Goal: Task Accomplishment & Management: Manage account settings

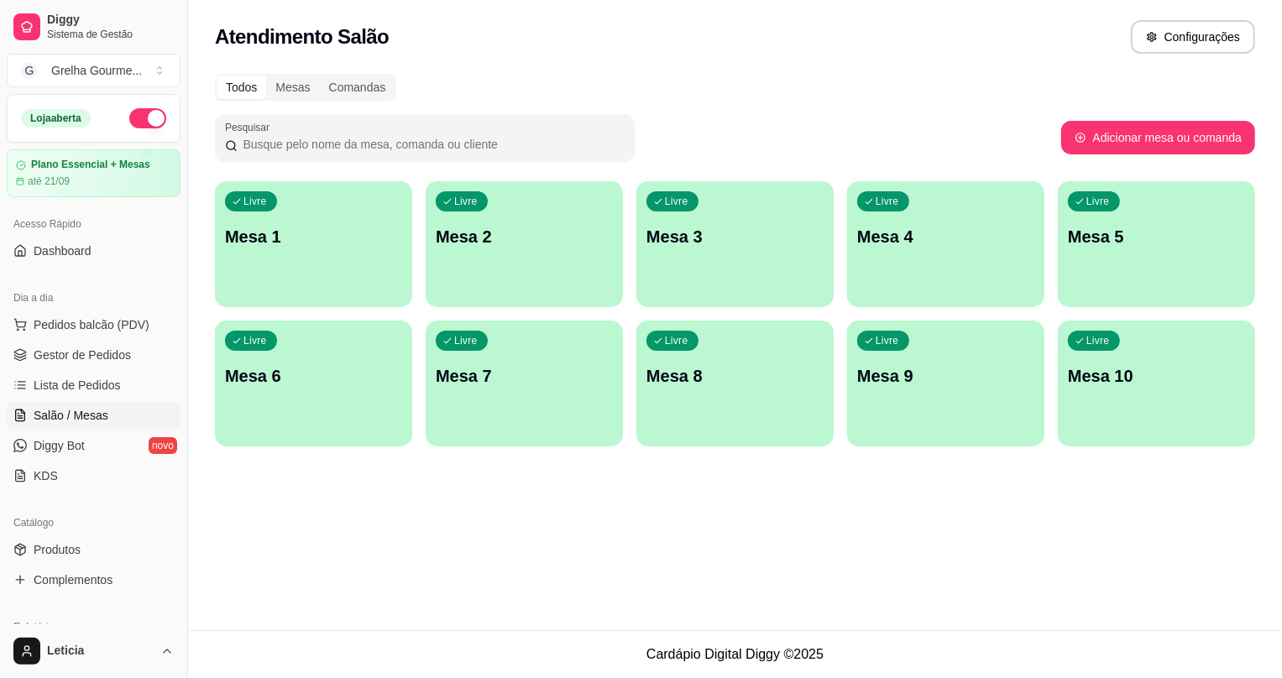
click at [958, 240] on p "Mesa 4" at bounding box center [945, 237] width 177 height 24
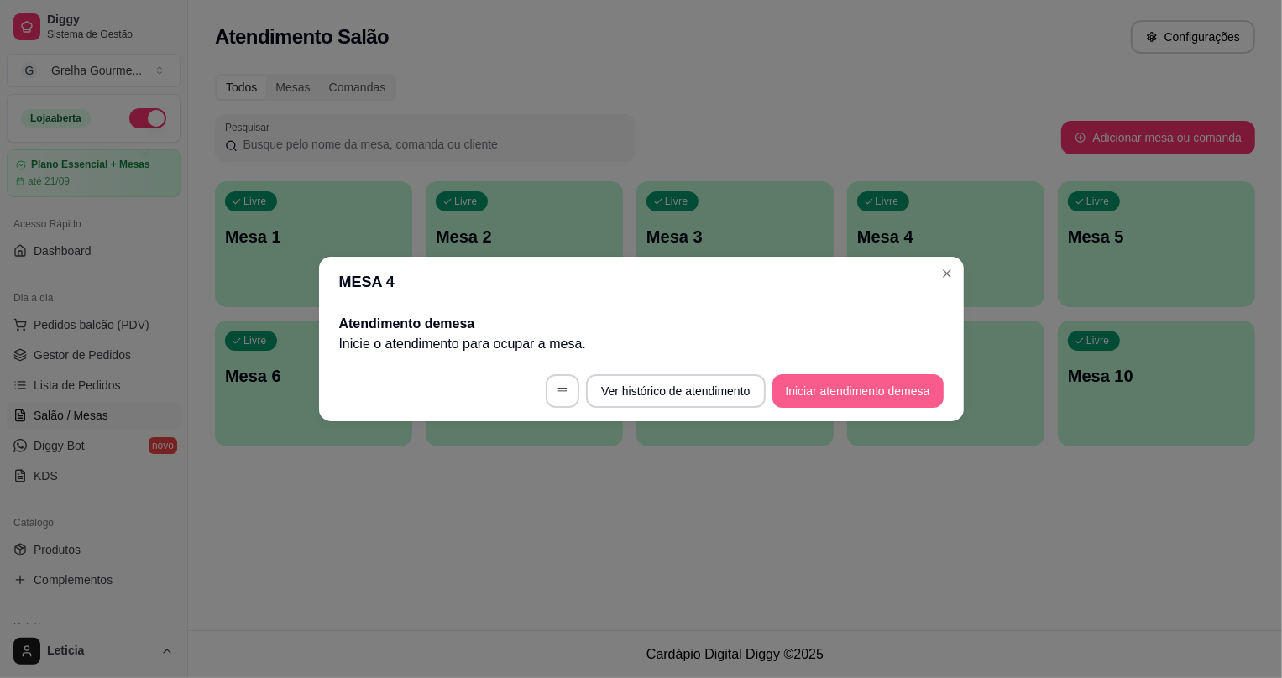
click at [818, 380] on button "Iniciar atendimento de mesa" at bounding box center [858, 392] width 171 height 34
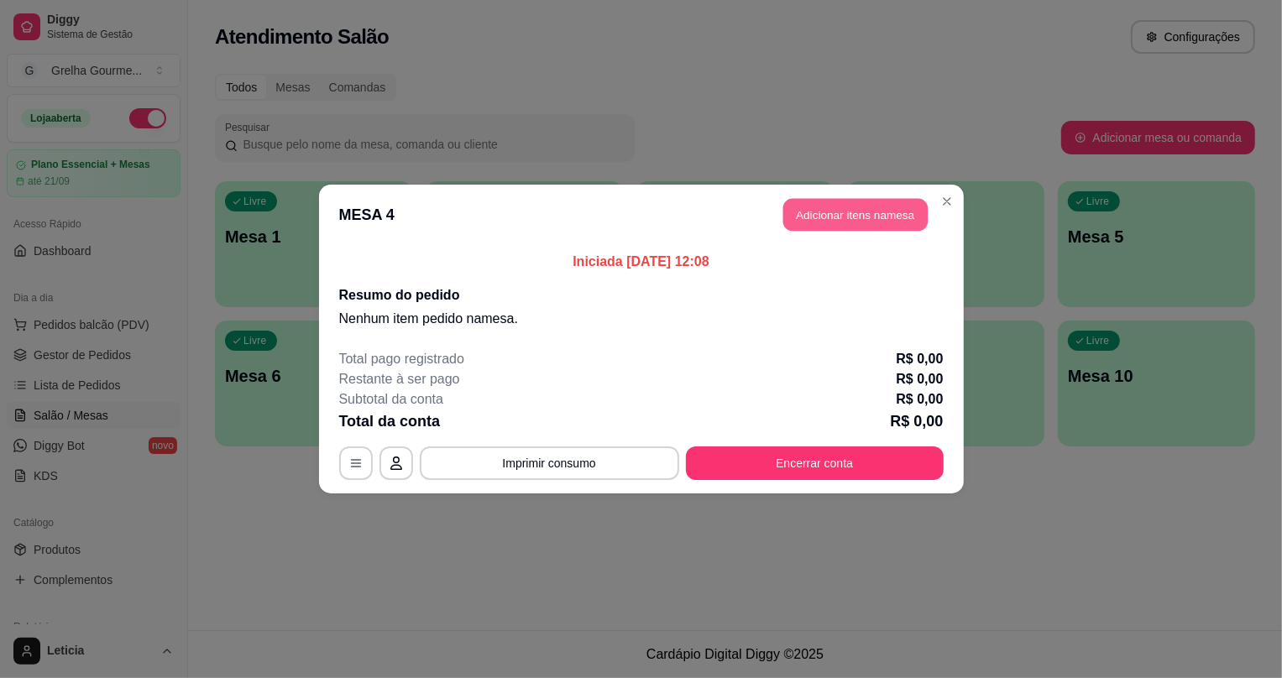
click at [817, 211] on button "Adicionar itens na mesa" at bounding box center [855, 215] width 144 height 33
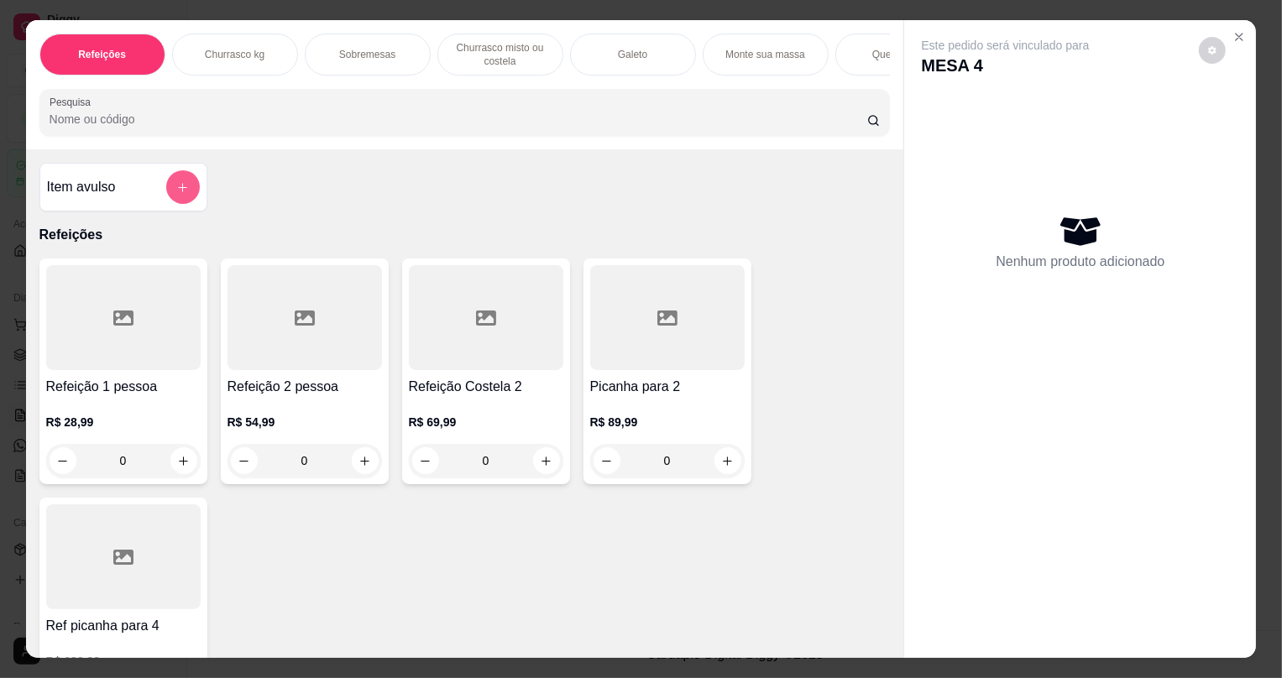
click at [176, 192] on icon "add-separate-item" at bounding box center [182, 187] width 13 height 13
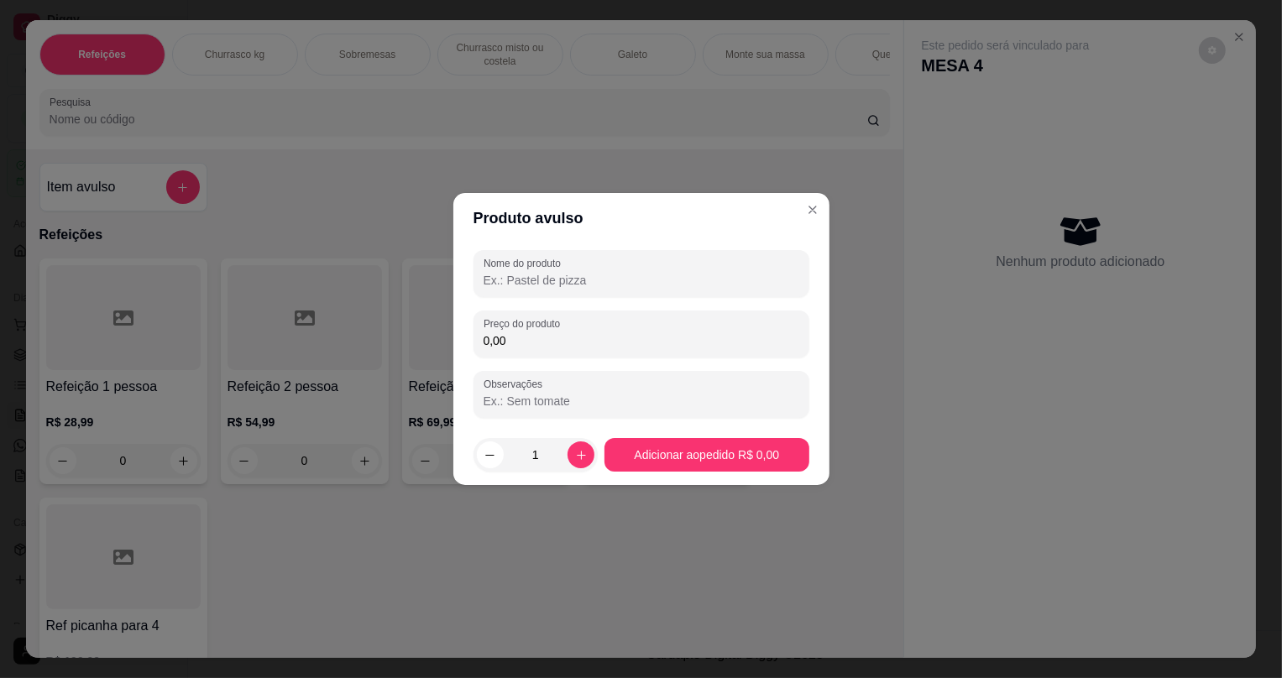
click at [512, 287] on input "Nome do produto" at bounding box center [642, 280] width 316 height 17
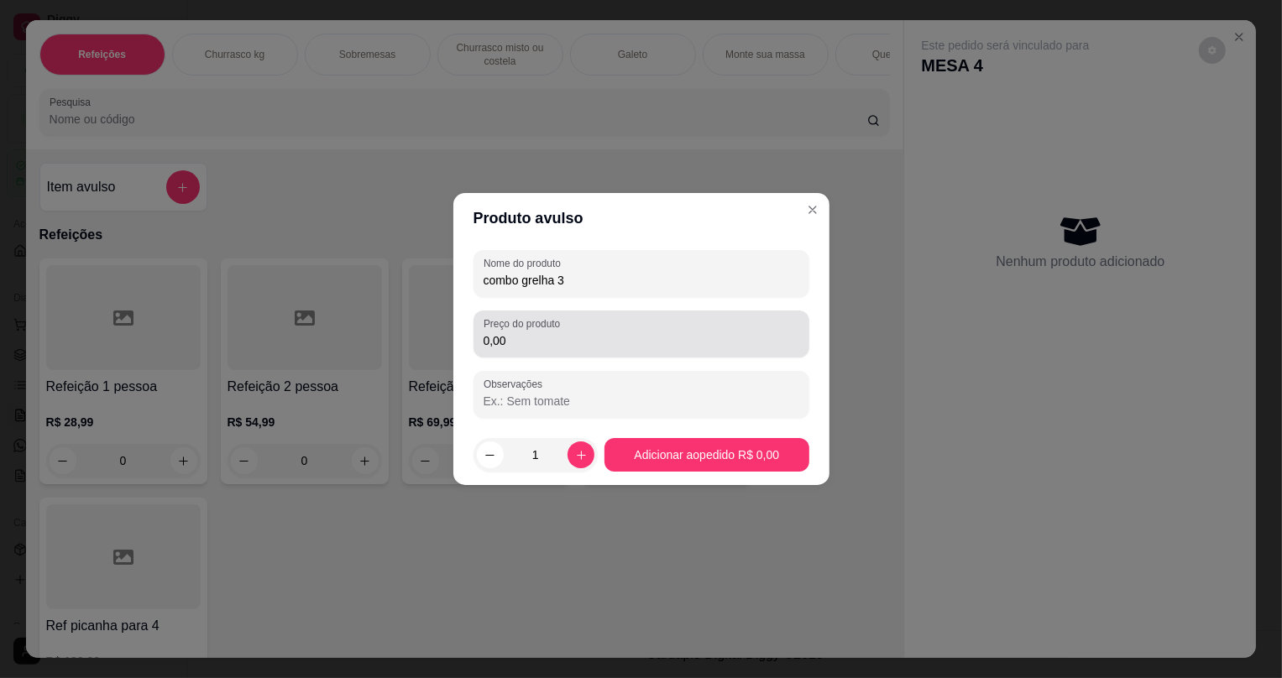
type input "combo grelha 3"
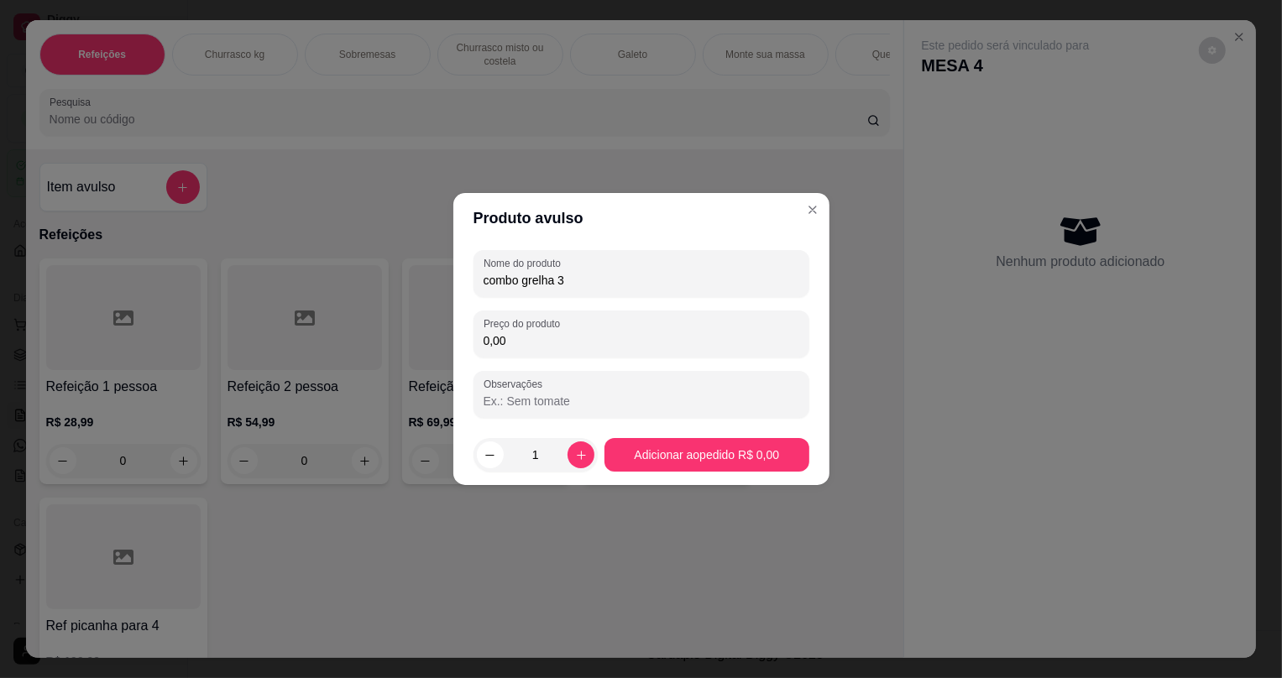
click at [574, 333] on input "0,00" at bounding box center [642, 341] width 316 height 17
type input "119,99"
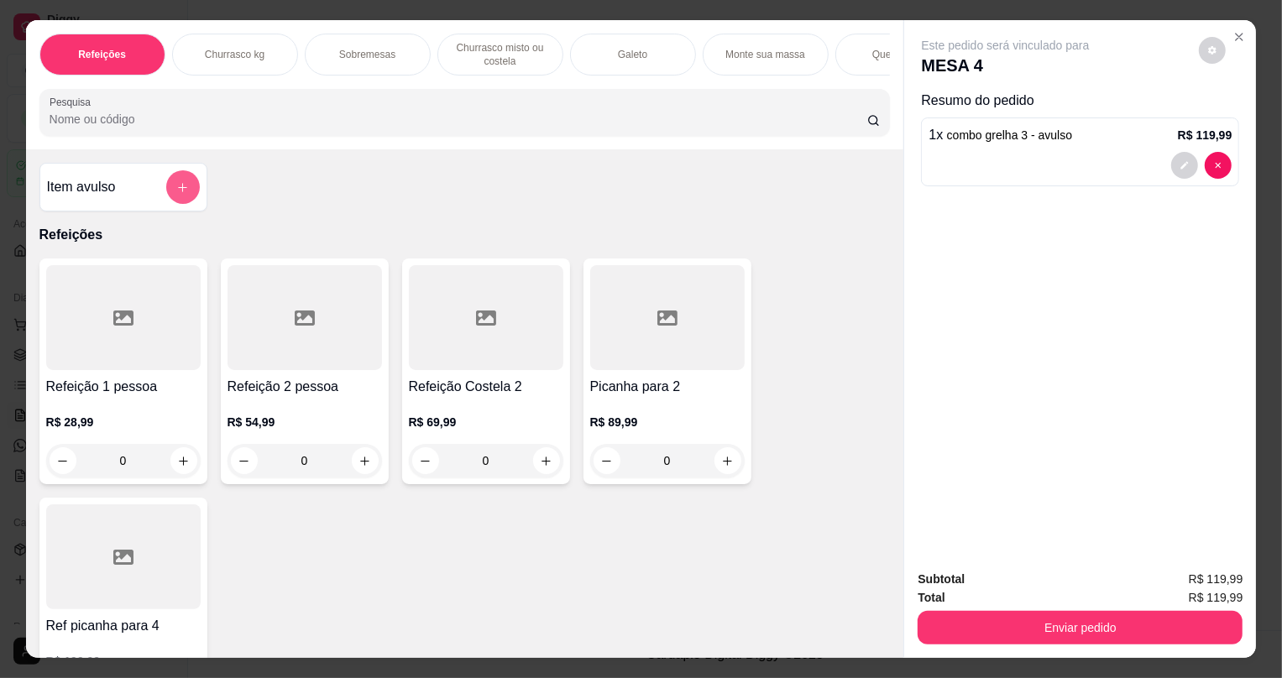
click at [168, 188] on button "add-separate-item" at bounding box center [183, 187] width 34 height 34
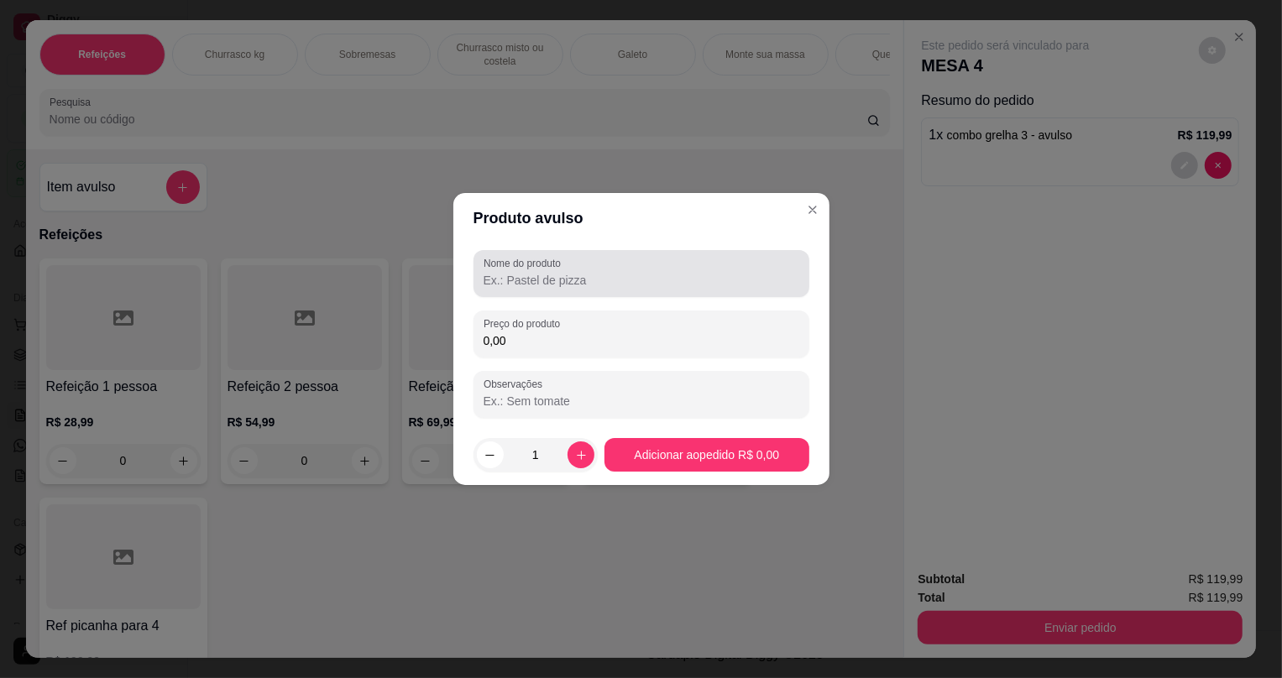
click at [686, 265] on div at bounding box center [642, 274] width 316 height 34
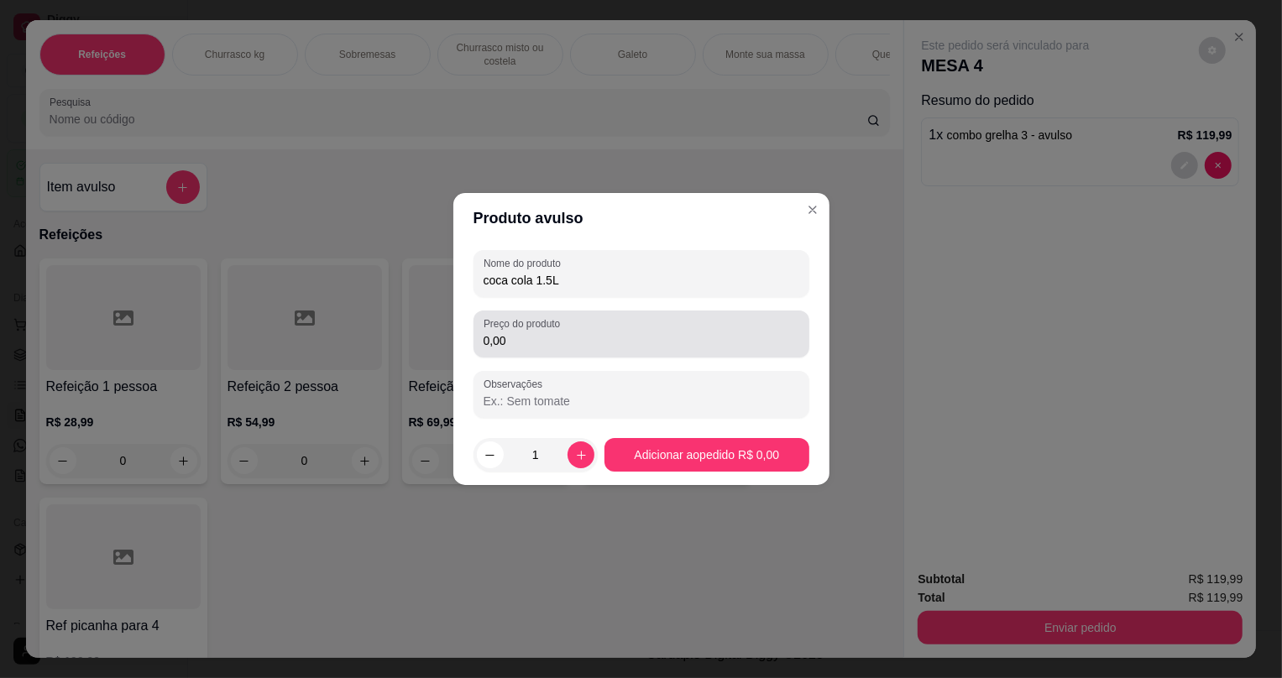
type input "coca cola 1.5L"
click at [628, 344] on input "0,00" at bounding box center [642, 341] width 316 height 17
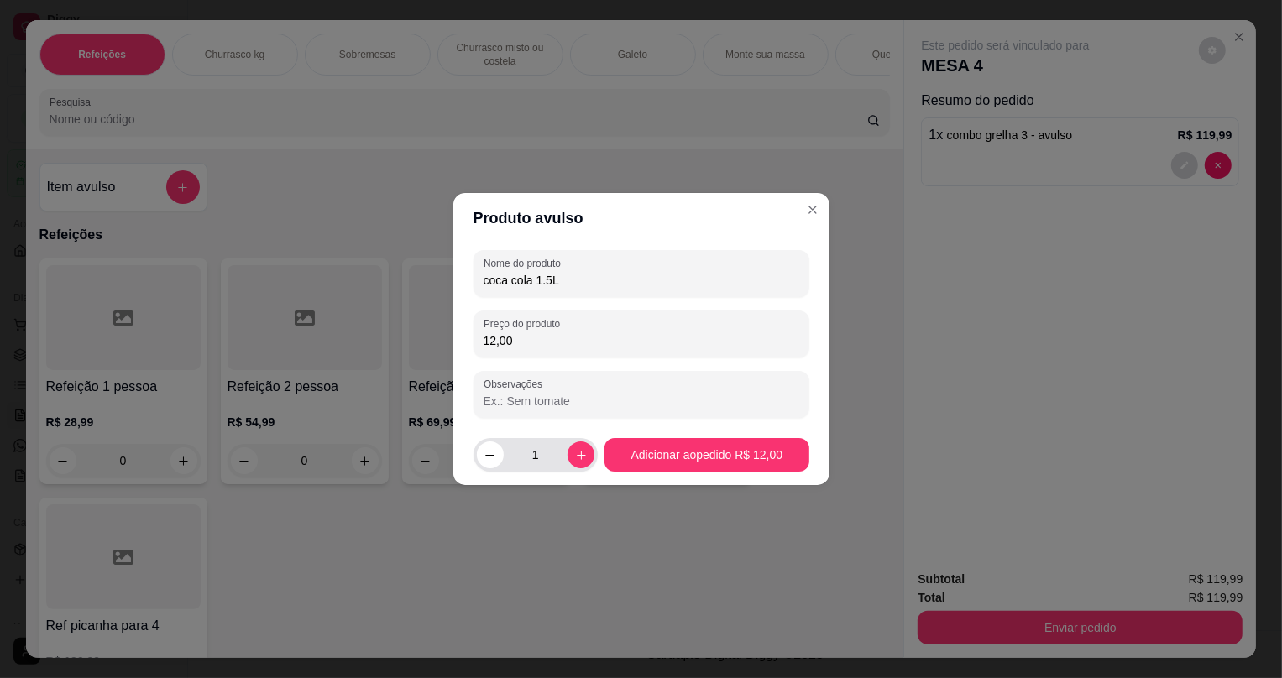
type input "12,00"
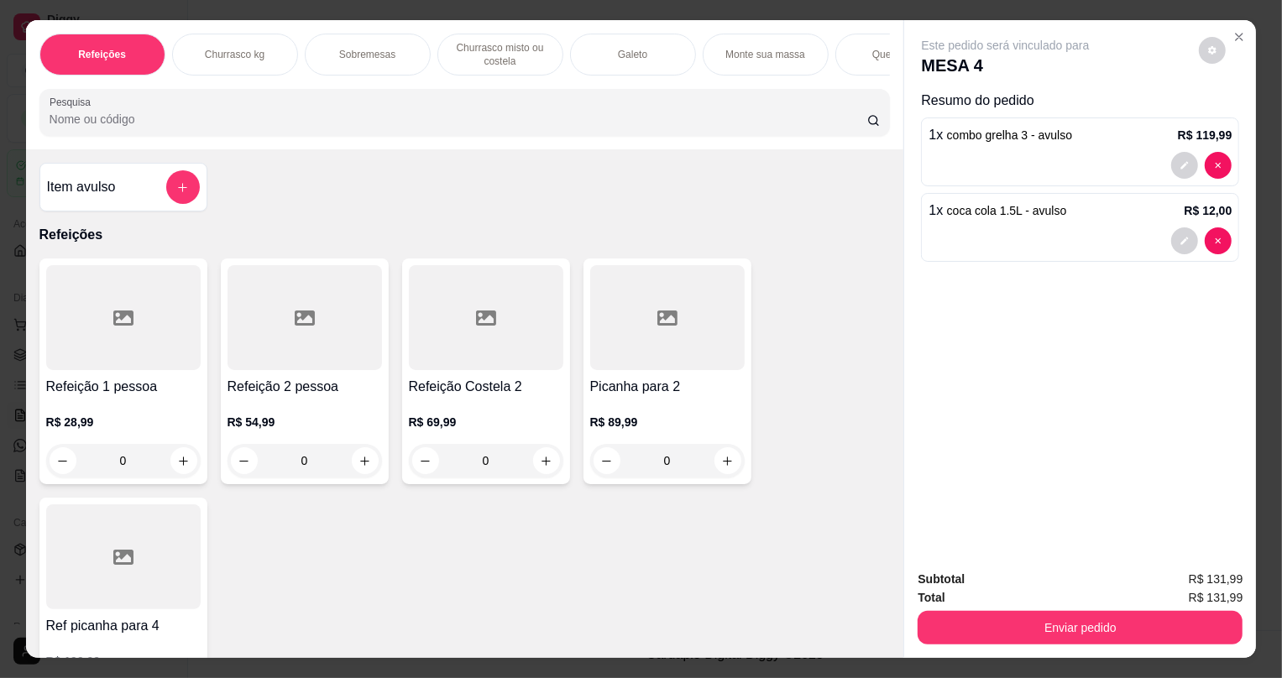
scroll to position [76, 0]
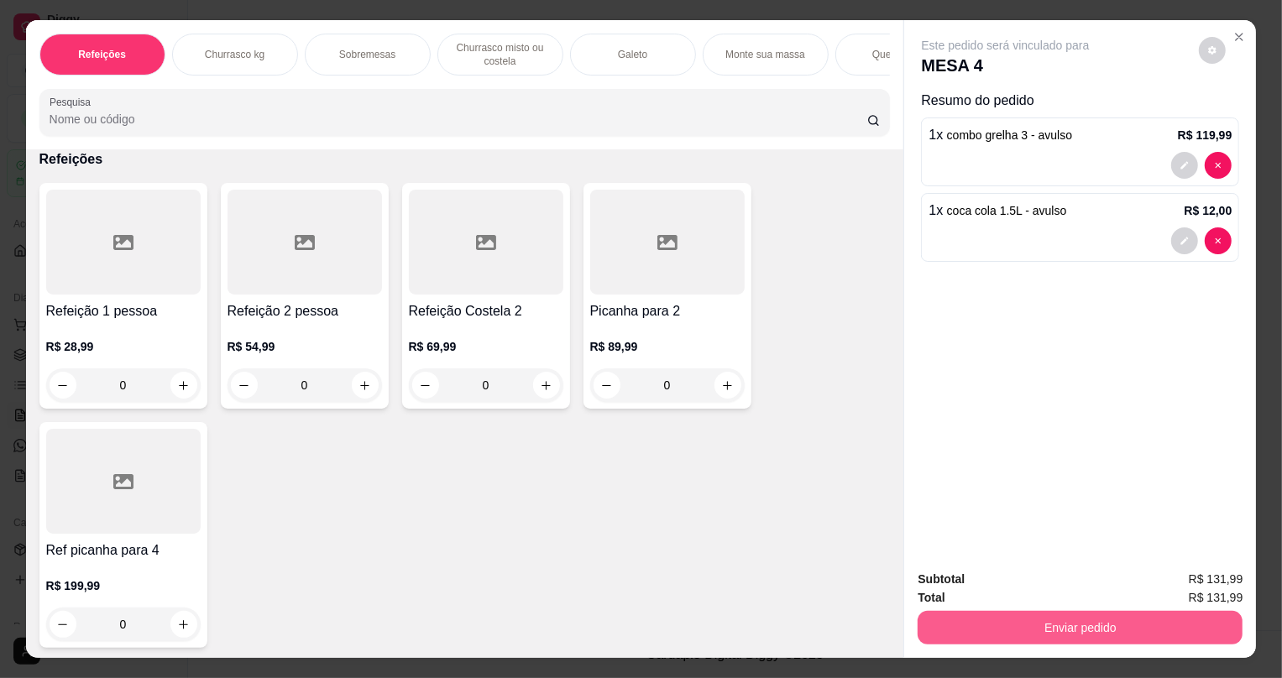
click at [974, 637] on button "Enviar pedido" at bounding box center [1080, 628] width 325 height 34
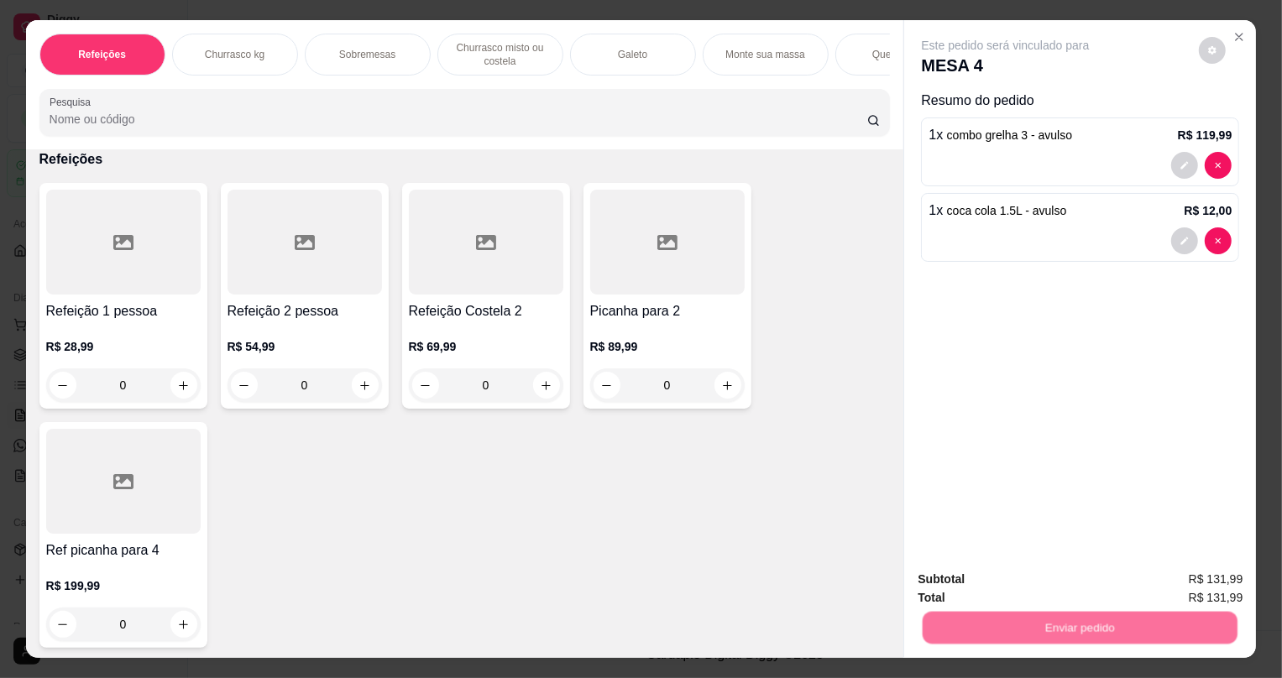
click at [972, 584] on button "Não registrar e enviar pedido" at bounding box center [1026, 587] width 175 height 32
click at [1013, 634] on div "Enviar pedido" at bounding box center [1080, 626] width 325 height 38
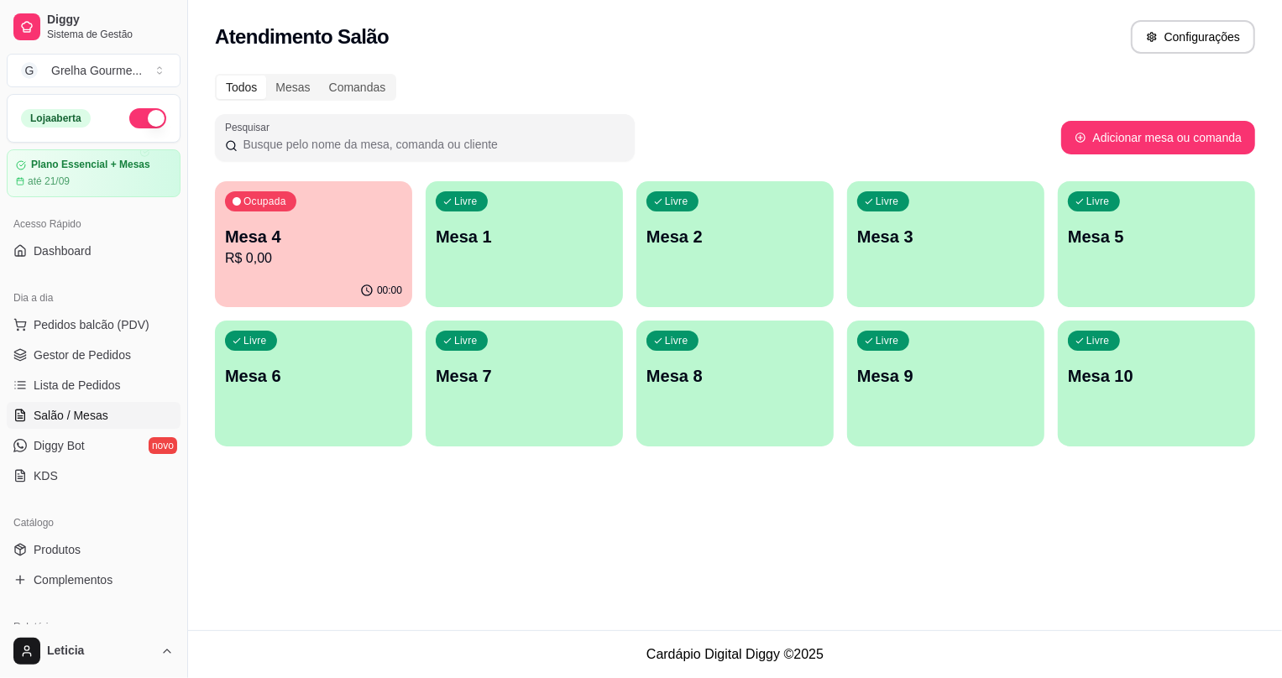
click at [898, 265] on div "Livre Mesa 3" at bounding box center [945, 234] width 197 height 106
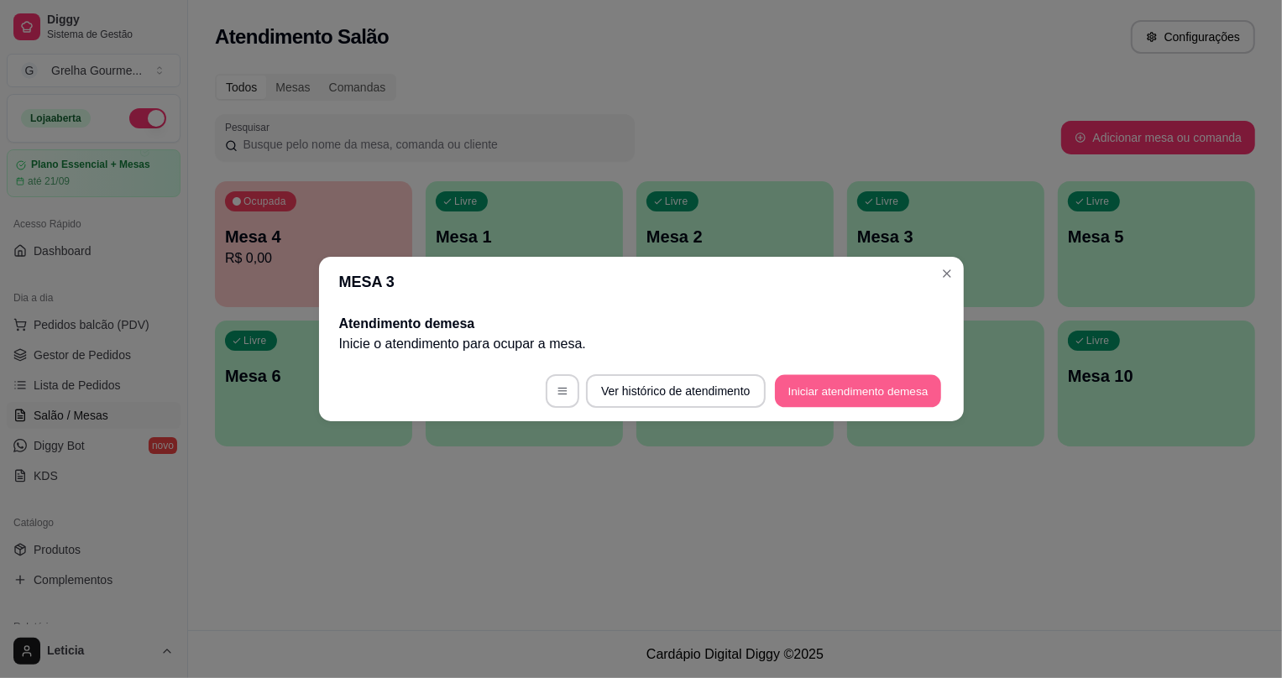
click at [835, 385] on button "Iniciar atendimento de mesa" at bounding box center [858, 391] width 166 height 33
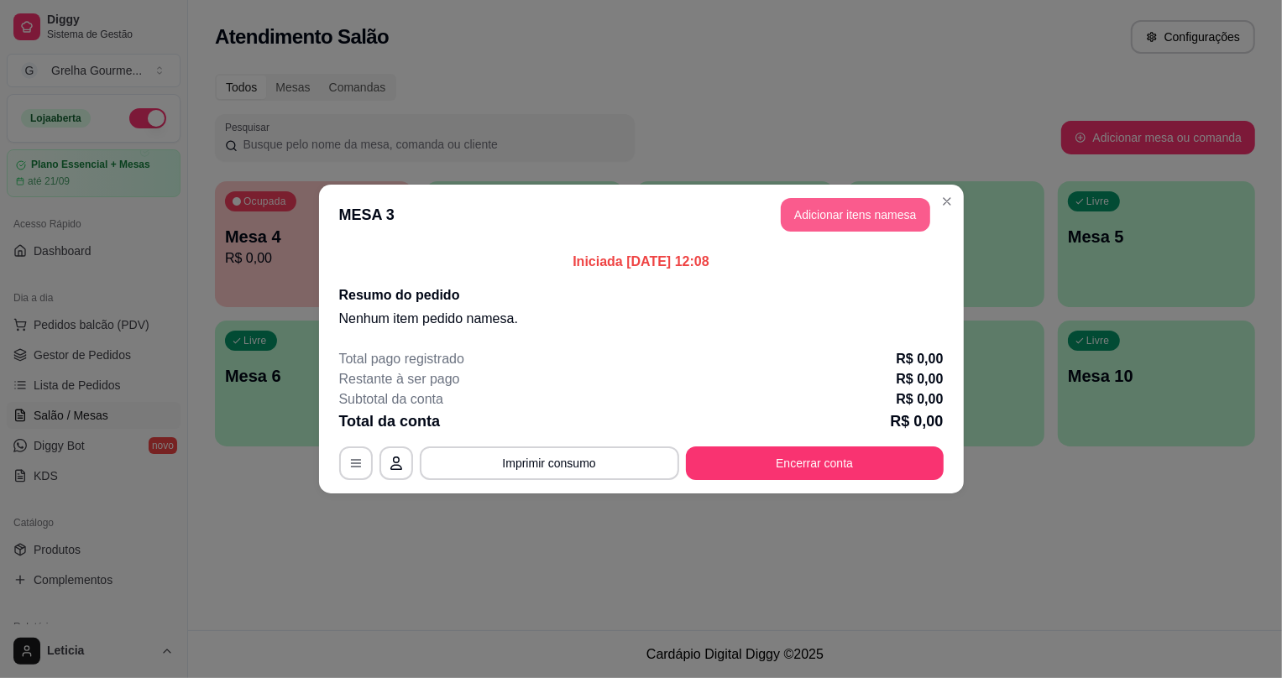
click at [822, 207] on button "Adicionar itens na mesa" at bounding box center [855, 215] width 149 height 34
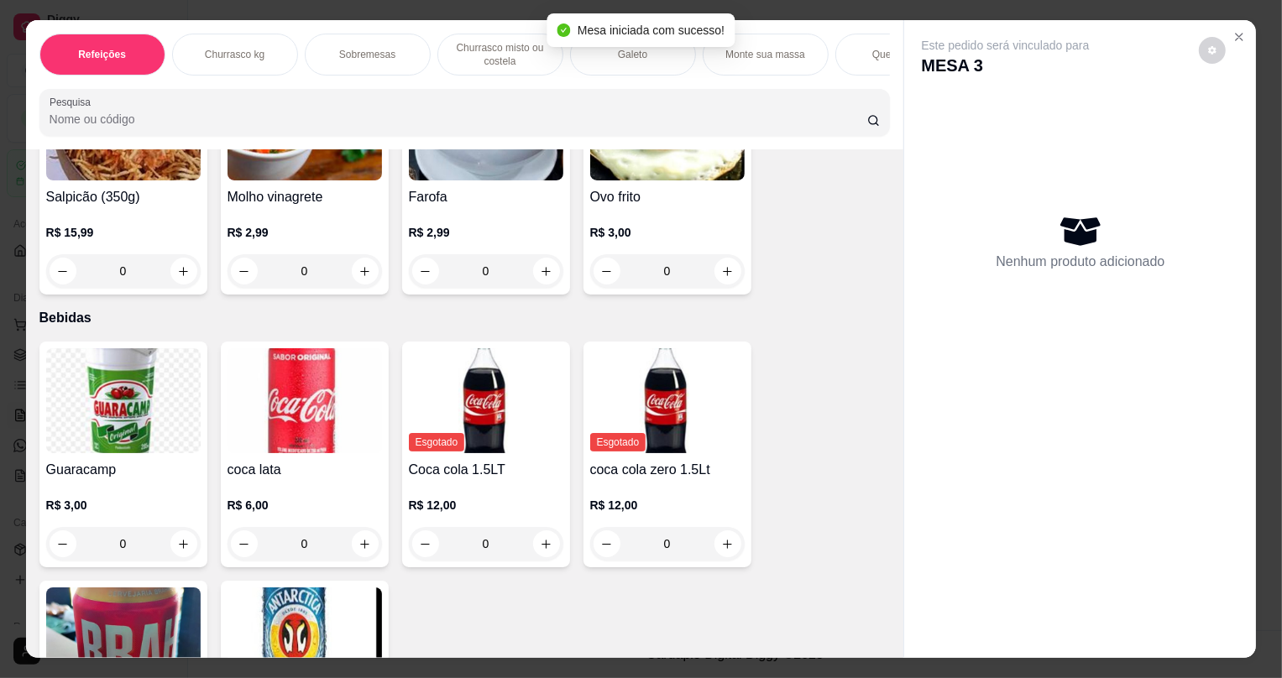
scroll to position [4294, 0]
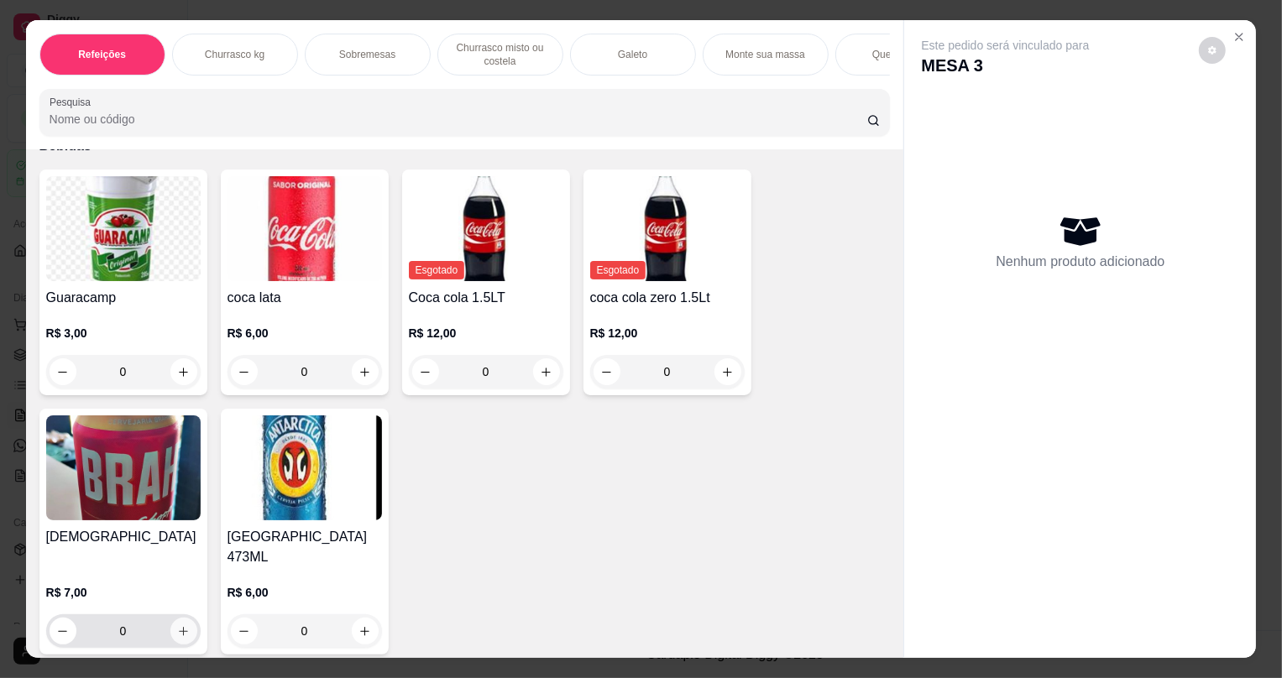
click at [179, 626] on icon "increase-product-quantity" at bounding box center [183, 632] width 13 height 13
type input "1"
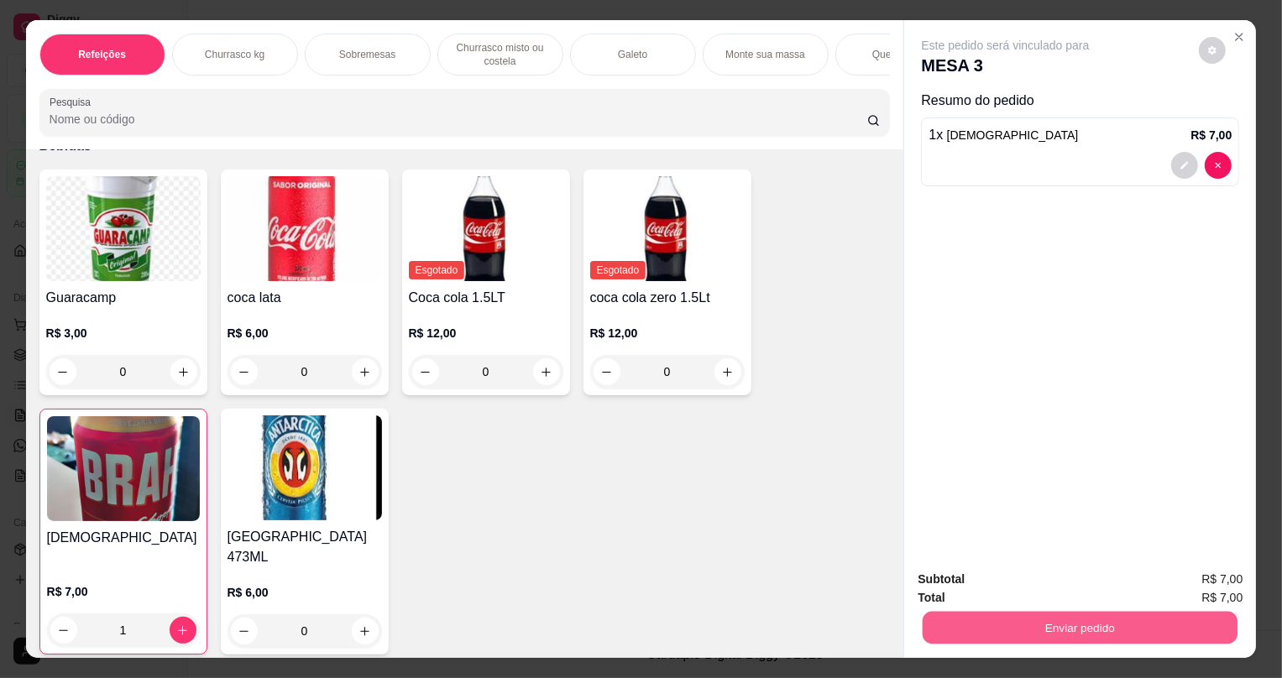
click at [1116, 633] on button "Enviar pedido" at bounding box center [1080, 627] width 315 height 33
click at [1082, 595] on button "Não registrar e enviar pedido" at bounding box center [1026, 587] width 175 height 32
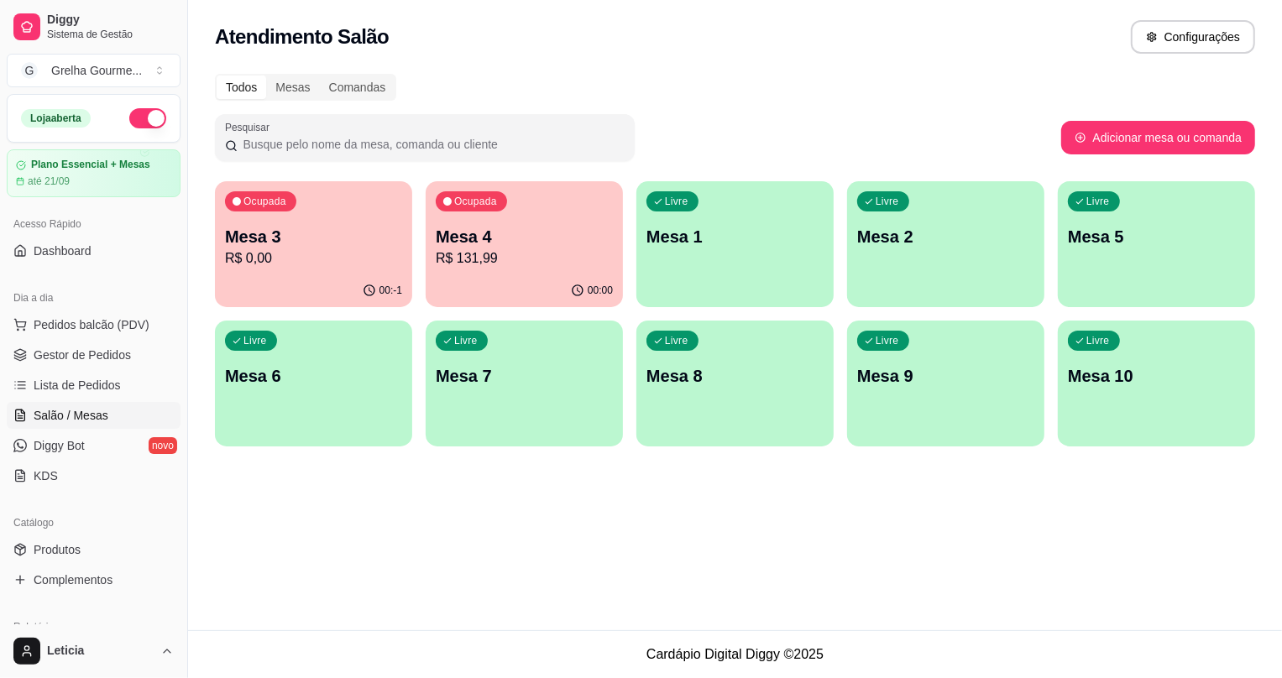
click at [907, 260] on div "Livre Mesa 2" at bounding box center [945, 234] width 197 height 106
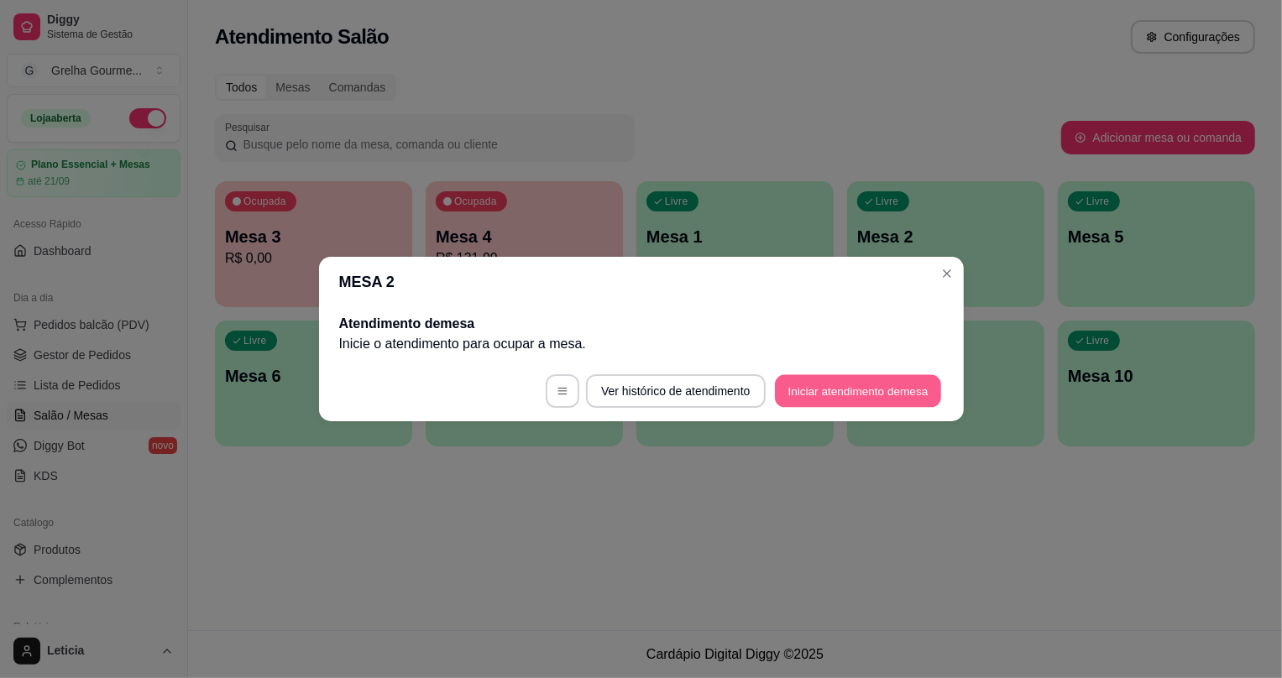
click at [856, 390] on button "Iniciar atendimento de mesa" at bounding box center [858, 391] width 166 height 33
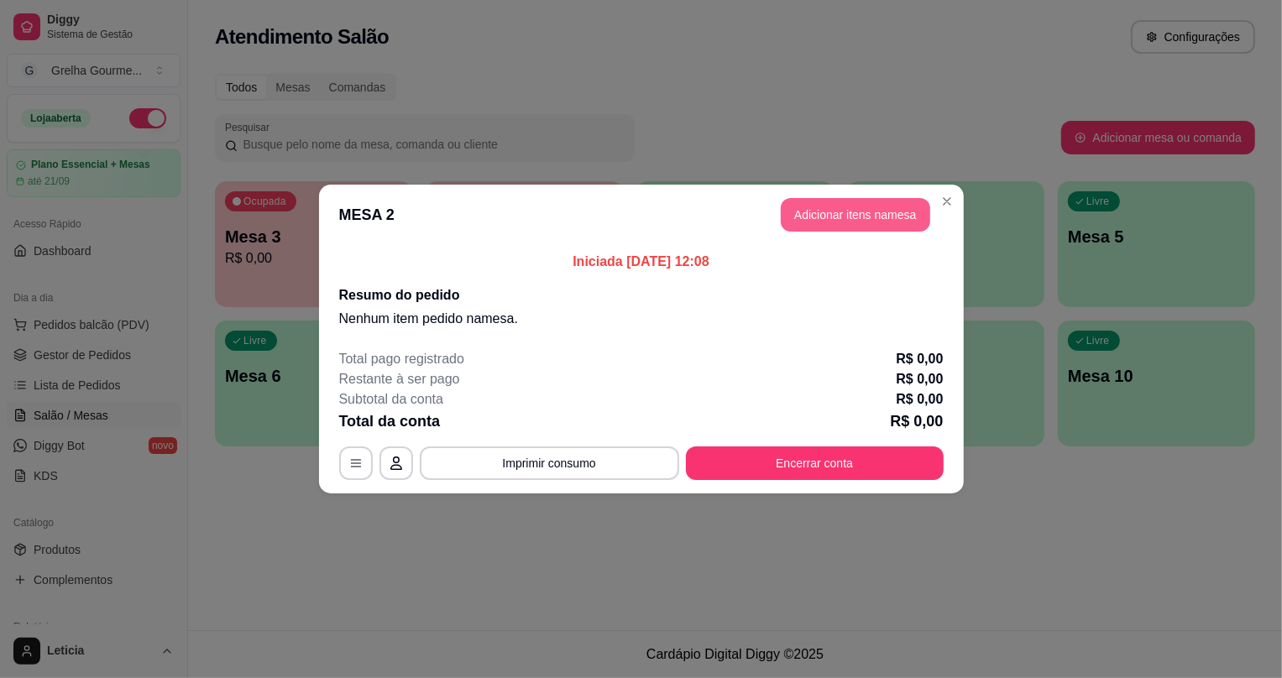
click at [866, 218] on button "Adicionar itens na mesa" at bounding box center [855, 215] width 149 height 34
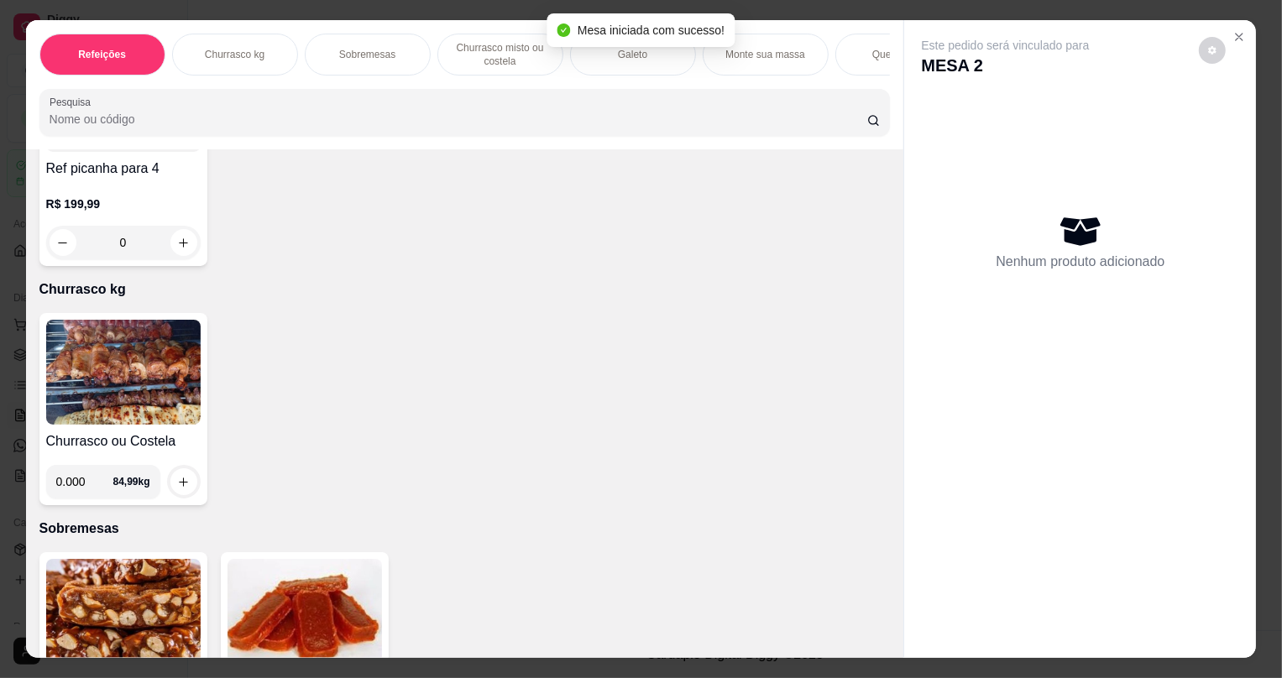
scroll to position [76, 0]
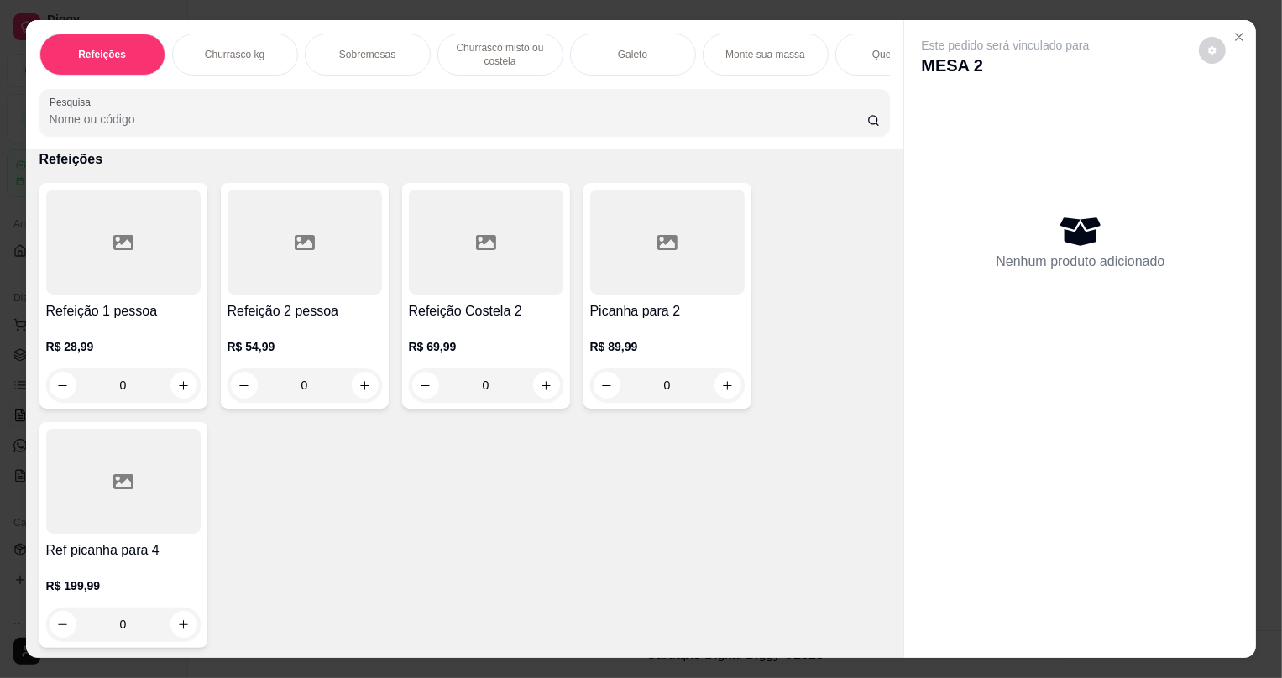
click at [359, 395] on div "0" at bounding box center [305, 386] width 155 height 34
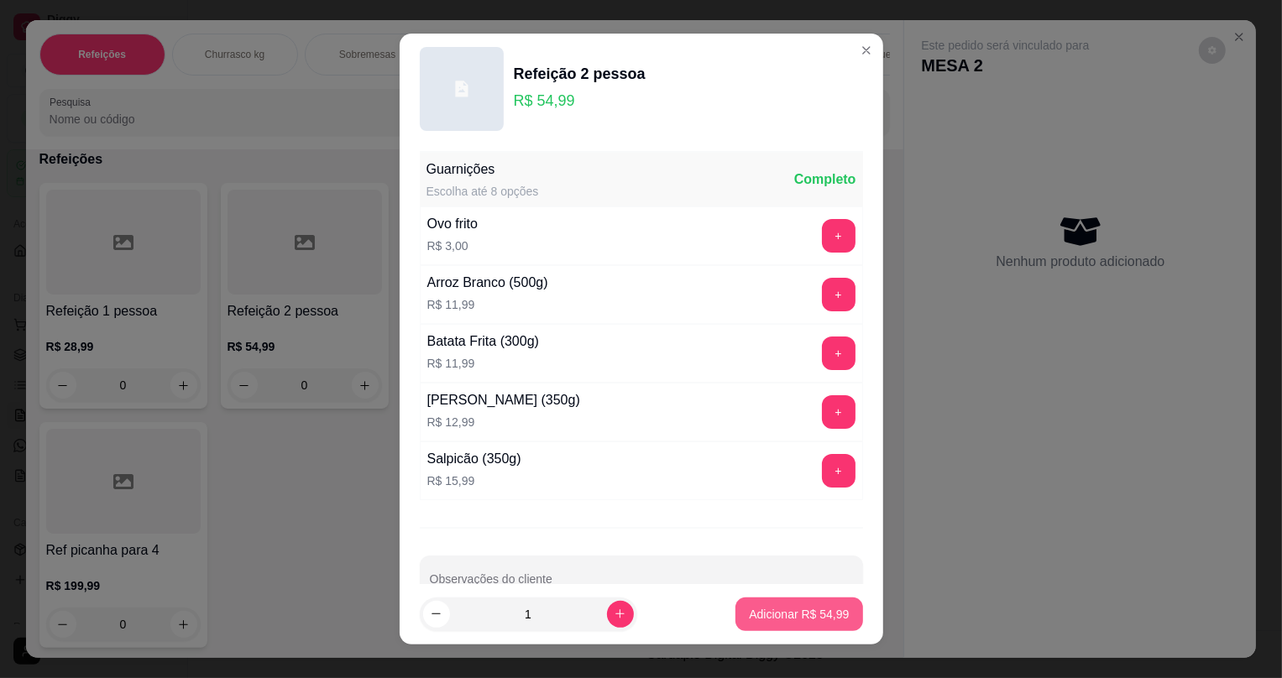
click at [788, 609] on p "Adicionar R$ 54,99" at bounding box center [799, 614] width 100 height 17
type input "1"
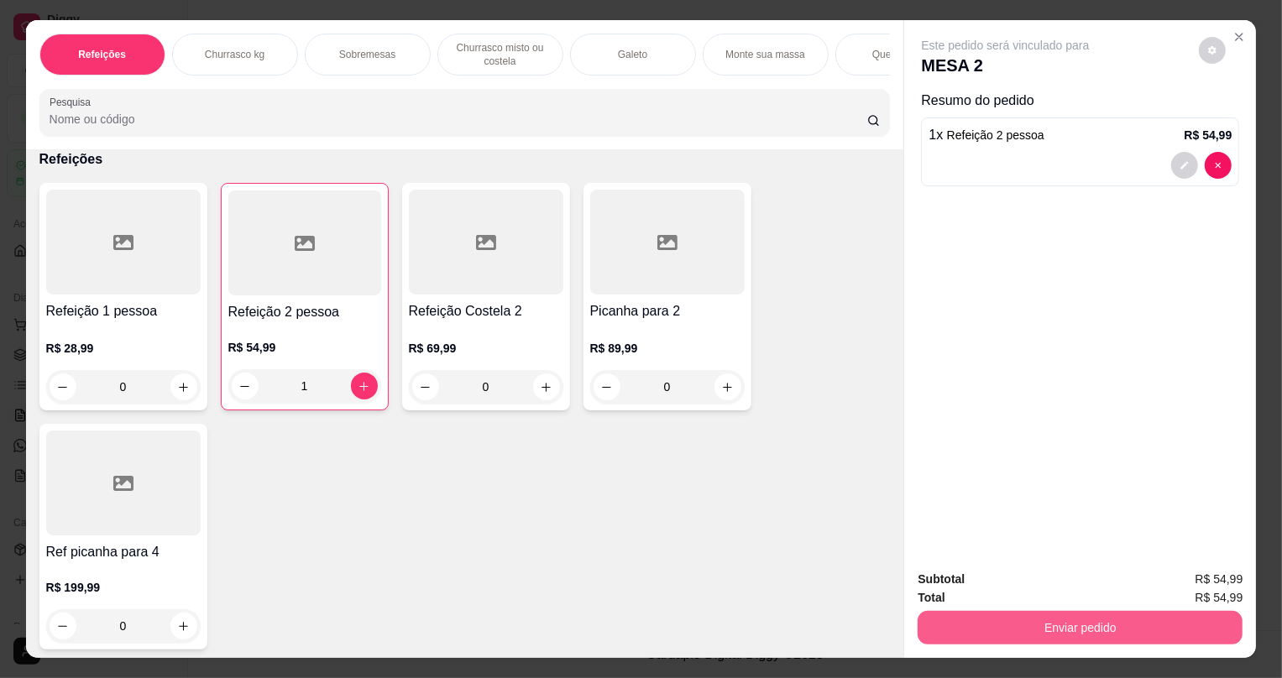
click at [986, 636] on button "Enviar pedido" at bounding box center [1080, 628] width 325 height 34
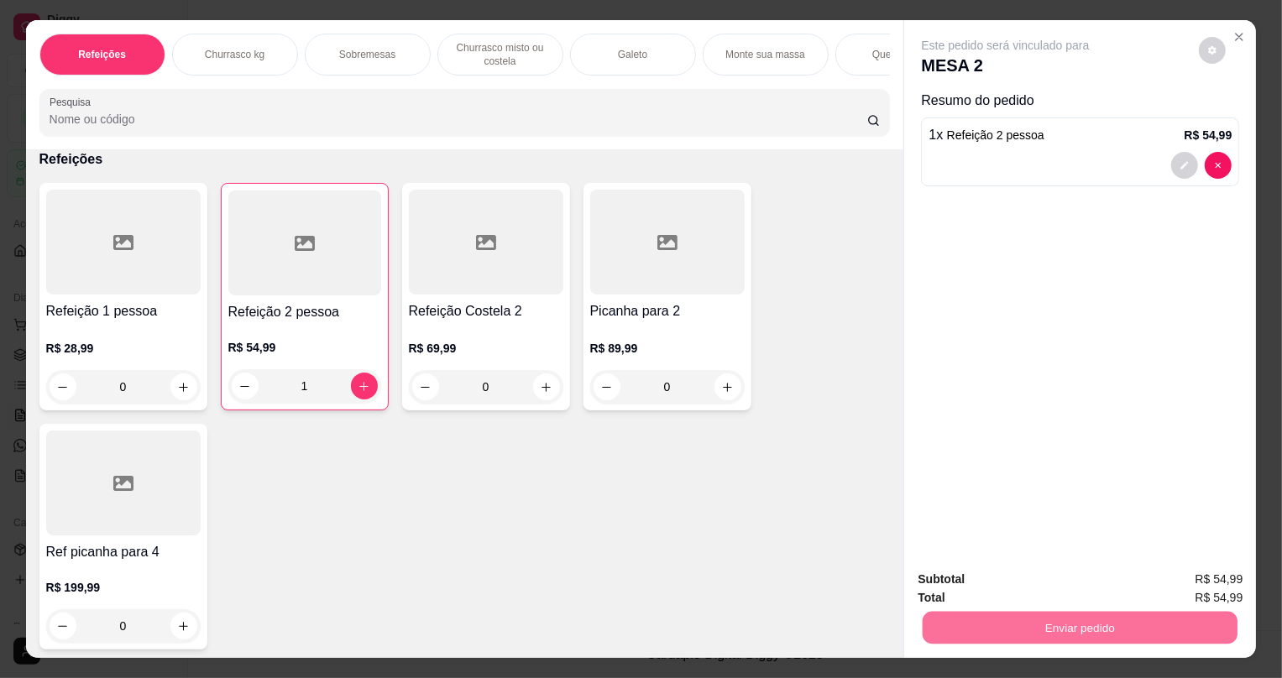
click at [1033, 584] on button "Não registrar e enviar pedido" at bounding box center [1026, 587] width 175 height 32
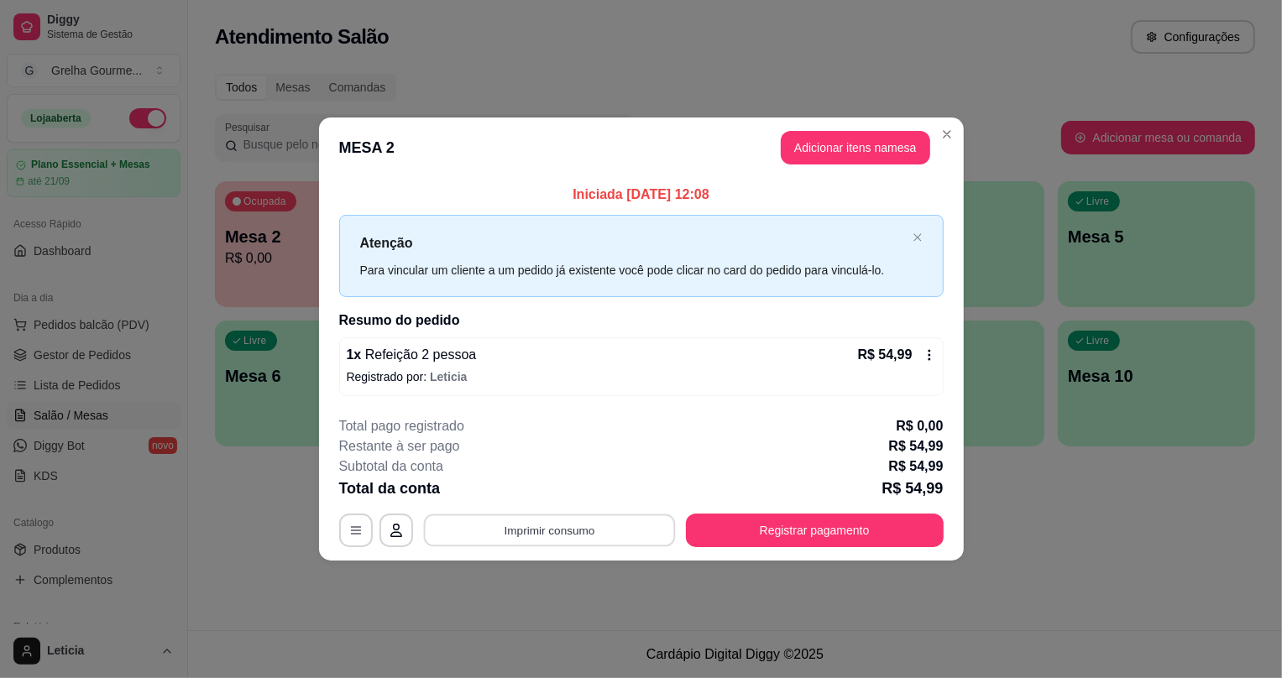
click at [579, 526] on button "Imprimir consumo" at bounding box center [549, 530] width 252 height 33
click at [566, 492] on button "IMPRESSORA" at bounding box center [556, 492] width 122 height 27
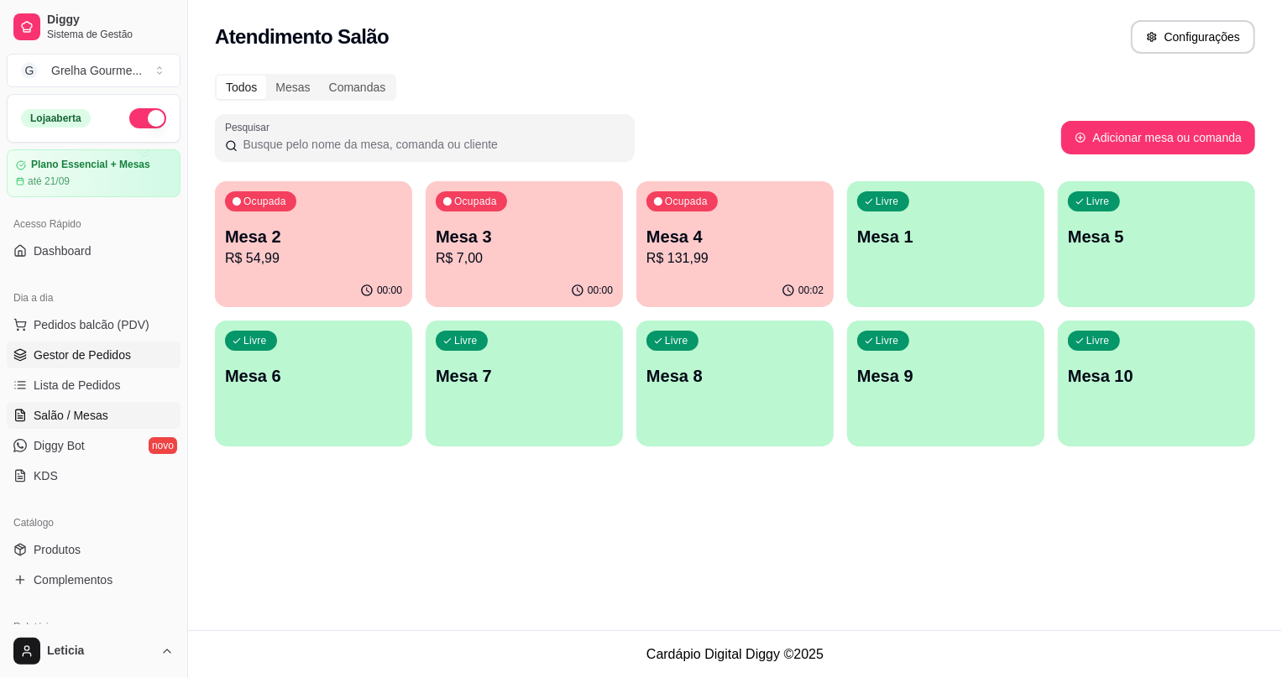
click at [65, 355] on span "Gestor de Pedidos" at bounding box center [82, 355] width 97 height 17
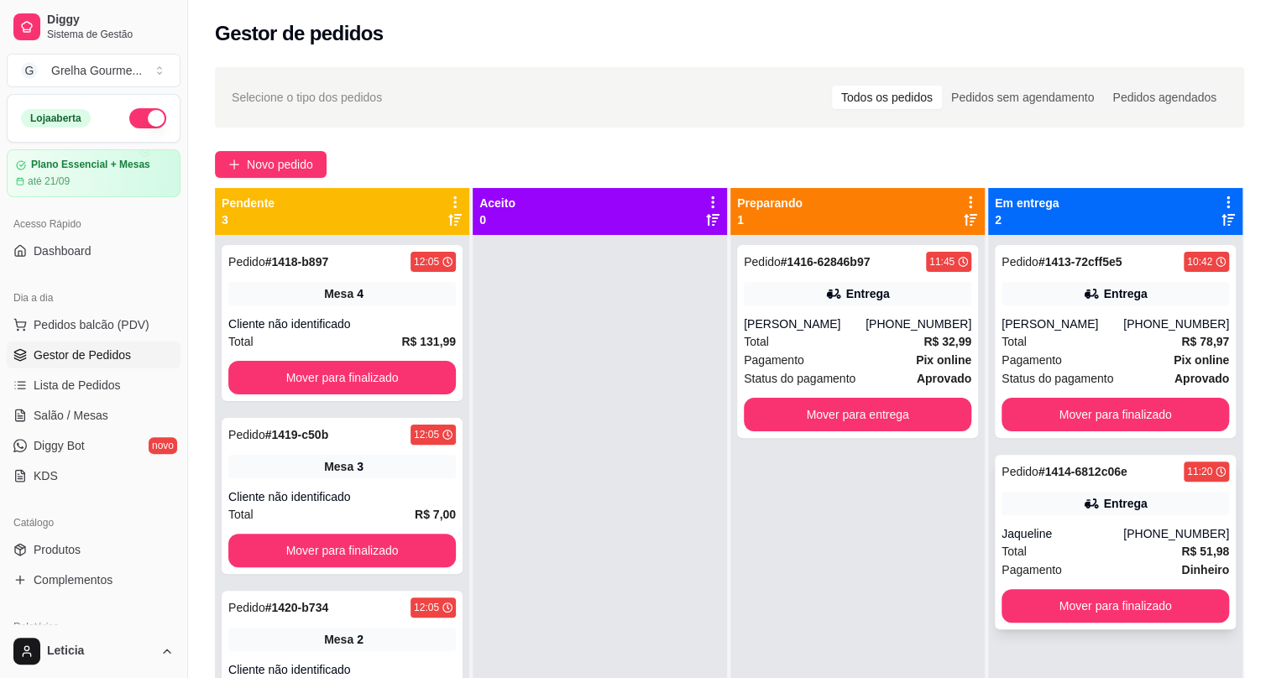
click at [1110, 570] on div "Pagamento Dinheiro" at bounding box center [1116, 570] width 228 height 18
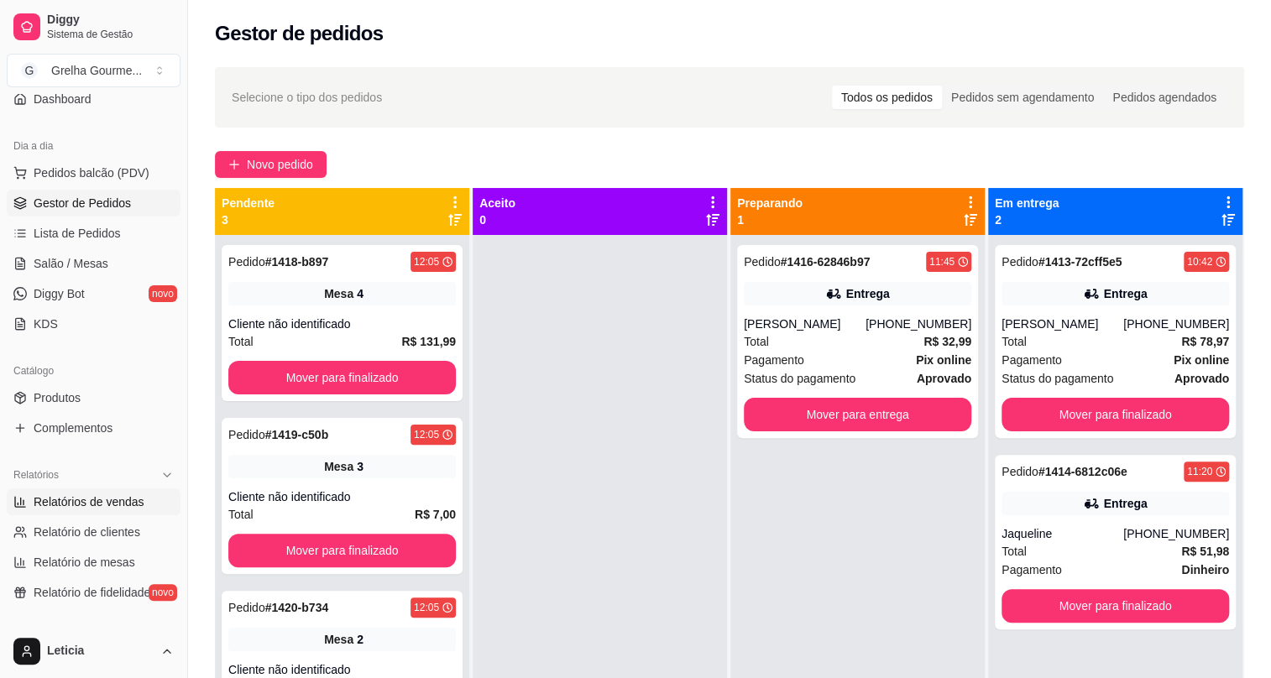
scroll to position [228, 0]
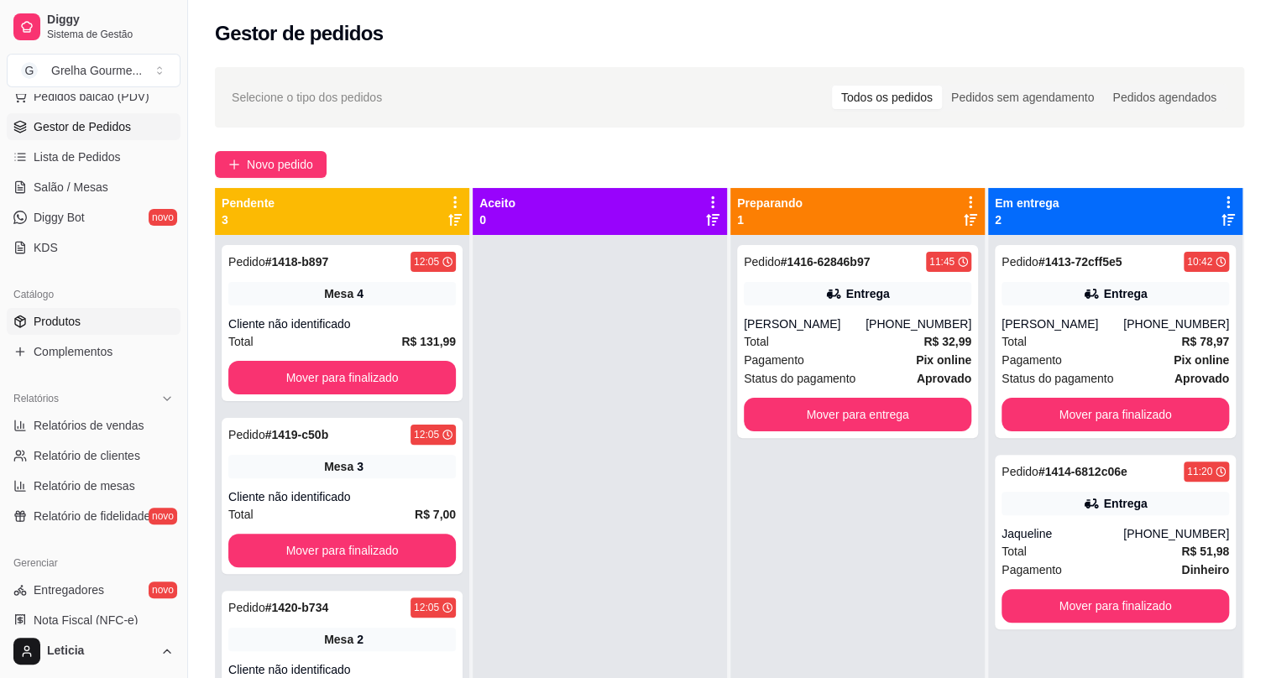
click at [47, 324] on span "Produtos" at bounding box center [57, 321] width 47 height 17
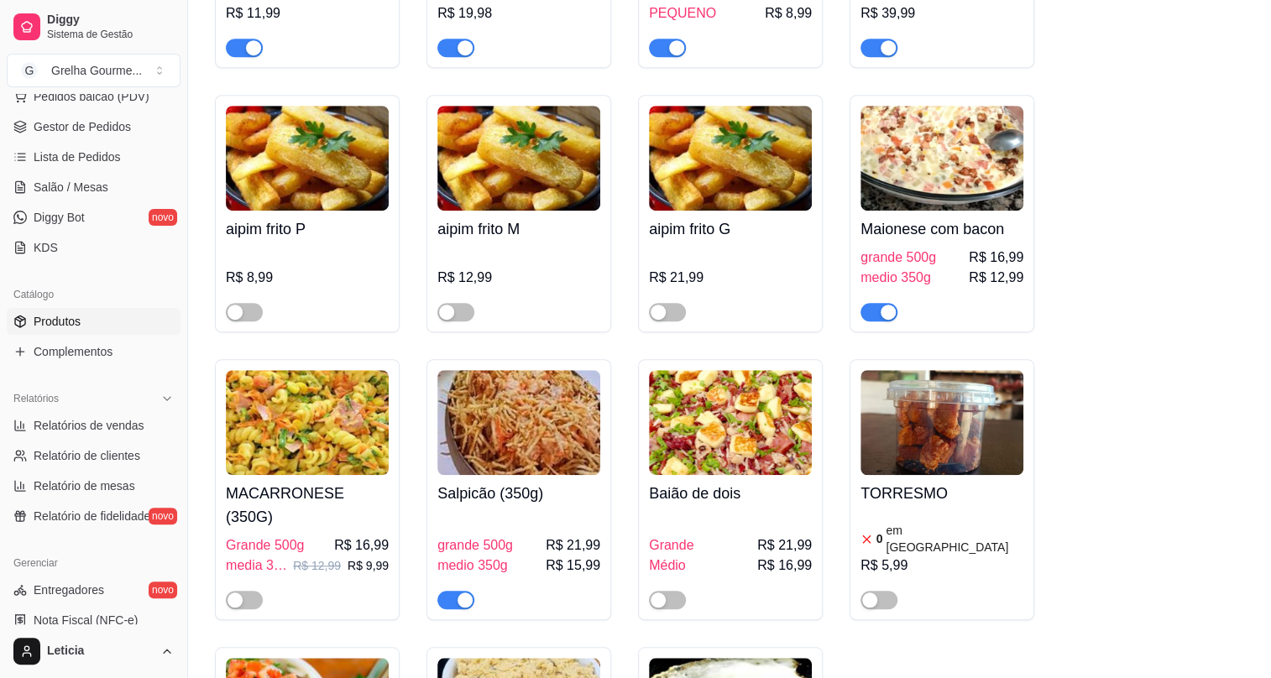
scroll to position [7557, 0]
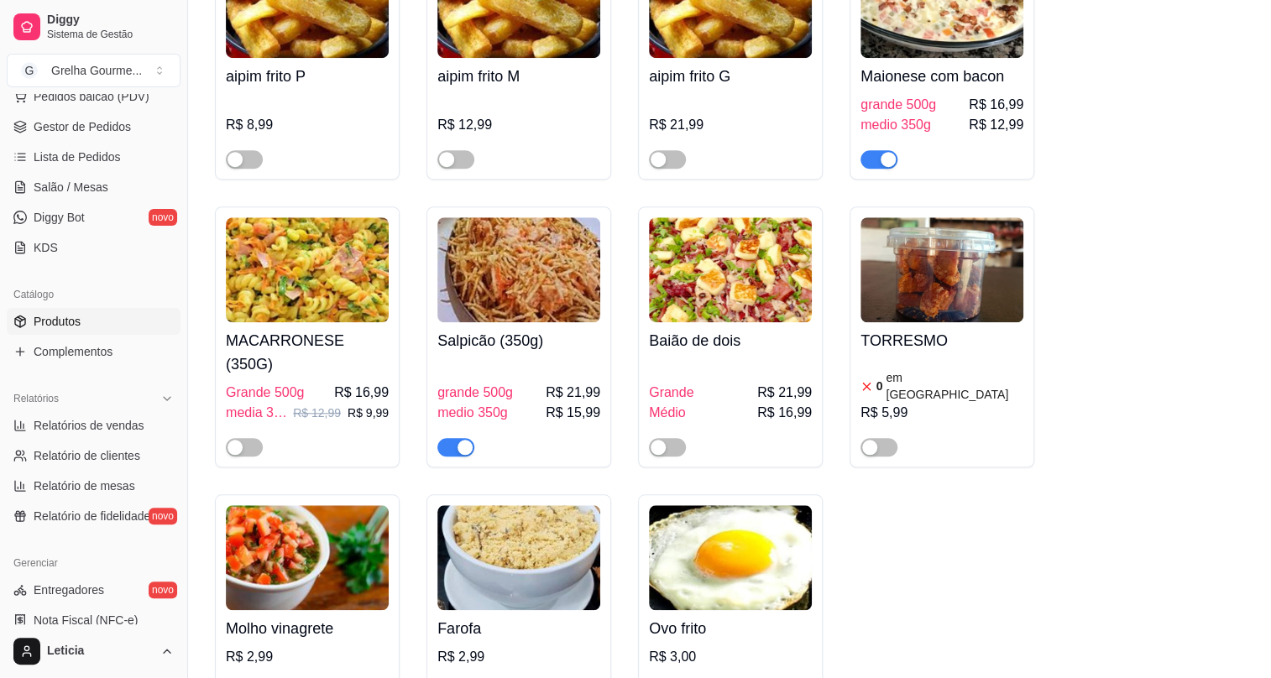
click at [865, 151] on span "button" at bounding box center [879, 159] width 37 height 18
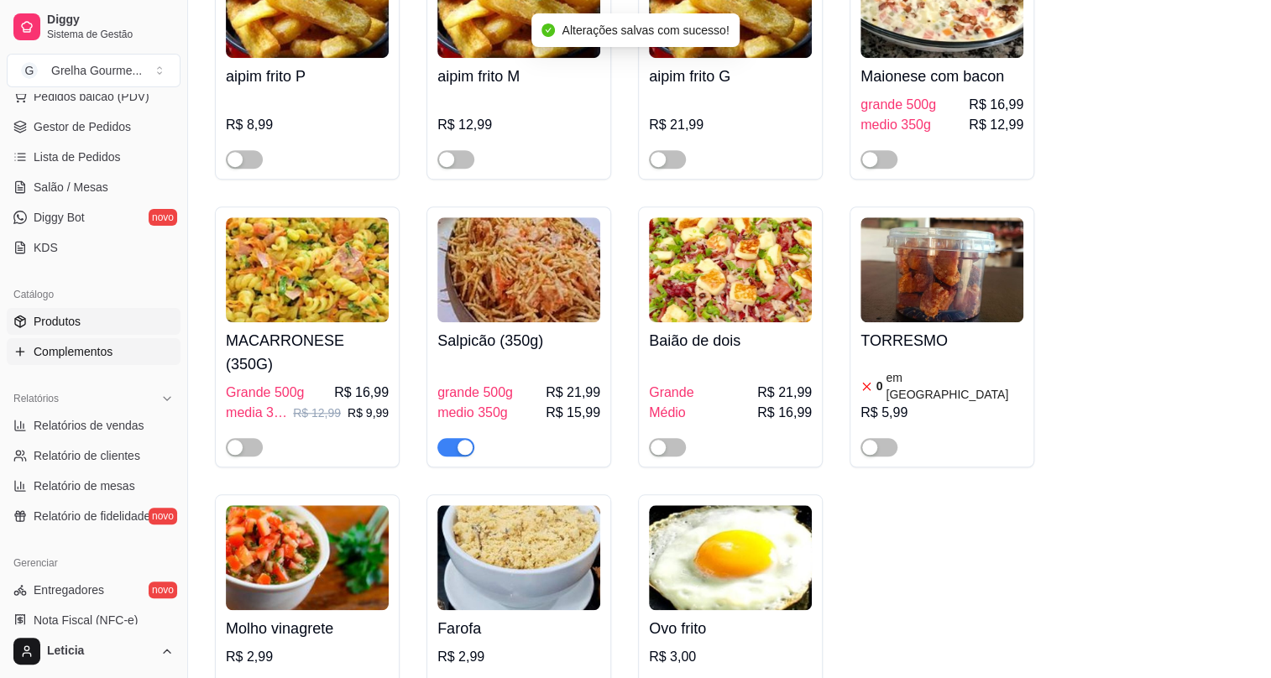
click at [82, 353] on span "Complementos" at bounding box center [73, 351] width 79 height 17
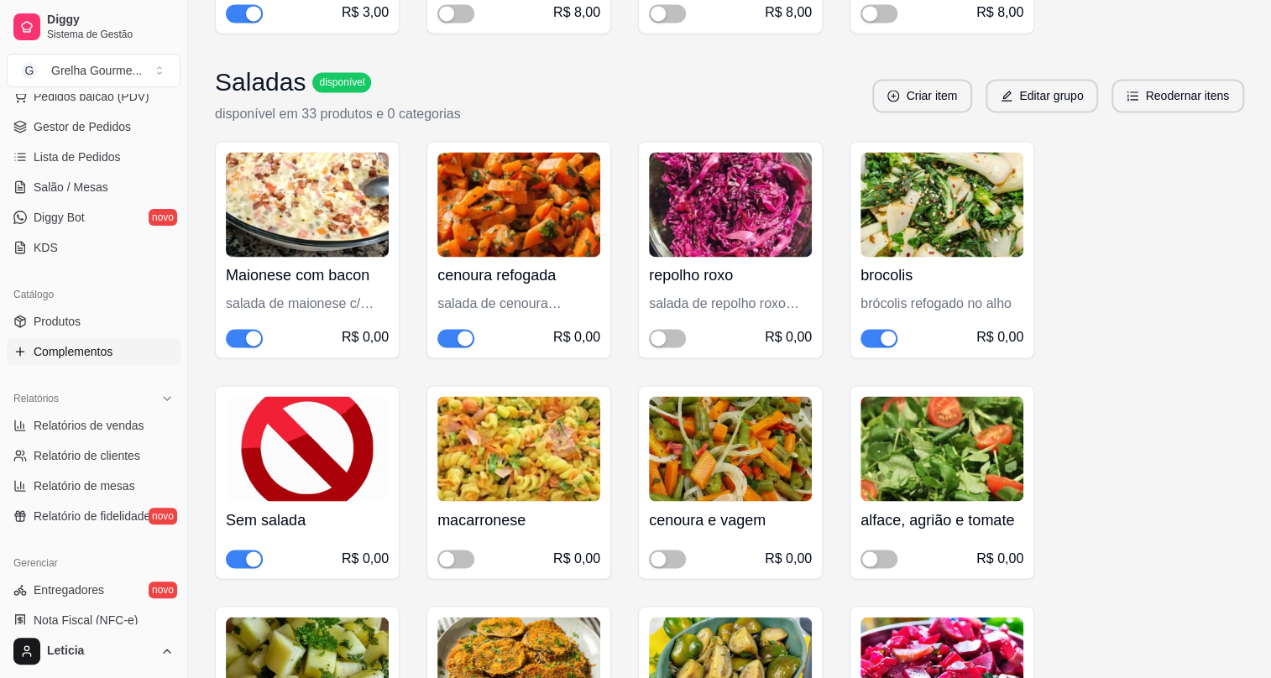
scroll to position [1297, 0]
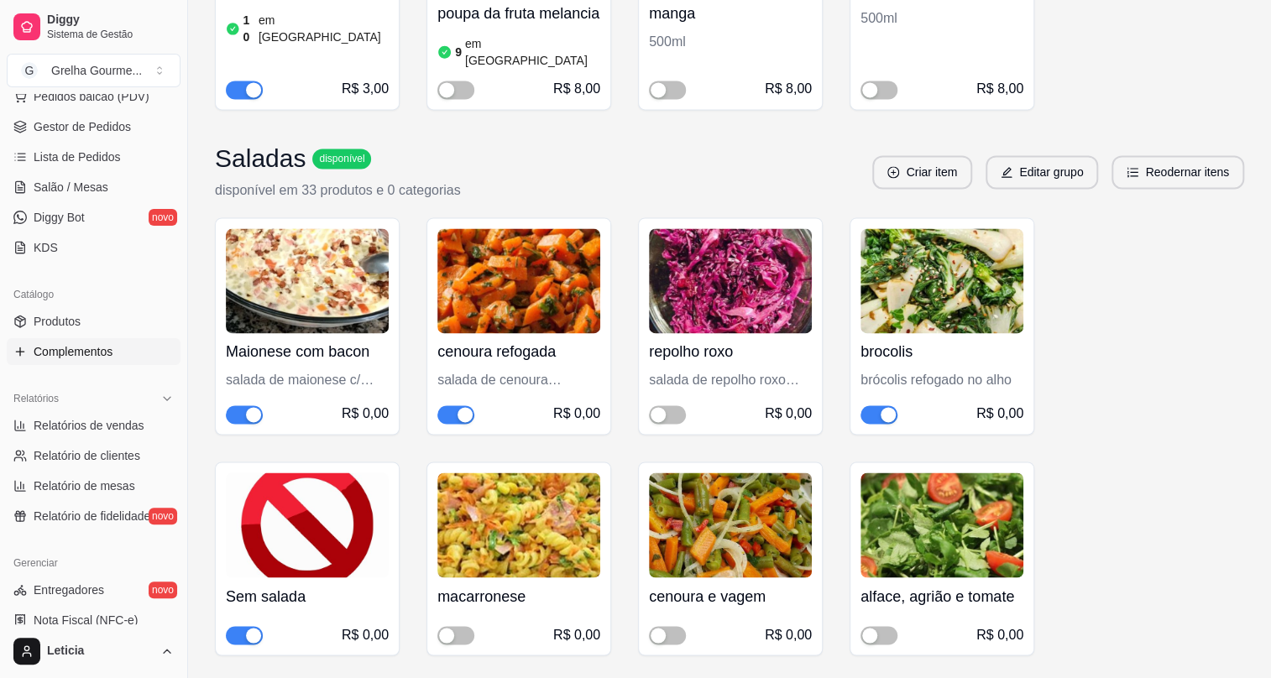
click at [254, 407] on div "button" at bounding box center [253, 414] width 15 height 15
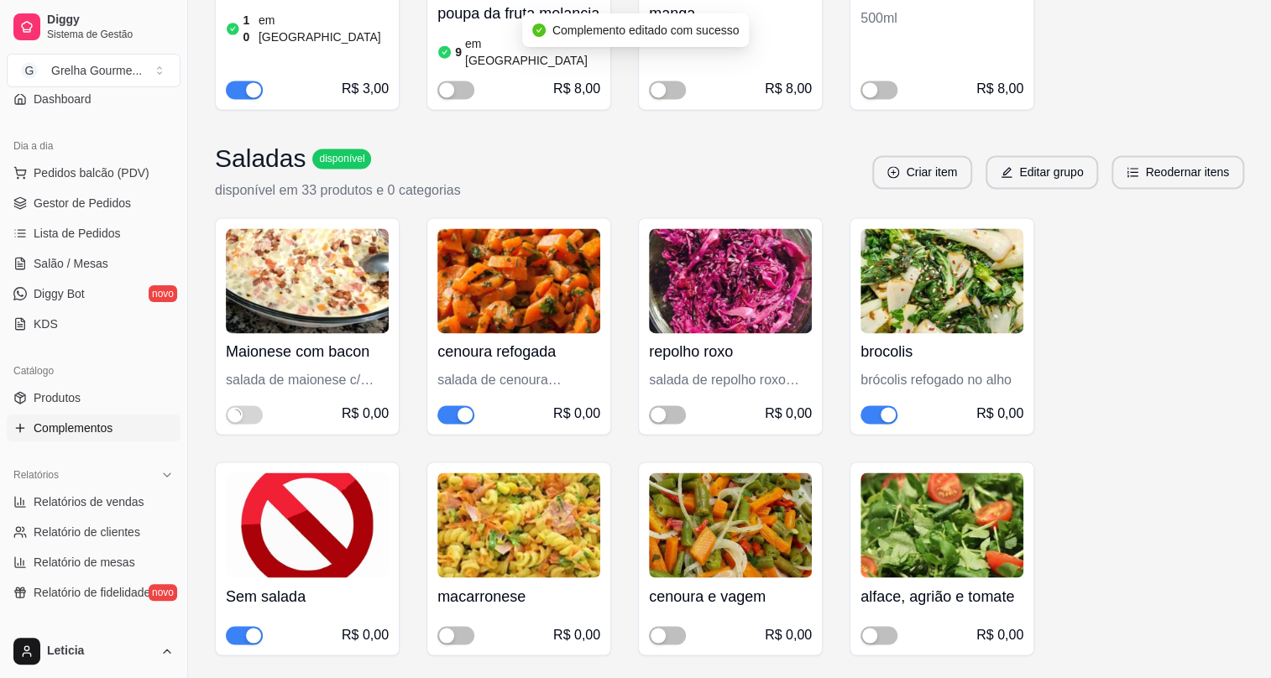
scroll to position [0, 0]
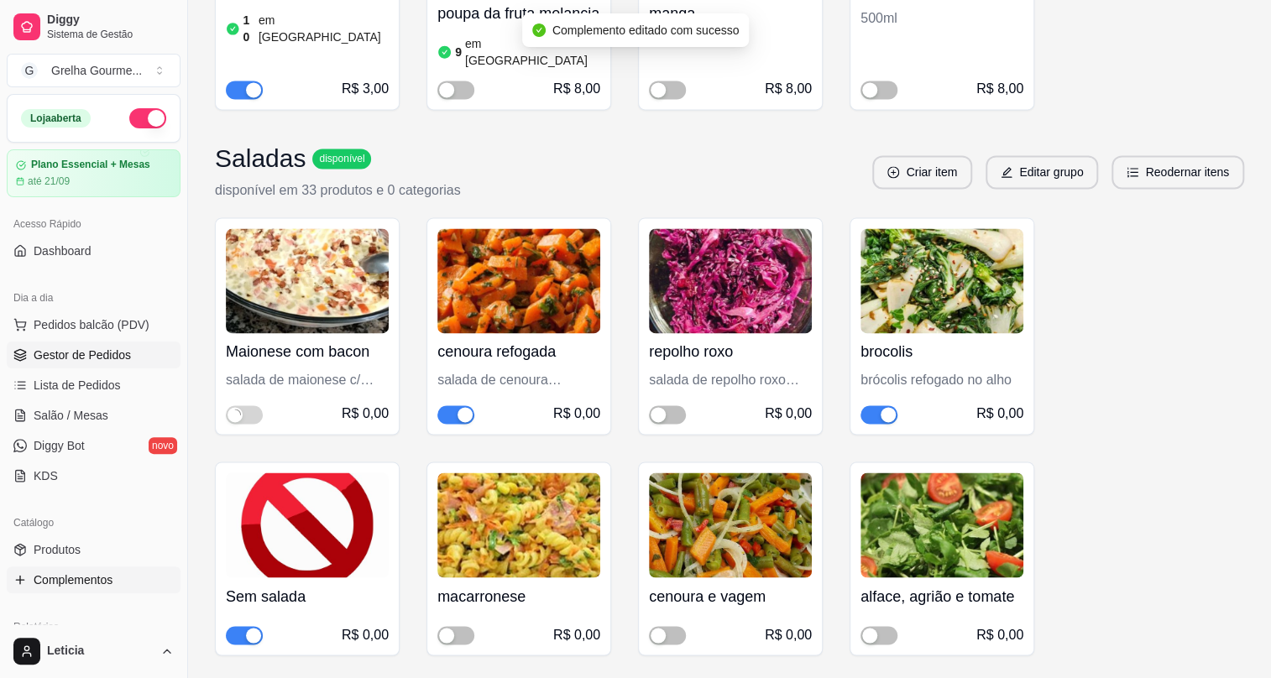
click at [132, 351] on link "Gestor de Pedidos" at bounding box center [94, 355] width 174 height 27
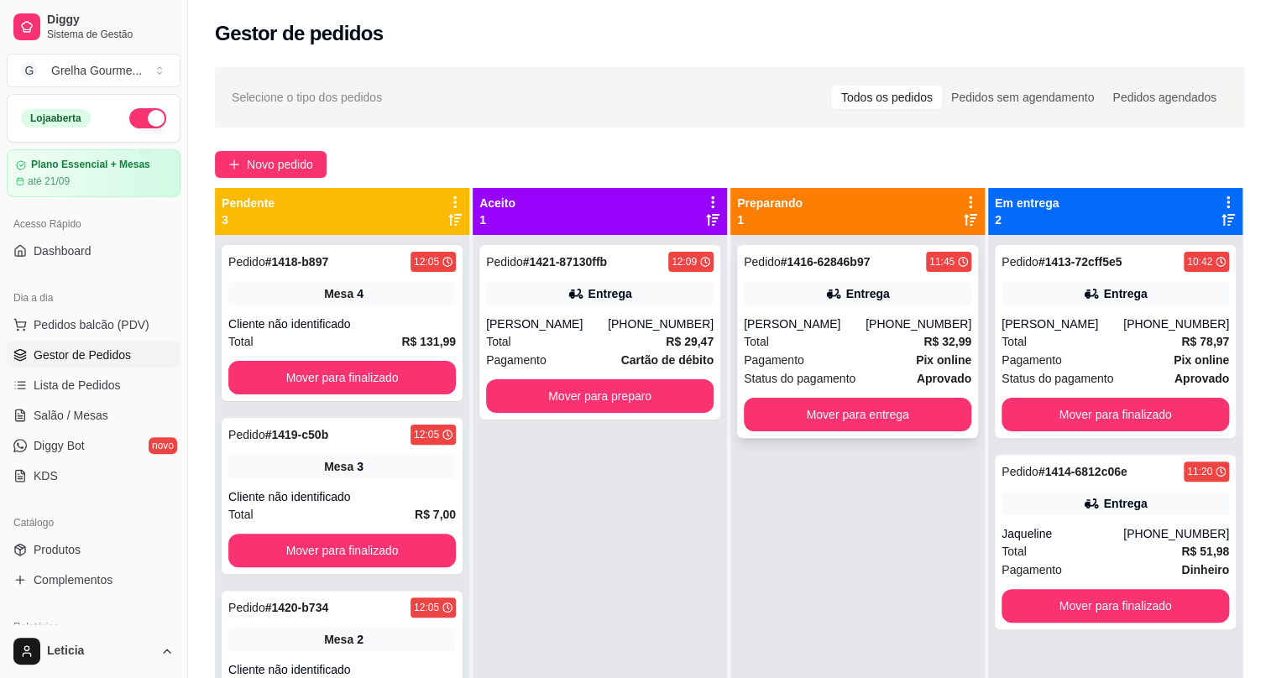
click at [828, 359] on div "Pagamento Pix online" at bounding box center [858, 360] width 228 height 18
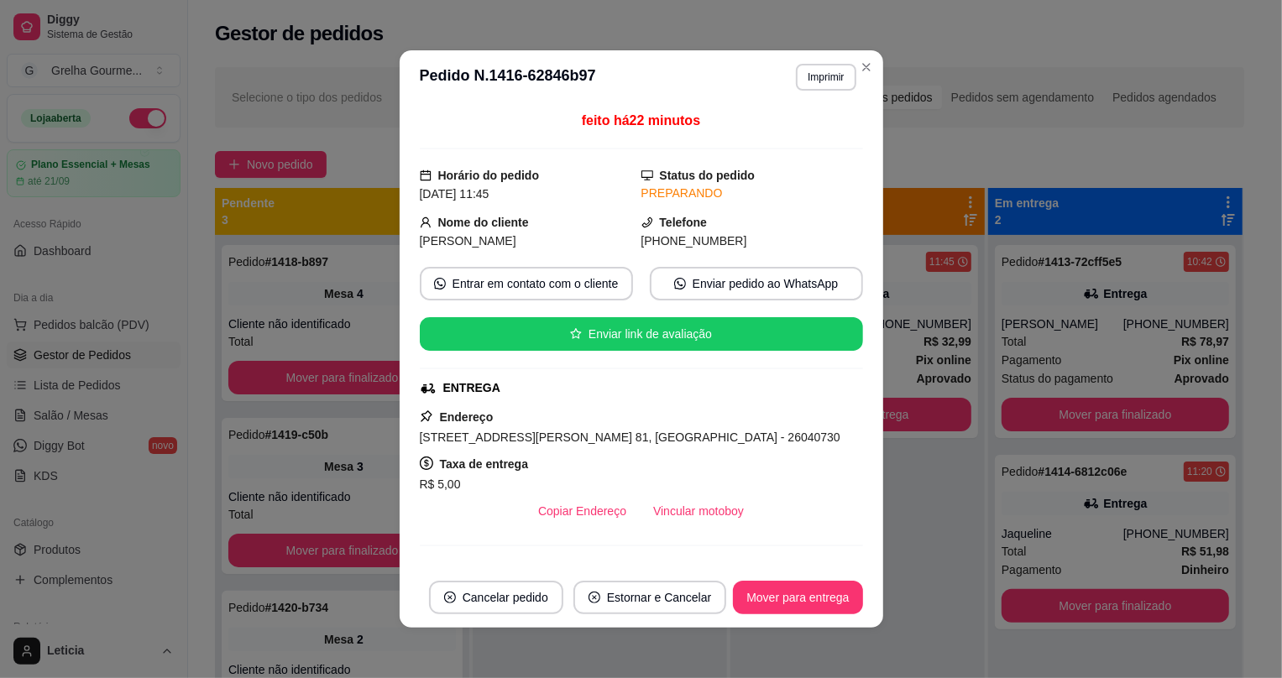
drag, startPoint x: 870, startPoint y: 486, endPoint x: 898, endPoint y: 490, distance: 27.9
click at [891, 490] on div "**********" at bounding box center [641, 339] width 1282 height 678
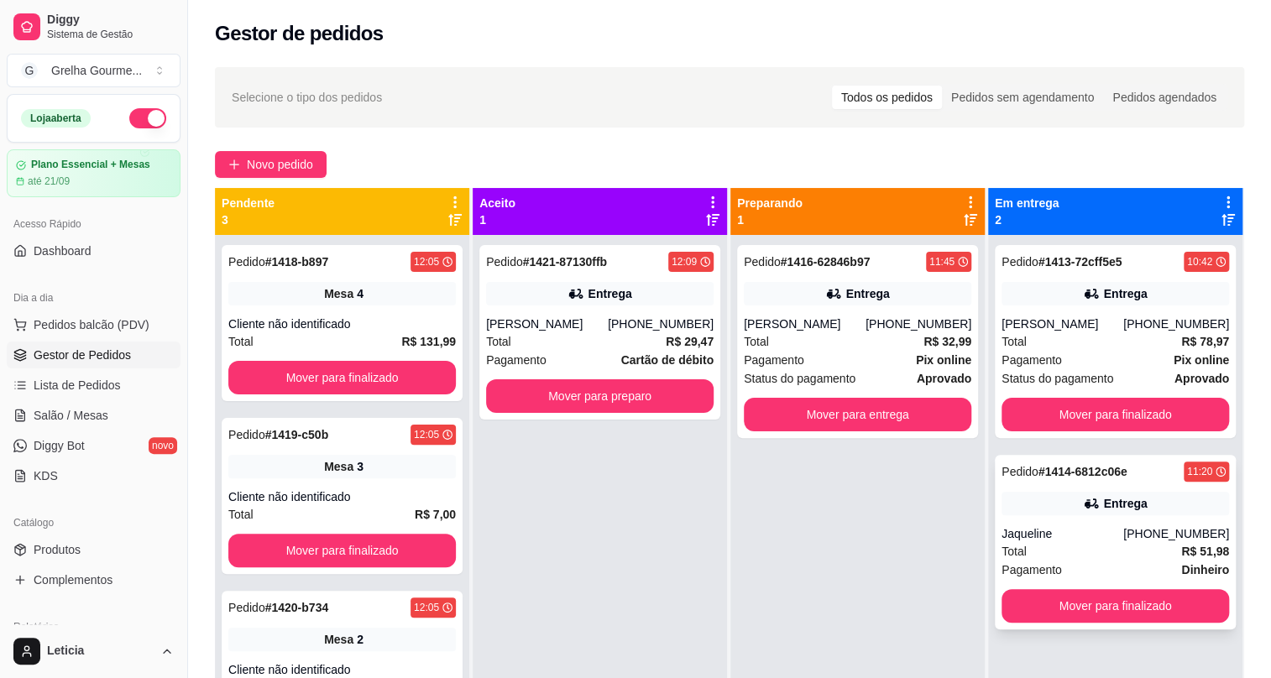
click at [1128, 553] on div "Total R$ 51,98" at bounding box center [1116, 551] width 228 height 18
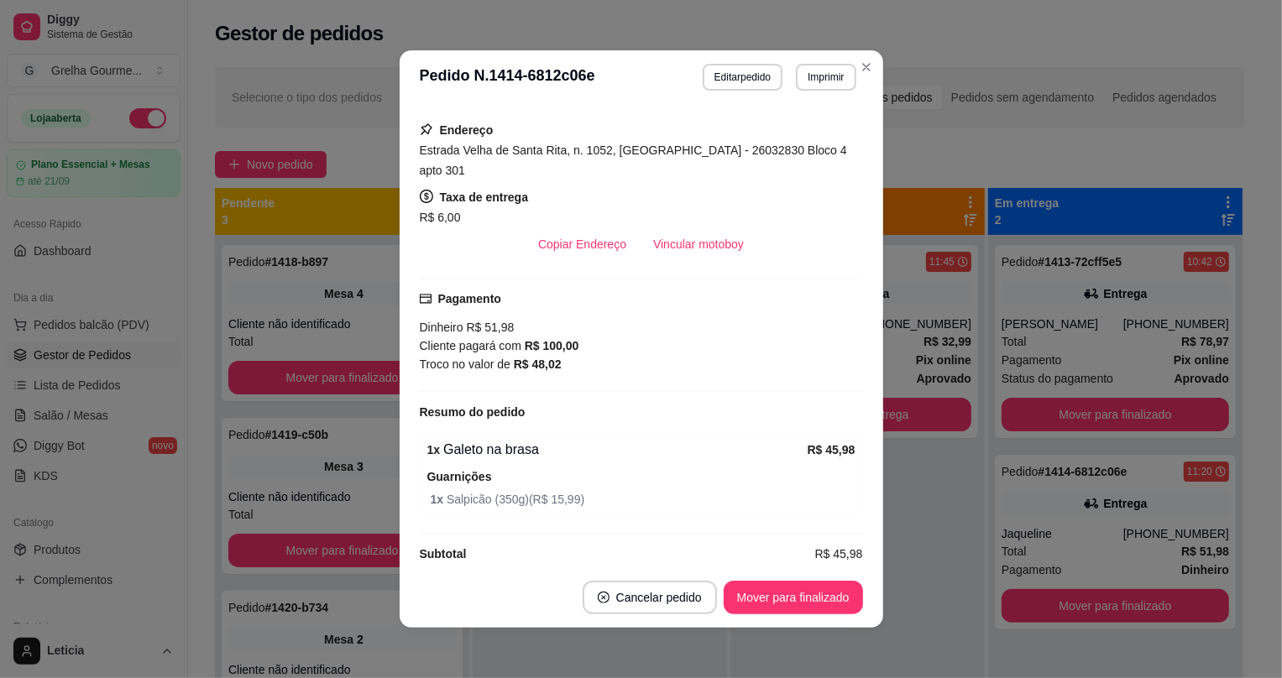
scroll to position [3, 0]
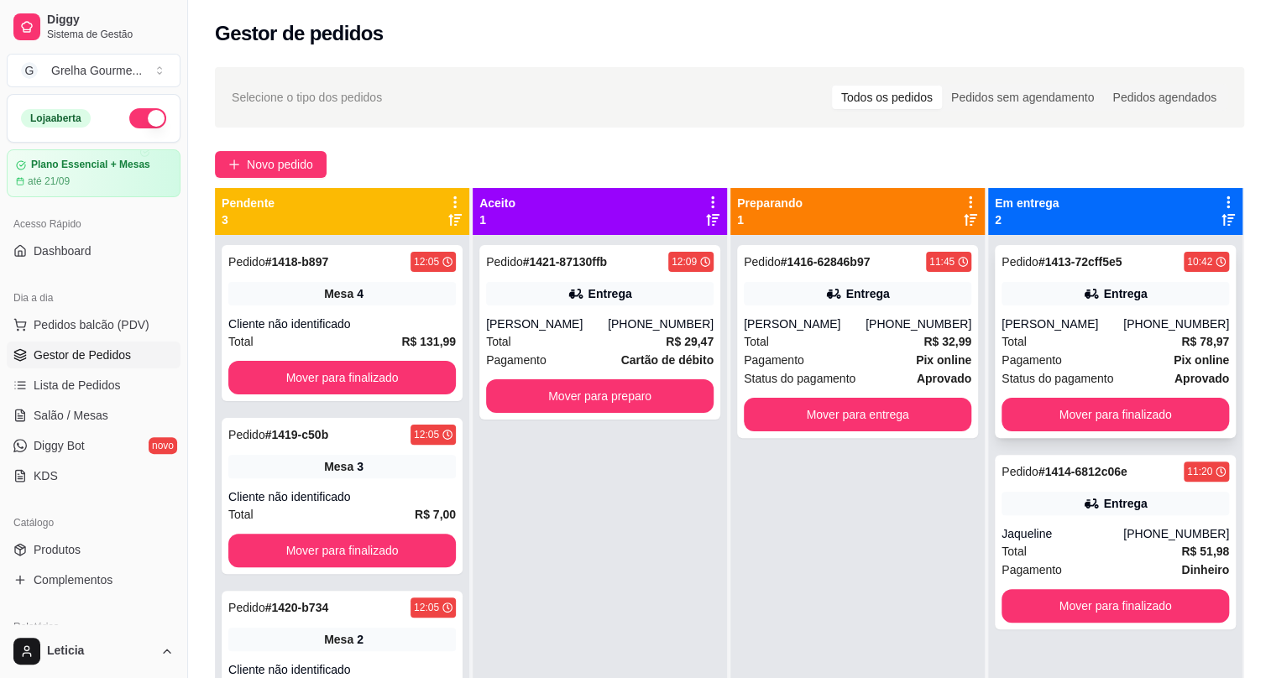
click at [1024, 364] on span "Pagamento" at bounding box center [1032, 360] width 60 height 18
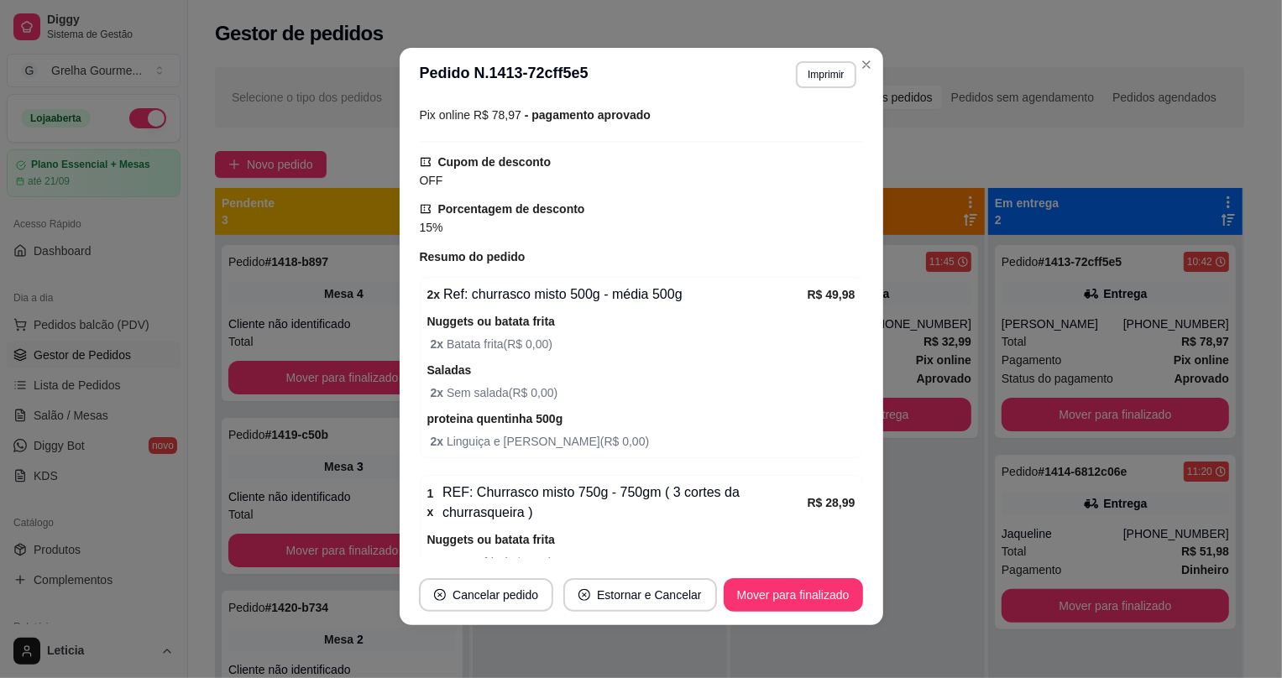
scroll to position [630, 0]
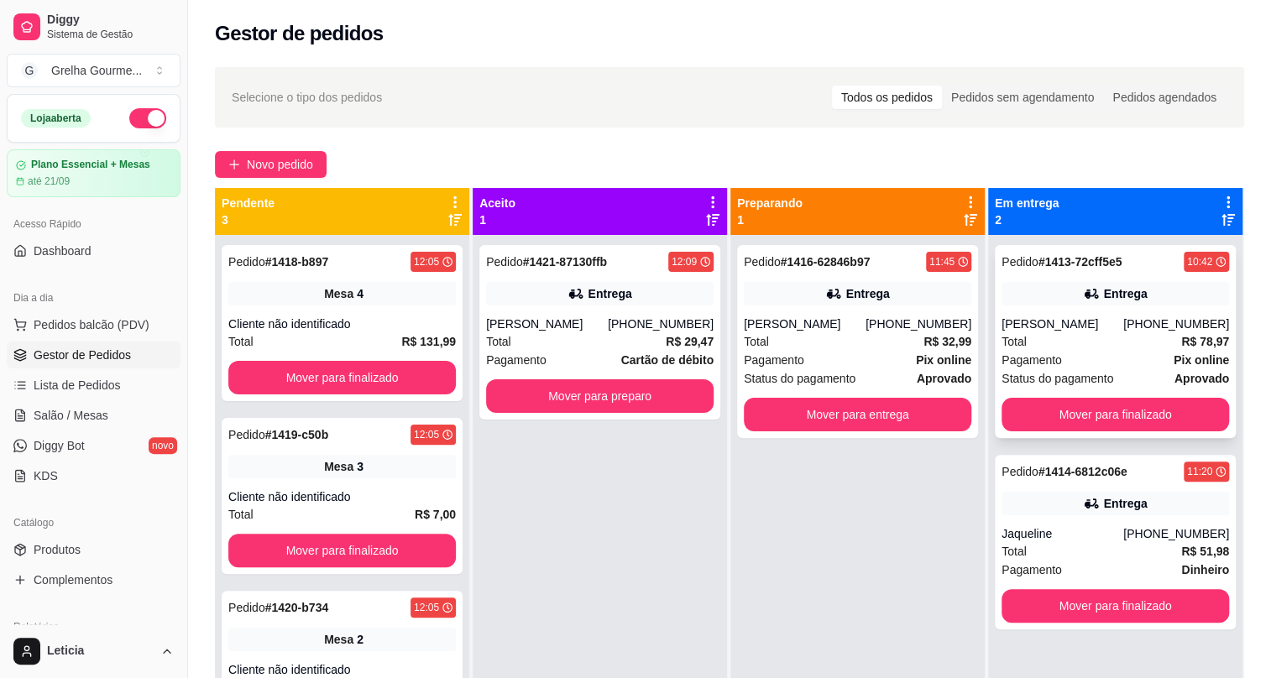
click at [1058, 327] on div "[PERSON_NAME]" at bounding box center [1063, 324] width 122 height 17
click at [1013, 495] on div "Entrega" at bounding box center [1116, 504] width 228 height 24
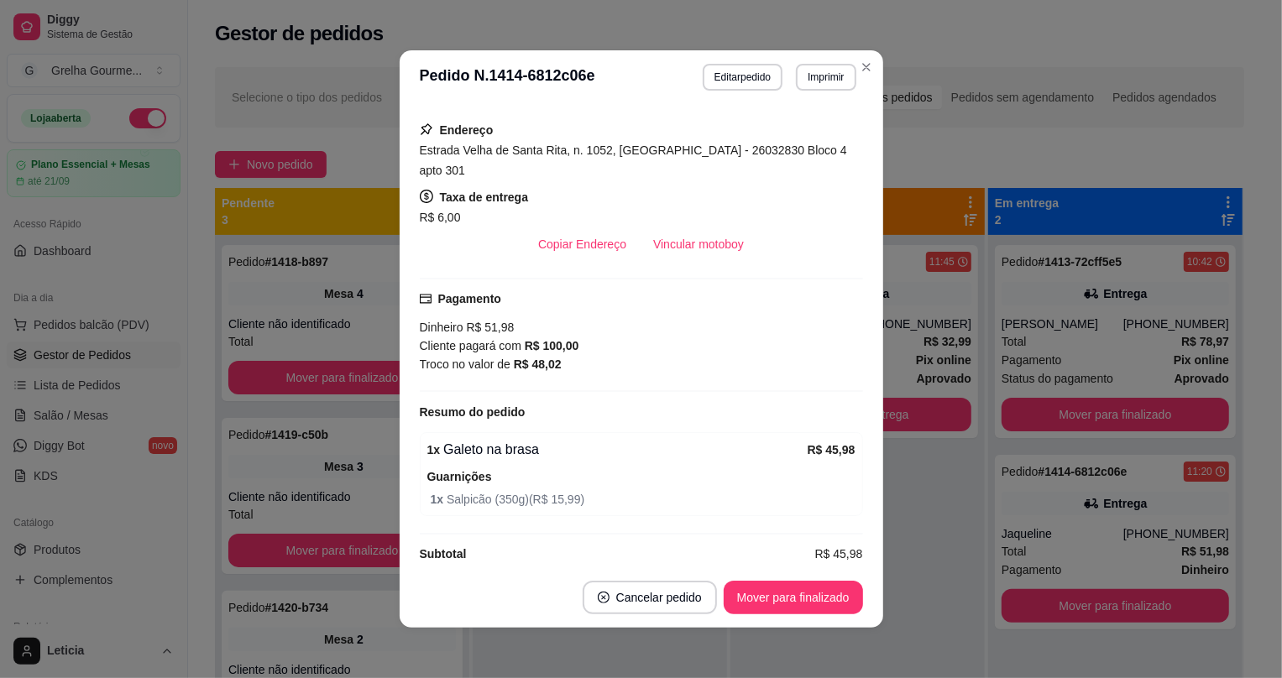
scroll to position [3, 0]
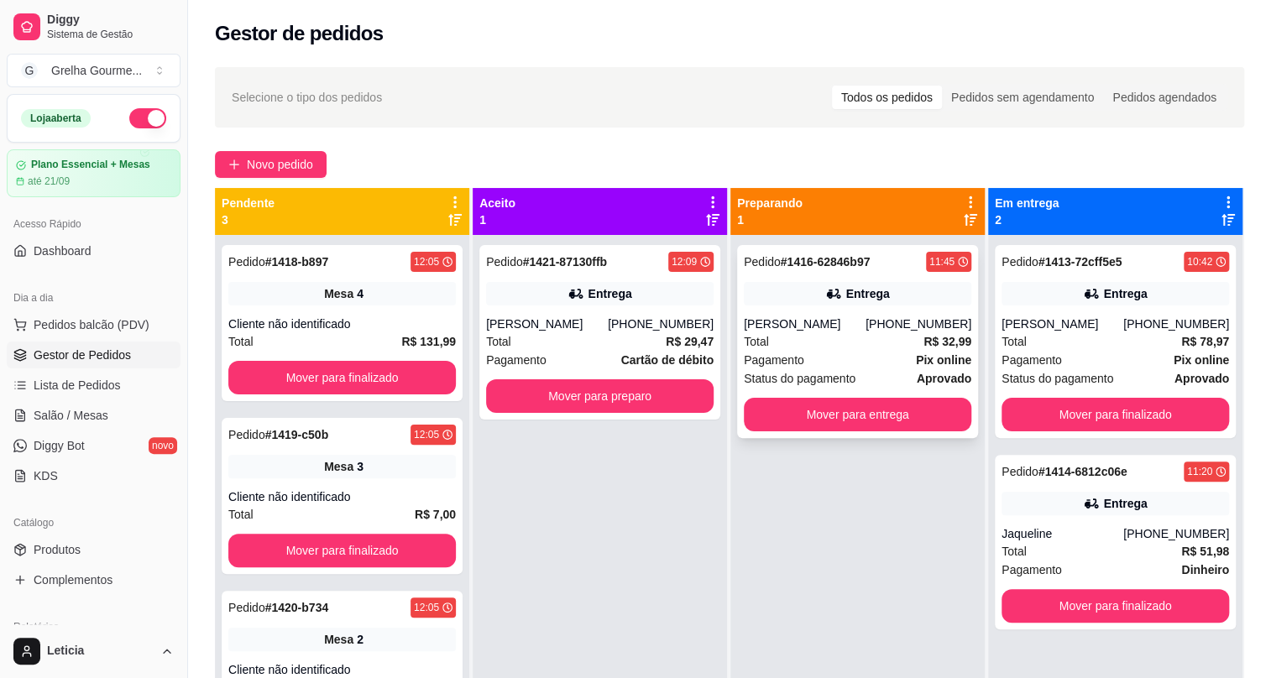
click at [854, 370] on div "Status do pagamento aprovado" at bounding box center [858, 378] width 228 height 18
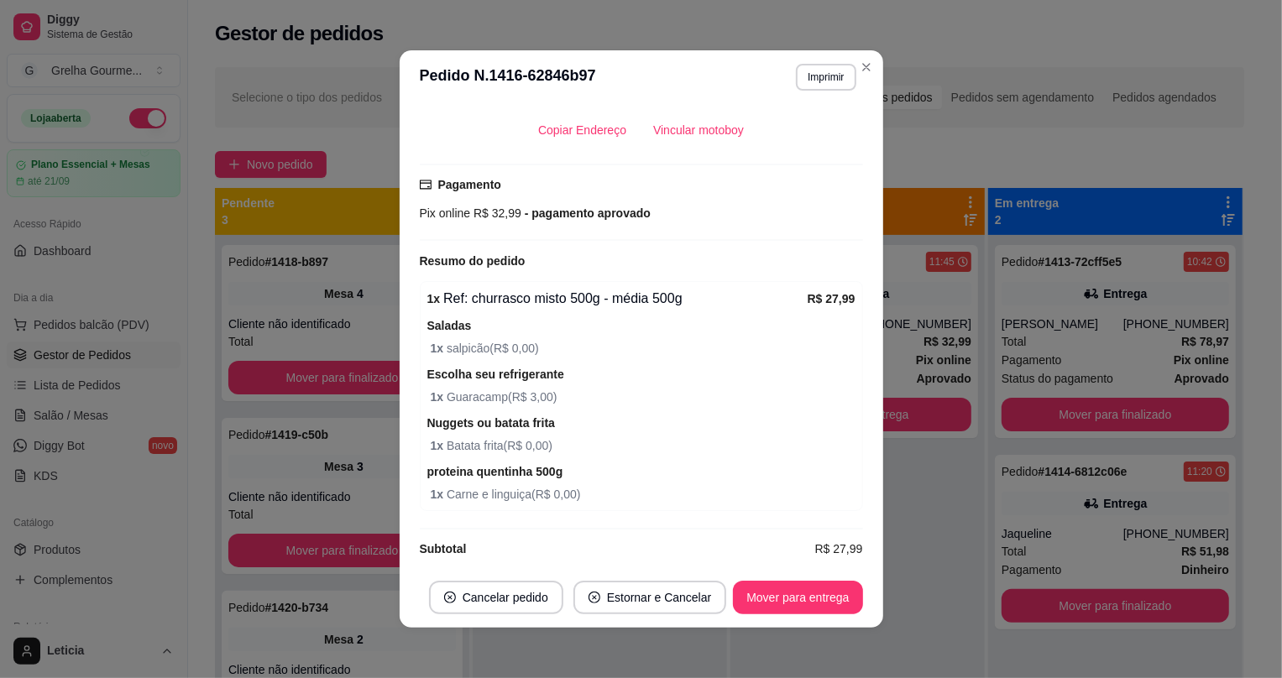
scroll to position [395, 0]
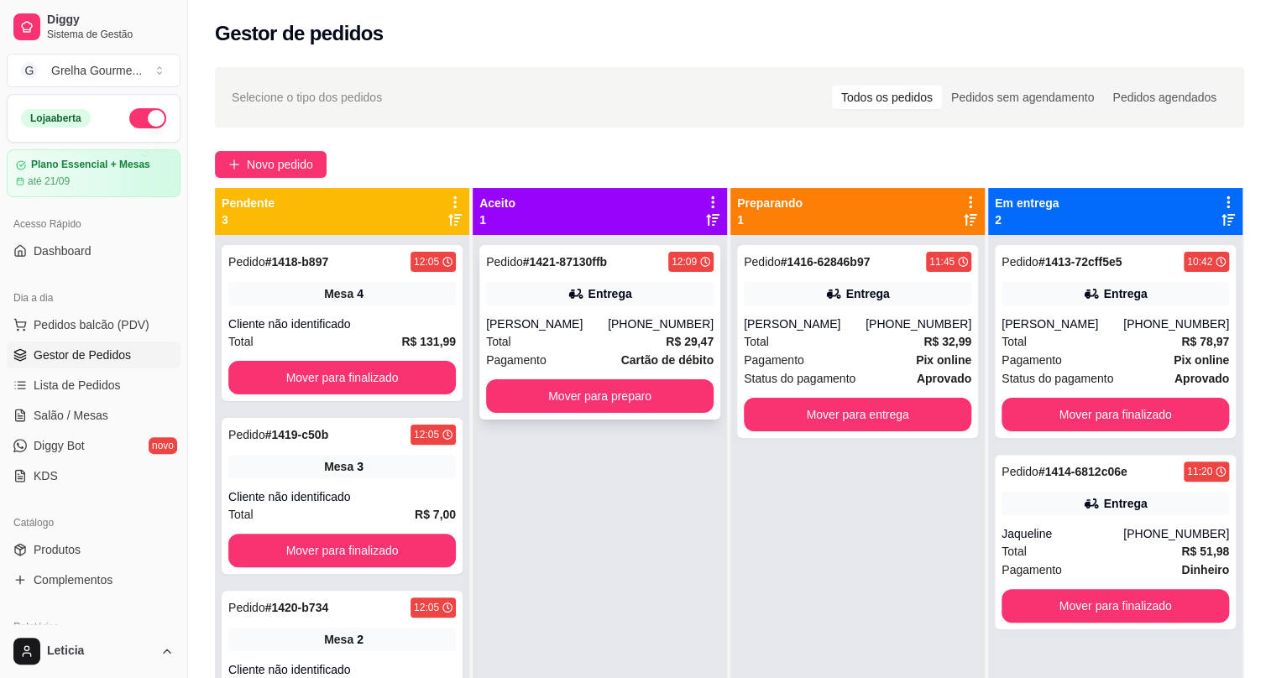
click at [619, 353] on div "Pagamento Cartão de débito" at bounding box center [600, 360] width 228 height 18
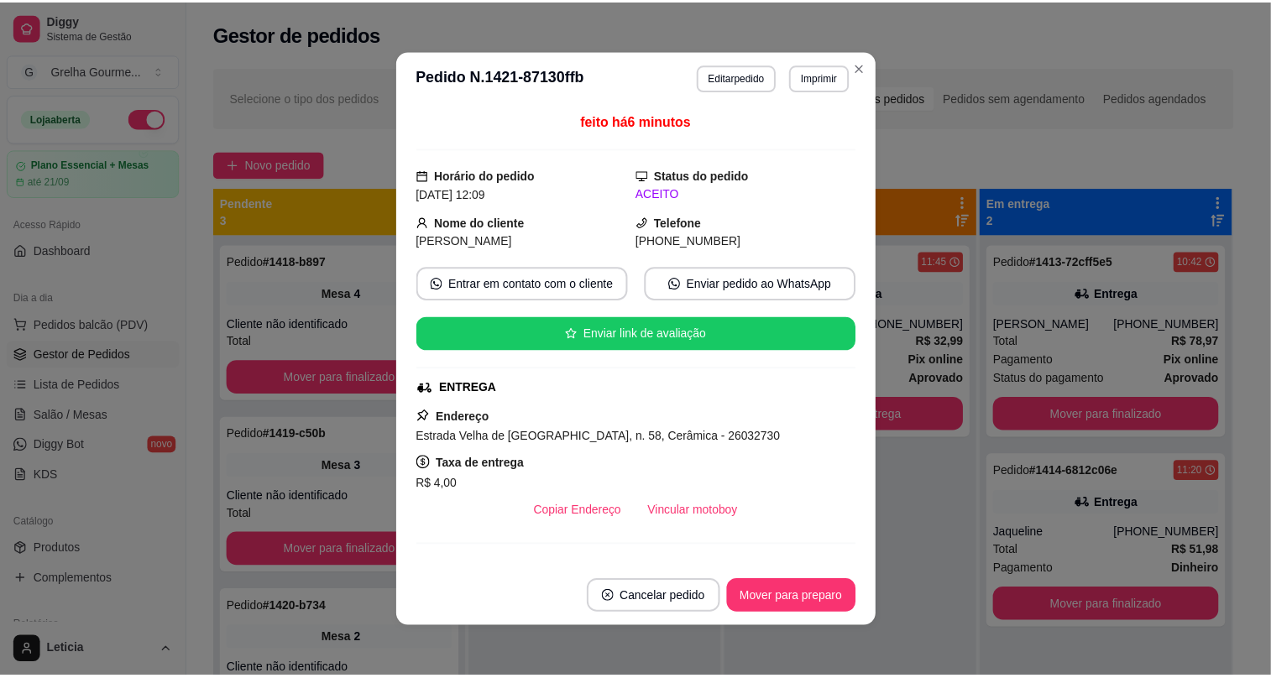
scroll to position [305, 0]
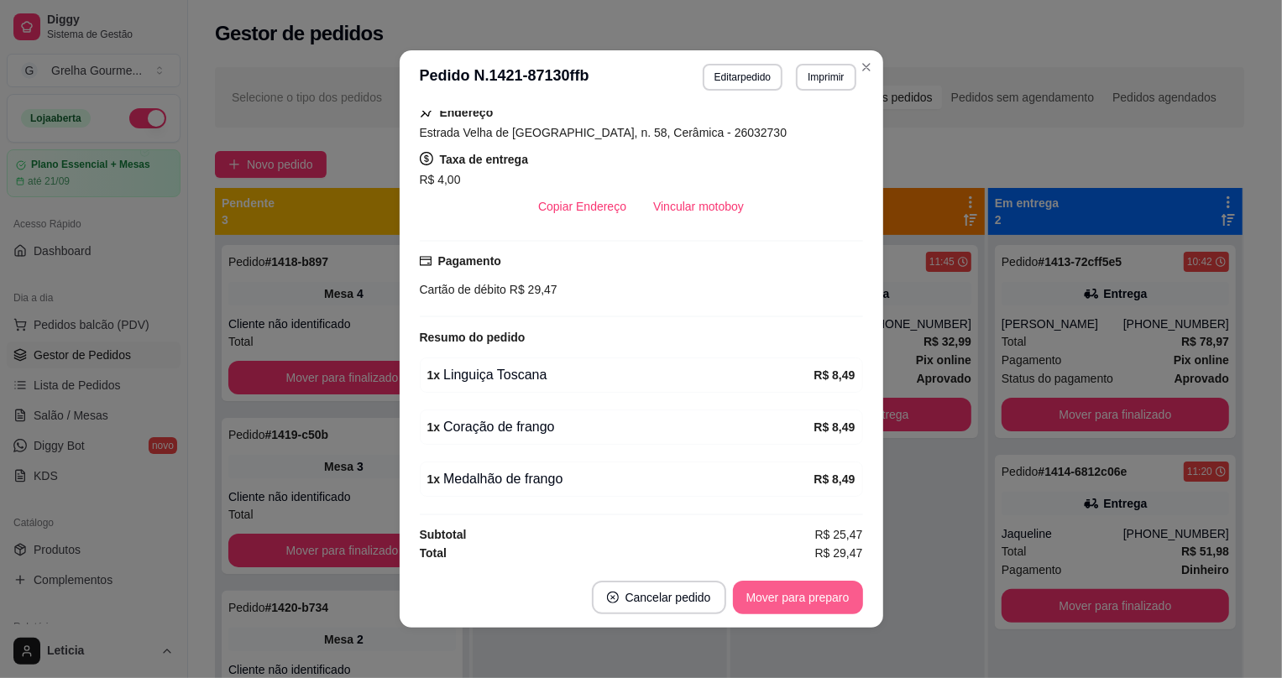
click at [750, 610] on button "Mover para preparo" at bounding box center [798, 598] width 130 height 34
click at [780, 604] on button "Mover para preparo" at bounding box center [798, 598] width 130 height 34
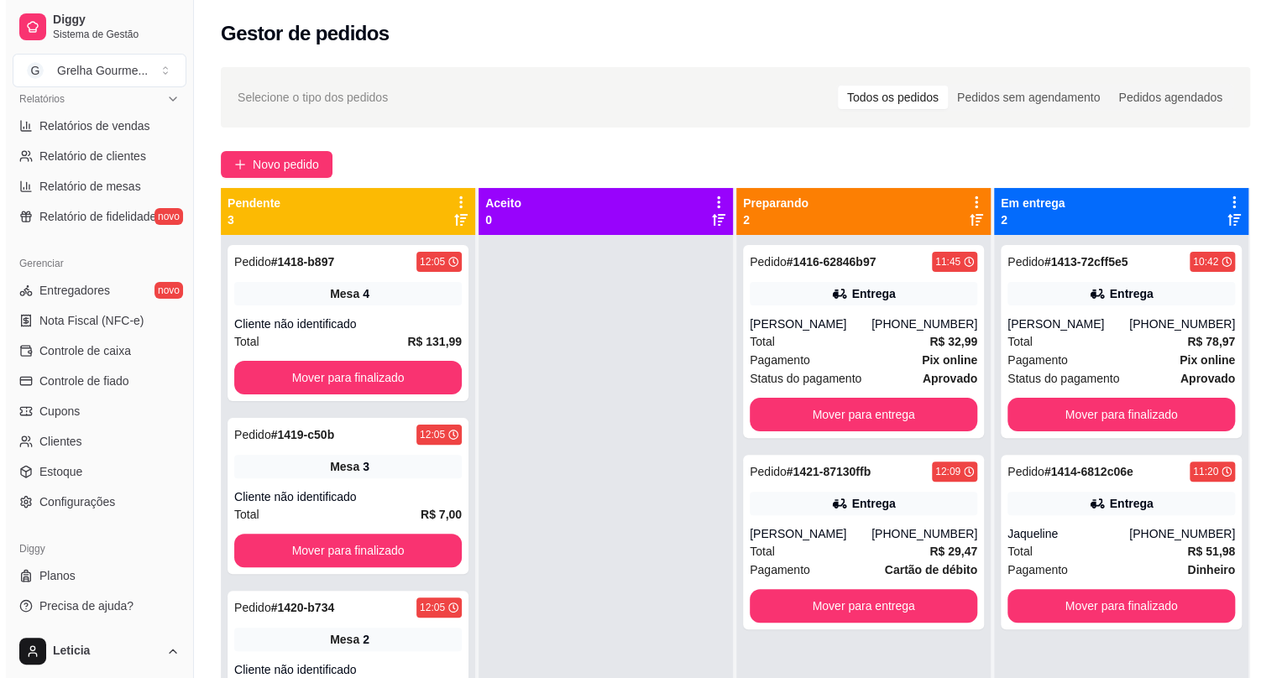
scroll to position [146, 0]
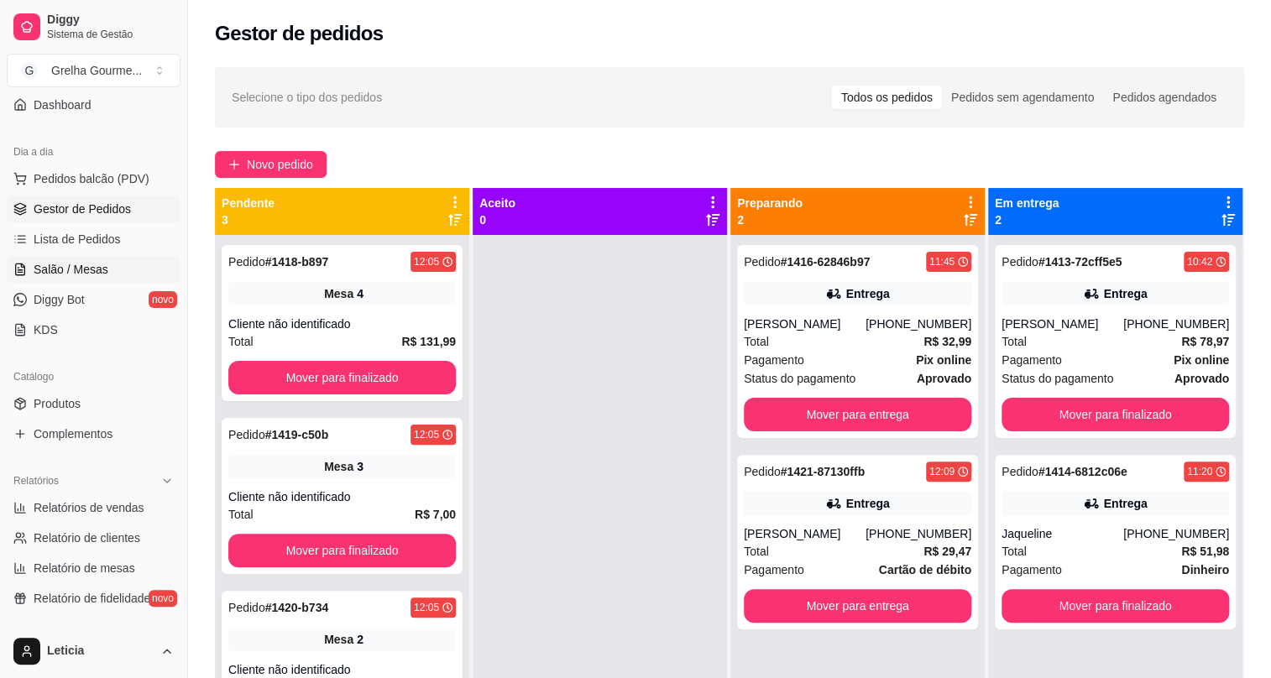
click at [84, 280] on link "Salão / Mesas" at bounding box center [94, 269] width 174 height 27
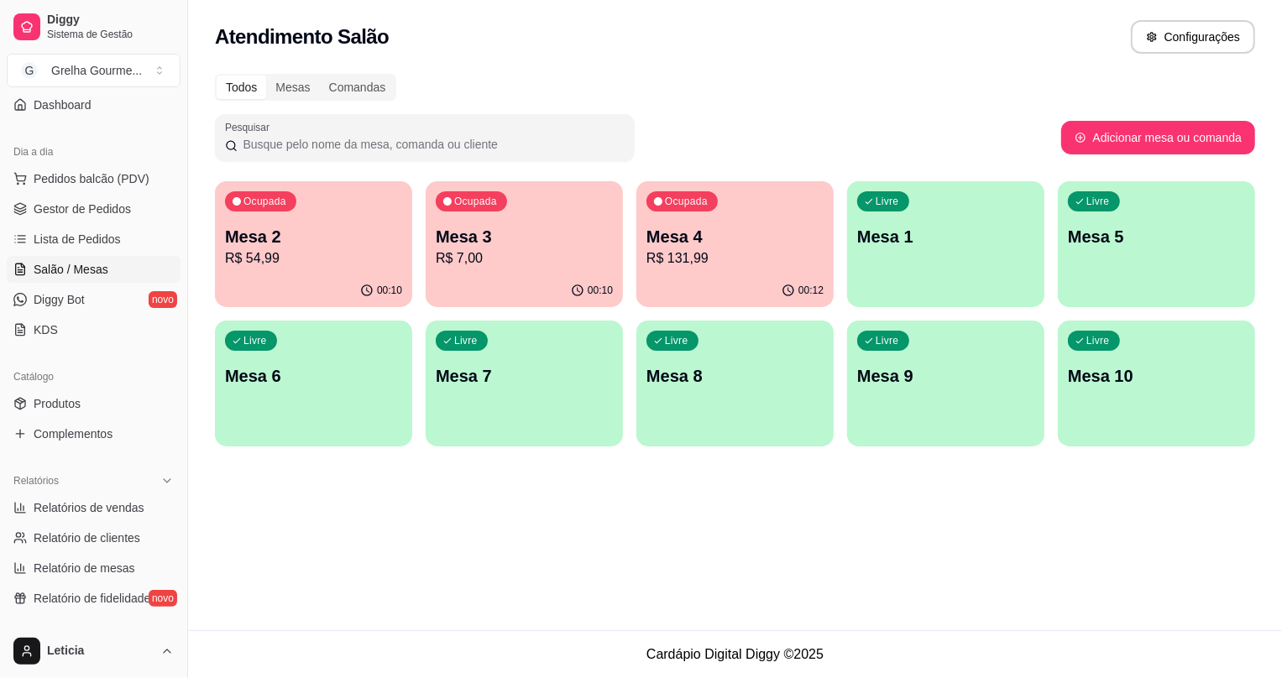
click at [521, 263] on p "R$ 7,00" at bounding box center [524, 259] width 177 height 20
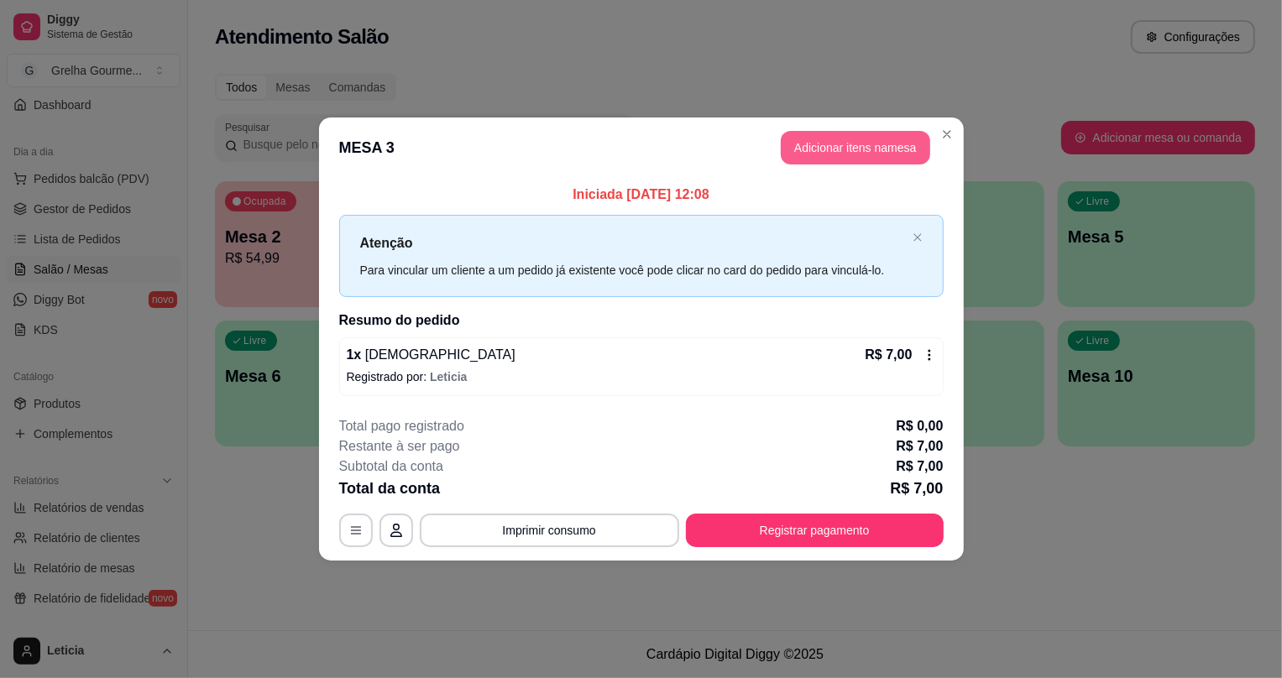
click at [829, 150] on button "Adicionar itens na mesa" at bounding box center [855, 148] width 149 height 34
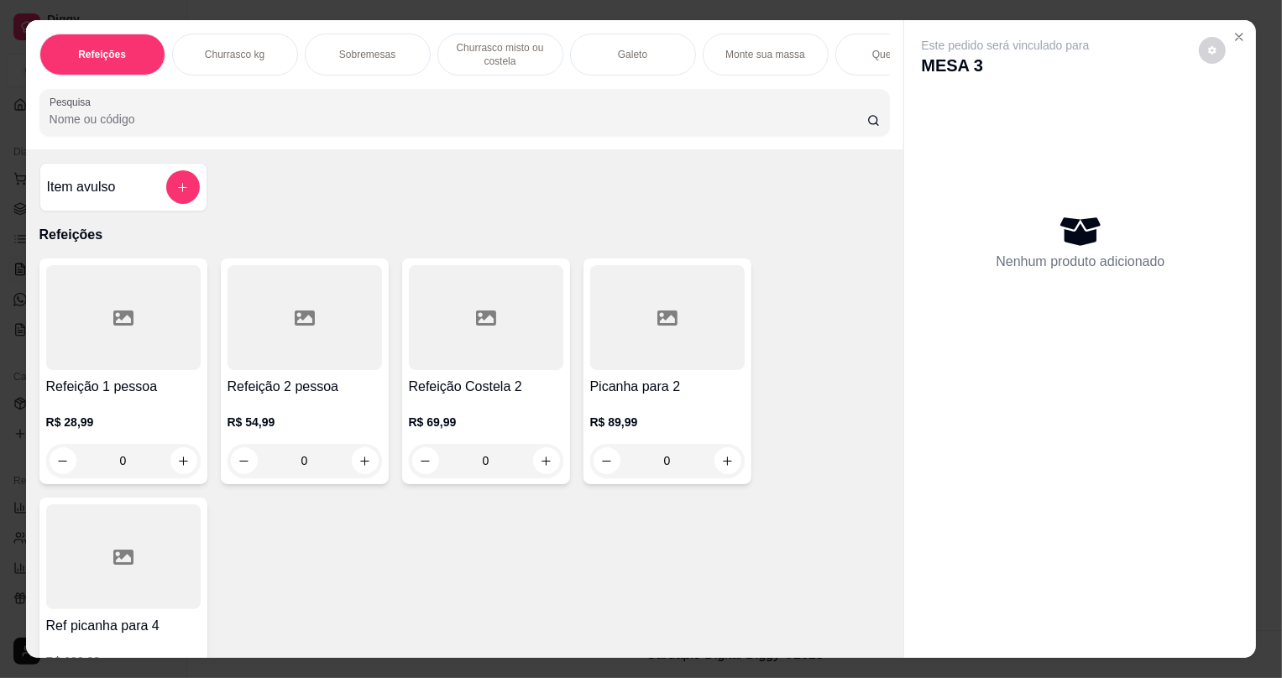
click at [81, 579] on div at bounding box center [123, 557] width 155 height 105
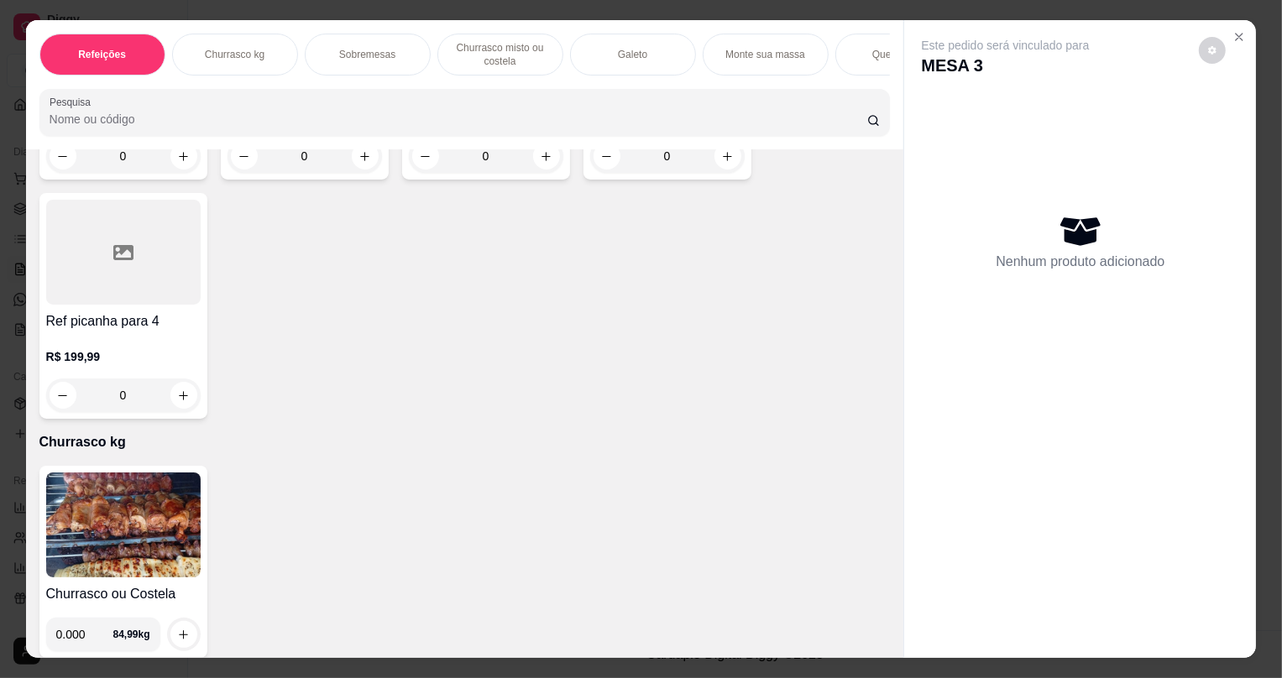
scroll to position [381, 0]
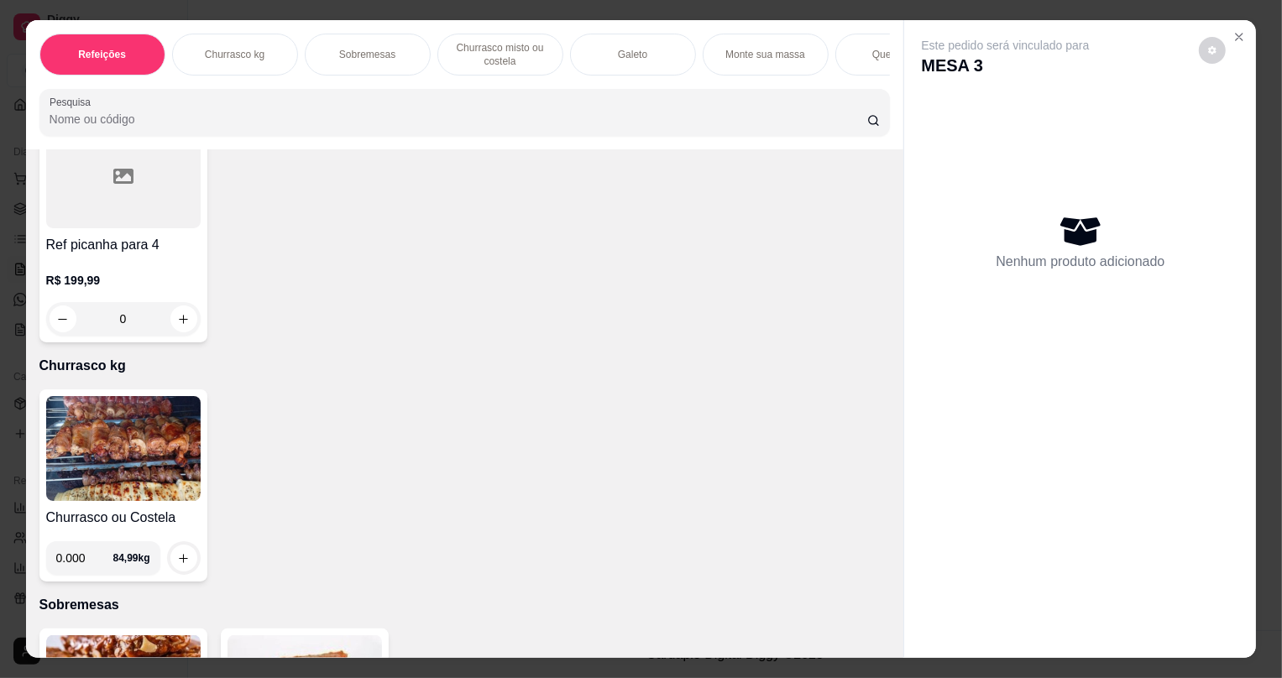
click at [130, 433] on img at bounding box center [123, 448] width 155 height 105
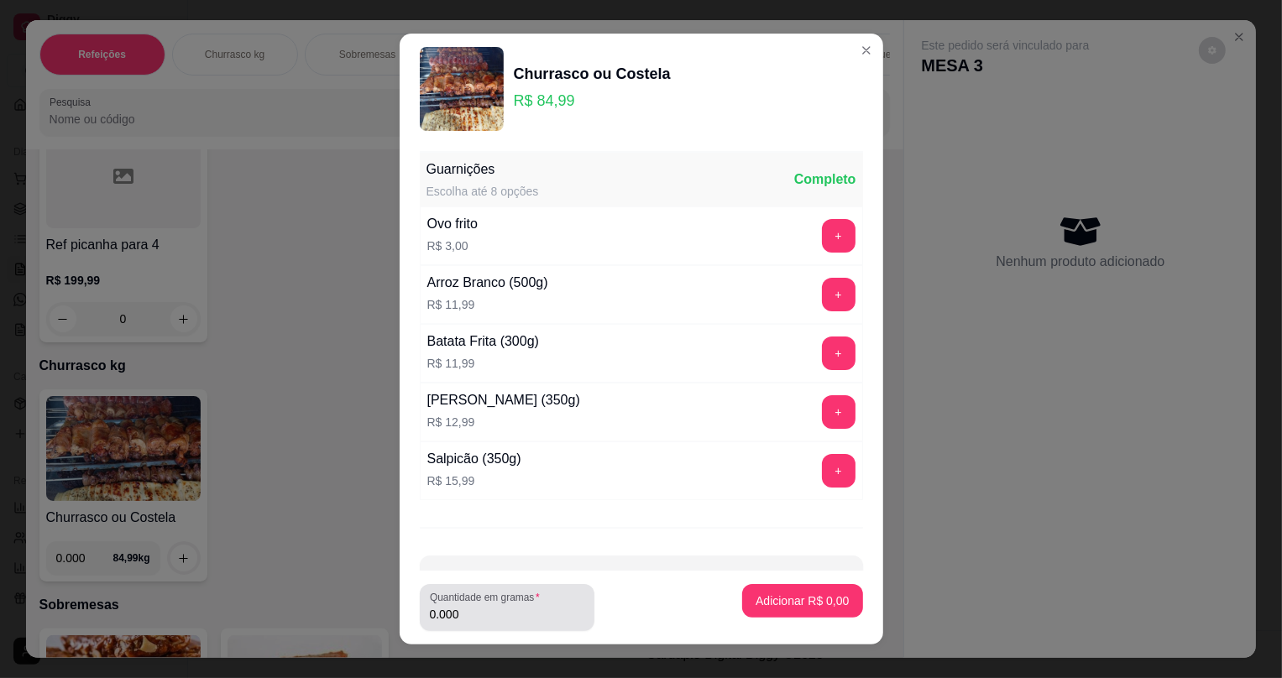
click at [481, 613] on input "0.000" at bounding box center [507, 614] width 155 height 17
type input "0.328"
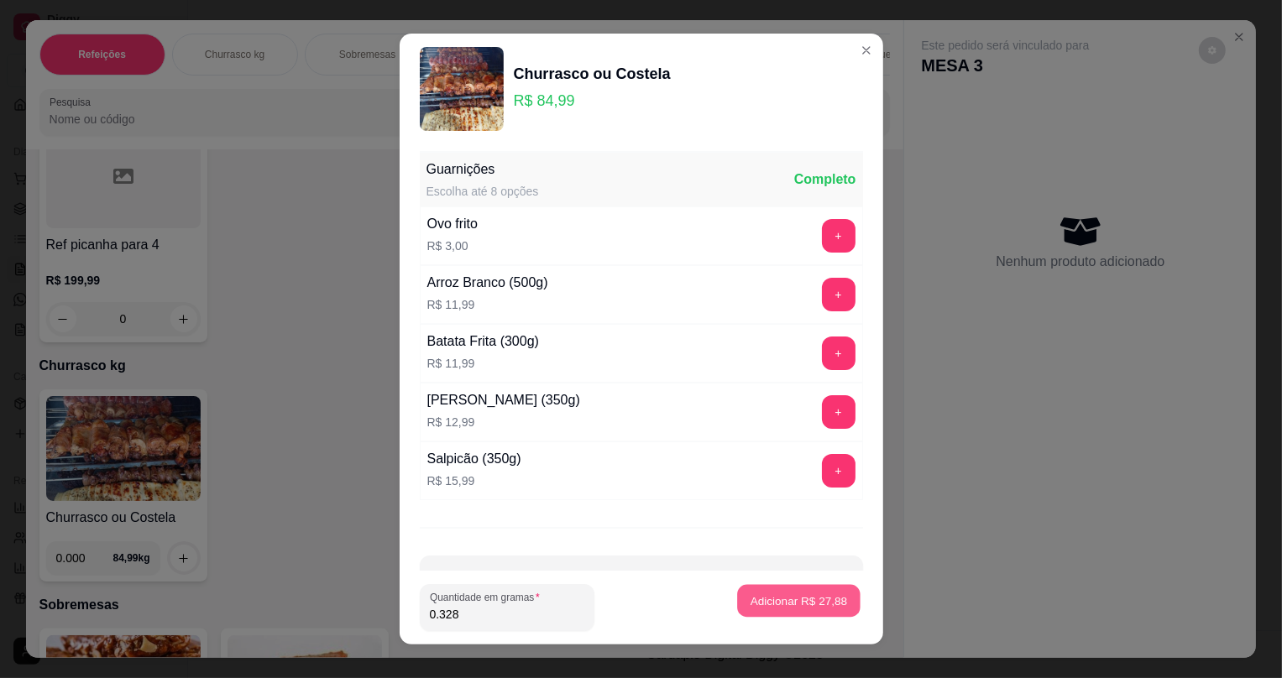
click at [775, 601] on p "Adicionar R$ 27,88" at bounding box center [799, 601] width 97 height 16
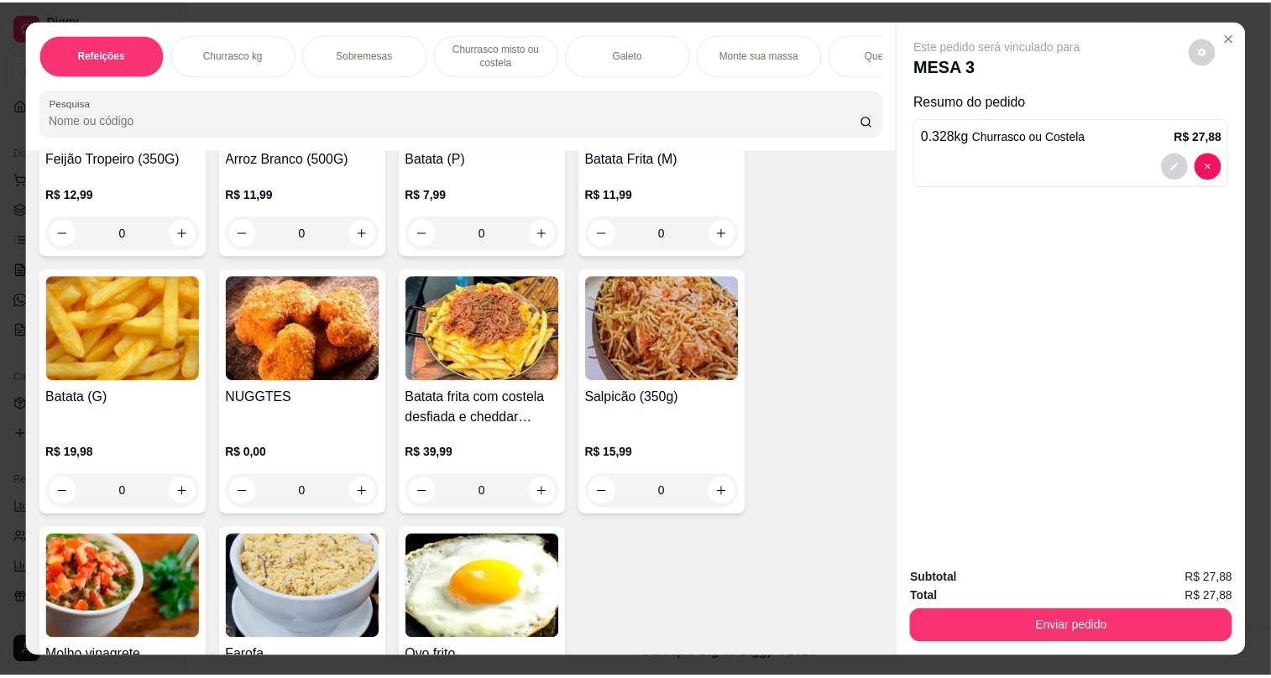
scroll to position [3511, 0]
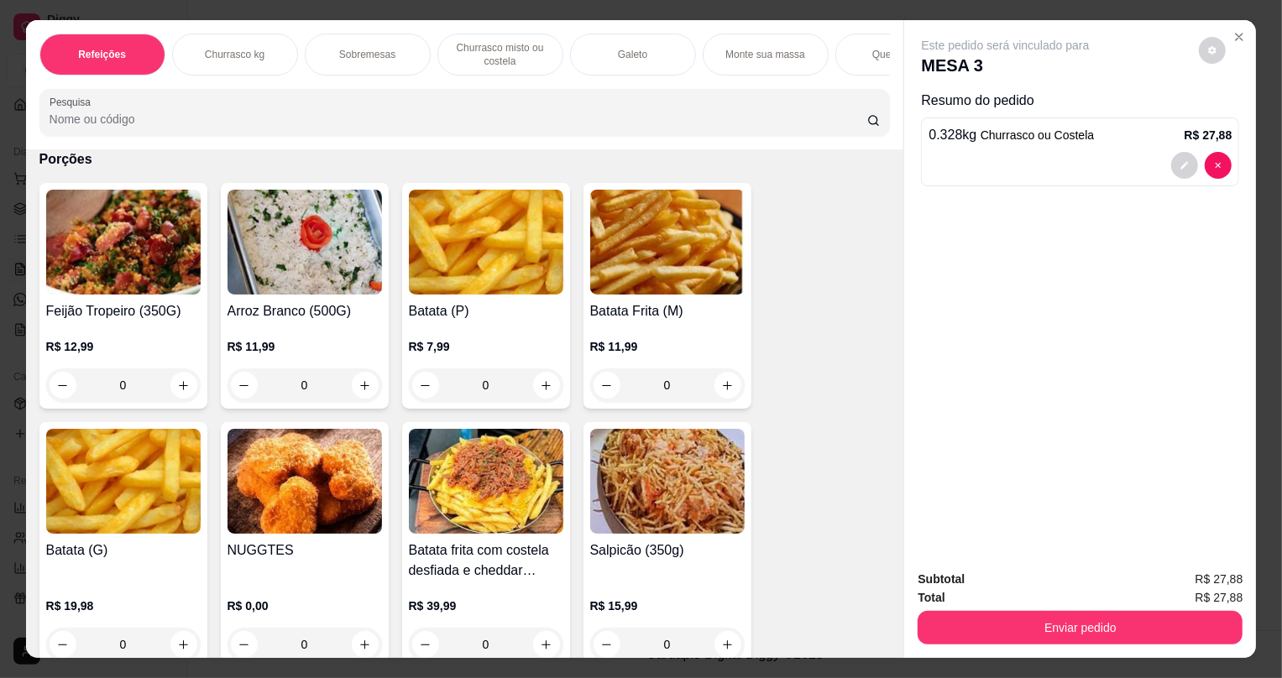
click at [145, 279] on img at bounding box center [123, 242] width 155 height 105
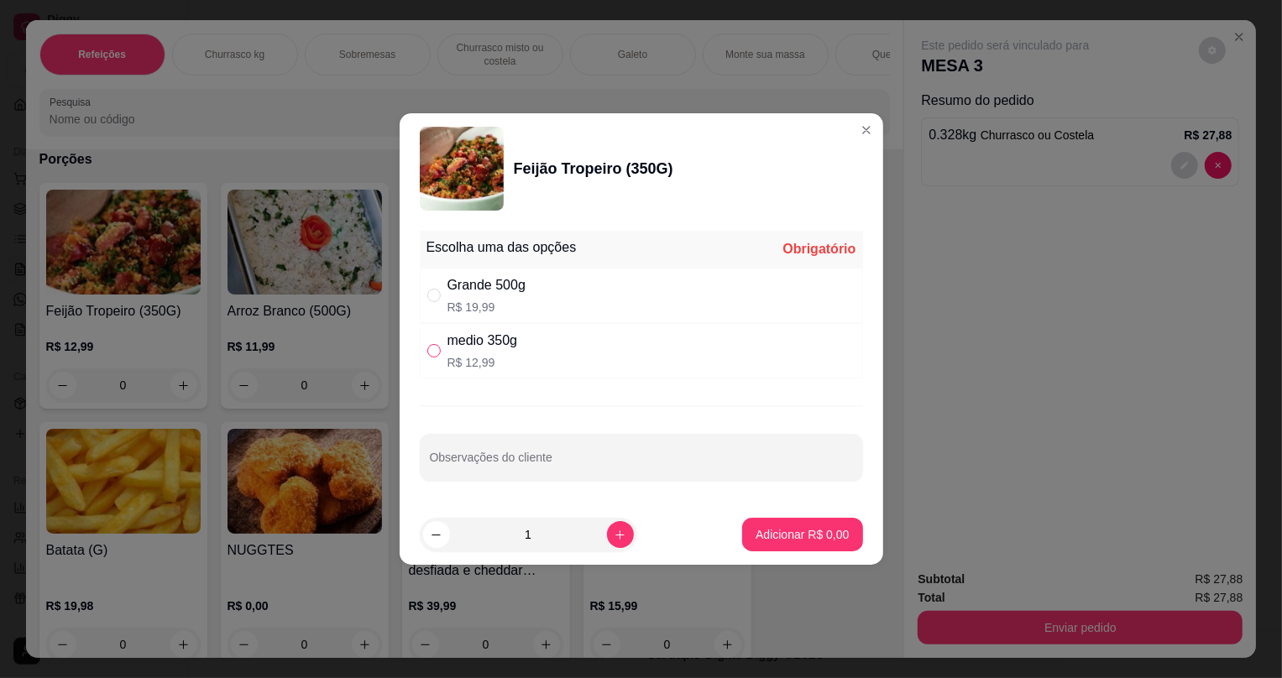
click at [432, 347] on input "" at bounding box center [433, 350] width 13 height 13
radio input "true"
click at [796, 539] on p "Adicionar R$ 12,99" at bounding box center [799, 534] width 100 height 17
type input "1"
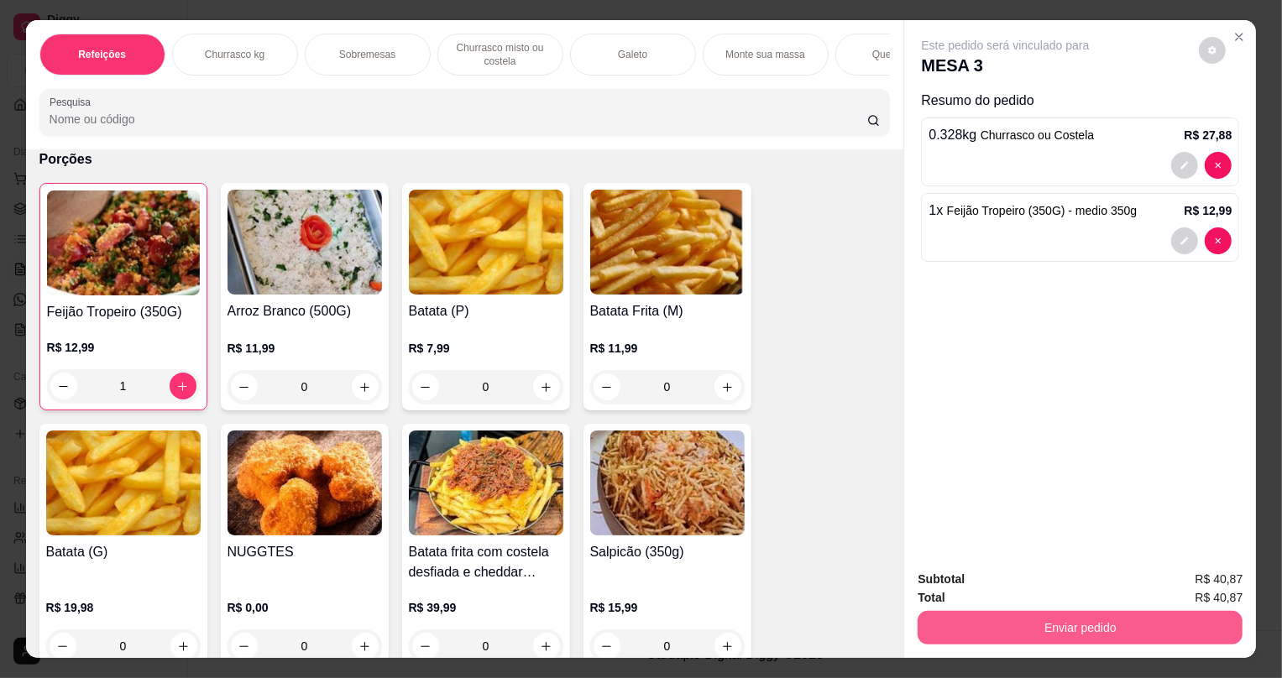
click at [996, 628] on button "Enviar pedido" at bounding box center [1080, 628] width 325 height 34
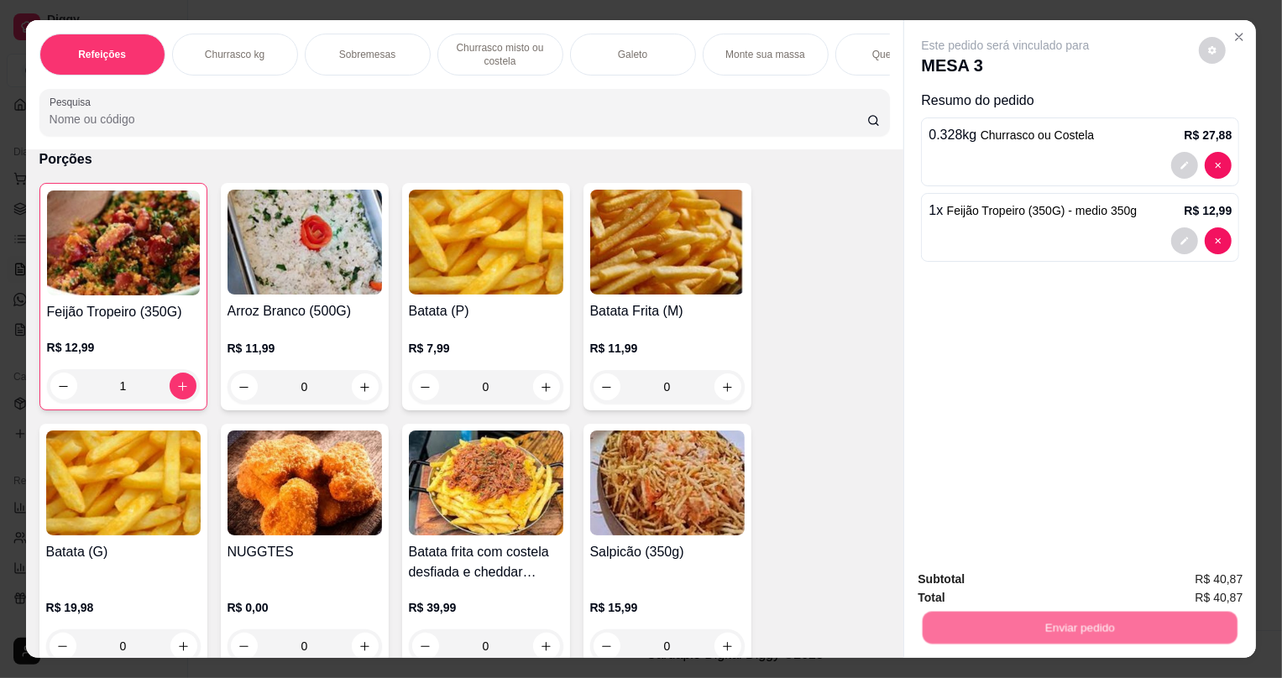
click at [961, 579] on button "Não registrar e enviar pedido" at bounding box center [1026, 586] width 170 height 31
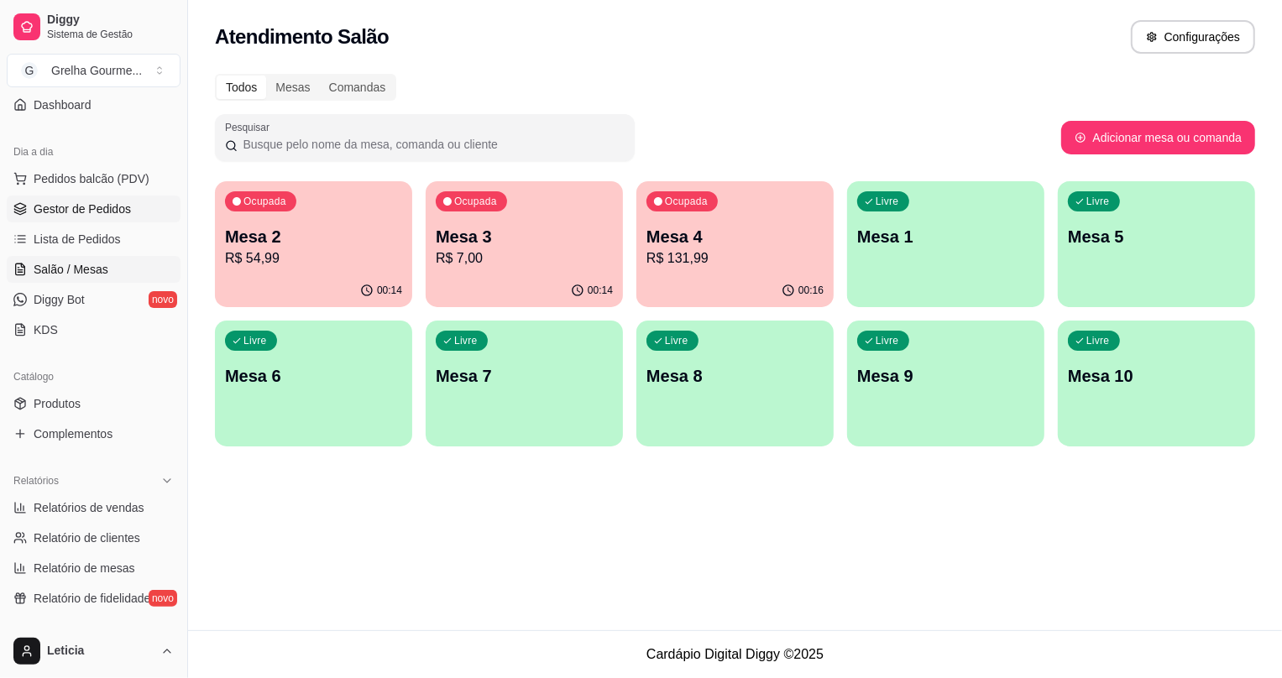
click at [71, 212] on span "Gestor de Pedidos" at bounding box center [82, 209] width 97 height 17
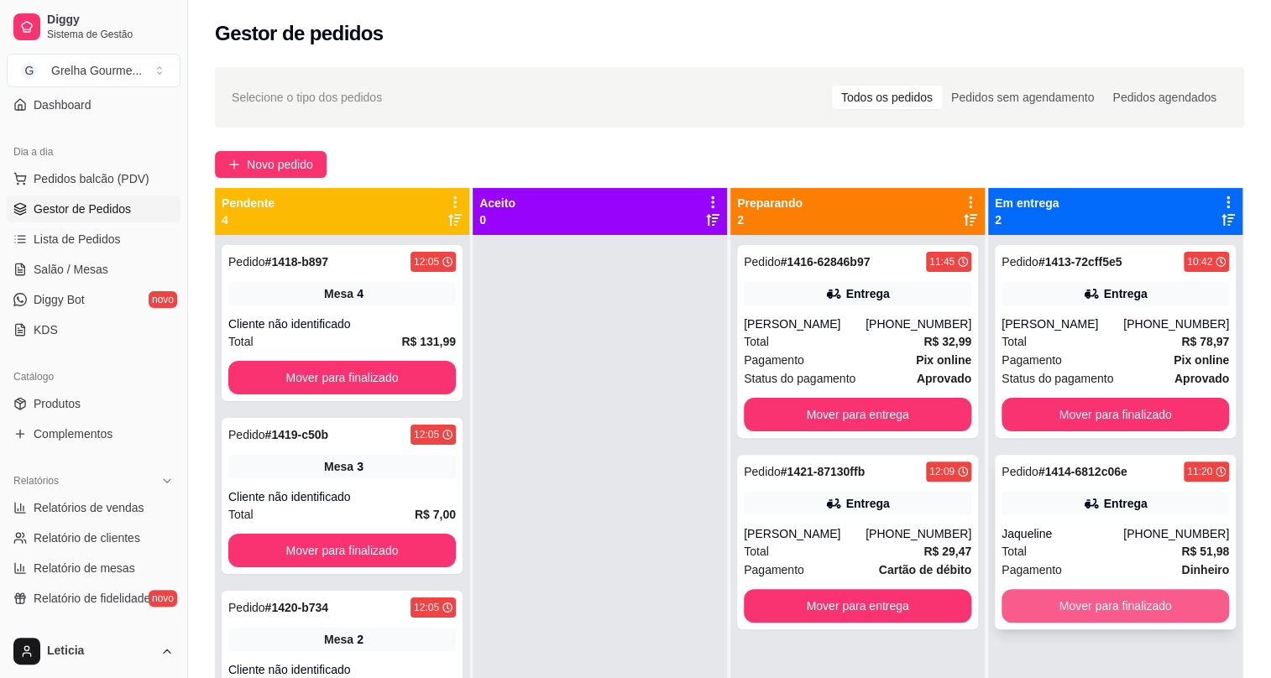
click at [1065, 605] on button "Mover para finalizado" at bounding box center [1116, 606] width 228 height 34
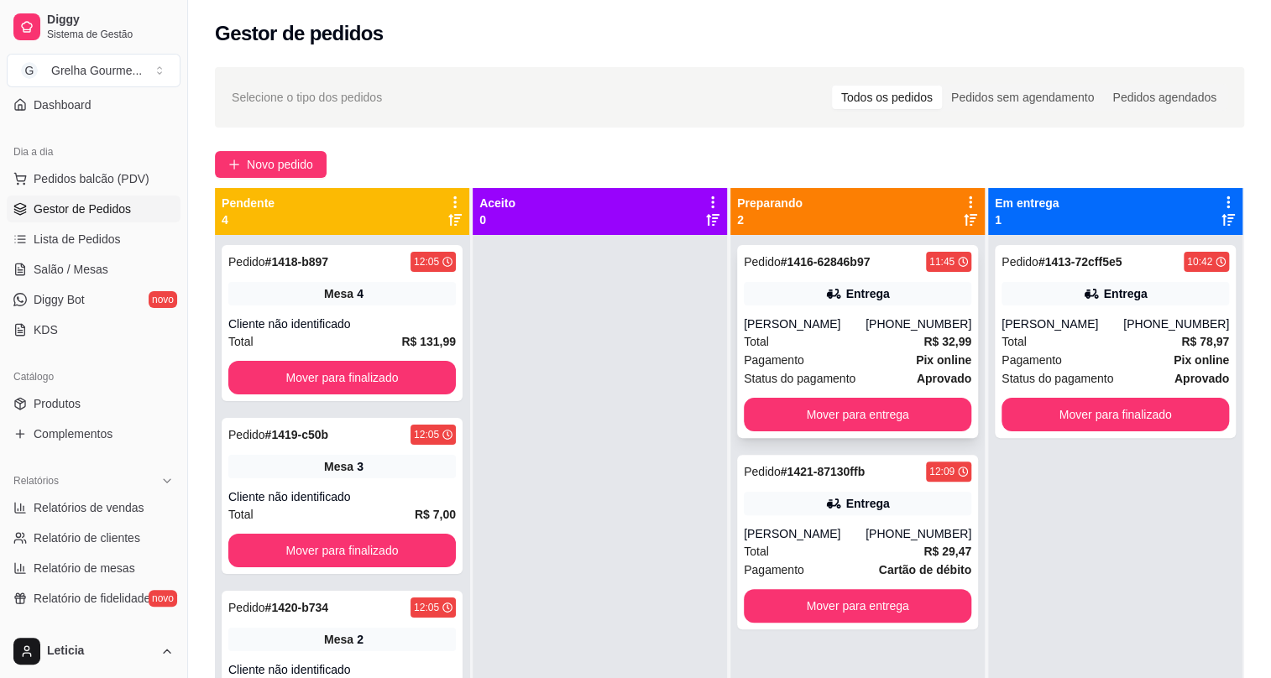
click at [916, 355] on strong "Pix online" at bounding box center [943, 360] width 55 height 13
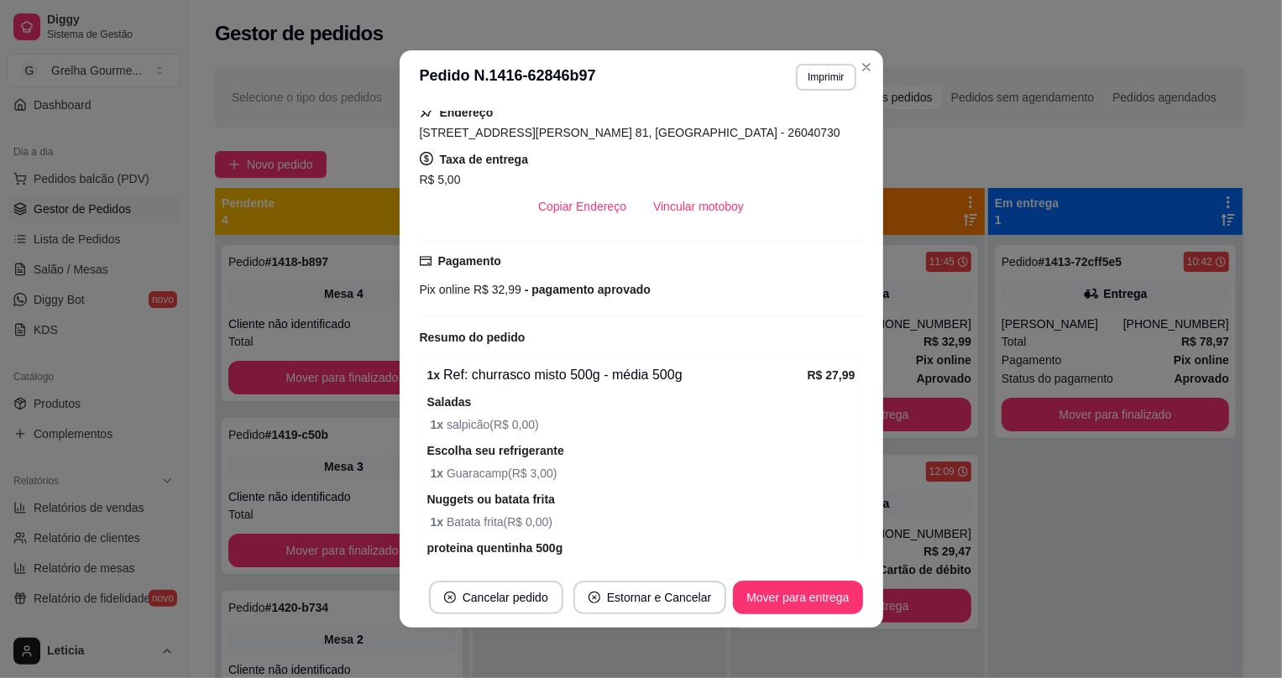
scroll to position [395, 0]
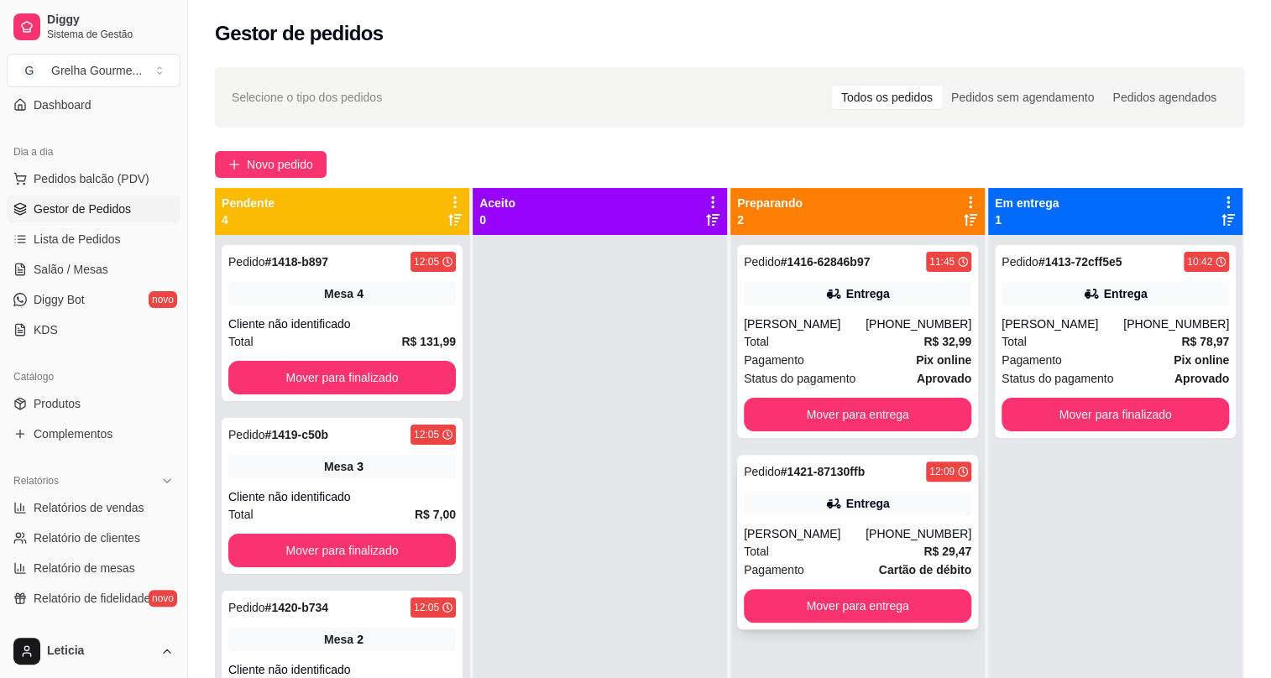
click at [889, 503] on div "Entrega" at bounding box center [858, 504] width 228 height 24
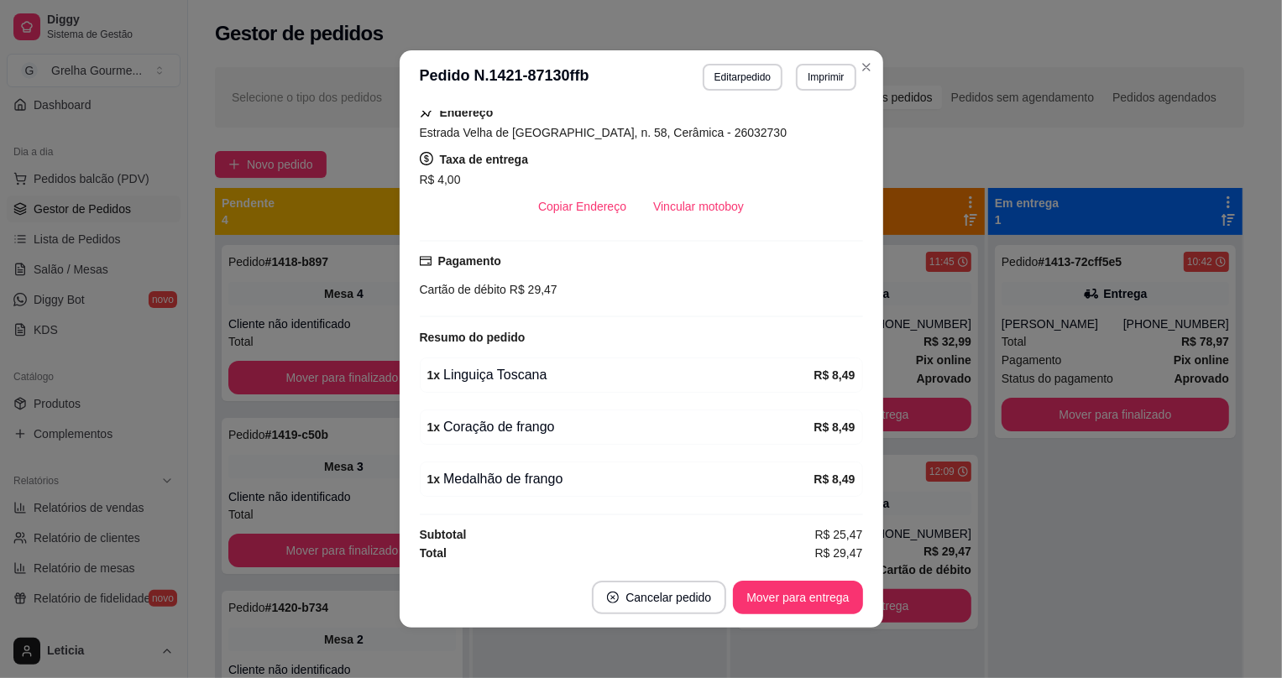
scroll to position [3, 0]
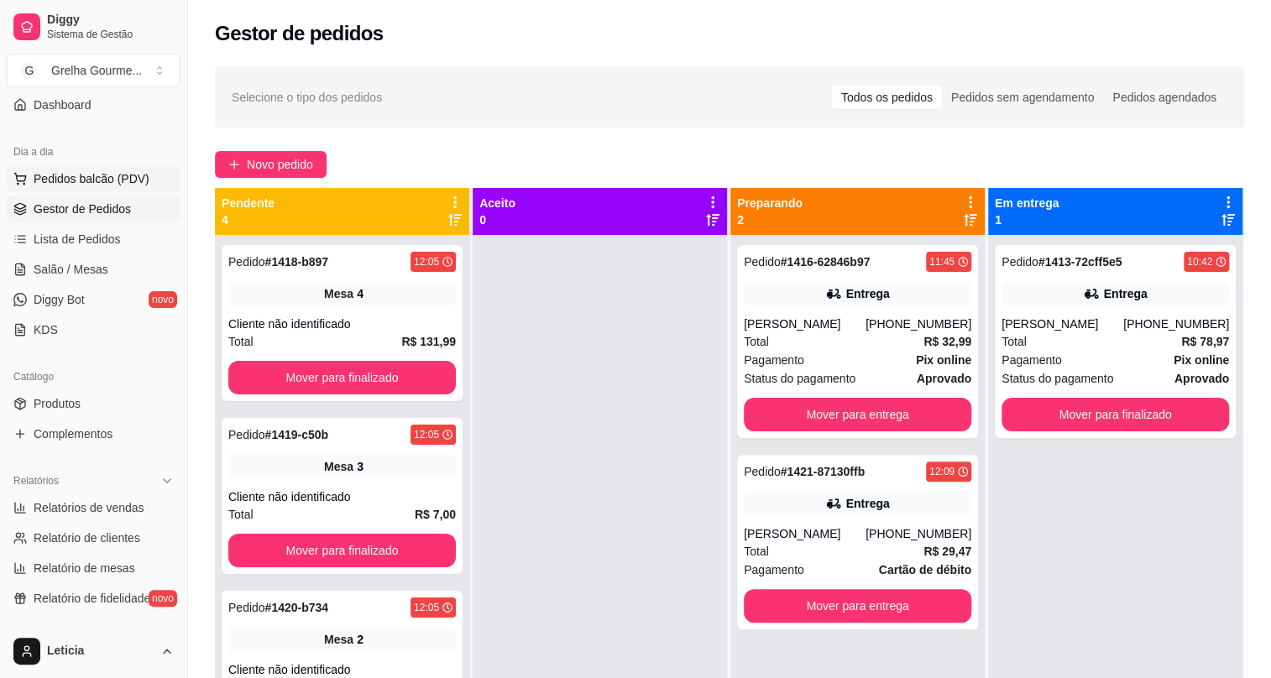
click at [130, 176] on span "Pedidos balcão (PDV)" at bounding box center [92, 178] width 116 height 17
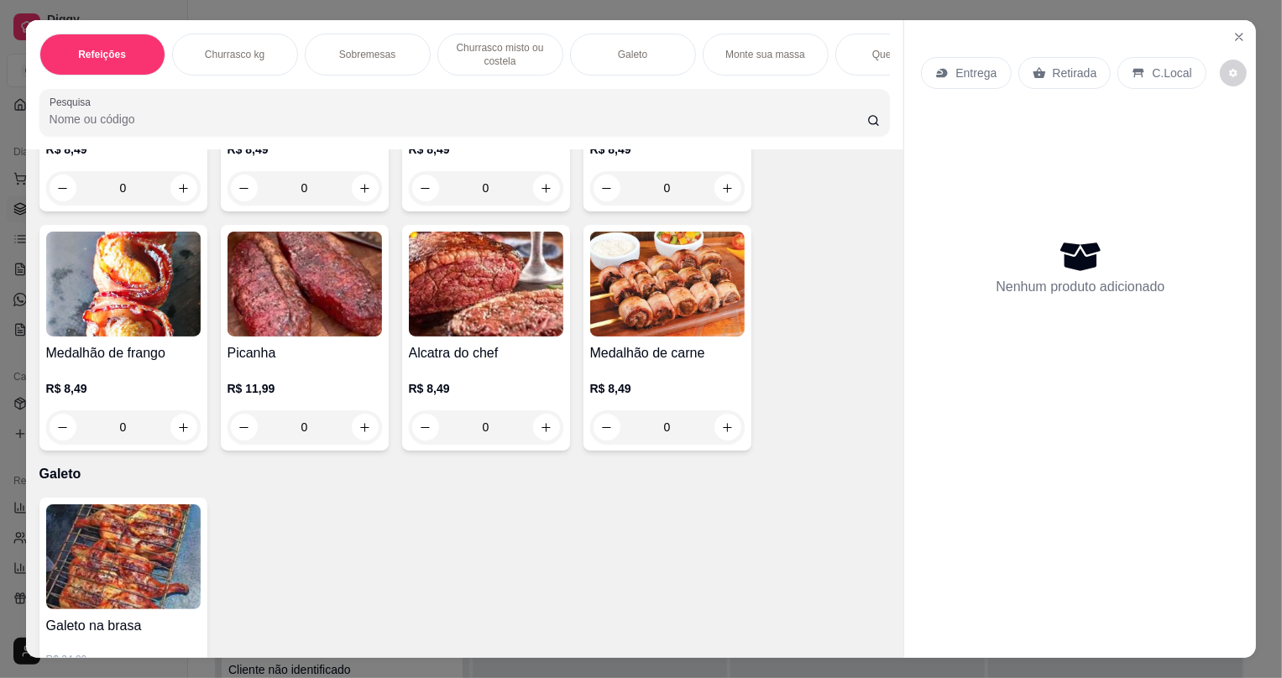
scroll to position [1603, 0]
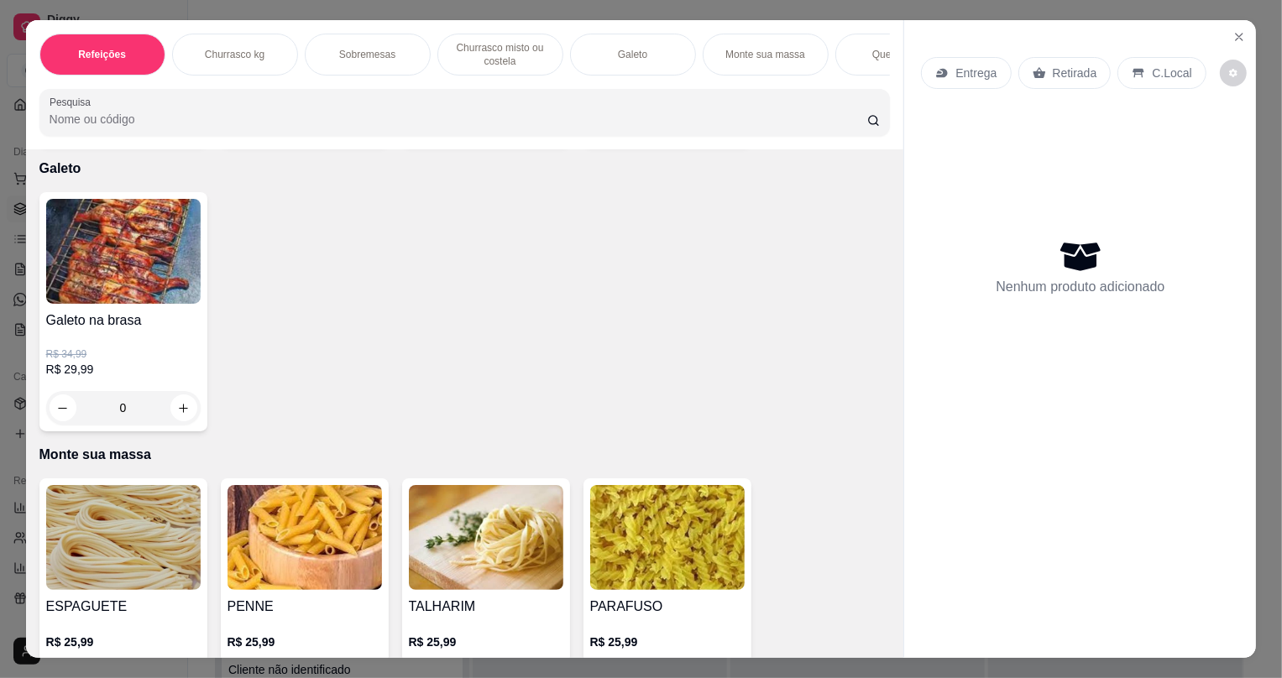
click at [175, 418] on div "0" at bounding box center [123, 408] width 155 height 34
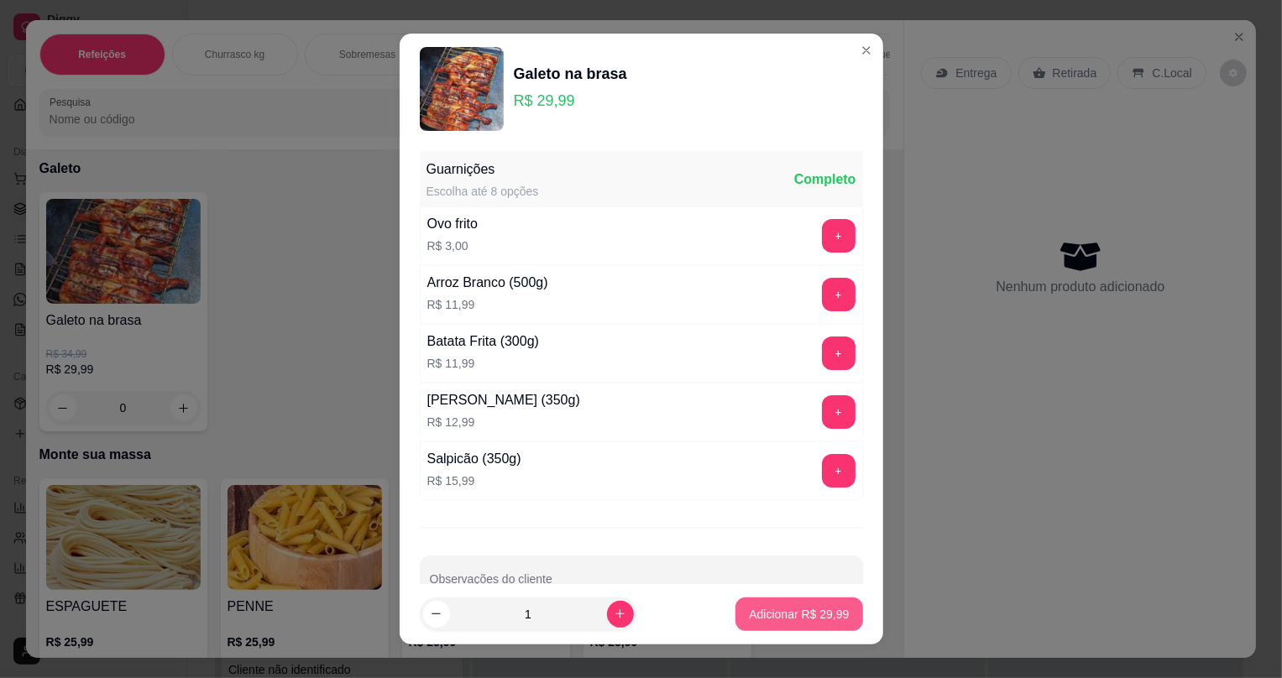
click at [763, 621] on p "Adicionar R$ 29,99" at bounding box center [799, 614] width 100 height 17
type input "1"
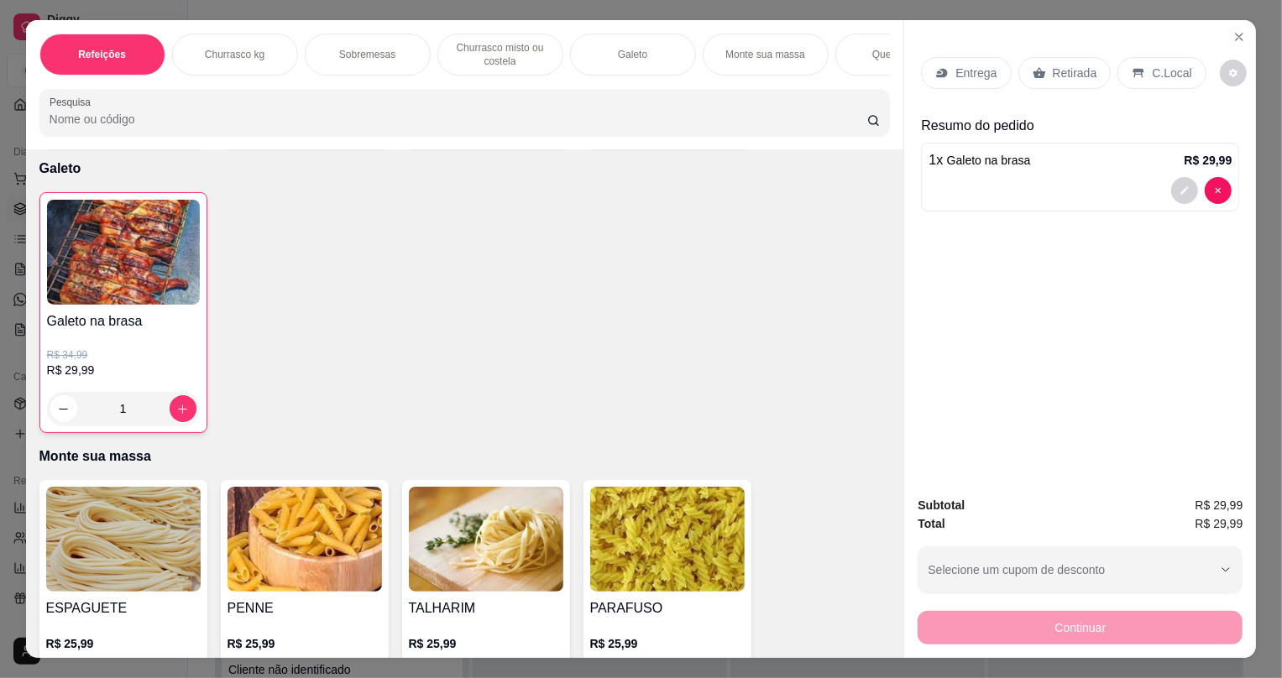
click at [1050, 81] on div "Retirada" at bounding box center [1065, 73] width 93 height 32
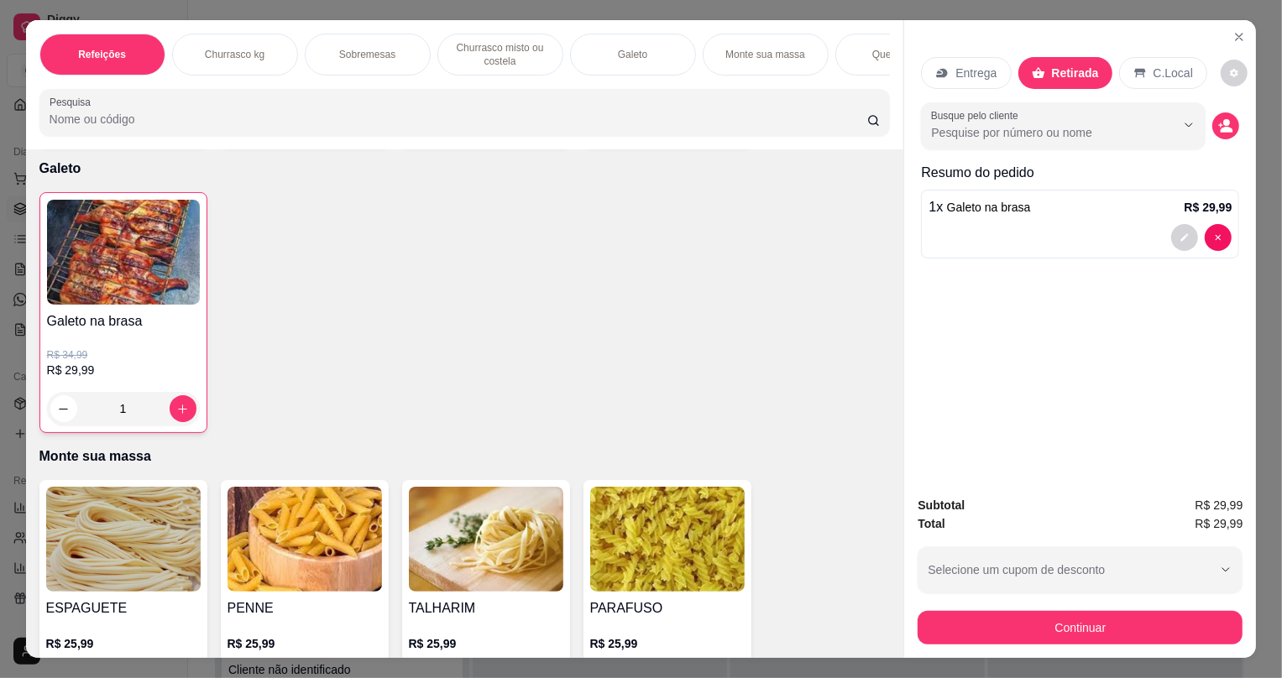
click at [1037, 647] on div "Subtotal R$ 29,99 Total R$ 29,99 Selecione um cupom de desconto OFF Selecione u…" at bounding box center [1080, 570] width 352 height 175
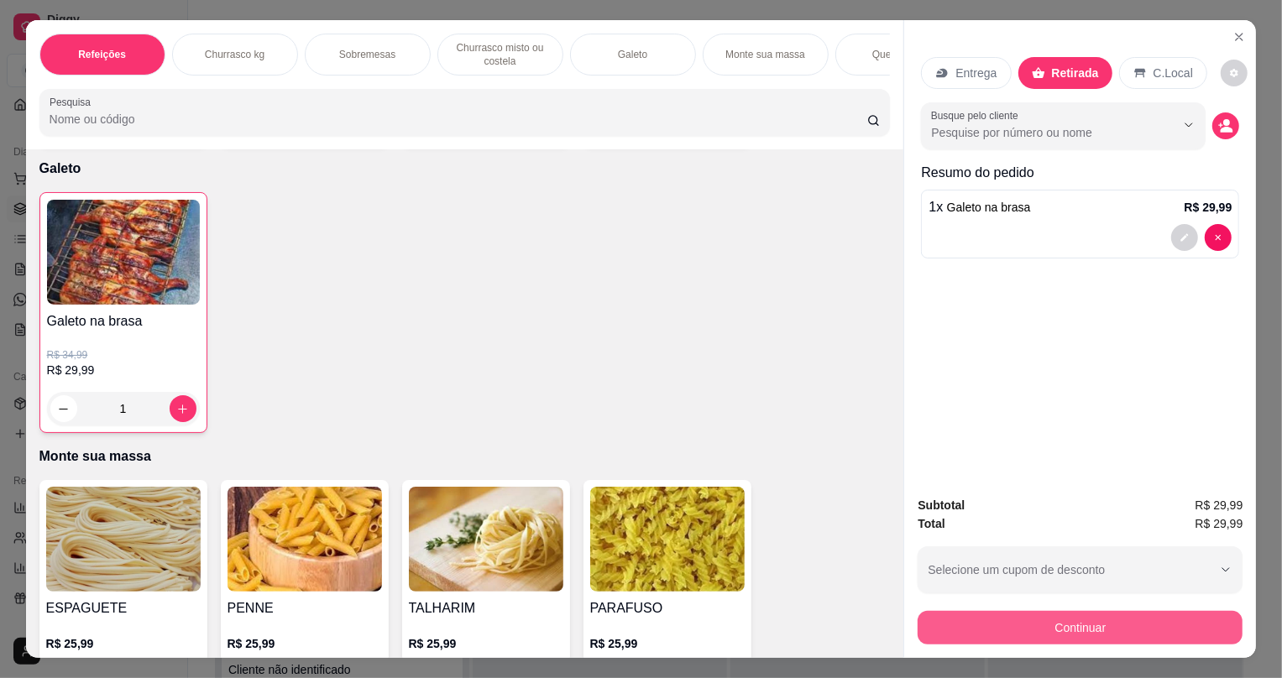
click at [1031, 635] on button "Continuar" at bounding box center [1080, 628] width 325 height 34
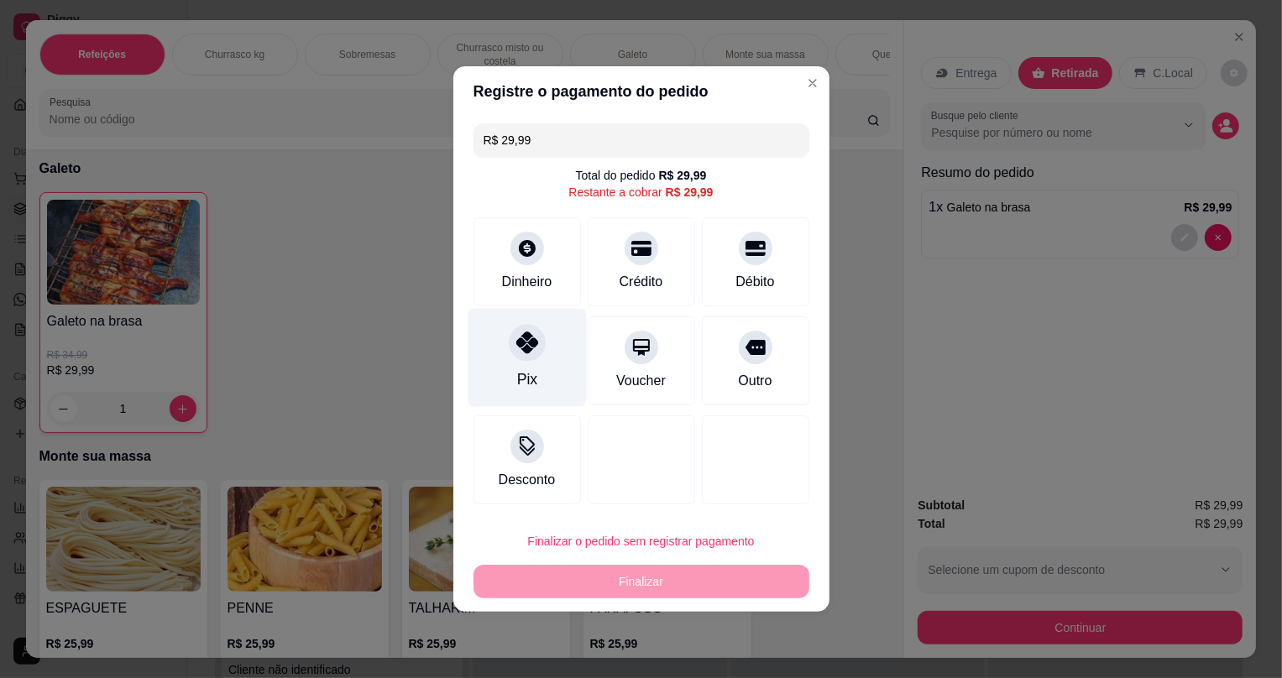
drag, startPoint x: 554, startPoint y: 353, endPoint x: 537, endPoint y: 353, distance: 16.8
click at [552, 353] on div "Pix" at bounding box center [527, 358] width 118 height 98
type input "R$ 0,00"
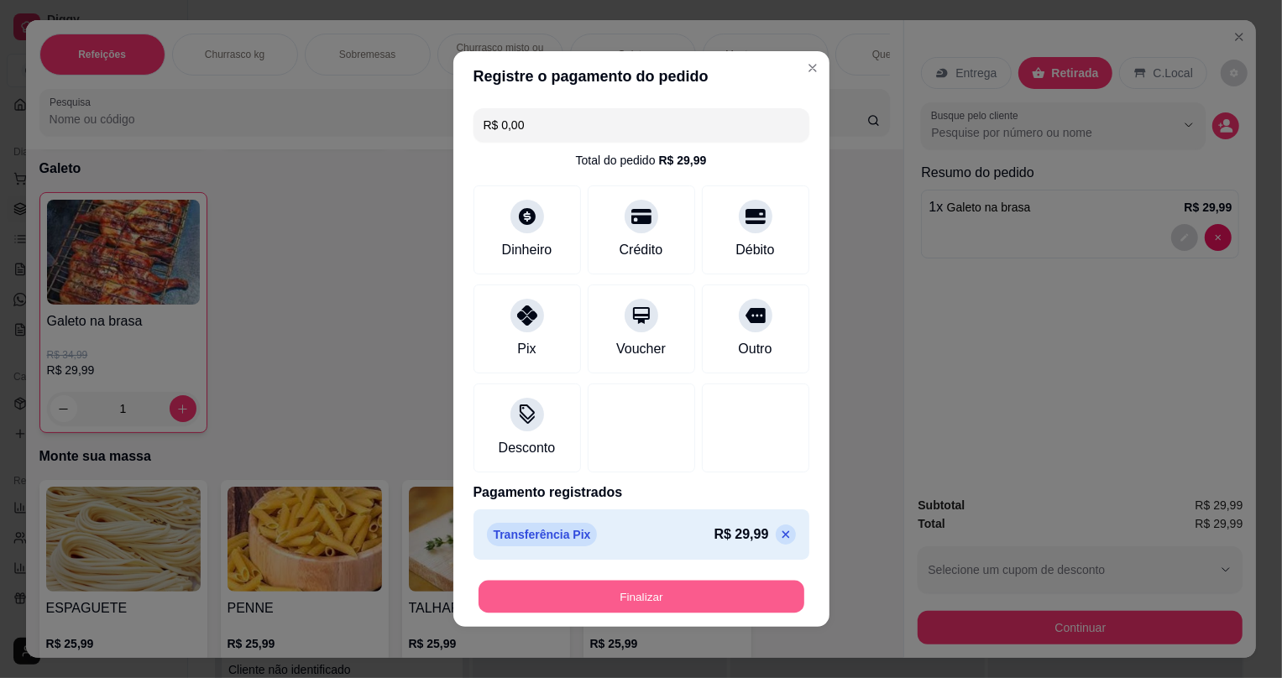
click at [599, 593] on button "Finalizar" at bounding box center [642, 597] width 326 height 33
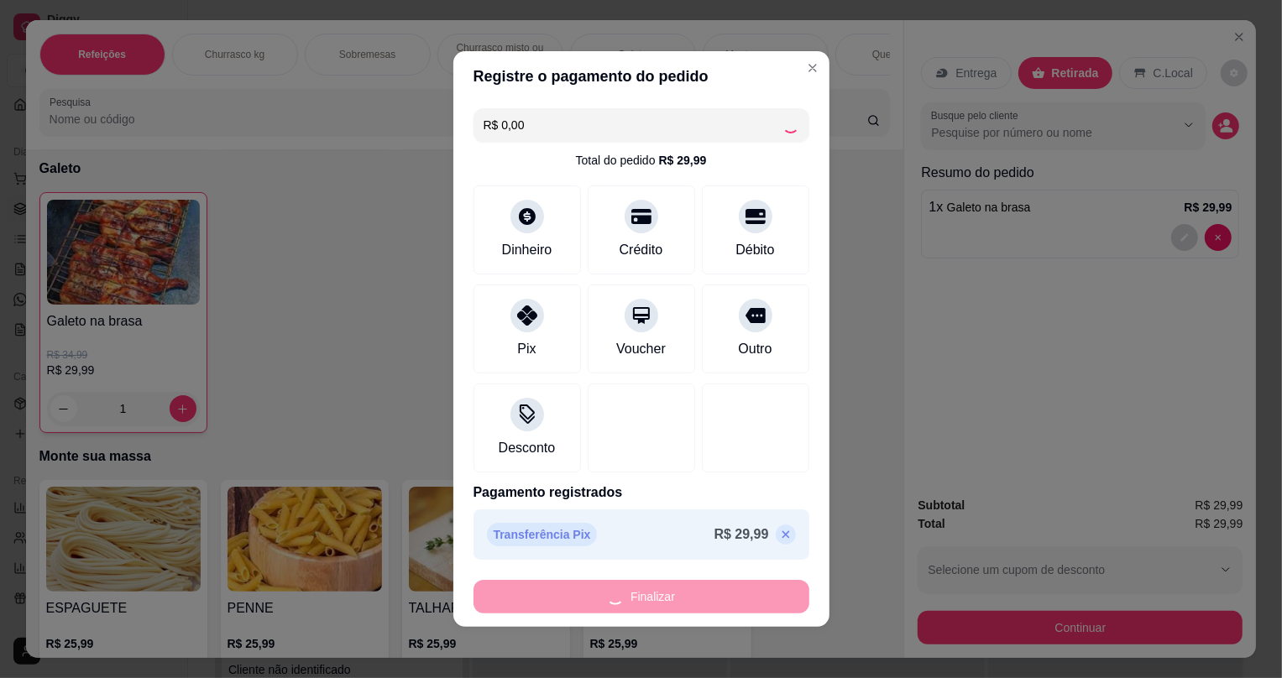
type input "0"
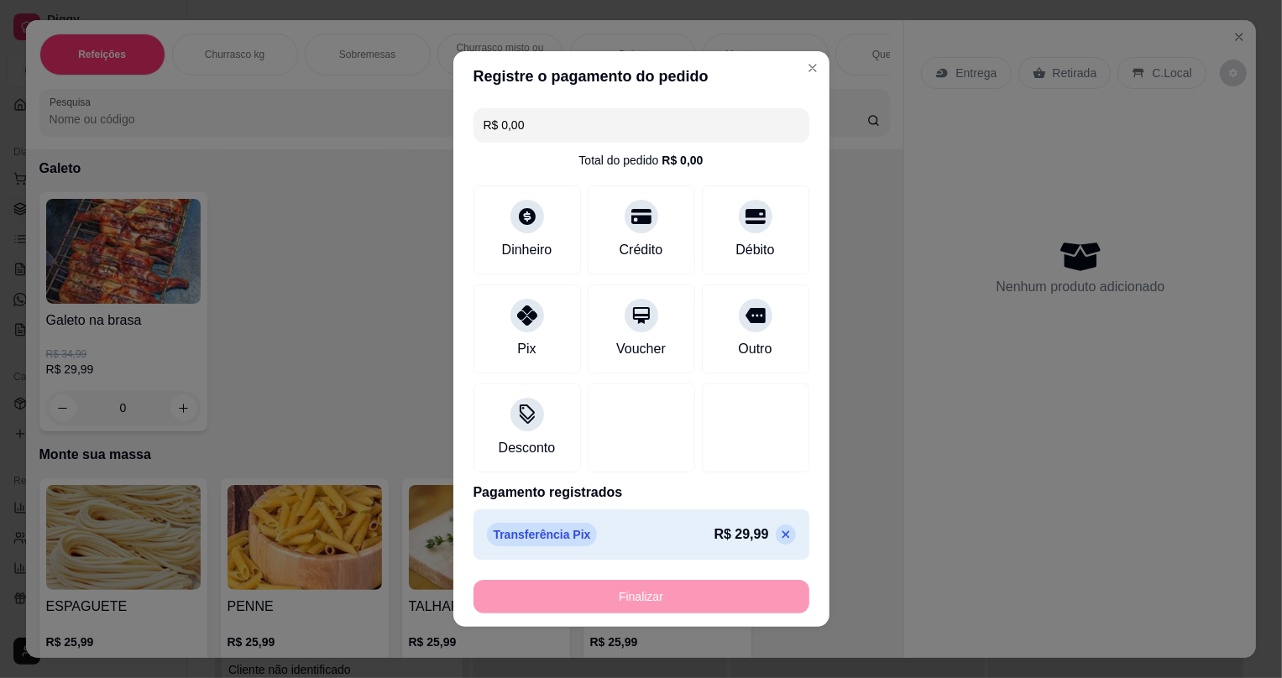
type input "-R$ 29,99"
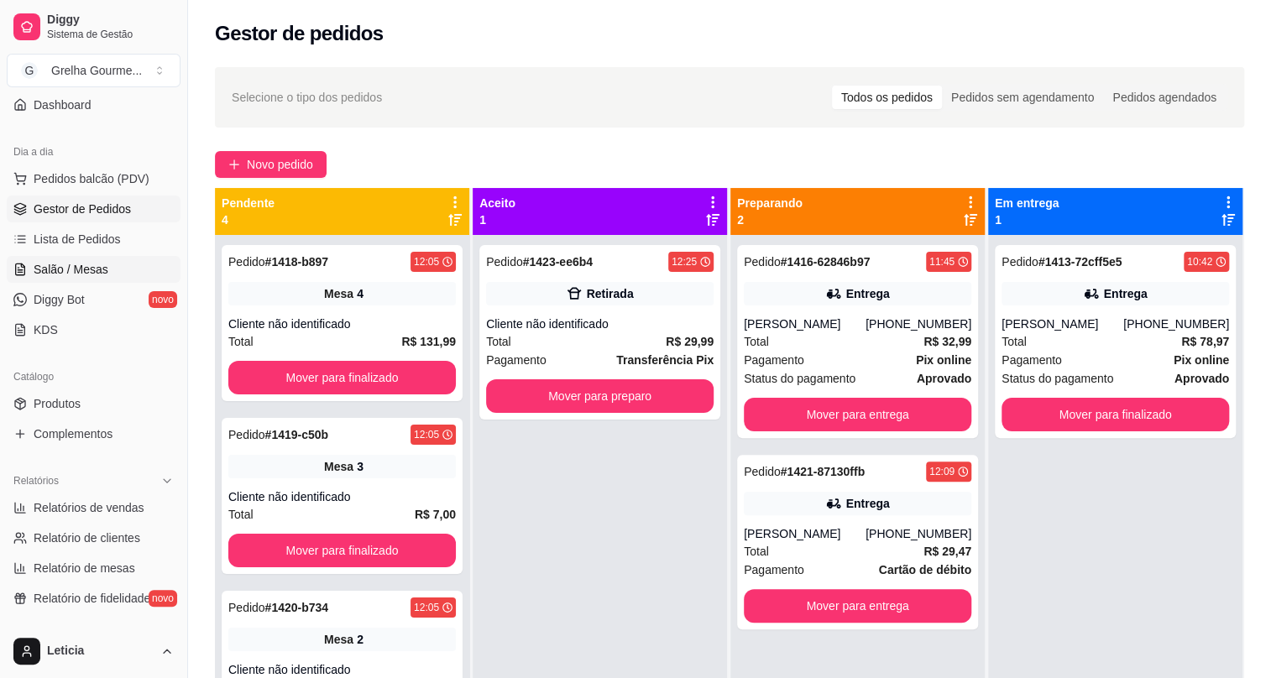
click at [49, 269] on span "Salão / Mesas" at bounding box center [71, 269] width 75 height 17
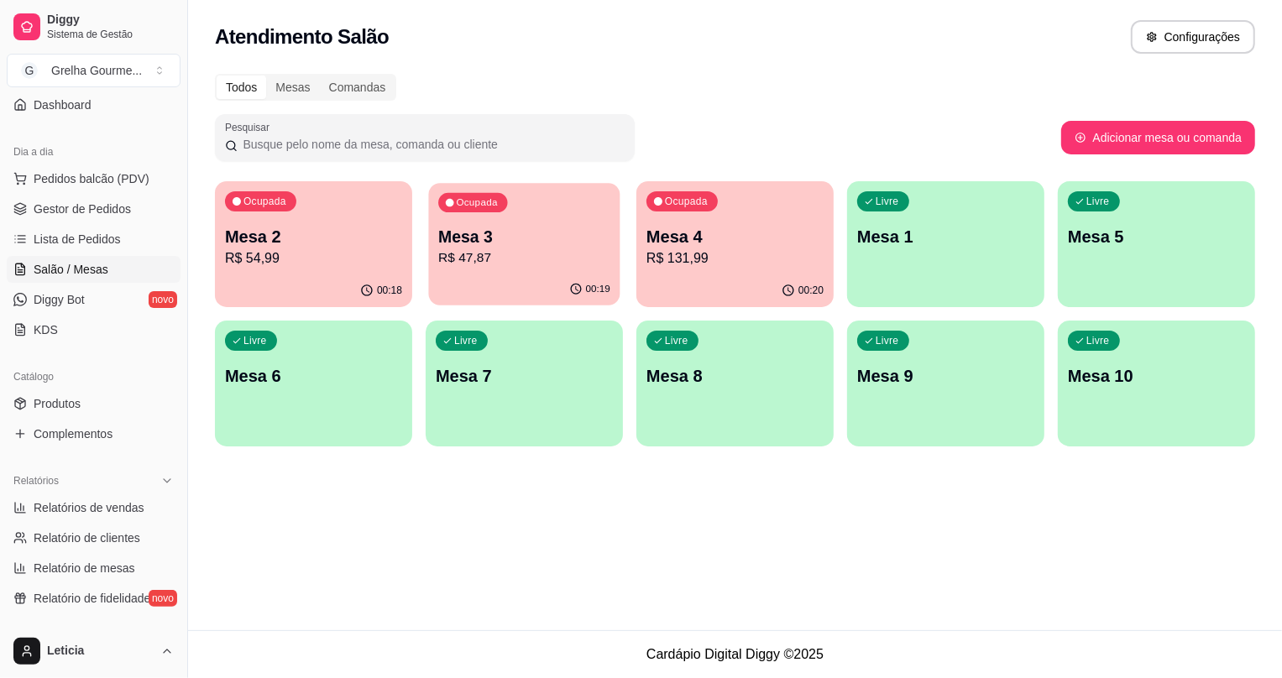
click at [458, 265] on p "R$ 47,87" at bounding box center [524, 258] width 172 height 19
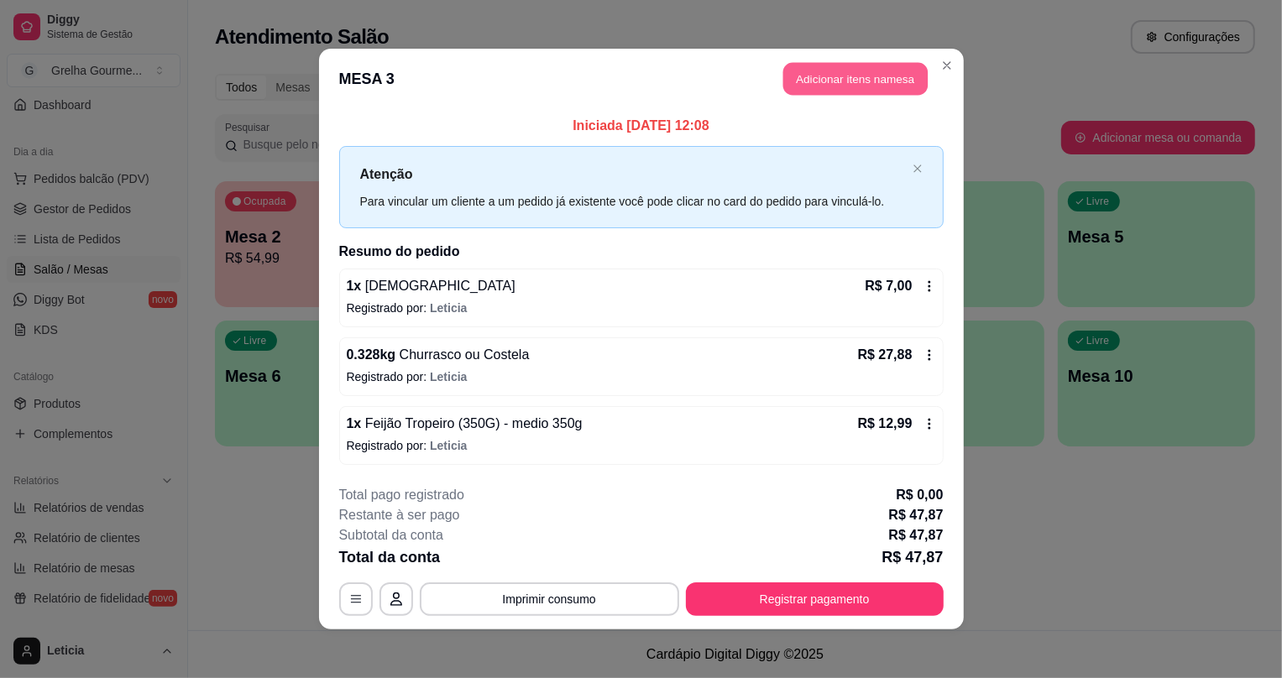
click at [814, 81] on button "Adicionar itens na mesa" at bounding box center [855, 79] width 144 height 33
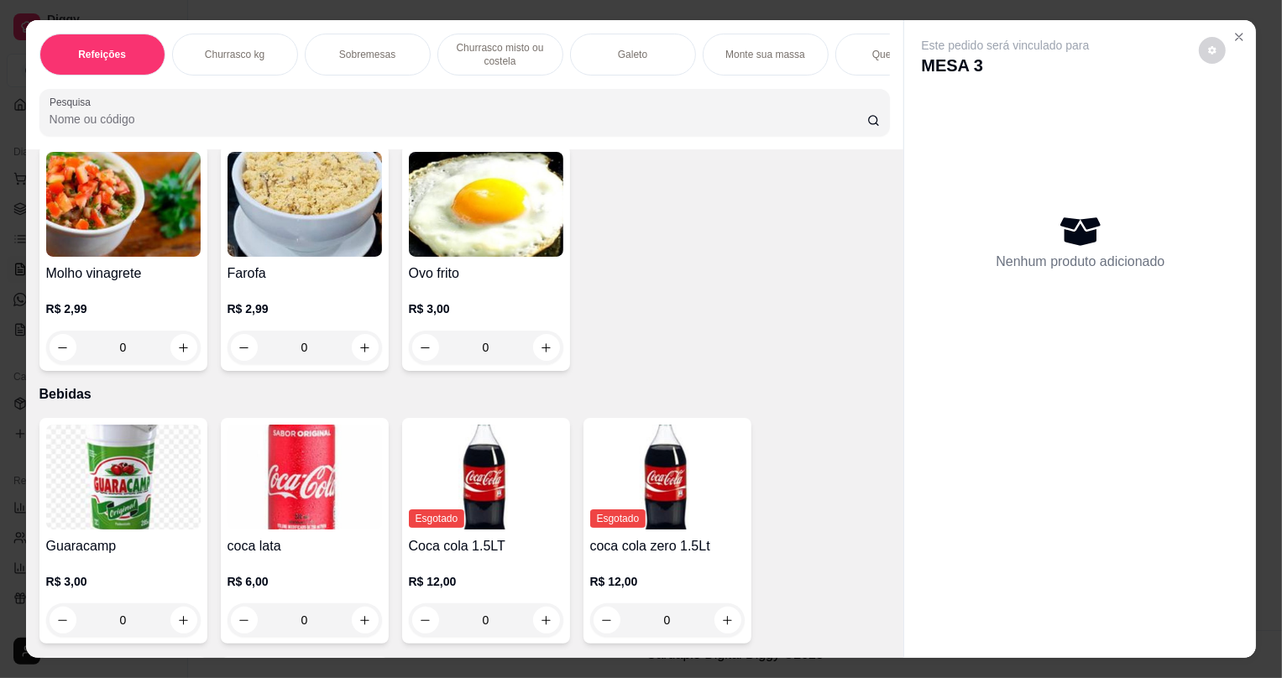
scroll to position [4294, 0]
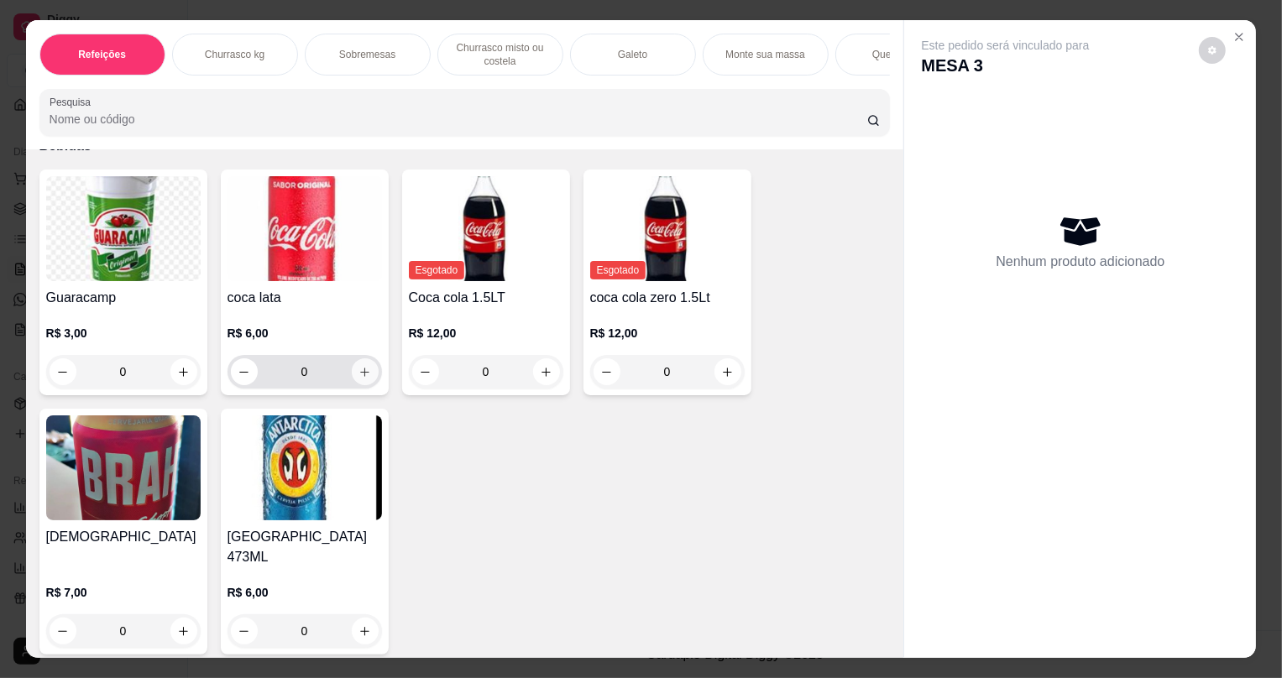
click at [359, 379] on icon "increase-product-quantity" at bounding box center [365, 372] width 13 height 13
type input "1"
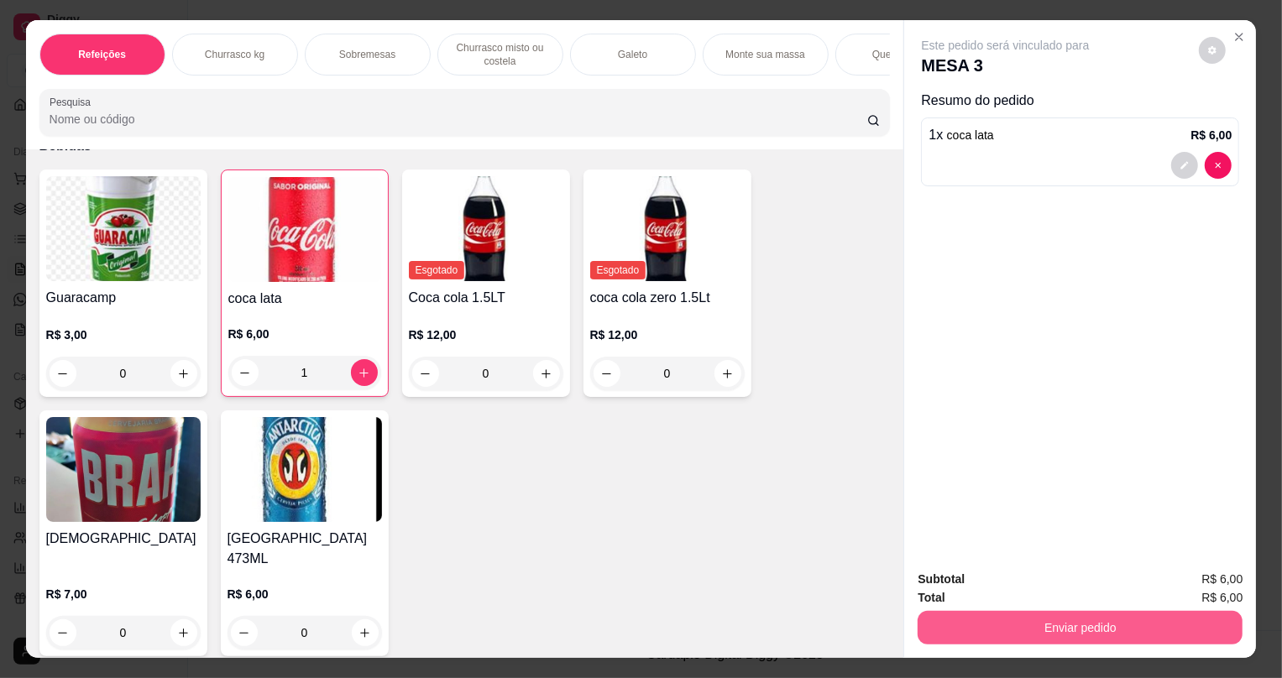
click at [931, 632] on button "Enviar pedido" at bounding box center [1080, 628] width 325 height 34
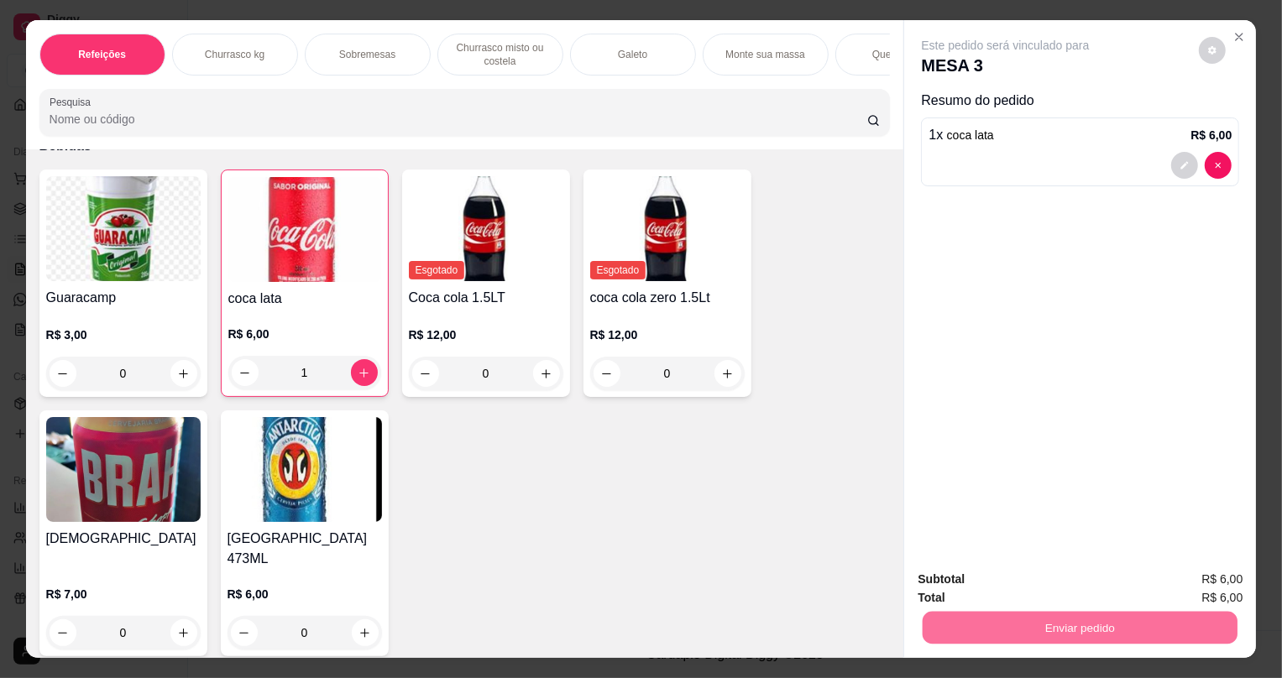
click at [947, 588] on button "Não registrar e enviar pedido" at bounding box center [1026, 586] width 170 height 31
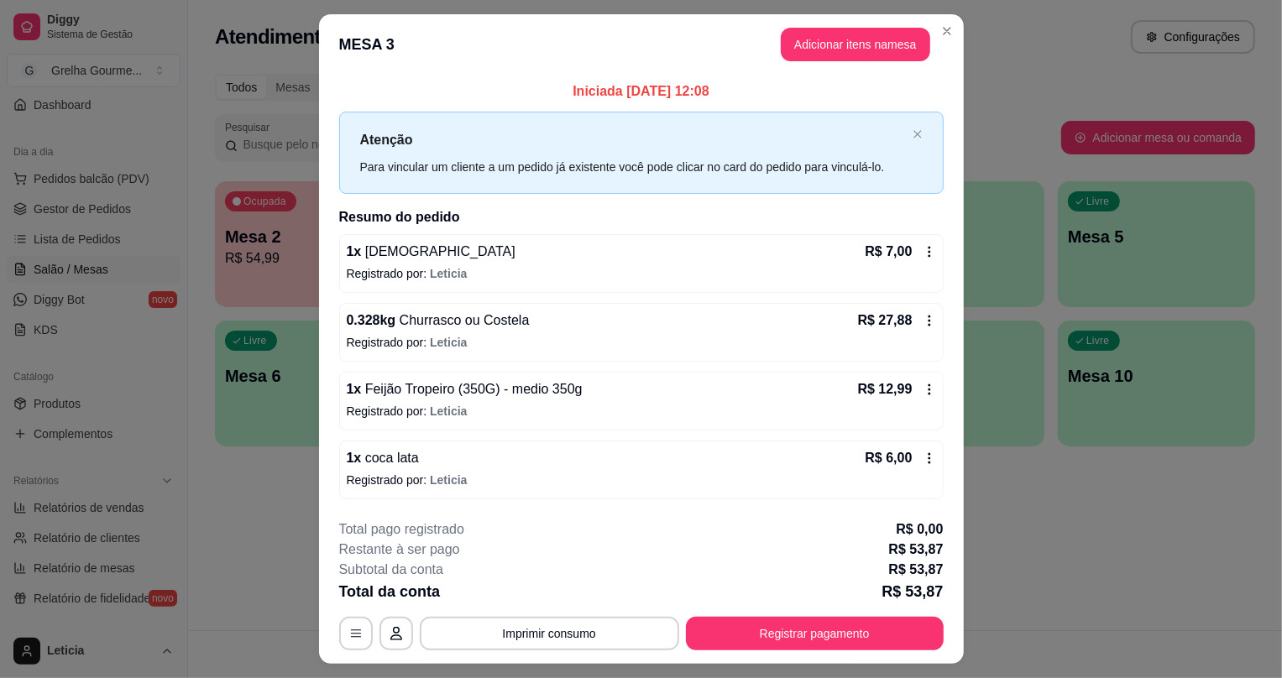
scroll to position [38, 0]
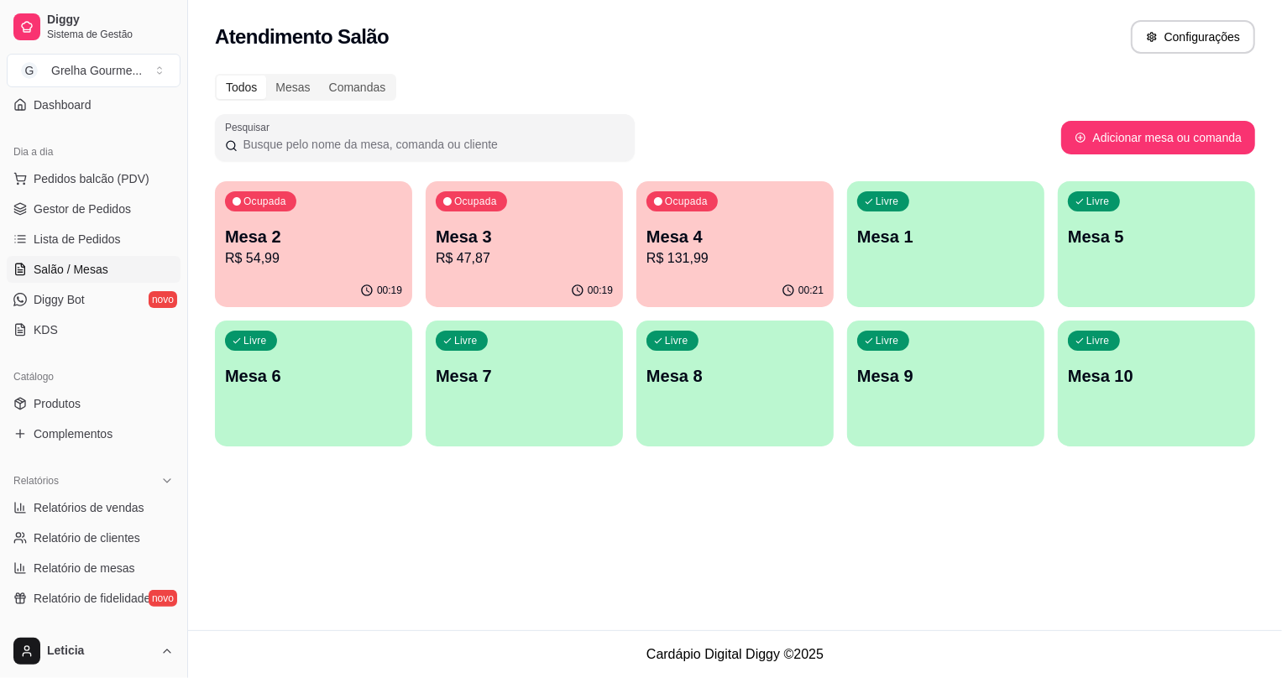
click at [476, 213] on div "Ocupada Mesa 3 R$ 47,87" at bounding box center [524, 227] width 197 height 93
click at [783, 257] on p "R$ 131,99" at bounding box center [735, 259] width 177 height 20
click at [85, 184] on span "Pedidos balcão (PDV)" at bounding box center [92, 178] width 116 height 17
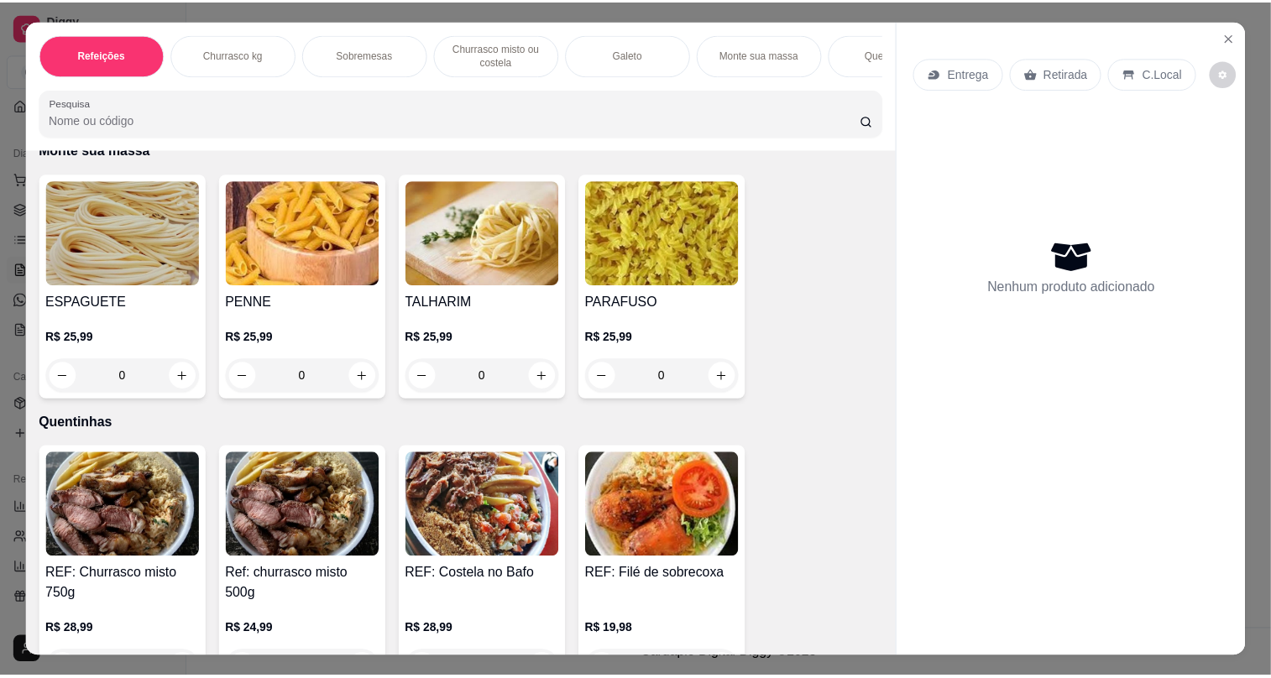
scroll to position [1527, 0]
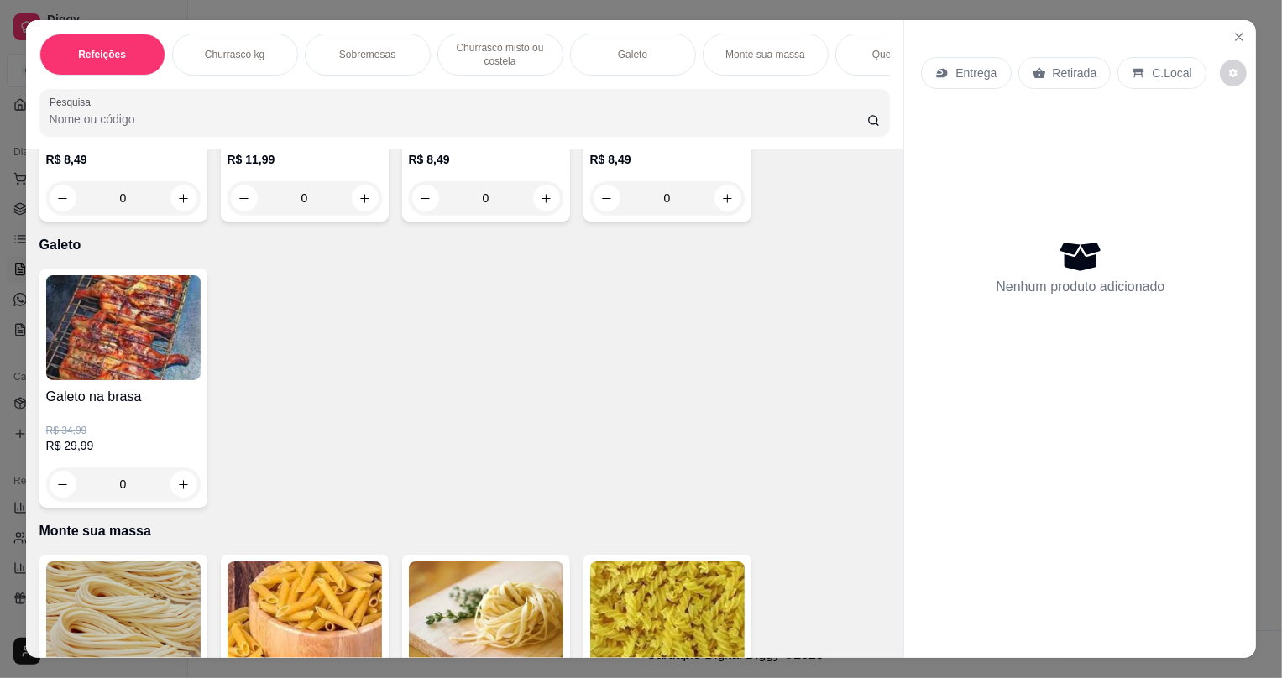
click at [132, 354] on img at bounding box center [123, 327] width 155 height 105
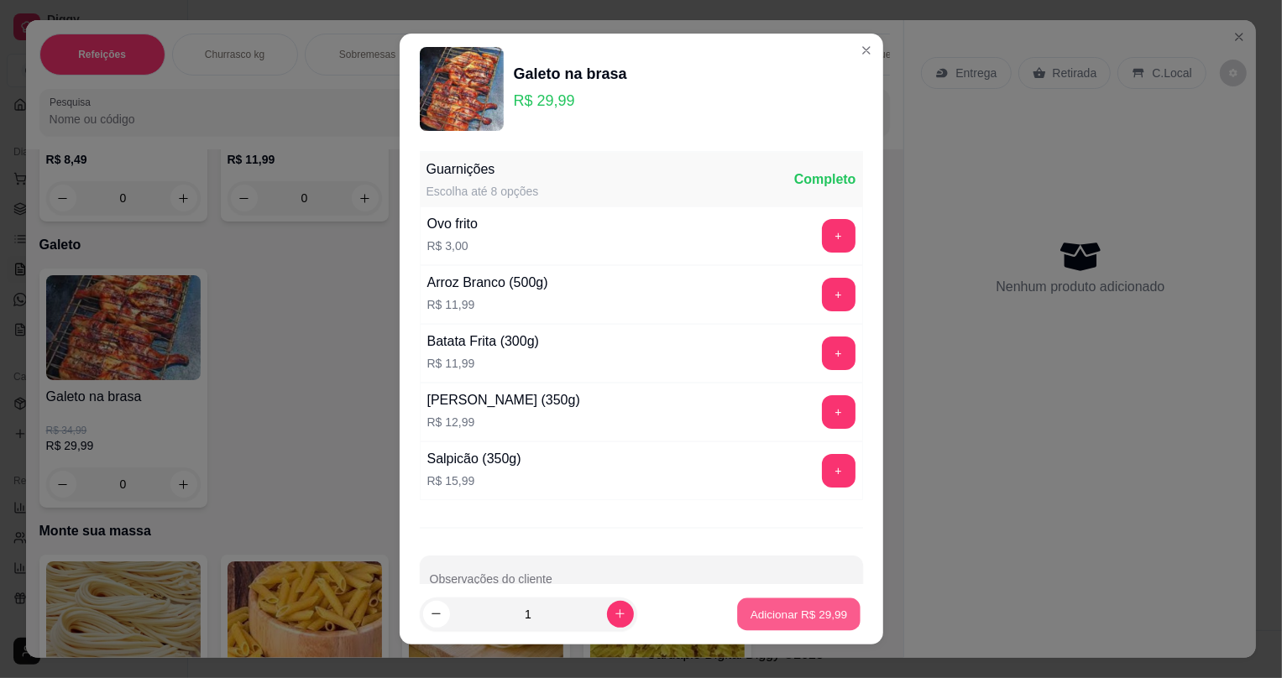
click at [753, 605] on button "Adicionar R$ 29,99" at bounding box center [799, 614] width 123 height 33
type input "1"
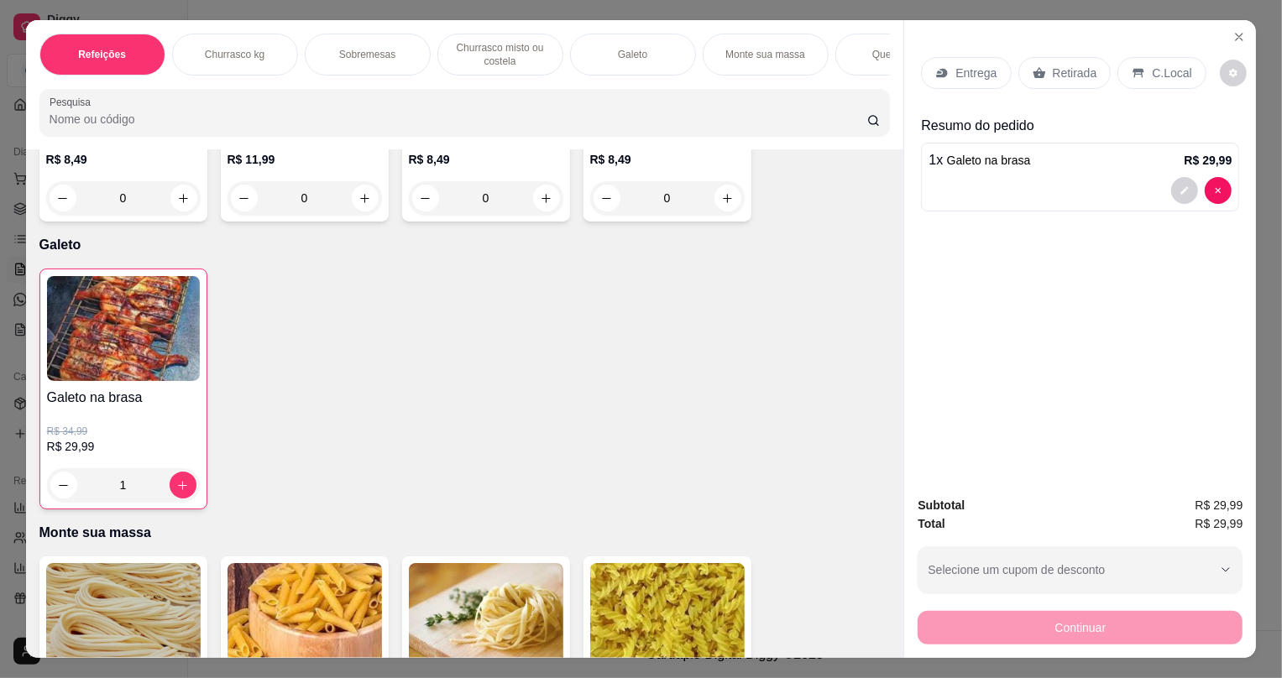
click at [1053, 67] on p "Retirada" at bounding box center [1075, 73] width 45 height 17
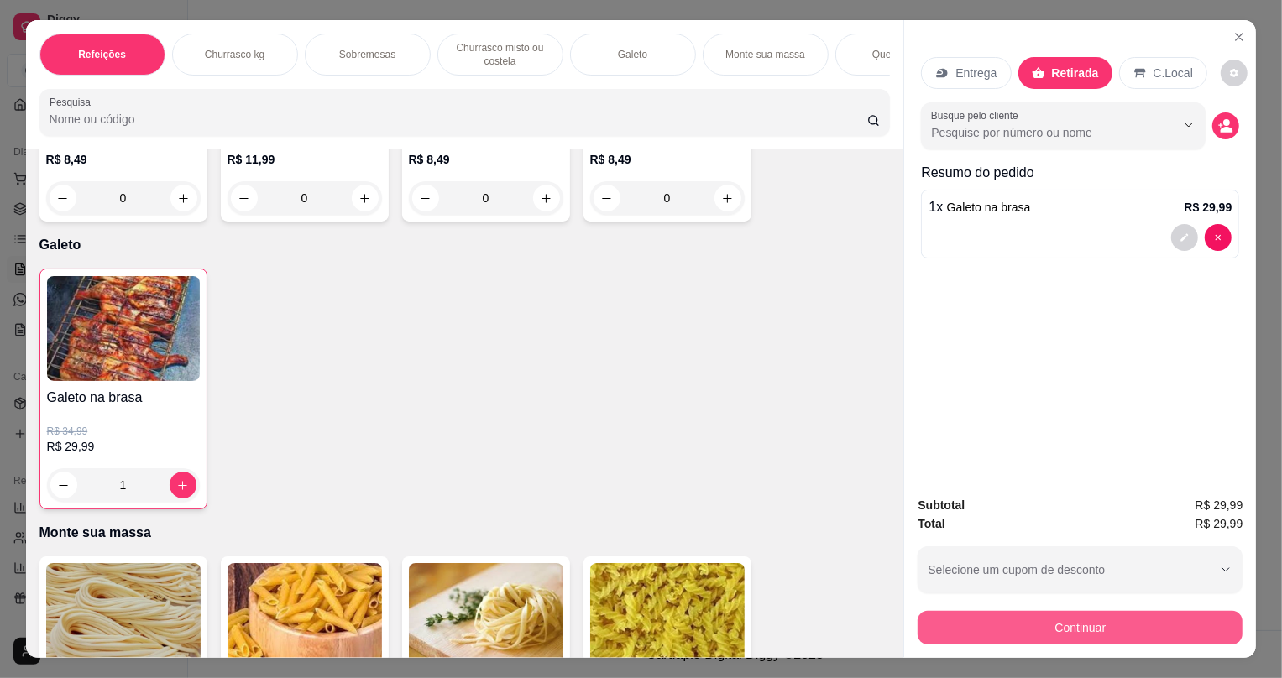
click at [1021, 633] on button "Continuar" at bounding box center [1080, 628] width 325 height 34
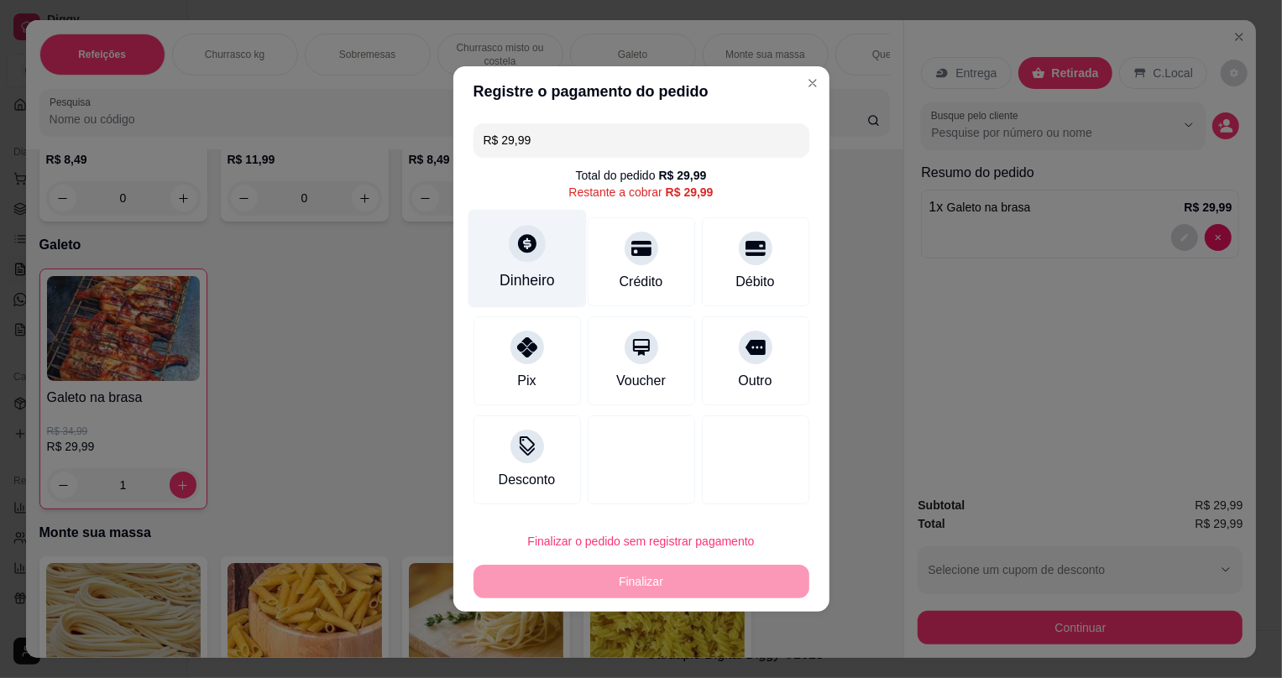
click at [532, 270] on div "Dinheiro" at bounding box center [527, 281] width 55 height 22
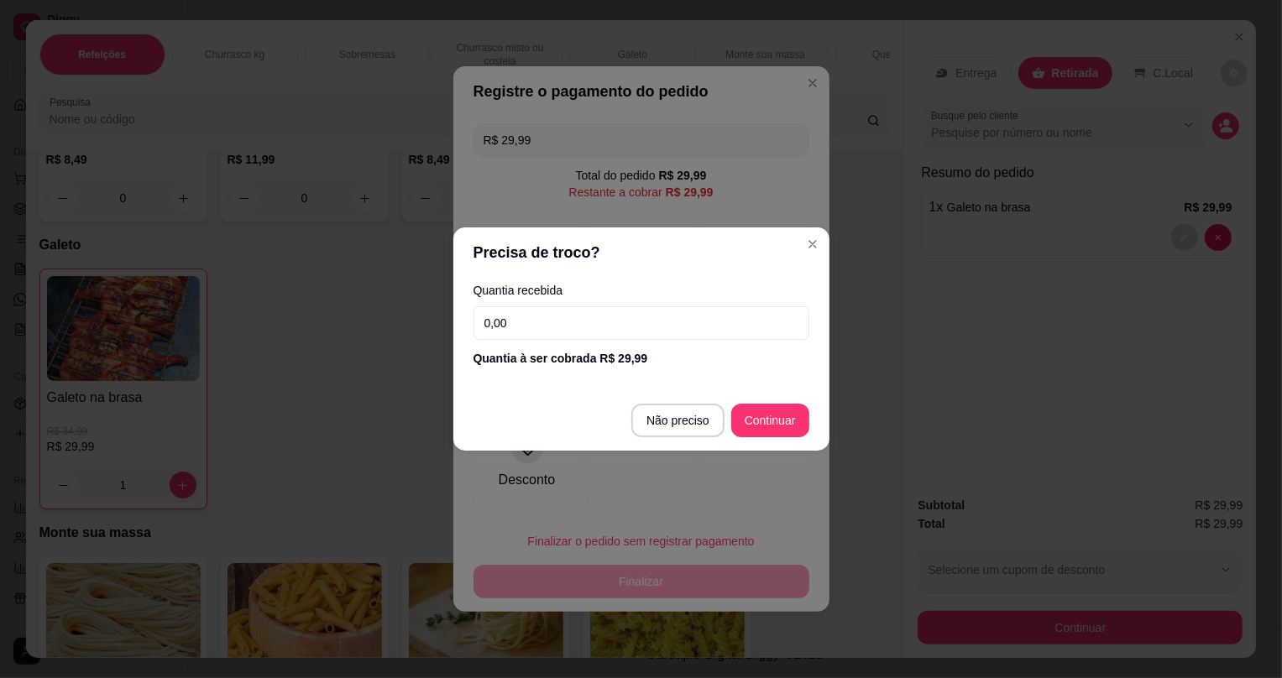
click at [538, 324] on input "0,00" at bounding box center [642, 323] width 336 height 34
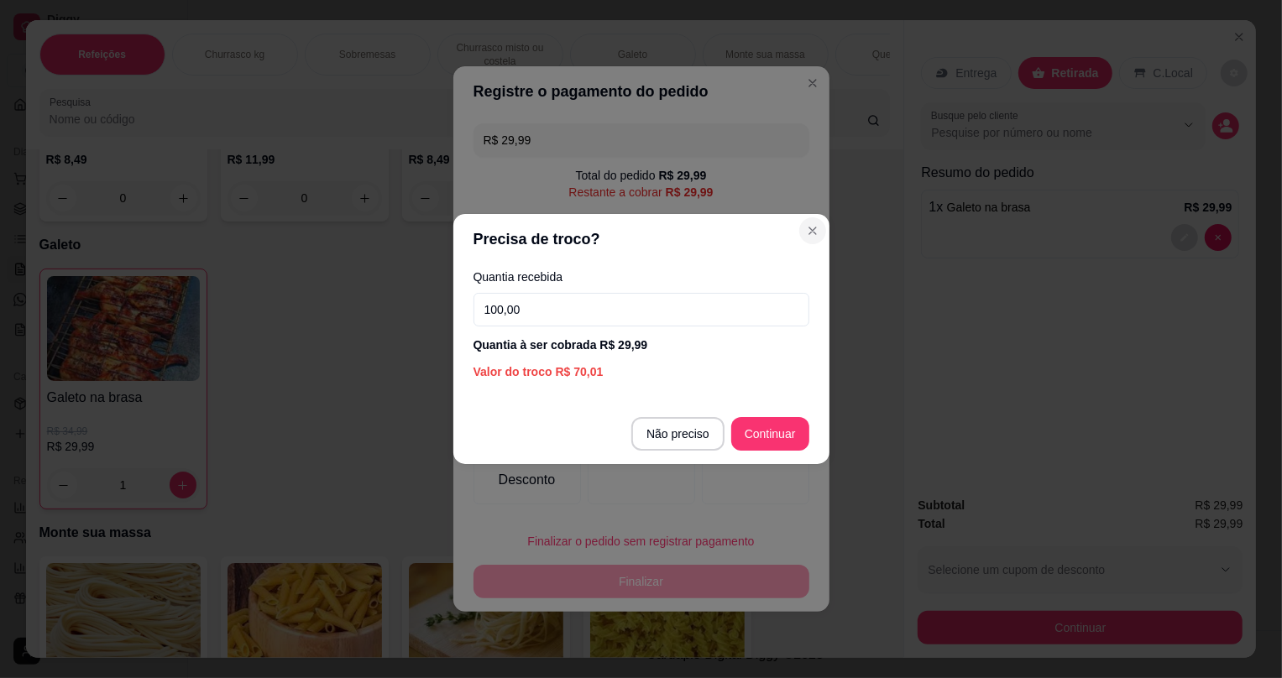
type input "100,00"
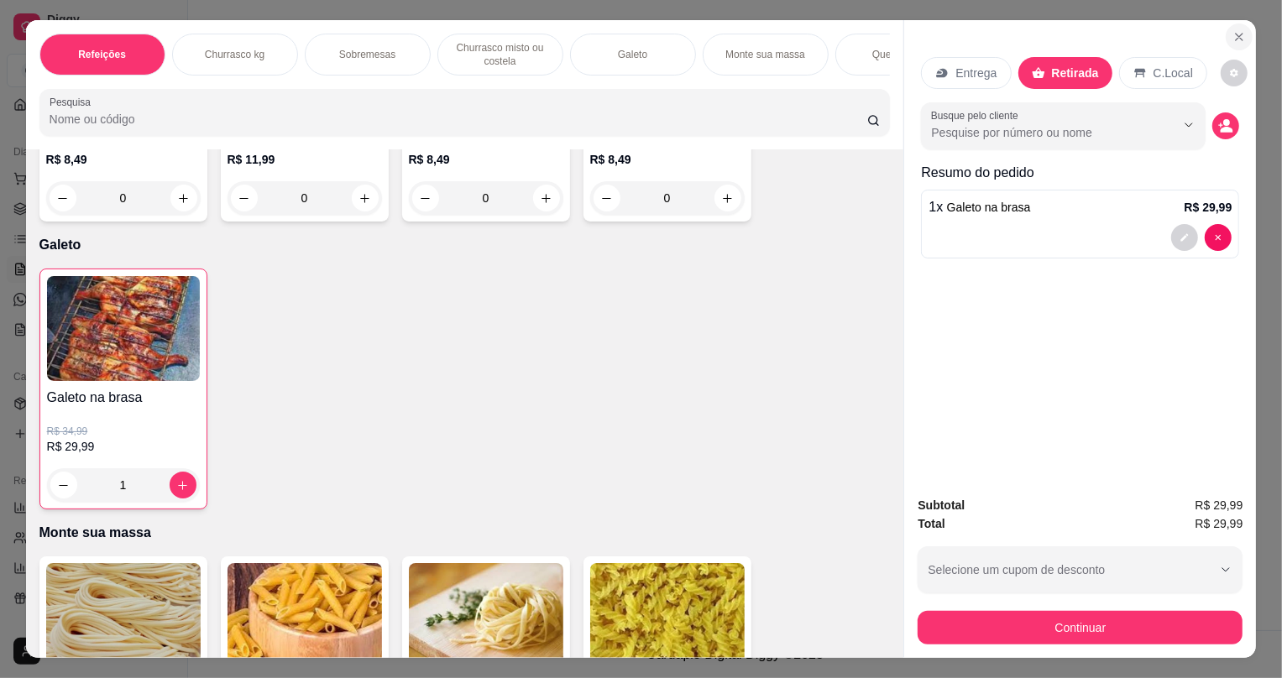
click at [1235, 31] on icon "Close" at bounding box center [1239, 36] width 13 height 13
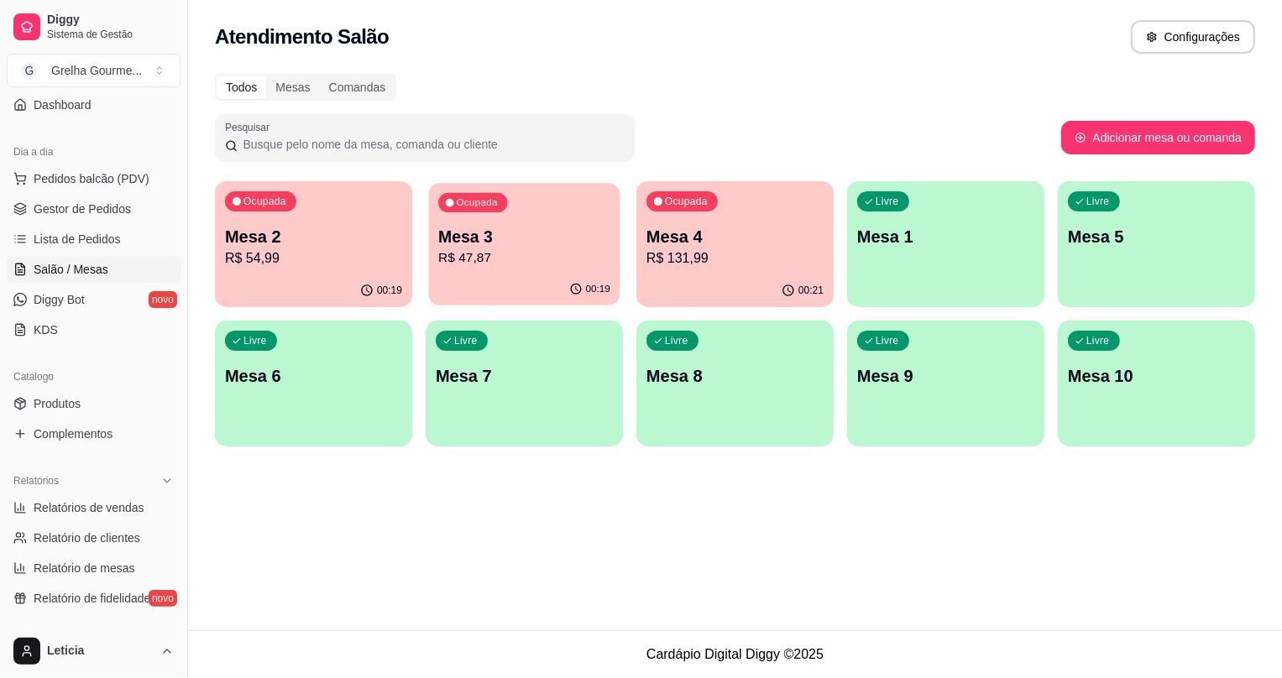
click at [500, 229] on p "Mesa 3" at bounding box center [524, 237] width 172 height 23
click at [742, 268] on p "R$ 131,99" at bounding box center [735, 259] width 177 height 20
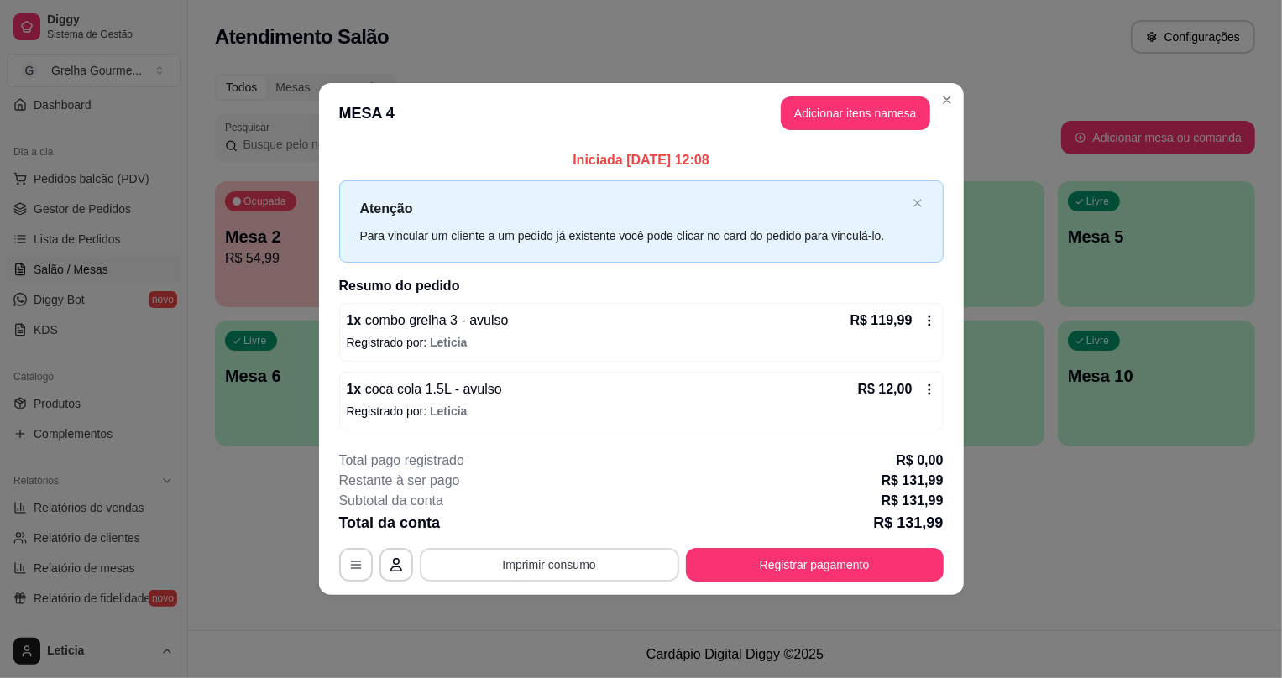
click at [571, 574] on button "Imprimir consumo" at bounding box center [549, 565] width 259 height 34
click at [569, 515] on button "IMPRESSORA" at bounding box center [556, 525] width 122 height 27
click at [742, 558] on button "Registrar pagamento" at bounding box center [814, 564] width 250 height 33
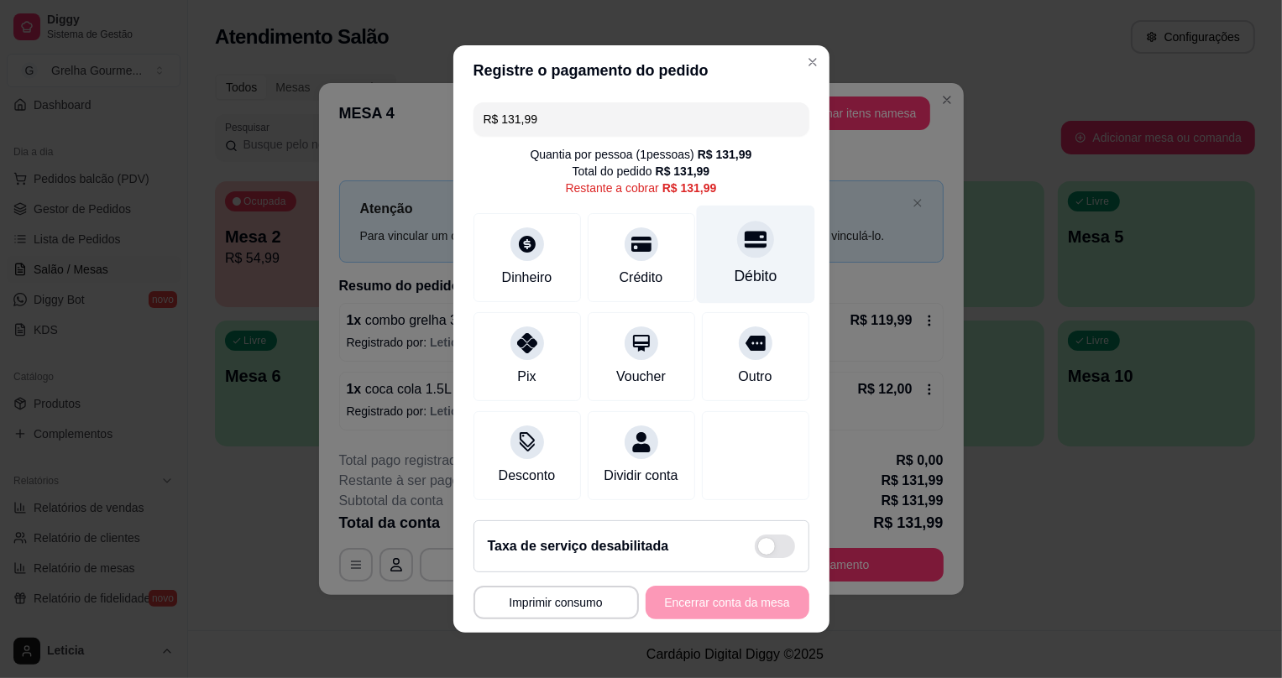
click at [725, 244] on div "Débito" at bounding box center [755, 255] width 118 height 98
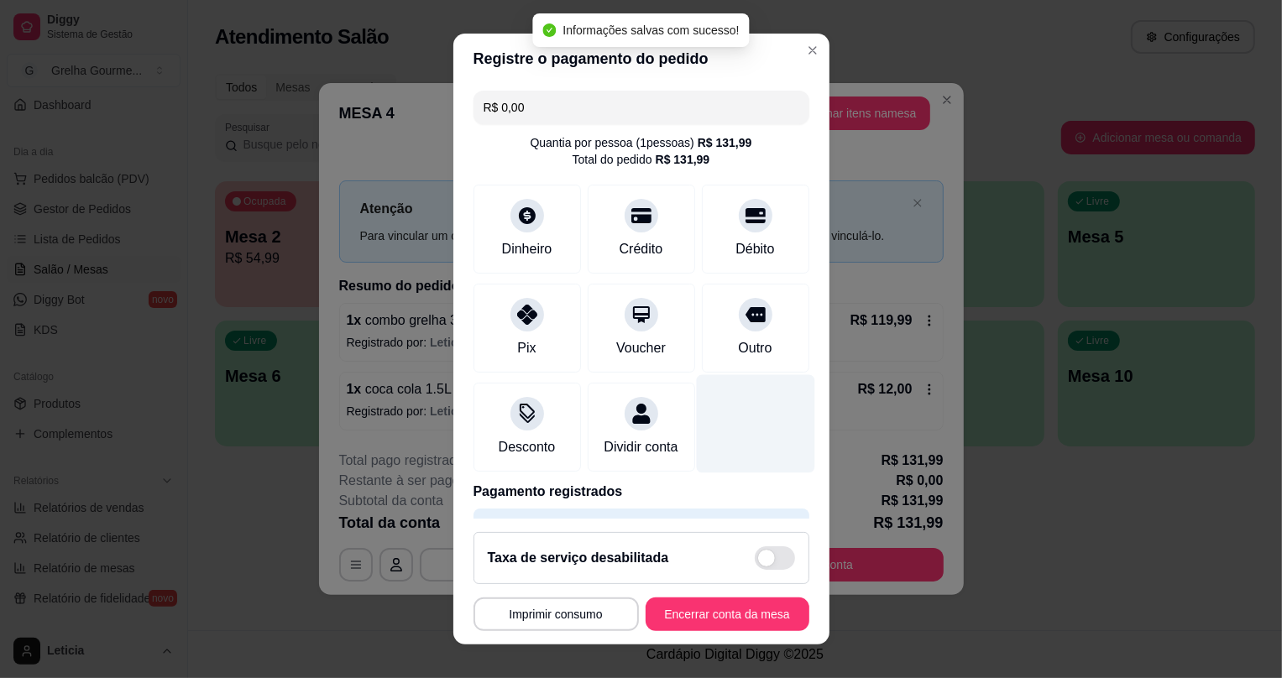
type input "R$ 0,00"
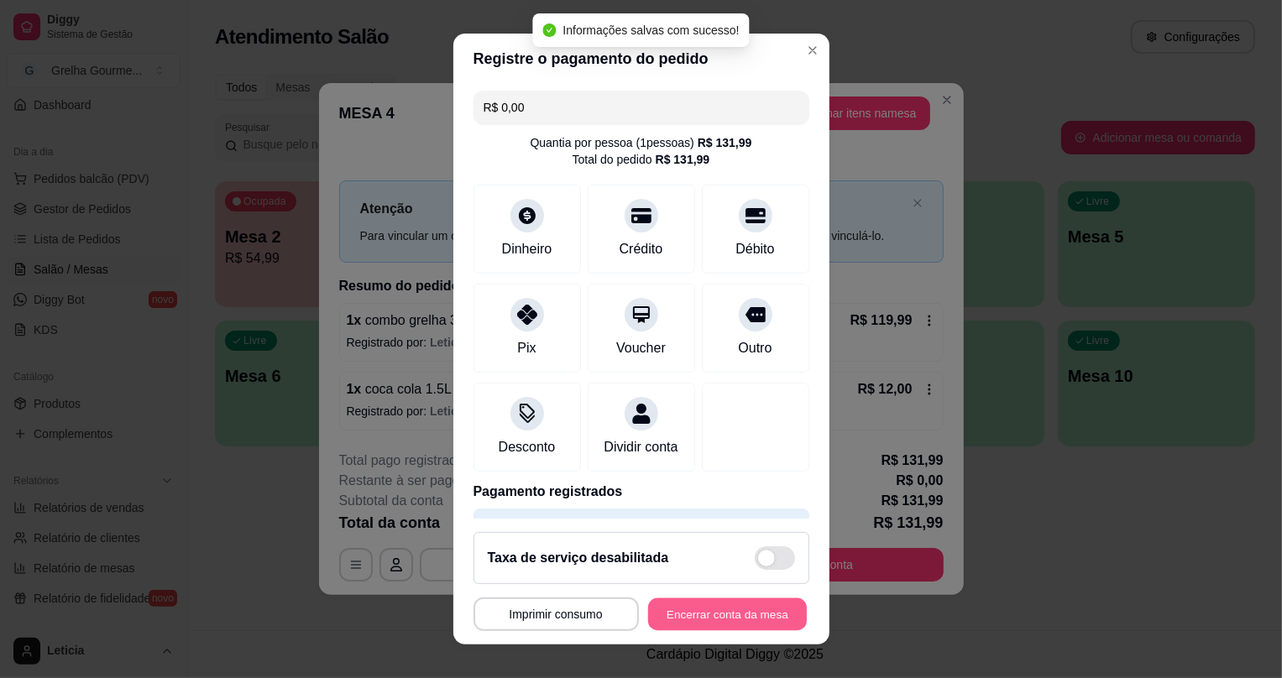
click at [725, 611] on button "Encerrar conta da mesa" at bounding box center [727, 614] width 159 height 33
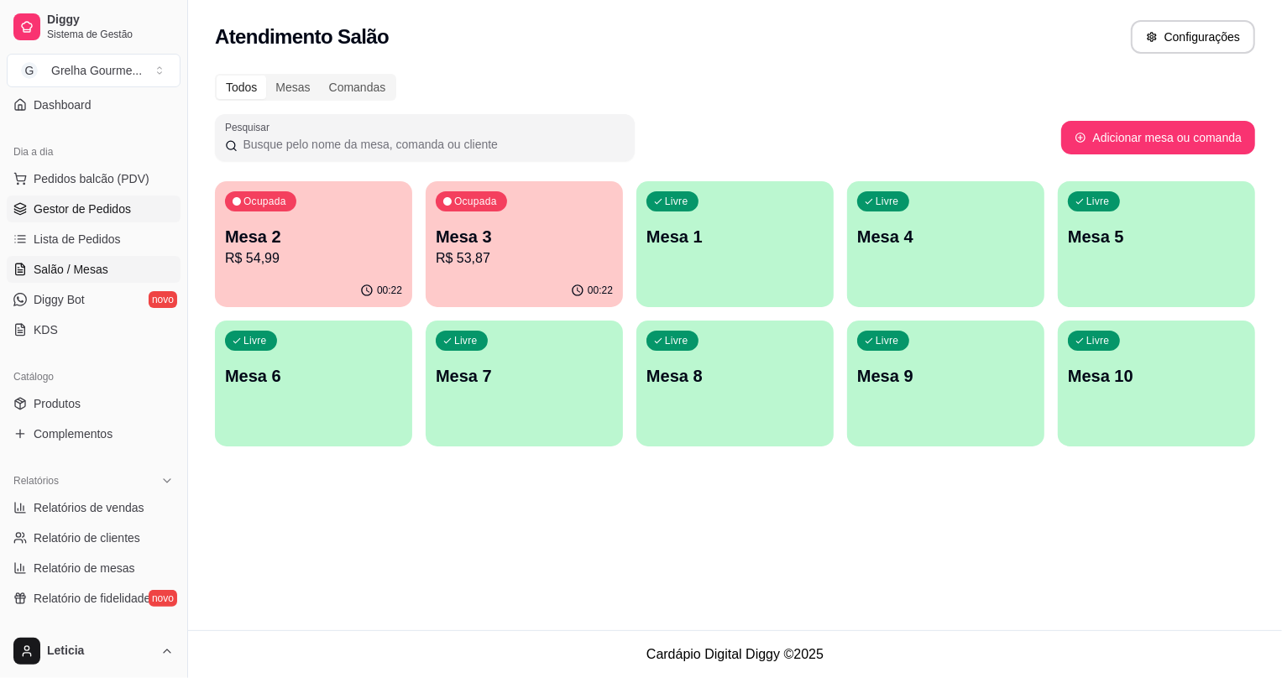
click at [86, 216] on link "Gestor de Pedidos" at bounding box center [94, 209] width 174 height 27
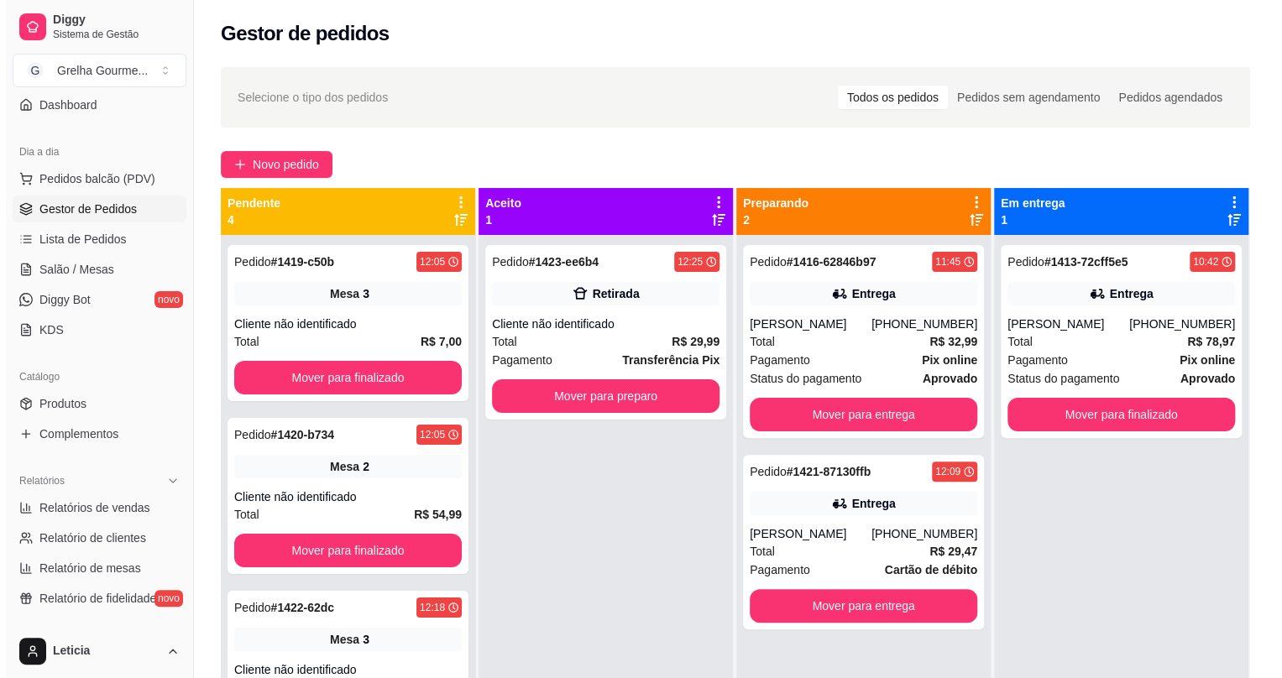
scroll to position [47, 0]
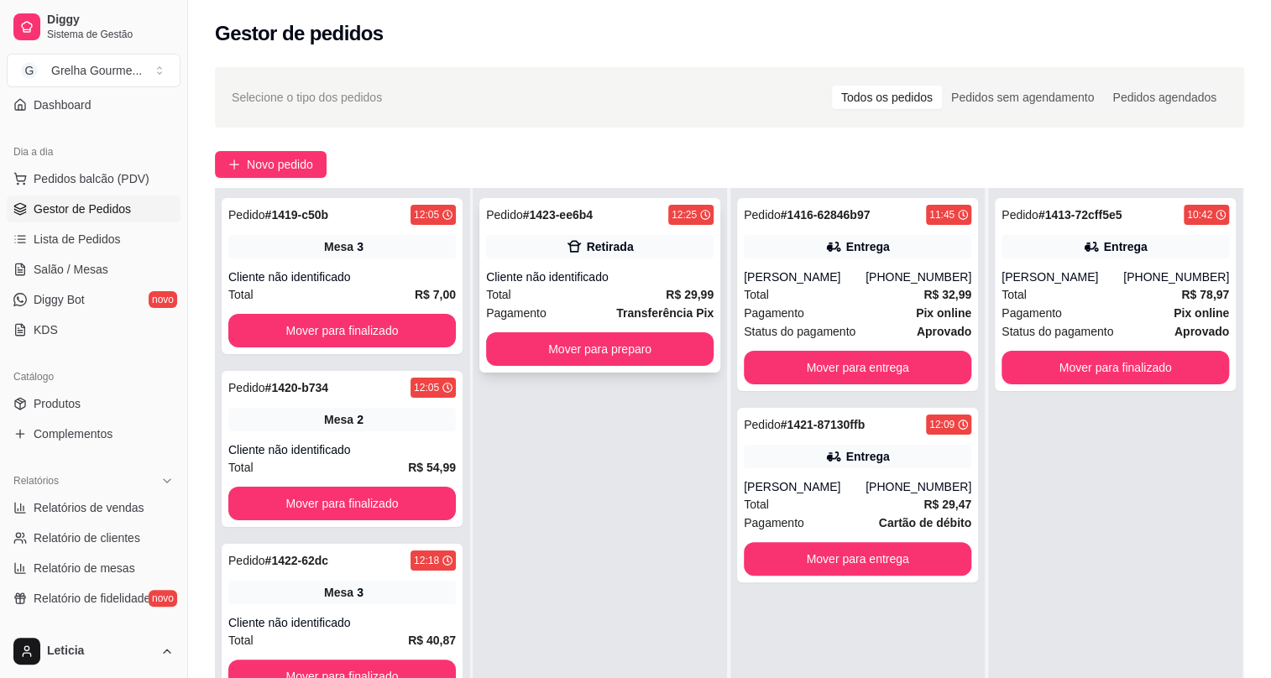
click at [660, 243] on div "Retirada" at bounding box center [600, 247] width 228 height 24
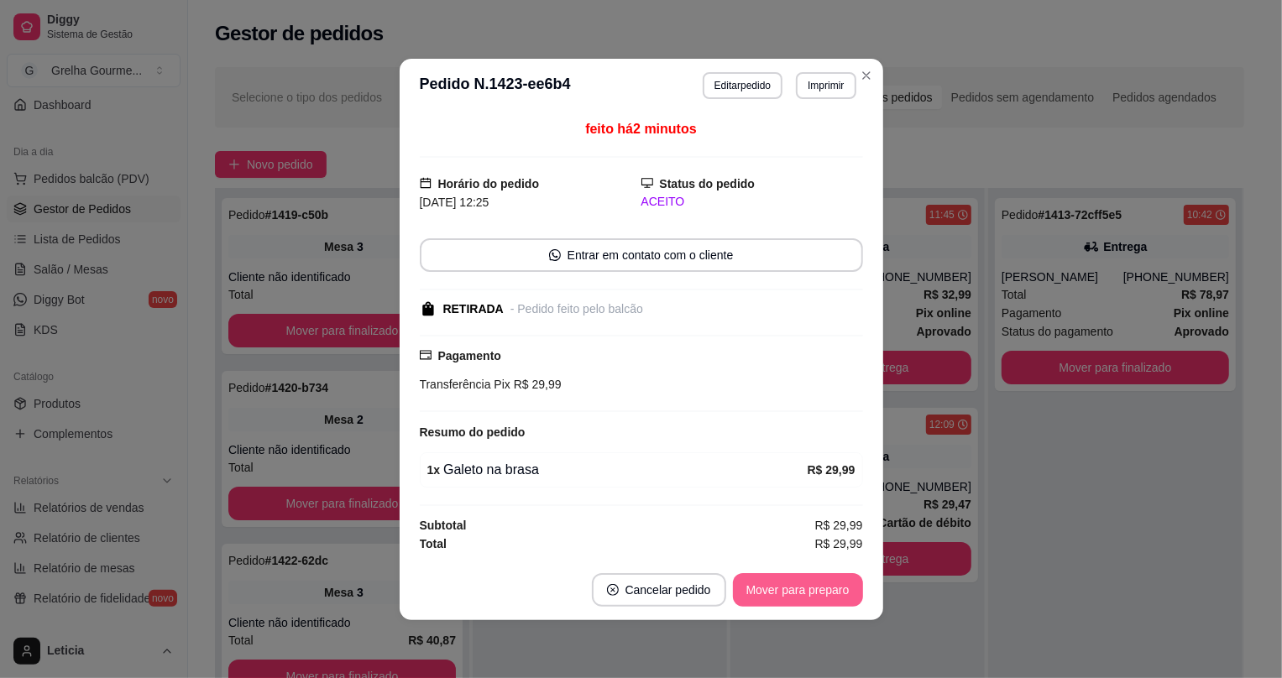
click at [789, 605] on button "Mover para preparo" at bounding box center [798, 591] width 130 height 34
click at [789, 605] on div "Mover para preparo" at bounding box center [787, 591] width 154 height 34
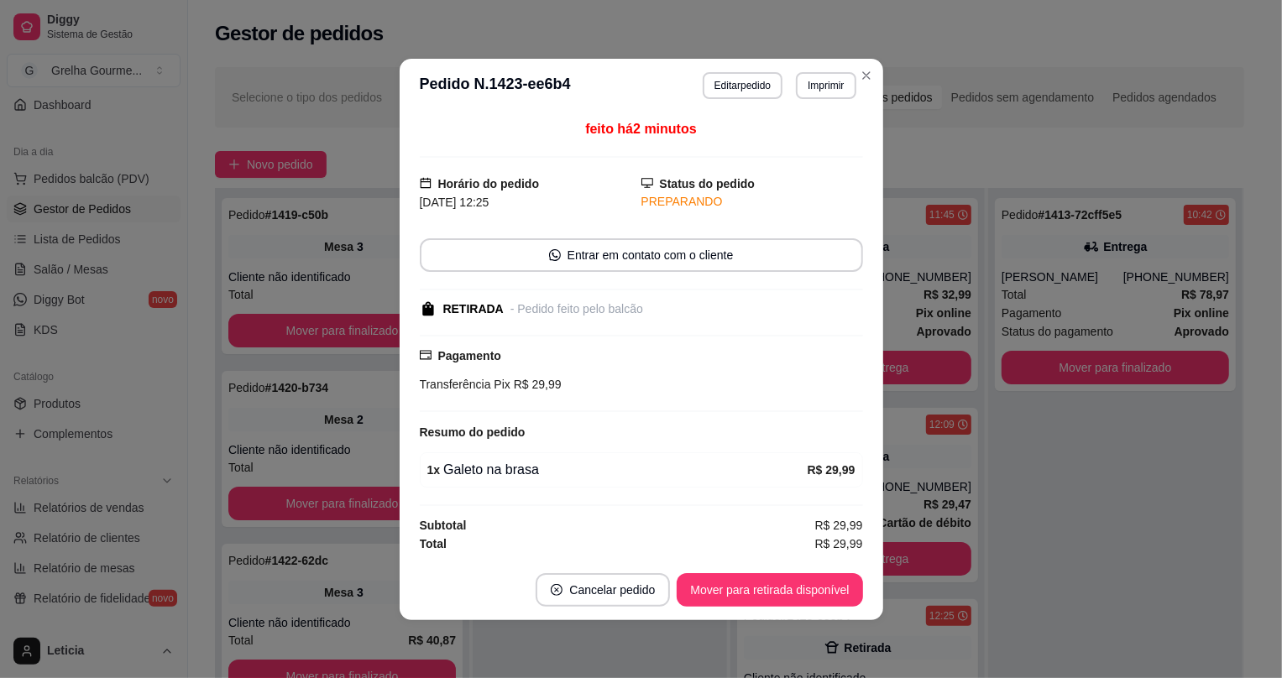
click at [789, 605] on button "Mover para retirada disponível" at bounding box center [770, 591] width 186 height 34
click at [789, 605] on div "Mover para retirada disponível" at bounding box center [757, 591] width 209 height 34
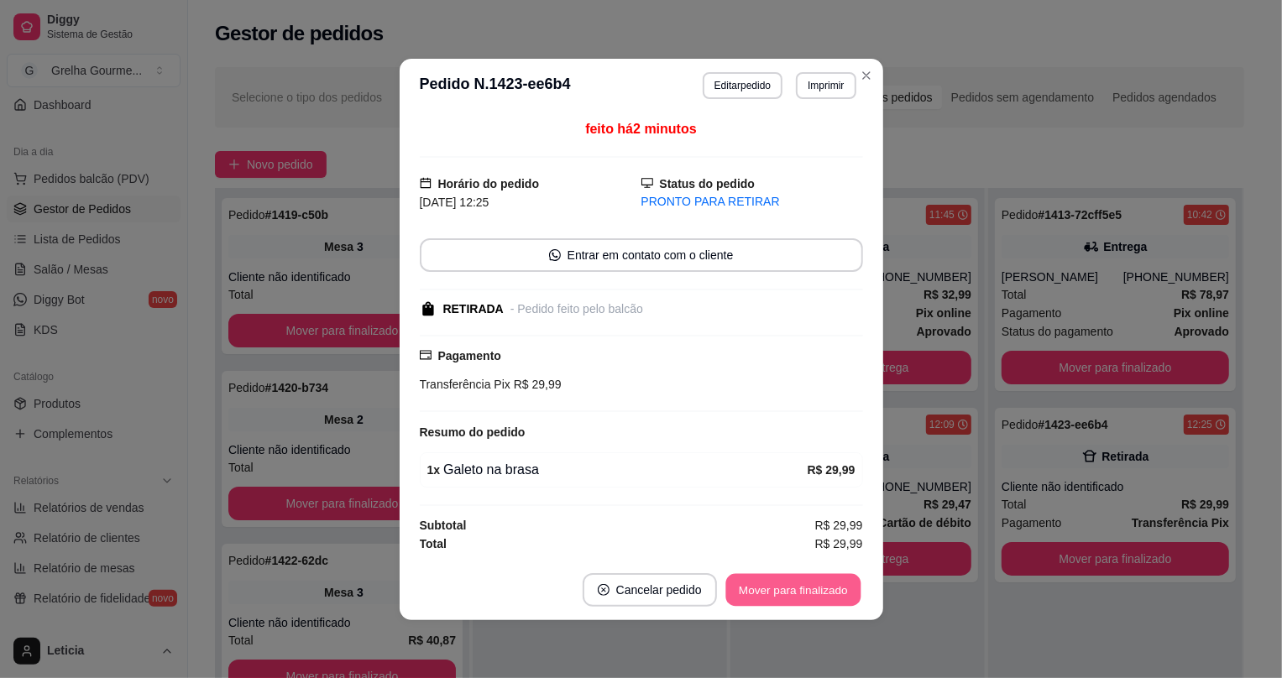
click at [789, 605] on button "Mover para finalizado" at bounding box center [792, 590] width 135 height 33
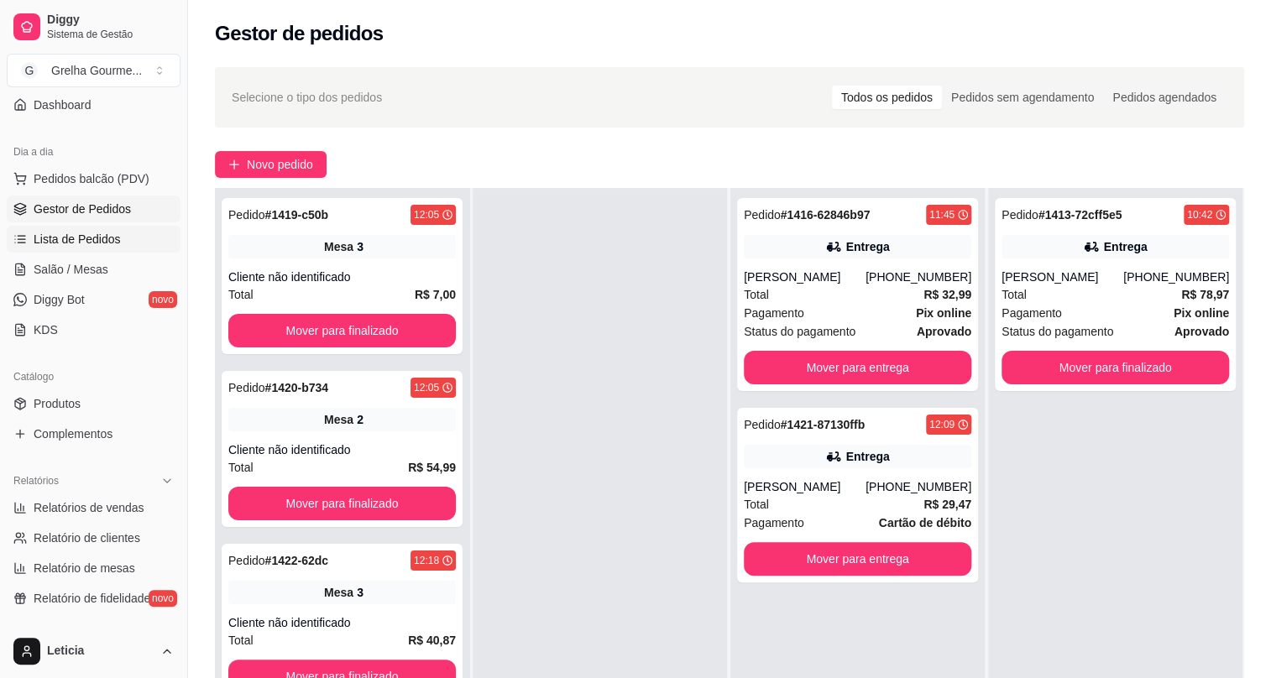
click at [127, 243] on link "Lista de Pedidos" at bounding box center [94, 239] width 174 height 27
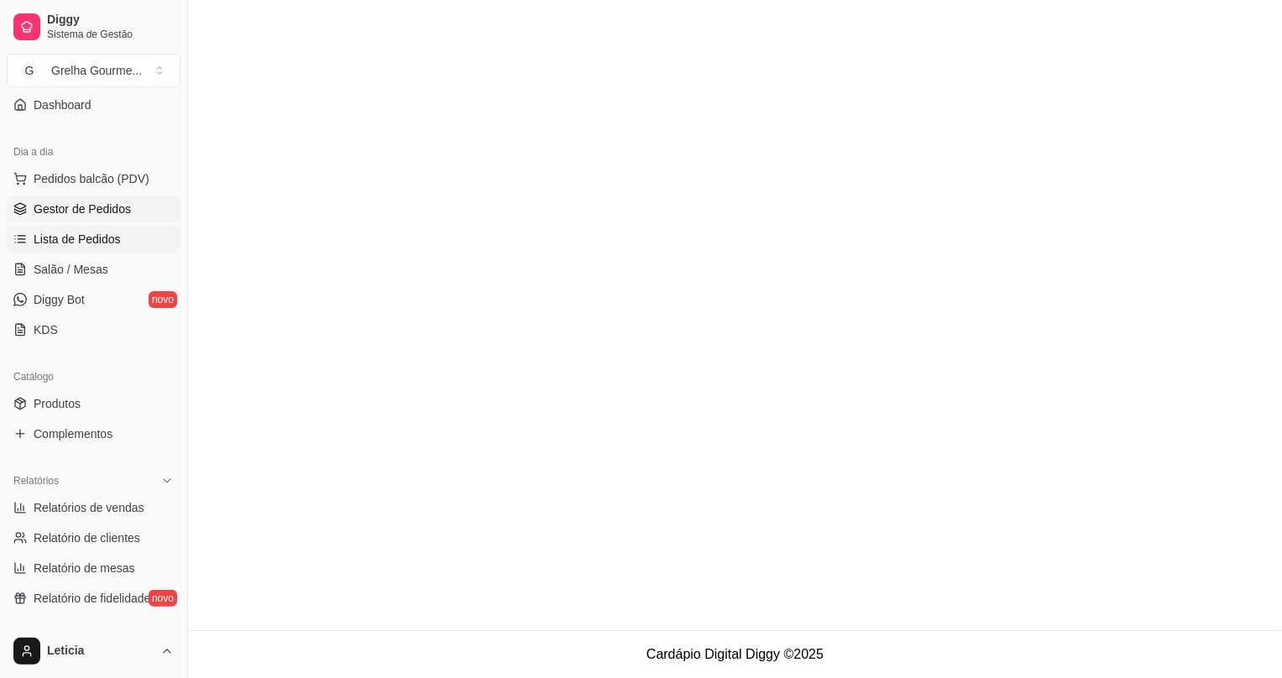
click at [94, 215] on link "Gestor de Pedidos" at bounding box center [94, 209] width 174 height 27
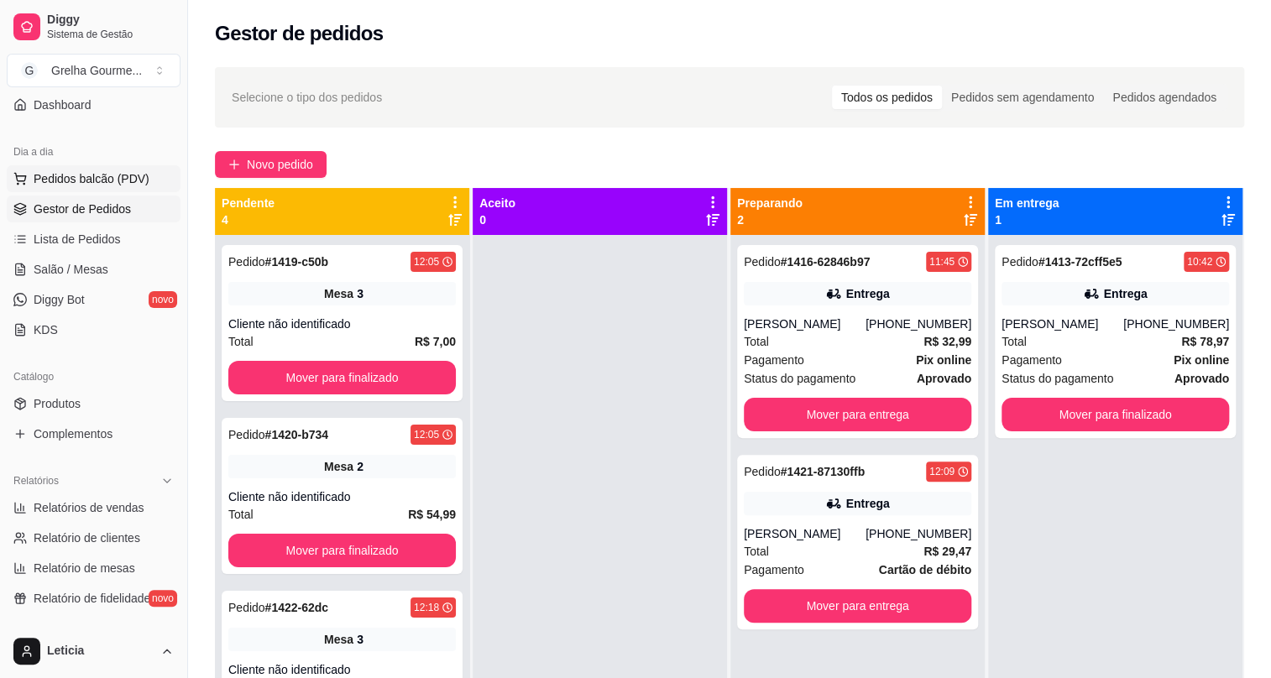
click at [118, 187] on button "Pedidos balcão (PDV)" at bounding box center [94, 178] width 174 height 27
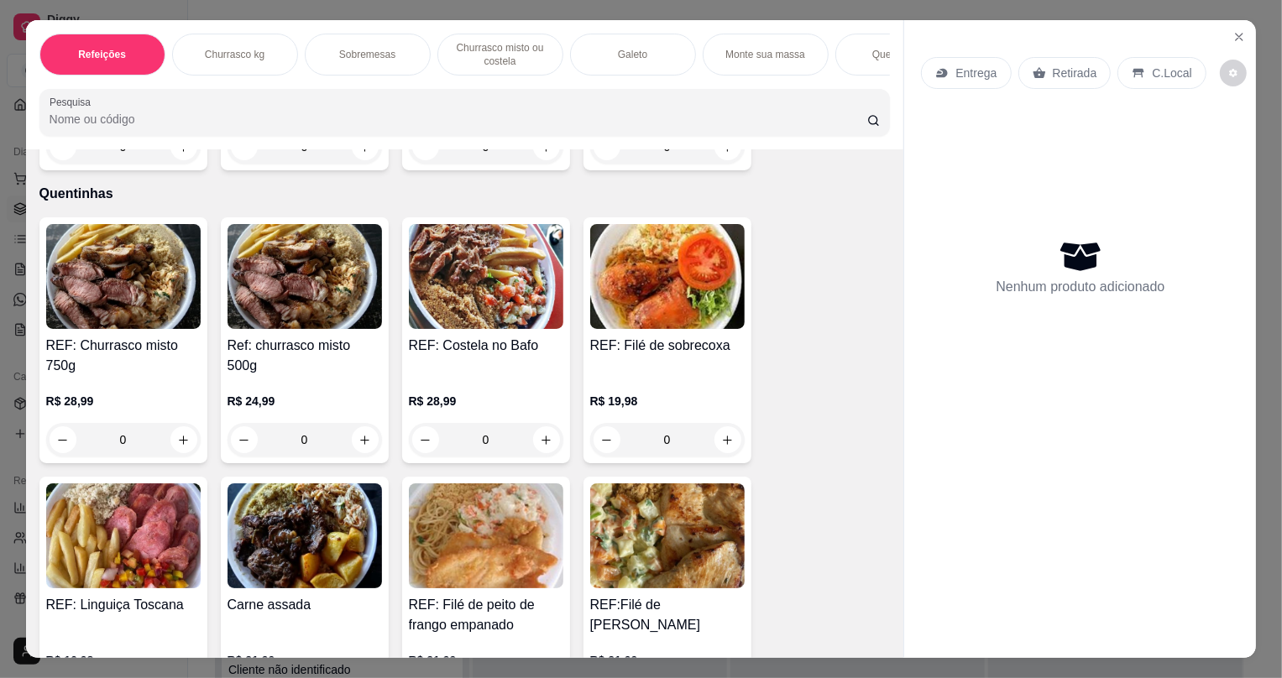
scroll to position [2290, 0]
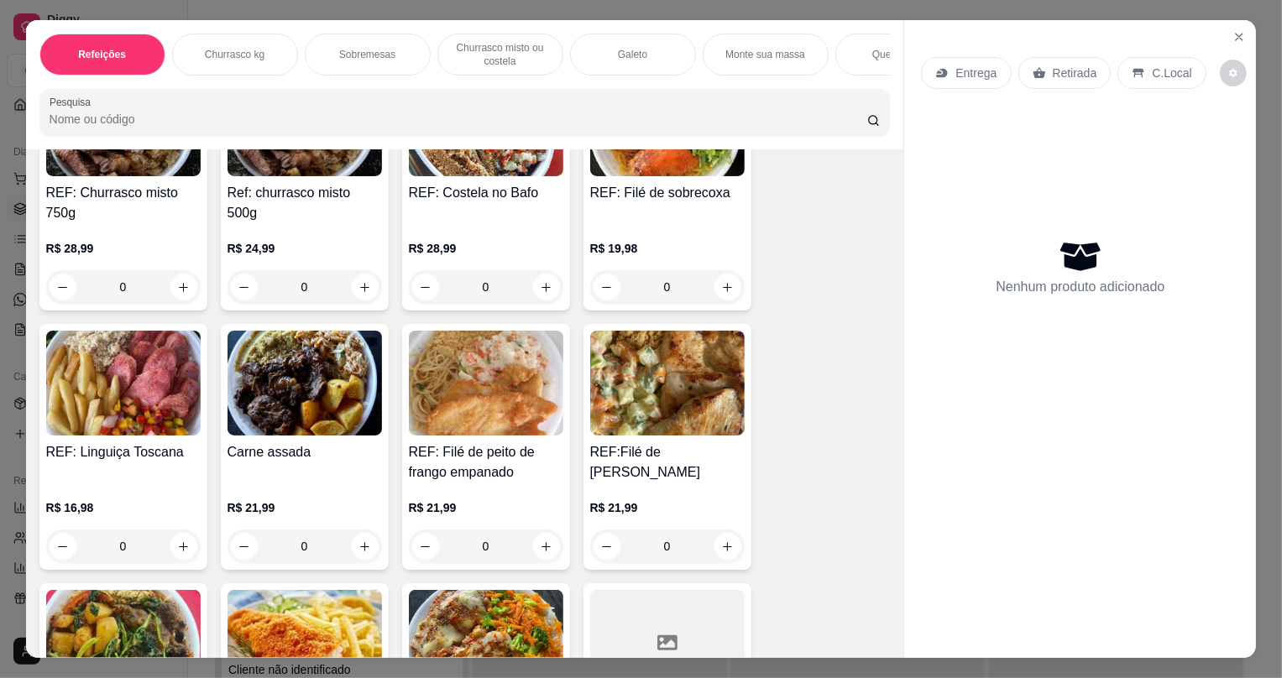
click at [134, 404] on img at bounding box center [123, 383] width 155 height 105
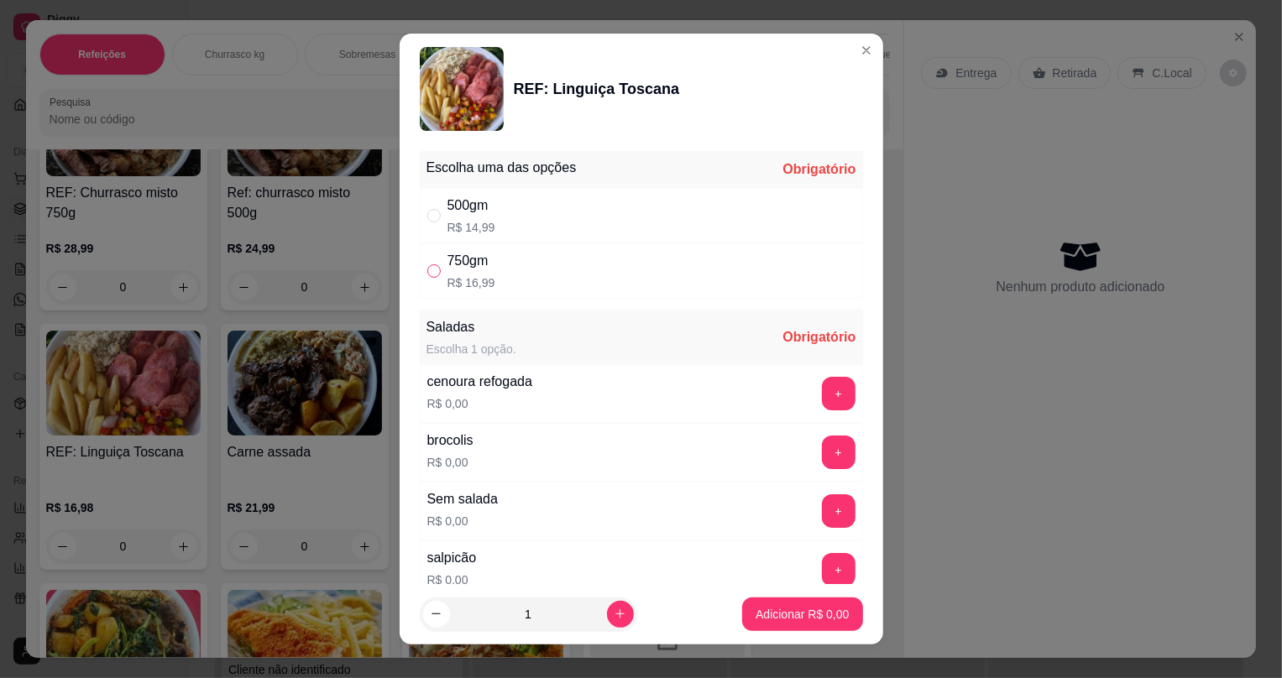
click at [431, 267] on input "" at bounding box center [433, 271] width 13 height 13
radio input "true"
click at [614, 620] on icon "increase-product-quantity" at bounding box center [620, 614] width 13 height 13
type input "2"
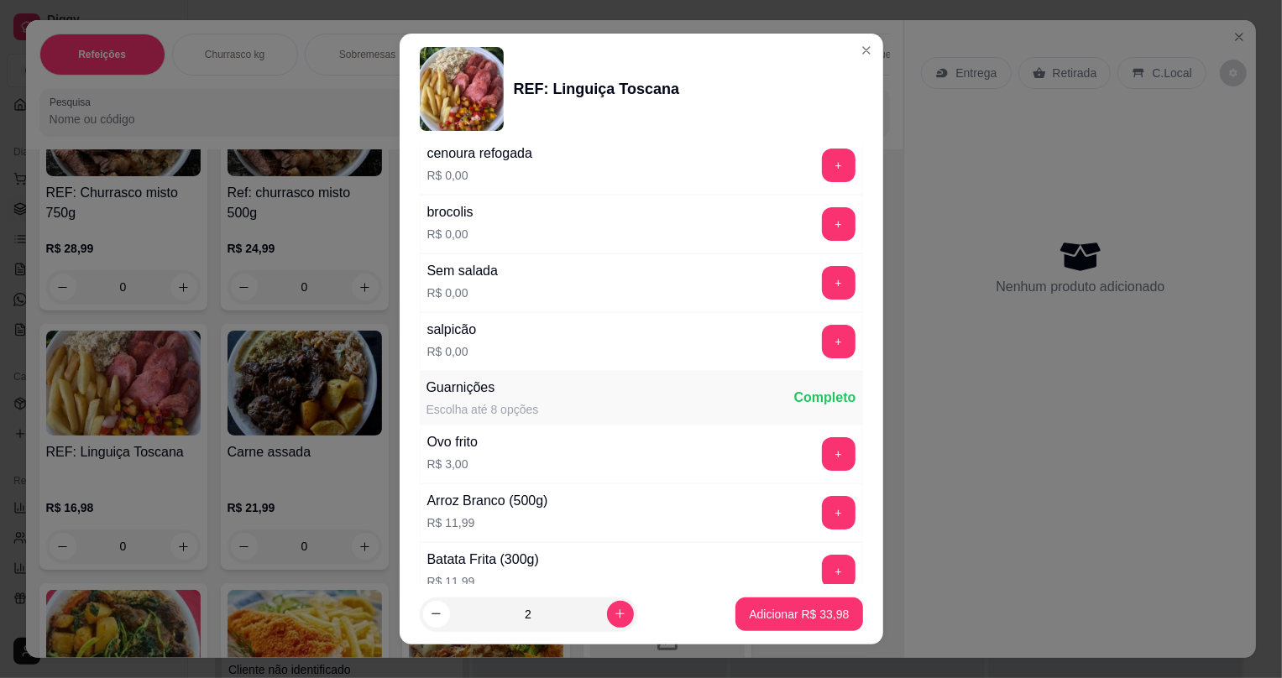
scroll to position [152, 0]
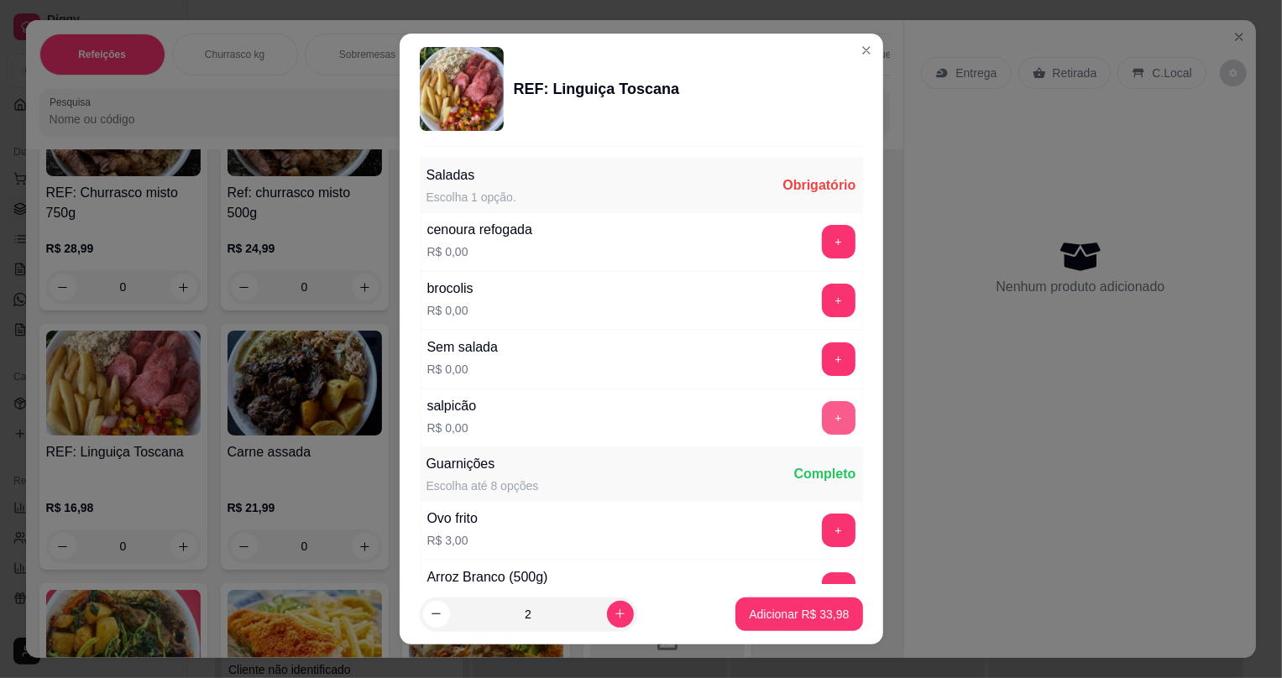
click at [822, 411] on button "+" at bounding box center [839, 418] width 34 height 34
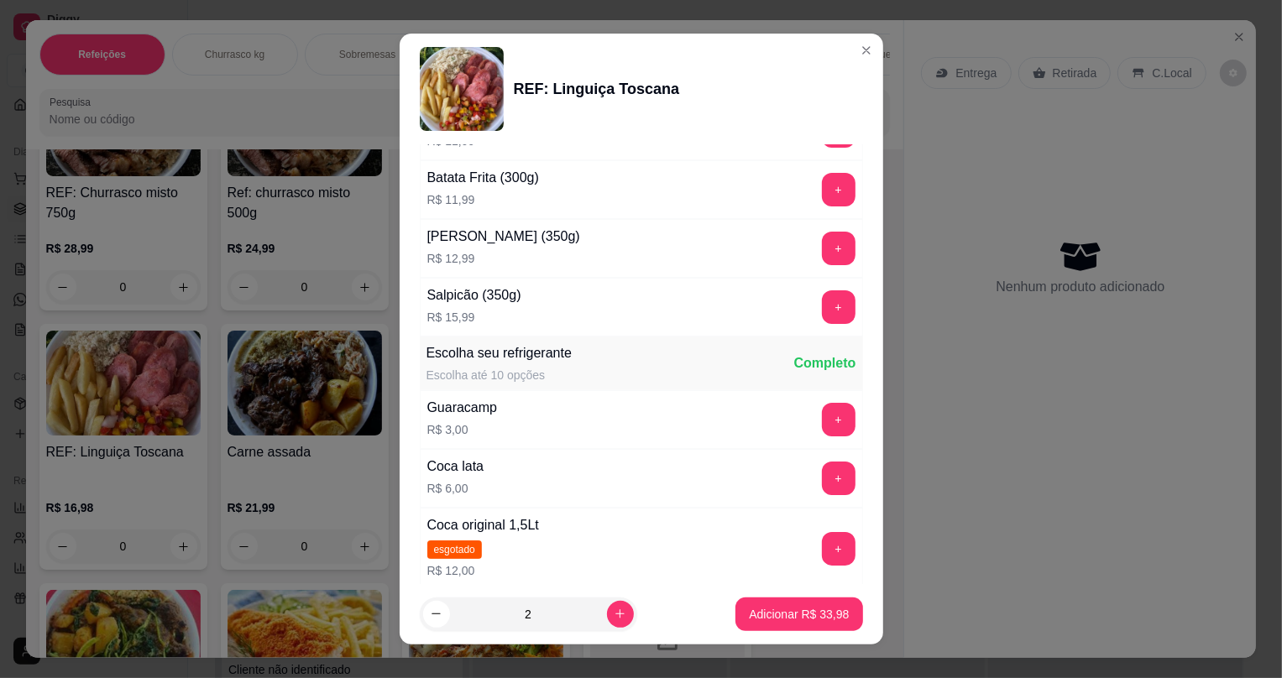
scroll to position [910, 0]
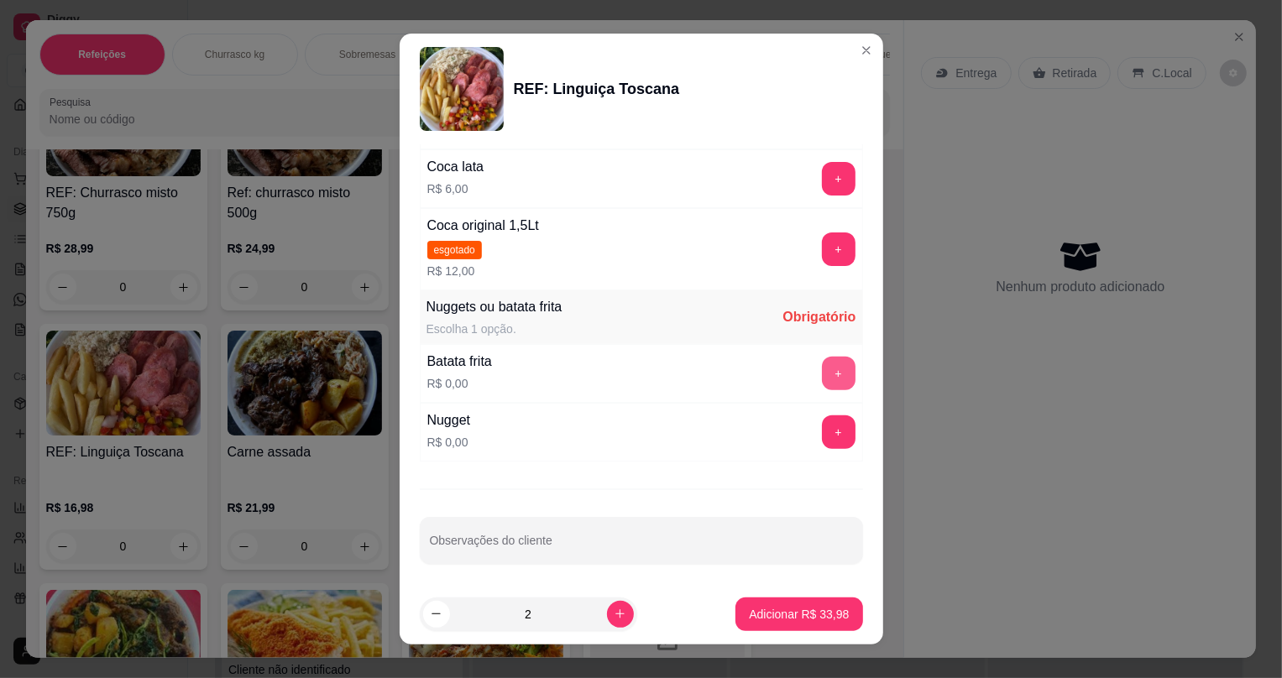
click at [822, 368] on button "+" at bounding box center [839, 374] width 34 height 34
click at [763, 610] on p "Adicionar R$ 33,98" at bounding box center [799, 614] width 100 height 17
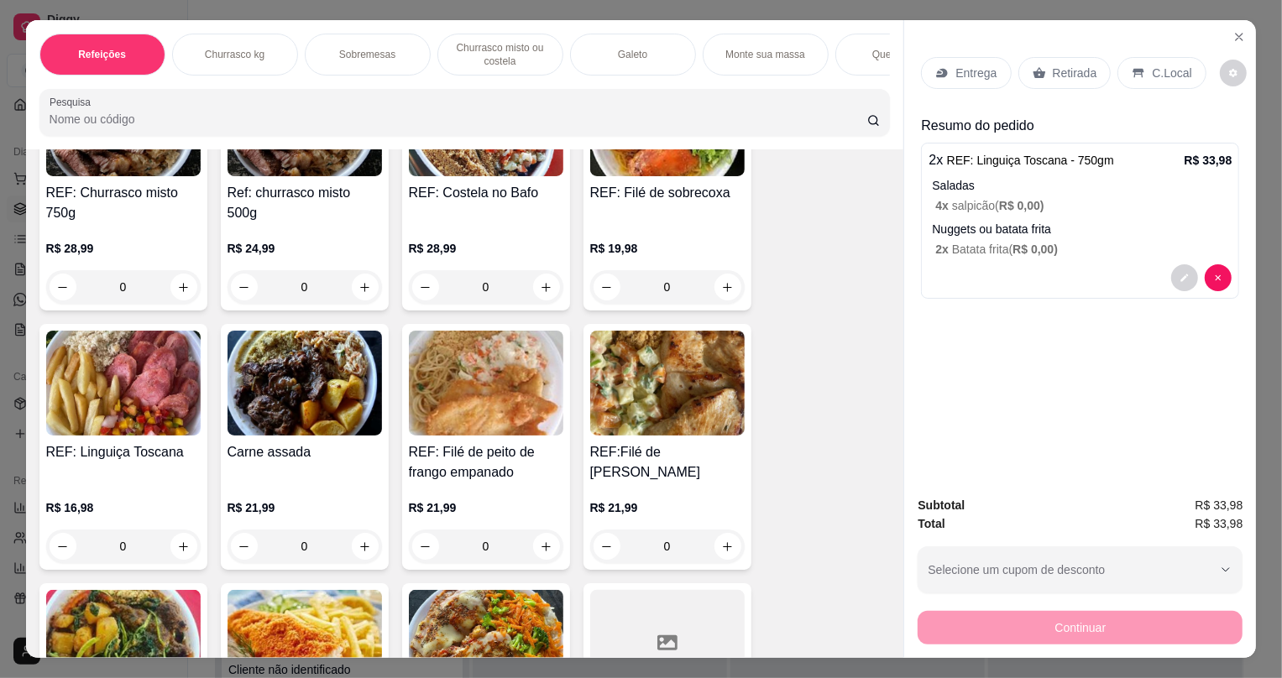
click at [1019, 62] on div "Retirada" at bounding box center [1065, 73] width 93 height 32
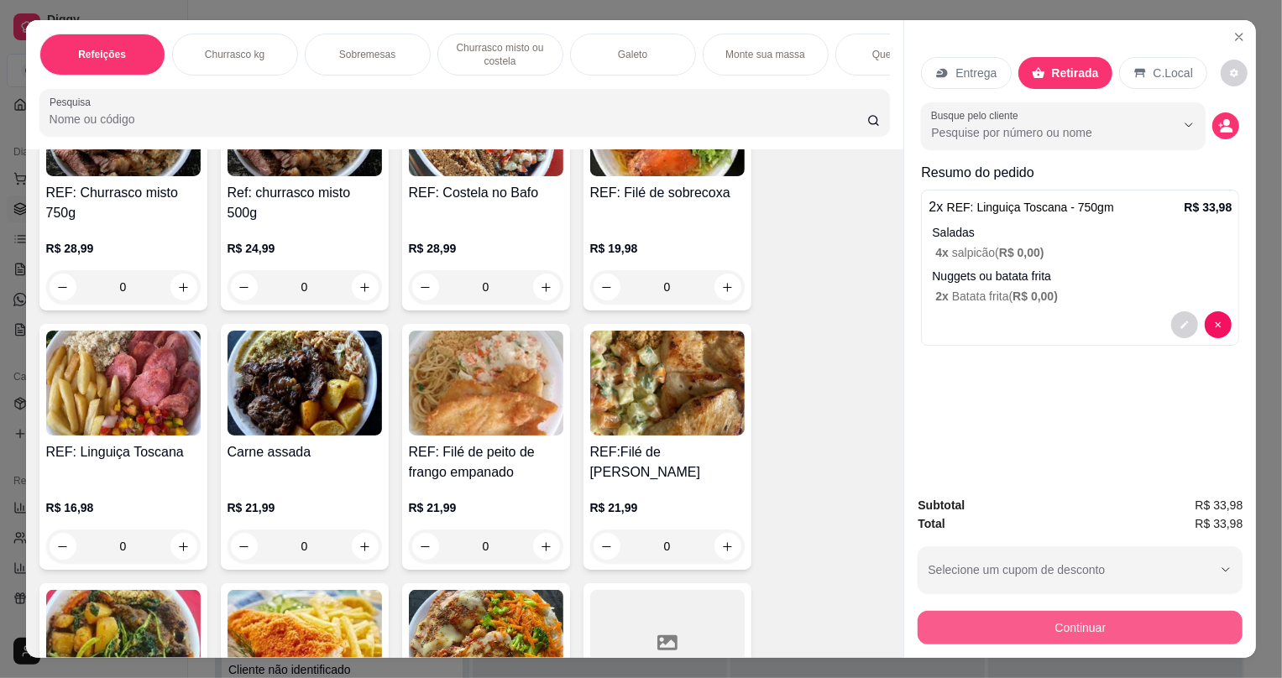
click at [985, 631] on button "Continuar" at bounding box center [1080, 628] width 325 height 34
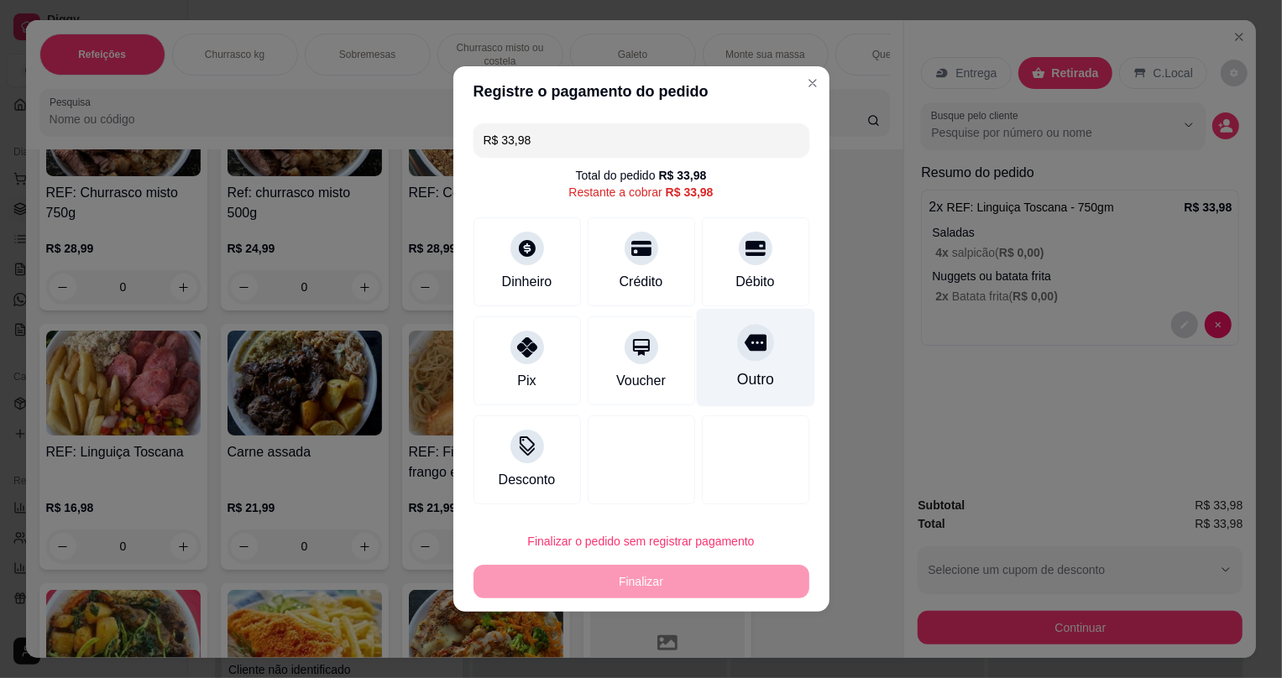
click at [737, 352] on div at bounding box center [755, 342] width 37 height 37
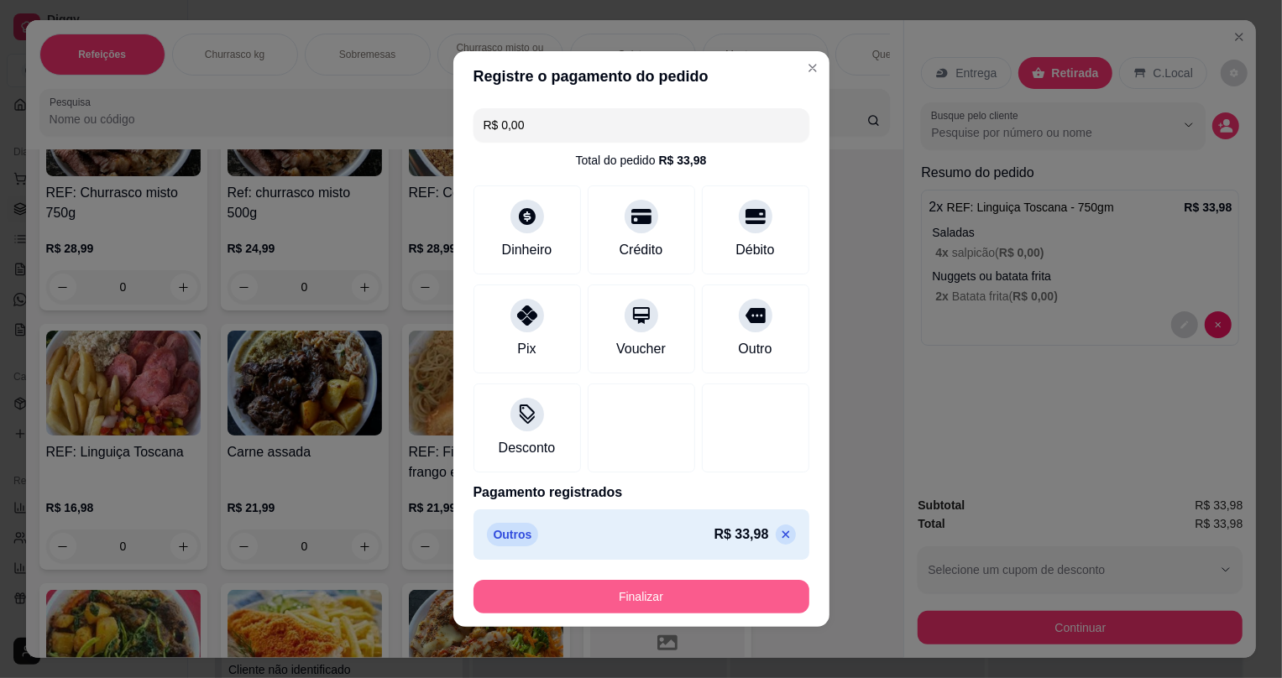
click at [672, 603] on button "Finalizar" at bounding box center [642, 597] width 336 height 34
click at [672, 603] on div "Finalizar" at bounding box center [642, 597] width 336 height 34
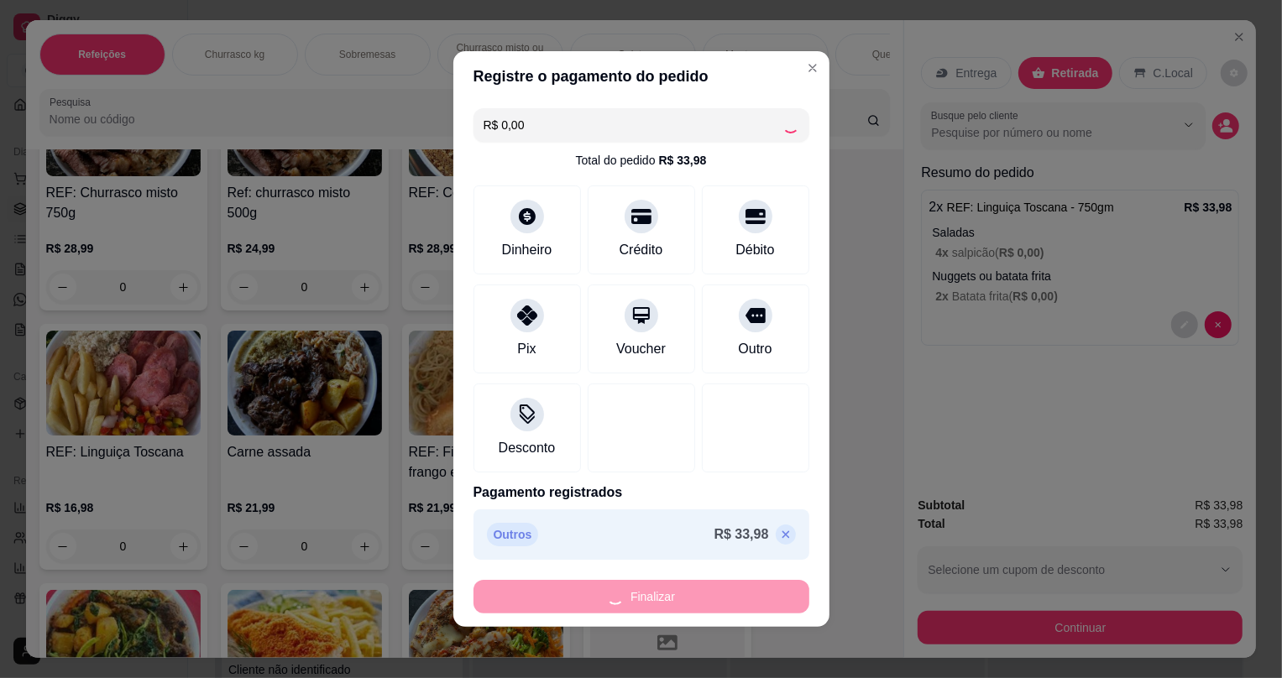
type input "-R$ 33,98"
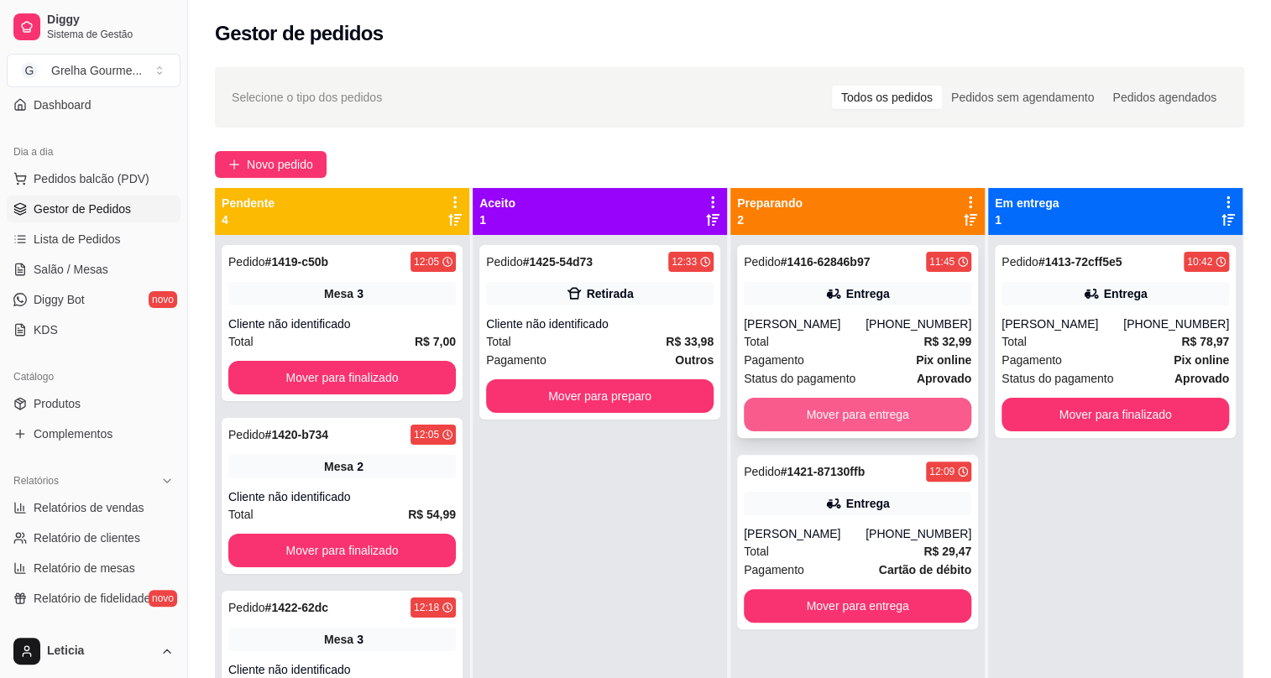
click at [922, 401] on button "Mover para entrega" at bounding box center [858, 415] width 228 height 34
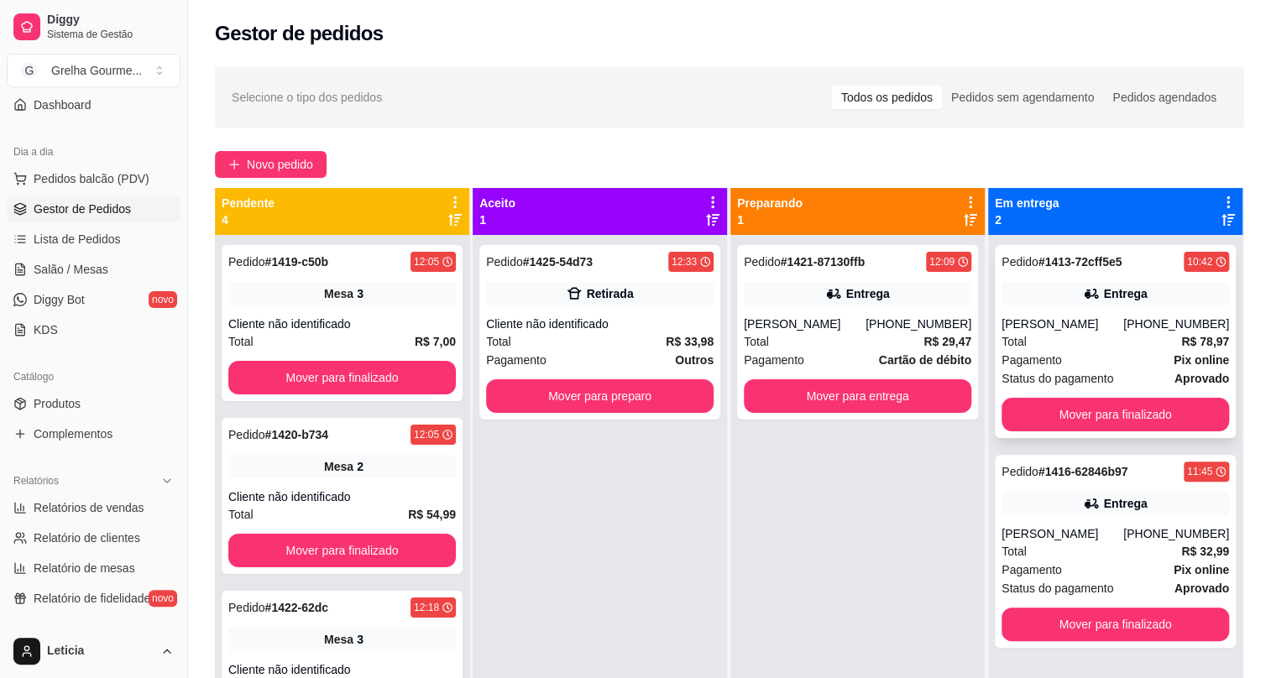
click at [1090, 360] on div "Pagamento Pix online" at bounding box center [1116, 360] width 228 height 18
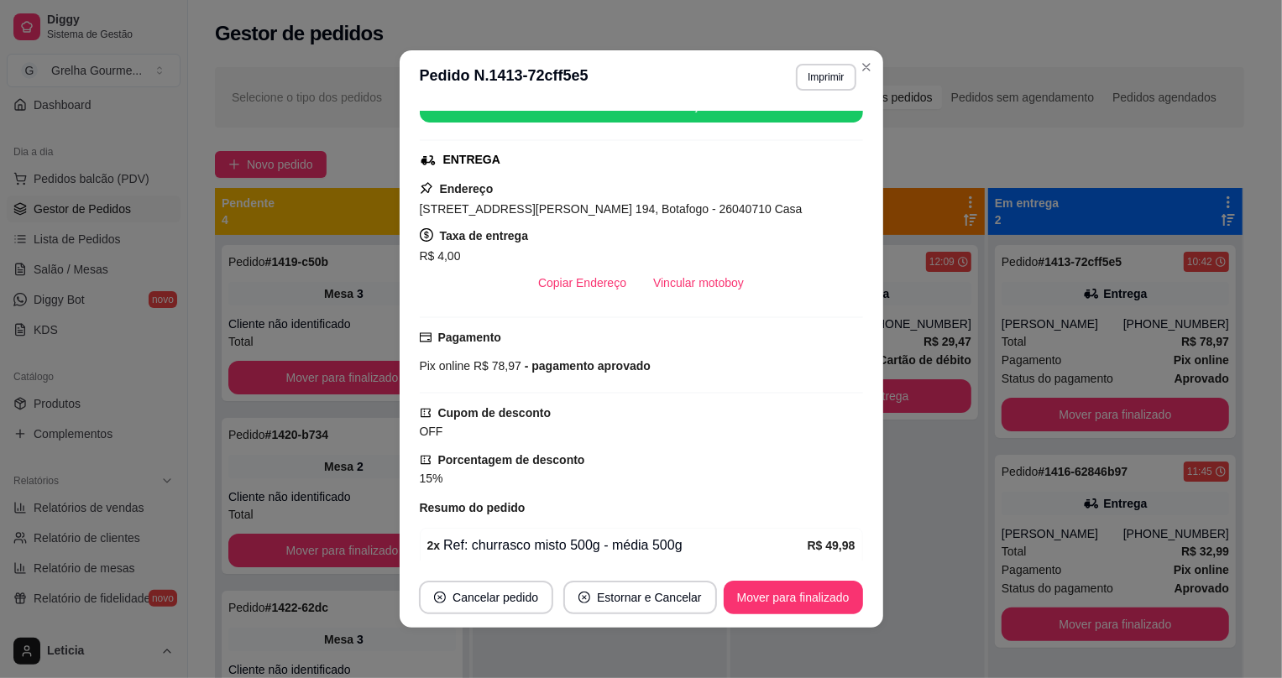
scroll to position [610, 0]
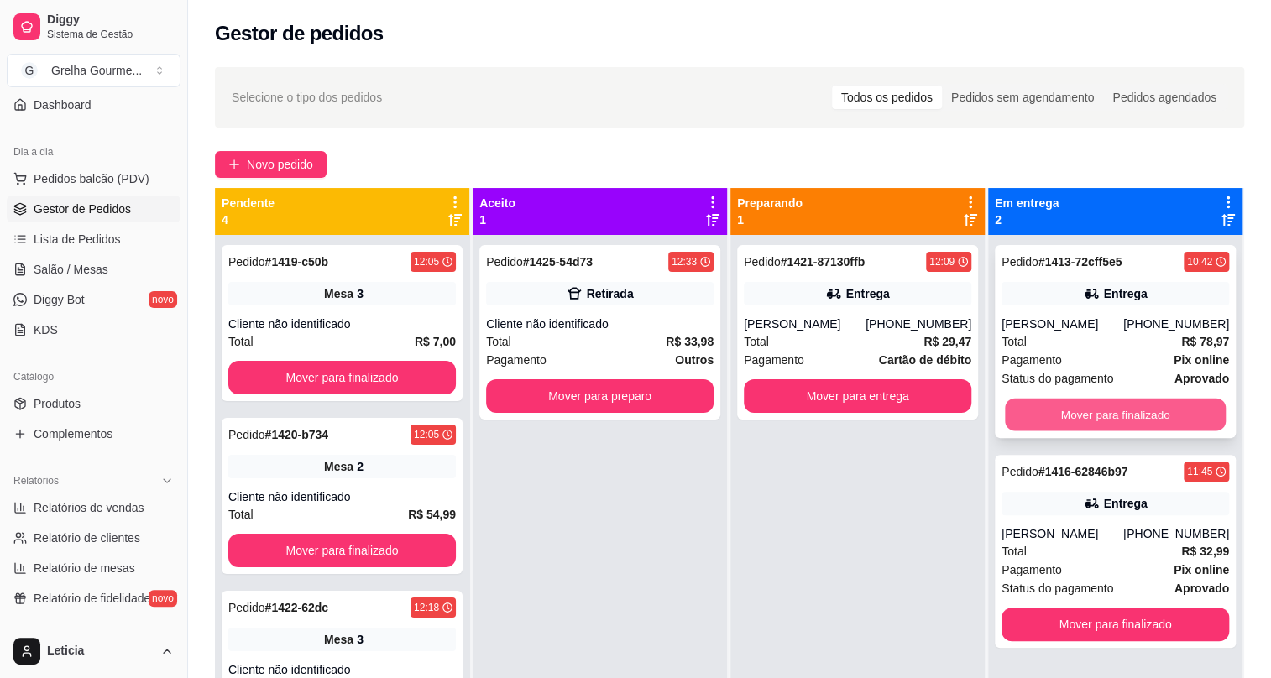
click at [1058, 413] on button "Mover para finalizado" at bounding box center [1115, 415] width 221 height 33
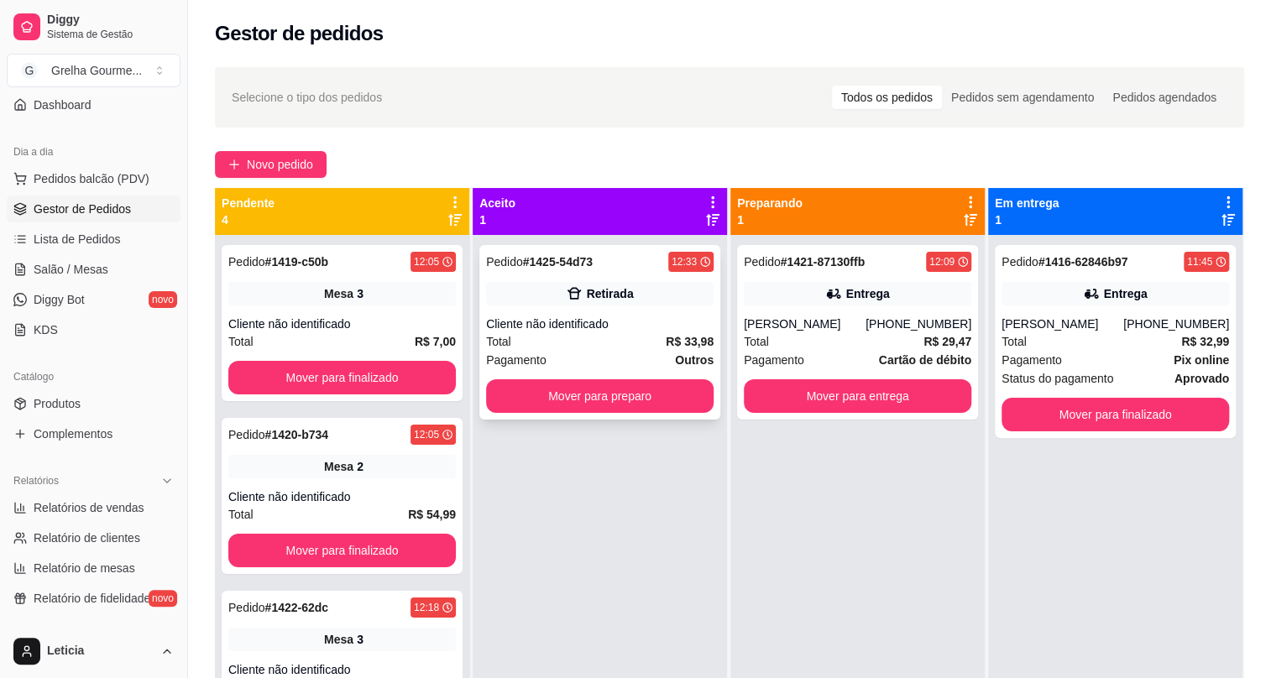
click at [601, 317] on div "Cliente não identificado" at bounding box center [600, 324] width 228 height 17
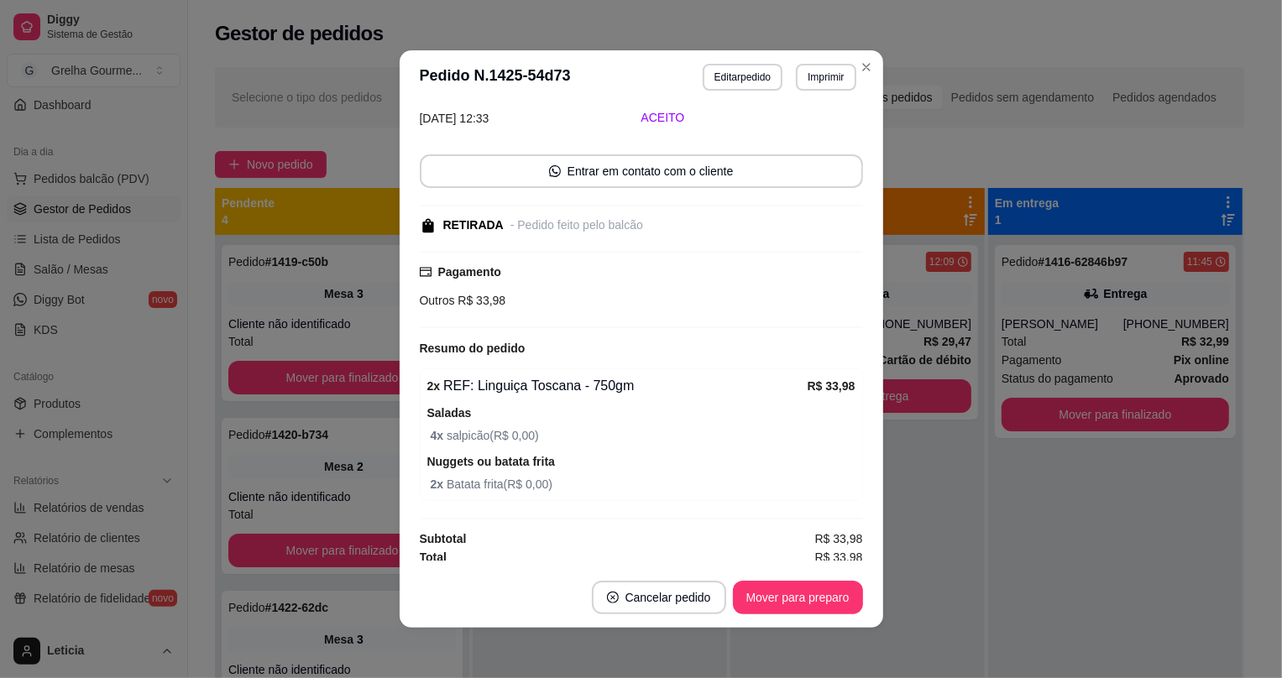
scroll to position [81, 0]
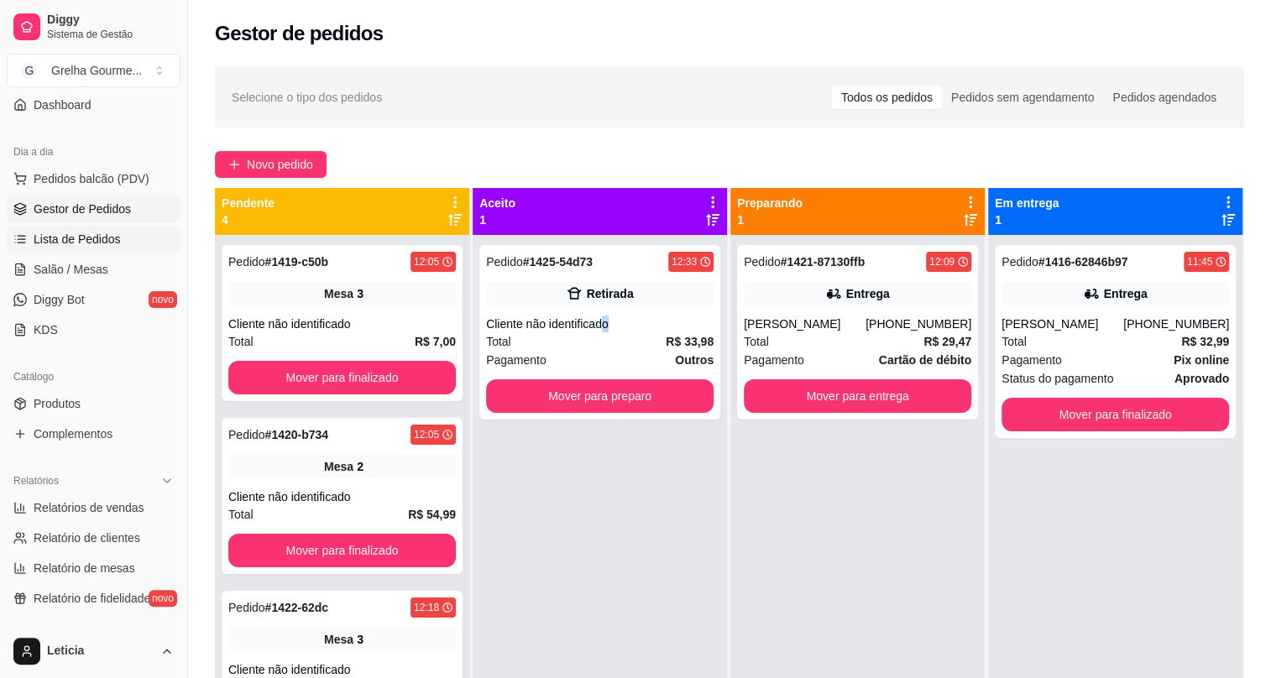
click at [50, 239] on span "Lista de Pedidos" at bounding box center [77, 239] width 87 height 17
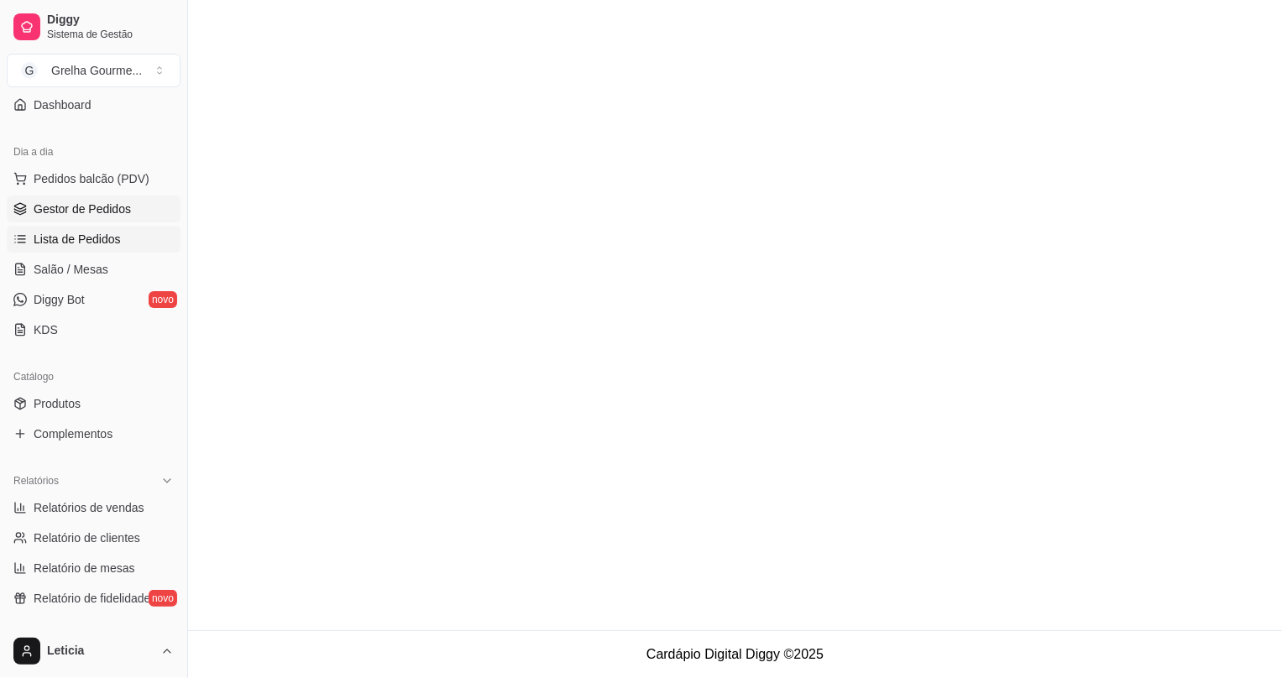
click at [51, 211] on span "Gestor de Pedidos" at bounding box center [82, 209] width 97 height 17
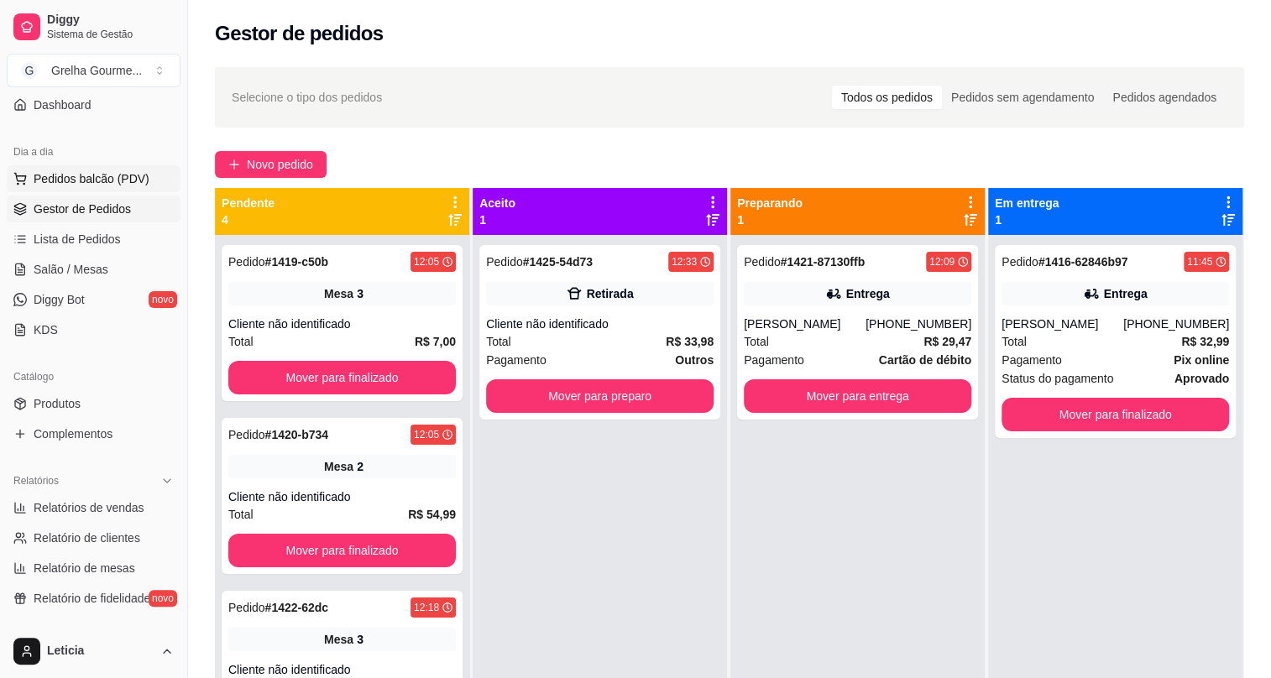
click at [63, 178] on span "Pedidos balcão (PDV)" at bounding box center [92, 178] width 116 height 17
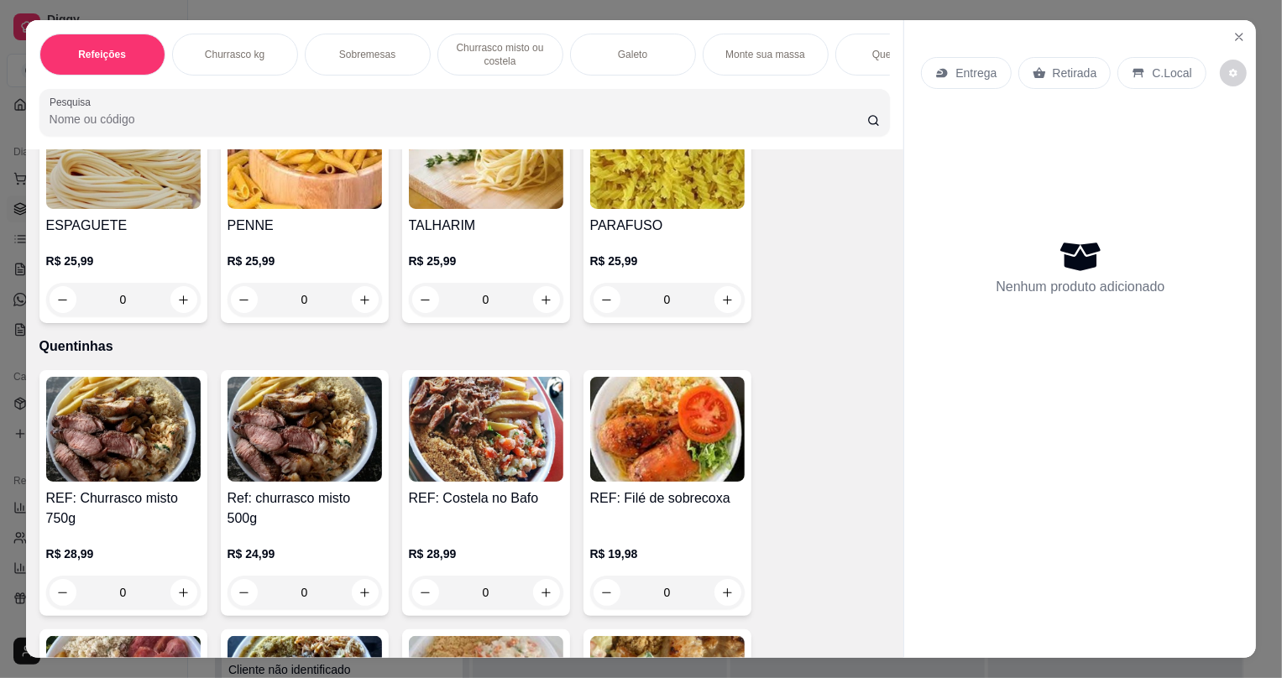
scroll to position [1679, 0]
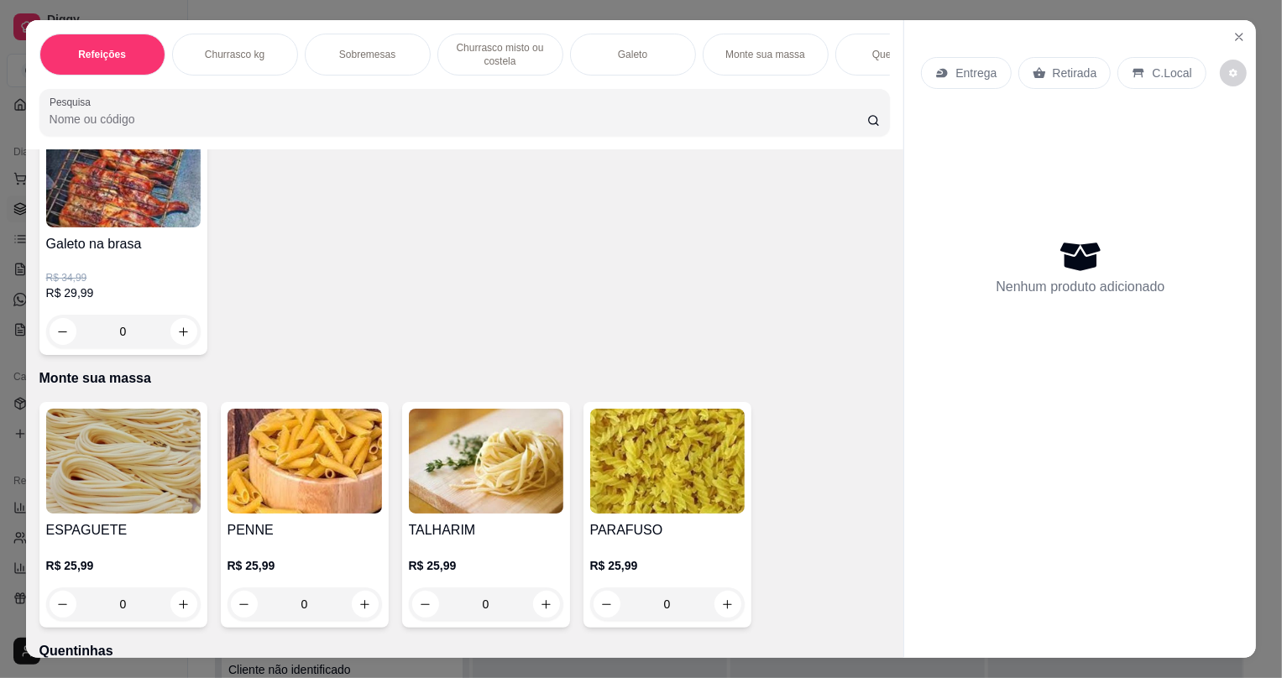
click at [31, 203] on div "Item avulso Refeições Refeição 1 pessoa R$ 28,99 0 Refeição 2 pessoa R$ 54,99 0…" at bounding box center [465, 403] width 878 height 509
click at [46, 209] on img at bounding box center [123, 175] width 155 height 105
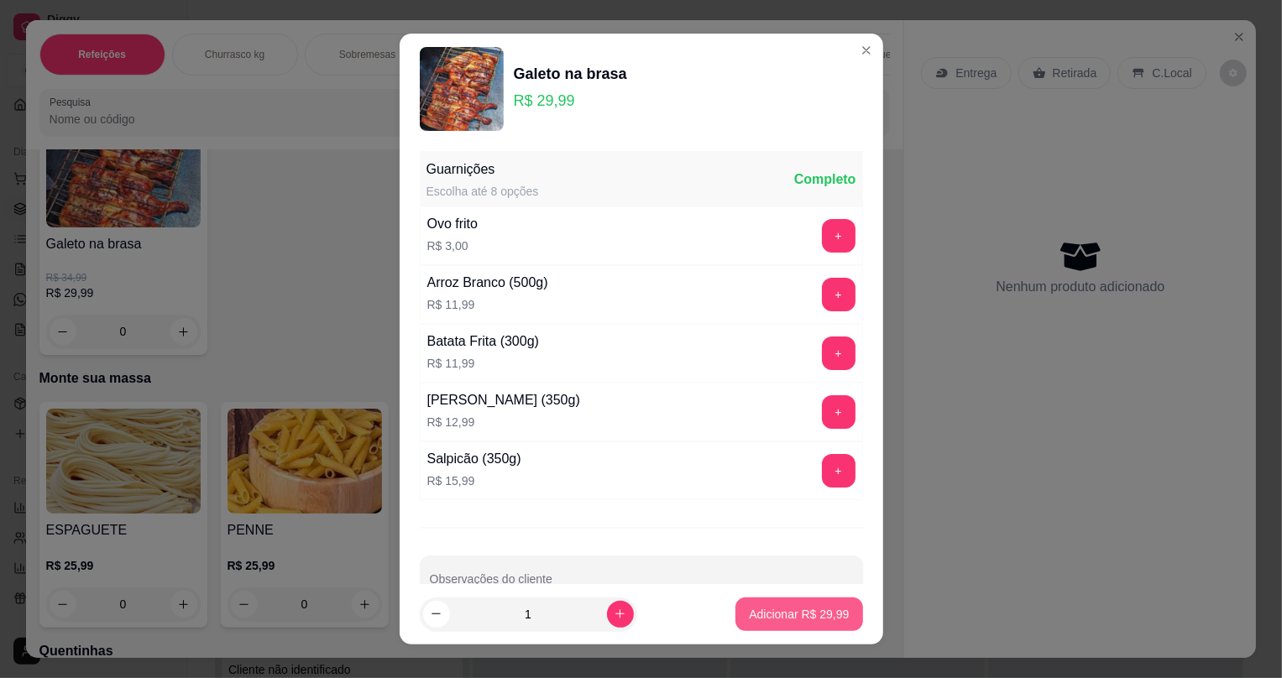
click at [789, 617] on p "Adicionar R$ 29,99" at bounding box center [799, 614] width 100 height 17
type input "1"
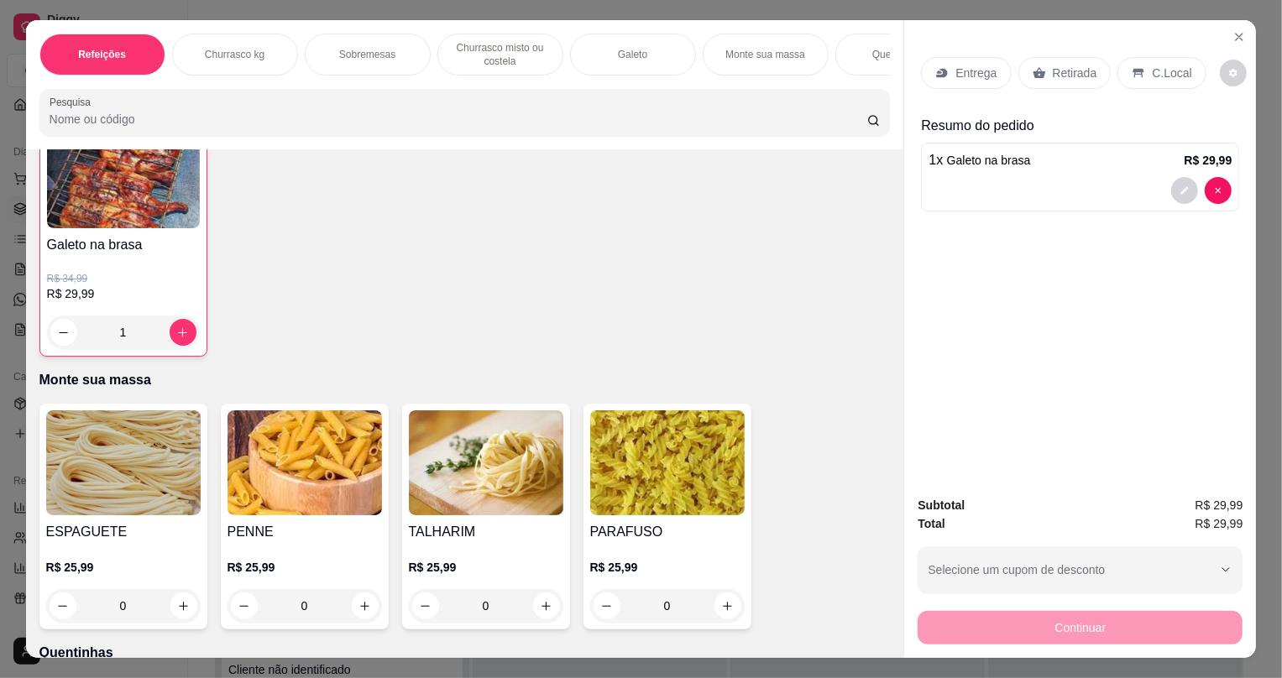
click at [1033, 76] on icon at bounding box center [1039, 72] width 13 height 13
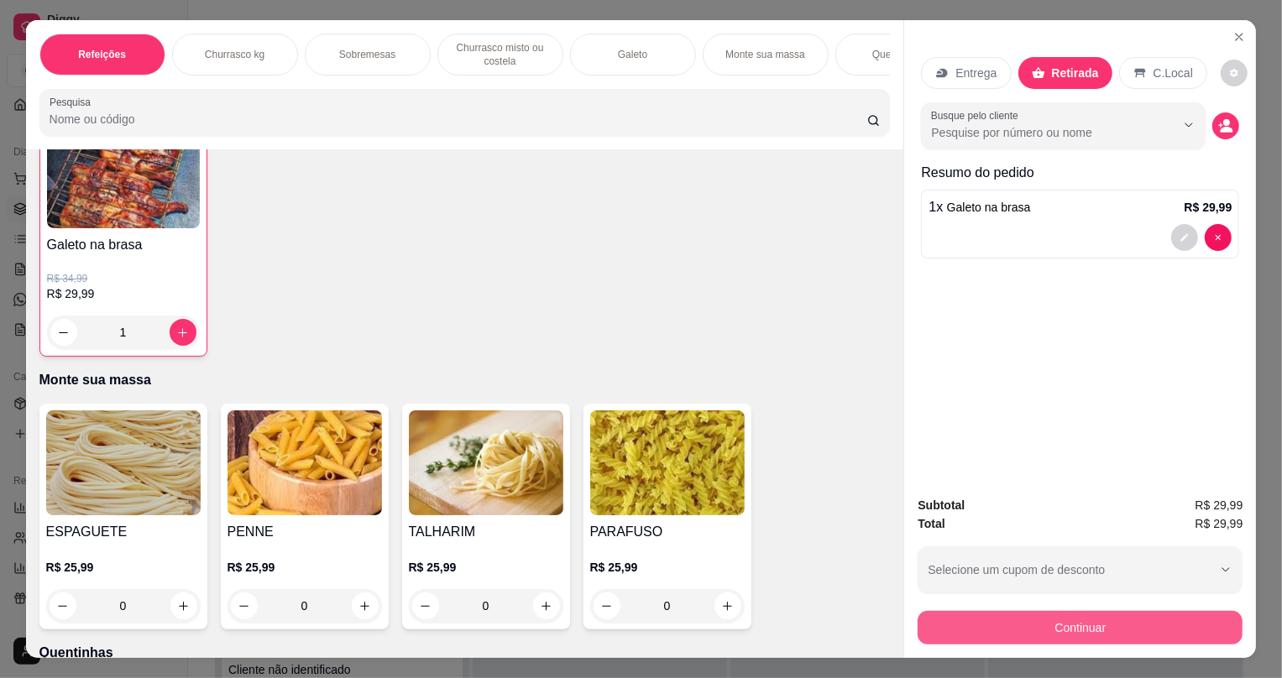
click at [972, 636] on button "Continuar" at bounding box center [1080, 628] width 325 height 34
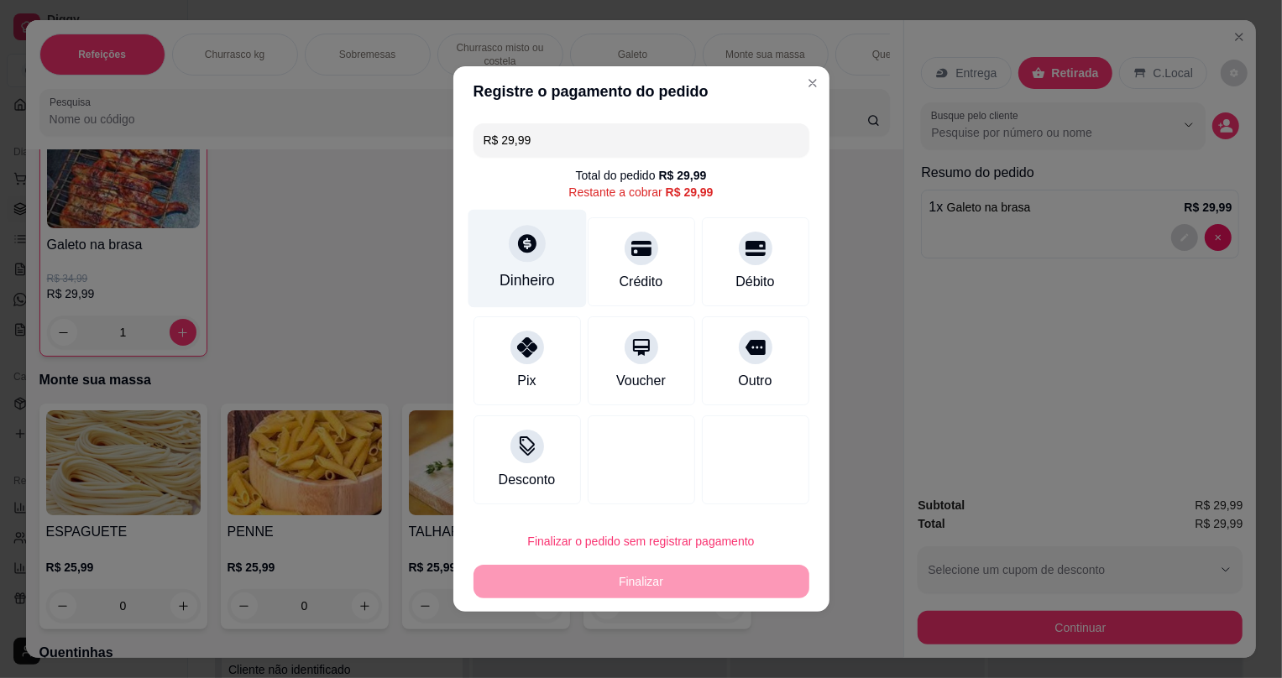
click at [527, 285] on div "Dinheiro" at bounding box center [527, 281] width 55 height 22
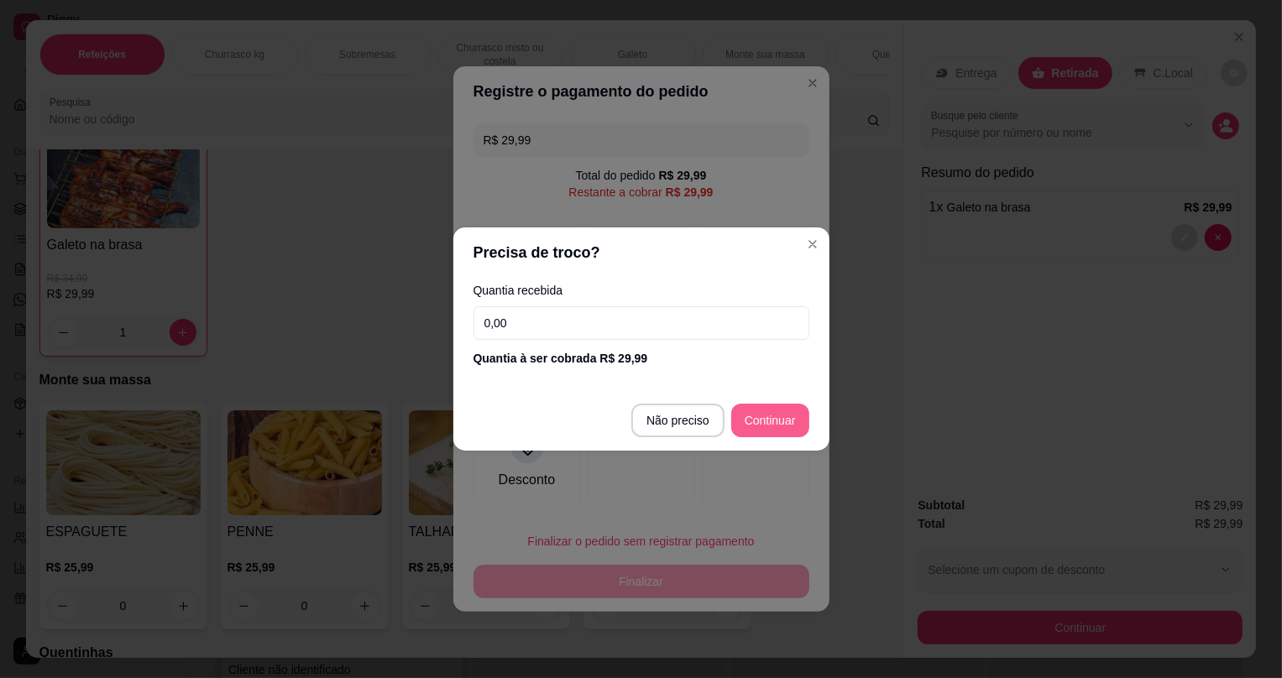
type input "R$ 0,00"
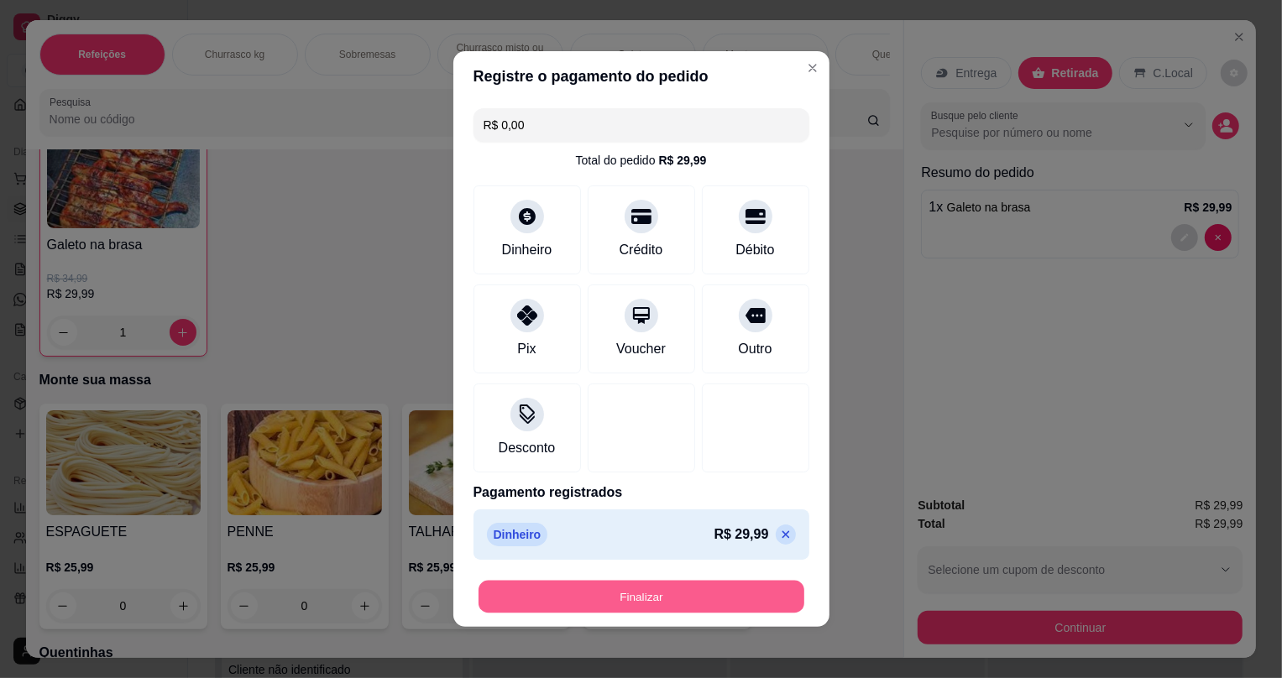
click at [611, 599] on button "Finalizar" at bounding box center [642, 597] width 326 height 33
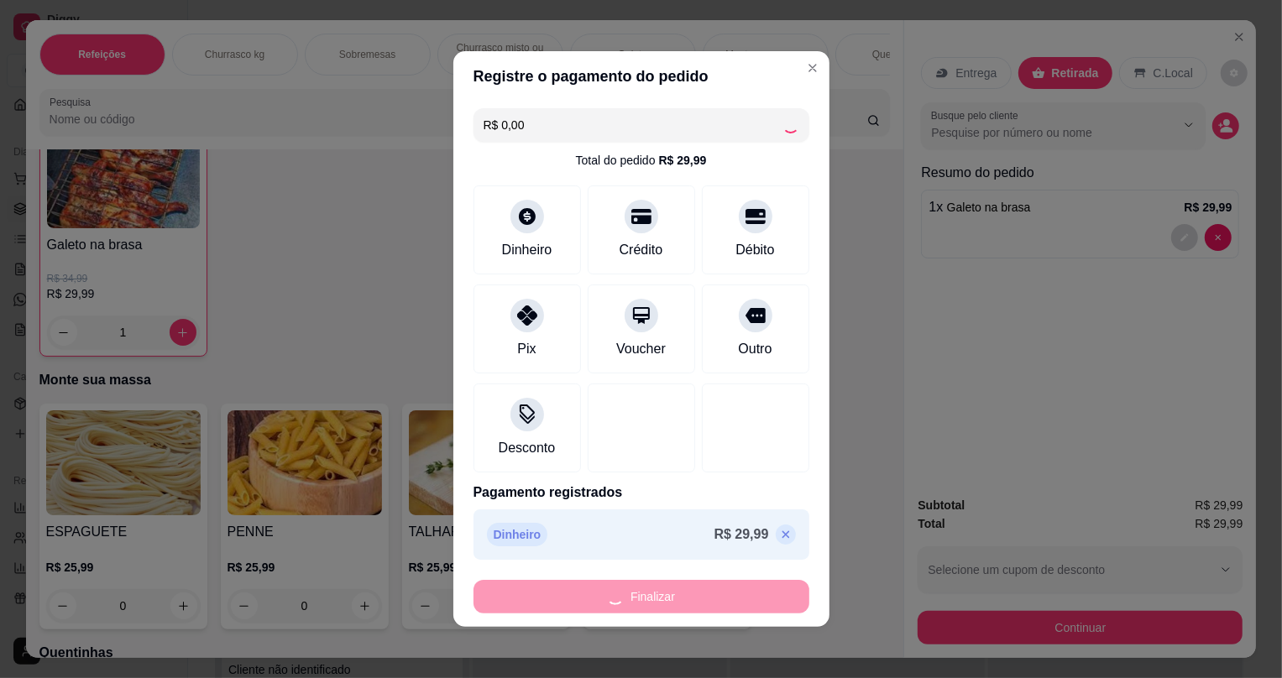
type input "0"
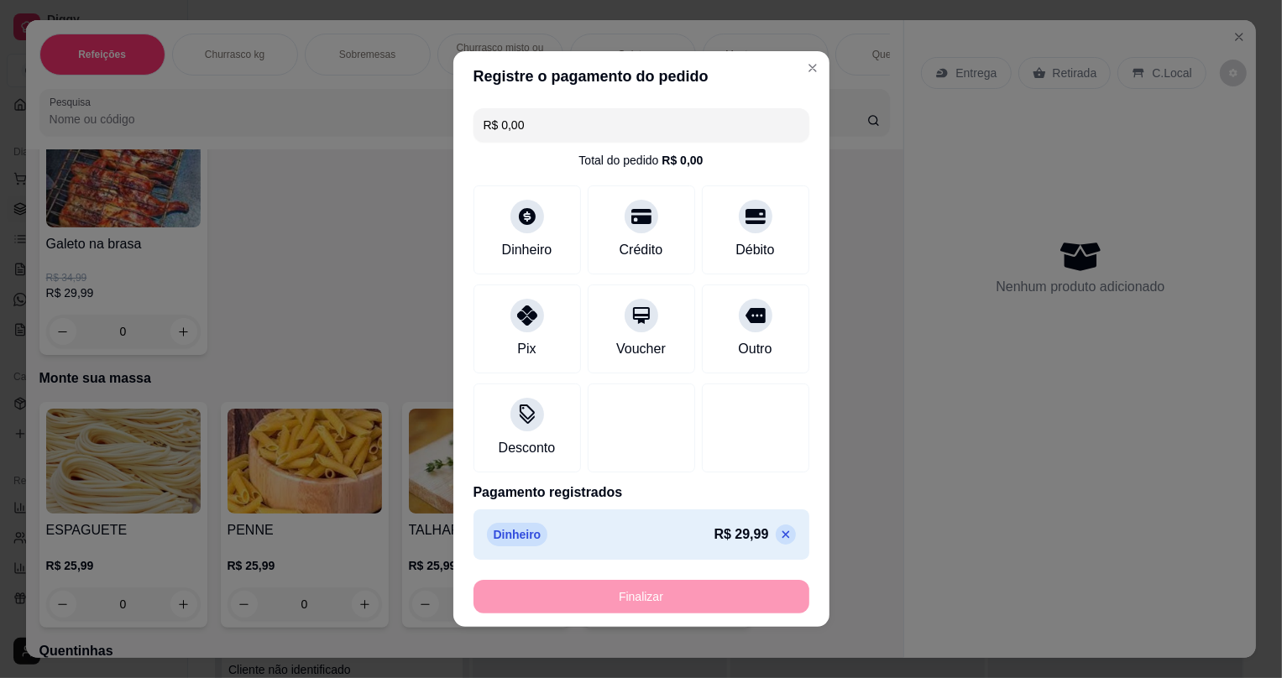
type input "-R$ 29,99"
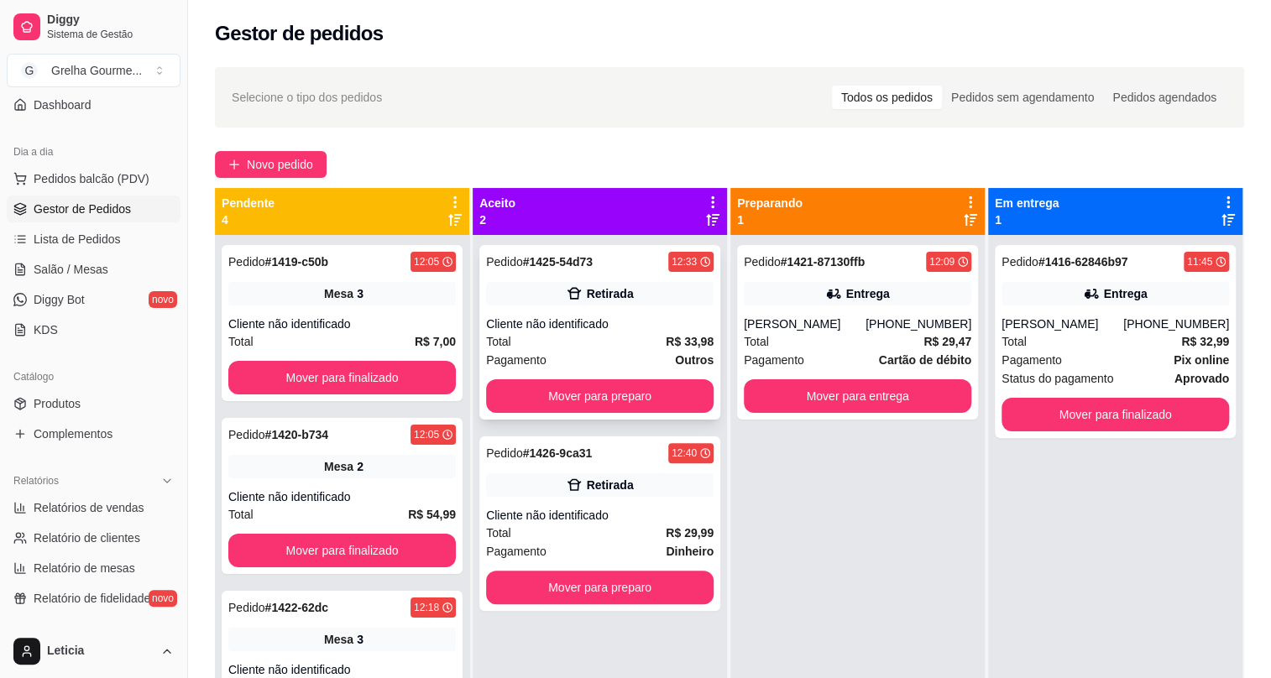
click at [652, 314] on div "Pedido # 1425-54d73 12:33 Retirada Cliente não identificado Total R$ 33,98 Paga…" at bounding box center [599, 332] width 241 height 175
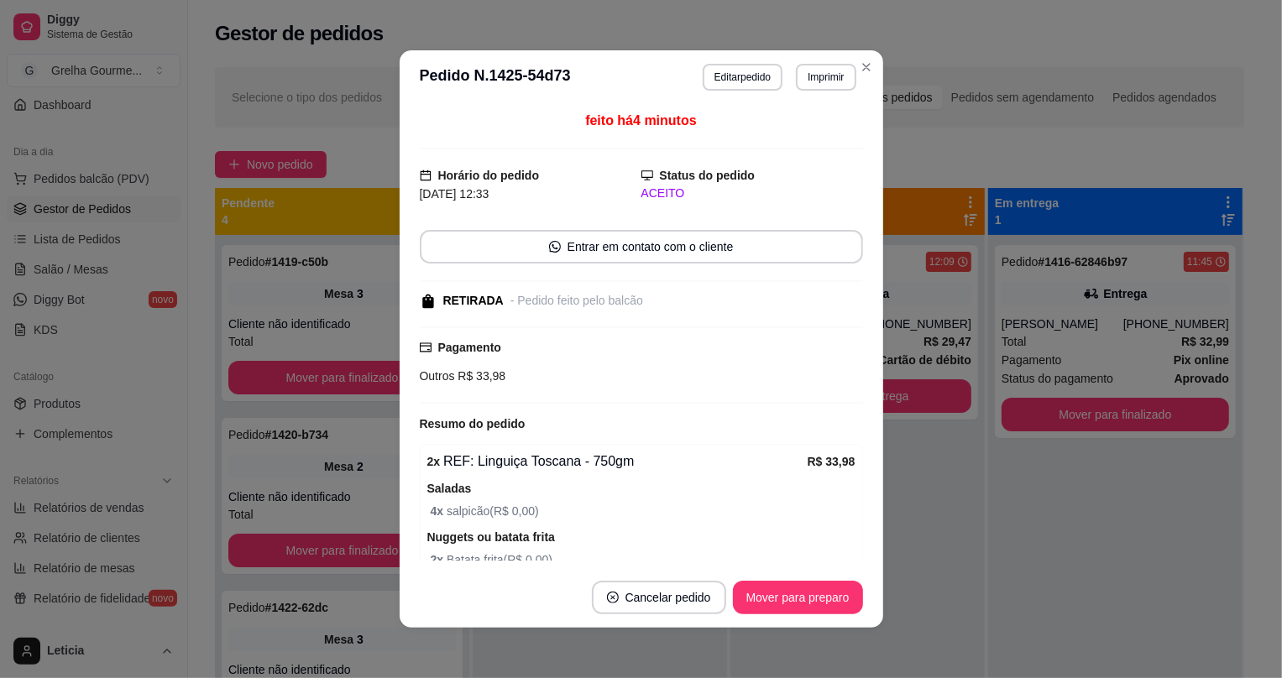
scroll to position [81, 0]
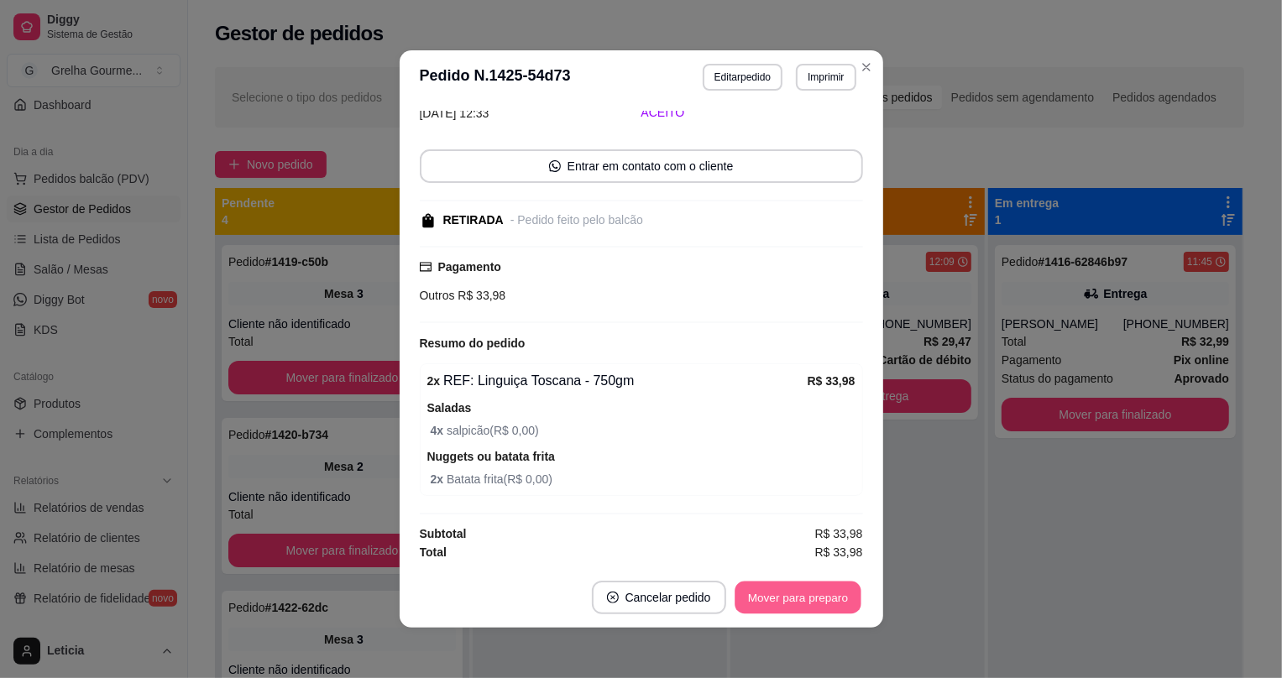
click at [746, 600] on button "Mover para preparo" at bounding box center [798, 598] width 126 height 33
click at [749, 600] on div "Mover para preparo" at bounding box center [798, 598] width 130 height 34
click at [749, 600] on div "Mover para preparo" at bounding box center [787, 598] width 154 height 34
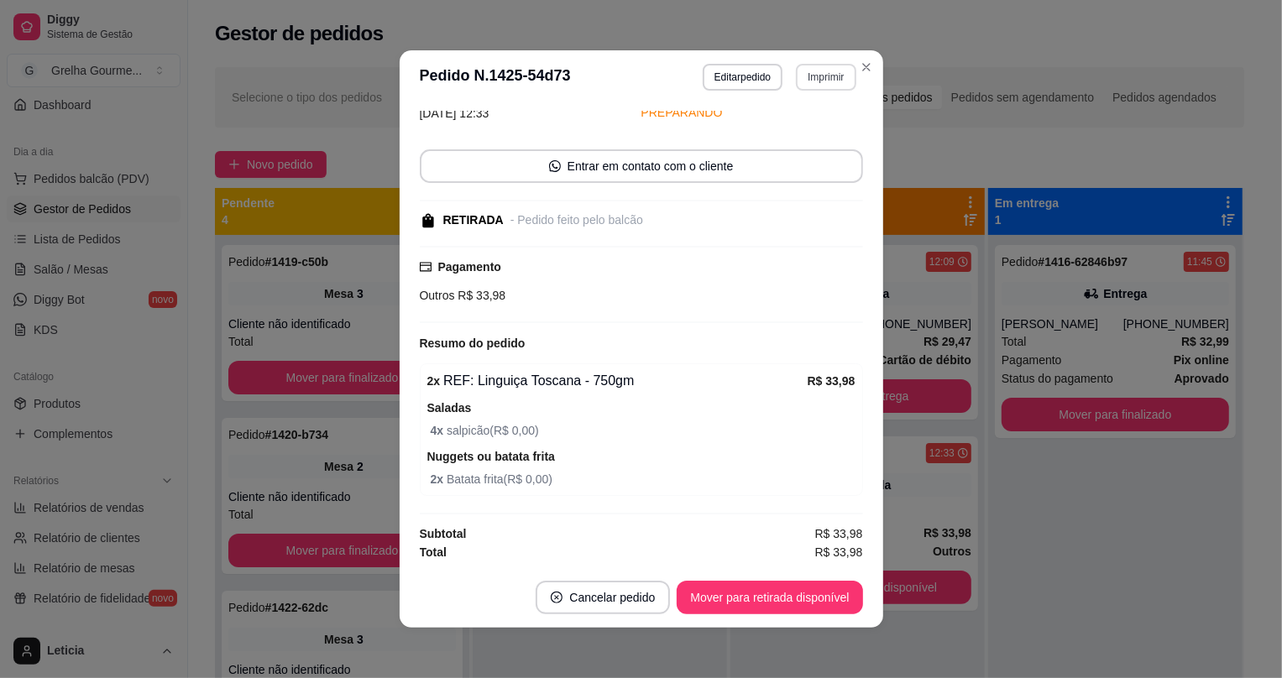
click at [821, 80] on button "Imprimir" at bounding box center [826, 77] width 60 height 27
click at [785, 171] on button "IMPRESSORA" at bounding box center [794, 170] width 118 height 26
click at [796, 584] on button "Mover para retirada disponível" at bounding box center [770, 598] width 180 height 33
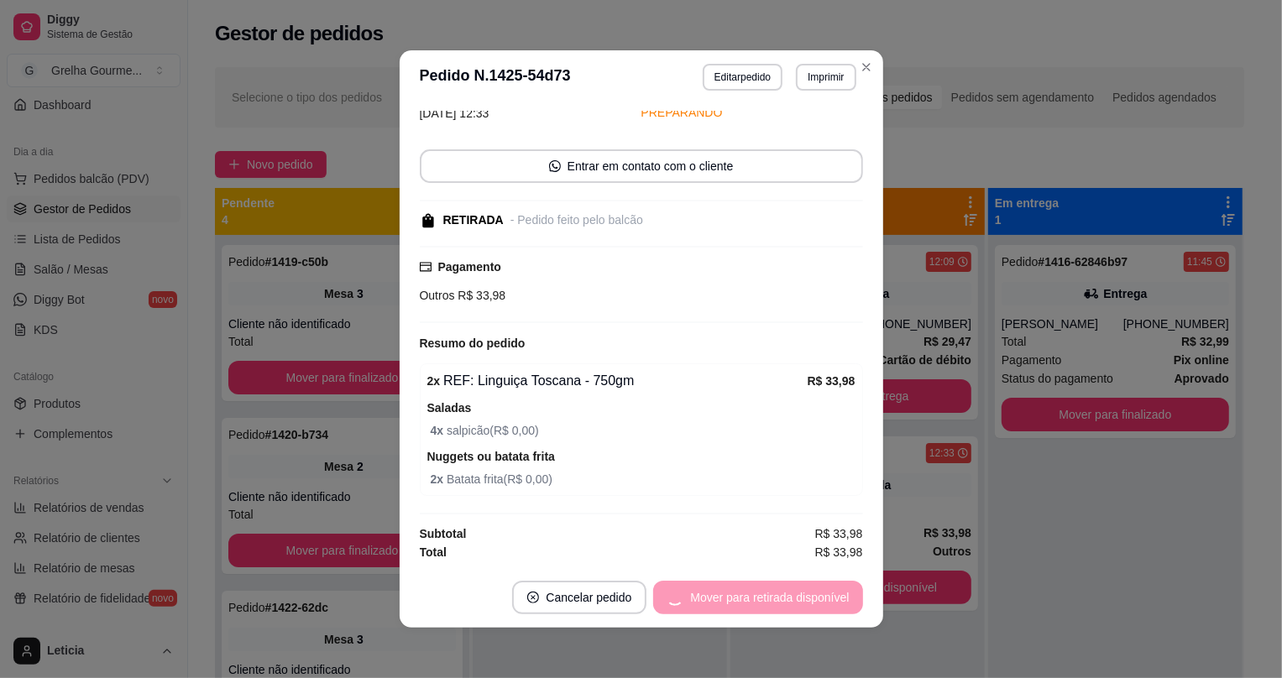
click at [796, 588] on div "Mover para retirada disponível" at bounding box center [757, 598] width 209 height 34
drag, startPoint x: 796, startPoint y: 589, endPoint x: 788, endPoint y: 586, distance: 9.0
click at [796, 590] on div "Mover para retirada disponível" at bounding box center [757, 598] width 209 height 34
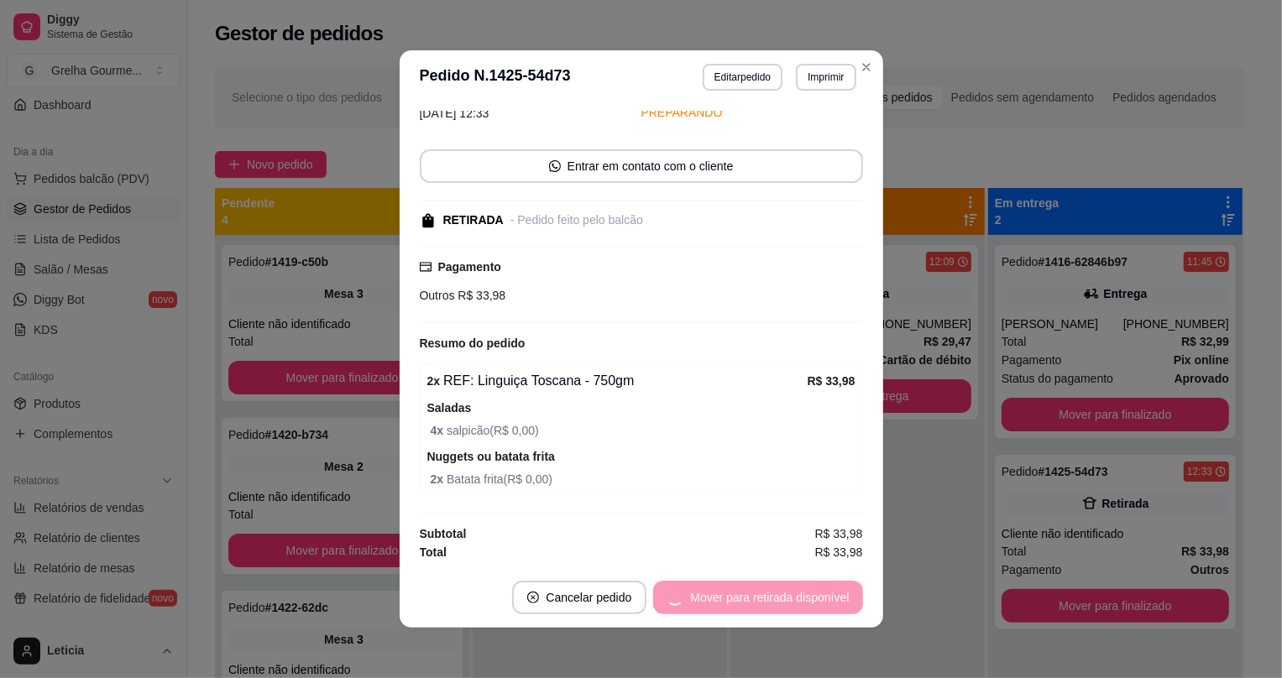
click at [788, 586] on div "Mover para retirada disponível" at bounding box center [757, 598] width 209 height 34
click at [784, 595] on div "Mover para retirada disponível" at bounding box center [757, 598] width 209 height 34
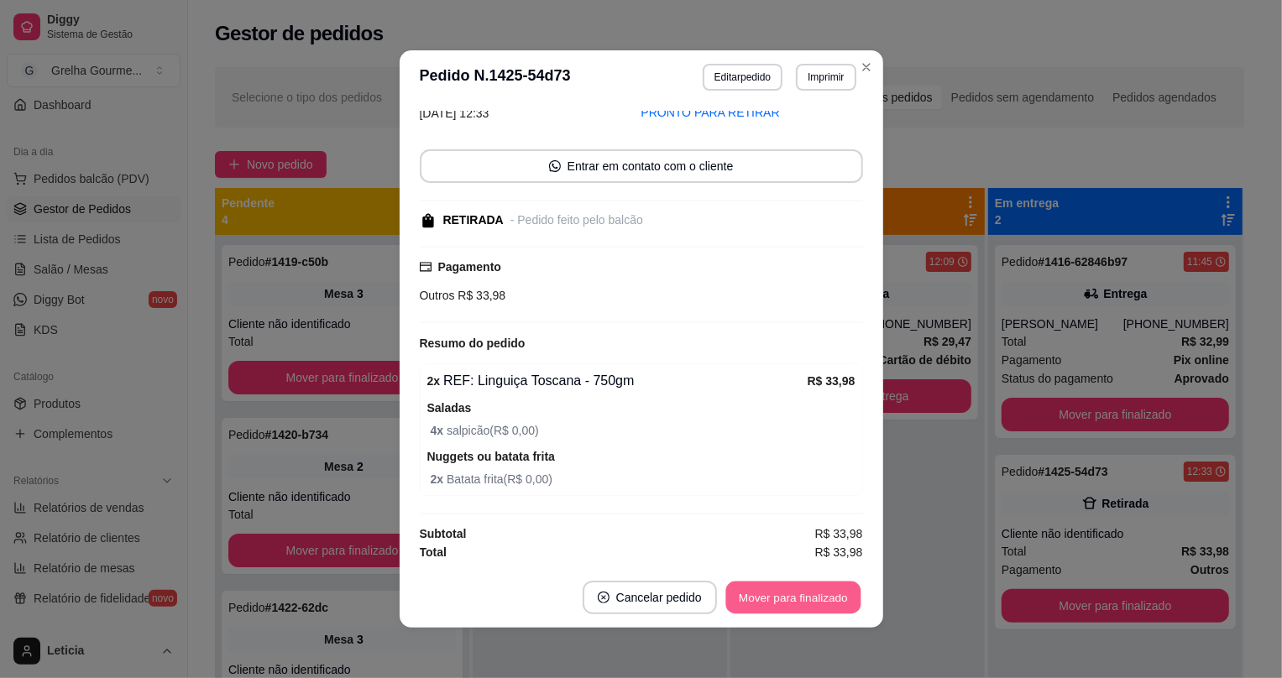
click at [781, 595] on button "Mover para finalizado" at bounding box center [792, 598] width 135 height 33
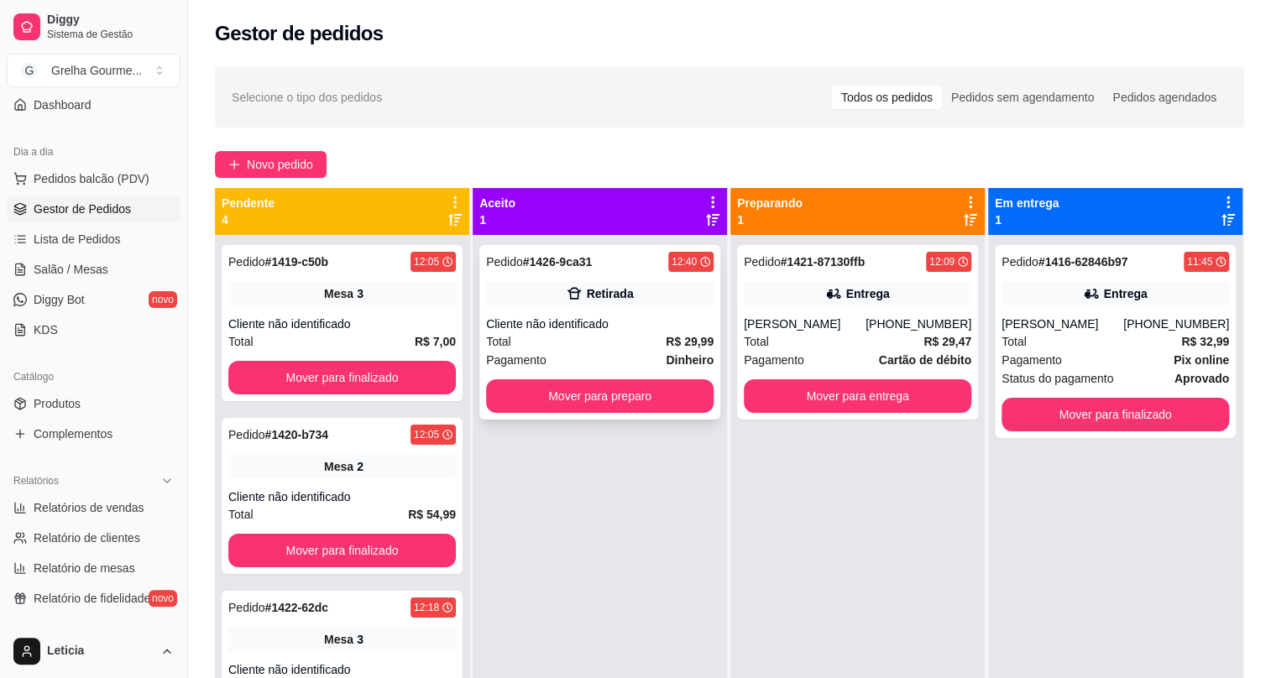
click at [610, 326] on div "Cliente não identificado" at bounding box center [600, 324] width 228 height 17
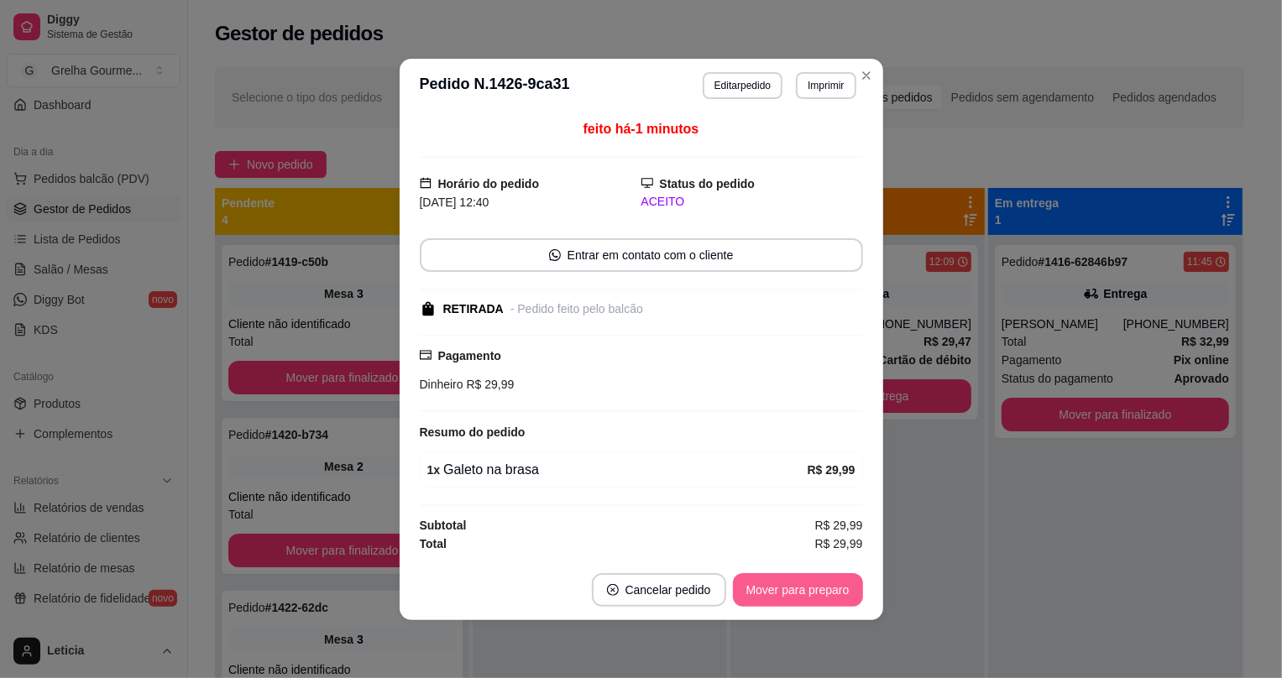
click at [801, 588] on button "Mover para preparo" at bounding box center [798, 591] width 130 height 34
click at [801, 588] on div "Mover para preparo" at bounding box center [787, 591] width 154 height 34
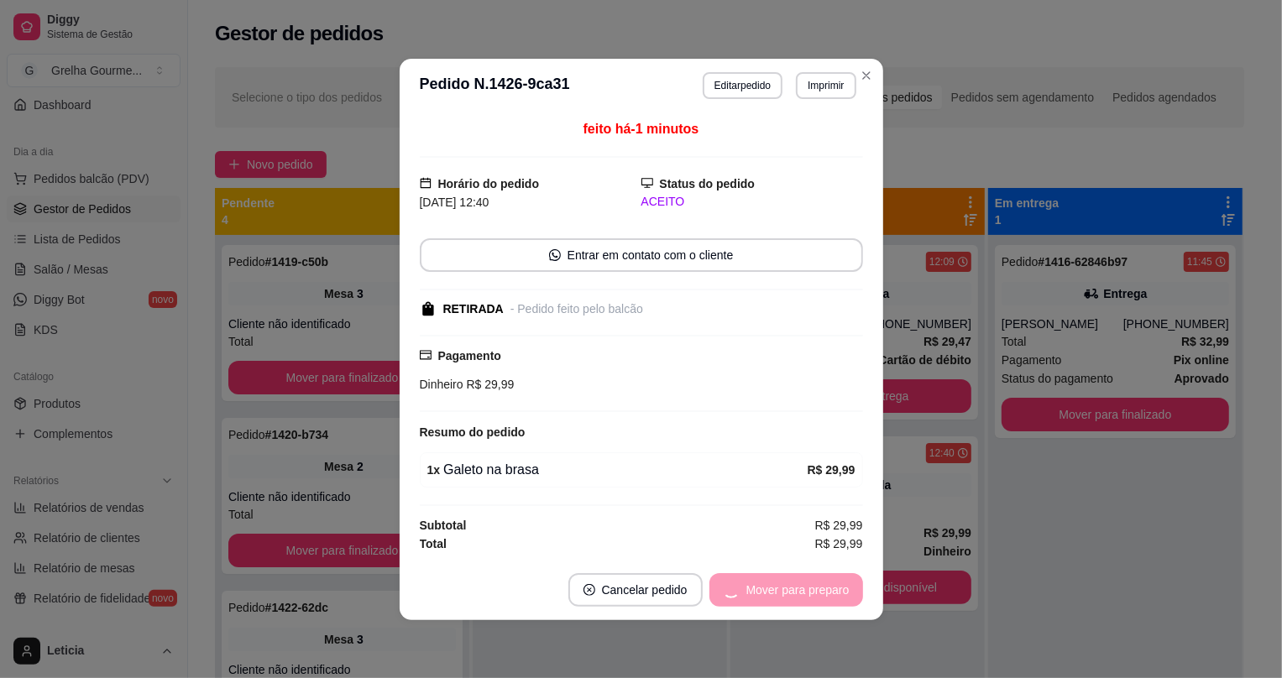
click at [801, 588] on div "Mover para preparo" at bounding box center [787, 591] width 154 height 34
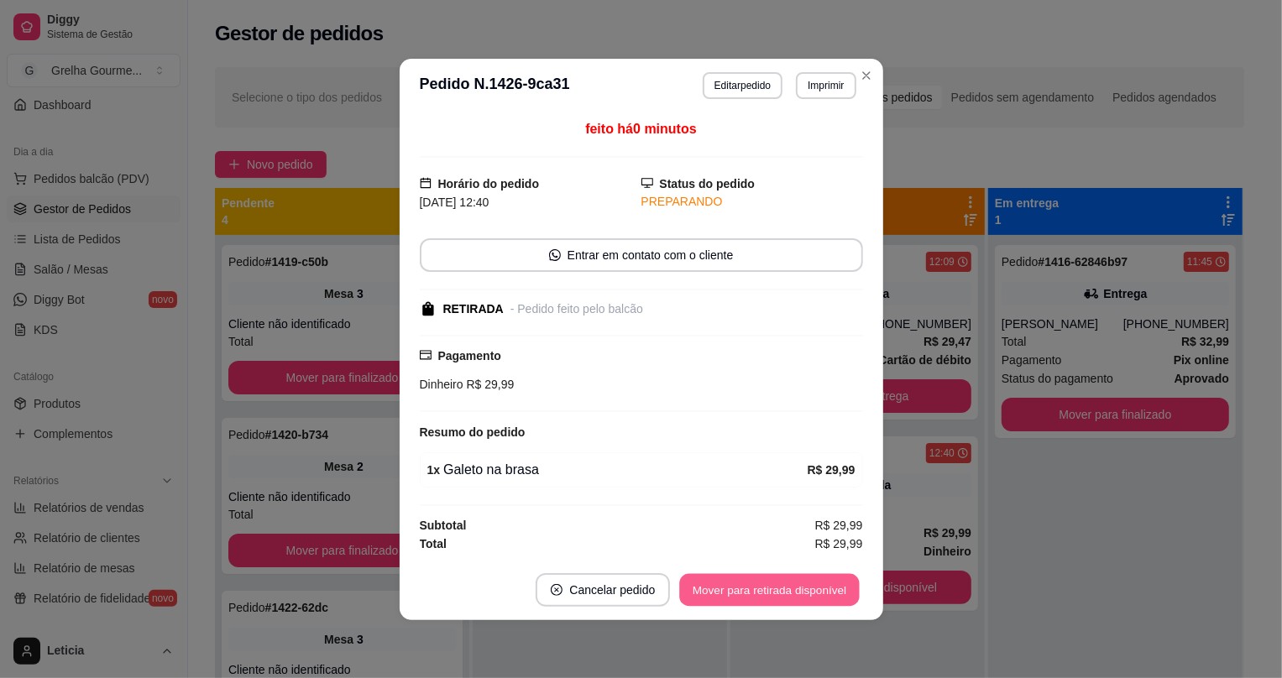
click at [801, 588] on button "Mover para retirada disponível" at bounding box center [770, 590] width 180 height 33
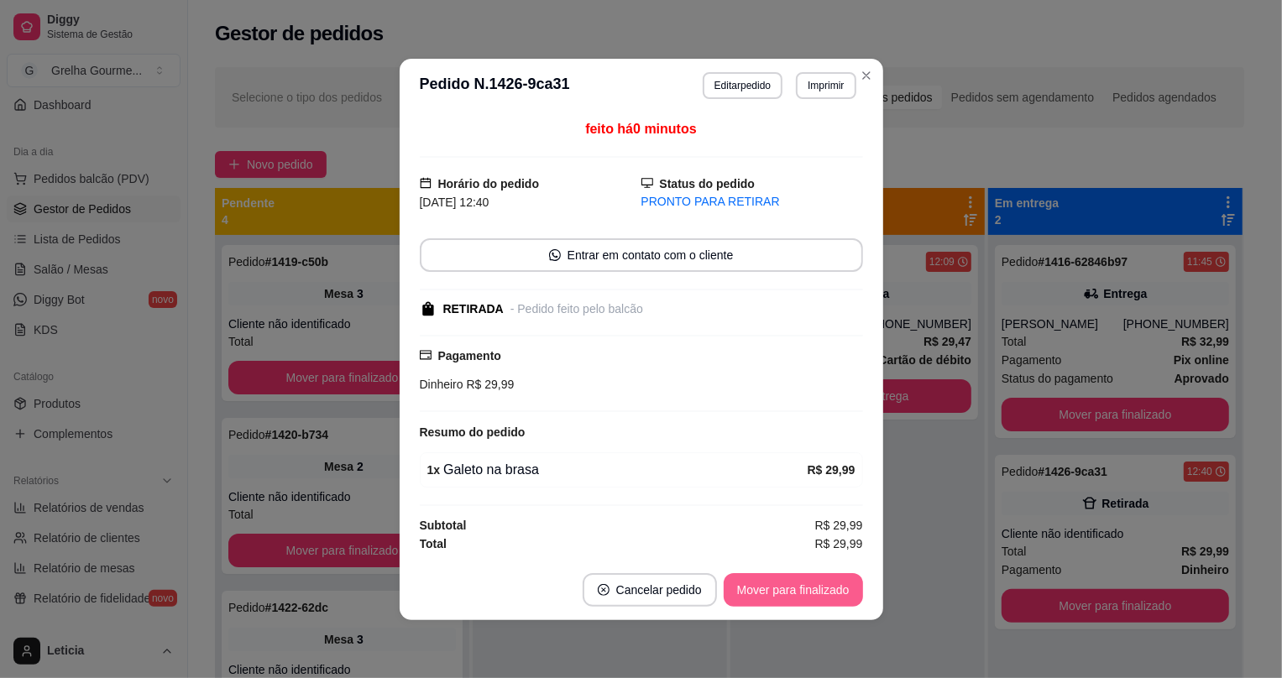
click at [784, 594] on button "Mover para finalizado" at bounding box center [793, 591] width 139 height 34
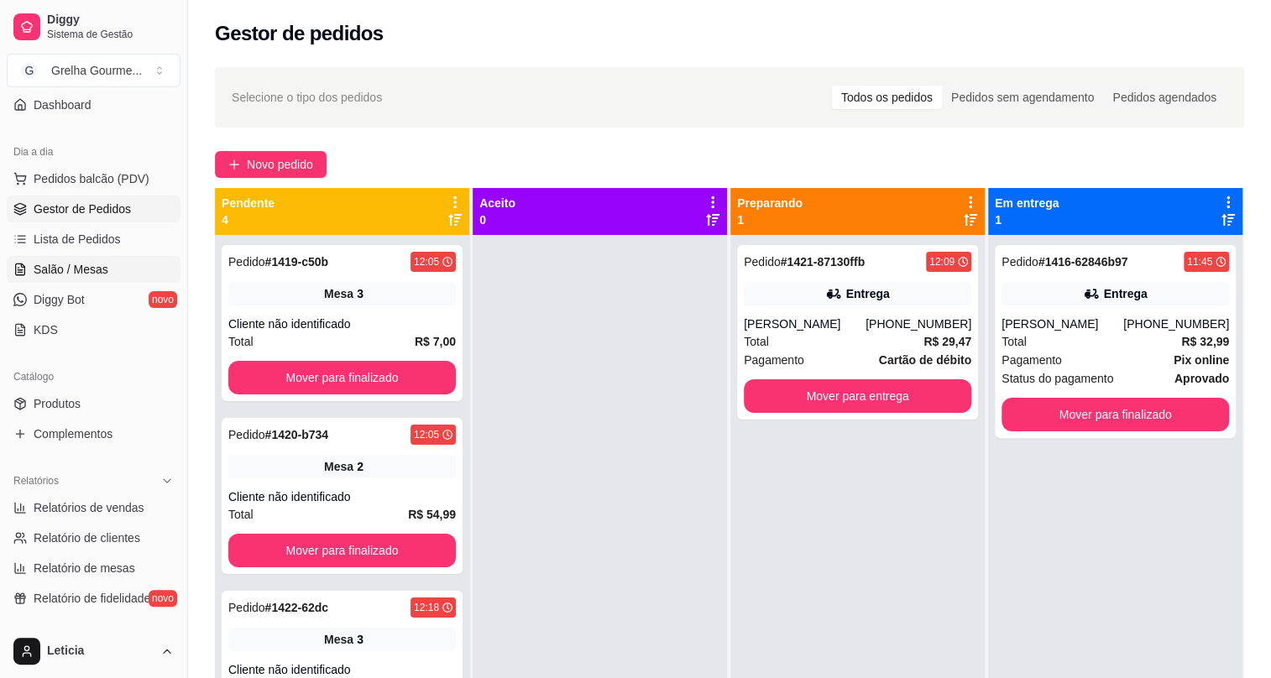
click at [56, 261] on span "Salão / Mesas" at bounding box center [71, 269] width 75 height 17
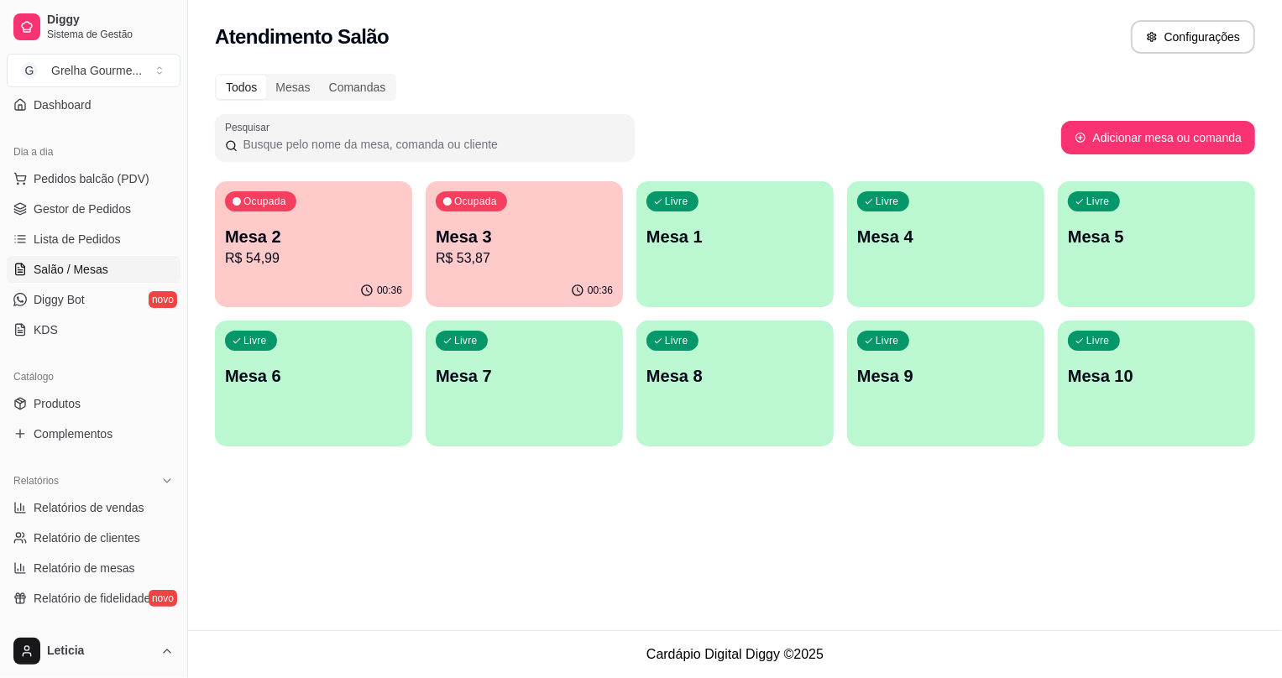
click at [340, 269] on div "Ocupada Mesa 2 R$ 54,99" at bounding box center [313, 227] width 197 height 93
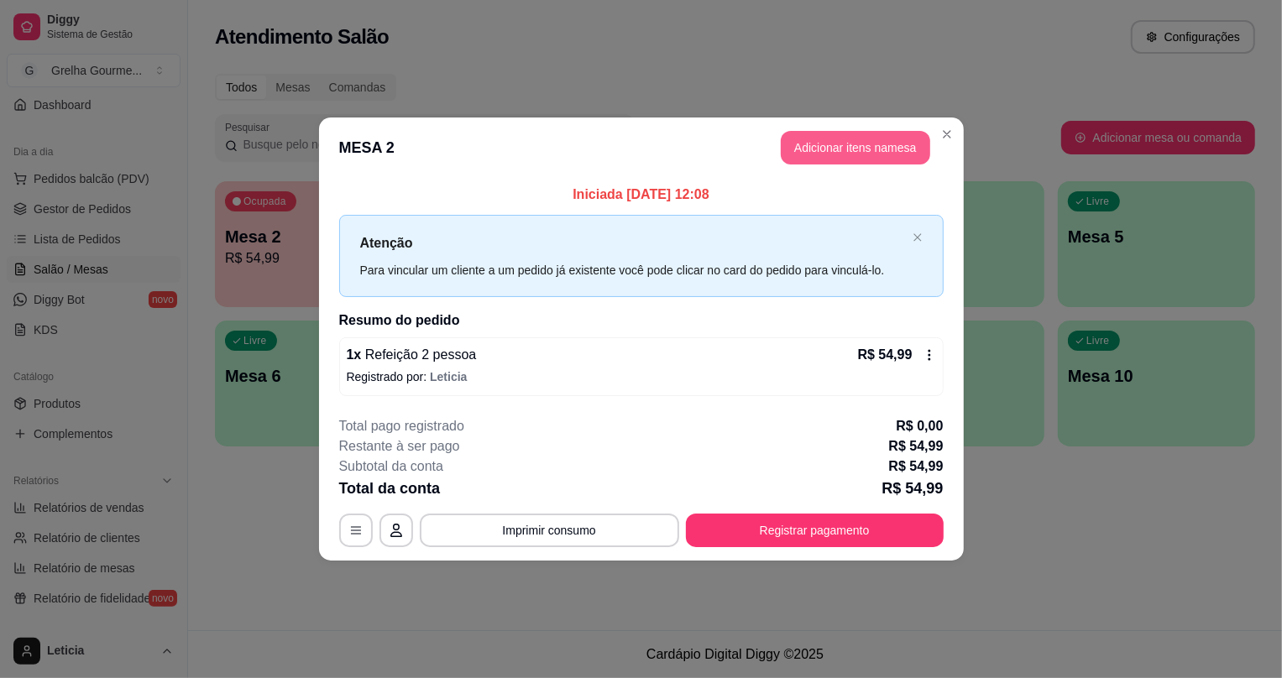
click at [807, 155] on button "Adicionar itens na mesa" at bounding box center [855, 148] width 149 height 34
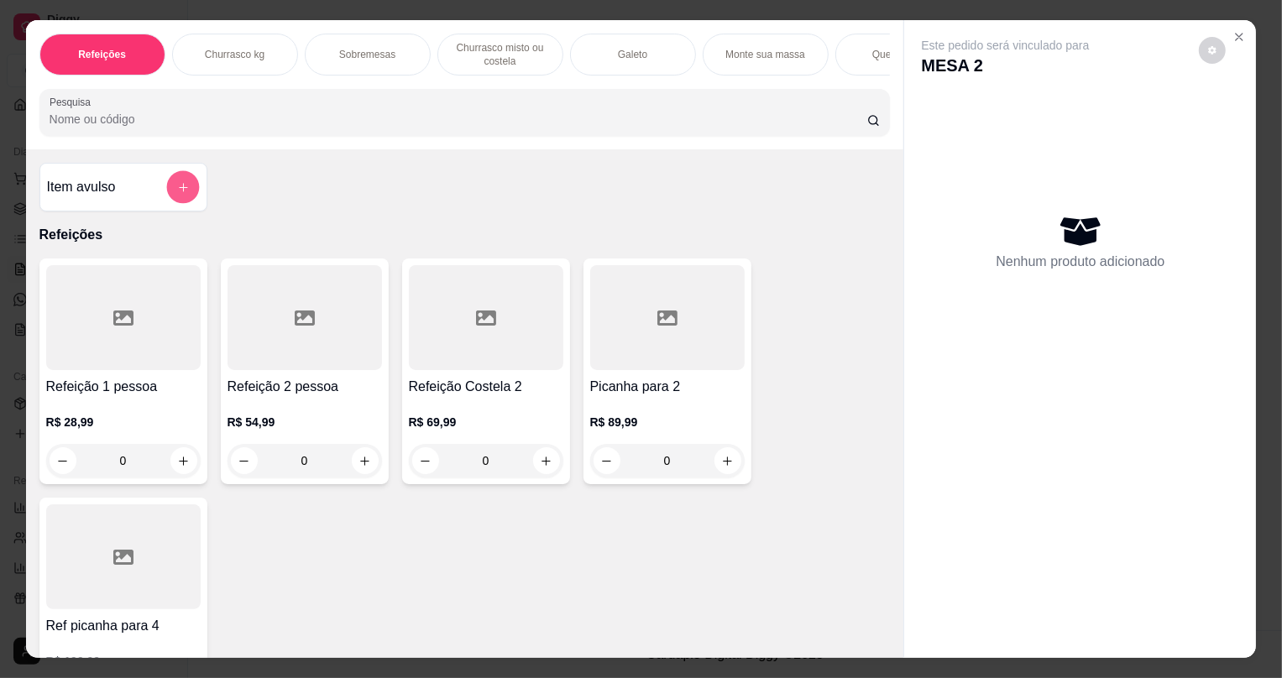
click at [186, 202] on button "add-separate-item" at bounding box center [182, 187] width 33 height 33
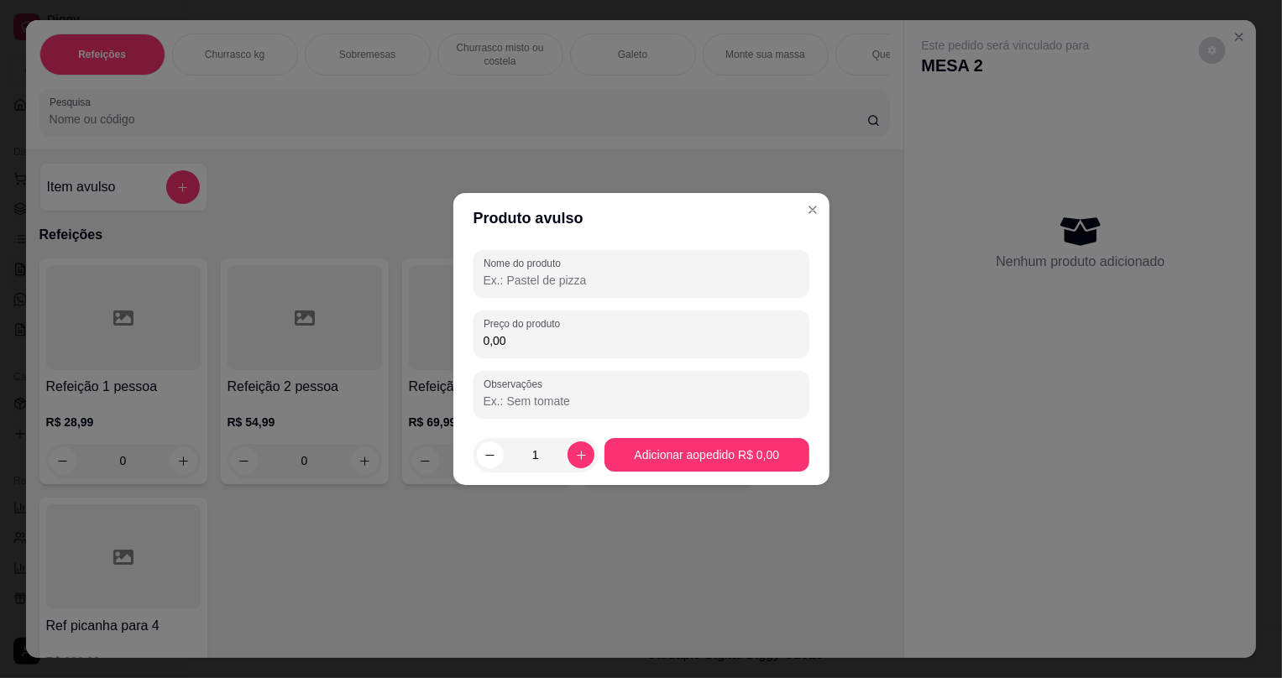
click at [563, 280] on input "Nome do produto" at bounding box center [642, 280] width 316 height 17
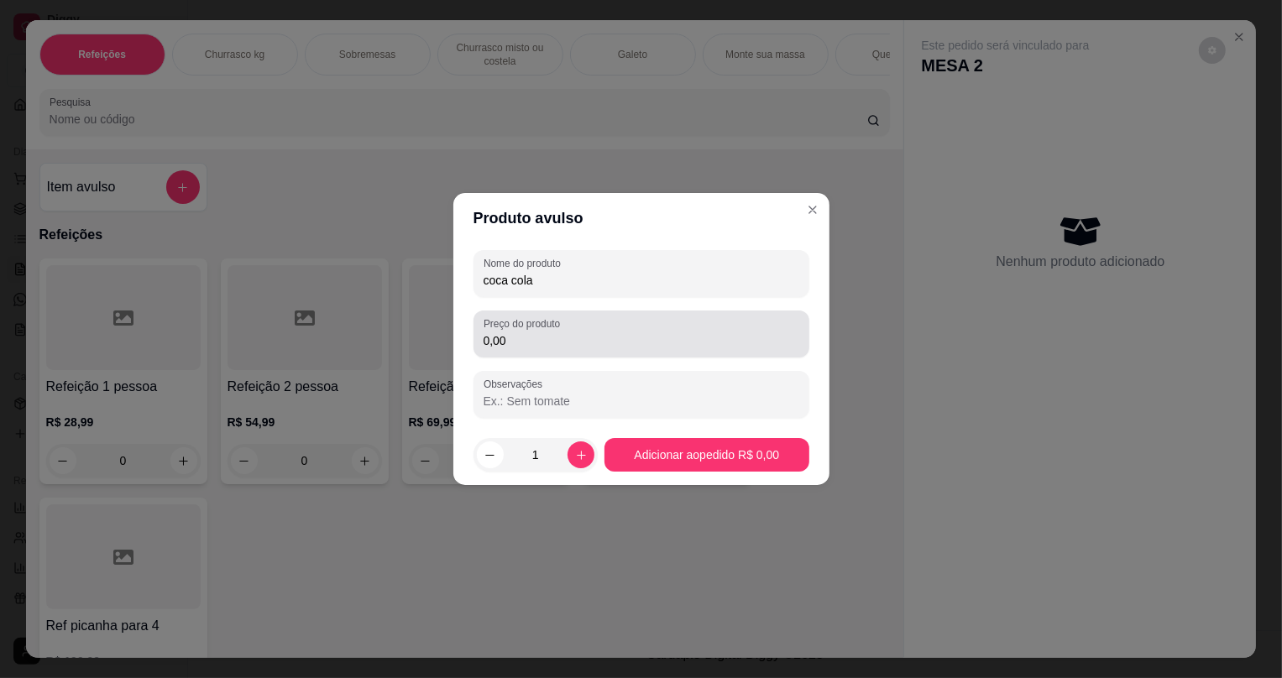
type input "coca cola"
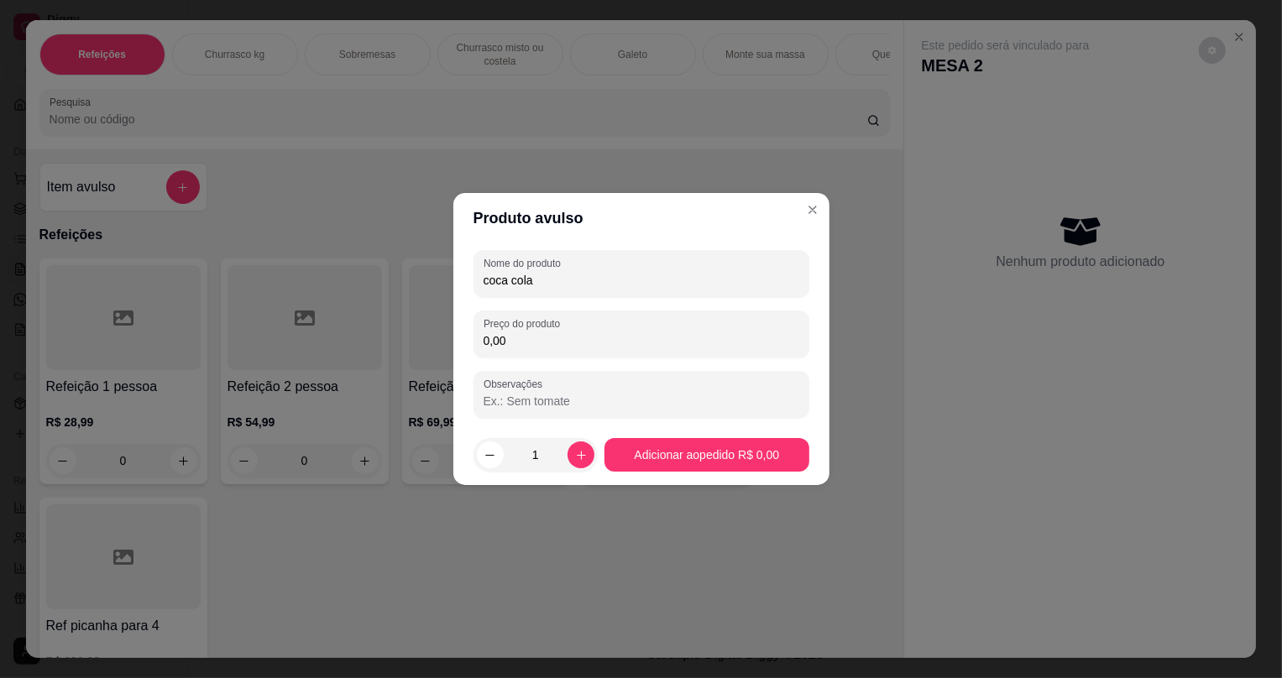
click at [504, 345] on input "0,00" at bounding box center [642, 341] width 316 height 17
type input "12,00"
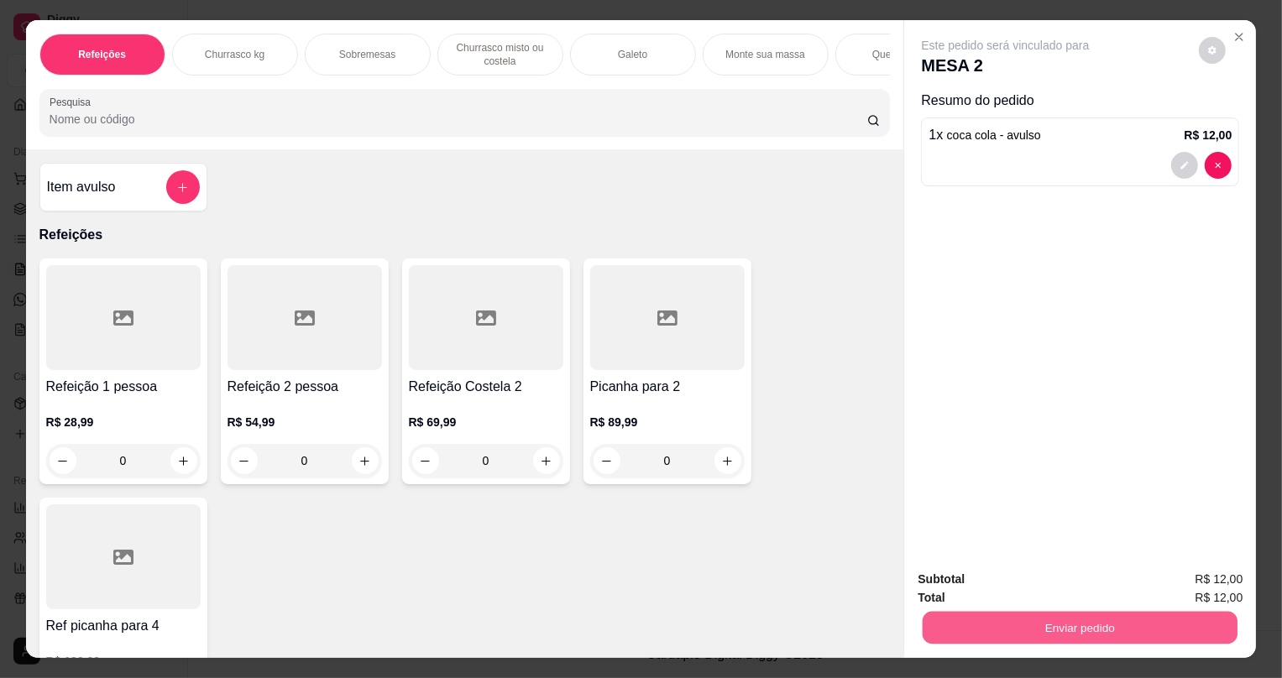
click at [1012, 623] on button "Enviar pedido" at bounding box center [1080, 627] width 315 height 33
click at [980, 591] on button "Não registrar e enviar pedido" at bounding box center [1026, 586] width 170 height 31
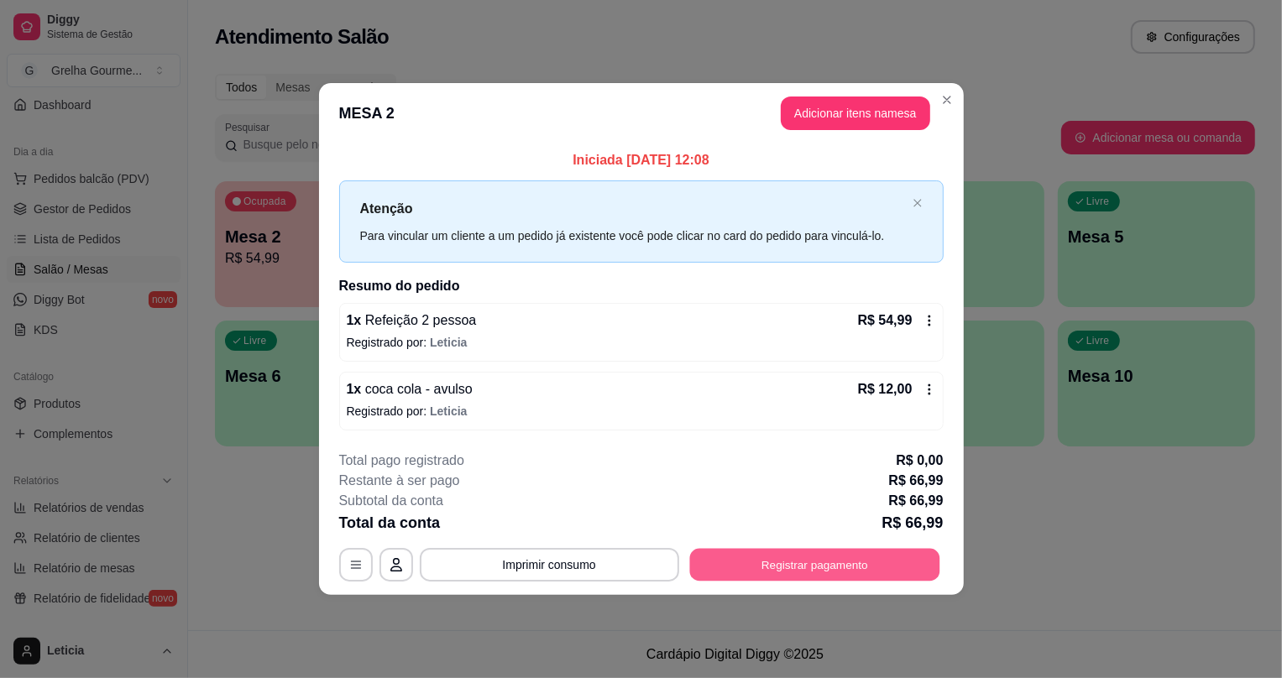
click at [750, 576] on button "Registrar pagamento" at bounding box center [814, 564] width 250 height 33
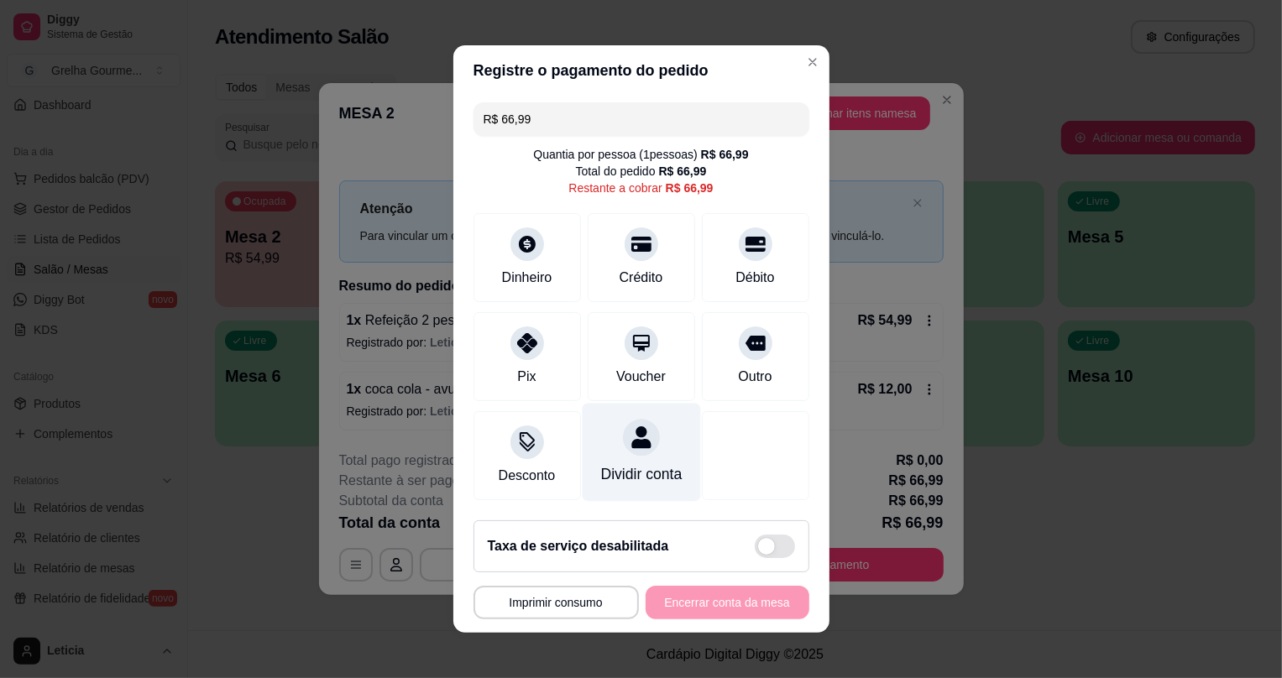
click at [632, 435] on icon at bounding box center [640, 438] width 19 height 22
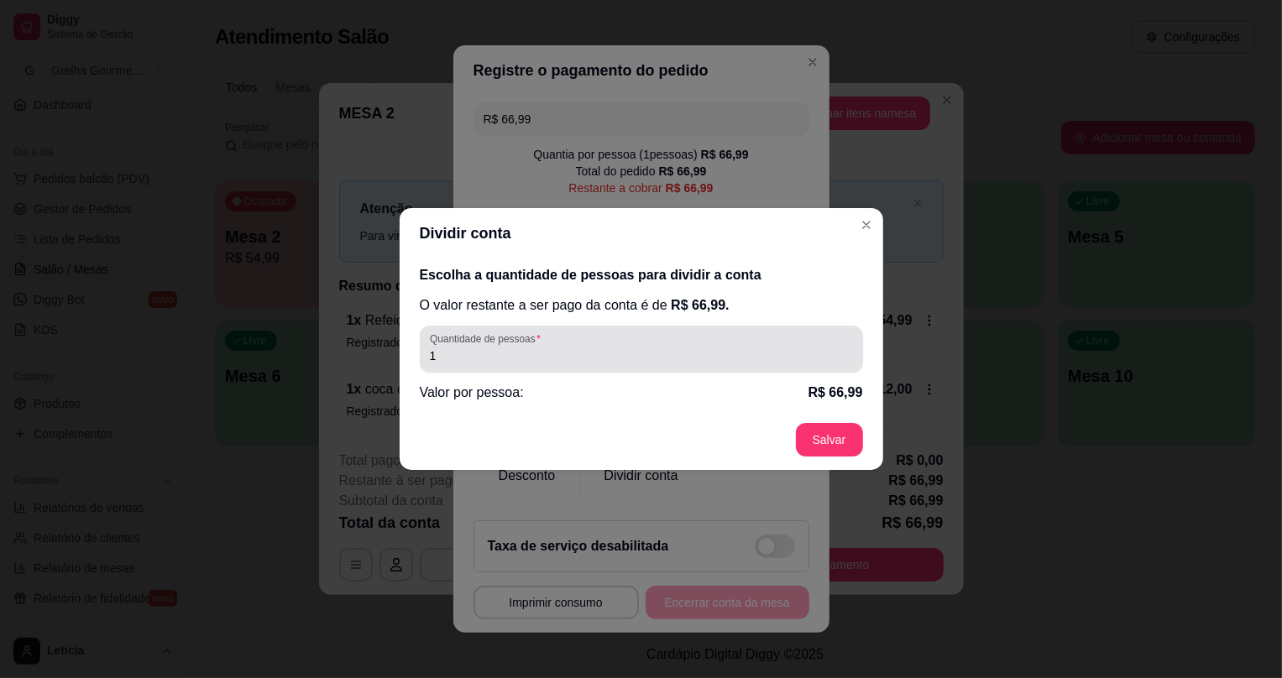
click at [553, 351] on input "1" at bounding box center [641, 356] width 423 height 17
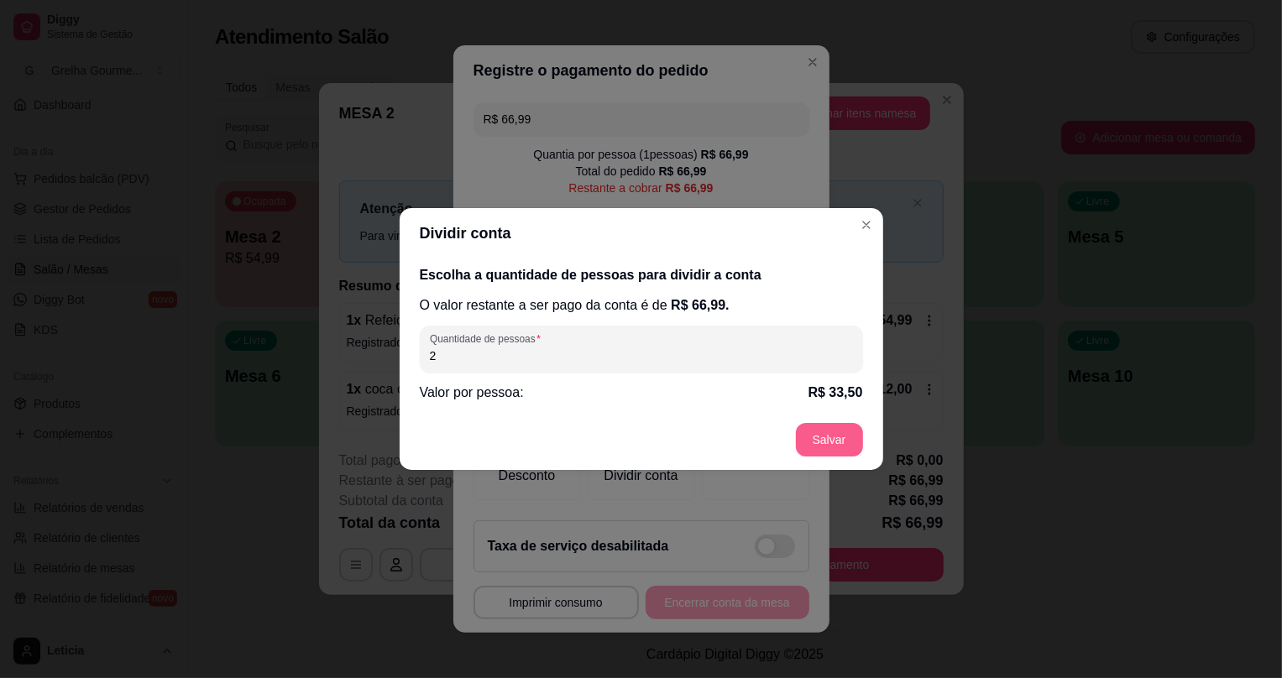
type input "2"
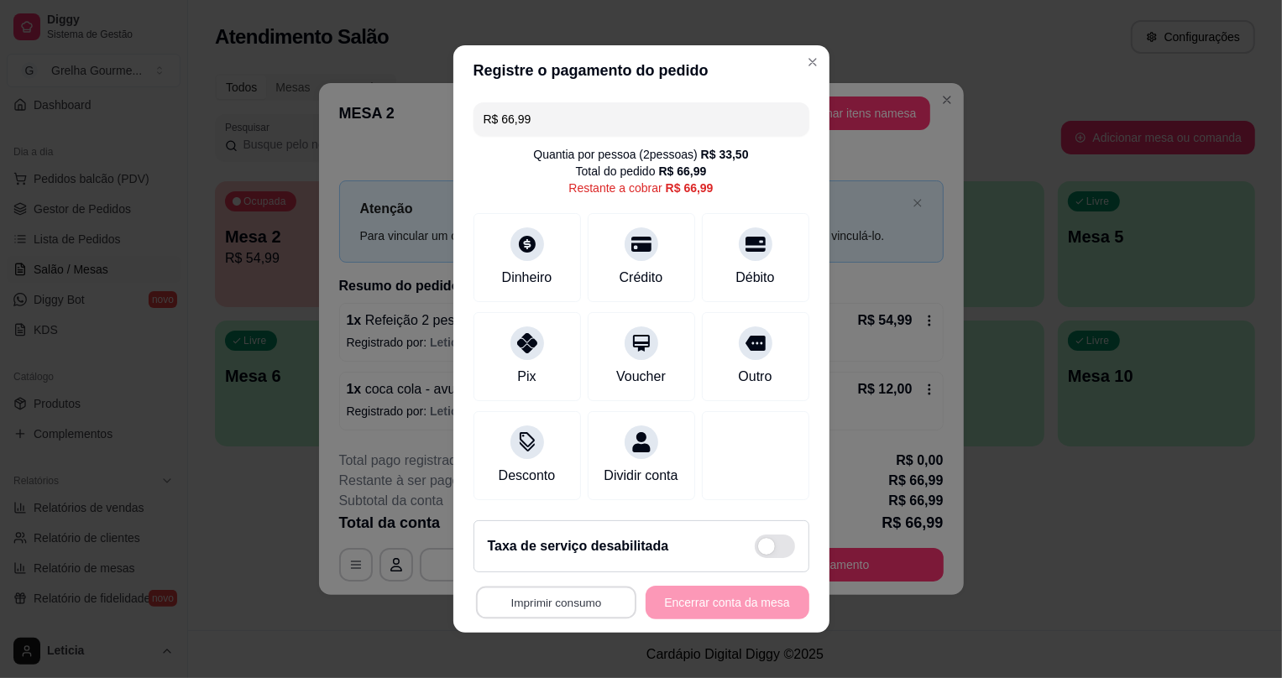
click at [596, 615] on button "Imprimir consumo" at bounding box center [555, 603] width 160 height 33
click at [555, 571] on button "IMPRESSORA" at bounding box center [554, 574] width 118 height 26
click at [623, 243] on div at bounding box center [641, 239] width 37 height 37
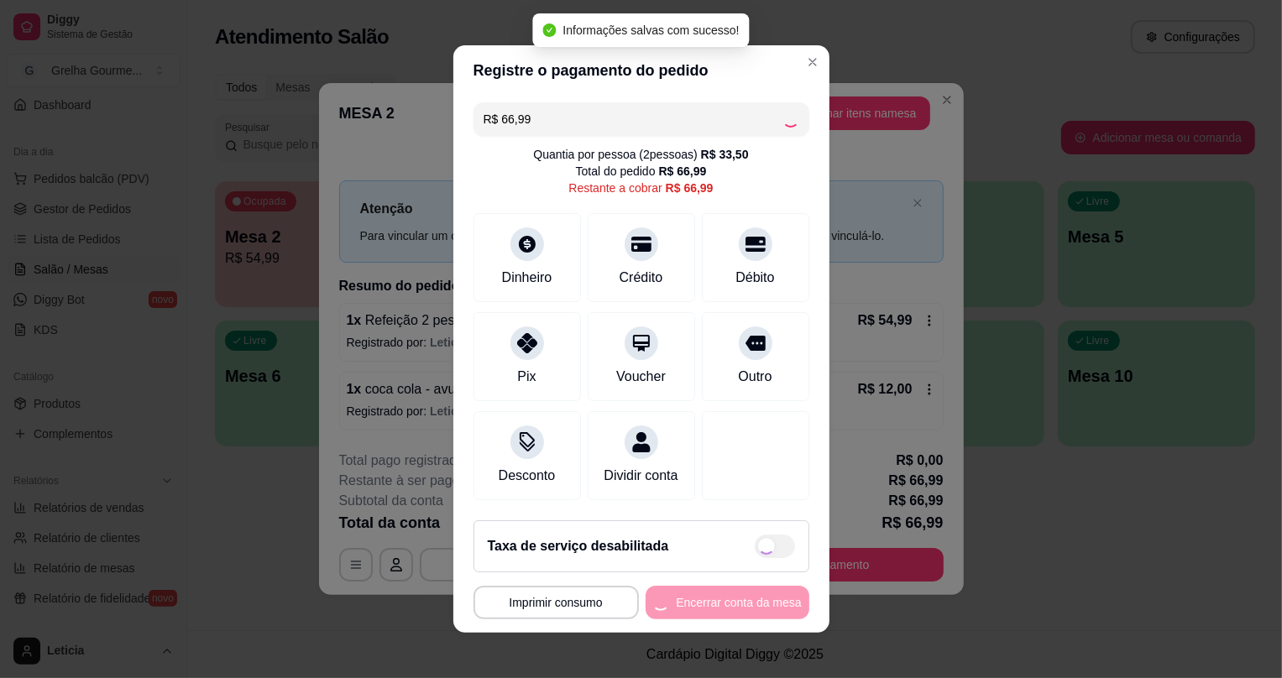
type input "R$ 0,00"
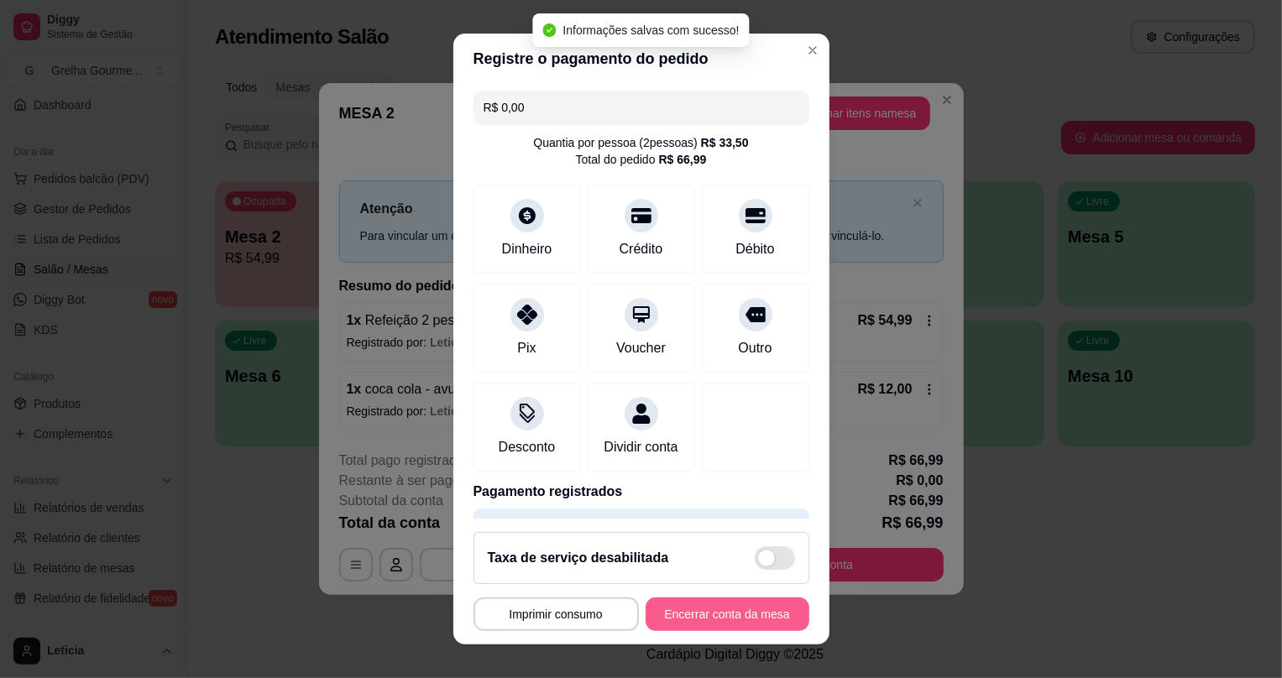
click at [720, 620] on button "Encerrar conta da mesa" at bounding box center [728, 615] width 164 height 34
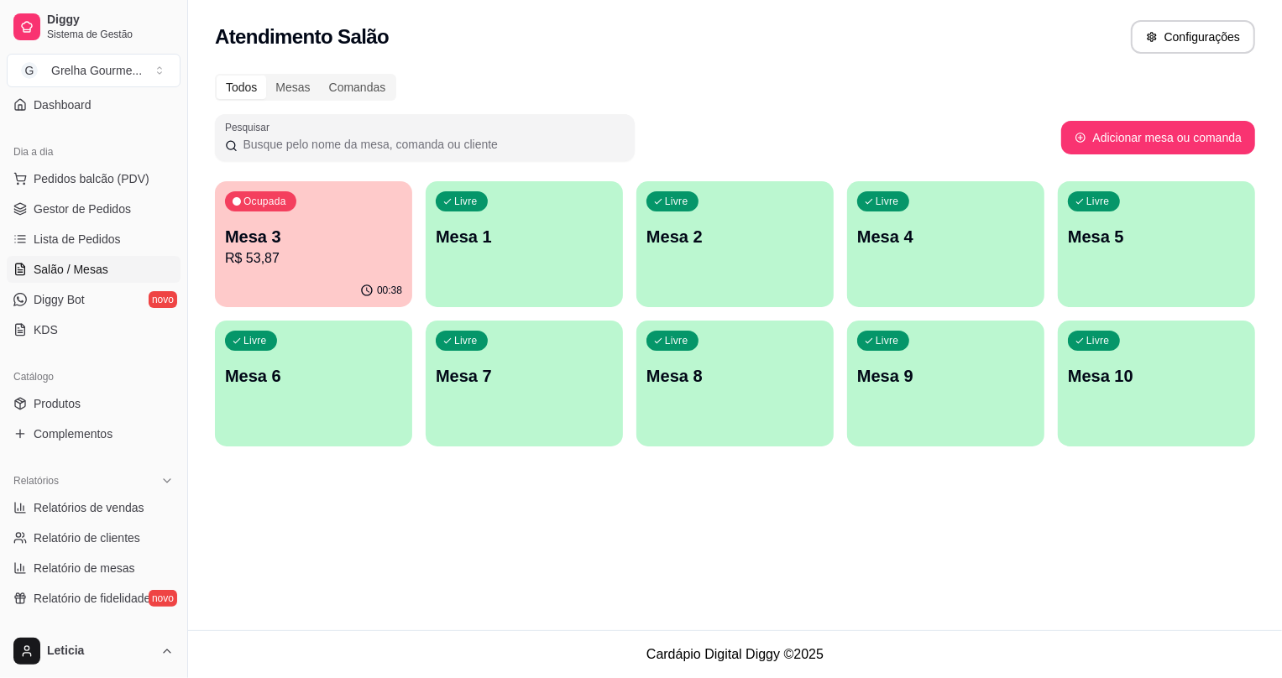
click at [354, 250] on p "R$ 53,87" at bounding box center [313, 259] width 177 height 20
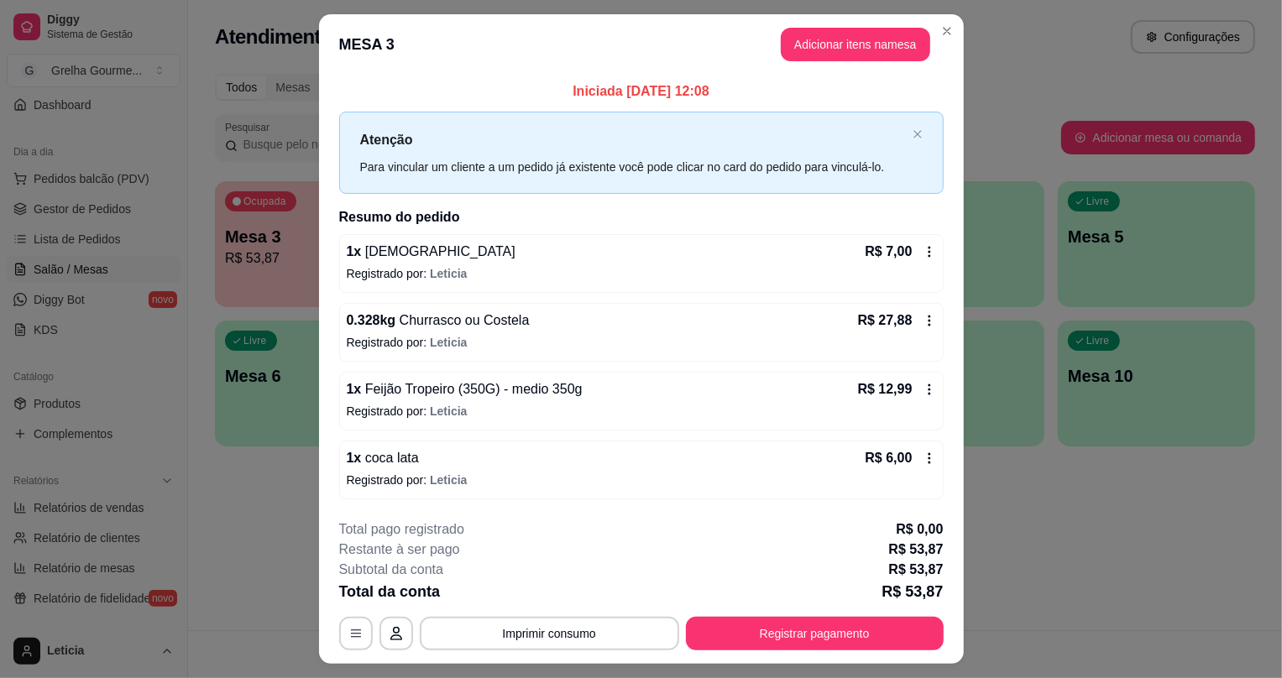
scroll to position [38, 0]
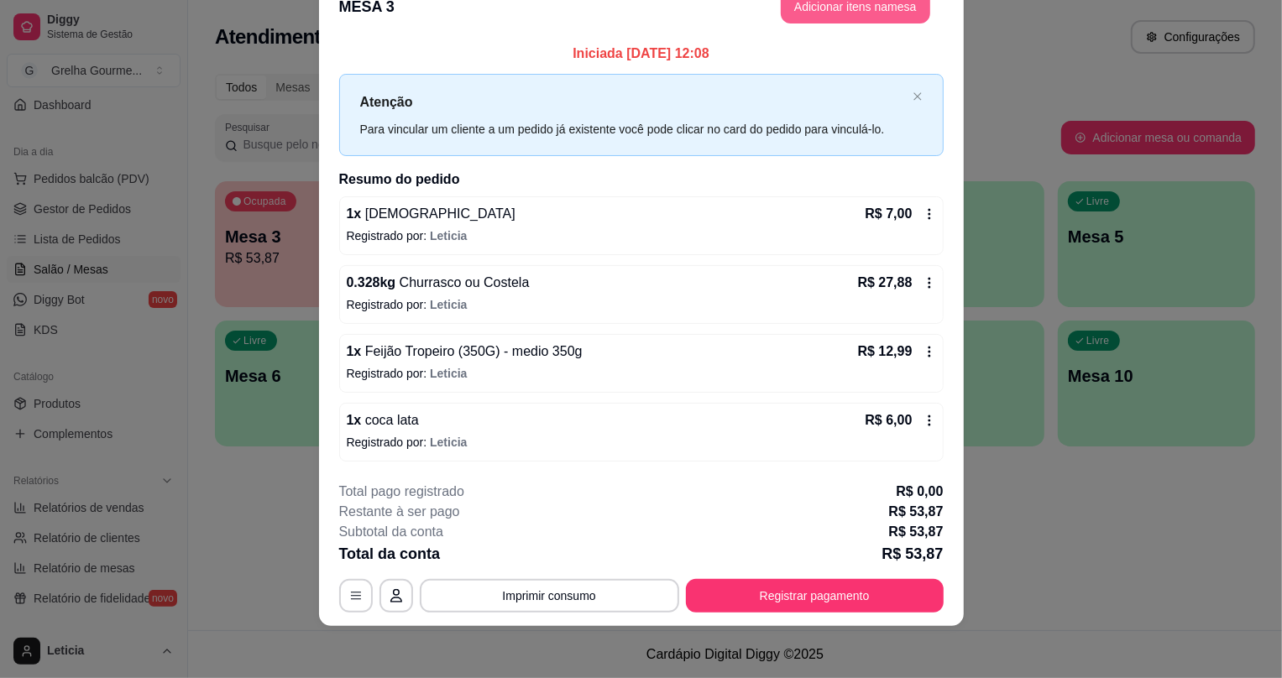
click at [792, 17] on button "Adicionar itens na mesa" at bounding box center [855, 7] width 149 height 34
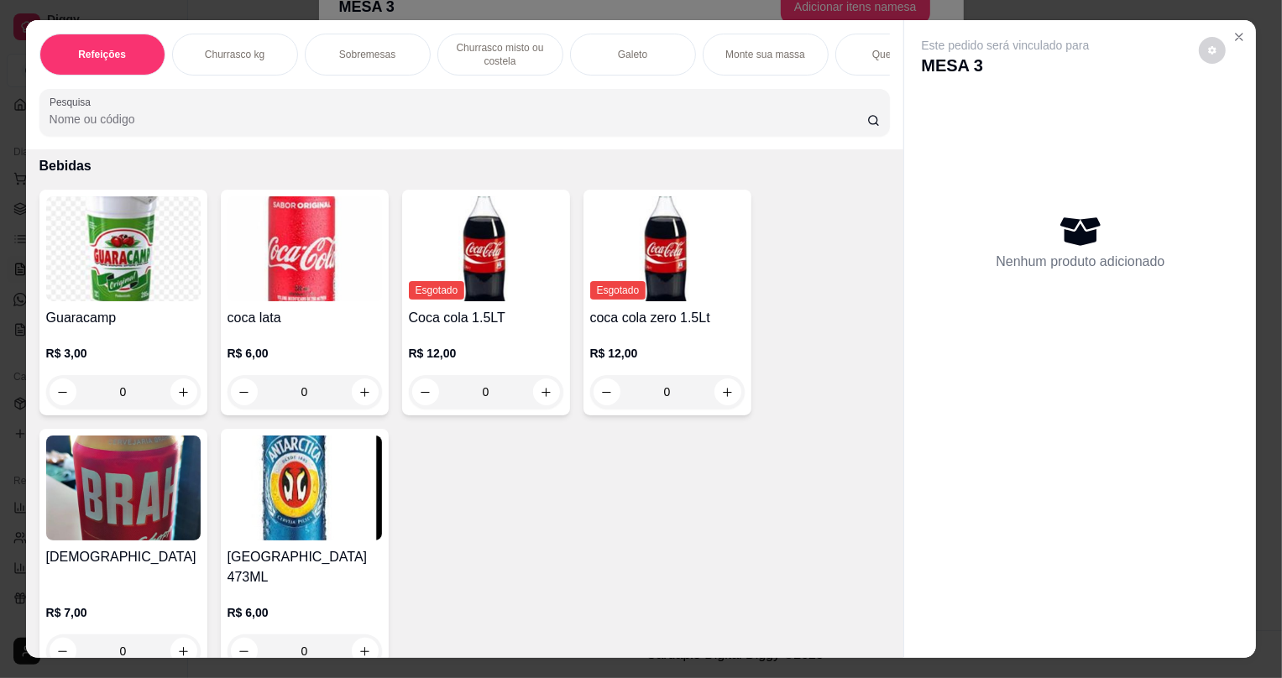
scroll to position [4294, 0]
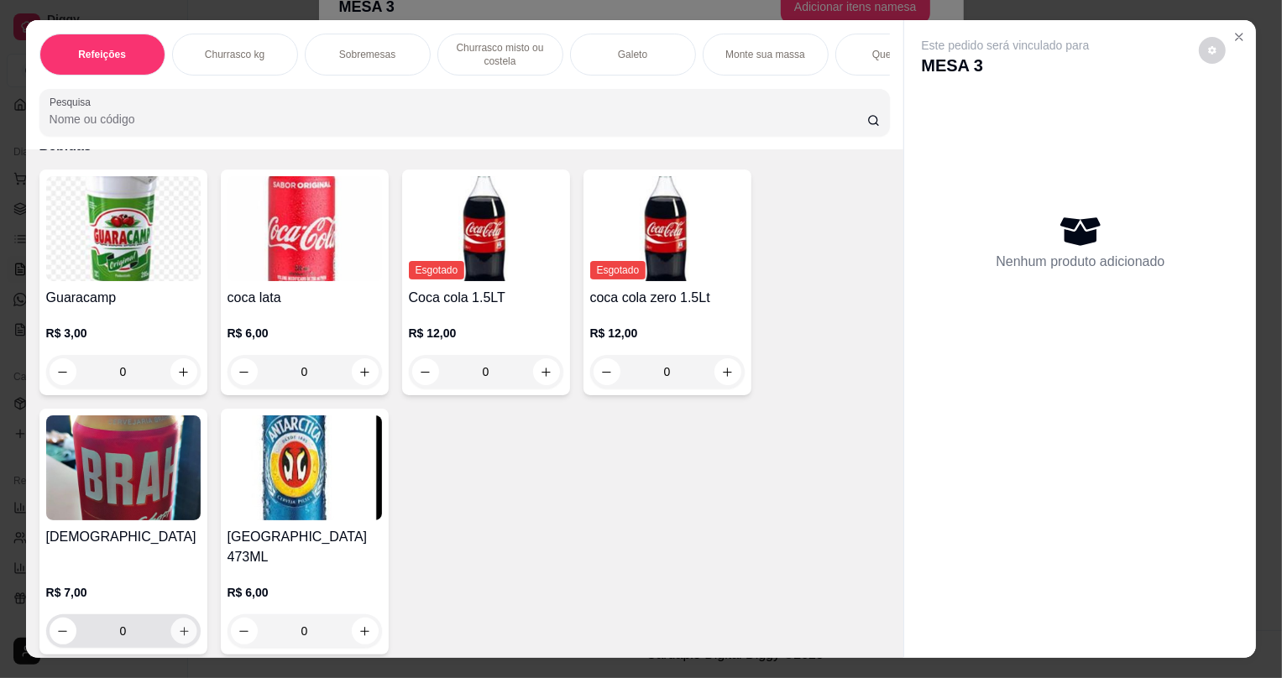
click at [181, 632] on button "increase-product-quantity" at bounding box center [183, 632] width 26 height 26
type input "1"
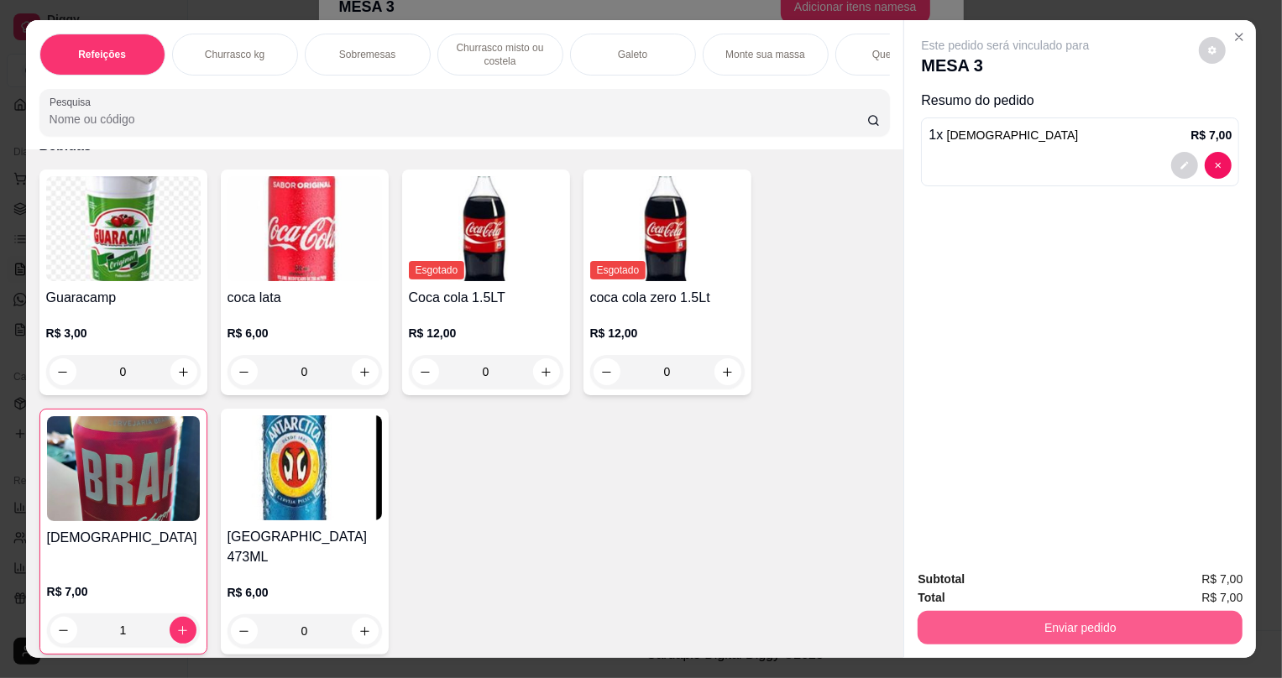
click at [974, 620] on button "Enviar pedido" at bounding box center [1080, 628] width 325 height 34
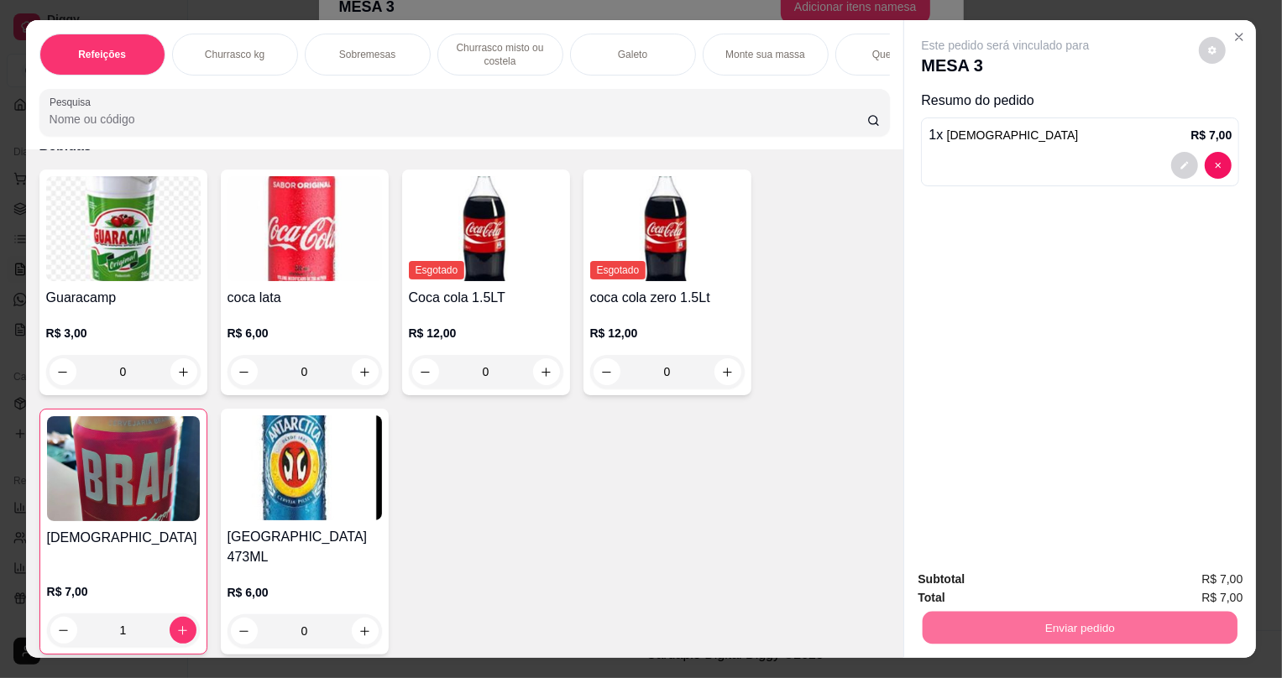
click at [999, 596] on button "Não registrar e enviar pedido" at bounding box center [1026, 587] width 175 height 32
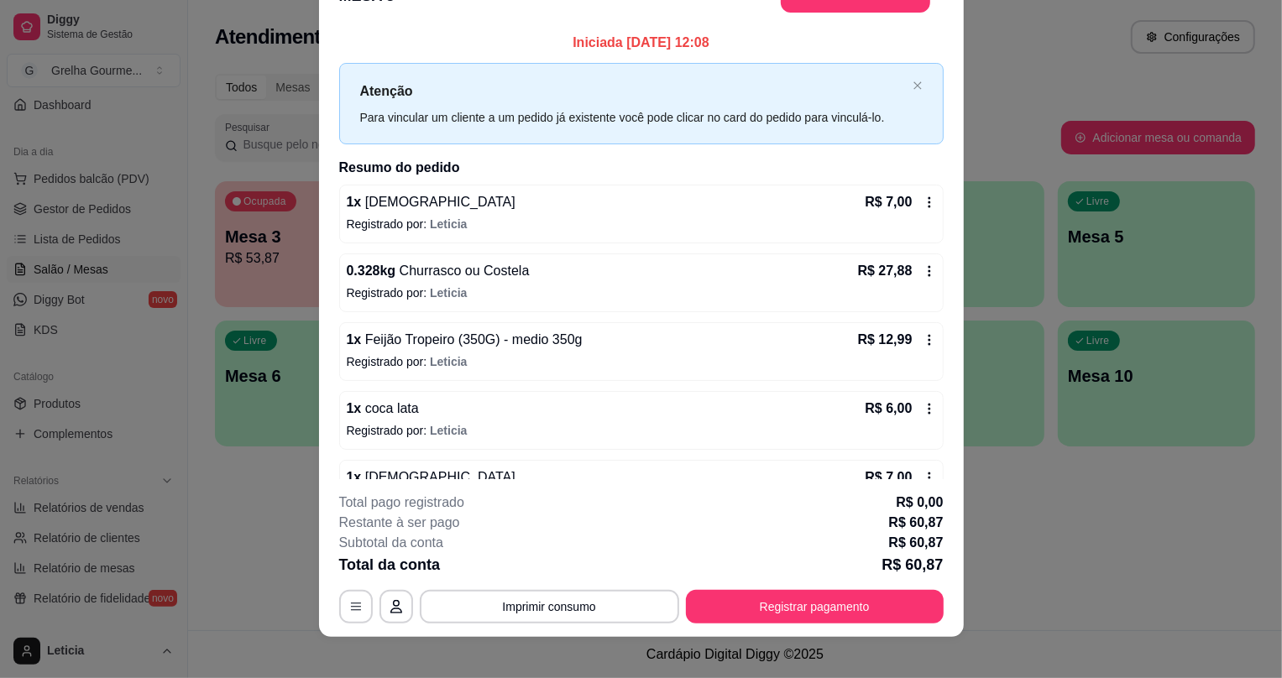
scroll to position [26, 0]
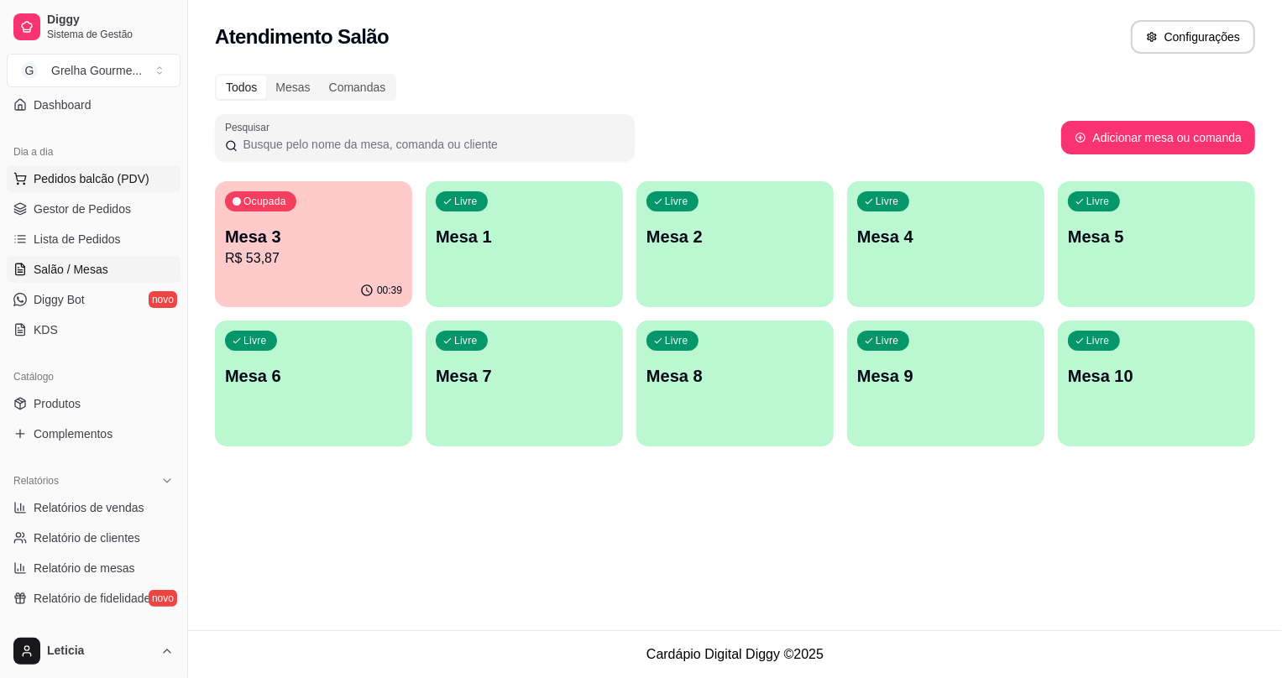
click at [76, 186] on span "Pedidos balcão (PDV)" at bounding box center [92, 178] width 116 height 17
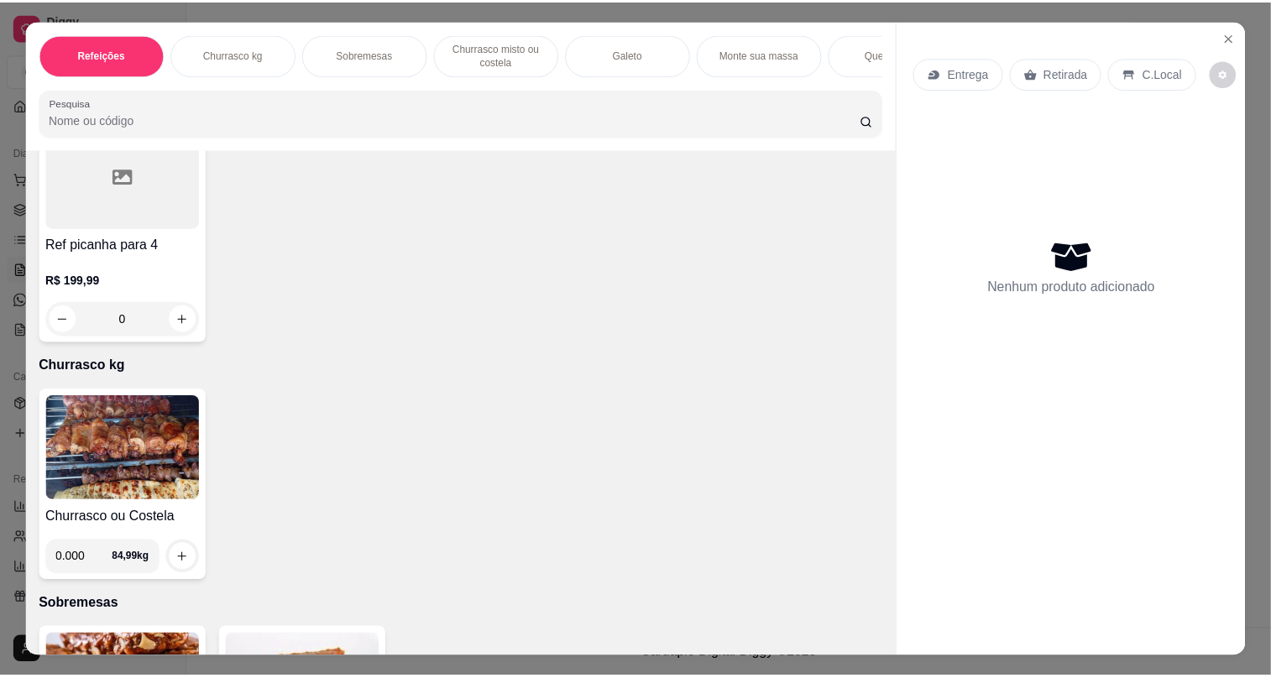
scroll to position [458, 0]
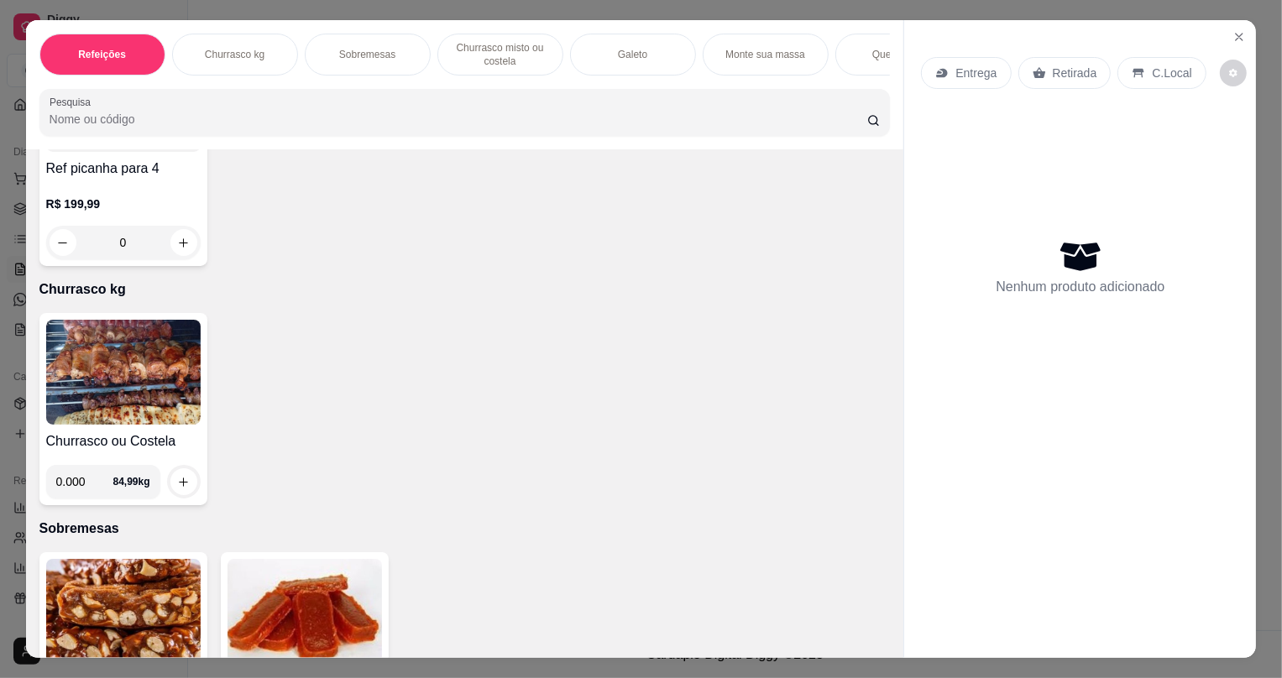
click at [86, 387] on img at bounding box center [123, 372] width 155 height 105
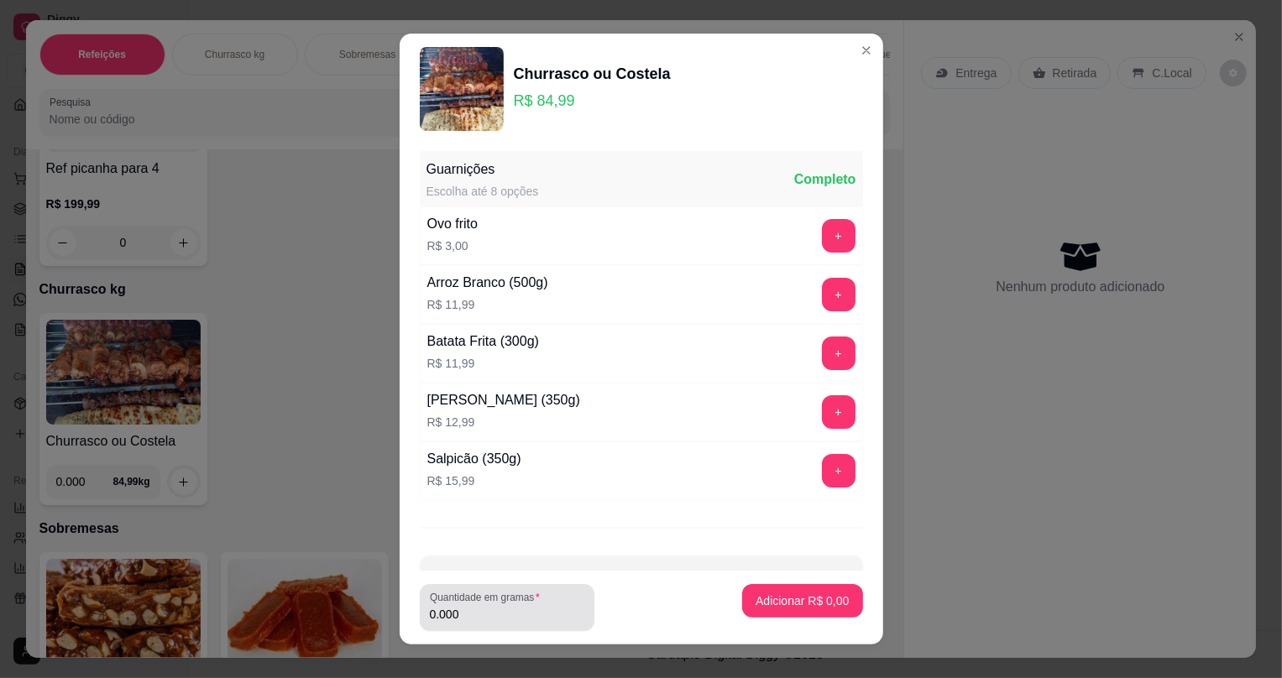
click at [568, 610] on input "0.000" at bounding box center [507, 614] width 155 height 17
type input "0.429"
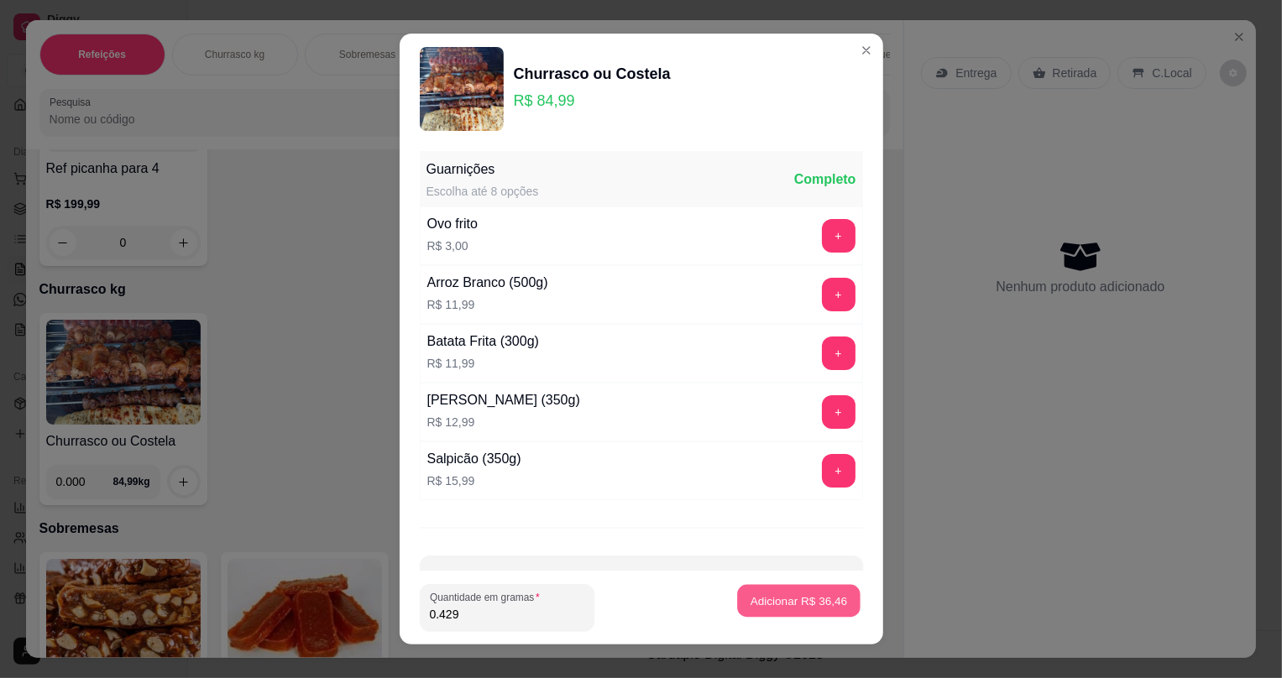
click at [811, 594] on p "Adicionar R$ 36,46" at bounding box center [799, 601] width 97 height 16
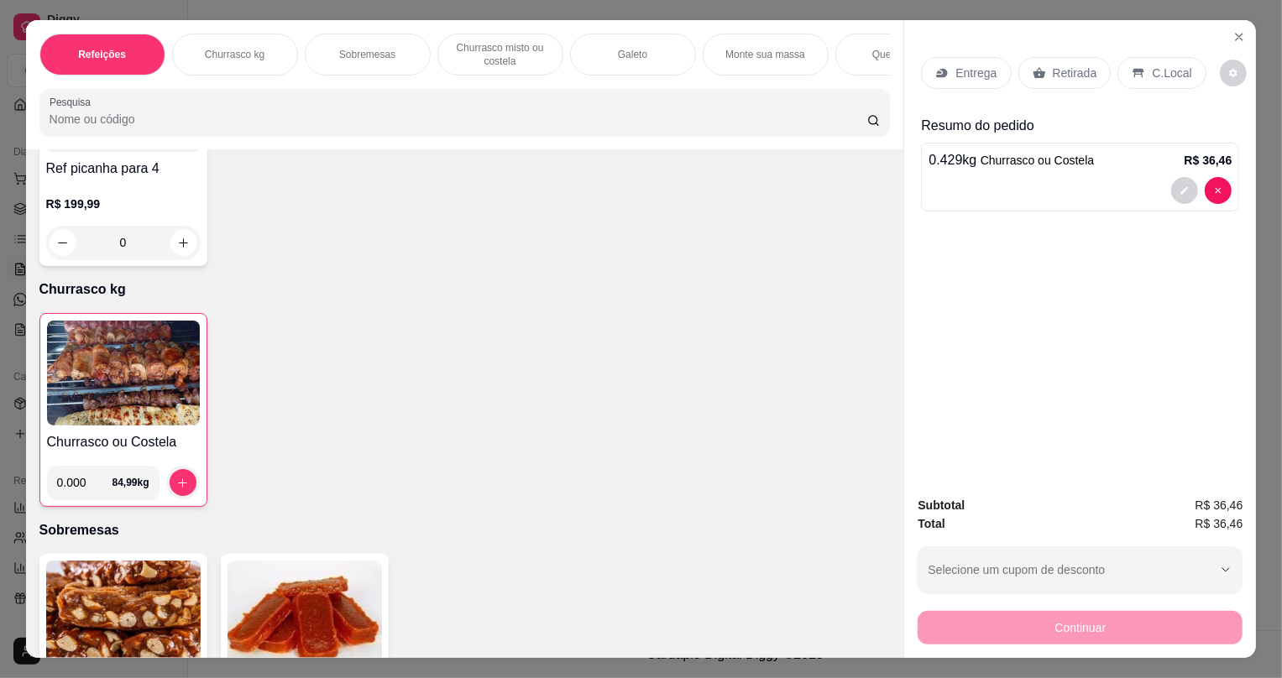
click at [1063, 84] on div "Retirada" at bounding box center [1065, 73] width 93 height 32
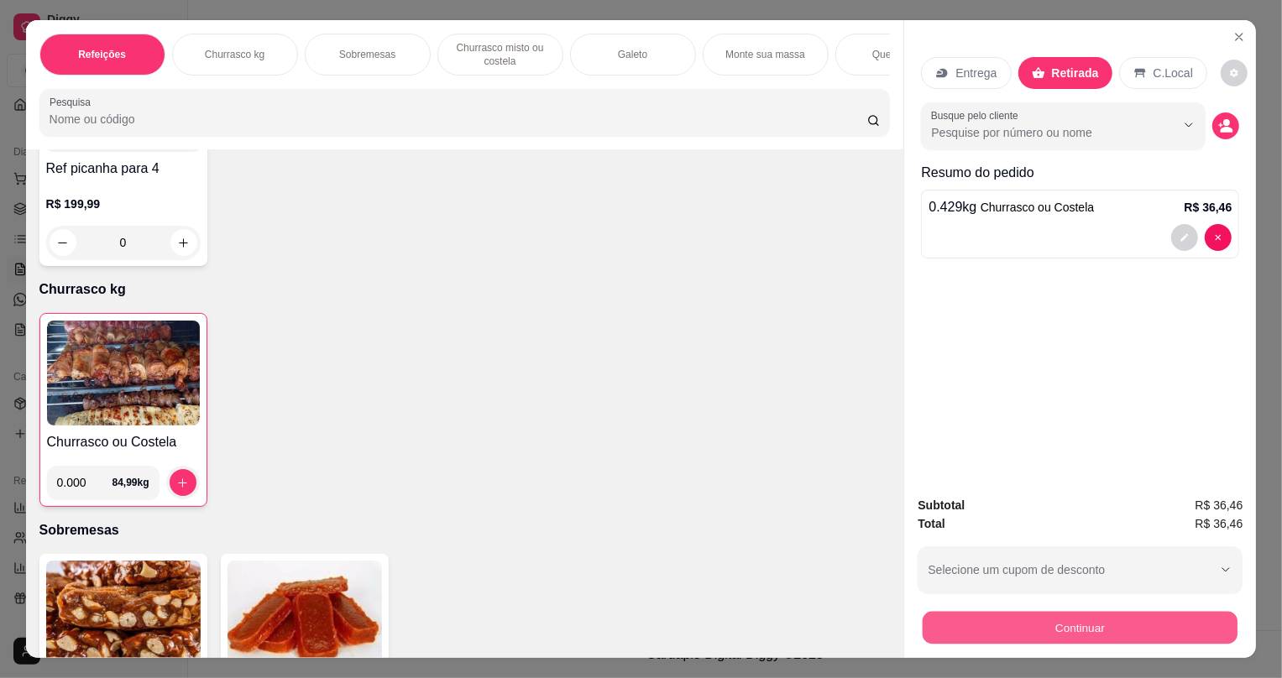
click at [1145, 621] on button "Continuar" at bounding box center [1080, 627] width 315 height 33
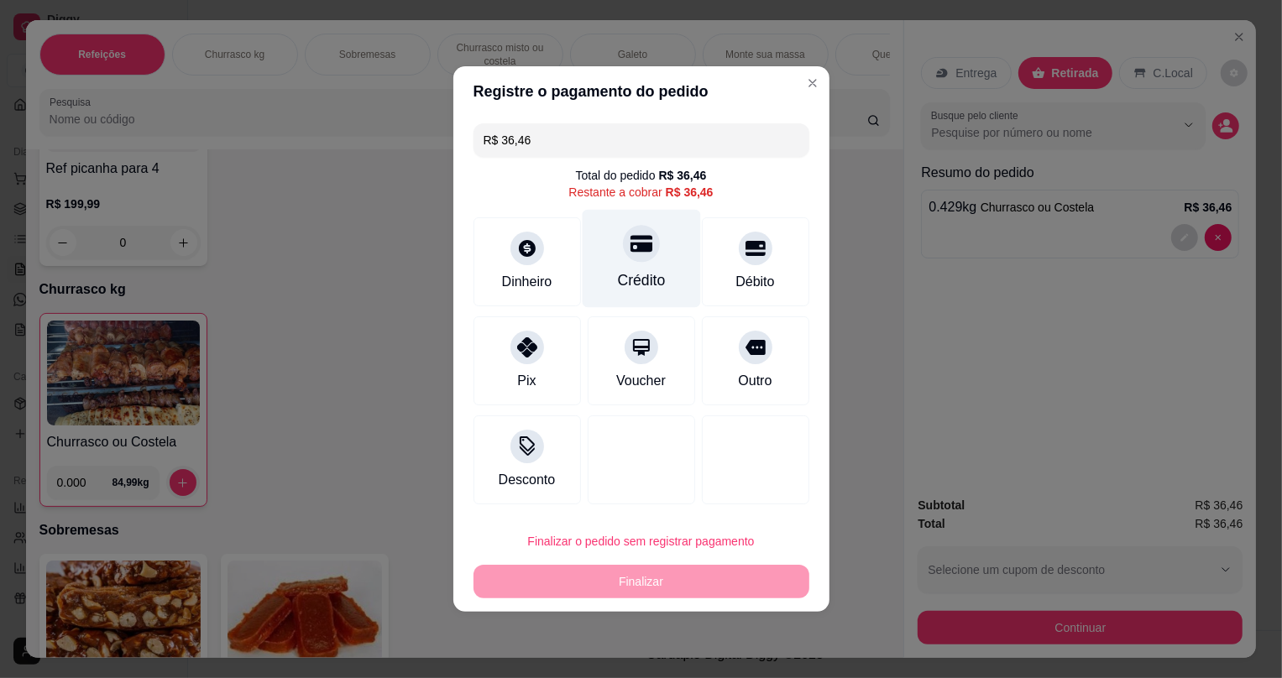
click at [633, 270] on div "Crédito" at bounding box center [641, 281] width 48 height 22
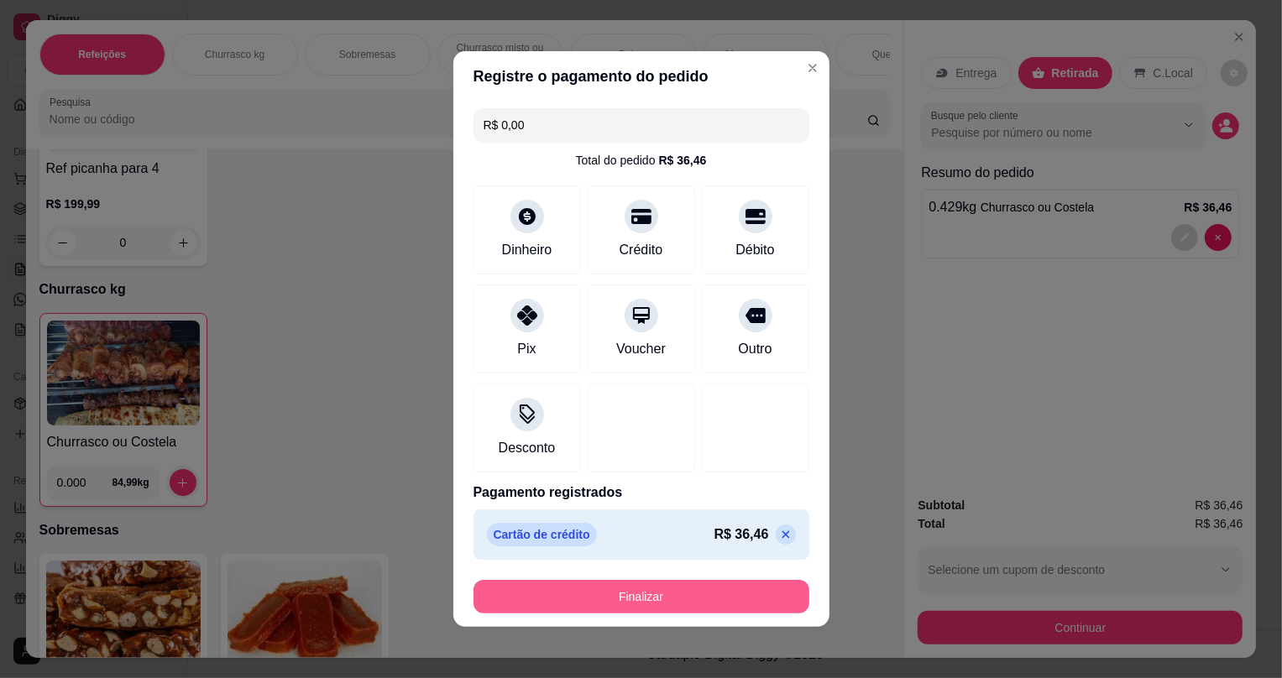
click at [666, 611] on button "Finalizar" at bounding box center [642, 597] width 336 height 34
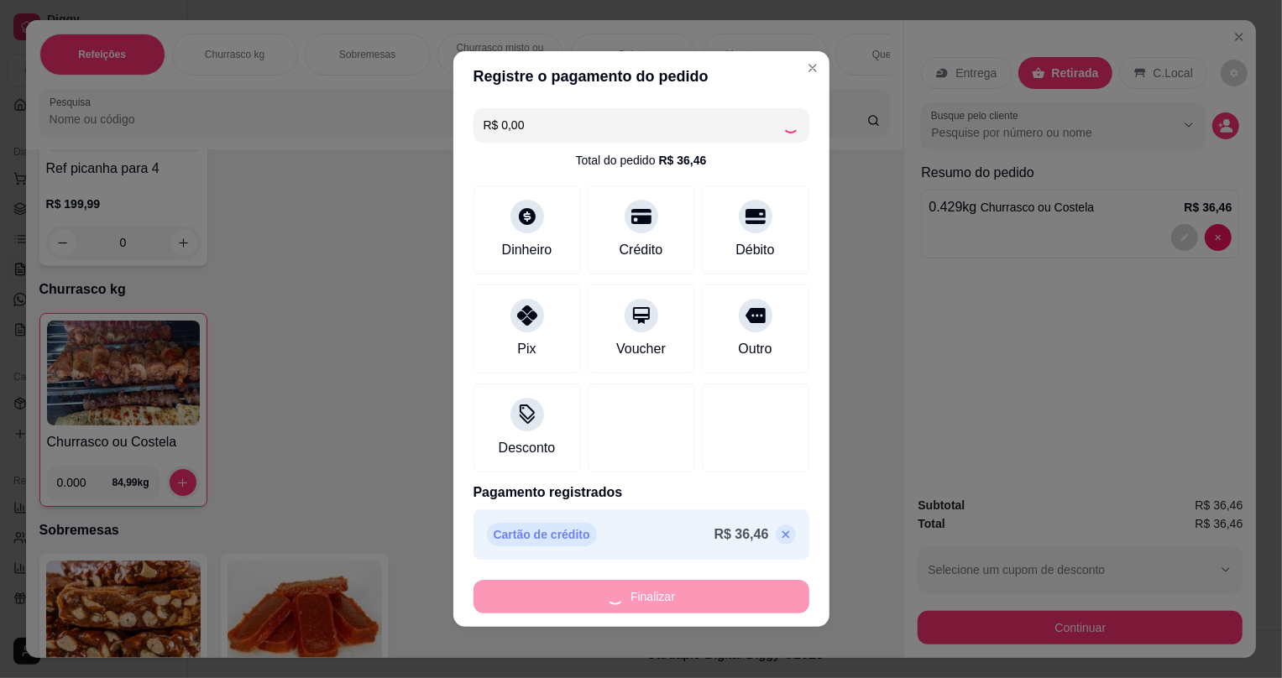
type input "-R$ 36,46"
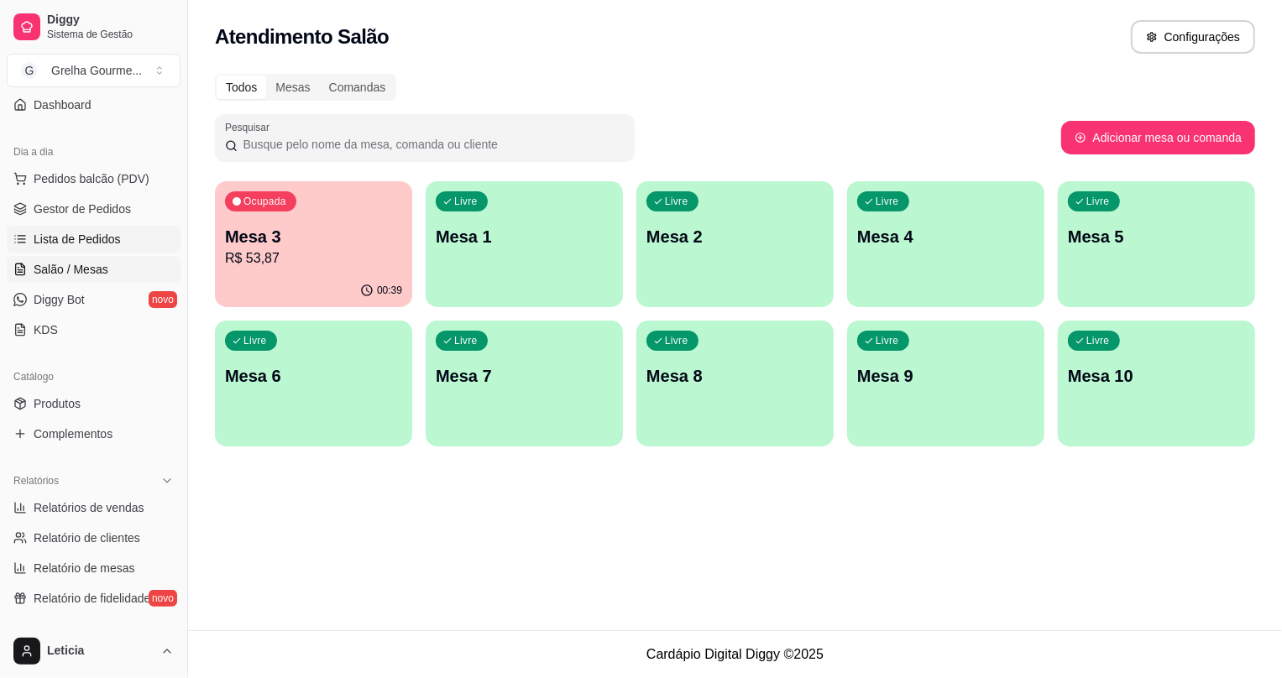
click at [100, 244] on span "Lista de Pedidos" at bounding box center [77, 239] width 87 height 17
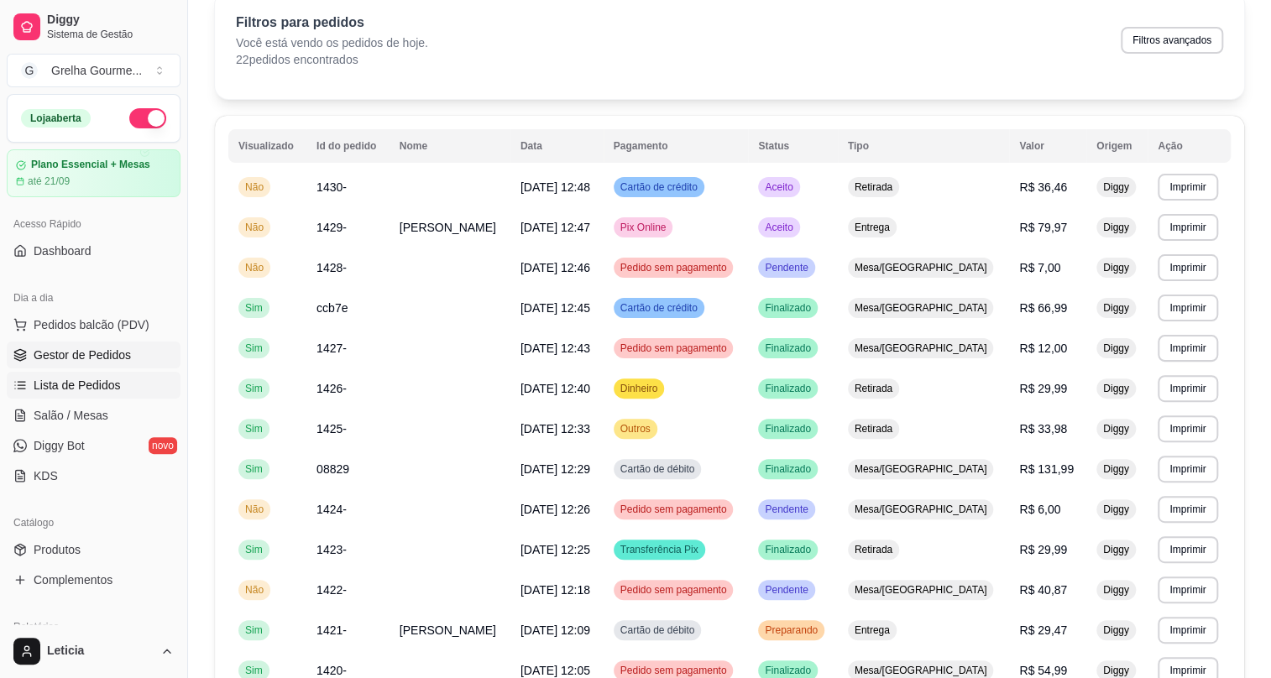
click at [45, 363] on link "Gestor de Pedidos" at bounding box center [94, 355] width 174 height 27
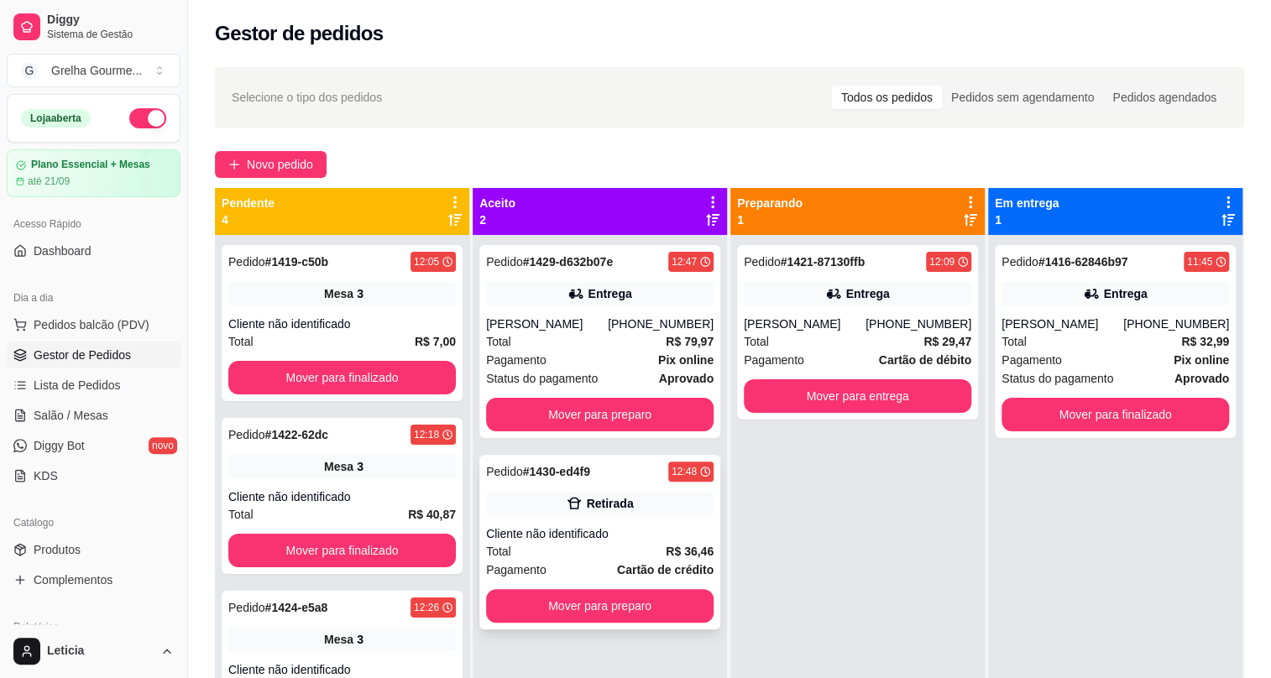
click at [569, 524] on div "Pedido # 1430-ed4f9 12:48 Retirada Cliente não identificado Total R$ 36,46 Paga…" at bounding box center [599, 542] width 241 height 175
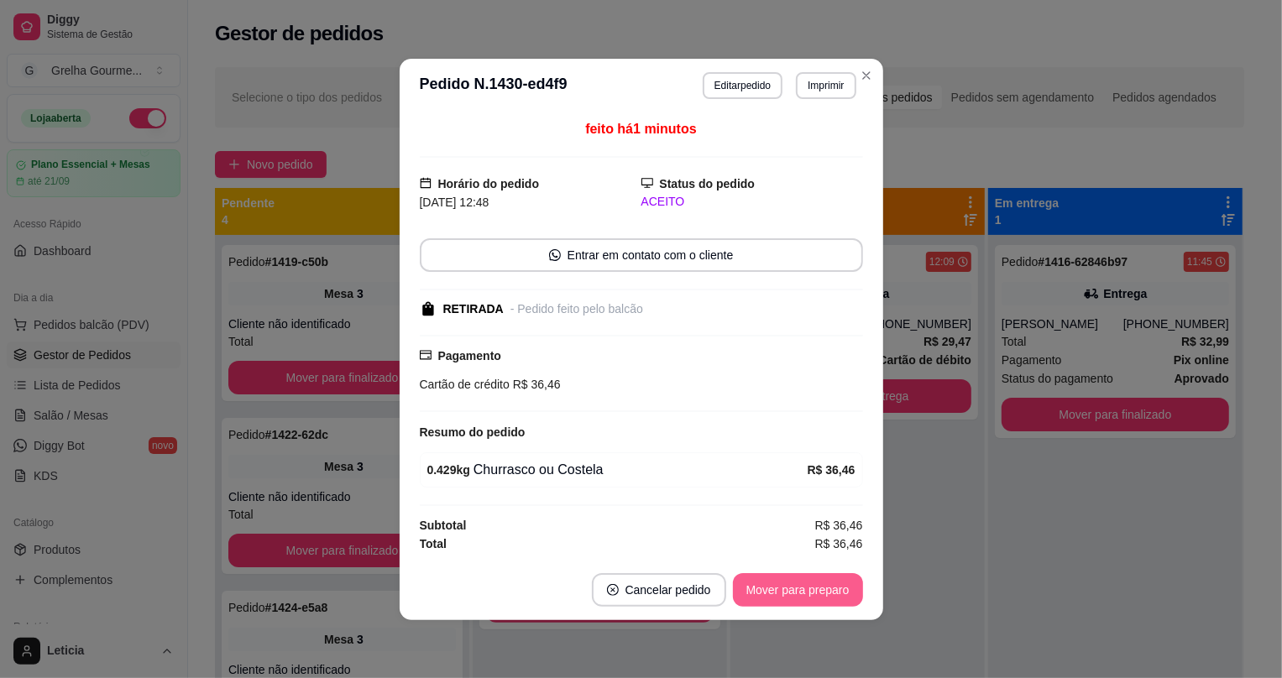
click at [816, 601] on button "Mover para preparo" at bounding box center [798, 591] width 130 height 34
click at [816, 600] on div "Mover para preparo" at bounding box center [787, 591] width 154 height 34
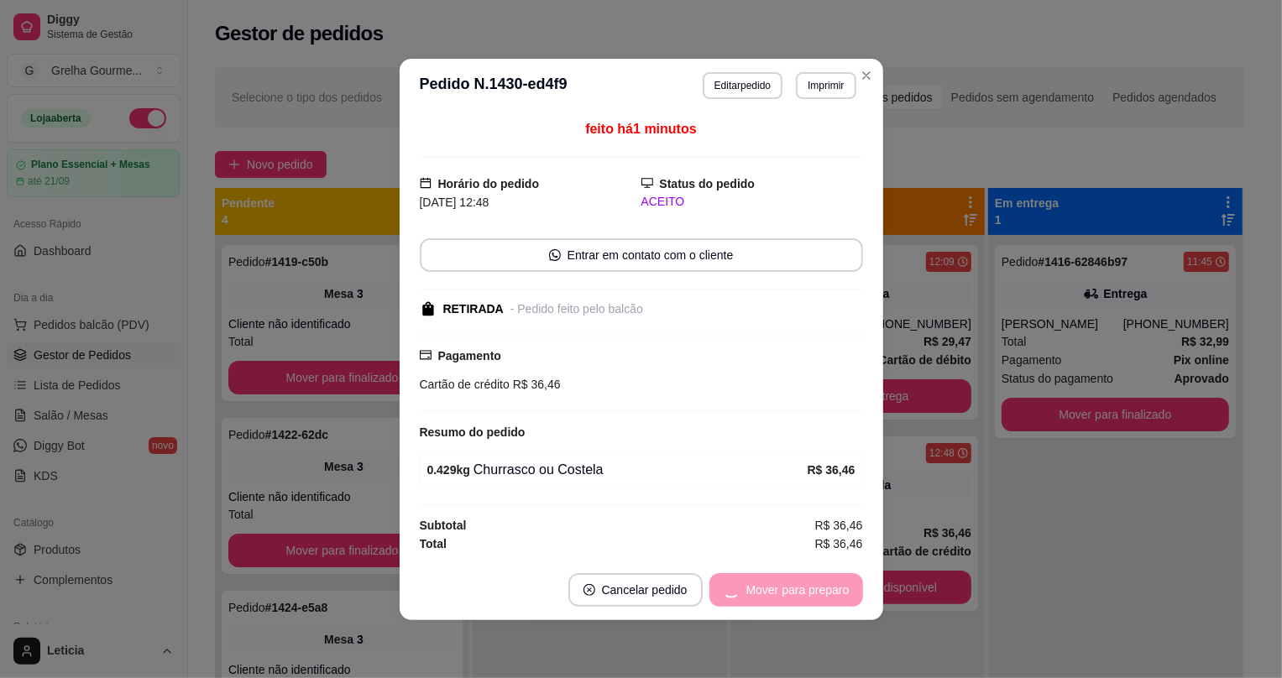
click at [816, 600] on div "Mover para preparo" at bounding box center [787, 591] width 154 height 34
click at [816, 600] on div "Mover para retirada disponível" at bounding box center [757, 591] width 209 height 34
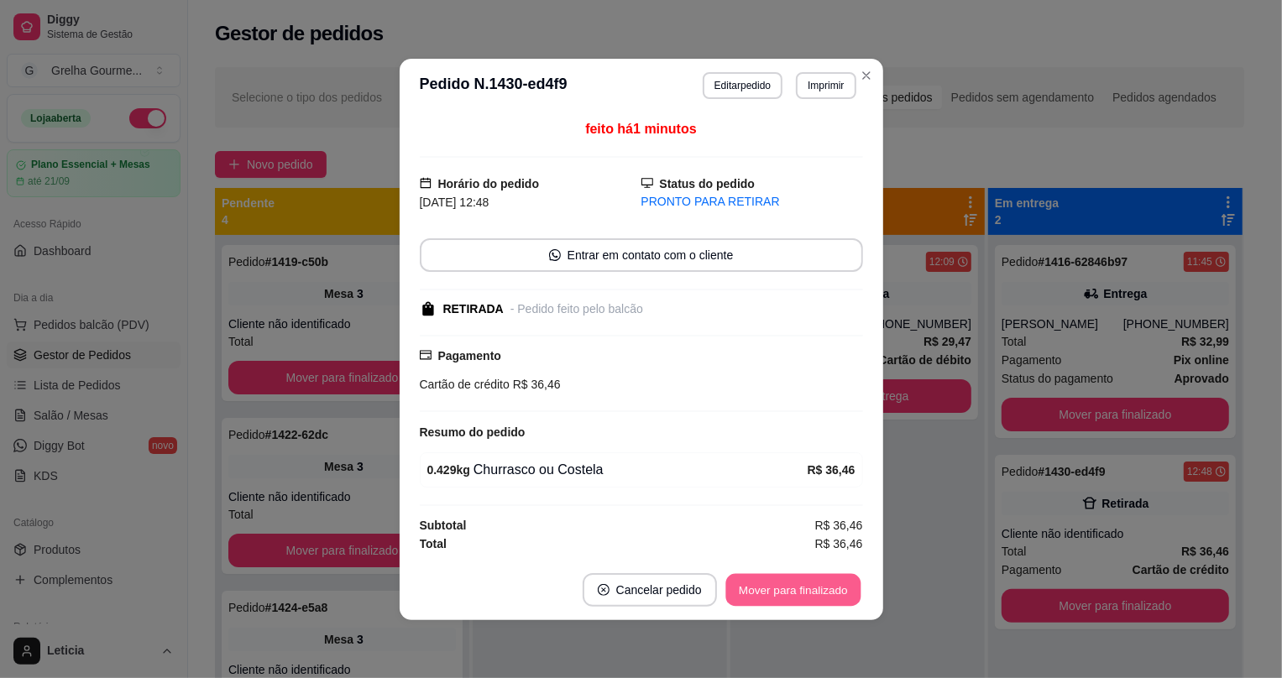
click at [816, 600] on button "Mover para finalizado" at bounding box center [792, 590] width 135 height 33
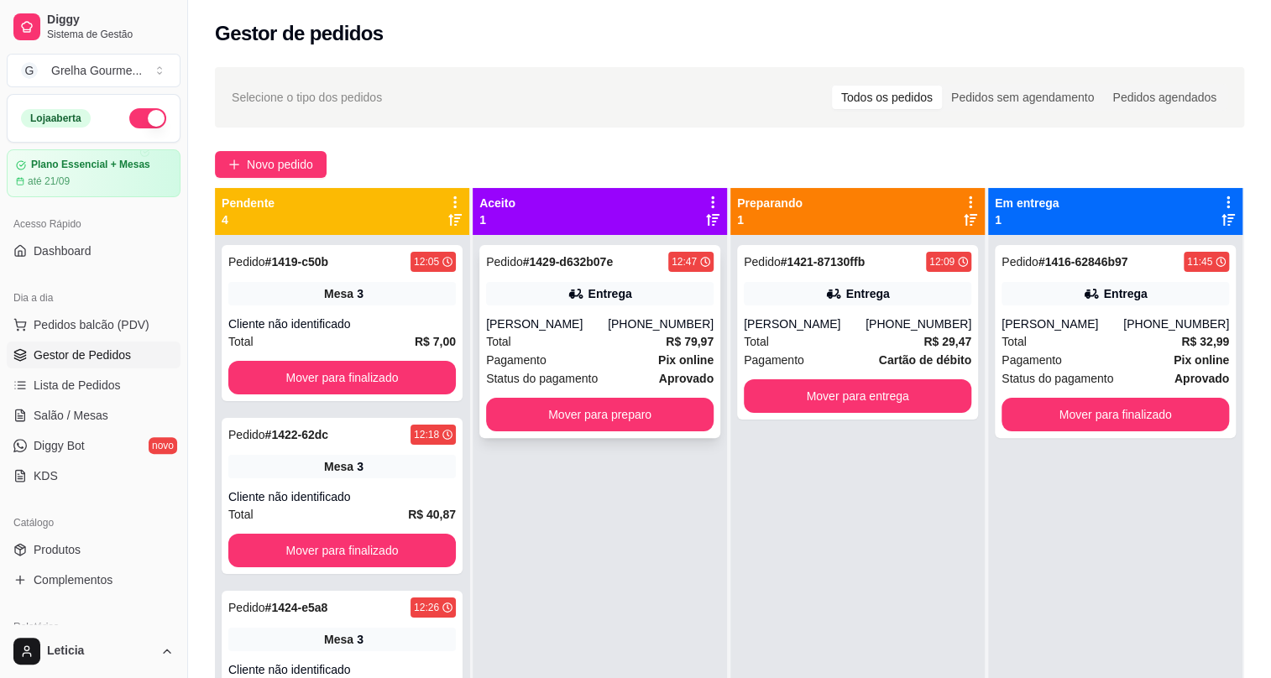
click at [589, 340] on div "Total R$ 79,97" at bounding box center [600, 342] width 228 height 18
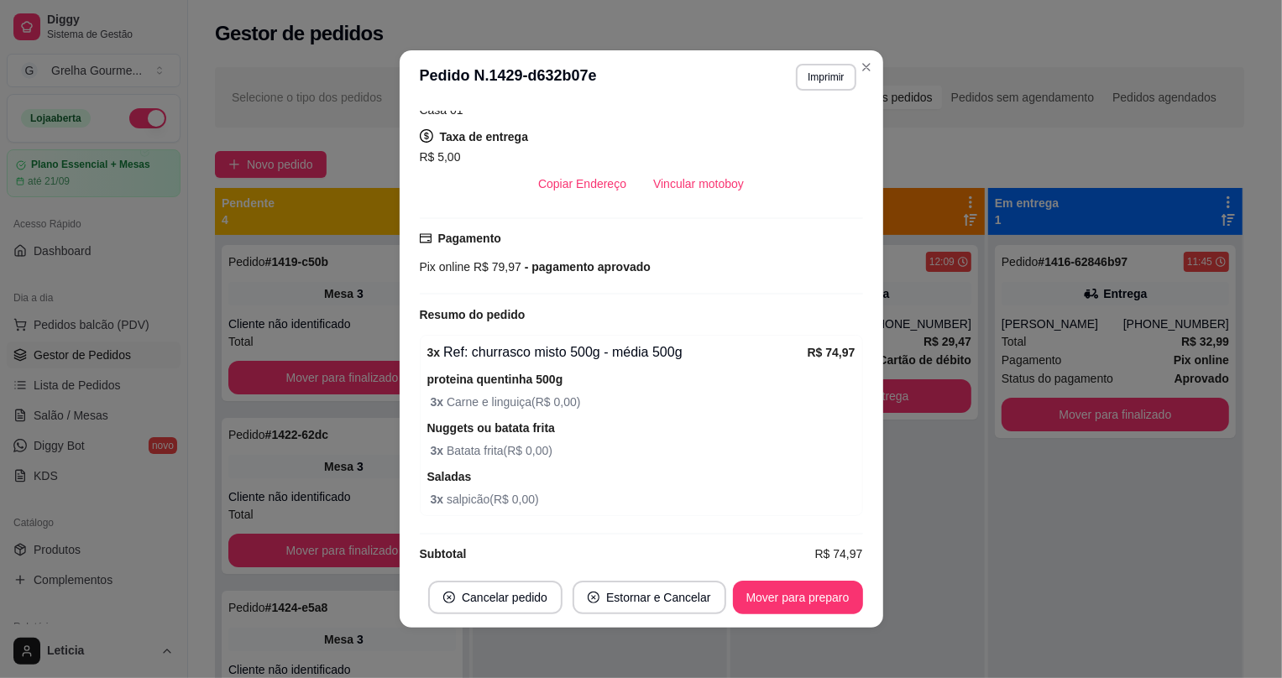
scroll to position [3, 0]
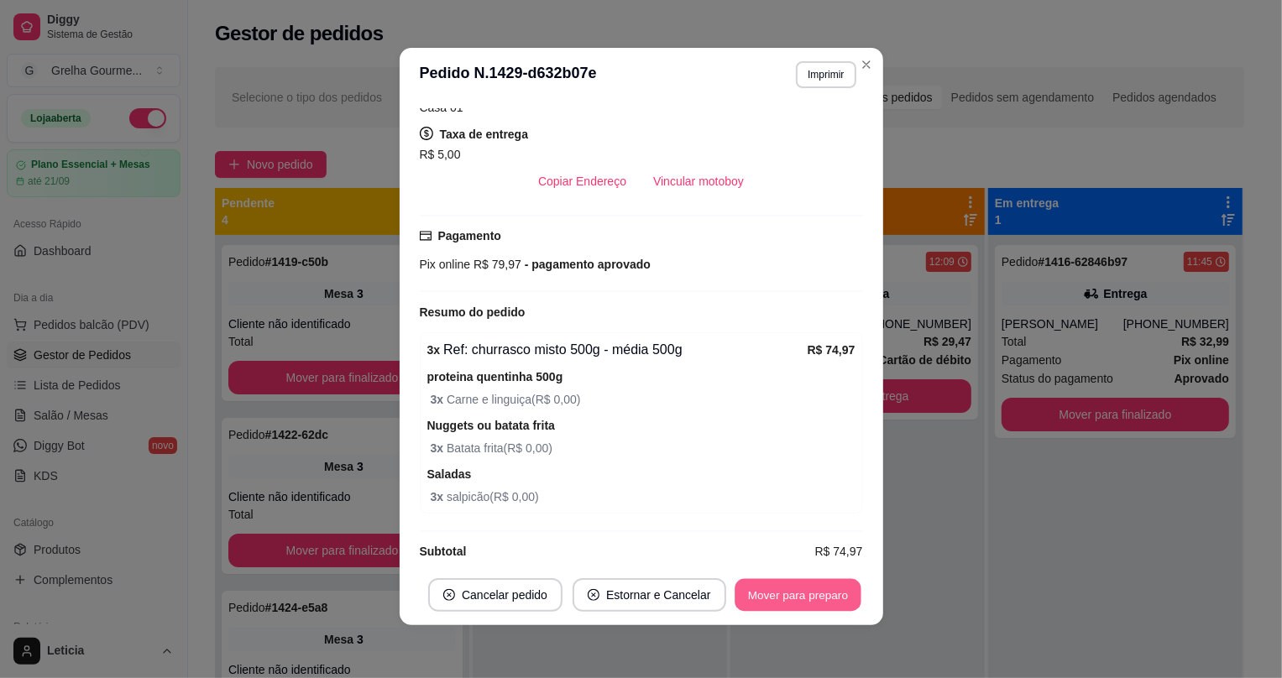
click at [825, 600] on button "Mover para preparo" at bounding box center [798, 595] width 126 height 33
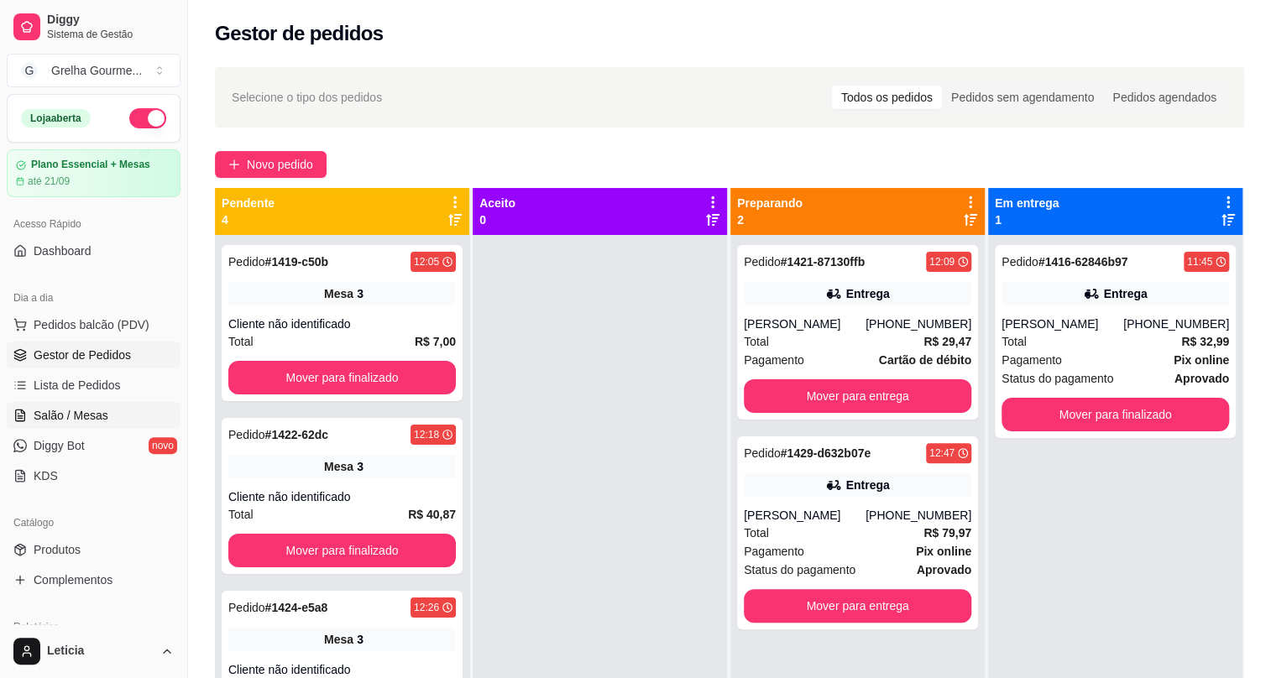
click at [84, 410] on span "Salão / Mesas" at bounding box center [71, 415] width 75 height 17
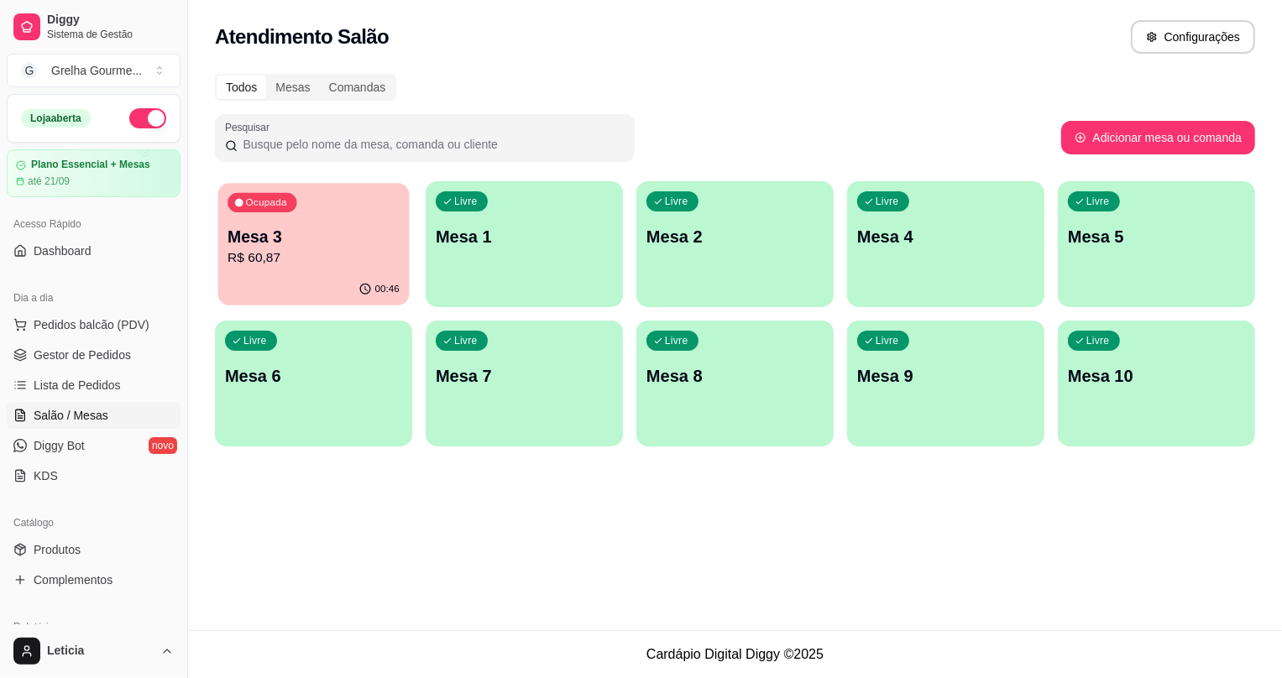
click at [292, 291] on div "00:46" at bounding box center [313, 290] width 191 height 32
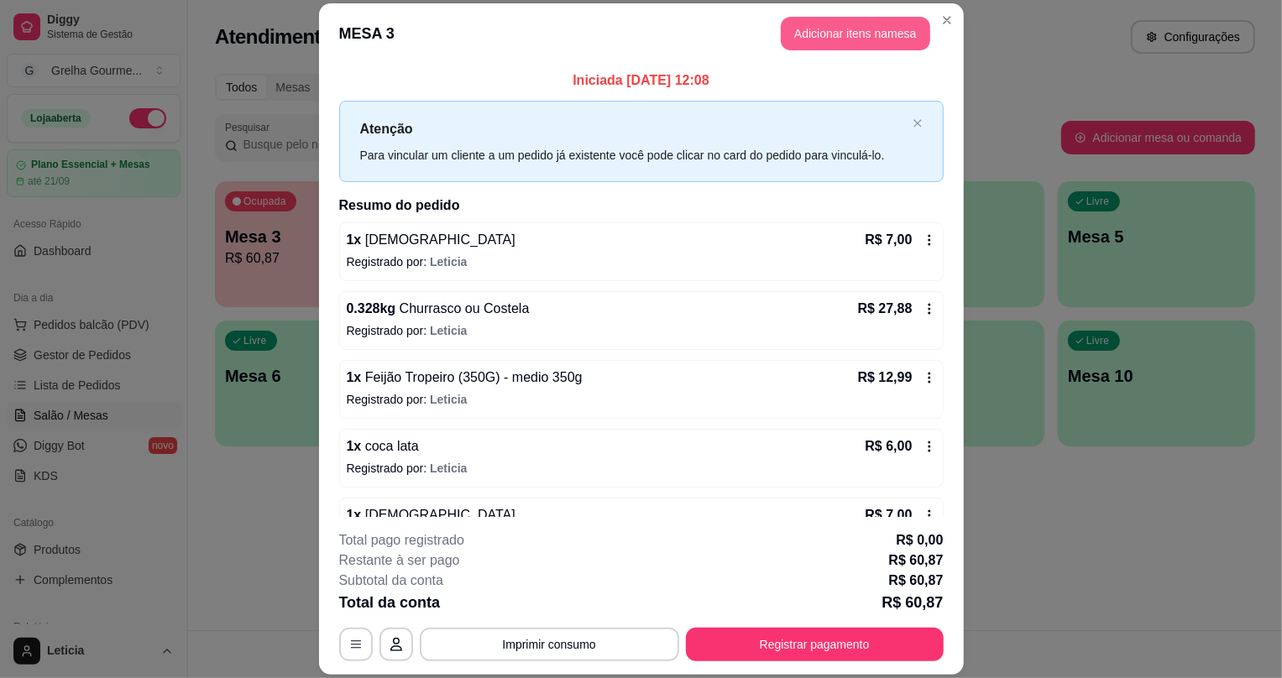
click at [824, 24] on button "Adicionar itens na mesa" at bounding box center [855, 34] width 149 height 34
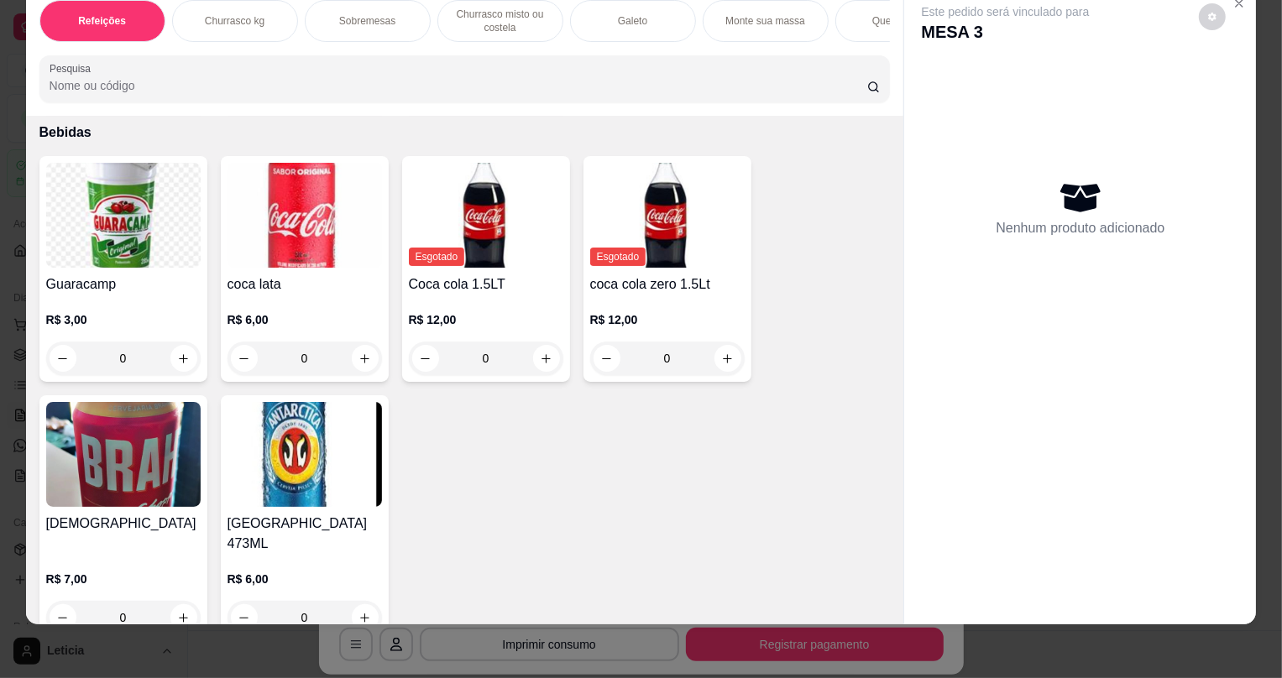
scroll to position [4294, 0]
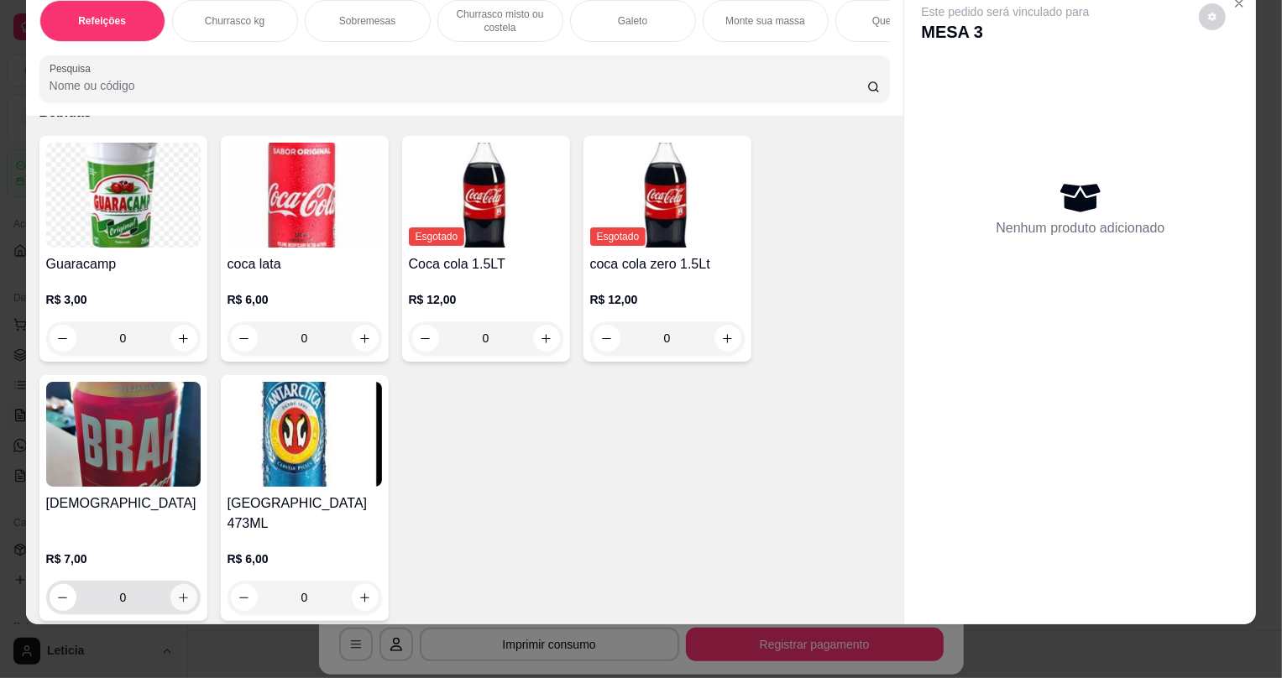
click at [178, 584] on button "increase-product-quantity" at bounding box center [183, 597] width 27 height 27
type input "1"
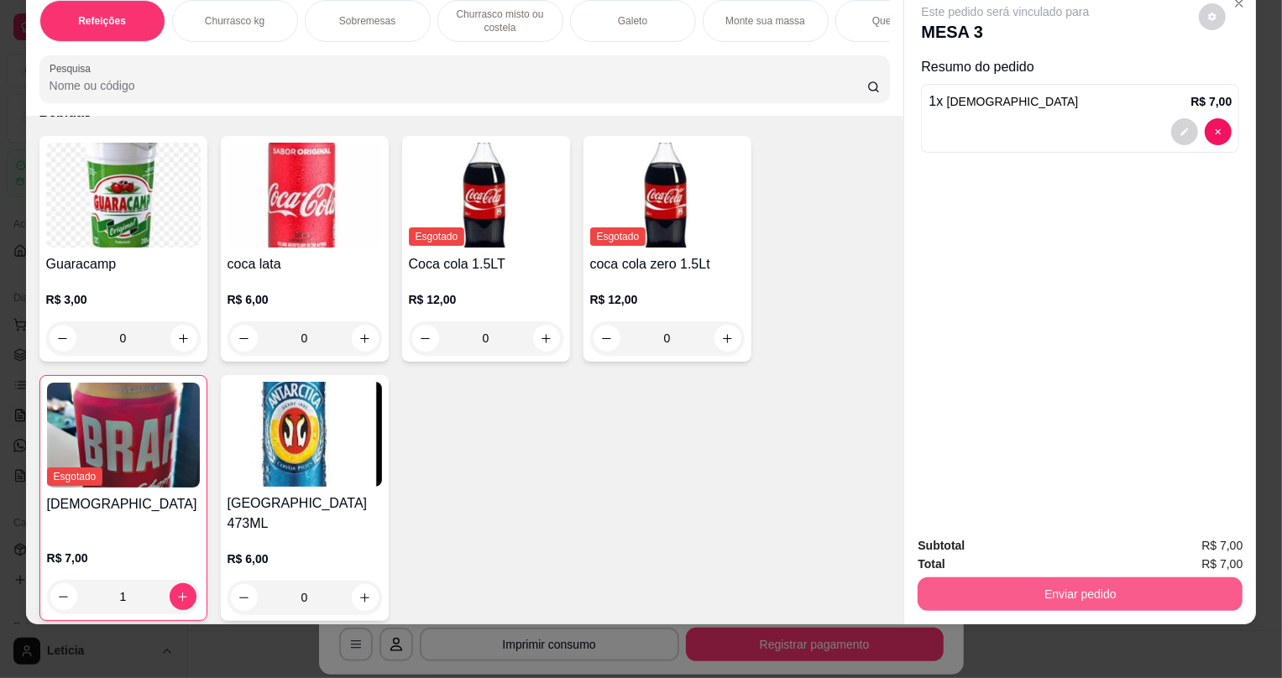
click at [947, 592] on button "Enviar pedido" at bounding box center [1080, 595] width 325 height 34
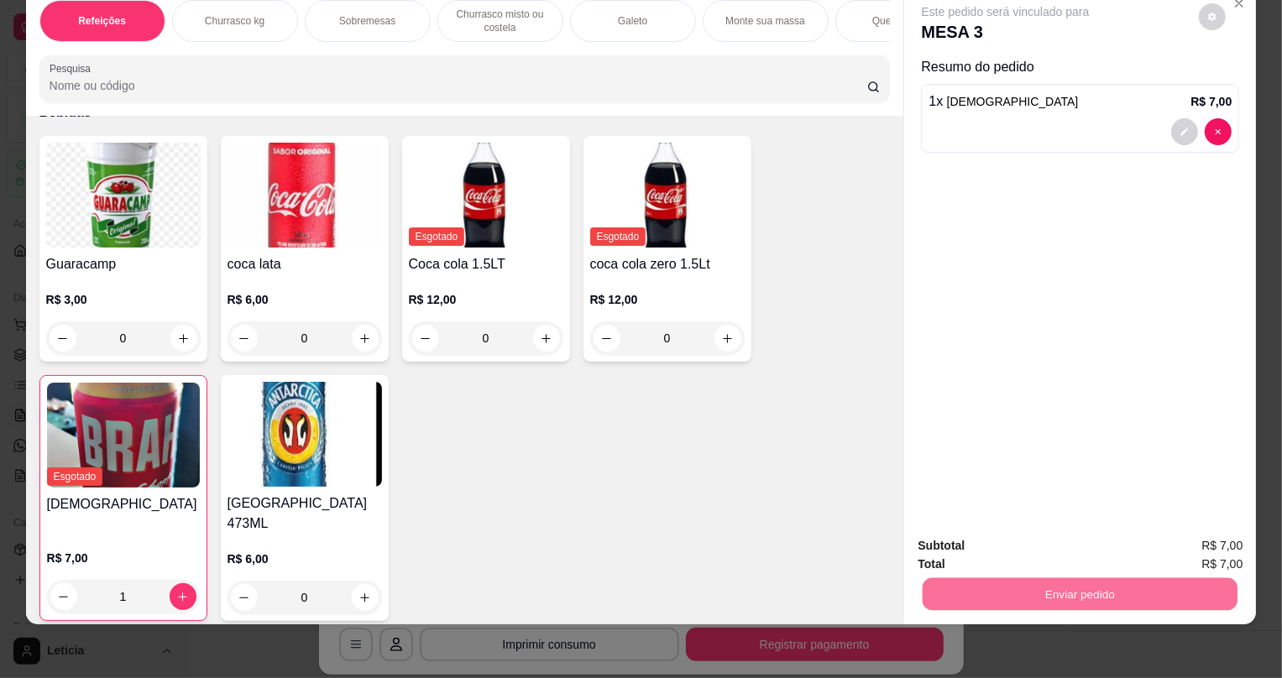
click at [971, 546] on button "Não registrar e enviar pedido" at bounding box center [1026, 552] width 170 height 31
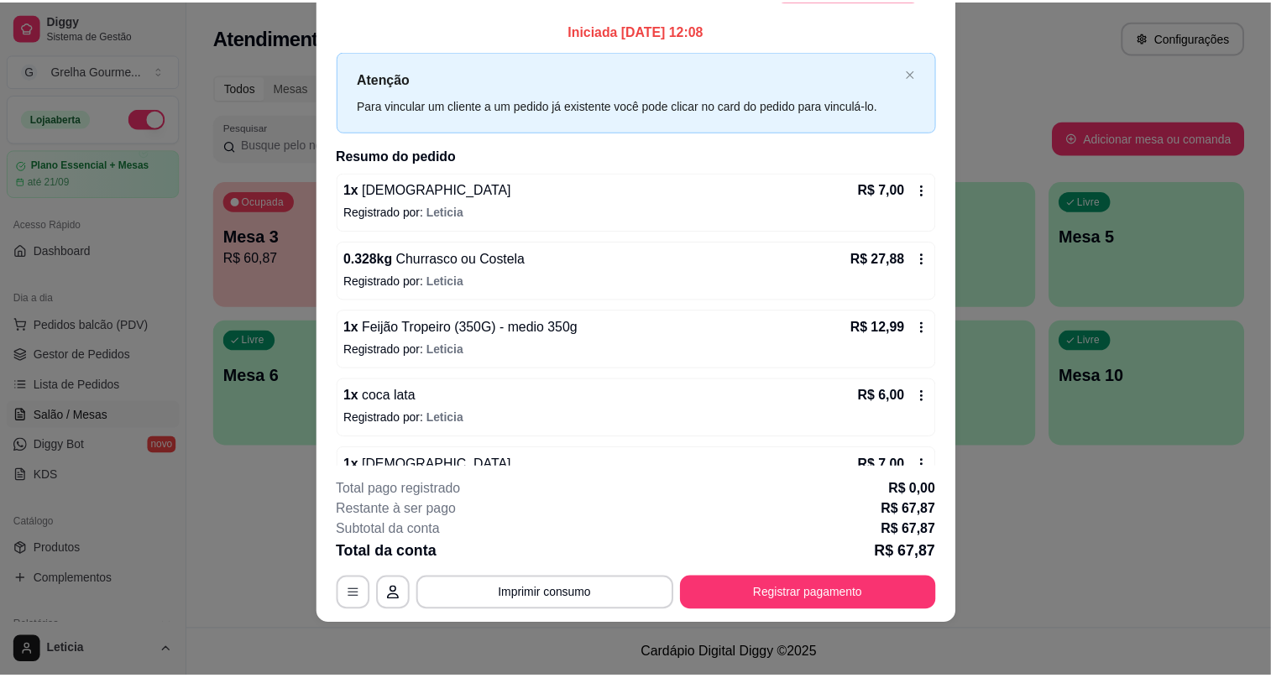
scroll to position [0, 0]
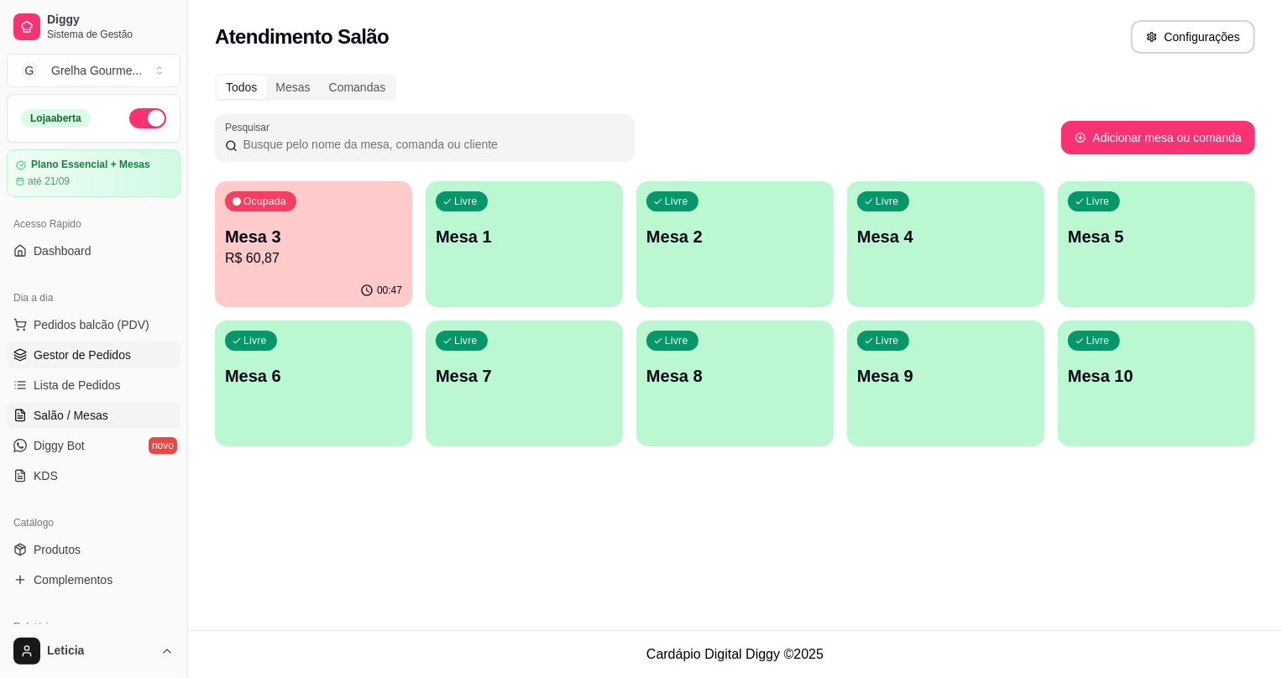
click at [60, 358] on span "Gestor de Pedidos" at bounding box center [82, 355] width 97 height 17
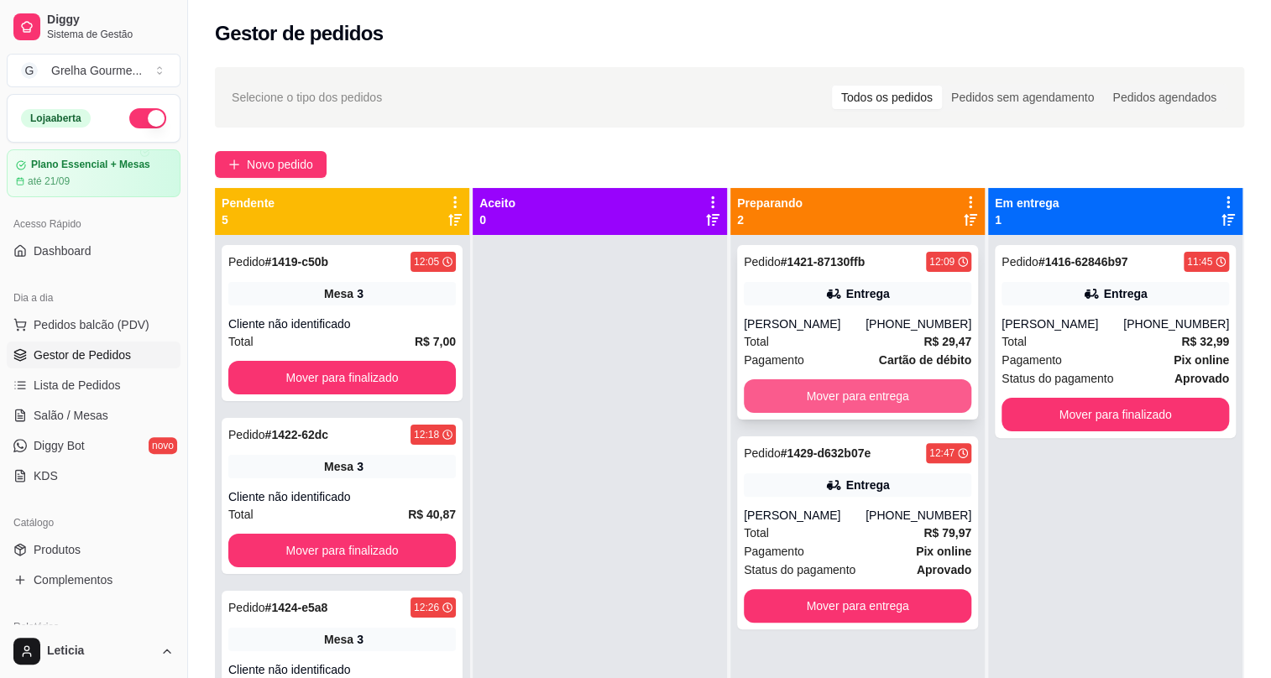
click at [882, 394] on button "Mover para entrega" at bounding box center [858, 397] width 228 height 34
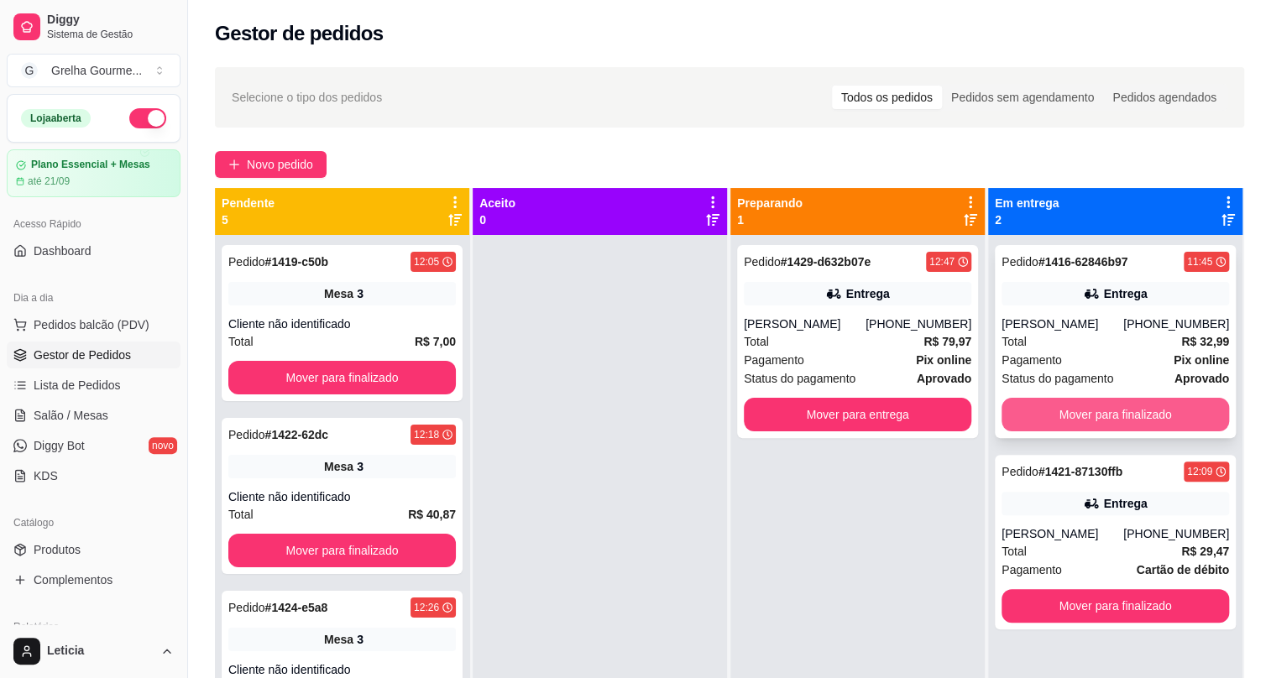
click at [1069, 411] on button "Mover para finalizado" at bounding box center [1116, 415] width 228 height 34
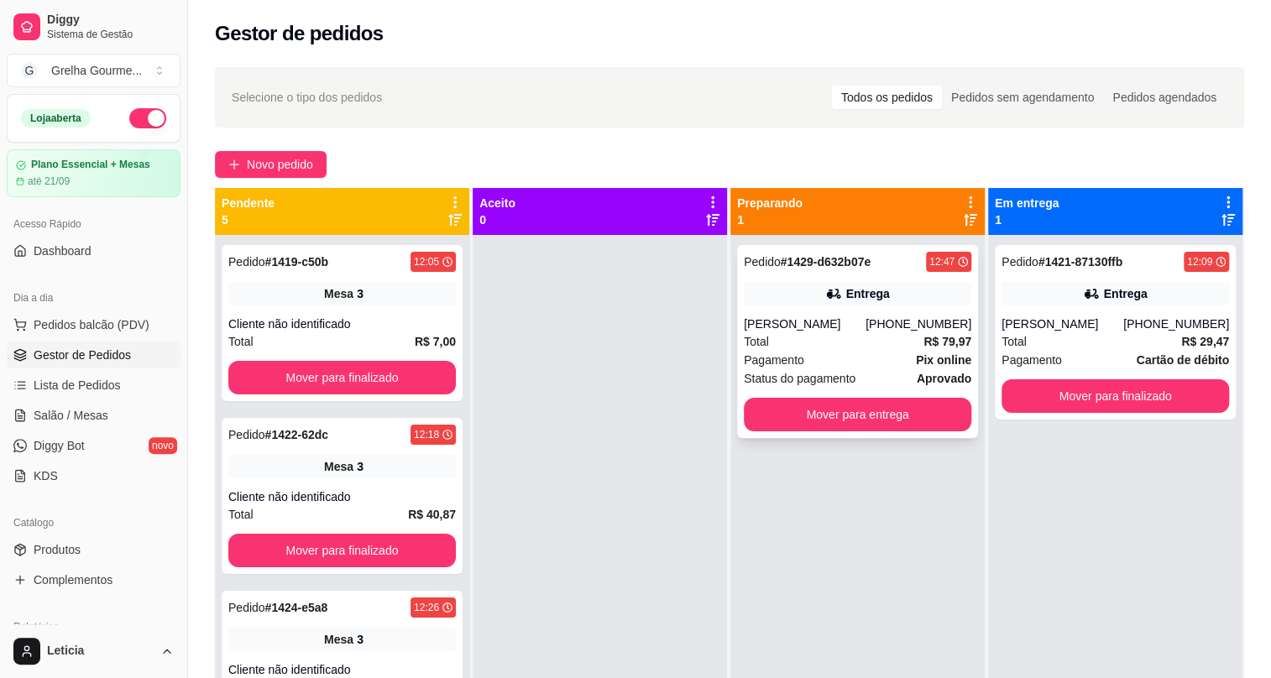
click at [846, 358] on div "Pagamento Pix online" at bounding box center [858, 360] width 228 height 18
click at [86, 386] on span "Lista de Pedidos" at bounding box center [77, 385] width 87 height 17
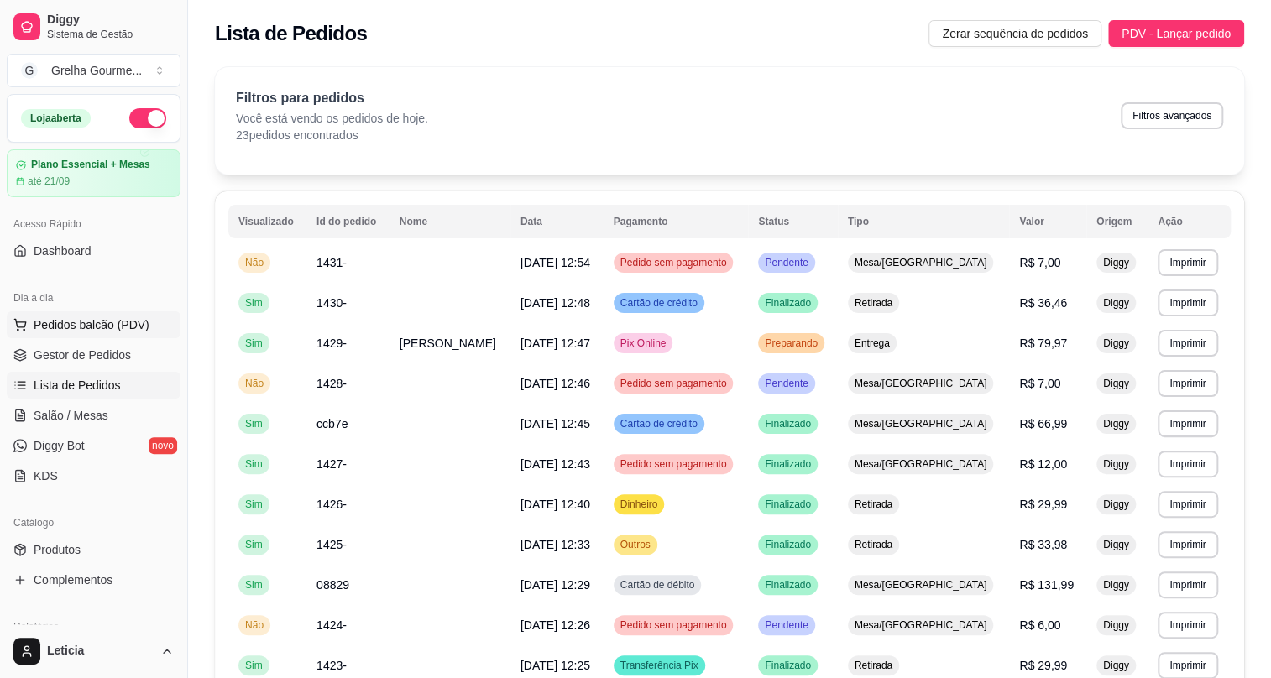
click at [45, 327] on span "Pedidos balcão (PDV)" at bounding box center [92, 325] width 116 height 17
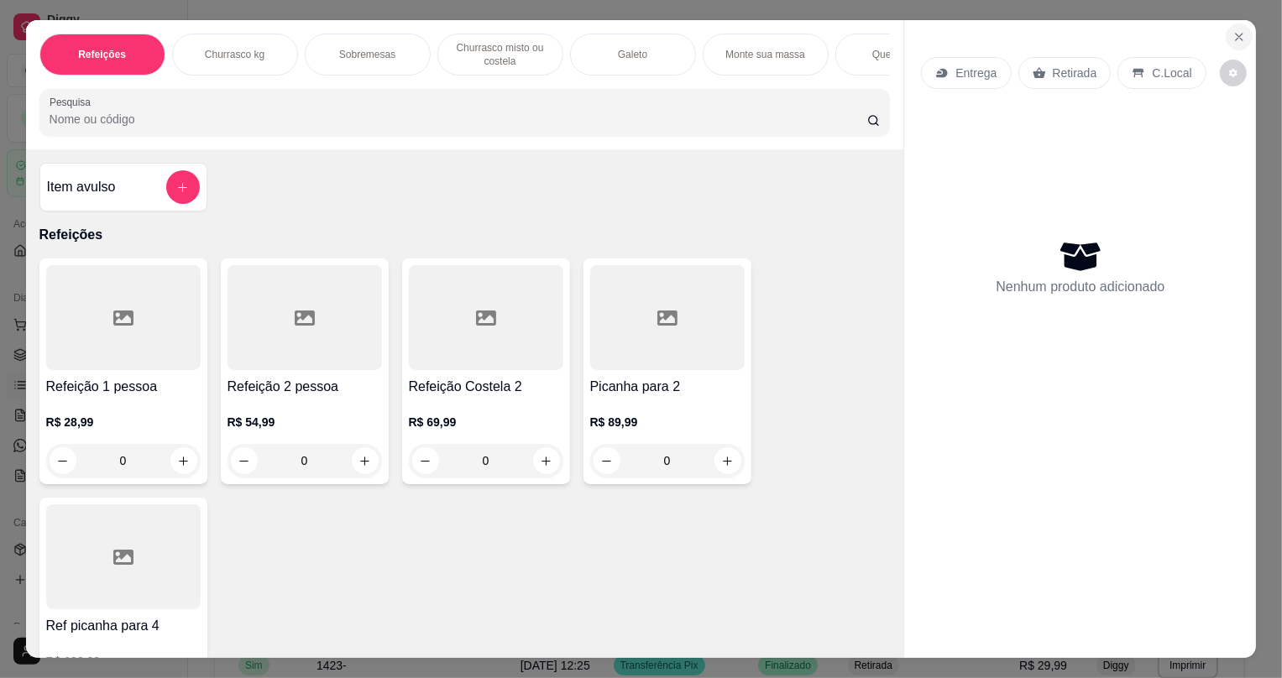
click at [1239, 36] on icon "Close" at bounding box center [1239, 36] width 13 height 13
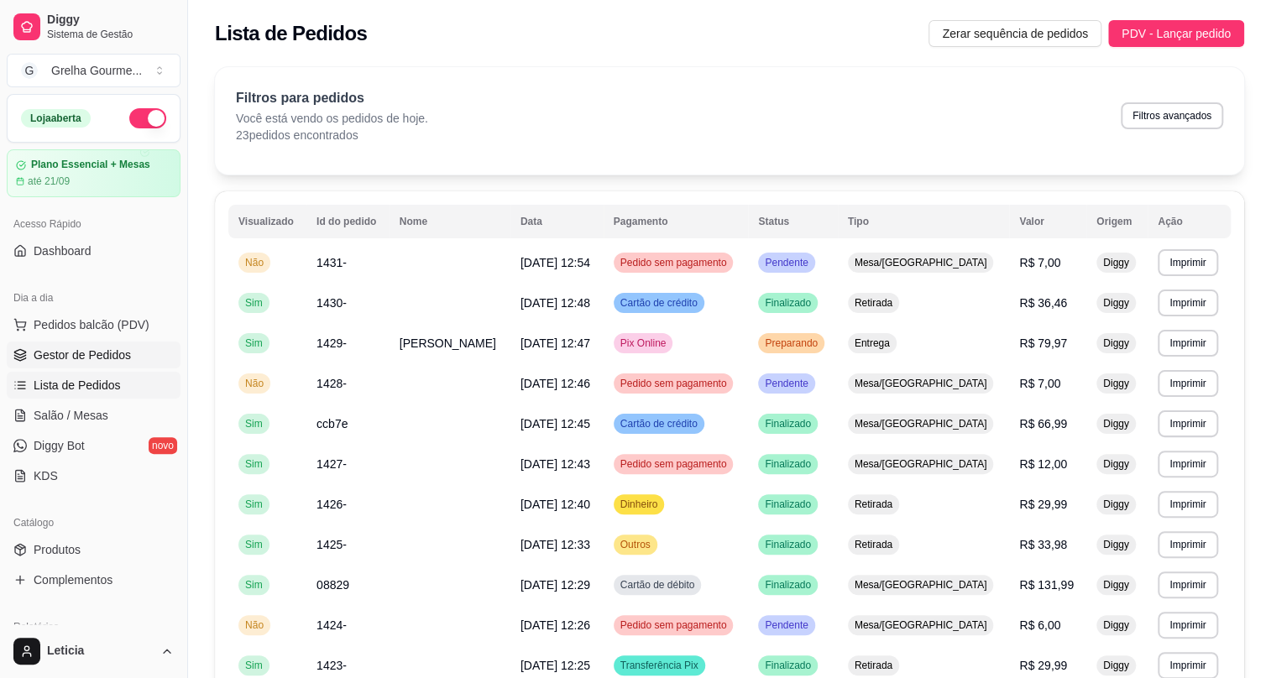
click at [76, 350] on span "Gestor de Pedidos" at bounding box center [82, 355] width 97 height 17
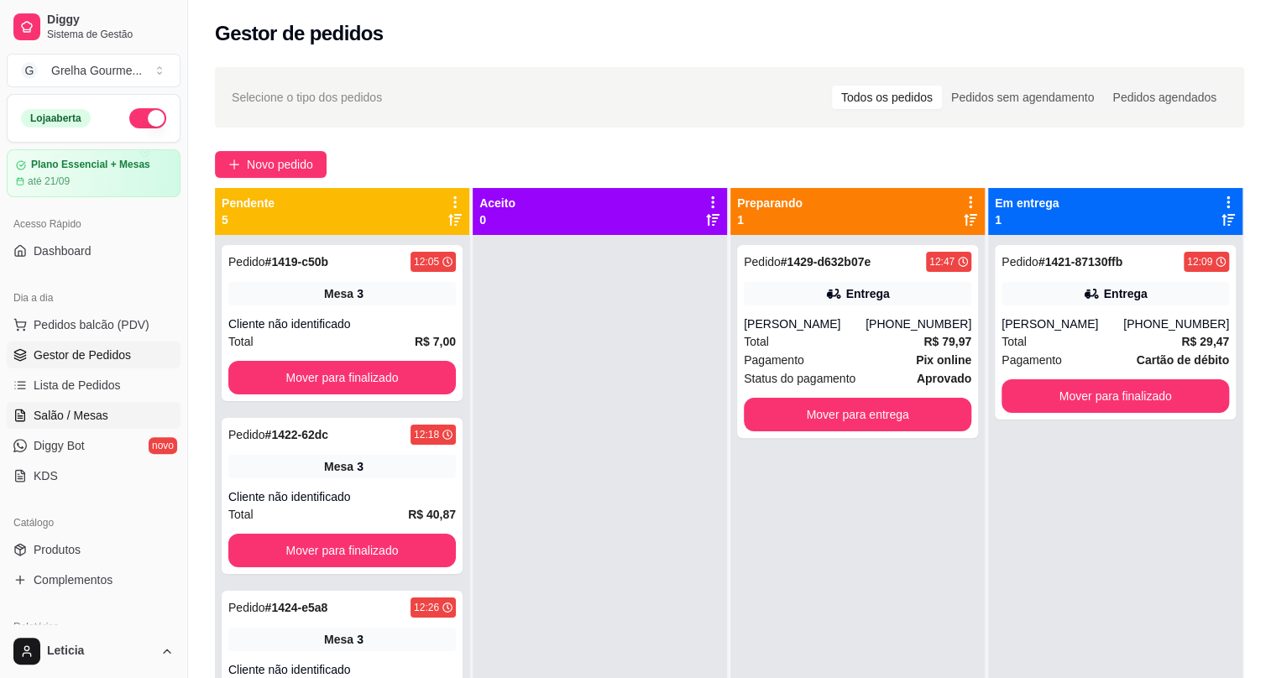
click at [62, 412] on span "Salão / Mesas" at bounding box center [71, 415] width 75 height 17
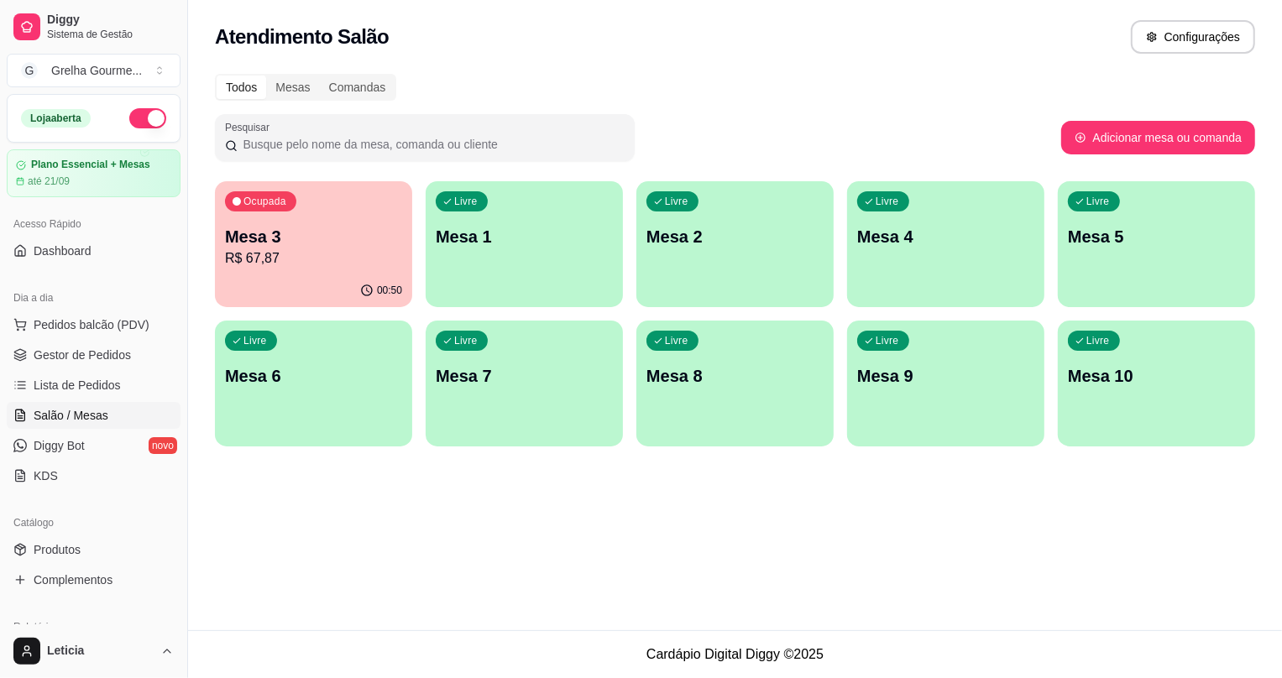
click at [233, 285] on div "00:50" at bounding box center [313, 291] width 197 height 33
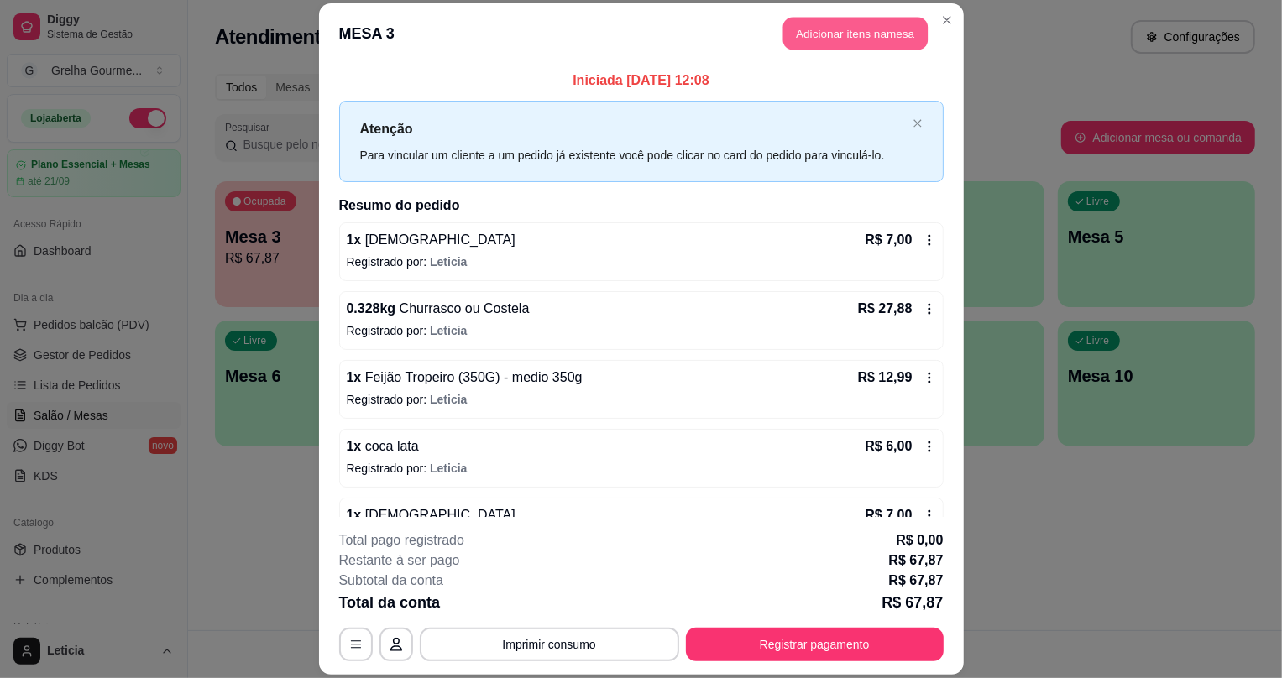
click at [847, 37] on button "Adicionar itens na mesa" at bounding box center [855, 34] width 144 height 33
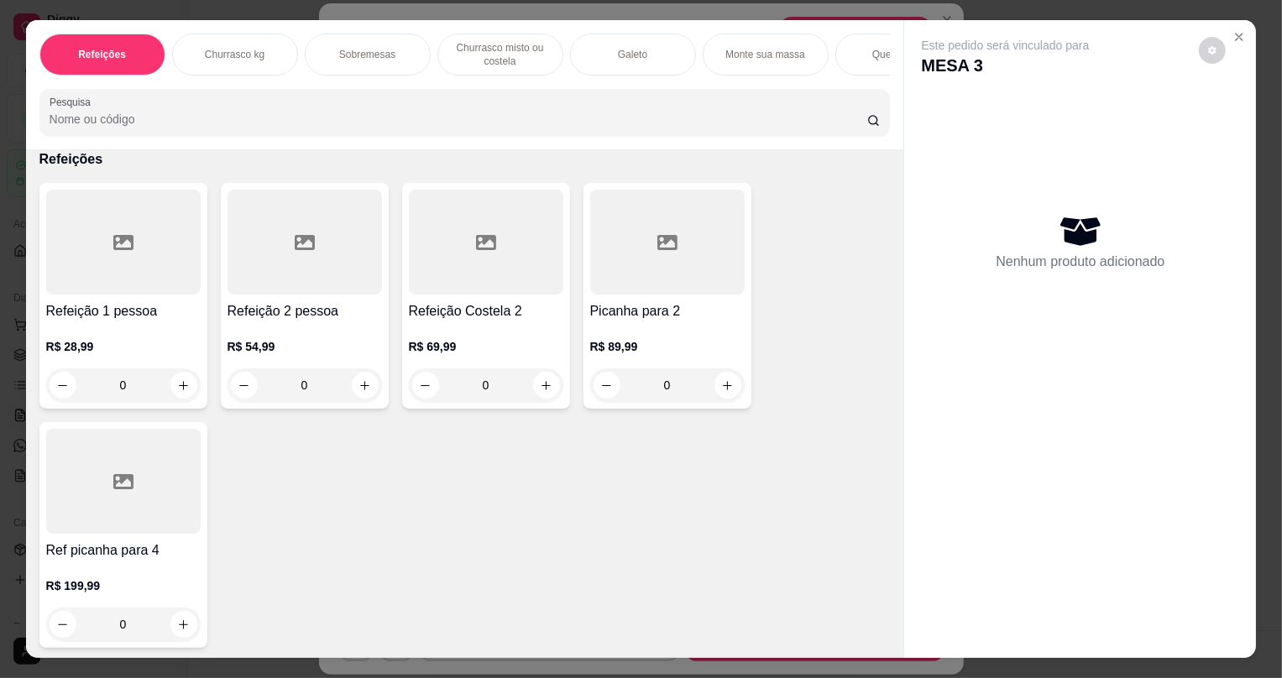
scroll to position [152, 0]
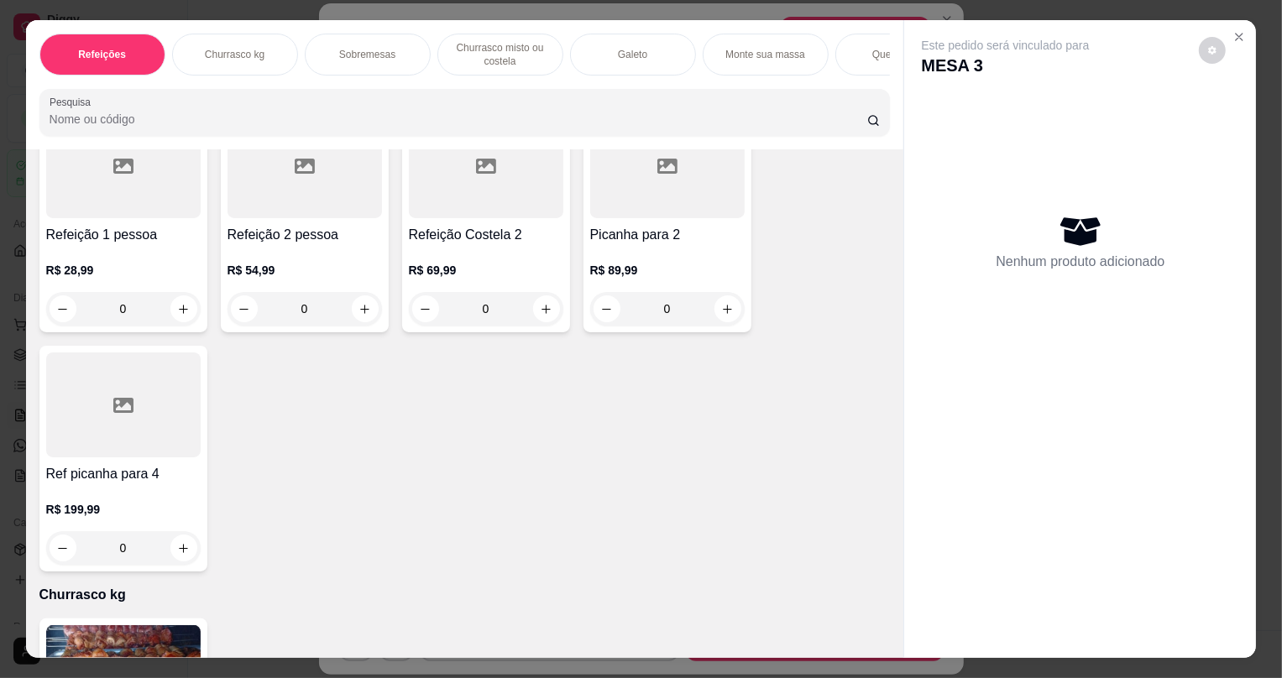
click at [144, 419] on div at bounding box center [123, 405] width 155 height 105
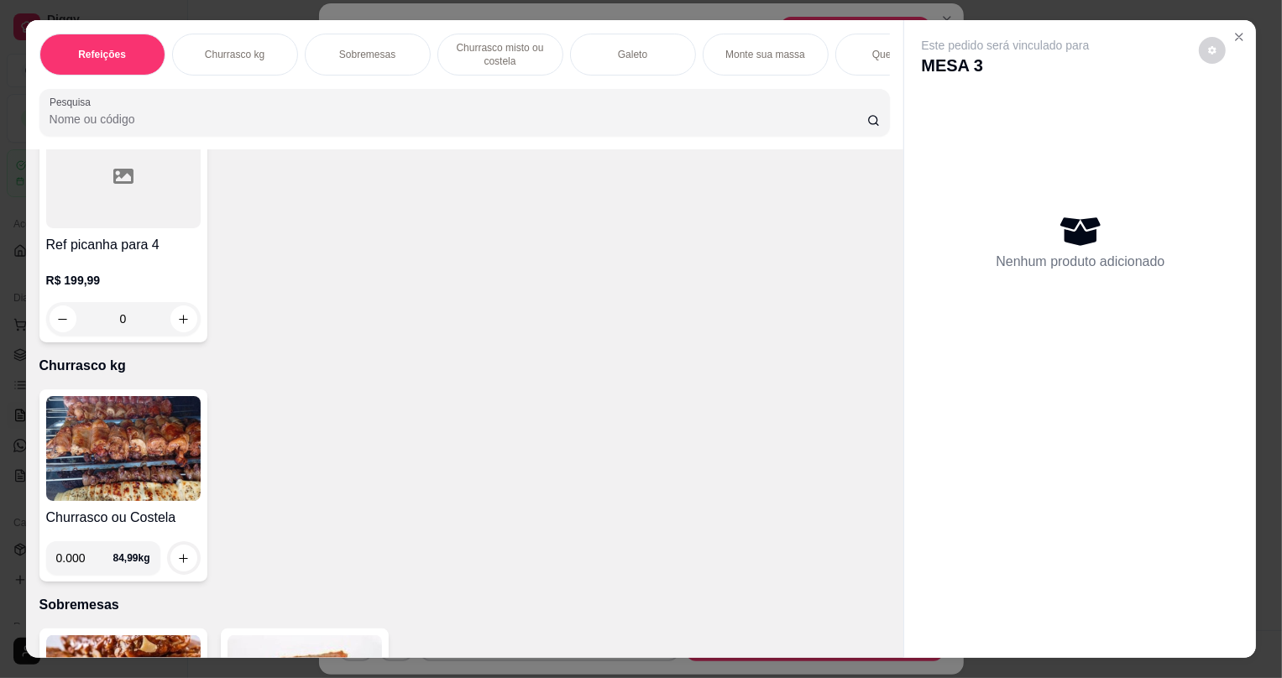
click at [169, 436] on img at bounding box center [123, 448] width 155 height 105
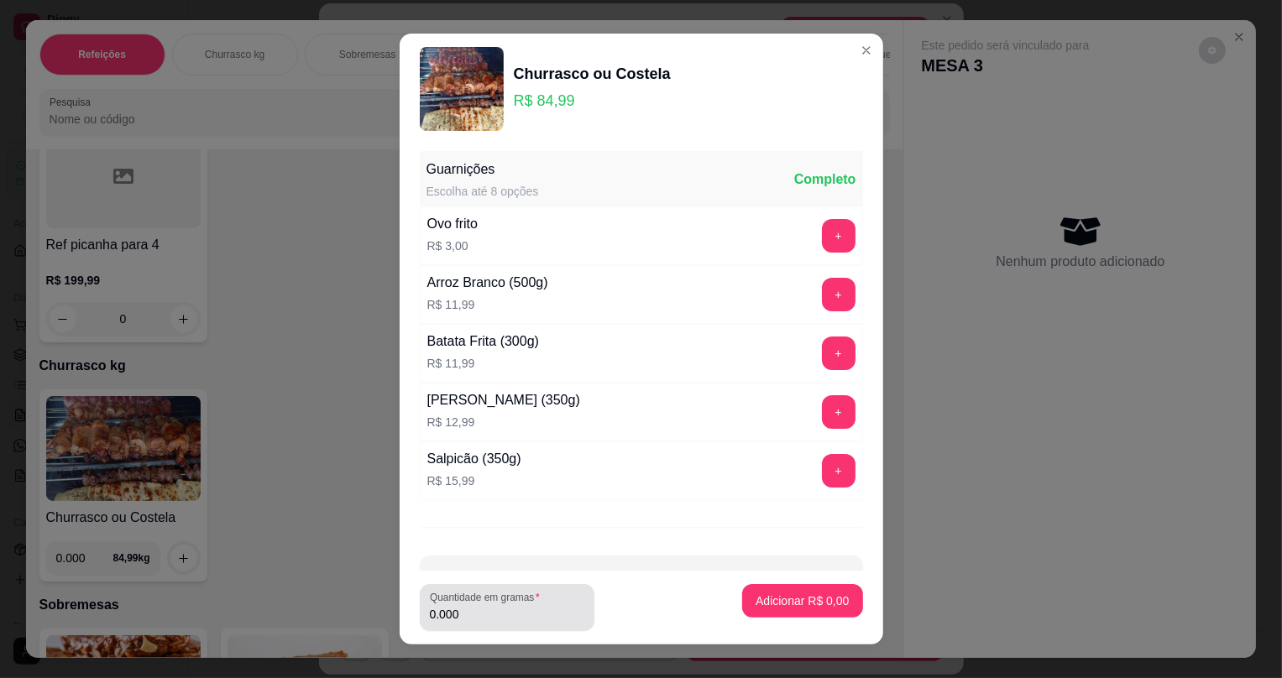
click at [523, 597] on label "Quantidade em gramas" at bounding box center [488, 597] width 116 height 14
click at [523, 606] on input "0.000" at bounding box center [507, 614] width 155 height 17
type input "0.162"
click at [749, 605] on p "Adicionar R$ 13,77" at bounding box center [799, 601] width 100 height 17
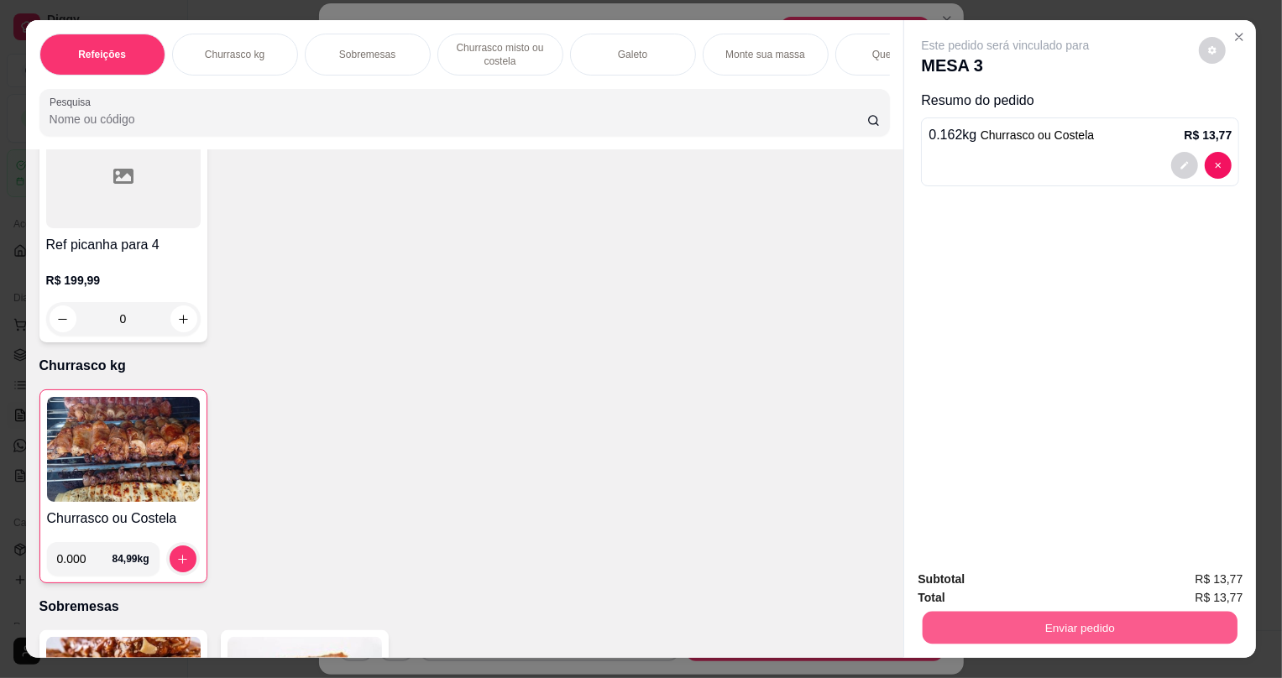
click at [996, 625] on button "Enviar pedido" at bounding box center [1080, 627] width 315 height 33
click at [972, 588] on button "Não registrar e enviar pedido" at bounding box center [1026, 587] width 175 height 32
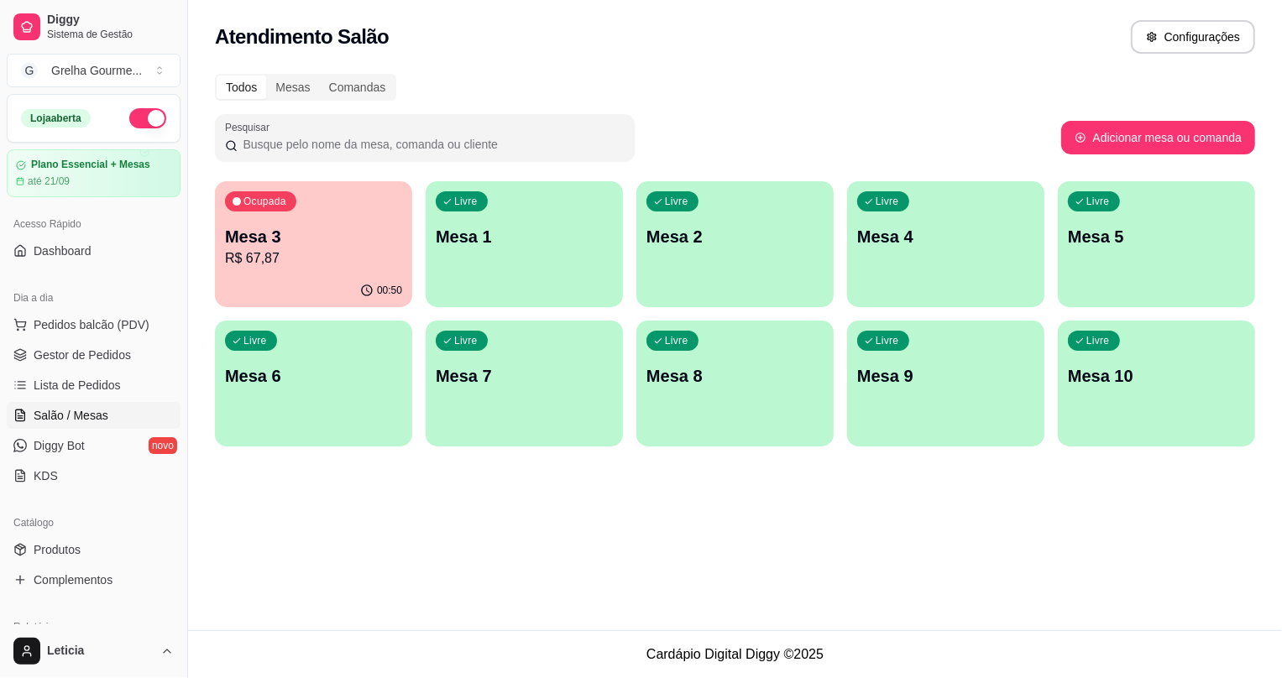
click at [350, 181] on div "Ocupada Mesa 3 R$ 67,87 00:50 Livre Mesa 1 Livre Mesa 2 Livre Mesa 4 Livre Mesa…" at bounding box center [735, 313] width 1040 height 265
click at [324, 265] on p "R$ 67,87" at bounding box center [313, 259] width 177 height 20
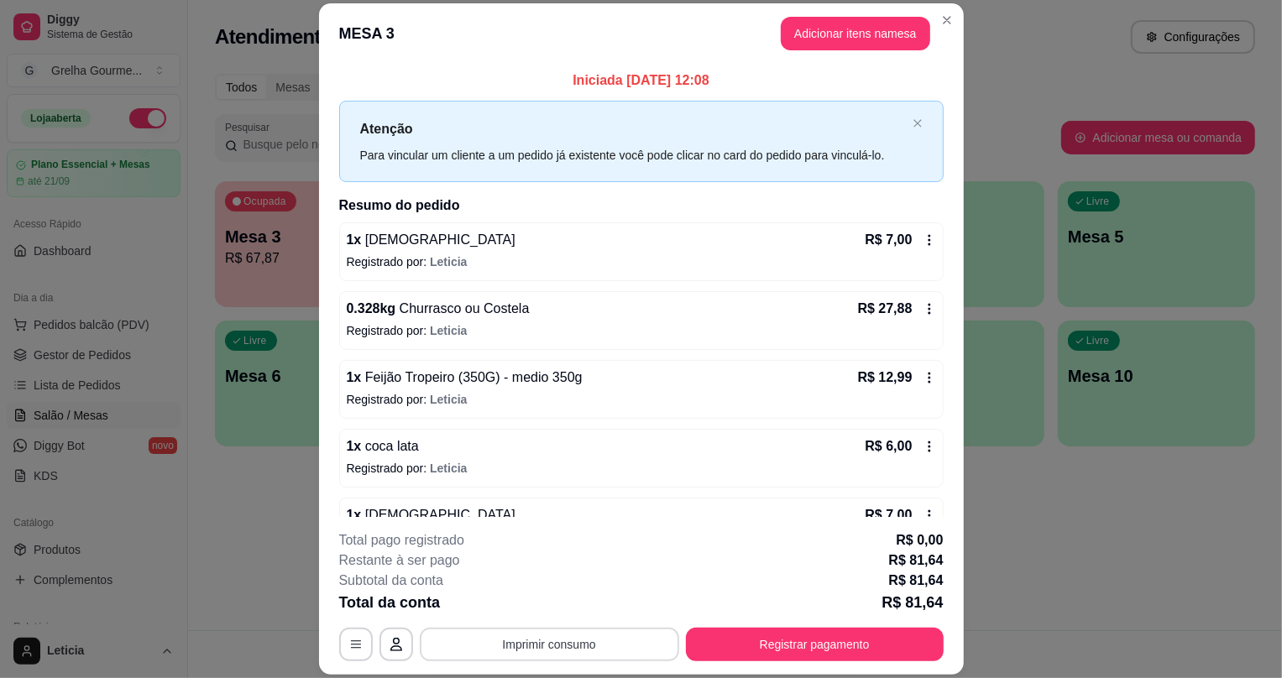
click at [575, 651] on button "Imprimir consumo" at bounding box center [549, 645] width 259 height 34
click at [555, 610] on button "IMPRESSORA" at bounding box center [550, 606] width 118 height 26
click at [753, 647] on button "Registrar pagamento" at bounding box center [814, 645] width 250 height 33
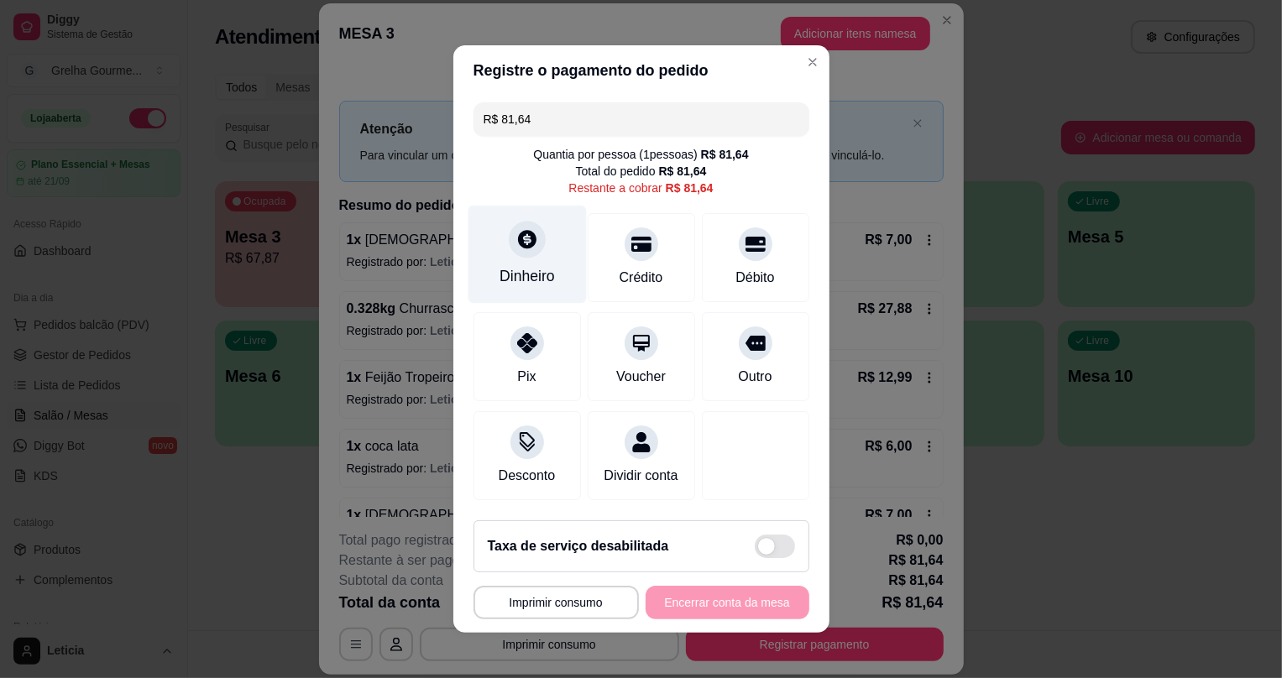
click at [496, 240] on div "Dinheiro" at bounding box center [527, 255] width 118 height 98
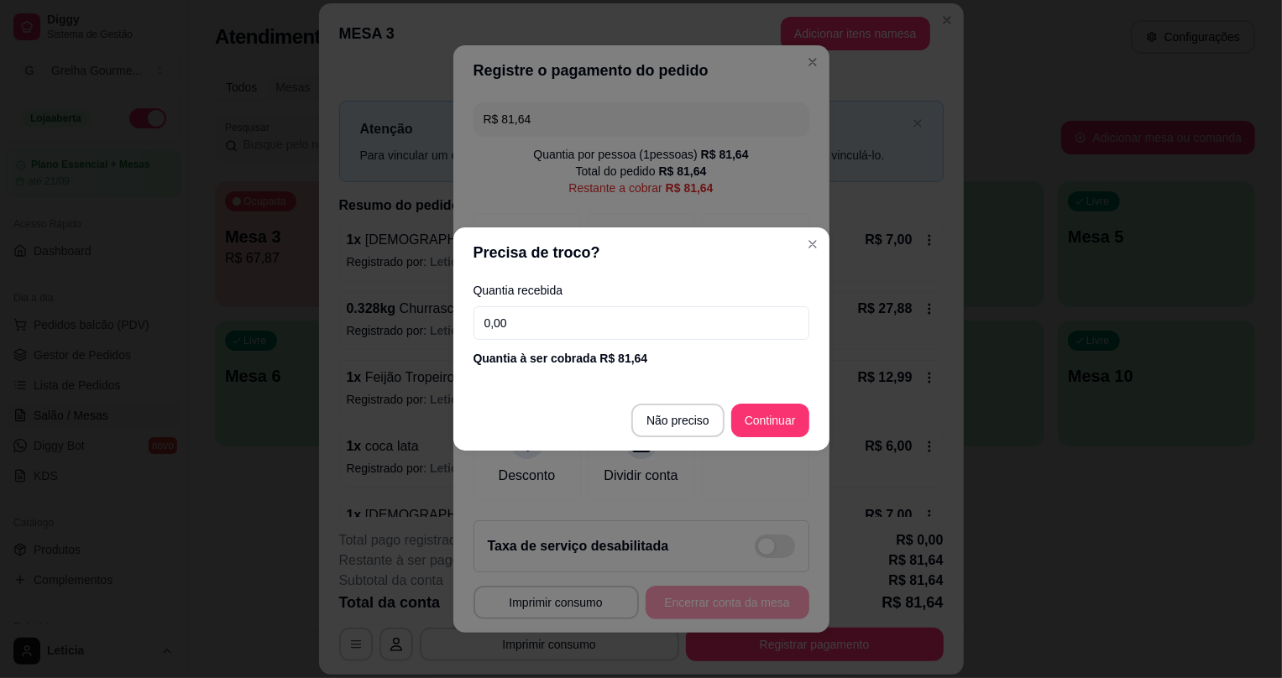
click at [606, 321] on input "0,00" at bounding box center [642, 323] width 336 height 34
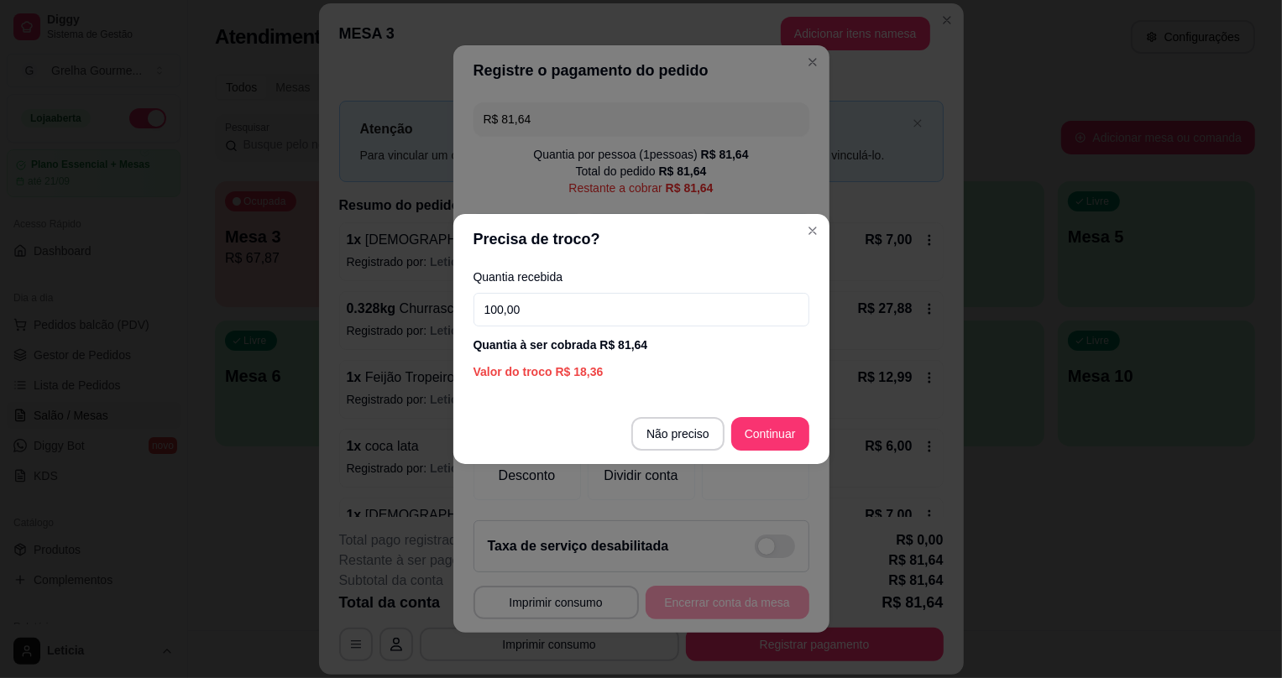
type input "100,00"
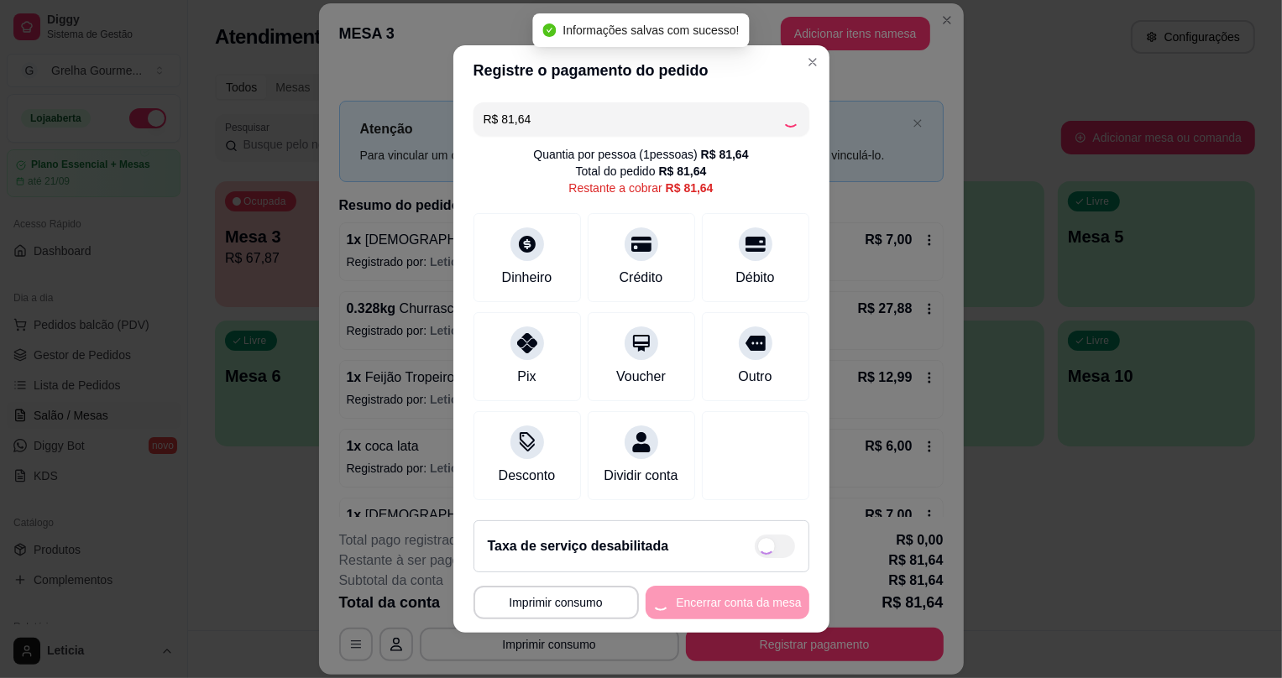
type input "R$ 0,00"
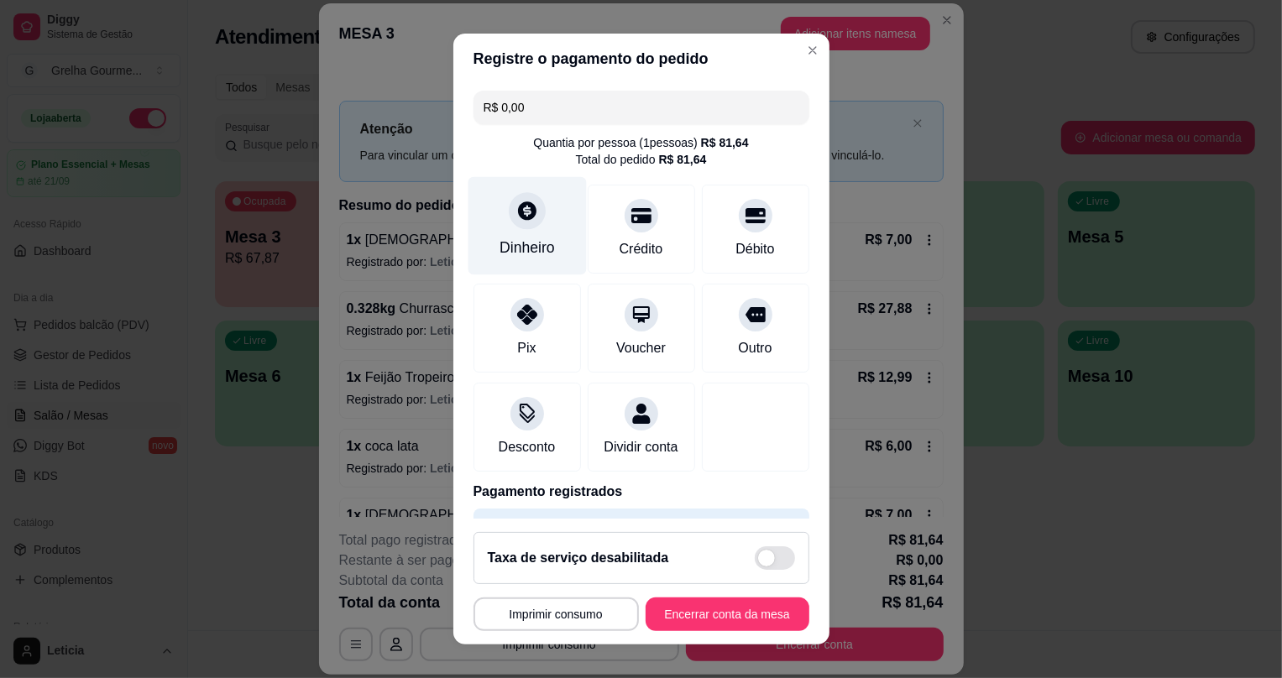
click at [539, 228] on div "Dinheiro" at bounding box center [527, 226] width 118 height 98
click at [517, 235] on div "Dinheiro" at bounding box center [527, 226] width 118 height 98
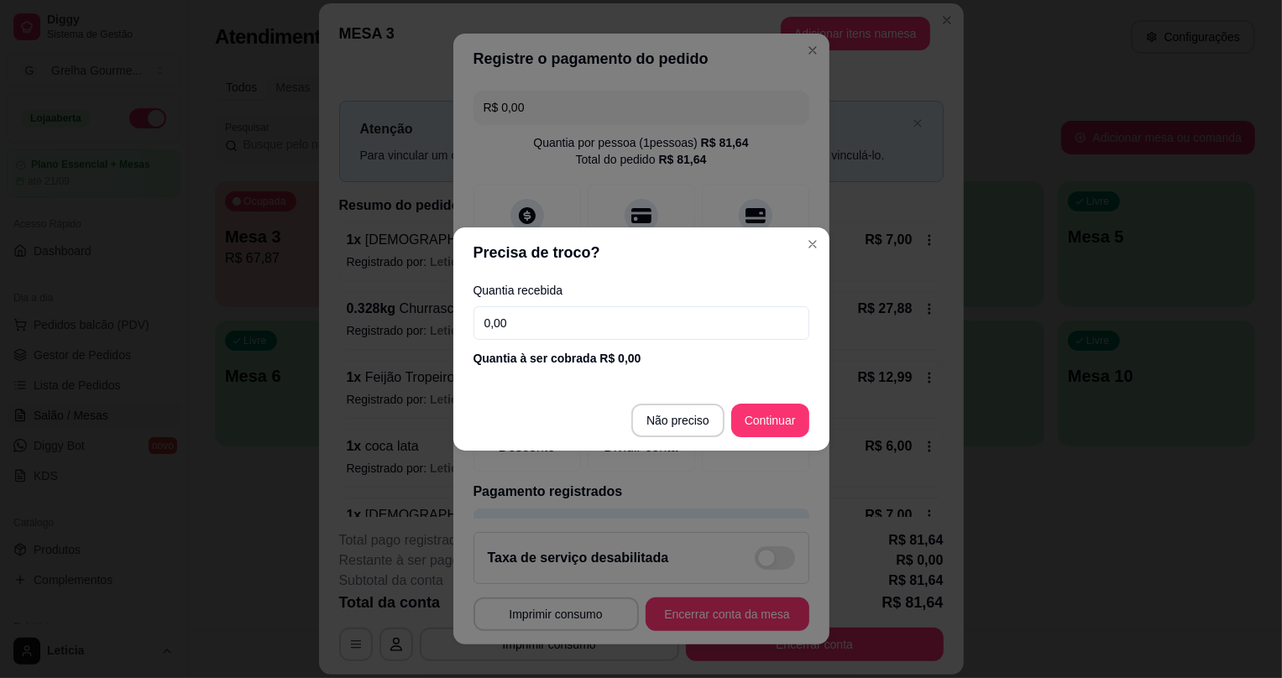
click at [528, 311] on input "0,00" at bounding box center [642, 323] width 336 height 34
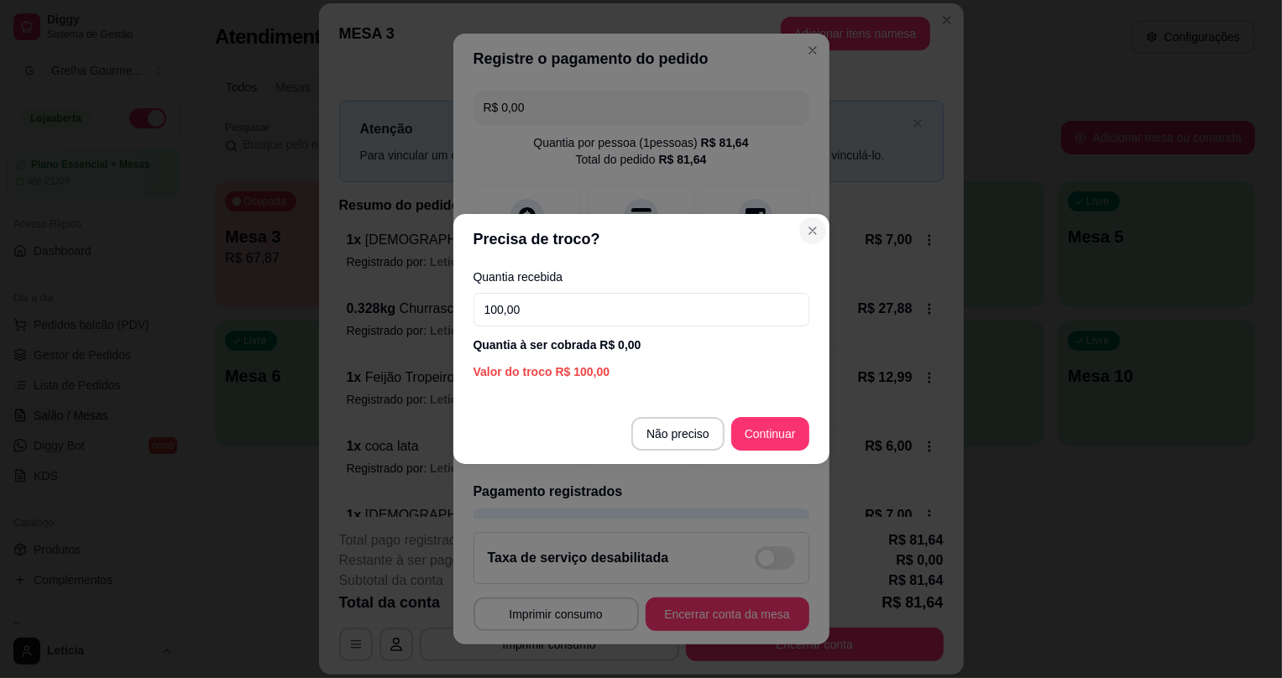
type input "100,00"
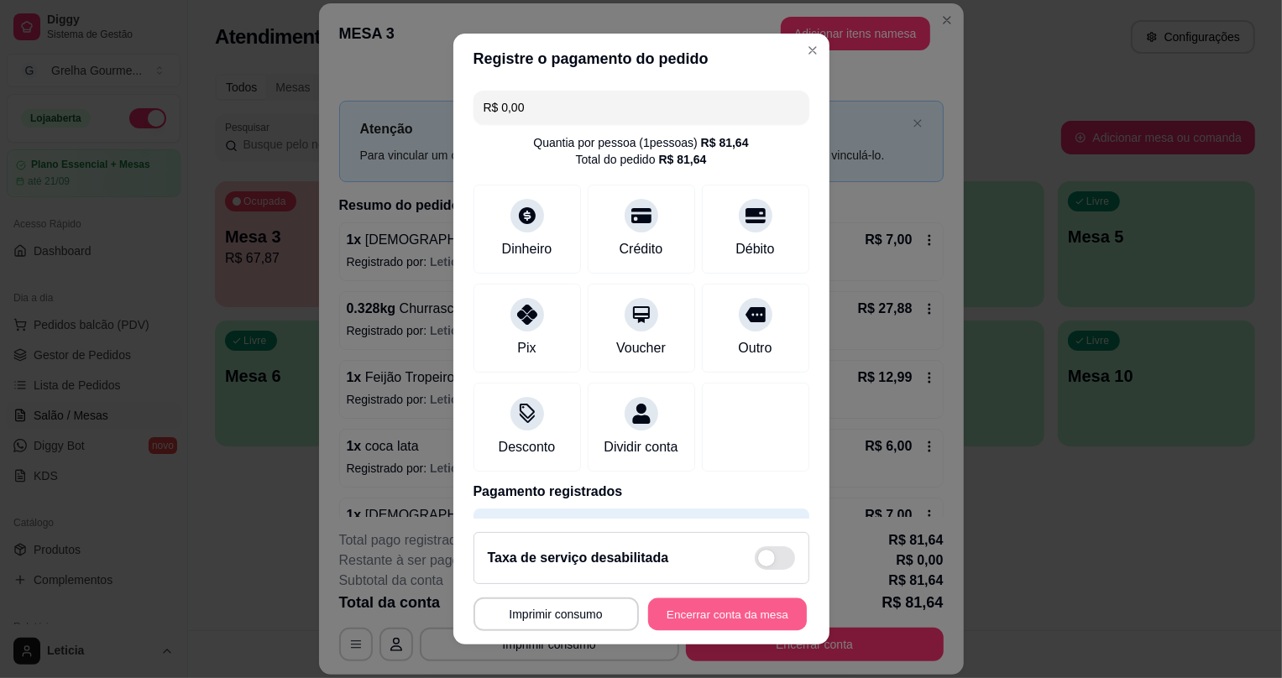
click at [699, 616] on button "Encerrar conta da mesa" at bounding box center [727, 614] width 159 height 33
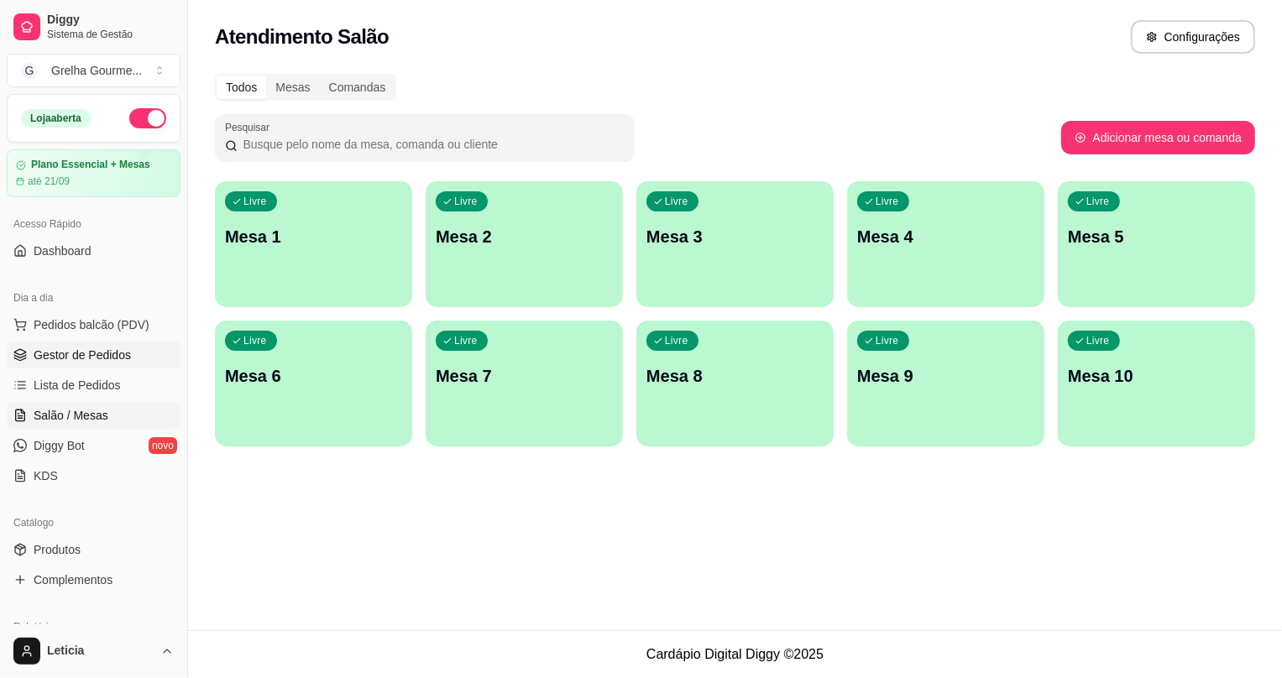
click at [97, 350] on span "Gestor de Pedidos" at bounding box center [82, 355] width 97 height 17
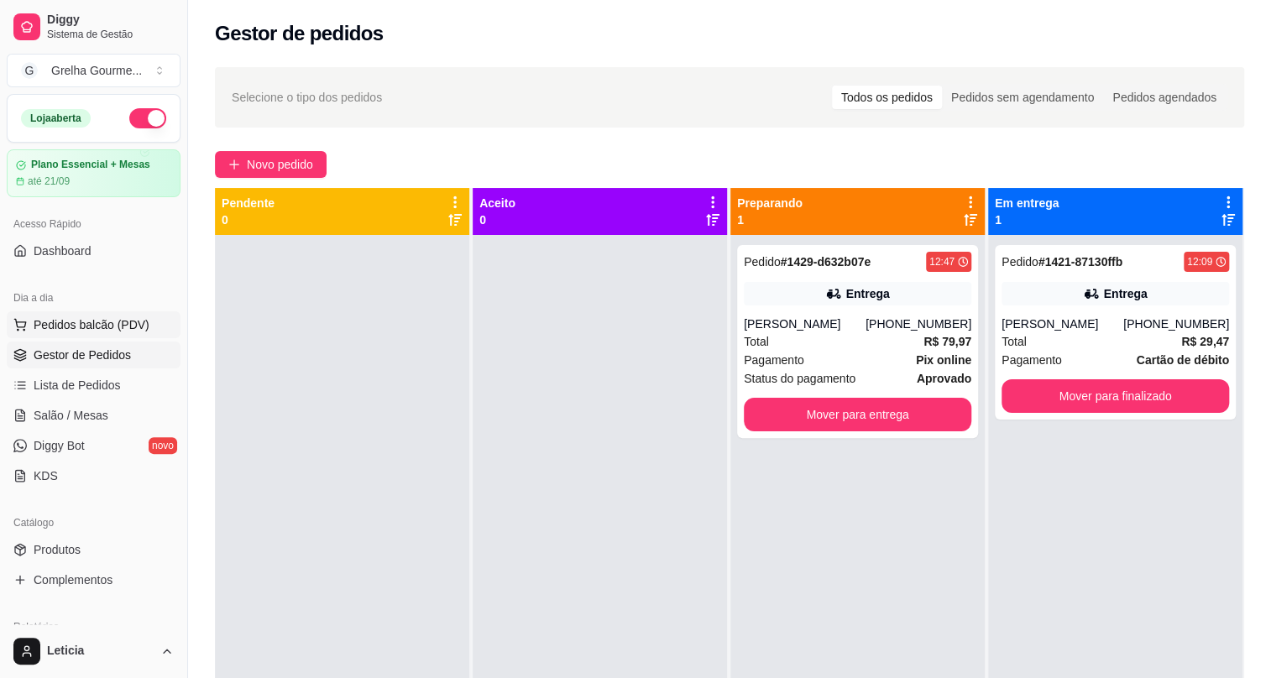
click at [42, 322] on span "Pedidos balcão (PDV)" at bounding box center [92, 325] width 116 height 17
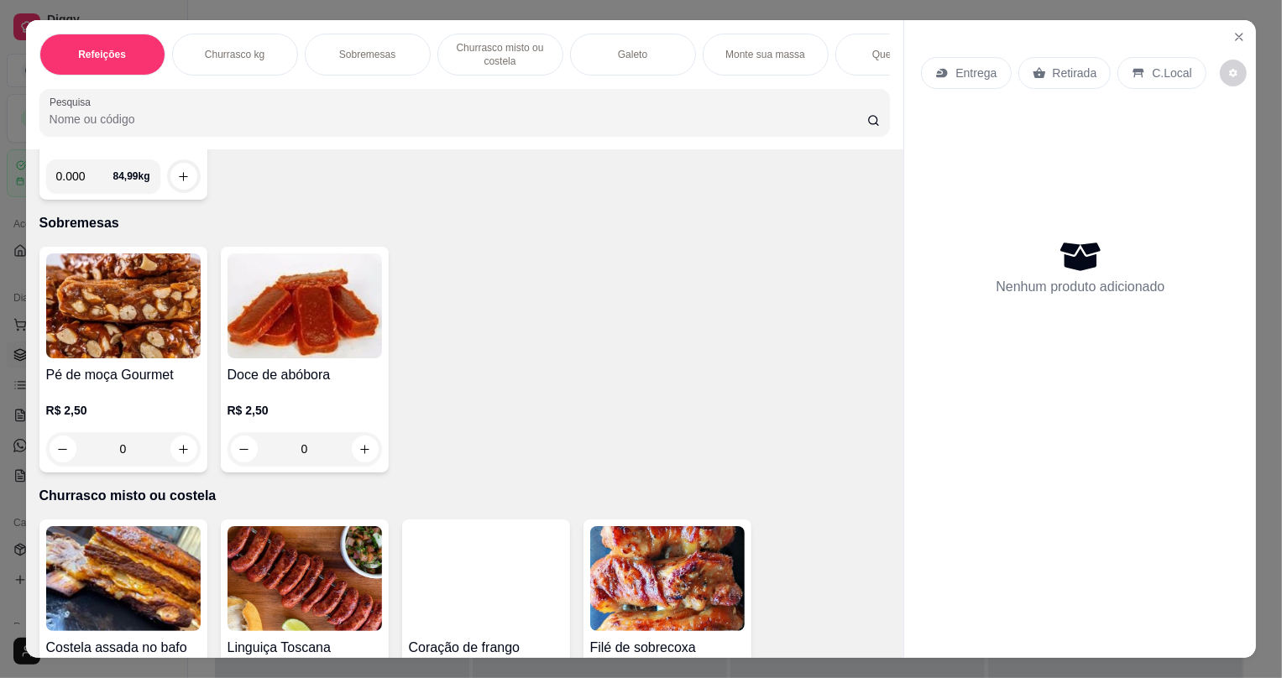
scroll to position [610, 0]
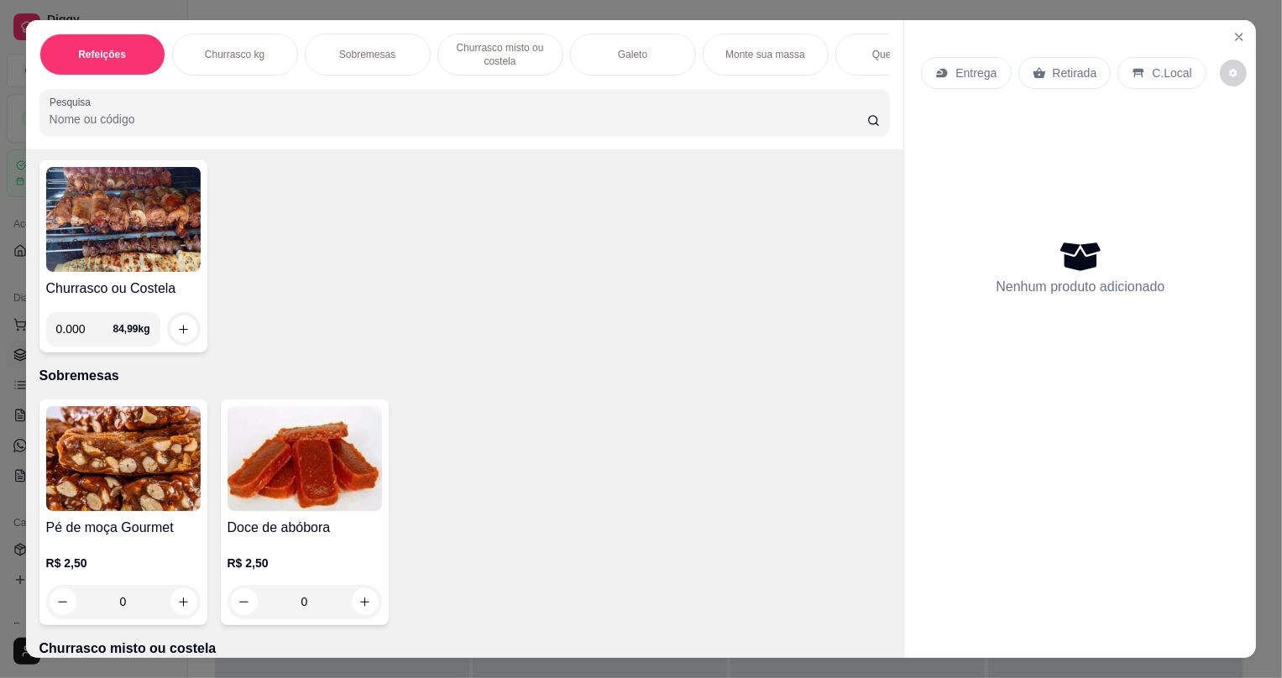
click at [144, 270] on img at bounding box center [123, 219] width 155 height 105
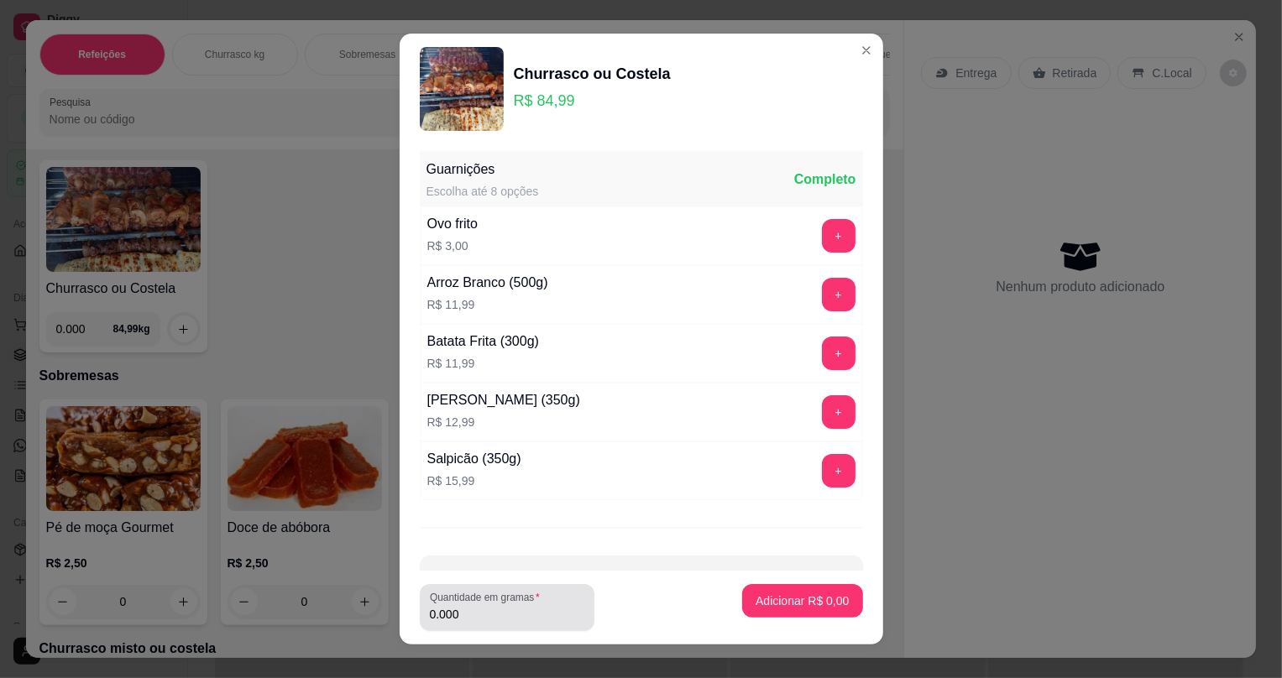
click at [486, 626] on div "Quantidade em gramas 0.000" at bounding box center [507, 607] width 175 height 47
click at [503, 626] on div "Quantidade em gramas 0.000" at bounding box center [507, 607] width 175 height 47
type input "0.530"
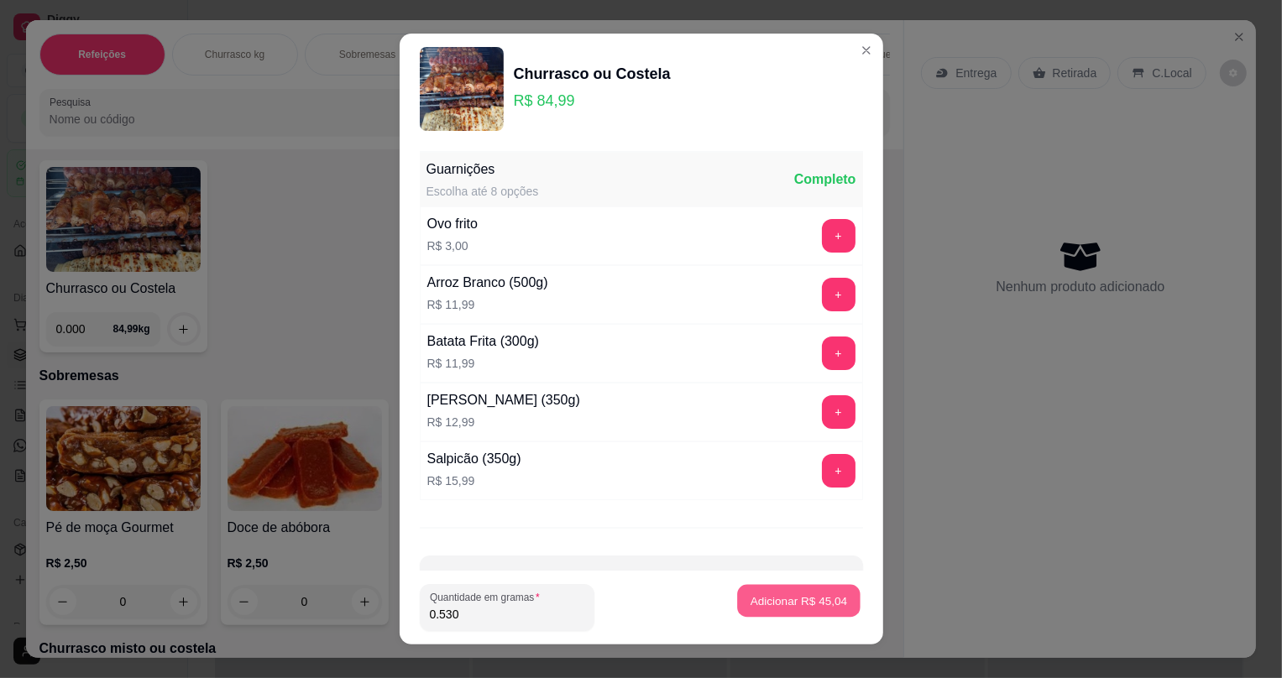
click at [751, 602] on p "Adicionar R$ 45,04" at bounding box center [799, 601] width 97 height 16
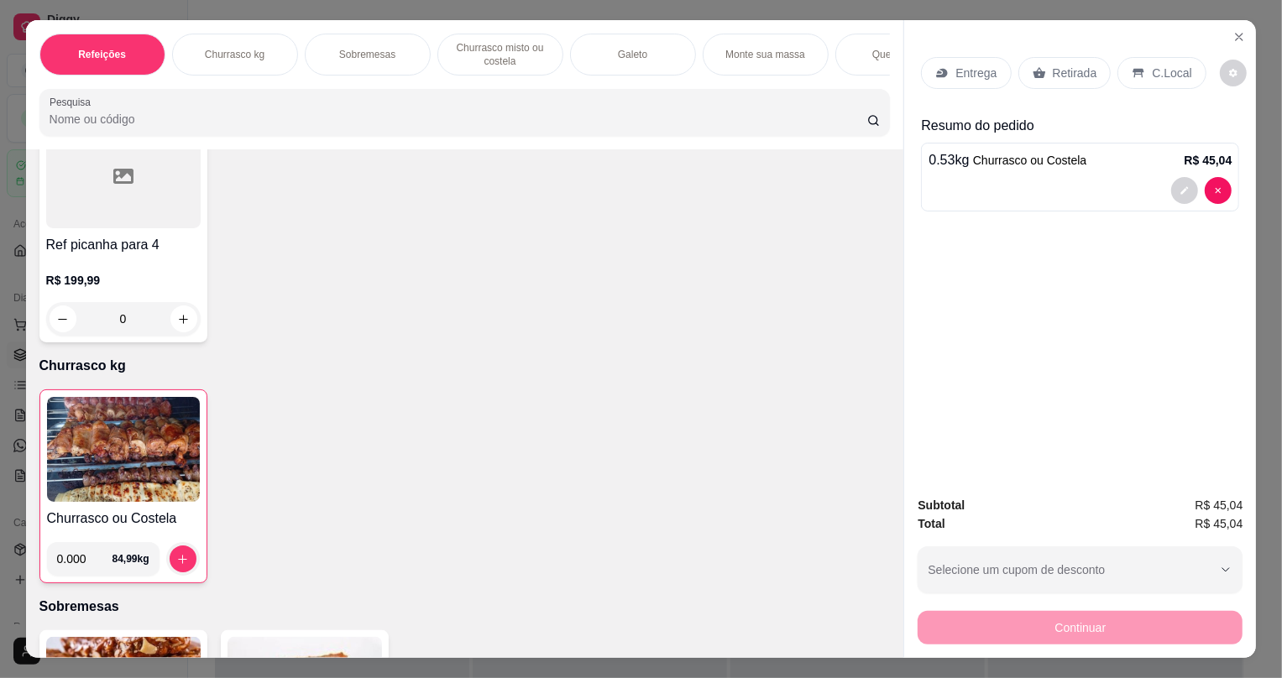
scroll to position [0, 0]
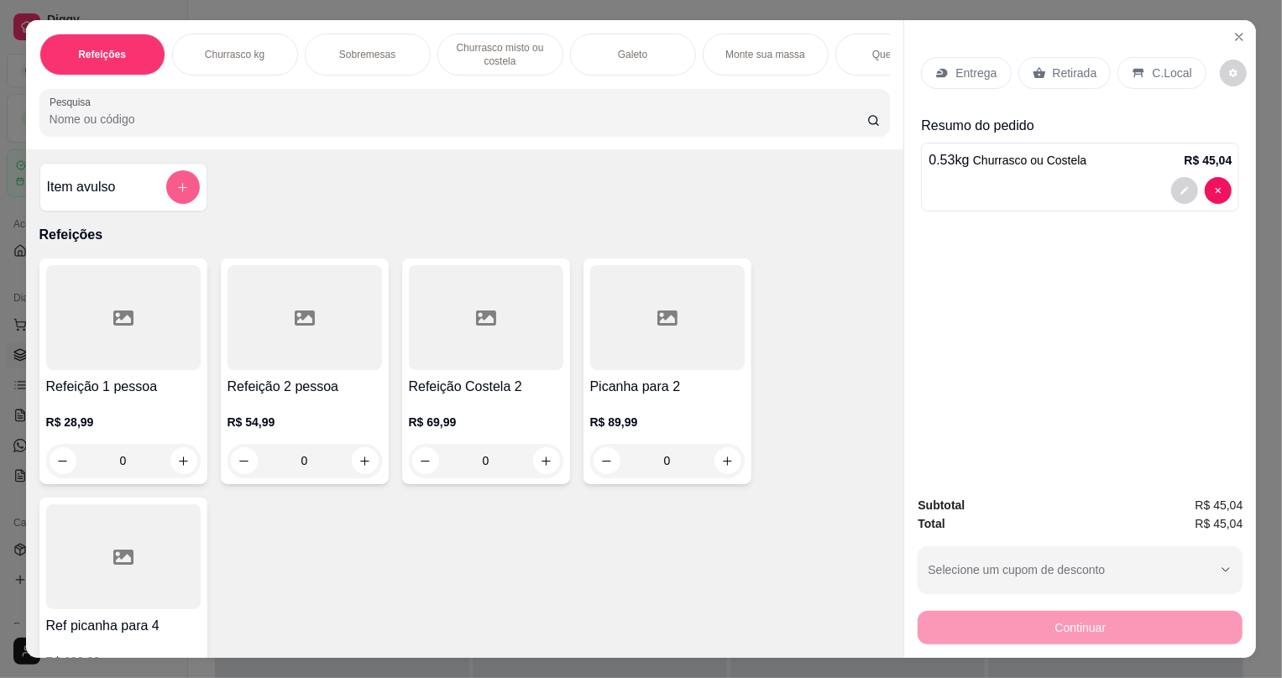
click at [176, 194] on icon "add-separate-item" at bounding box center [182, 187] width 13 height 13
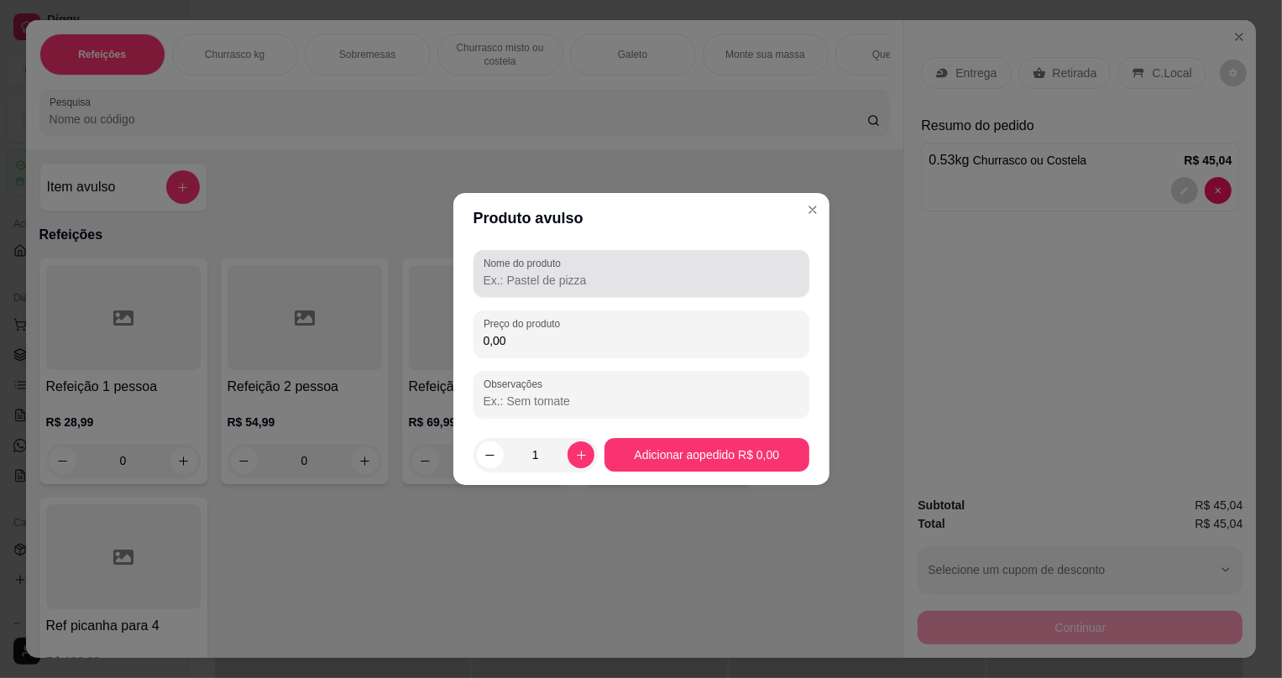
click at [513, 282] on input "Nome do produto" at bounding box center [642, 280] width 316 height 17
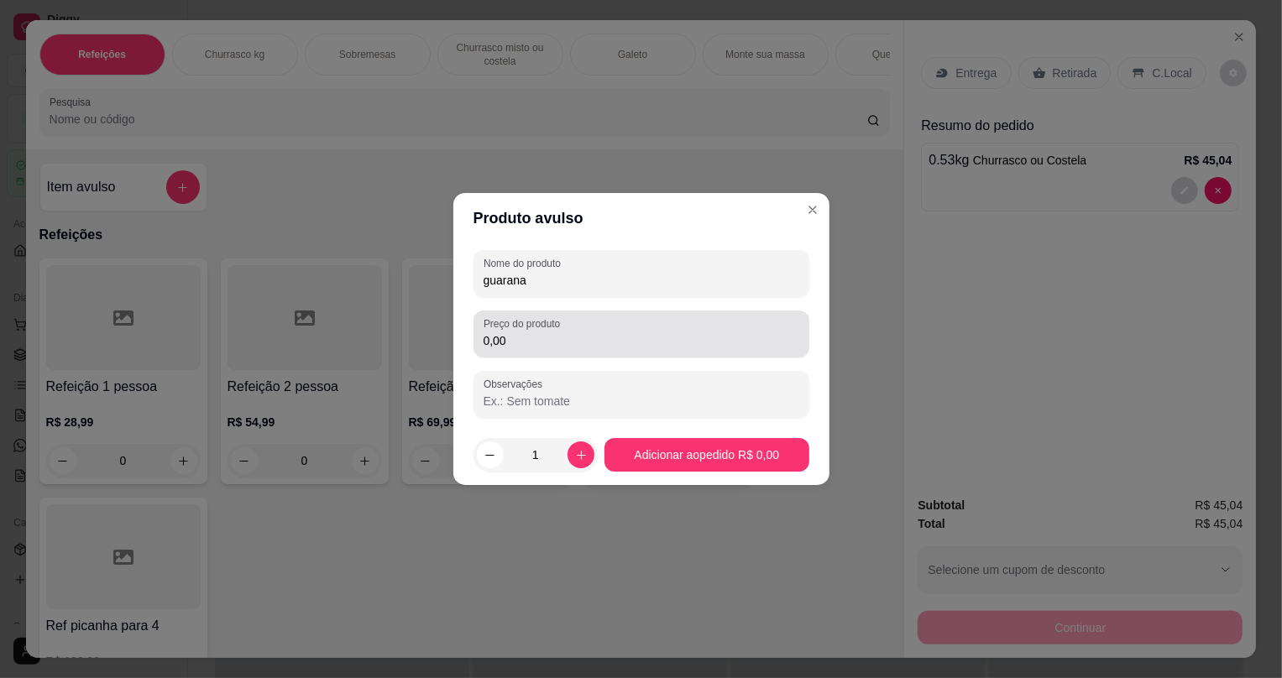
type input "guarana"
click at [516, 348] on input "0,00" at bounding box center [642, 341] width 316 height 17
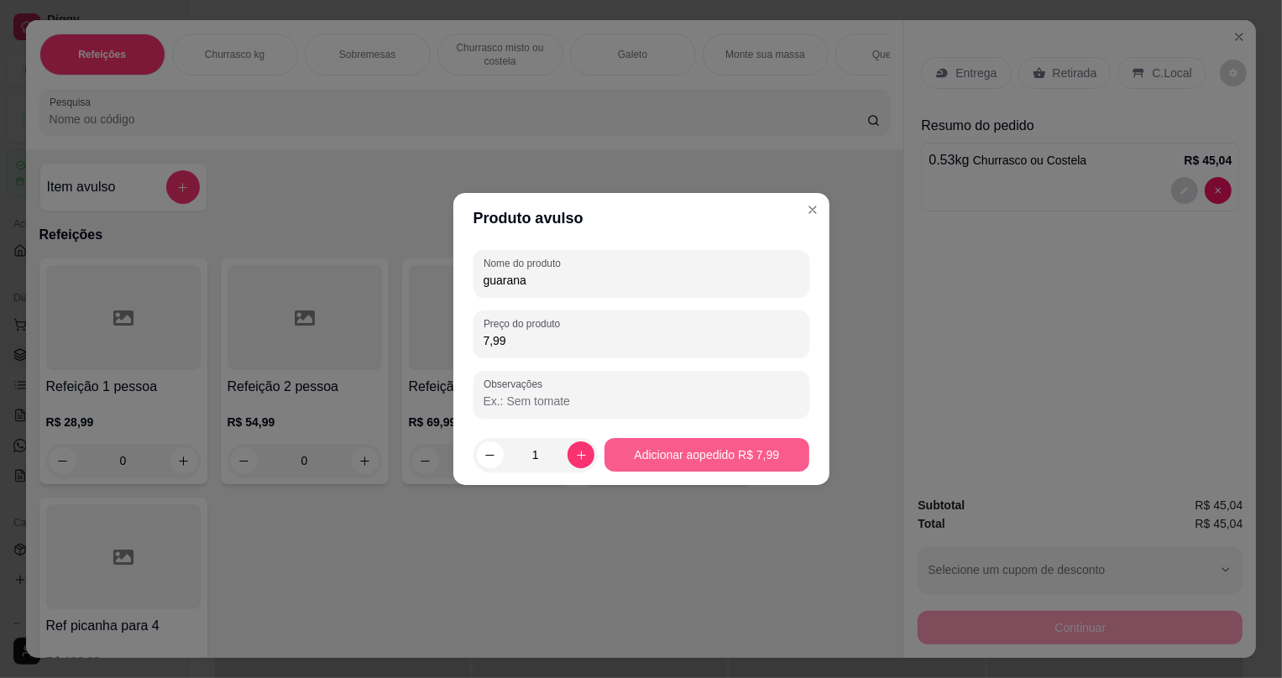
type input "7,99"
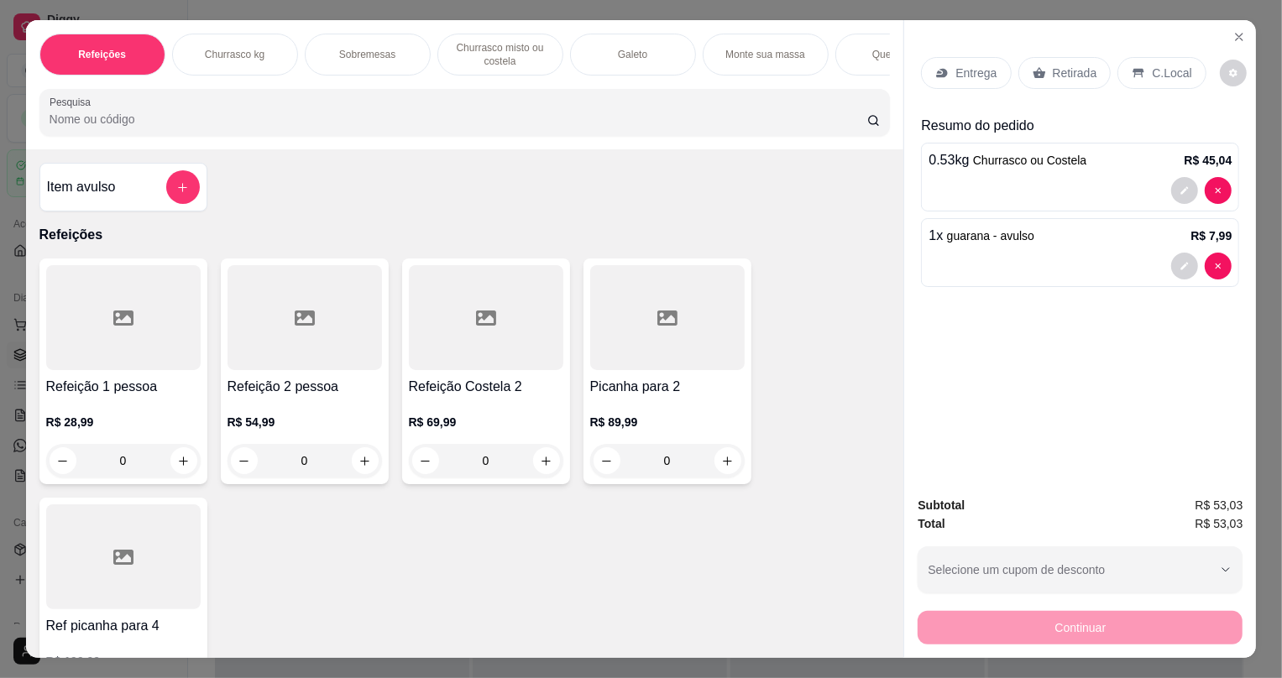
click at [1053, 77] on p "Retirada" at bounding box center [1075, 73] width 45 height 17
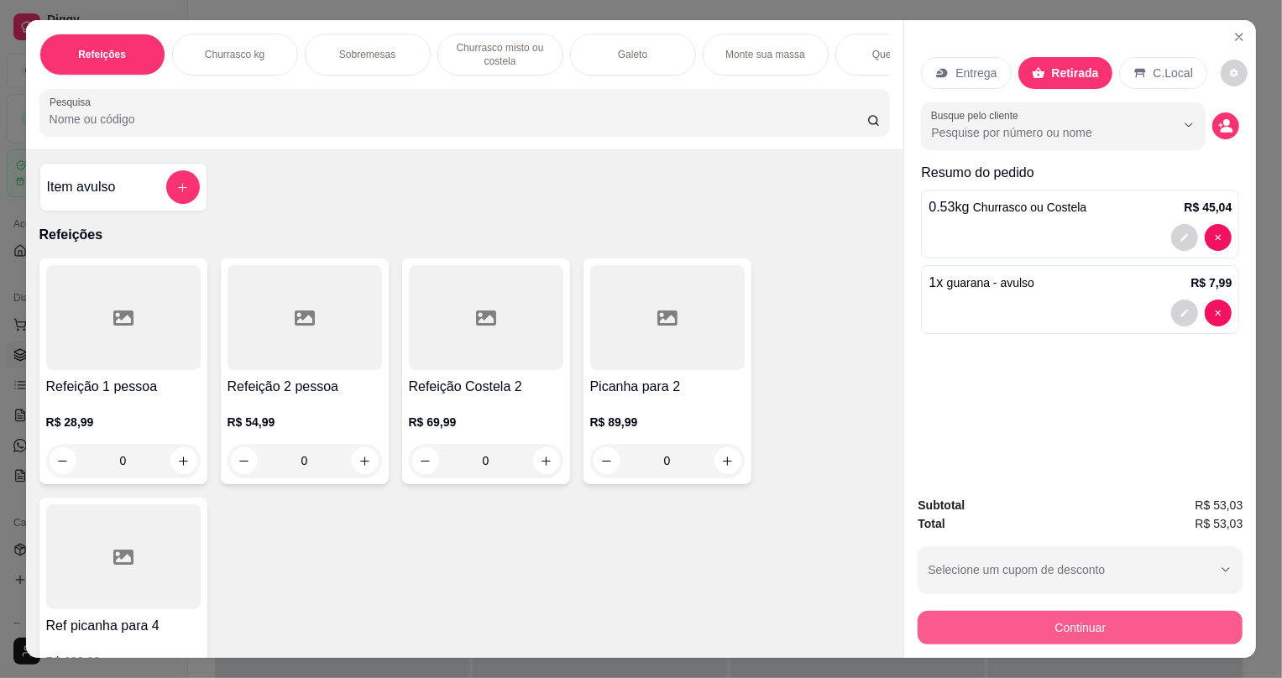
click at [961, 638] on button "Continuar" at bounding box center [1080, 628] width 325 height 34
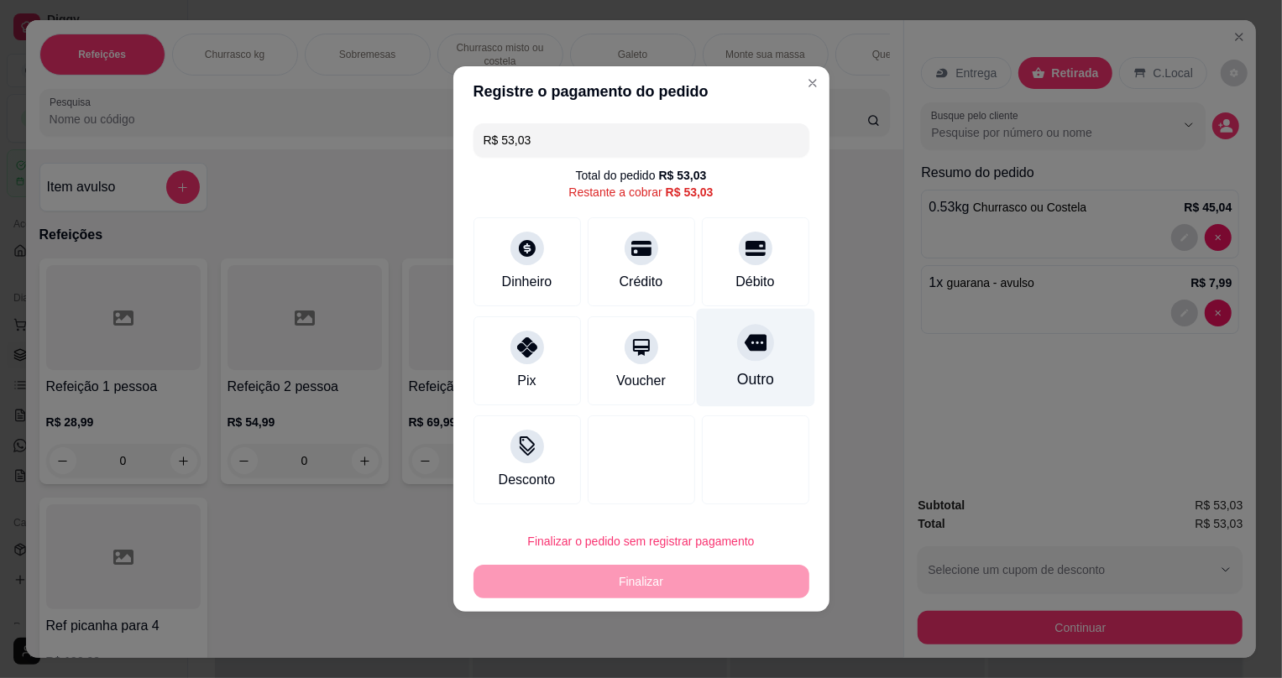
click at [736, 362] on div "Outro" at bounding box center [755, 358] width 118 height 98
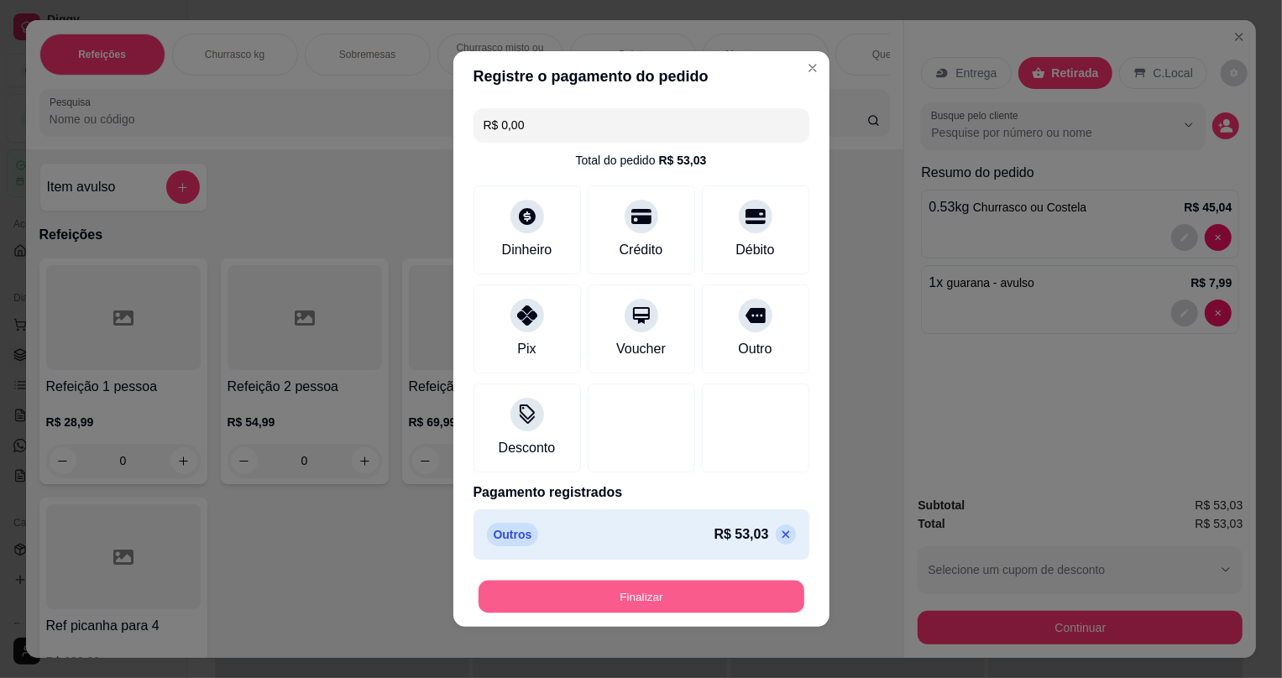
click at [655, 593] on button "Finalizar" at bounding box center [642, 597] width 326 height 33
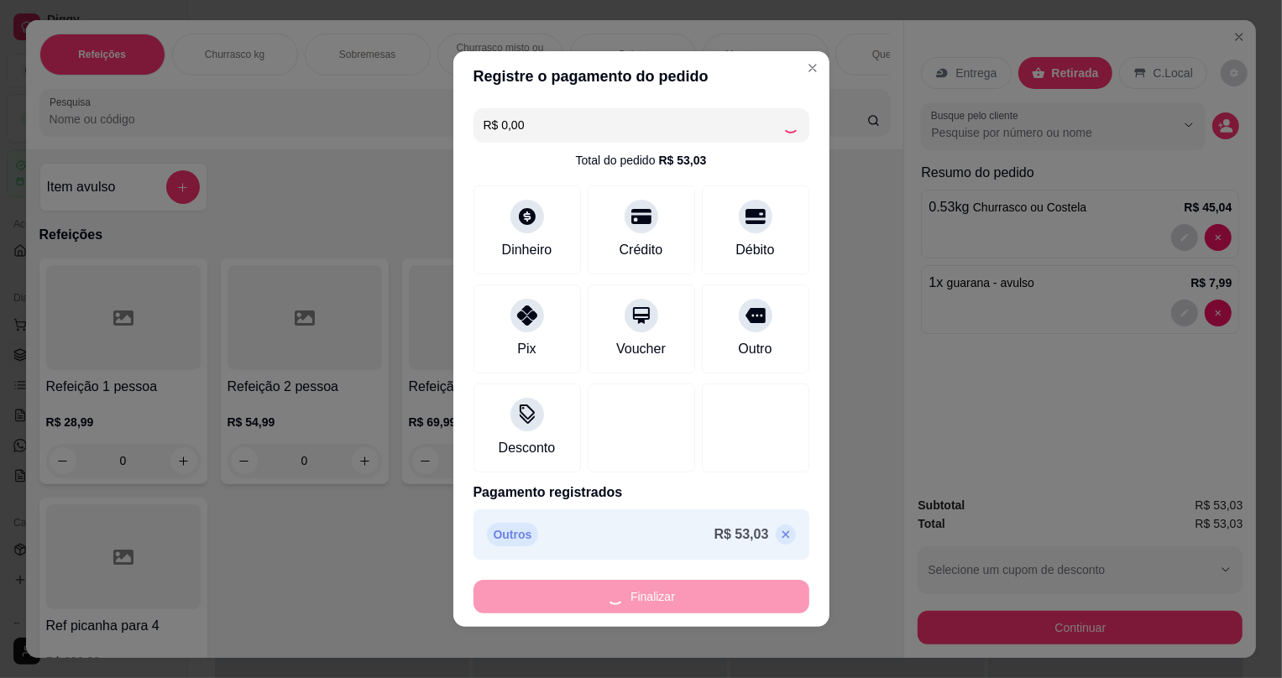
type input "-R$ 53,03"
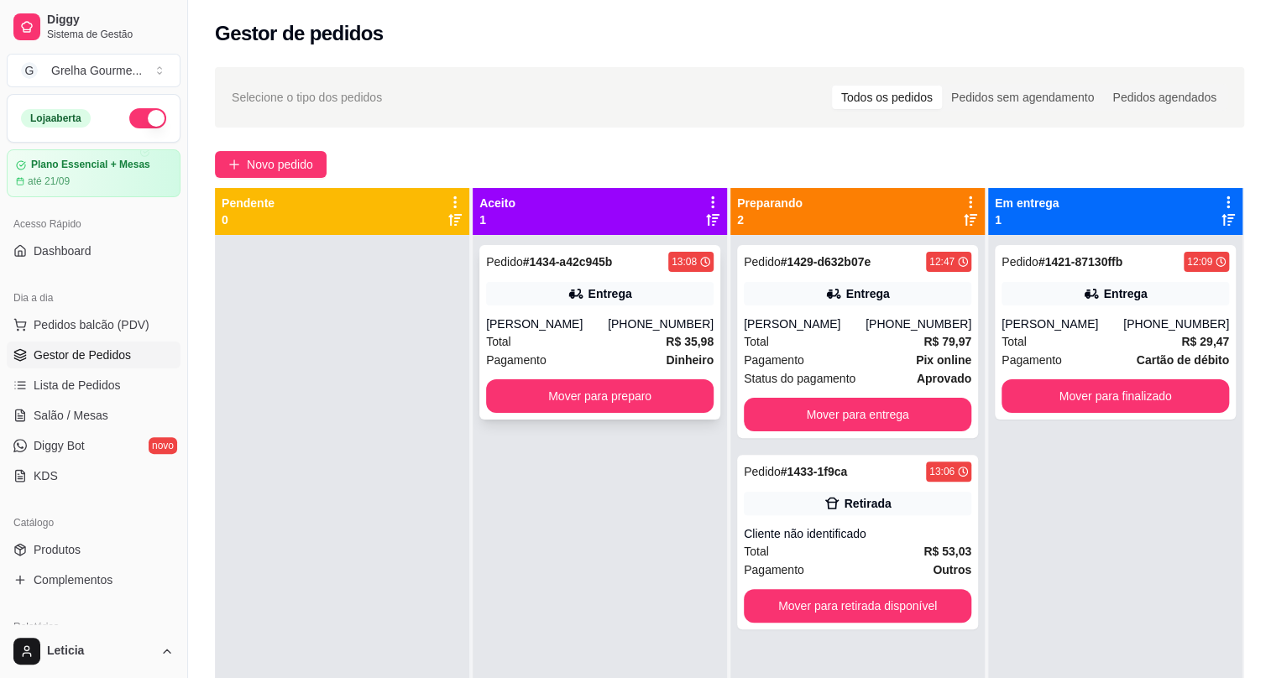
click at [552, 334] on div "Total R$ 35,98" at bounding box center [600, 342] width 228 height 18
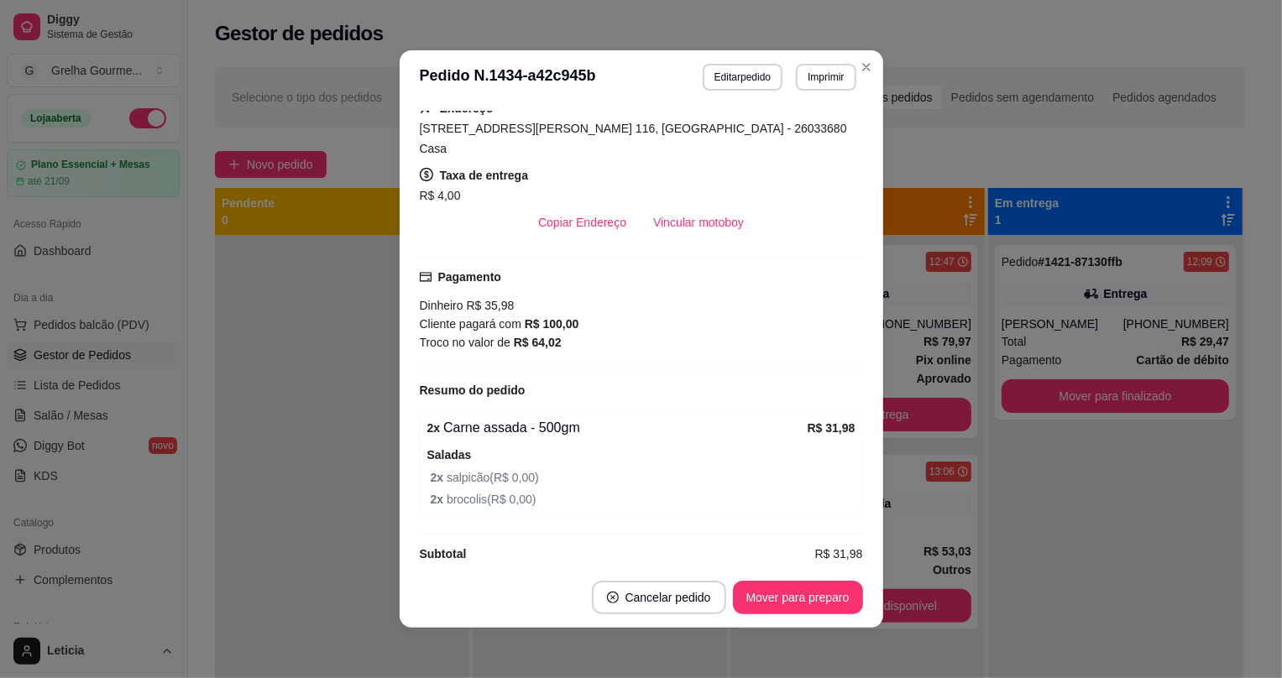
scroll to position [233, 0]
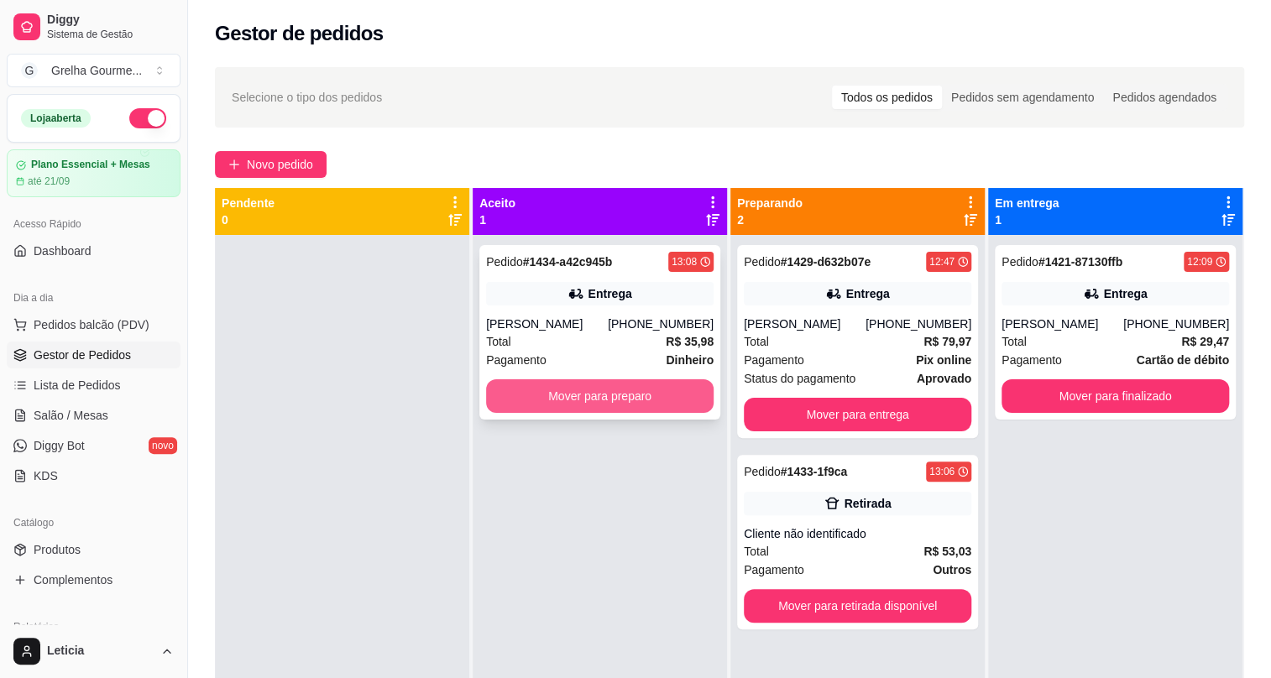
click at [560, 377] on div "Pedido # 1434-a42c945b 13:08 Entrega Silvia [PHONE_NUMBER] Total R$ 35,98 Pagam…" at bounding box center [599, 332] width 241 height 175
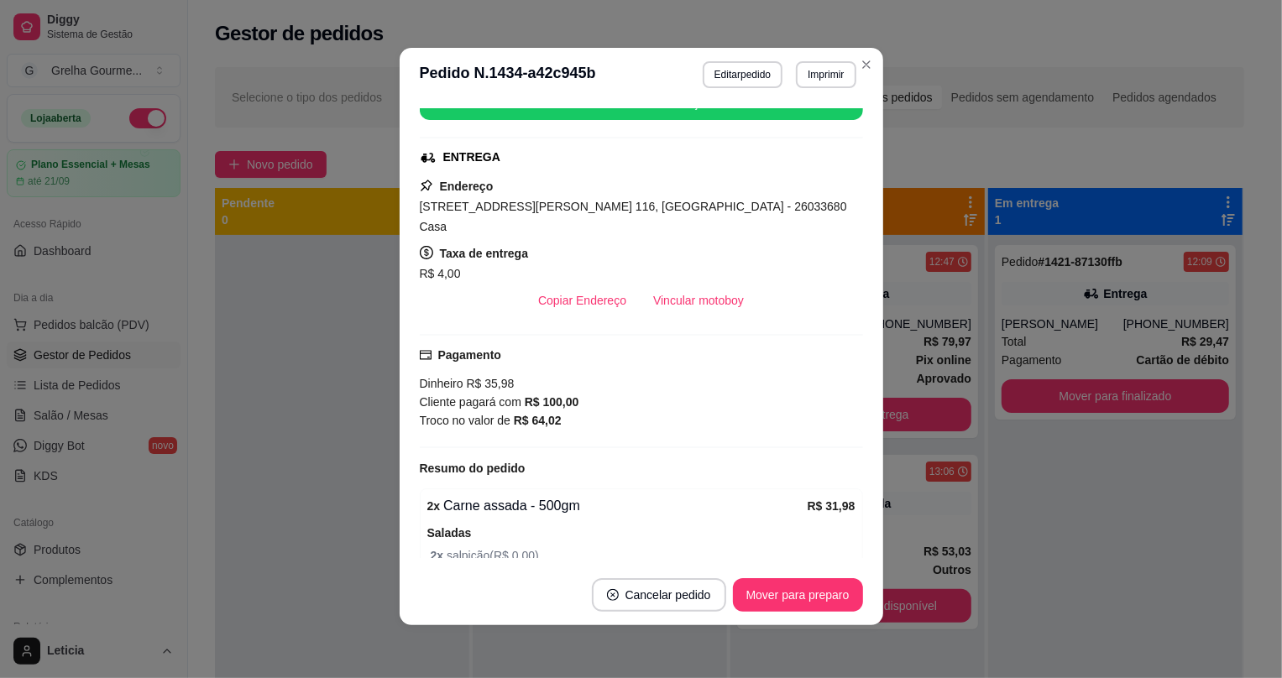
scroll to position [309, 0]
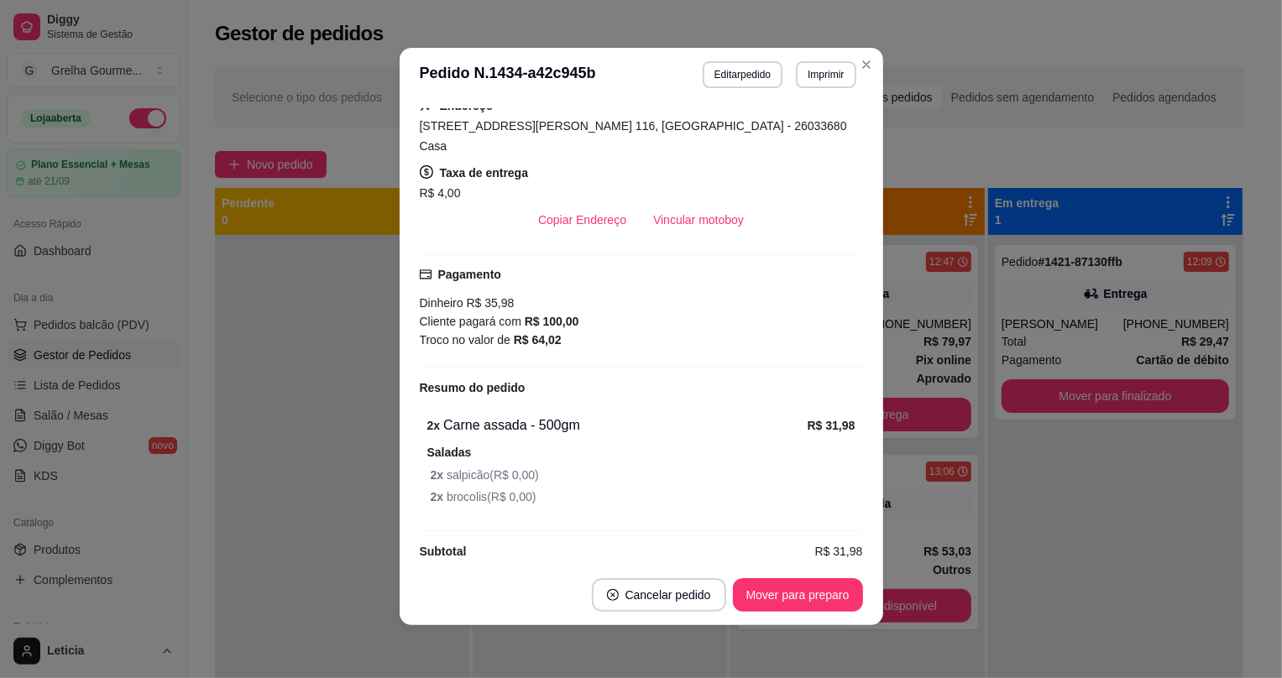
click at [400, 445] on div "feito há -1 minutos Horário do pedido [DATE] 13:08 Status do pedido ACEITO Nome…" at bounding box center [642, 334] width 484 height 464
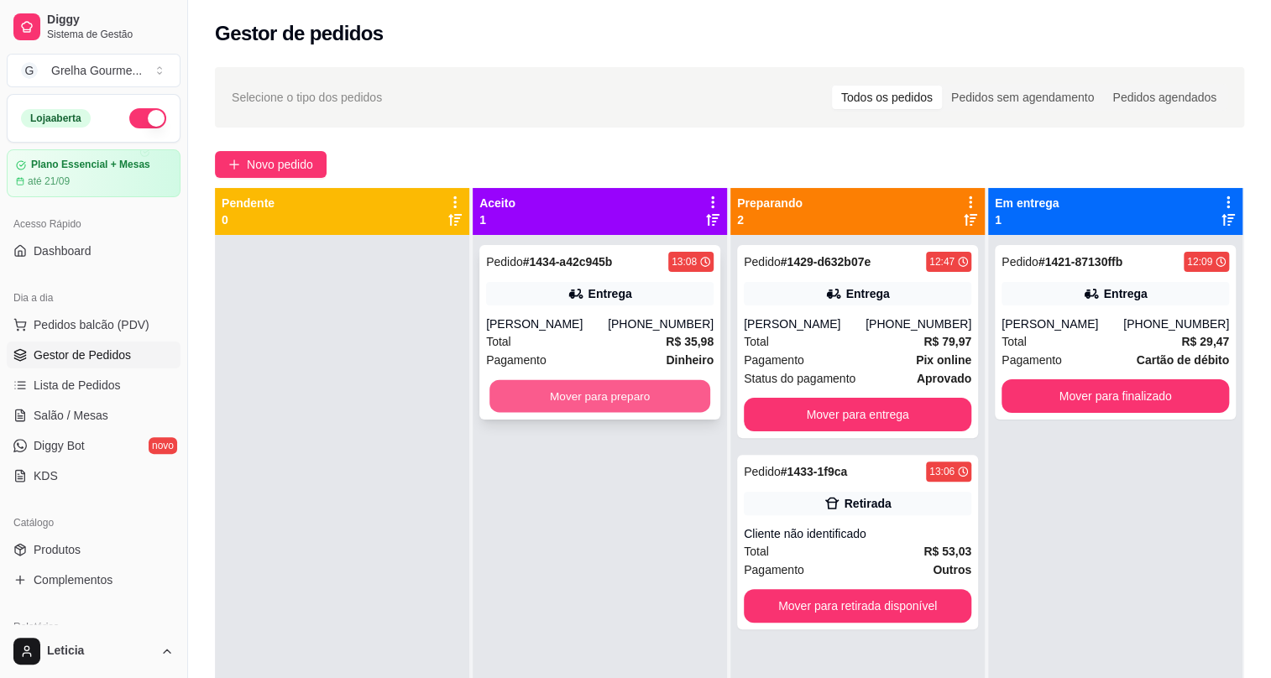
click at [533, 383] on button "Mover para preparo" at bounding box center [600, 396] width 221 height 33
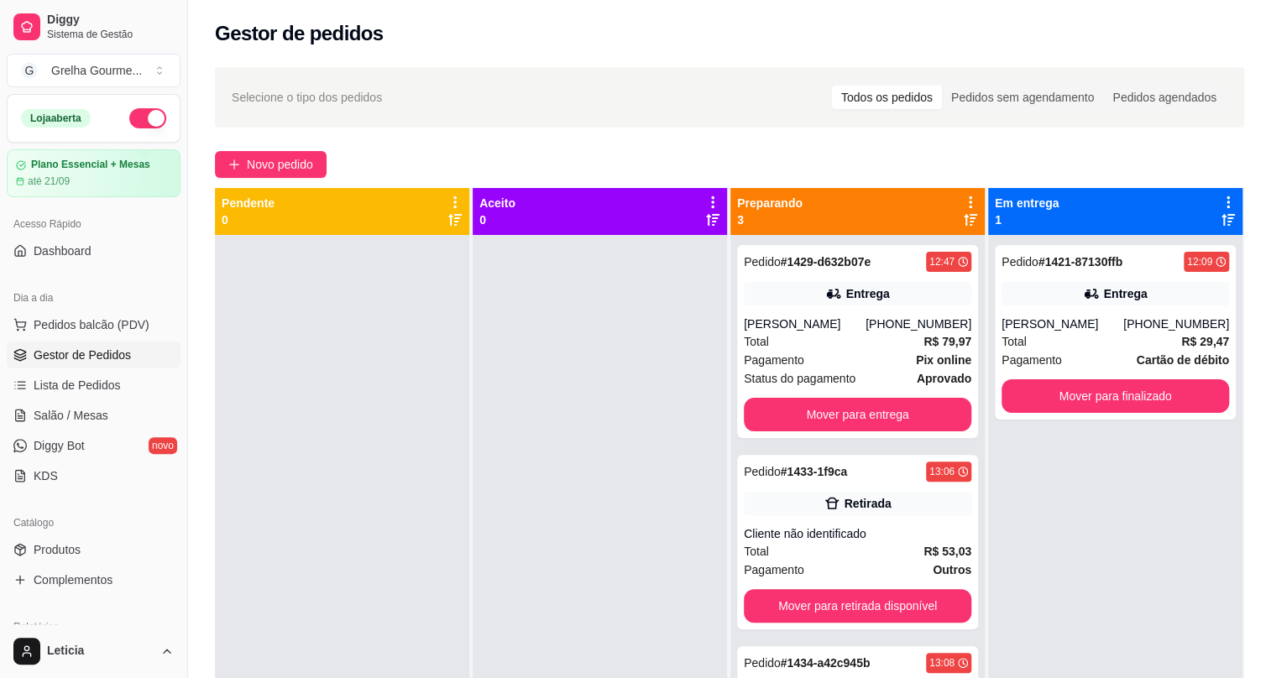
drag, startPoint x: 523, startPoint y: 49, endPoint x: 439, endPoint y: 2, distance: 96.2
drag, startPoint x: 439, startPoint y: 2, endPoint x: 70, endPoint y: 327, distance: 492.6
click at [70, 327] on span "Pedidos balcão (PDV)" at bounding box center [92, 325] width 116 height 17
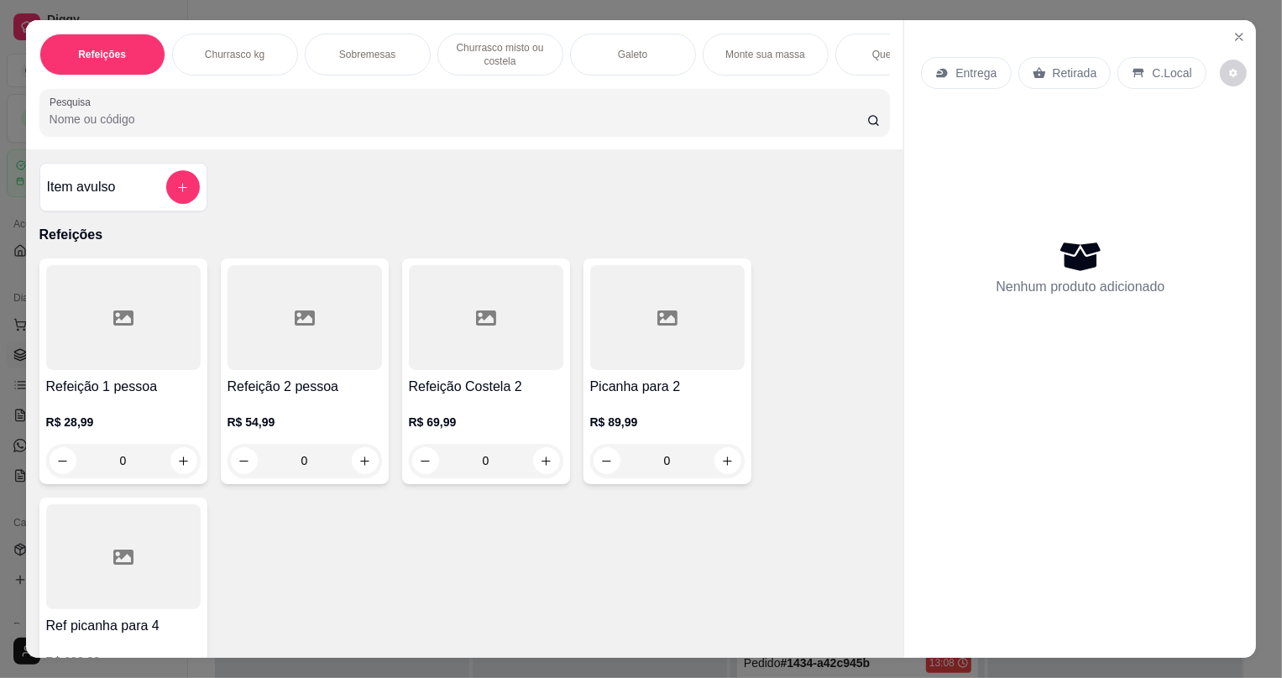
scroll to position [76, 0]
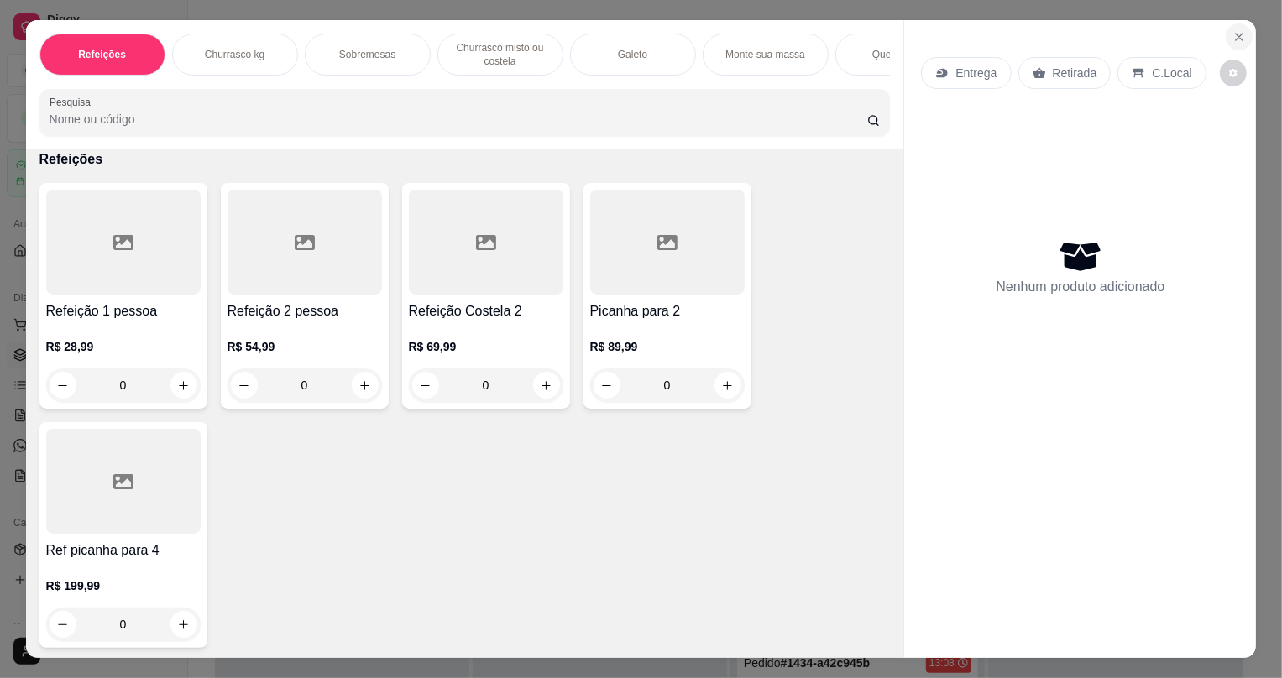
click at [1233, 30] on icon "Close" at bounding box center [1239, 36] width 13 height 13
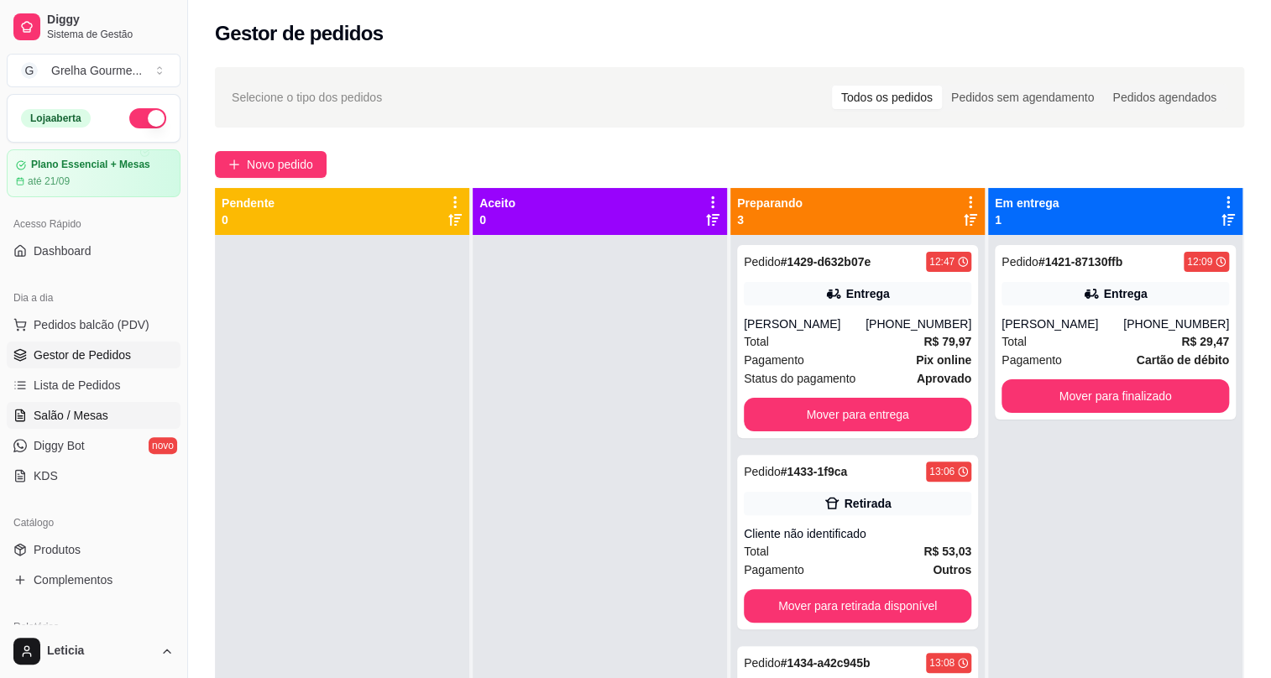
click at [60, 416] on span "Salão / Mesas" at bounding box center [71, 415] width 75 height 17
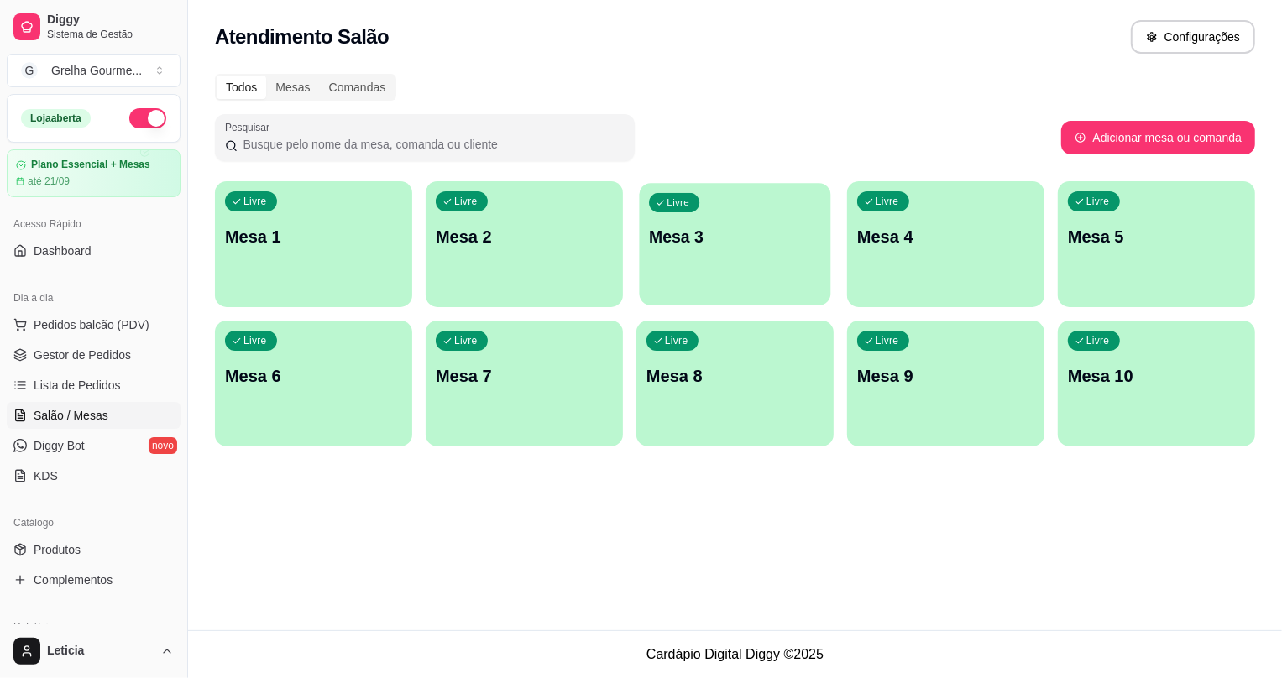
click at [688, 250] on div "Livre Mesa 3" at bounding box center [735, 234] width 191 height 102
click at [768, 225] on p "Mesa 3" at bounding box center [735, 237] width 177 height 24
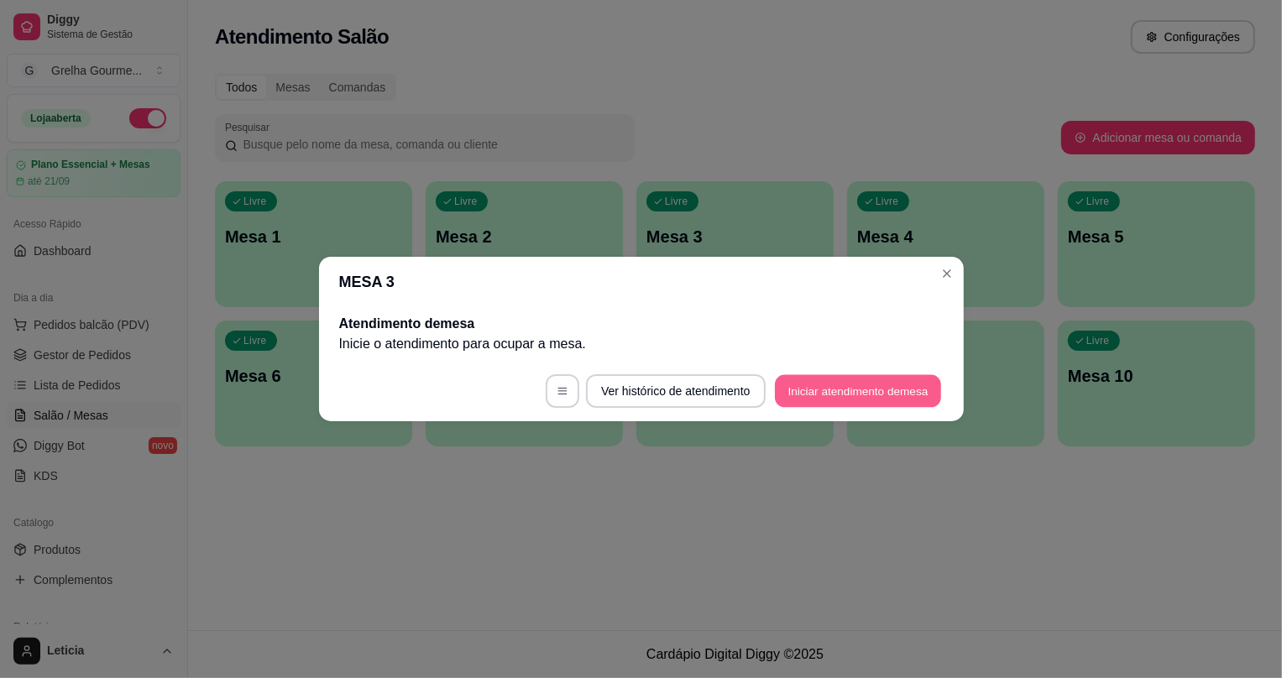
click at [795, 384] on button "Iniciar atendimento de mesa" at bounding box center [858, 391] width 166 height 33
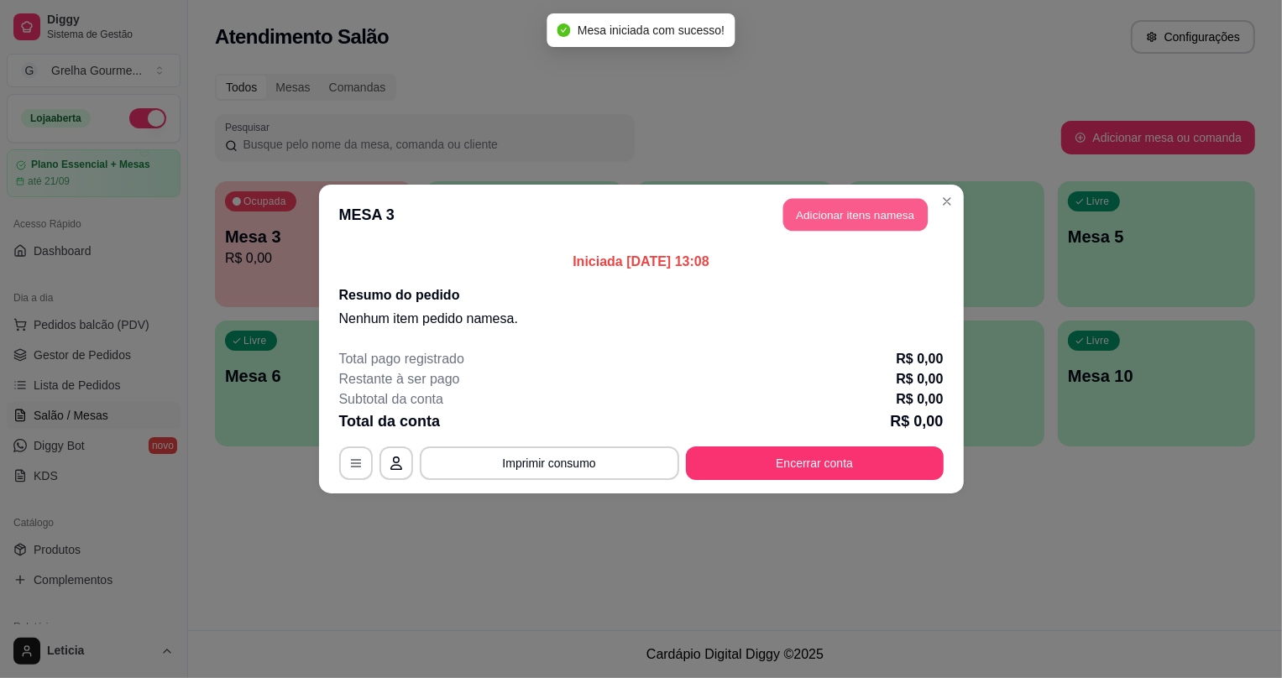
click at [799, 216] on button "Adicionar itens na mesa" at bounding box center [855, 215] width 144 height 33
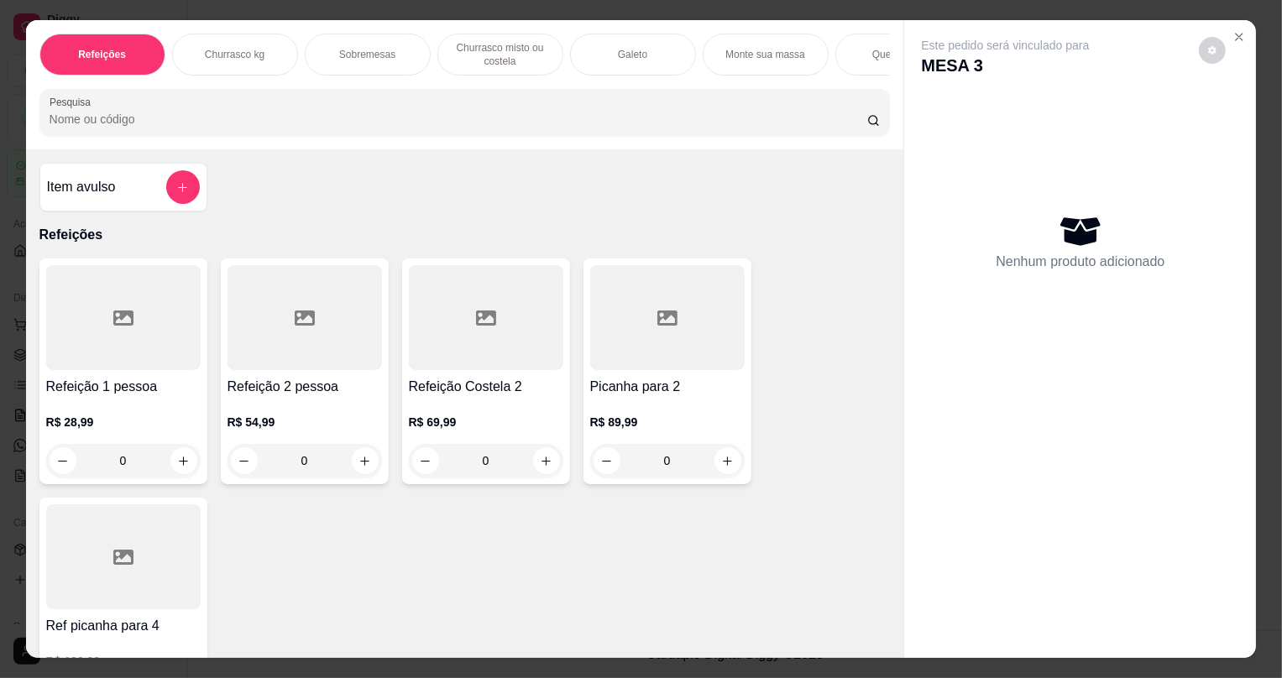
scroll to position [76, 0]
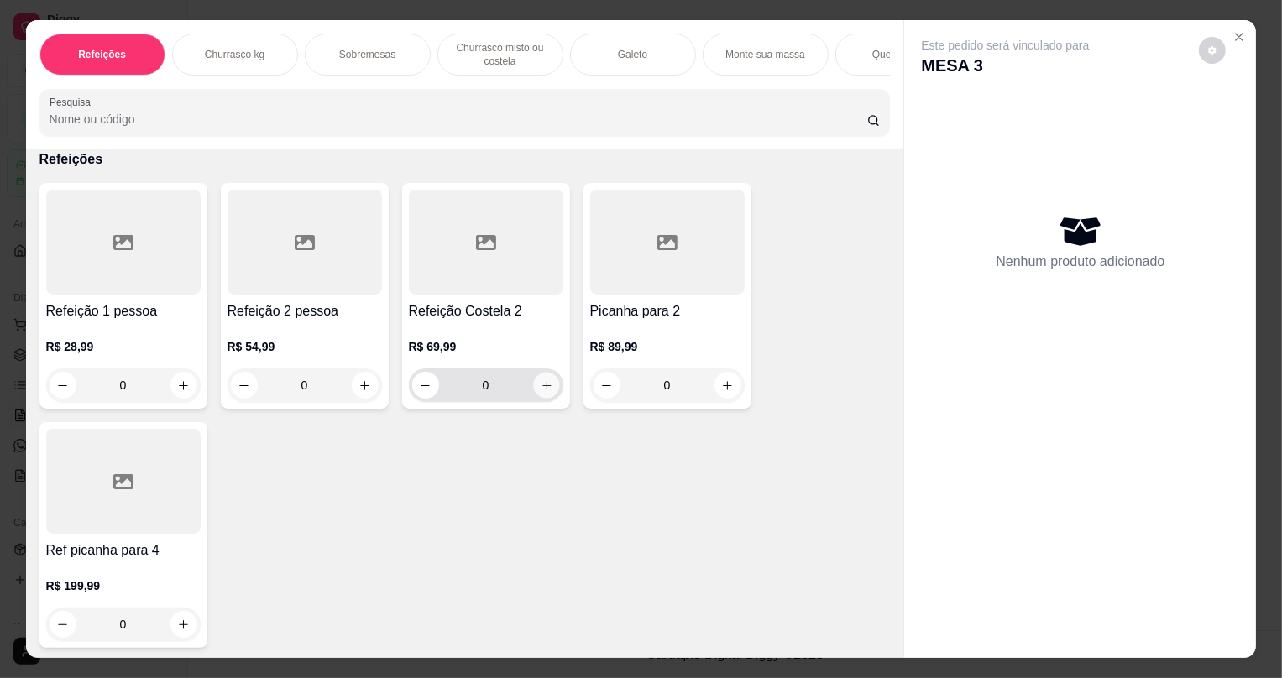
click at [539, 399] on button "increase-product-quantity" at bounding box center [546, 386] width 26 height 26
type input "1"
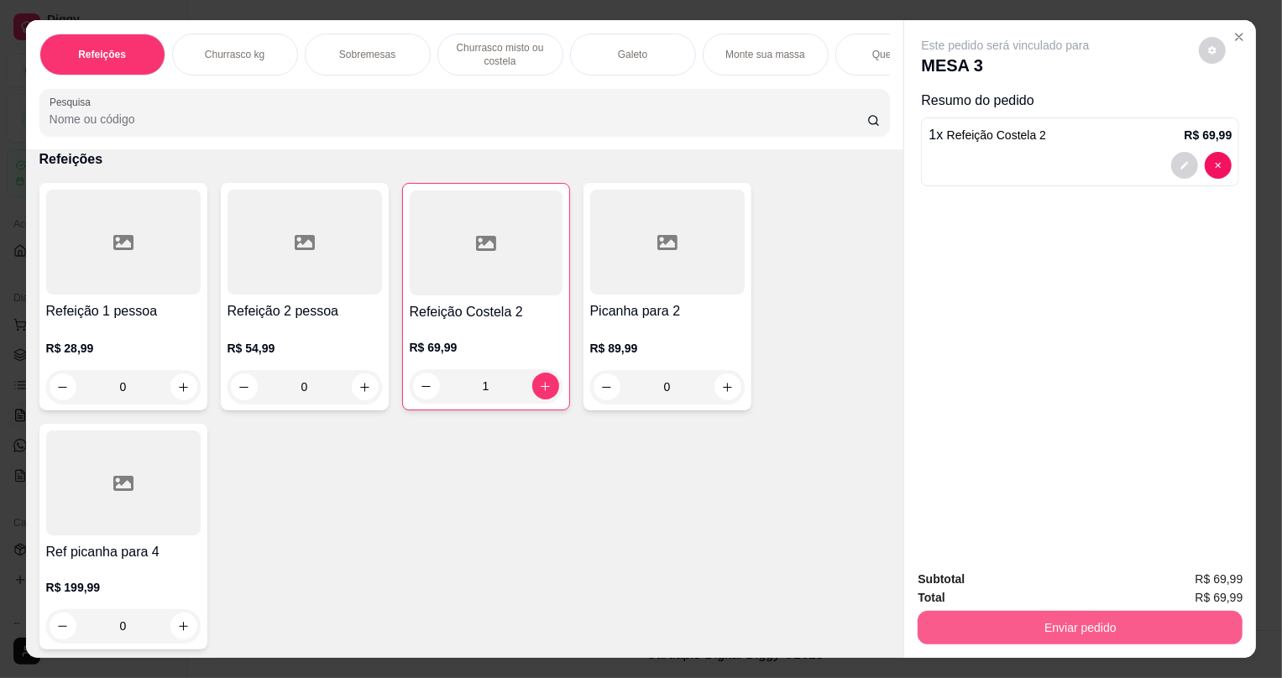
click at [1007, 613] on button "Enviar pedido" at bounding box center [1080, 628] width 325 height 34
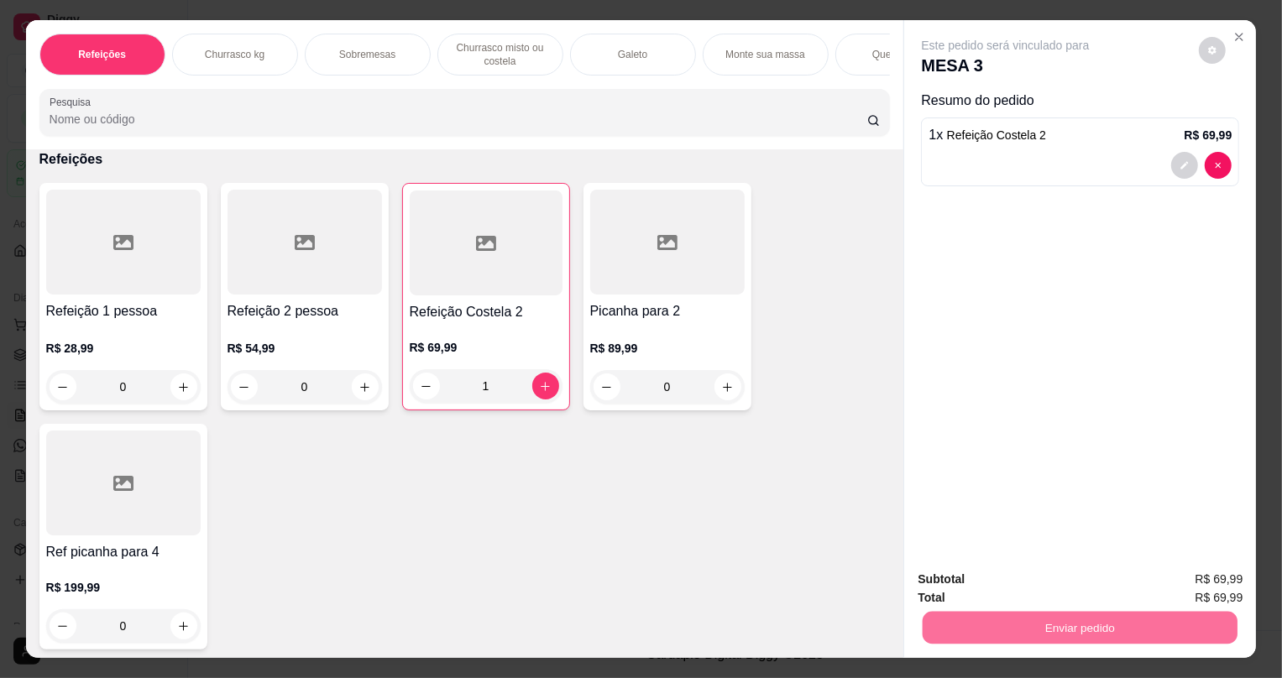
click at [978, 583] on button "Não registrar e enviar pedido" at bounding box center [1026, 587] width 175 height 32
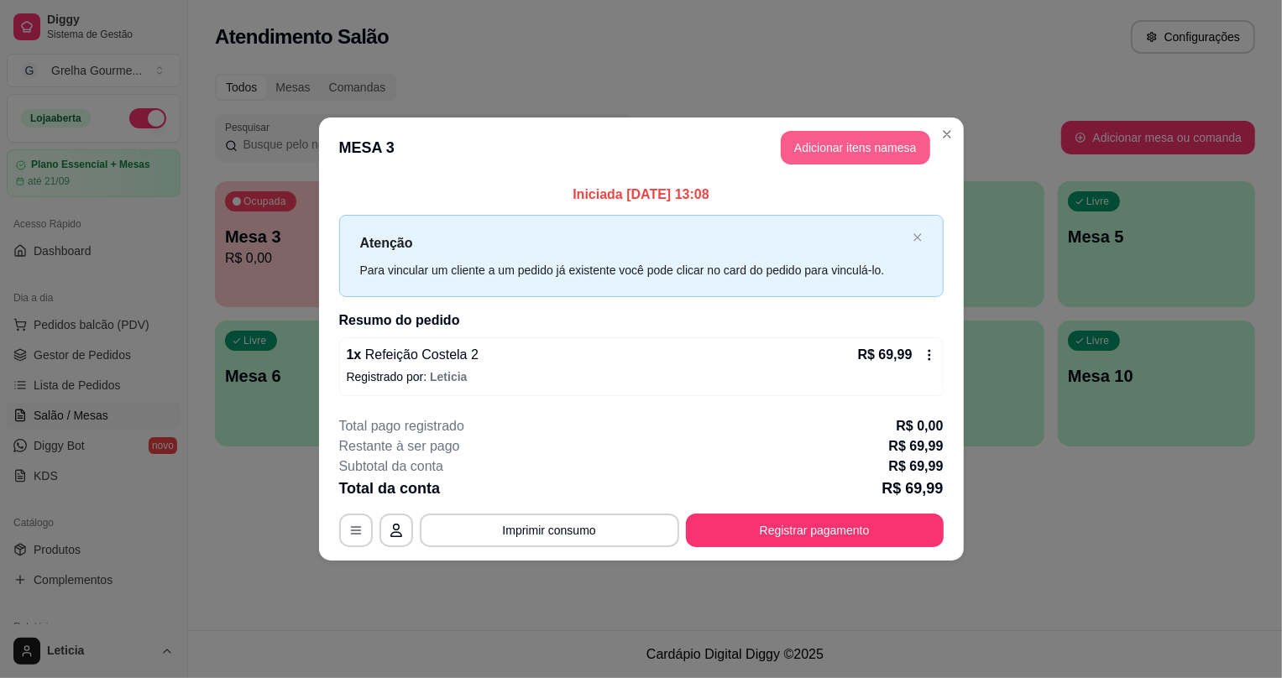
click at [804, 154] on button "Adicionar itens na mesa" at bounding box center [855, 148] width 149 height 34
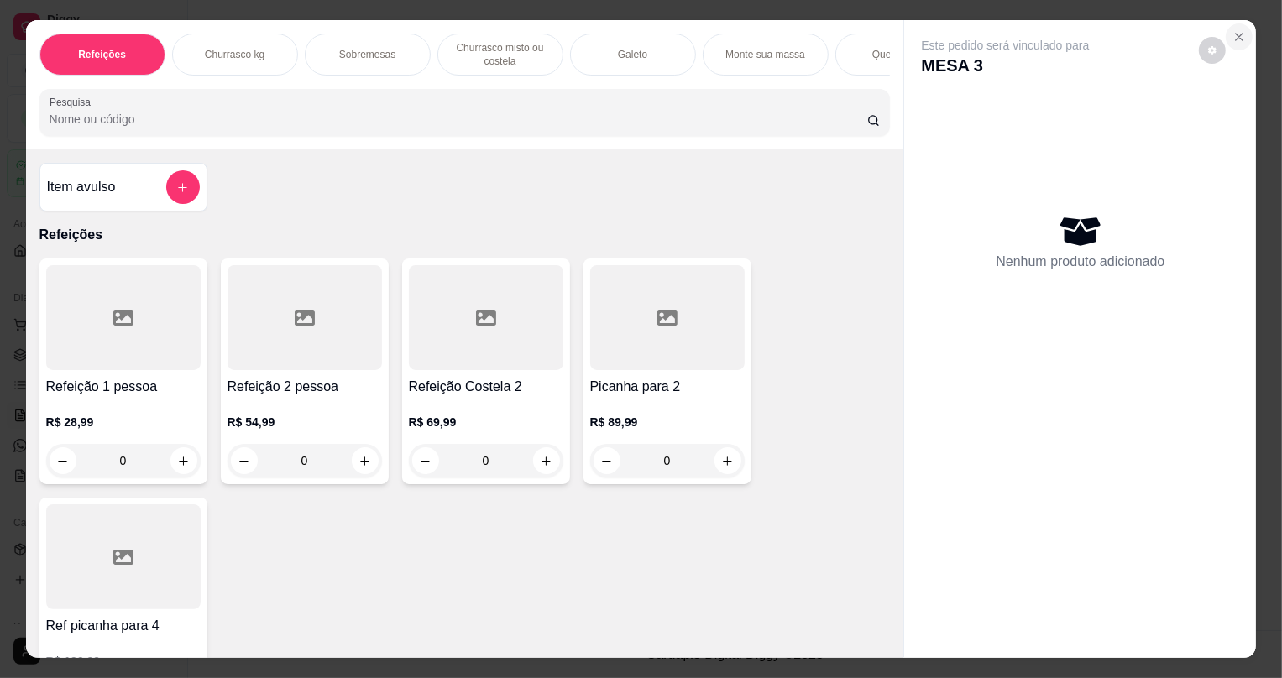
click at [1239, 35] on icon "Close" at bounding box center [1239, 36] width 13 height 13
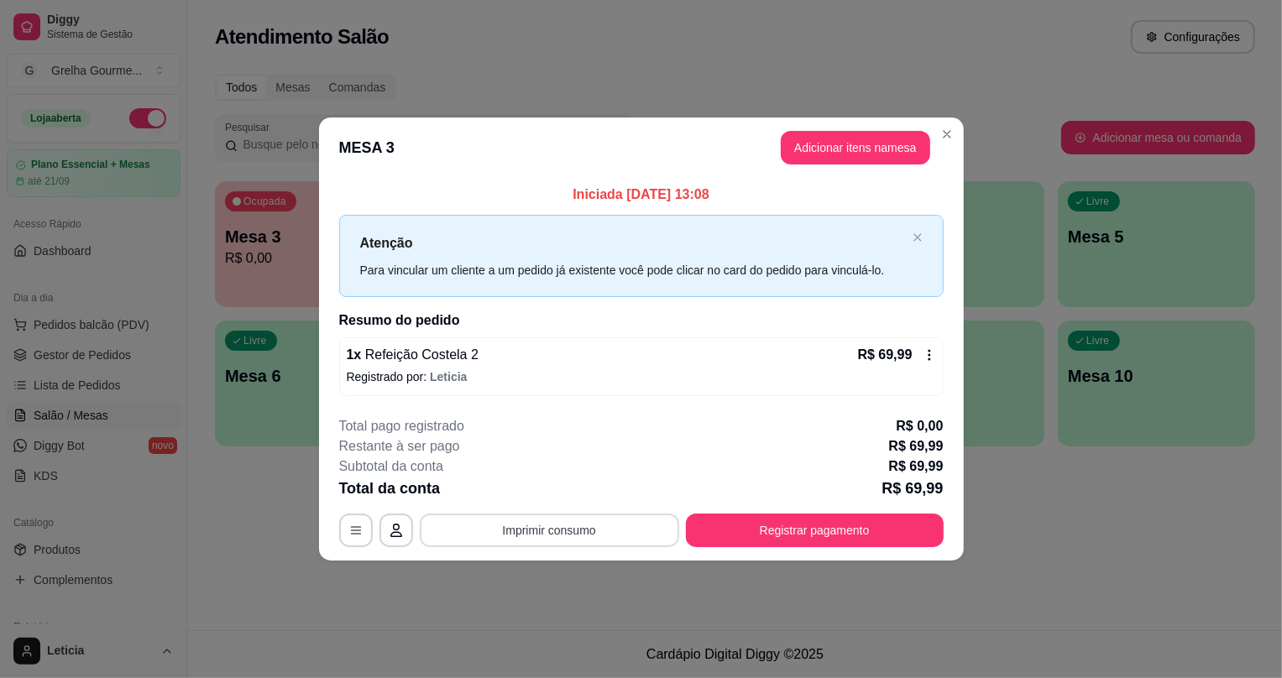
click at [609, 537] on button "Imprimir consumo" at bounding box center [549, 531] width 259 height 34
click at [567, 495] on button "IMPRESSORA" at bounding box center [556, 492] width 118 height 26
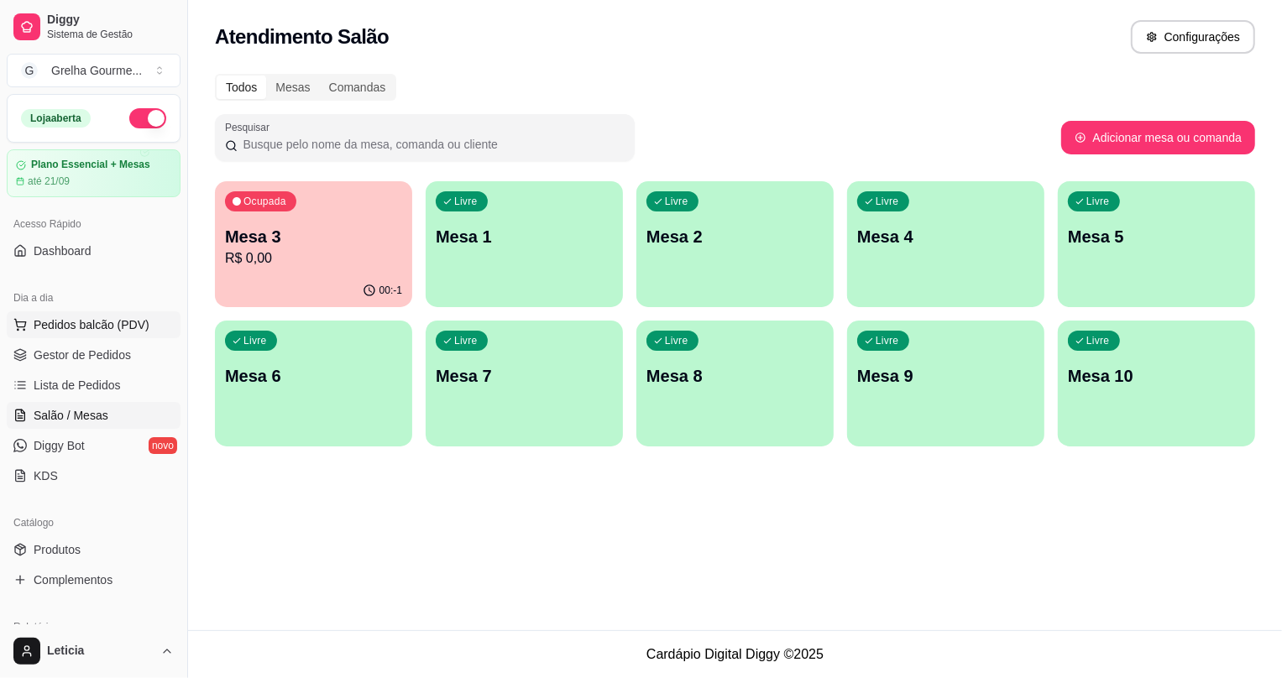
click at [104, 333] on span "Pedidos balcão (PDV)" at bounding box center [92, 325] width 116 height 17
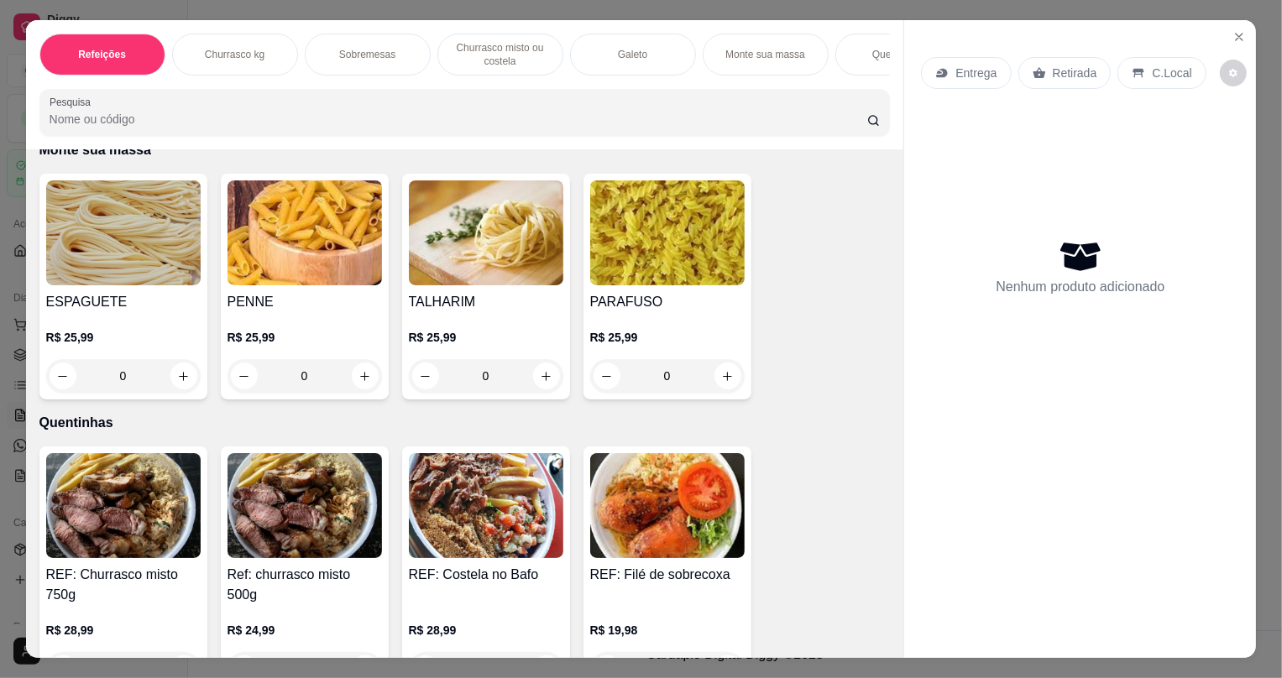
scroll to position [2213, 0]
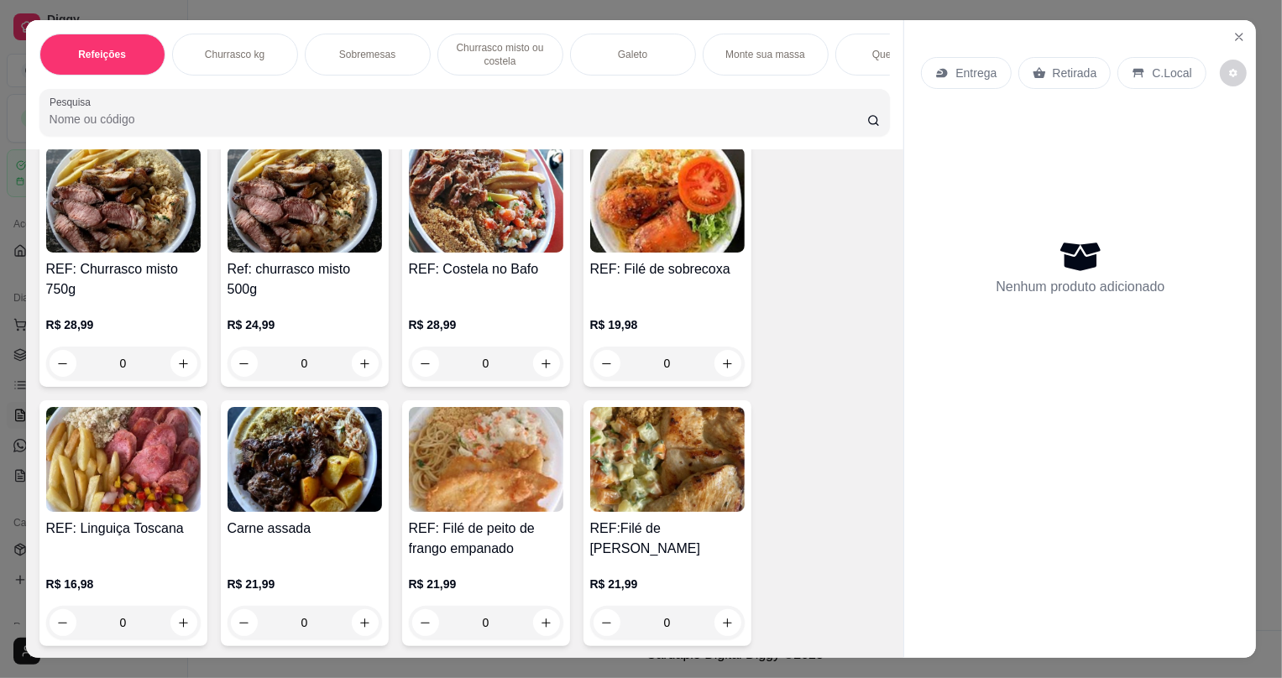
click at [134, 238] on img at bounding box center [123, 200] width 155 height 105
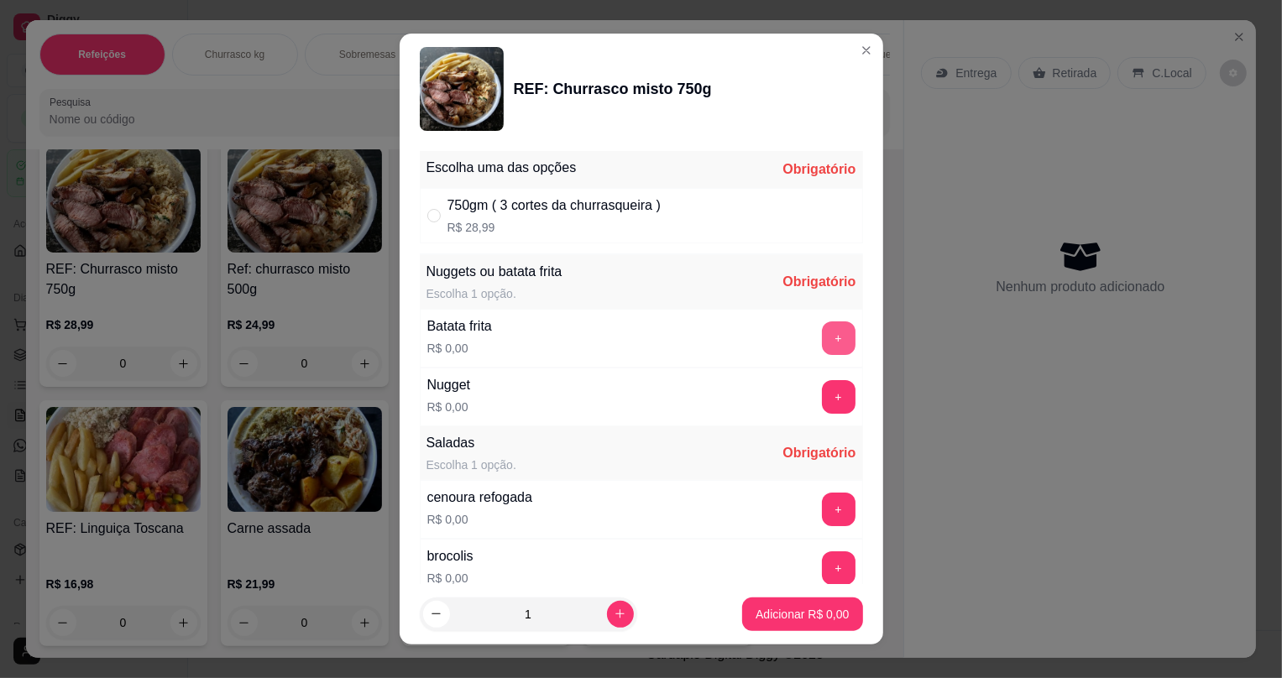
click at [822, 346] on button "+" at bounding box center [839, 339] width 34 height 34
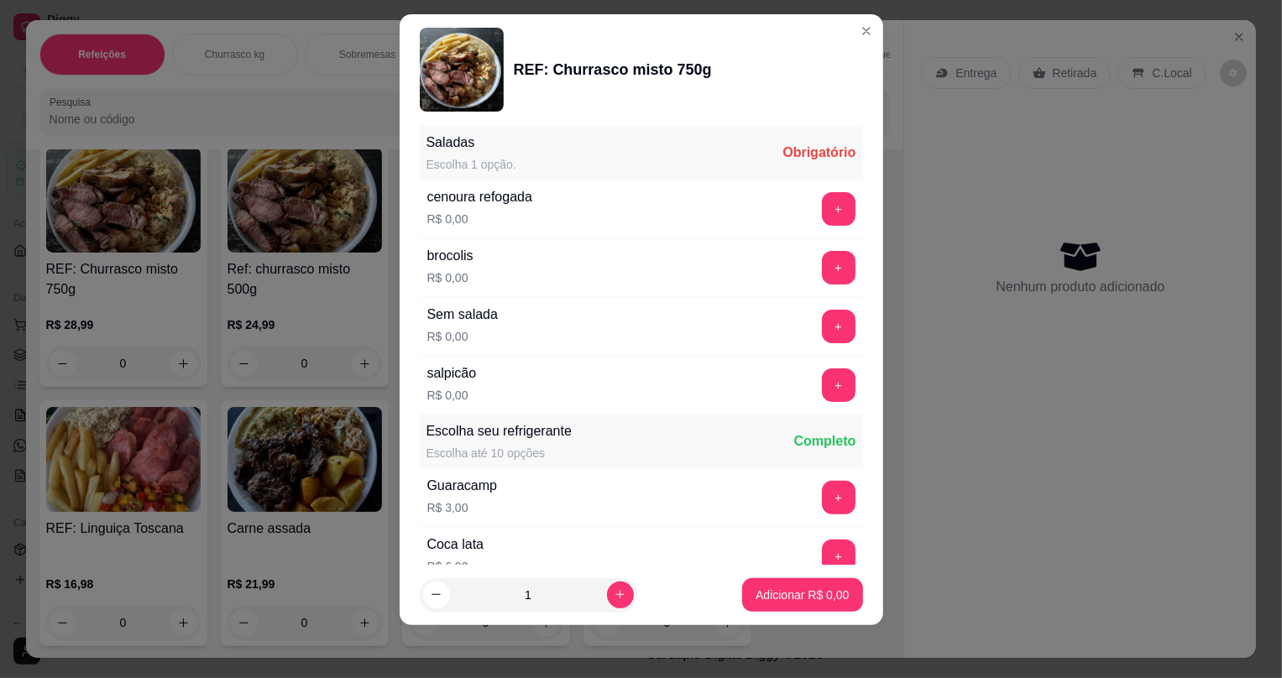
scroll to position [0, 0]
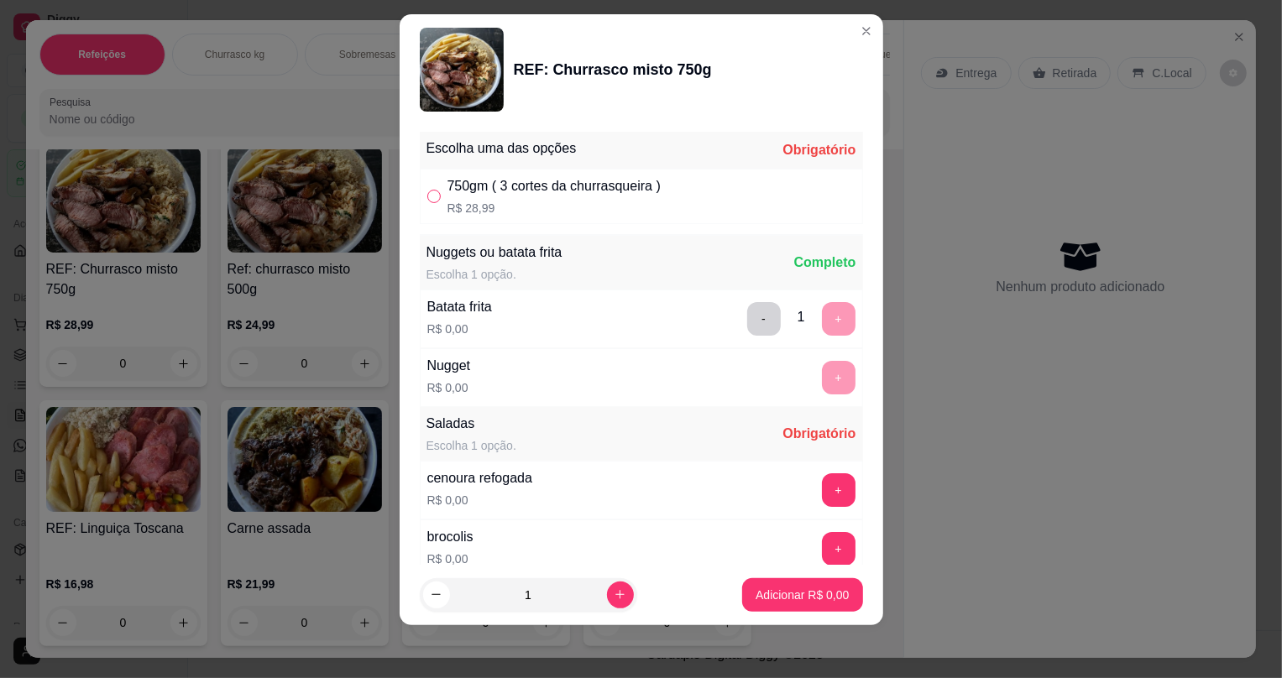
click at [427, 196] on input "" at bounding box center [433, 196] width 13 height 13
radio input "true"
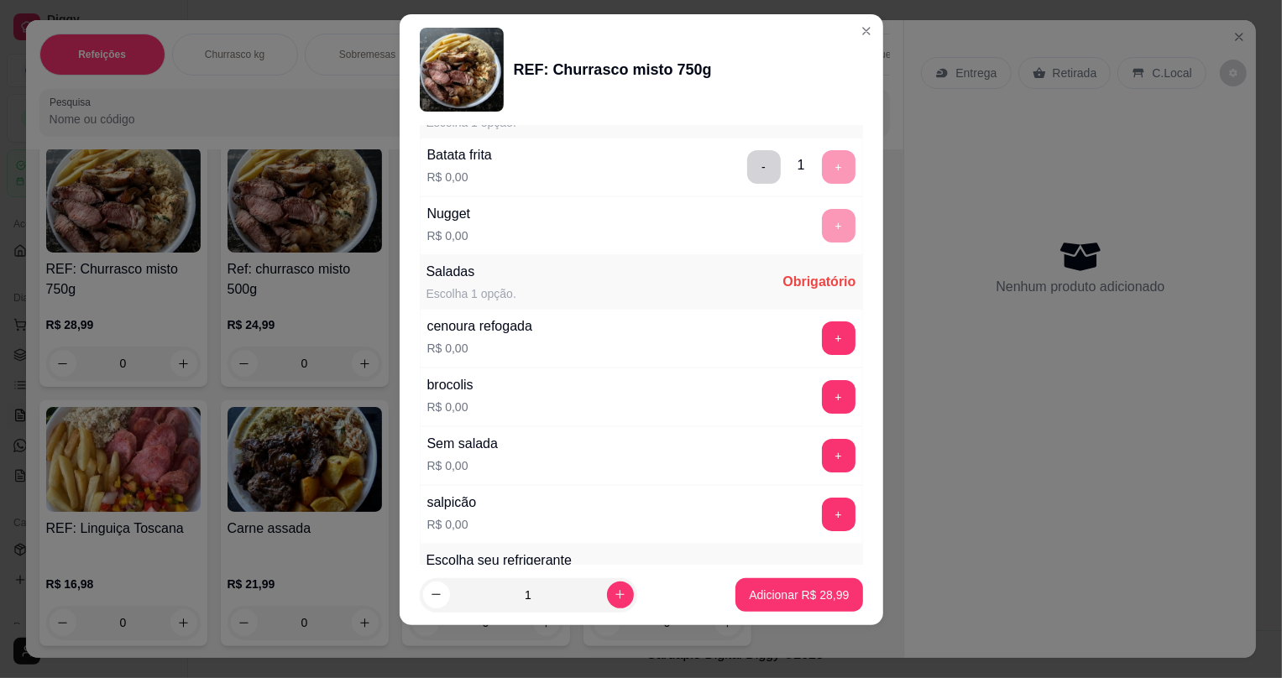
scroll to position [228, 0]
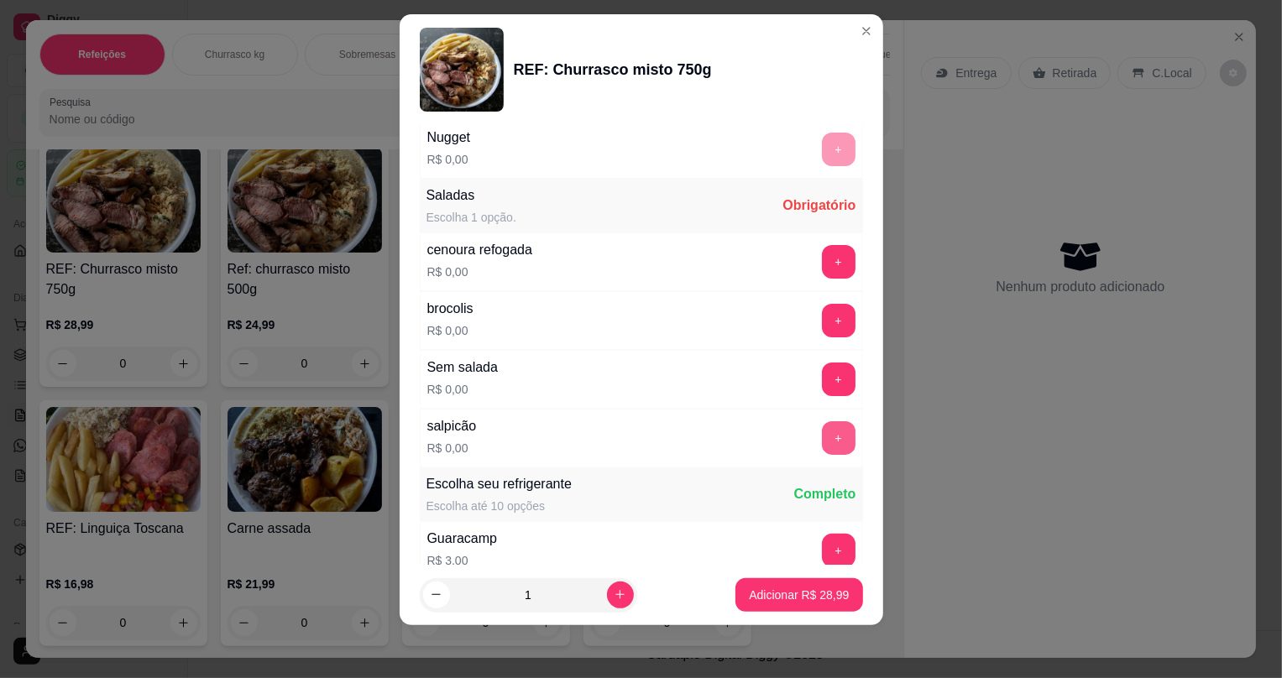
click at [822, 436] on button "+" at bounding box center [839, 439] width 34 height 34
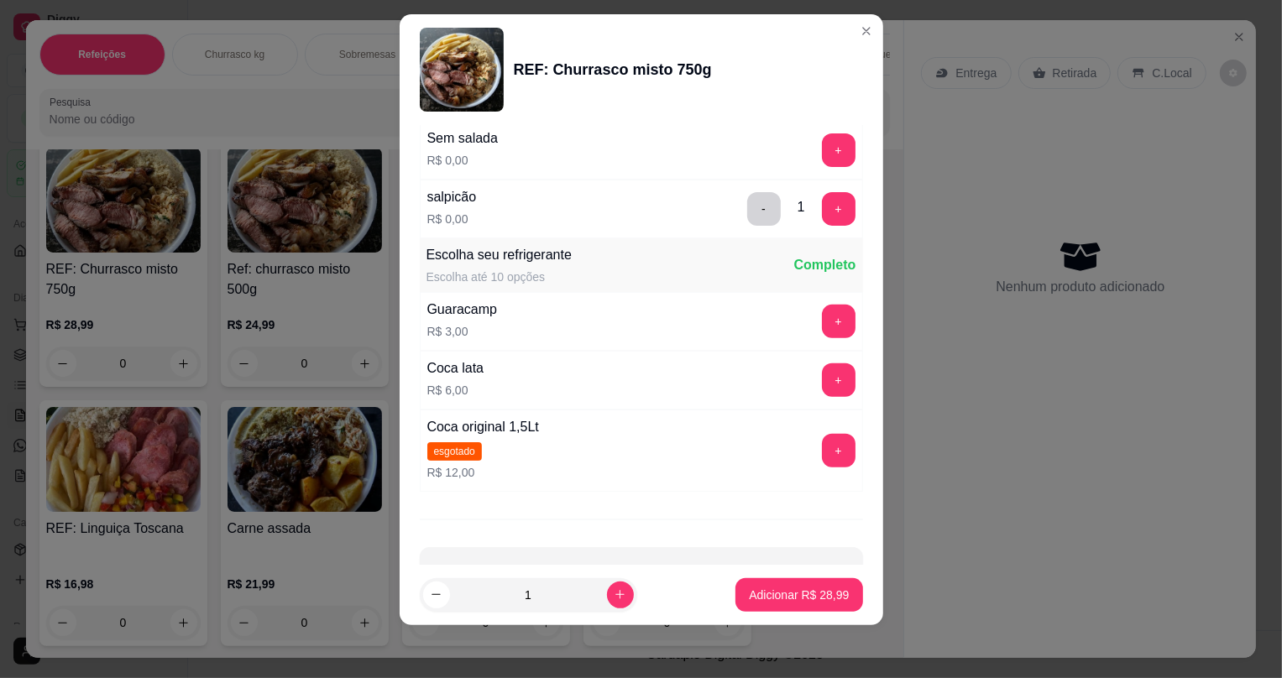
scroll to position [509, 0]
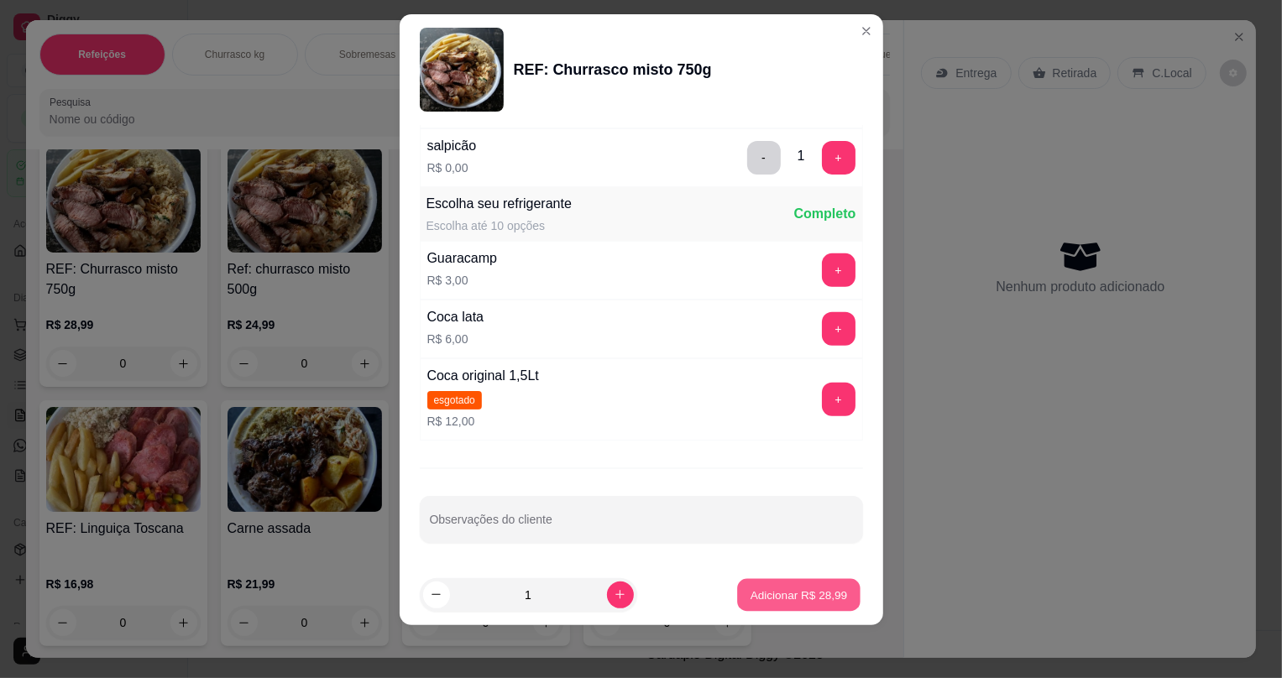
click at [760, 598] on p "Adicionar R$ 28,99" at bounding box center [799, 595] width 97 height 16
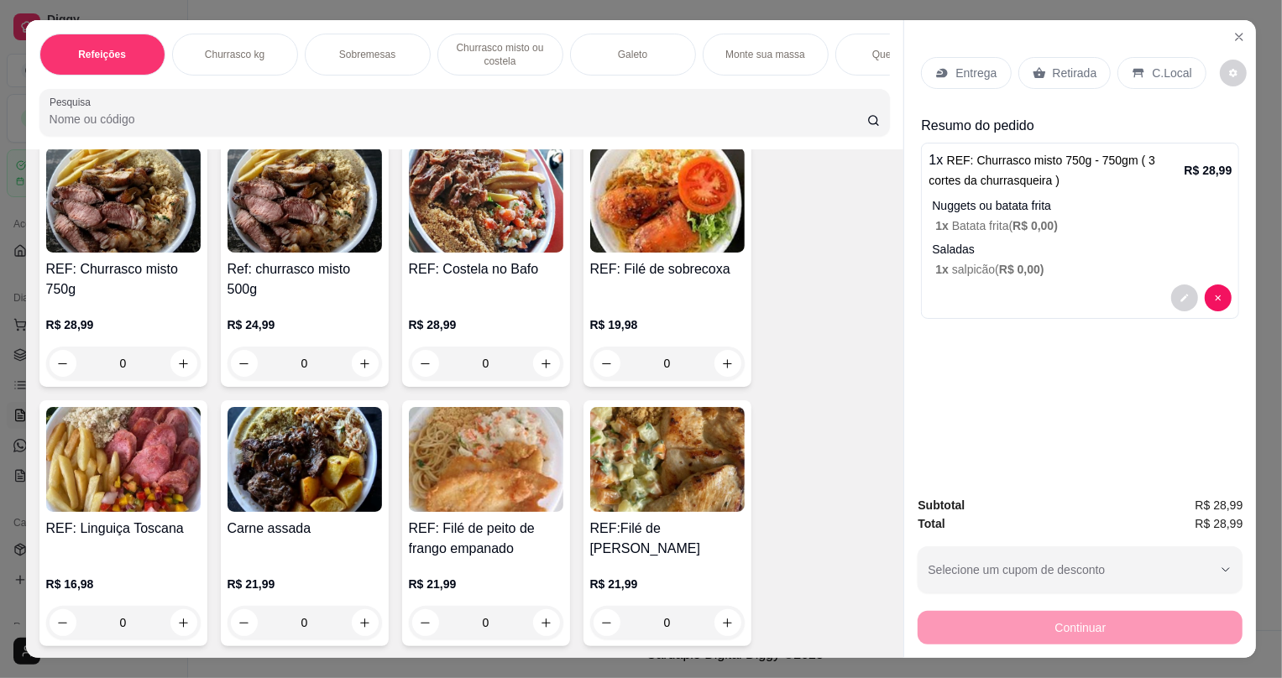
click at [1033, 76] on icon at bounding box center [1039, 73] width 13 height 11
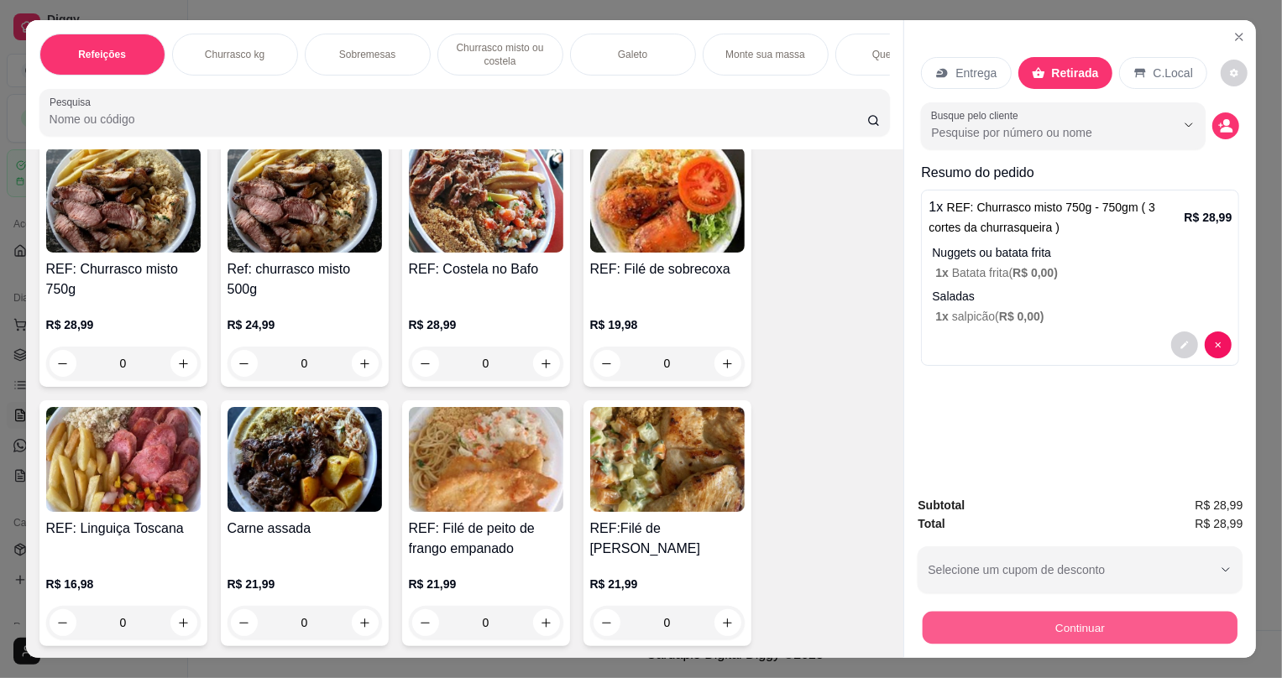
click at [960, 615] on button "Continuar" at bounding box center [1080, 627] width 315 height 33
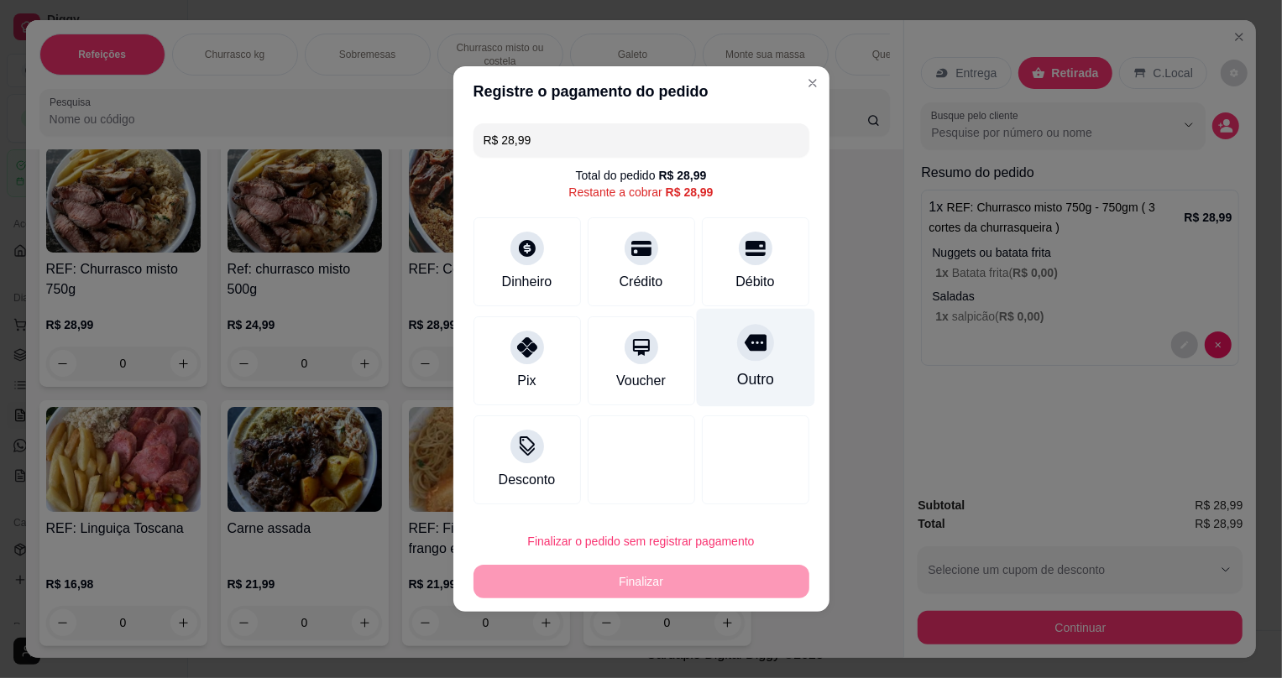
click at [744, 354] on div at bounding box center [755, 342] width 37 height 37
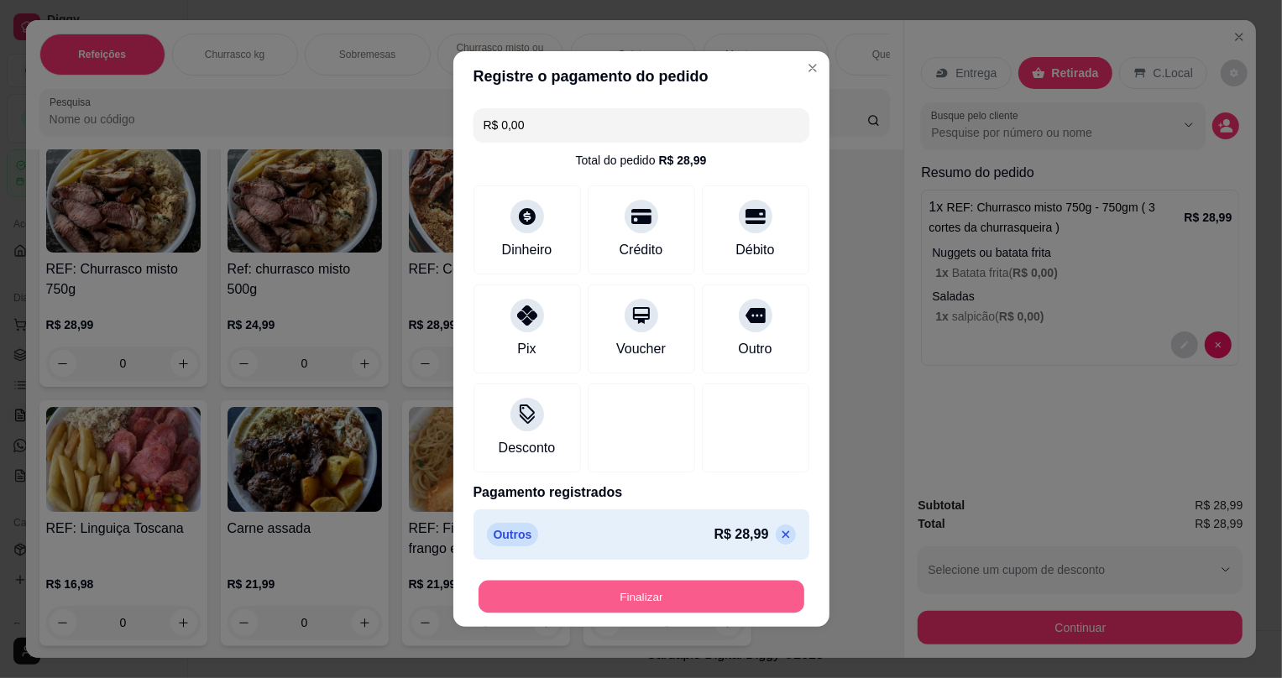
click at [705, 605] on button "Finalizar" at bounding box center [642, 597] width 326 height 33
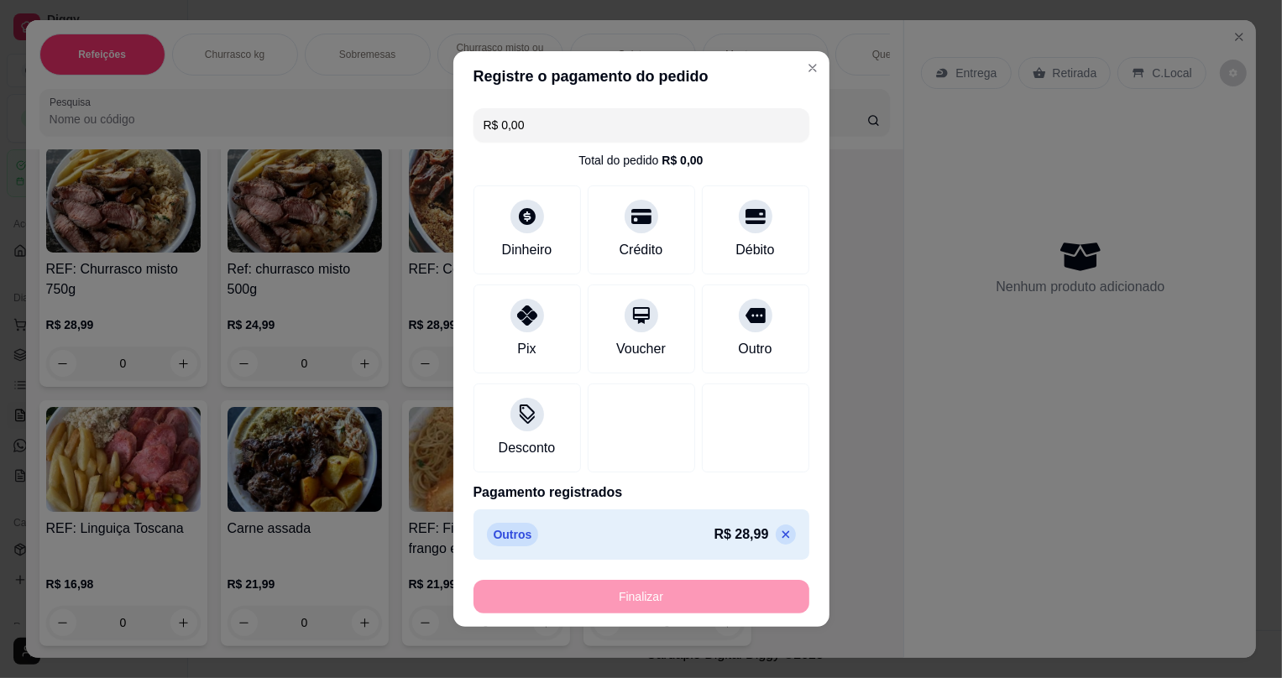
type input "-R$ 28,99"
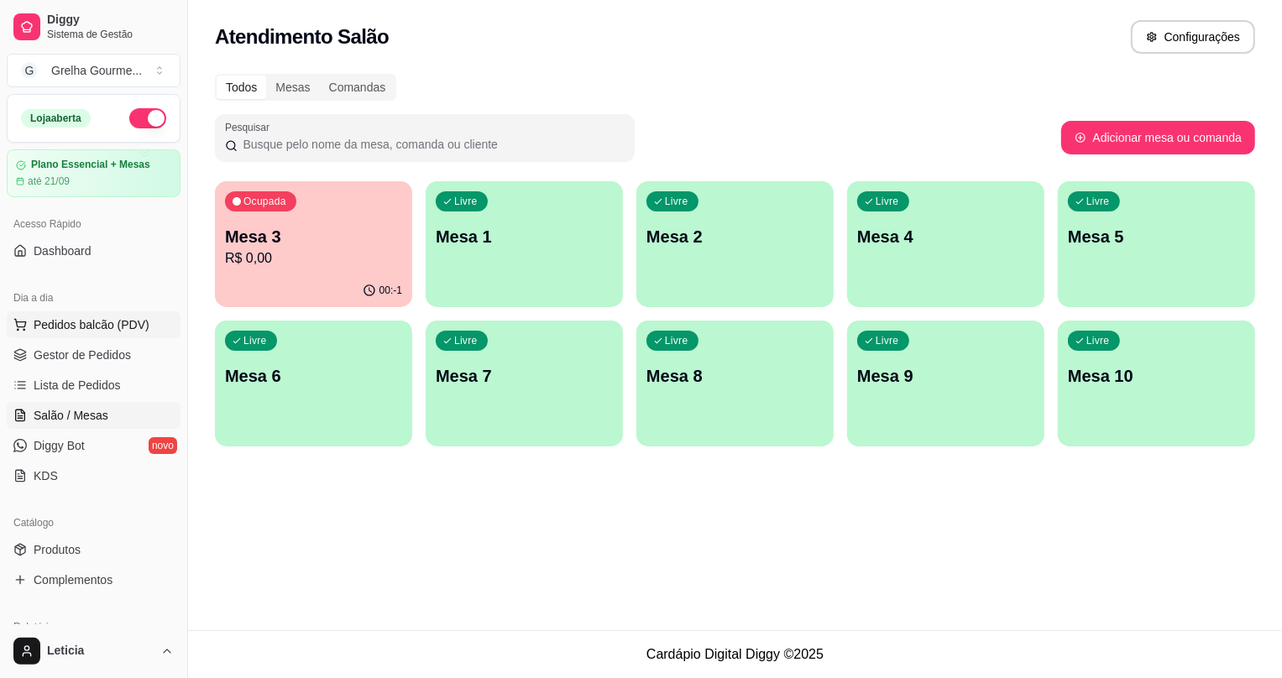
click at [107, 322] on span "Pedidos balcão (PDV)" at bounding box center [92, 325] width 116 height 17
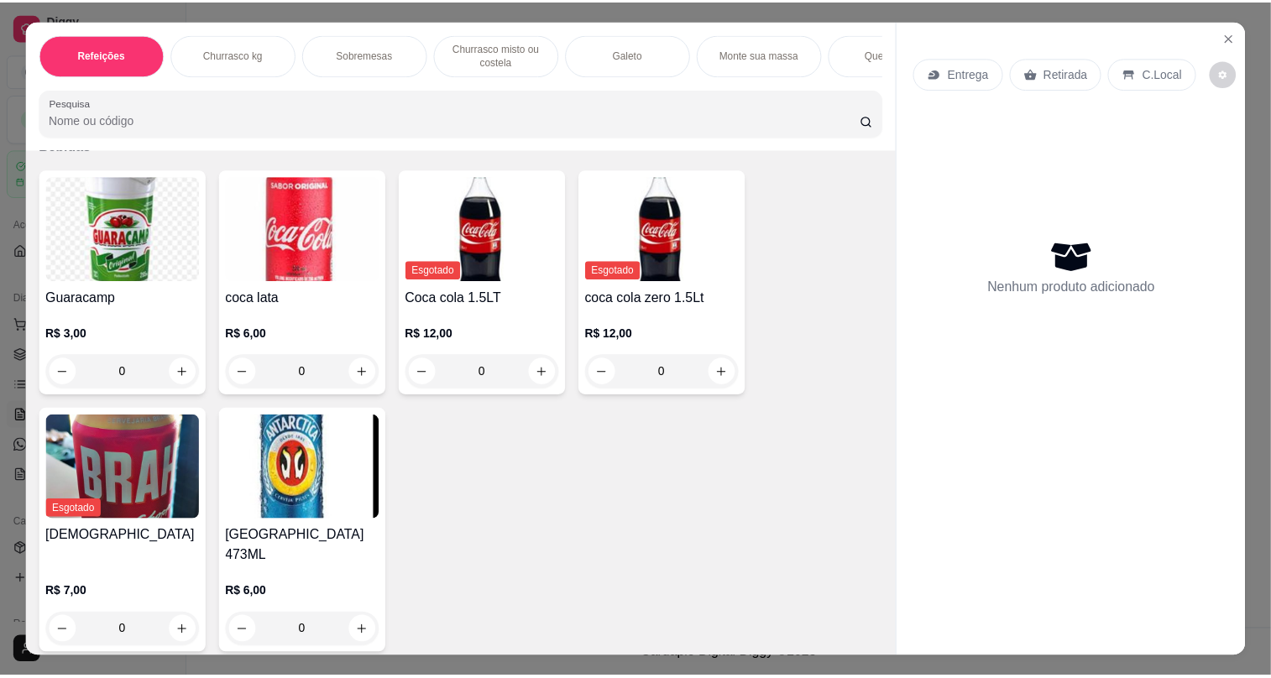
scroll to position [34, 0]
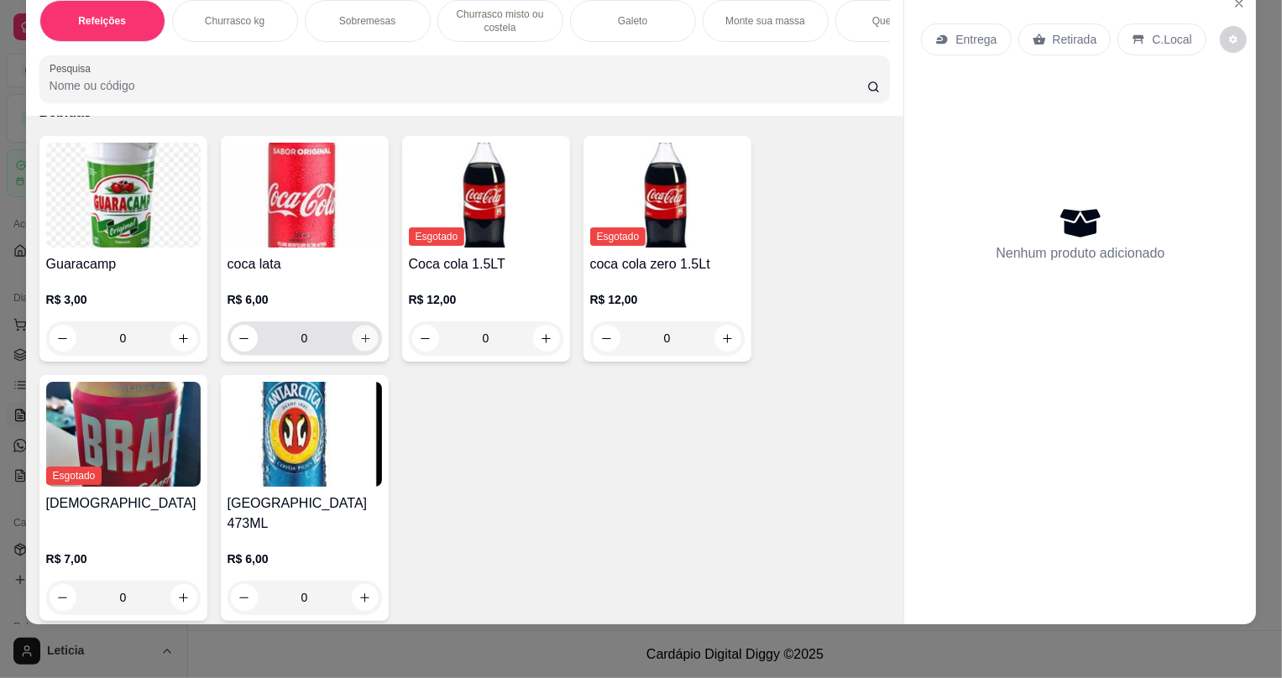
click at [356, 352] on button "increase-product-quantity" at bounding box center [365, 339] width 26 height 26
type input "1"
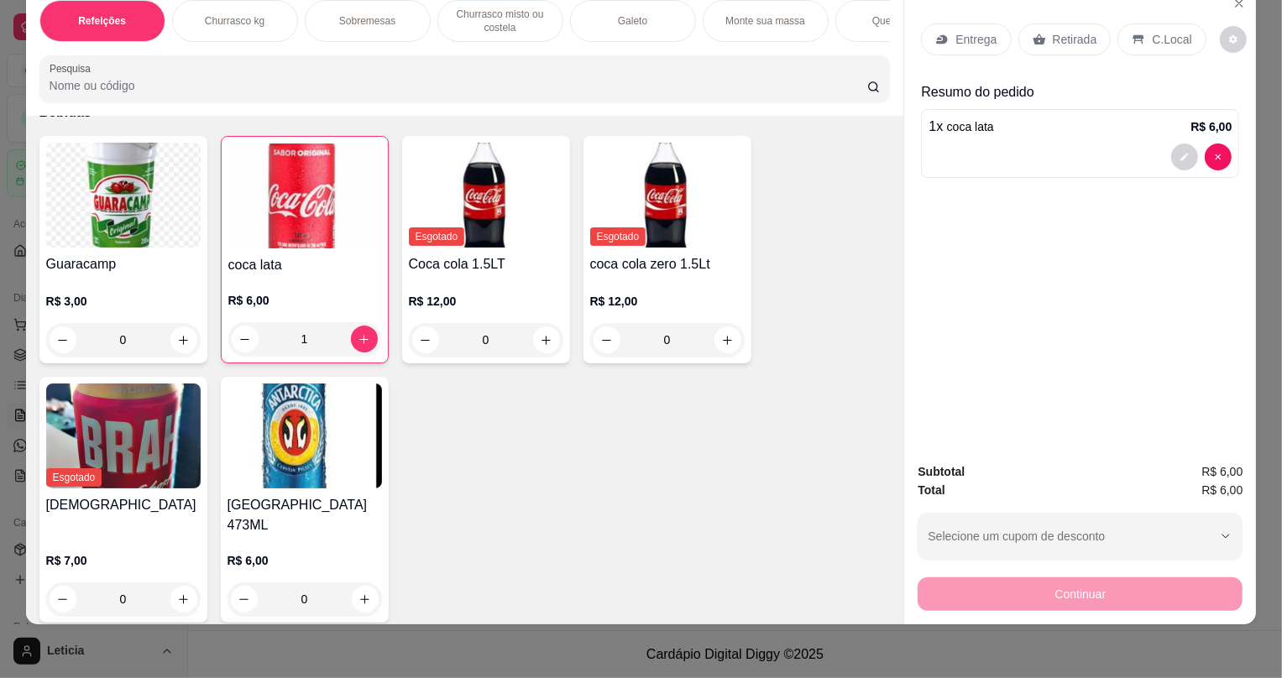
click at [1040, 40] on div "Retirada" at bounding box center [1065, 40] width 93 height 32
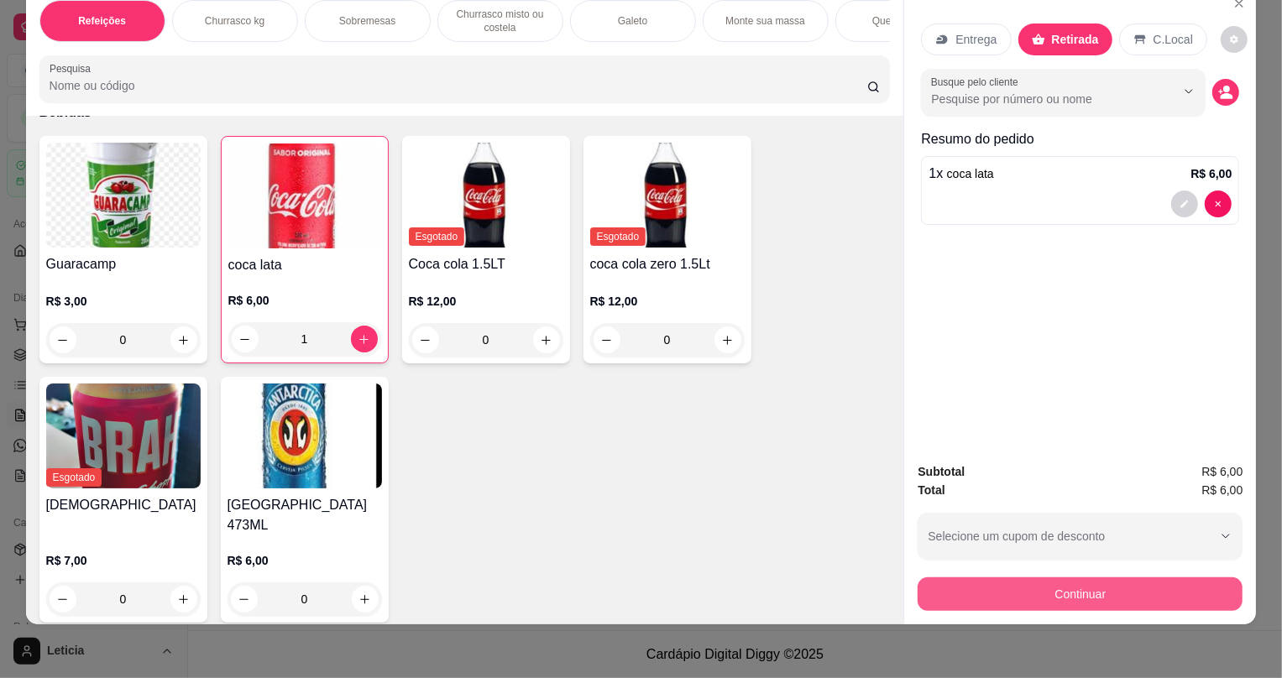
click at [970, 585] on button "Continuar" at bounding box center [1080, 595] width 325 height 34
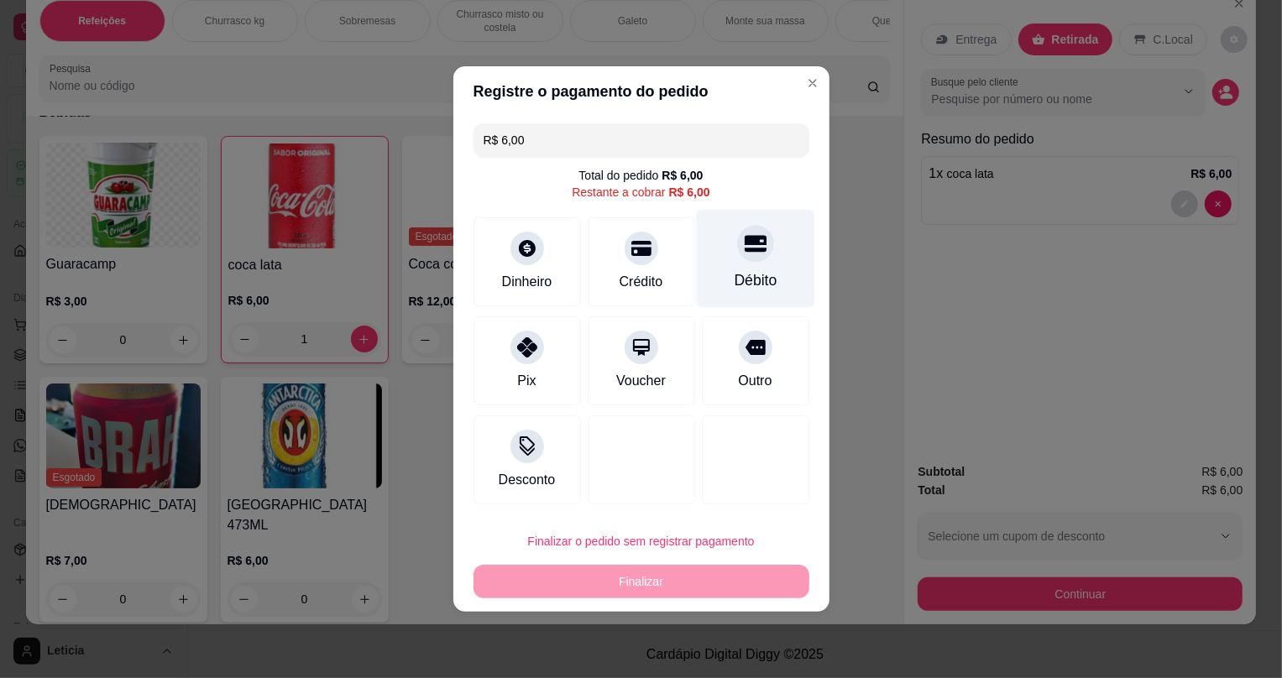
click at [746, 265] on div "Débito" at bounding box center [755, 259] width 118 height 98
type input "R$ 0,00"
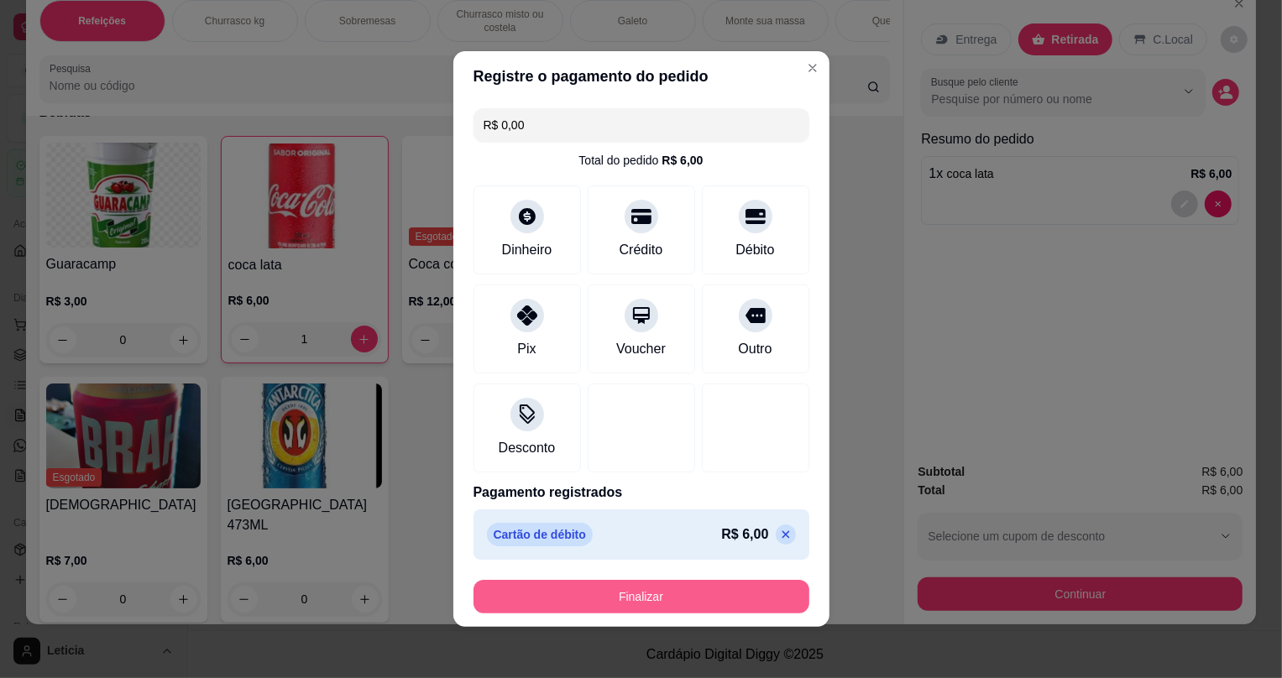
click at [602, 595] on button "Finalizar" at bounding box center [642, 597] width 336 height 34
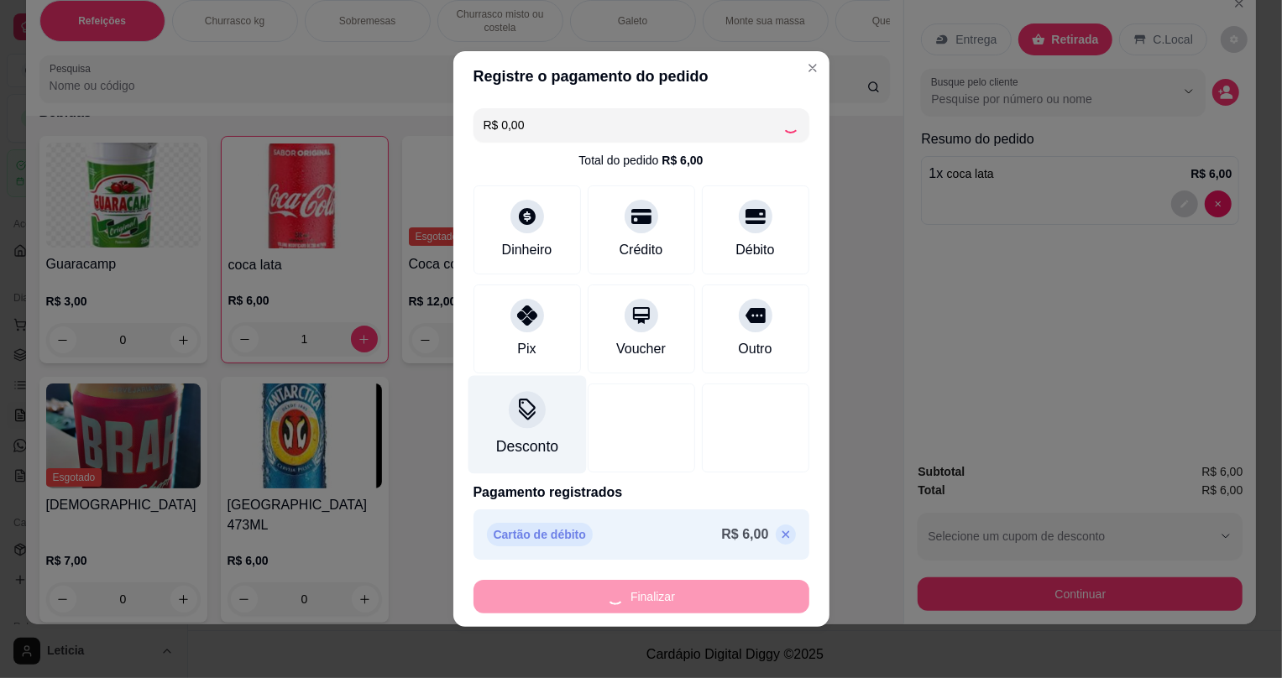
type input "0"
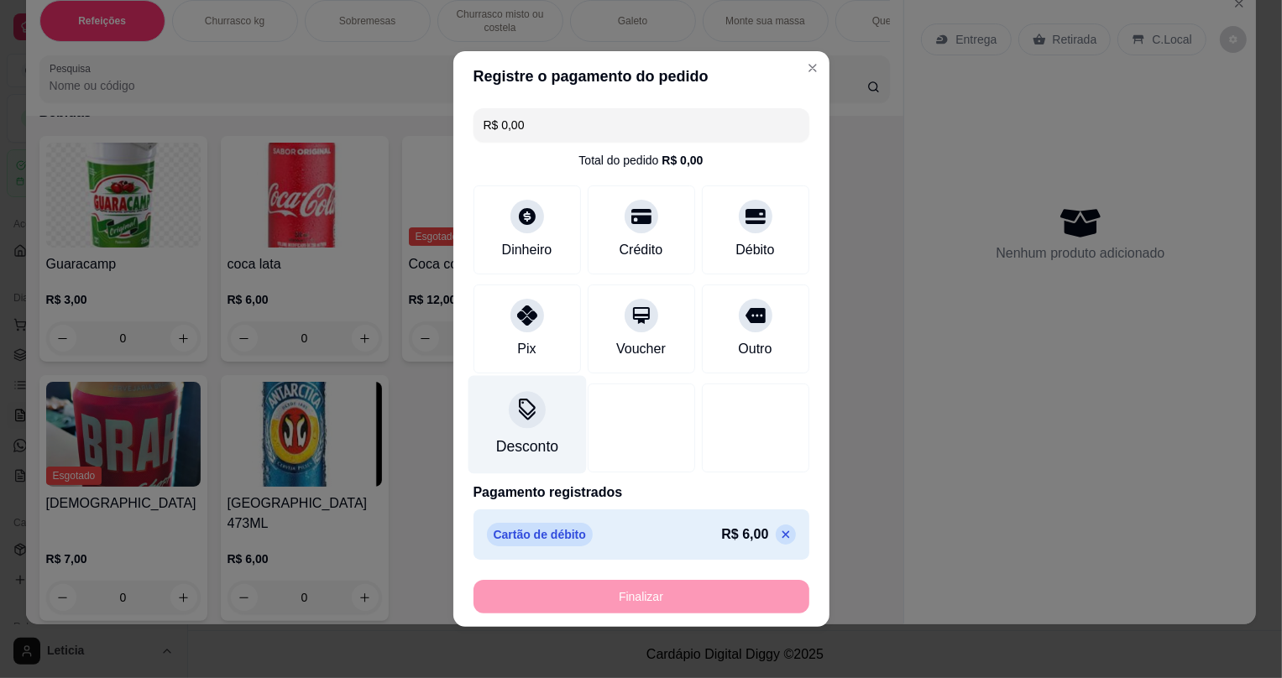
type input "-R$ 6,00"
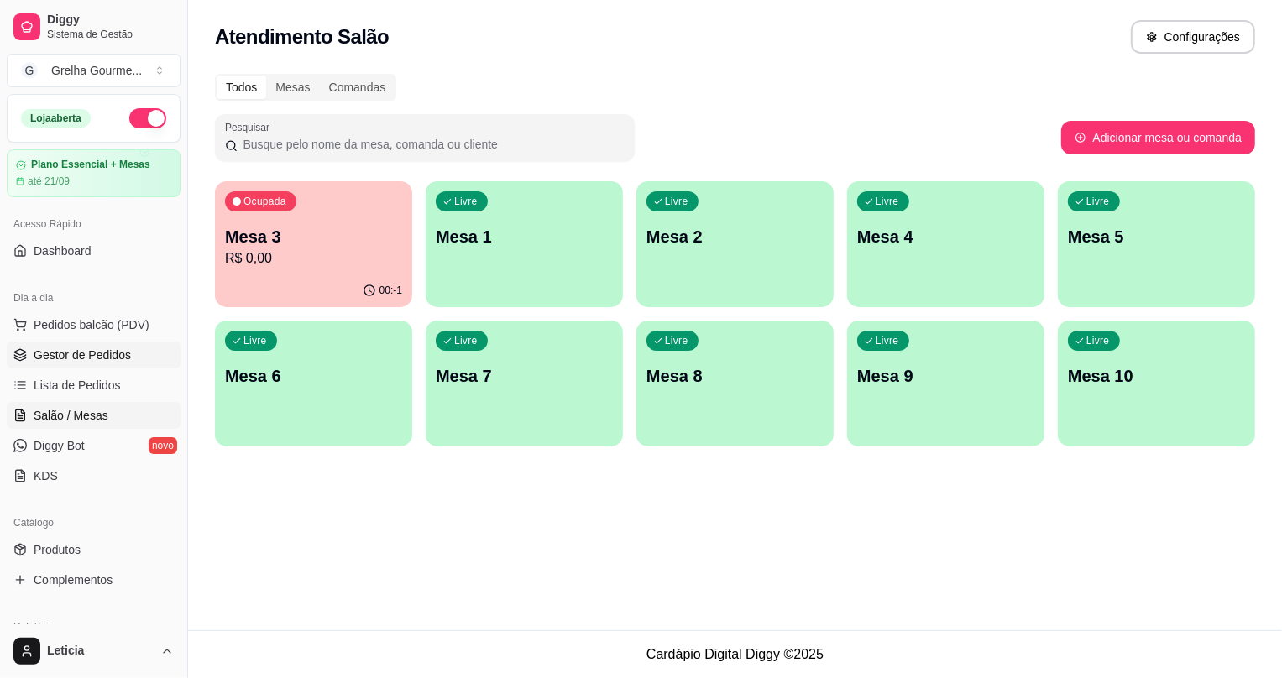
click at [34, 348] on link "Gestor de Pedidos" at bounding box center [94, 355] width 174 height 27
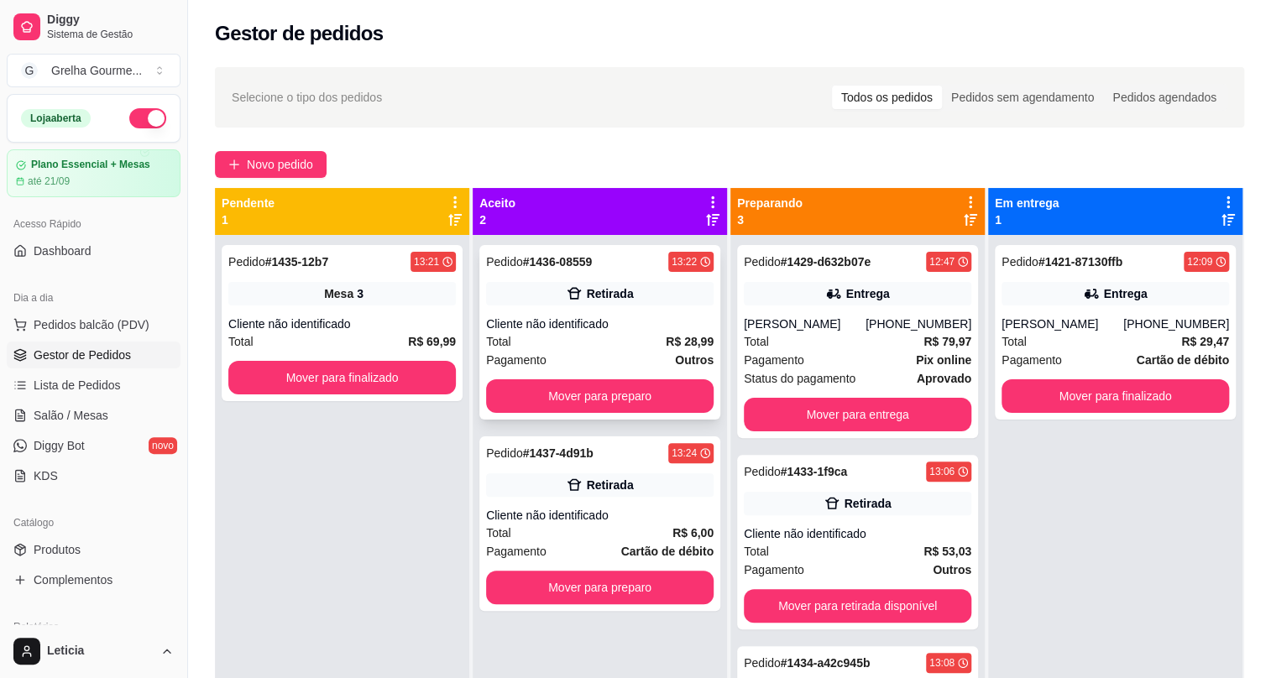
click at [582, 317] on div "Cliente não identificado" at bounding box center [600, 324] width 228 height 17
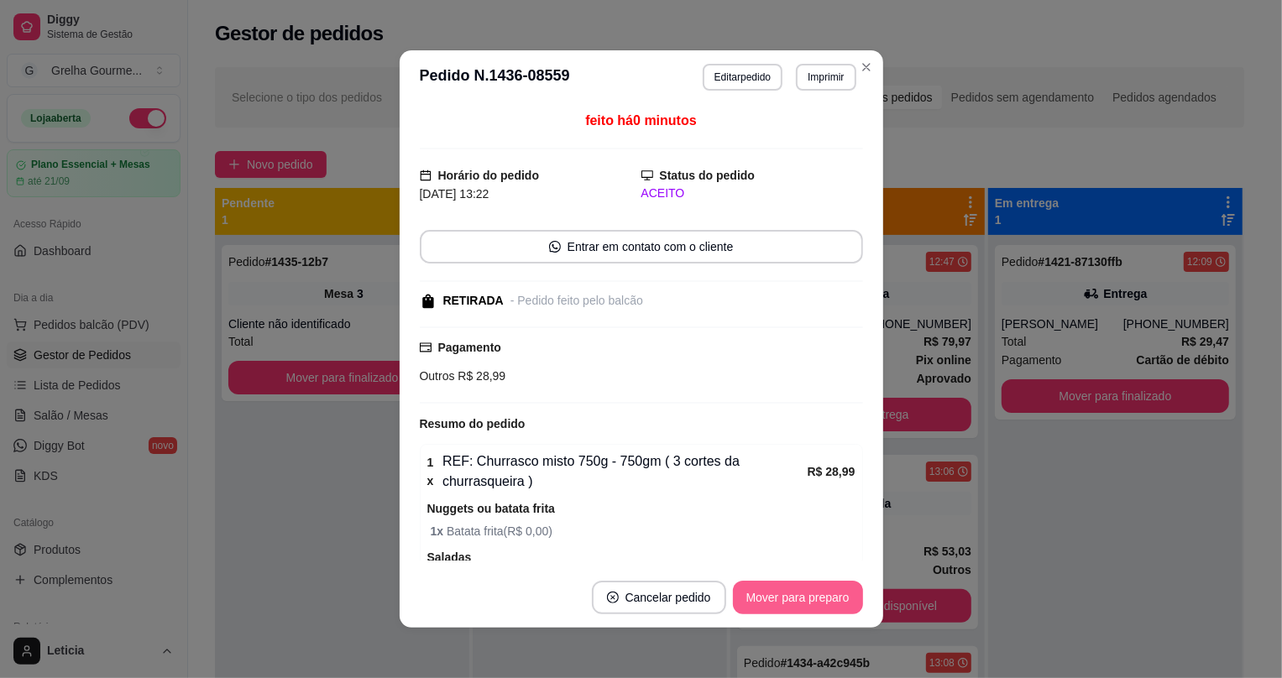
click at [783, 599] on button "Mover para preparo" at bounding box center [798, 598] width 130 height 34
click at [782, 597] on div "Mover para preparo" at bounding box center [787, 598] width 154 height 34
click at [782, 597] on button "Mover para retirada disponível" at bounding box center [770, 598] width 180 height 33
click at [782, 597] on div "Mover para retirada disponível" at bounding box center [770, 598] width 186 height 34
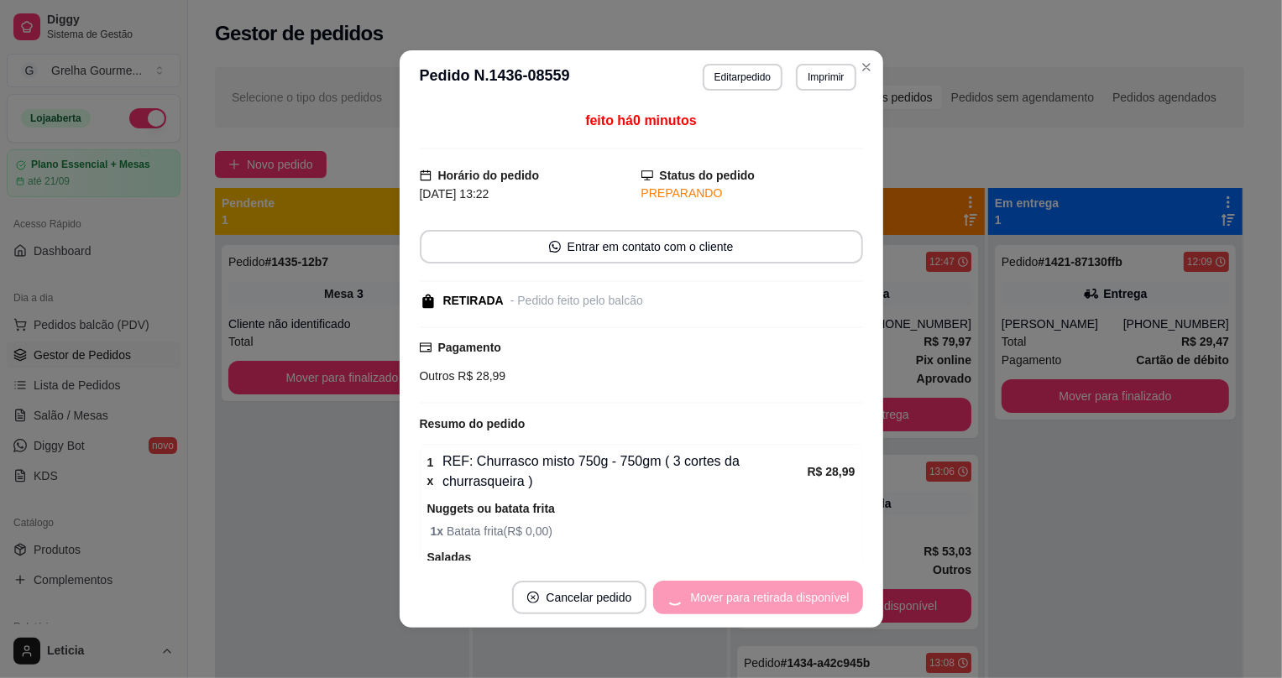
click at [782, 597] on div "Mover para retirada disponível" at bounding box center [757, 598] width 209 height 34
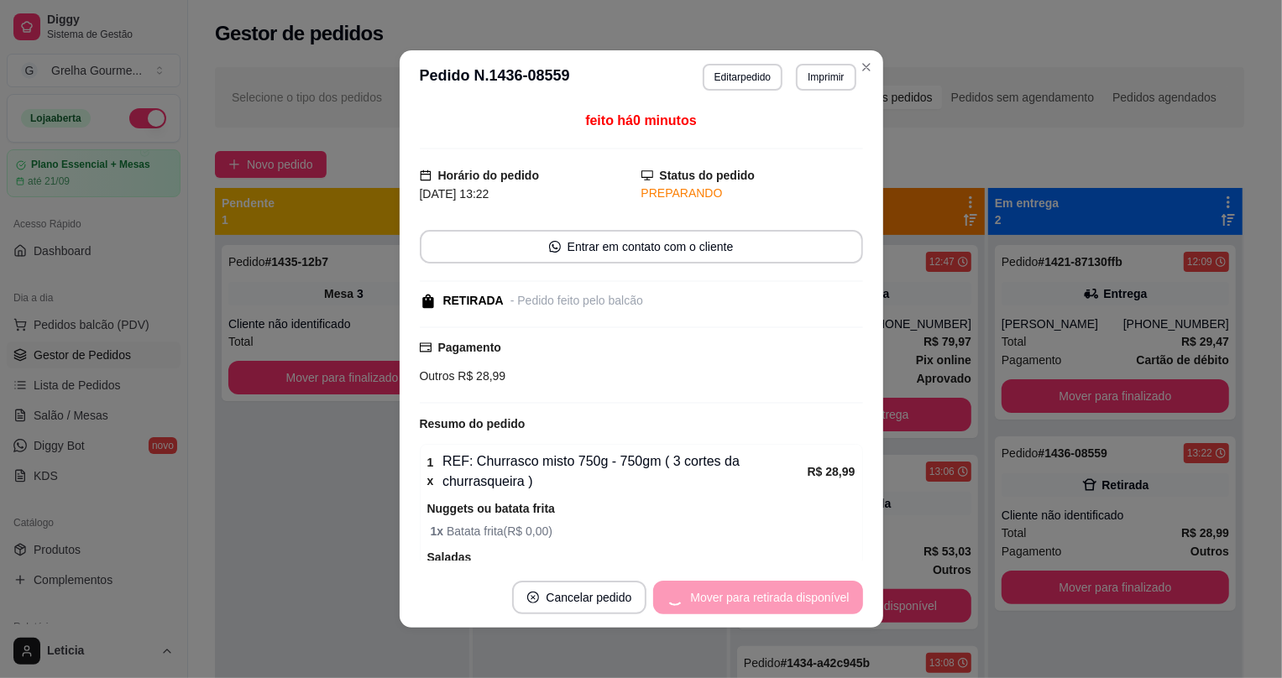
click at [782, 597] on div "Mover para retirada disponível" at bounding box center [757, 598] width 209 height 34
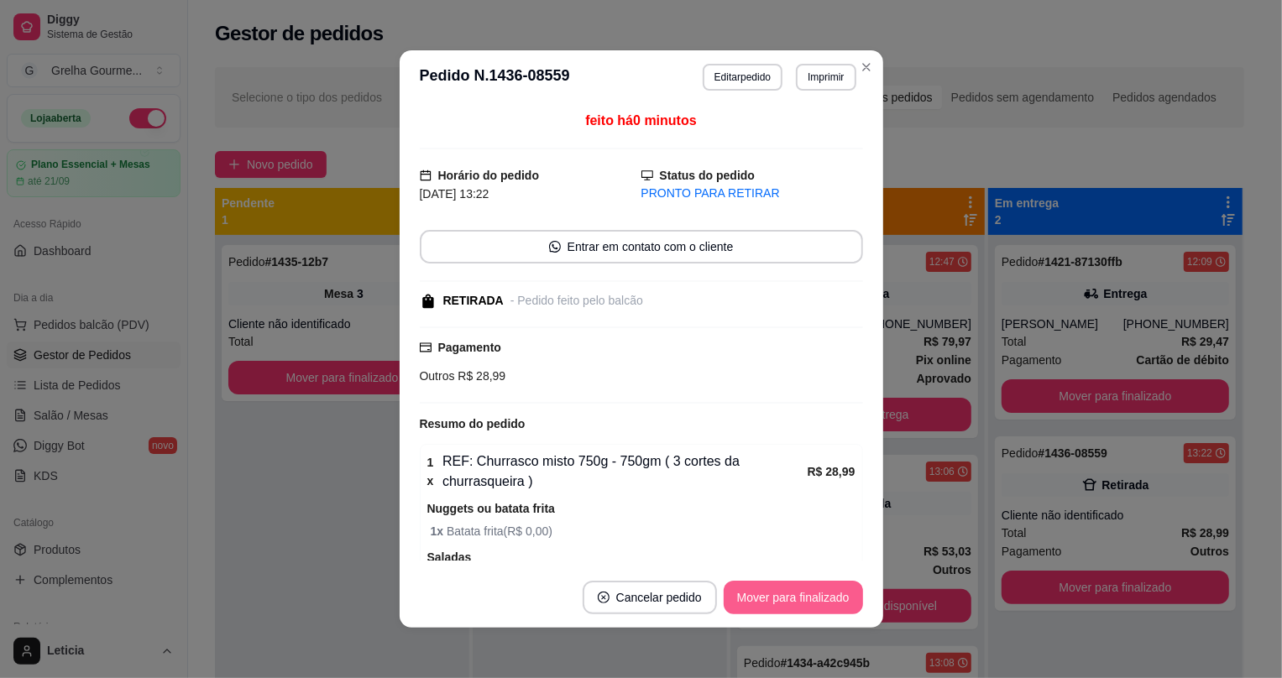
click at [782, 597] on button "Mover para finalizado" at bounding box center [793, 598] width 139 height 34
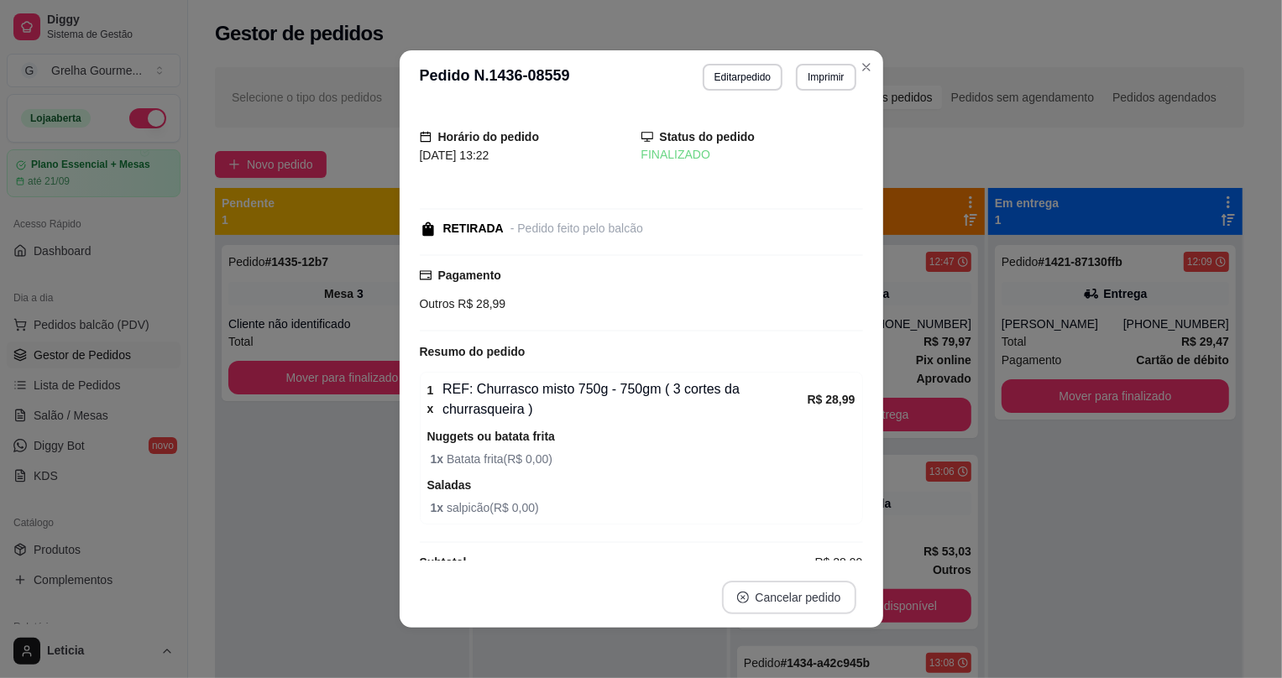
click at [782, 597] on button "Cancelar pedido" at bounding box center [789, 598] width 134 height 34
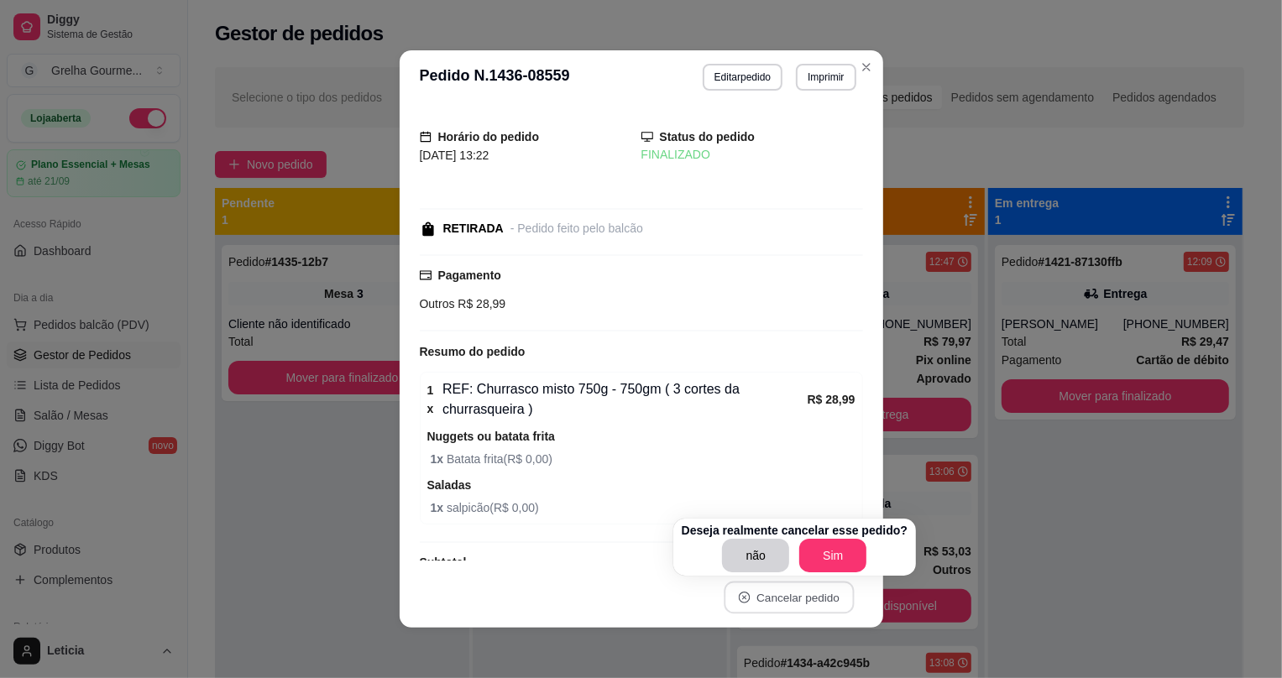
click at [633, 569] on footer "Cancelar pedido" at bounding box center [642, 598] width 484 height 60
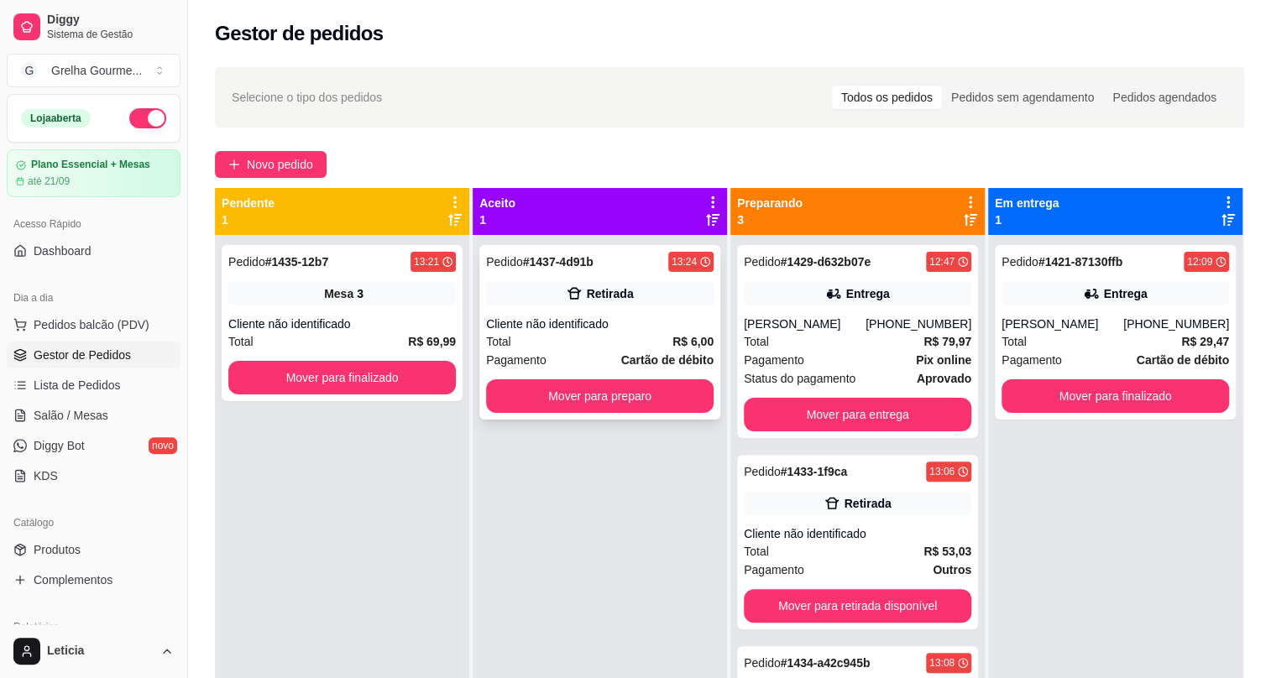
click at [596, 333] on div "Pedido # 1437-4d91b 13:24 Retirada Cliente não identificado Total R$ 6,00 Pagam…" at bounding box center [599, 332] width 241 height 175
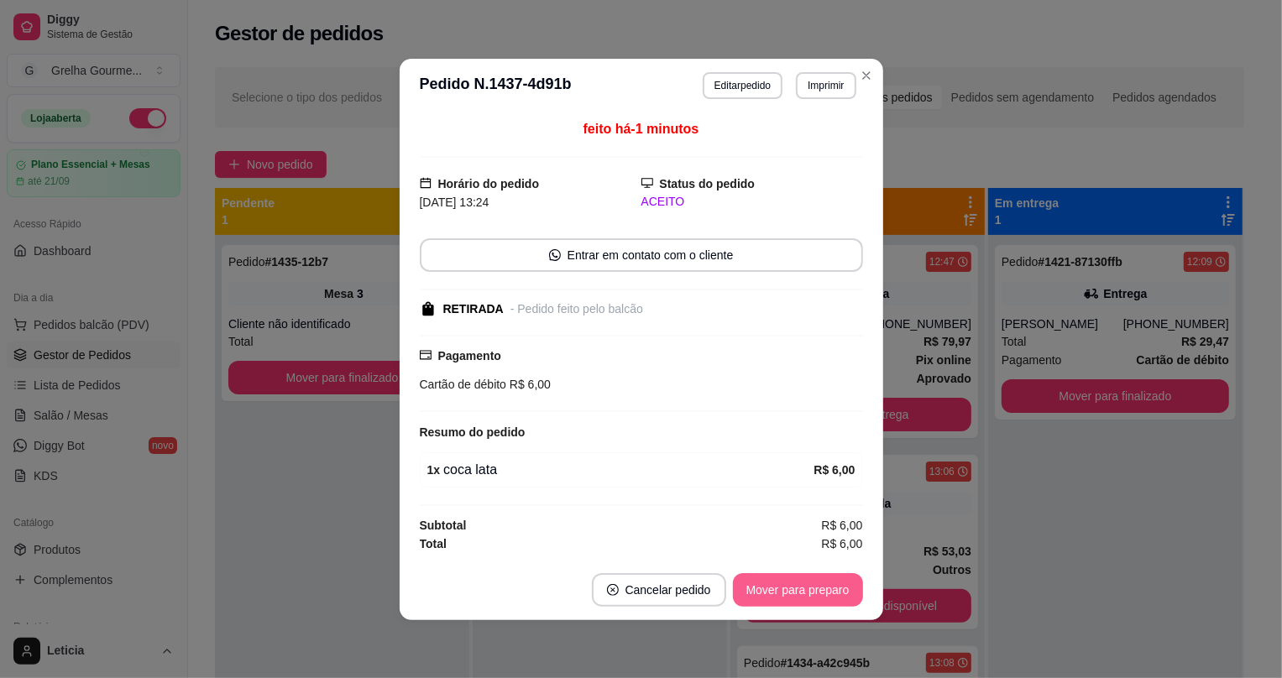
click at [783, 595] on button "Mover para preparo" at bounding box center [798, 591] width 130 height 34
click at [783, 594] on div "Mover para preparo" at bounding box center [787, 591] width 154 height 34
click at [783, 594] on div "Mover para retirada disponível" at bounding box center [757, 591] width 209 height 34
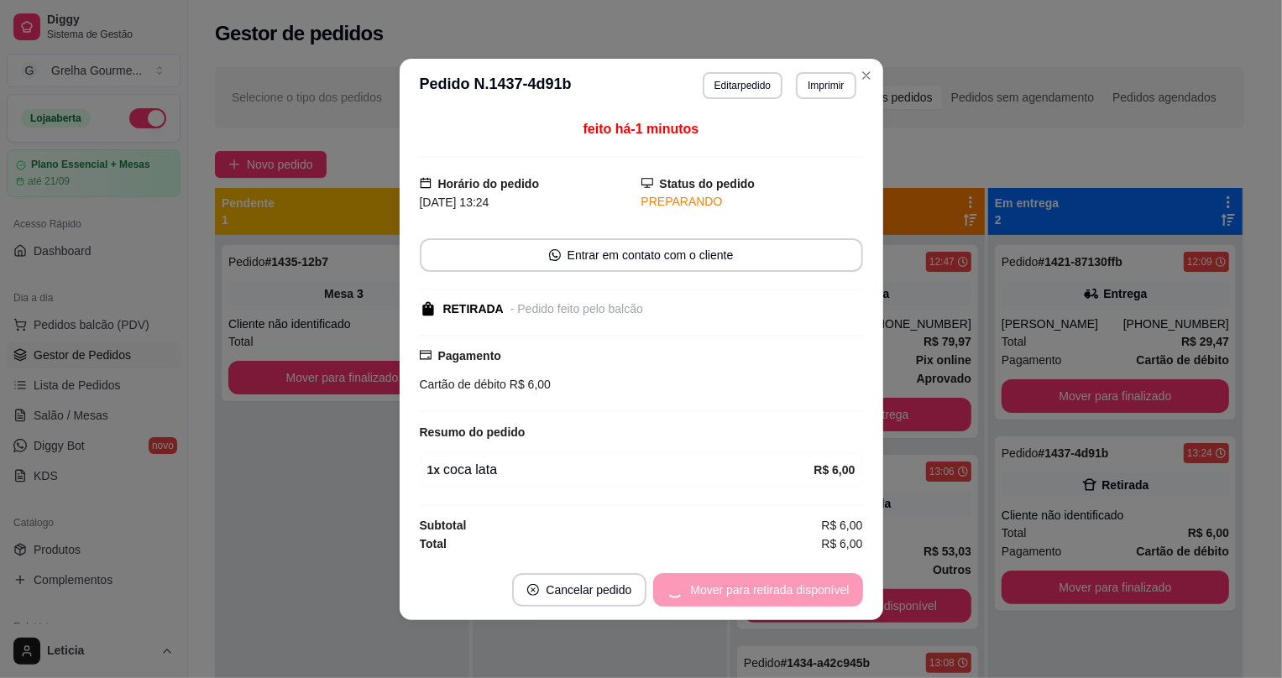
click at [783, 594] on div "Mover para retirada disponível" at bounding box center [757, 591] width 209 height 34
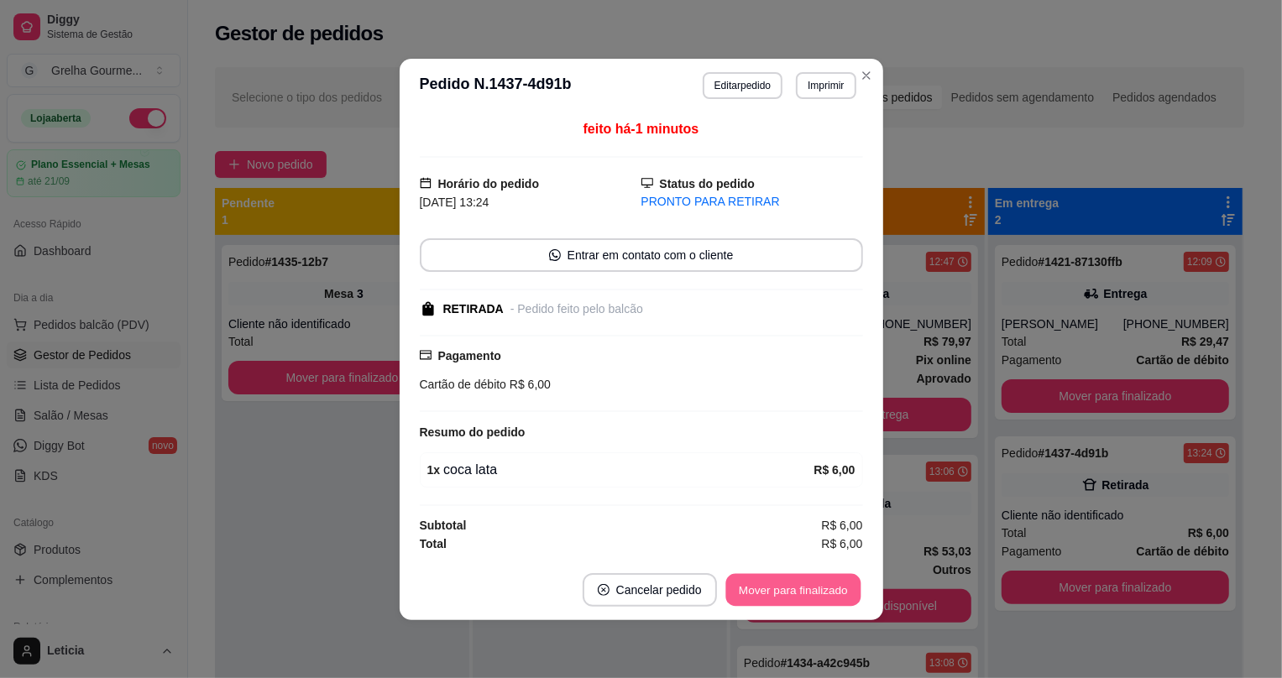
click at [783, 594] on button "Mover para finalizado" at bounding box center [792, 590] width 135 height 33
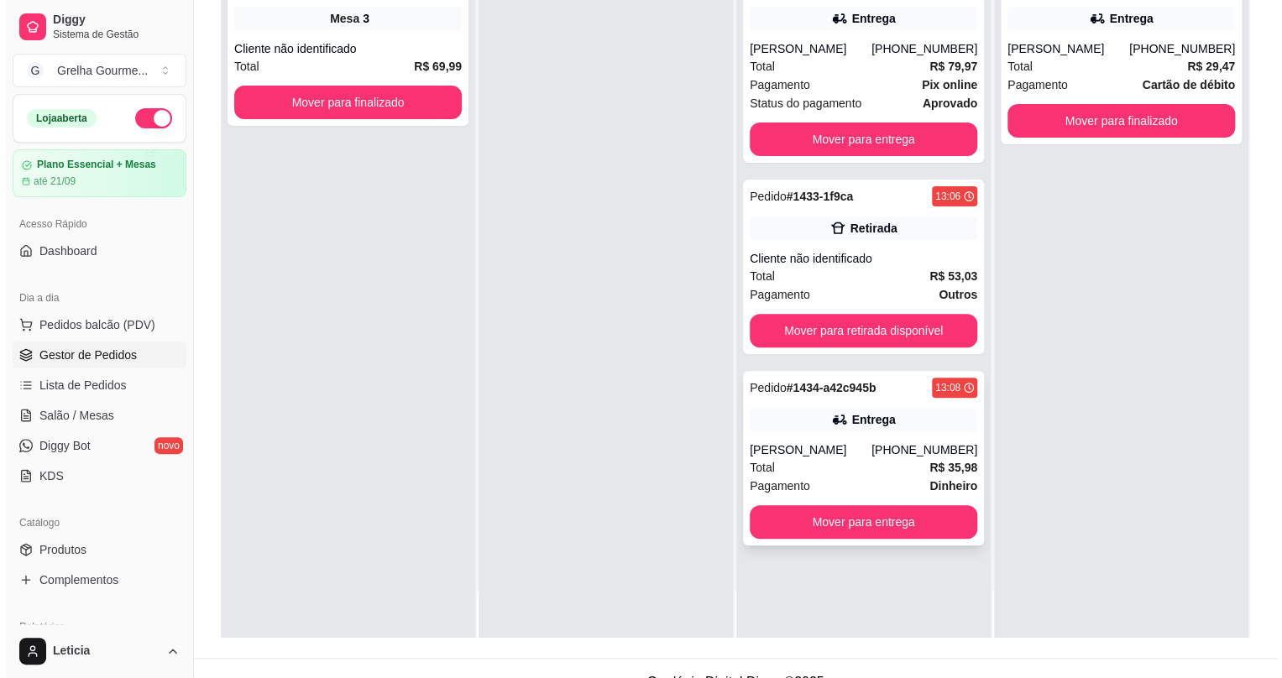
scroll to position [255, 0]
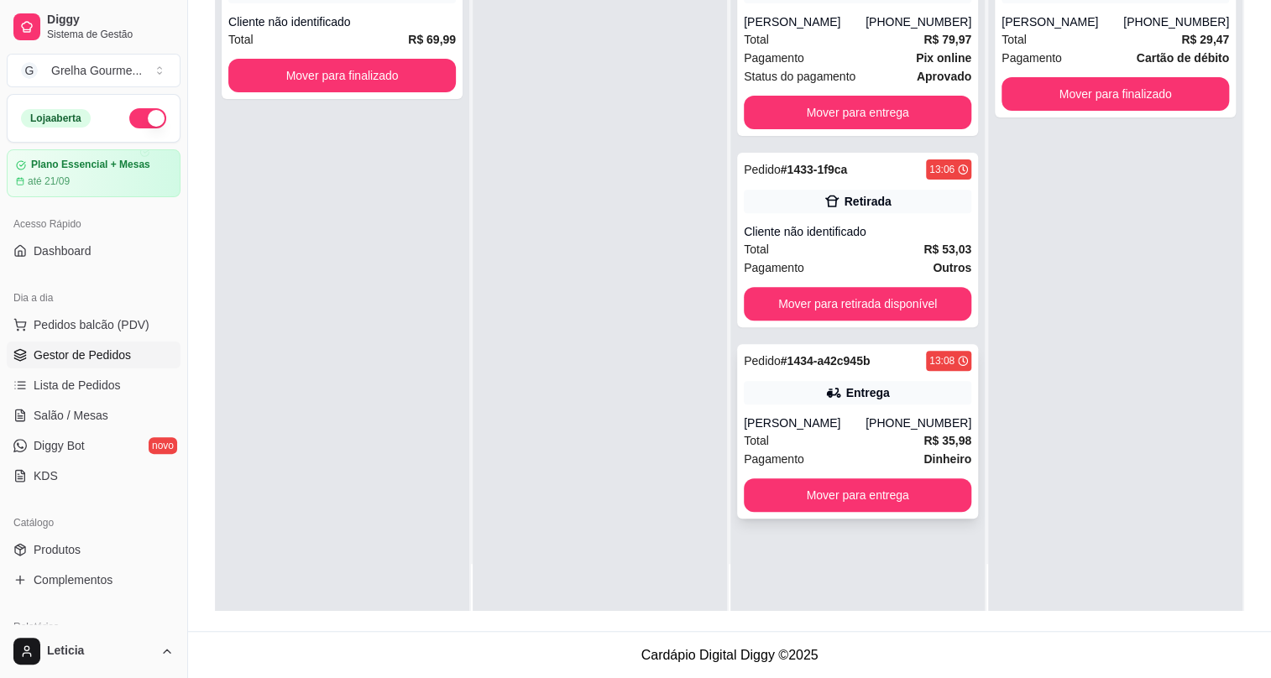
click at [866, 418] on div "[PERSON_NAME]" at bounding box center [805, 423] width 122 height 17
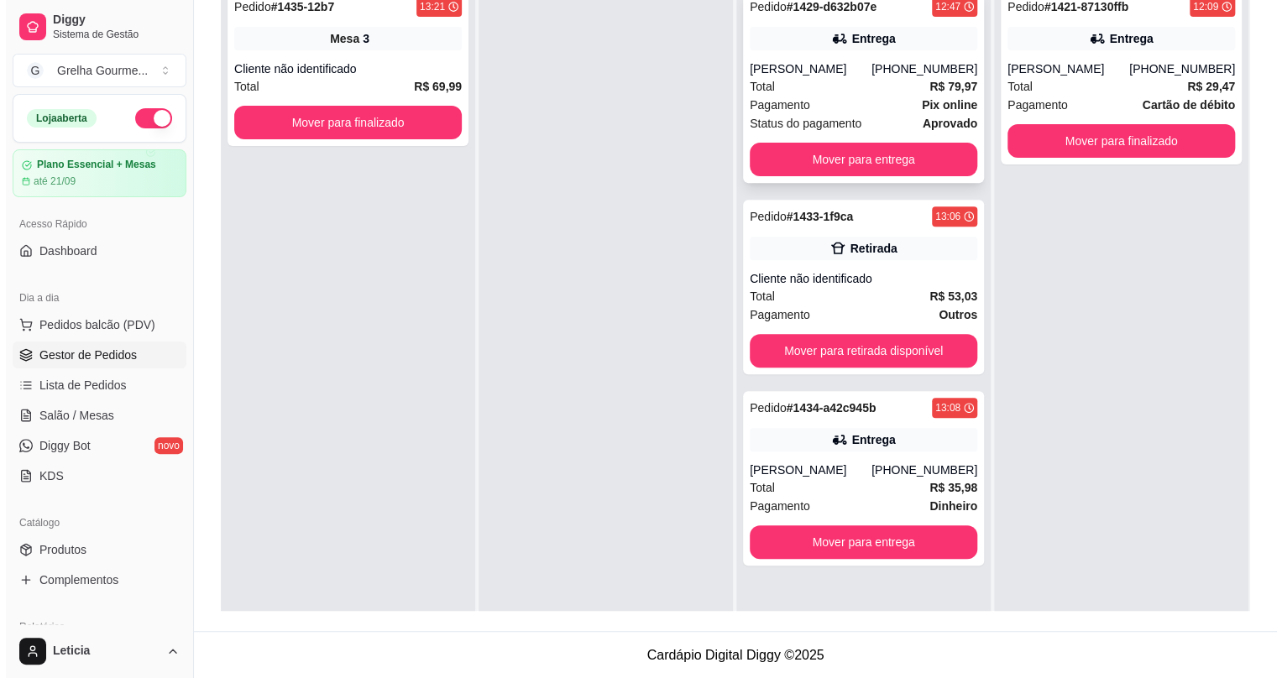
scroll to position [0, 0]
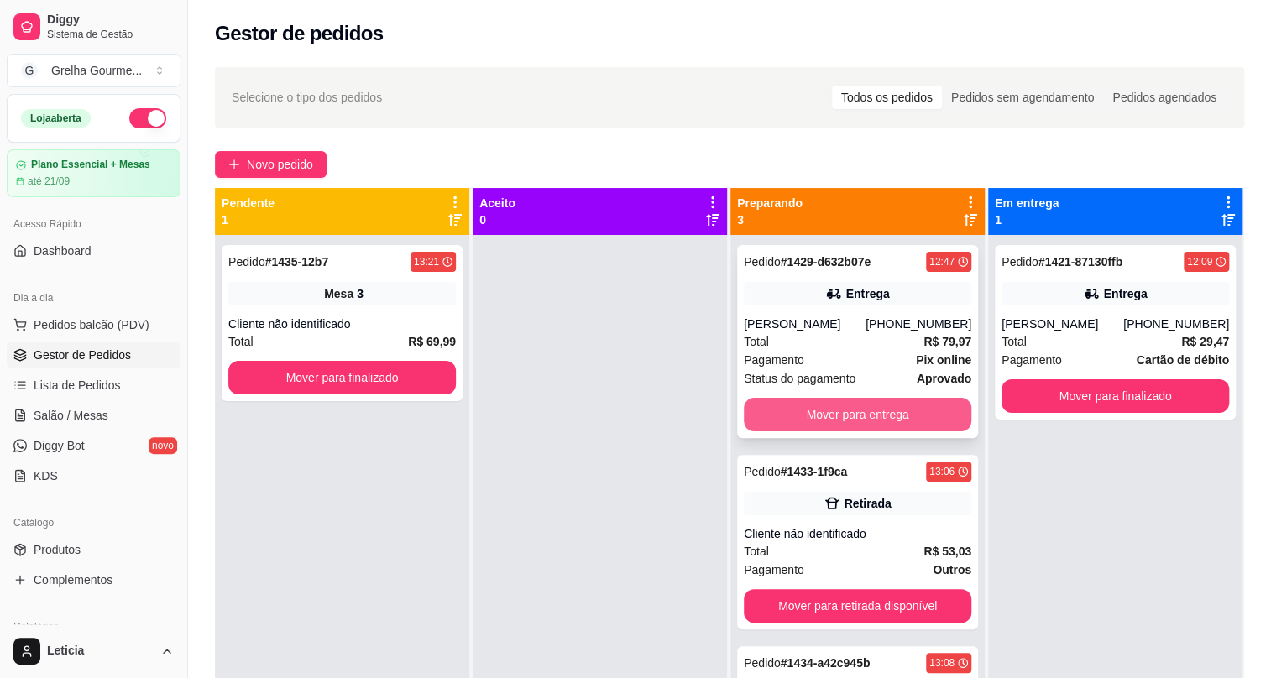
click at [868, 408] on button "Mover para entrega" at bounding box center [858, 415] width 228 height 34
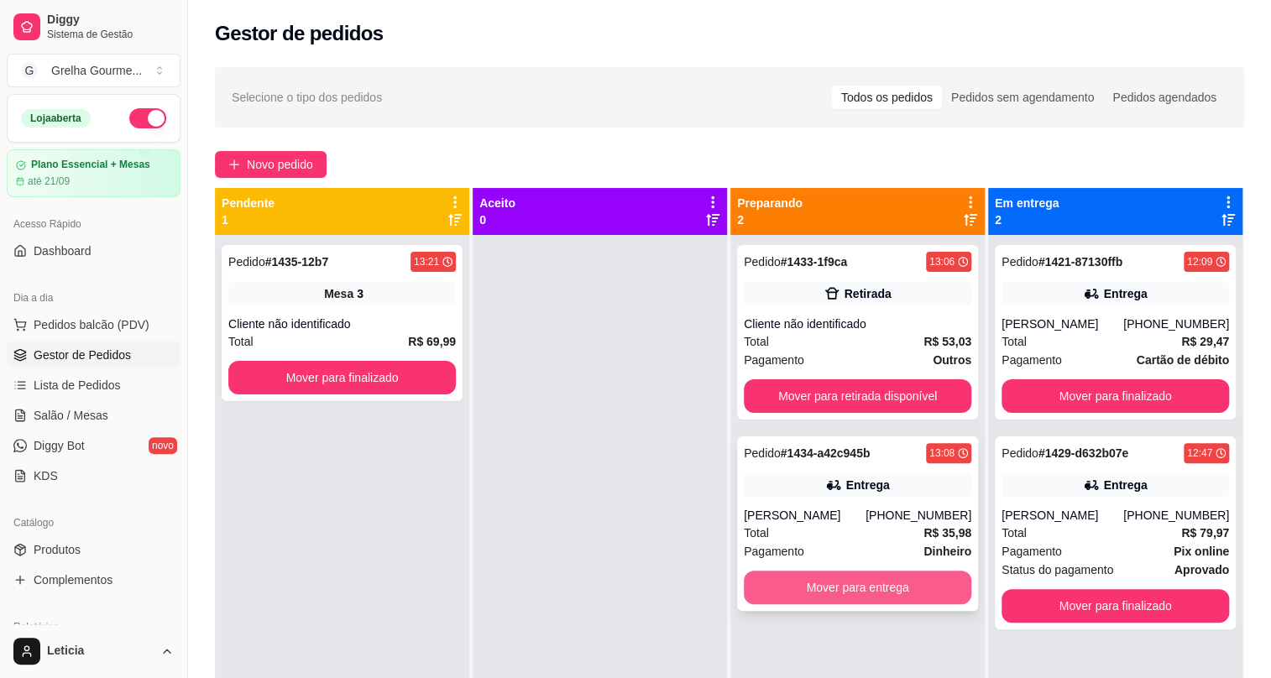
click at [867, 581] on button "Mover para entrega" at bounding box center [858, 588] width 228 height 34
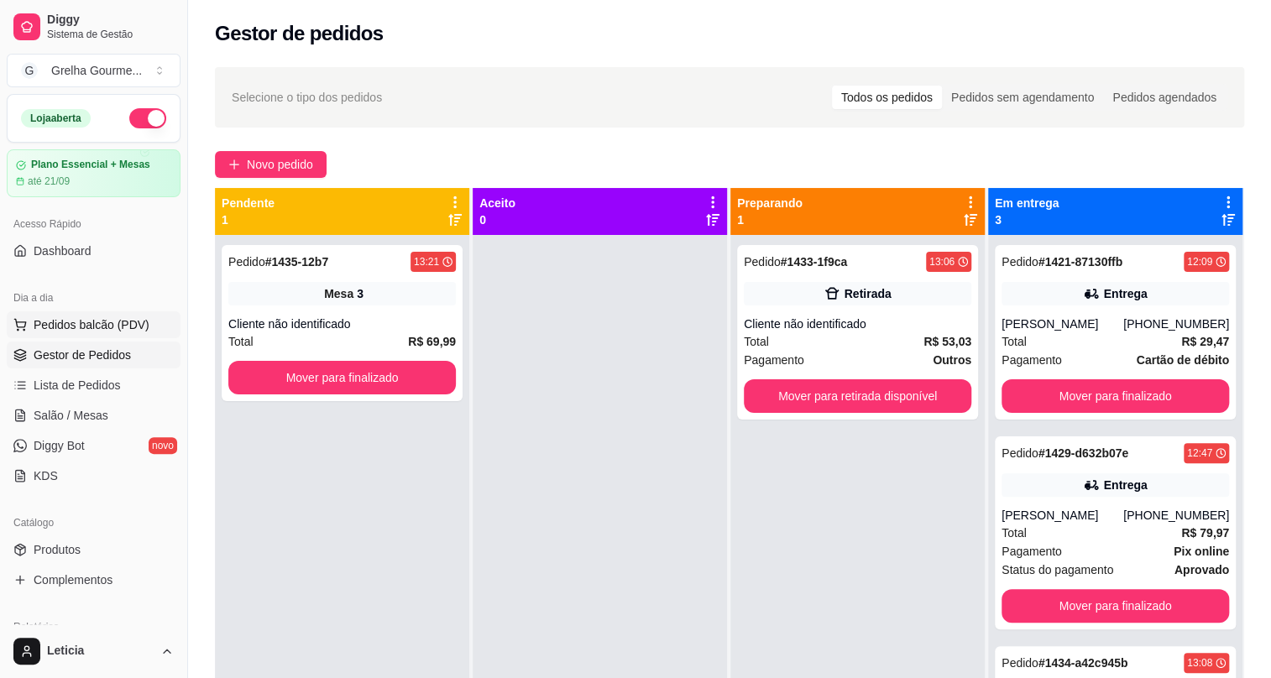
click at [117, 328] on span "Pedidos balcão (PDV)" at bounding box center [92, 325] width 116 height 17
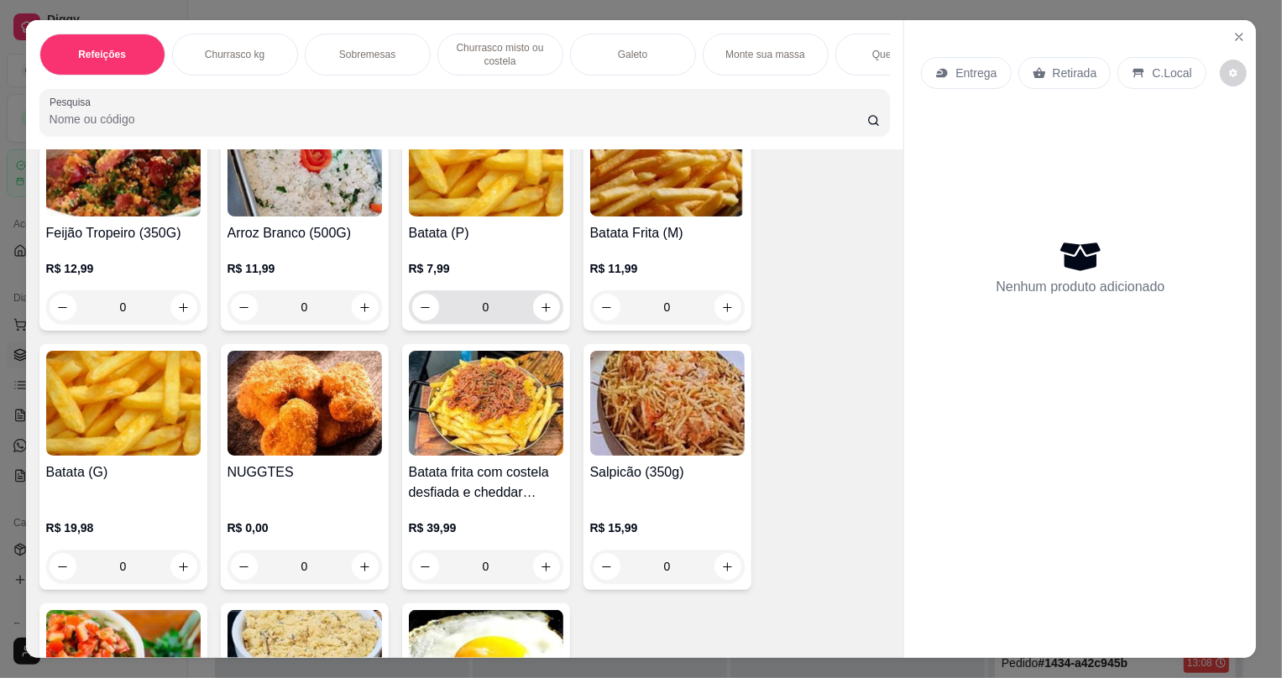
scroll to position [3511, 0]
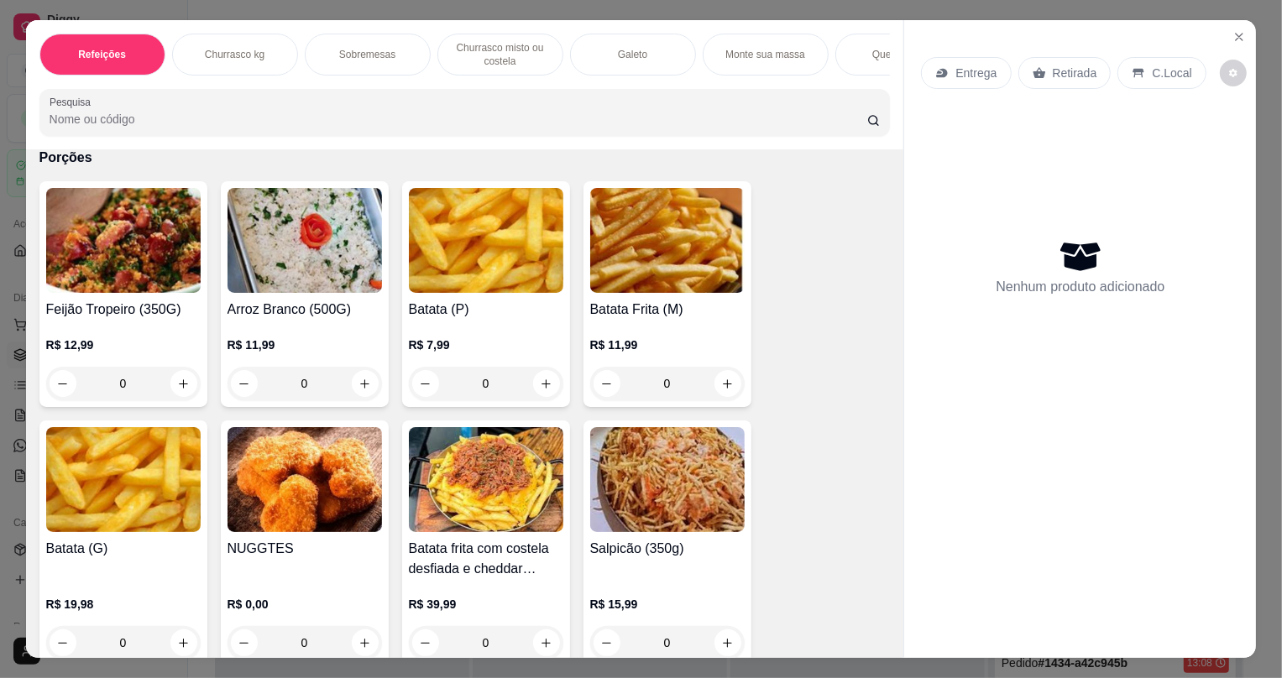
click at [139, 346] on p "R$ 12,99" at bounding box center [123, 345] width 155 height 17
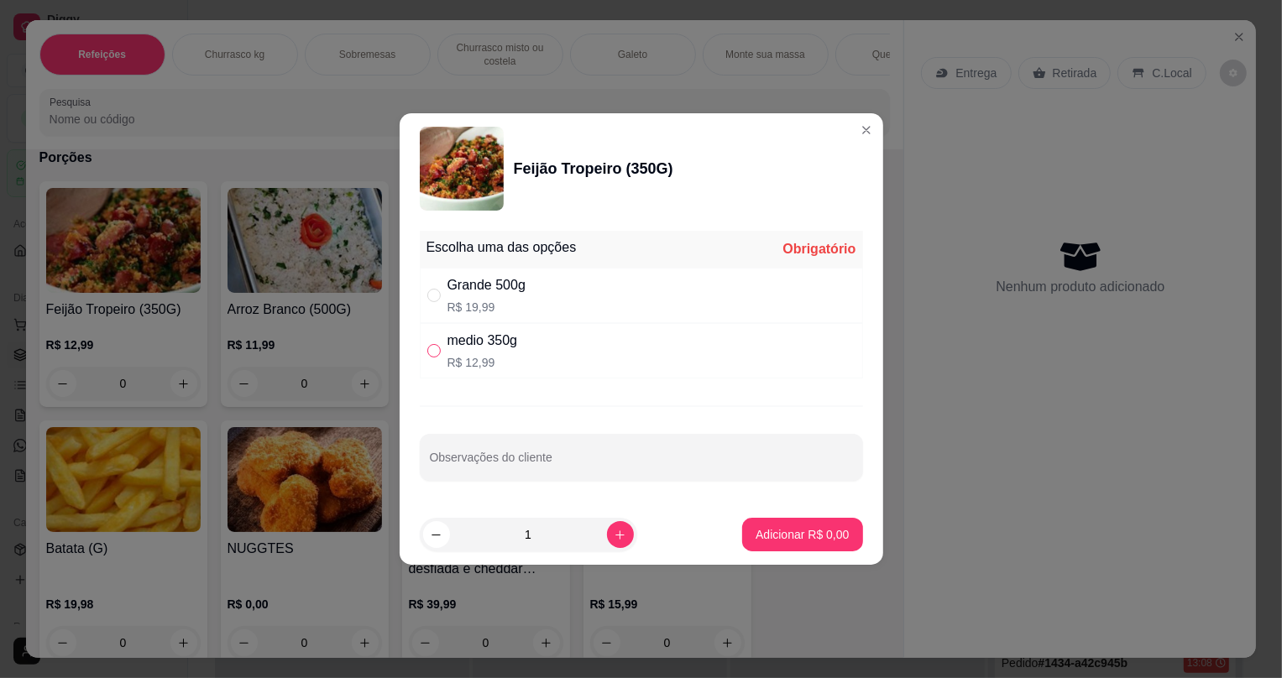
click at [429, 350] on input "" at bounding box center [433, 350] width 13 height 13
radio input "true"
click at [804, 537] on p "Adicionar R$ 12,99" at bounding box center [799, 534] width 100 height 17
type input "1"
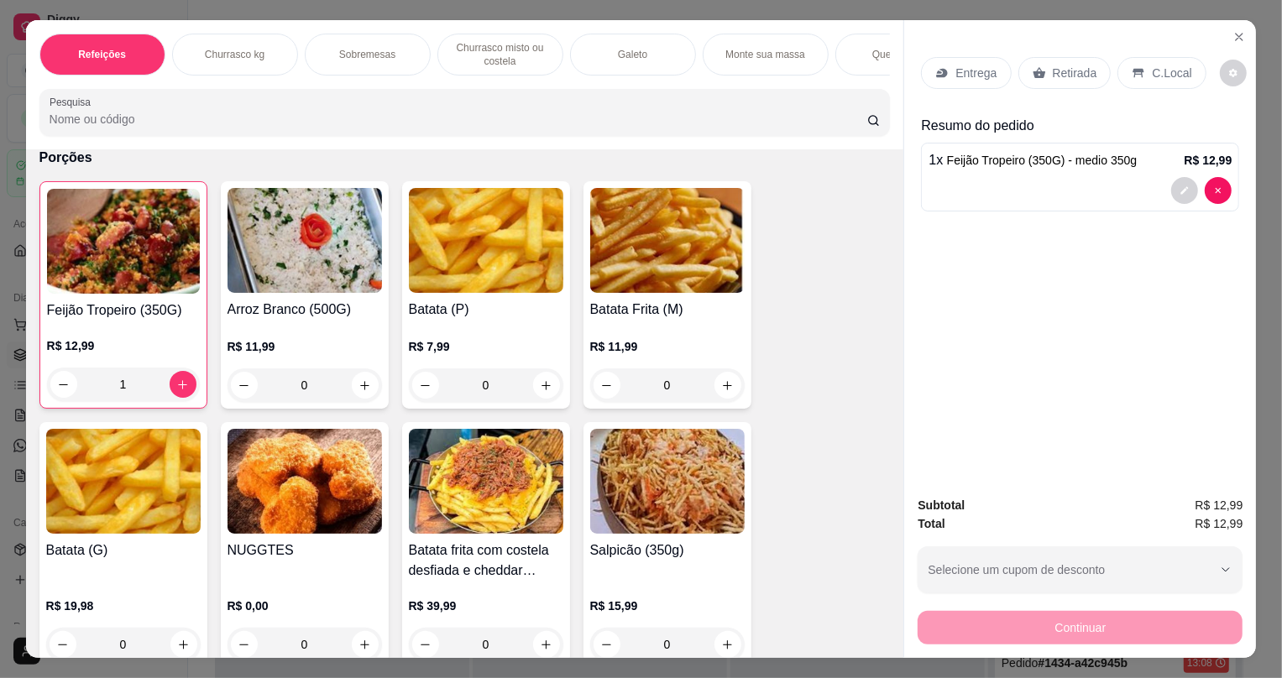
scroll to position [3587, 0]
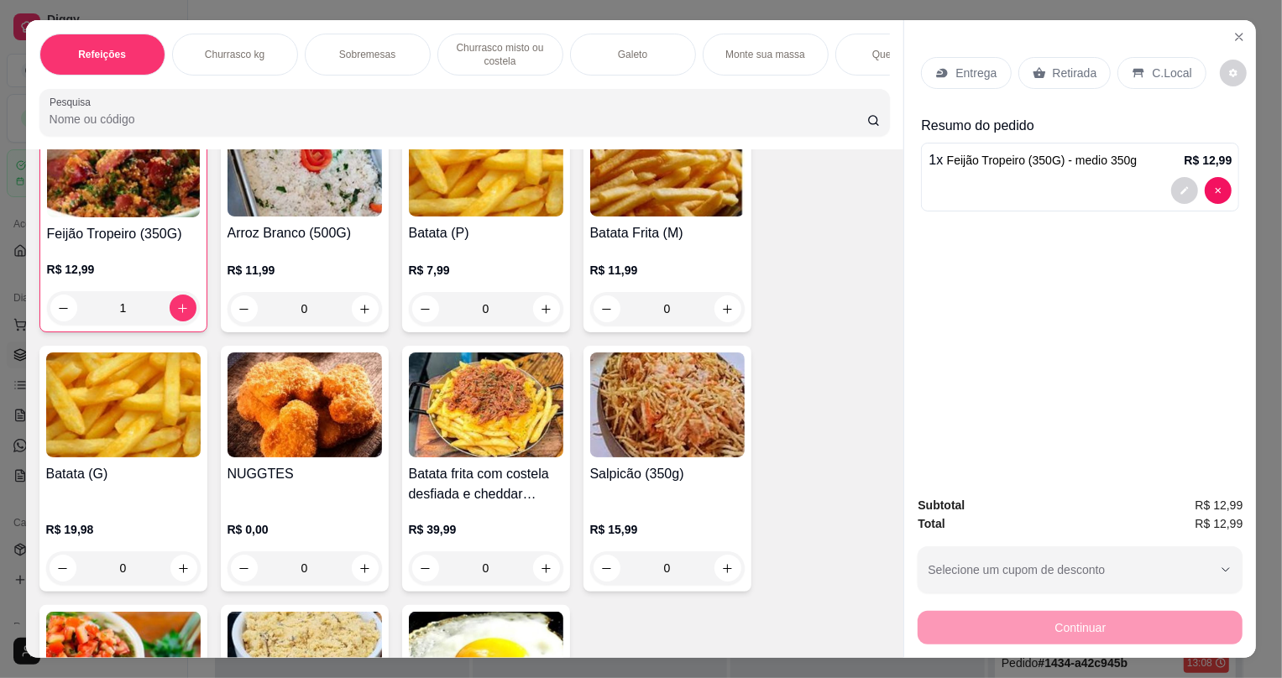
click at [632, 480] on h4 "Salpicão (350g)" at bounding box center [667, 474] width 155 height 20
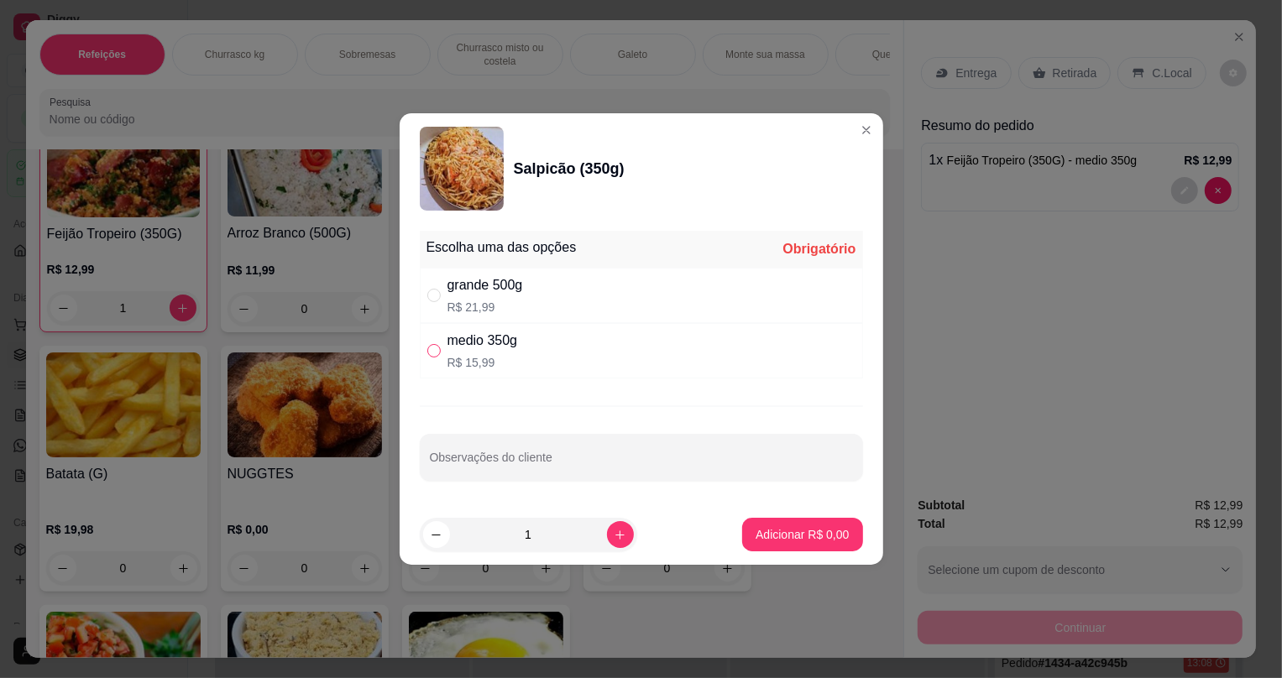
click at [433, 352] on input "" at bounding box center [433, 350] width 13 height 13
radio input "true"
click at [751, 532] on p "Adicionar R$ 15,99" at bounding box center [799, 534] width 100 height 17
type input "1"
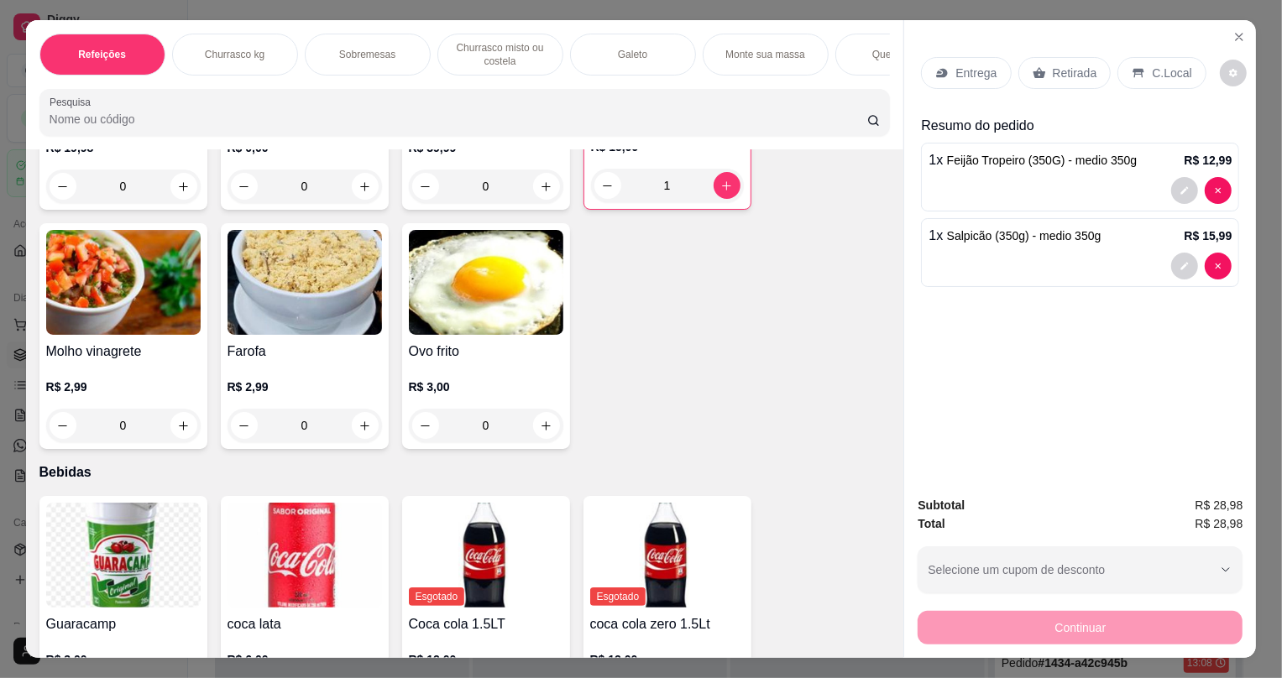
scroll to position [3893, 0]
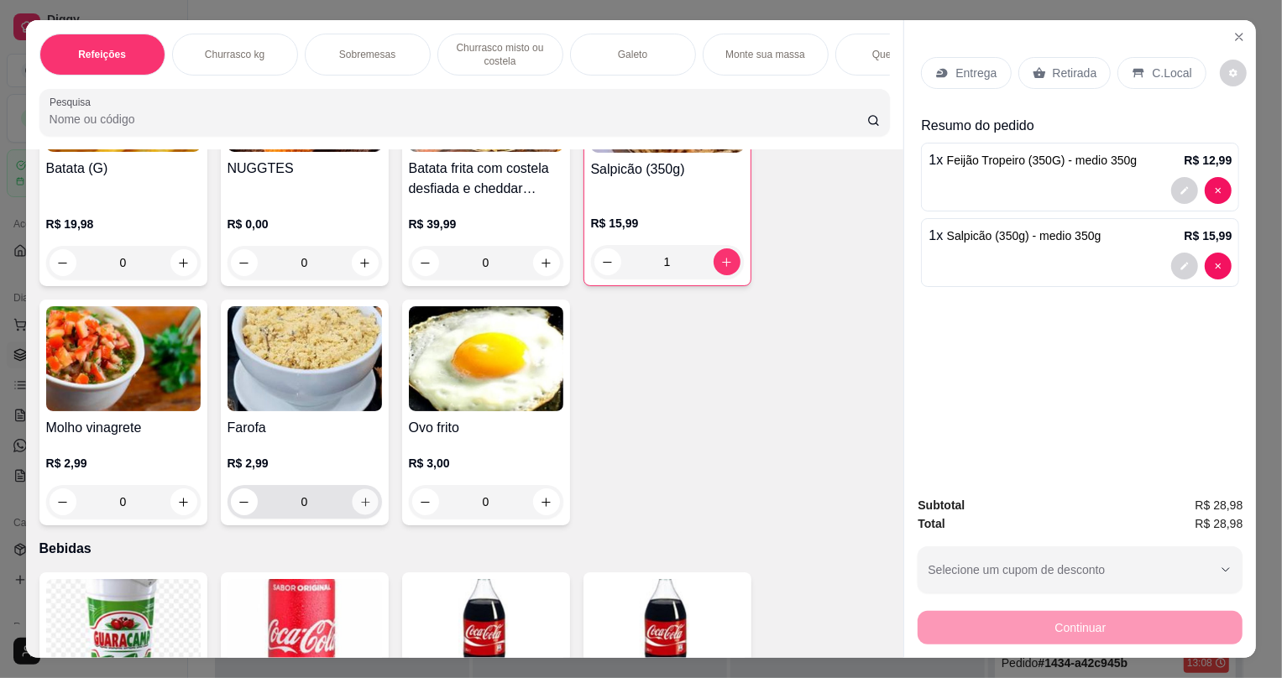
click at [359, 509] on icon "increase-product-quantity" at bounding box center [365, 502] width 13 height 13
type input "1"
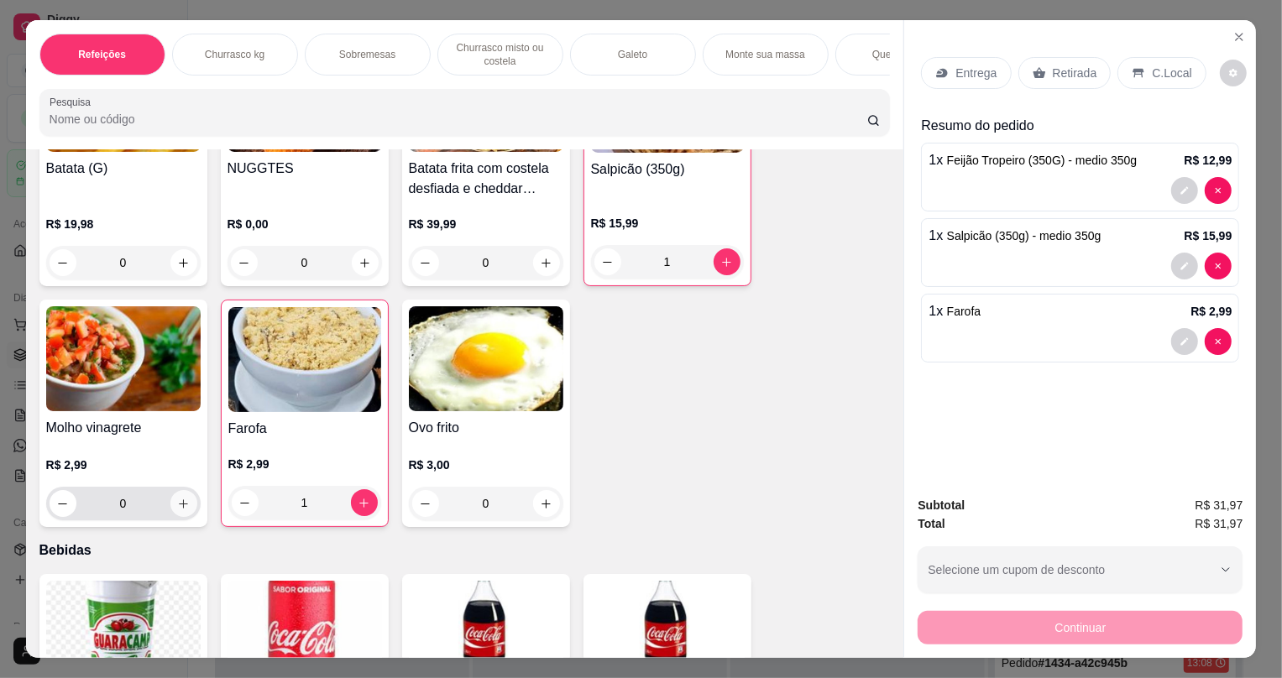
click at [175, 517] on button "increase-product-quantity" at bounding box center [183, 503] width 27 height 27
type input "1"
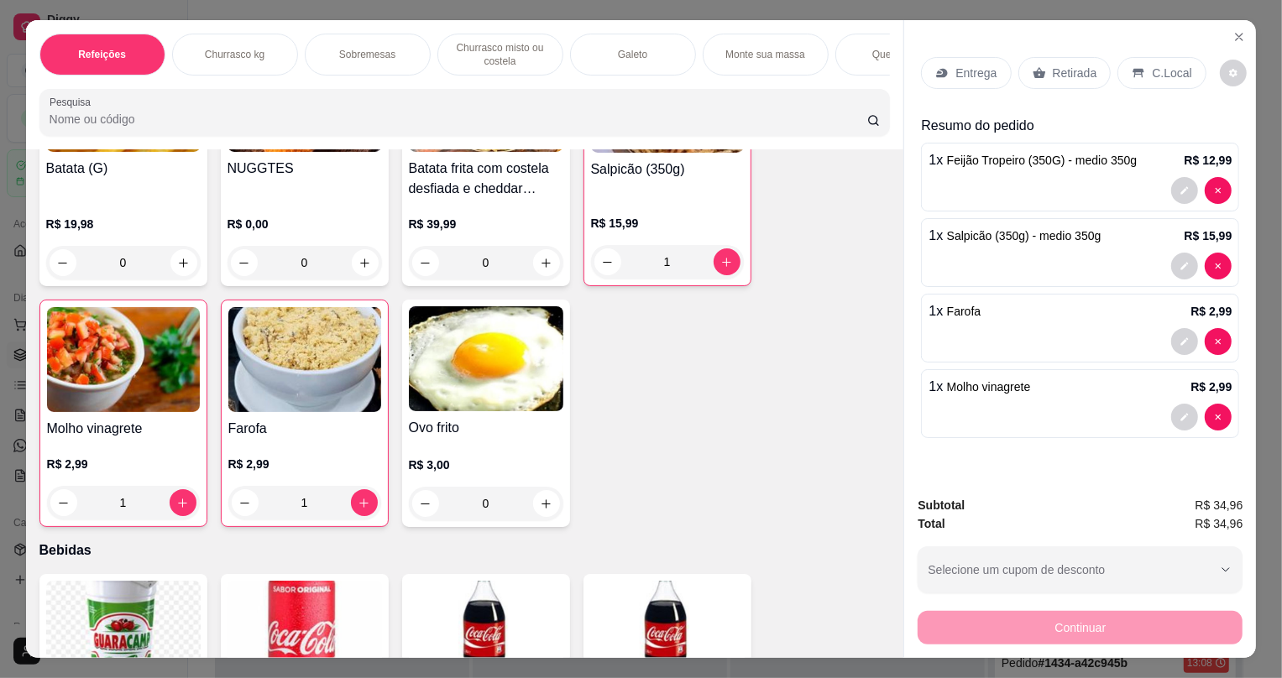
click at [1076, 65] on p "Retirada" at bounding box center [1075, 73] width 45 height 17
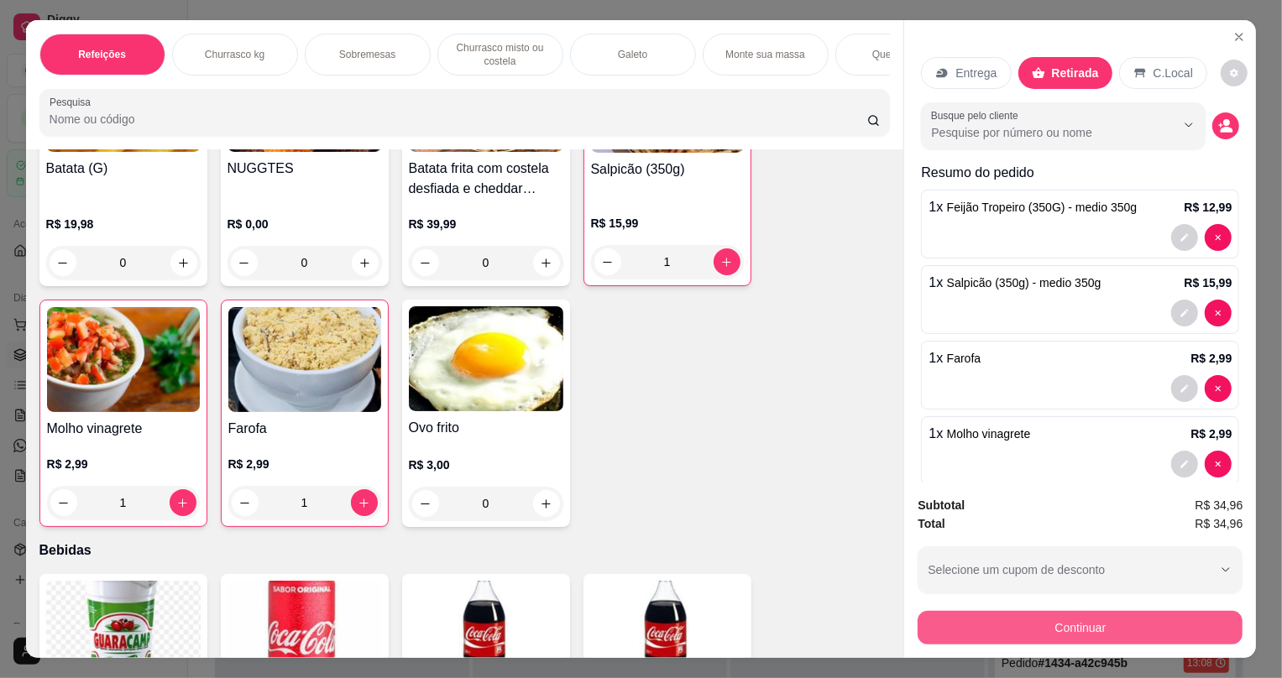
click at [1014, 626] on button "Continuar" at bounding box center [1080, 628] width 325 height 34
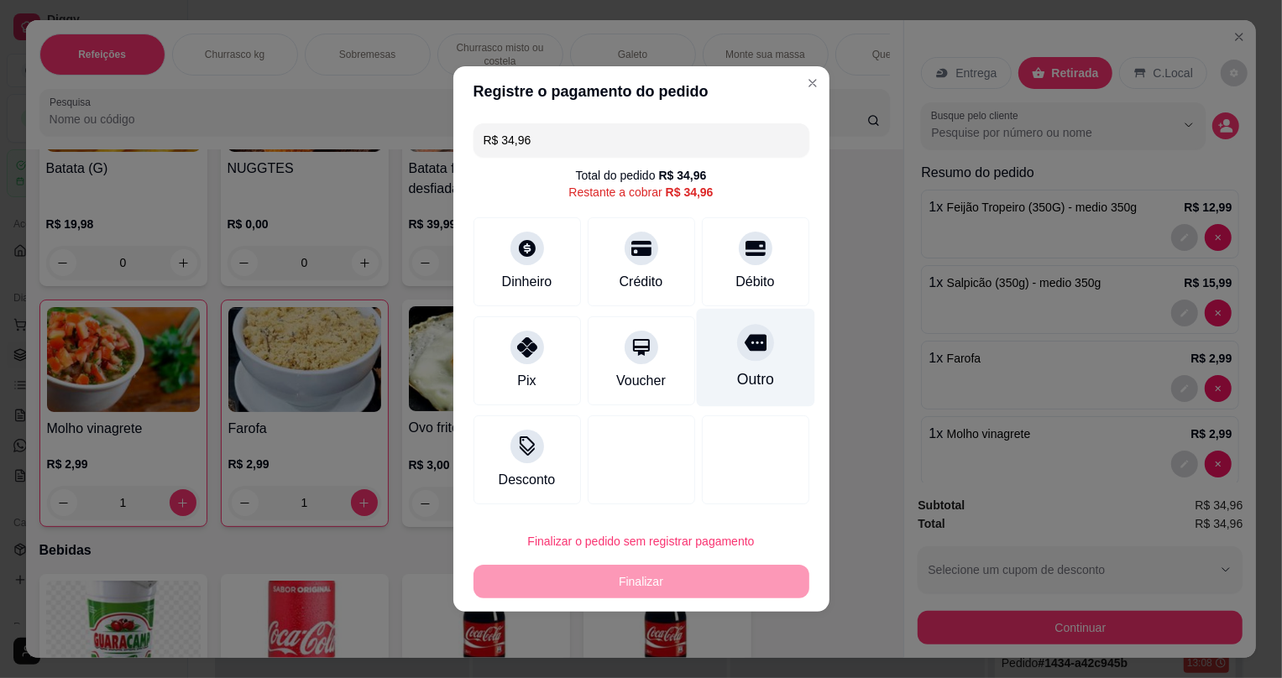
click at [728, 358] on div "Outro" at bounding box center [755, 358] width 118 height 98
type input "R$ 0,00"
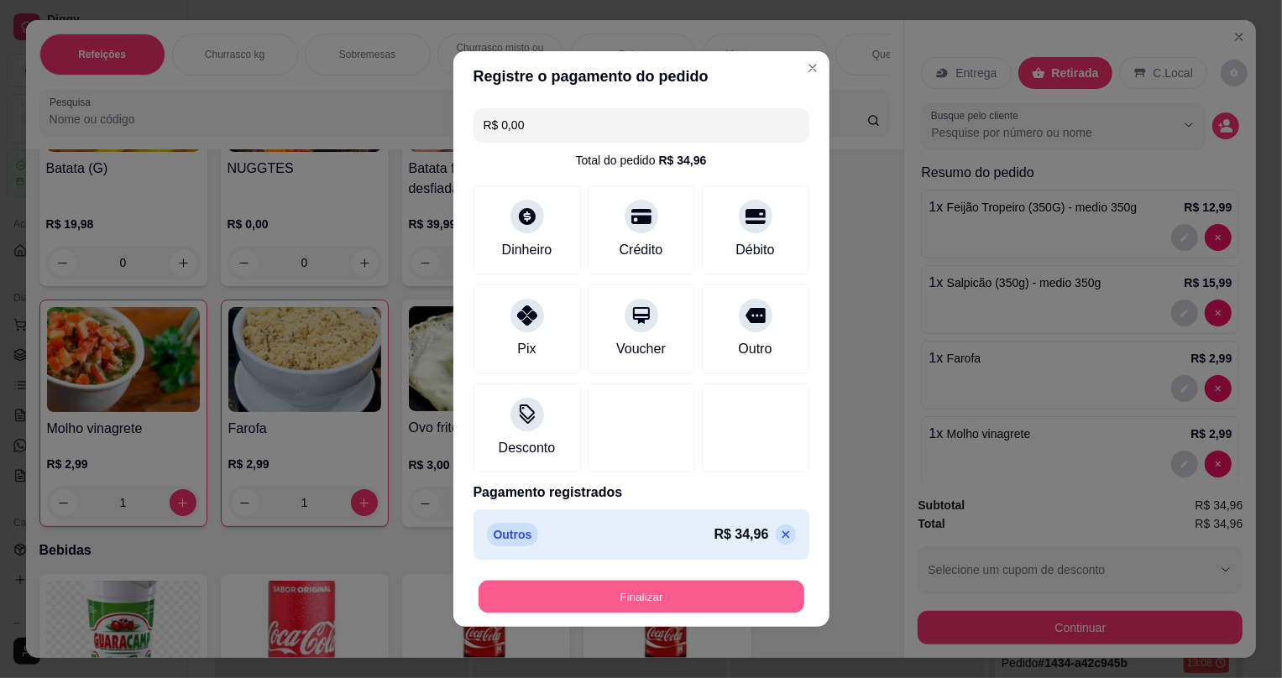
click at [657, 590] on button "Finalizar" at bounding box center [642, 597] width 326 height 33
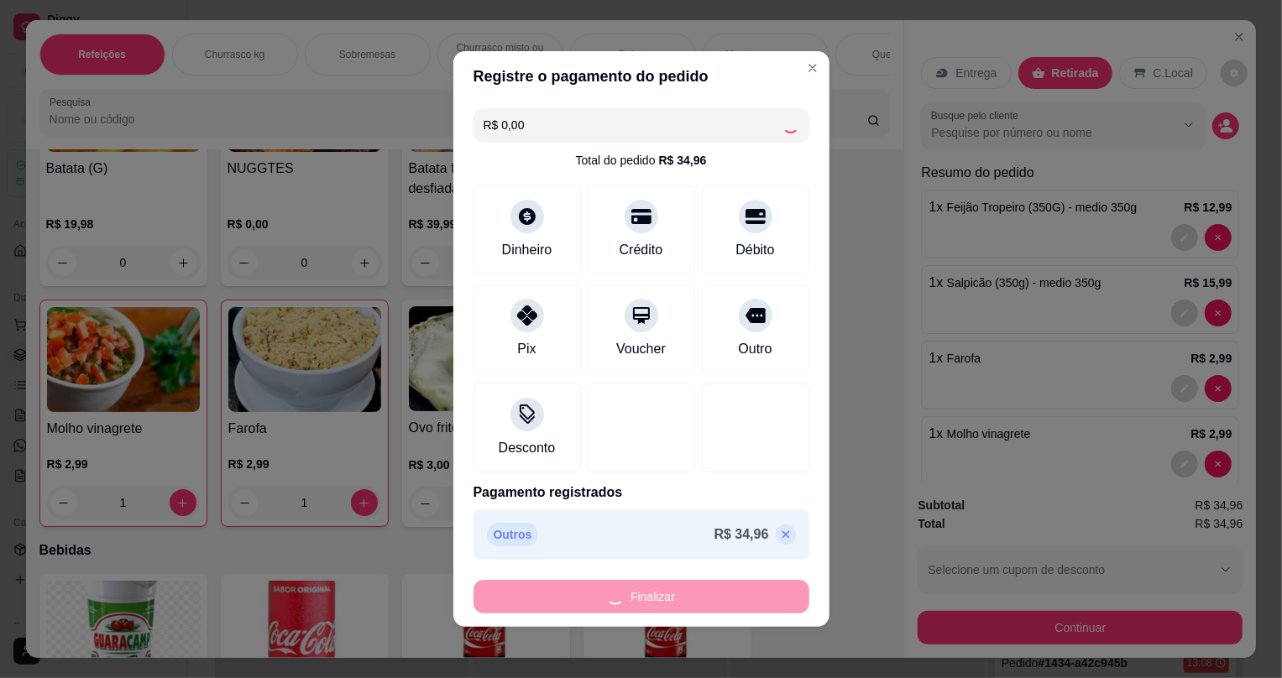
type input "0"
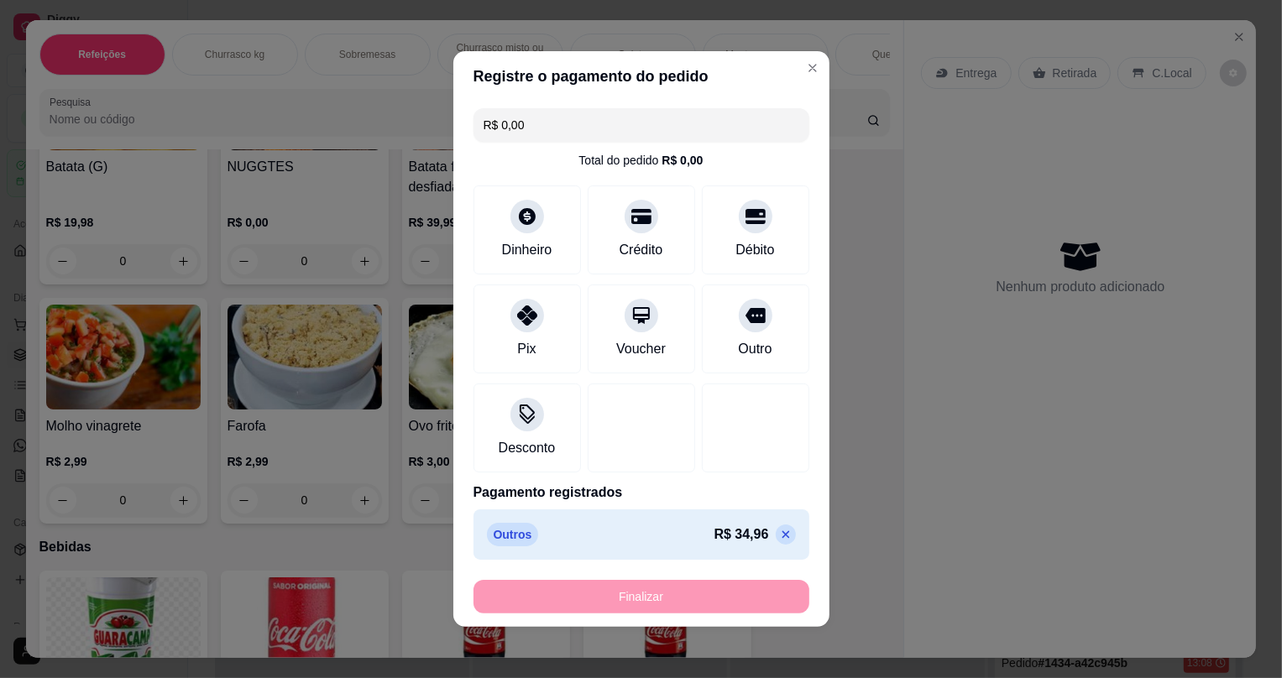
type input "-R$ 34,96"
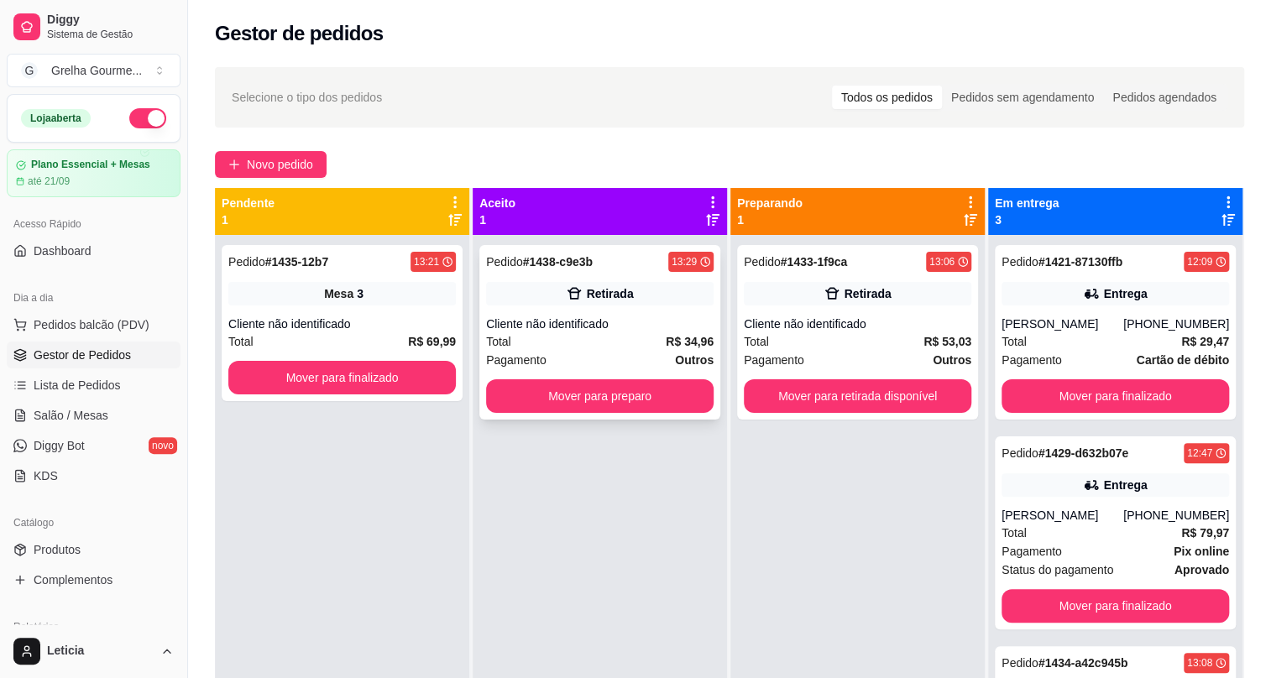
click at [627, 331] on div "Cliente não identificado" at bounding box center [600, 324] width 228 height 17
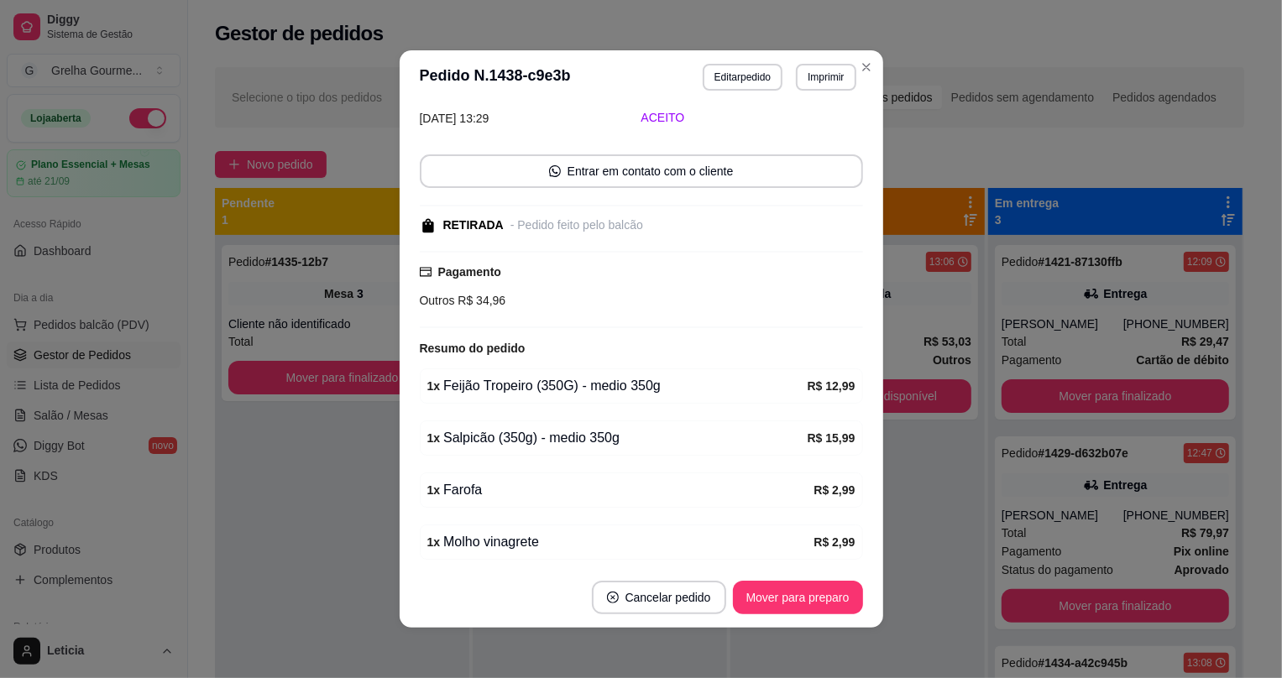
scroll to position [139, 0]
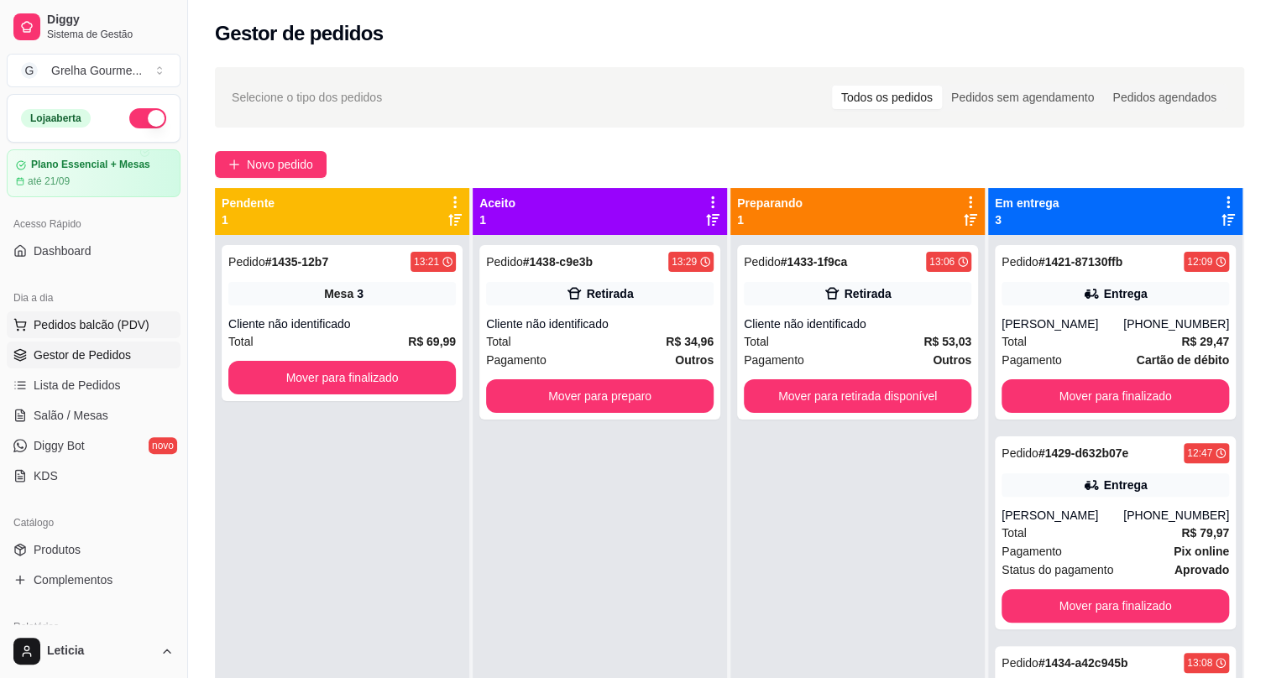
click at [82, 322] on span "Pedidos balcão (PDV)" at bounding box center [92, 325] width 116 height 17
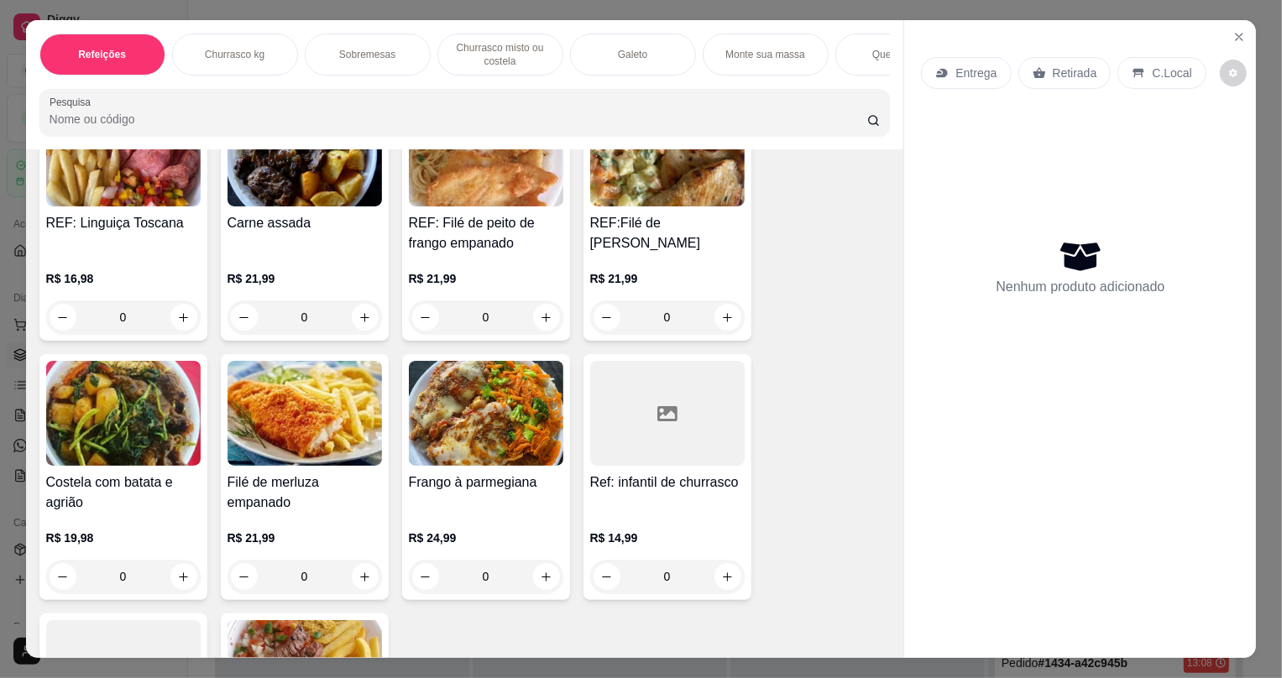
scroll to position [2443, 0]
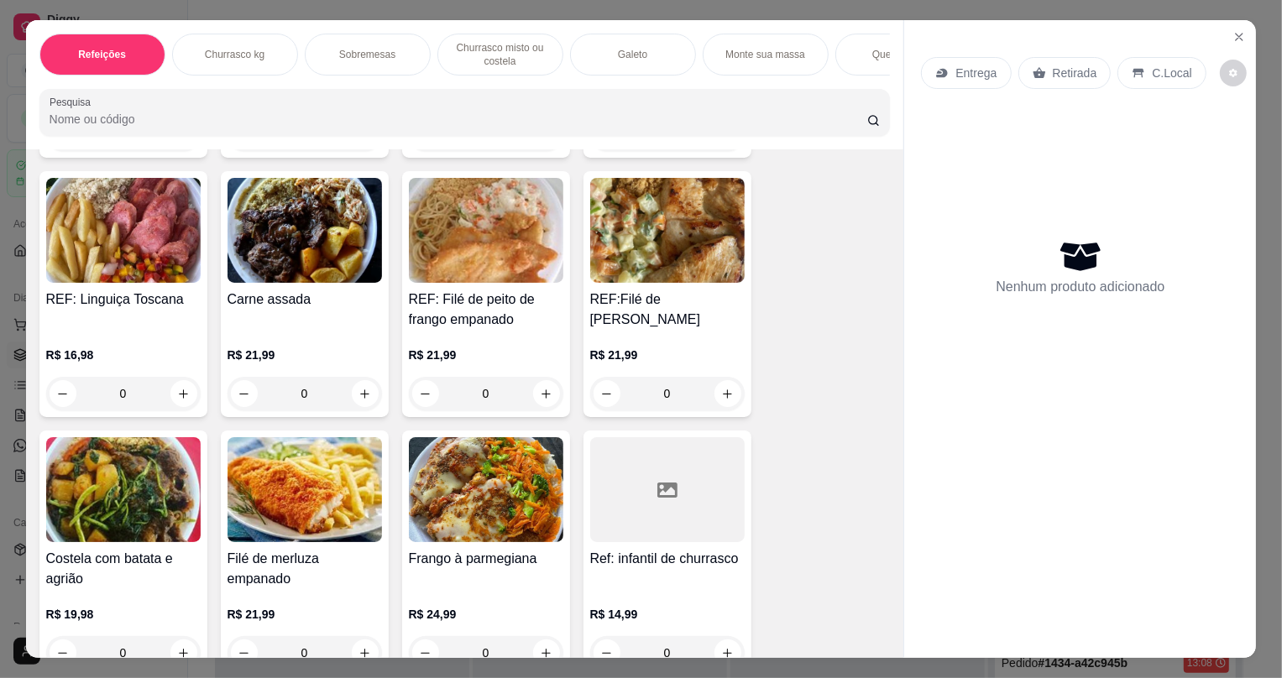
click at [277, 280] on img at bounding box center [305, 230] width 155 height 105
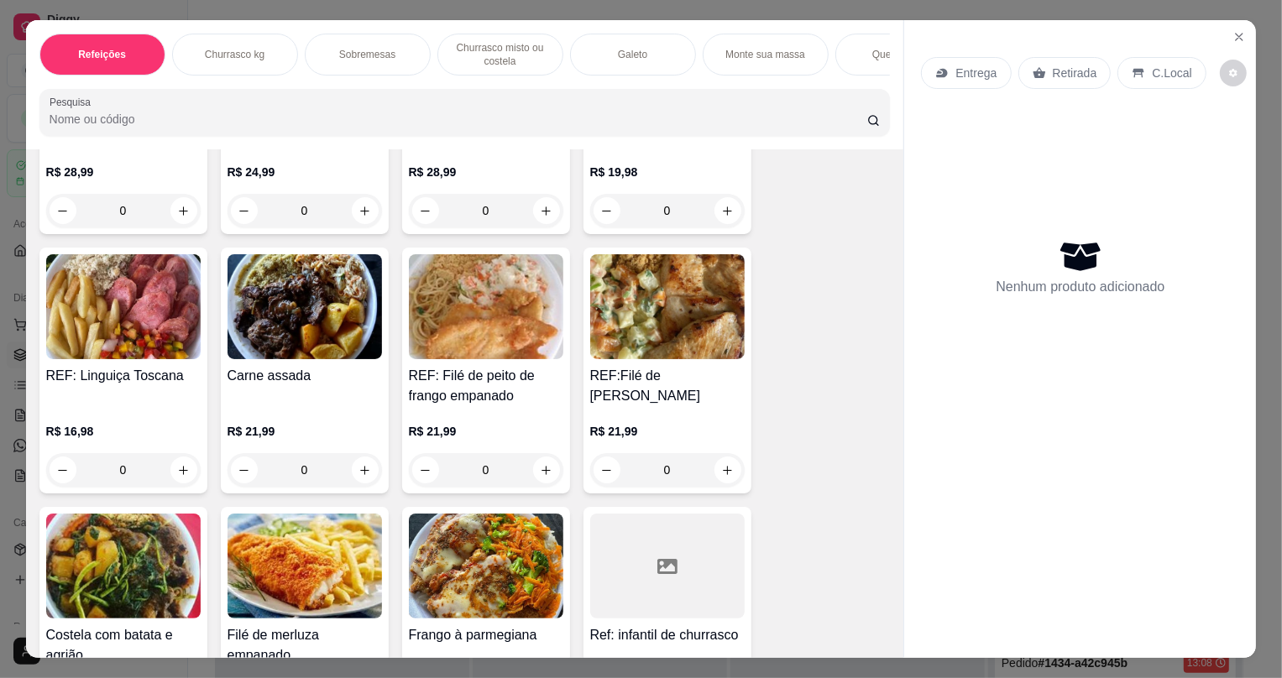
click at [626, 354] on img at bounding box center [667, 306] width 155 height 105
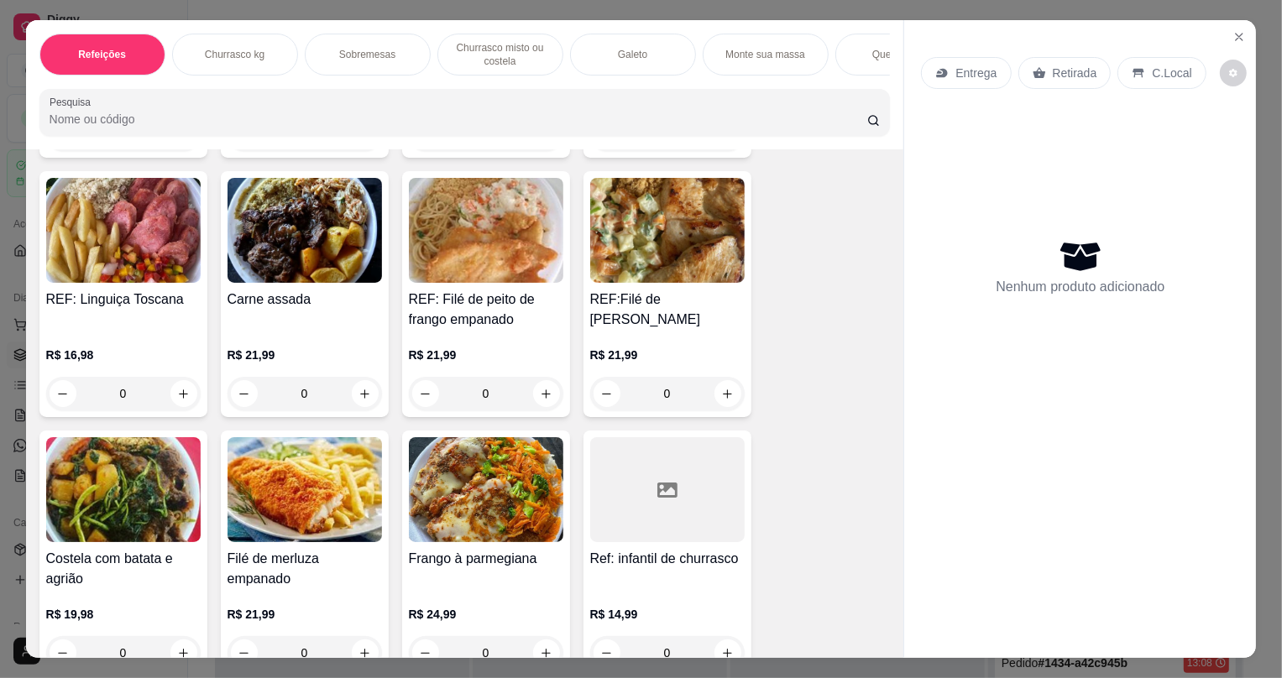
click at [628, 259] on img at bounding box center [667, 230] width 155 height 105
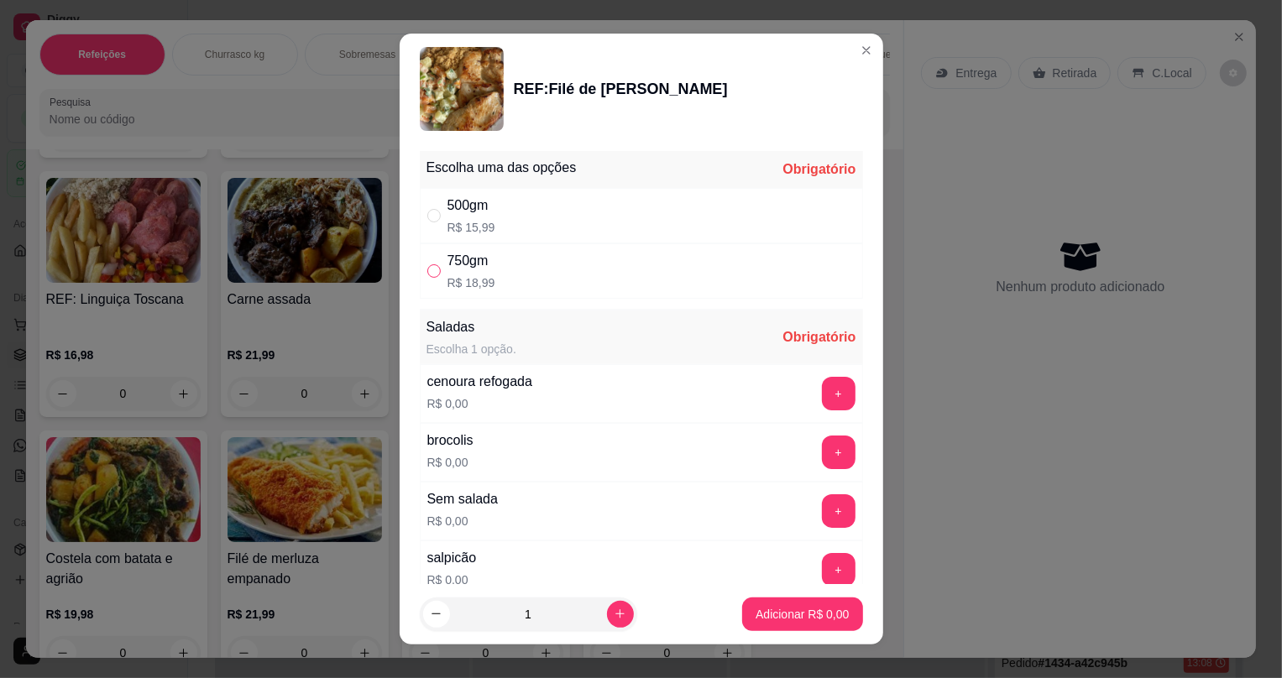
click at [427, 270] on input "" at bounding box center [433, 271] width 13 height 13
radio input "true"
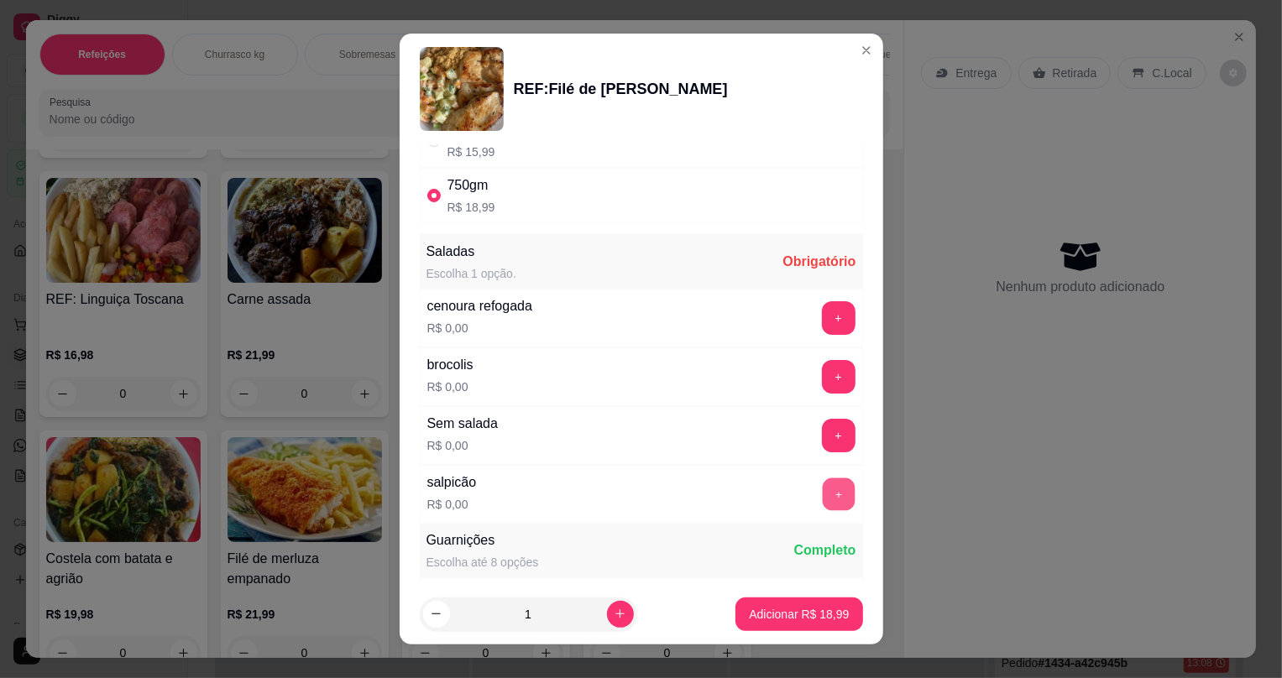
click at [822, 502] on button "+" at bounding box center [838, 495] width 33 height 33
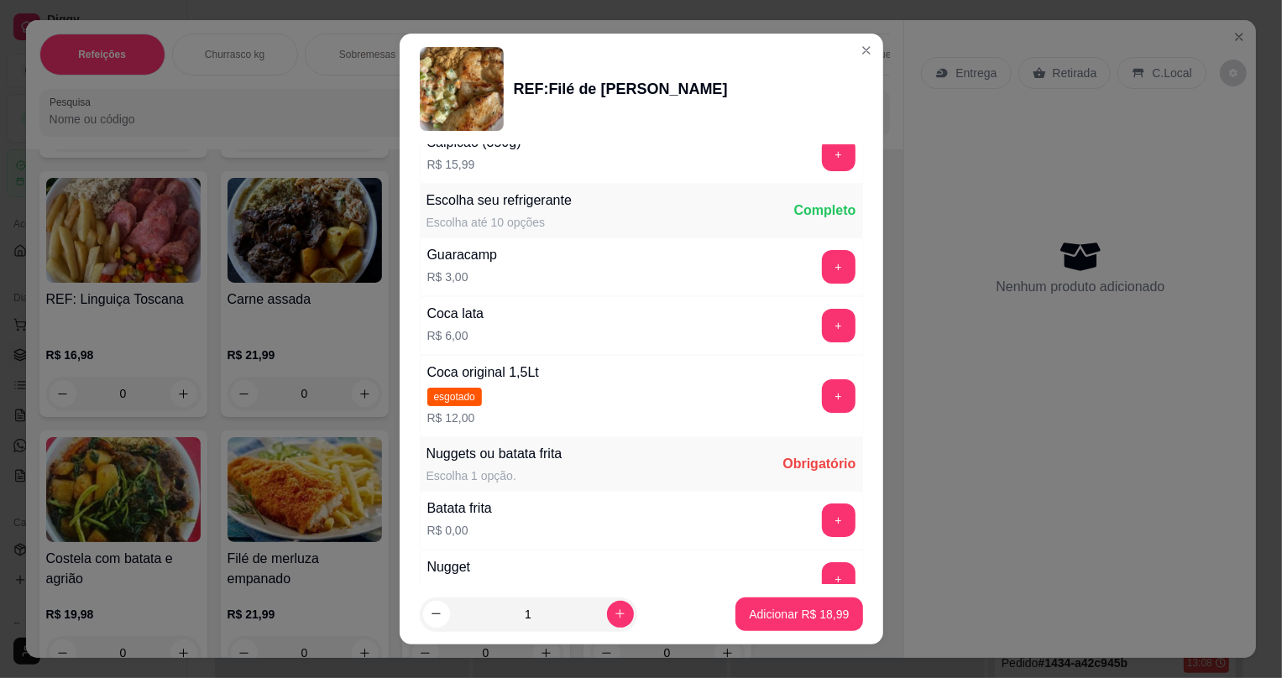
scroll to position [840, 0]
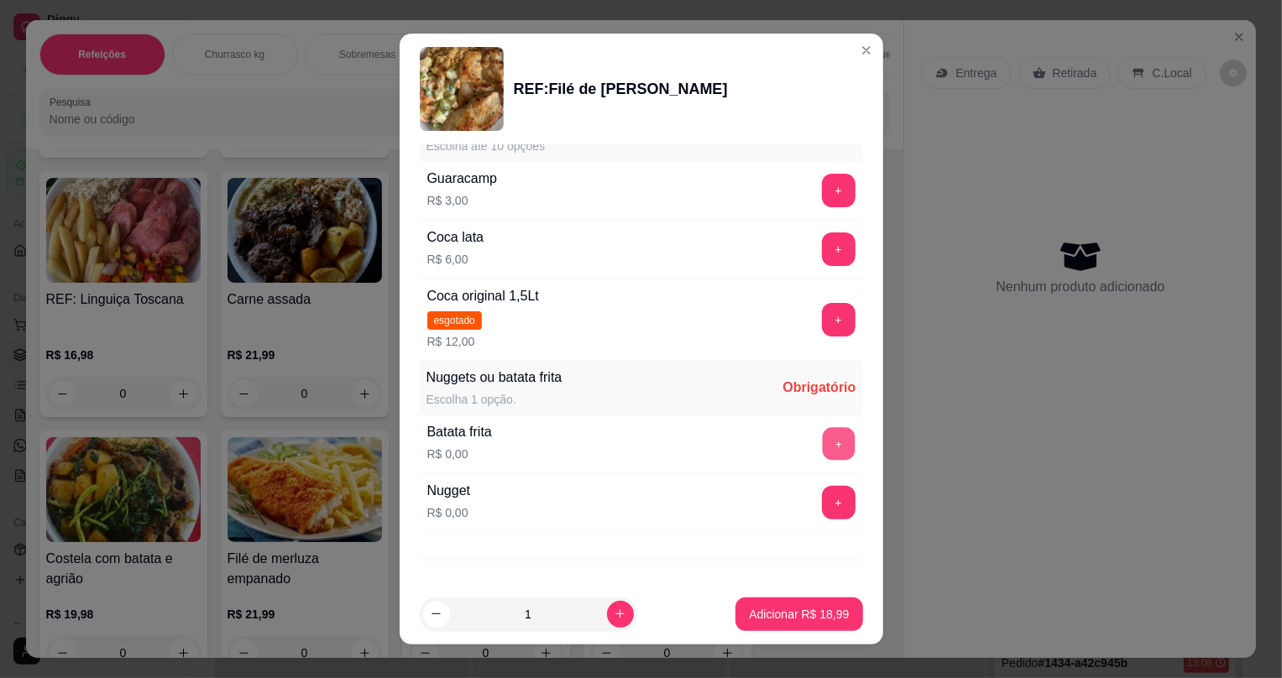
click at [822, 443] on button "+" at bounding box center [838, 444] width 33 height 33
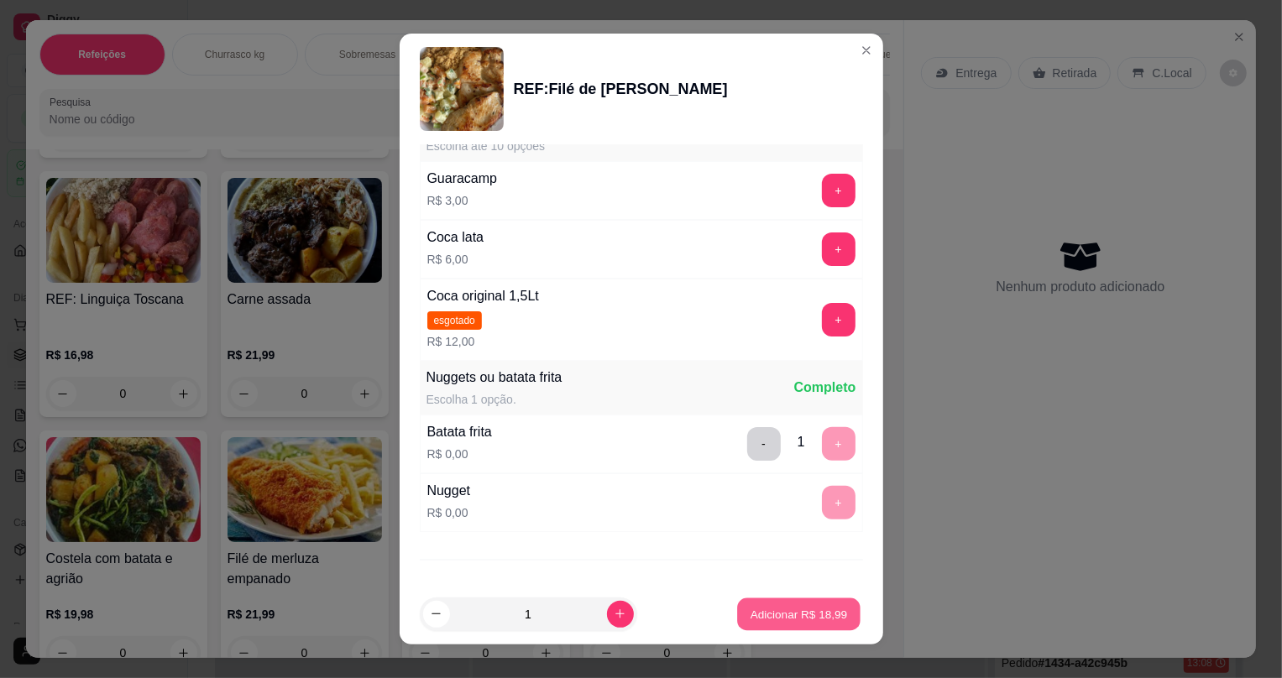
click at [779, 613] on p "Adicionar R$ 18,99" at bounding box center [799, 614] width 97 height 16
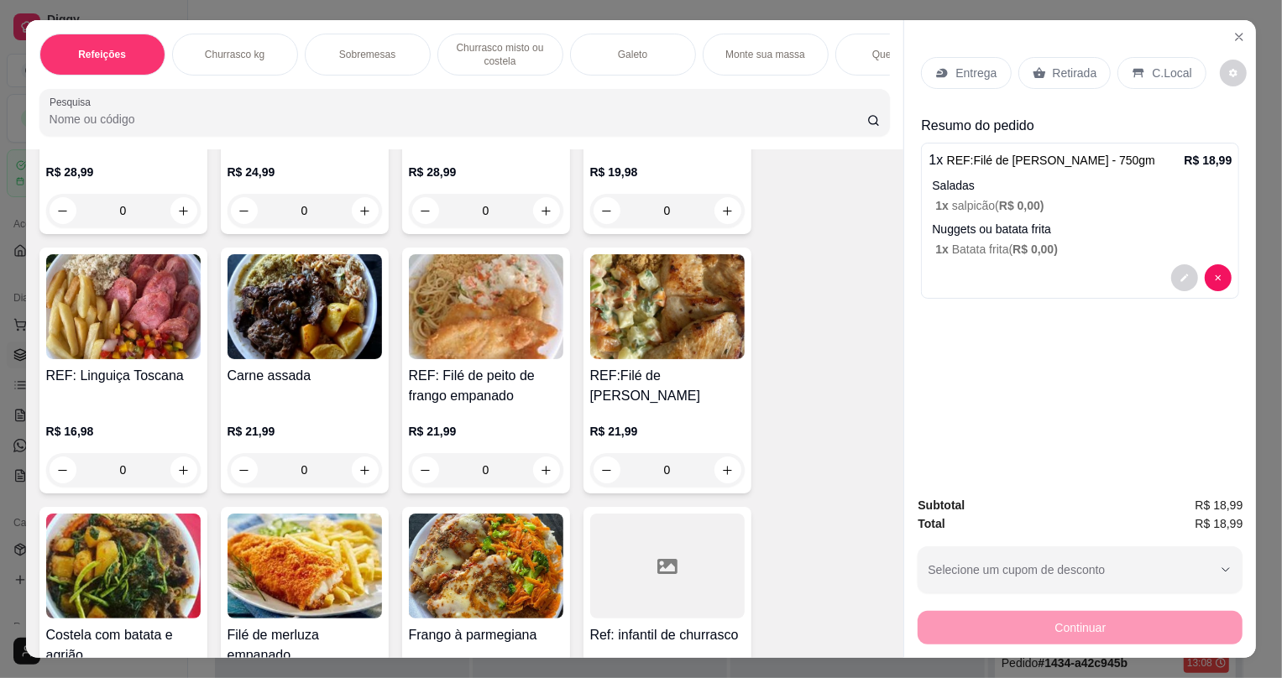
scroll to position [2290, 0]
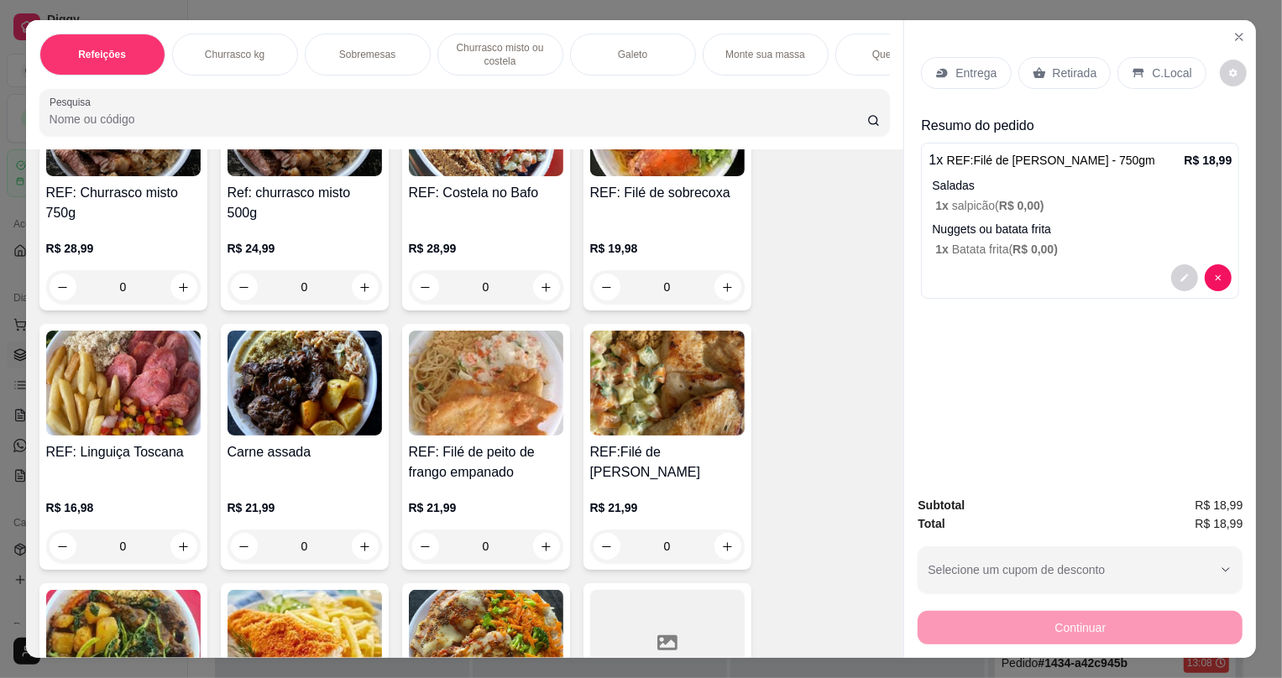
click at [272, 430] on img at bounding box center [305, 383] width 155 height 105
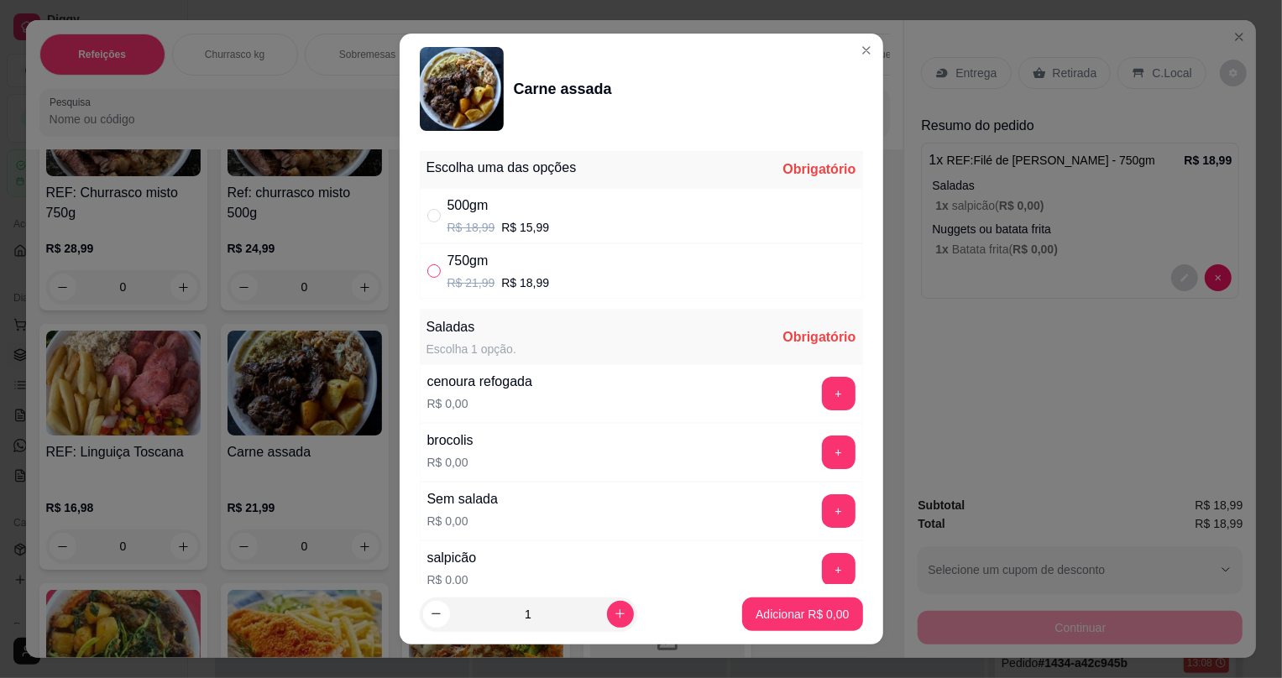
click at [427, 272] on input "" at bounding box center [433, 271] width 13 height 13
radio input "true"
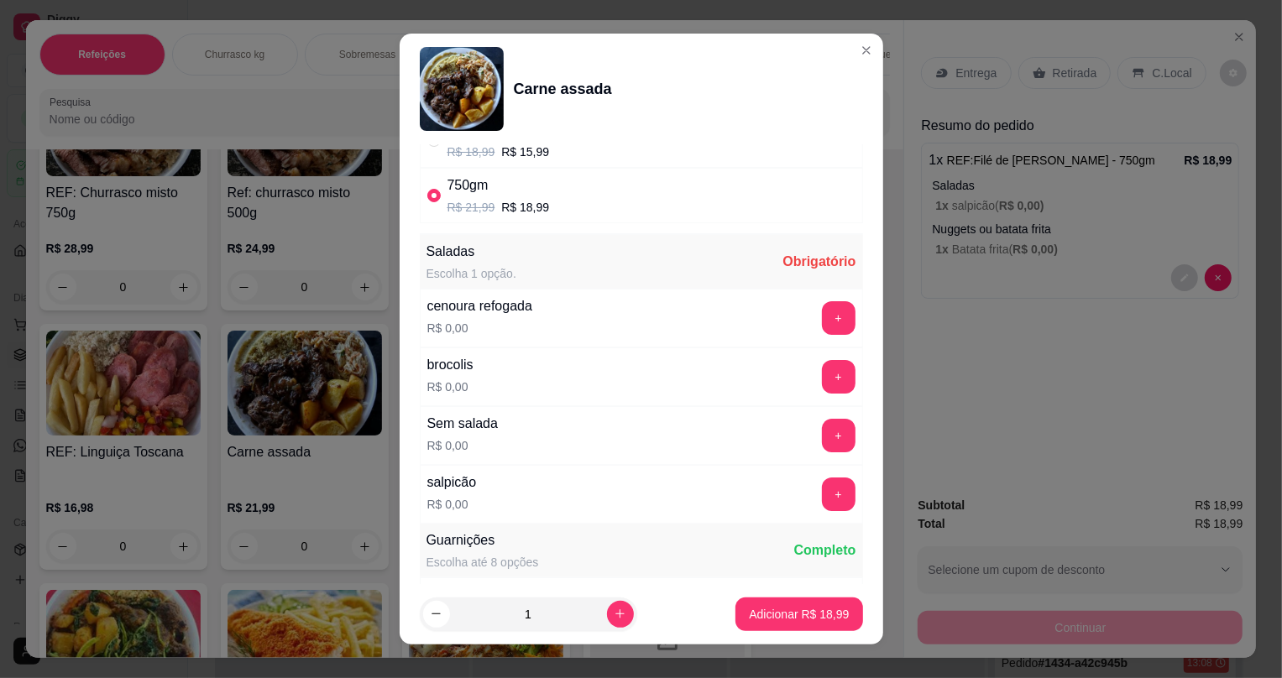
scroll to position [152, 0]
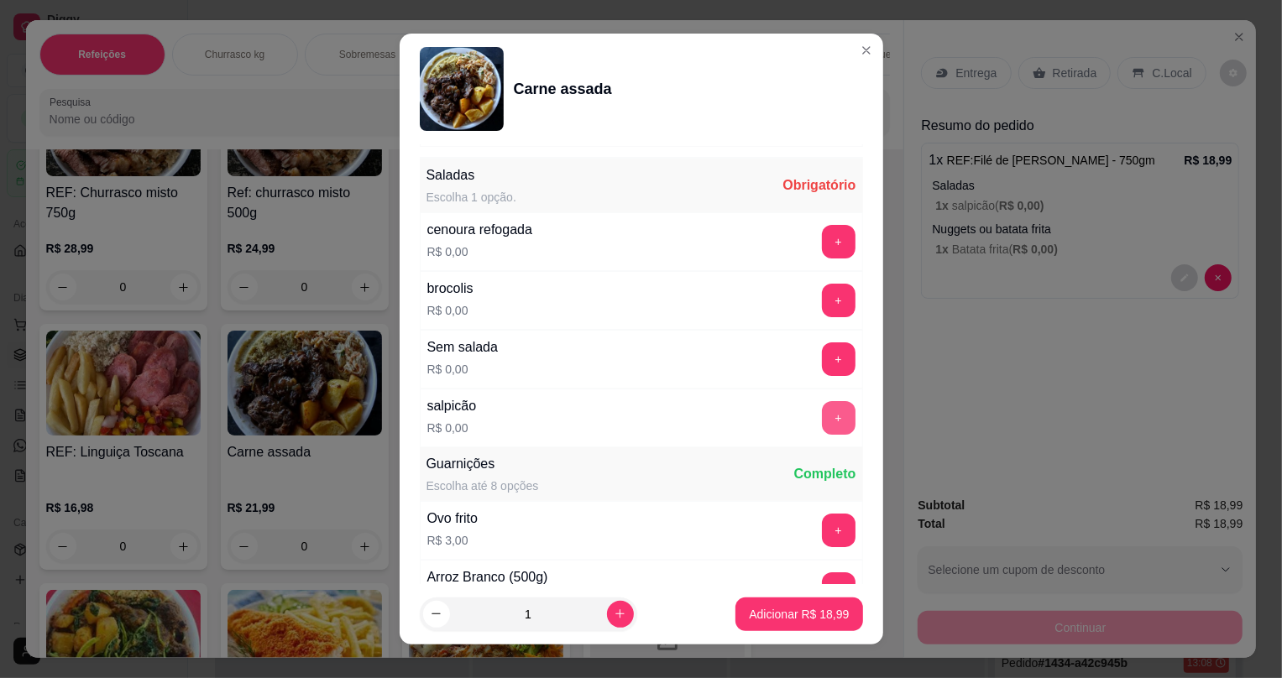
click at [822, 416] on button "+" at bounding box center [839, 418] width 34 height 34
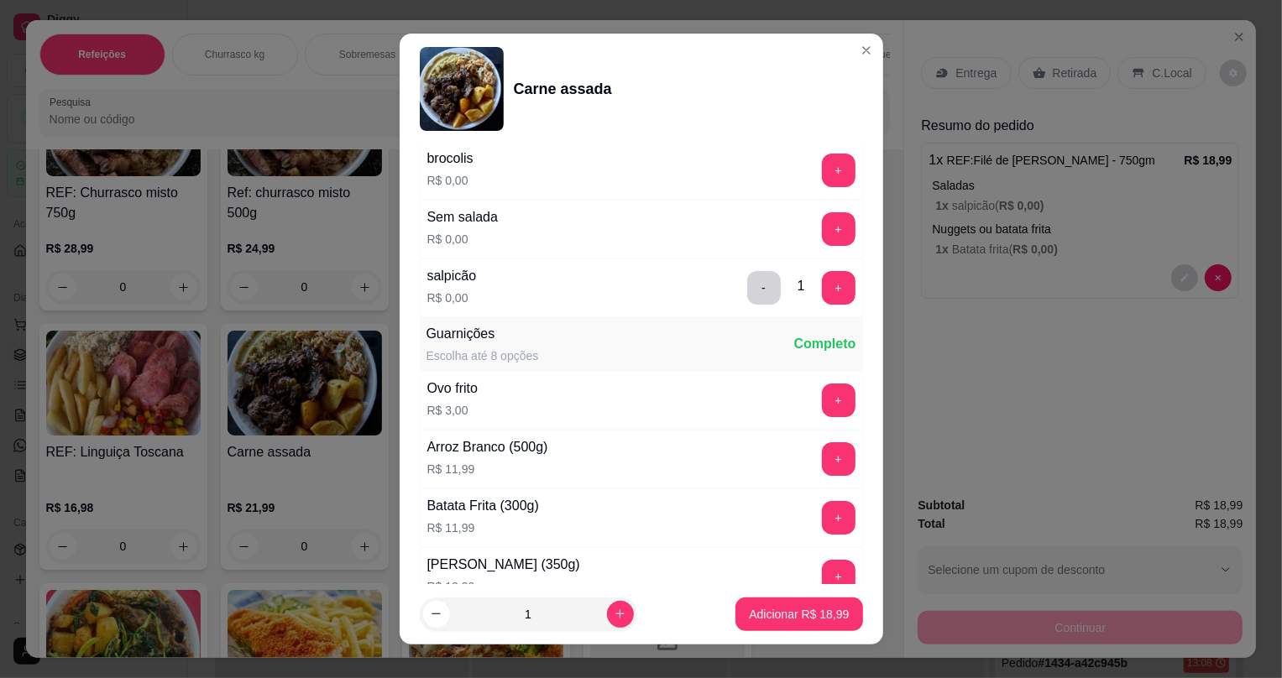
scroll to position [206, 0]
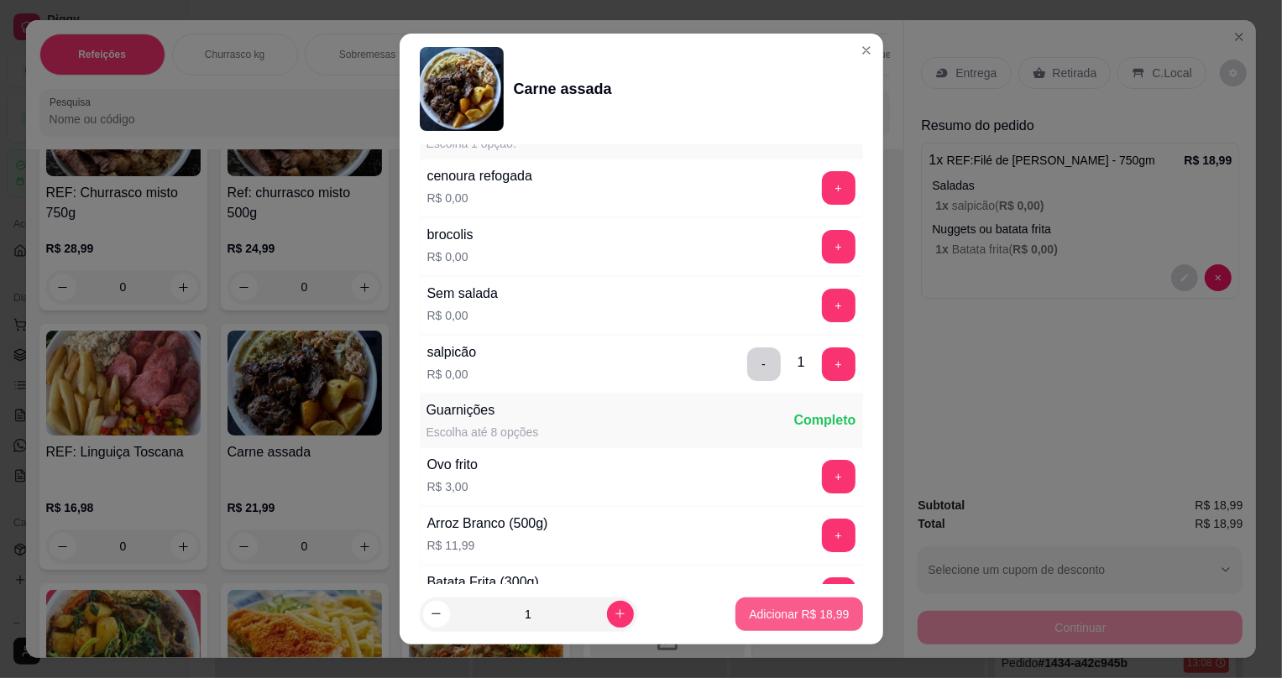
click at [762, 611] on p "Adicionar R$ 18,99" at bounding box center [799, 614] width 100 height 17
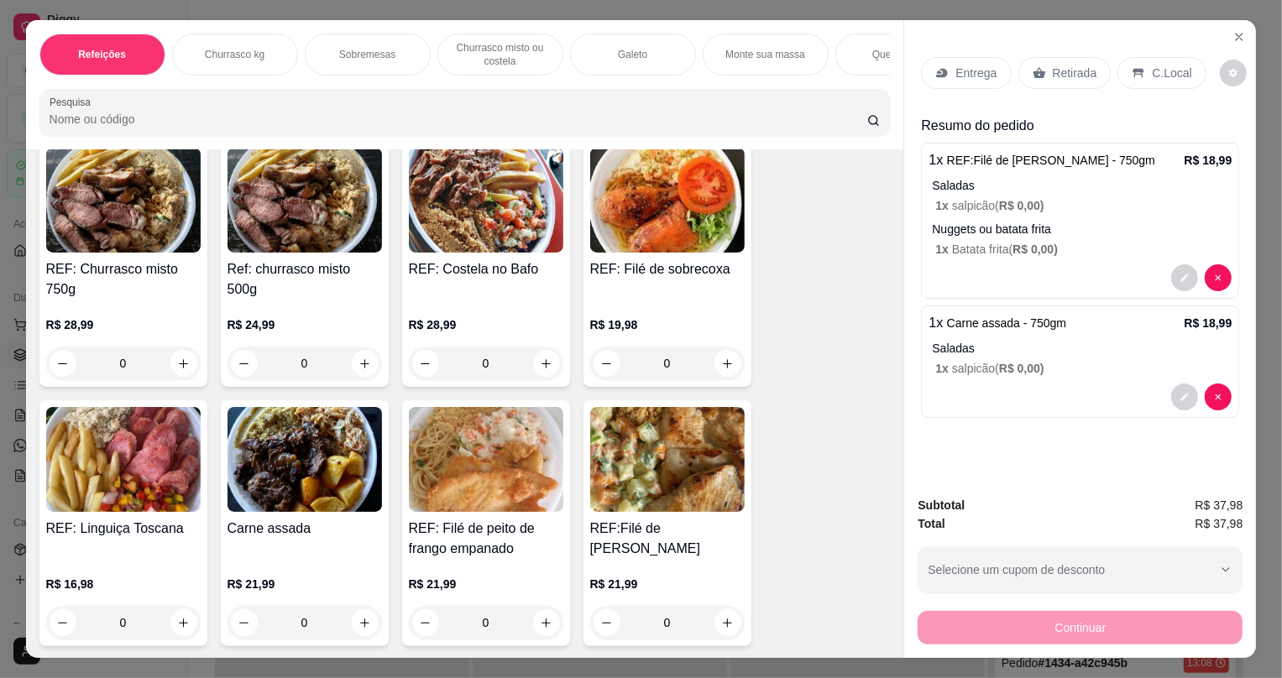
scroll to position [2061, 0]
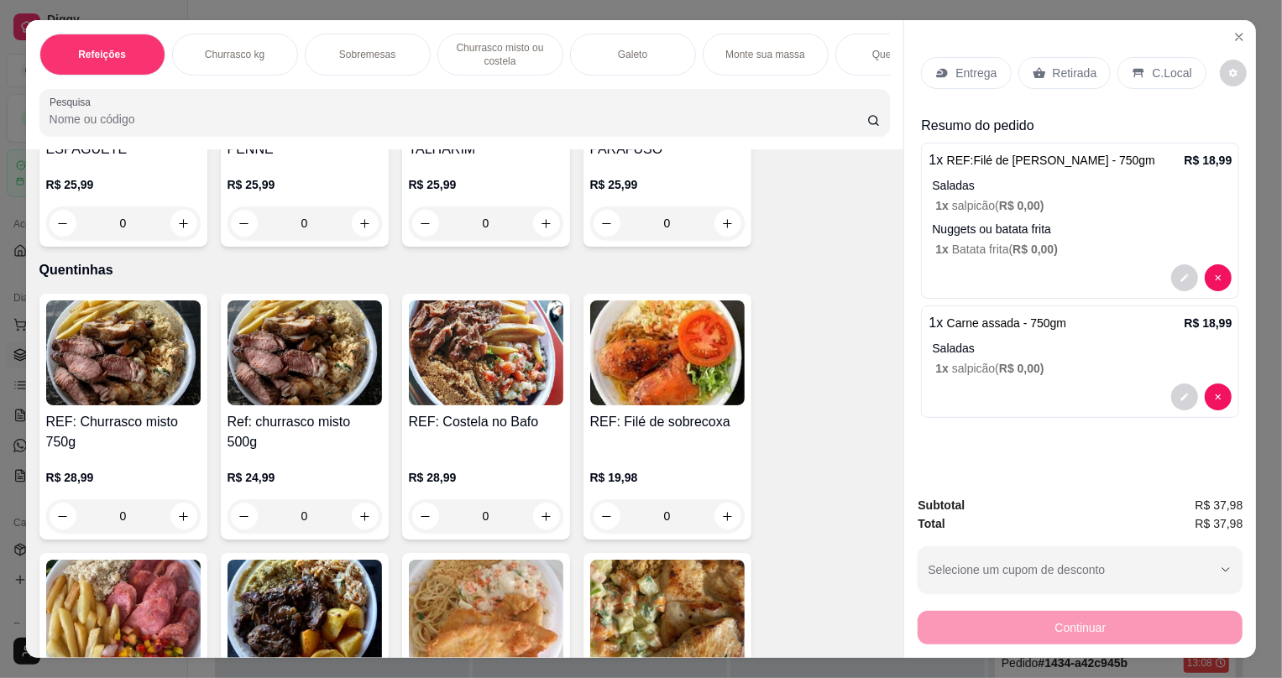
click at [1063, 65] on p "Retirada" at bounding box center [1075, 73] width 45 height 17
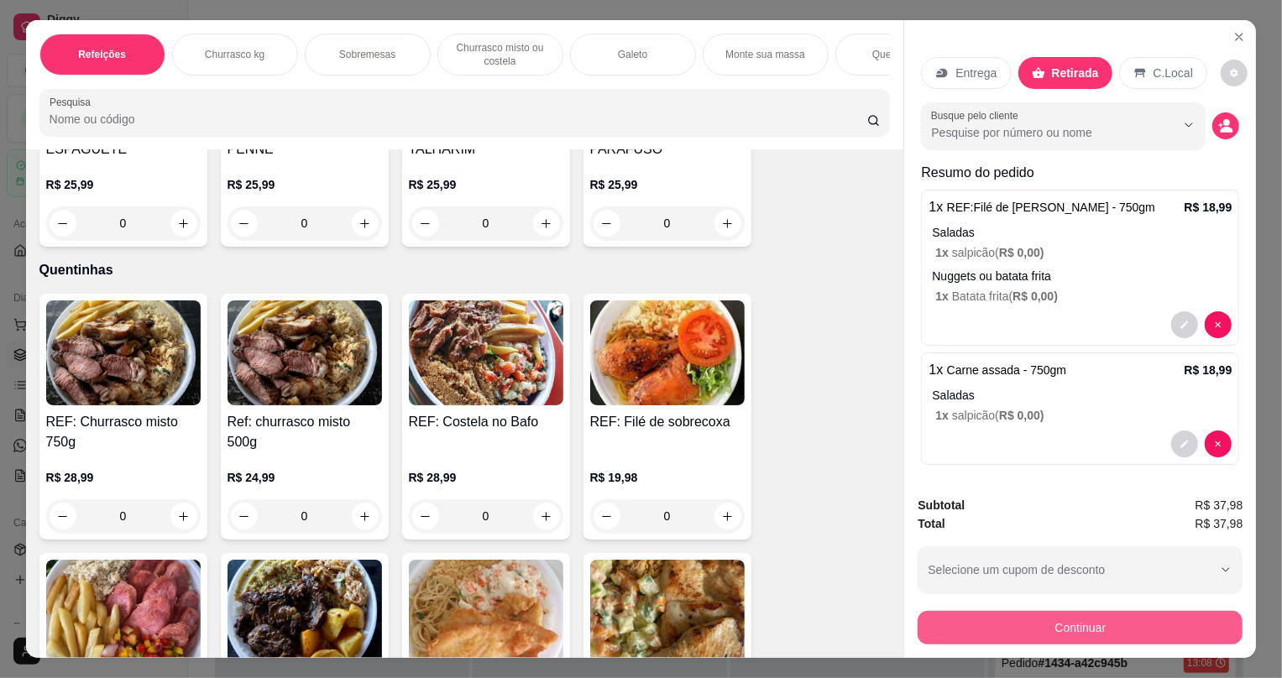
click at [980, 631] on button "Continuar" at bounding box center [1080, 628] width 325 height 34
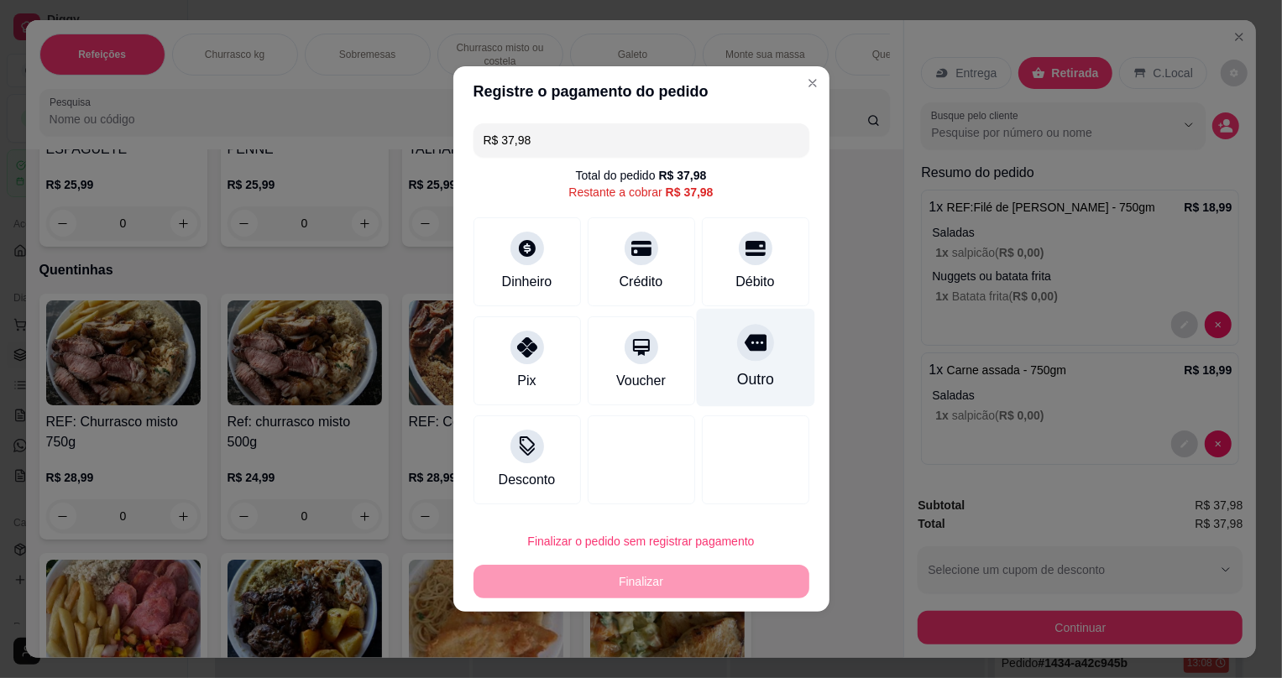
click at [745, 376] on div "Outro" at bounding box center [754, 380] width 37 height 22
type input "R$ 0,00"
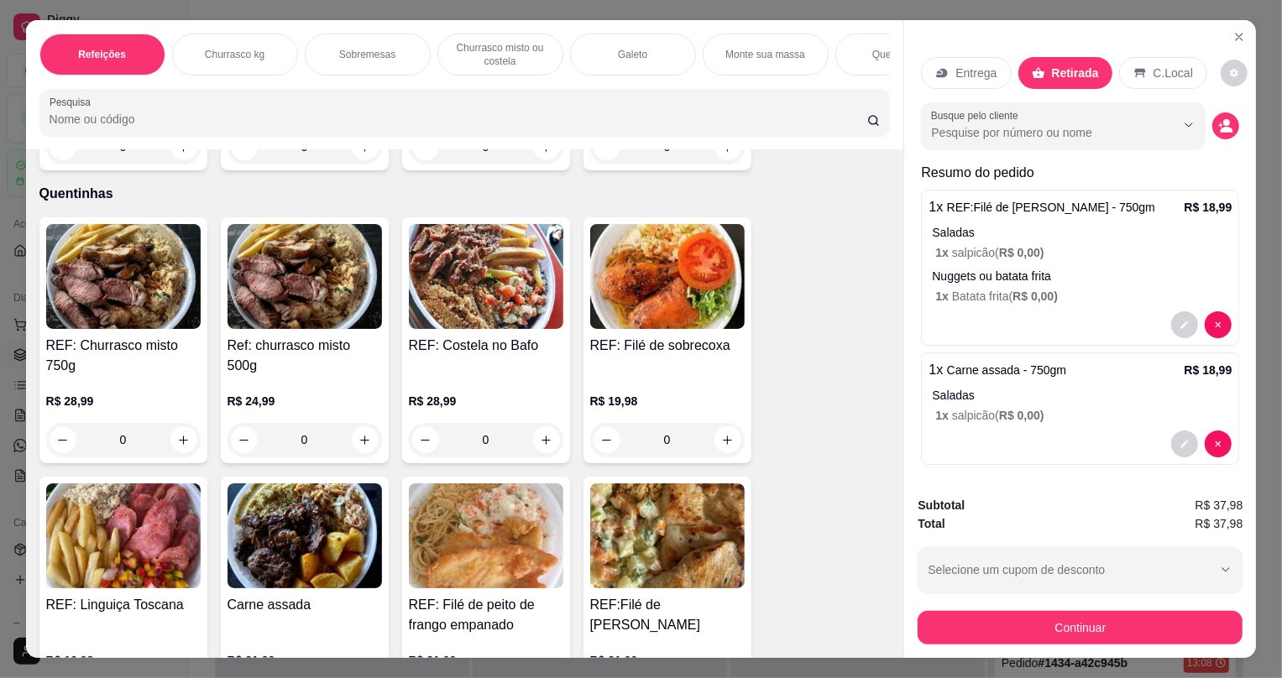
scroll to position [2213, 0]
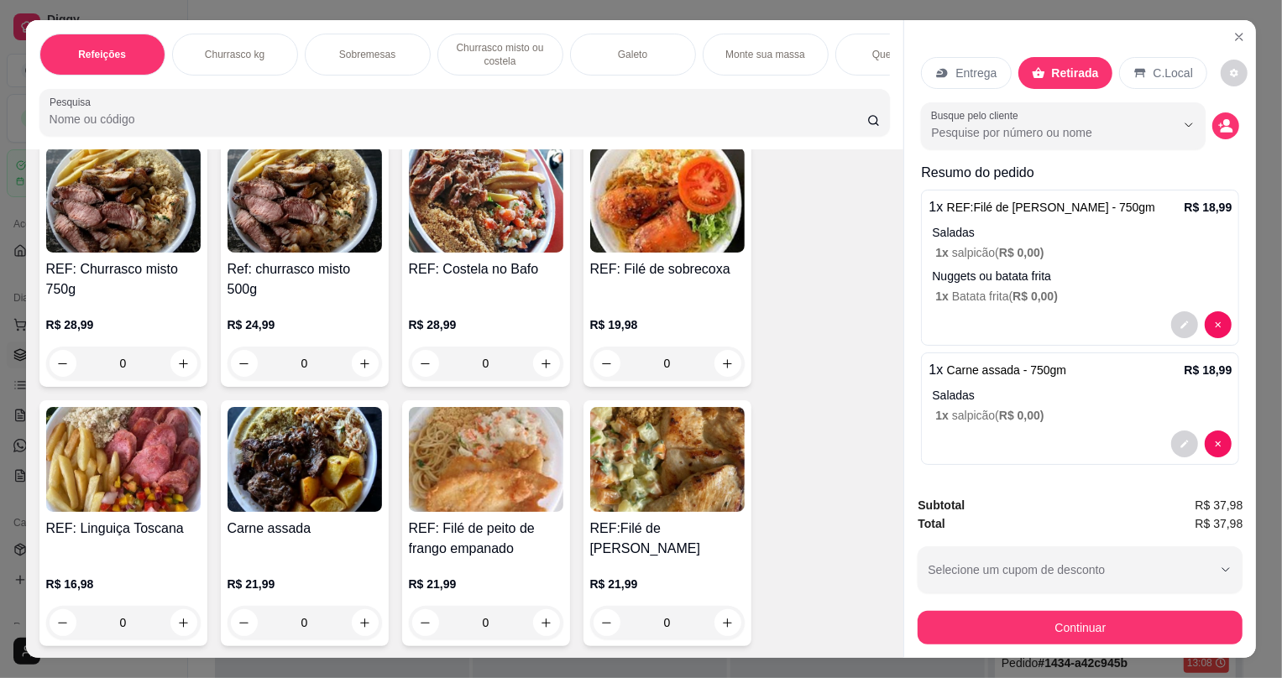
click at [353, 629] on div "0" at bounding box center [305, 623] width 155 height 34
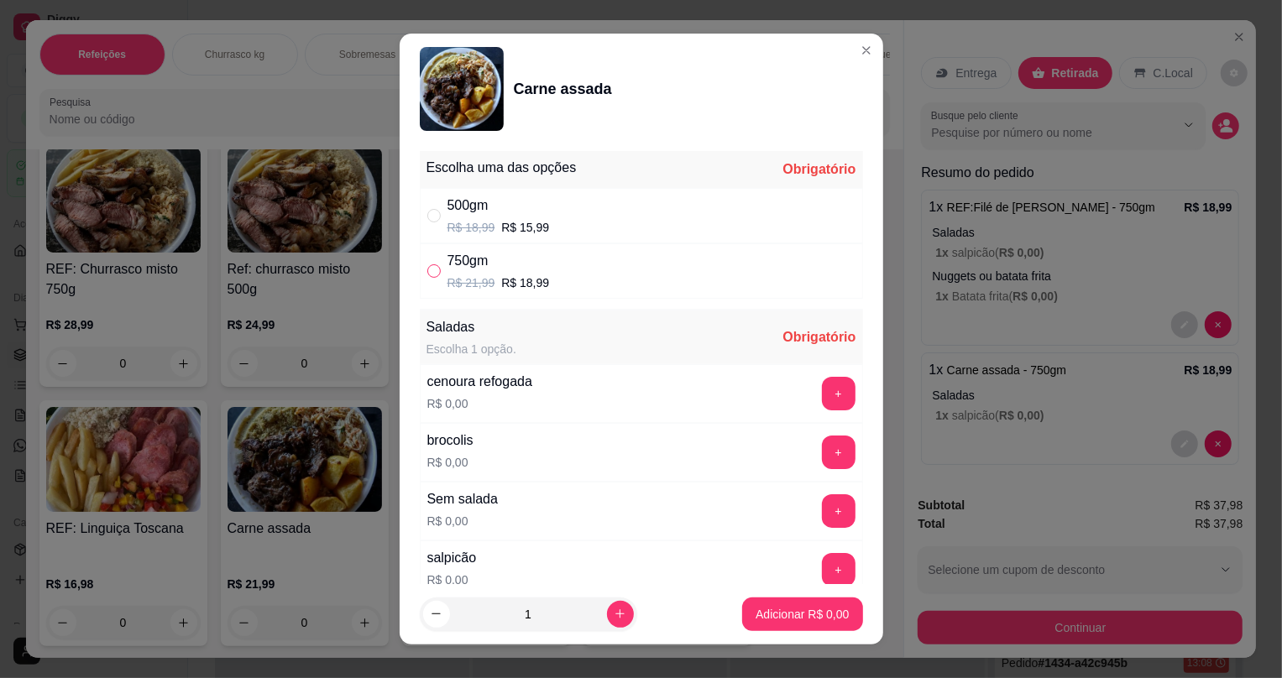
click at [427, 275] on input "" at bounding box center [433, 271] width 13 height 13
radio input "true"
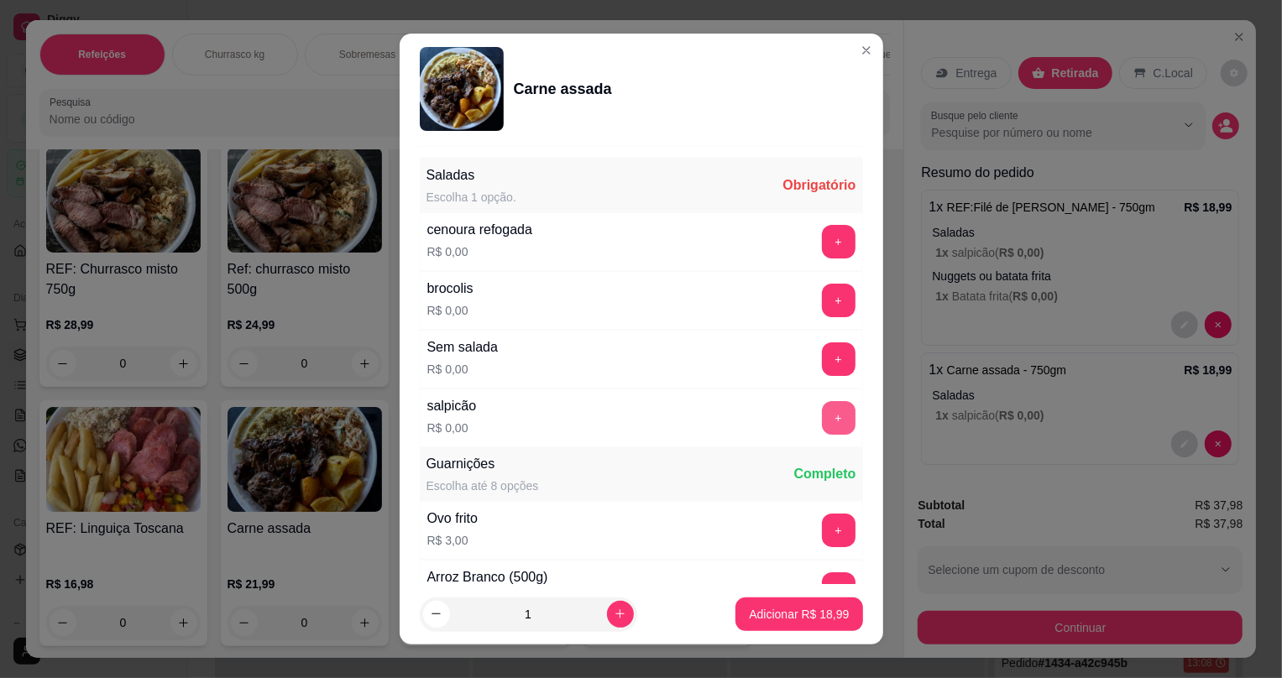
click at [822, 425] on button "+" at bounding box center [839, 418] width 34 height 34
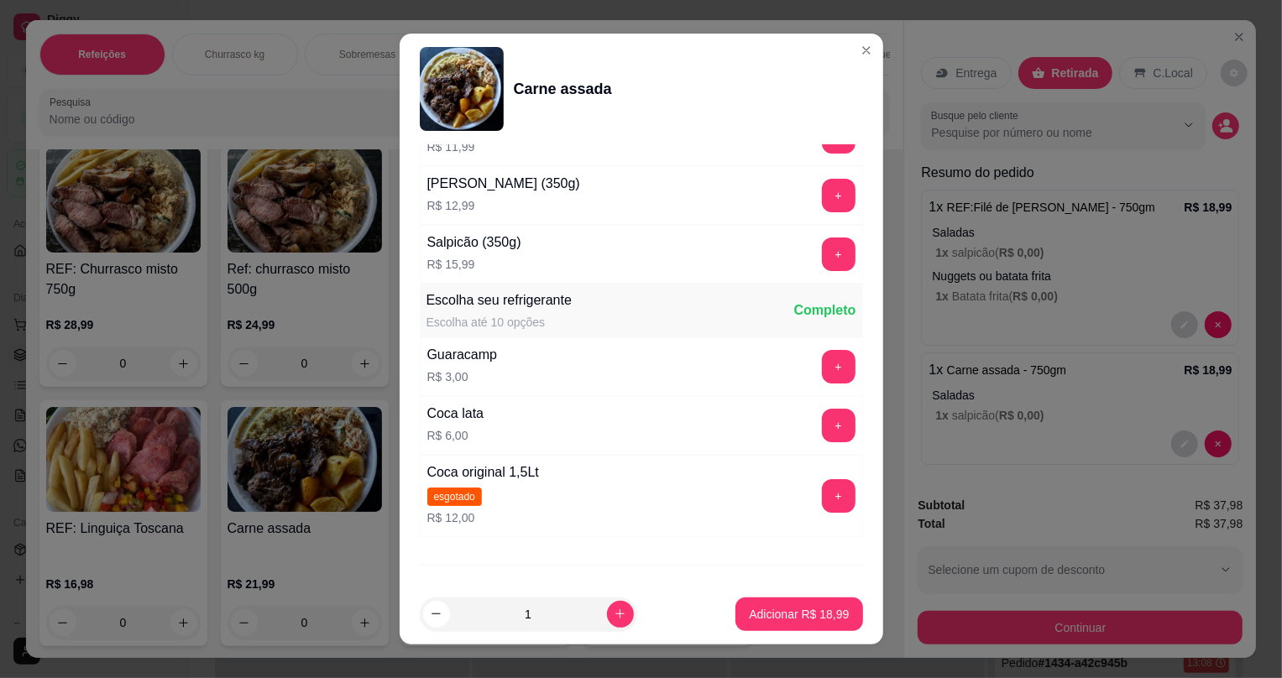
scroll to position [588, 0]
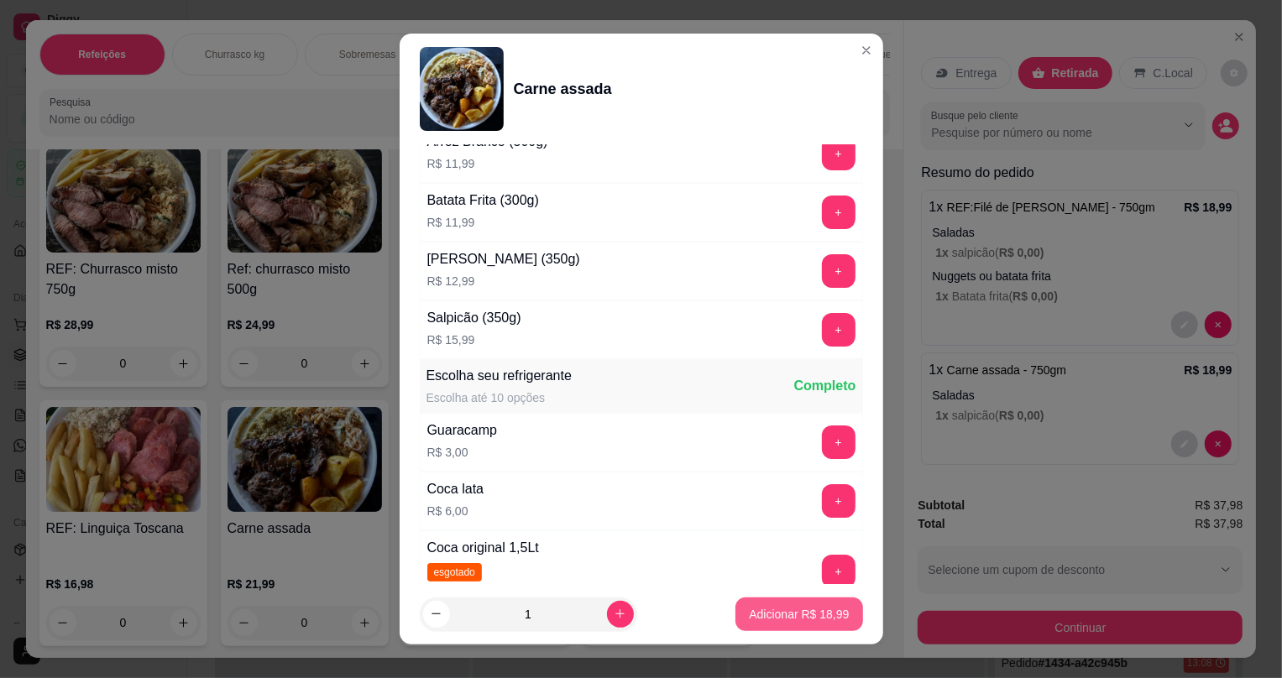
click at [757, 607] on p "Adicionar R$ 18,99" at bounding box center [799, 614] width 100 height 17
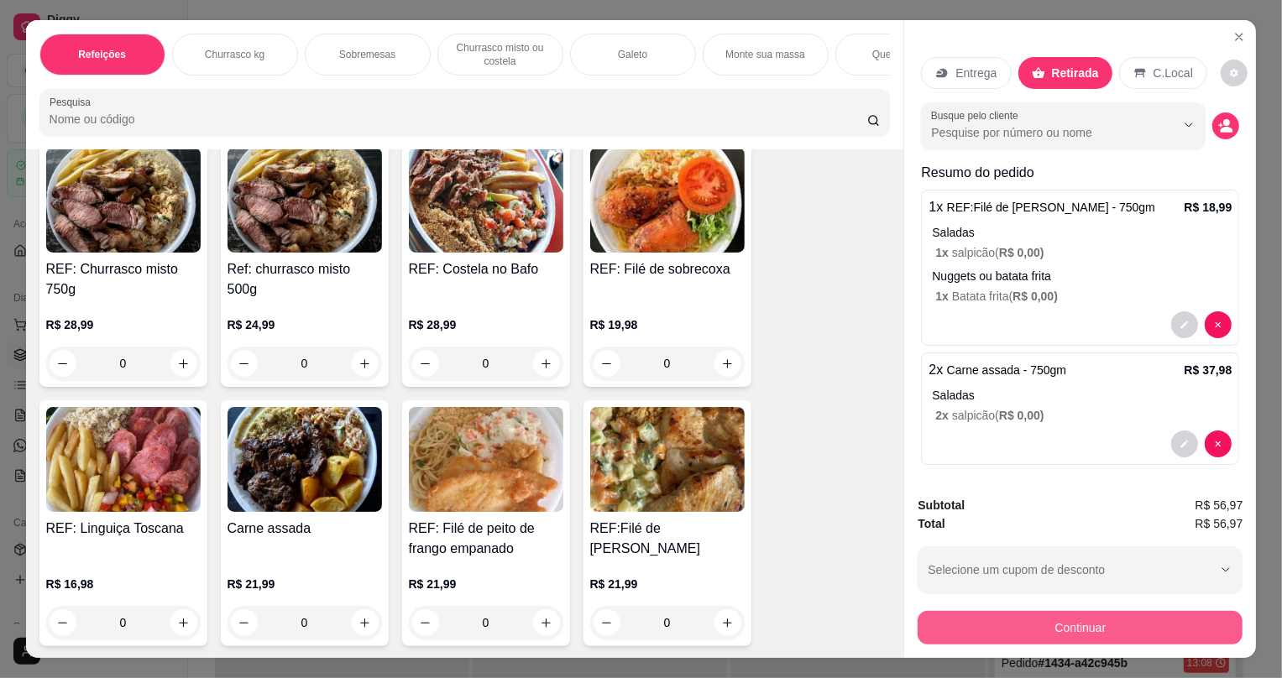
click at [1050, 636] on button "Continuar" at bounding box center [1080, 628] width 325 height 34
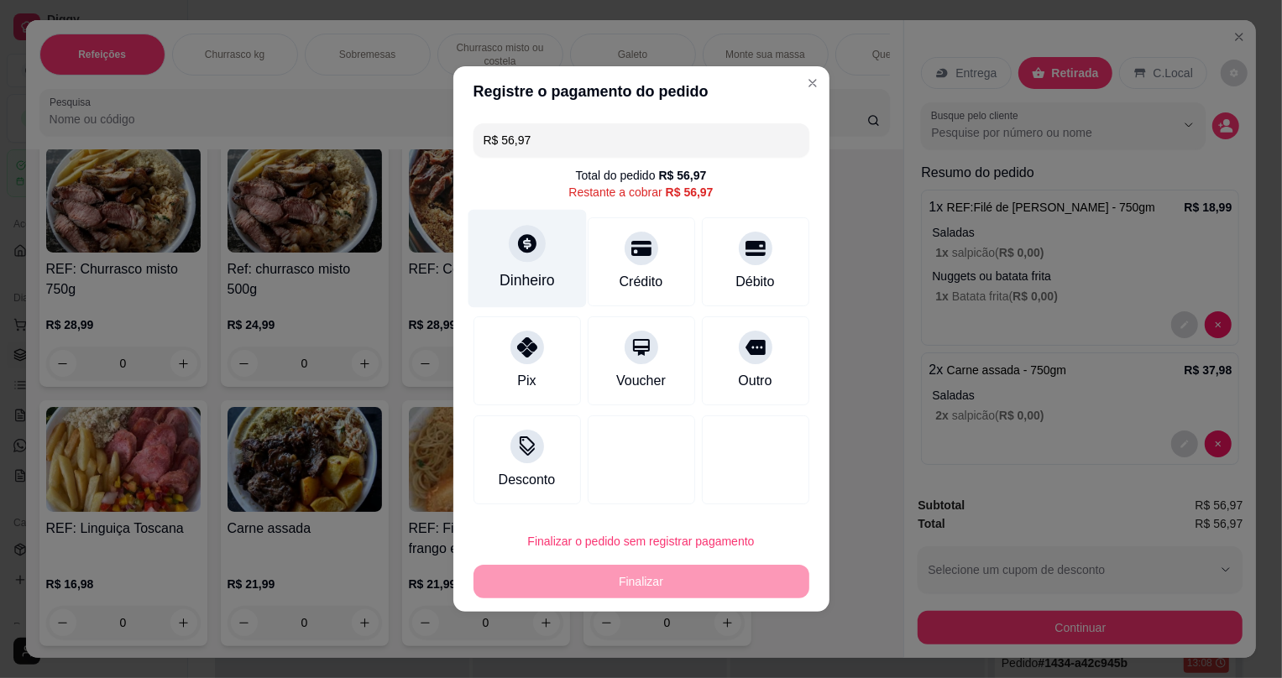
click at [514, 264] on div "Dinheiro" at bounding box center [527, 259] width 118 height 98
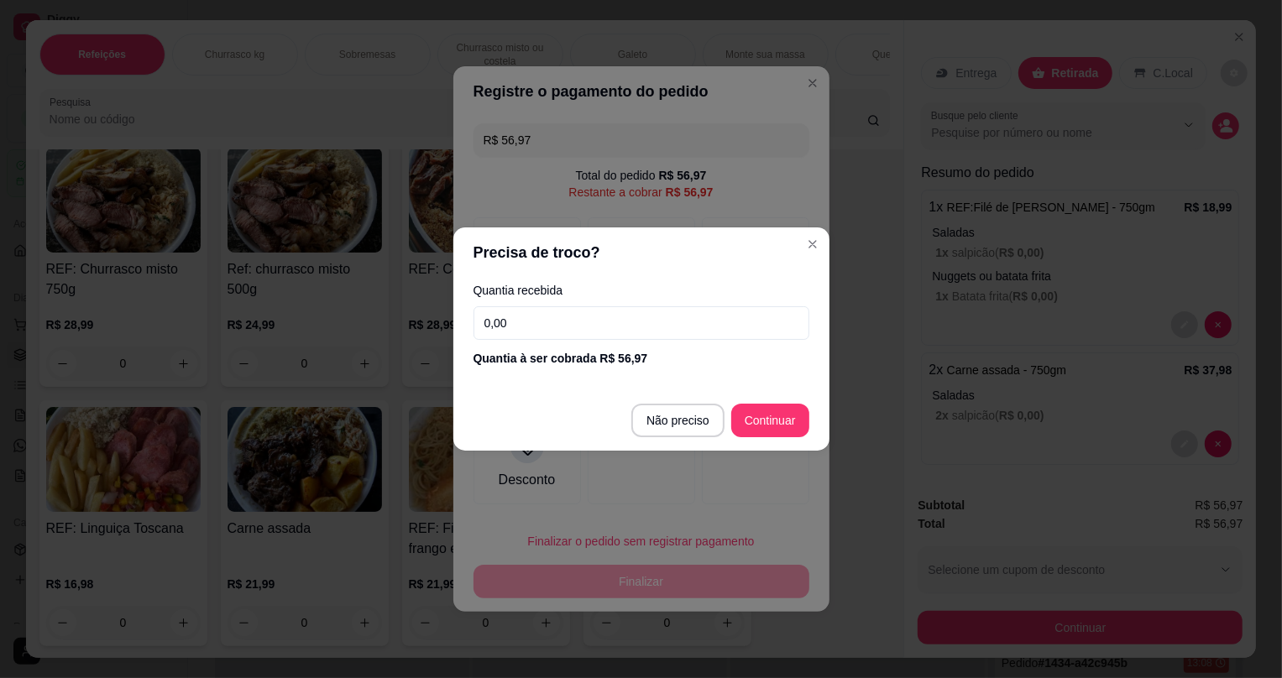
click at [588, 333] on input "0,00" at bounding box center [642, 323] width 336 height 34
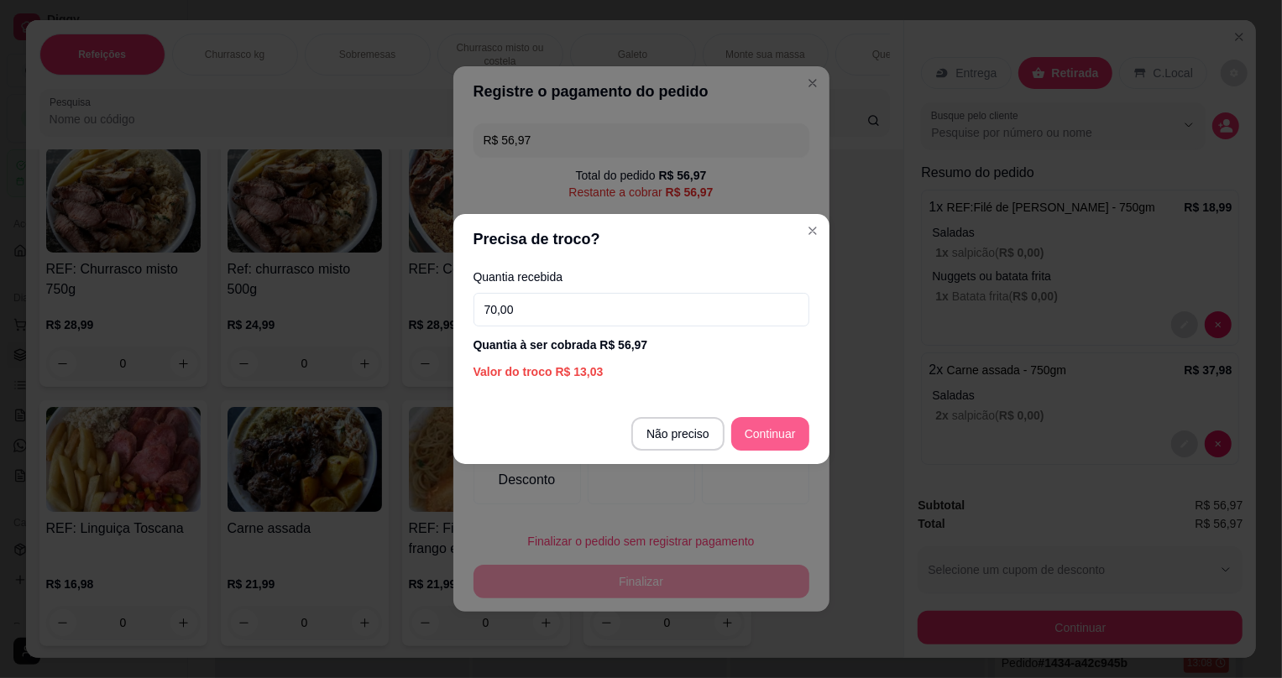
type input "70,00"
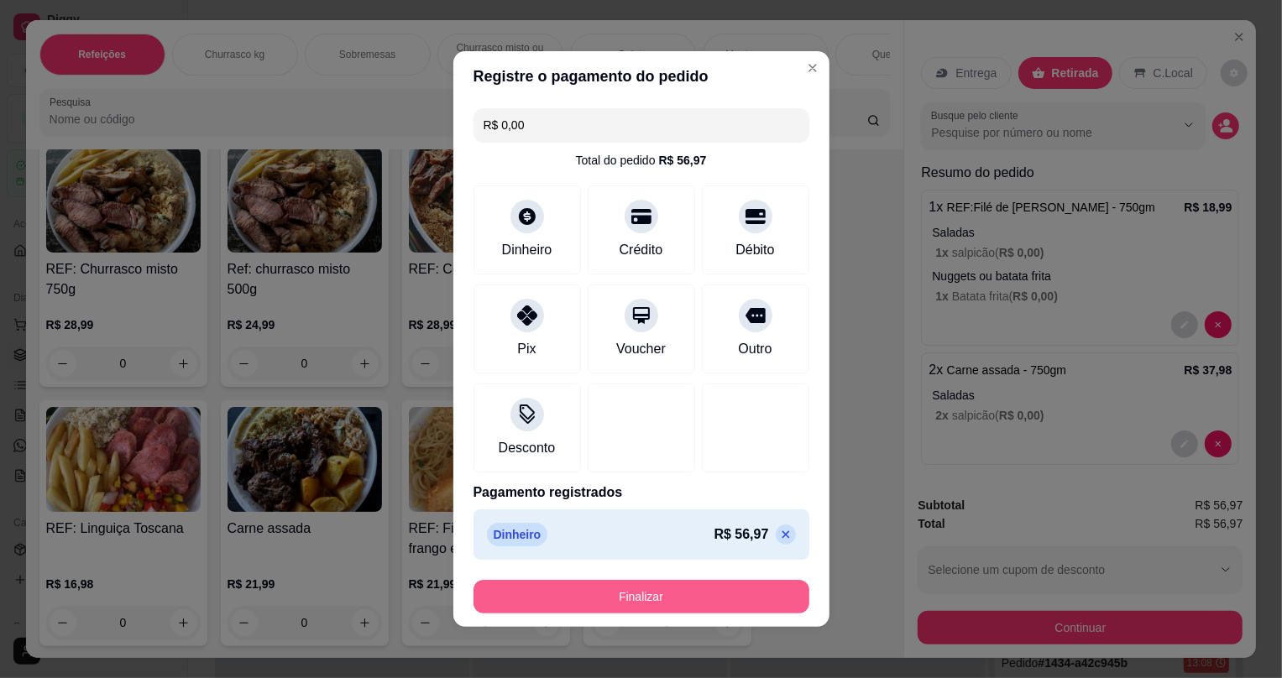
click at [652, 594] on button "Finalizar" at bounding box center [642, 597] width 336 height 34
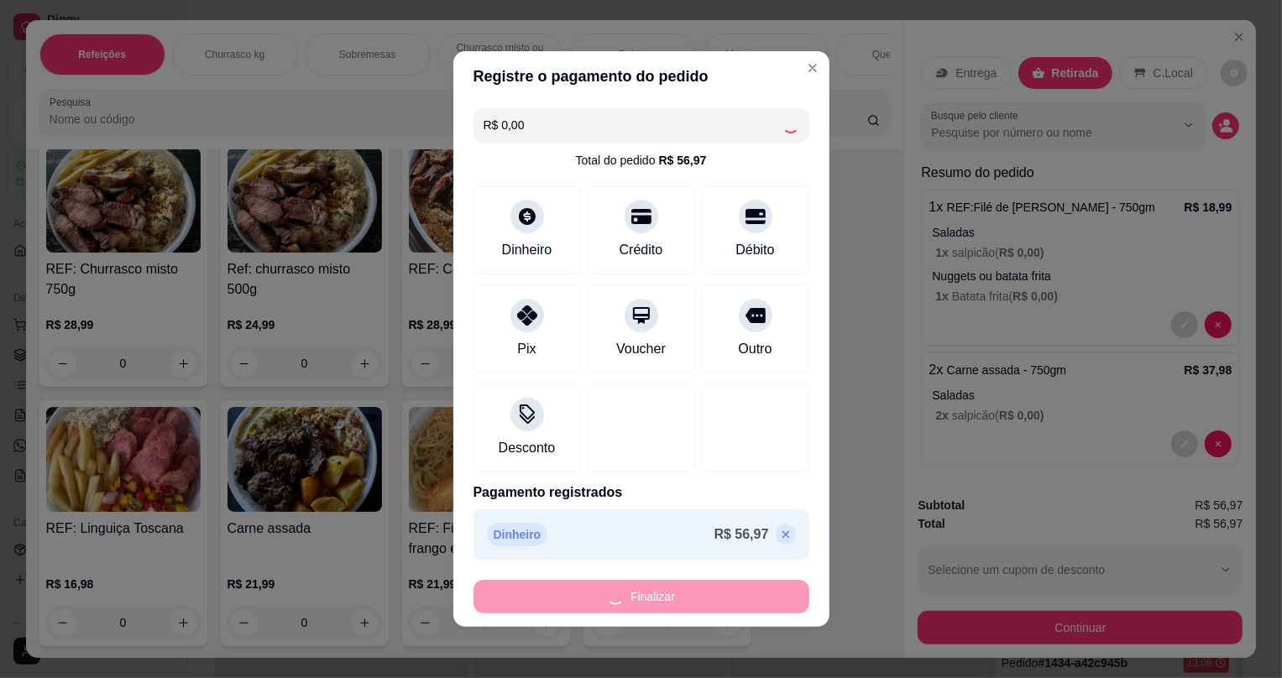
type input "-R$ 56,97"
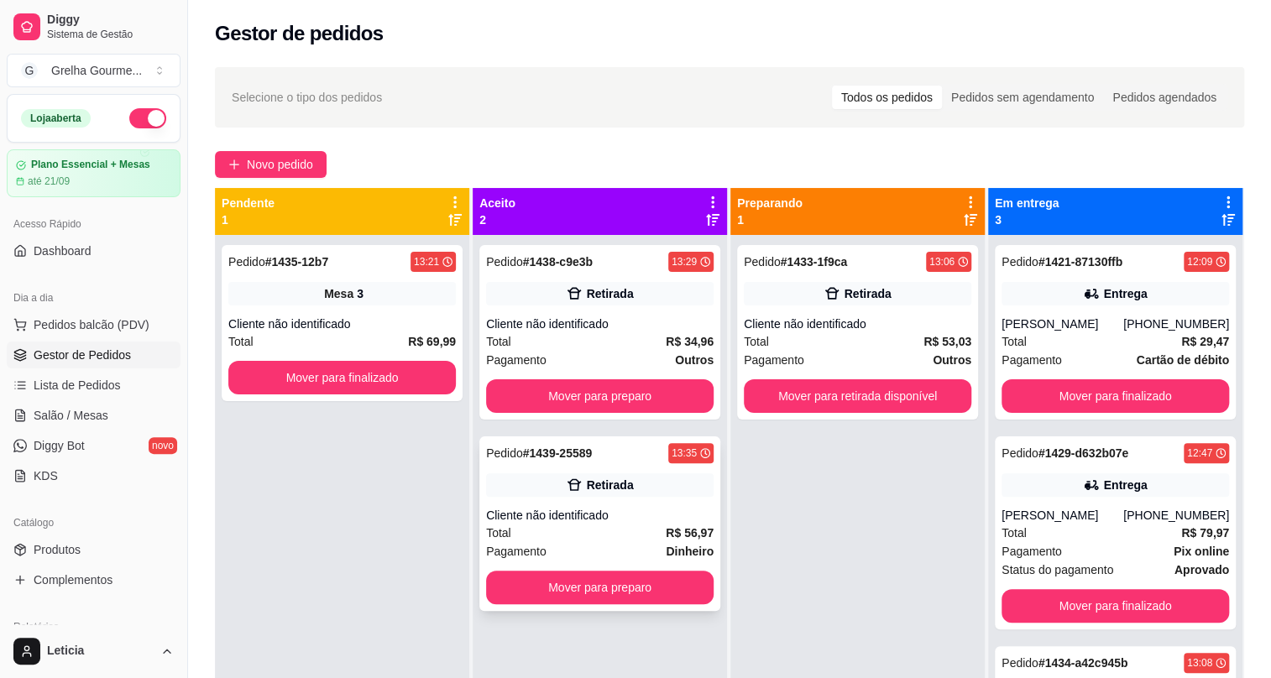
click at [601, 528] on div "Total R$ 56,97" at bounding box center [600, 533] width 228 height 18
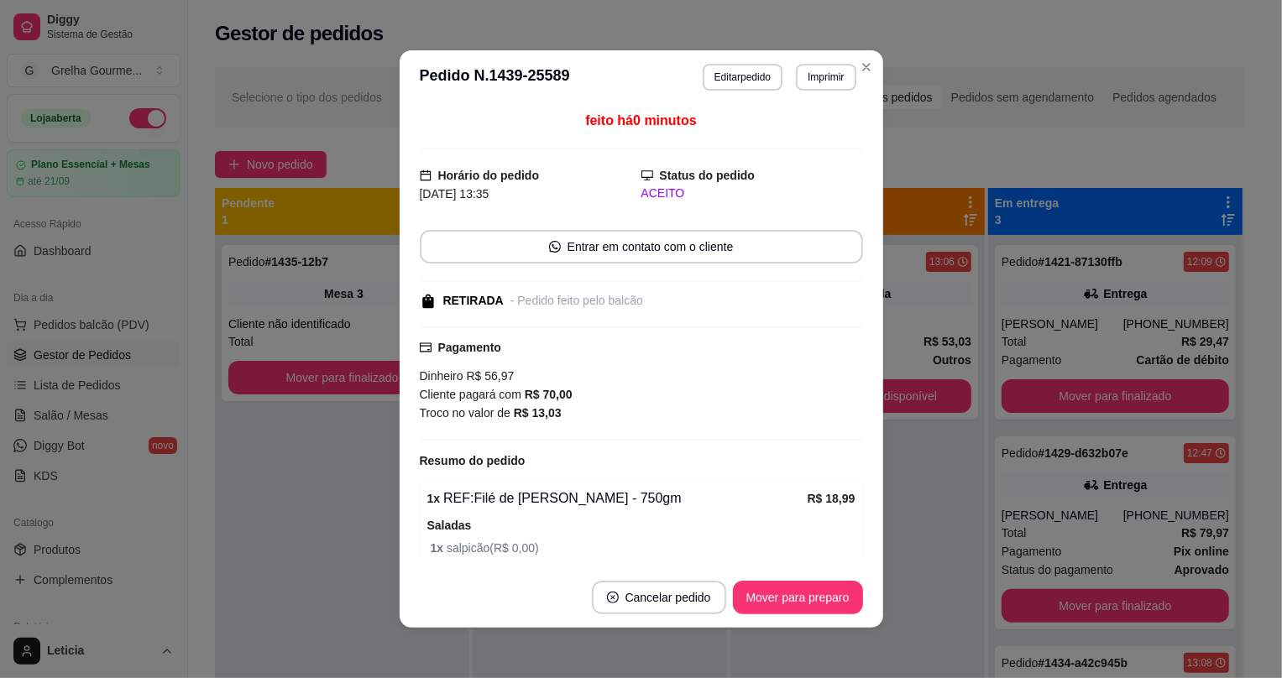
scroll to position [218, 0]
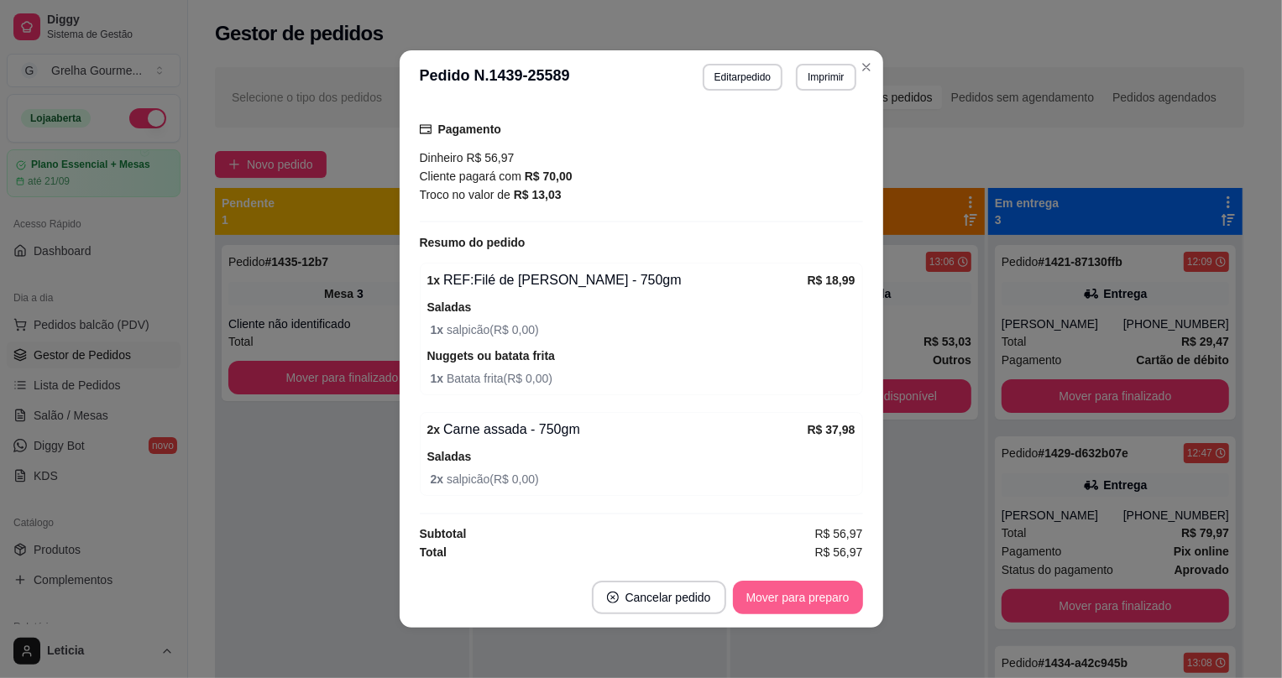
click at [752, 597] on button "Mover para preparo" at bounding box center [798, 598] width 130 height 34
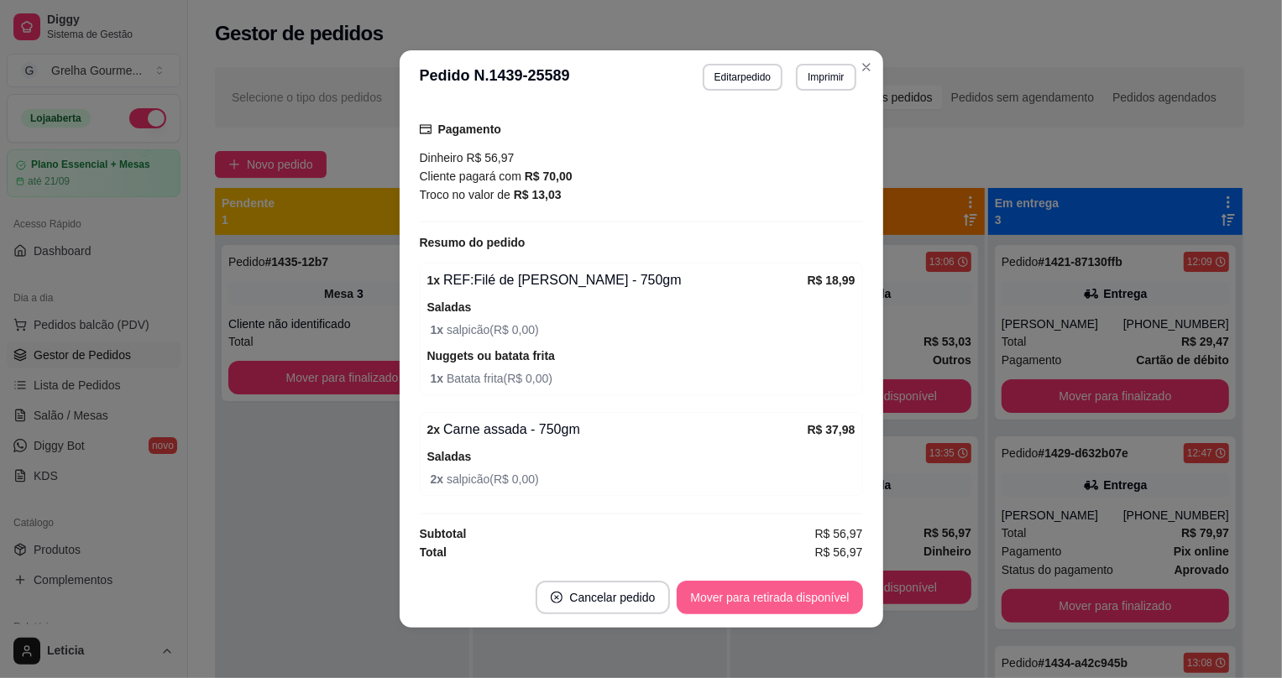
click at [752, 597] on button "Mover para retirada disponível" at bounding box center [770, 598] width 186 height 34
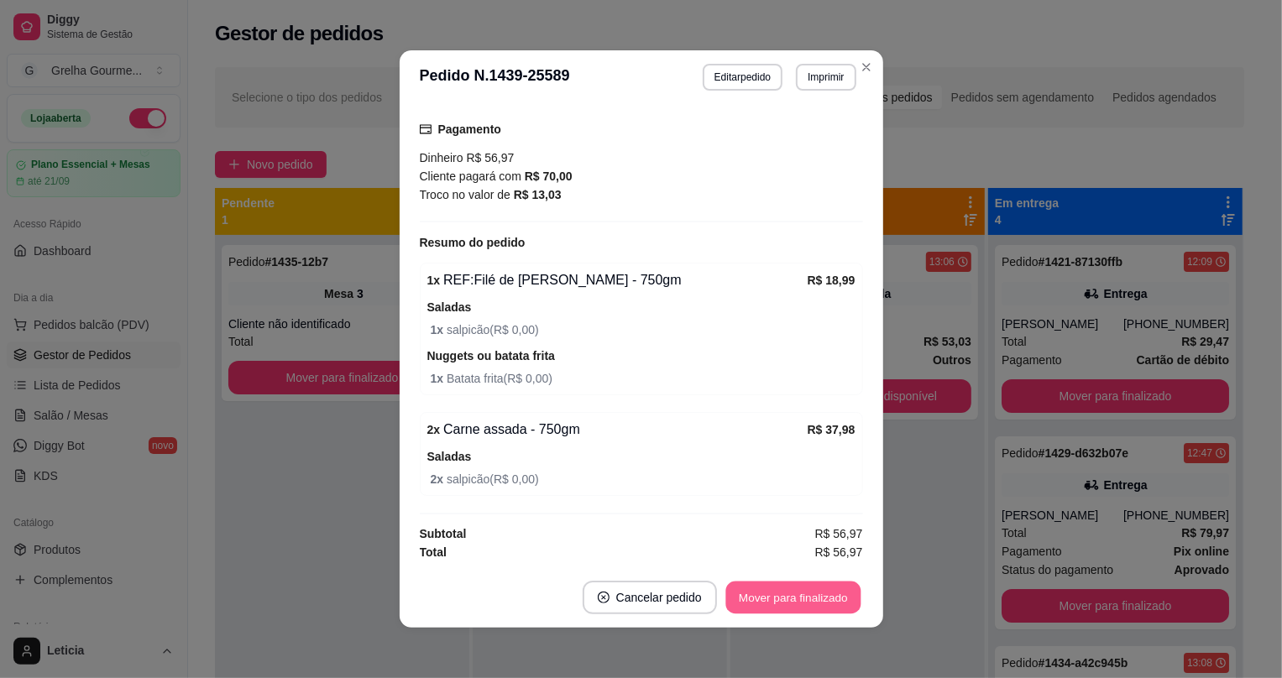
click at [755, 597] on button "Mover para finalizado" at bounding box center [792, 598] width 135 height 33
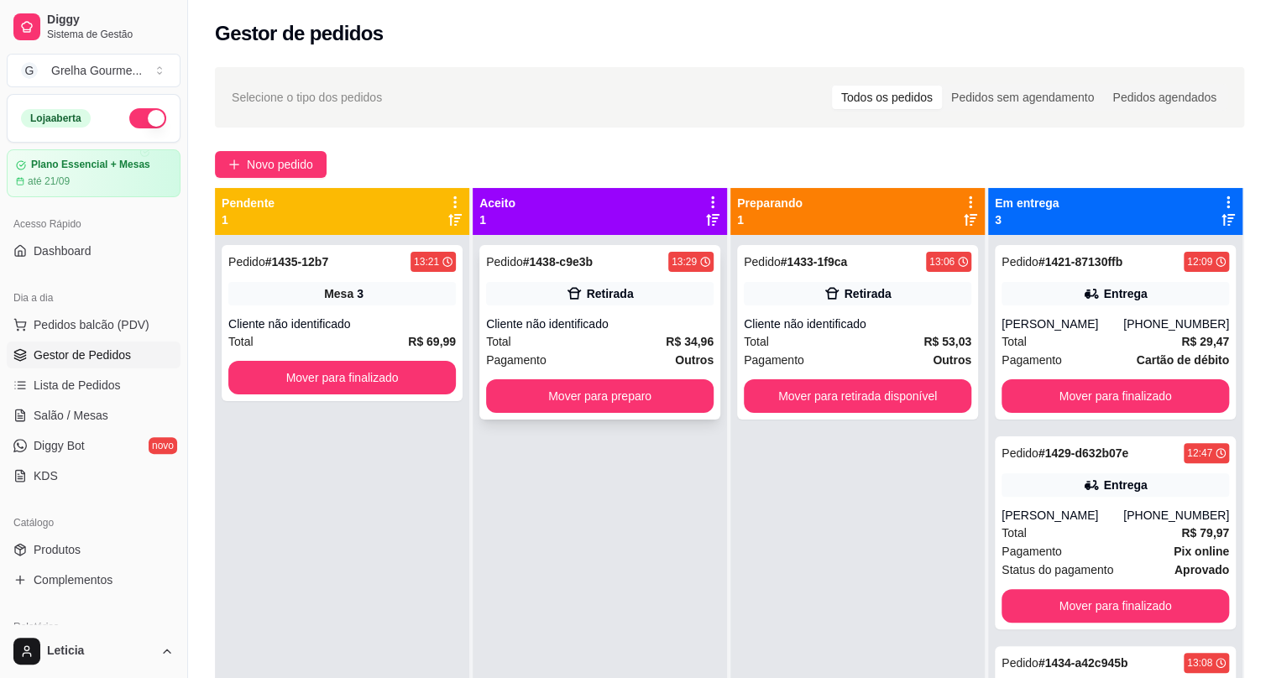
click at [573, 309] on div "Pedido # 1438-c9e3b 13:29 Retirada Cliente não identificado Total R$ 34,96 Paga…" at bounding box center [599, 332] width 241 height 175
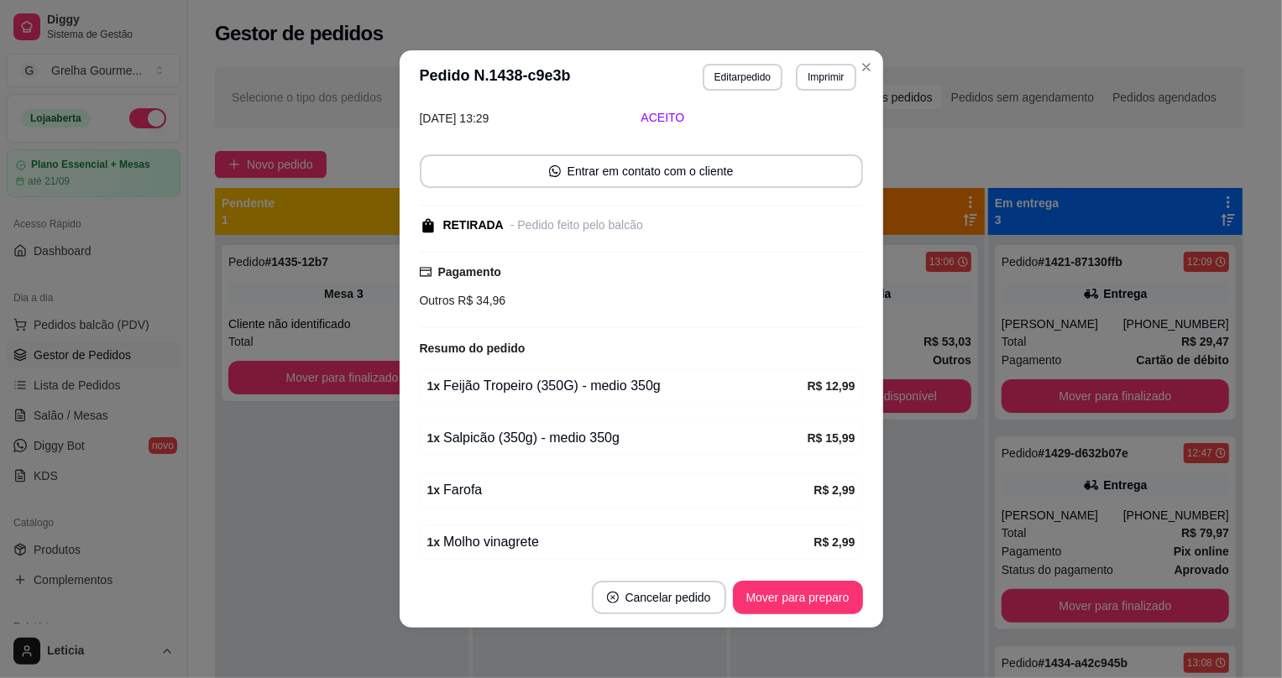
scroll to position [139, 0]
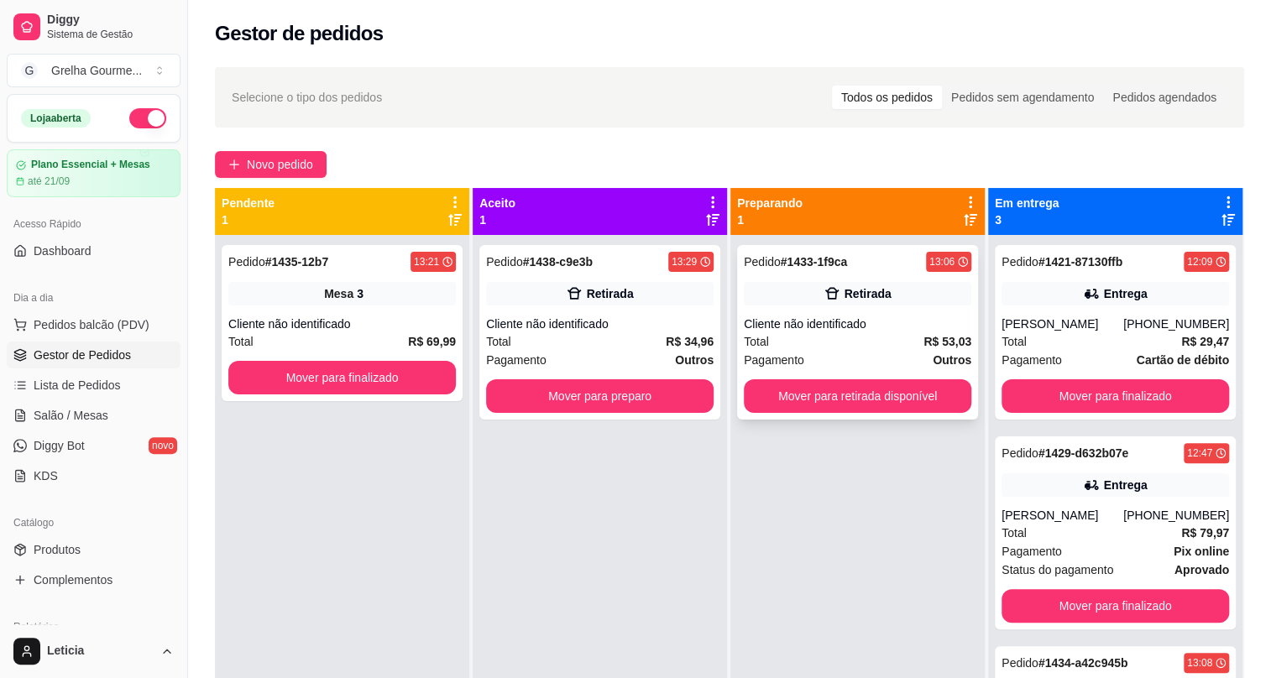
click at [860, 338] on div "Total R$ 53,03" at bounding box center [858, 342] width 228 height 18
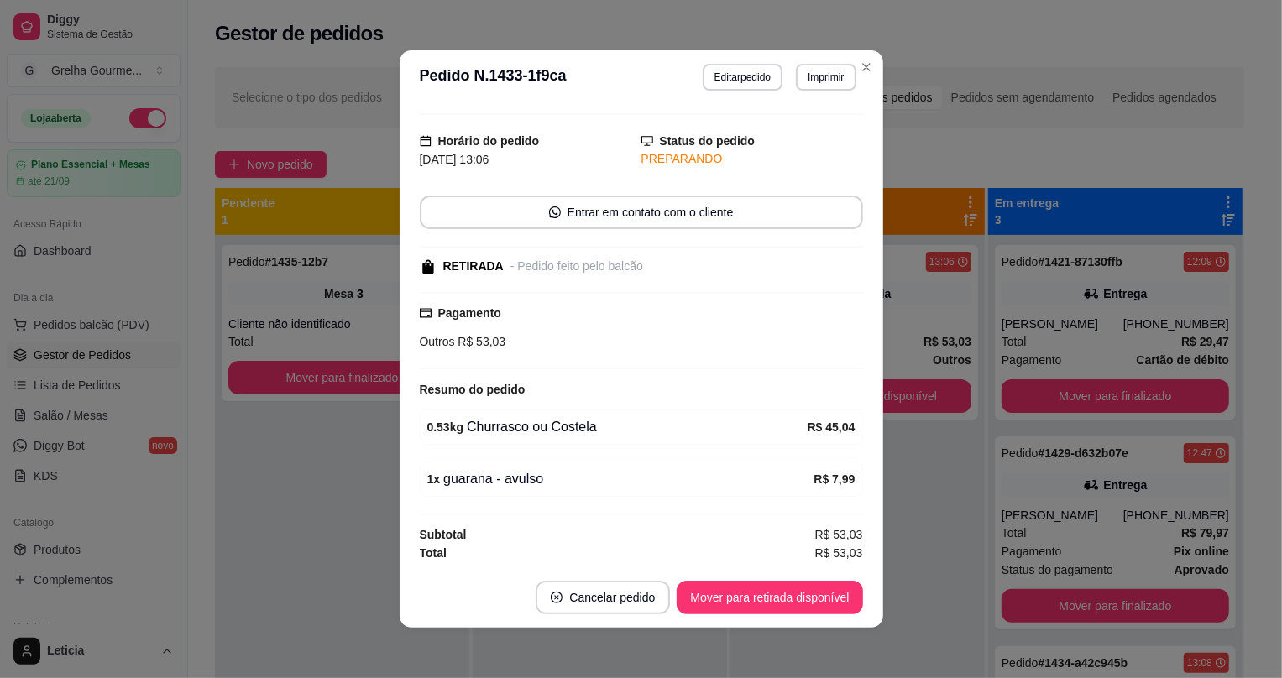
scroll to position [3, 0]
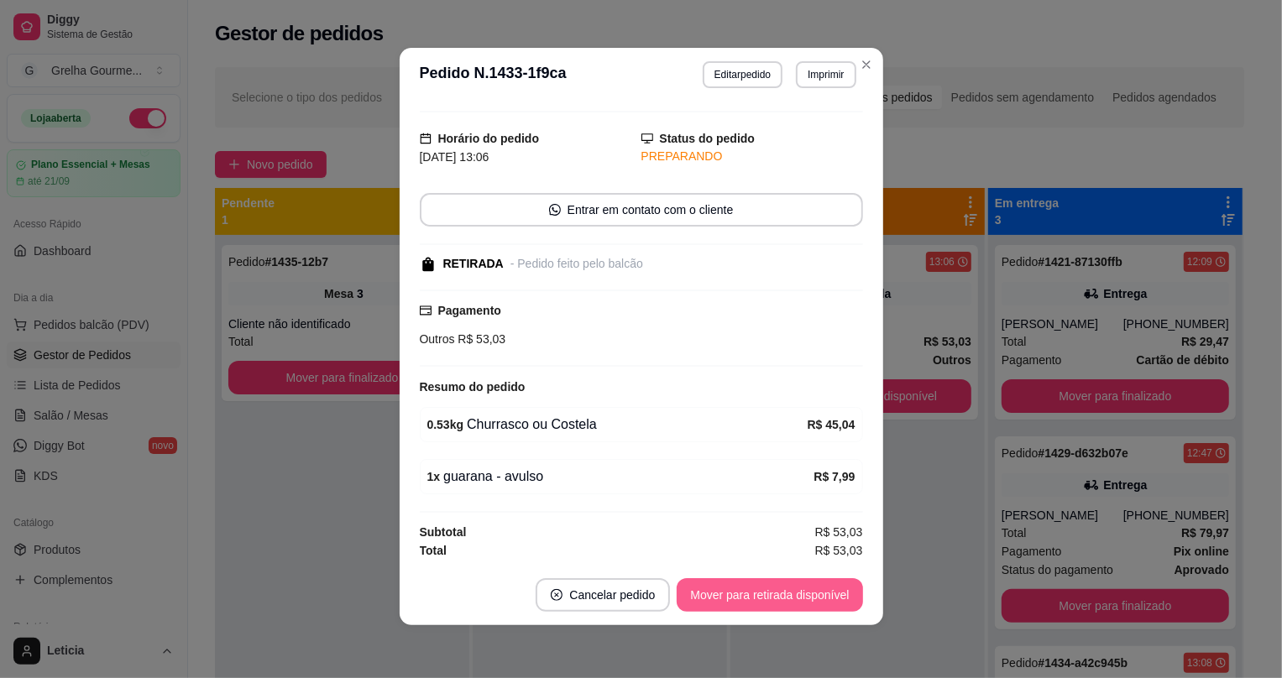
click at [745, 588] on button "Mover para retirada disponível" at bounding box center [770, 596] width 186 height 34
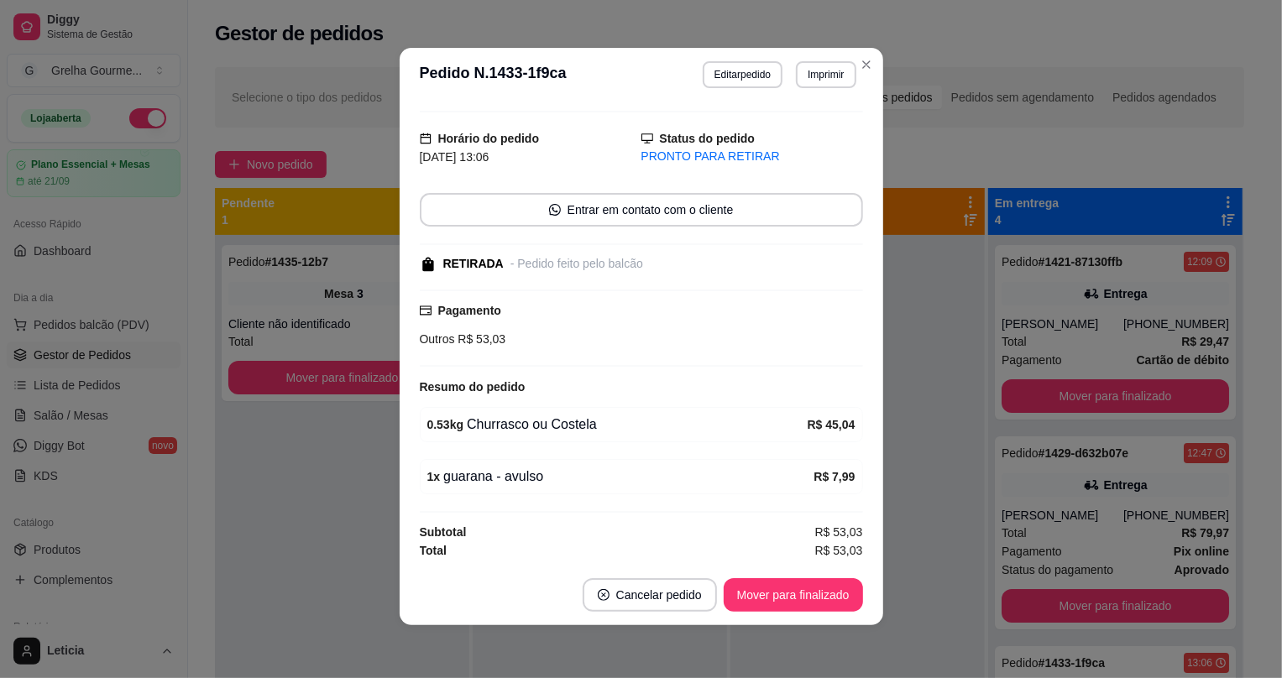
click at [751, 619] on footer "Cancelar pedido Mover para finalizado" at bounding box center [642, 595] width 484 height 60
click at [756, 603] on button "Mover para finalizado" at bounding box center [792, 595] width 135 height 33
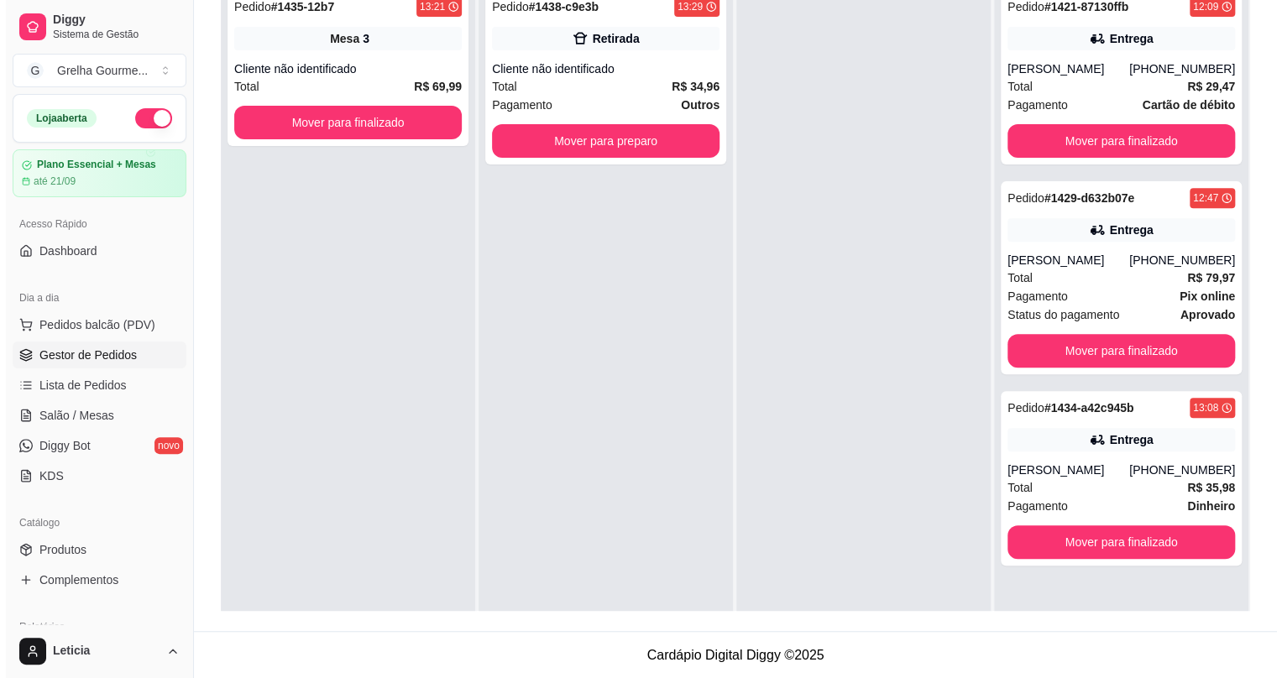
scroll to position [179, 0]
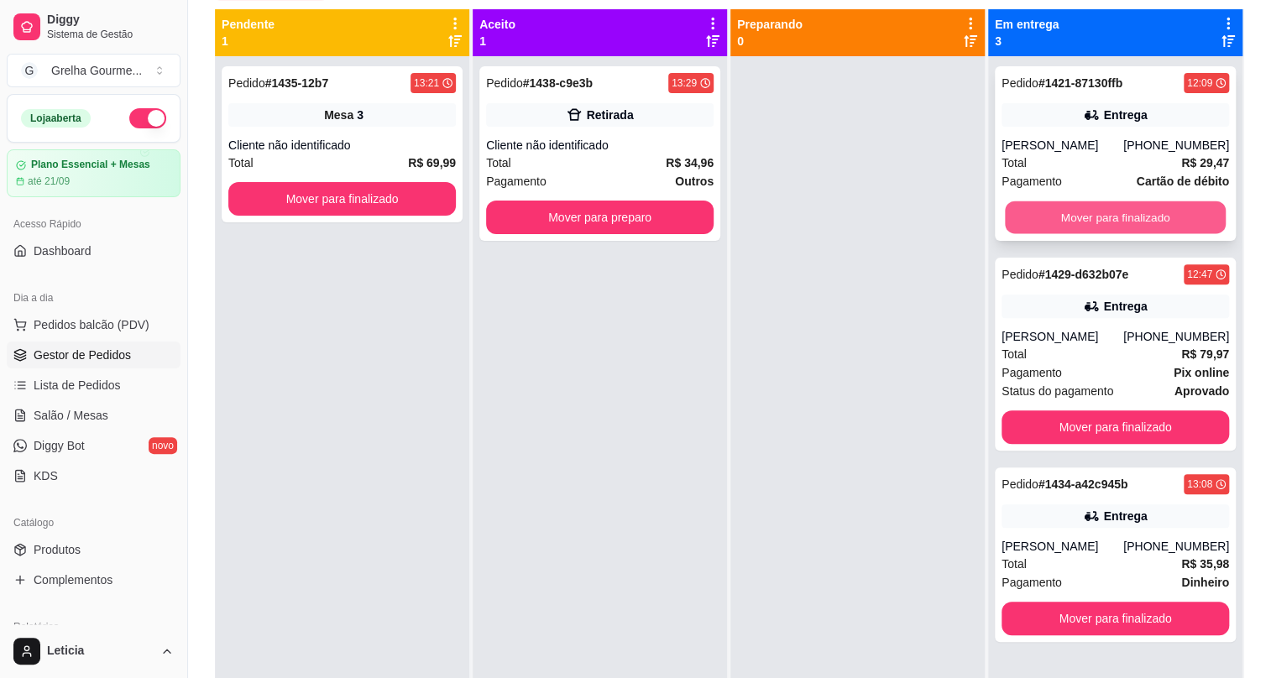
click at [1067, 224] on button "Mover para finalizado" at bounding box center [1115, 218] width 221 height 33
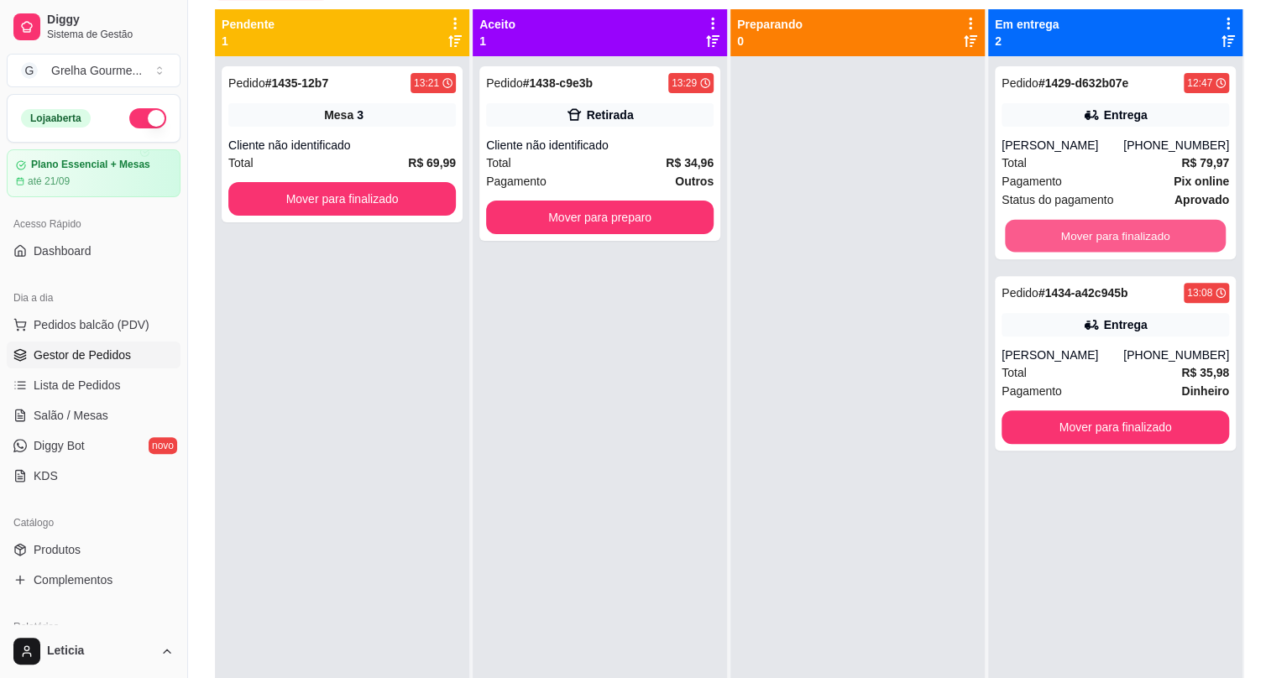
click at [1067, 224] on button "Mover para finalizado" at bounding box center [1115, 236] width 221 height 33
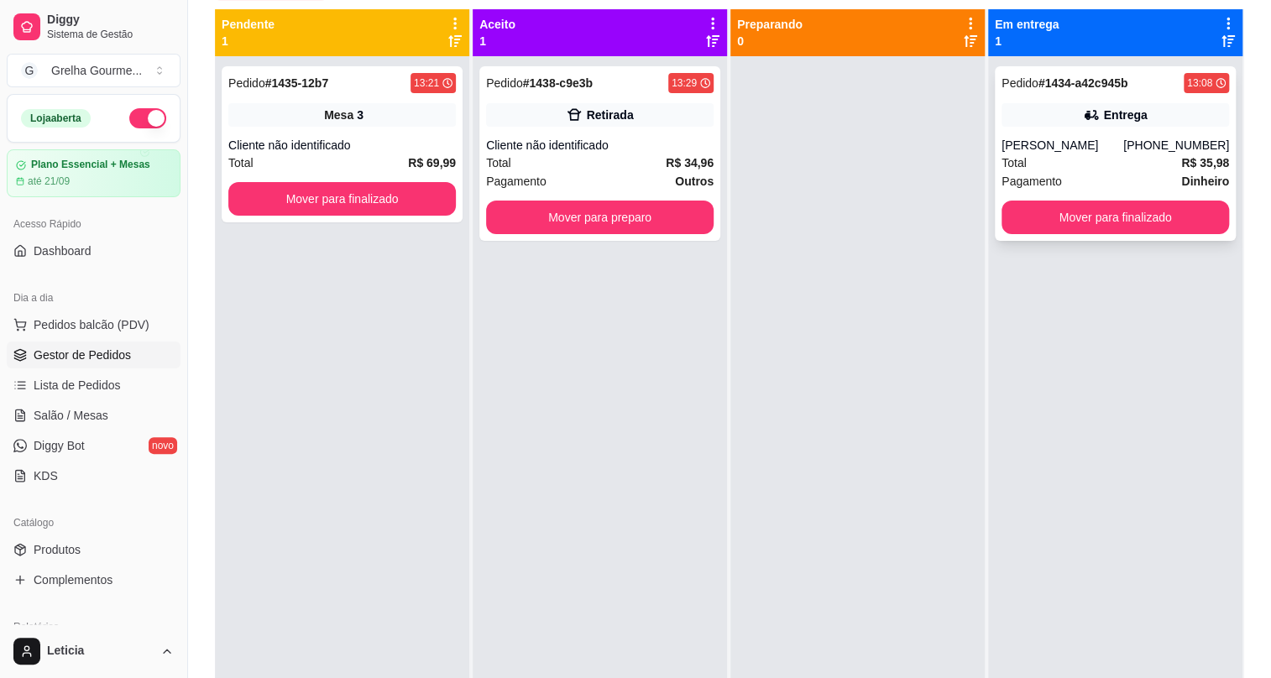
click at [1044, 164] on div "Total R$ 35,98" at bounding box center [1116, 163] width 228 height 18
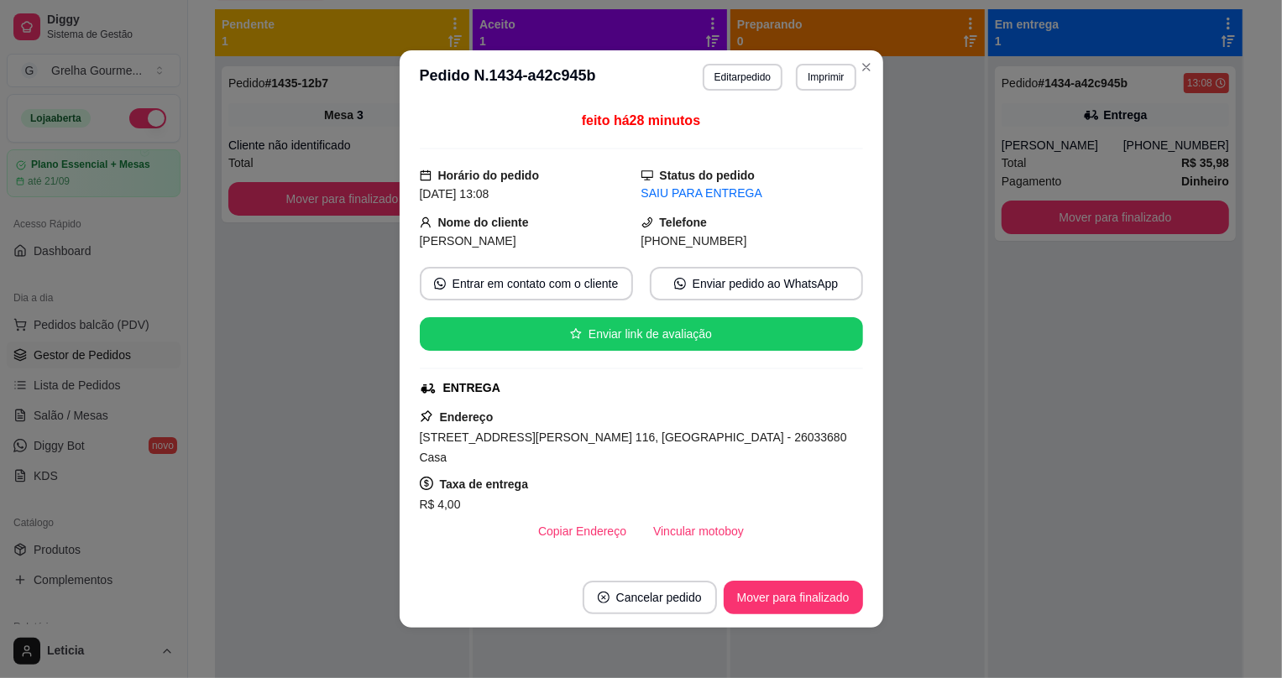
scroll to position [309, 0]
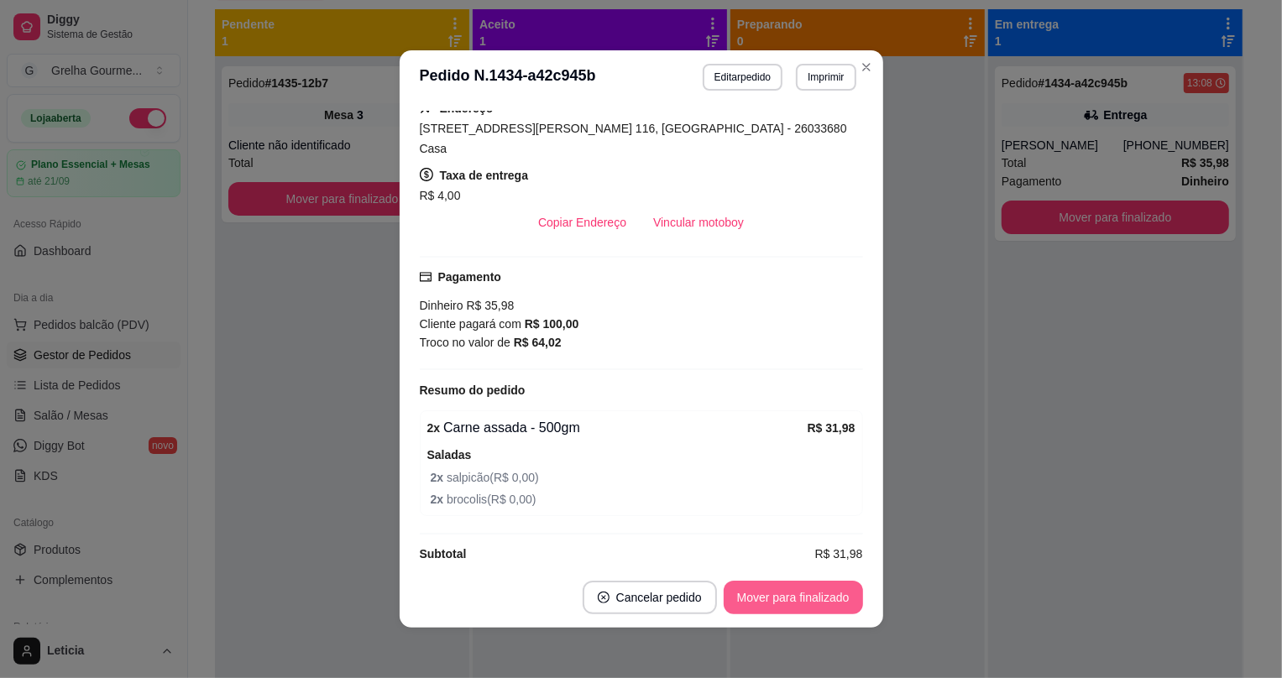
click at [750, 605] on button "Mover para finalizado" at bounding box center [793, 598] width 139 height 34
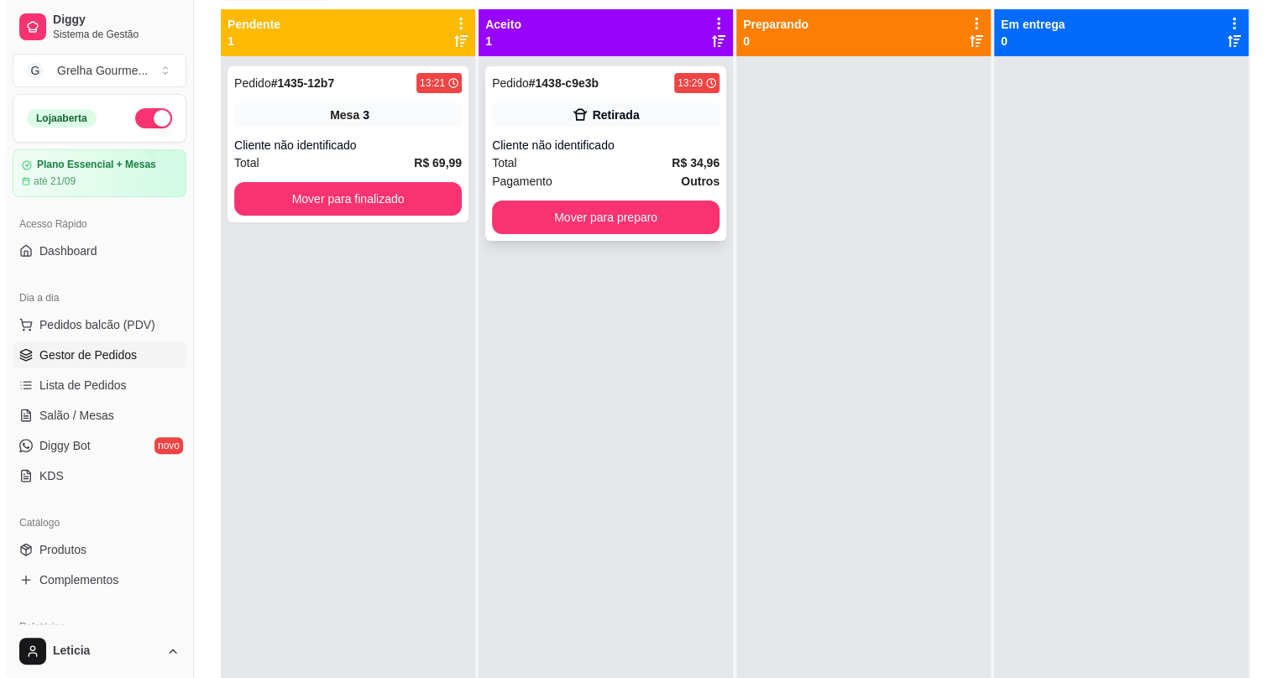
scroll to position [0, 0]
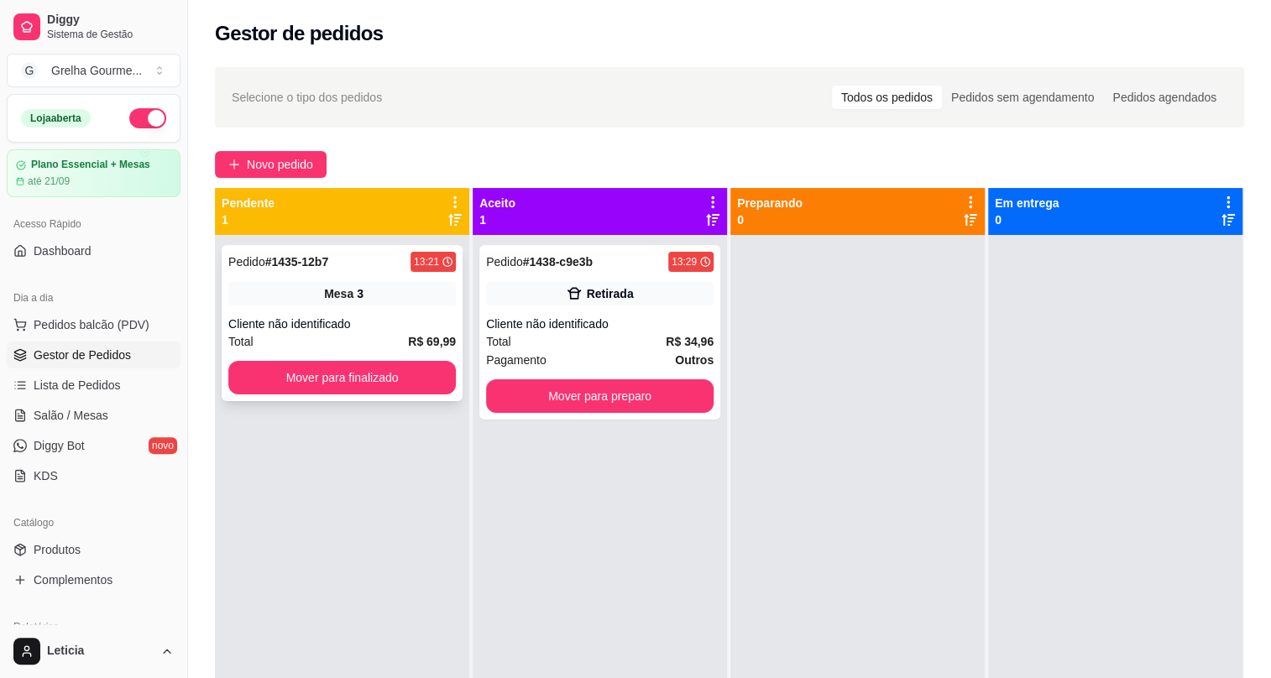
click at [380, 291] on div "Mesa 3" at bounding box center [342, 294] width 228 height 24
click at [60, 413] on span "Salão / Mesas" at bounding box center [71, 415] width 75 height 17
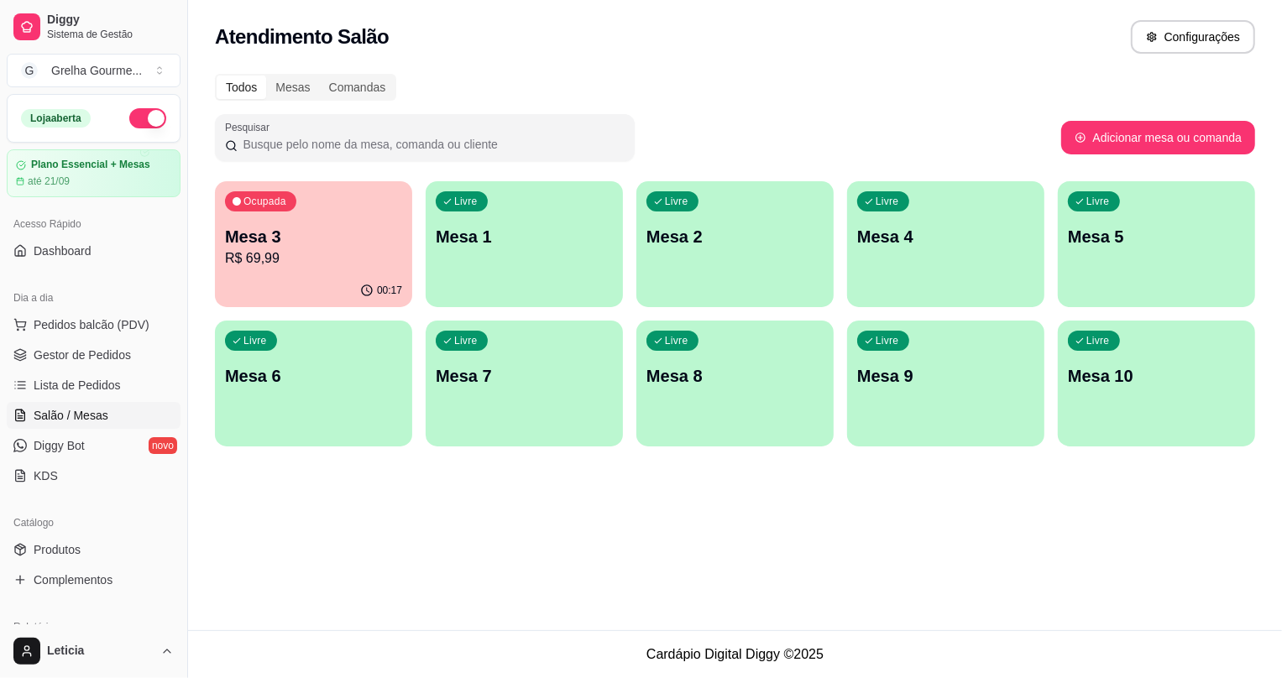
click at [304, 228] on p "Mesa 3" at bounding box center [313, 237] width 177 height 24
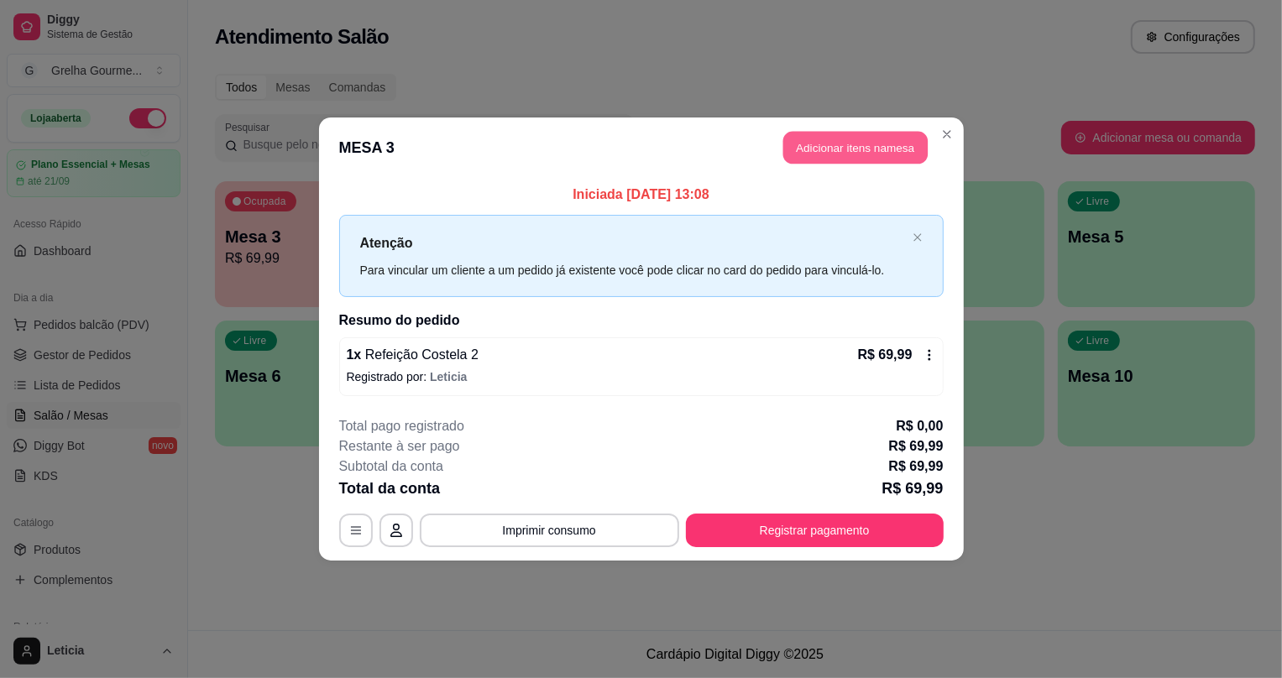
click at [859, 141] on button "Adicionar itens na mesa" at bounding box center [855, 148] width 144 height 33
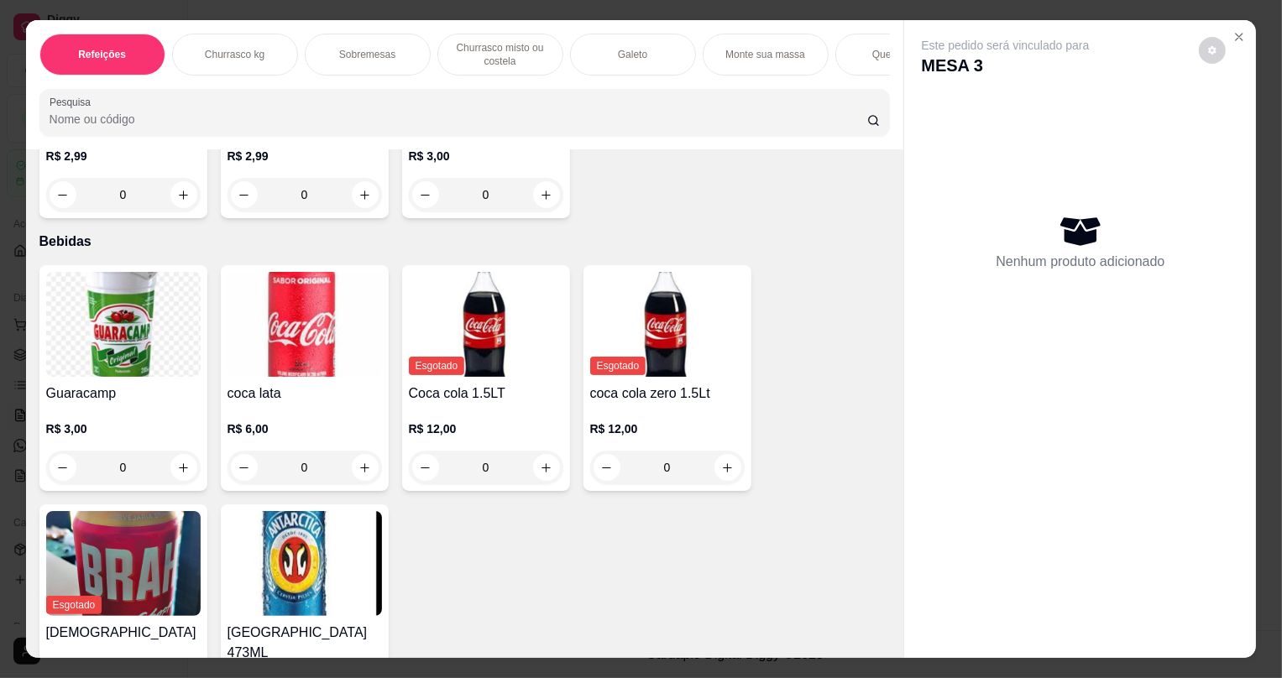
scroll to position [4294, 0]
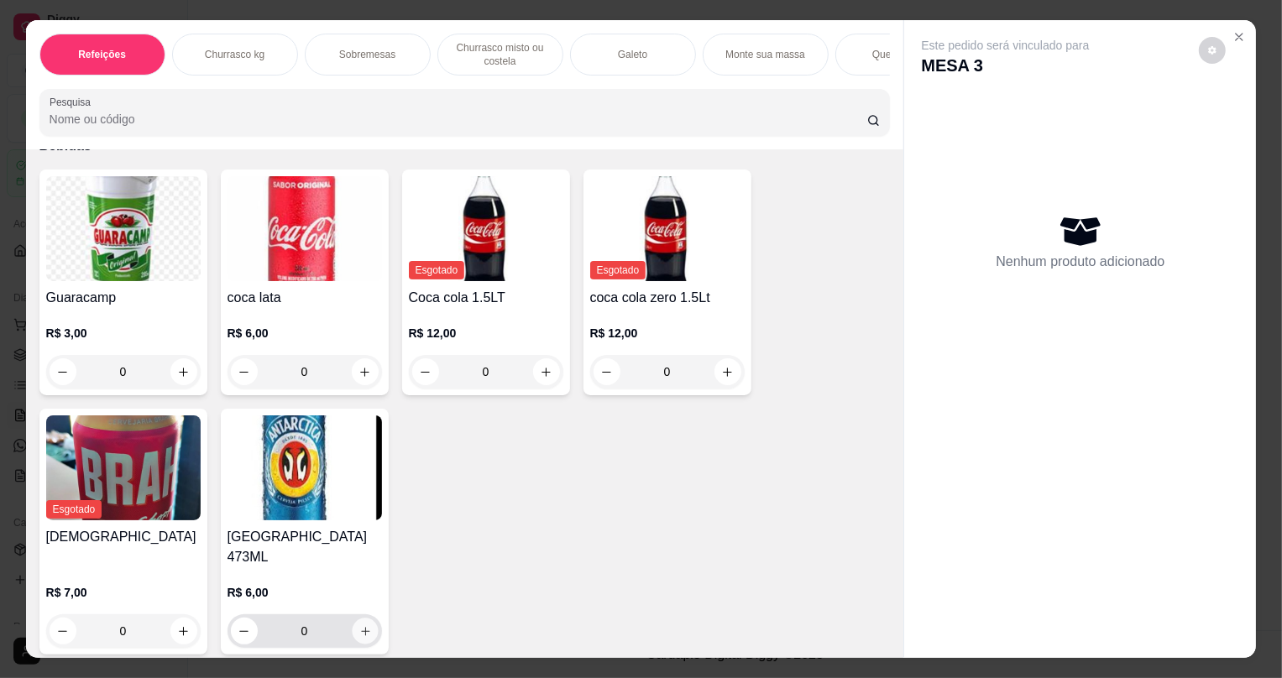
click at [358, 619] on button "increase-product-quantity" at bounding box center [365, 632] width 26 height 26
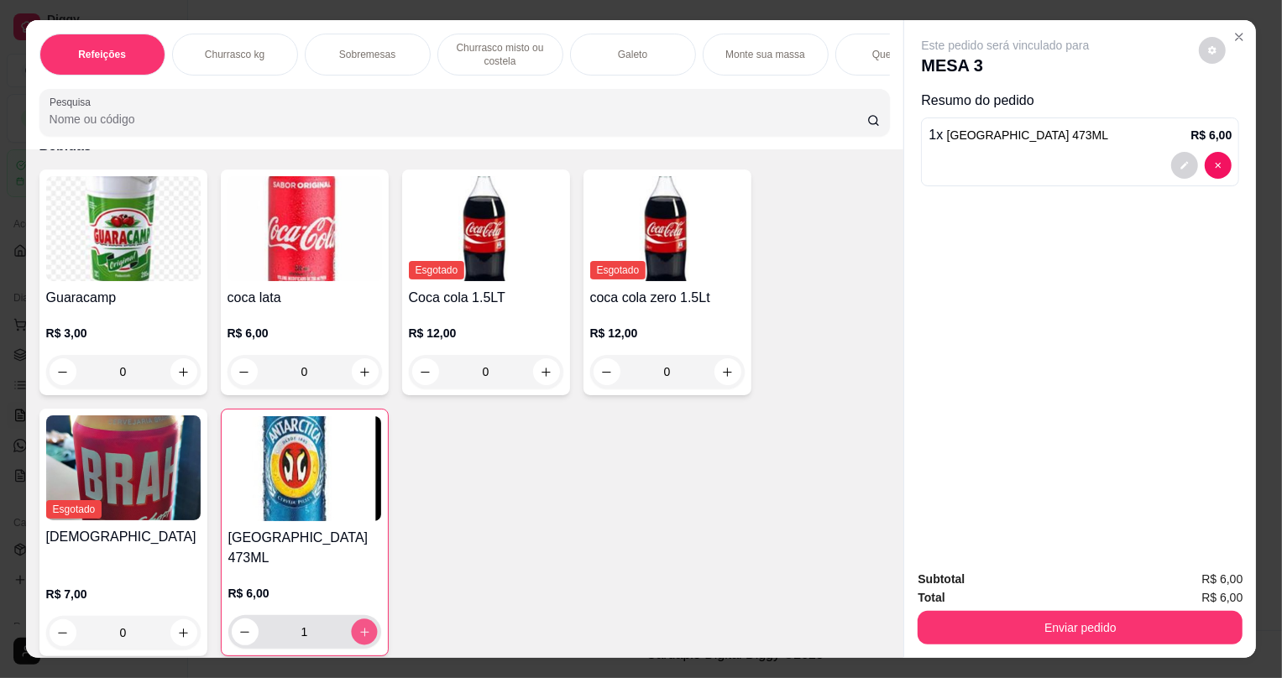
click at [358, 620] on button "increase-product-quantity" at bounding box center [364, 633] width 26 height 26
type input "3"
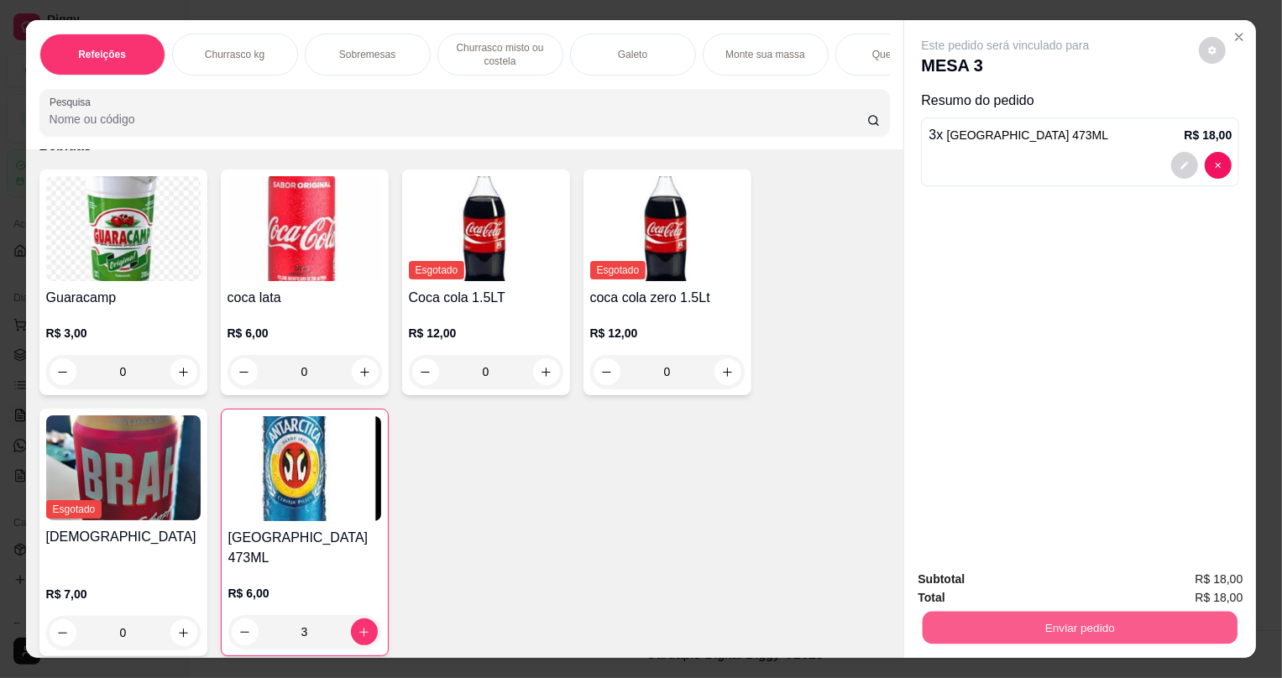
click at [998, 617] on button "Enviar pedido" at bounding box center [1080, 627] width 315 height 33
click at [972, 582] on button "Não registrar e enviar pedido" at bounding box center [1026, 587] width 175 height 32
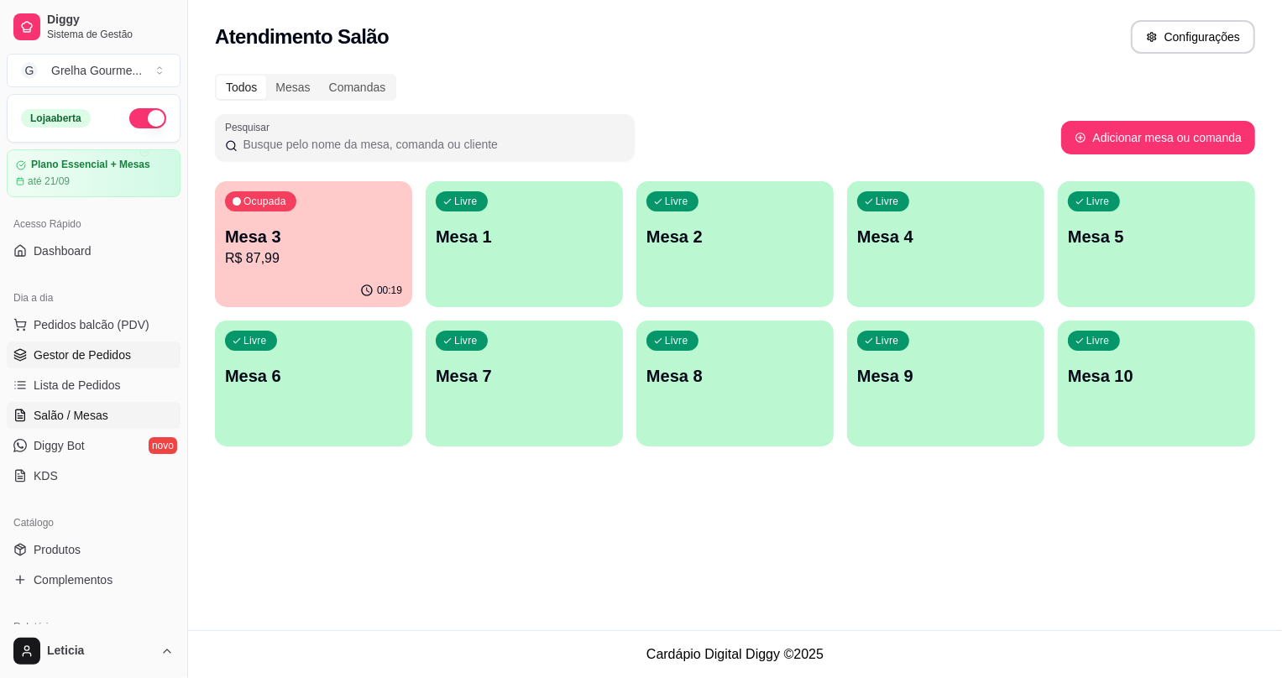
click at [117, 364] on link "Gestor de Pedidos" at bounding box center [94, 355] width 174 height 27
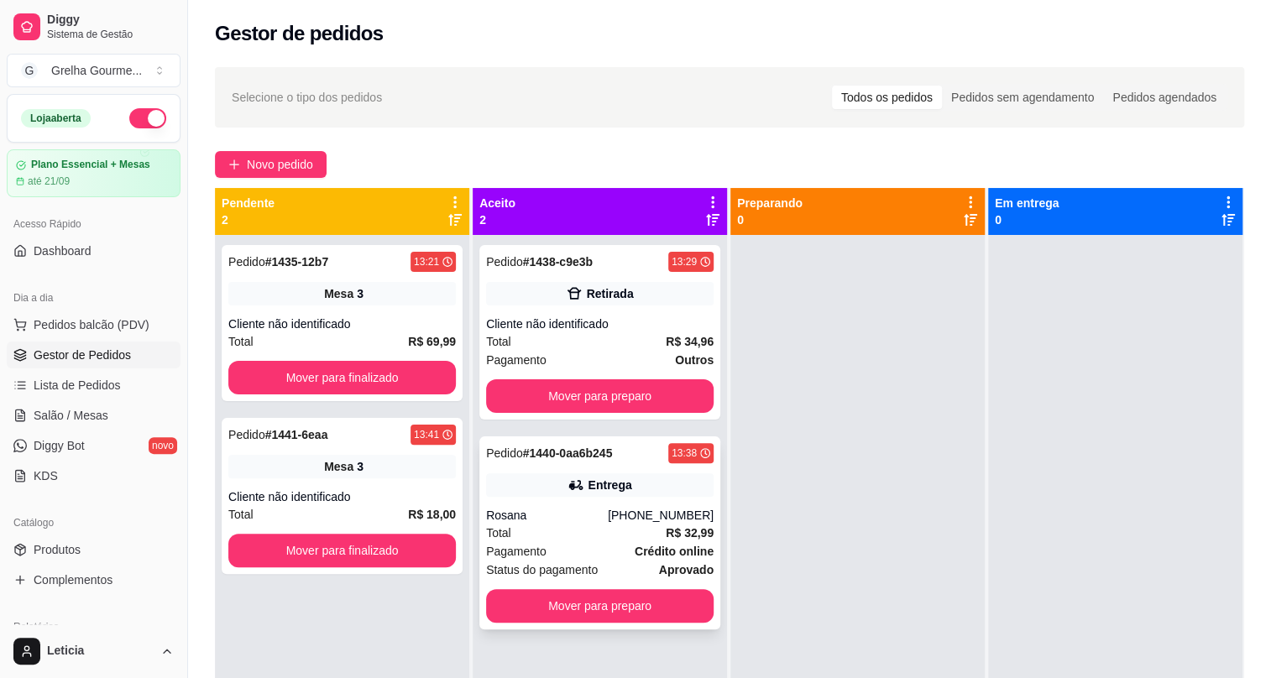
click at [606, 509] on div "Rosana" at bounding box center [547, 515] width 122 height 17
click at [666, 338] on strong "R$ 34,96" at bounding box center [690, 341] width 48 height 13
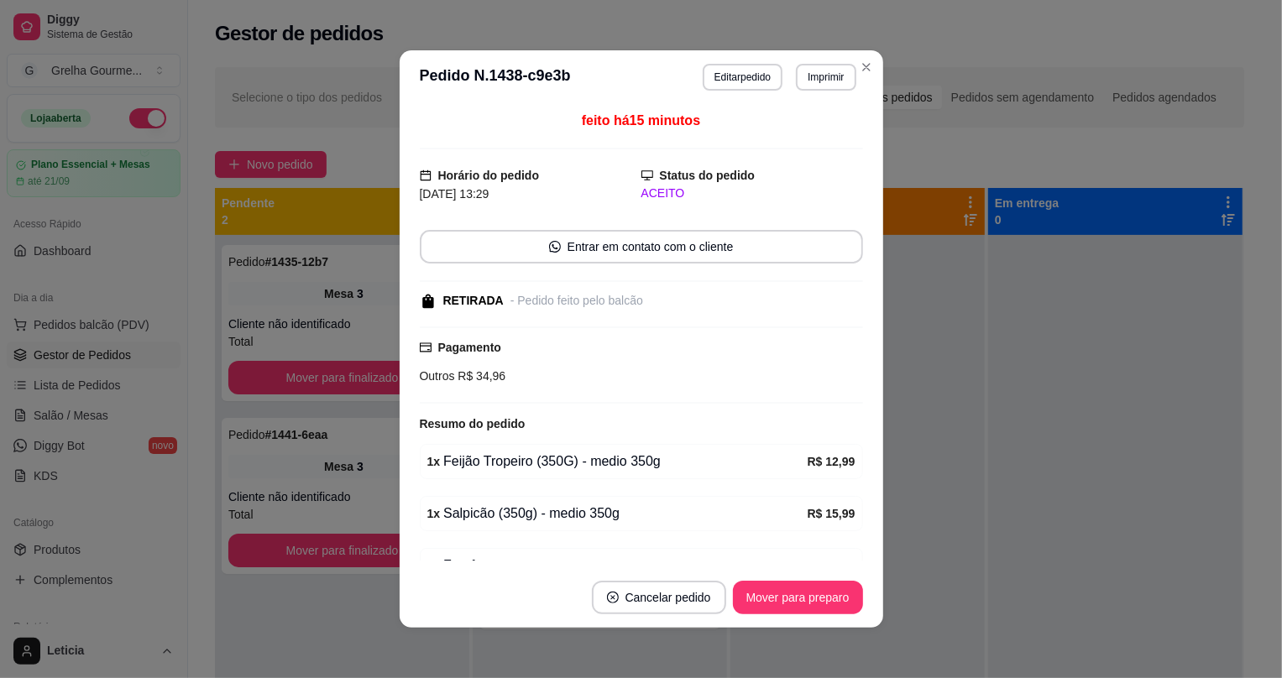
scroll to position [139, 0]
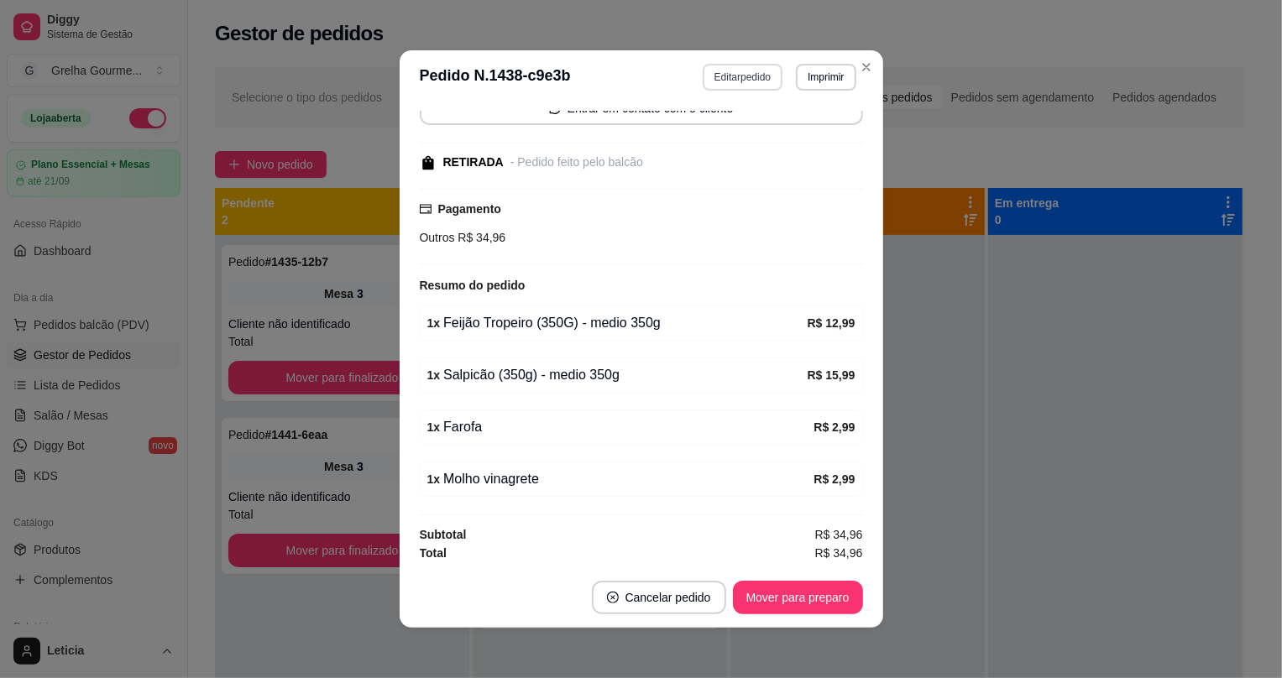
click at [734, 78] on button "Editar pedido" at bounding box center [743, 77] width 80 height 27
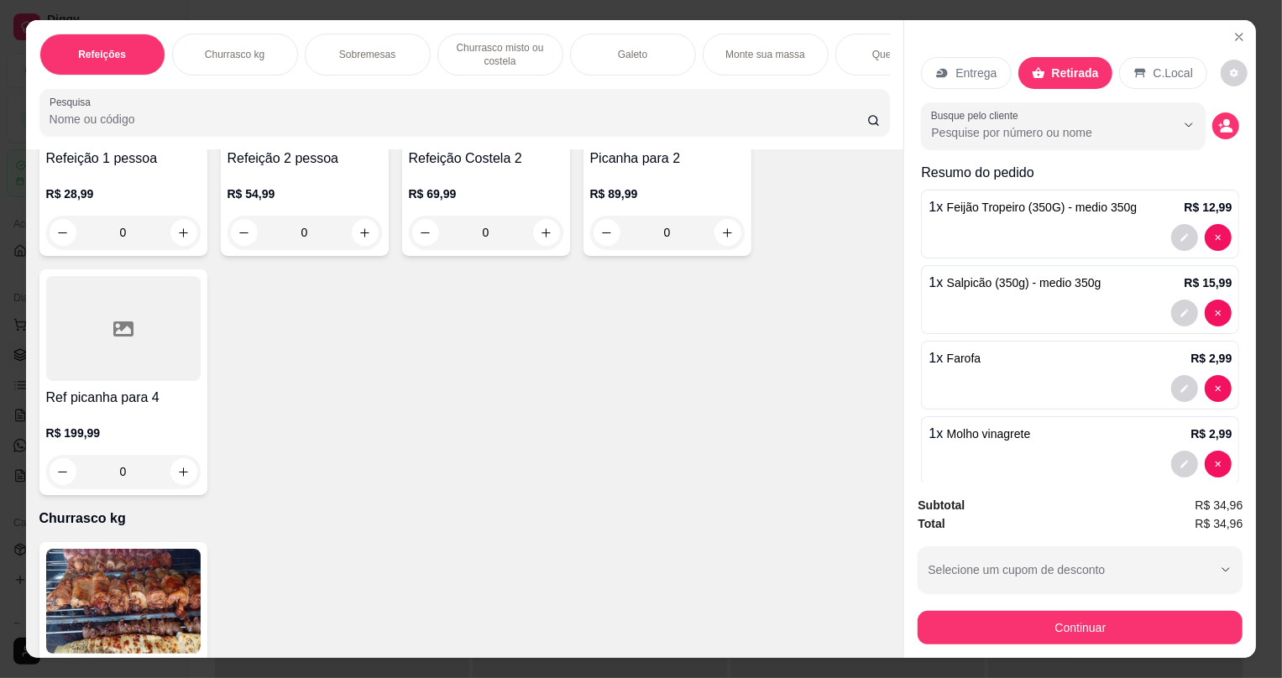
scroll to position [305, 0]
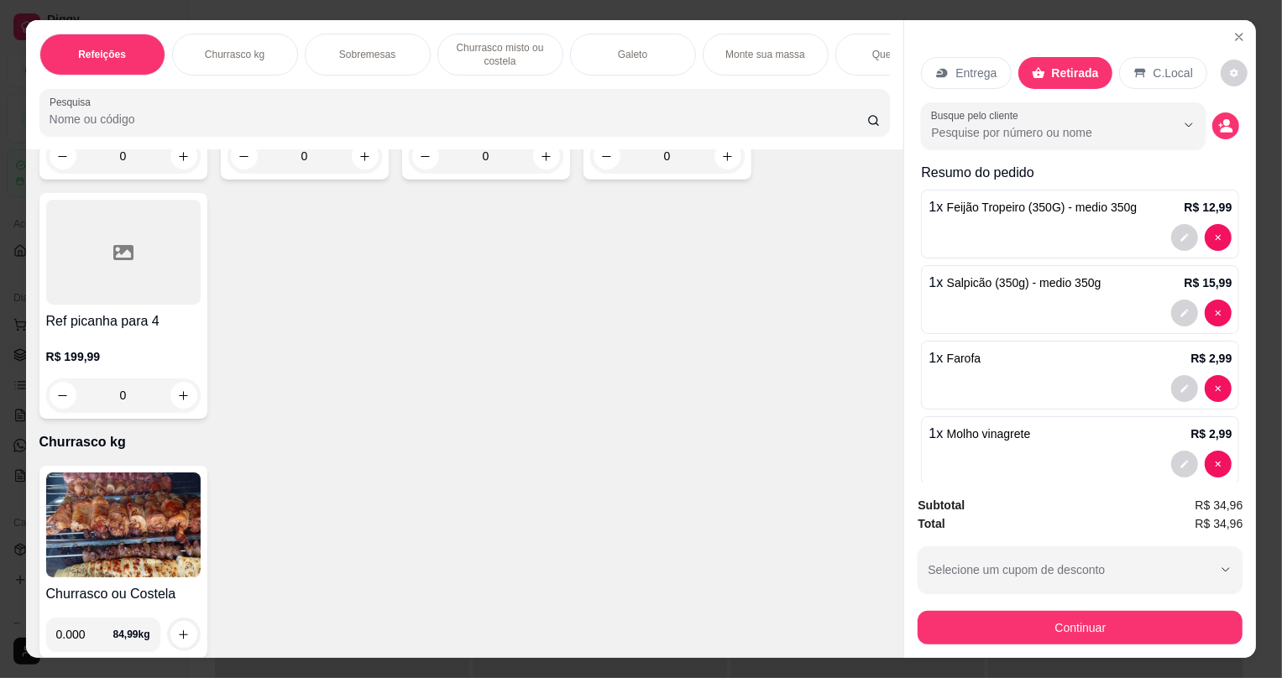
click at [172, 498] on img at bounding box center [123, 525] width 155 height 105
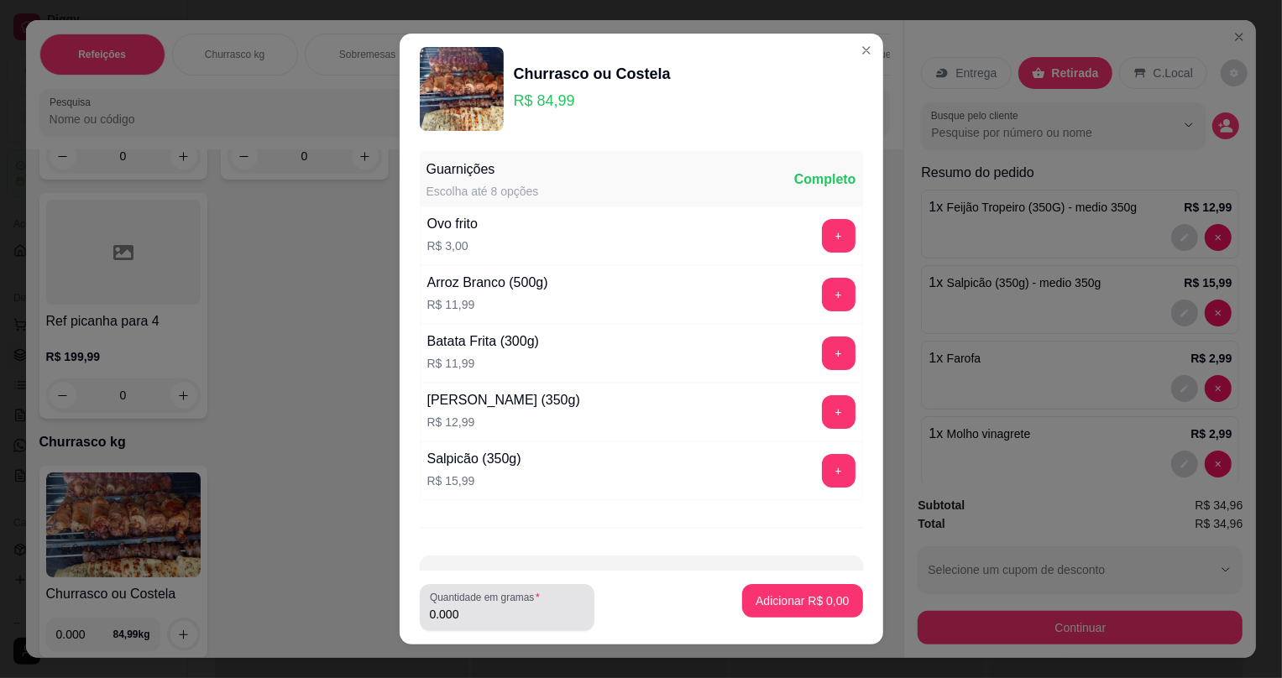
click at [579, 603] on div "Quantidade em gramas 0.000" at bounding box center [507, 607] width 175 height 47
type input "0.478"
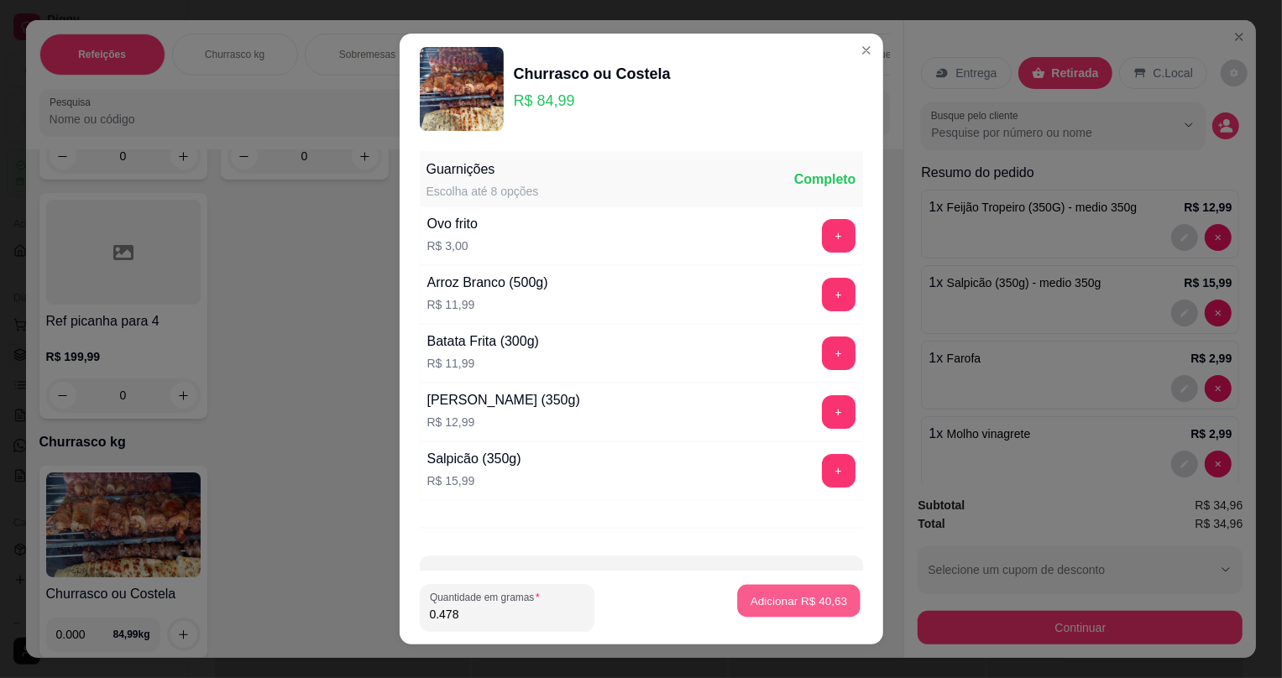
click at [786, 606] on p "Adicionar R$ 40,63" at bounding box center [799, 601] width 97 height 16
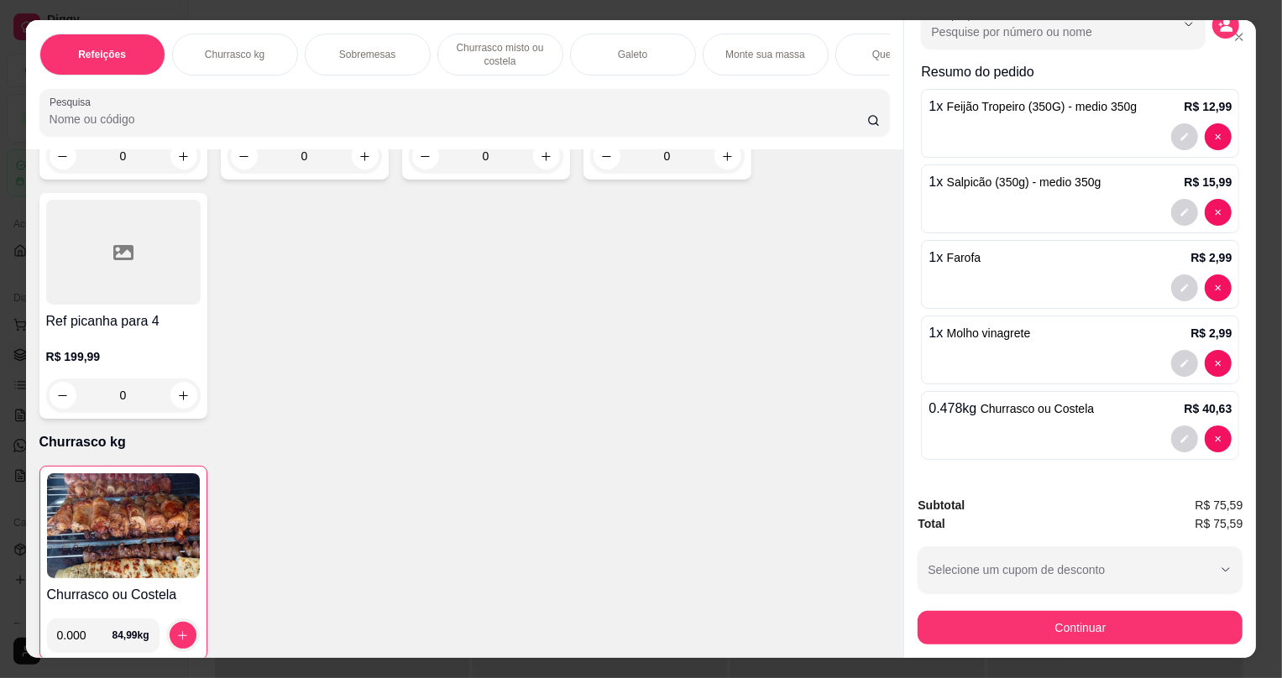
scroll to position [34, 0]
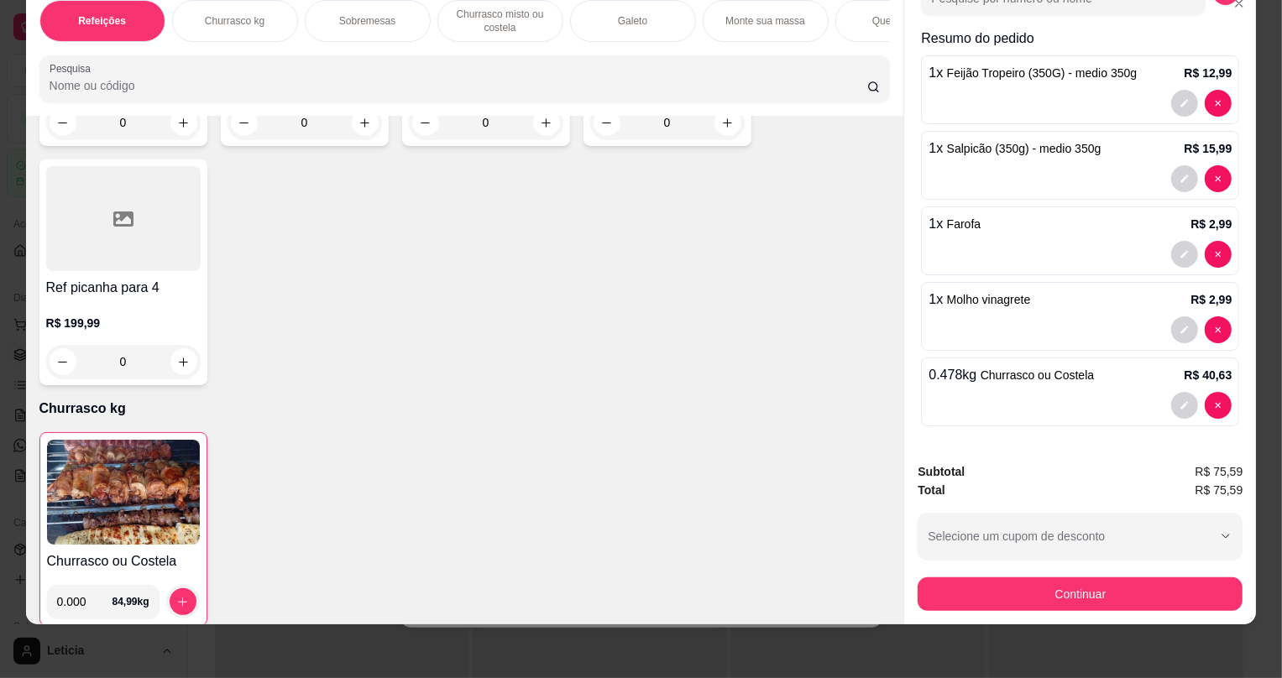
click at [110, 510] on img at bounding box center [123, 492] width 153 height 105
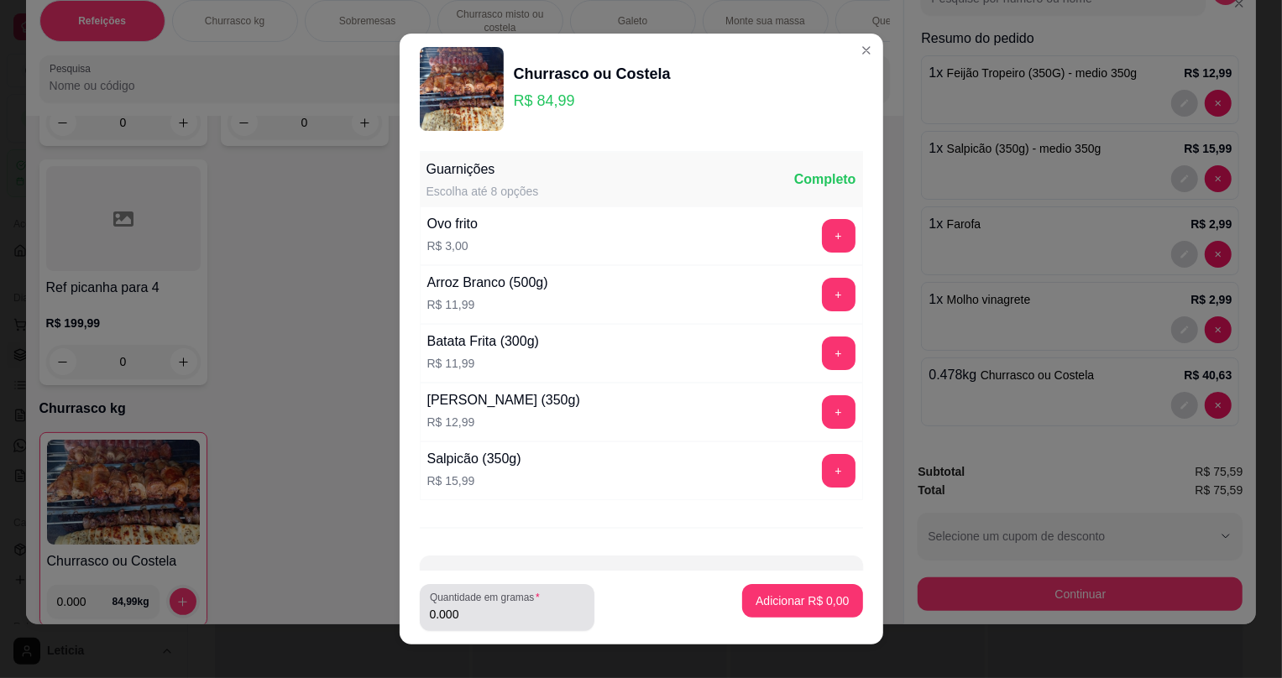
click at [495, 625] on div "Quantidade em gramas 0.000" at bounding box center [507, 607] width 175 height 47
type input "0.374"
click at [759, 608] on button "Adicionar R$ 31,79" at bounding box center [799, 601] width 127 height 34
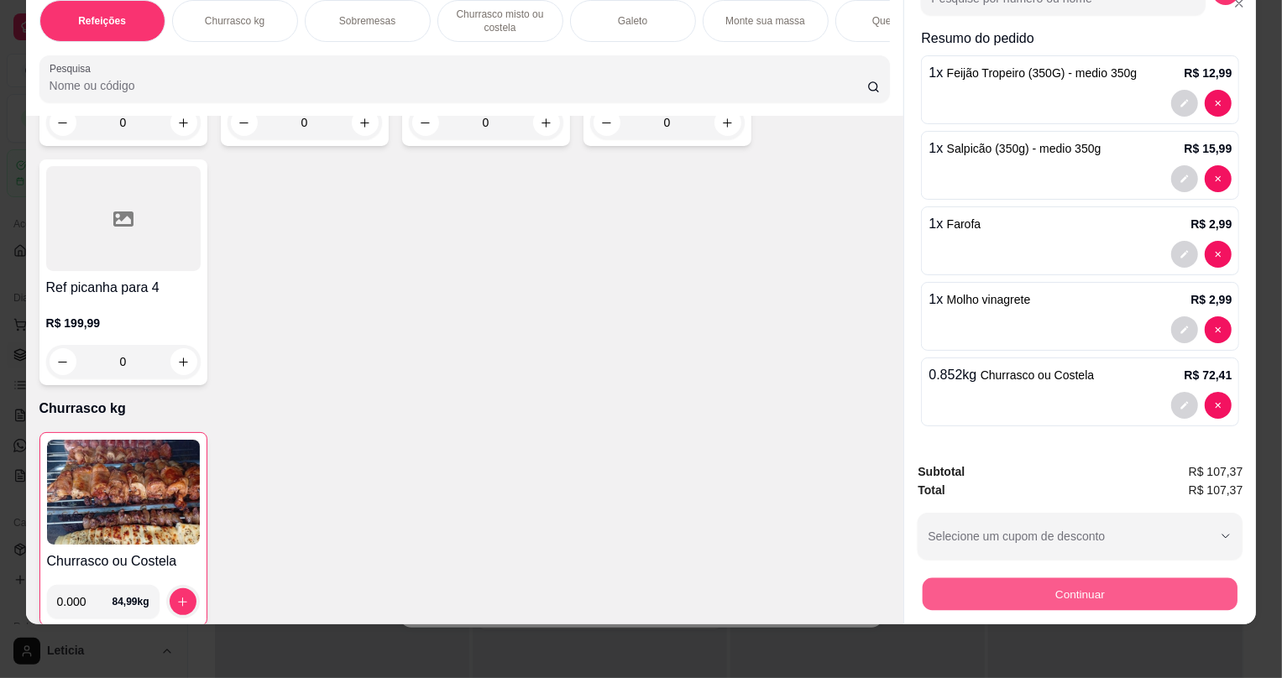
click at [1025, 592] on button "Continuar" at bounding box center [1080, 594] width 315 height 33
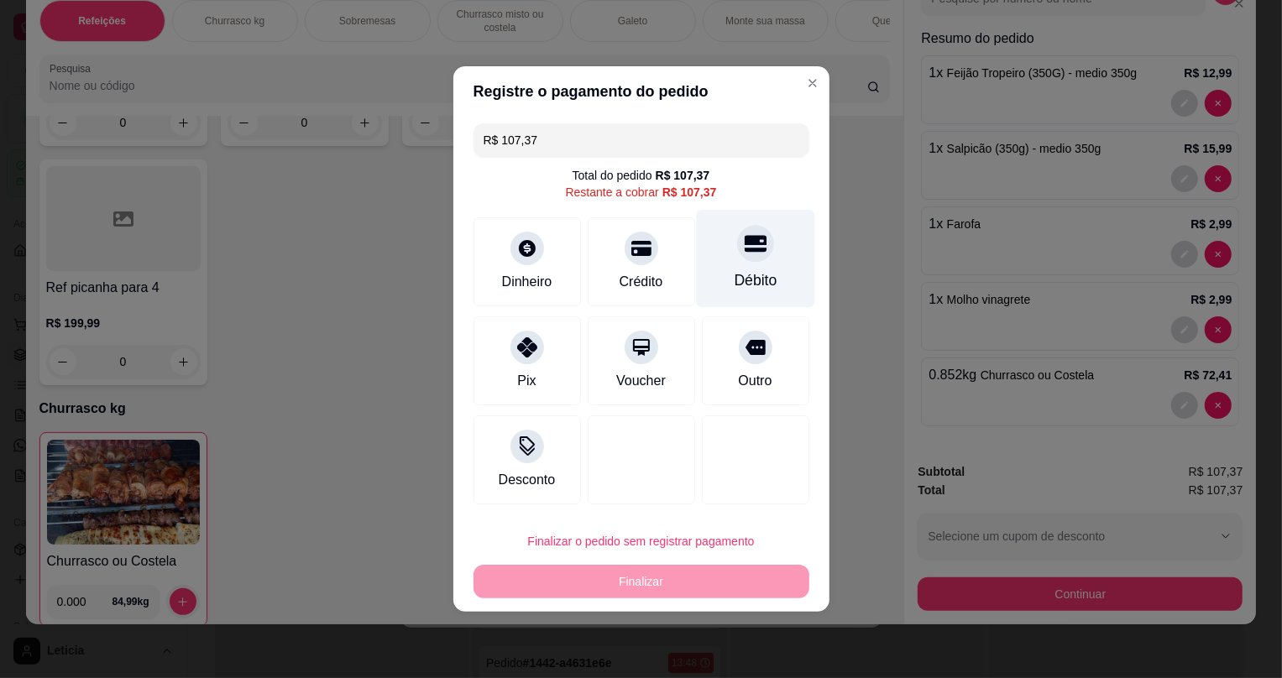
click at [725, 265] on div "Débito" at bounding box center [755, 259] width 118 height 98
type input "R$ 0,00"
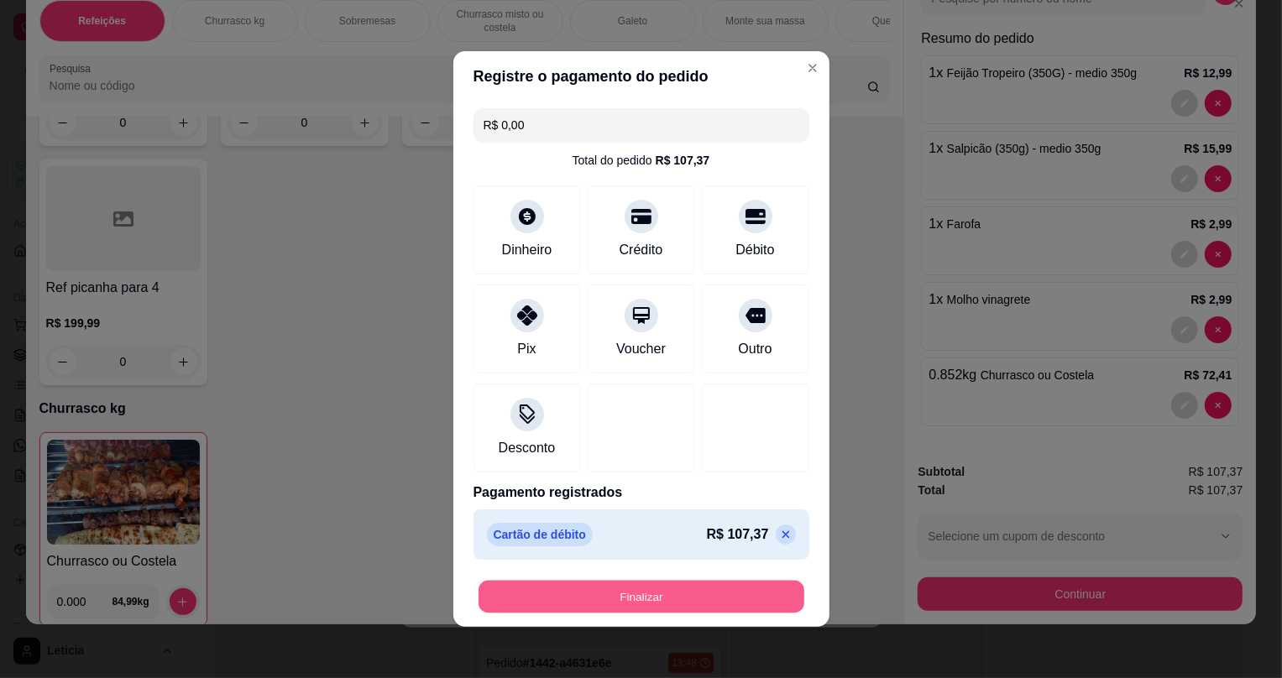
click at [619, 604] on button "Finalizar" at bounding box center [642, 597] width 326 height 33
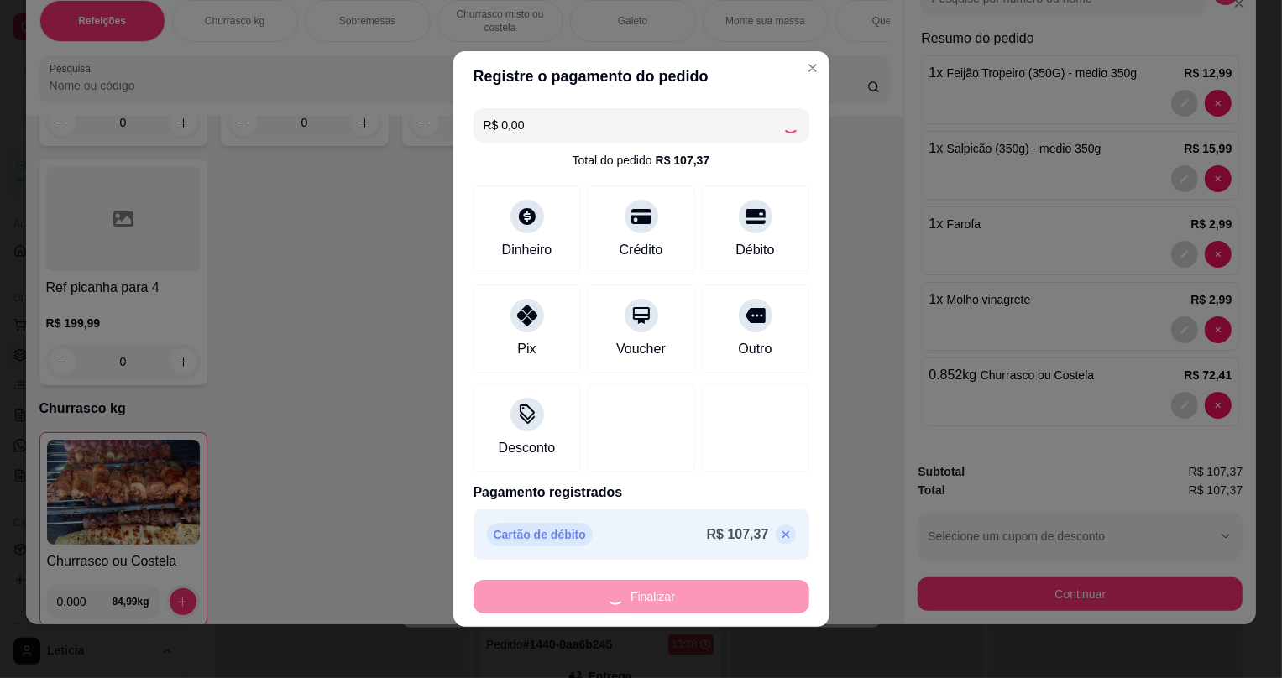
type input "0"
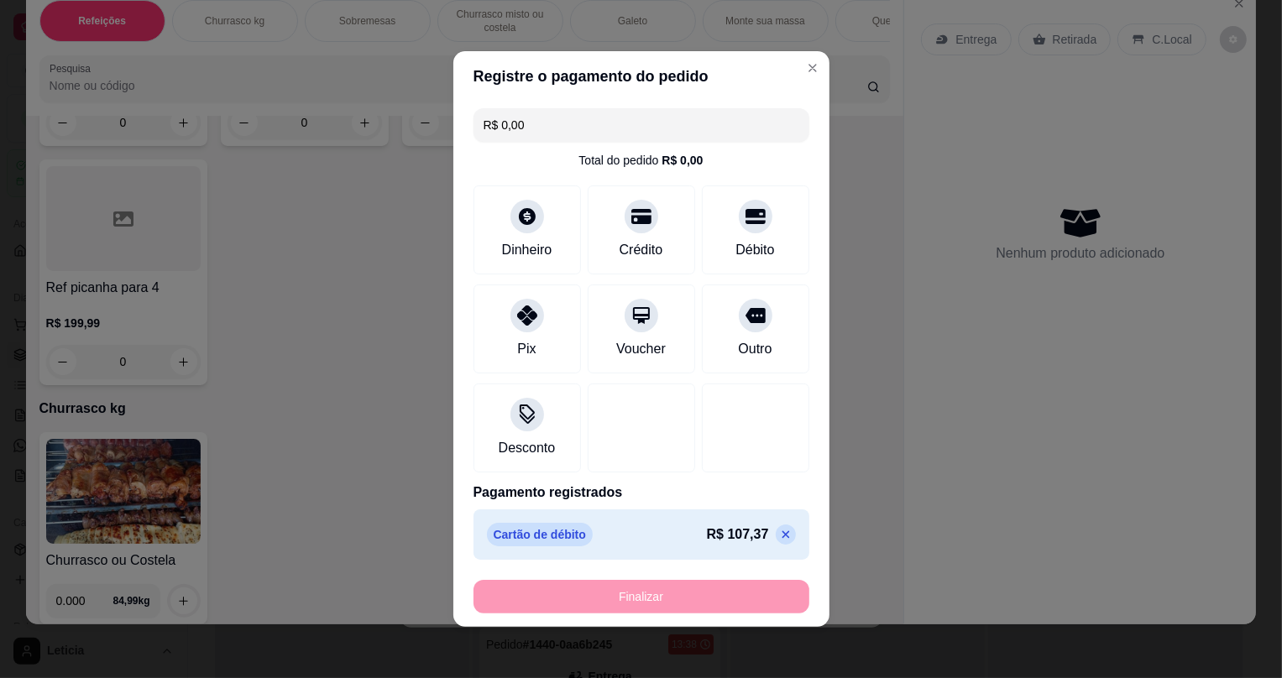
type input "-R$ 107,37"
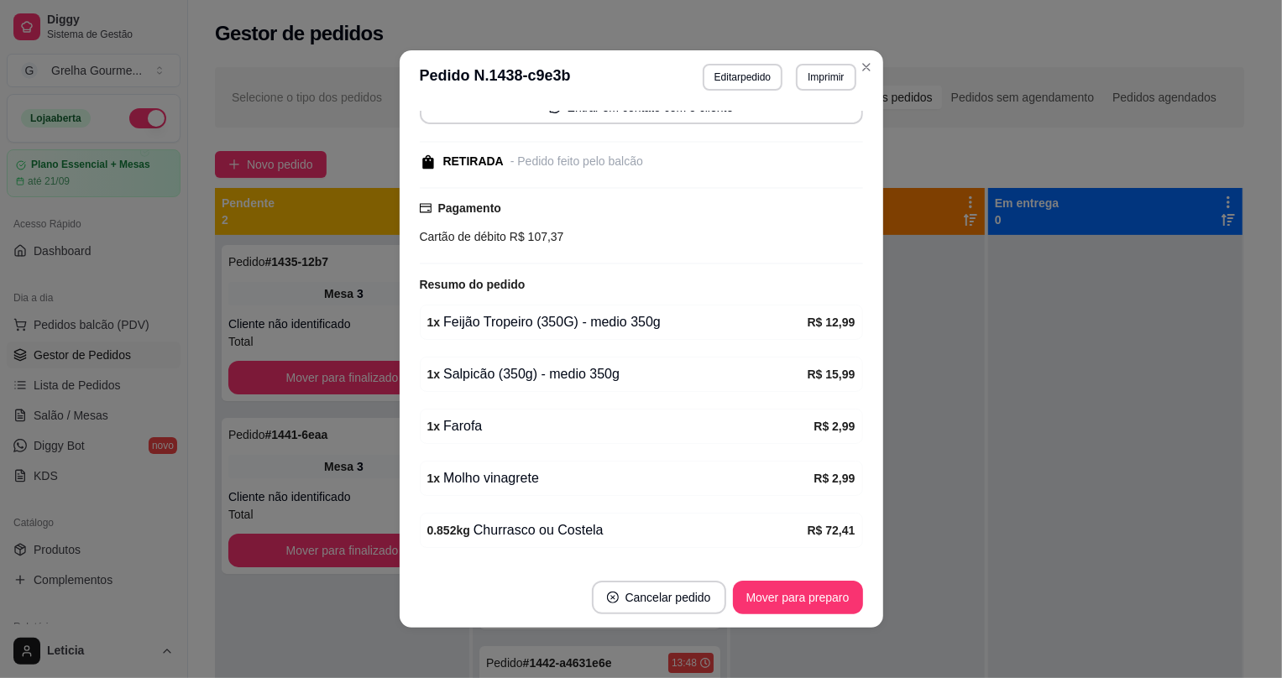
scroll to position [228, 0]
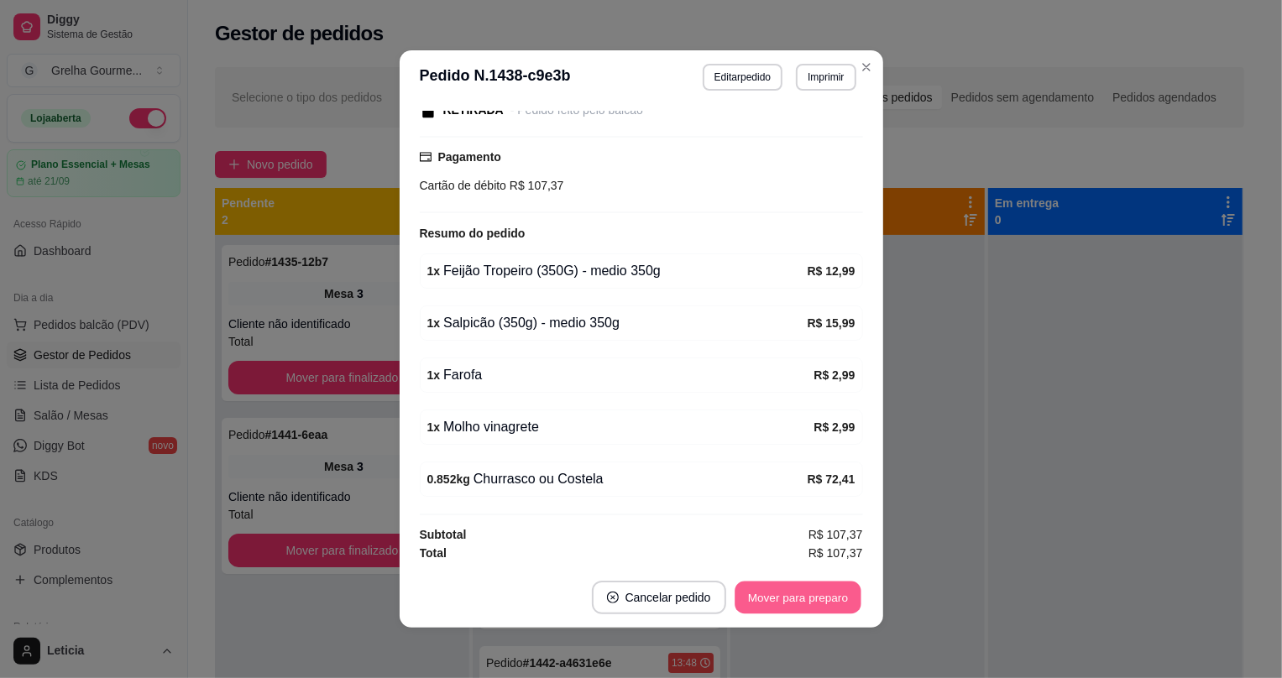
click at [773, 606] on button "Mover para preparo" at bounding box center [798, 598] width 126 height 33
click at [773, 605] on div "Mover para preparo" at bounding box center [798, 598] width 130 height 34
click at [773, 605] on div "Mover para preparo" at bounding box center [787, 598] width 154 height 34
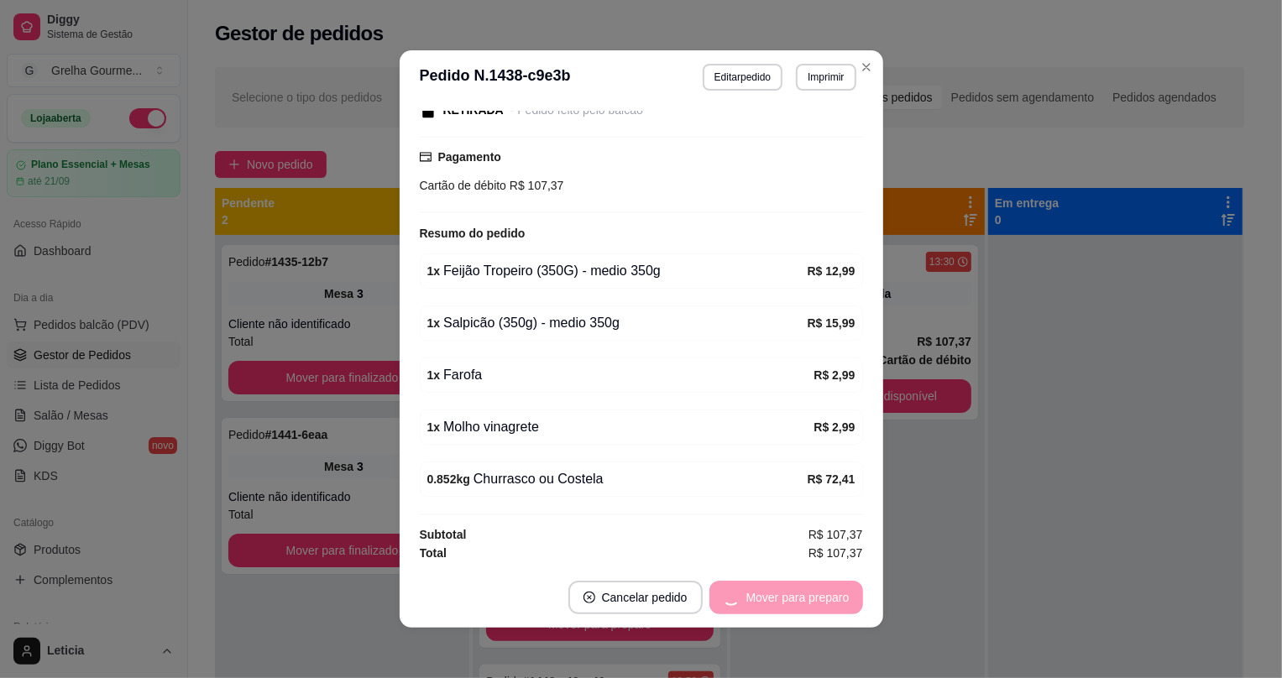
click at [773, 605] on div "Mover para preparo" at bounding box center [787, 598] width 154 height 34
click at [772, 604] on button "Mover para retirada disponível" at bounding box center [770, 598] width 186 height 34
click at [772, 604] on div "Mover para retirada disponível" at bounding box center [770, 598] width 186 height 34
click at [772, 604] on div "Mover para retirada disponível" at bounding box center [757, 598] width 209 height 34
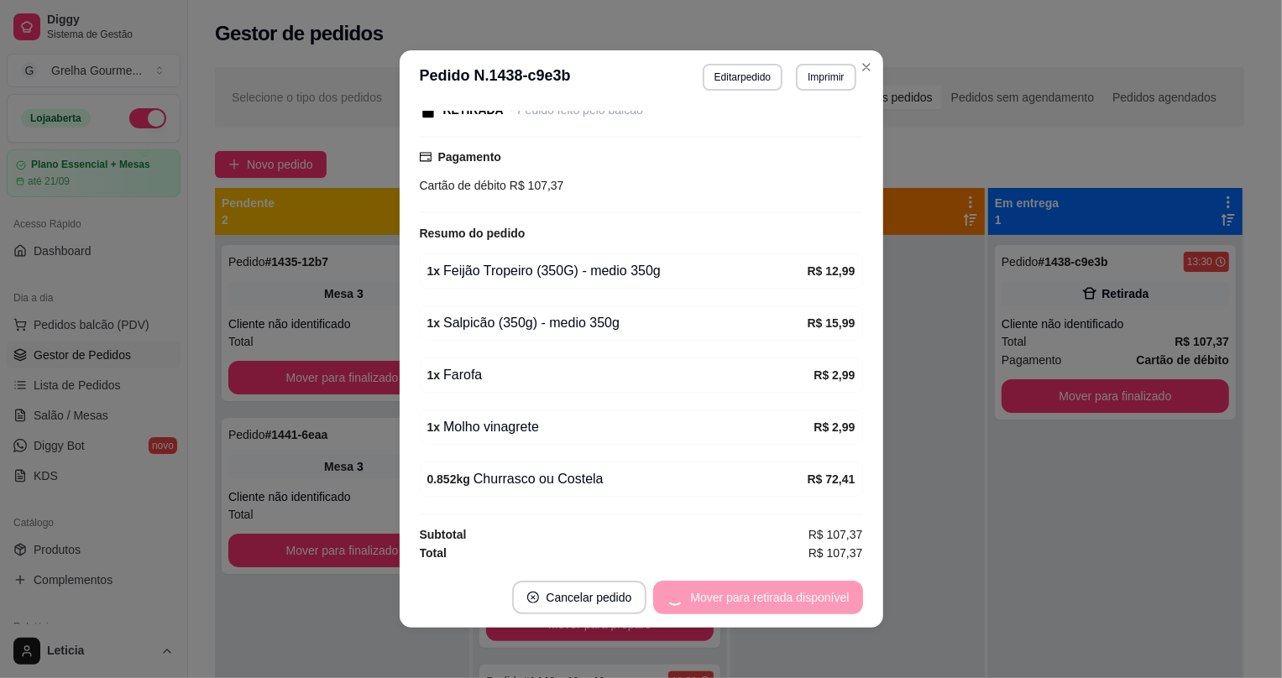
click at [772, 604] on div "Mover para retirada disponível" at bounding box center [757, 598] width 209 height 34
click at [772, 604] on div "Mover para finalizado" at bounding box center [781, 598] width 163 height 34
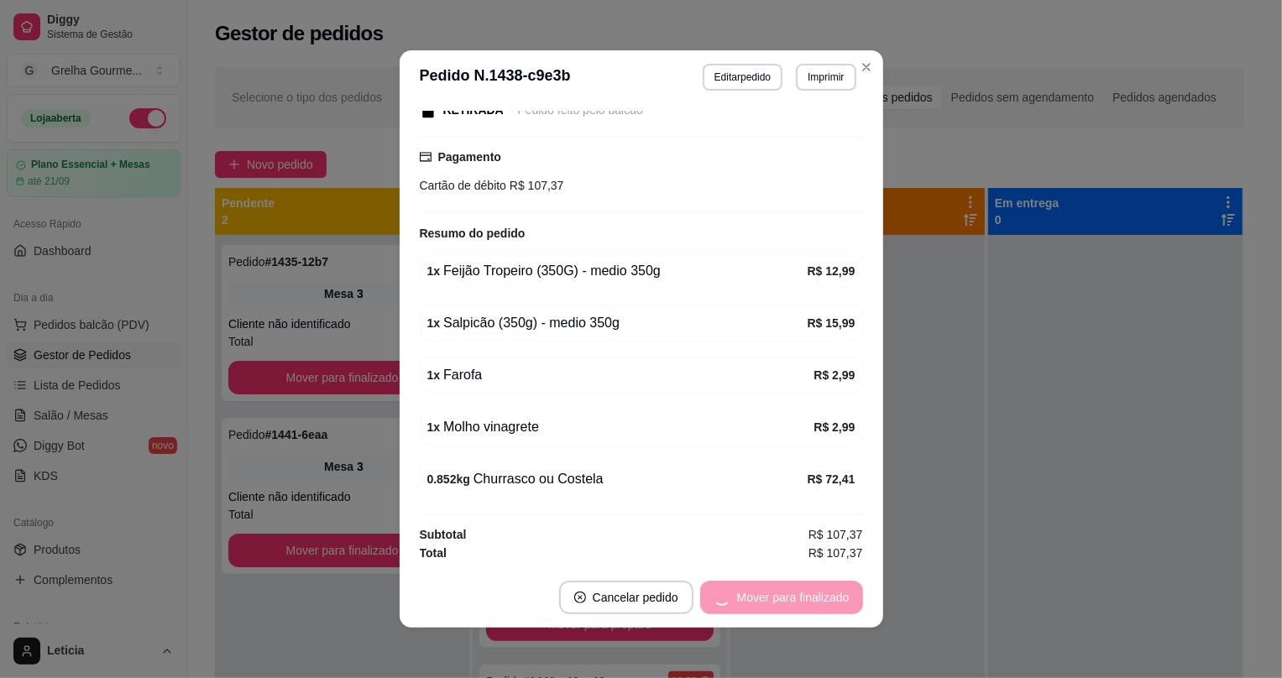
scroll to position [139, 0]
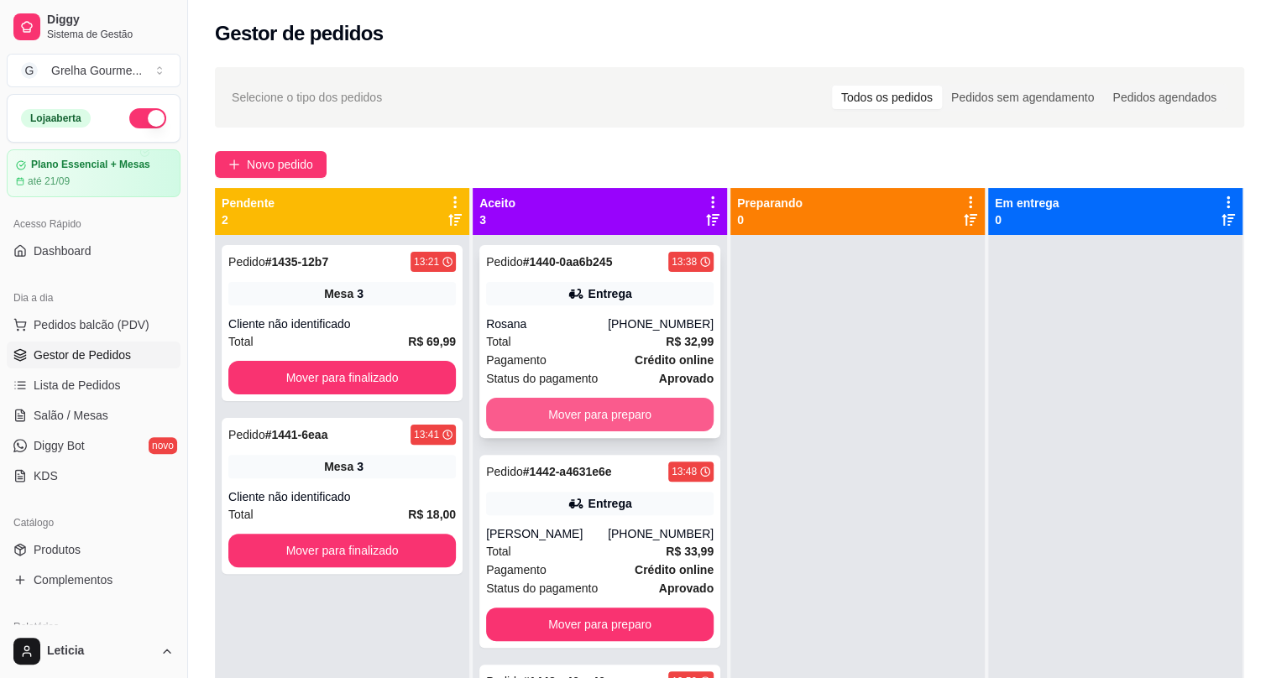
click at [610, 416] on button "Mover para preparo" at bounding box center [600, 415] width 228 height 34
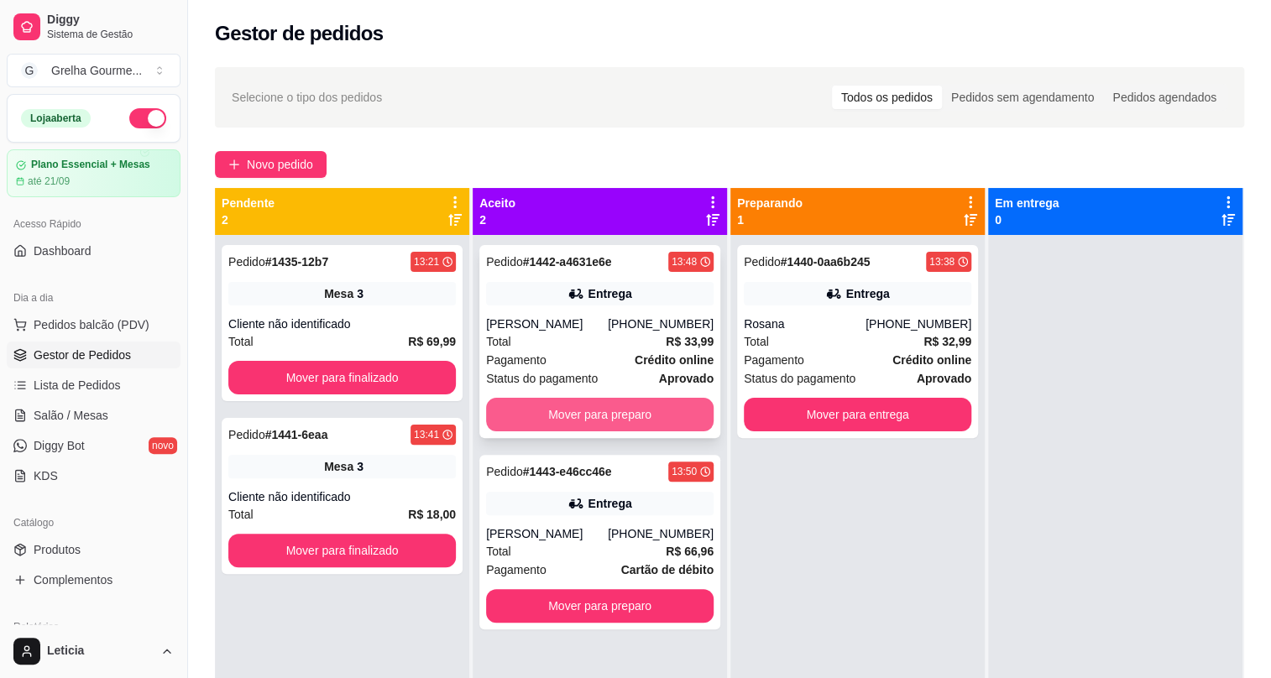
click at [610, 411] on button "Mover para preparo" at bounding box center [600, 415] width 228 height 34
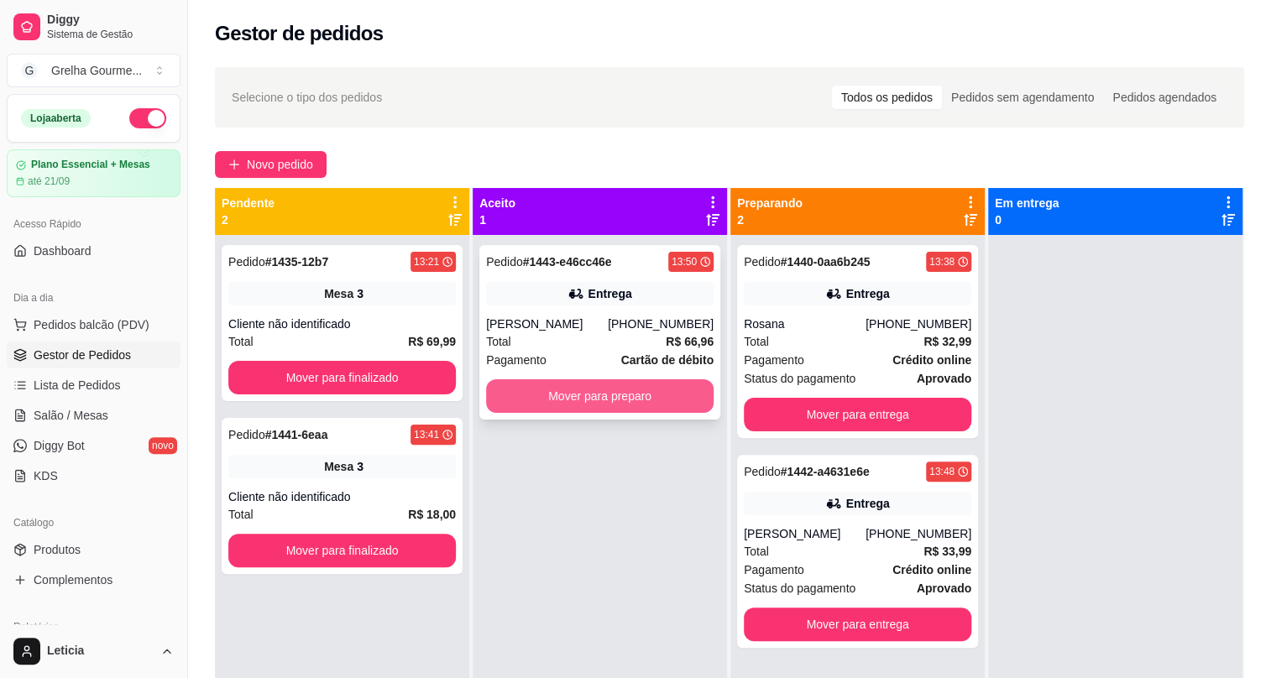
click at [619, 403] on button "Mover para preparo" at bounding box center [600, 397] width 228 height 34
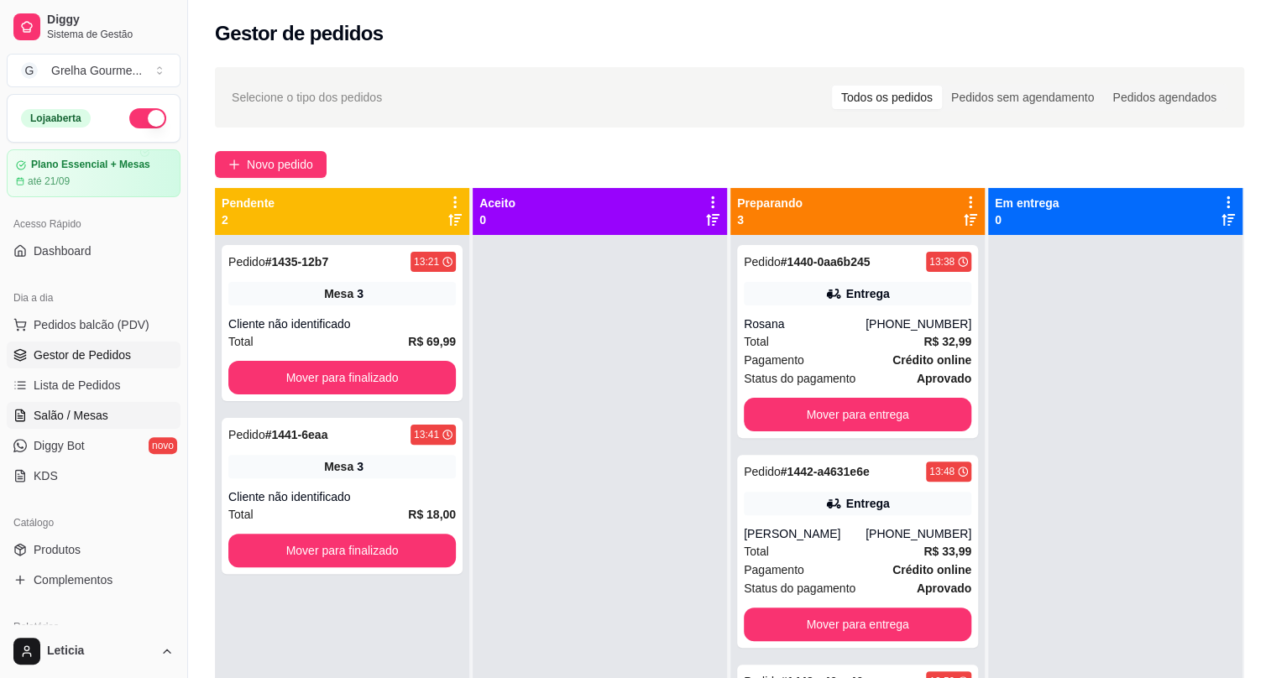
click at [24, 409] on icon at bounding box center [19, 415] width 13 height 13
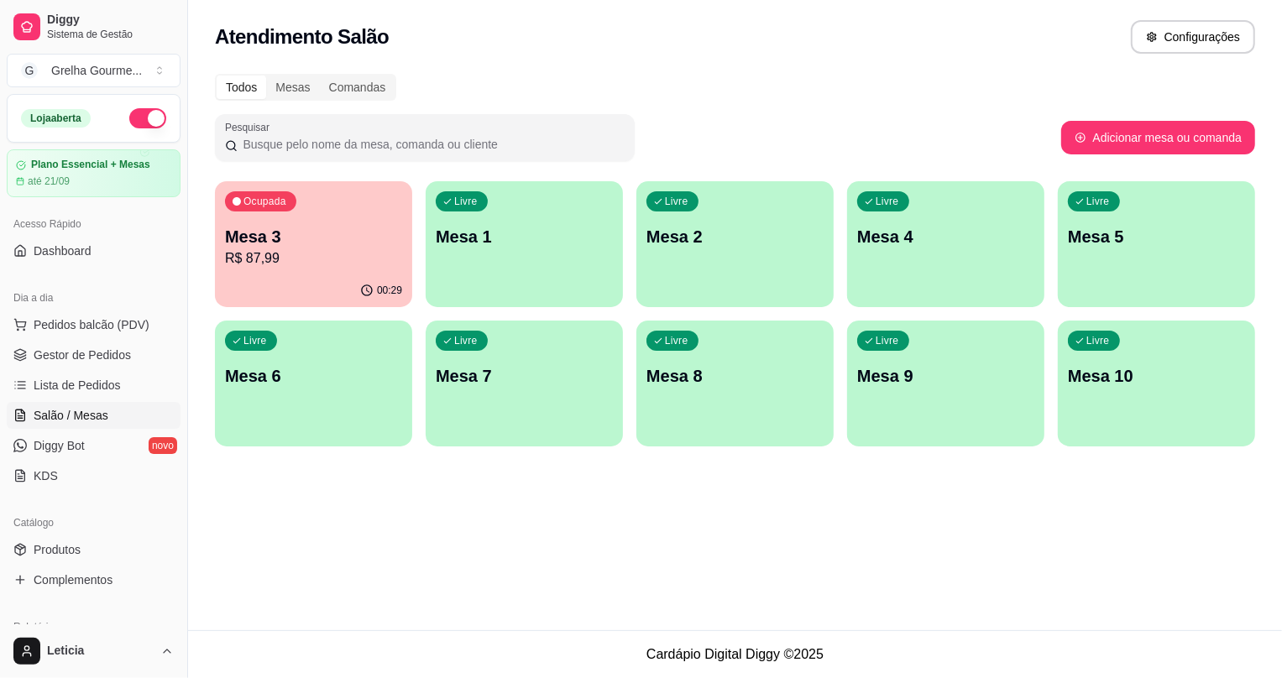
click at [650, 274] on div "Livre Mesa 2" at bounding box center [734, 234] width 197 height 106
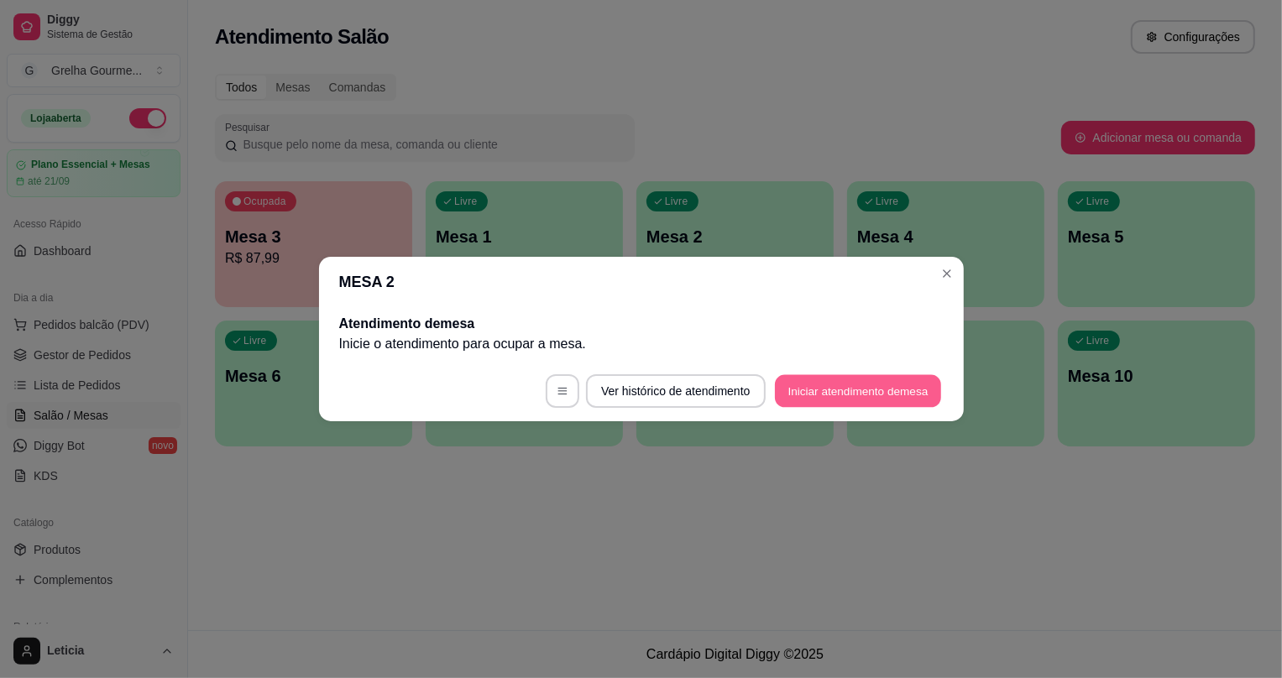
click at [806, 384] on button "Iniciar atendimento de mesa" at bounding box center [858, 391] width 166 height 33
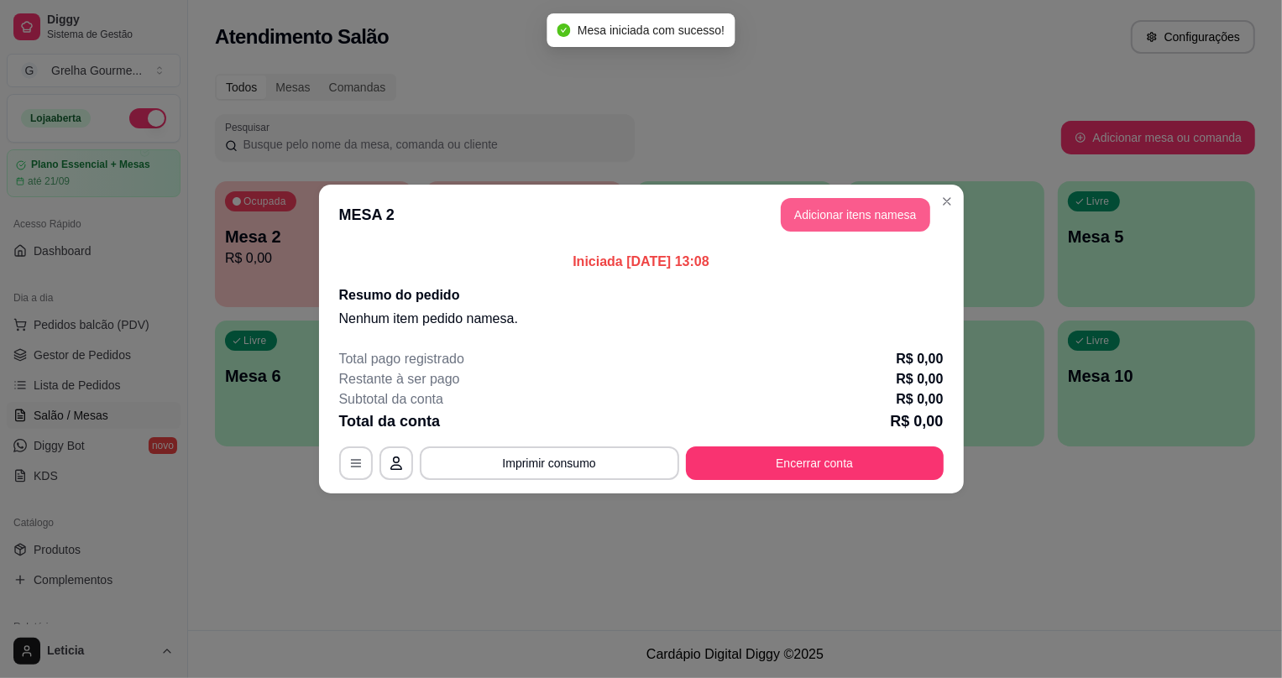
click at [797, 217] on button "Adicionar itens na mesa" at bounding box center [855, 215] width 149 height 34
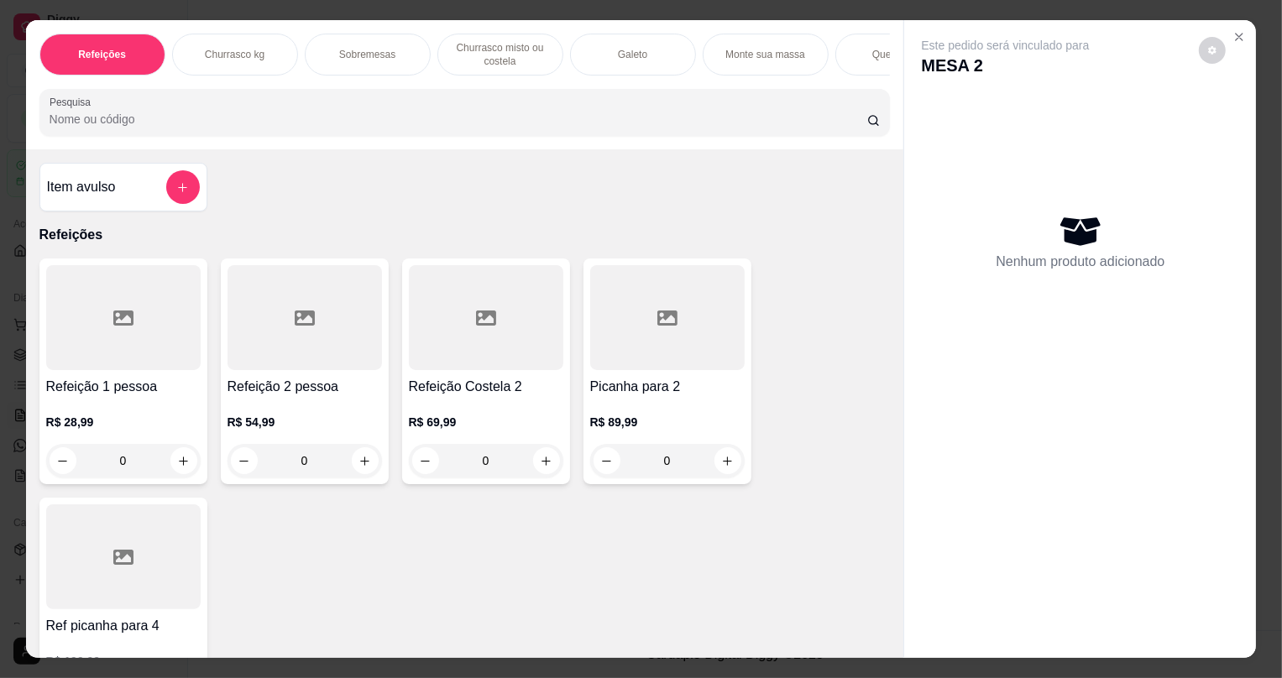
click at [176, 470] on div "0" at bounding box center [123, 461] width 155 height 34
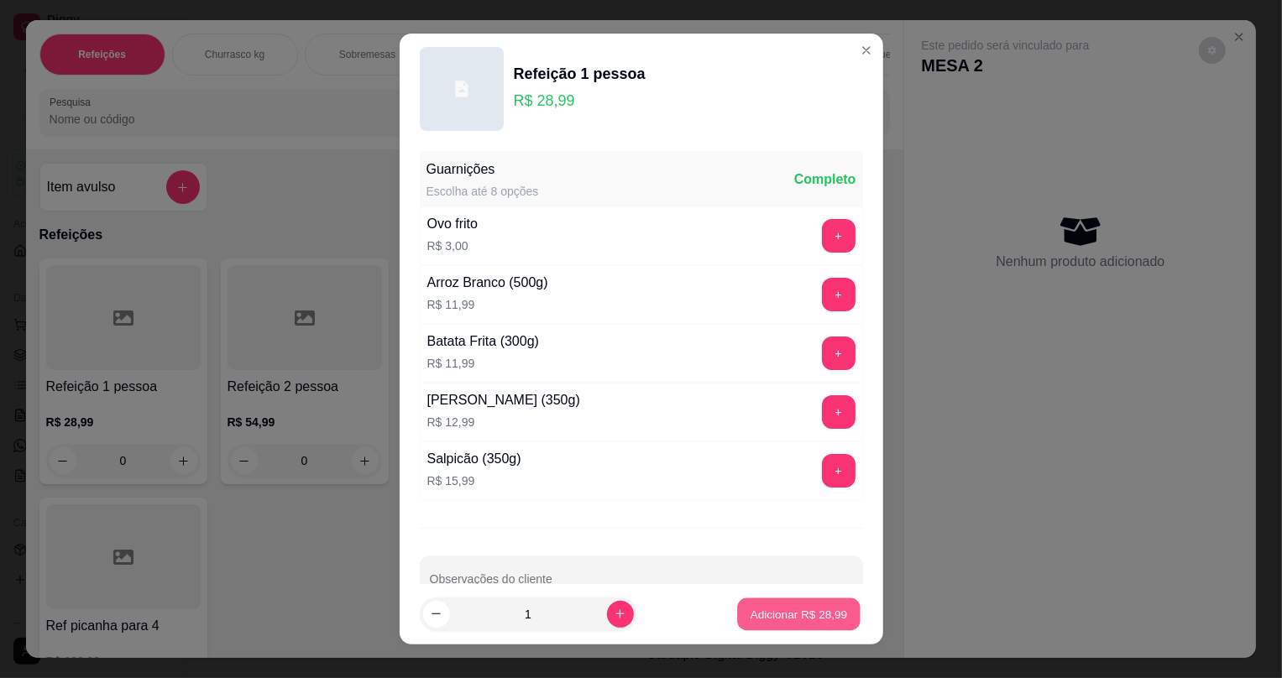
click at [738, 600] on button "Adicionar R$ 28,99" at bounding box center [799, 614] width 123 height 33
type input "1"
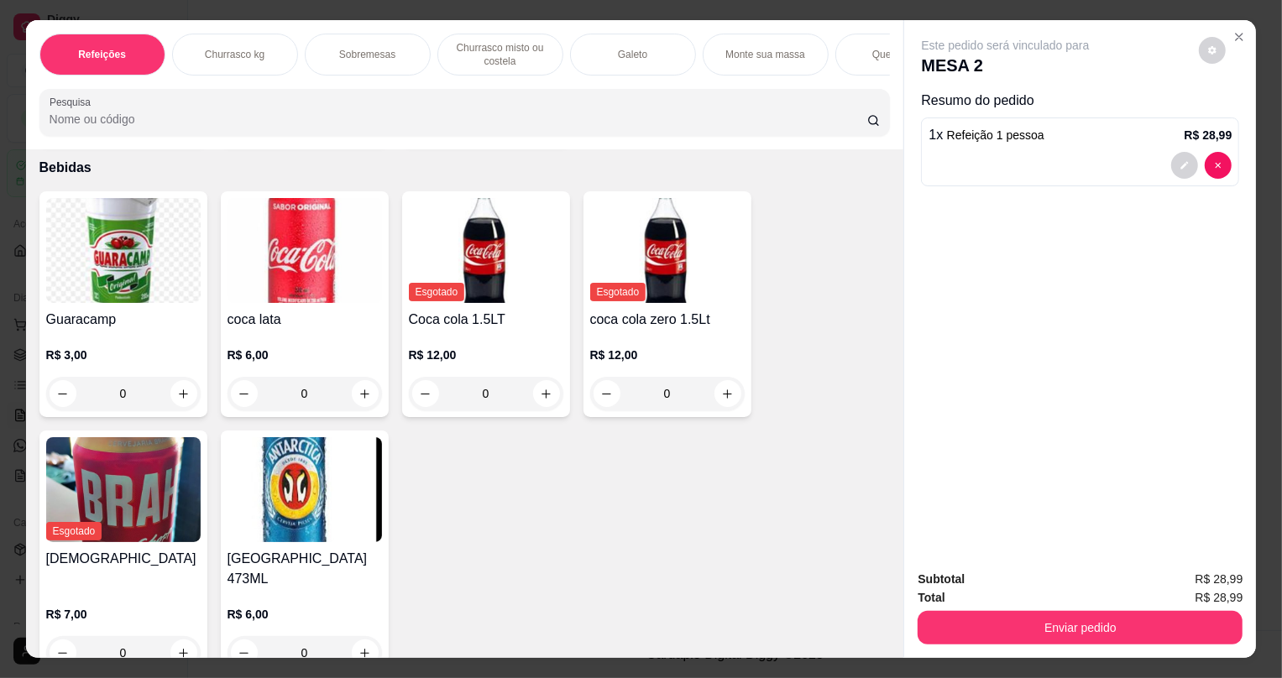
scroll to position [4296, 0]
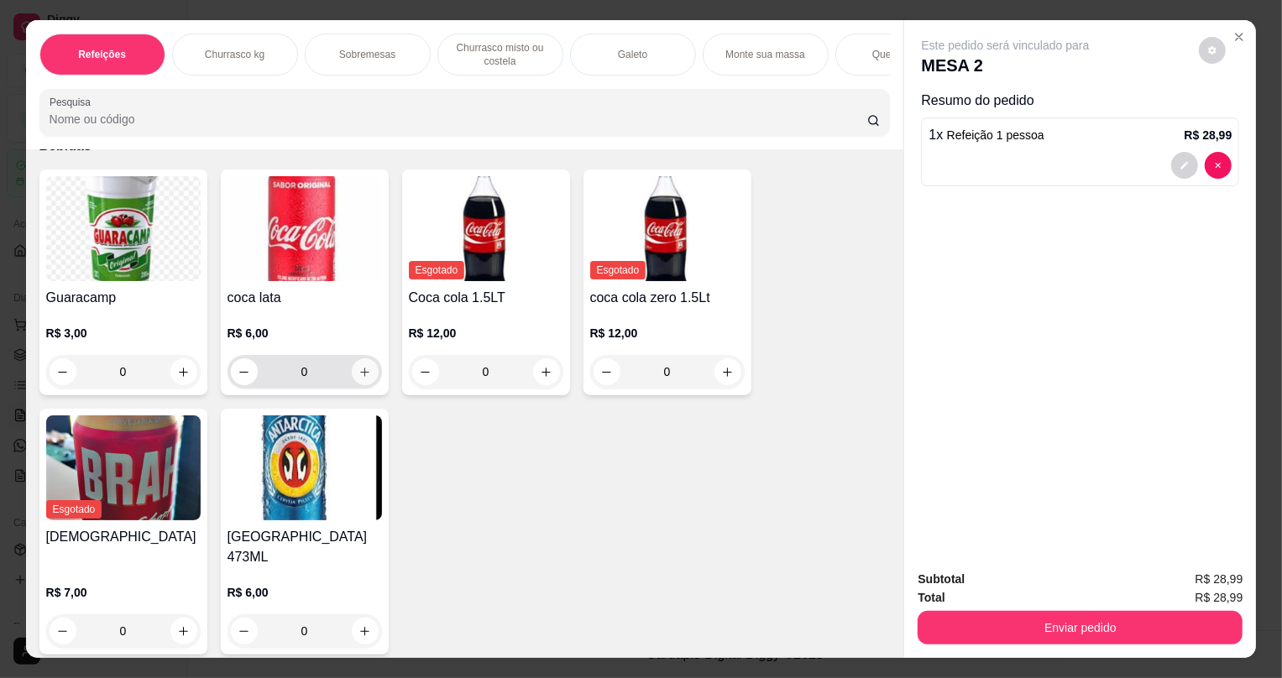
click at [360, 385] on button "increase-product-quantity" at bounding box center [365, 372] width 27 height 27
type input "1"
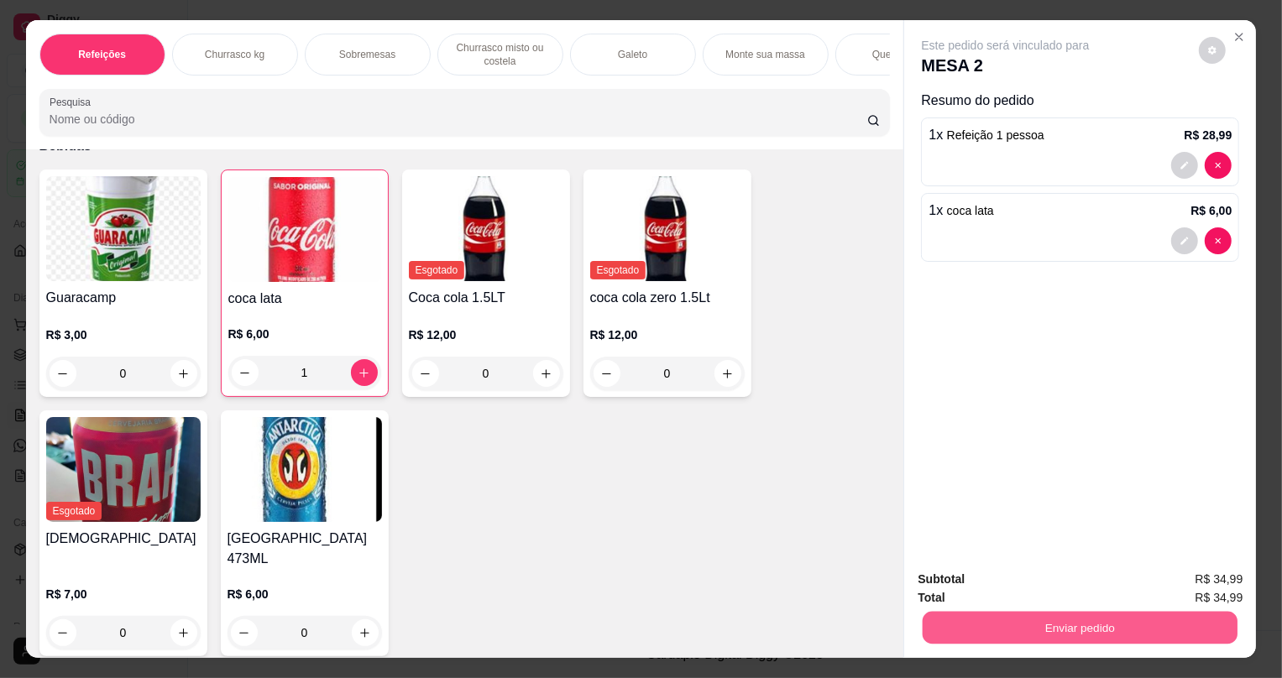
click at [977, 621] on button "Enviar pedido" at bounding box center [1080, 627] width 315 height 33
click at [980, 584] on button "Não registrar e enviar pedido" at bounding box center [1026, 587] width 175 height 32
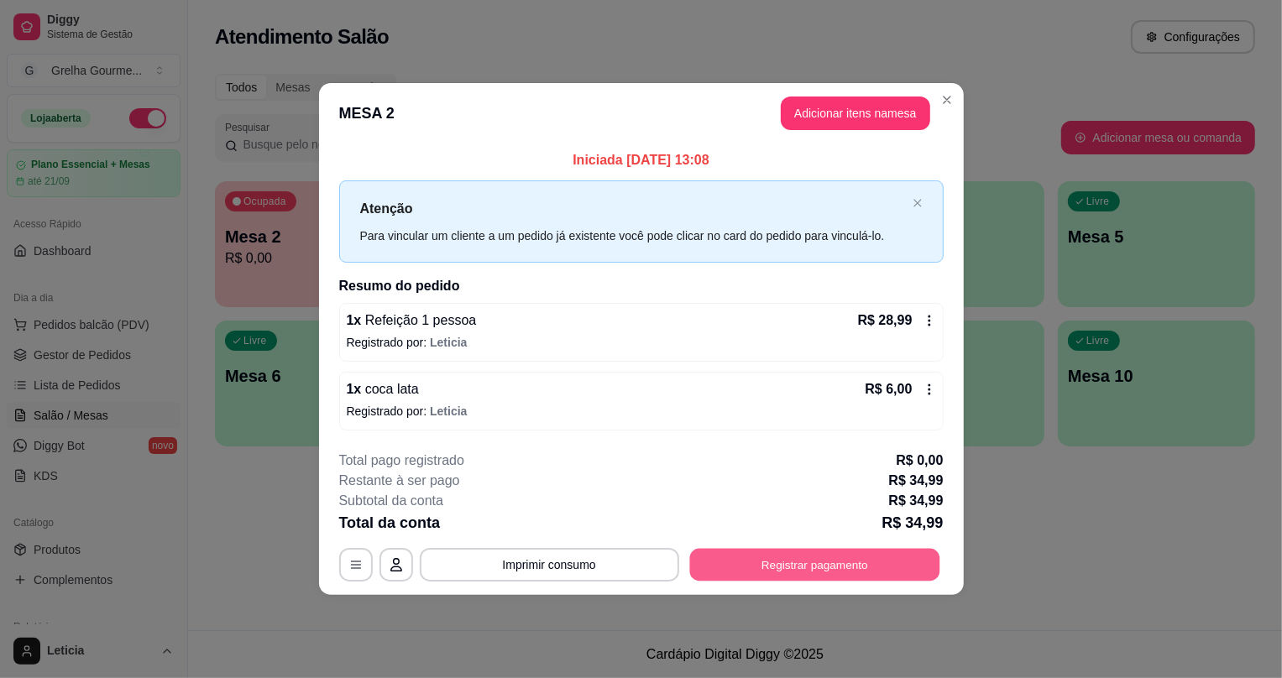
click at [693, 558] on button "Registrar pagamento" at bounding box center [814, 564] width 250 height 33
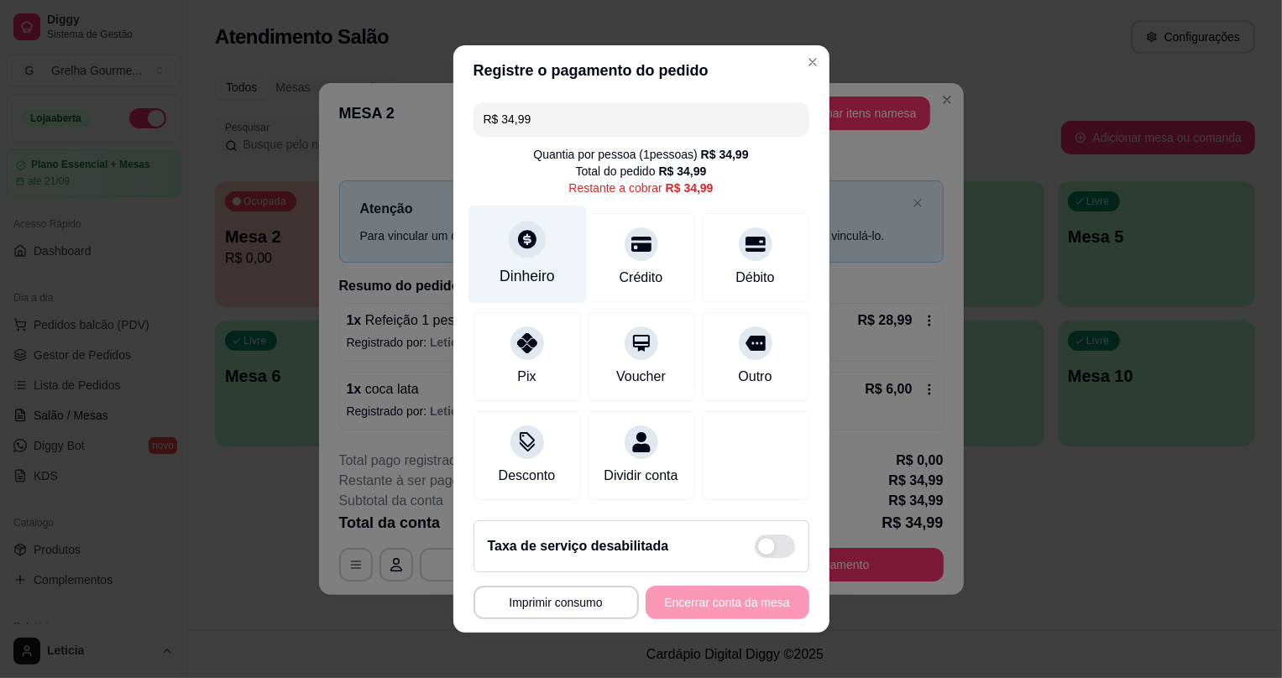
click at [512, 265] on div "Dinheiro" at bounding box center [527, 276] width 55 height 22
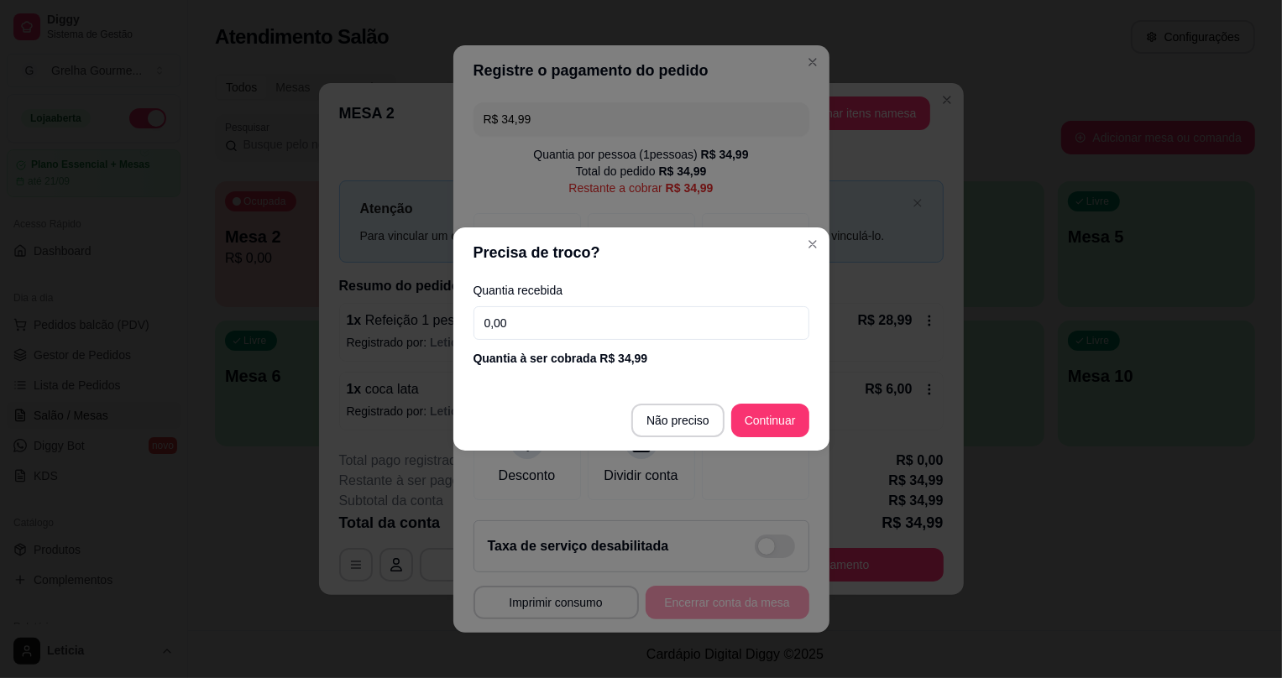
click at [577, 330] on input "0,00" at bounding box center [642, 323] width 336 height 34
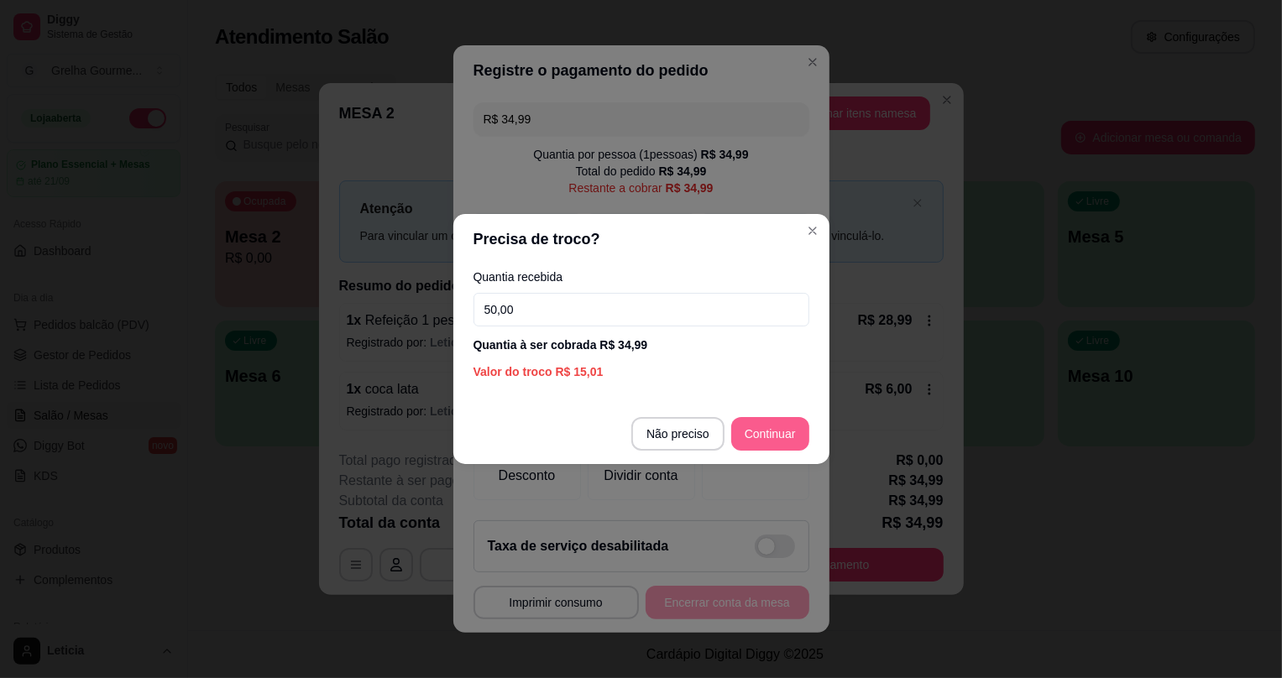
type input "50,00"
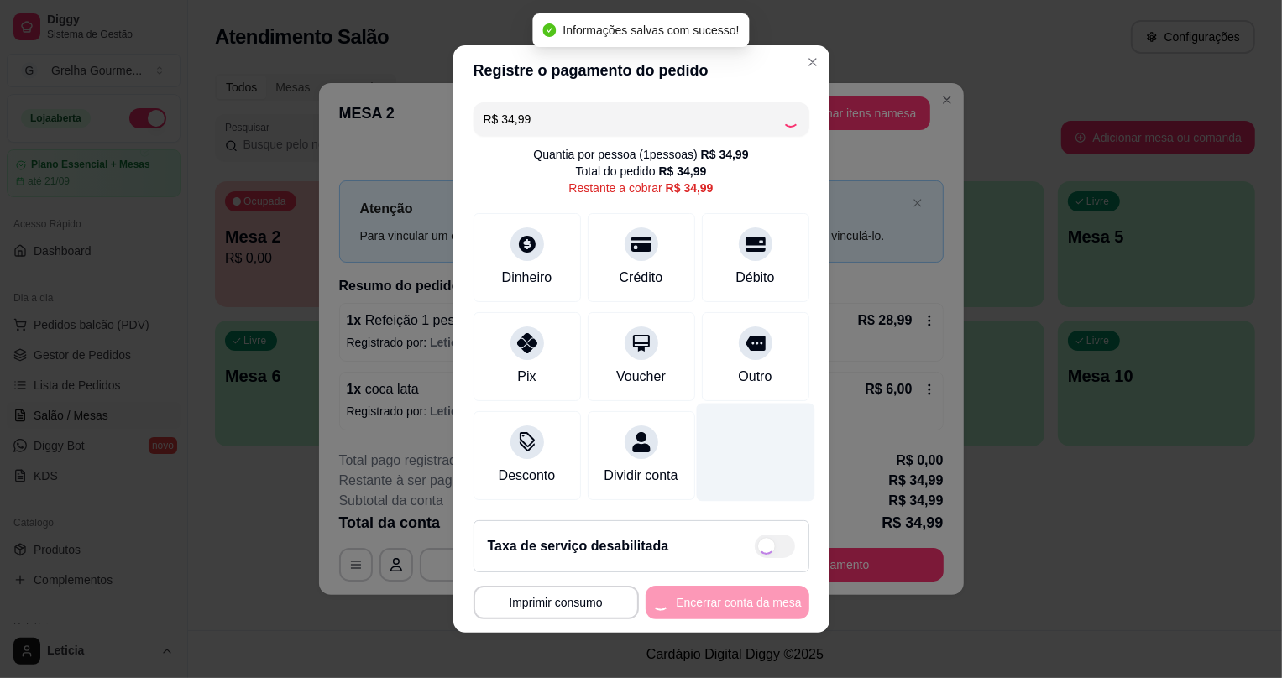
type input "R$ 0,00"
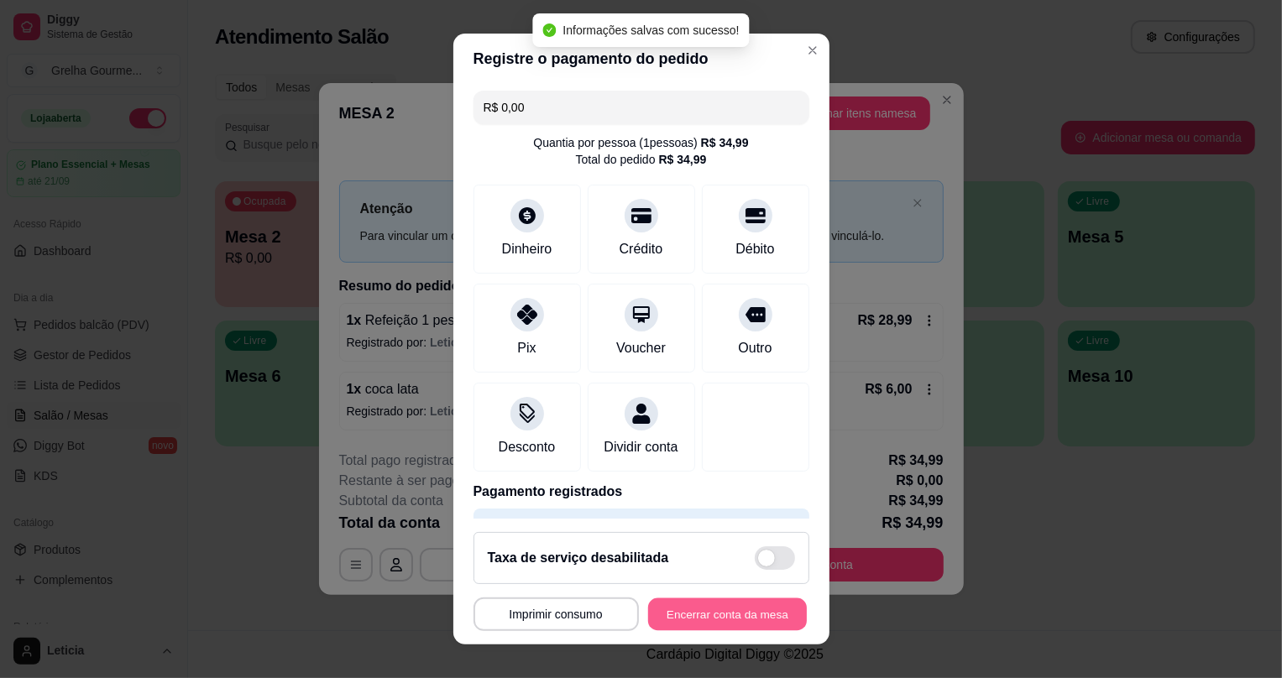
click at [684, 612] on button "Encerrar conta da mesa" at bounding box center [727, 614] width 159 height 33
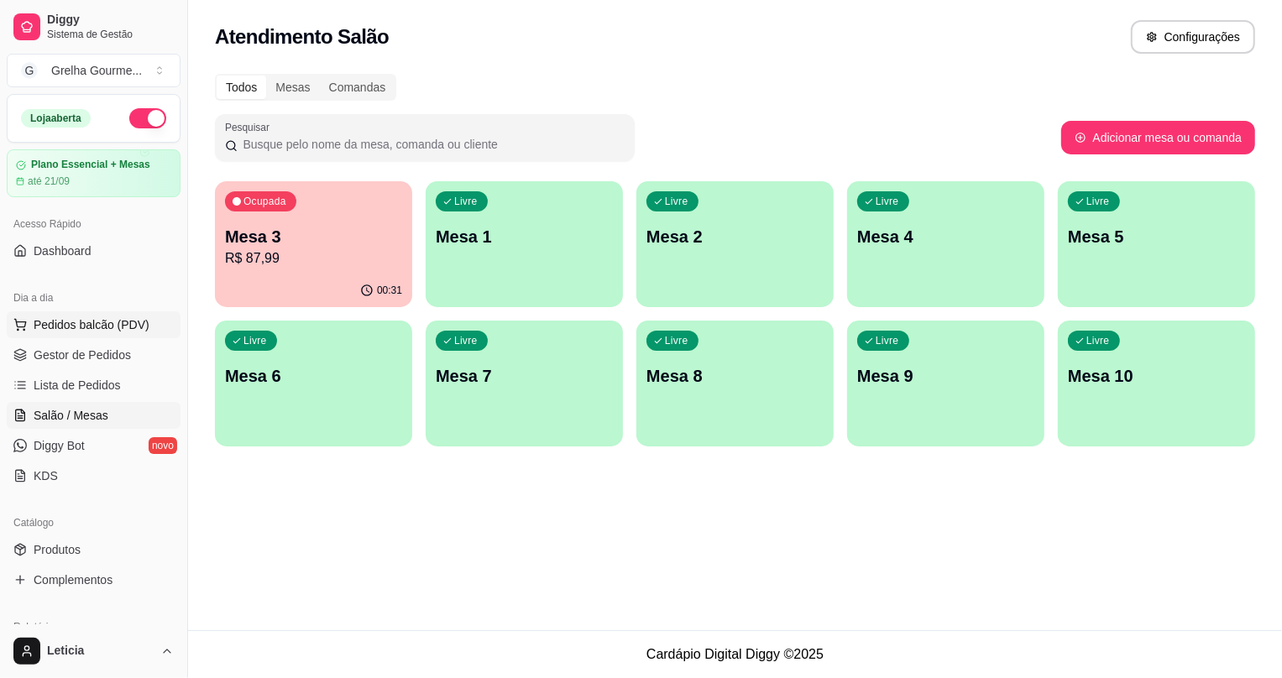
click at [81, 326] on span "Pedidos balcão (PDV)" at bounding box center [92, 325] width 116 height 17
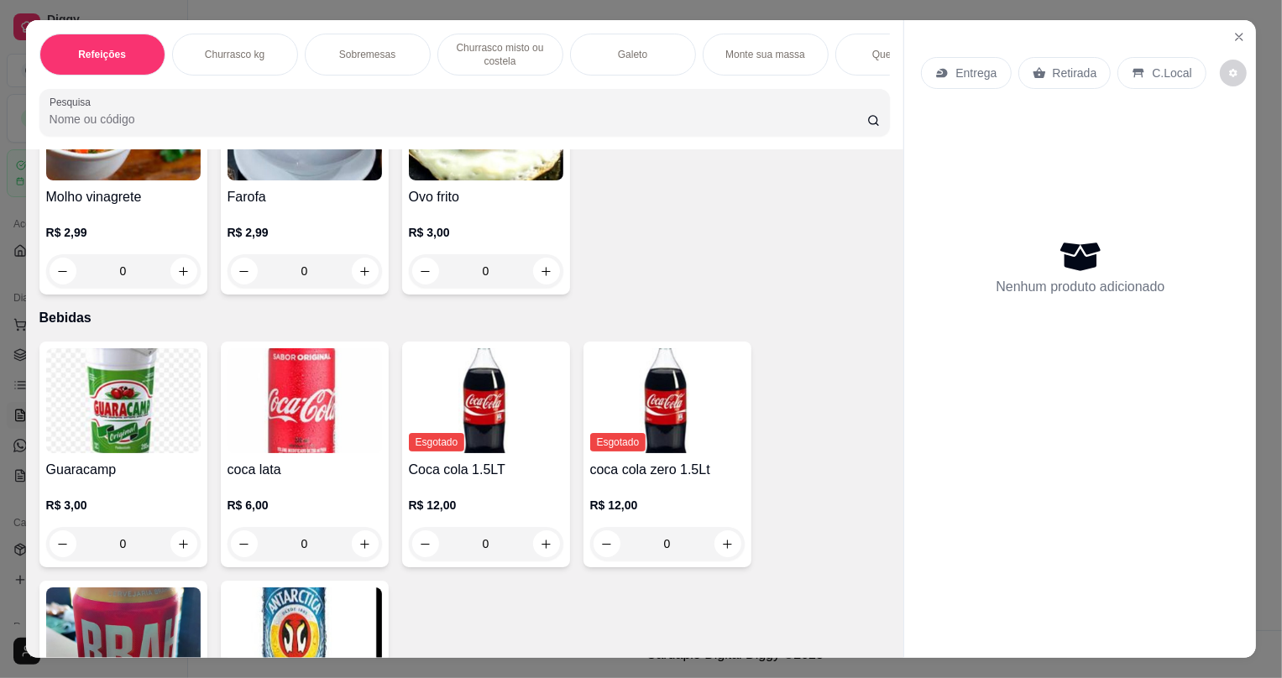
scroll to position [4294, 0]
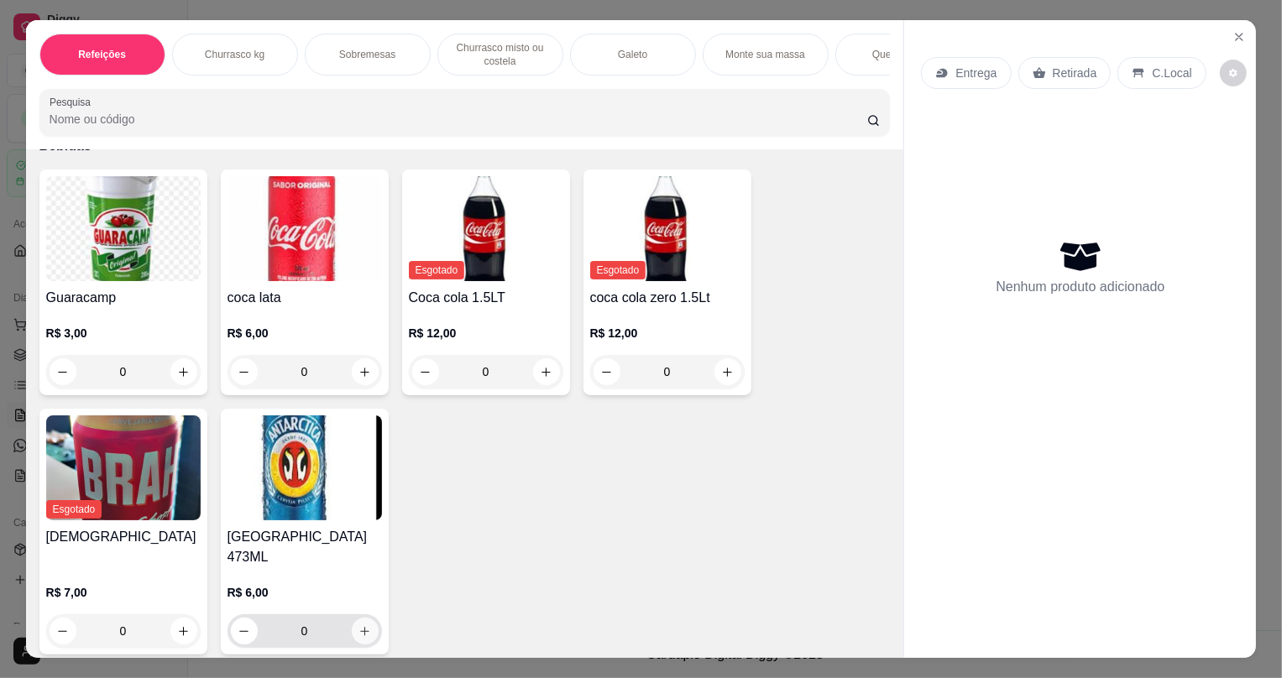
click at [360, 627] on icon "increase-product-quantity" at bounding box center [364, 631] width 9 height 9
type input "1"
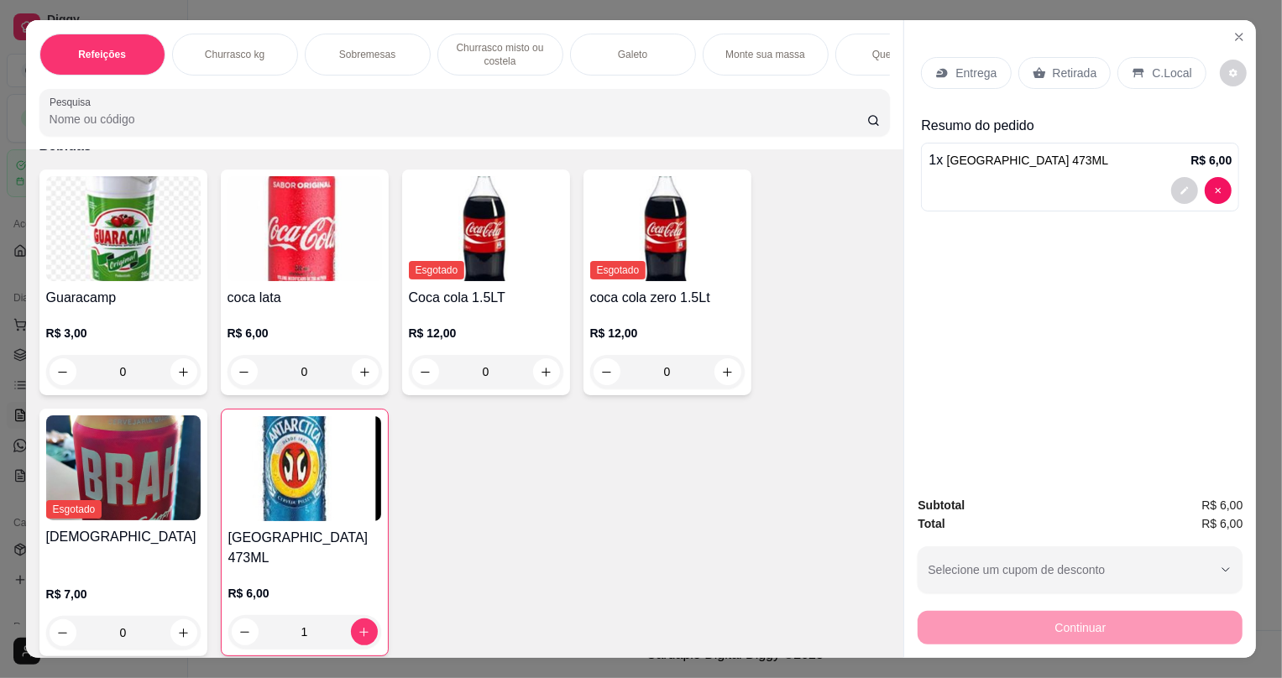
click at [1041, 73] on div "Retirada" at bounding box center [1065, 73] width 93 height 32
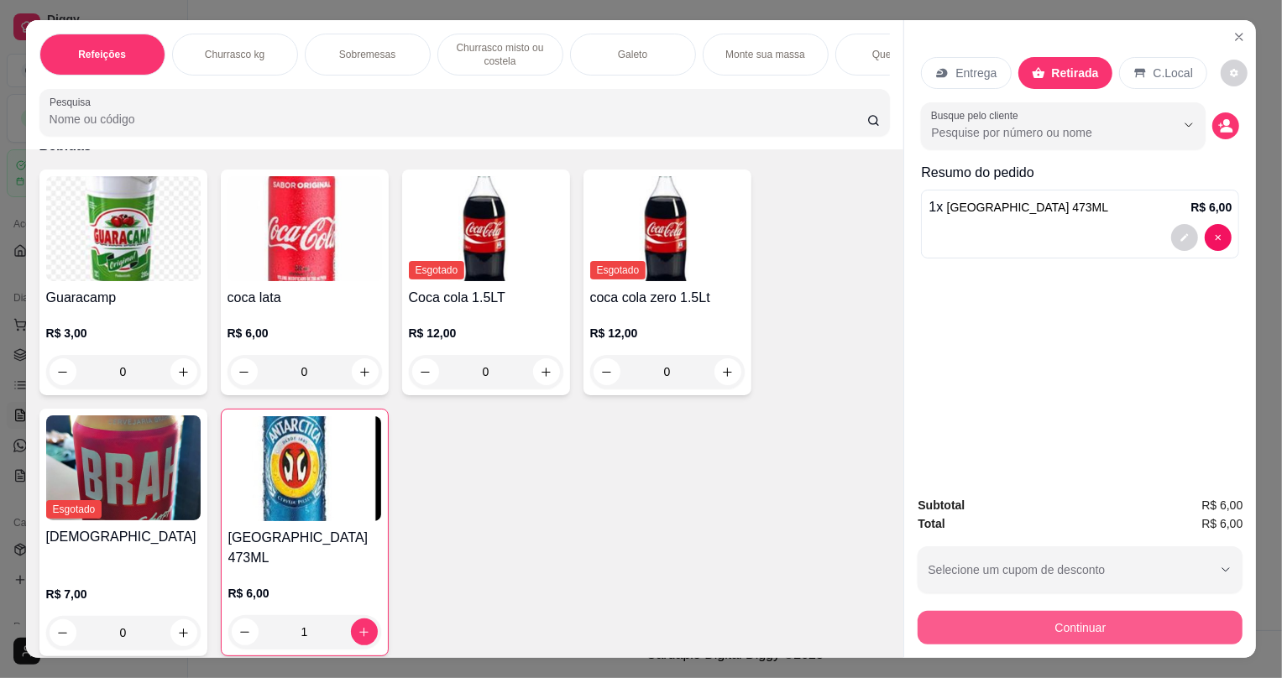
click at [998, 629] on button "Continuar" at bounding box center [1080, 628] width 325 height 34
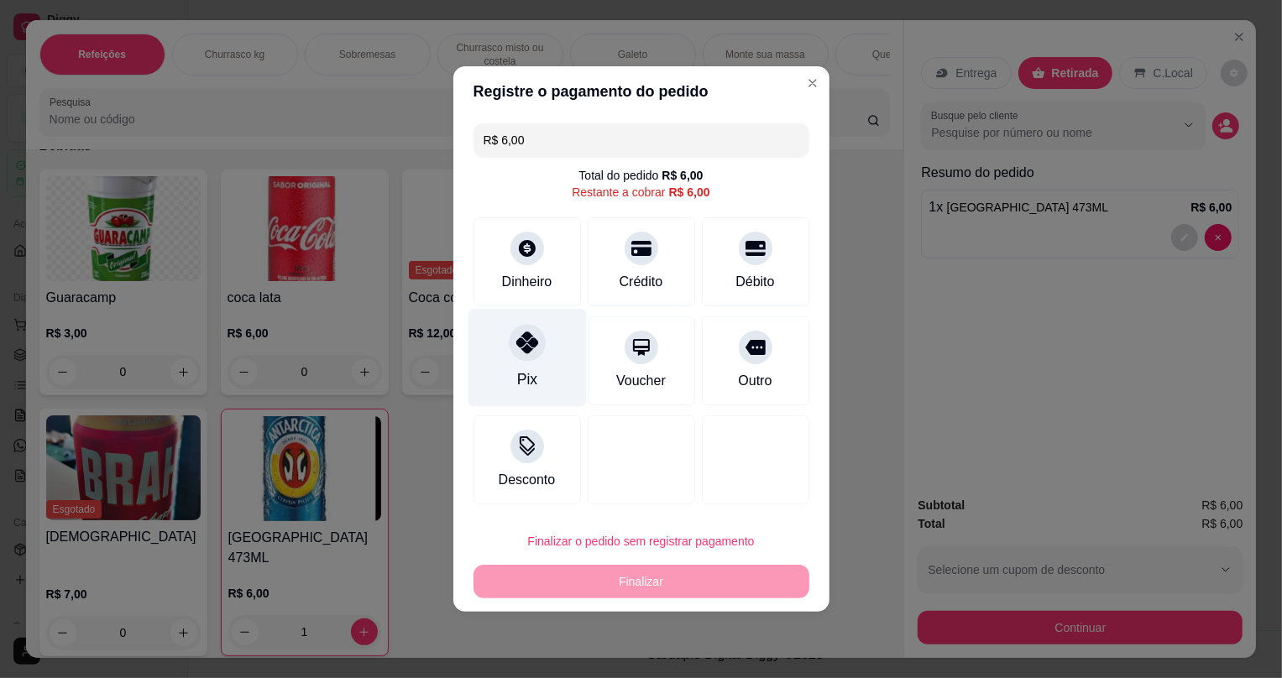
click at [517, 348] on icon at bounding box center [527, 343] width 22 height 22
type input "R$ 0,00"
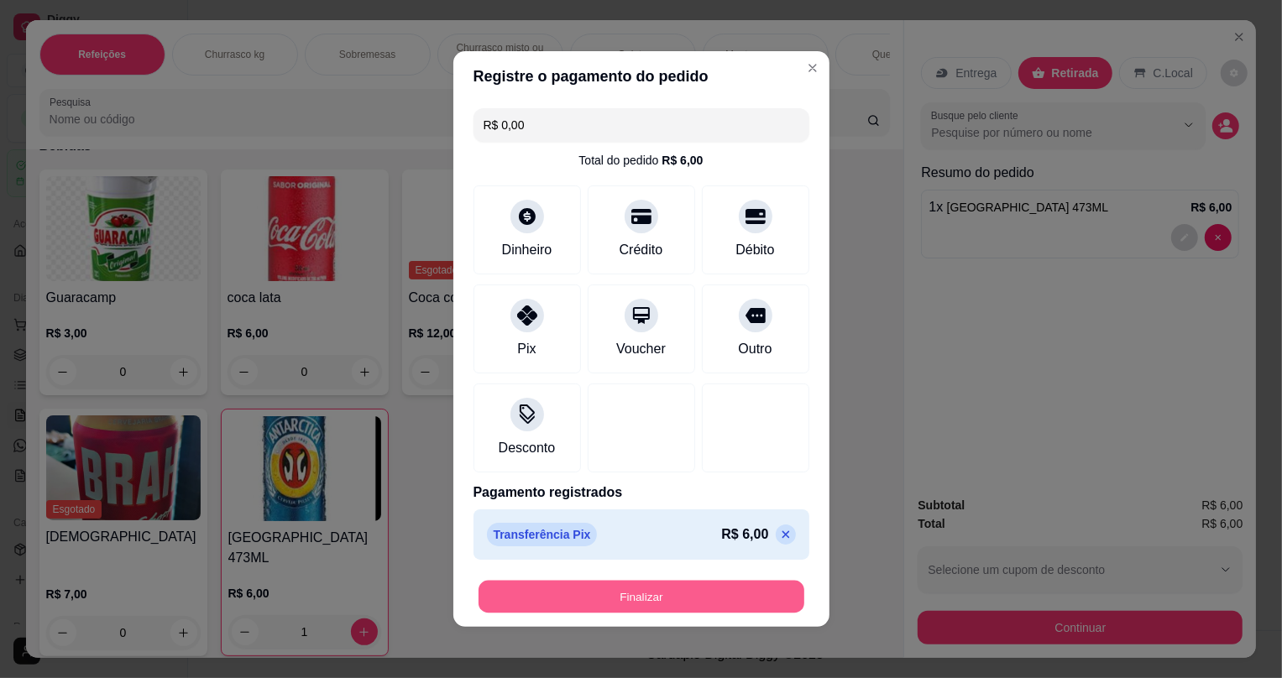
click at [631, 590] on button "Finalizar" at bounding box center [642, 597] width 326 height 33
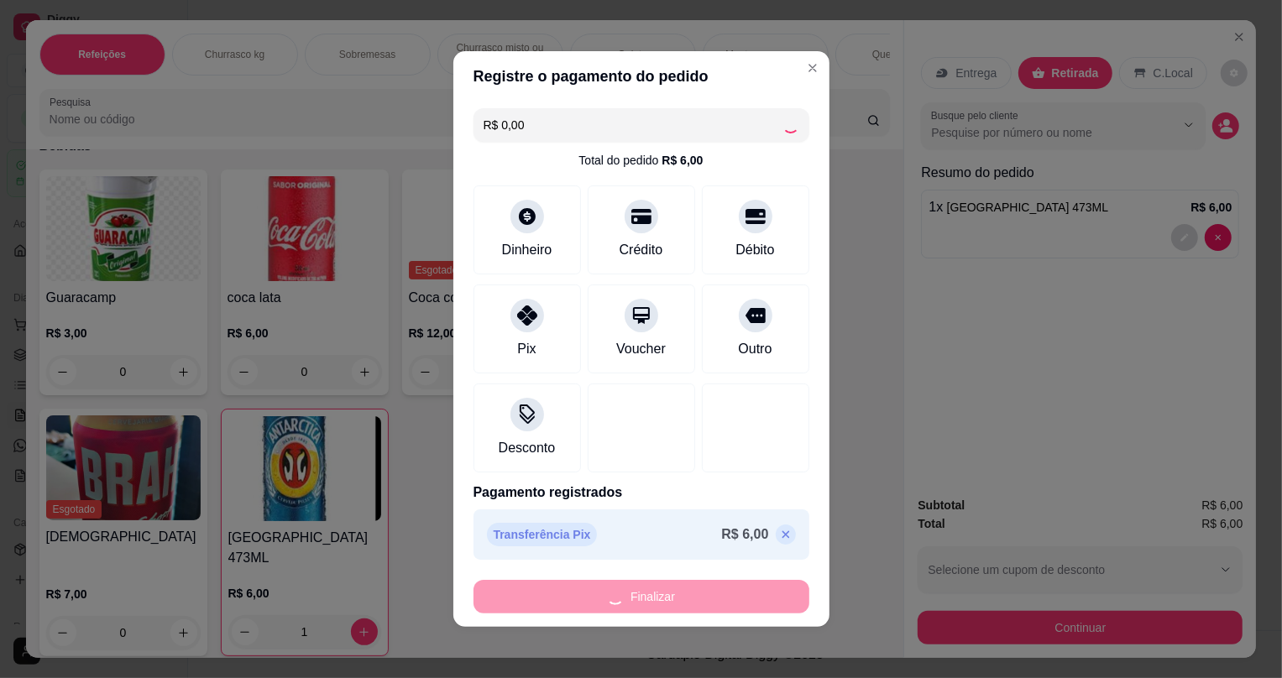
type input "0"
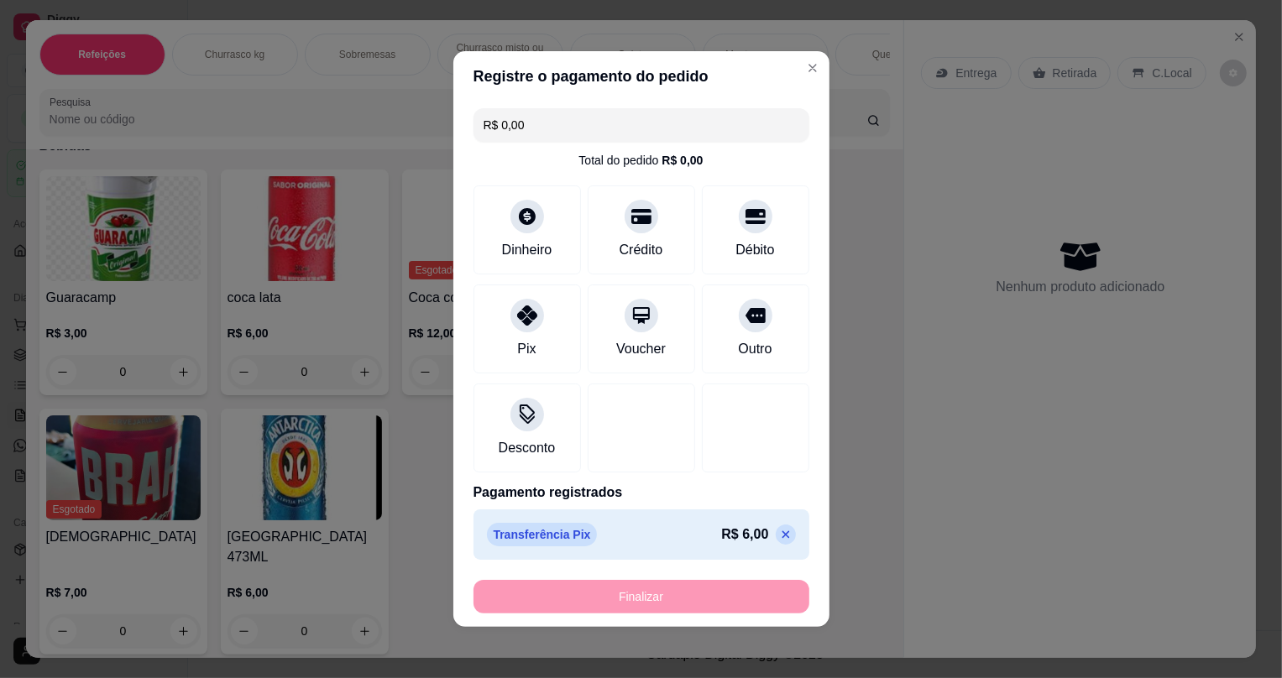
type input "-R$ 6,00"
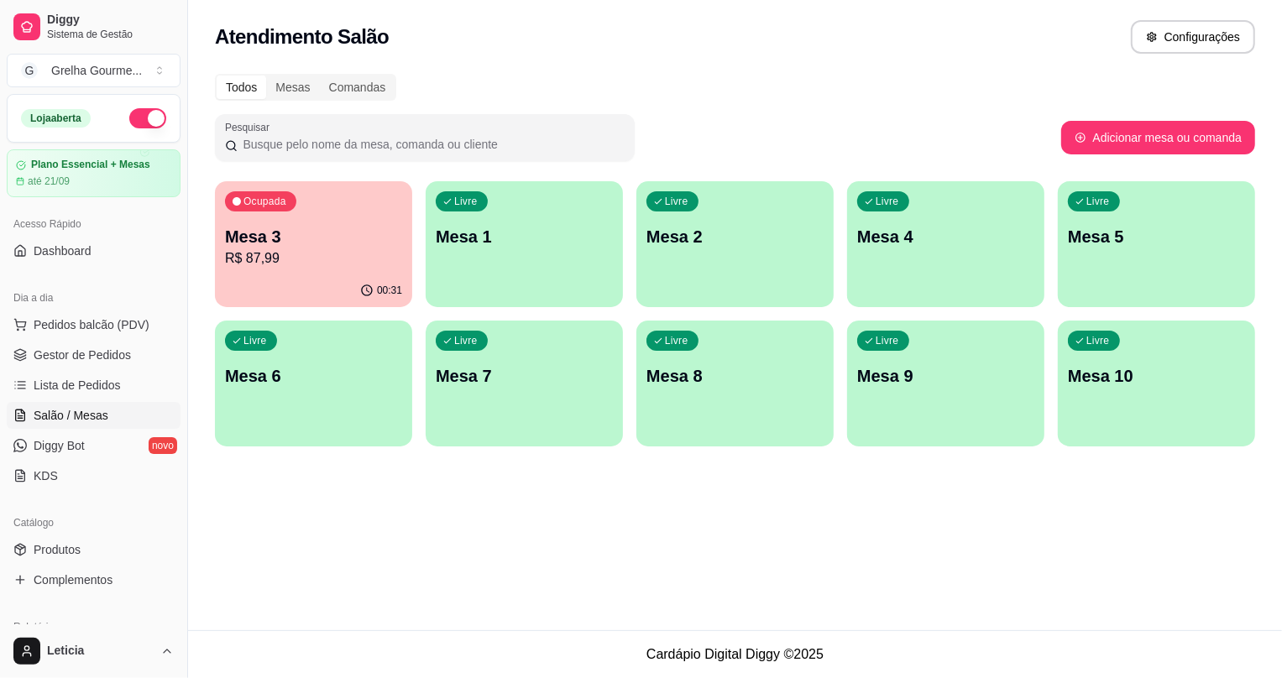
click at [261, 278] on div "00:31" at bounding box center [313, 291] width 197 height 33
click at [74, 360] on span "Gestor de Pedidos" at bounding box center [82, 355] width 97 height 17
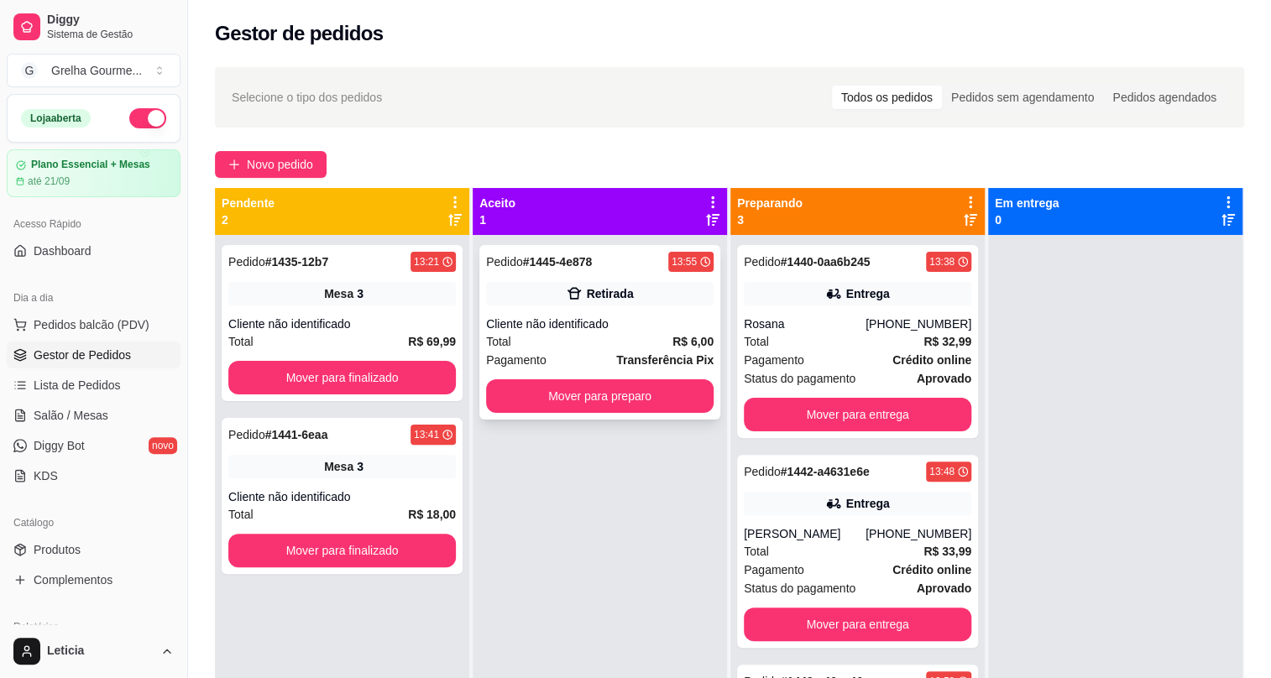
click at [535, 357] on span "Pagamento" at bounding box center [516, 360] width 60 height 18
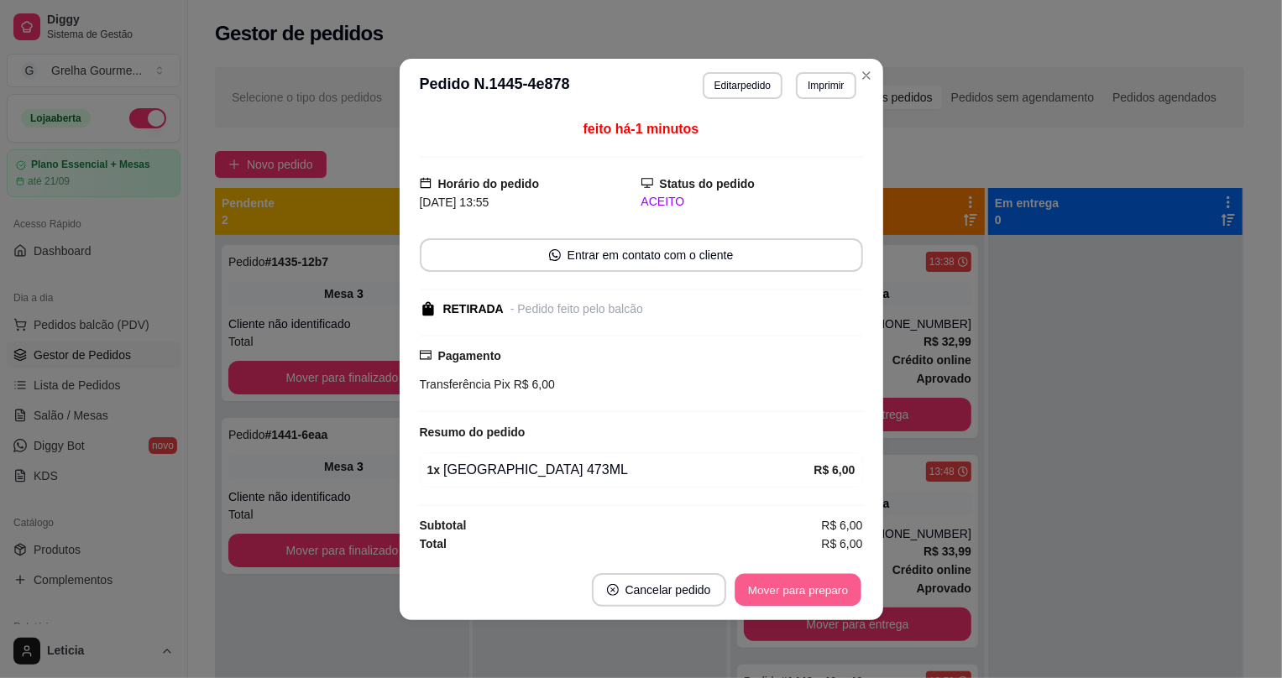
click at [782, 595] on button "Mover para preparo" at bounding box center [798, 590] width 126 height 33
click at [781, 595] on div "Mover para preparo" at bounding box center [787, 591] width 154 height 34
click at [781, 595] on button "Mover para retirada disponível" at bounding box center [770, 591] width 186 height 34
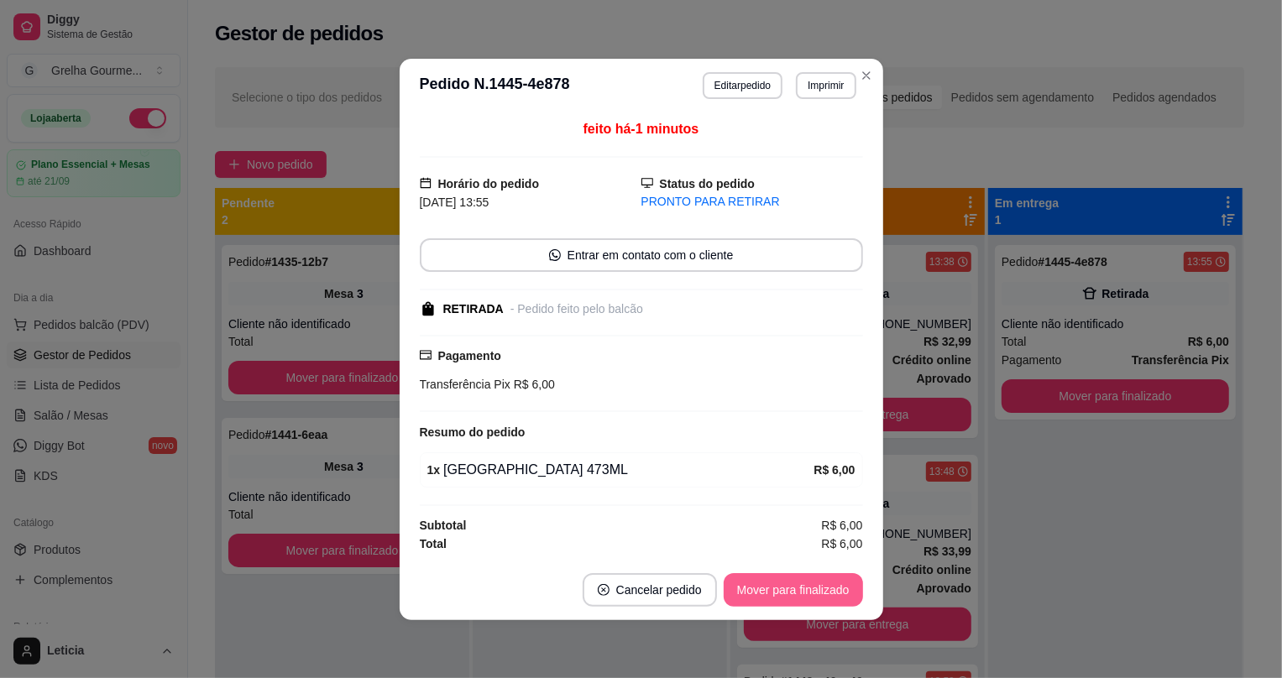
click at [781, 595] on button "Mover para finalizado" at bounding box center [793, 591] width 139 height 34
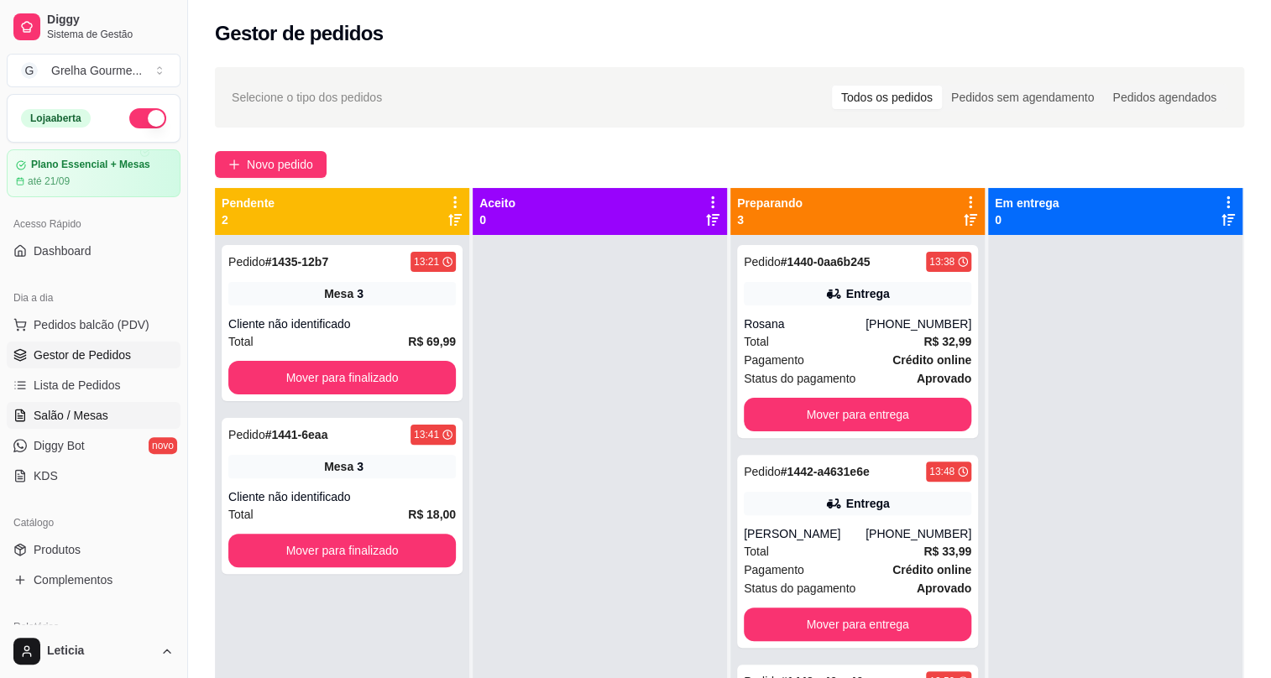
click at [122, 413] on link "Salão / Mesas" at bounding box center [94, 415] width 174 height 27
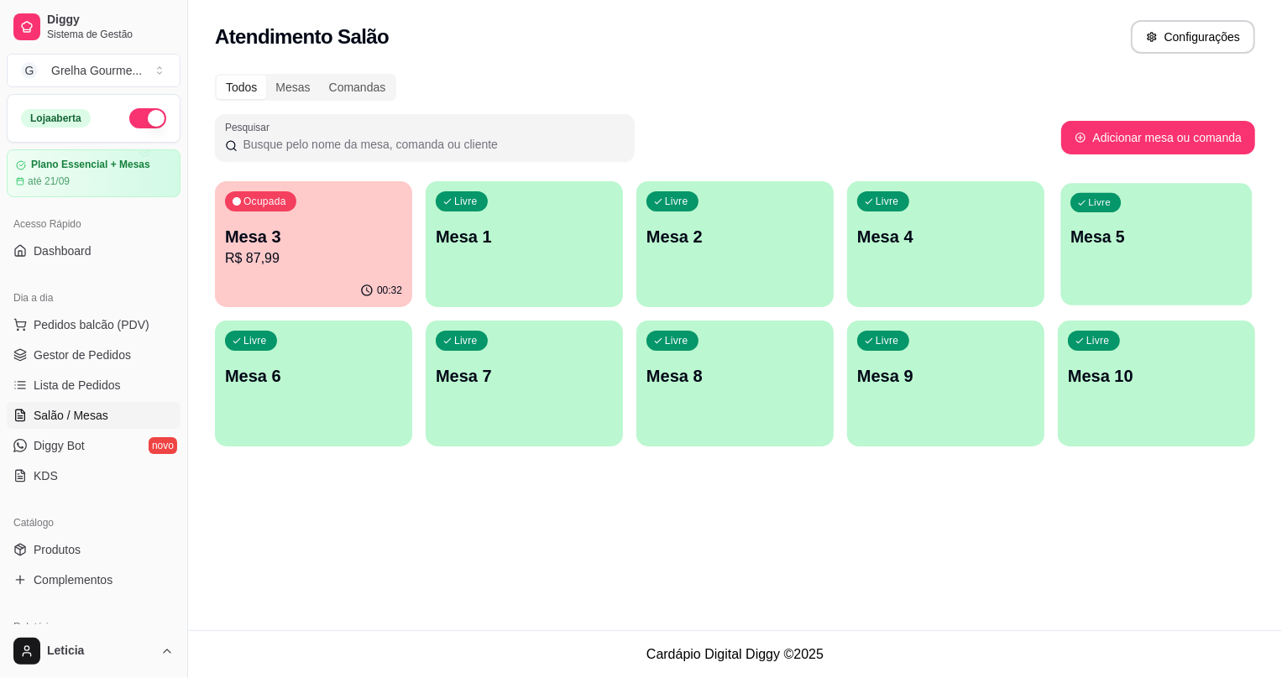
click at [1148, 258] on div "Livre Mesa 5" at bounding box center [1156, 234] width 191 height 102
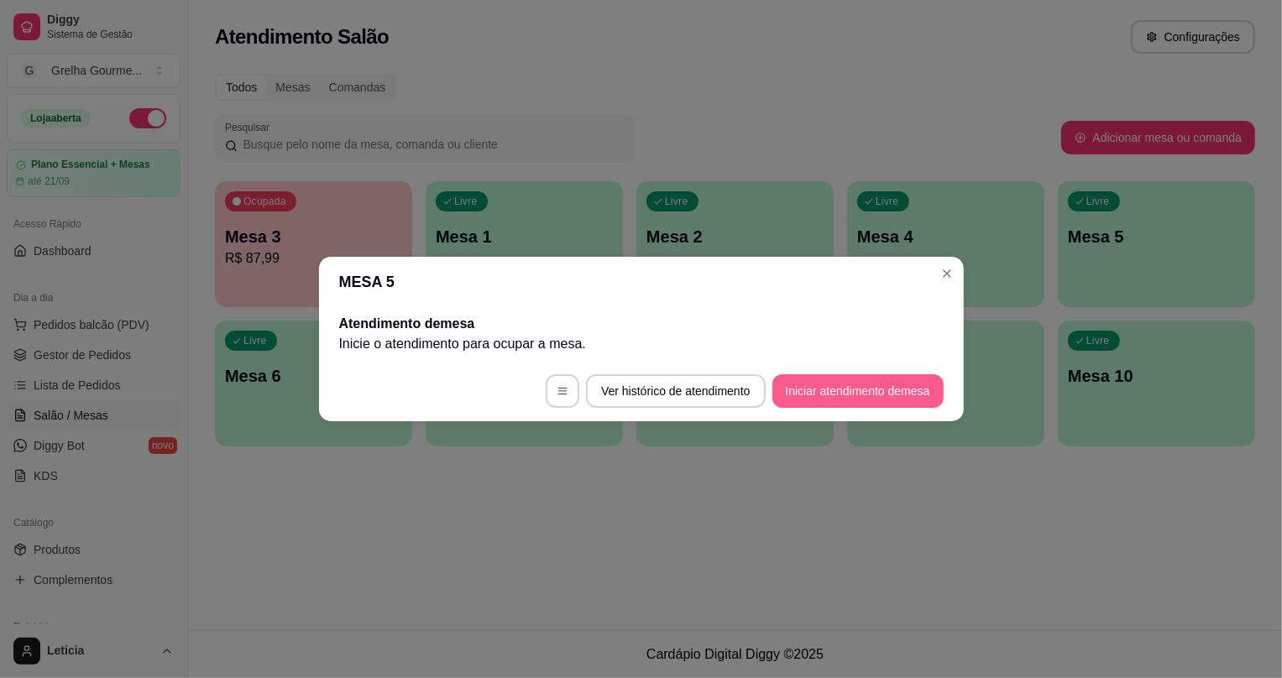
click at [798, 390] on button "Iniciar atendimento de mesa" at bounding box center [858, 392] width 171 height 34
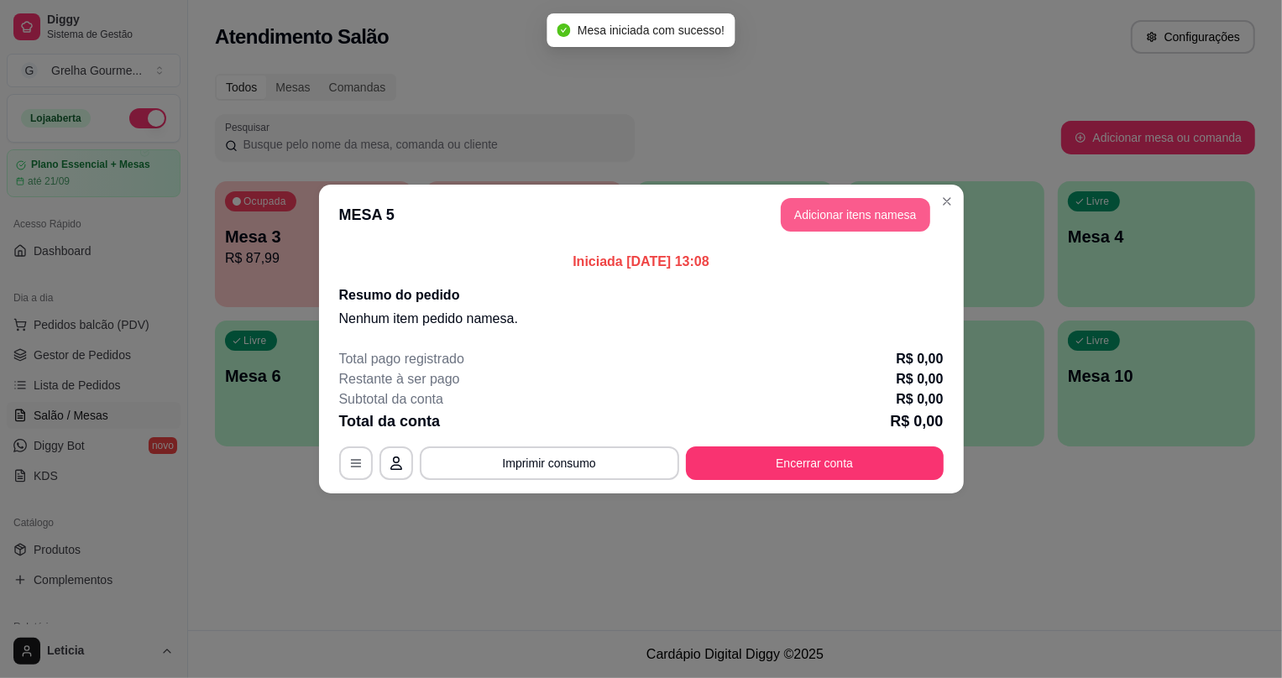
click at [828, 226] on button "Adicionar itens na mesa" at bounding box center [855, 215] width 149 height 34
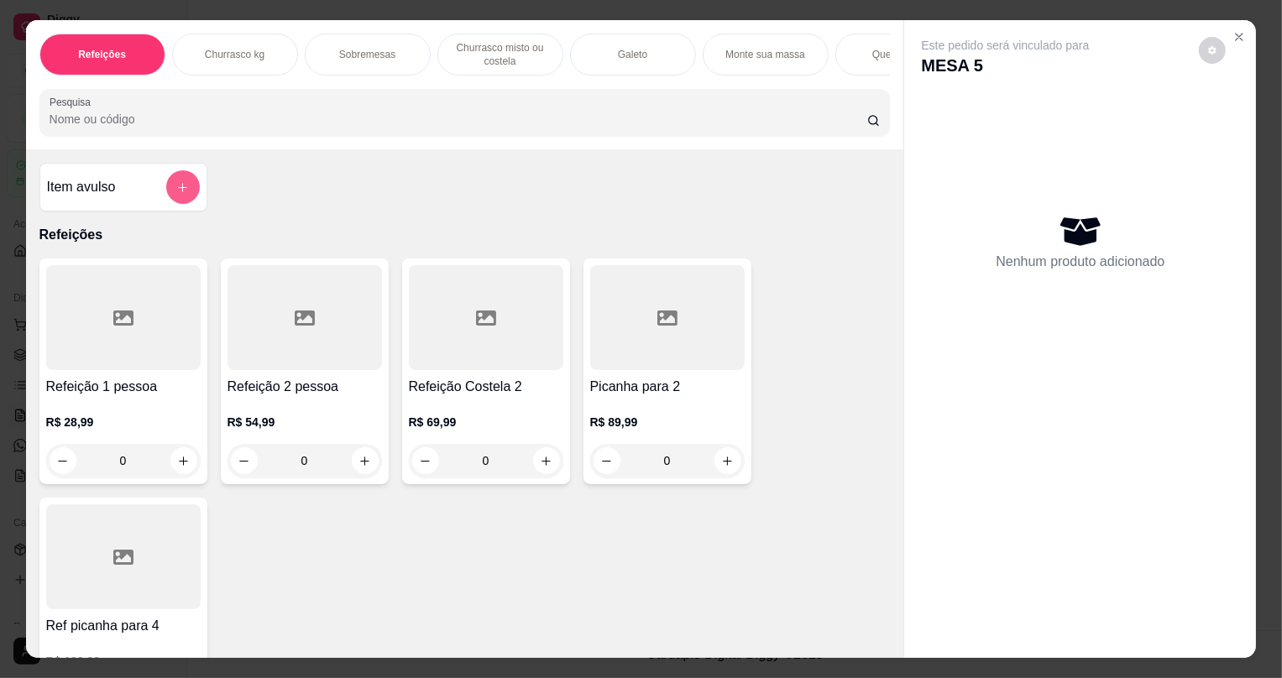
click at [186, 204] on button "add-separate-item" at bounding box center [183, 187] width 34 height 34
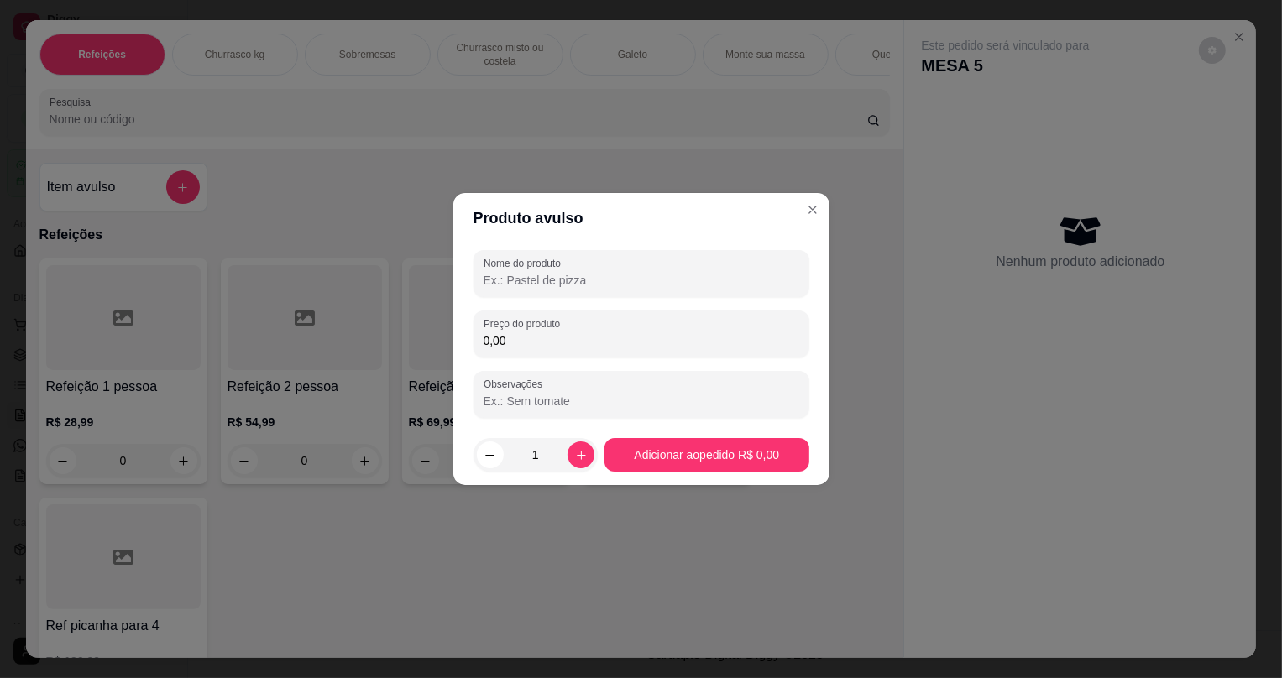
click at [571, 286] on input "Nome do produto" at bounding box center [642, 280] width 316 height 17
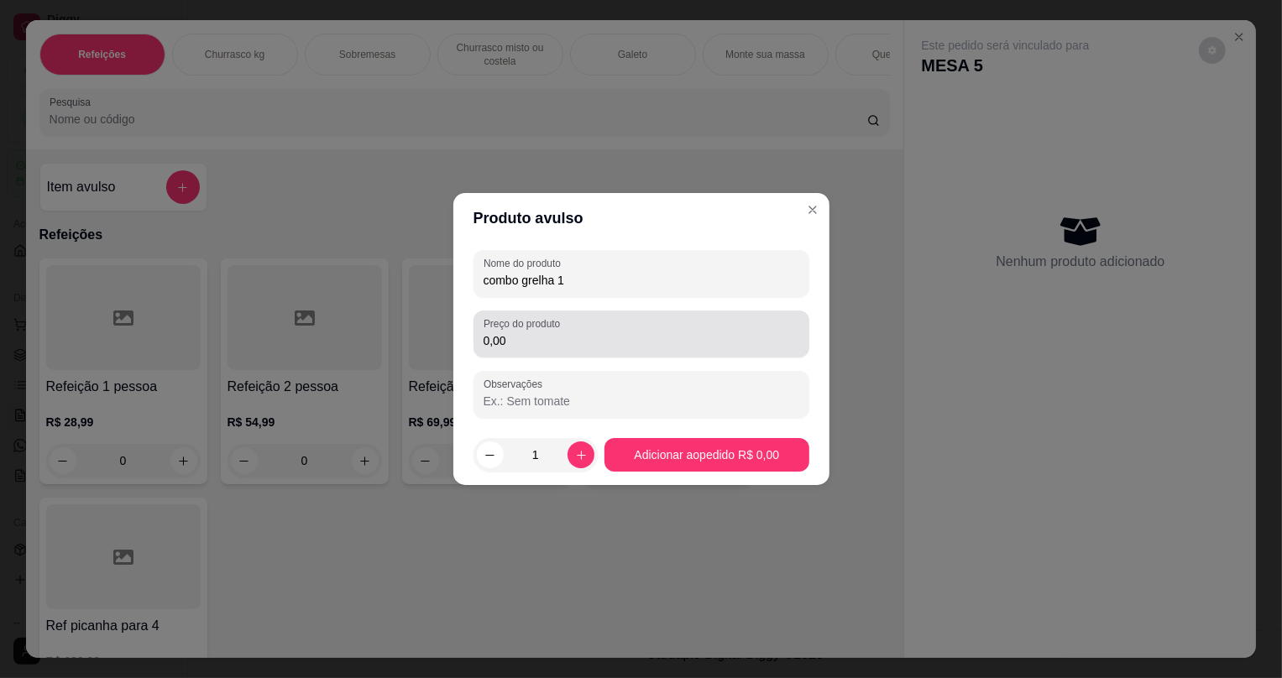
type input "combo grelha 1"
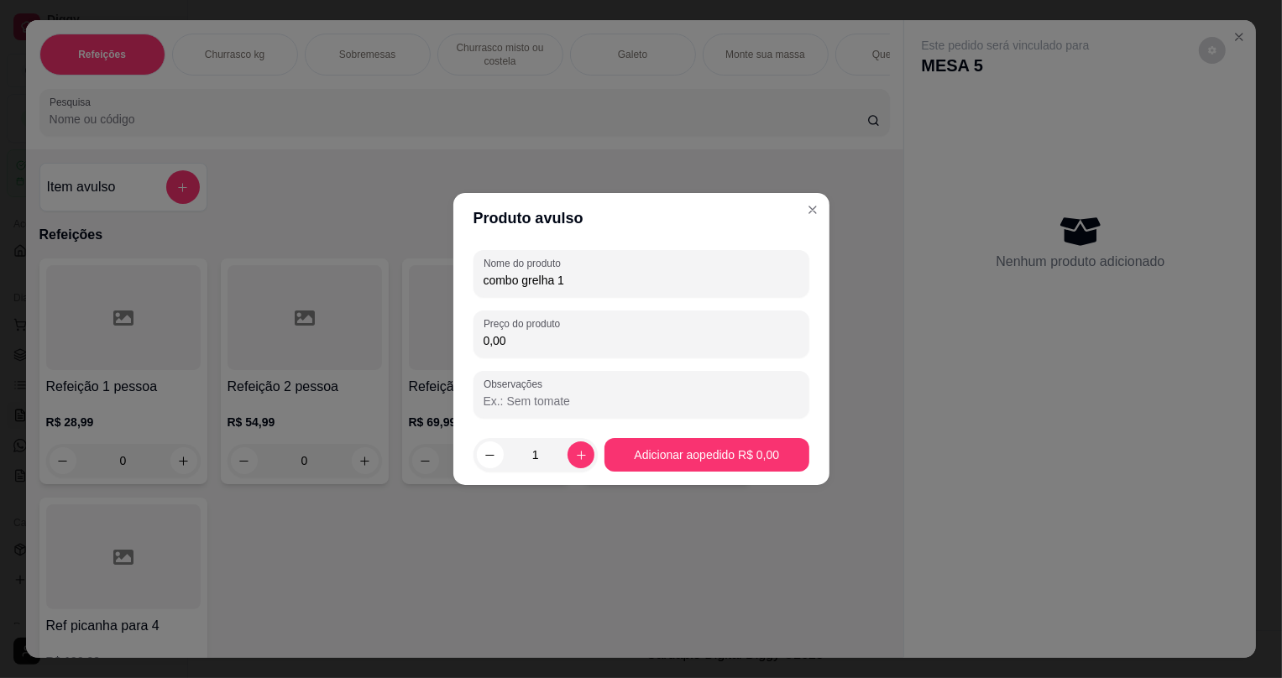
click at [559, 342] on input "0,00" at bounding box center [642, 341] width 316 height 17
type input "59,99"
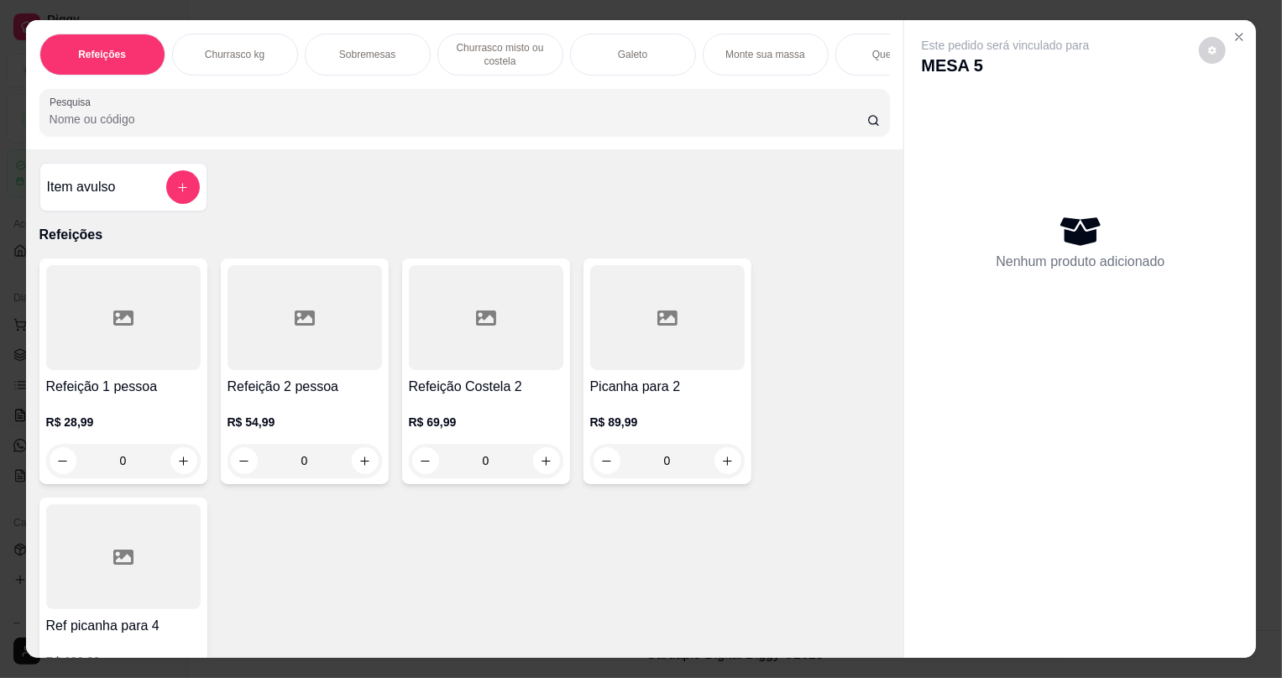
click at [138, 190] on div "Item avulso" at bounding box center [123, 187] width 153 height 34
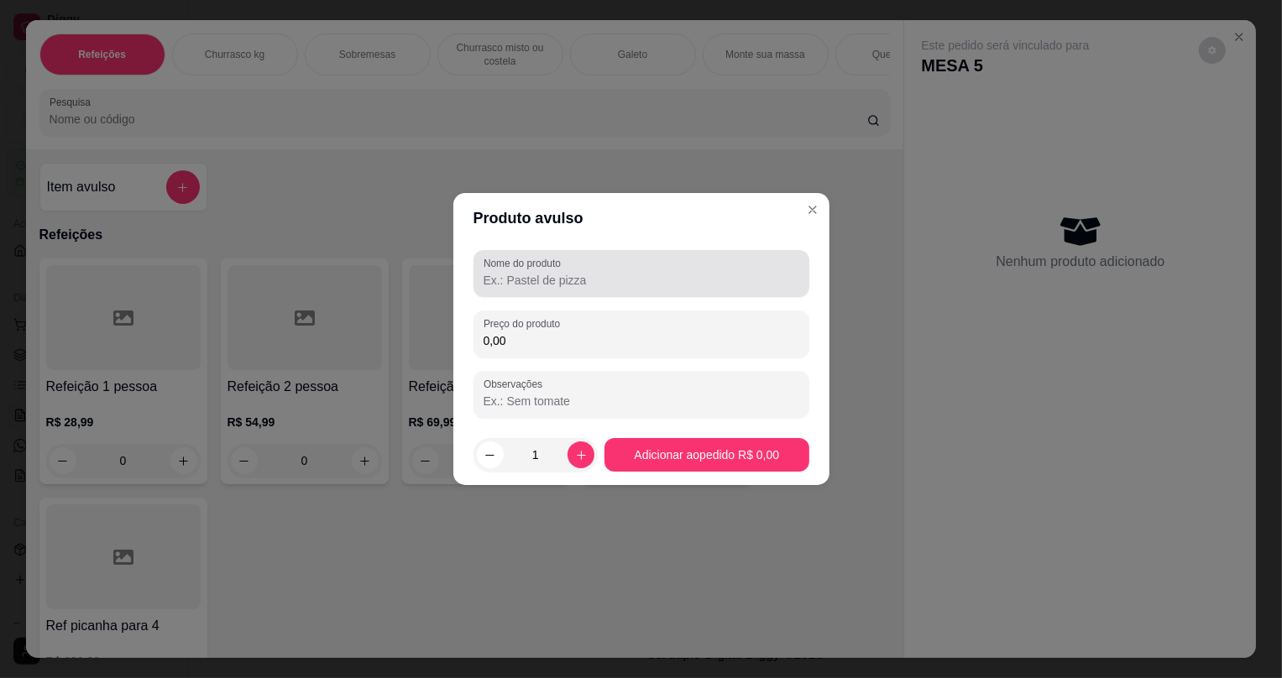
click at [537, 289] on div at bounding box center [642, 274] width 316 height 34
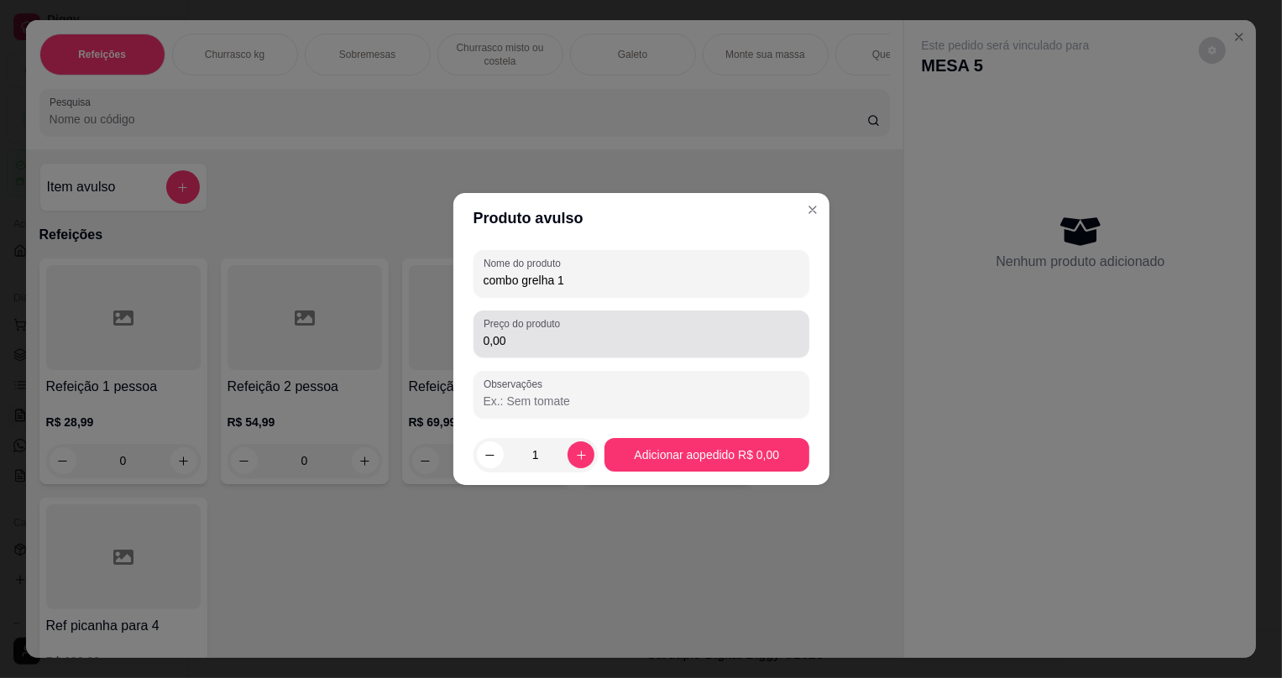
type input "combo grelha 1"
click at [535, 343] on input "0,00" at bounding box center [642, 341] width 316 height 17
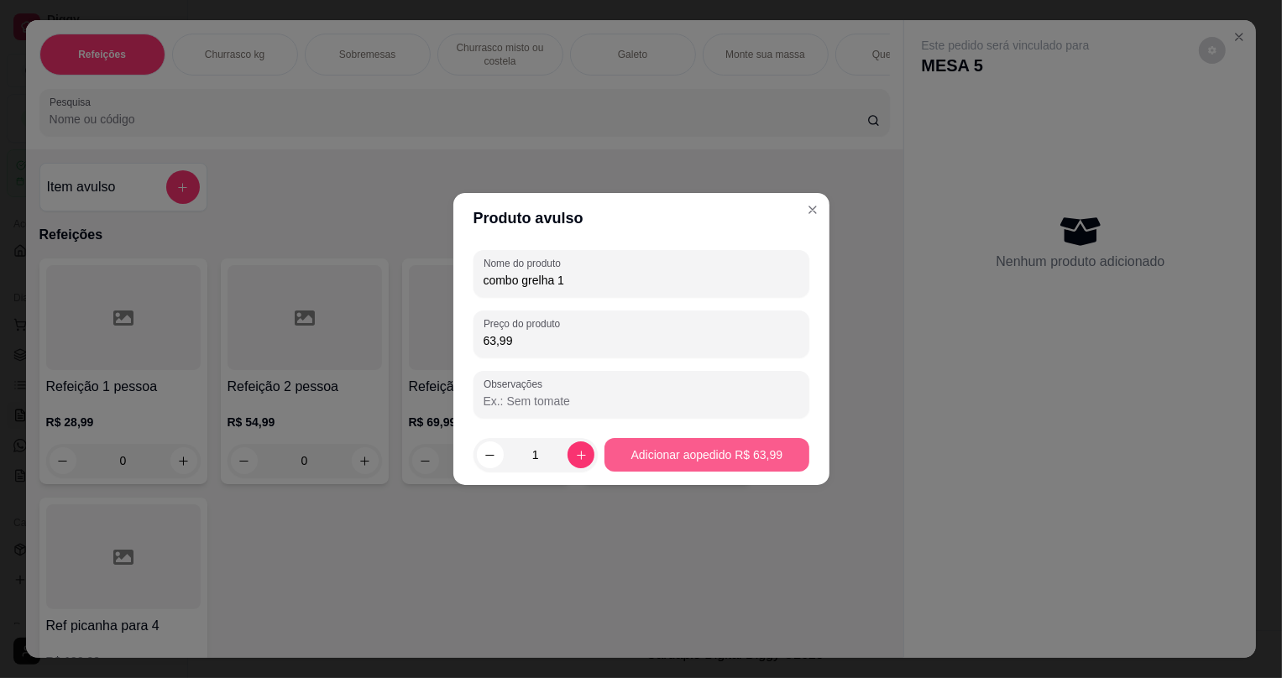
type input "63,99"
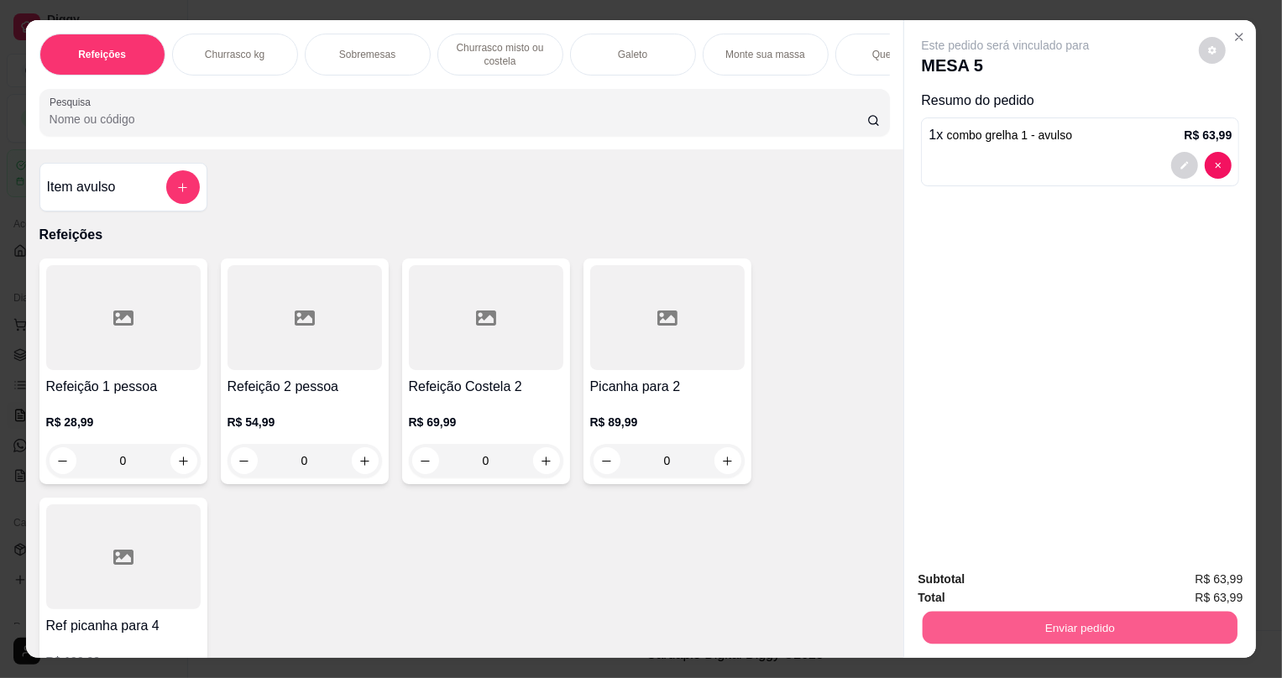
click at [1062, 624] on button "Enviar pedido" at bounding box center [1080, 627] width 315 height 33
click at [1034, 580] on button "Não registrar e enviar pedido" at bounding box center [1026, 587] width 175 height 32
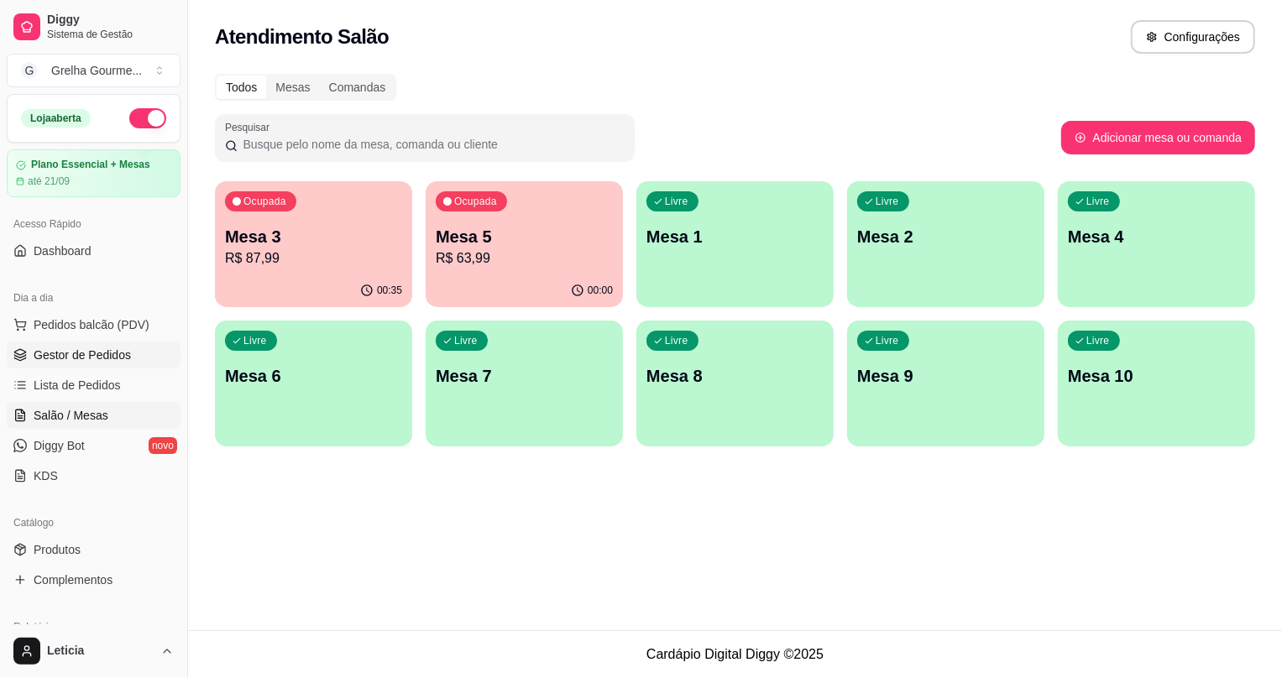
click at [106, 349] on span "Gestor de Pedidos" at bounding box center [82, 355] width 97 height 17
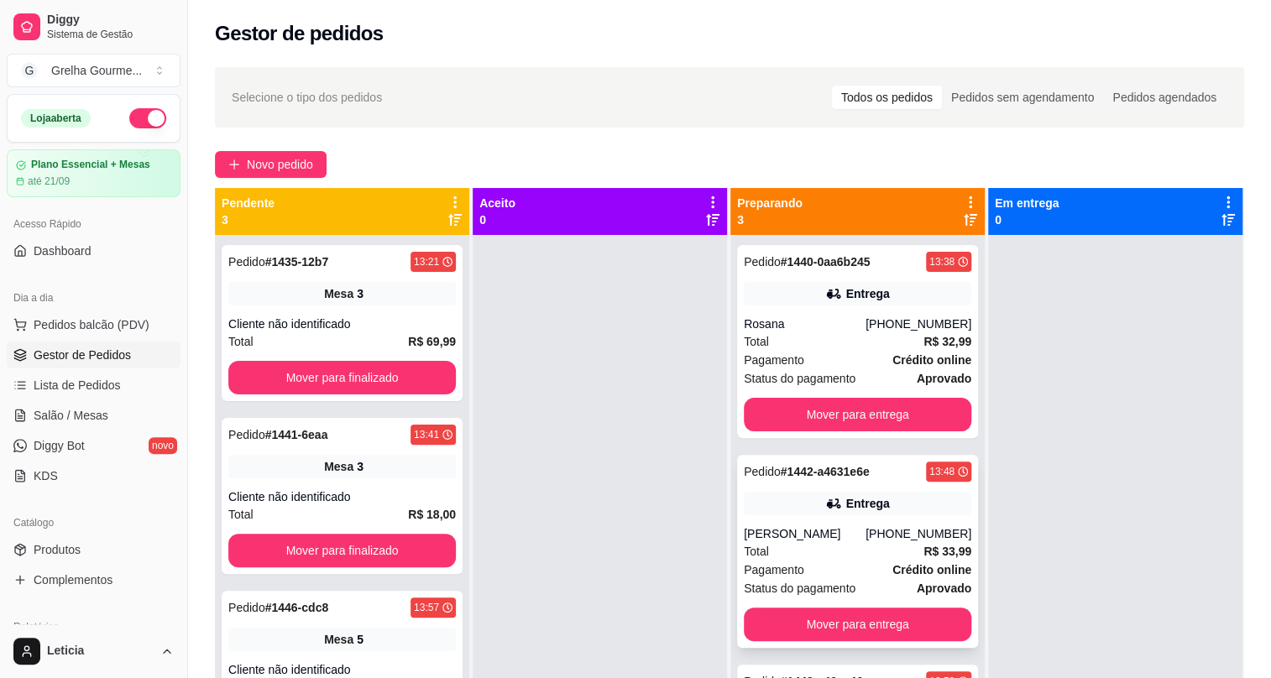
click at [882, 568] on div "Pagamento Crédito online" at bounding box center [858, 570] width 228 height 18
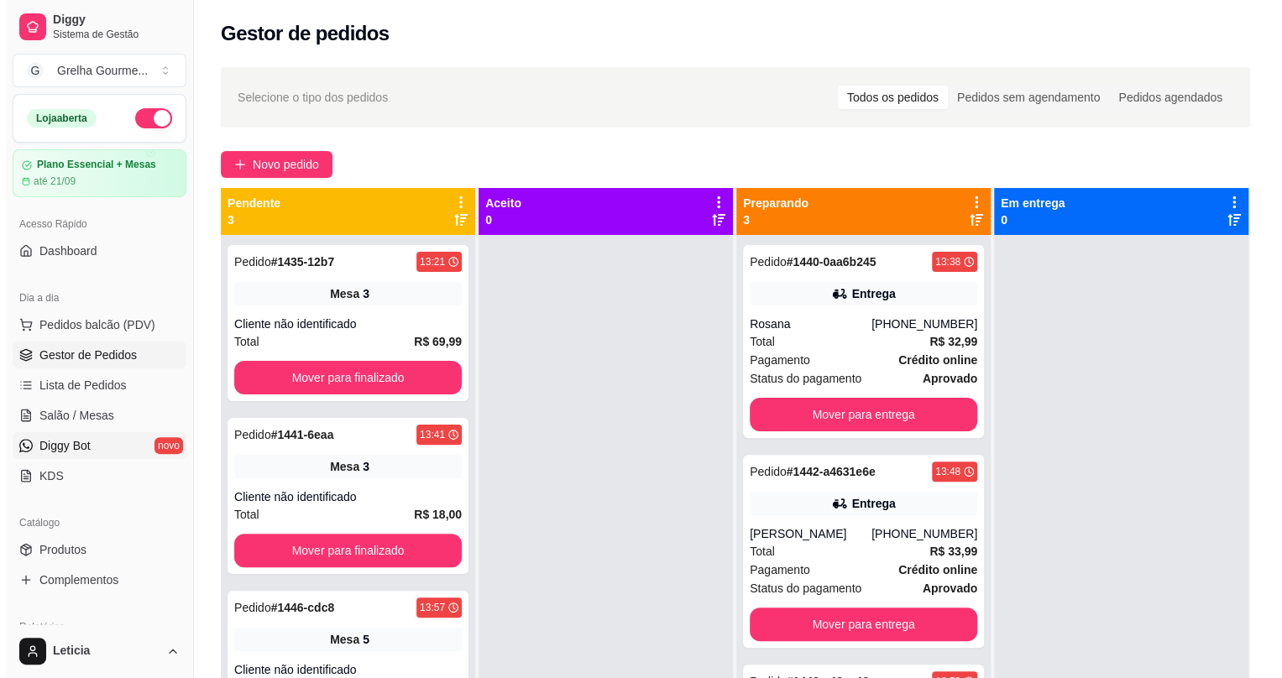
scroll to position [76, 0]
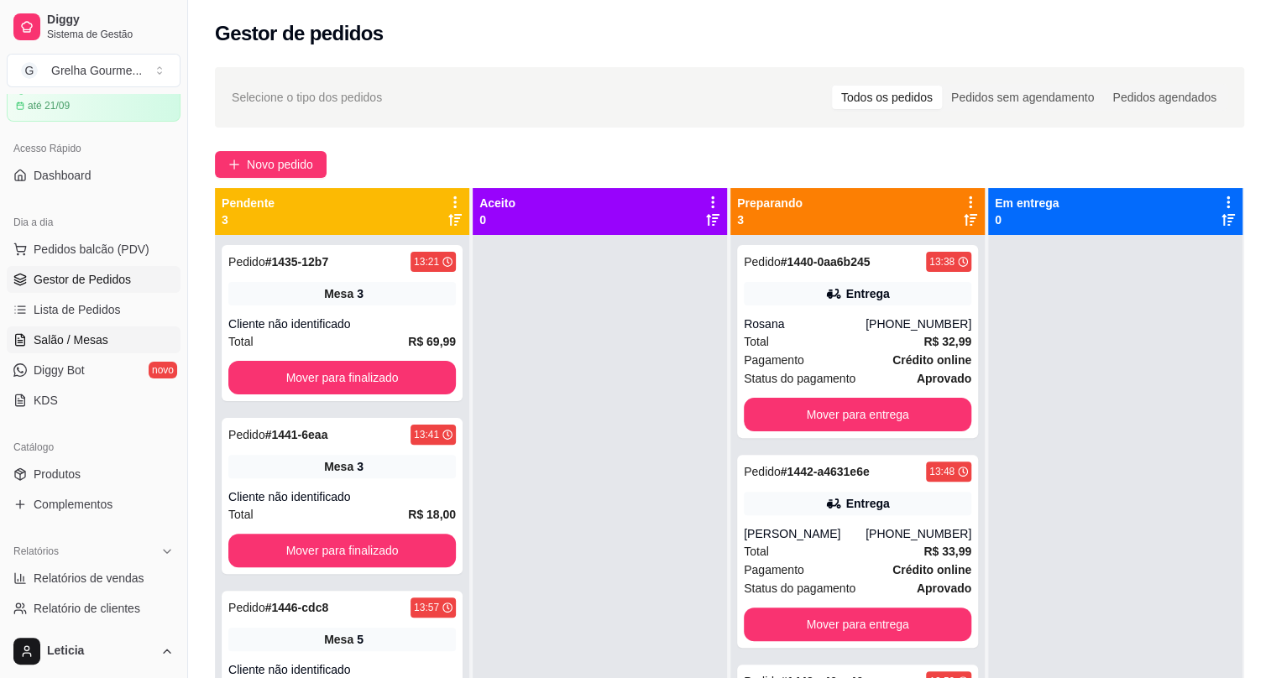
click at [78, 340] on span "Salão / Mesas" at bounding box center [71, 340] width 75 height 17
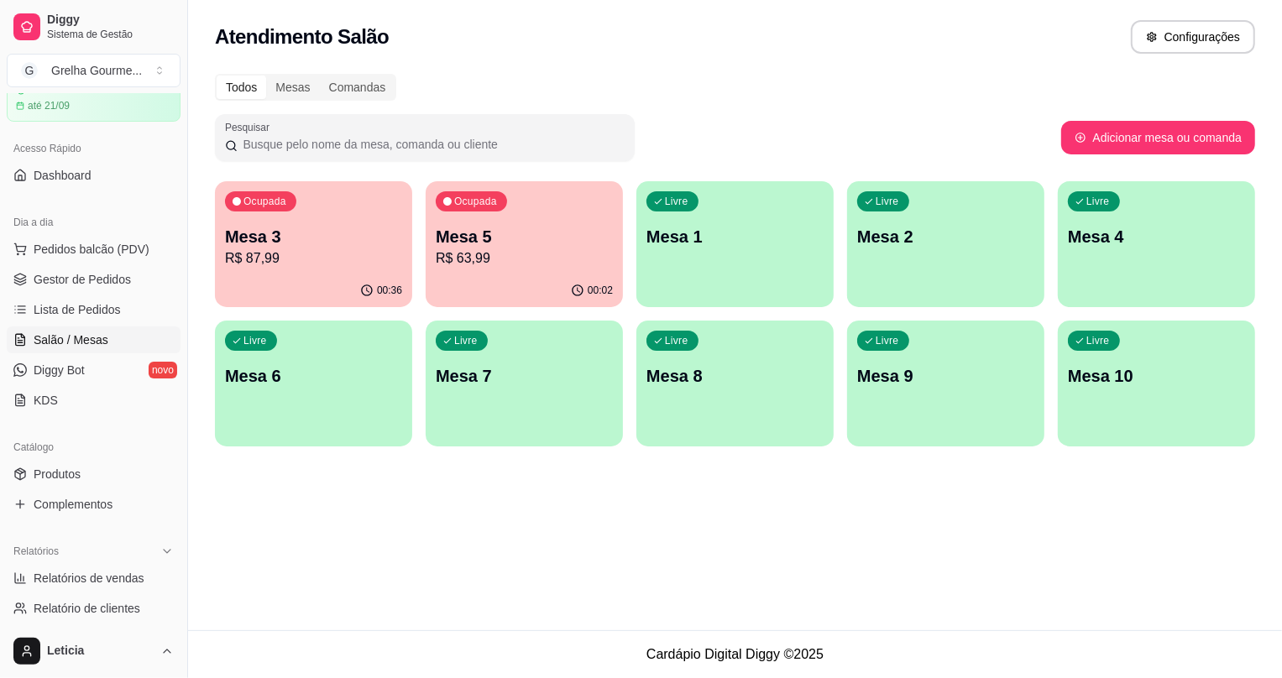
click at [245, 276] on div "00:36" at bounding box center [313, 291] width 197 height 33
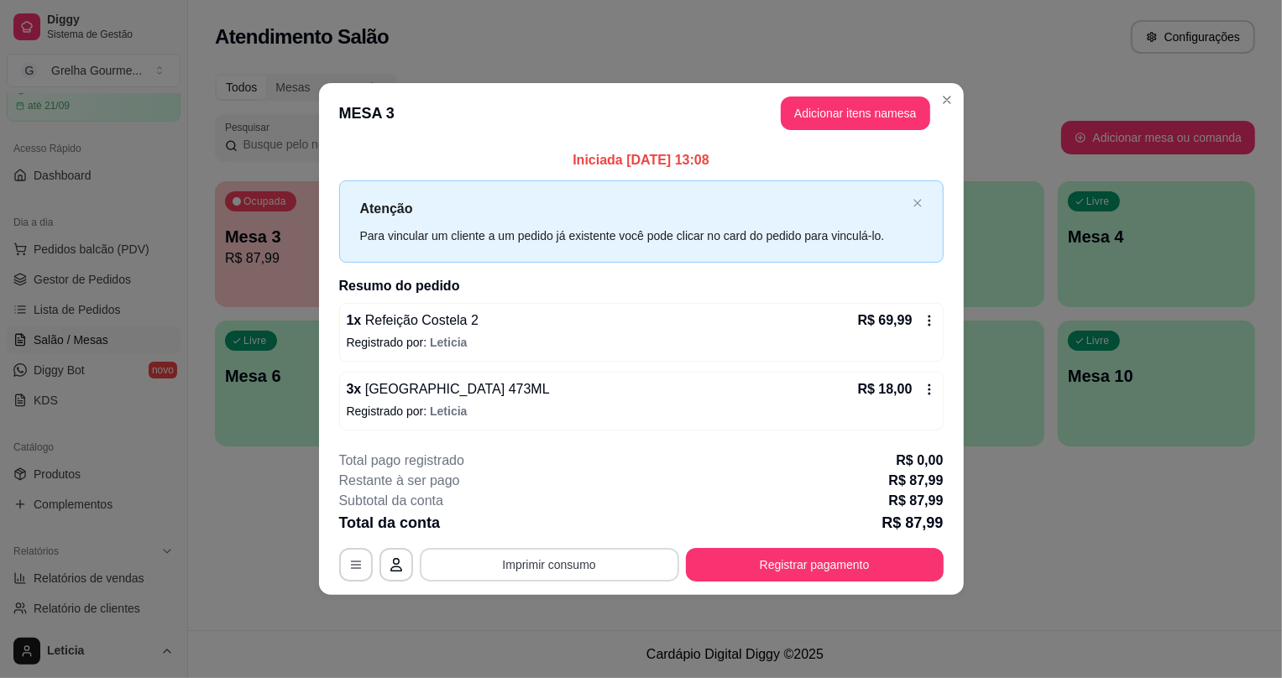
click at [516, 569] on button "Imprimir consumo" at bounding box center [549, 565] width 259 height 34
click at [516, 569] on button "Imprimir consumo" at bounding box center [549, 564] width 252 height 33
click at [540, 562] on button "Imprimir consumo" at bounding box center [549, 564] width 252 height 33
click at [545, 526] on button "IMPRESSORA" at bounding box center [556, 525] width 122 height 27
click at [899, 567] on button "Registrar pagamento" at bounding box center [814, 564] width 250 height 33
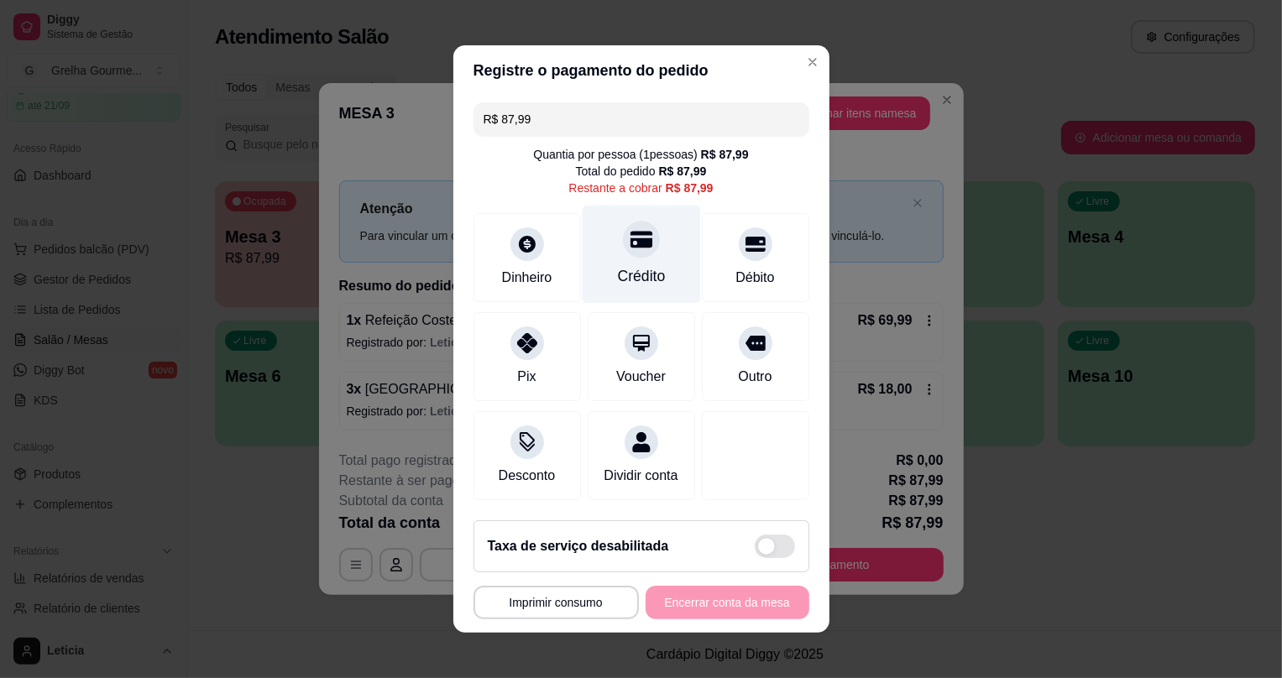
click at [621, 252] on div "Crédito" at bounding box center [641, 255] width 118 height 98
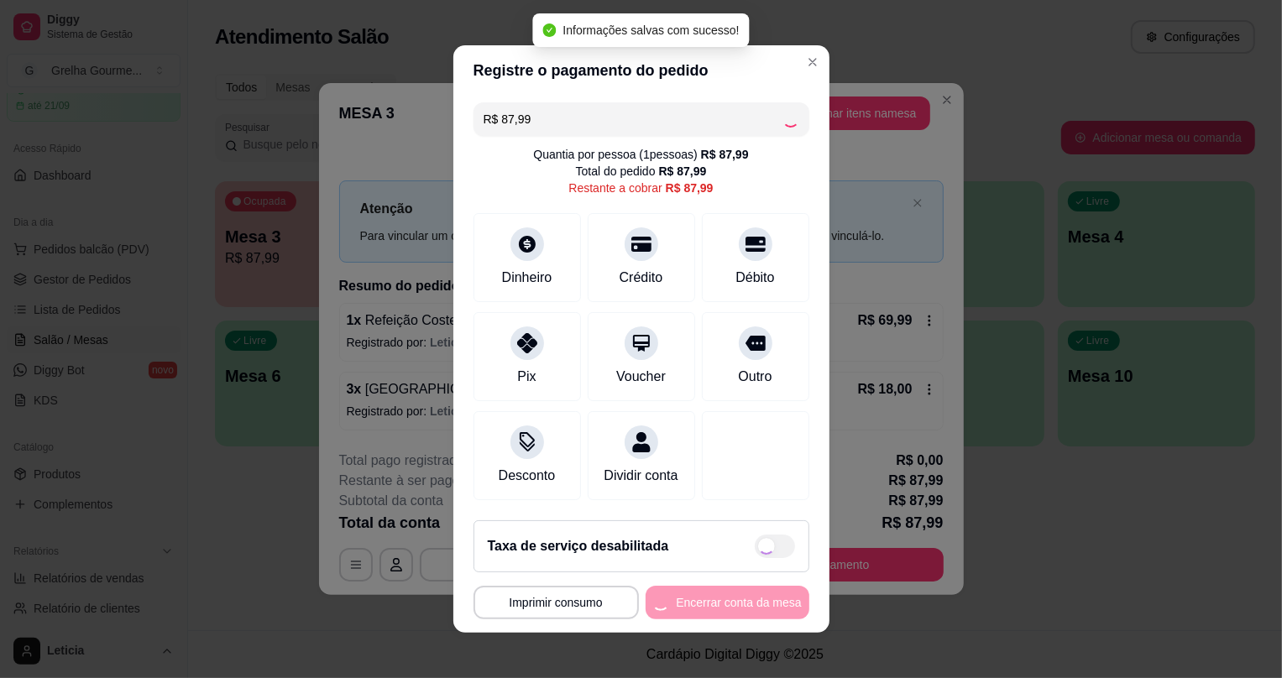
type input "R$ 0,00"
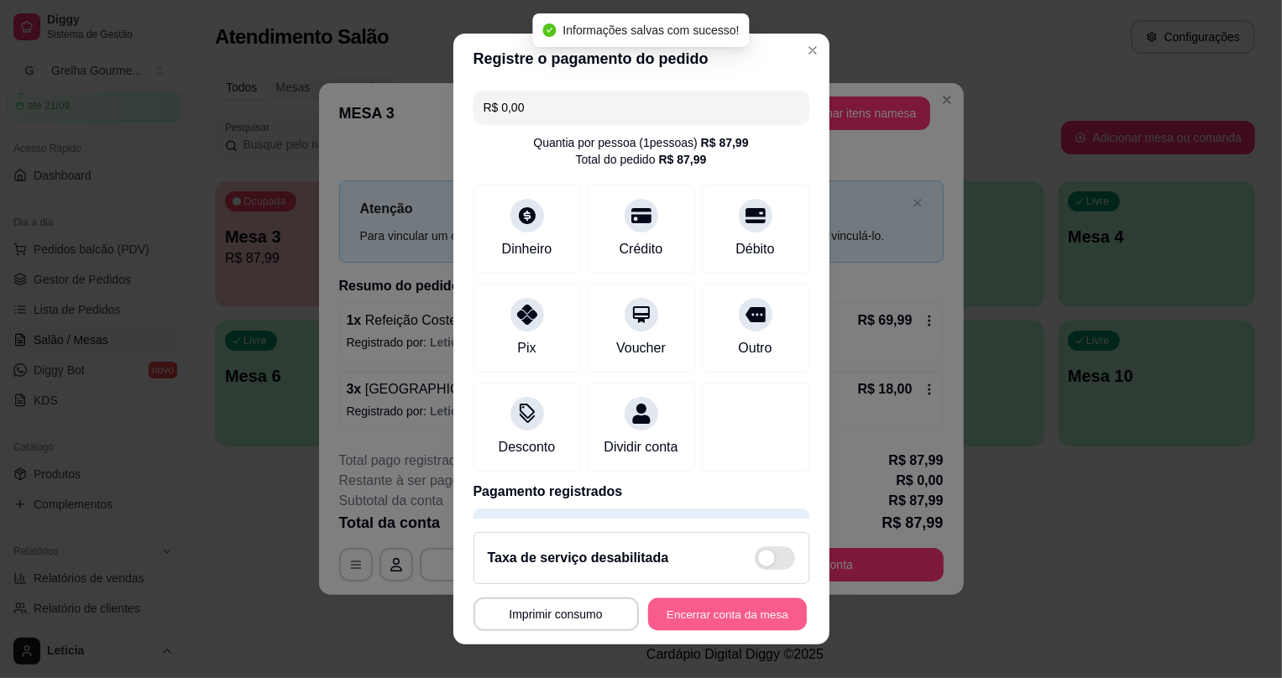
click at [720, 610] on button "Encerrar conta da mesa" at bounding box center [727, 614] width 159 height 33
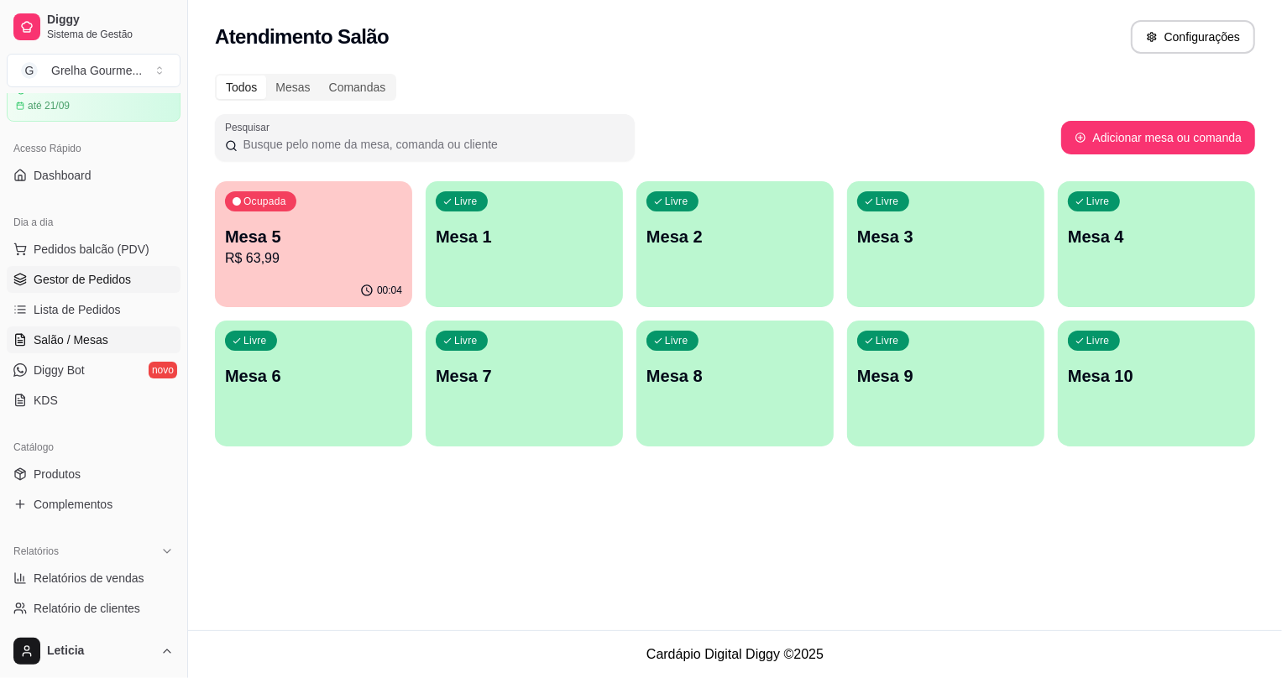
click at [114, 277] on span "Gestor de Pedidos" at bounding box center [82, 279] width 97 height 17
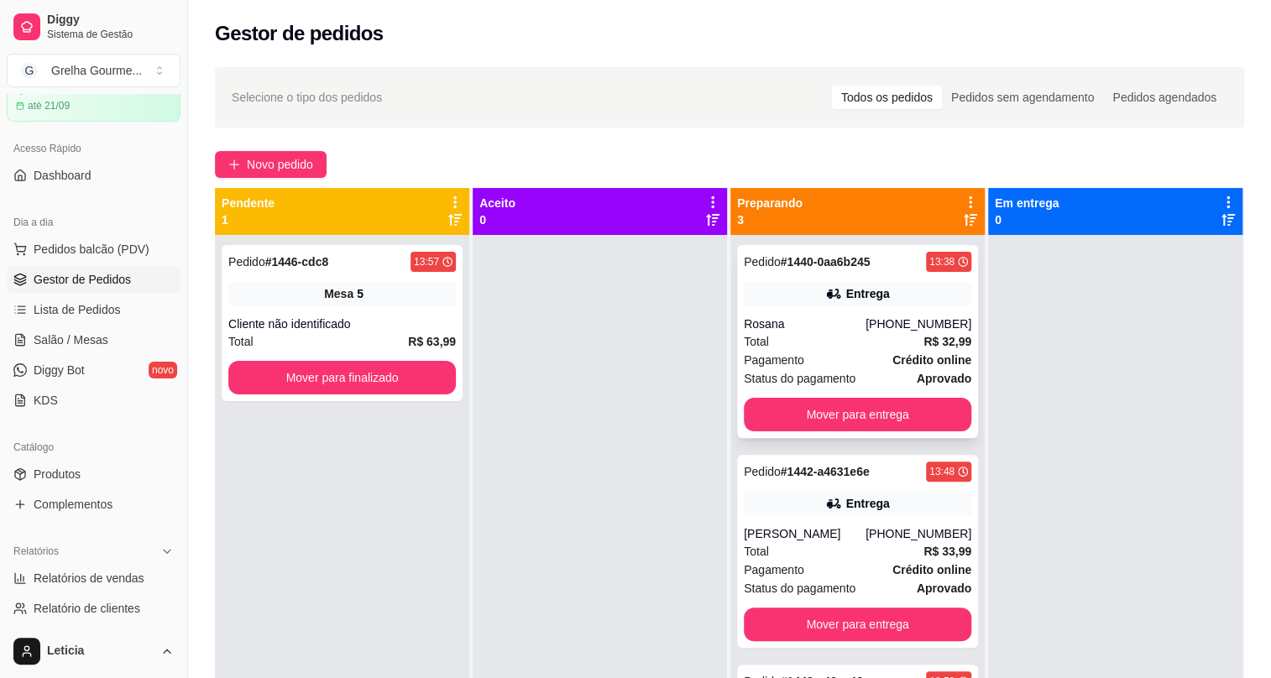
click at [788, 331] on div "Rosana" at bounding box center [805, 324] width 122 height 17
click at [636, 162] on div "Novo pedido" at bounding box center [729, 164] width 1029 height 27
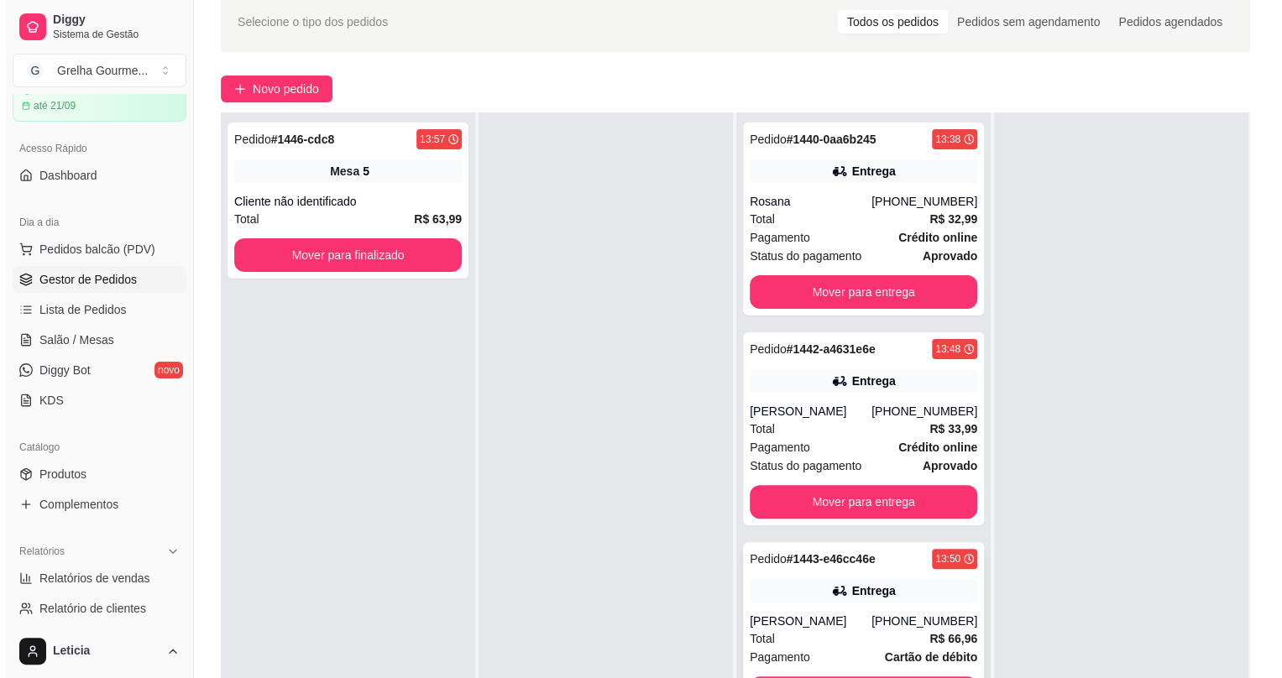
scroll to position [152, 0]
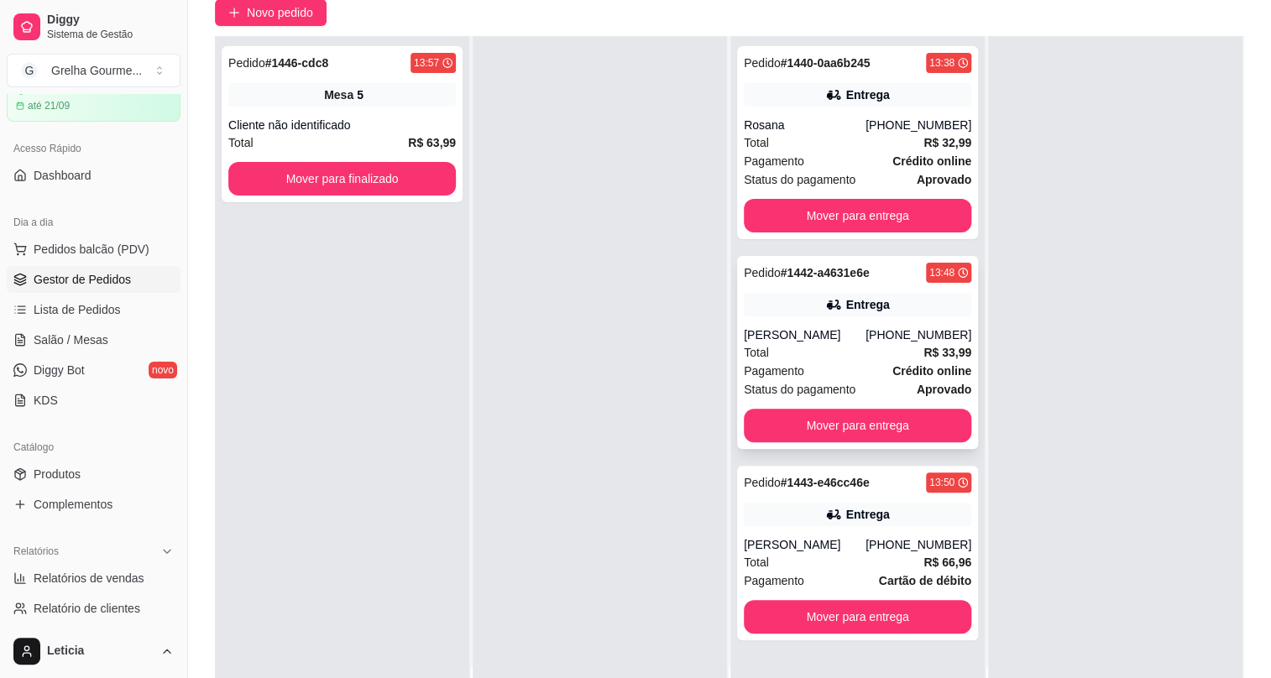
click at [855, 336] on div "[PERSON_NAME]" at bounding box center [805, 335] width 122 height 17
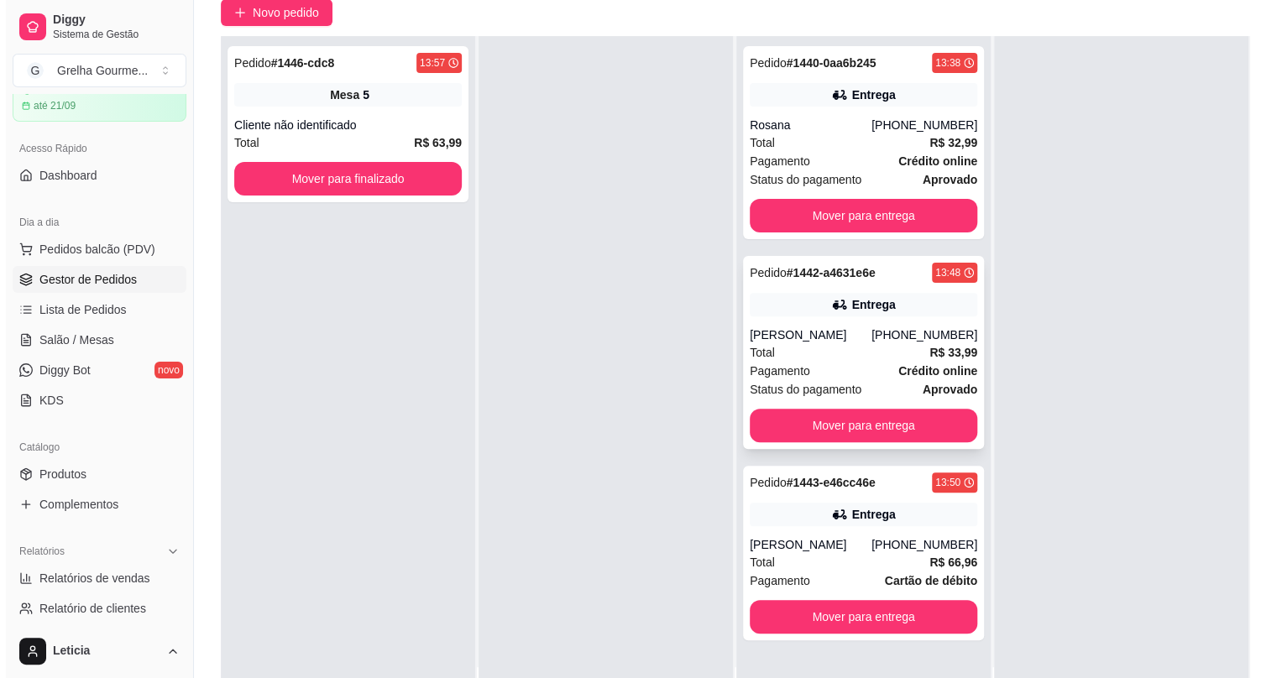
scroll to position [0, 0]
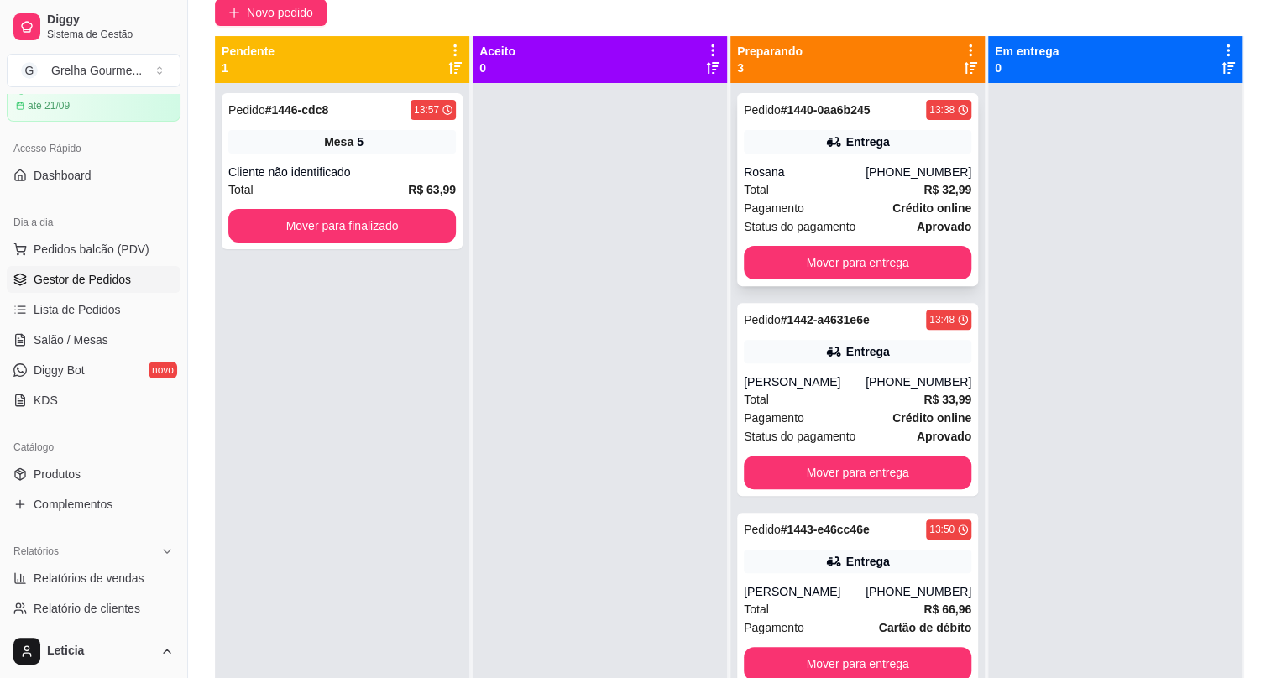
click at [830, 183] on div "Total R$ 32,99" at bounding box center [858, 190] width 228 height 18
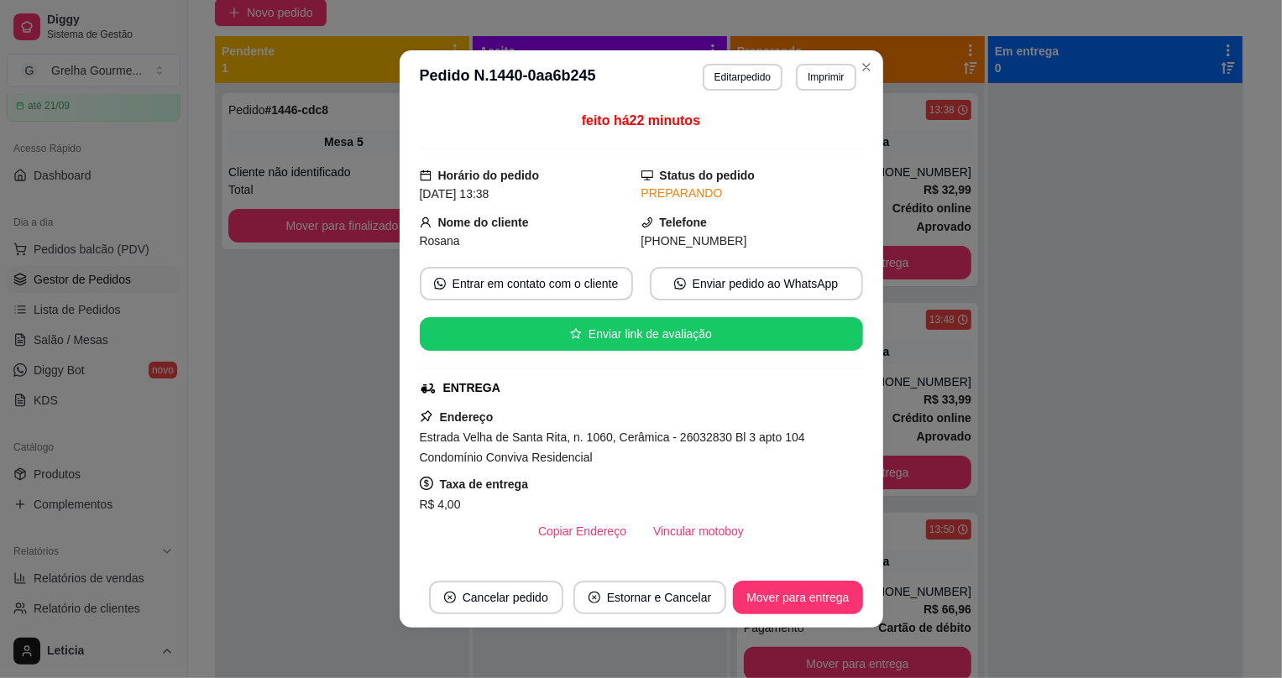
scroll to position [305, 0]
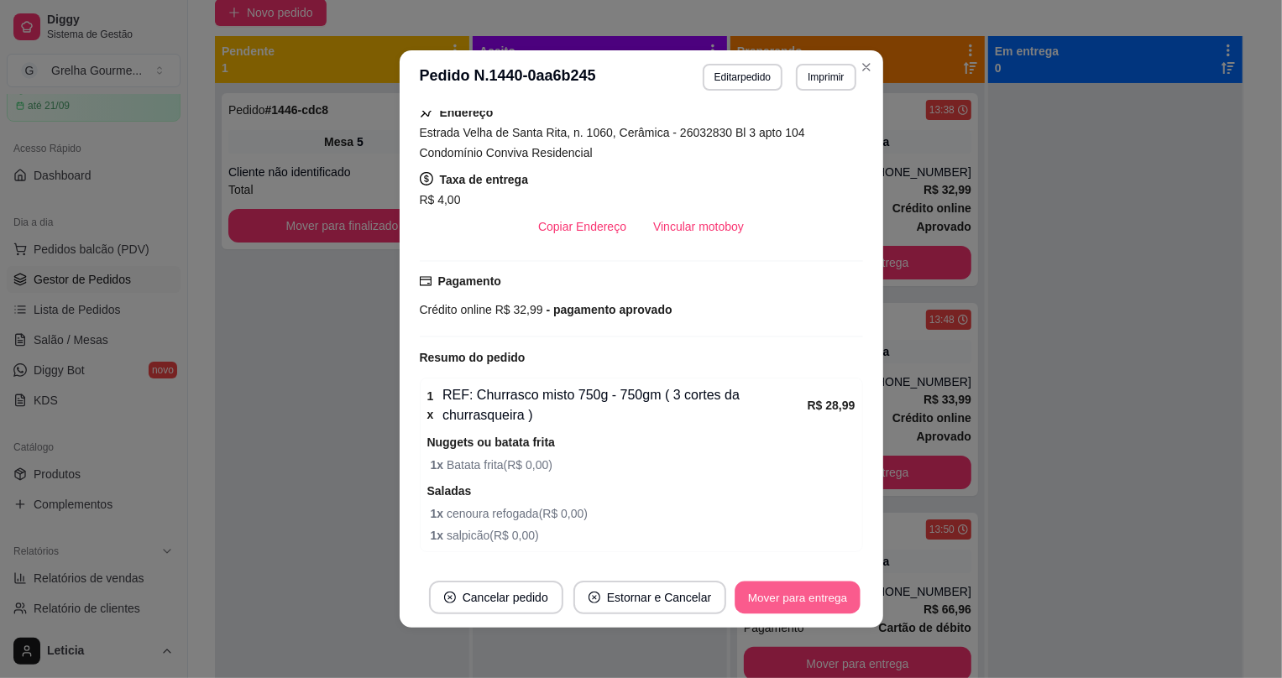
click at [752, 596] on button "Mover para entrega" at bounding box center [799, 598] width 126 height 33
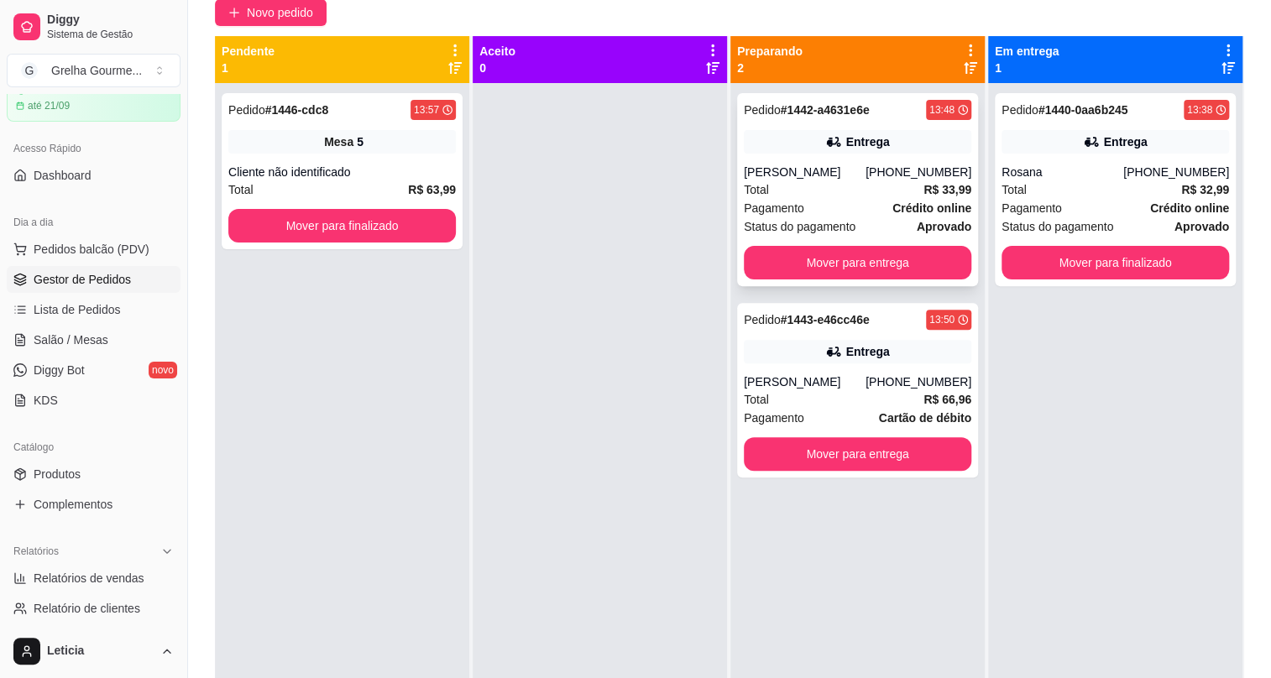
click at [846, 191] on div "Total R$ 33,99" at bounding box center [858, 190] width 228 height 18
click at [868, 413] on div "Pagamento Cartão de débito" at bounding box center [858, 418] width 228 height 18
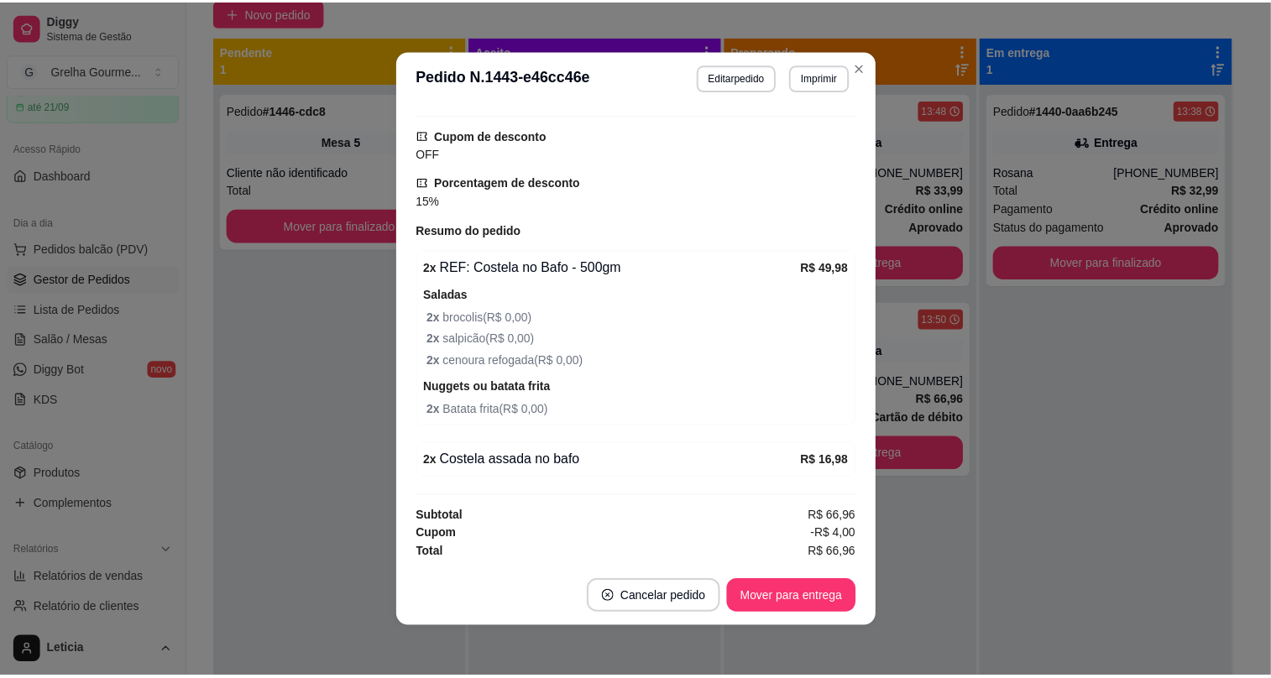
scroll to position [3, 0]
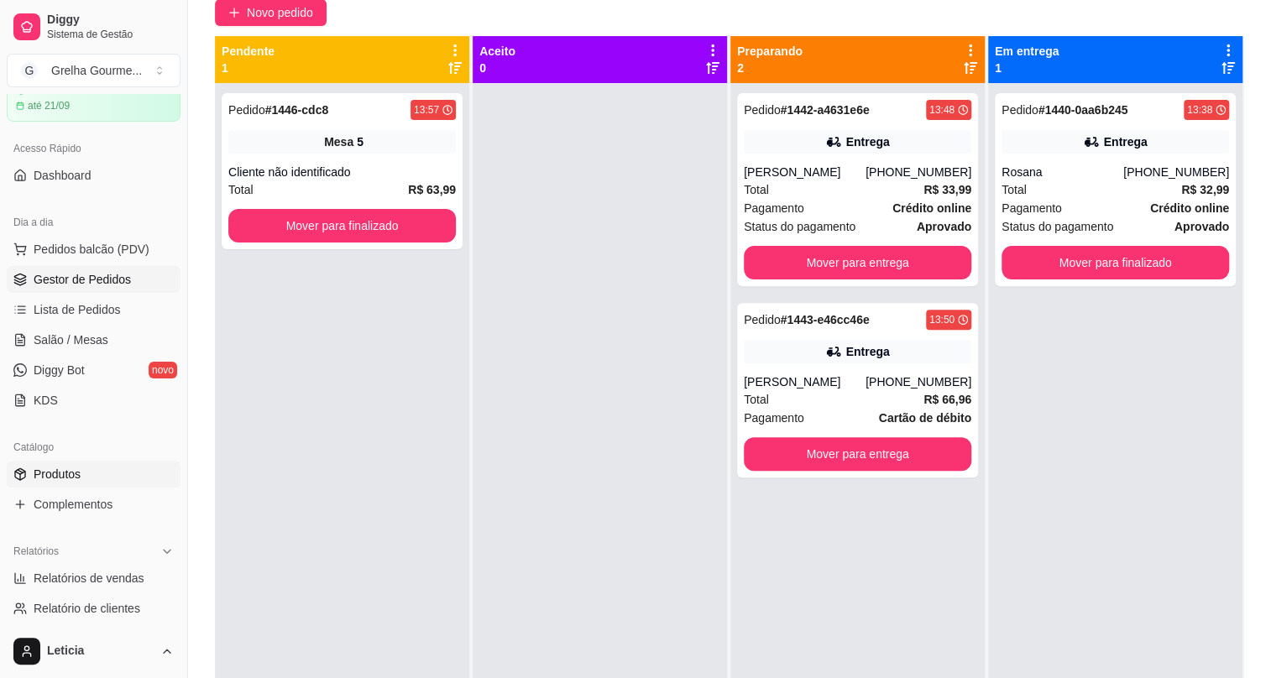
click at [51, 470] on span "Produtos" at bounding box center [57, 474] width 47 height 17
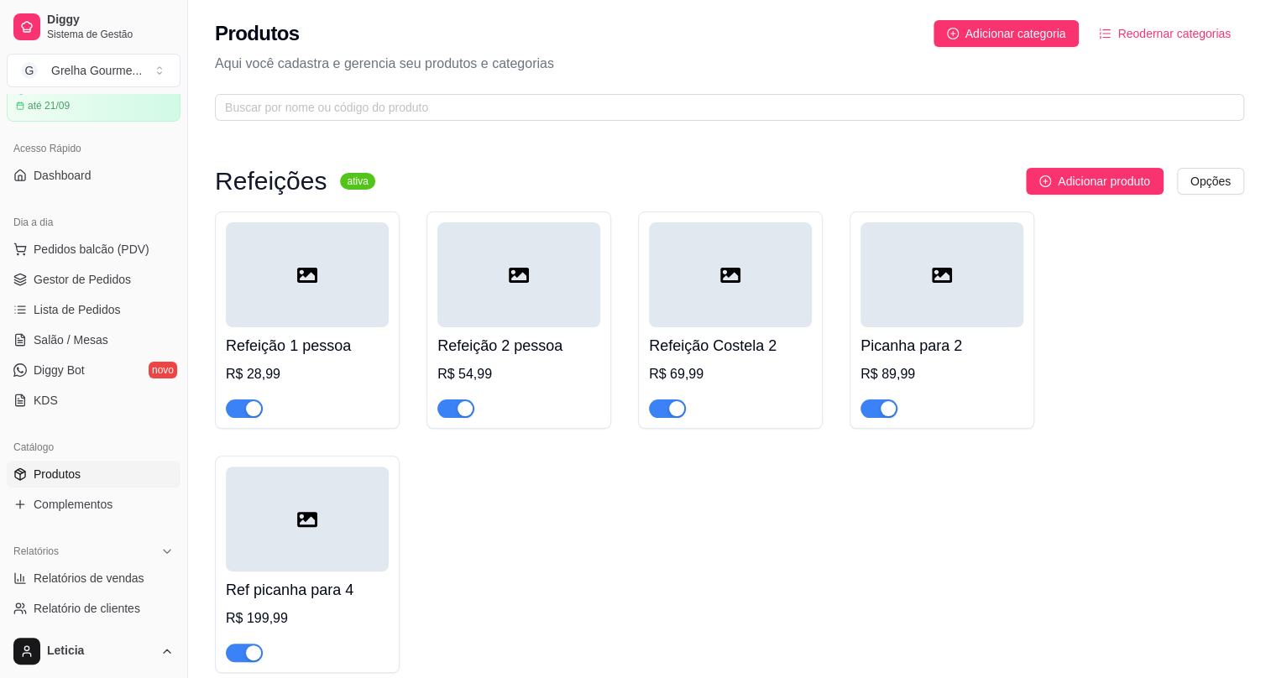
click at [24, 263] on ul "Pedidos balcão (PDV) Gestor de Pedidos Lista de Pedidos Salão / Mesas Diggy Bot…" at bounding box center [94, 325] width 174 height 178
click at [34, 253] on span "Pedidos balcão (PDV)" at bounding box center [92, 249] width 116 height 17
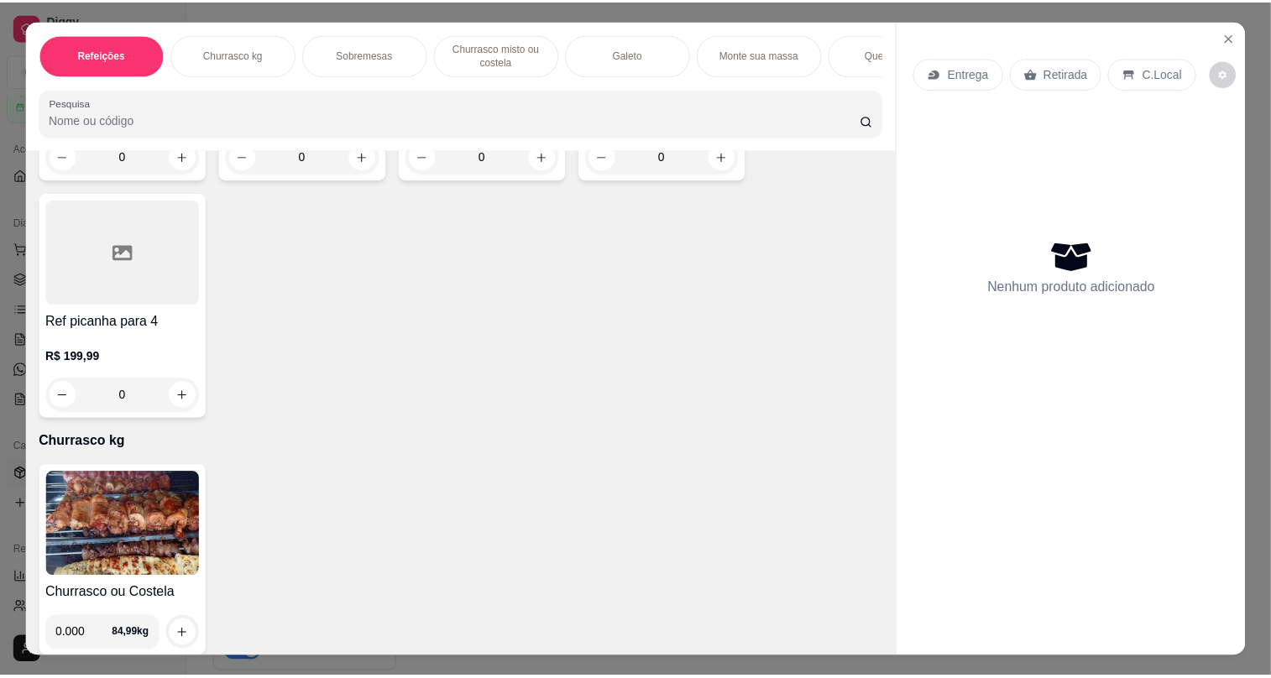
scroll to position [381, 0]
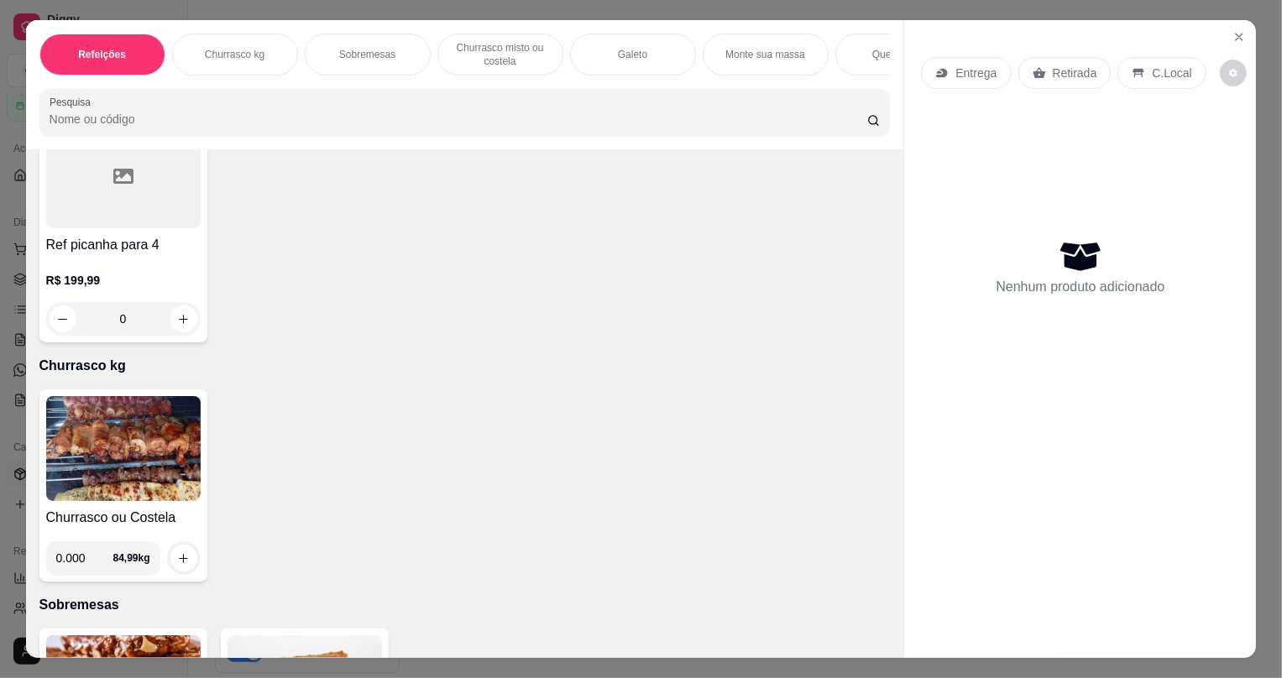
click at [125, 444] on img at bounding box center [123, 448] width 155 height 105
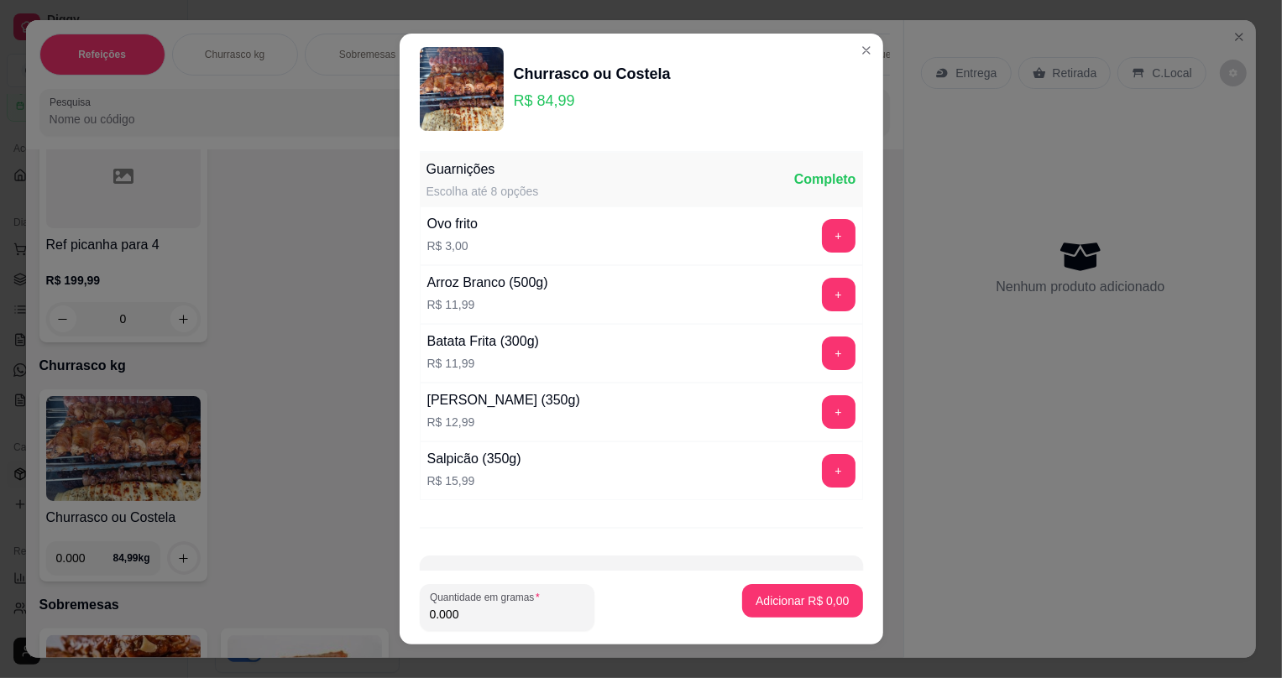
click at [528, 613] on input "0.000" at bounding box center [507, 614] width 155 height 17
type input "0.638"
click at [738, 602] on button "Adicionar R$ 54,22" at bounding box center [799, 600] width 123 height 33
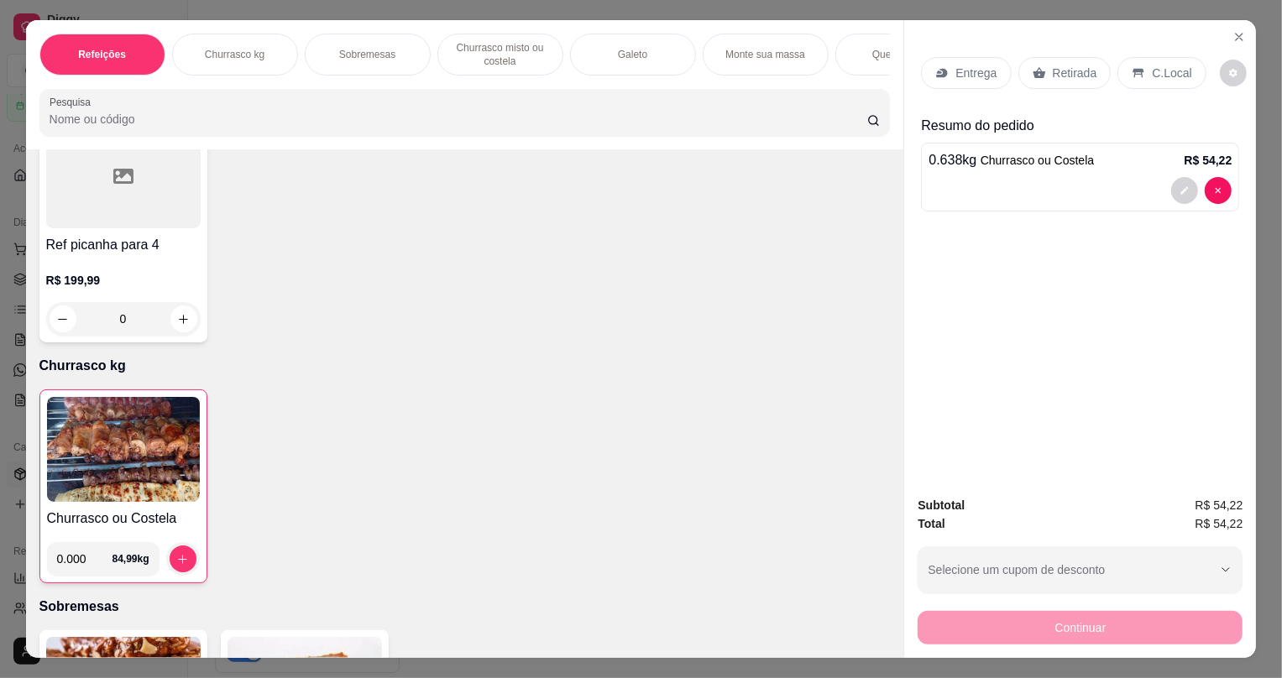
click at [1038, 60] on div "Retirada" at bounding box center [1065, 73] width 93 height 32
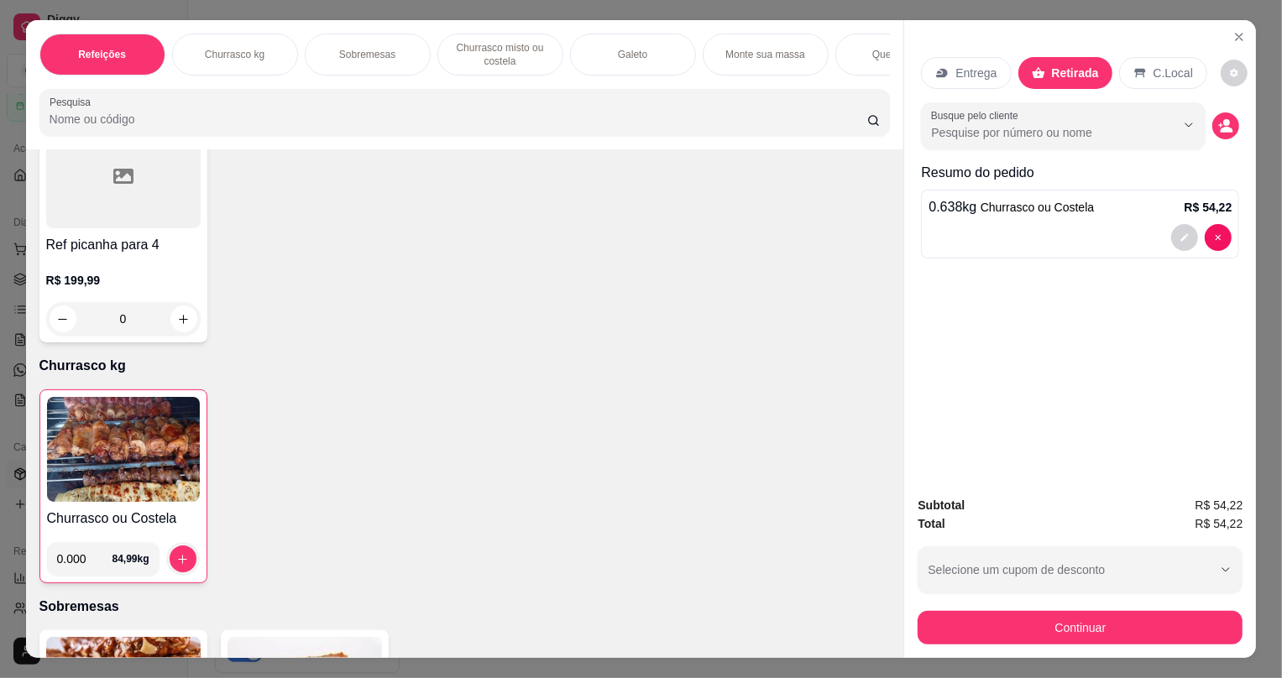
click at [998, 646] on div "Subtotal R$ 54,22 Total R$ 54,22 Selecione um cupom de desconto OFF Selecione u…" at bounding box center [1080, 570] width 352 height 175
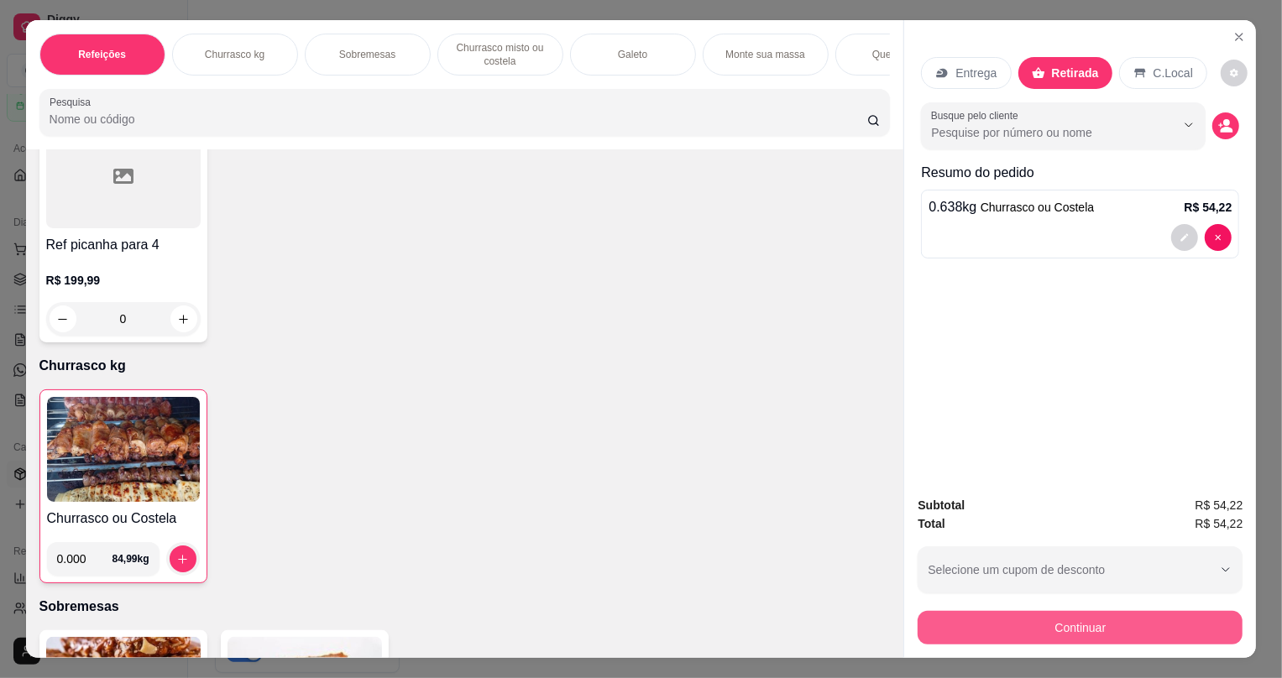
click at [1000, 631] on button "Continuar" at bounding box center [1080, 628] width 325 height 34
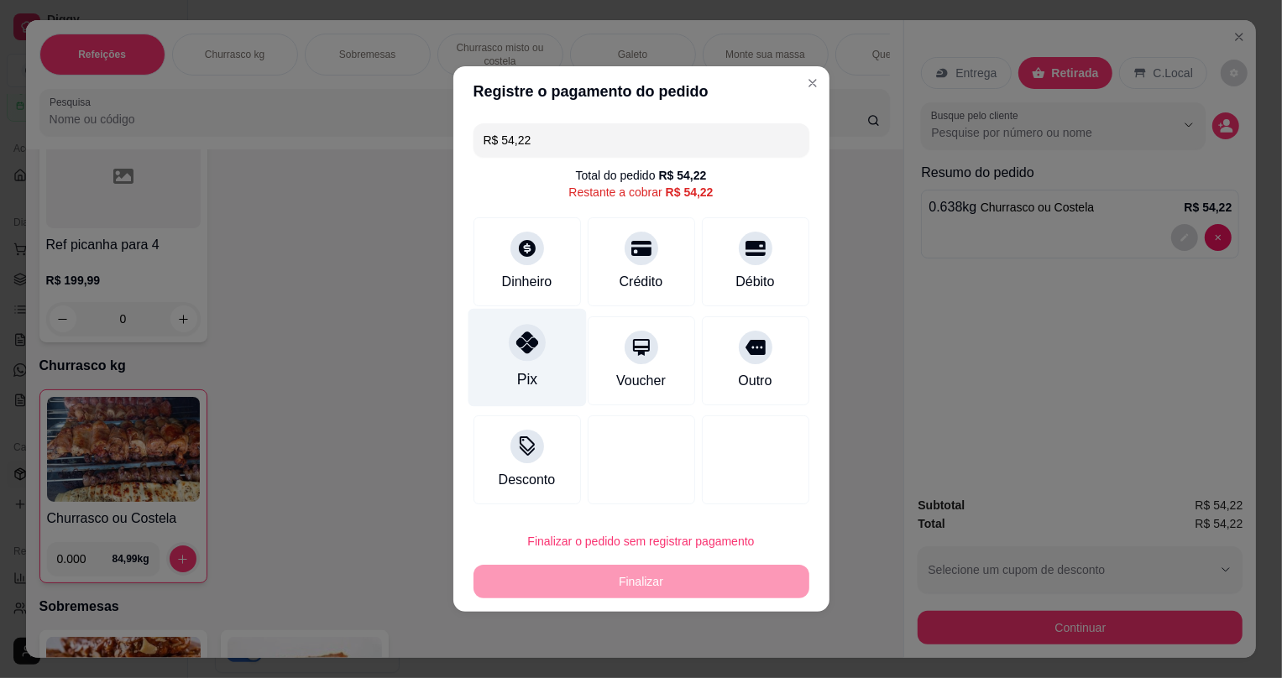
click at [517, 354] on div at bounding box center [527, 342] width 37 height 37
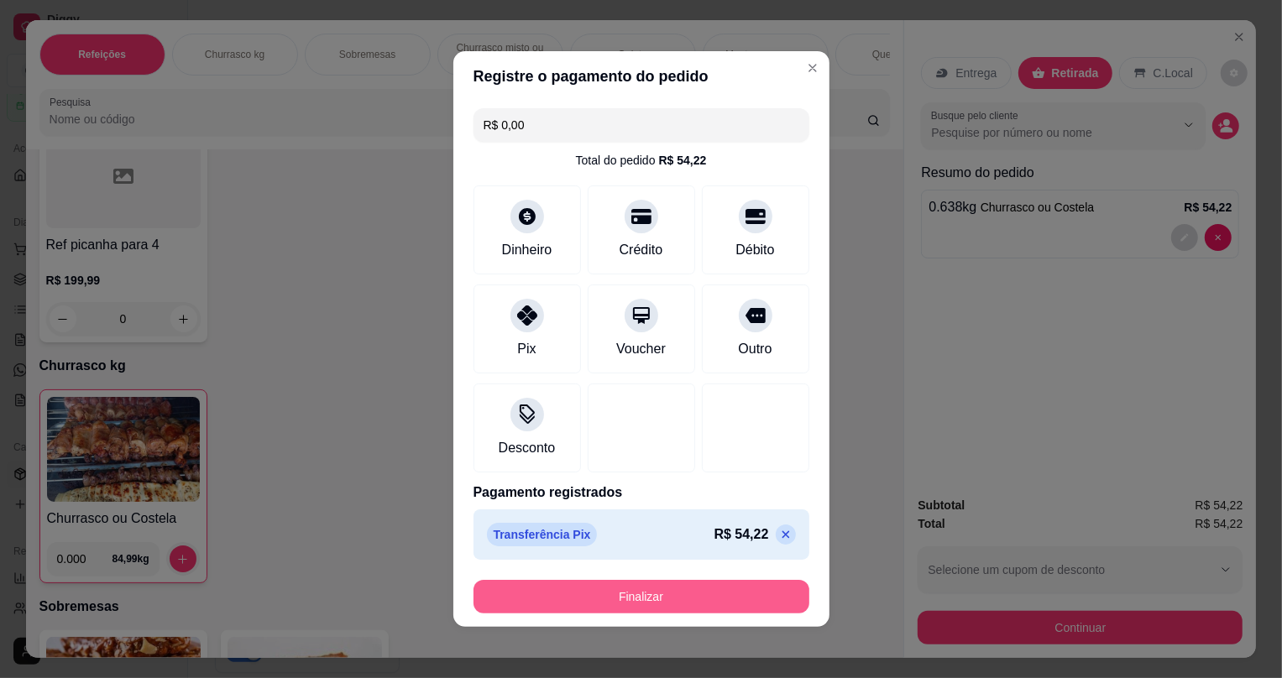
click at [607, 596] on button "Finalizar" at bounding box center [642, 597] width 336 height 34
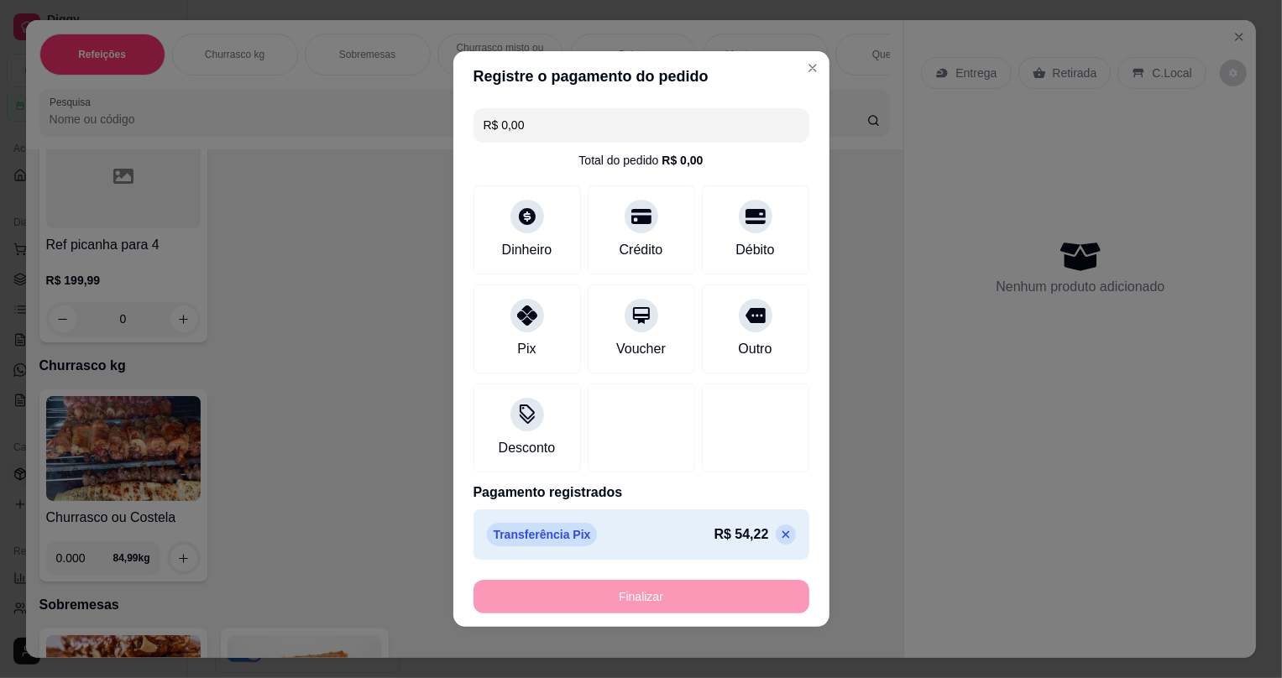
type input "-R$ 54,22"
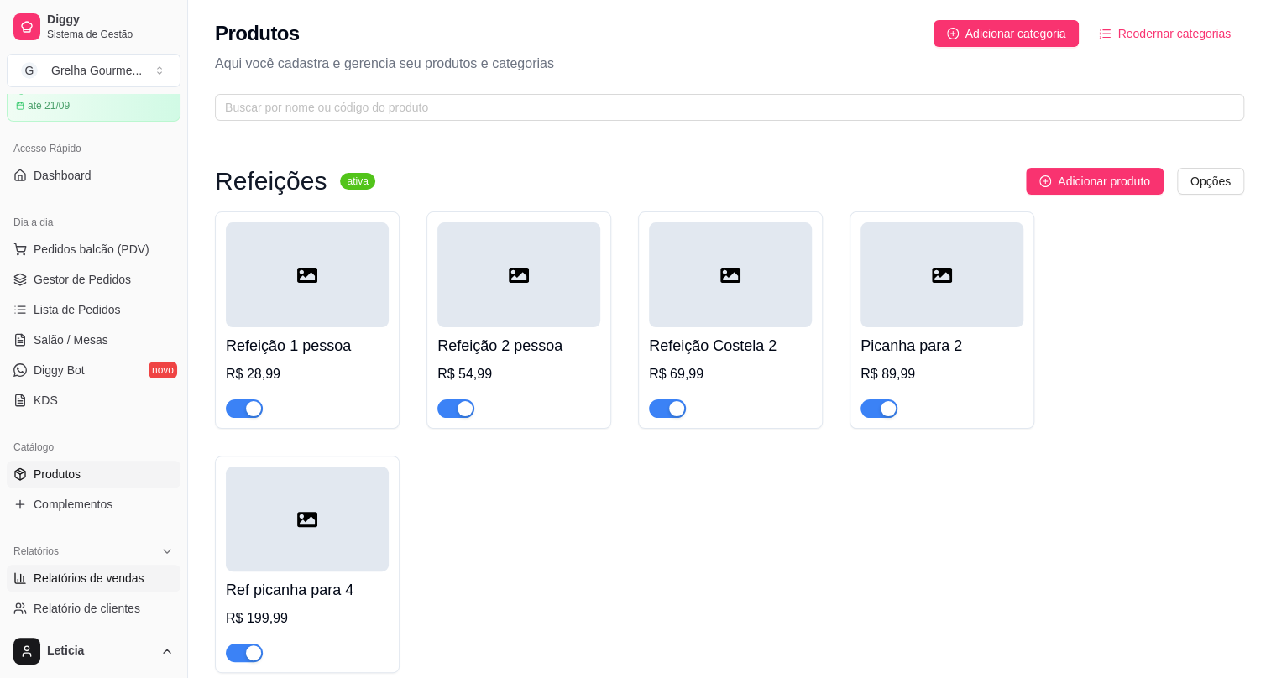
drag, startPoint x: 89, startPoint y: 588, endPoint x: 99, endPoint y: 581, distance: 12.1
click at [89, 588] on link "Relatórios de vendas" at bounding box center [94, 578] width 174 height 27
select select "ALL"
select select "0"
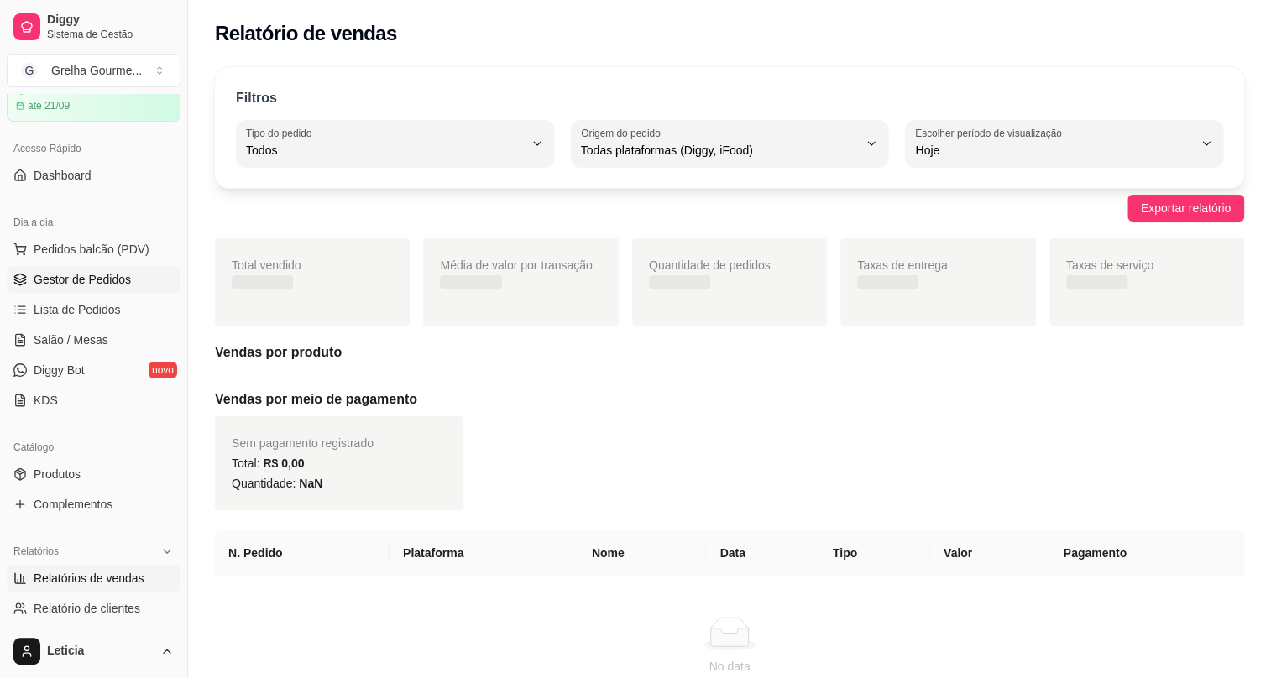
click at [92, 279] on span "Gestor de Pedidos" at bounding box center [82, 279] width 97 height 17
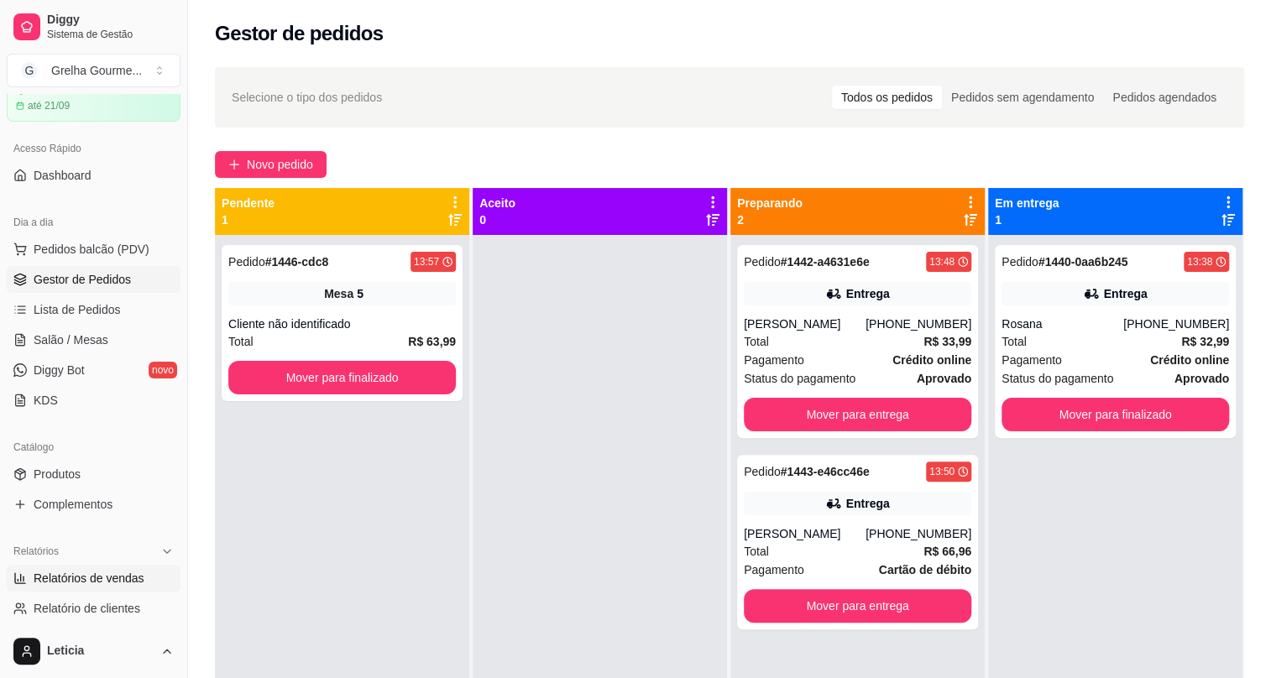
click at [73, 583] on span "Relatórios de vendas" at bounding box center [89, 578] width 111 height 17
select select "ALL"
select select "0"
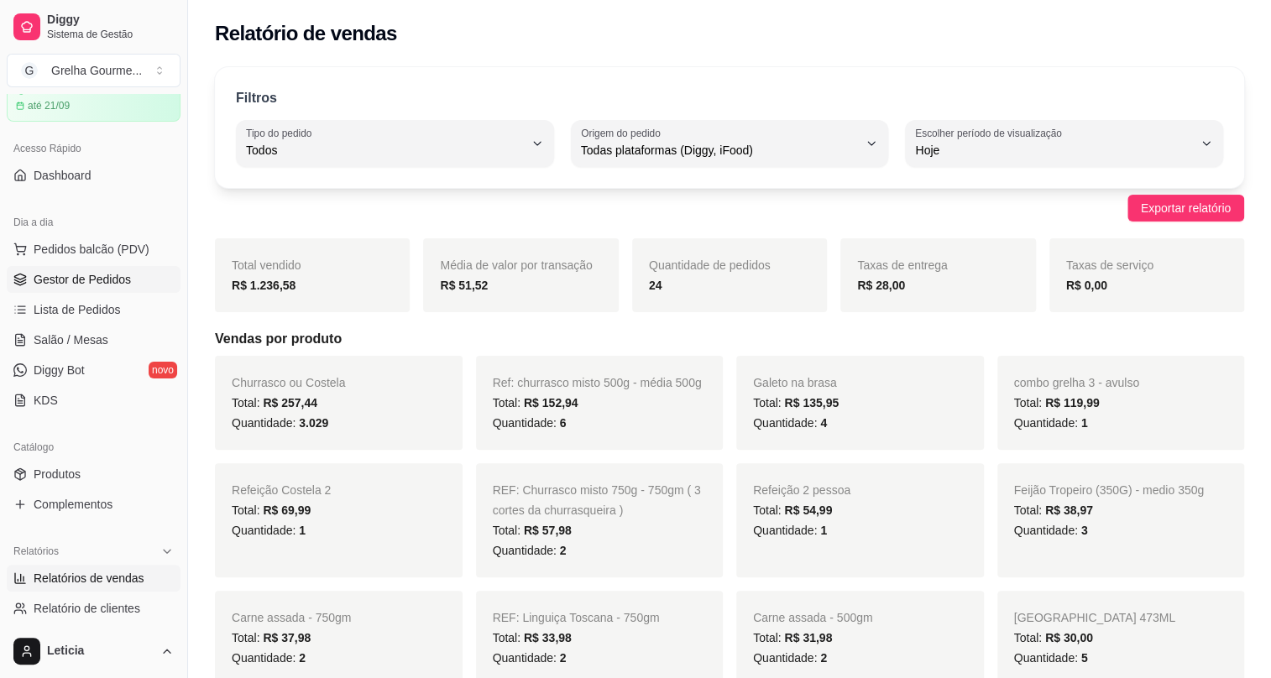
click at [75, 286] on link "Gestor de Pedidos" at bounding box center [94, 279] width 174 height 27
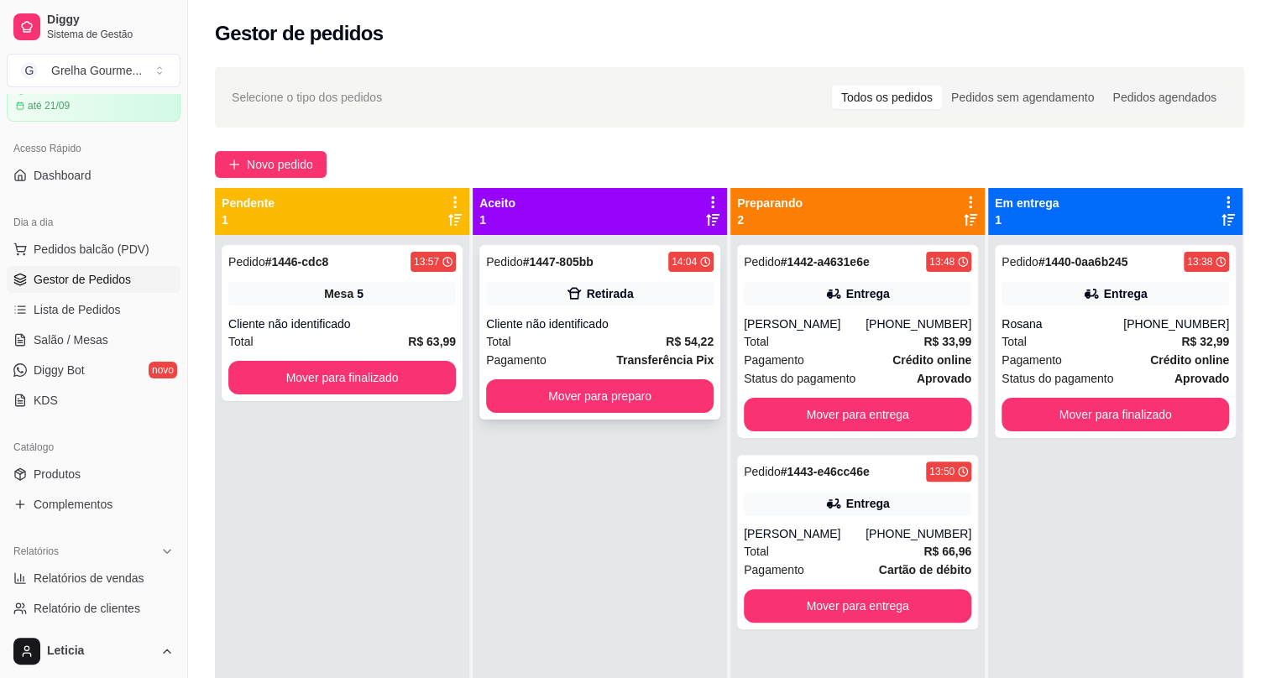
click at [621, 351] on span "Transferência Pix" at bounding box center [664, 360] width 97 height 18
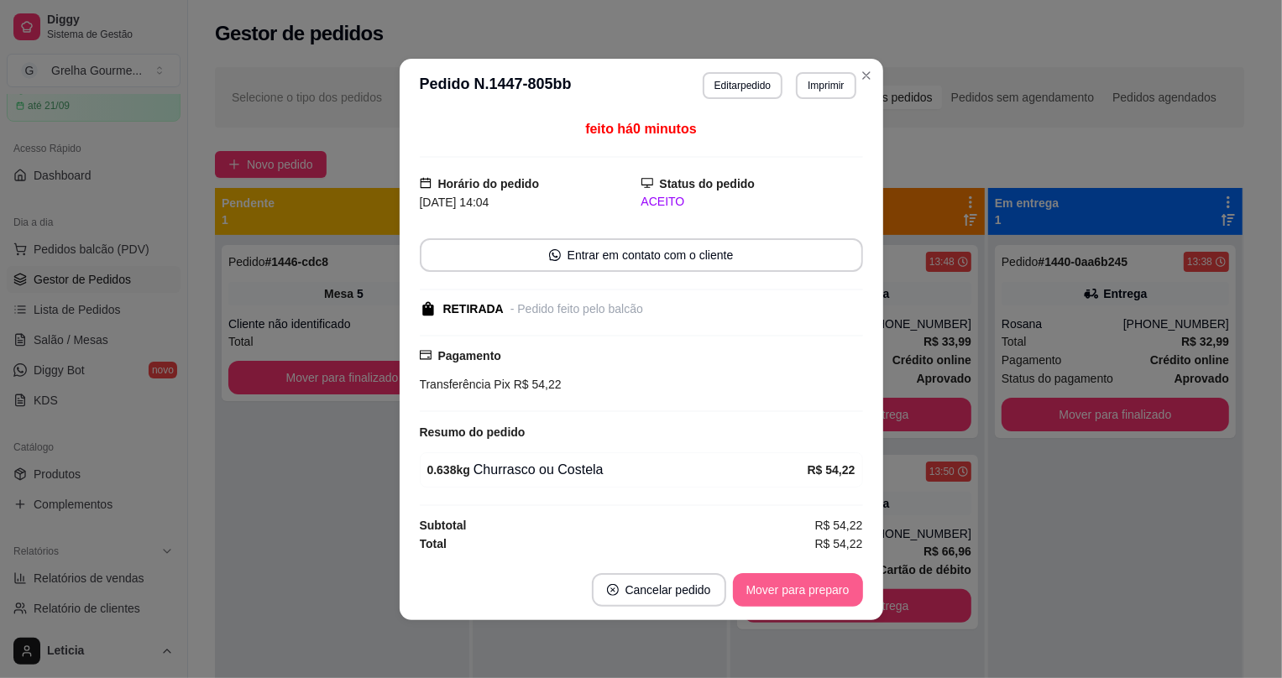
click at [776, 590] on button "Mover para preparo" at bounding box center [798, 591] width 130 height 34
click at [776, 590] on div "Mover para preparo" at bounding box center [787, 591] width 154 height 34
click at [775, 589] on div "Mover para preparo" at bounding box center [787, 591] width 154 height 34
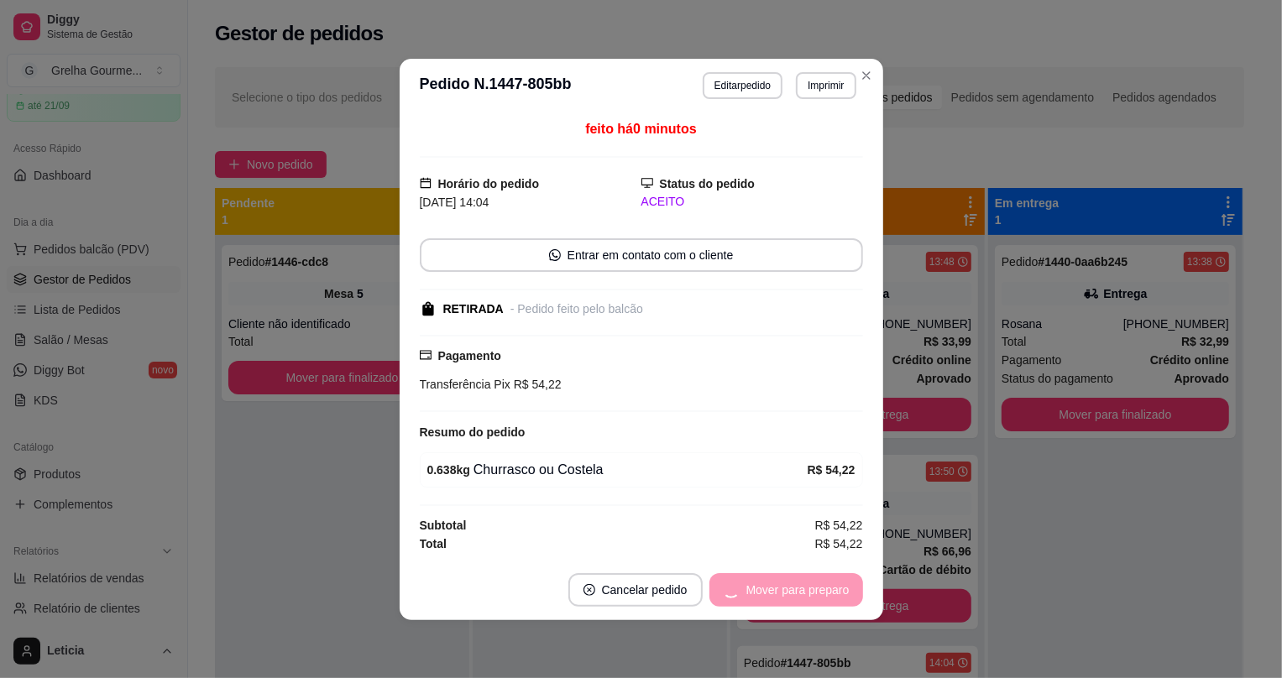
click at [775, 589] on div "Mover para preparo" at bounding box center [787, 591] width 154 height 34
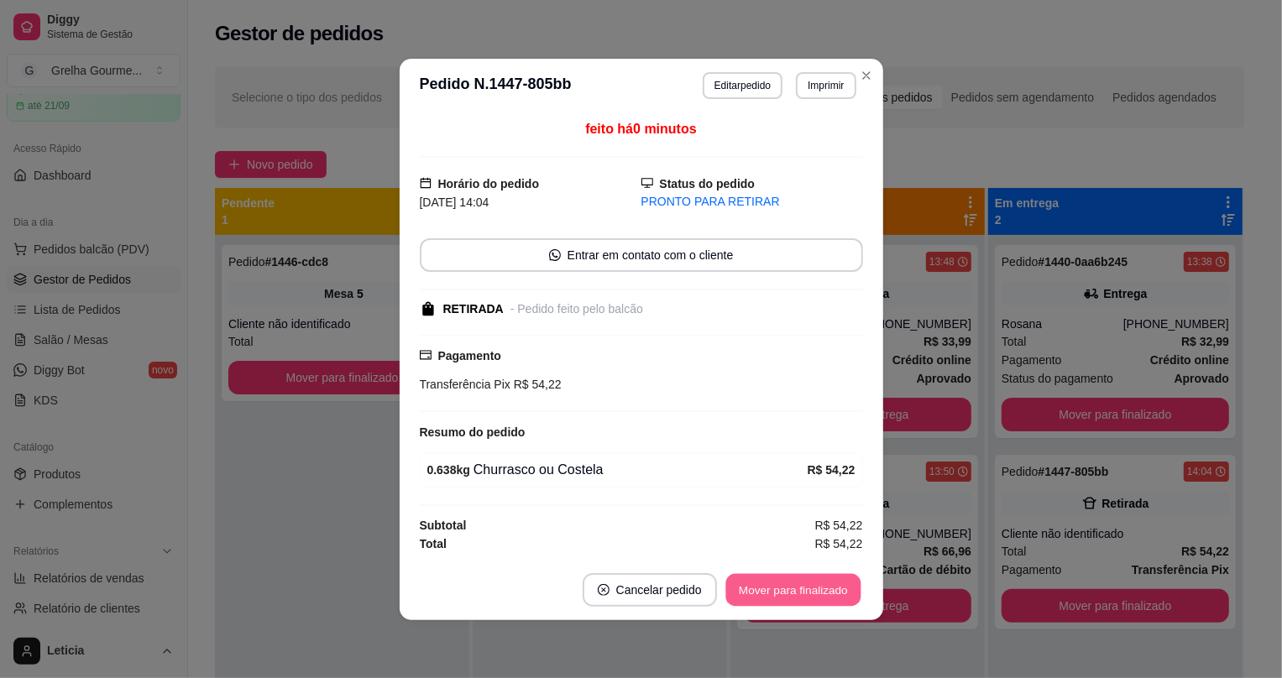
click at [771, 598] on button "Mover para finalizado" at bounding box center [792, 590] width 135 height 33
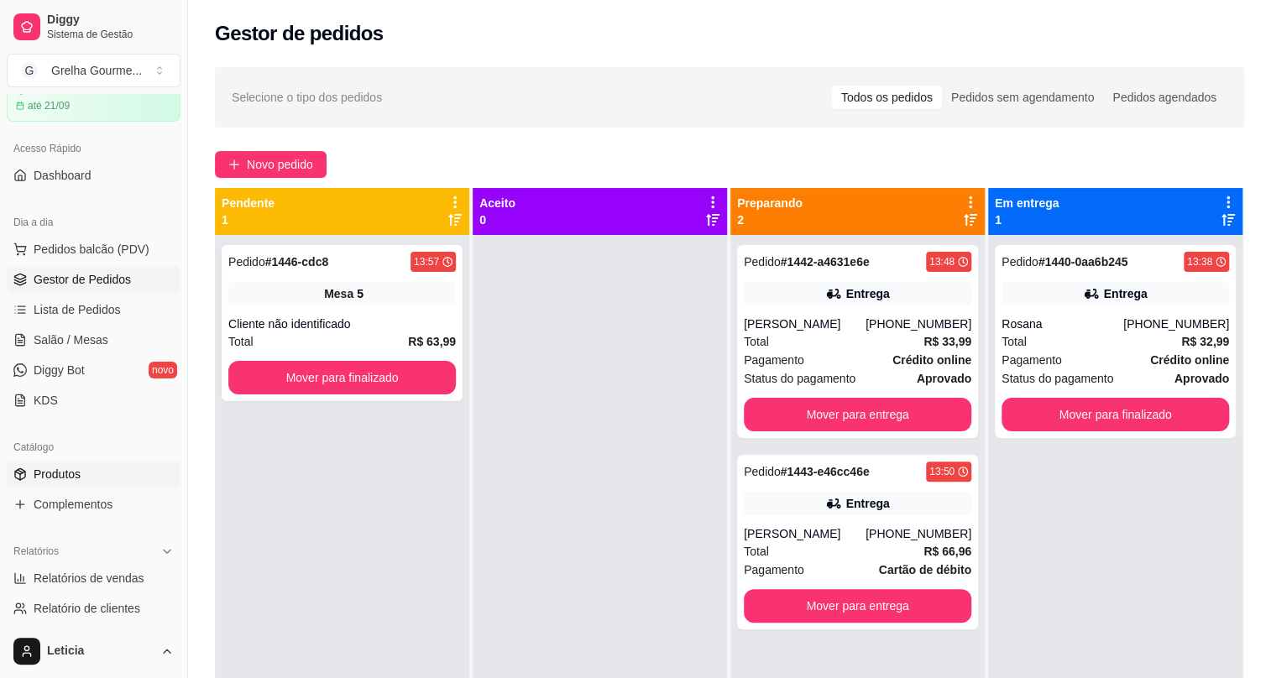
click at [84, 473] on link "Produtos" at bounding box center [94, 474] width 174 height 27
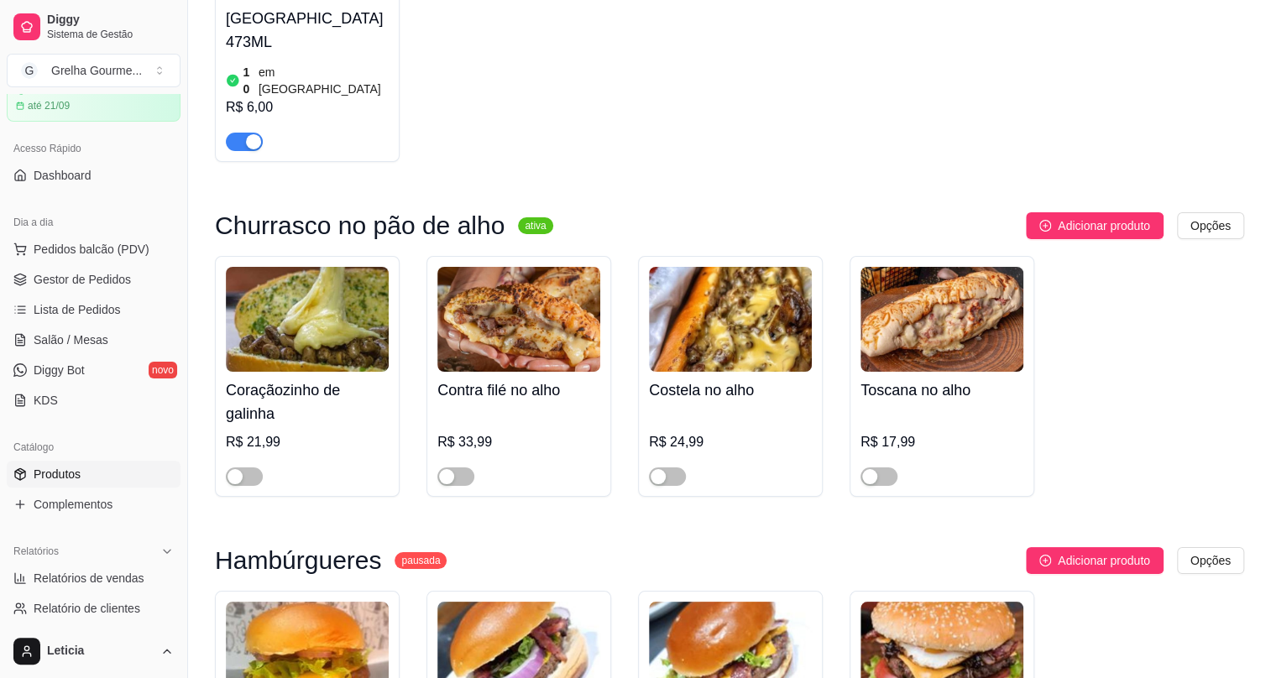
scroll to position [10323, 0]
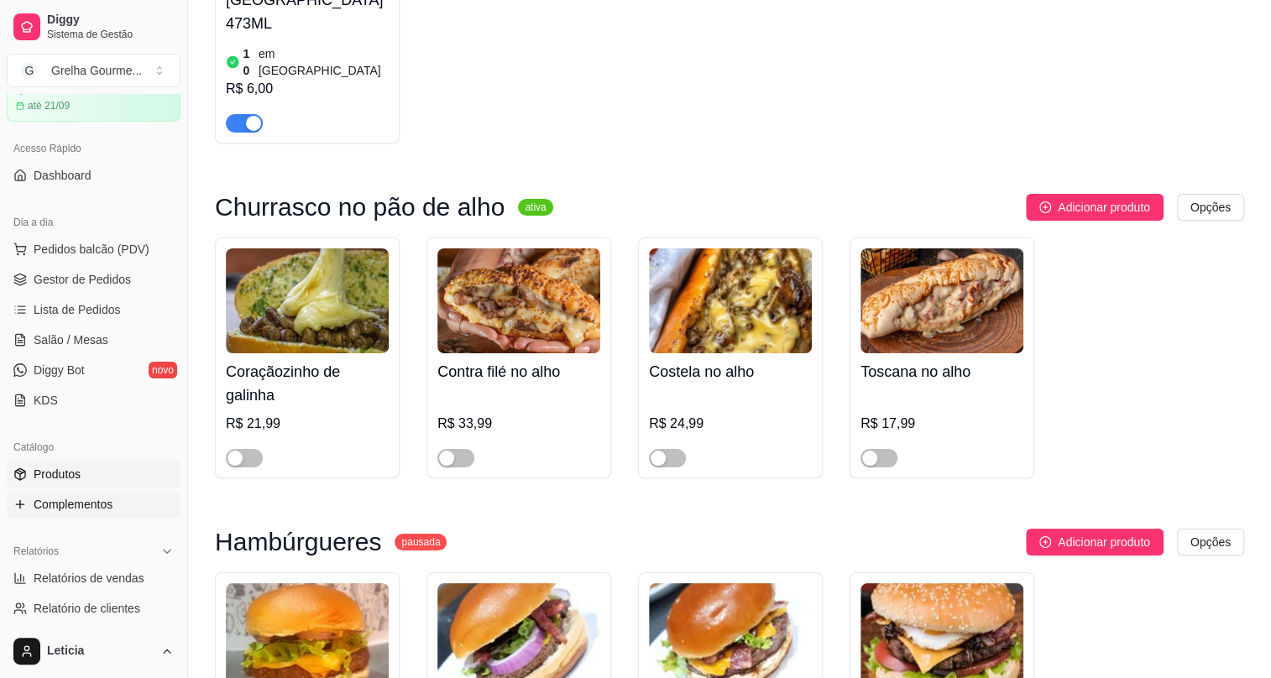
click at [72, 500] on span "Complementos" at bounding box center [73, 504] width 79 height 17
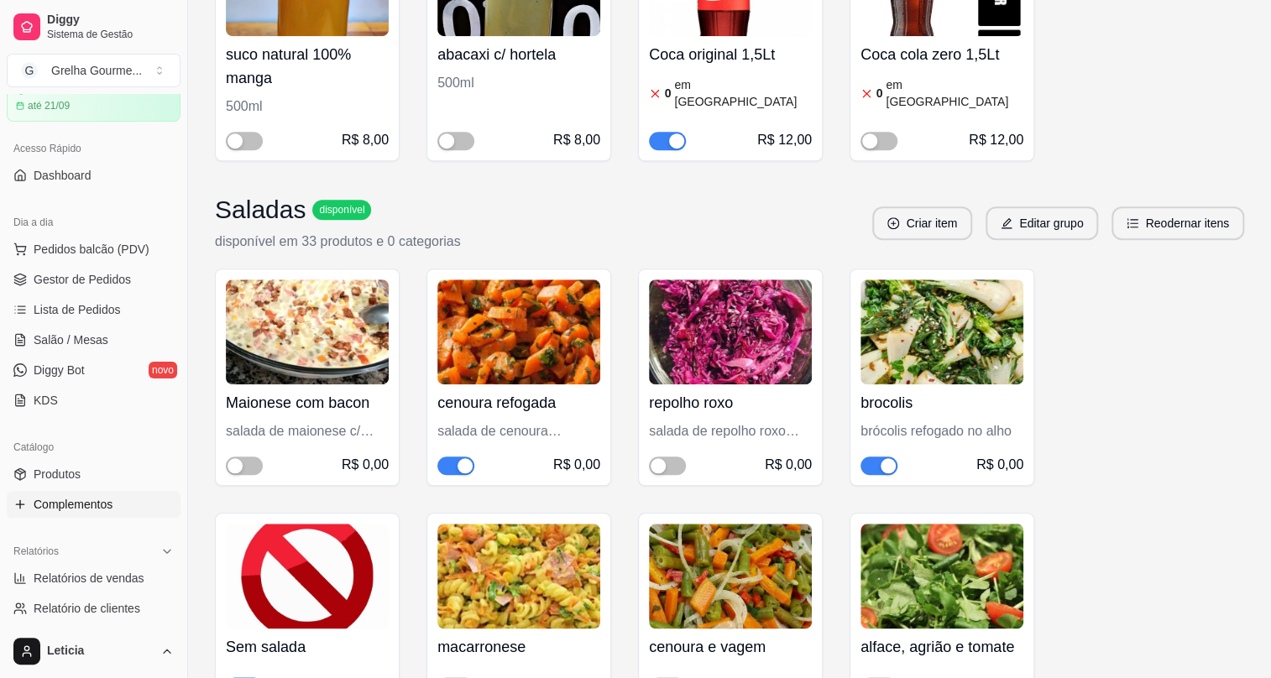
scroll to position [840, 0]
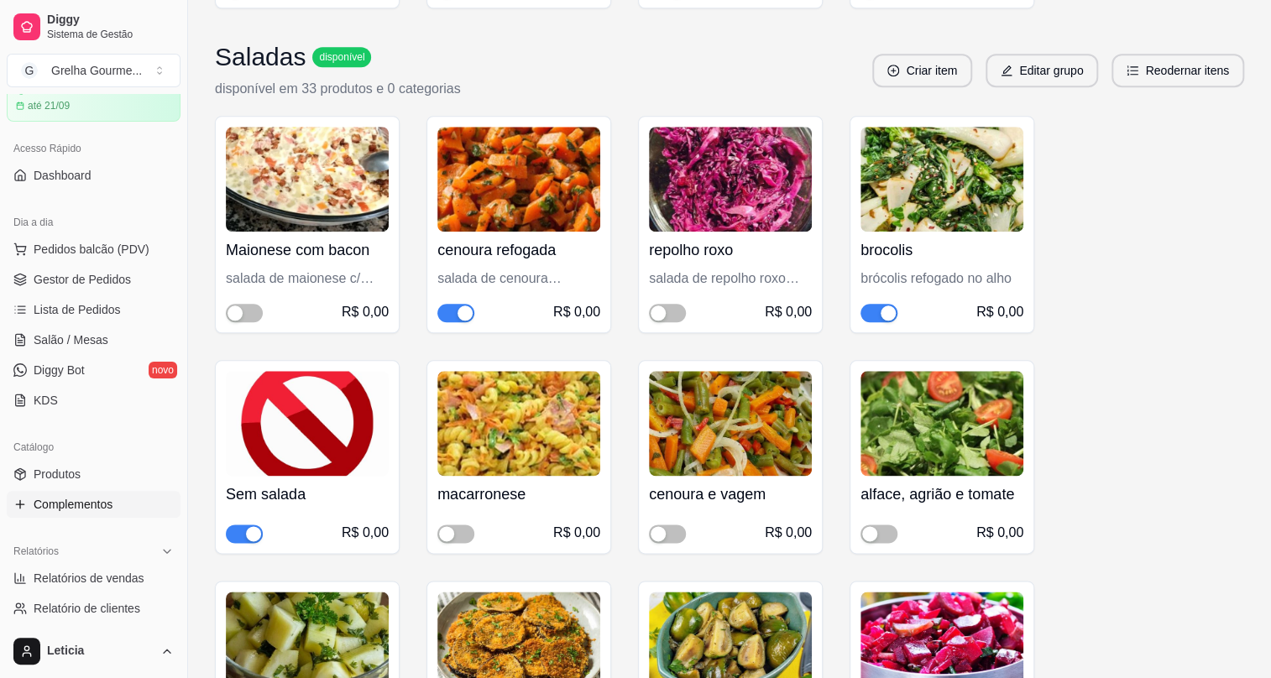
click at [462, 306] on div "button" at bounding box center [465, 313] width 15 height 15
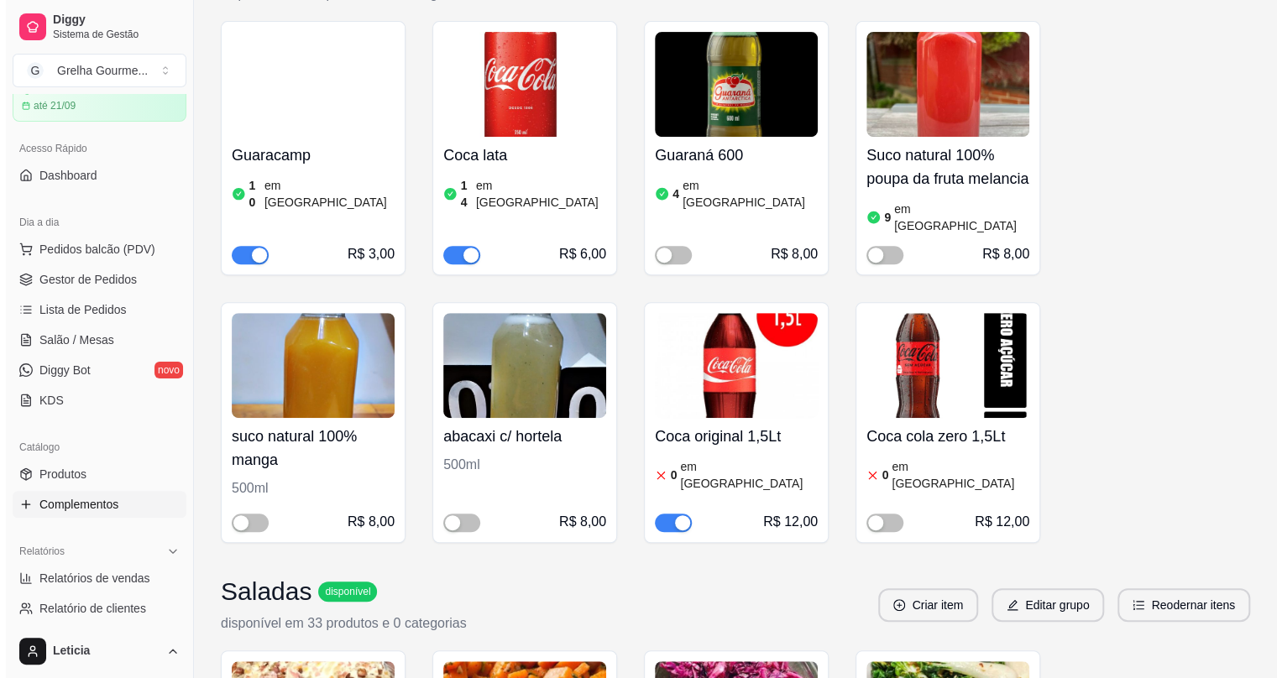
scroll to position [0, 0]
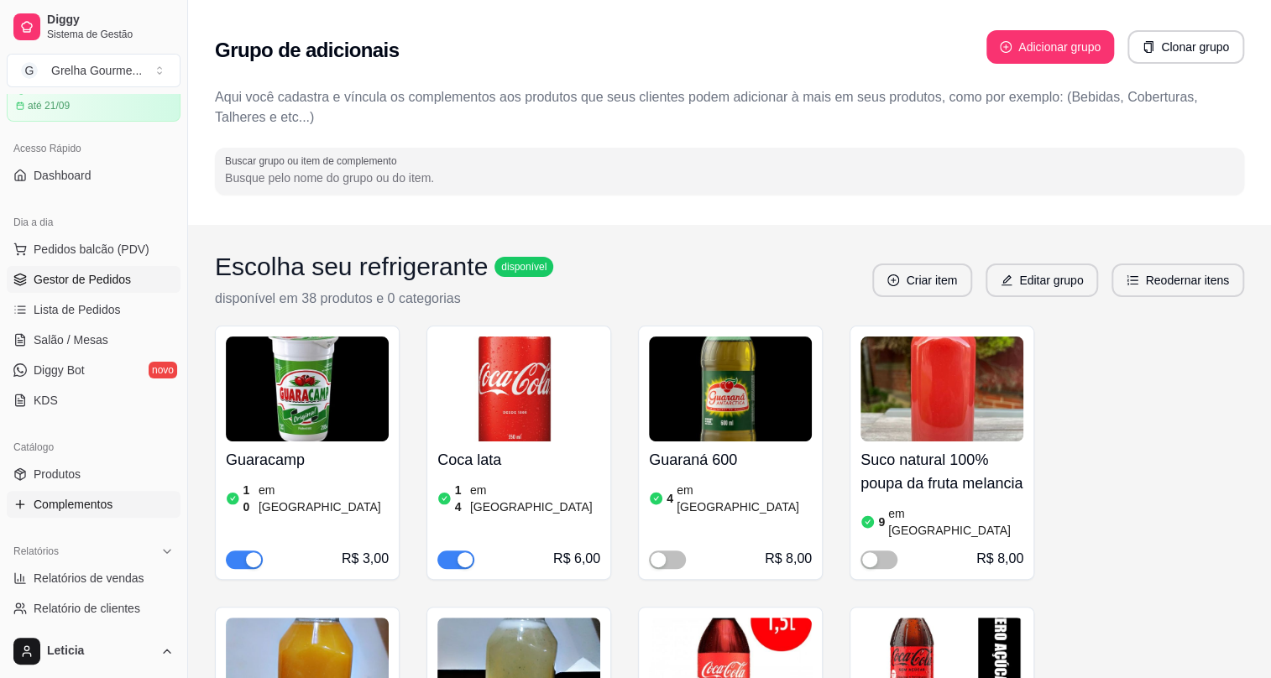
click at [53, 276] on span "Gestor de Pedidos" at bounding box center [82, 279] width 97 height 17
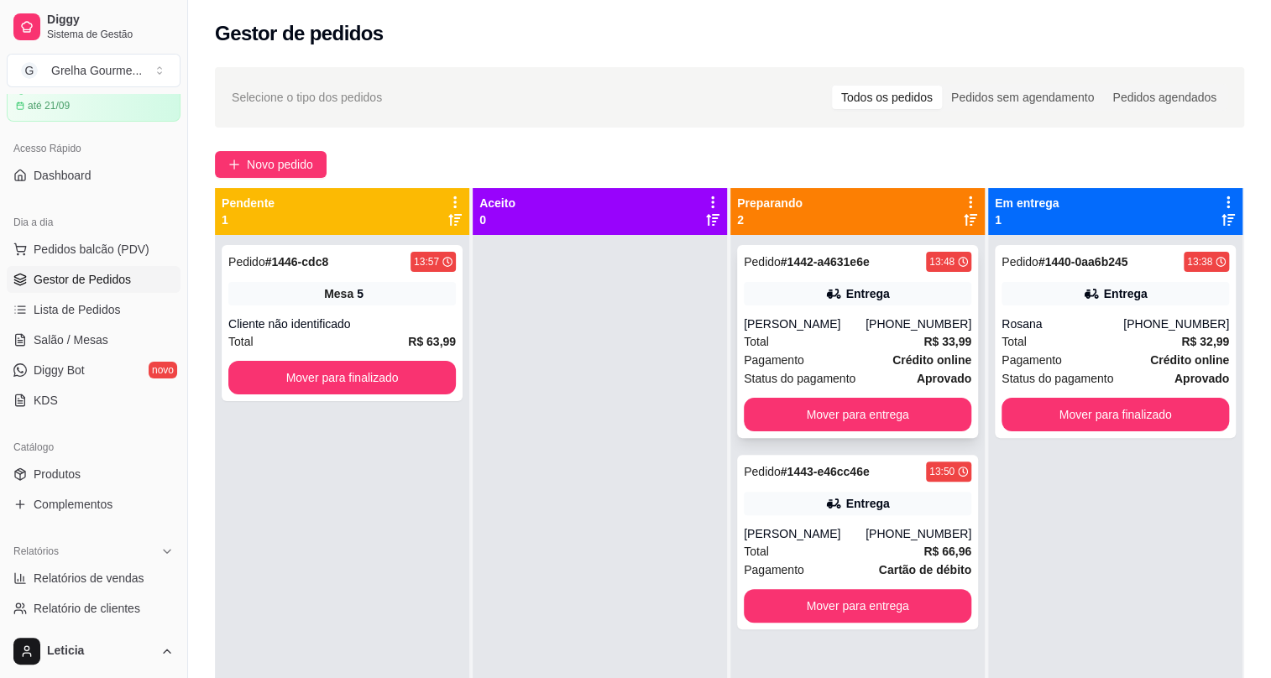
click at [770, 327] on div "[PERSON_NAME]" at bounding box center [805, 324] width 122 height 17
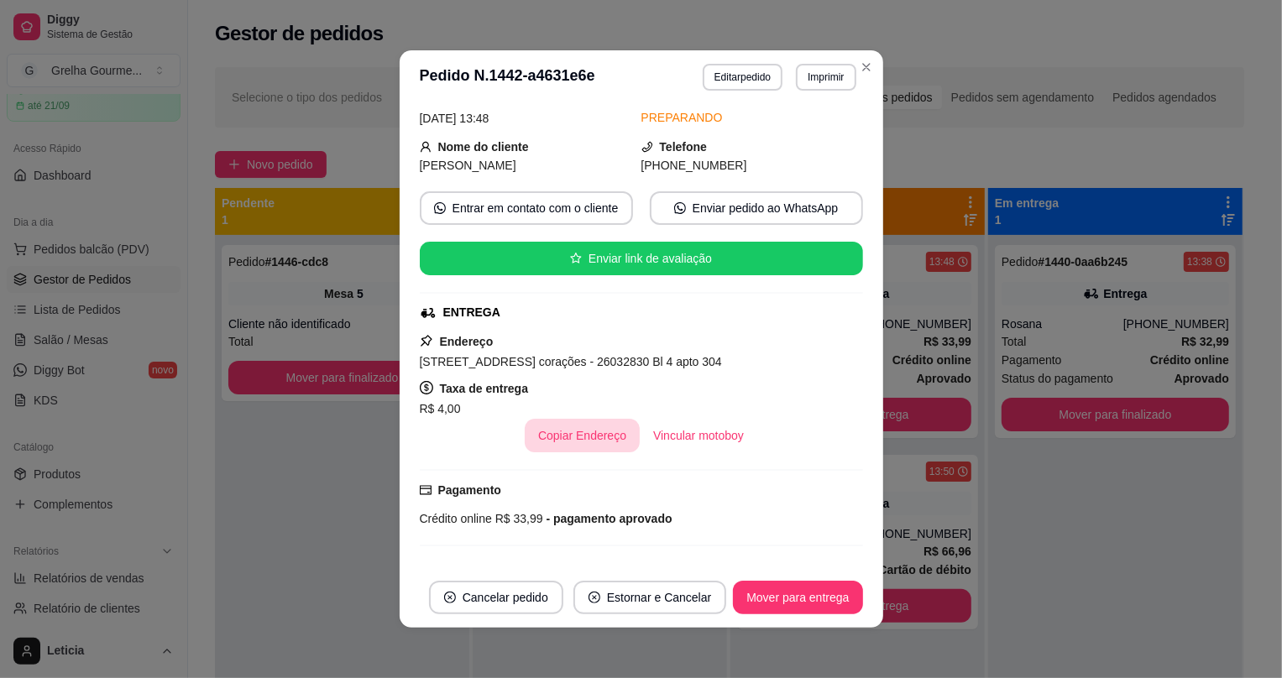
scroll to position [202, 0]
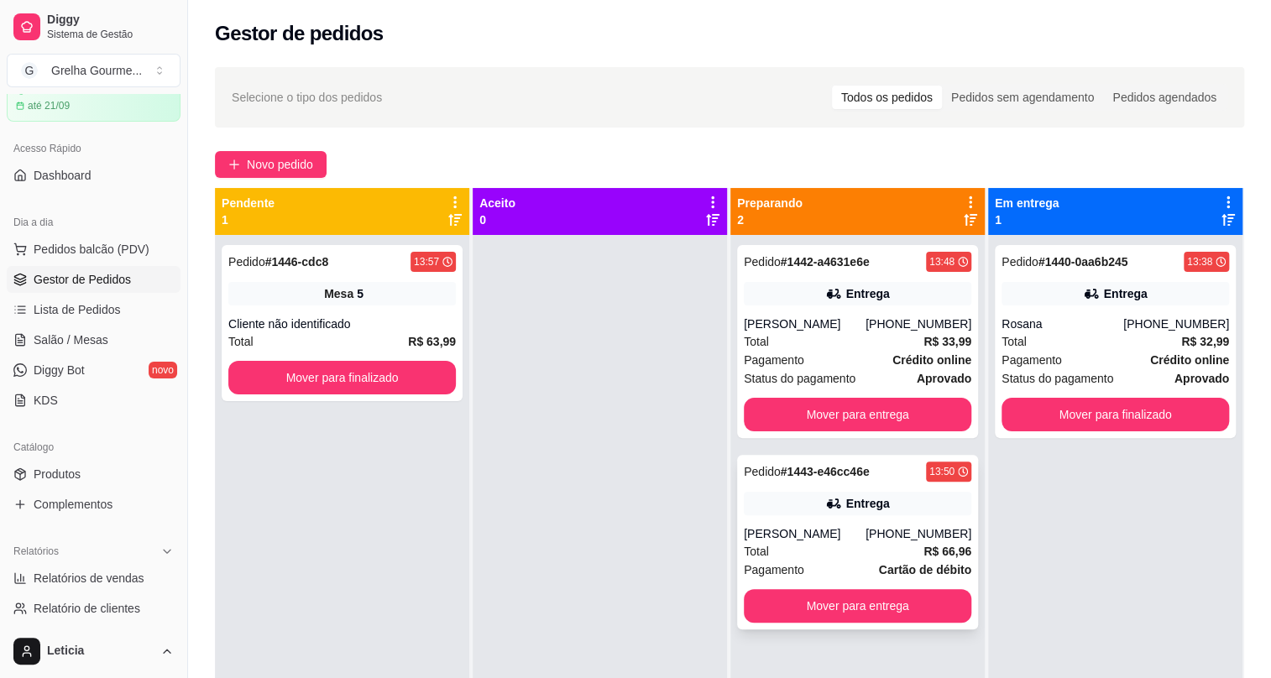
click at [878, 521] on div "Pedido # 1443-e46cc46e 13:50 Entrega Thayla [PHONE_NUMBER] Total R$ 66,96 Pagam…" at bounding box center [857, 542] width 241 height 175
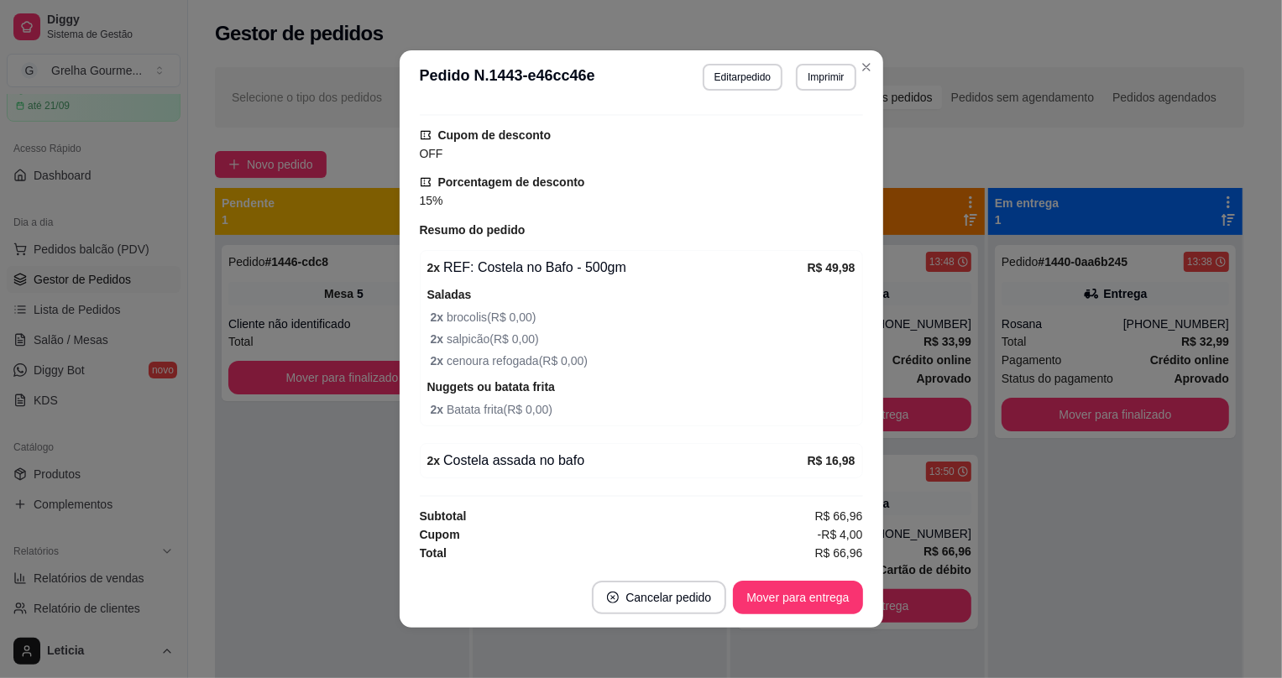
scroll to position [3, 0]
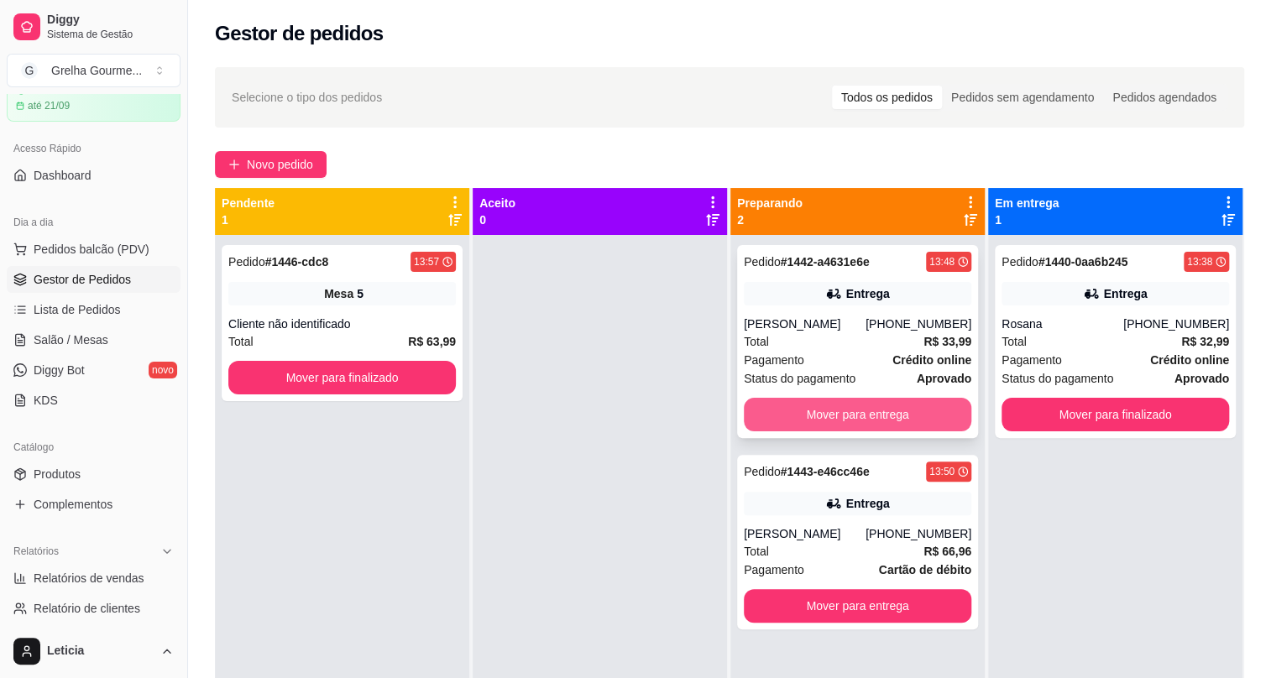
click at [881, 418] on button "Mover para entrega" at bounding box center [858, 415] width 228 height 34
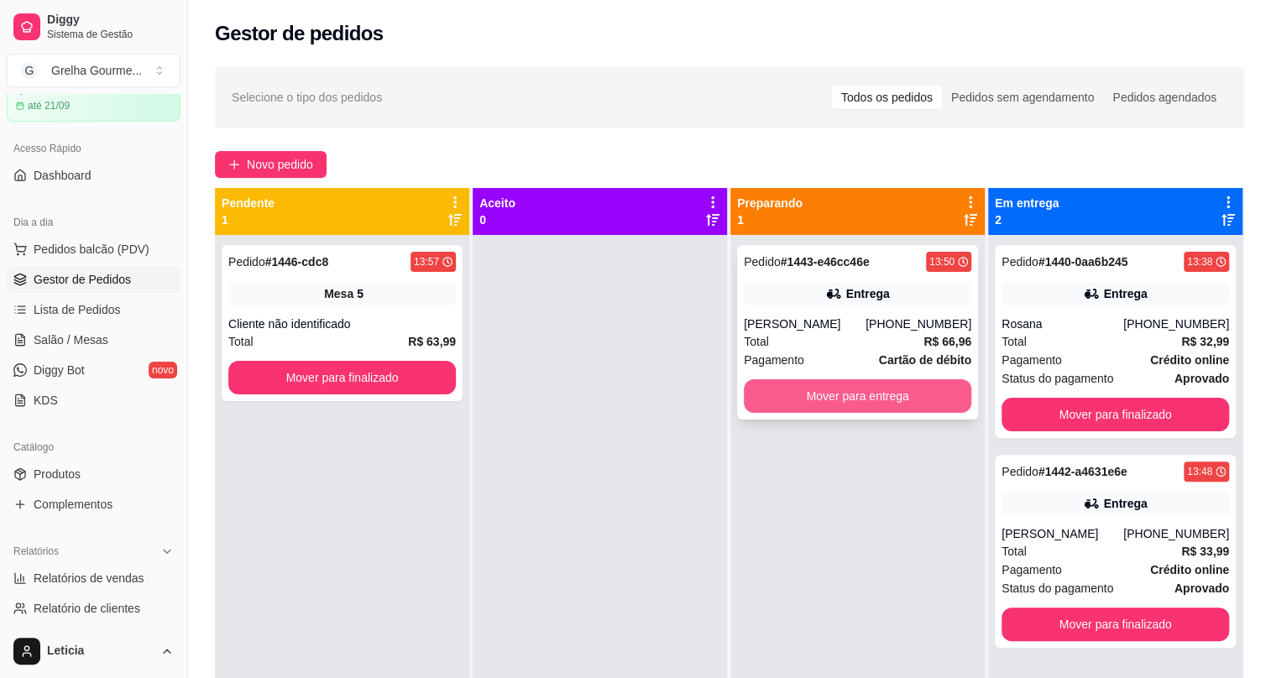
click at [872, 402] on button "Mover para entrega" at bounding box center [858, 397] width 228 height 34
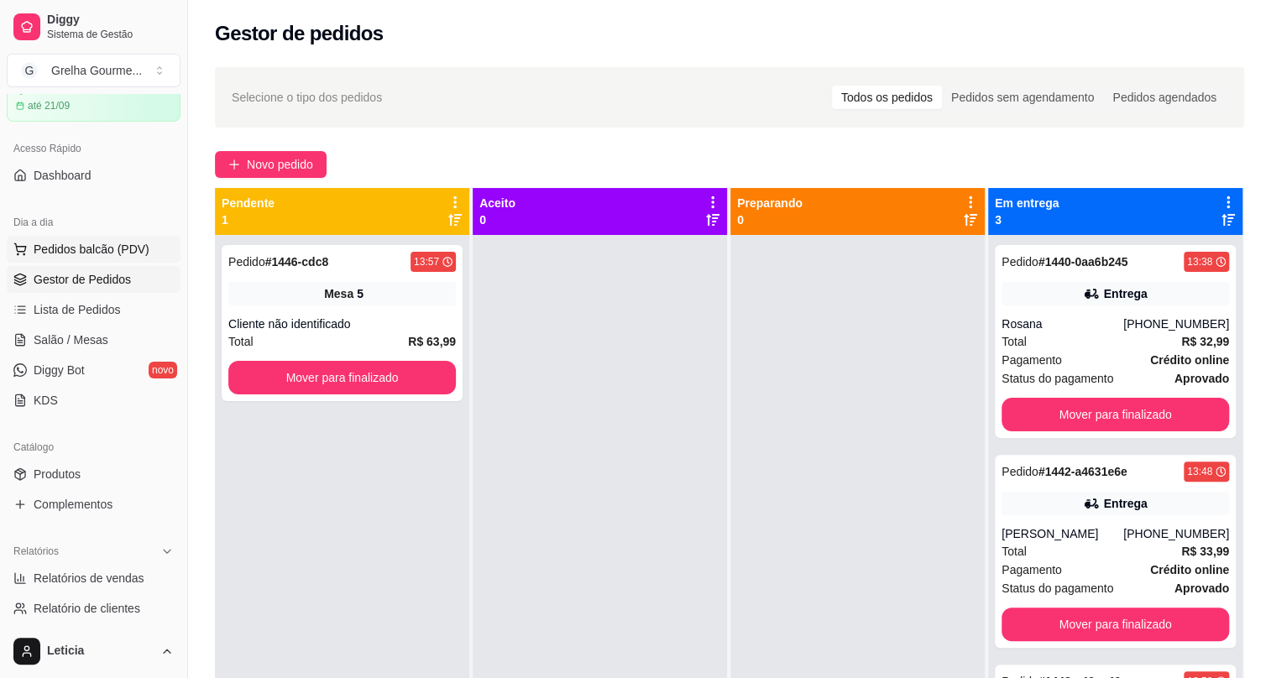
click at [67, 248] on span "Pedidos balcão (PDV)" at bounding box center [92, 249] width 116 height 17
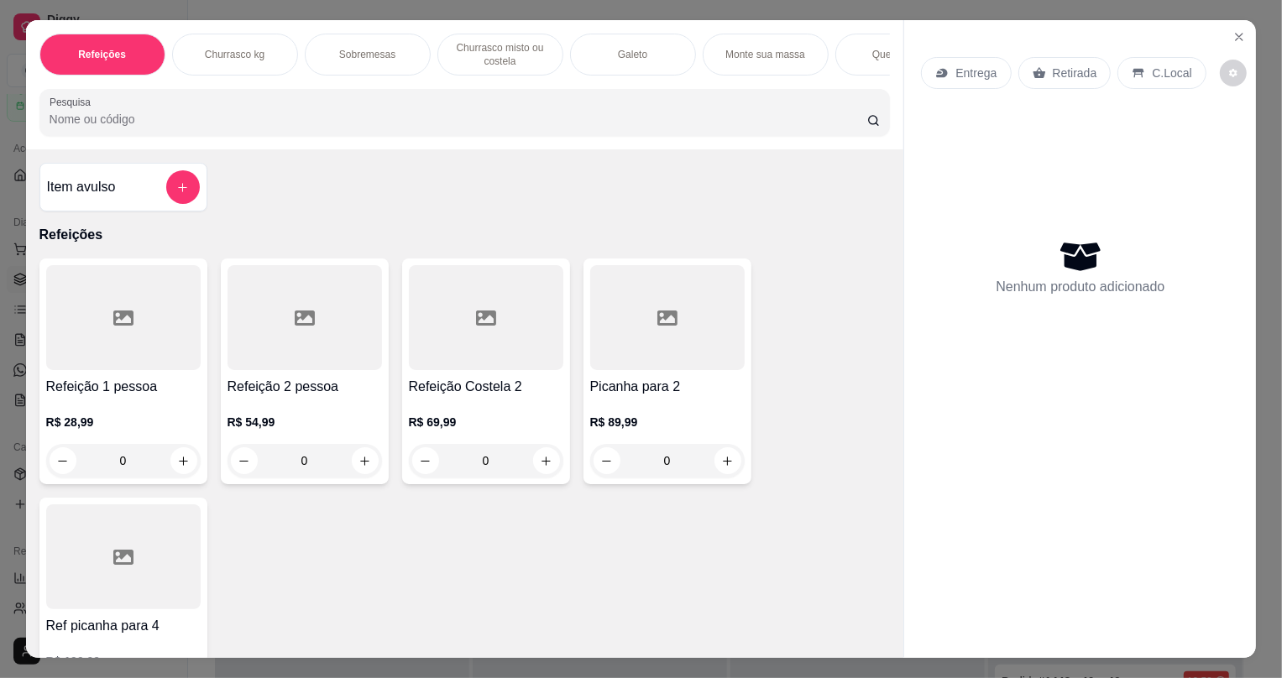
scroll to position [305, 0]
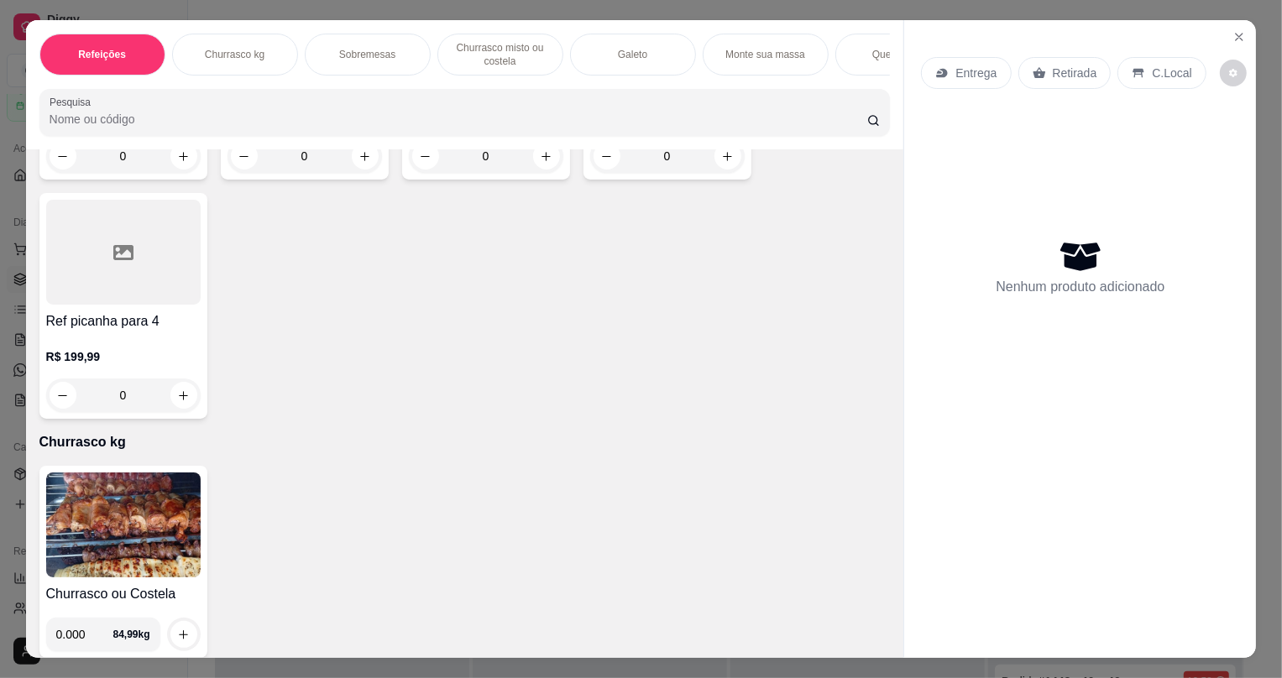
click at [131, 511] on img at bounding box center [123, 525] width 155 height 105
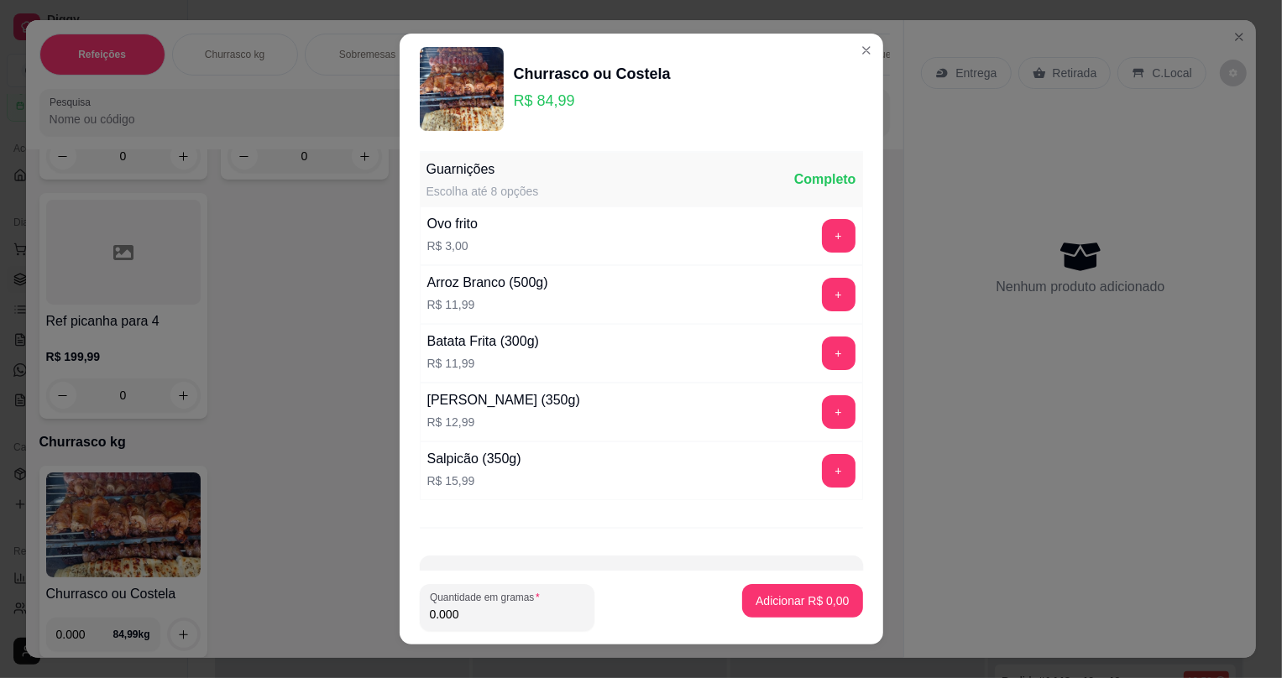
drag, startPoint x: 469, startPoint y: 606, endPoint x: 474, endPoint y: 616, distance: 10.9
click at [472, 612] on input "0.000" at bounding box center [507, 614] width 155 height 17
type input "0.438"
click at [809, 605] on p "Adicionar R$ 37,23" at bounding box center [799, 601] width 97 height 16
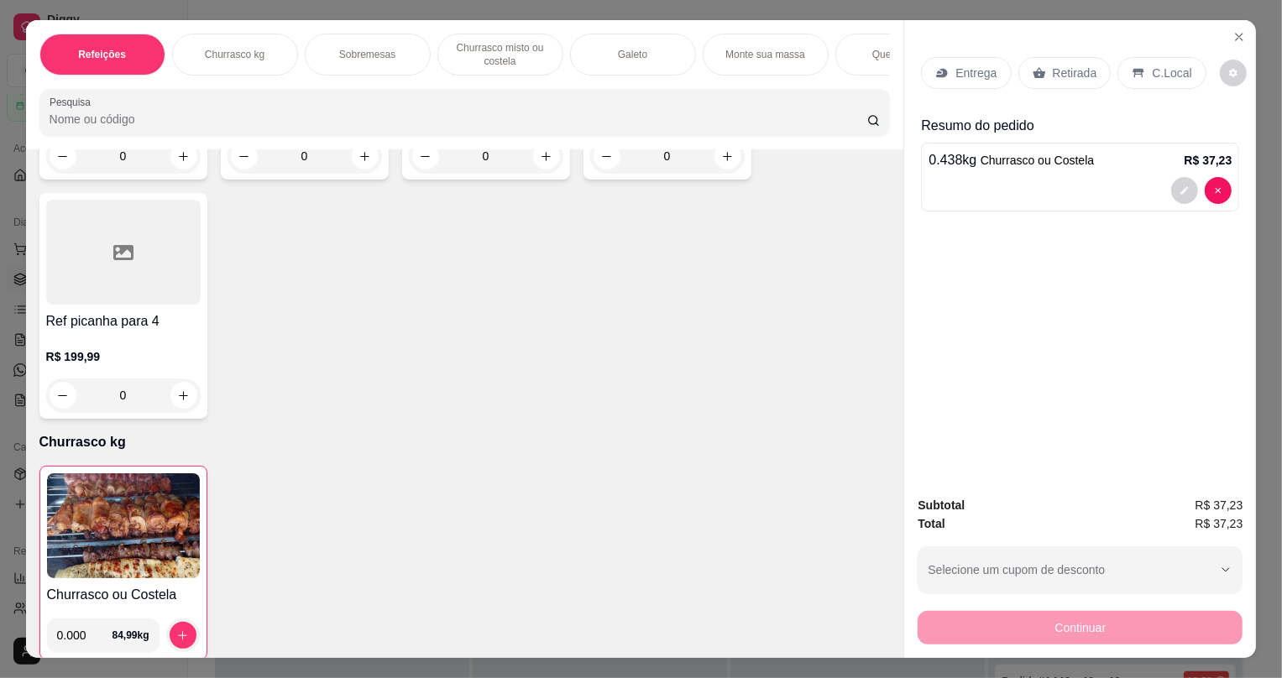
click at [1035, 76] on icon at bounding box center [1039, 72] width 13 height 13
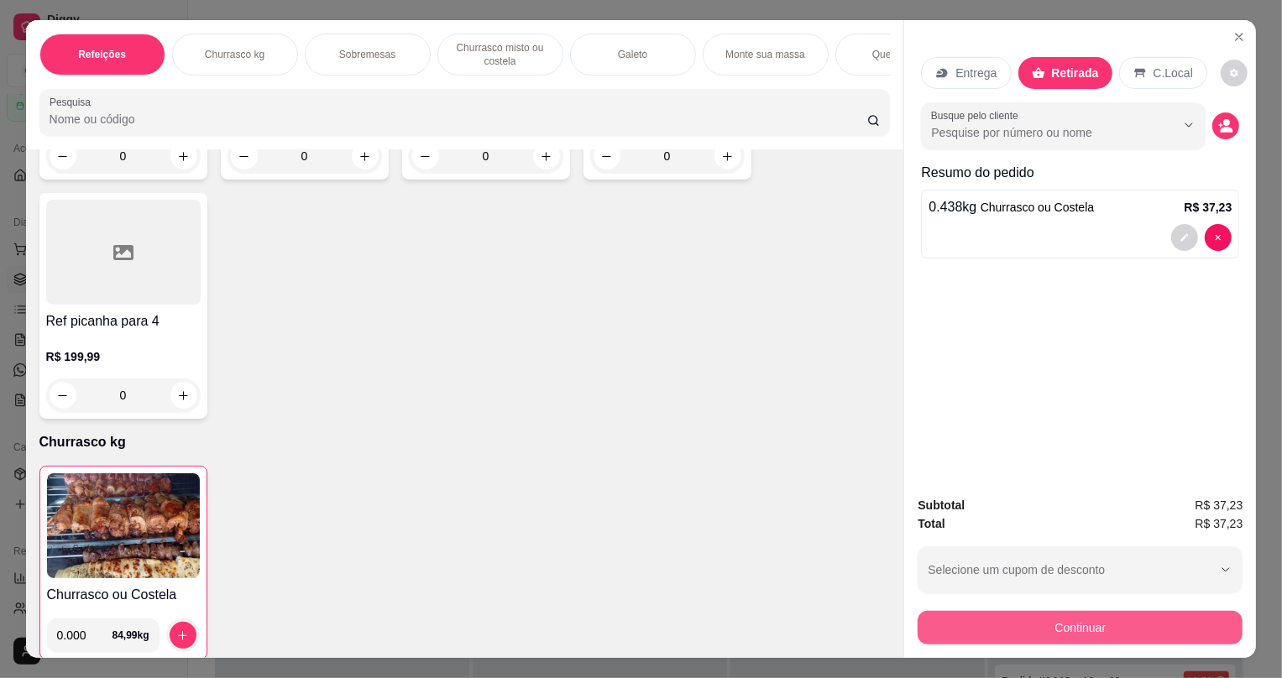
click at [1018, 636] on button "Continuar" at bounding box center [1080, 628] width 325 height 34
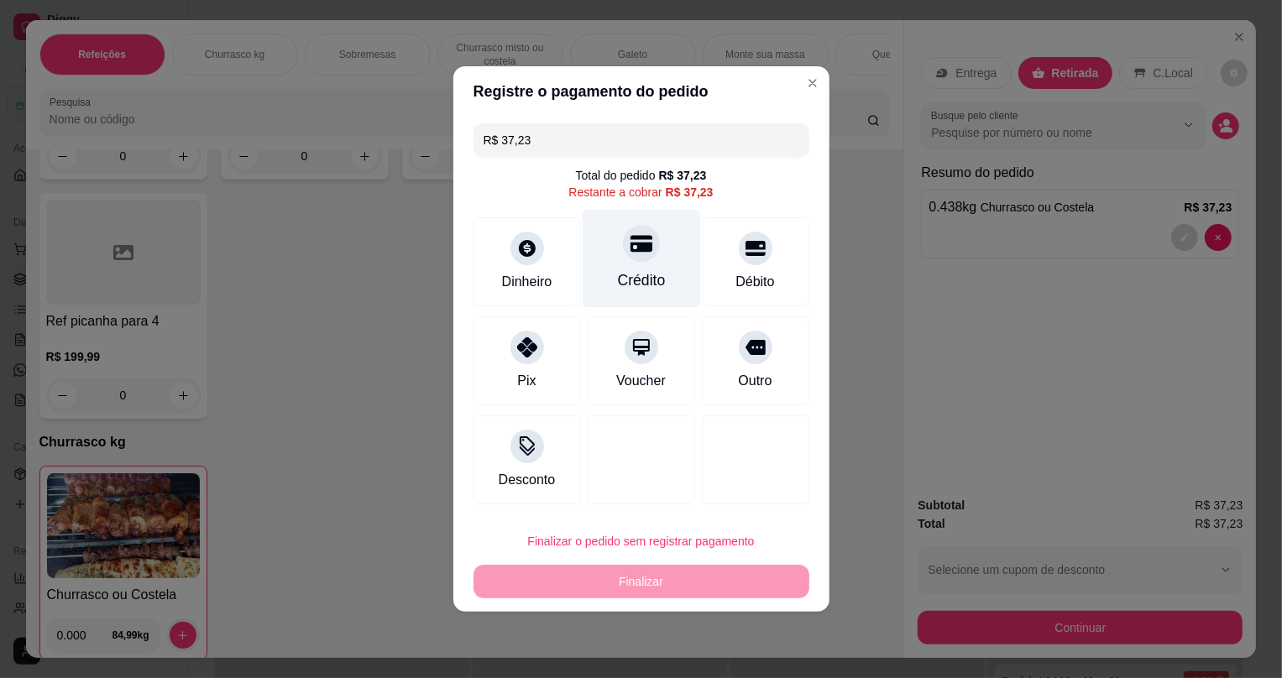
click at [623, 275] on div "Crédito" at bounding box center [641, 281] width 48 height 22
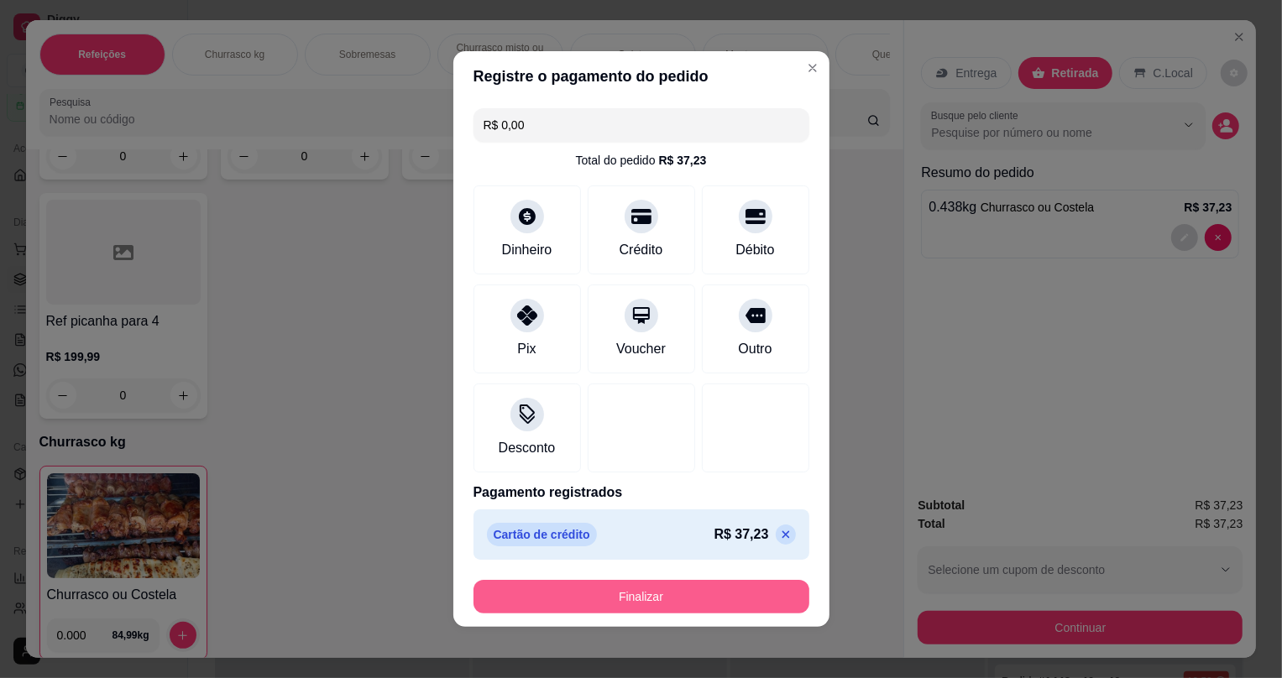
click at [636, 600] on button "Finalizar" at bounding box center [642, 597] width 336 height 34
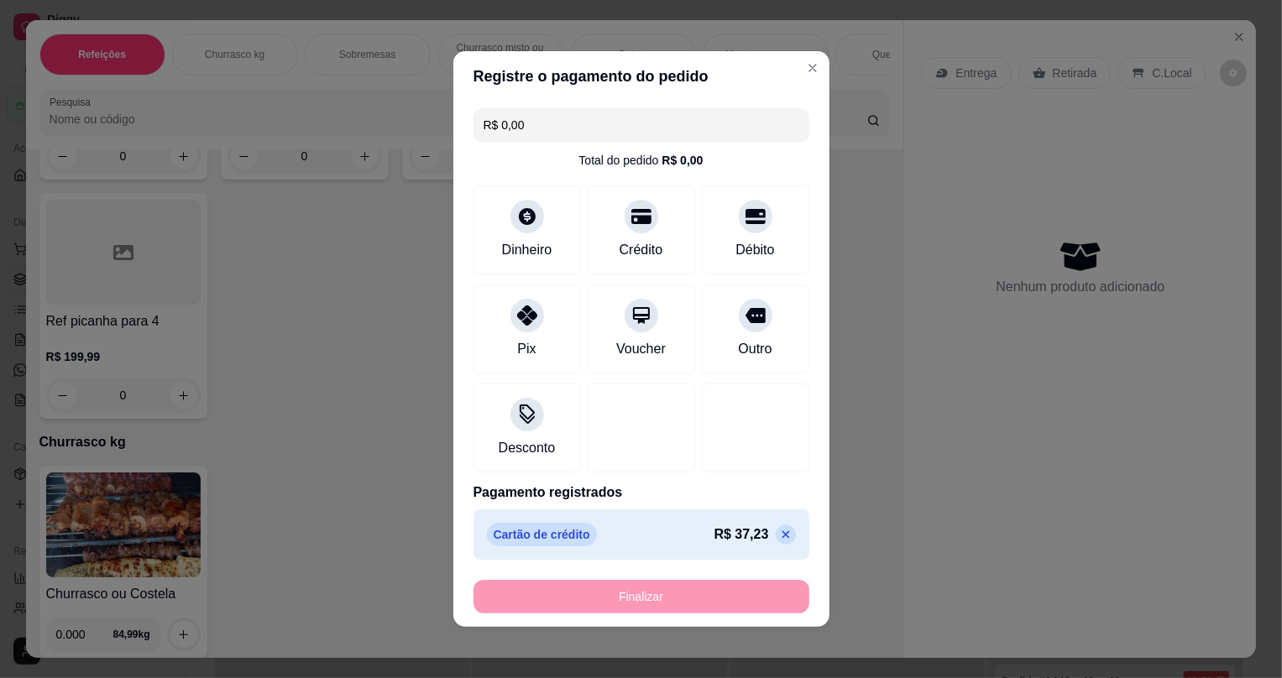
type input "-R$ 37,23"
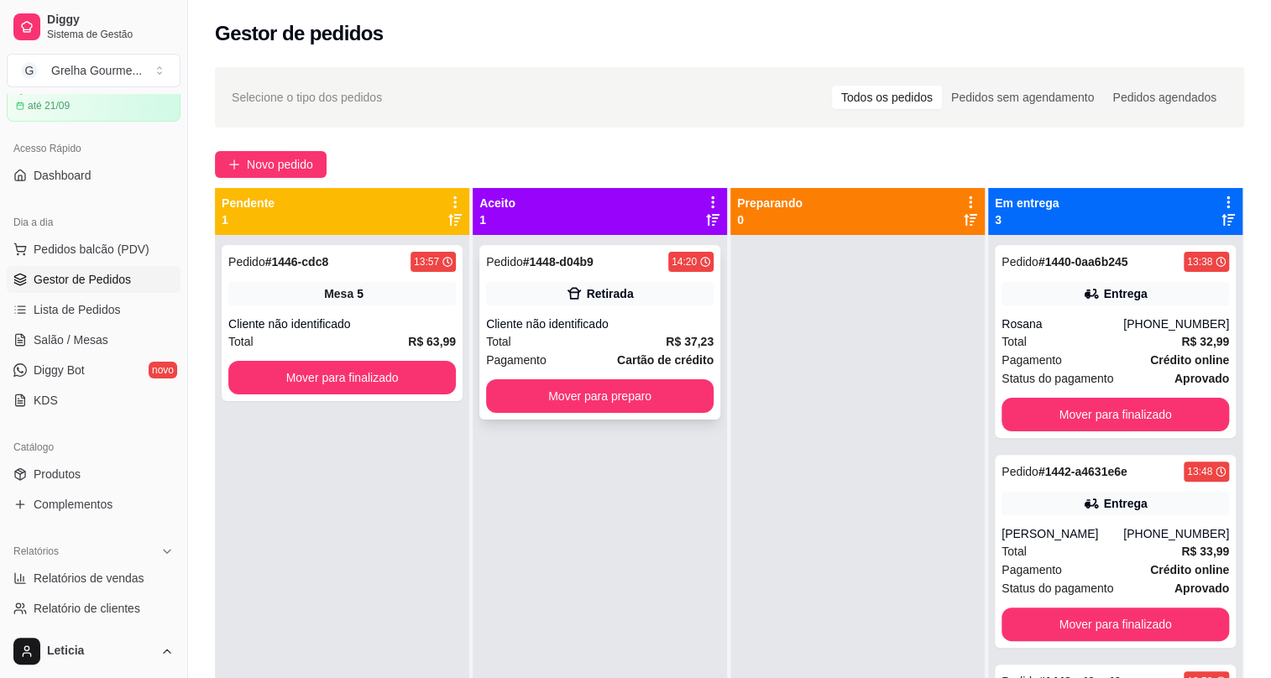
click at [626, 304] on div "Retirada" at bounding box center [600, 294] width 228 height 24
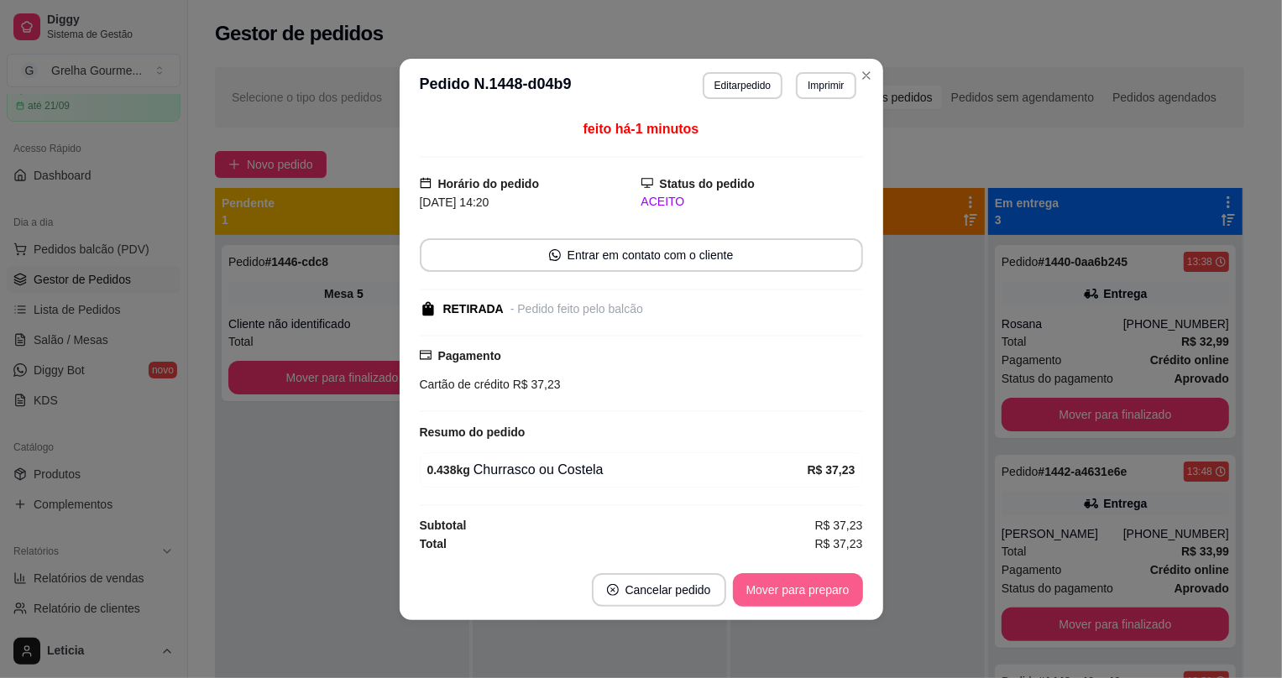
click at [813, 581] on button "Mover para preparo" at bounding box center [798, 591] width 130 height 34
click at [813, 581] on div "Mover para preparo" at bounding box center [787, 591] width 154 height 34
click at [813, 585] on div "Mover para preparo" at bounding box center [787, 591] width 154 height 34
click at [813, 588] on div "Mover para preparo" at bounding box center [787, 591] width 154 height 34
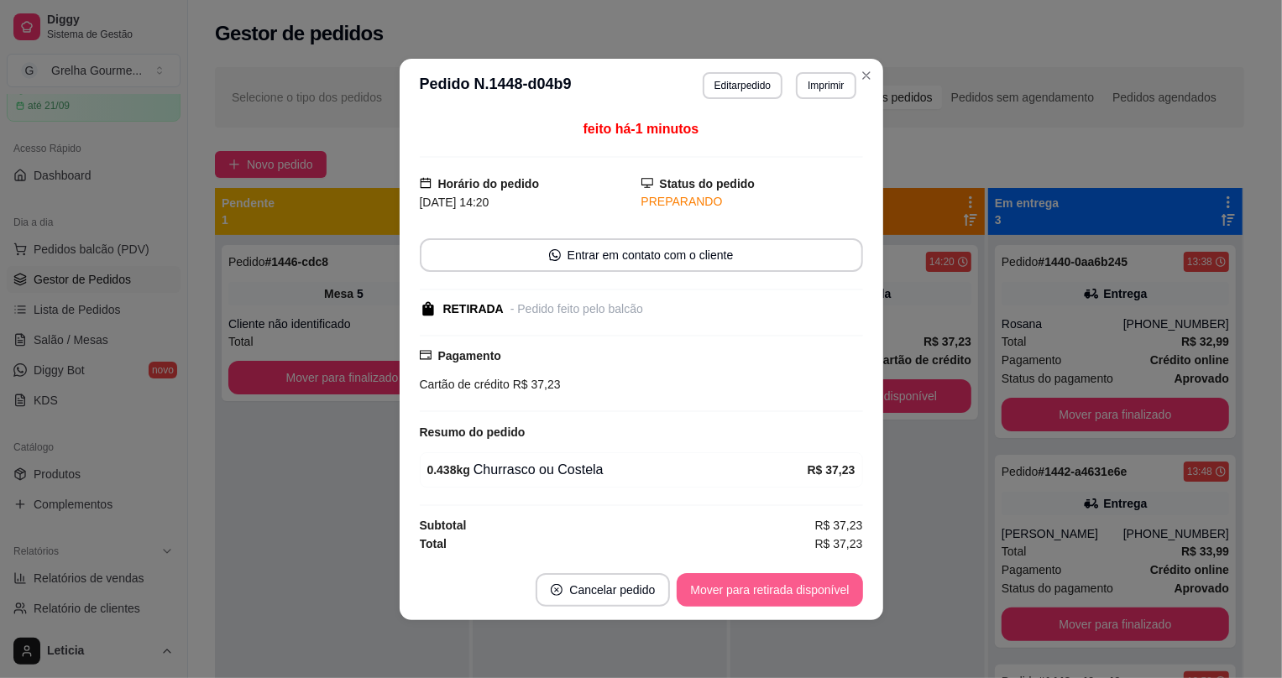
click at [814, 588] on button "Mover para retirada disponível" at bounding box center [770, 591] width 186 height 34
click at [814, 589] on div "Mover para retirada disponível" at bounding box center [757, 591] width 209 height 34
click at [810, 589] on div "Mover para retirada disponível" at bounding box center [757, 591] width 209 height 34
click at [809, 589] on div "Mover para retirada disponível" at bounding box center [757, 591] width 209 height 34
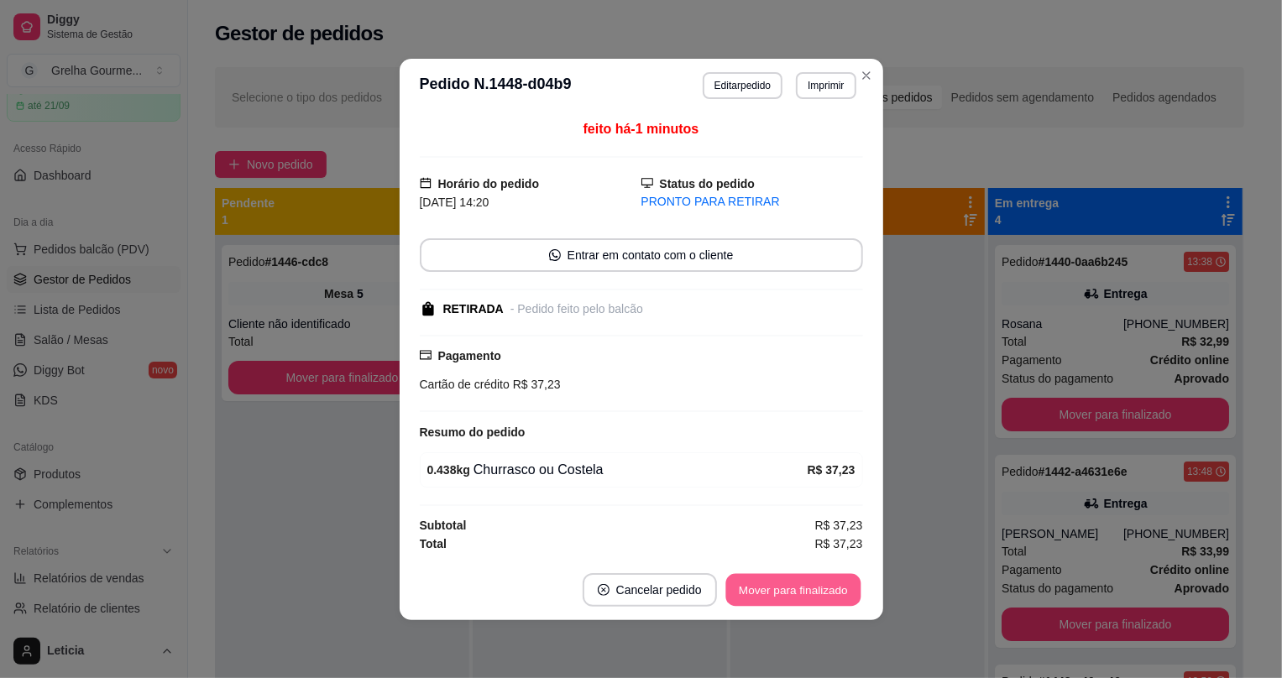
click at [808, 589] on button "Mover para finalizado" at bounding box center [792, 590] width 135 height 33
click at [808, 589] on div "Mover para finalizado" at bounding box center [793, 591] width 139 height 34
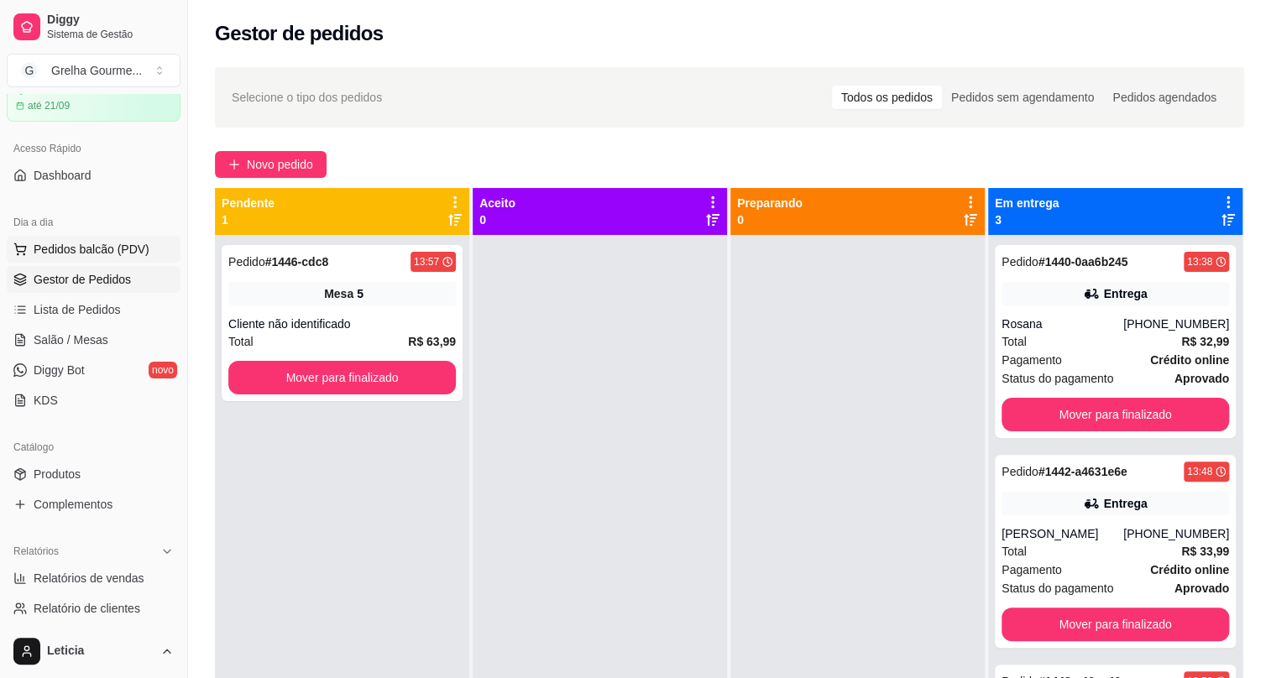
click at [59, 252] on span "Pedidos balcão (PDV)" at bounding box center [92, 249] width 116 height 17
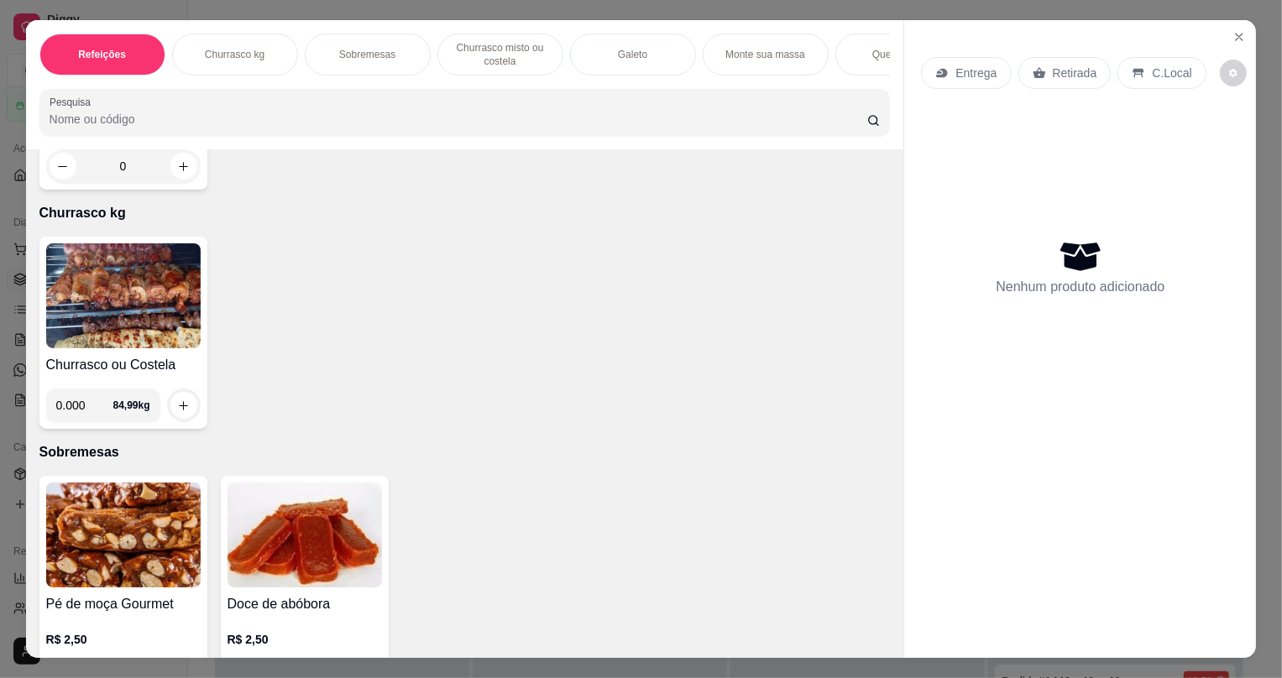
scroll to position [610, 0]
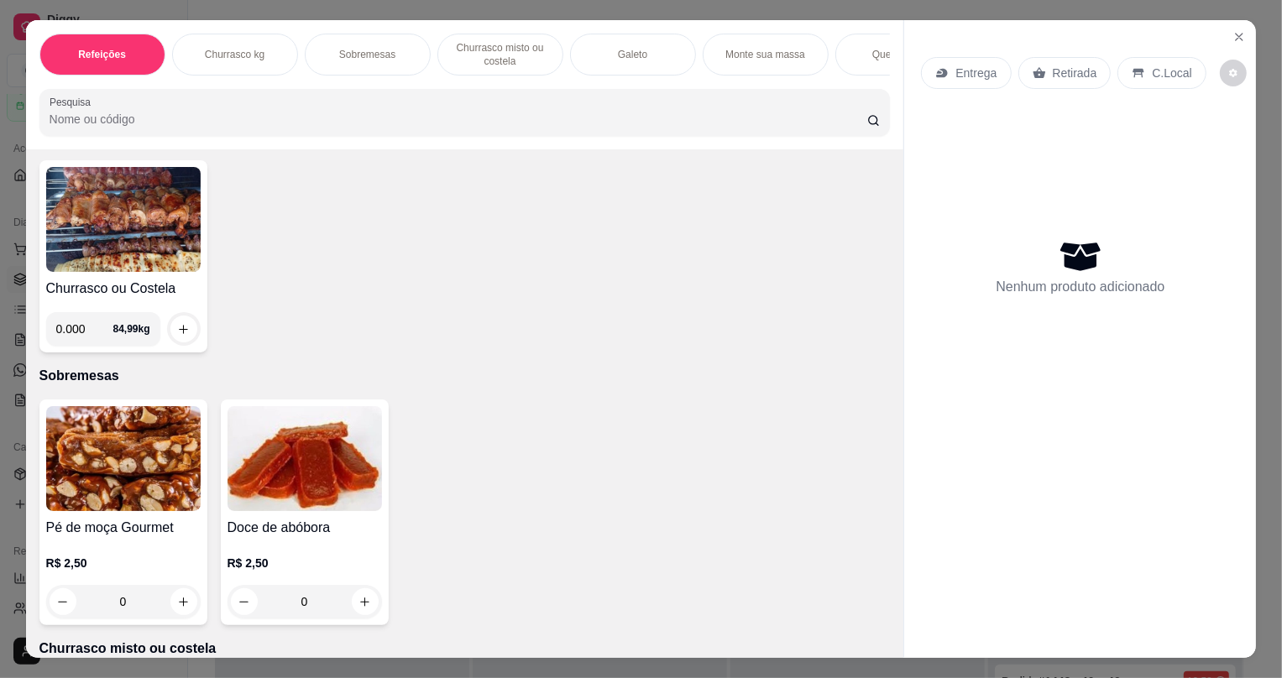
click at [159, 270] on img at bounding box center [123, 219] width 155 height 105
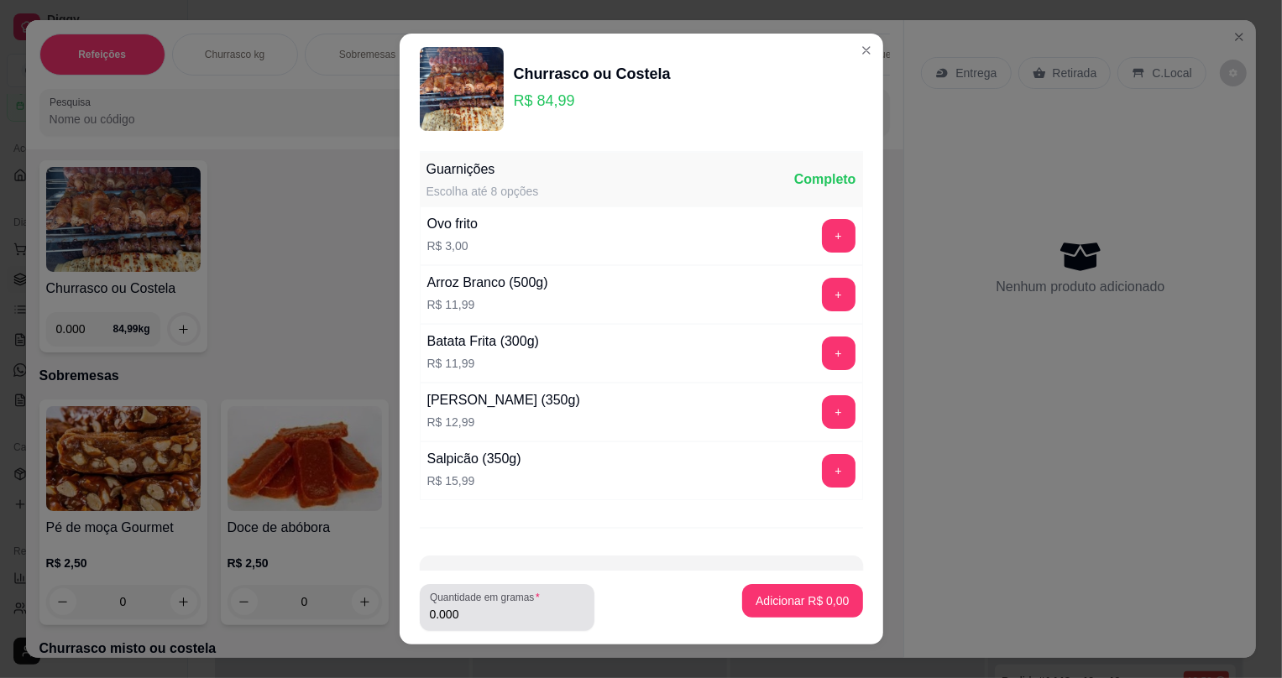
click at [523, 620] on input "0.000" at bounding box center [507, 614] width 155 height 17
click at [518, 620] on input "0.000" at bounding box center [507, 614] width 155 height 17
click at [472, 616] on input "0.000" at bounding box center [507, 614] width 155 height 17
drag, startPoint x: 469, startPoint y: 615, endPoint x: 403, endPoint y: 595, distance: 68.5
click at [403, 595] on footer "Quantidade em gramas 0.000 Adicionar R$ 0,00" at bounding box center [642, 608] width 484 height 74
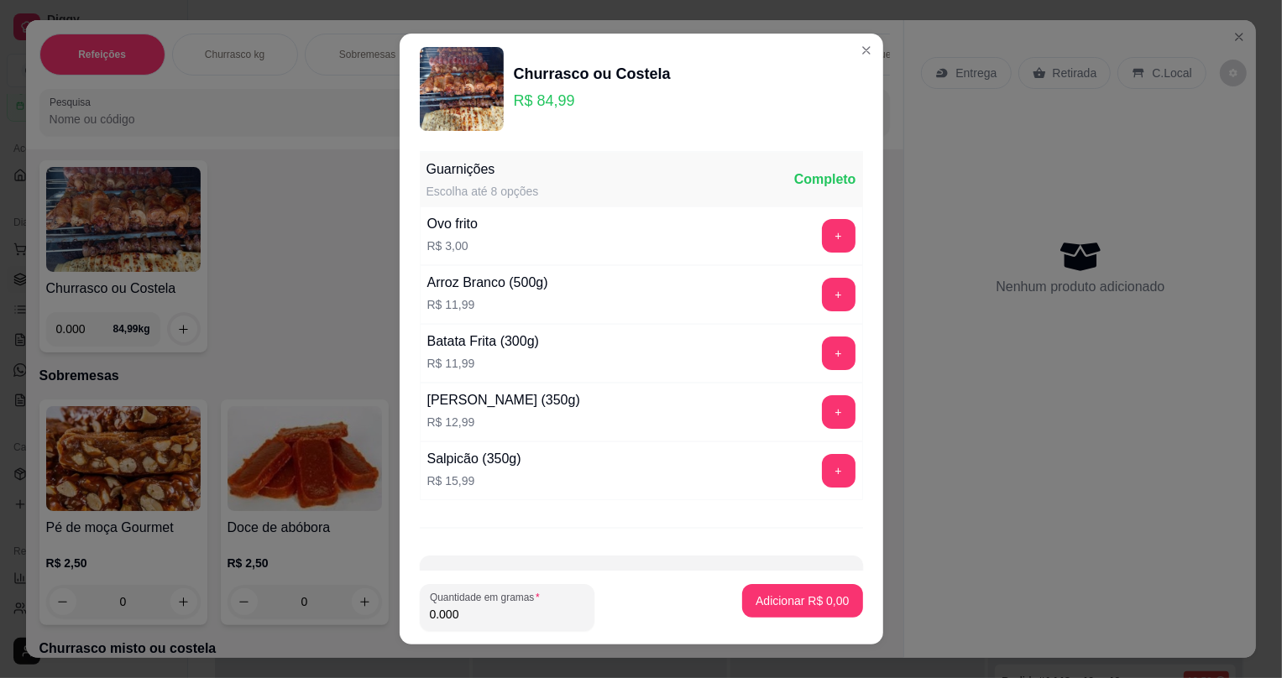
click at [457, 614] on input "0.000" at bounding box center [507, 614] width 155 height 17
drag, startPoint x: 458, startPoint y: 614, endPoint x: 399, endPoint y: 605, distance: 59.5
click at [400, 605] on footer "Quantidade em gramas 0.000 Adicionar R$ 0,00" at bounding box center [642, 608] width 484 height 74
click at [460, 613] on input "0.000" at bounding box center [507, 614] width 155 height 17
drag, startPoint x: 459, startPoint y: 612, endPoint x: 420, endPoint y: 607, distance: 39.8
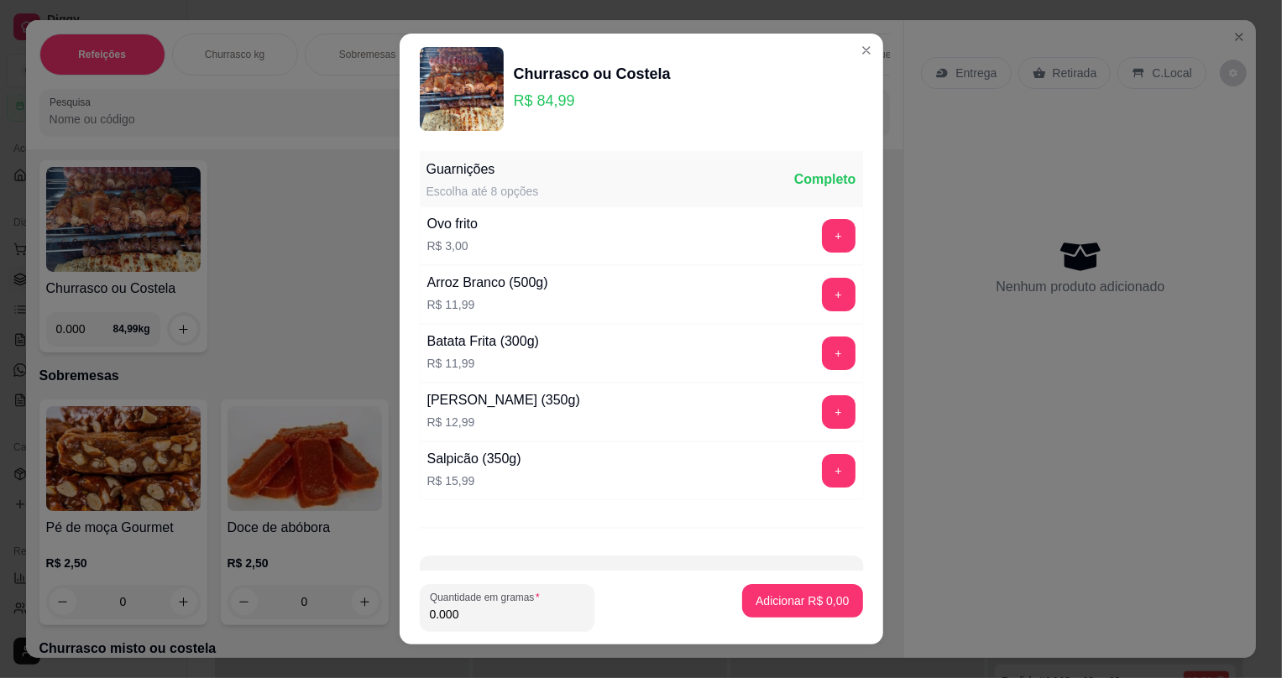
click at [420, 607] on div "Quantidade em gramas 0.000" at bounding box center [507, 607] width 175 height 47
click at [457, 612] on input "0.000" at bounding box center [507, 614] width 155 height 17
drag, startPoint x: 457, startPoint y: 612, endPoint x: 420, endPoint y: 613, distance: 37.0
click at [420, 613] on div "Quantidade em gramas 0.000" at bounding box center [507, 607] width 175 height 47
click at [452, 613] on input "0.000" at bounding box center [507, 614] width 155 height 17
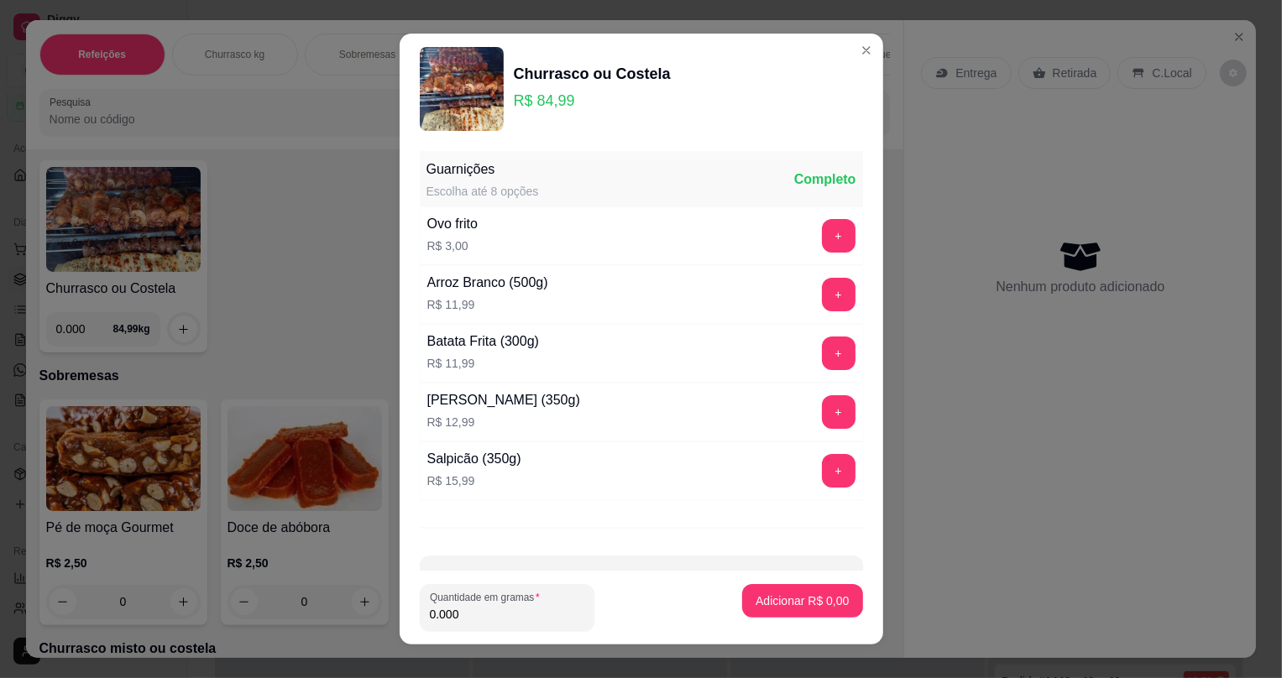
click at [515, 613] on input "0.000" at bounding box center [507, 614] width 155 height 17
type input "0.614"
click at [834, 600] on button "Adicionar R$ 52,18" at bounding box center [799, 600] width 123 height 33
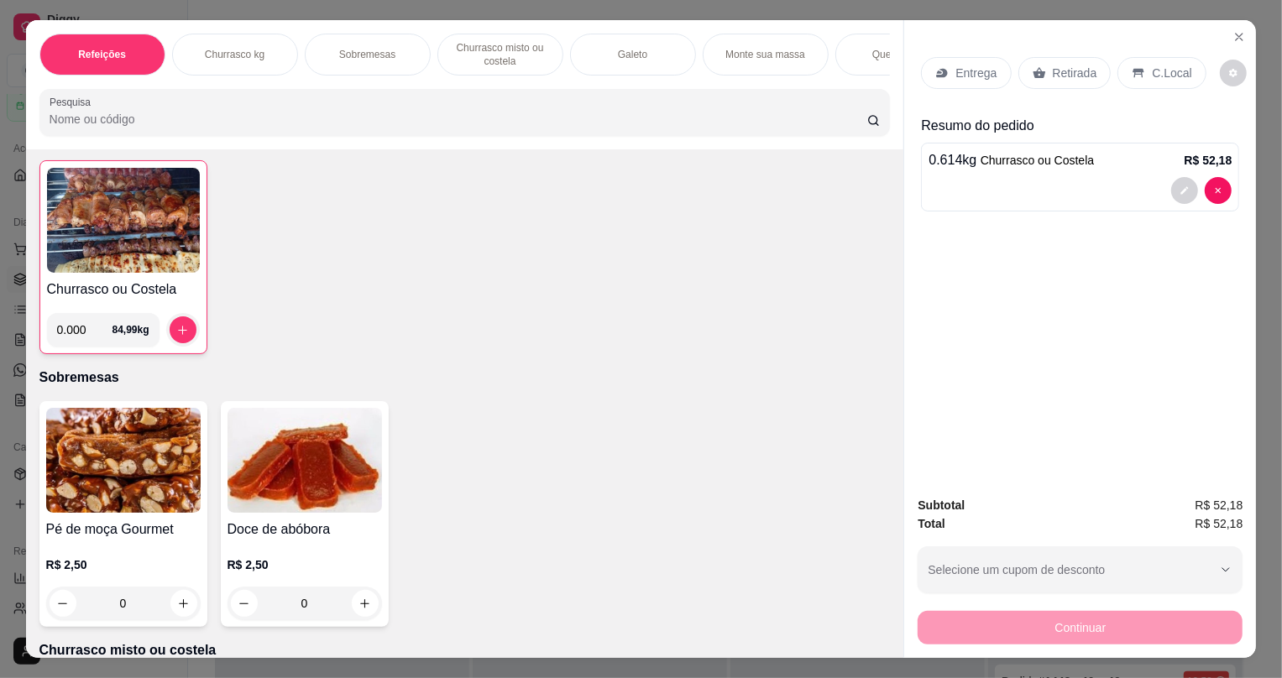
click at [1053, 76] on p "Retirada" at bounding box center [1075, 73] width 45 height 17
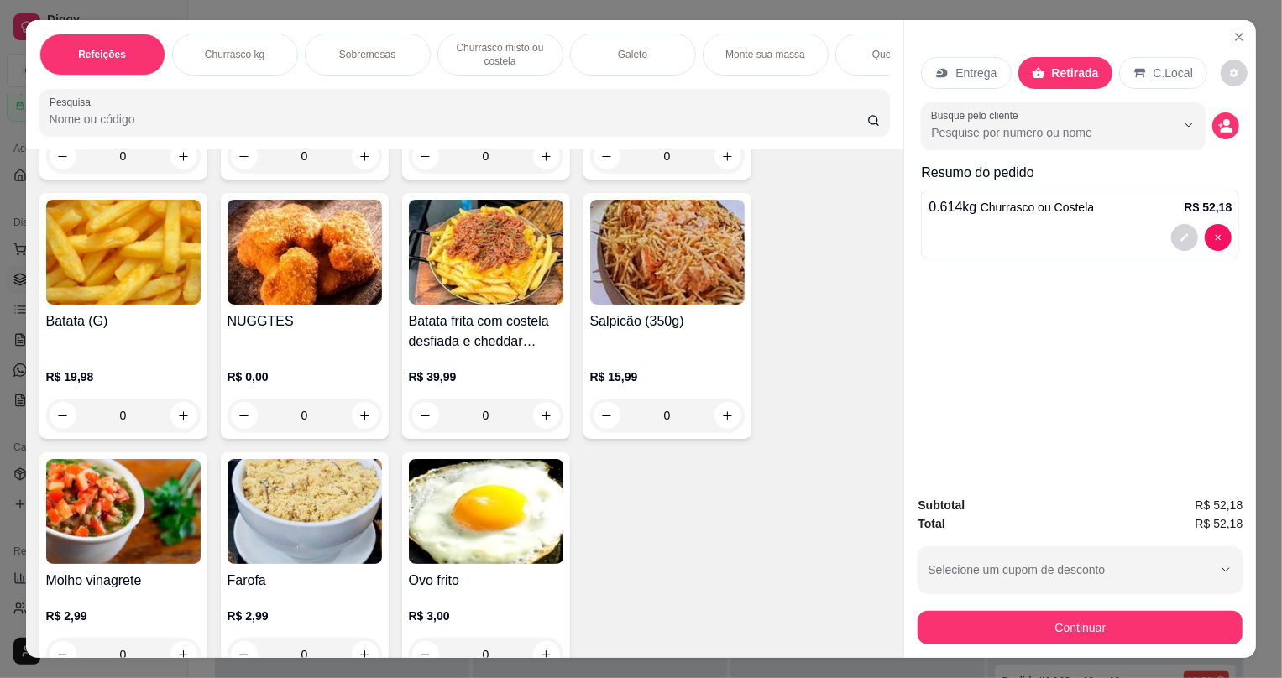
scroll to position [3893, 0]
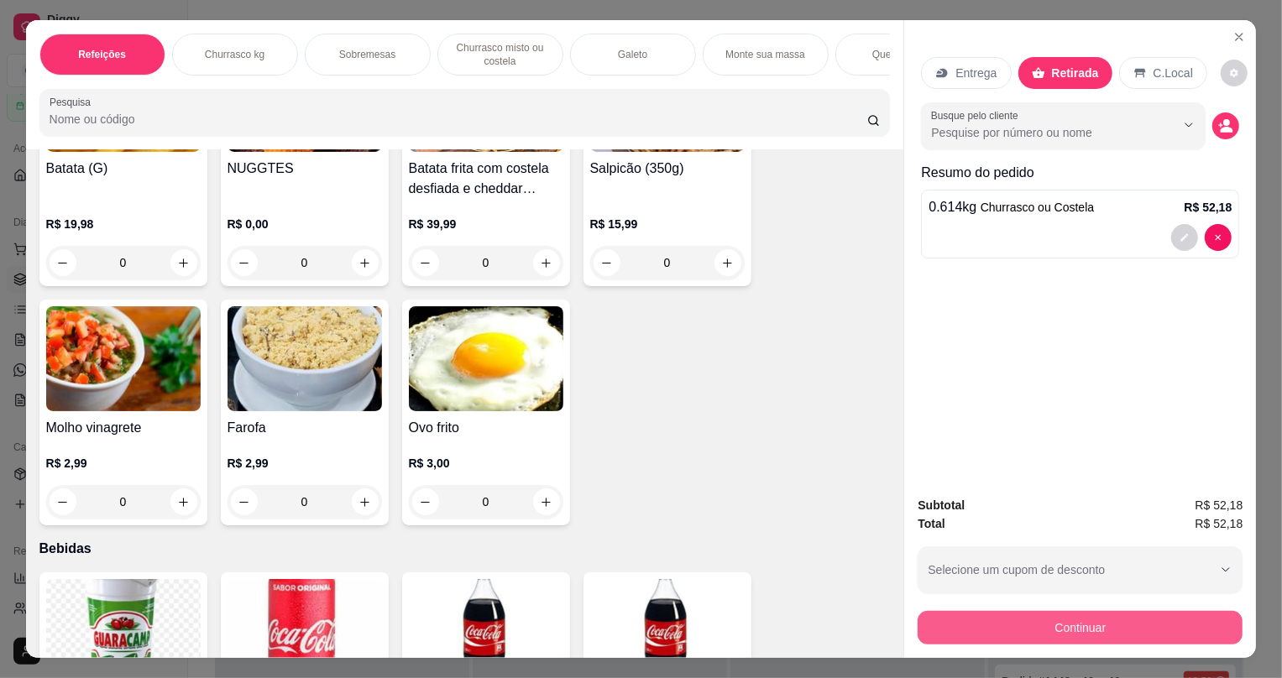
click at [932, 613] on button "Continuar" at bounding box center [1080, 628] width 325 height 34
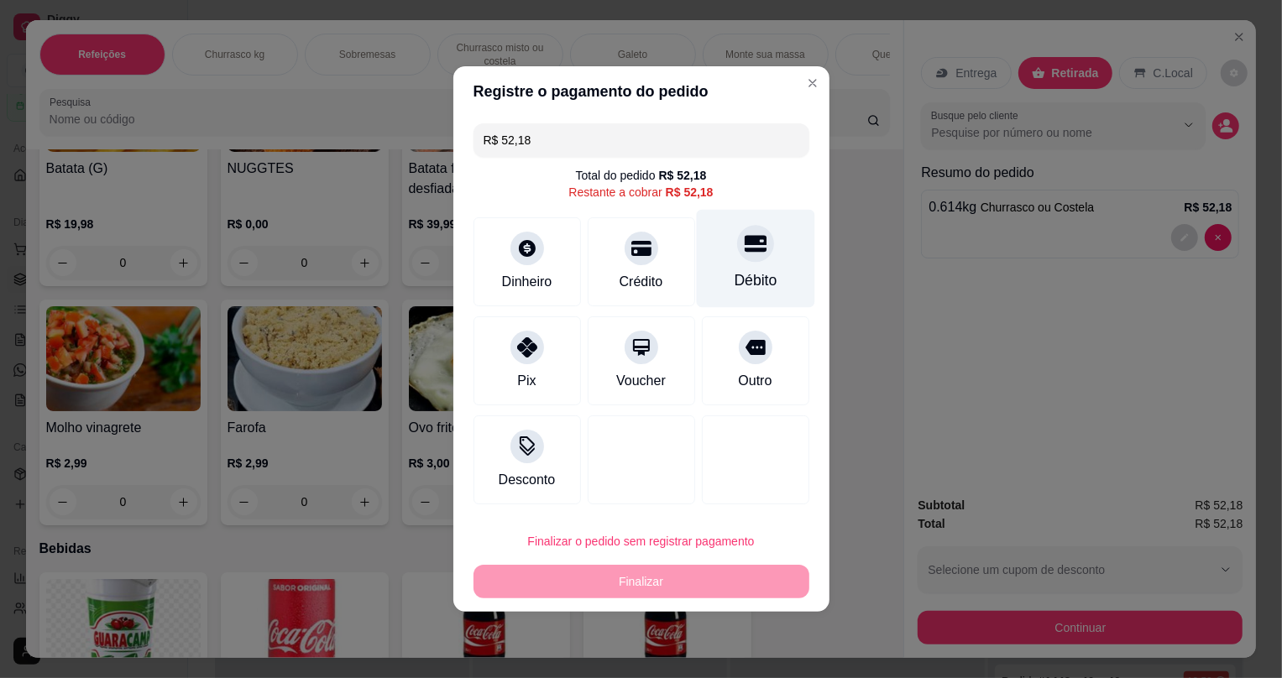
click at [744, 250] on icon at bounding box center [755, 244] width 22 height 17
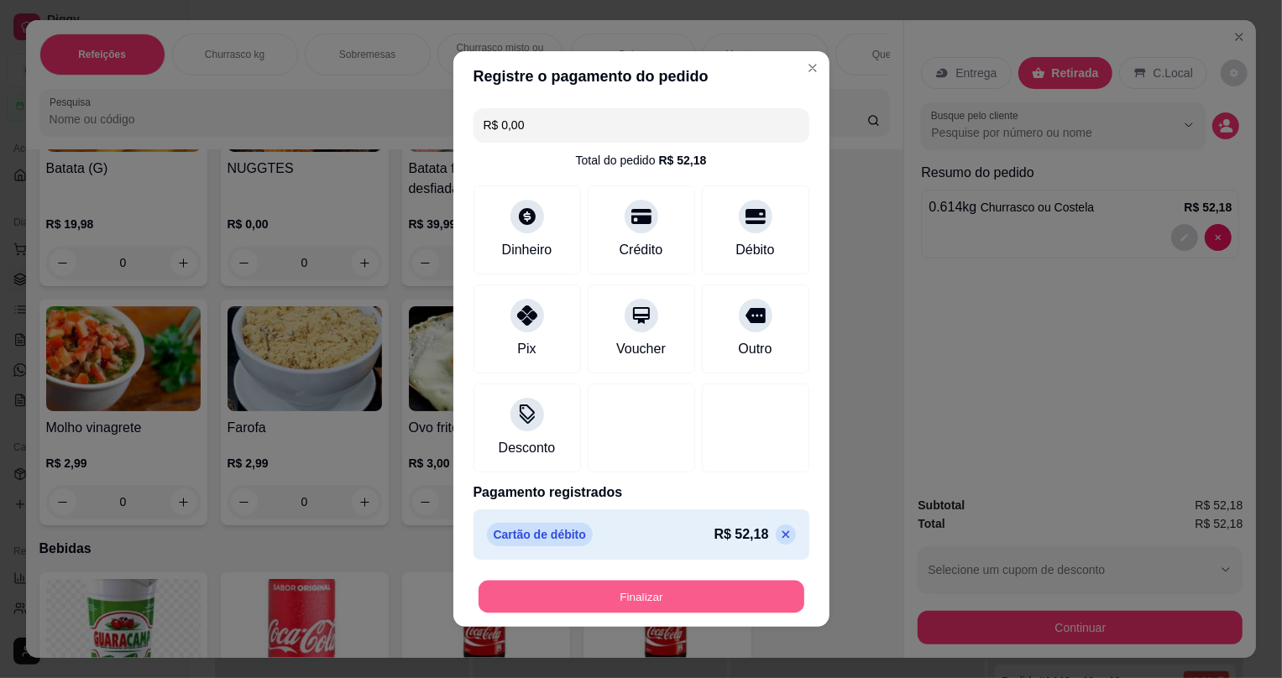
click at [561, 602] on button "Finalizar" at bounding box center [642, 597] width 326 height 33
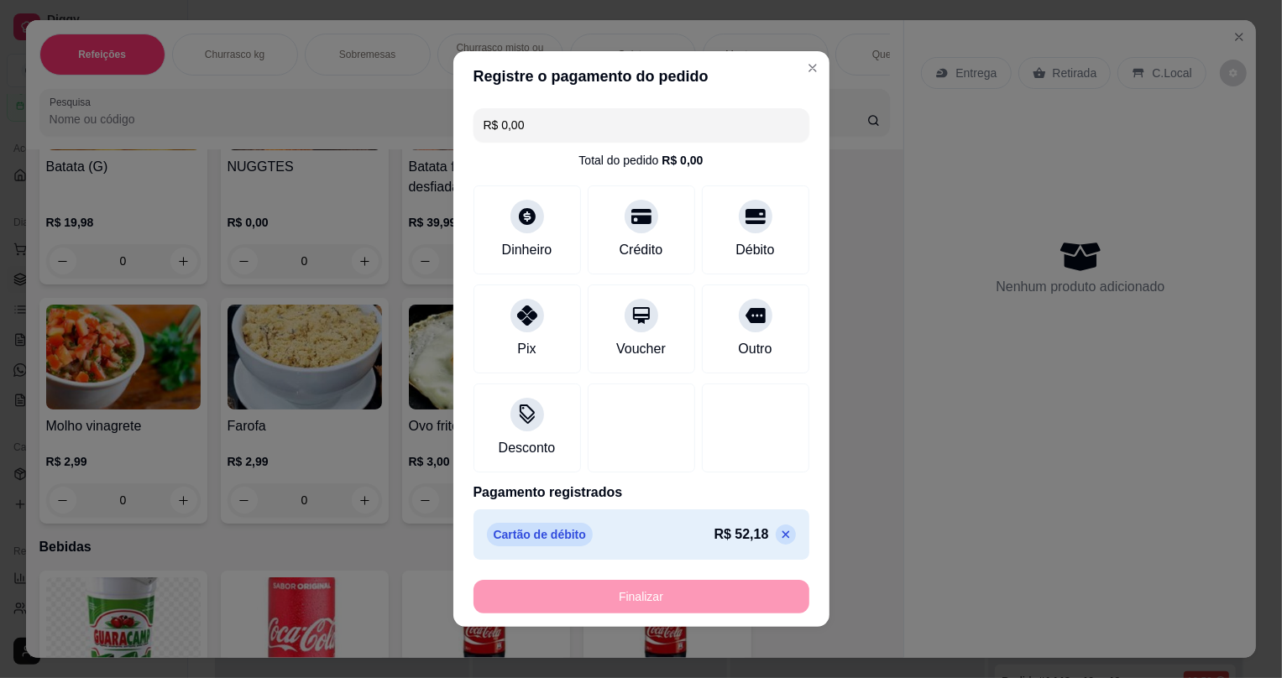
type input "-R$ 52,18"
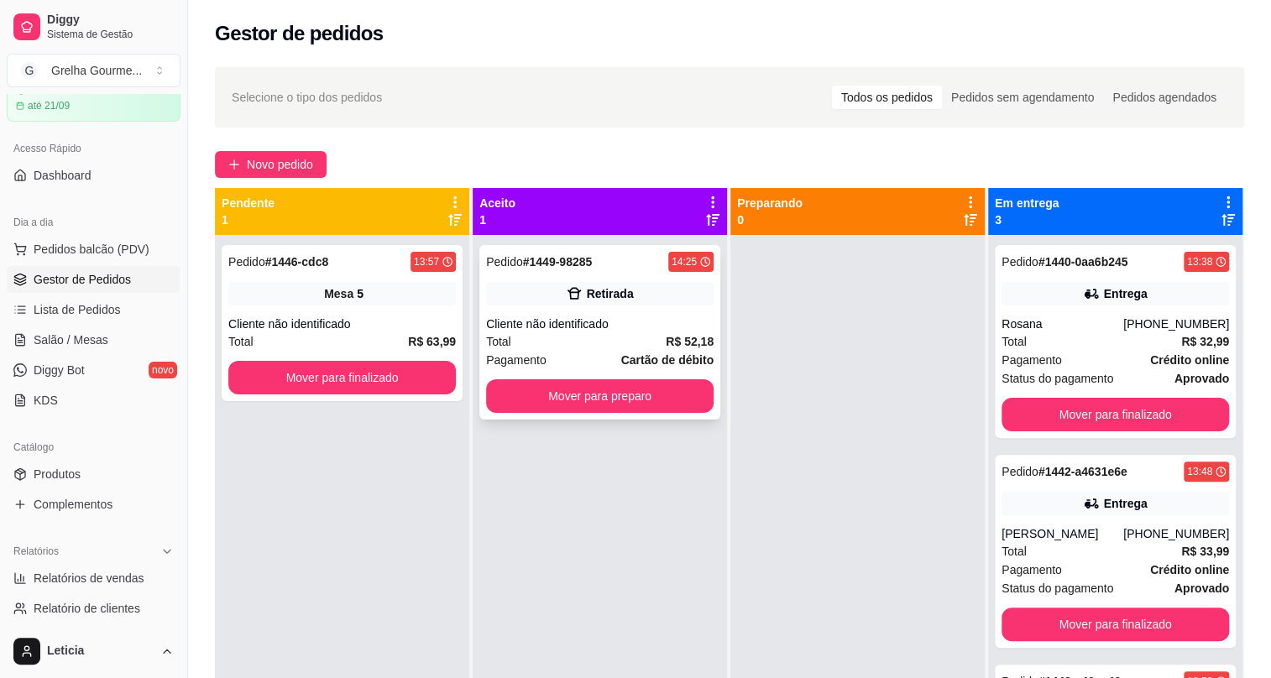
click at [574, 342] on div "Total R$ 52,18" at bounding box center [600, 342] width 228 height 18
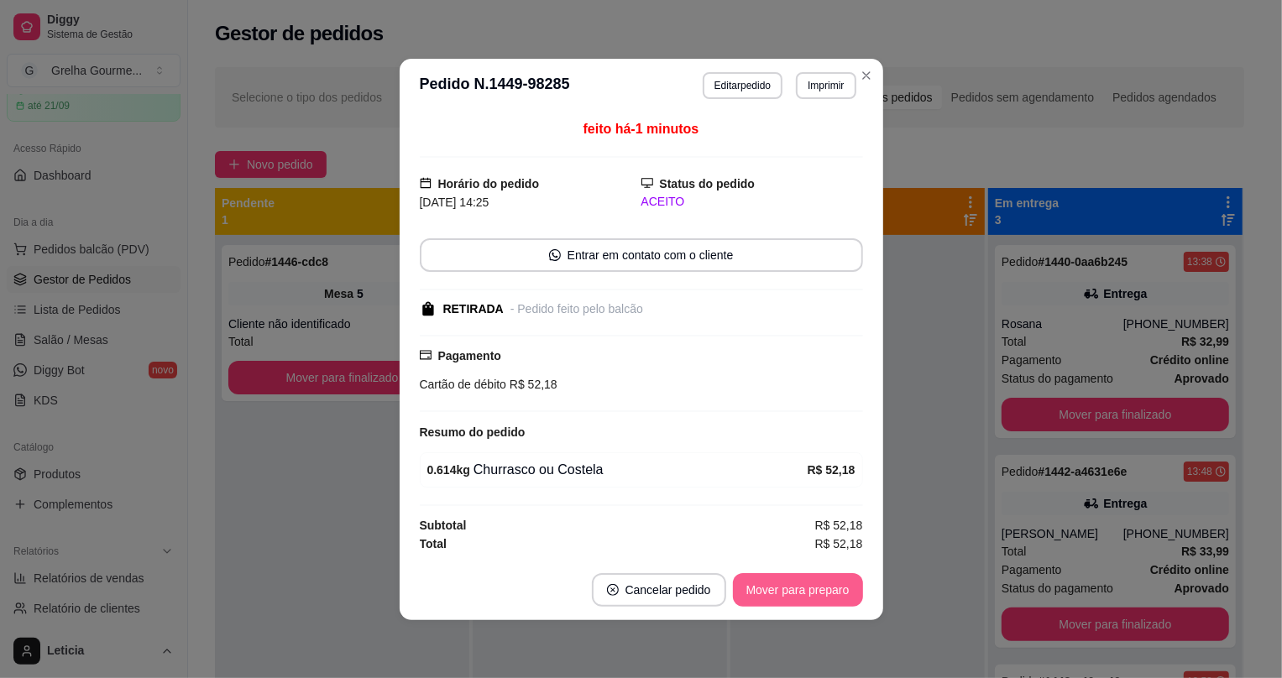
click at [772, 600] on button "Mover para preparo" at bounding box center [798, 591] width 130 height 34
click at [772, 600] on div "Mover para preparo" at bounding box center [787, 591] width 154 height 34
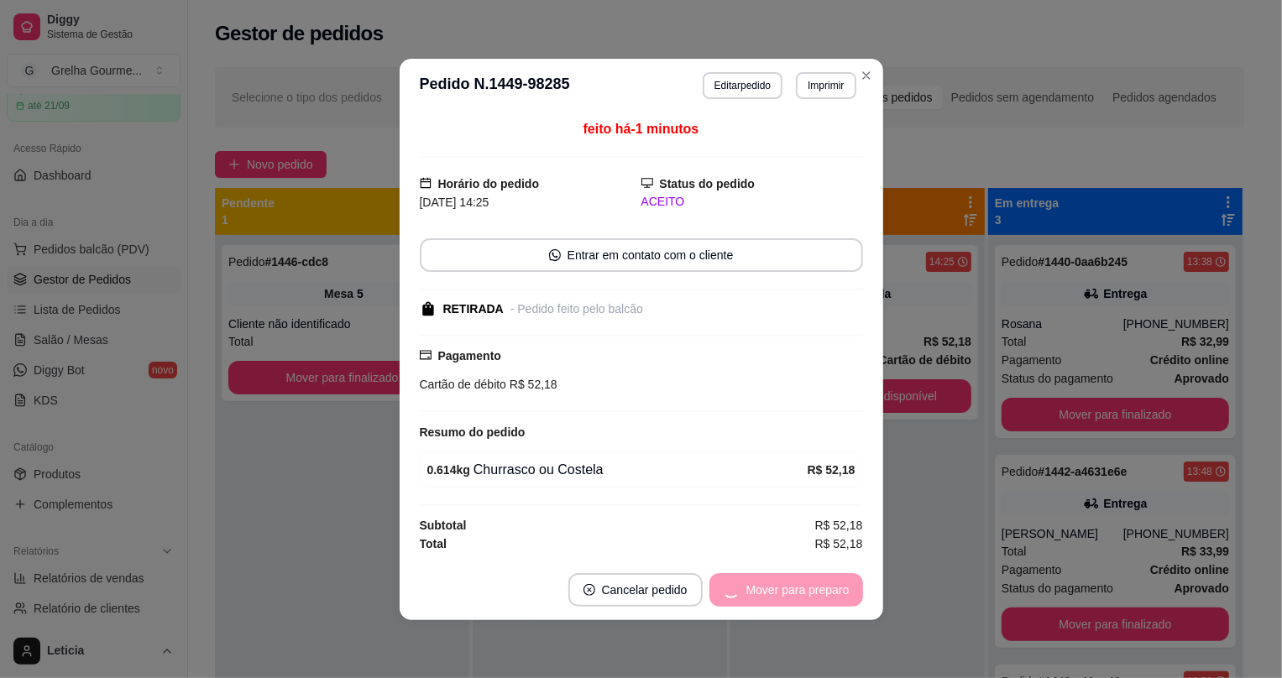
click at [772, 600] on div "Mover para preparo" at bounding box center [787, 591] width 154 height 34
click at [772, 600] on button "Mover para retirada disponível" at bounding box center [770, 591] width 186 height 34
click at [772, 600] on div "Mover para retirada disponível" at bounding box center [757, 591] width 209 height 34
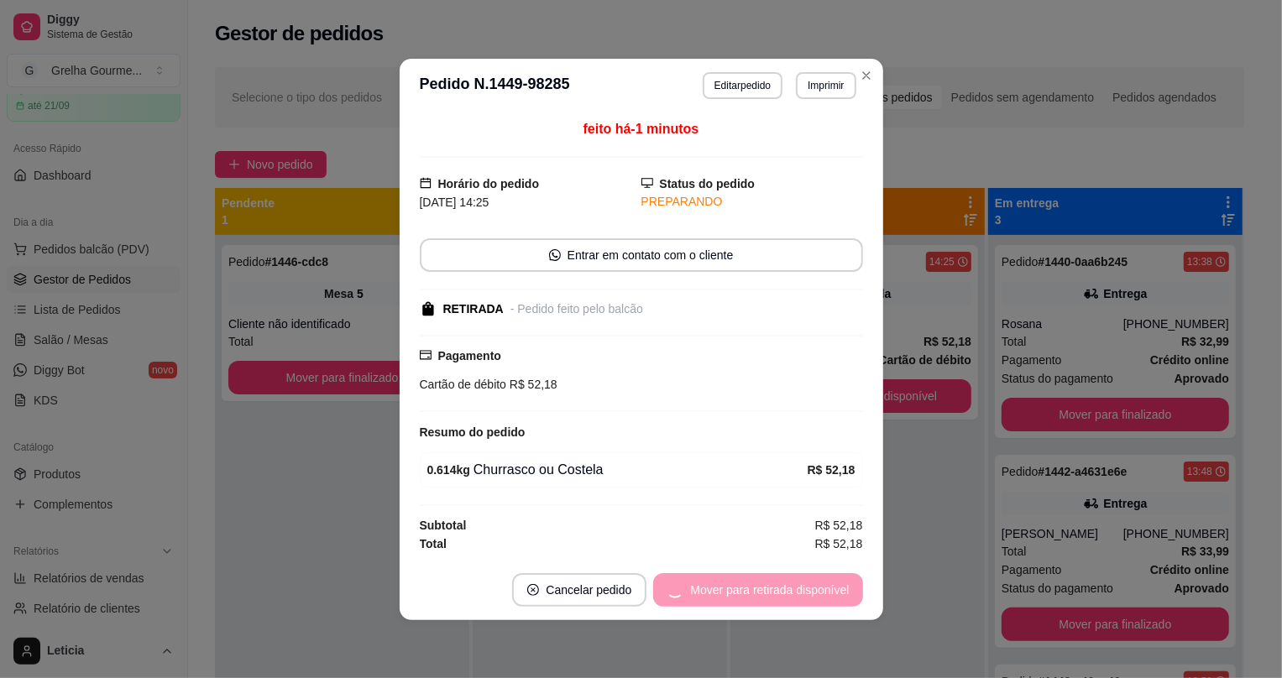
click at [772, 600] on div "Mover para retirada disponível" at bounding box center [757, 591] width 209 height 34
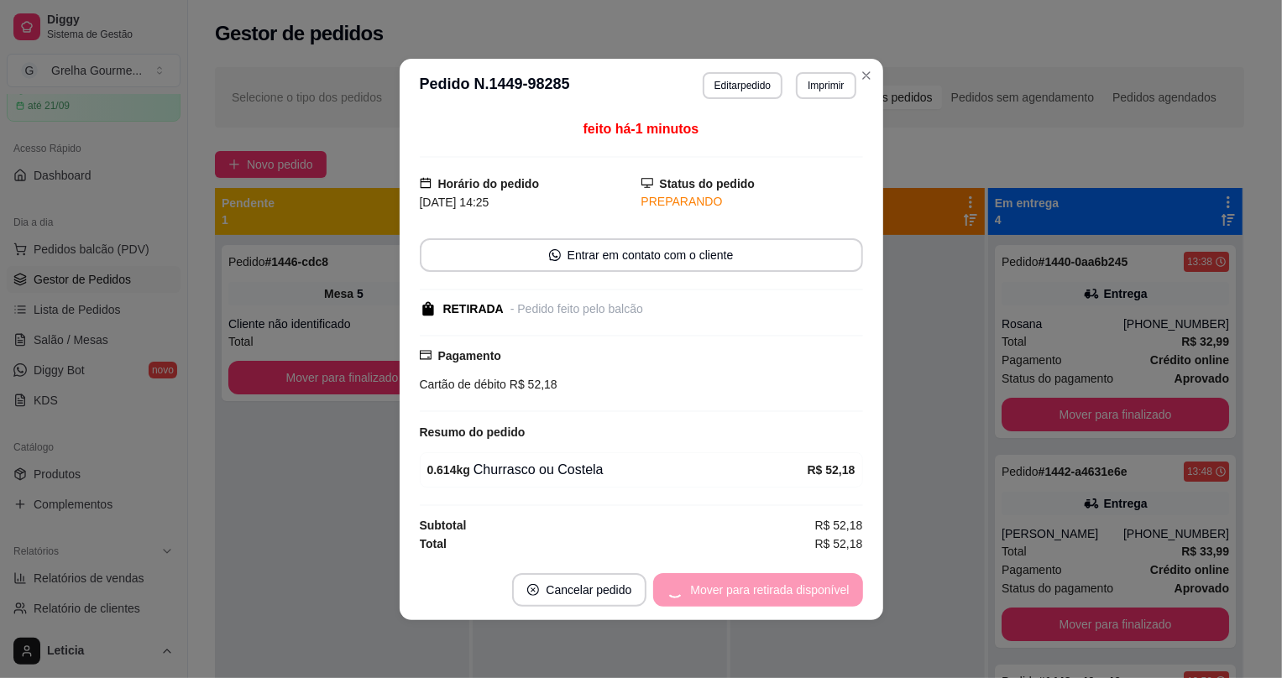
click at [772, 600] on div "Mover para retirada disponível" at bounding box center [757, 591] width 209 height 34
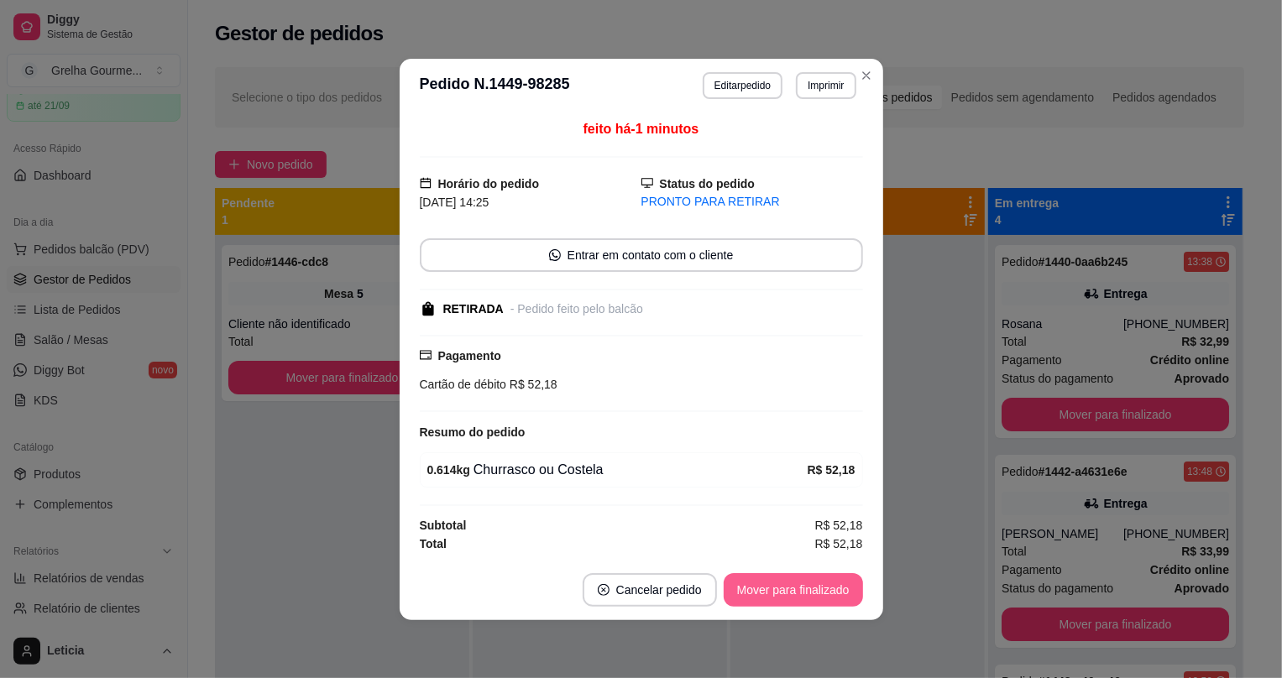
click at [772, 600] on button "Mover para finalizado" at bounding box center [793, 591] width 139 height 34
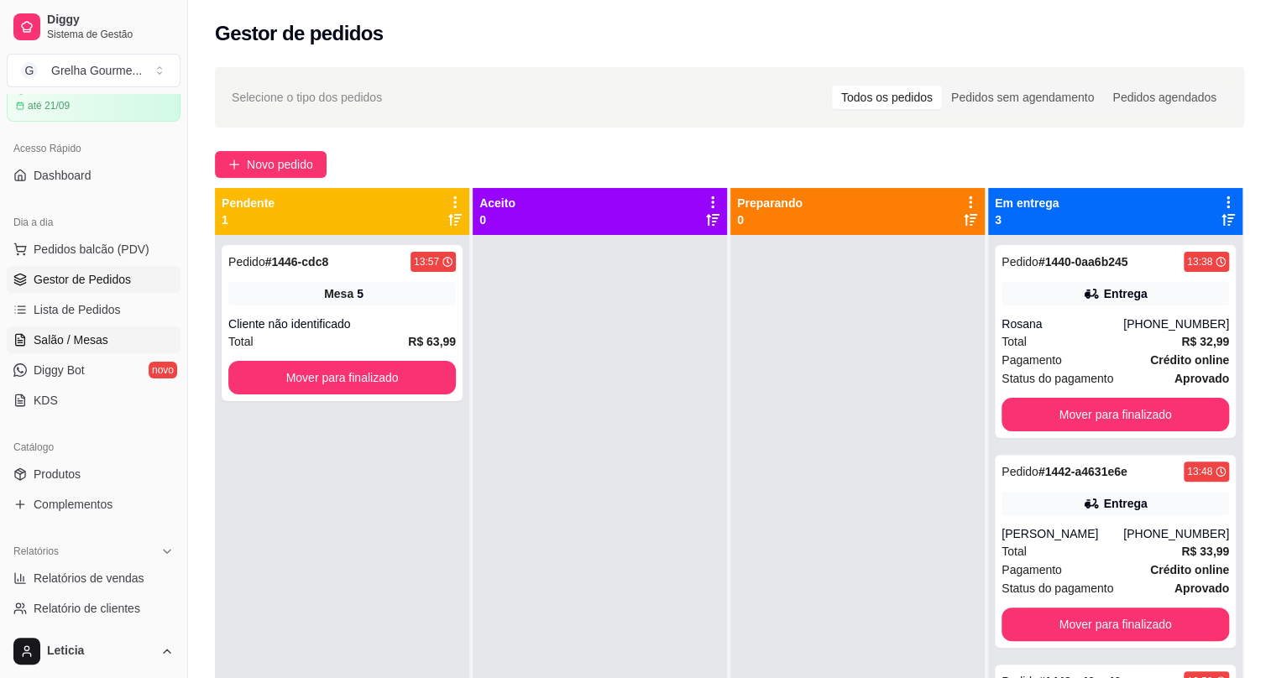
click at [62, 337] on span "Salão / Mesas" at bounding box center [71, 340] width 75 height 17
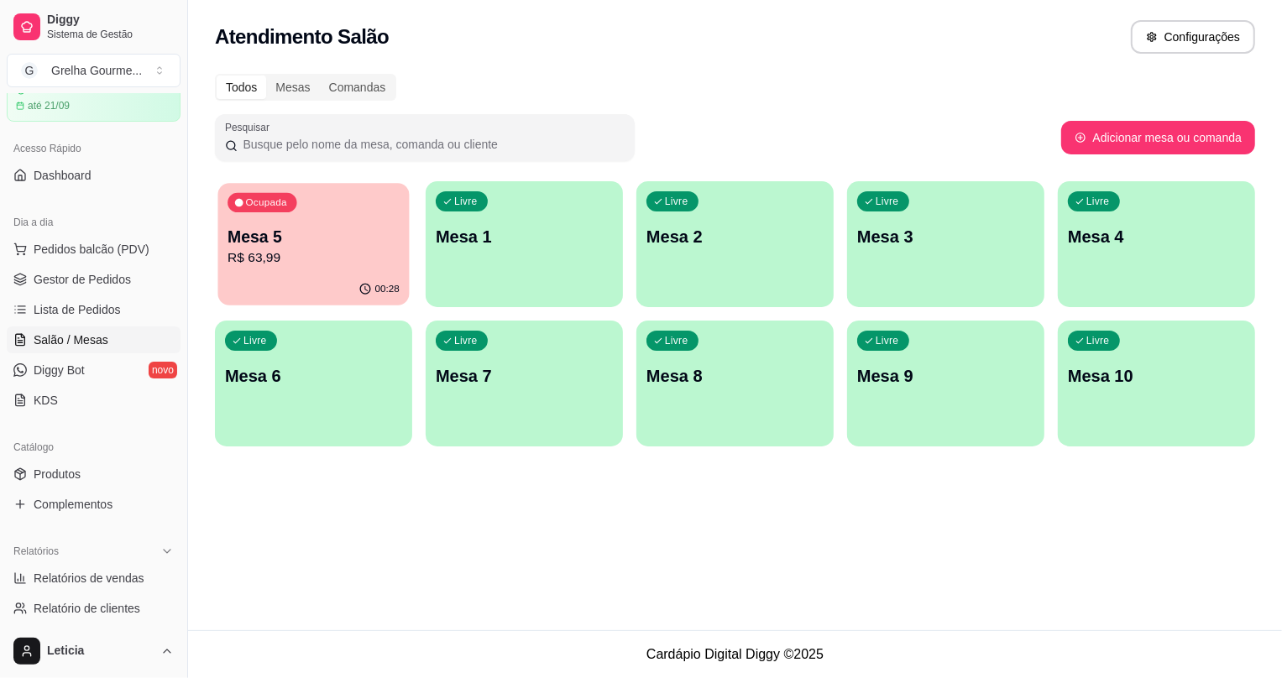
click at [337, 254] on p "R$ 63,99" at bounding box center [314, 258] width 172 height 19
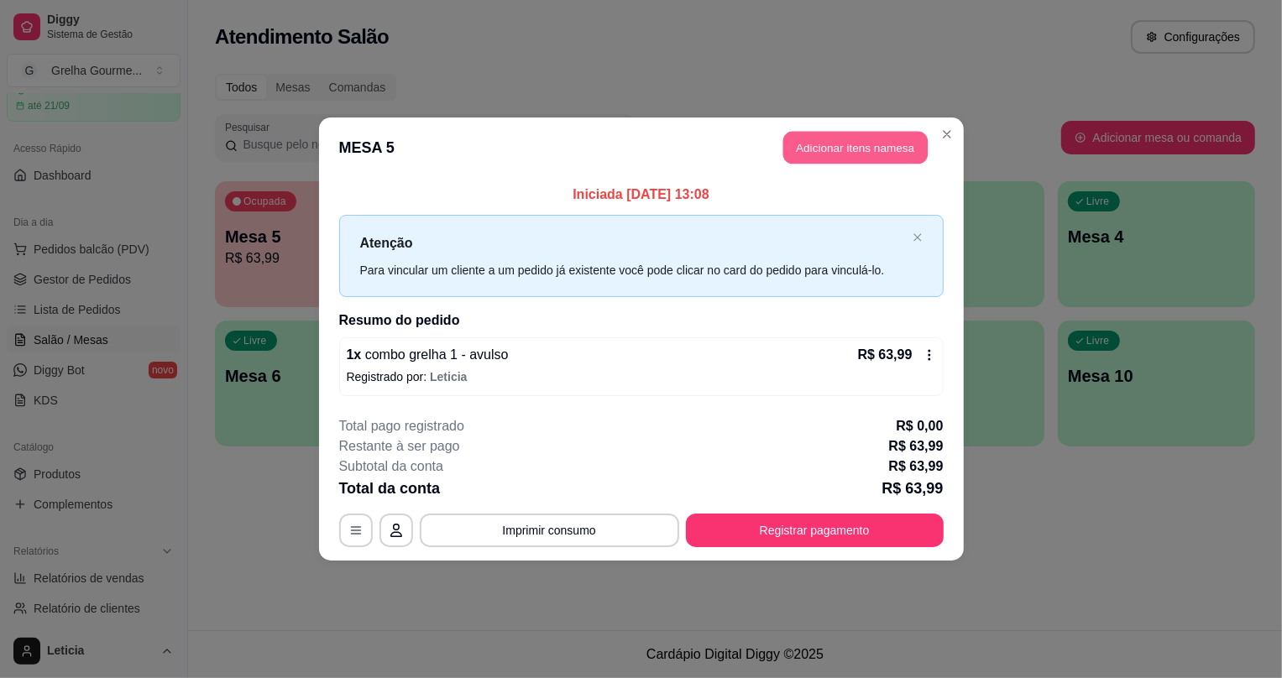
click at [851, 144] on button "Adicionar itens na mesa" at bounding box center [855, 148] width 144 height 33
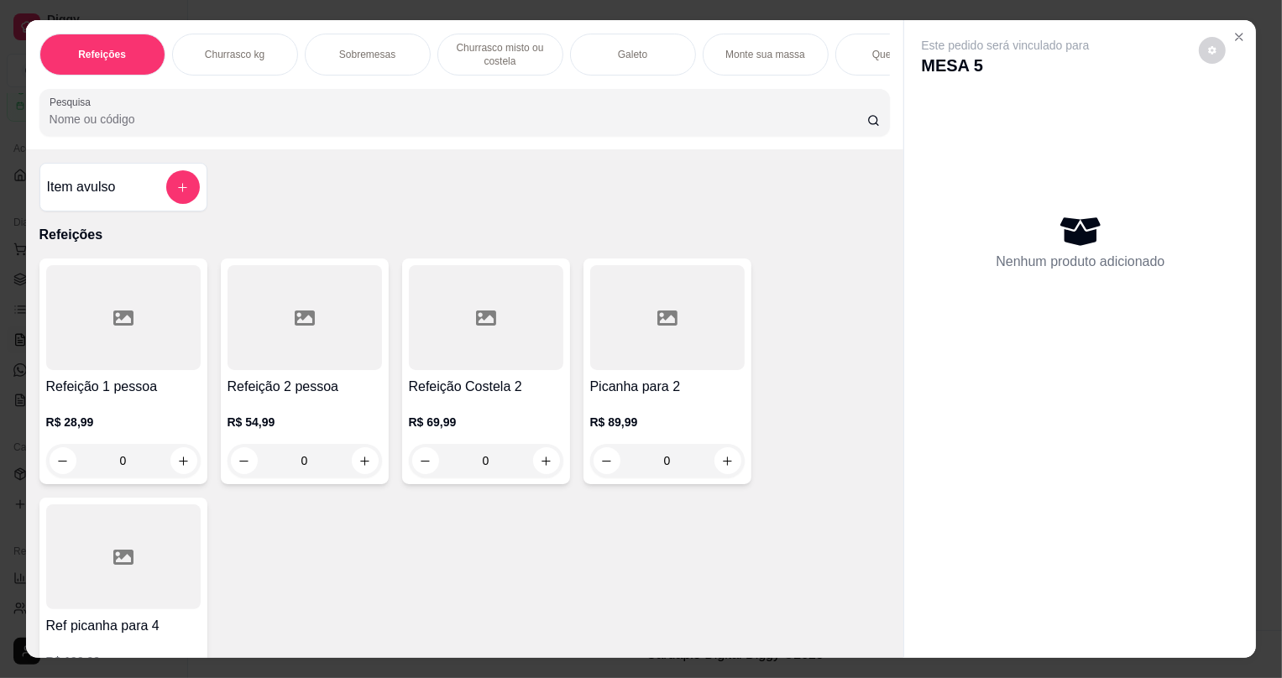
click at [147, 191] on div "Item avulso" at bounding box center [123, 187] width 153 height 34
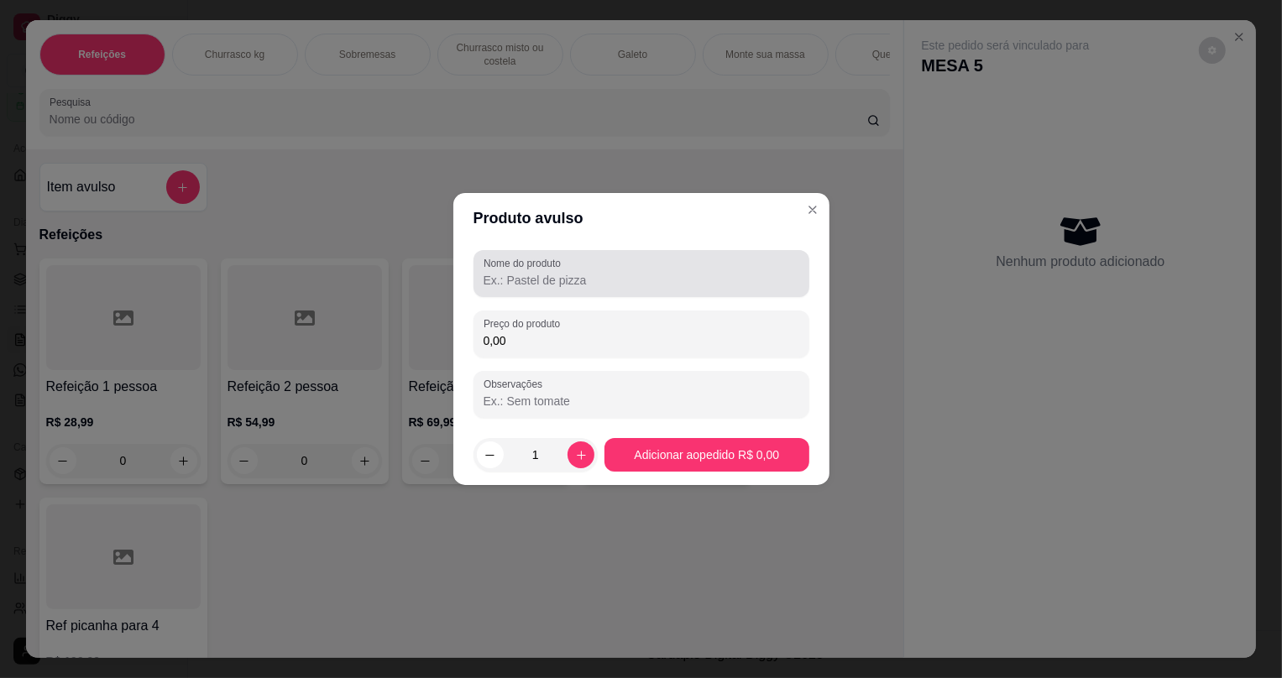
click at [550, 275] on input "Nome do produto" at bounding box center [642, 280] width 316 height 17
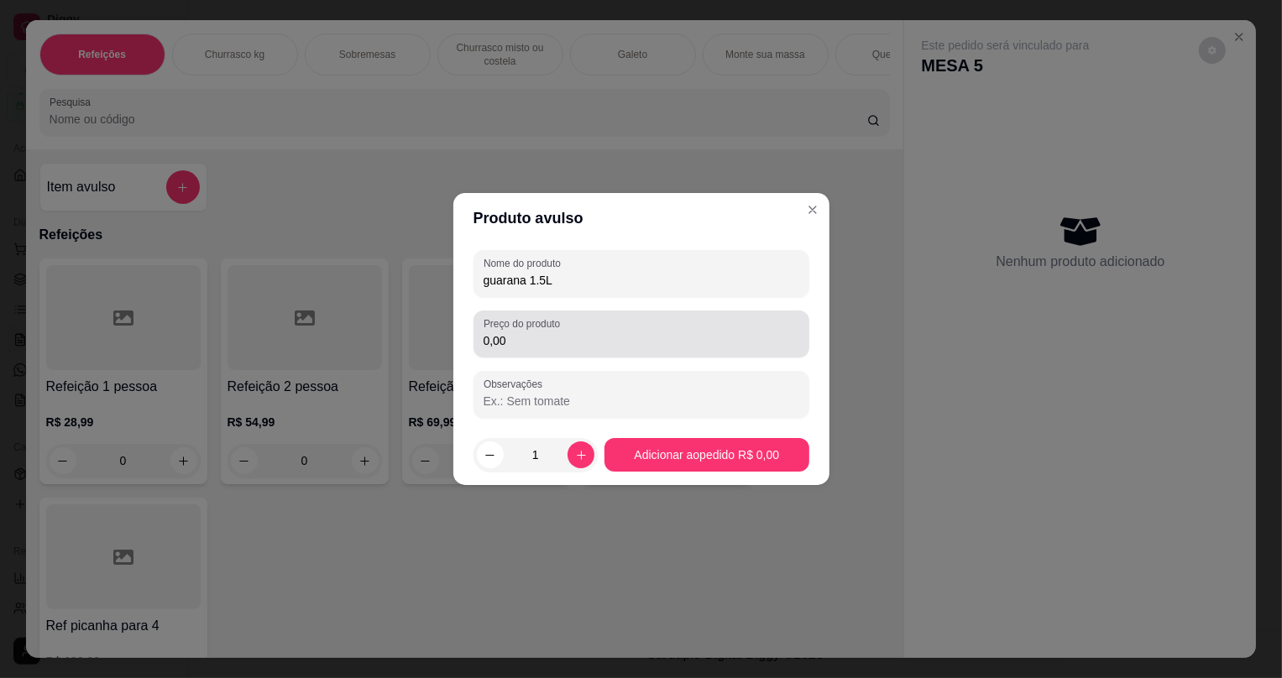
type input "guarana 1.5L"
click at [553, 333] on input "0,00" at bounding box center [642, 341] width 316 height 17
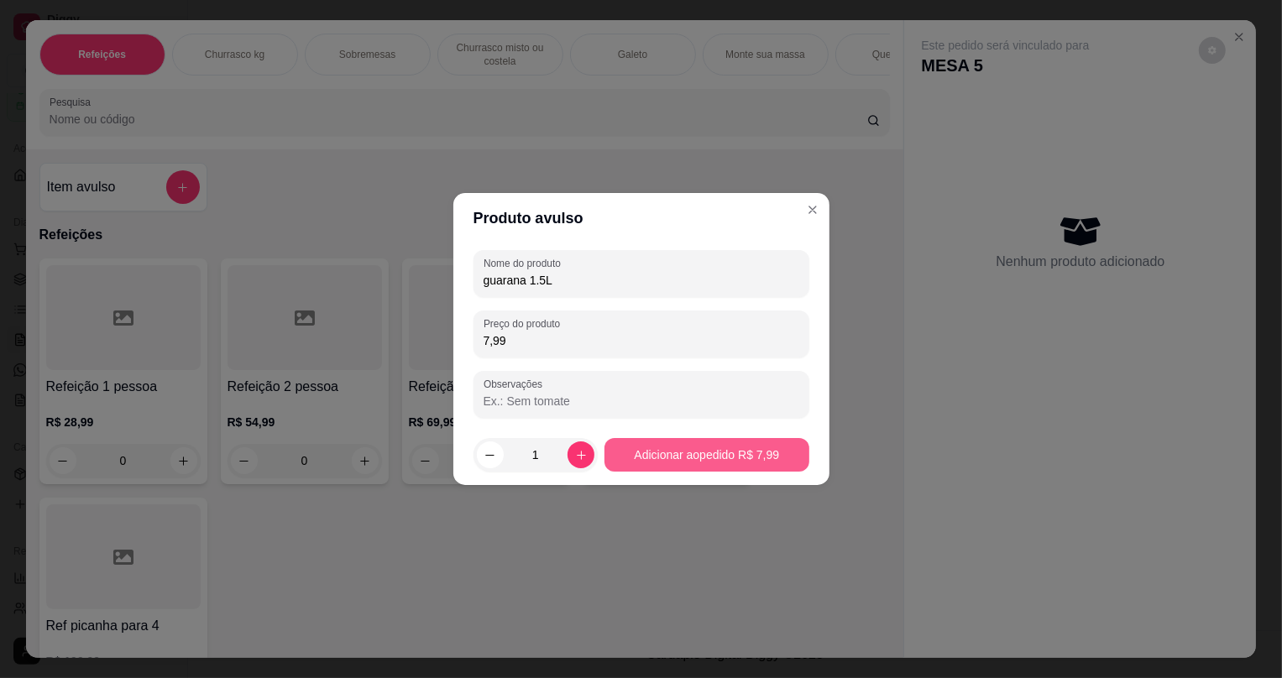
type input "7,99"
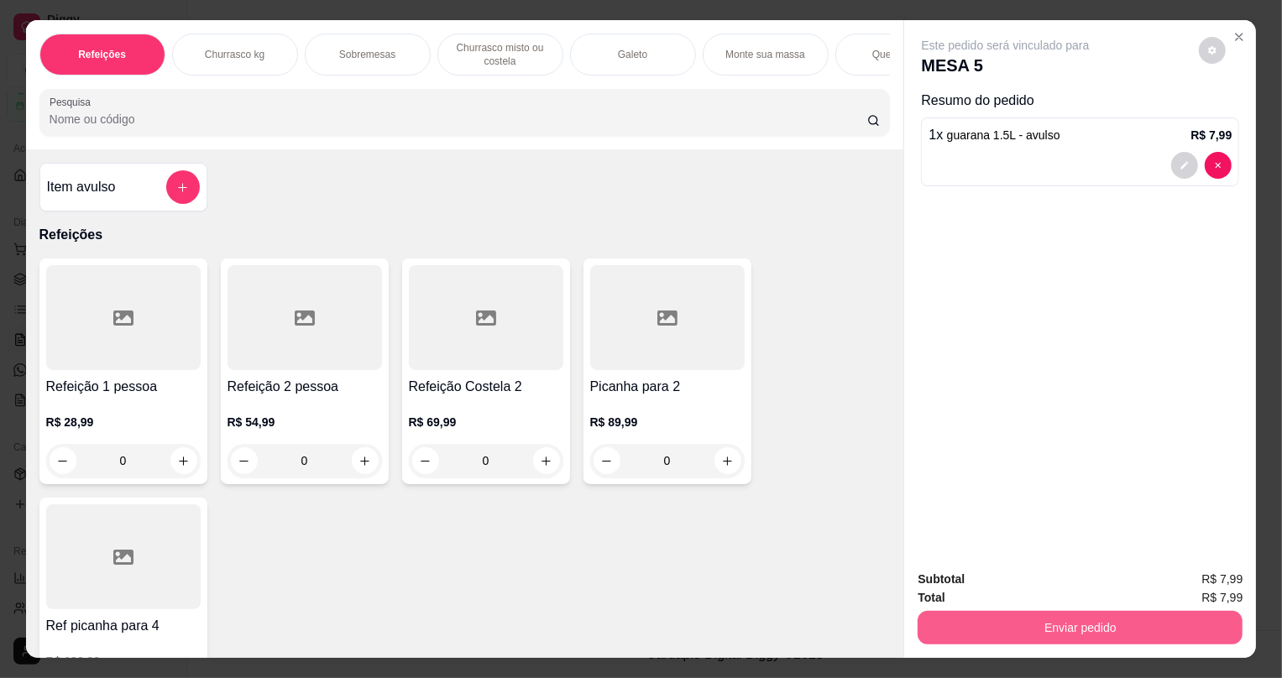
click at [964, 630] on button "Enviar pedido" at bounding box center [1080, 628] width 325 height 34
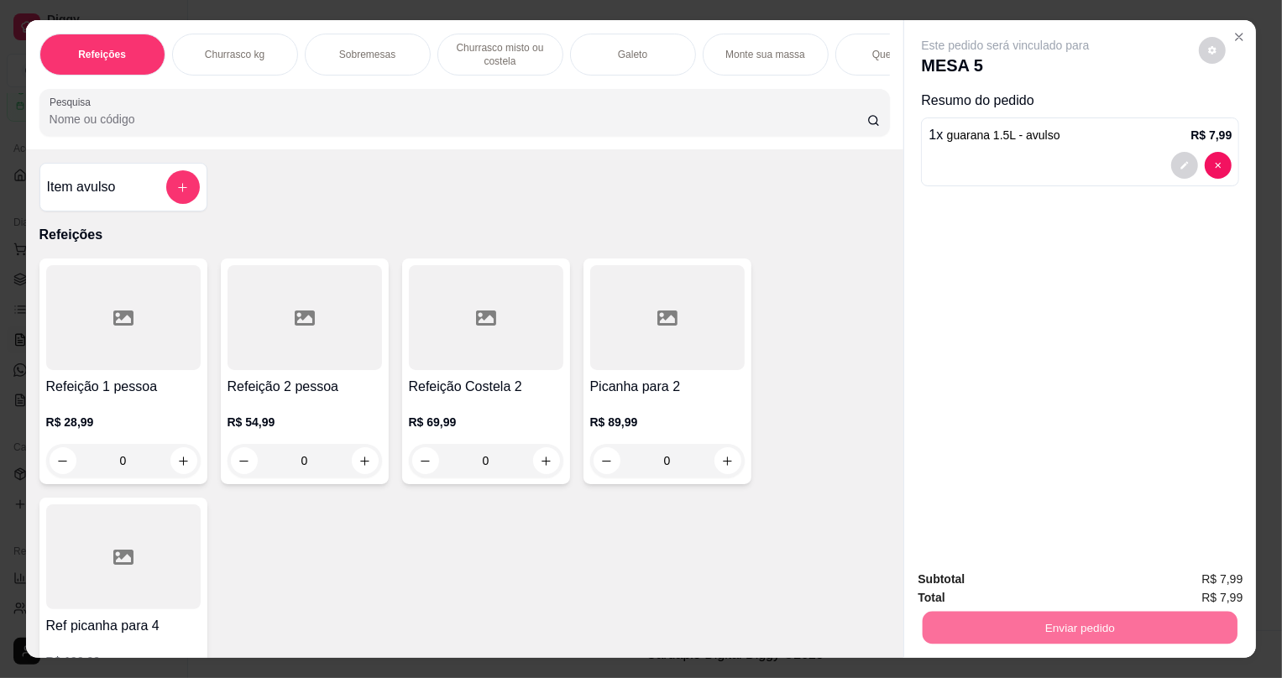
click at [1047, 574] on button "Não registrar e enviar pedido" at bounding box center [1026, 587] width 175 height 32
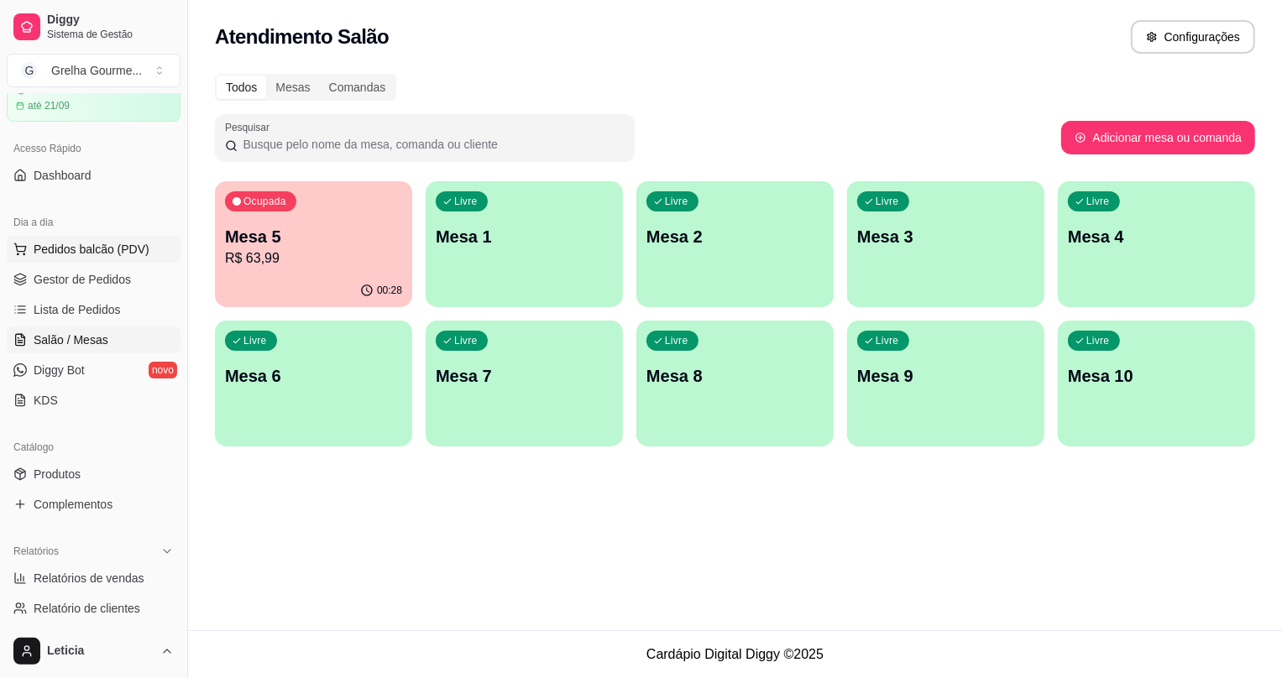
click at [44, 249] on span "Pedidos balcão (PDV)" at bounding box center [92, 249] width 116 height 17
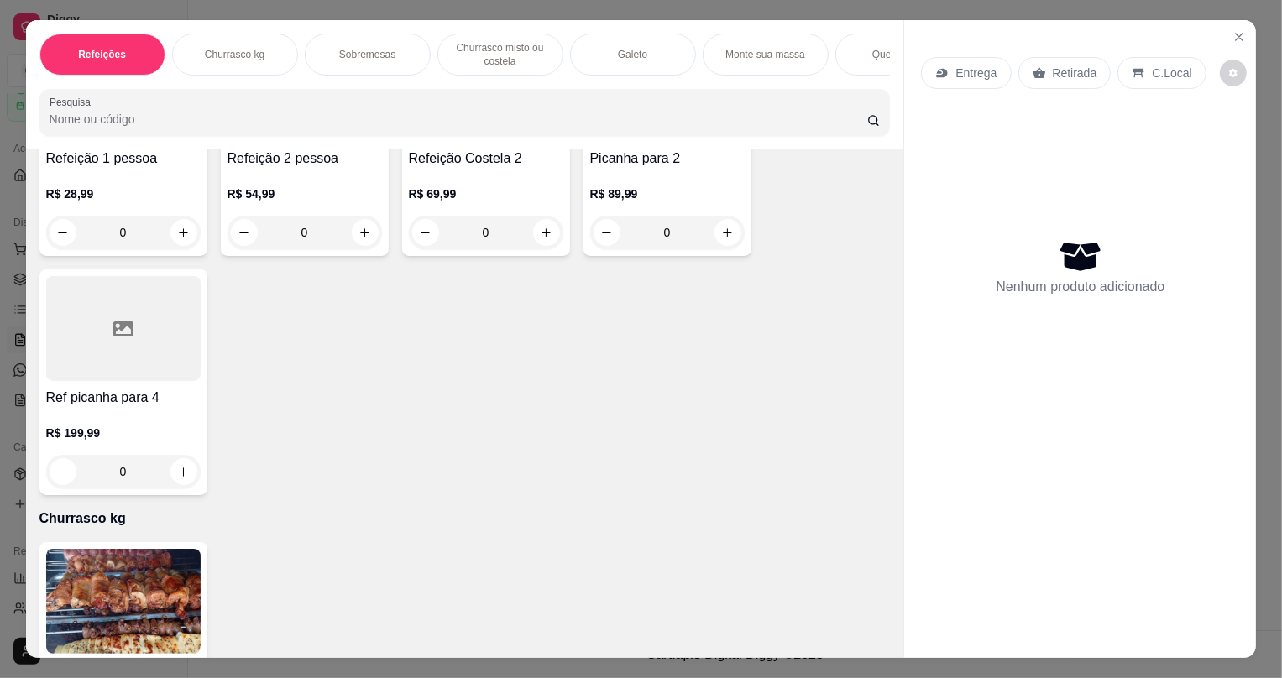
scroll to position [534, 0]
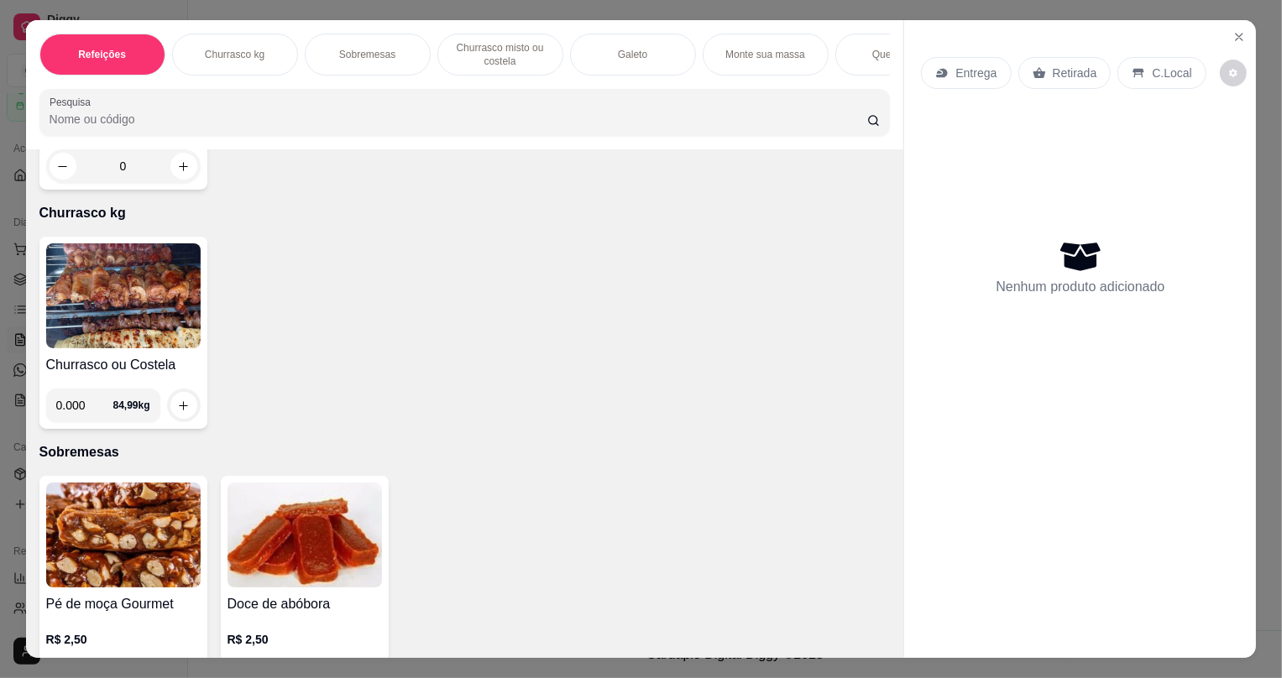
click at [180, 333] on img at bounding box center [123, 296] width 155 height 105
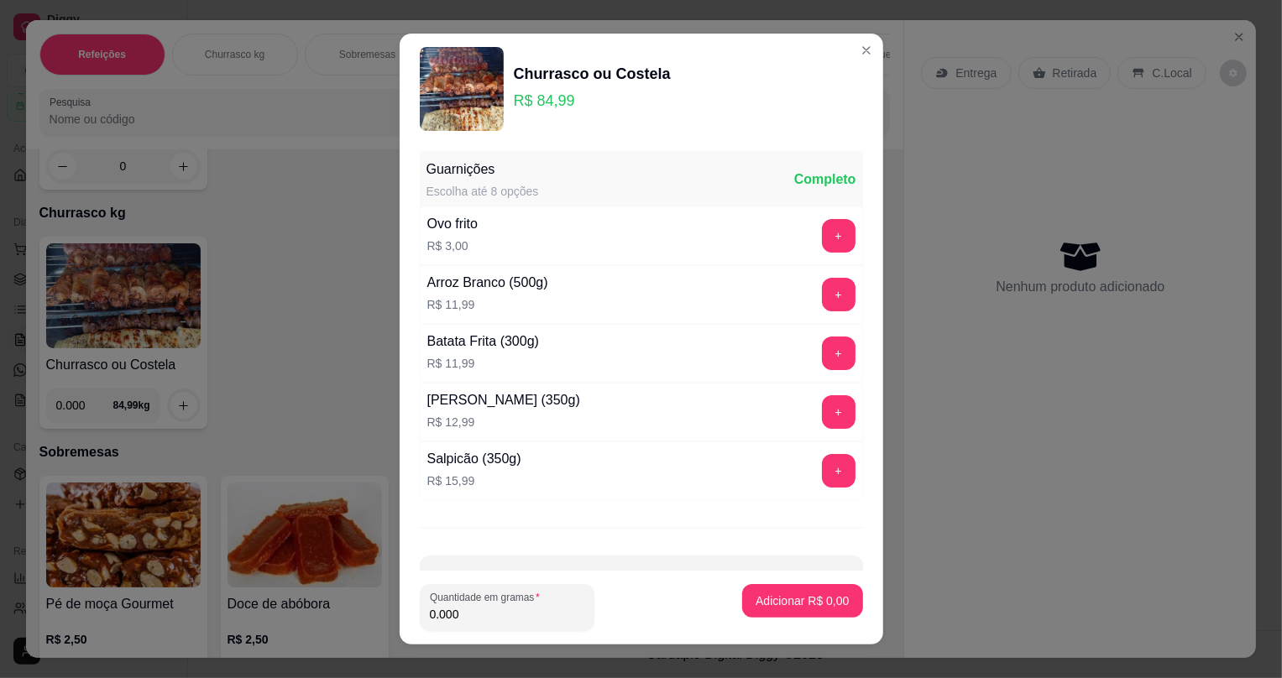
click at [472, 617] on input "0.000" at bounding box center [507, 614] width 155 height 17
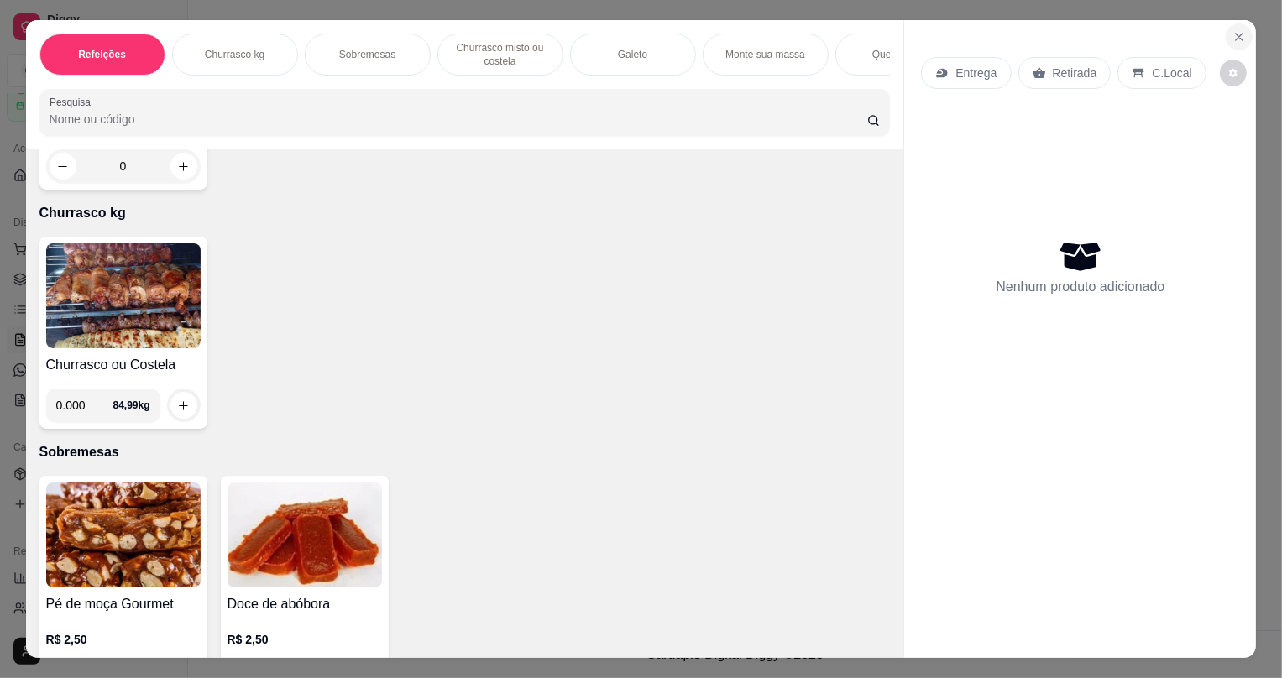
click at [1240, 34] on icon "Close" at bounding box center [1239, 36] width 13 height 13
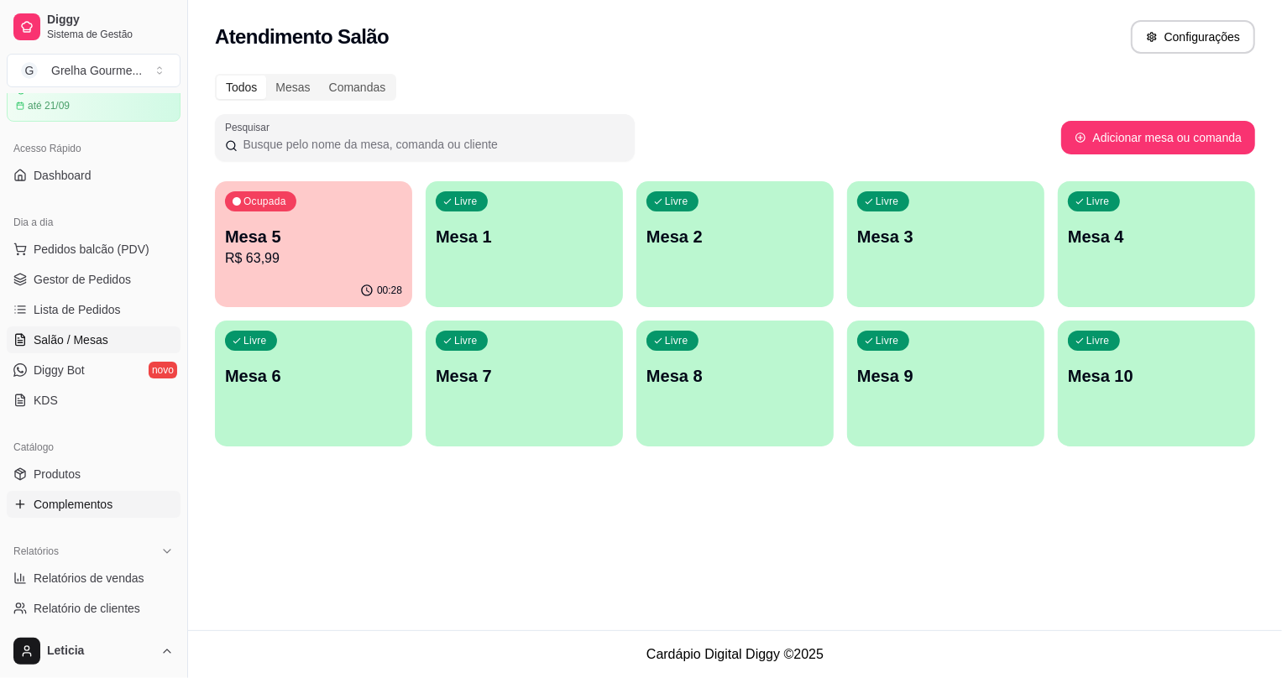
click at [113, 504] on link "Complementos" at bounding box center [94, 504] width 174 height 27
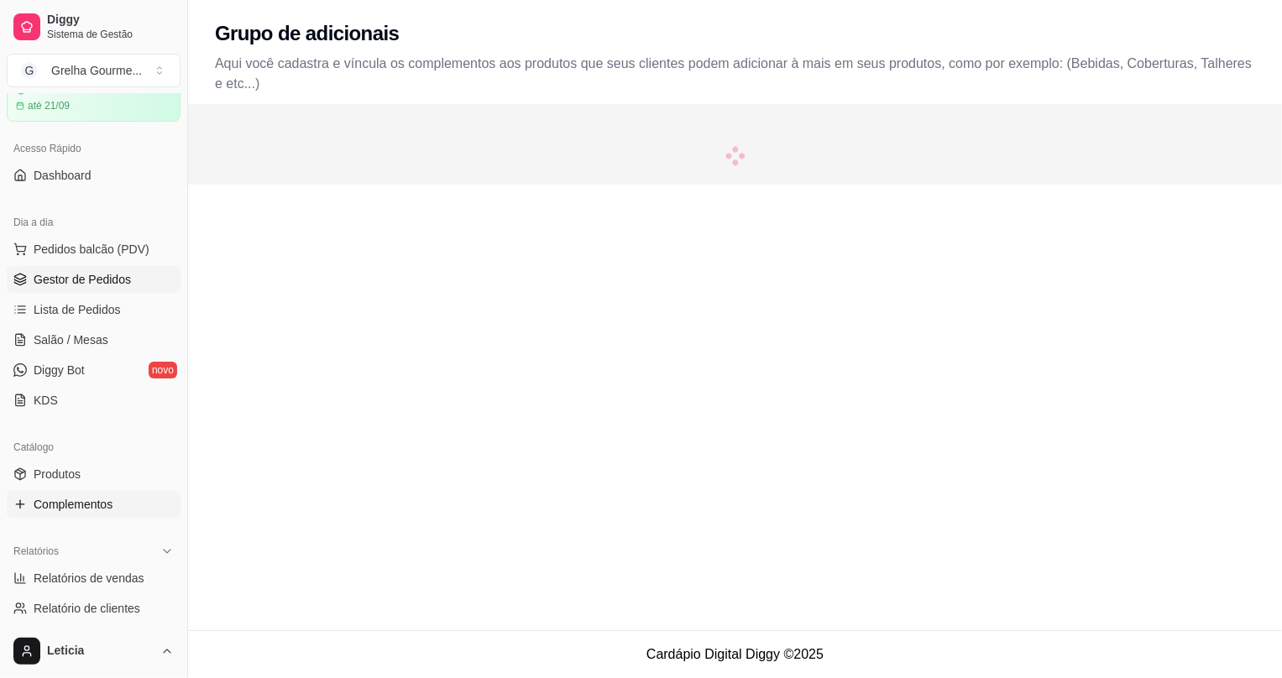
click at [115, 279] on span "Gestor de Pedidos" at bounding box center [82, 279] width 97 height 17
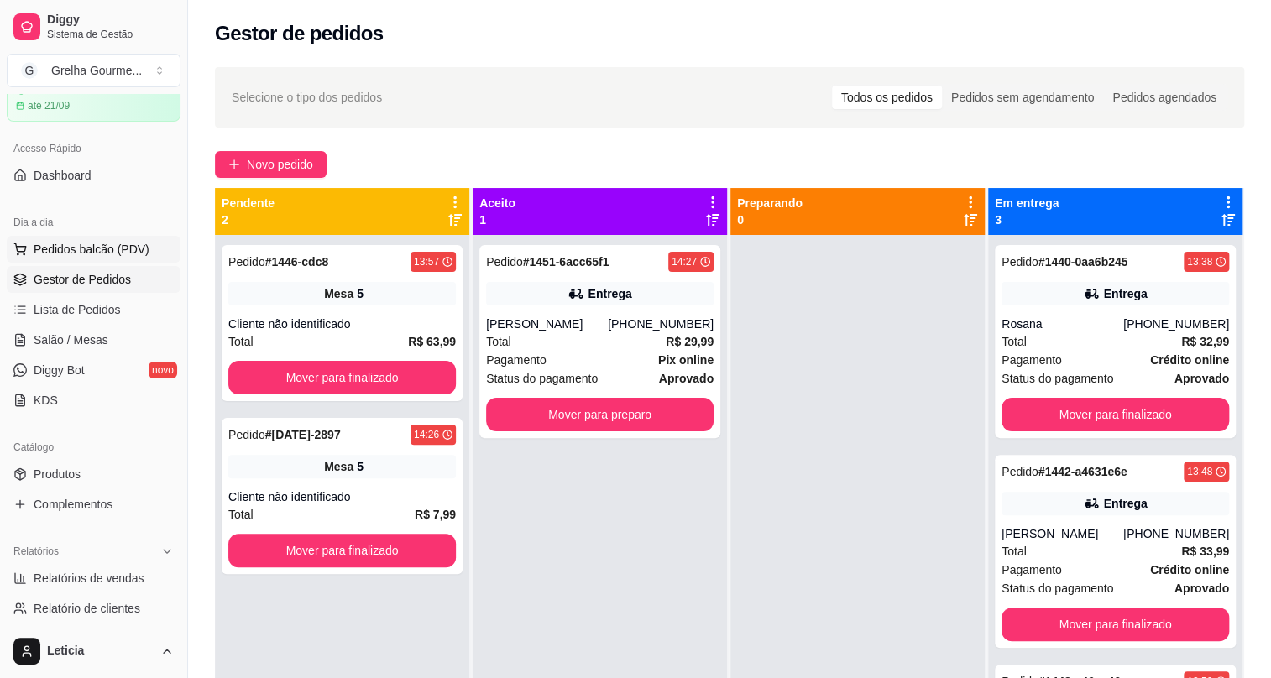
click at [82, 249] on span "Pedidos balcão (PDV)" at bounding box center [92, 249] width 116 height 17
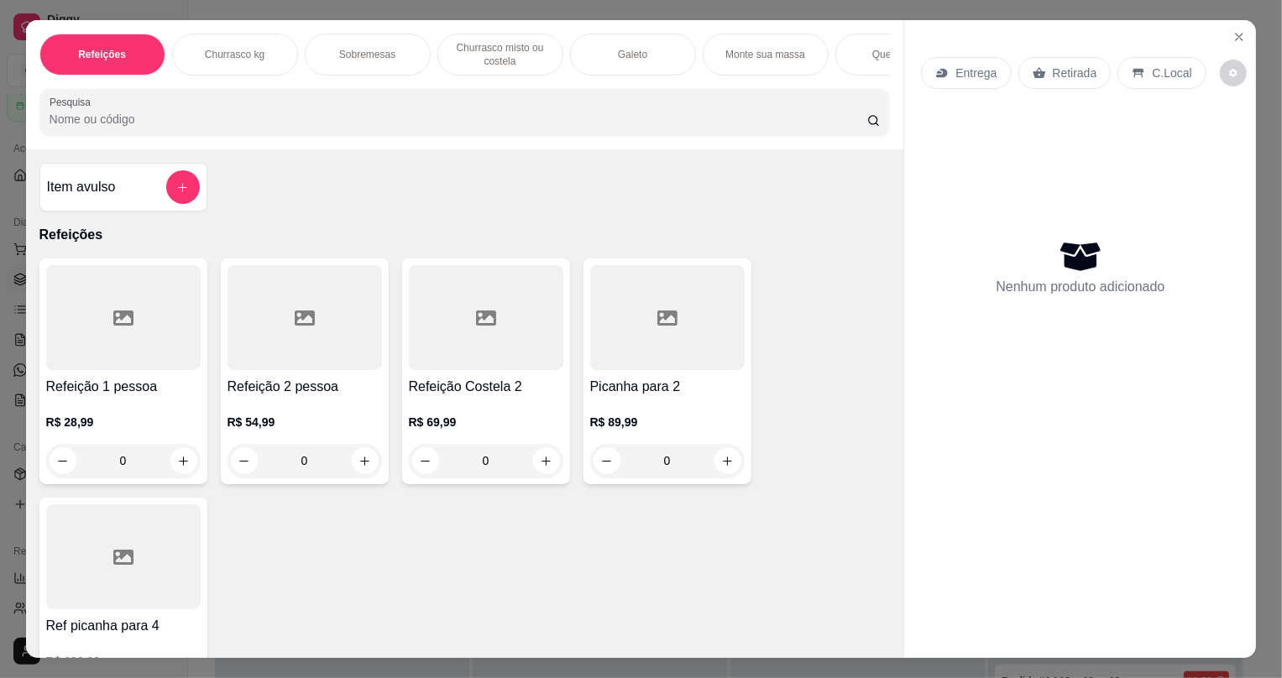
scroll to position [458, 0]
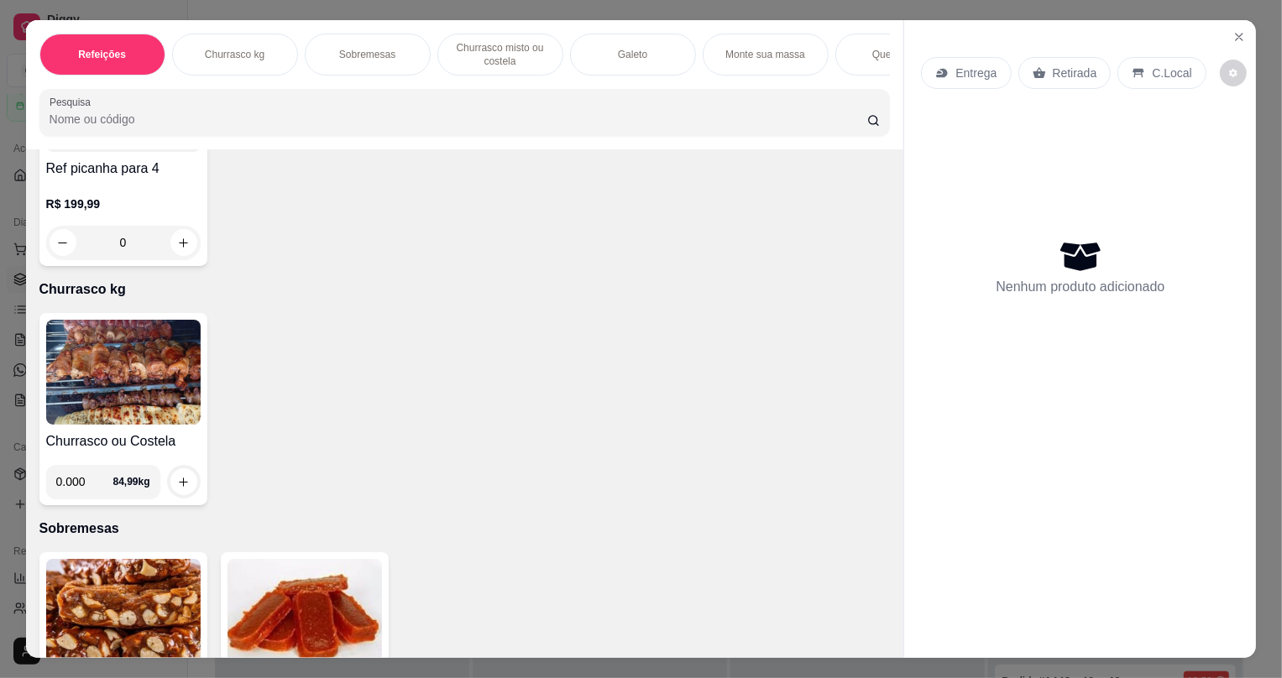
click at [157, 425] on img at bounding box center [123, 372] width 155 height 105
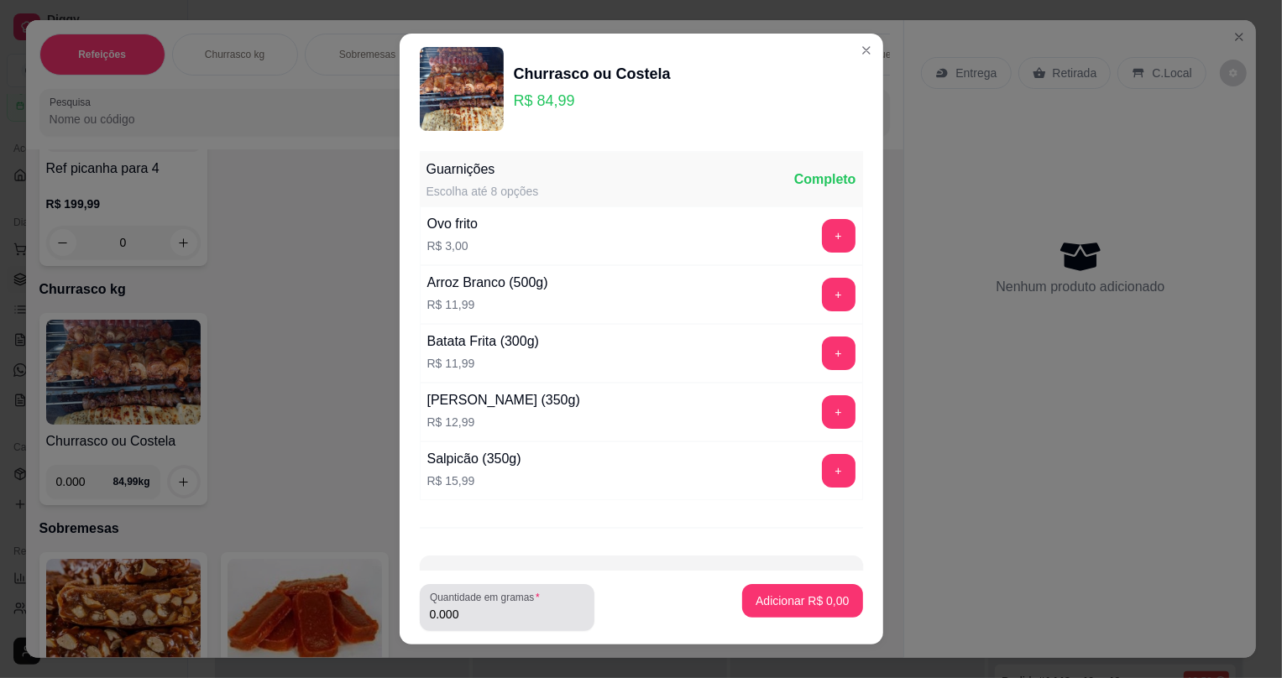
click at [446, 611] on input "0.000" at bounding box center [507, 614] width 155 height 17
click at [462, 616] on input "0.000" at bounding box center [507, 614] width 155 height 17
type input "0.772"
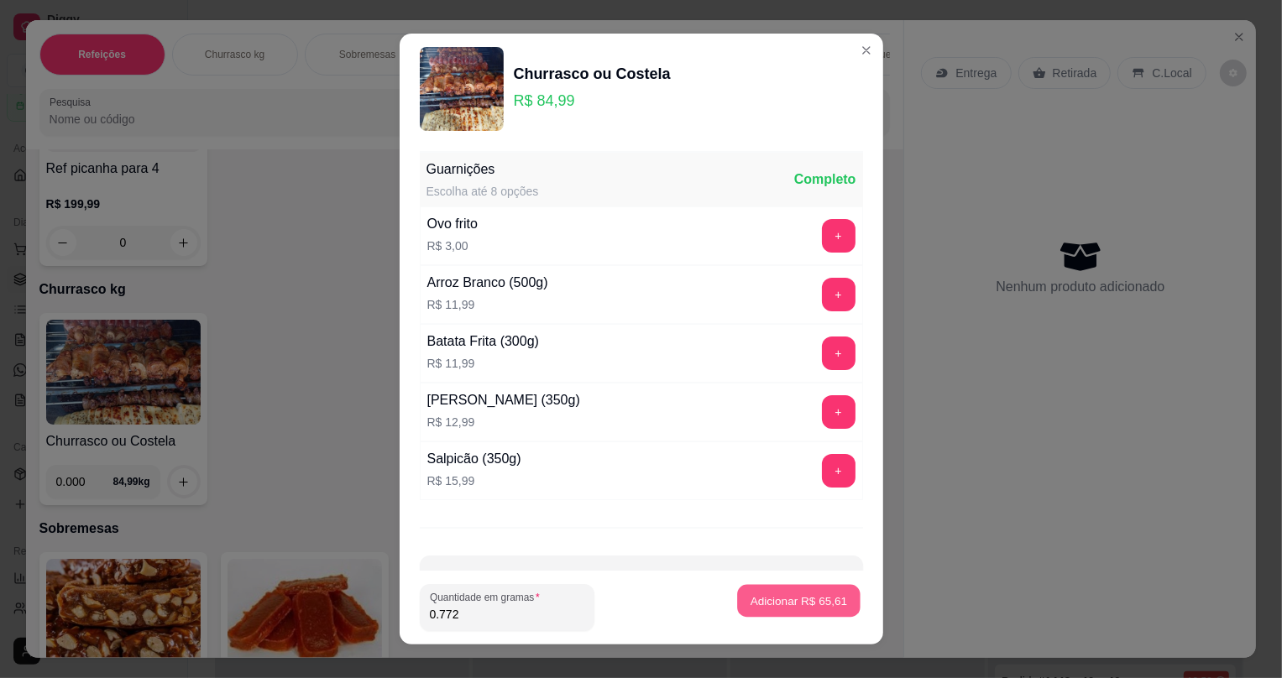
click at [749, 613] on button "Adicionar R$ 65,61" at bounding box center [799, 600] width 123 height 33
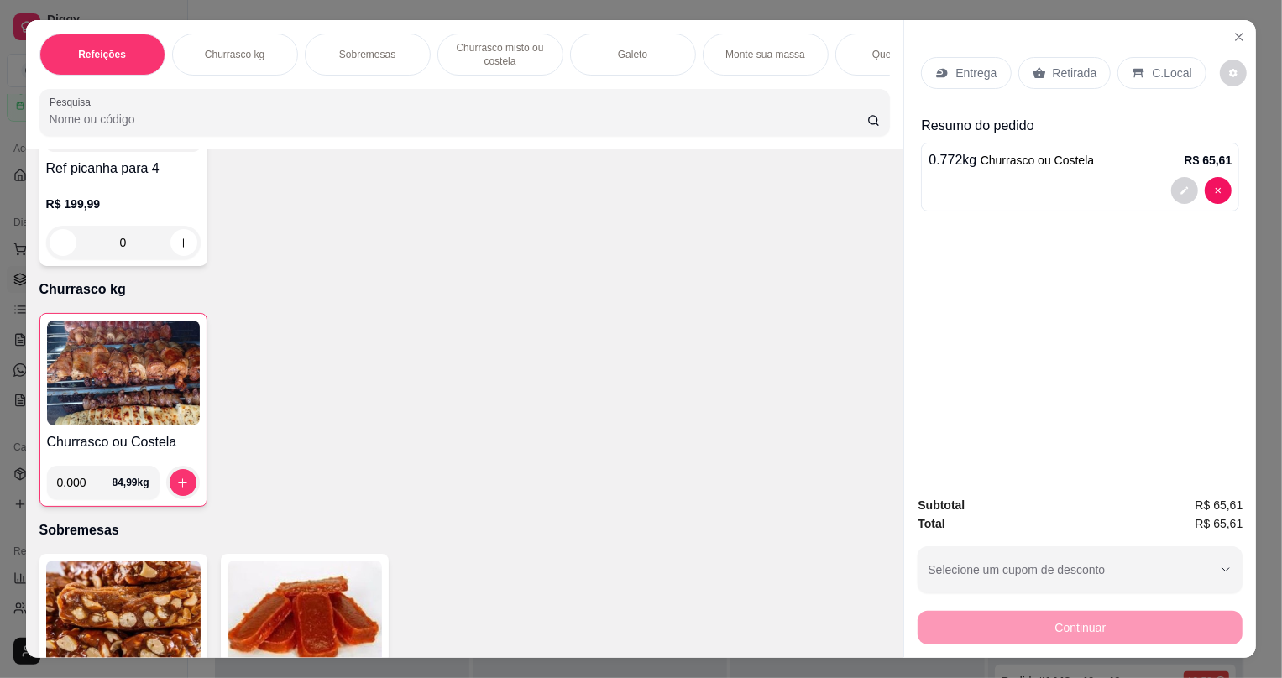
click at [1058, 73] on p "Retirada" at bounding box center [1075, 73] width 45 height 17
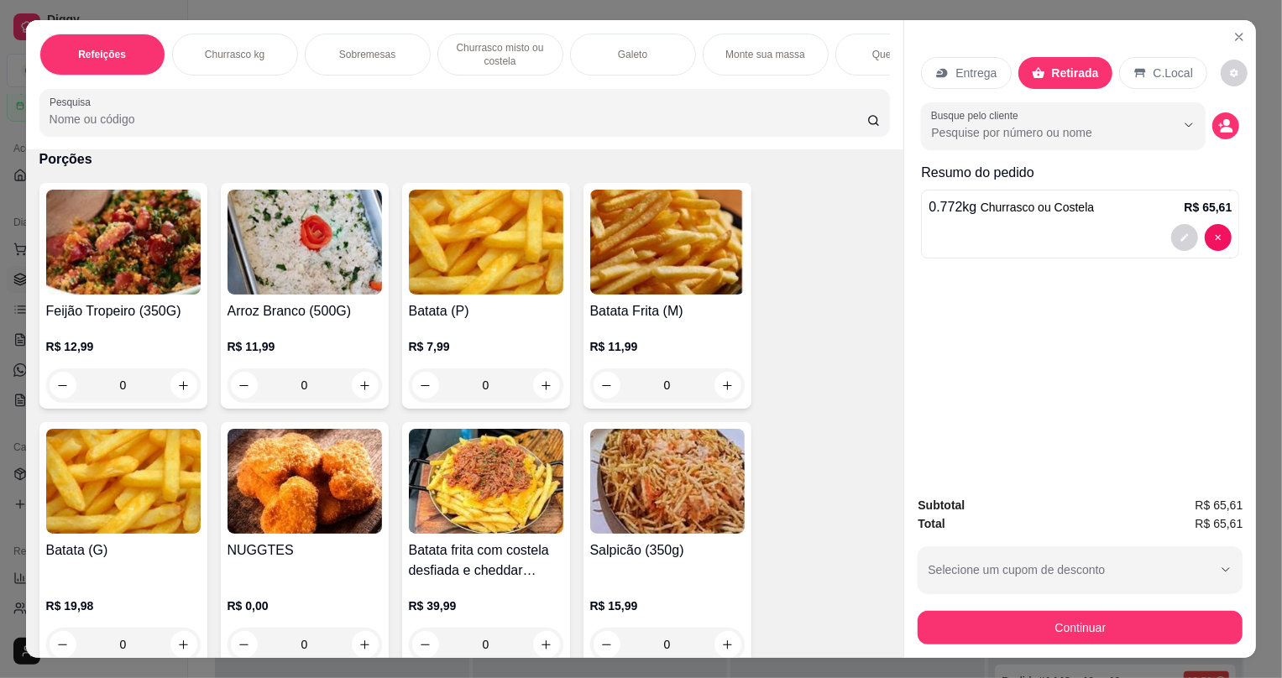
scroll to position [3434, 0]
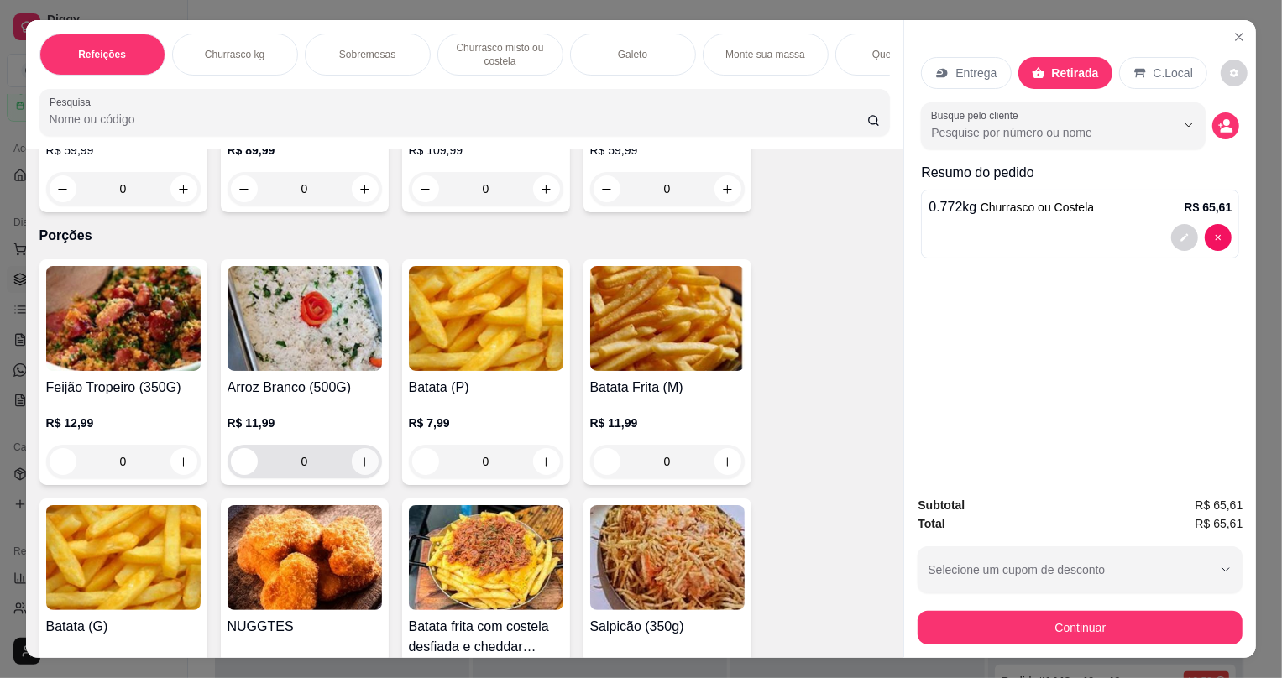
click at [359, 469] on icon "increase-product-quantity" at bounding box center [365, 462] width 13 height 13
type input "1"
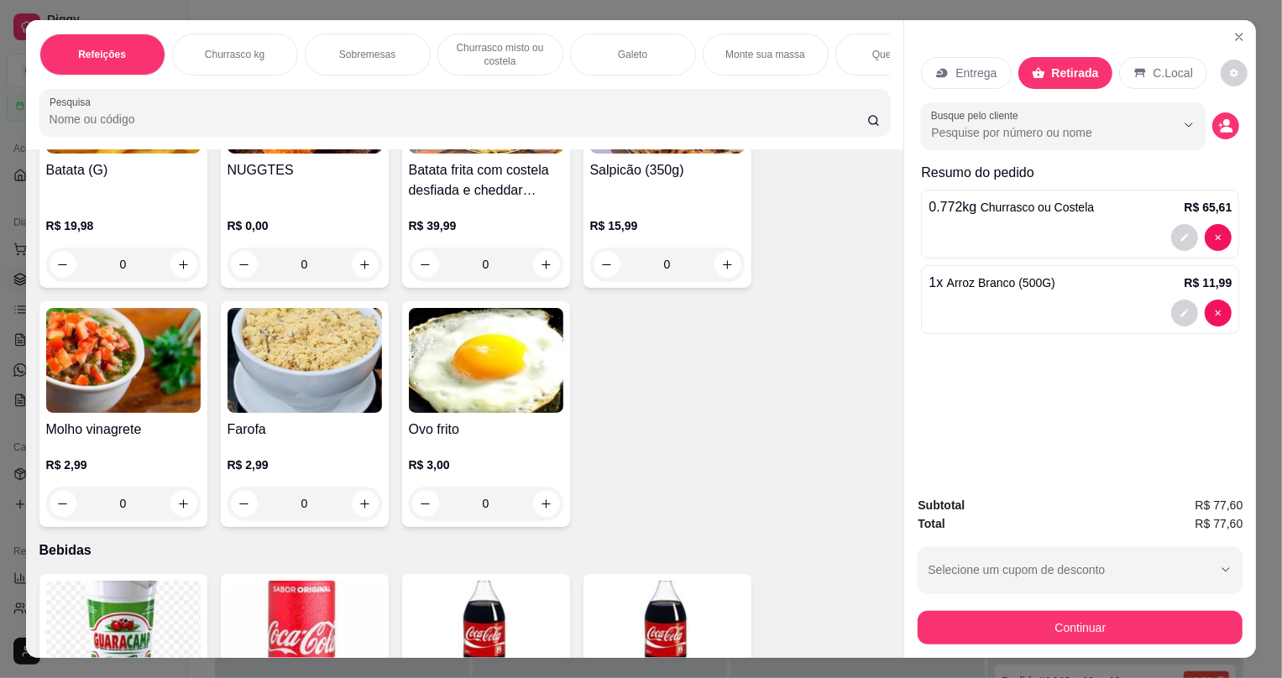
scroll to position [4046, 0]
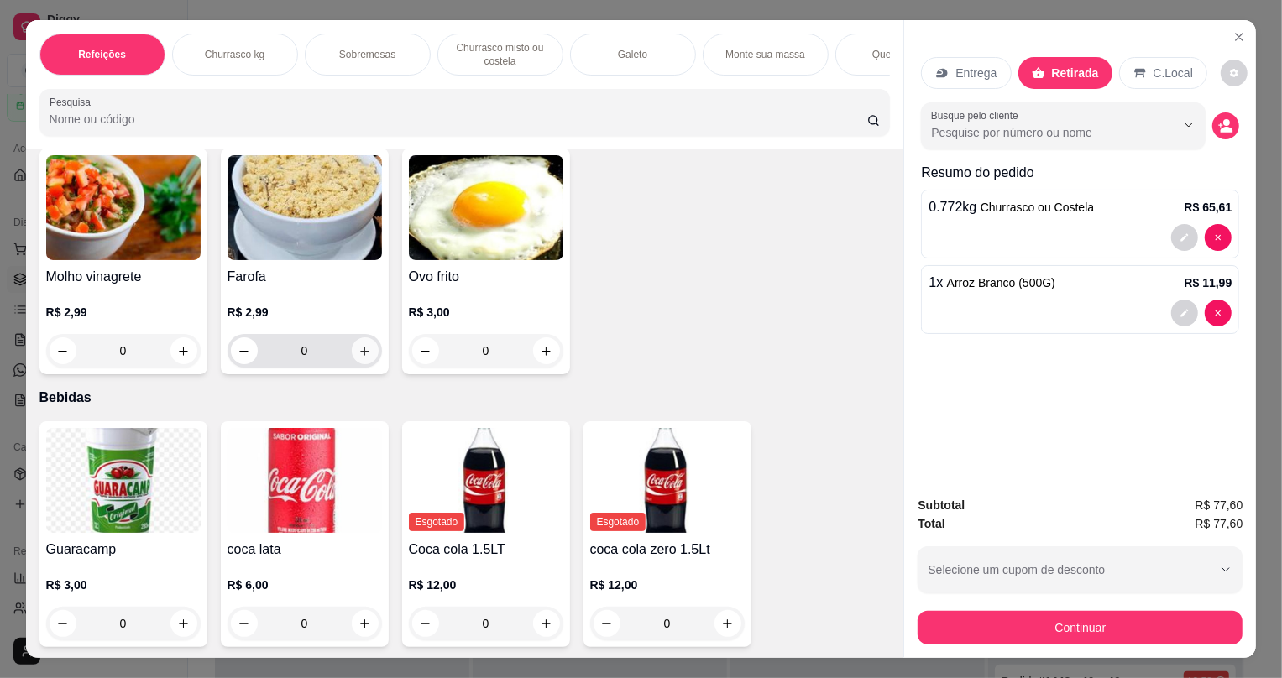
click at [359, 358] on icon "increase-product-quantity" at bounding box center [365, 351] width 13 height 13
type input "1"
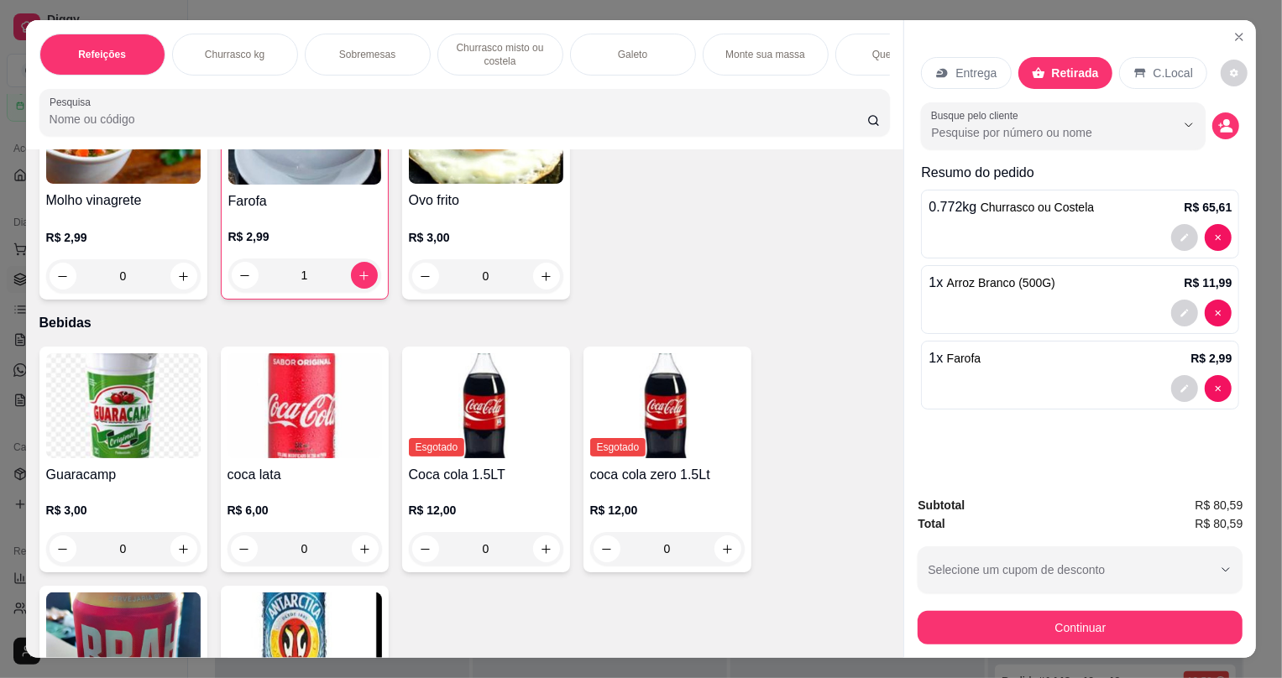
scroll to position [4198, 0]
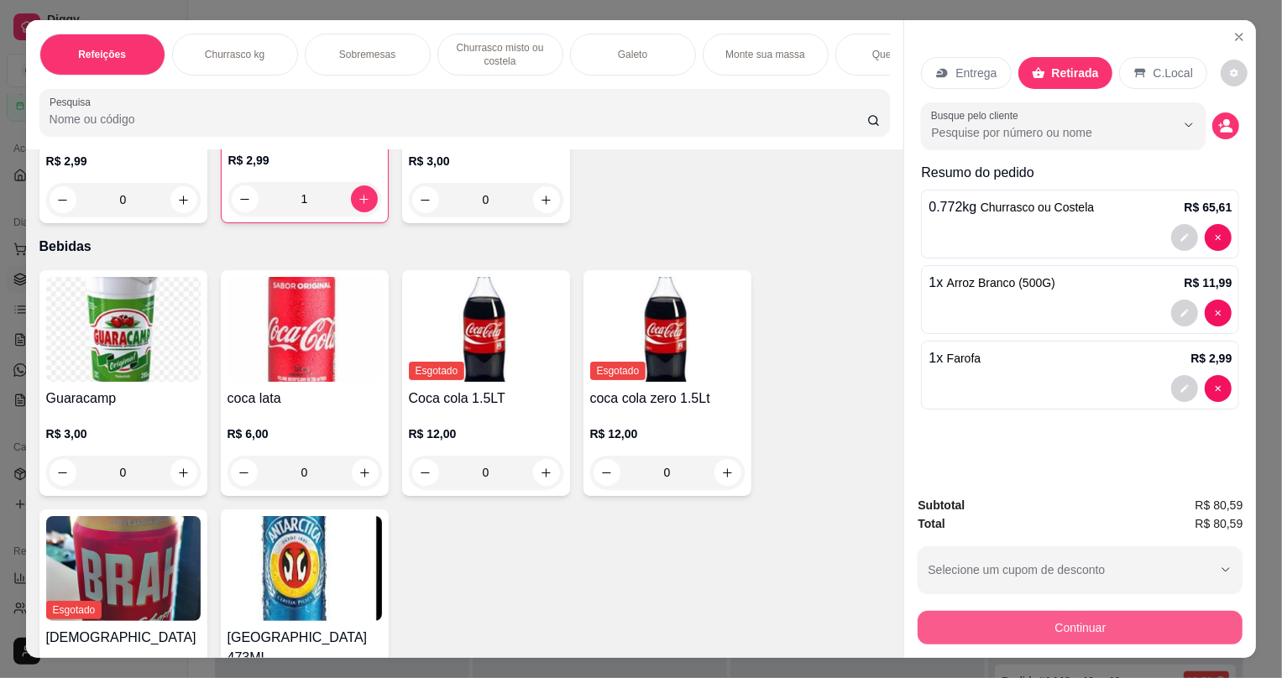
click at [1054, 631] on button "Continuar" at bounding box center [1080, 628] width 325 height 34
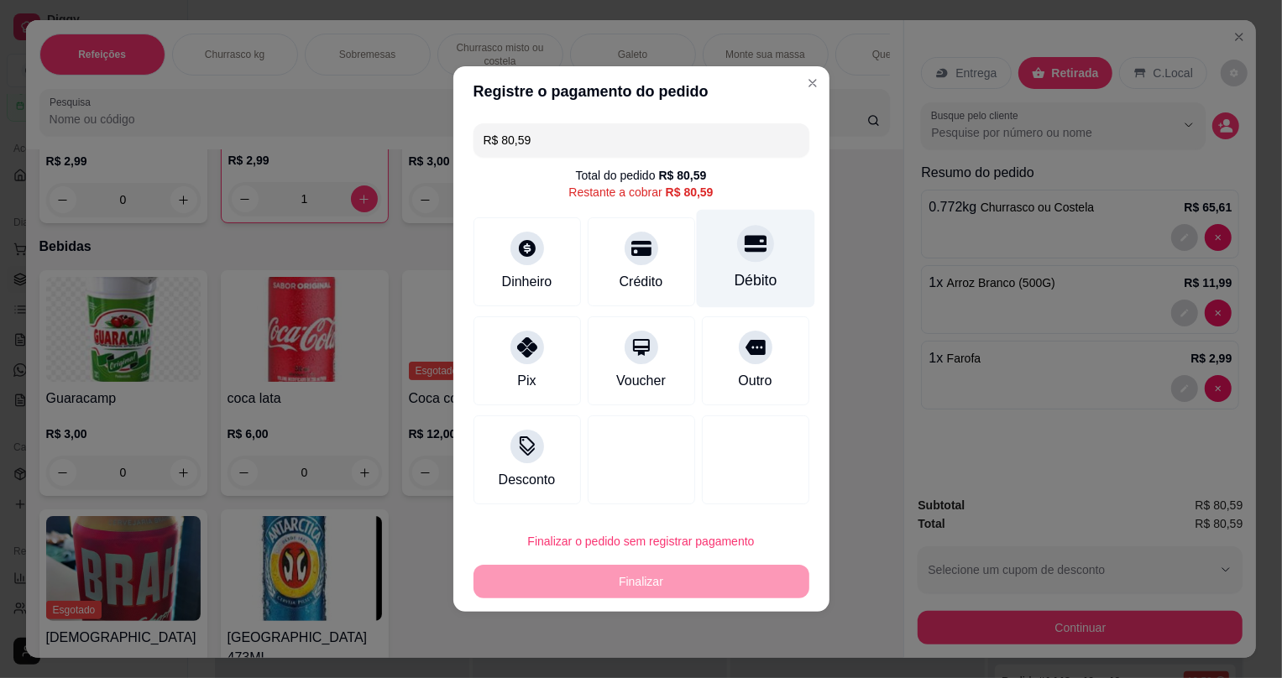
click at [752, 270] on div "Débito" at bounding box center [755, 281] width 43 height 22
type input "R$ 0,00"
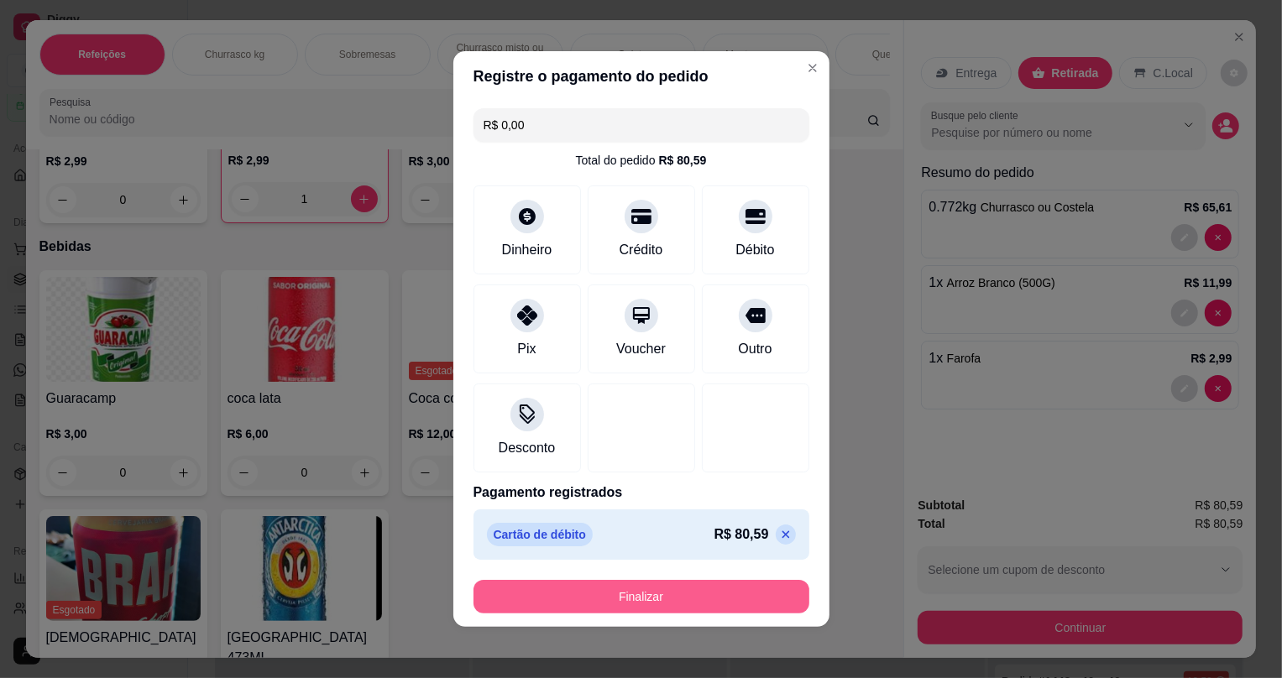
click at [695, 600] on button "Finalizar" at bounding box center [642, 597] width 336 height 34
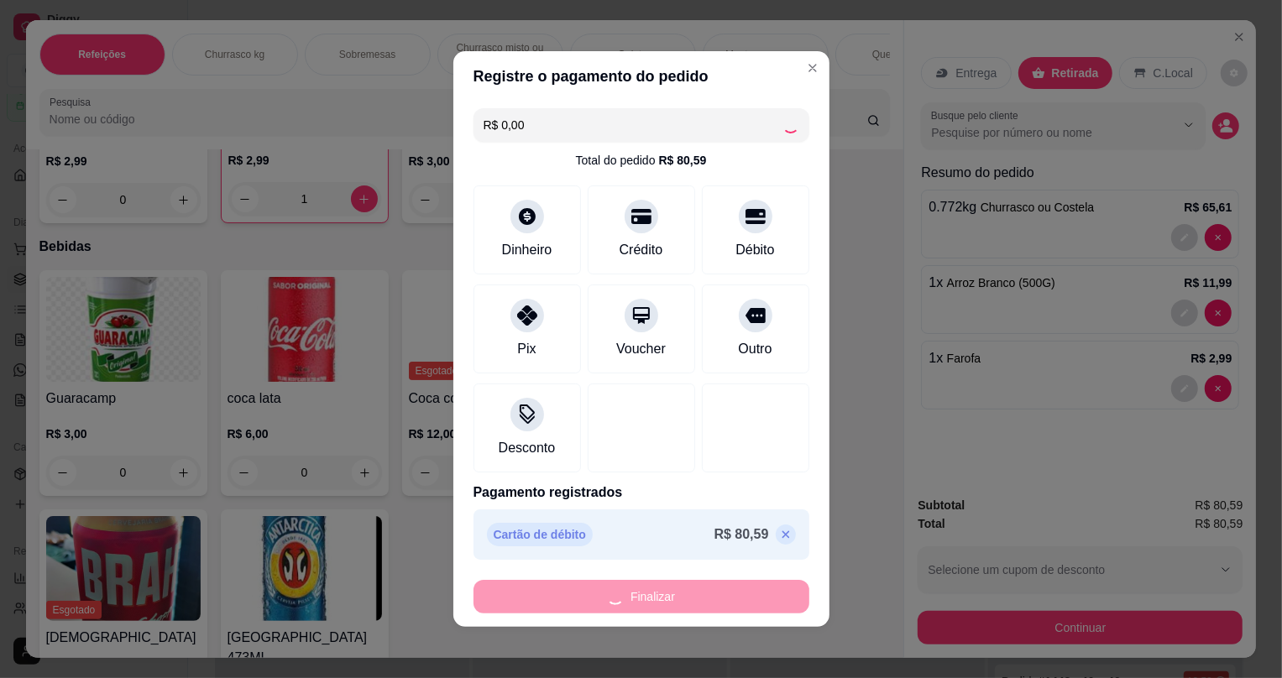
type input "0"
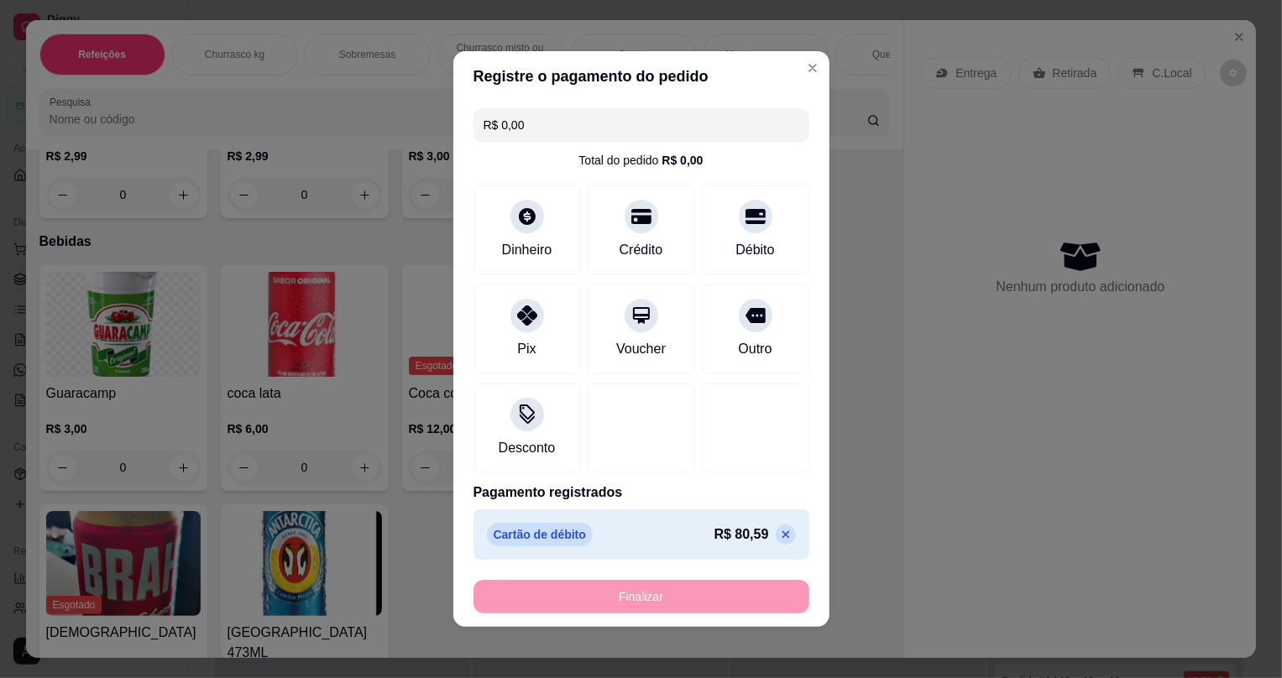
type input "-R$ 80,59"
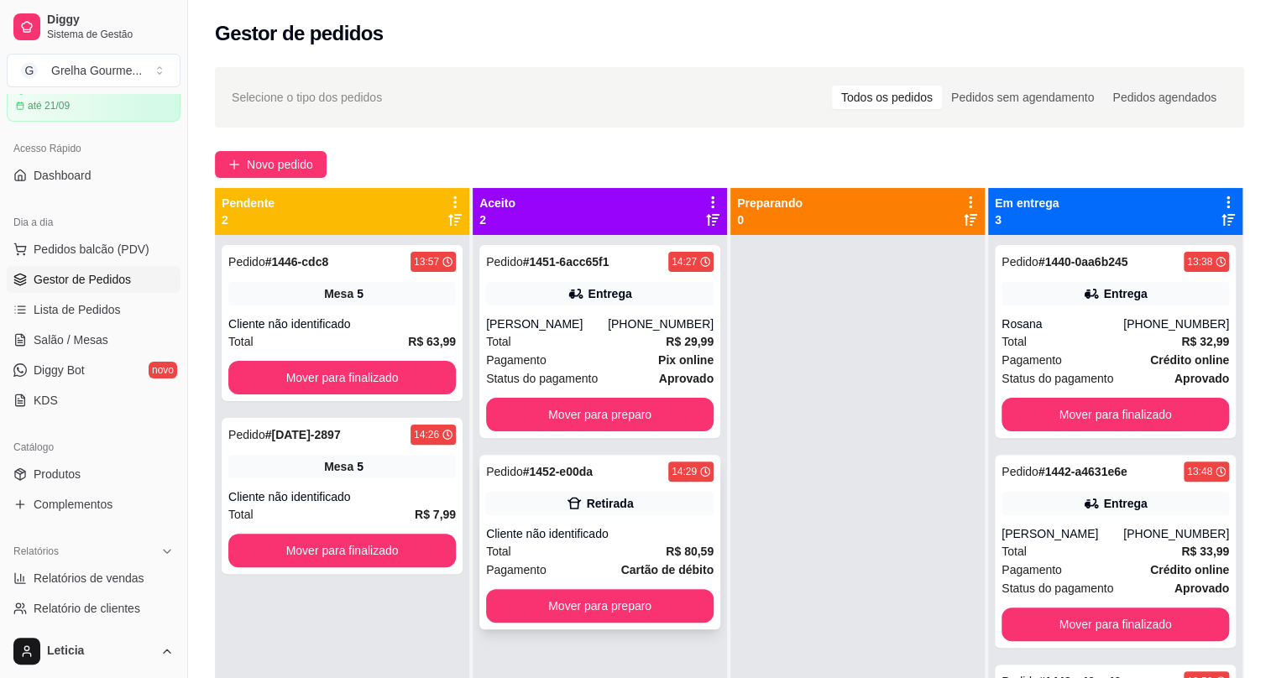
click at [613, 521] on div "Pedido # 1452-e00da 14:29 Retirada Cliente não identificado Total R$ 80,59 Paga…" at bounding box center [599, 542] width 241 height 175
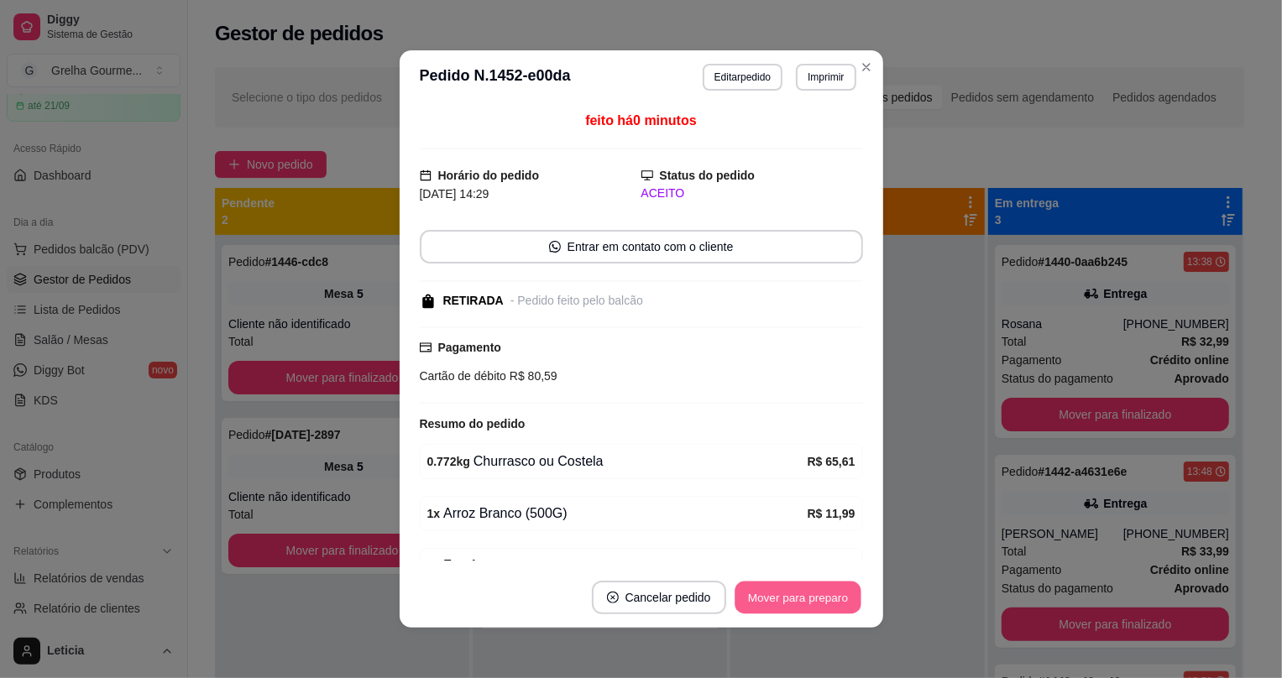
click at [752, 600] on button "Mover para preparo" at bounding box center [798, 598] width 126 height 33
click at [752, 600] on div "Mover para preparo" at bounding box center [798, 598] width 130 height 34
click at [752, 600] on div "Mover para preparo" at bounding box center [787, 598] width 154 height 34
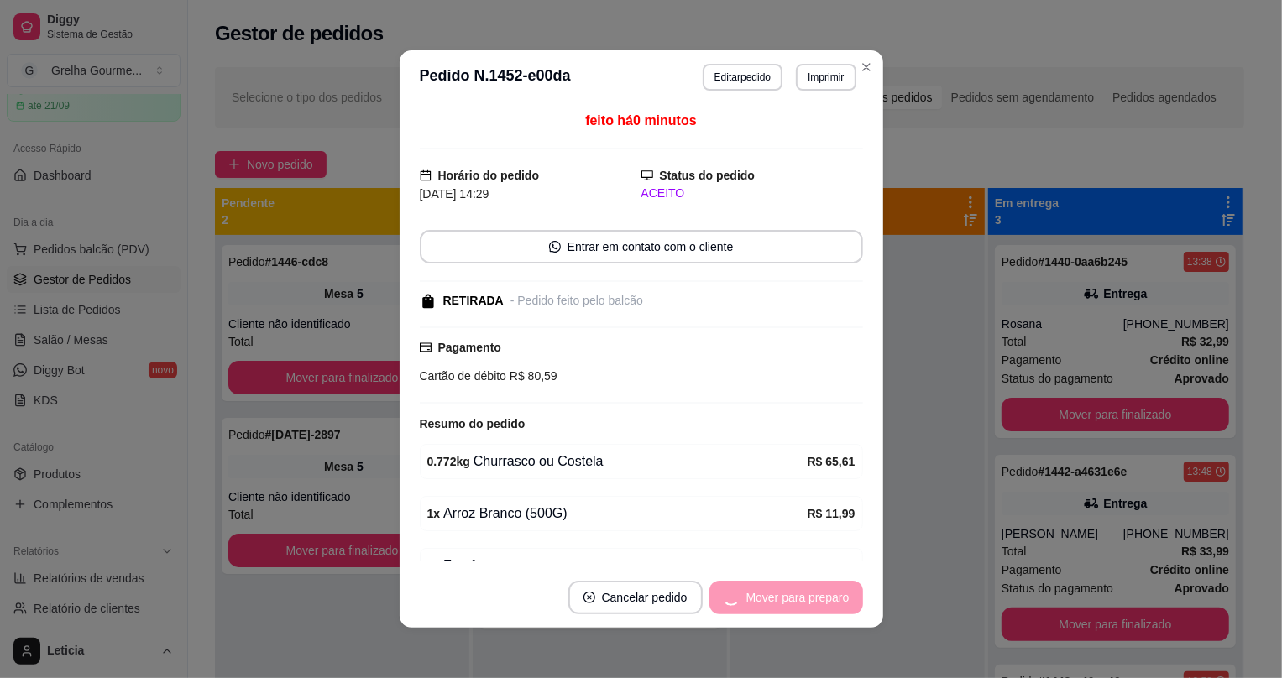
click at [752, 600] on div "Mover para preparo" at bounding box center [787, 598] width 154 height 34
click at [752, 600] on button "Mover para preparo" at bounding box center [798, 598] width 126 height 33
click at [752, 600] on div "Mover para preparo" at bounding box center [798, 598] width 130 height 34
click at [752, 600] on div "Mover para preparo" at bounding box center [787, 598] width 154 height 34
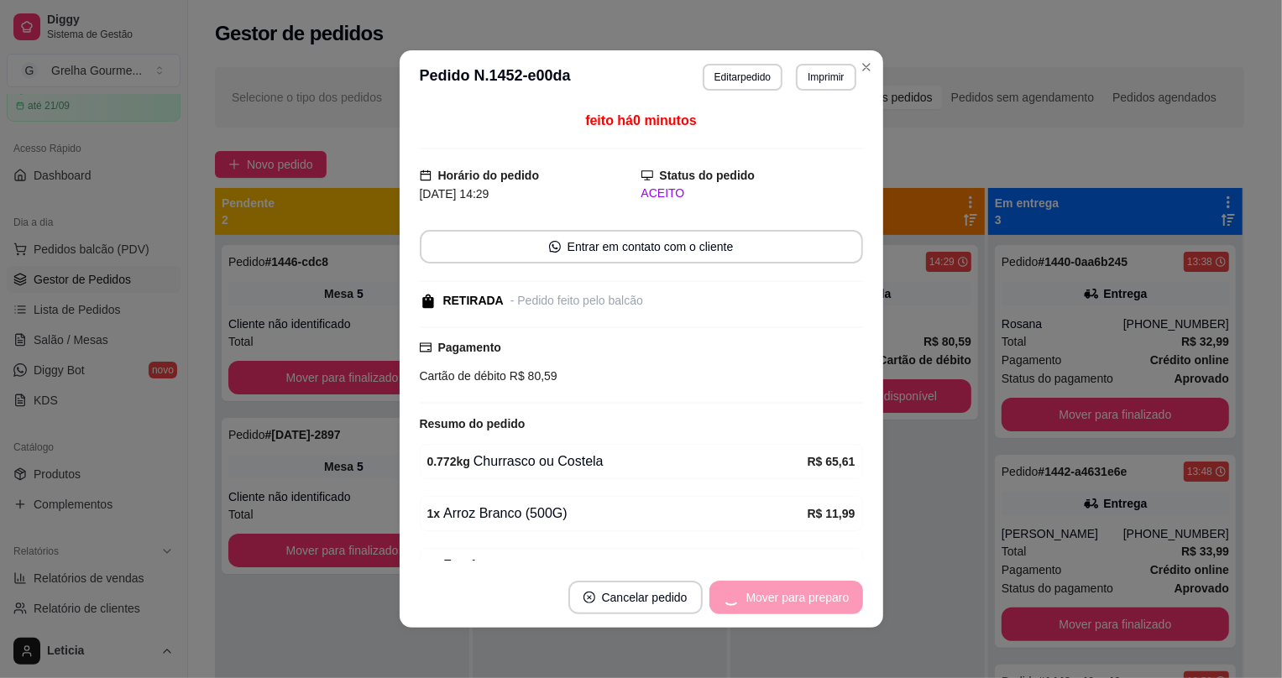
click at [752, 600] on div "Mover para preparo" at bounding box center [787, 598] width 154 height 34
click at [755, 600] on div "Mover para preparo" at bounding box center [787, 598] width 154 height 34
click at [760, 605] on button "Mover para retirada disponível" at bounding box center [770, 598] width 186 height 34
click at [760, 605] on div "Mover para retirada disponível" at bounding box center [770, 598] width 186 height 34
click at [760, 605] on div "Mover para retirada disponível" at bounding box center [757, 598] width 209 height 34
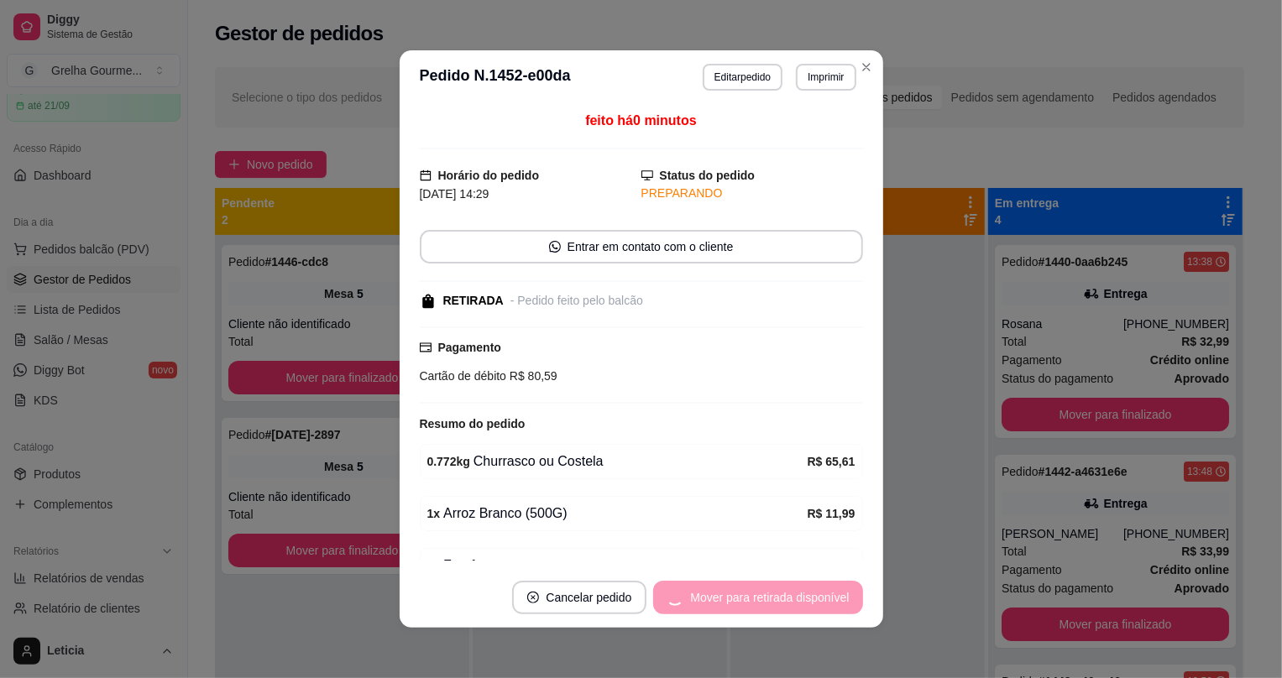
click at [760, 605] on div "Mover para retirada disponível" at bounding box center [757, 598] width 209 height 34
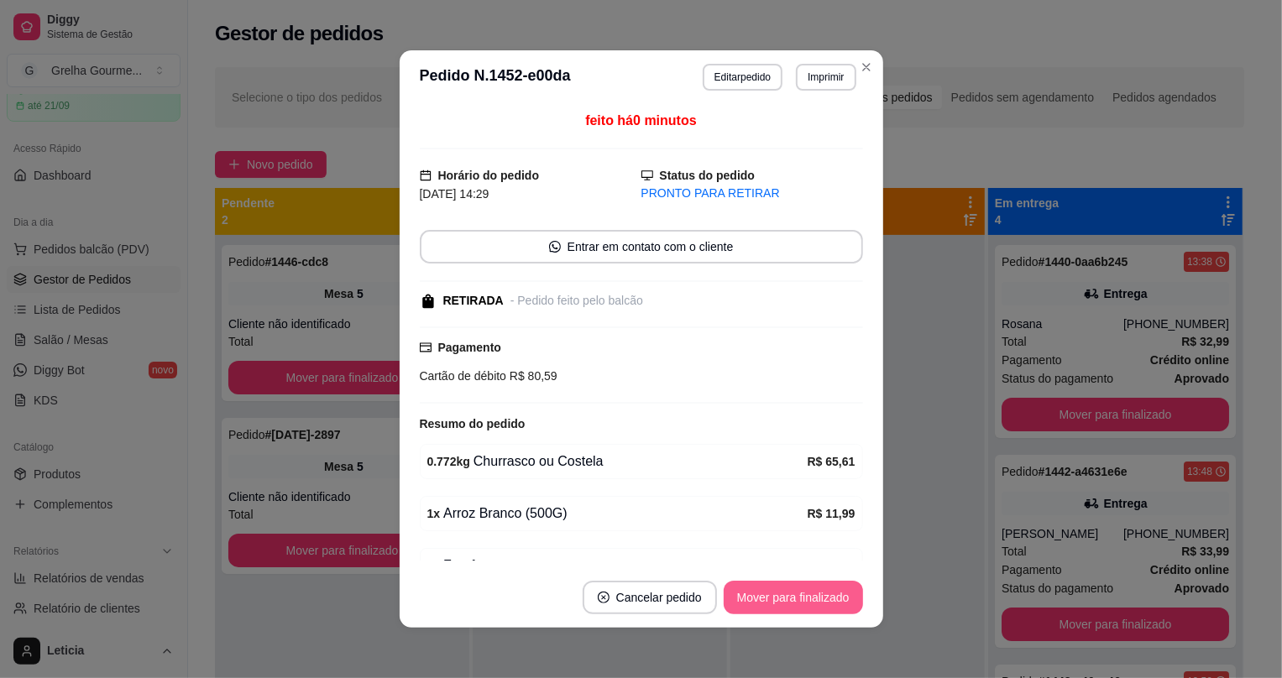
click at [760, 605] on button "Mover para finalizado" at bounding box center [793, 598] width 139 height 34
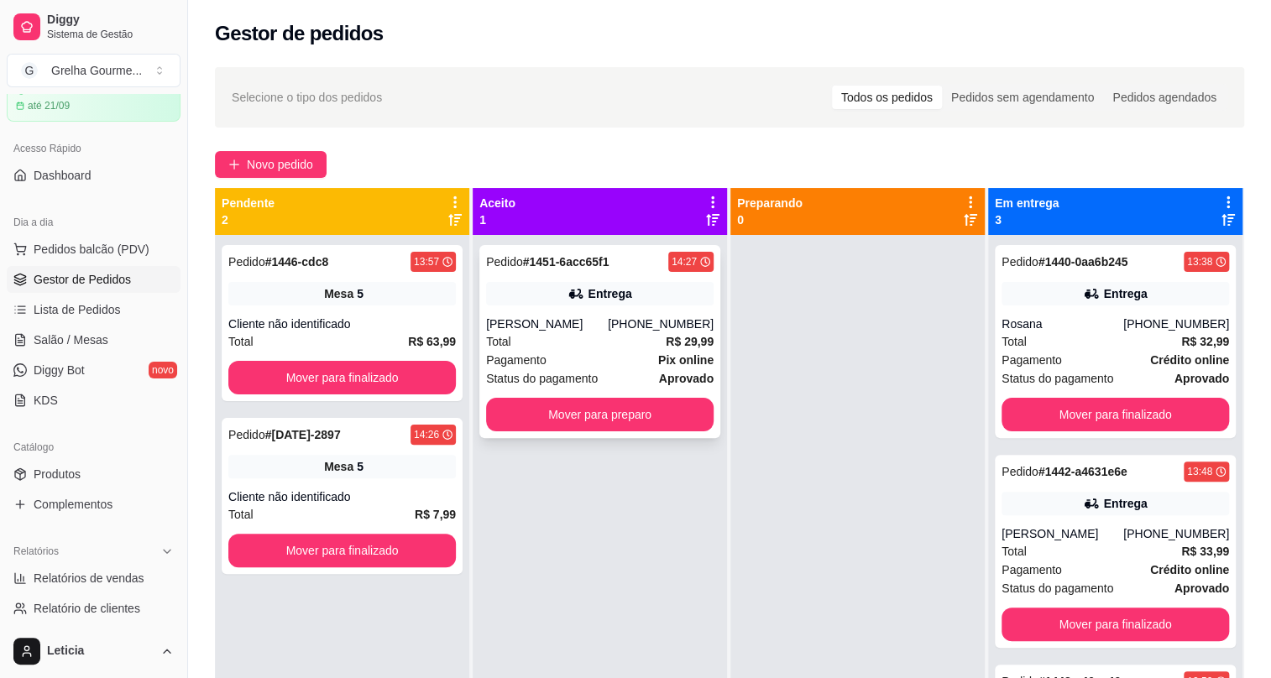
click at [532, 330] on div "[PERSON_NAME]" at bounding box center [547, 324] width 122 height 17
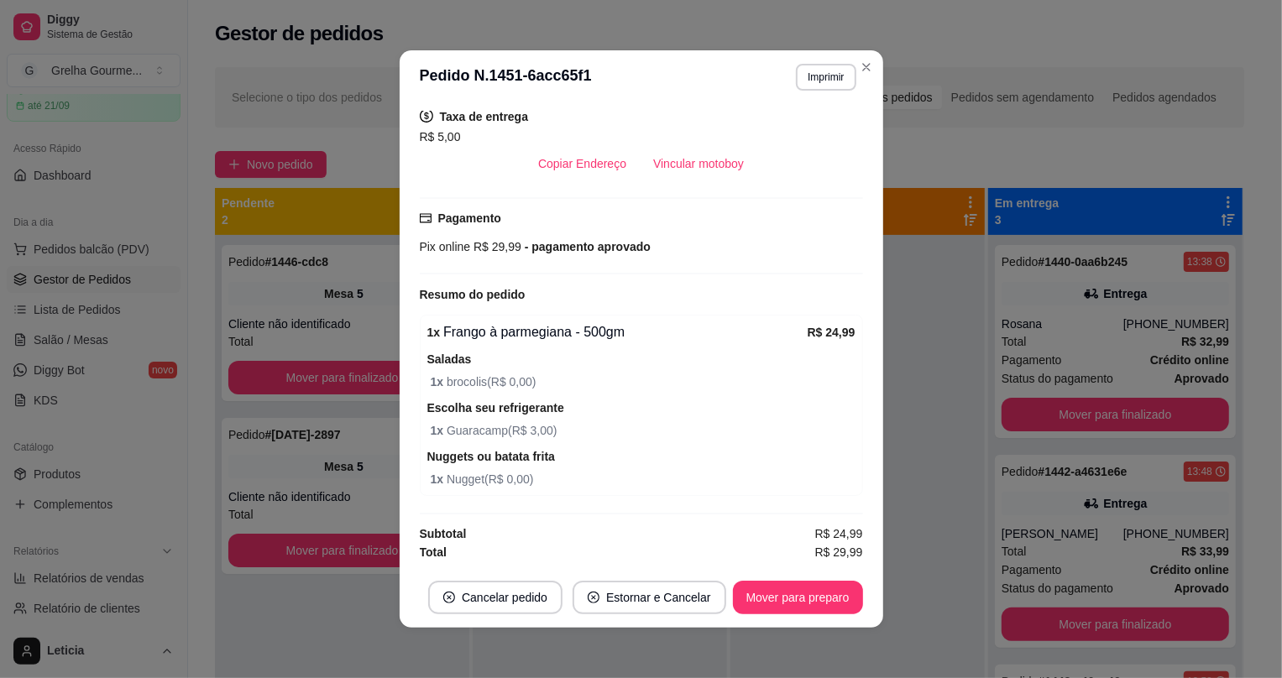
scroll to position [3, 0]
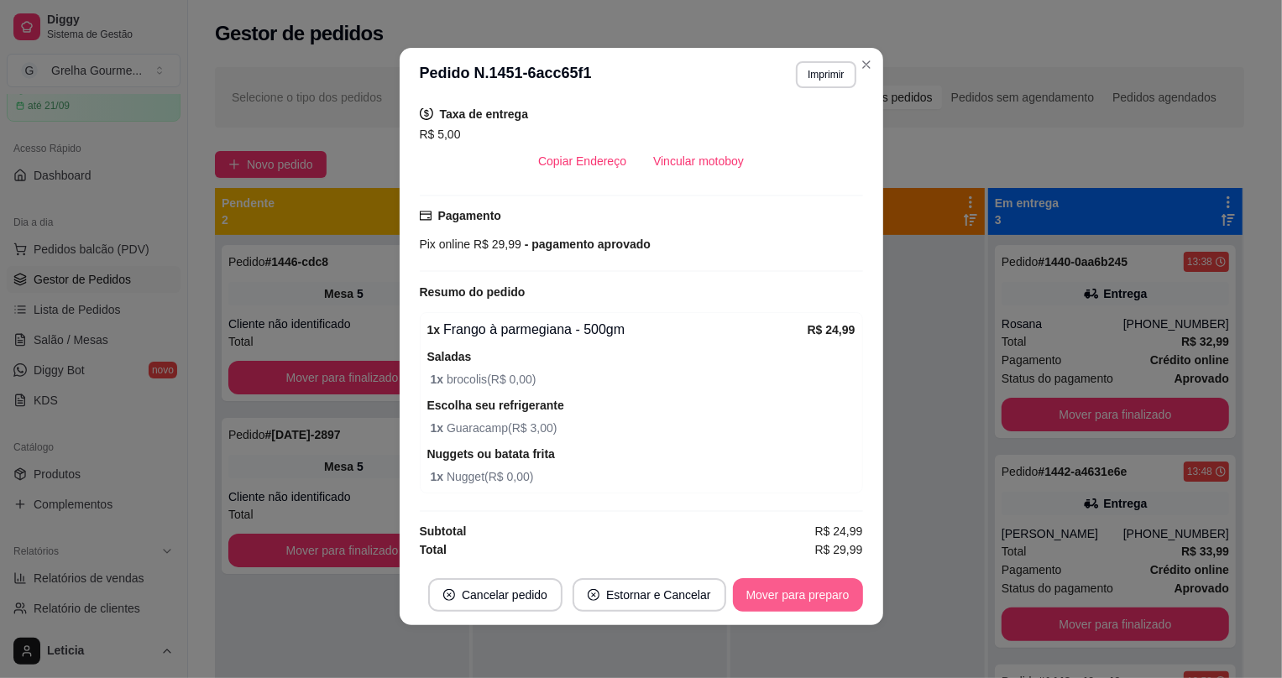
click at [820, 601] on button "Mover para preparo" at bounding box center [798, 596] width 130 height 34
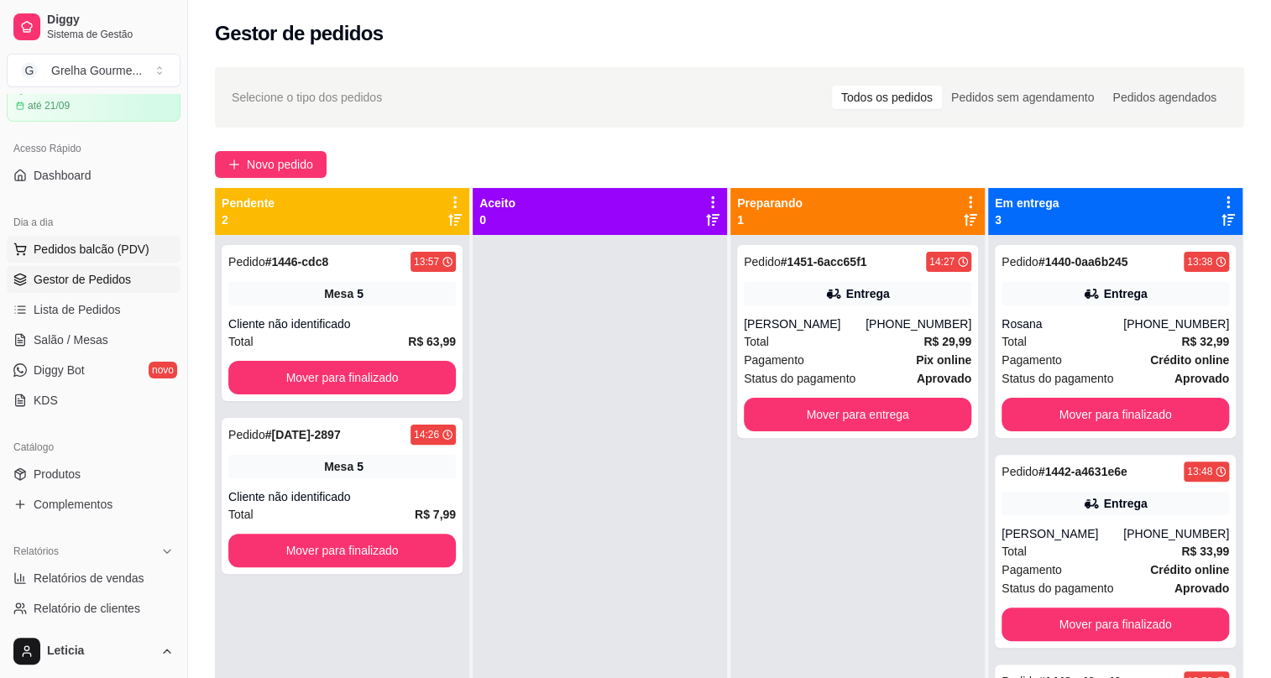
click at [102, 244] on span "Pedidos balcão (PDV)" at bounding box center [92, 249] width 116 height 17
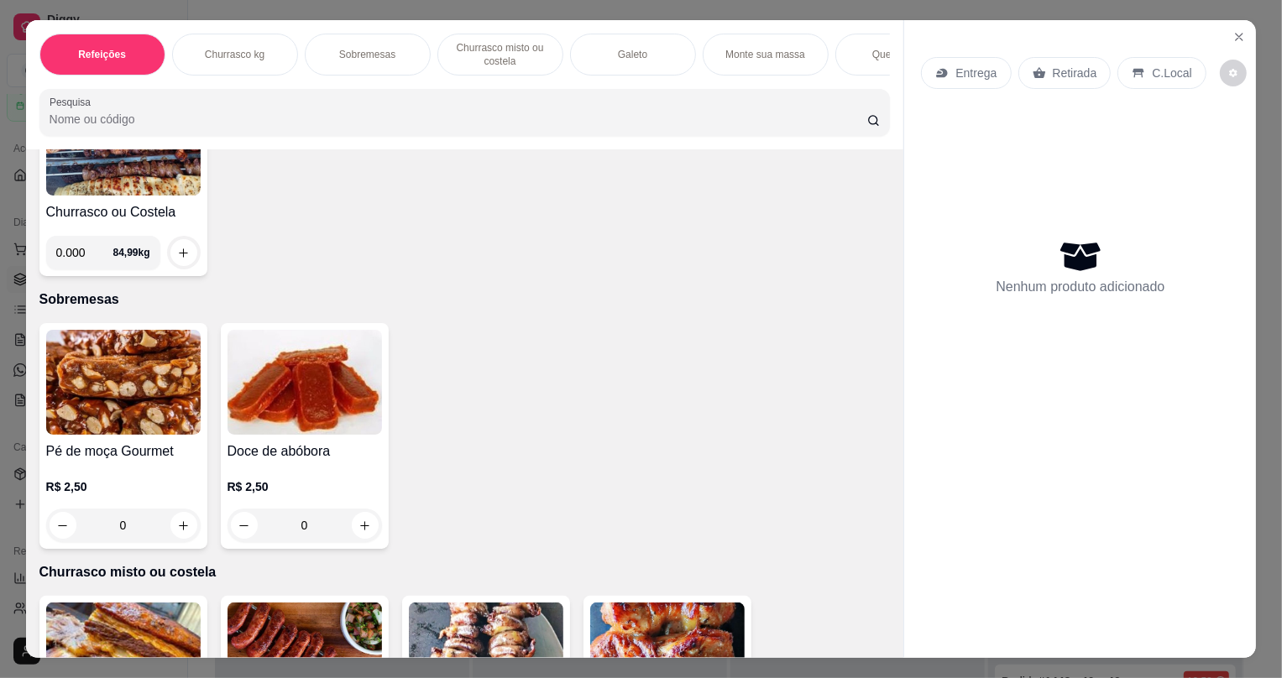
scroll to position [610, 0]
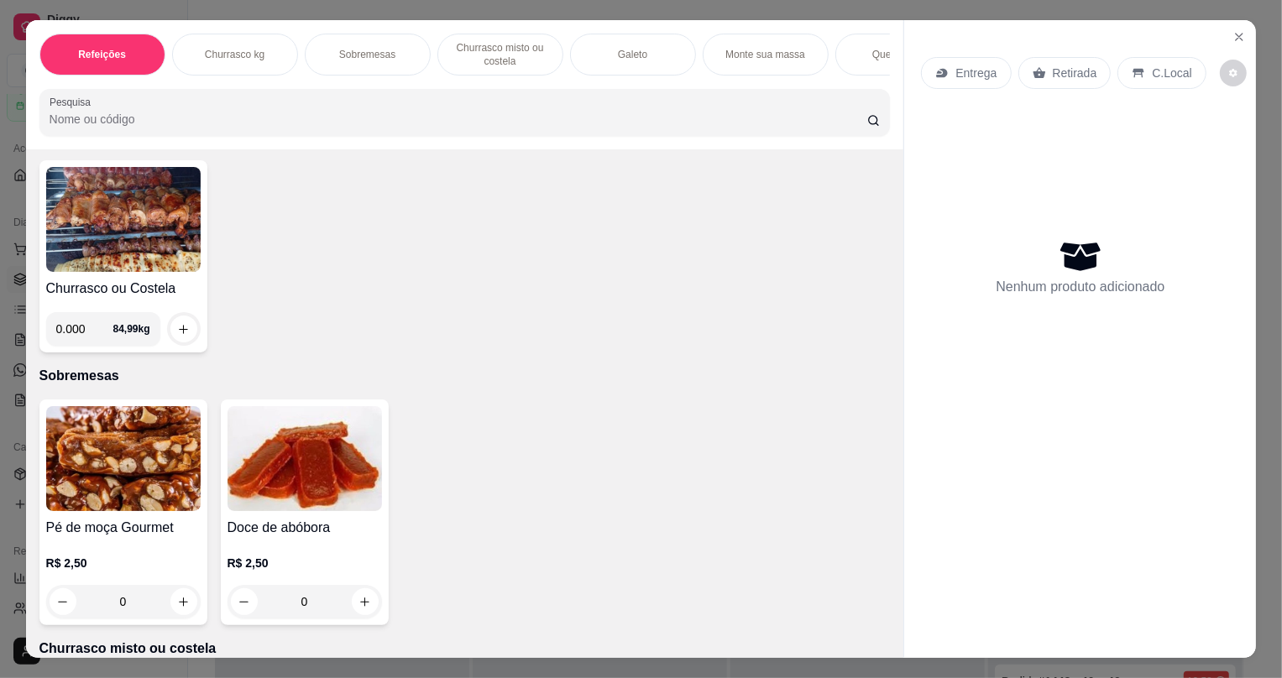
click at [157, 253] on img at bounding box center [123, 219] width 155 height 105
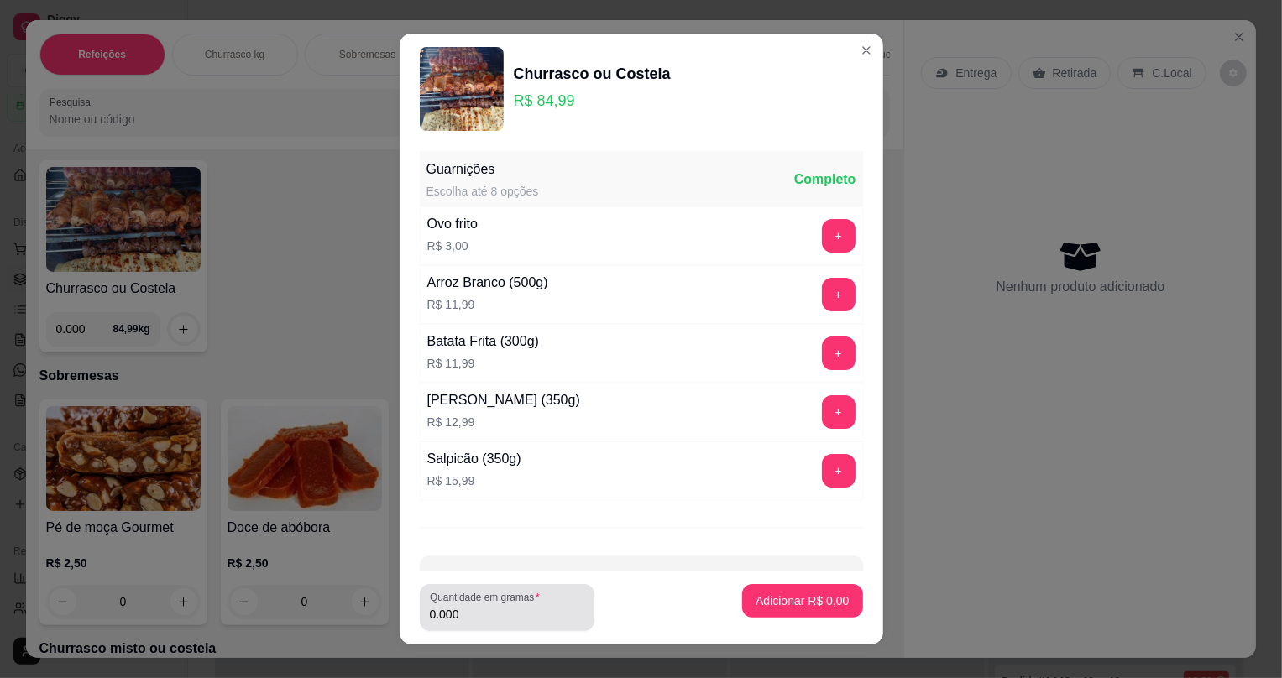
click at [495, 616] on input "0.000" at bounding box center [507, 614] width 155 height 17
type input "0.684"
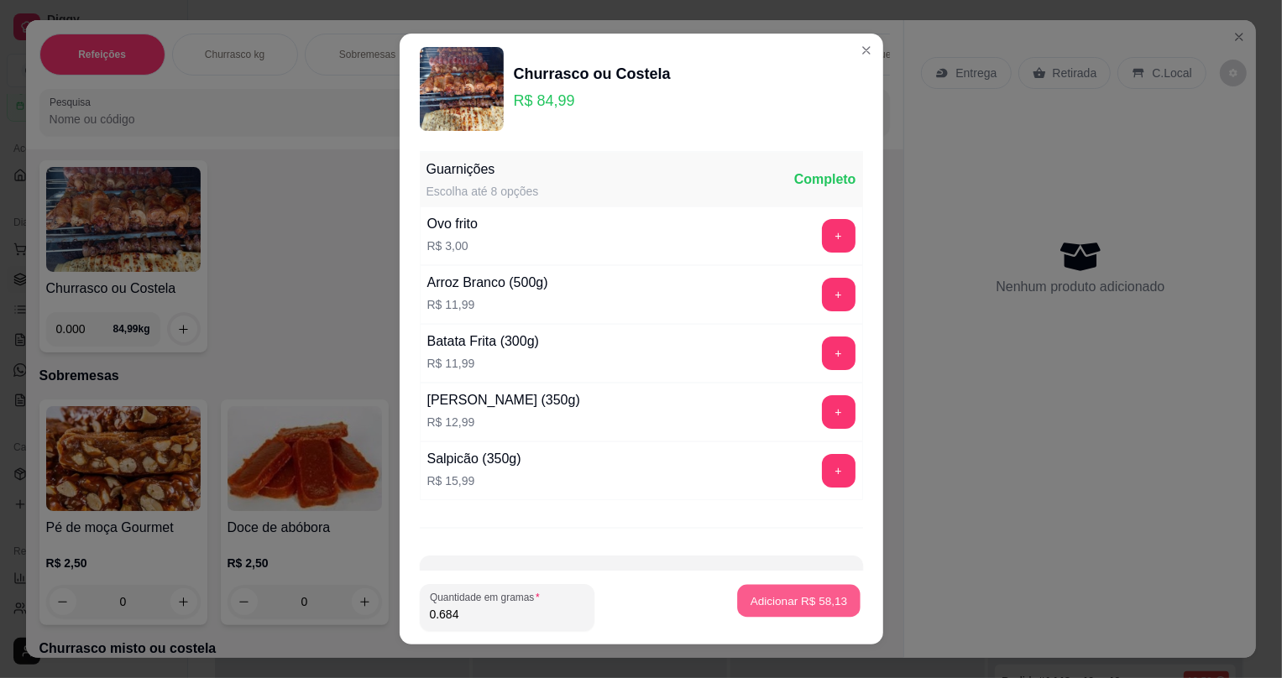
click at [801, 608] on p "Adicionar R$ 58,13" at bounding box center [799, 601] width 97 height 16
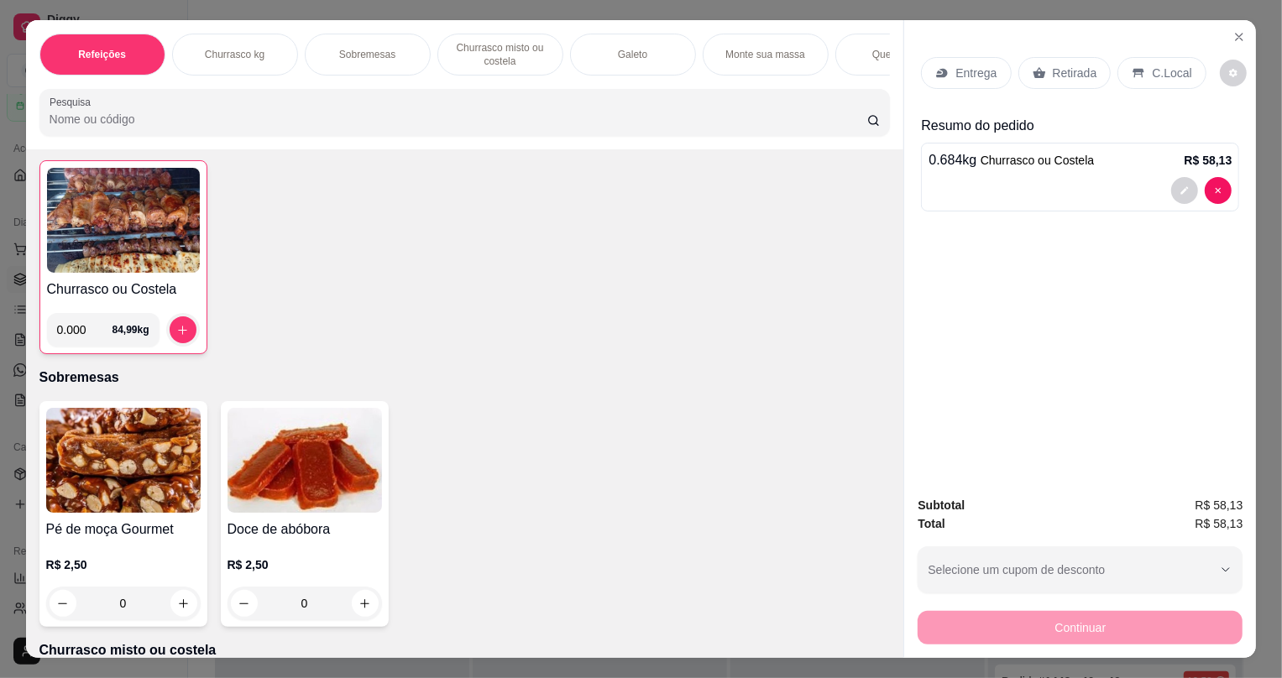
click at [139, 479] on img at bounding box center [123, 460] width 155 height 105
click at [103, 265] on img at bounding box center [123, 220] width 153 height 105
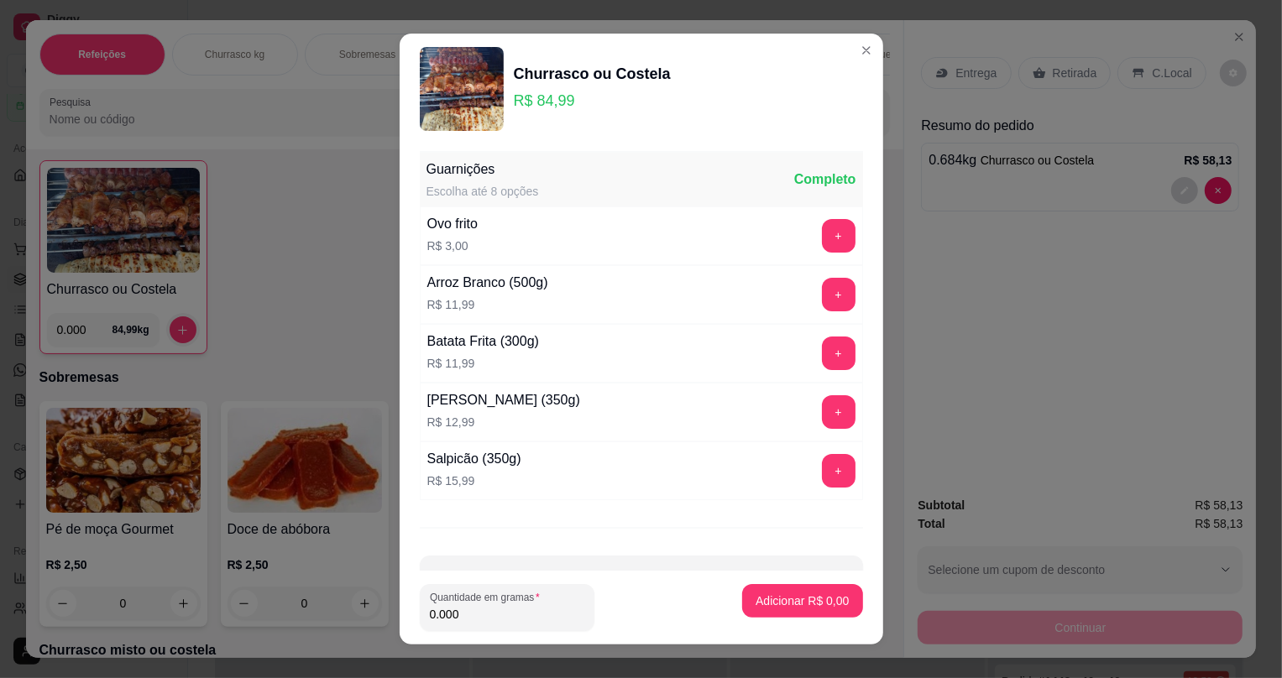
click at [515, 614] on input "0.000" at bounding box center [507, 614] width 155 height 17
type input "0.224"
click at [777, 593] on p "Adicionar R$ 19,04" at bounding box center [799, 601] width 100 height 17
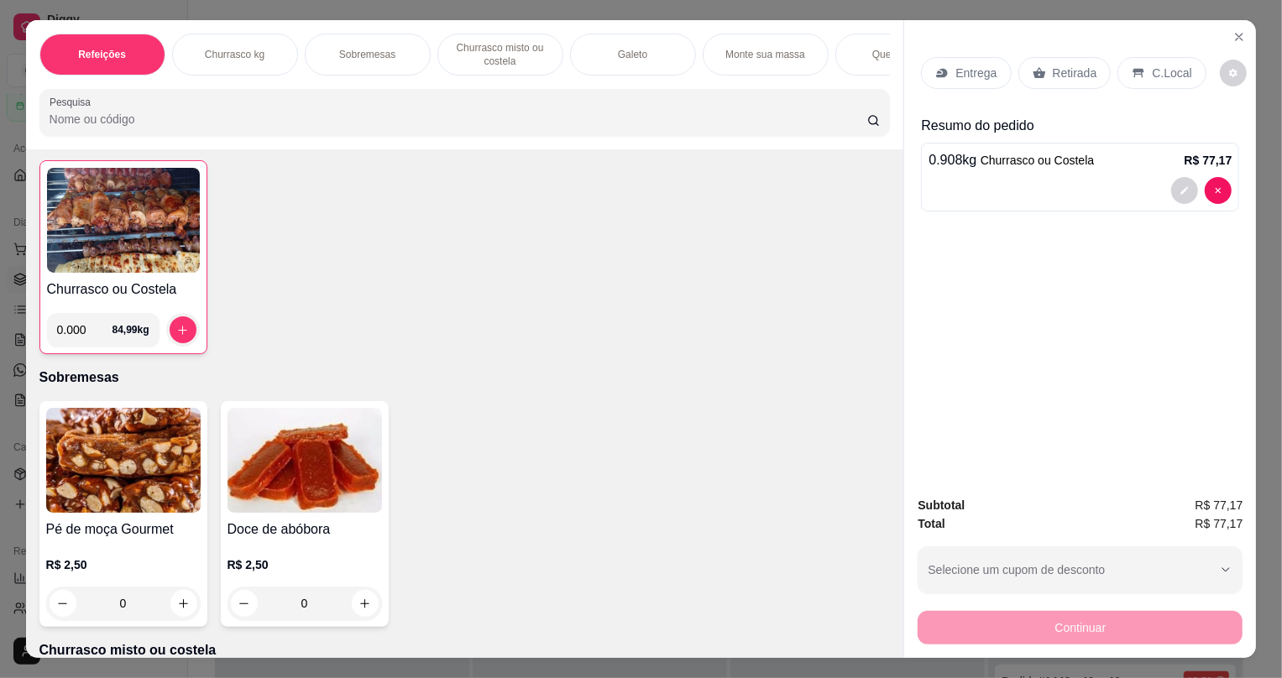
click at [1042, 77] on div "Retirada" at bounding box center [1065, 73] width 93 height 32
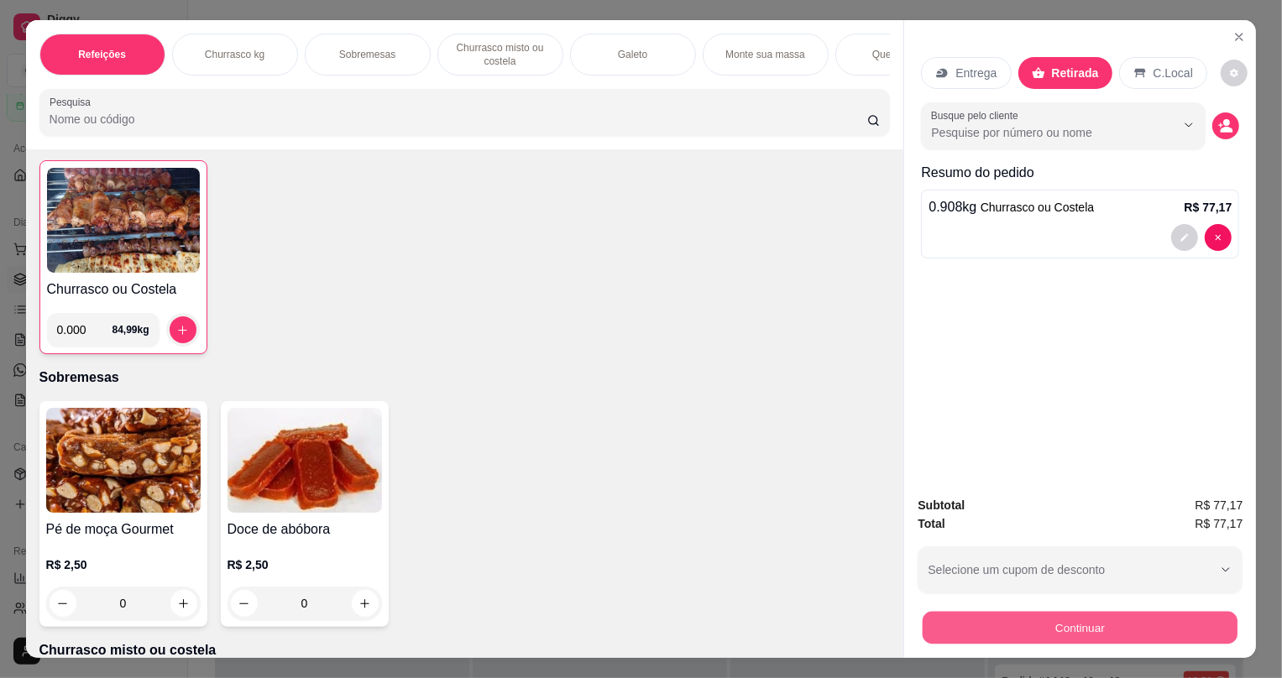
click at [1119, 632] on button "Continuar" at bounding box center [1080, 627] width 315 height 33
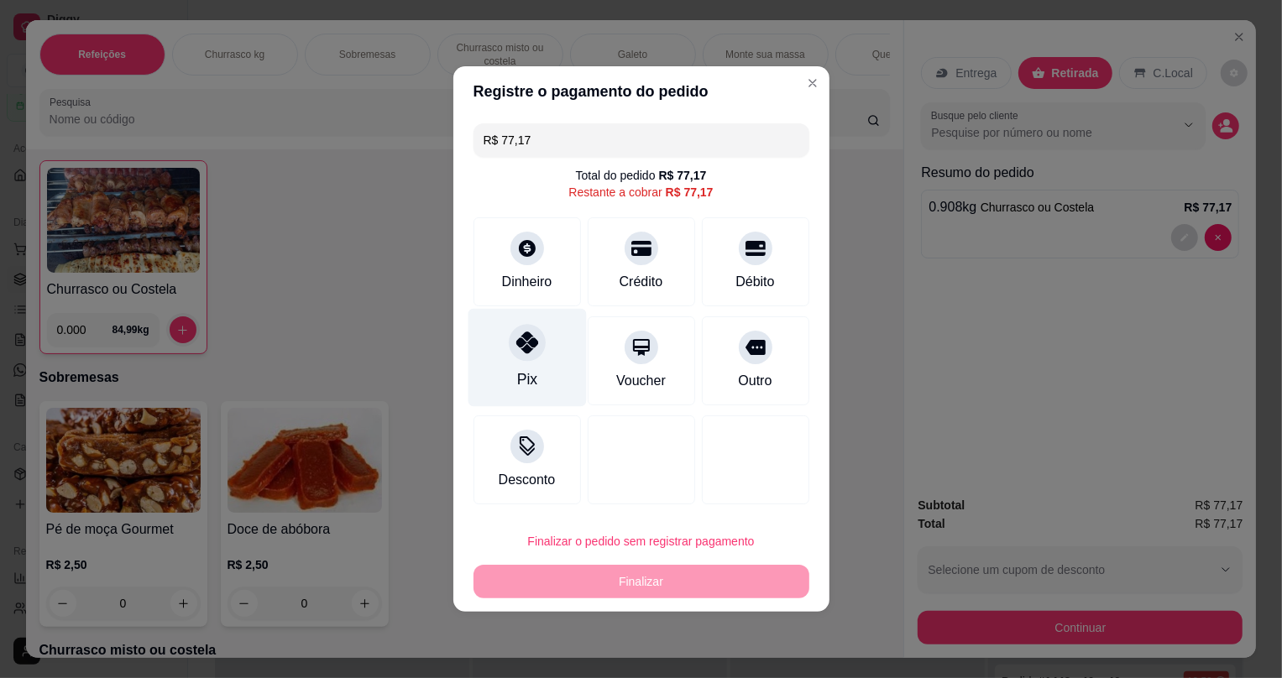
click at [527, 343] on icon at bounding box center [527, 343] width 22 height 22
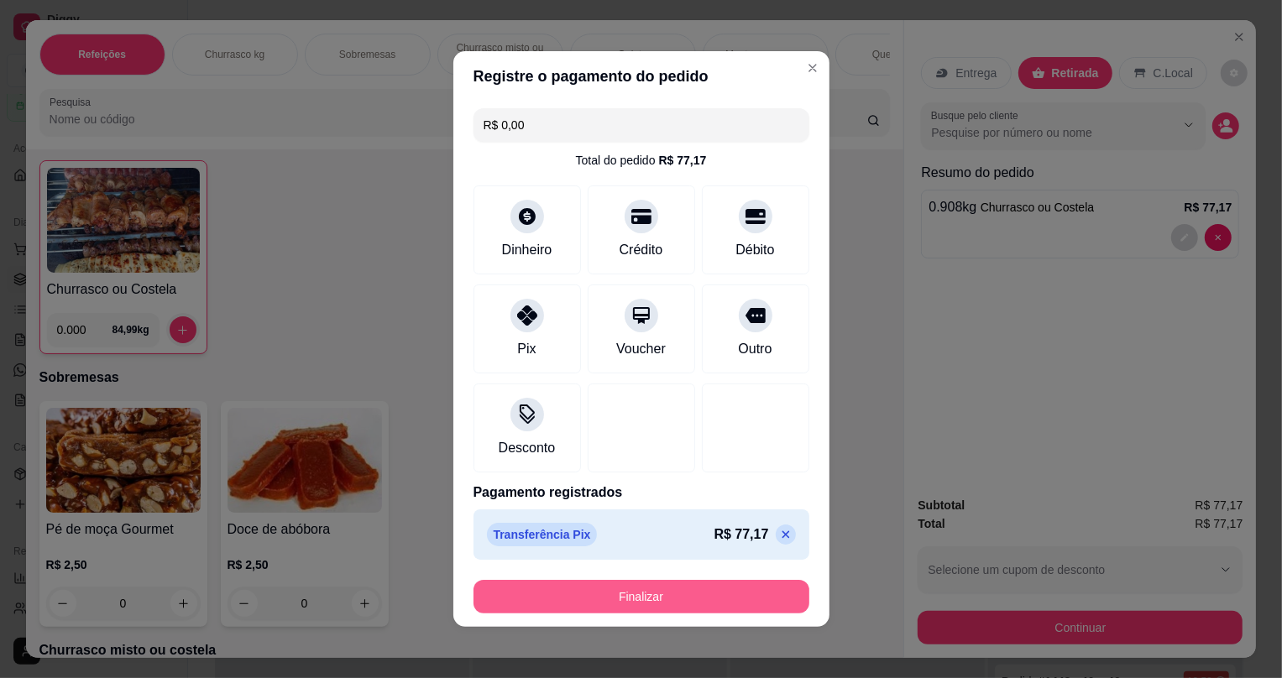
click at [577, 590] on button "Finalizar" at bounding box center [642, 597] width 336 height 34
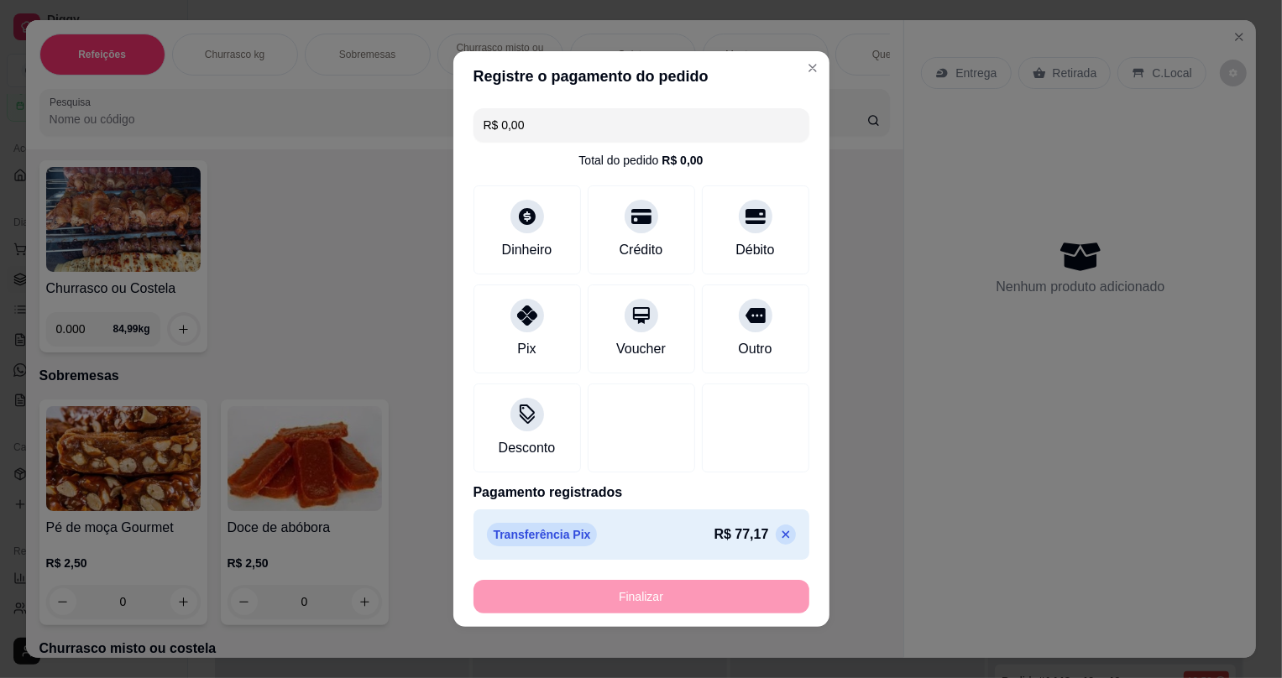
type input "-R$ 77,17"
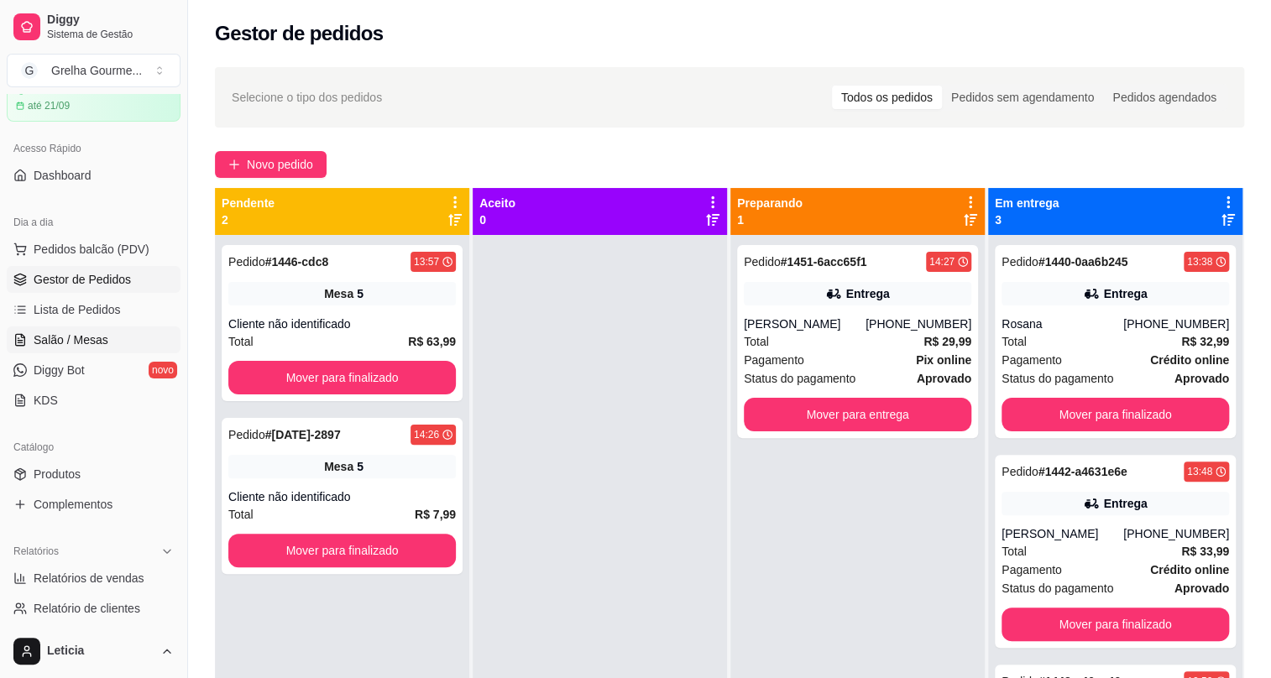
click at [29, 343] on link "Salão / Mesas" at bounding box center [94, 340] width 174 height 27
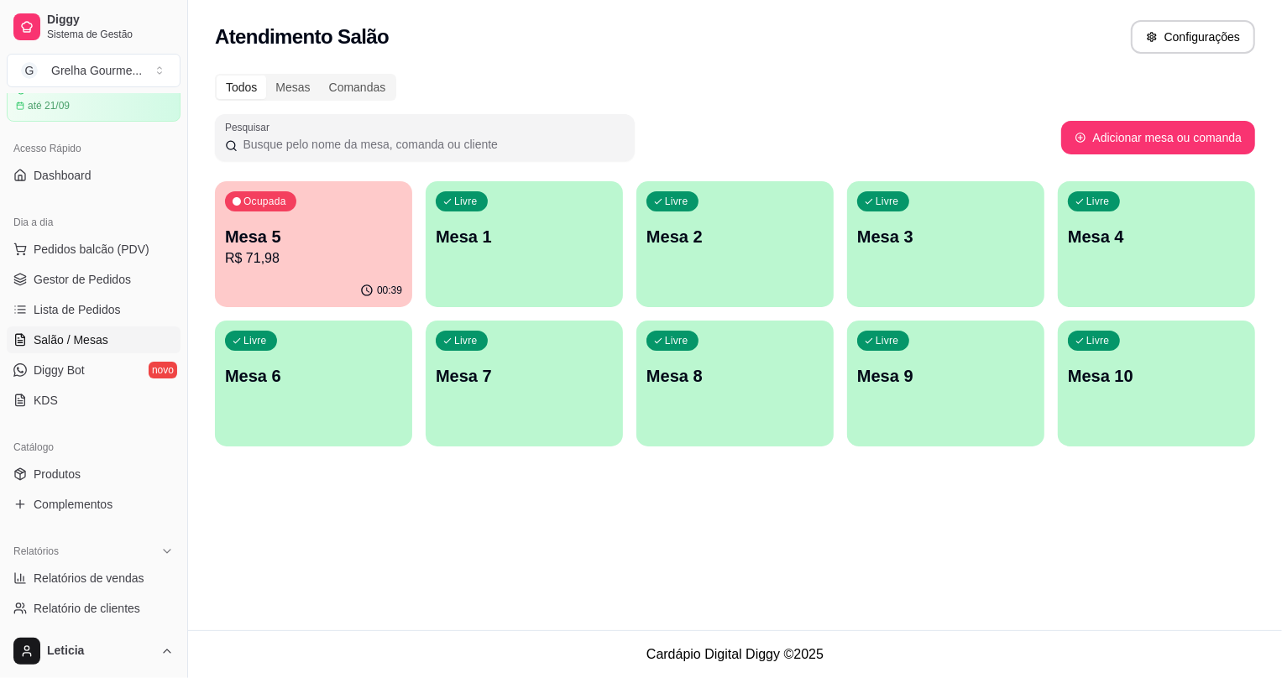
click at [305, 243] on p "Mesa 5" at bounding box center [313, 237] width 177 height 24
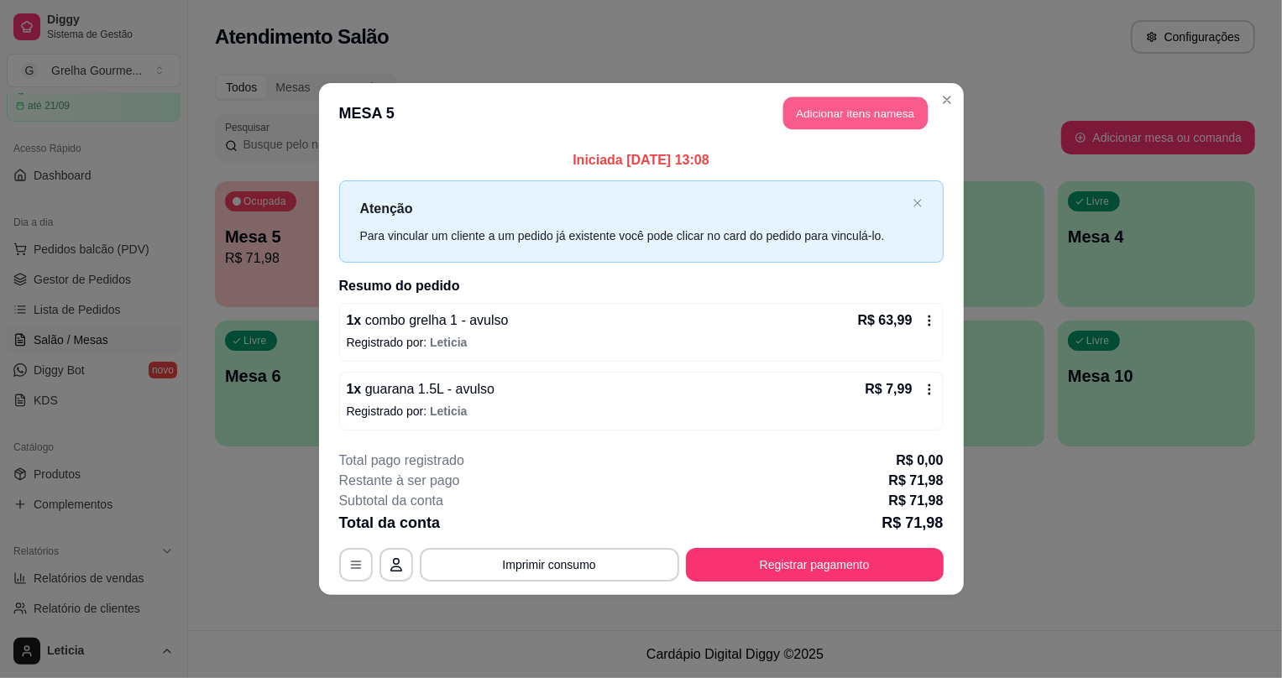
click at [805, 102] on button "Adicionar itens na mesa" at bounding box center [855, 113] width 144 height 33
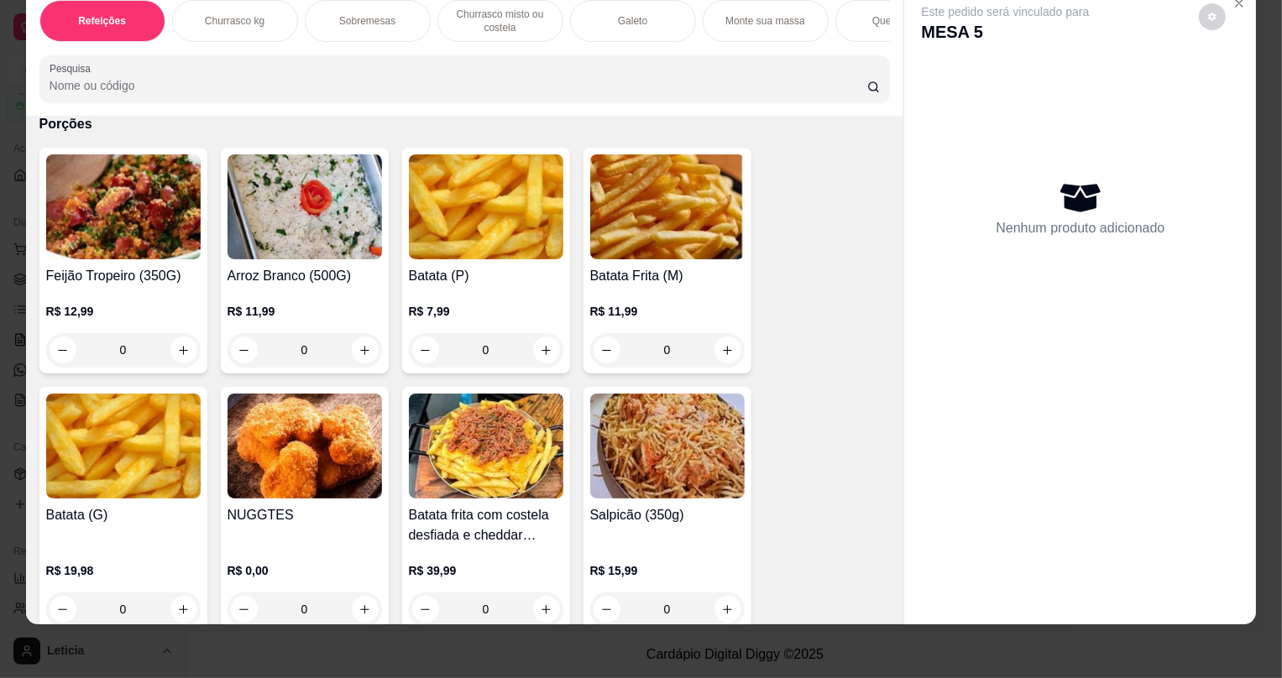
scroll to position [3587, 0]
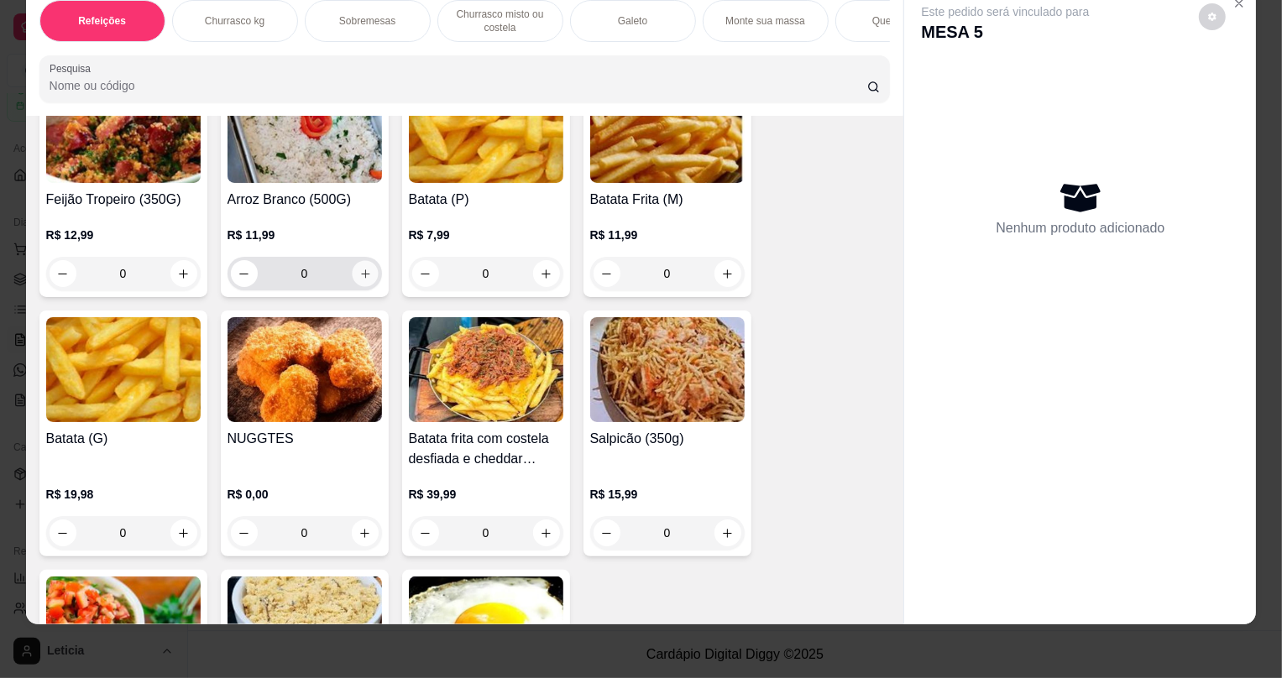
click at [361, 280] on icon "increase-product-quantity" at bounding box center [365, 274] width 13 height 13
type input "1"
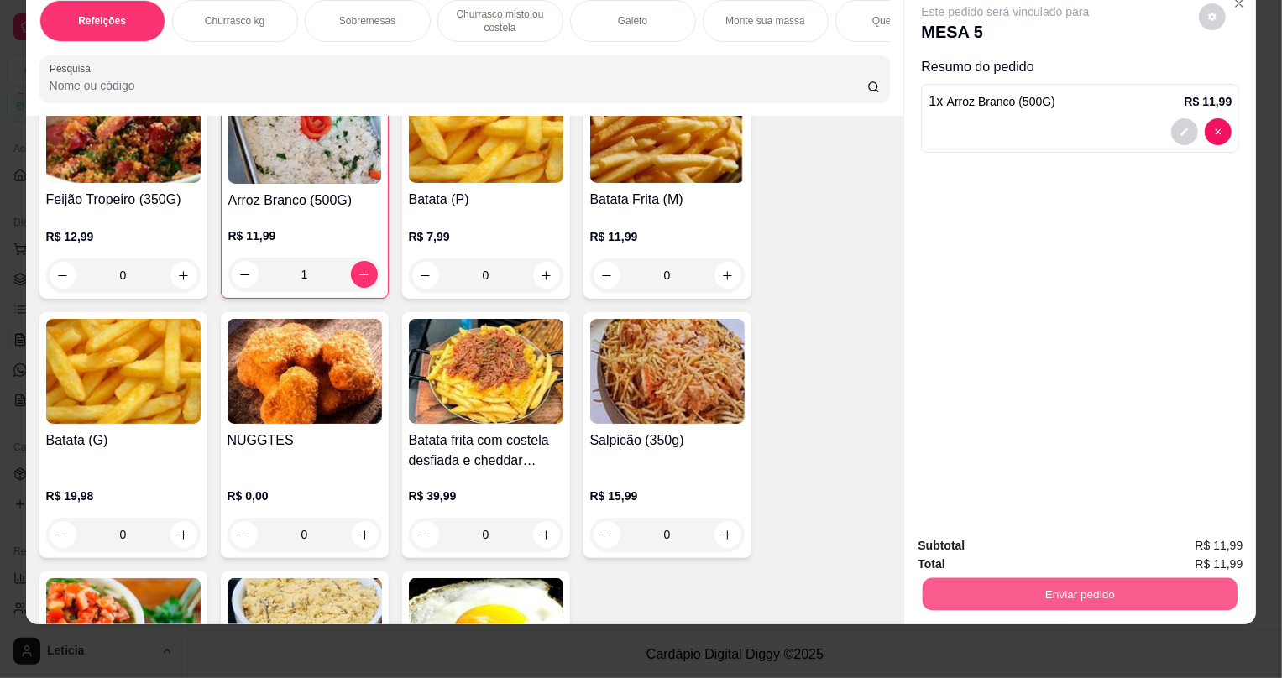
click at [993, 590] on button "Enviar pedido" at bounding box center [1080, 594] width 315 height 33
click at [988, 553] on button "Não registrar e enviar pedido" at bounding box center [1026, 553] width 175 height 32
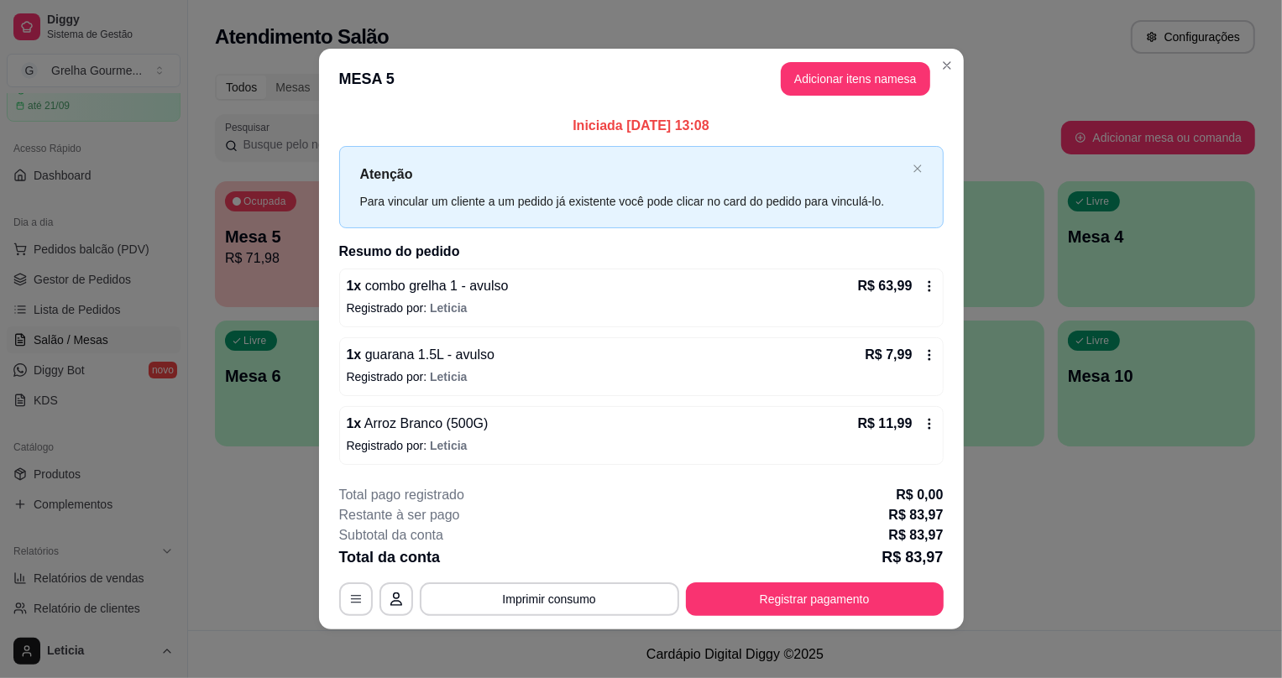
scroll to position [4, 0]
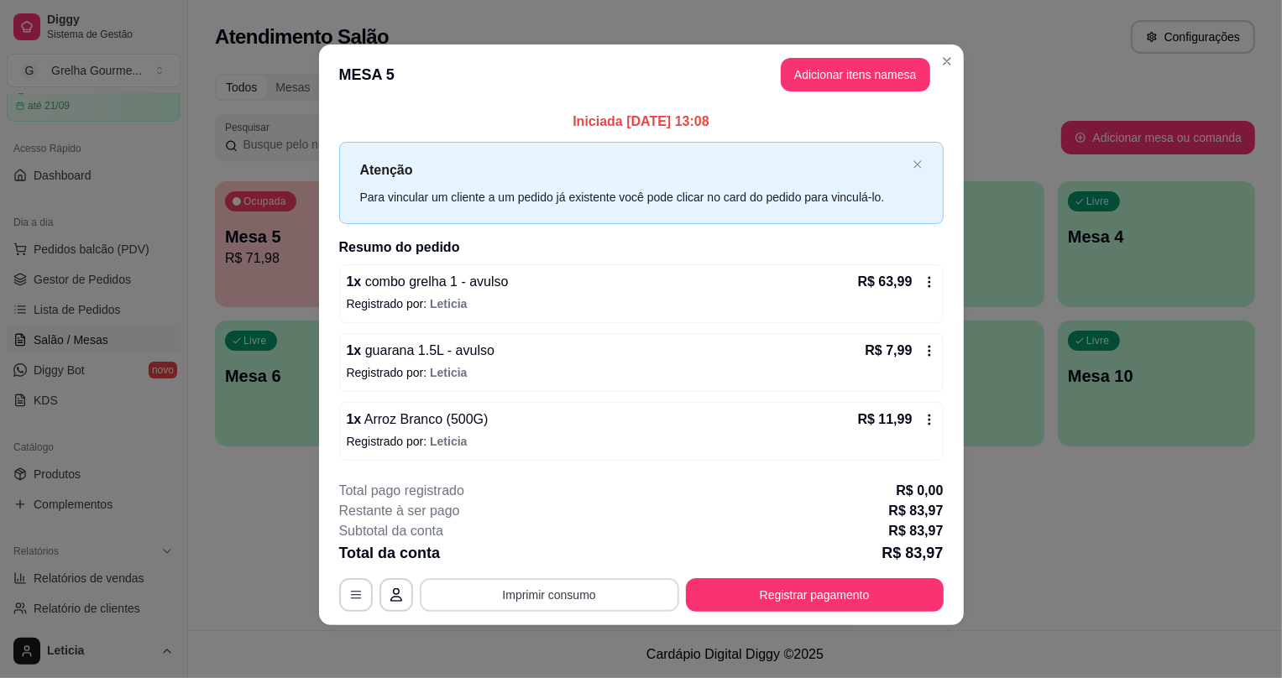
click at [523, 591] on button "Imprimir consumo" at bounding box center [549, 596] width 259 height 34
click at [516, 554] on button "IMPRESSORA" at bounding box center [551, 555] width 122 height 27
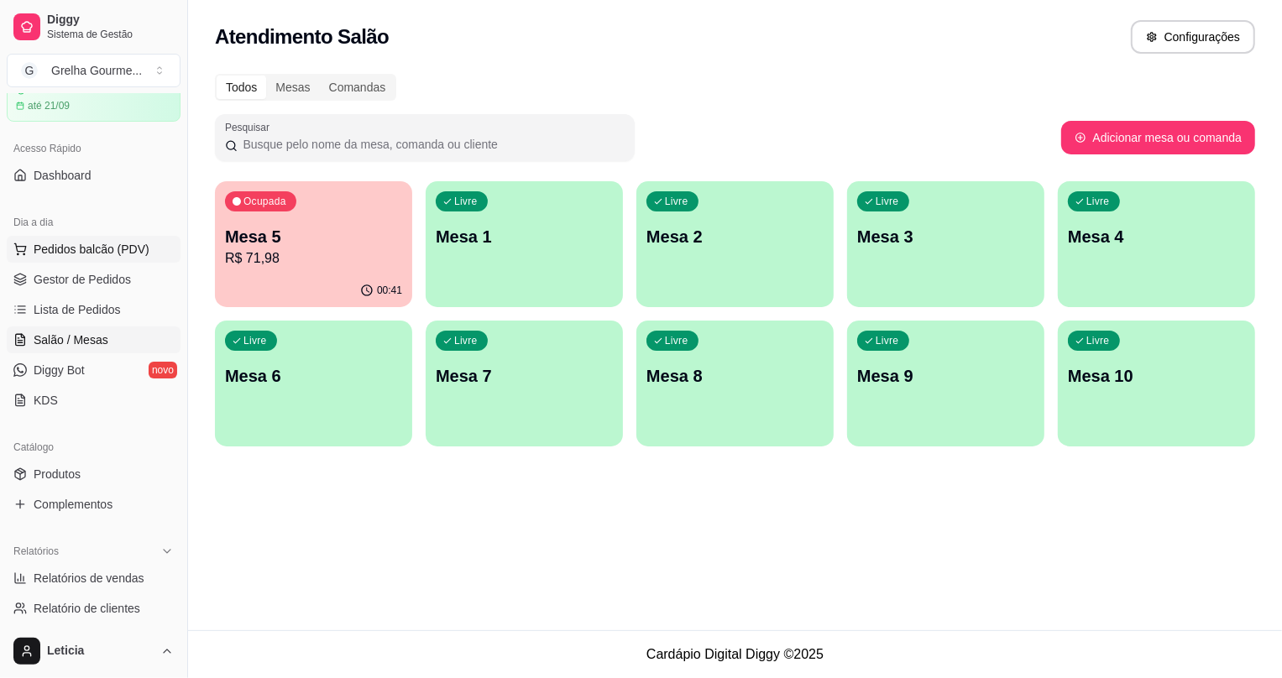
click at [96, 258] on button "Pedidos balcão (PDV)" at bounding box center [94, 249] width 174 height 27
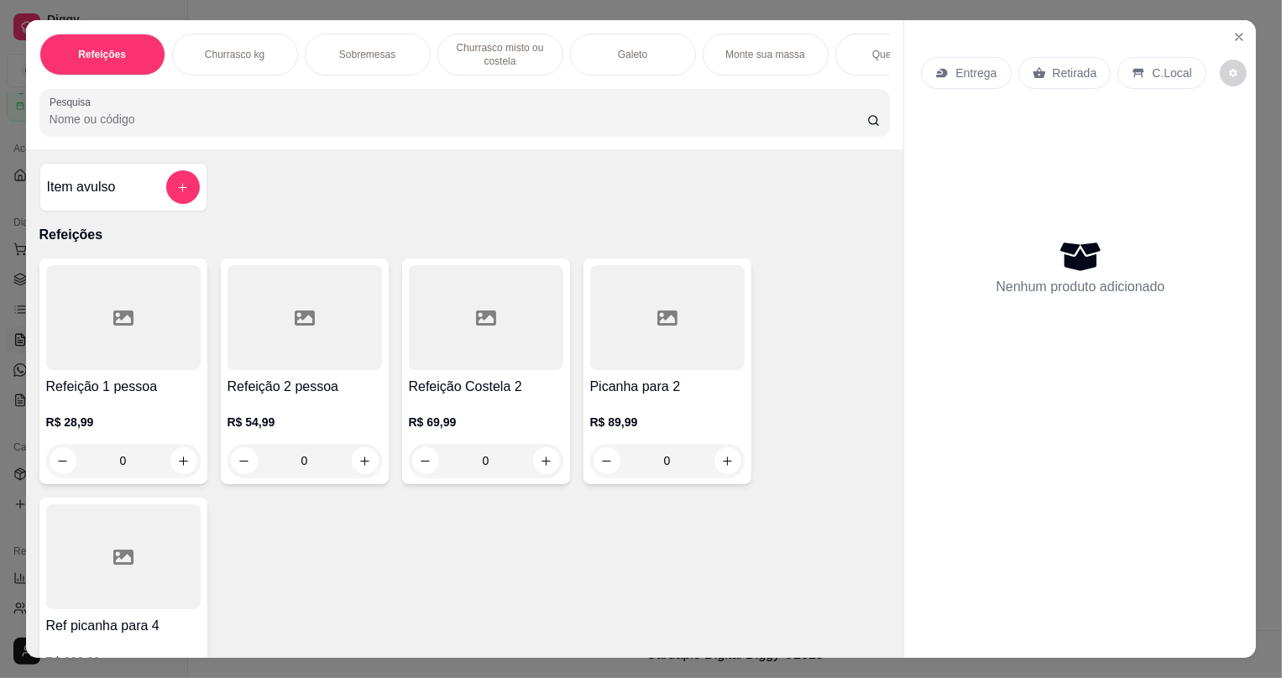
scroll to position [305, 0]
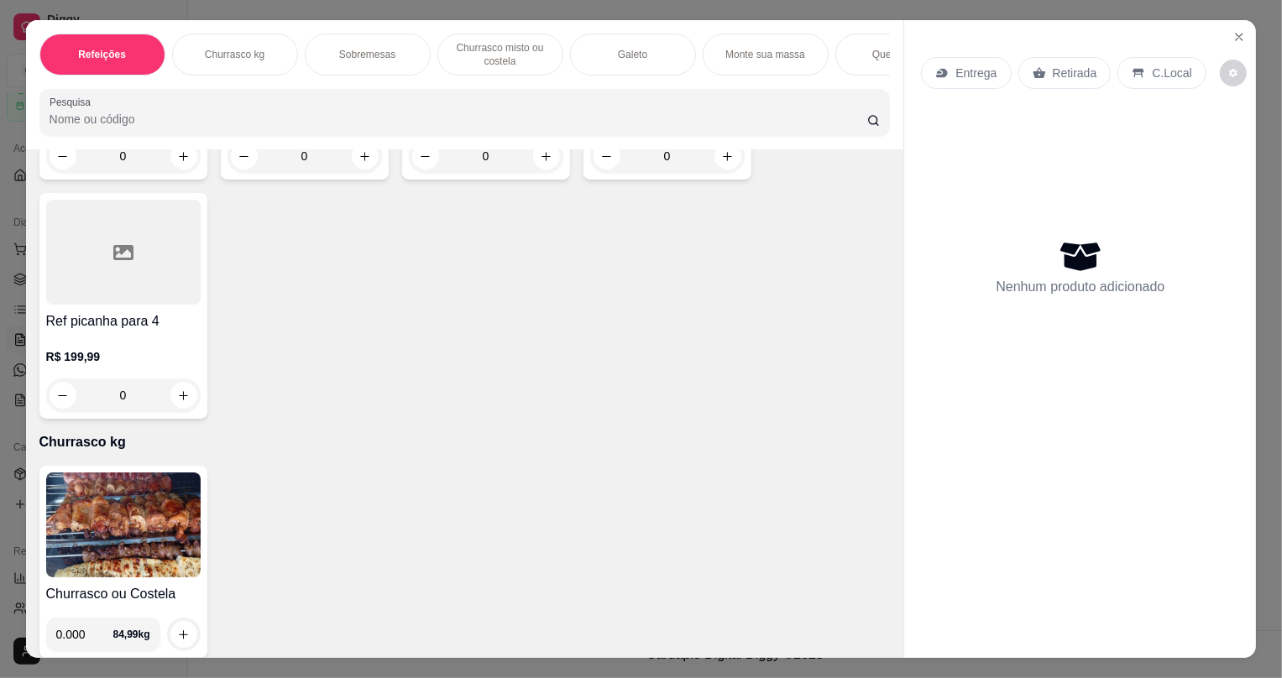
click at [120, 511] on img at bounding box center [123, 525] width 155 height 105
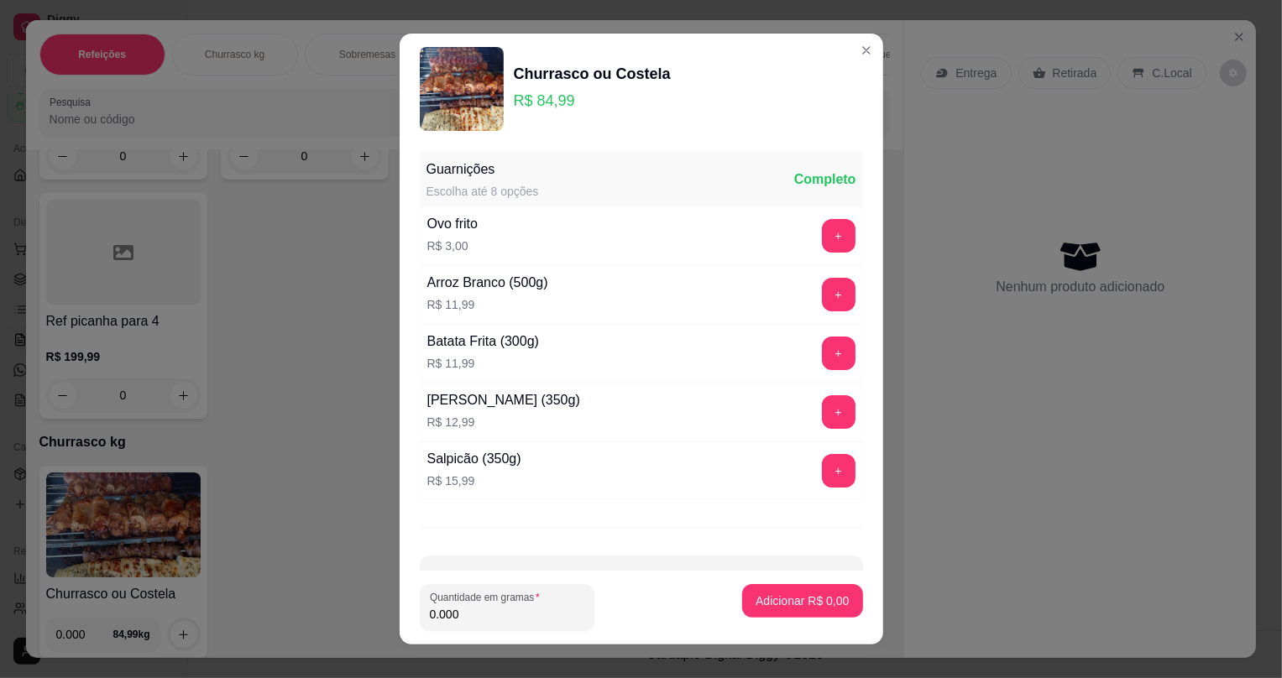
click at [512, 613] on input "0.000" at bounding box center [507, 614] width 155 height 17
type input "0.300"
click at [785, 610] on button "Adicionar R$ 25,50" at bounding box center [799, 600] width 123 height 33
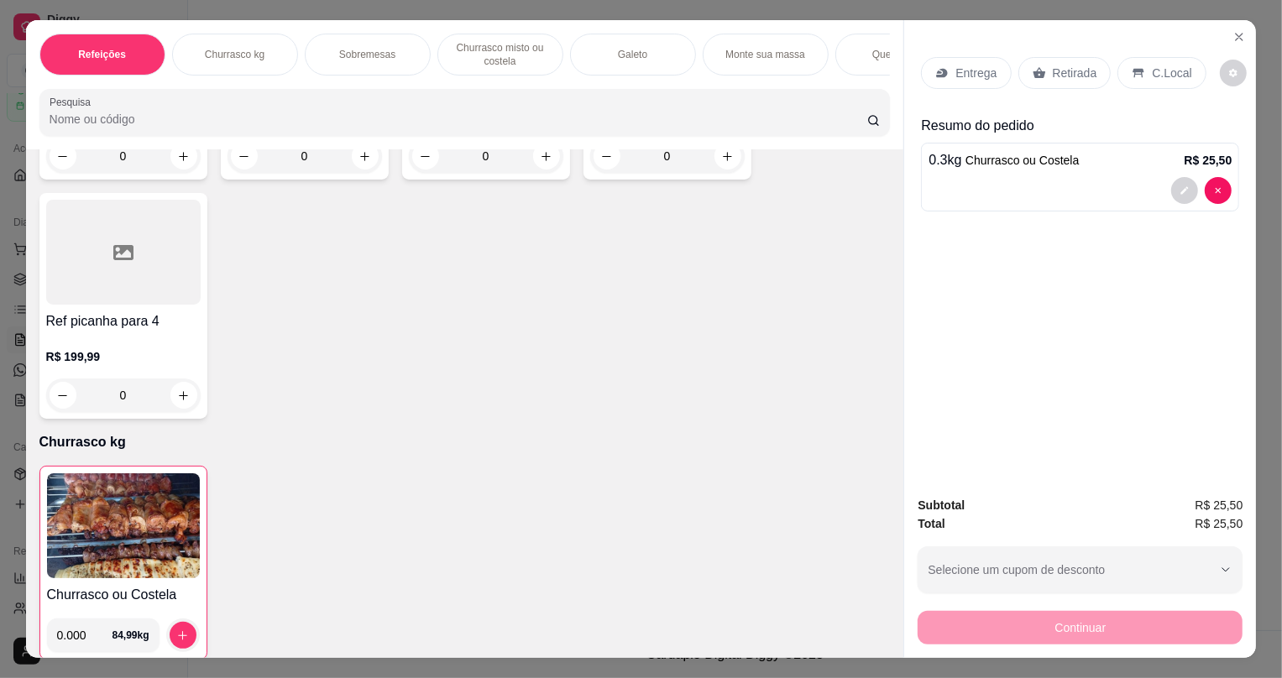
click at [1087, 73] on p "Retirada" at bounding box center [1075, 73] width 45 height 17
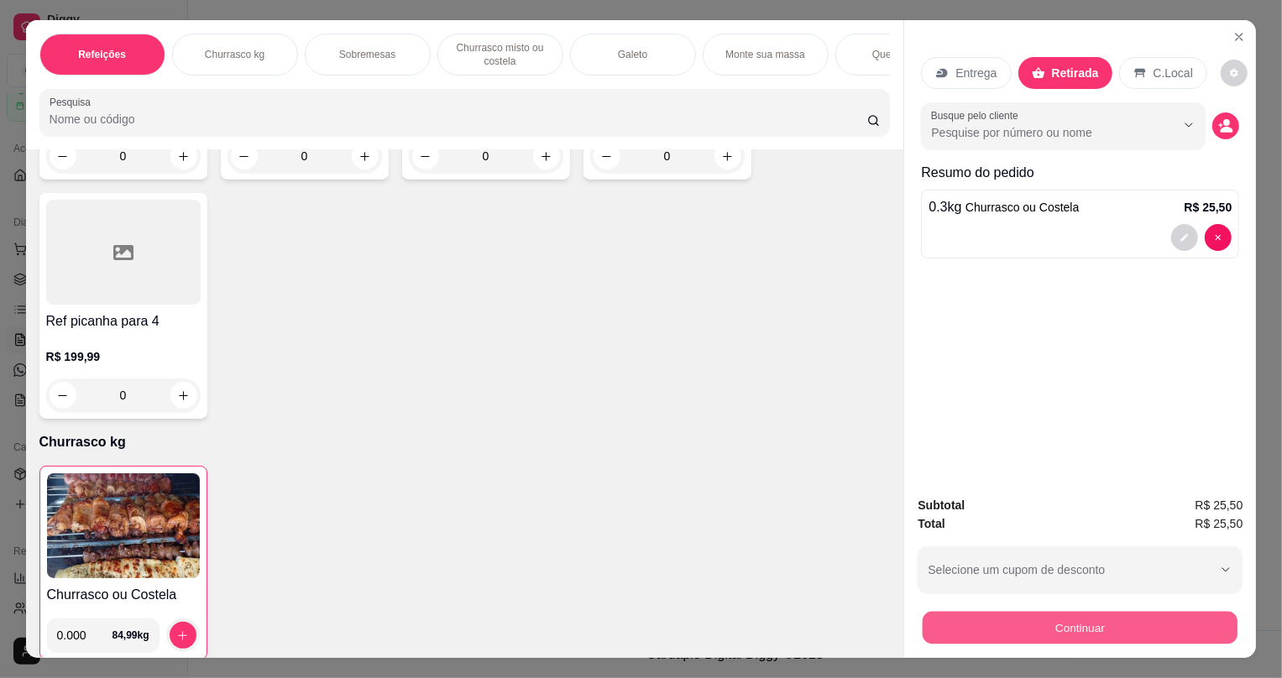
click at [980, 630] on button "Continuar" at bounding box center [1080, 627] width 315 height 33
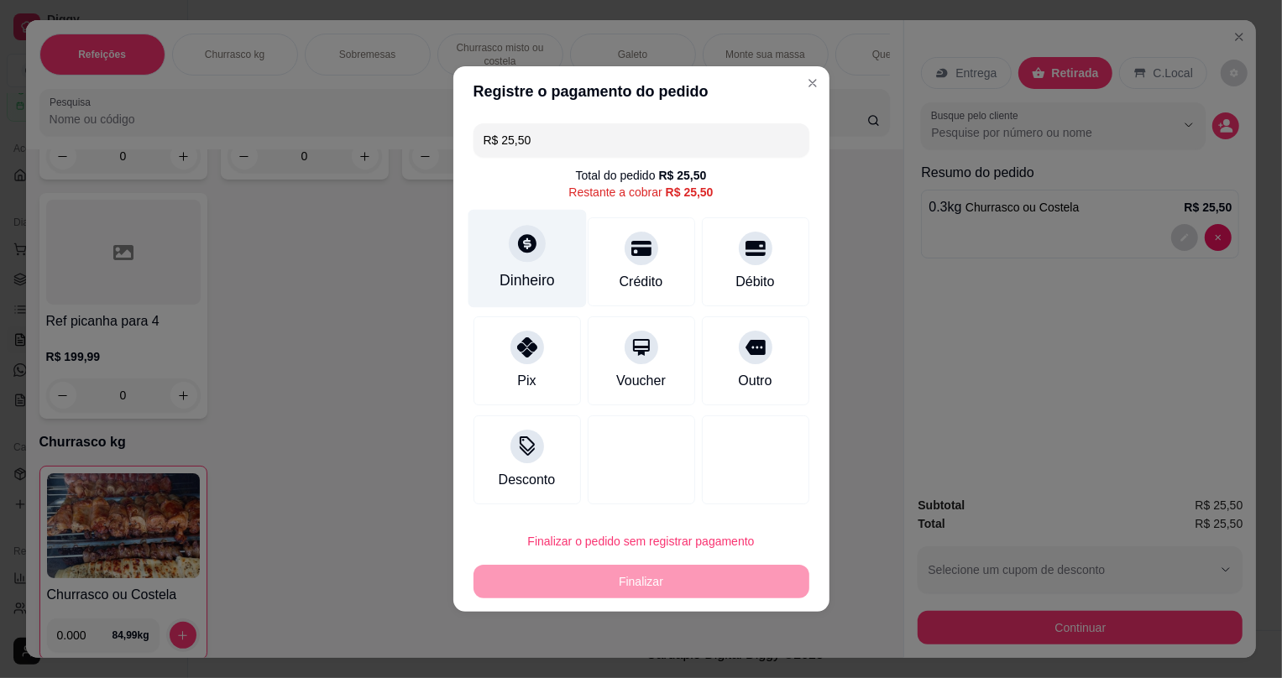
click at [506, 270] on div "Dinheiro" at bounding box center [527, 281] width 55 height 22
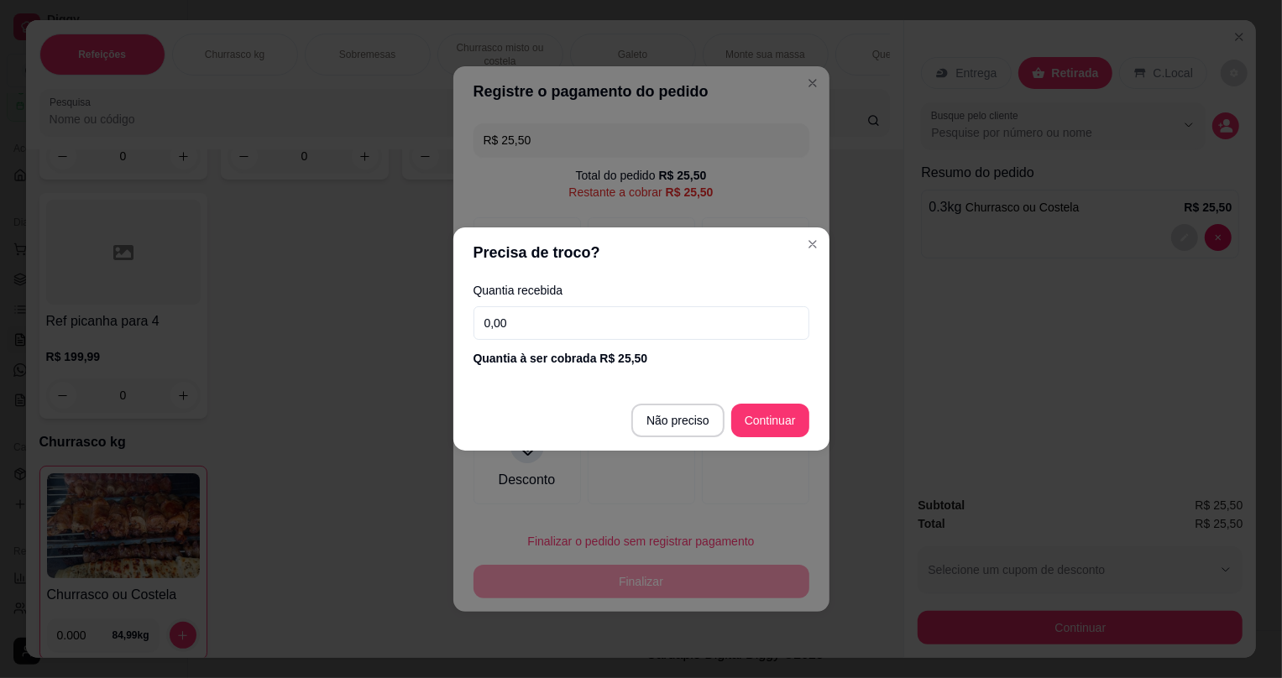
click at [521, 317] on input "0,00" at bounding box center [642, 323] width 336 height 34
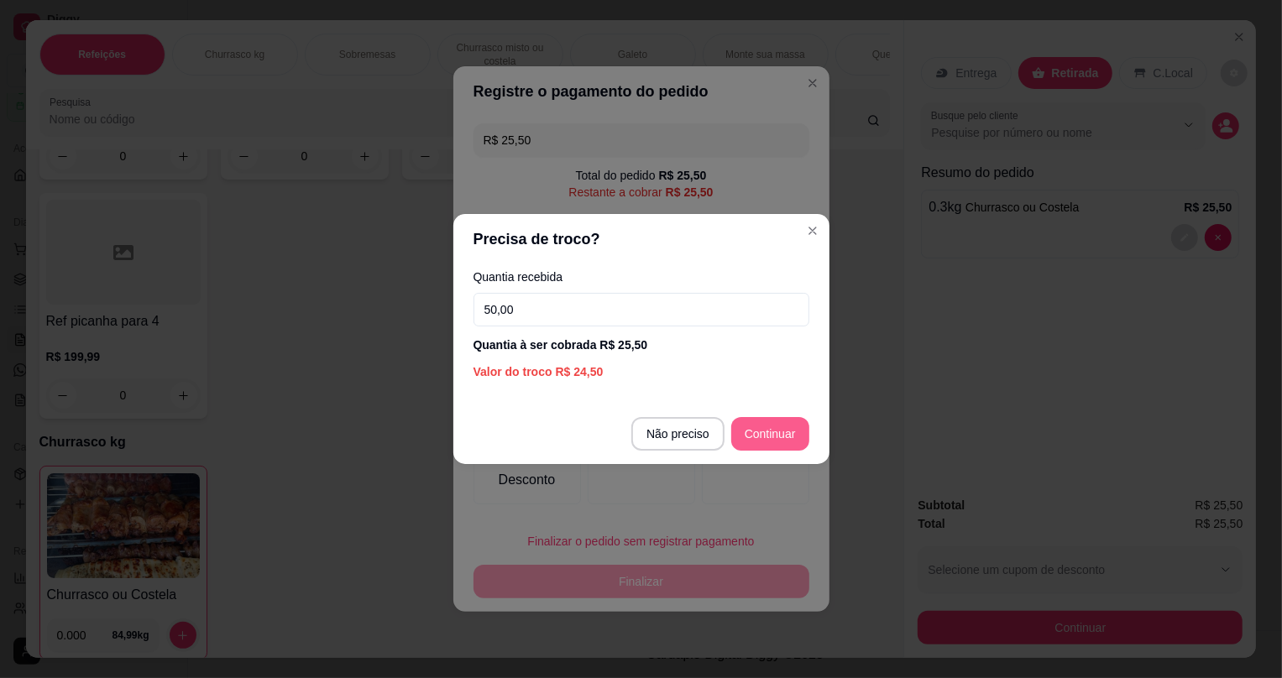
type input "50,00"
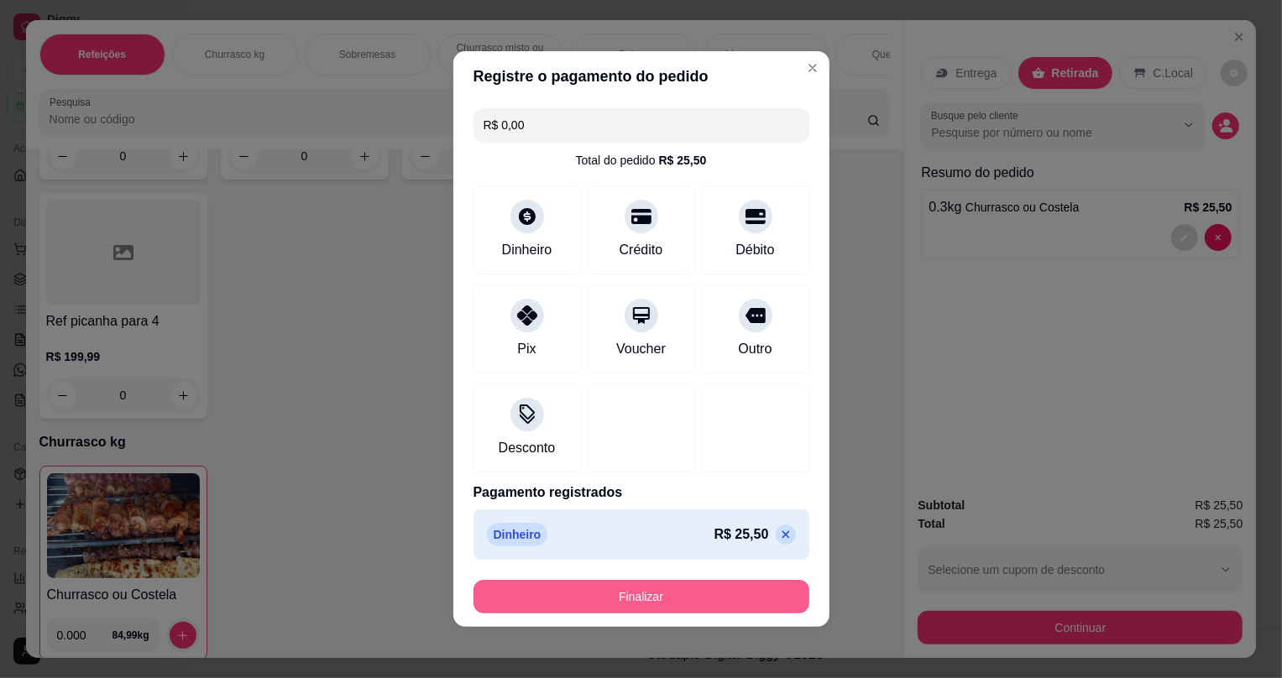
click at [647, 596] on button "Finalizar" at bounding box center [642, 597] width 336 height 34
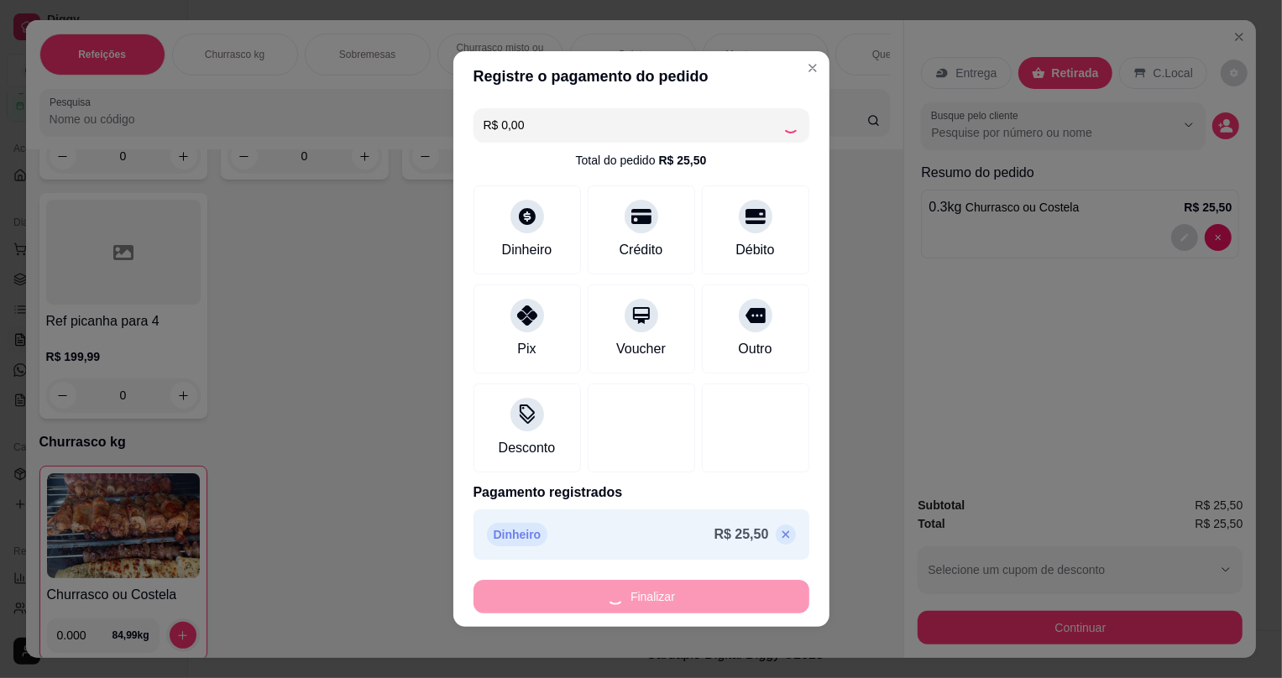
type input "-R$ 25,50"
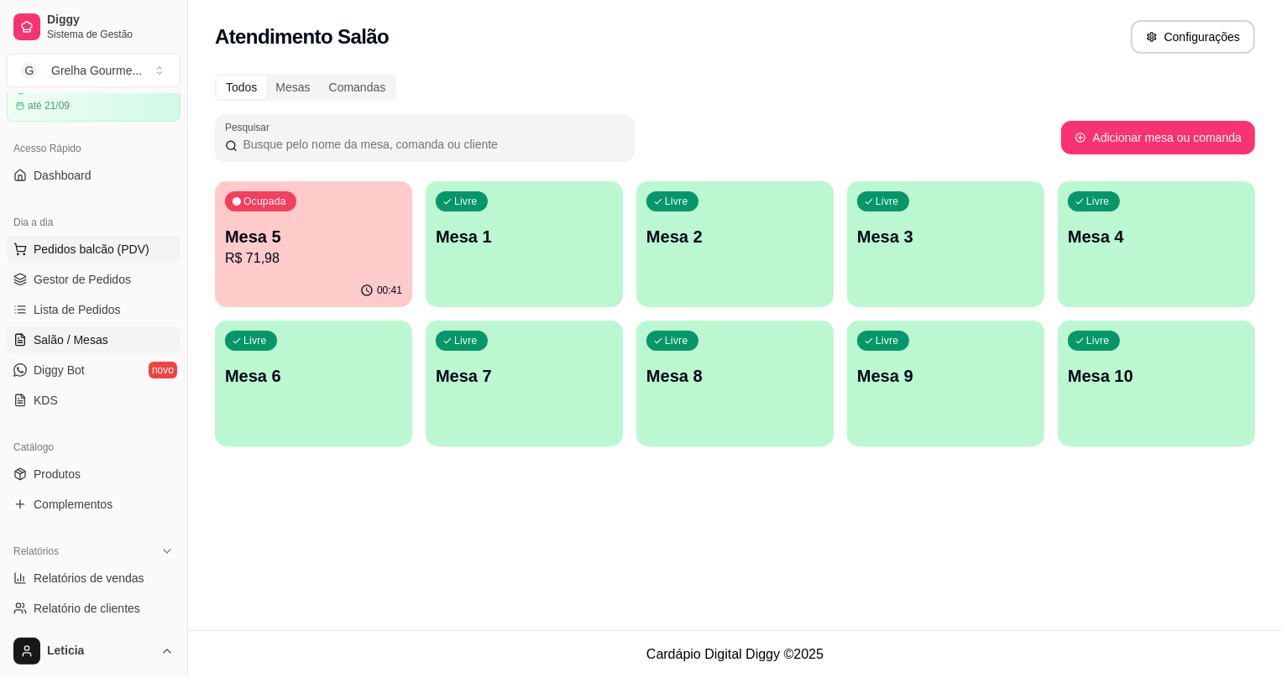
click at [73, 252] on span "Pedidos balcão (PDV)" at bounding box center [92, 249] width 116 height 17
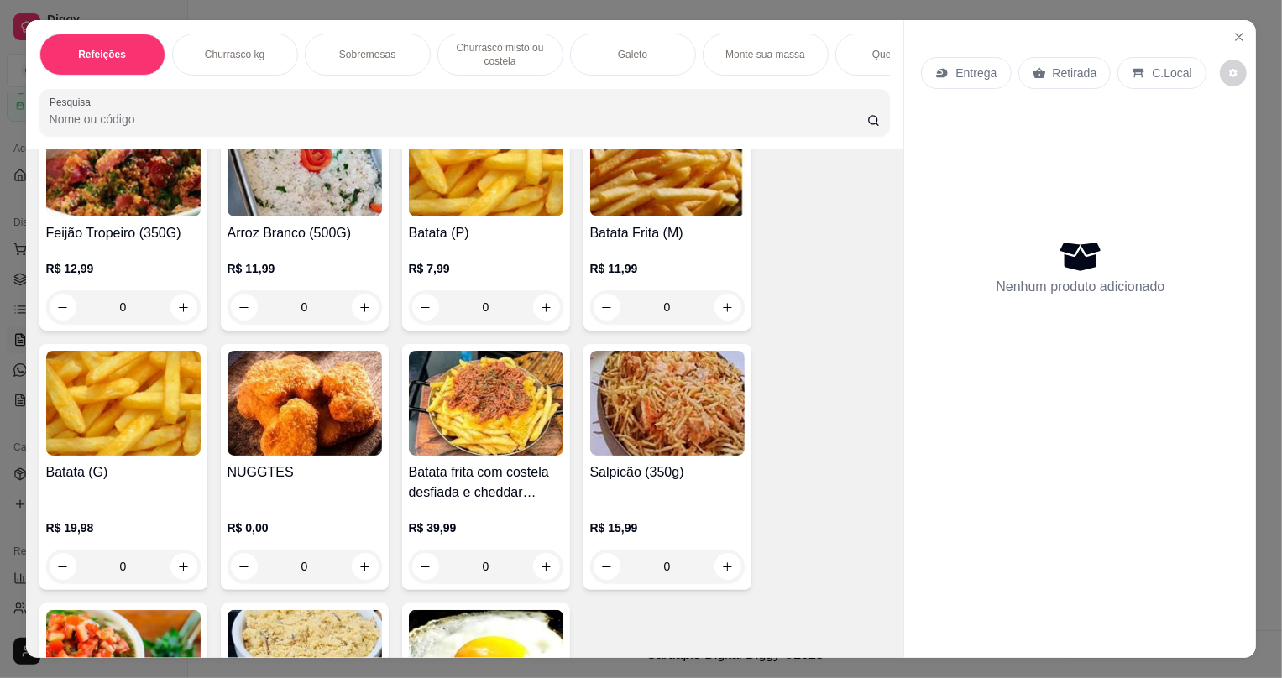
scroll to position [3434, 0]
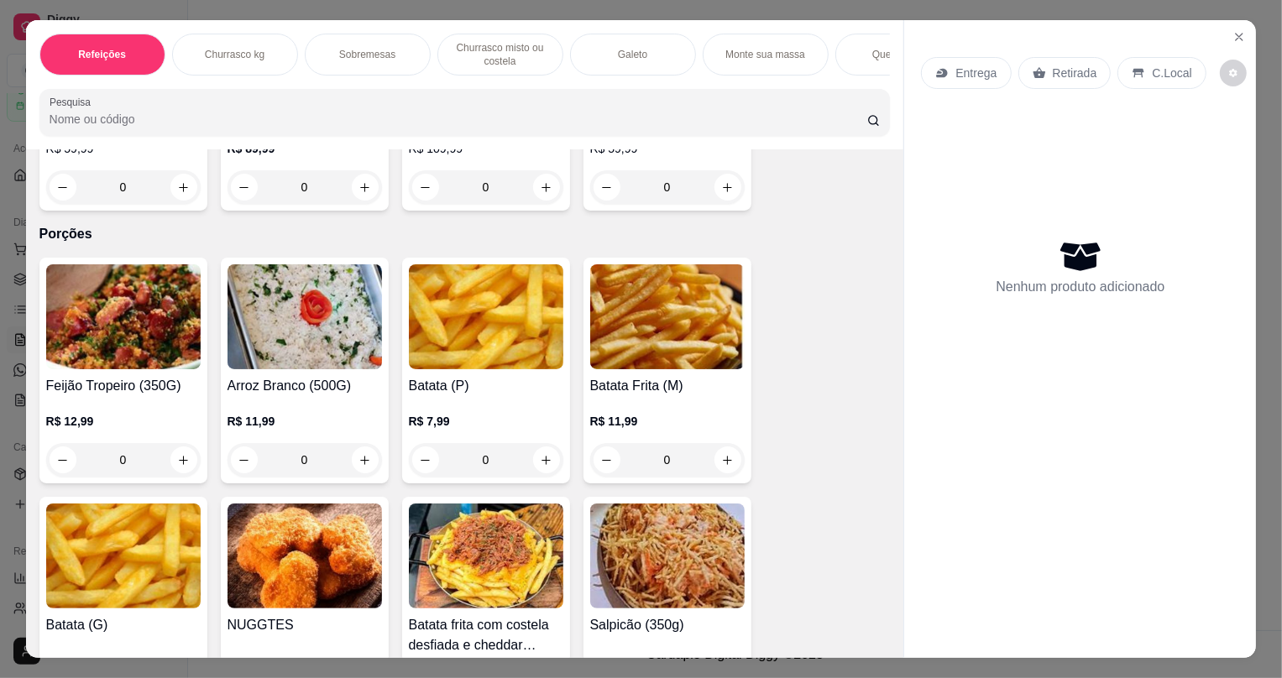
click at [98, 325] on img at bounding box center [123, 317] width 155 height 105
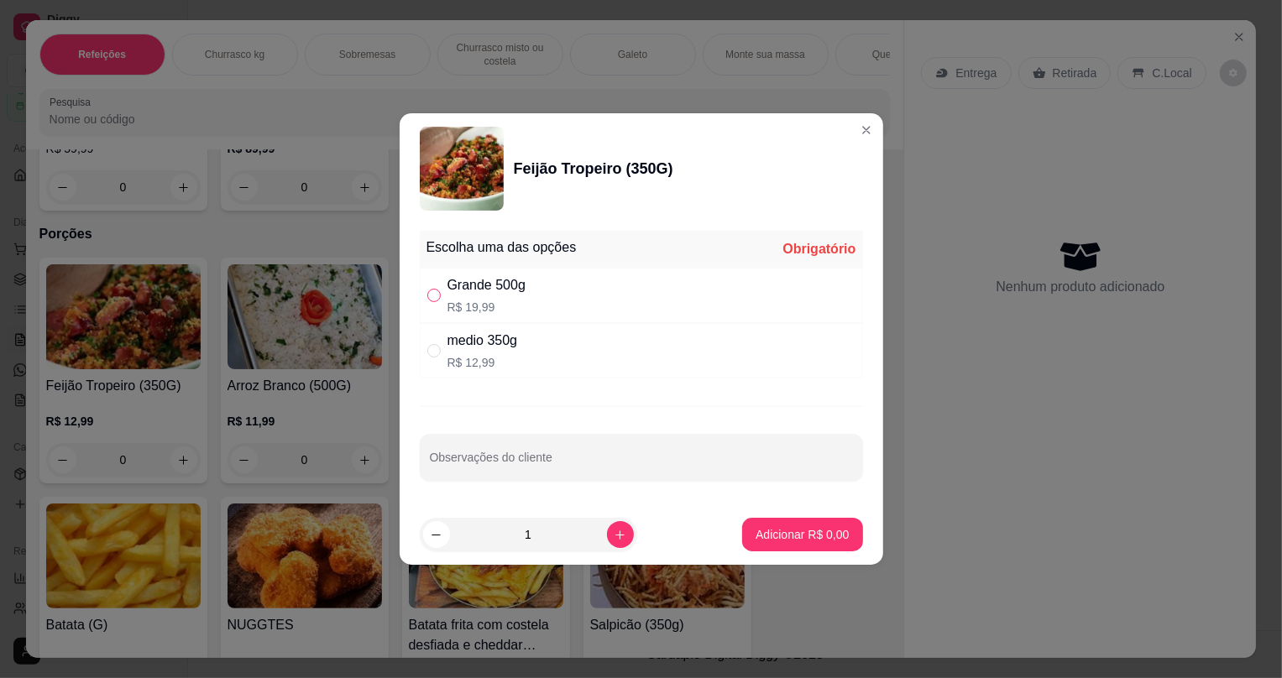
click at [430, 293] on input "" at bounding box center [433, 295] width 13 height 13
radio input "true"
click at [822, 538] on p "Adicionar R$ 19,99" at bounding box center [799, 534] width 100 height 17
type input "1"
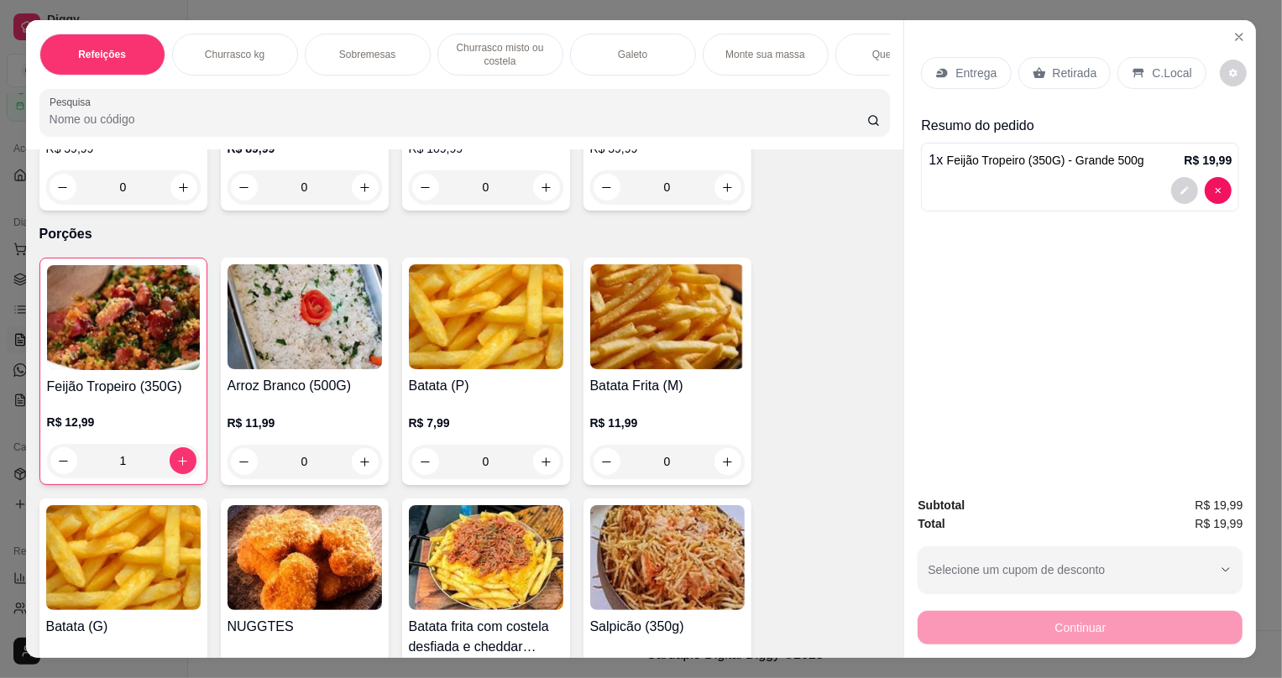
scroll to position [3664, 0]
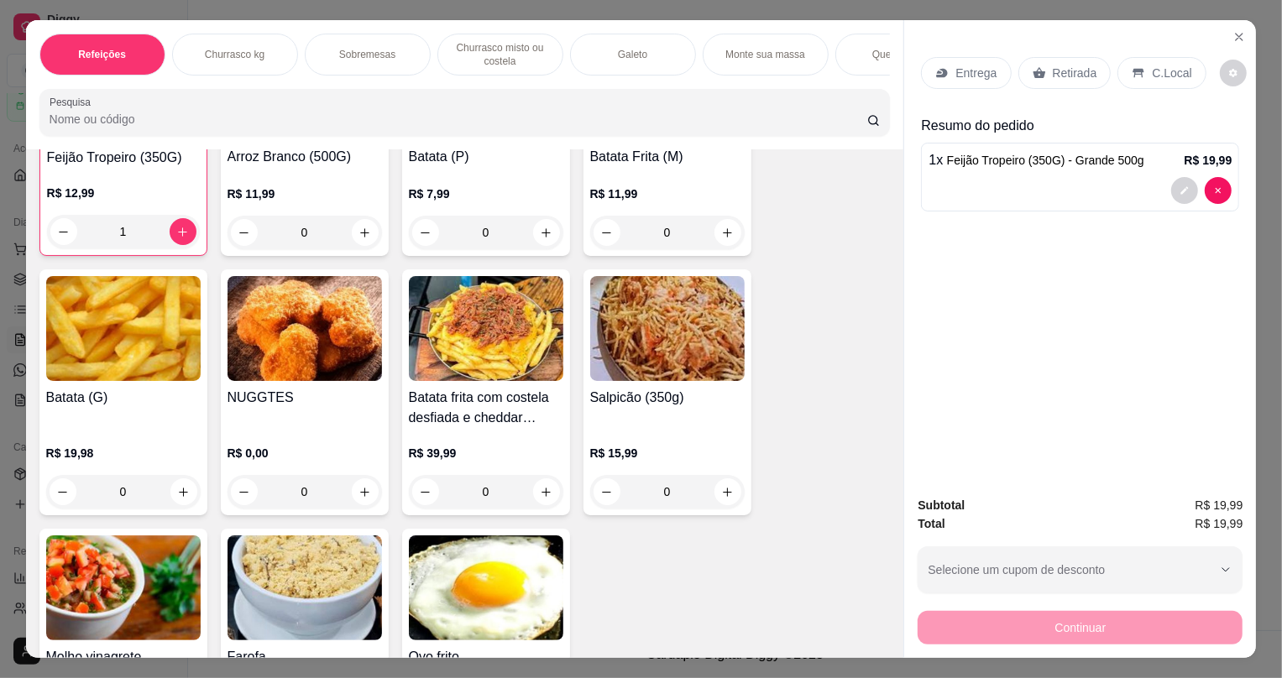
click at [636, 377] on img at bounding box center [667, 328] width 155 height 105
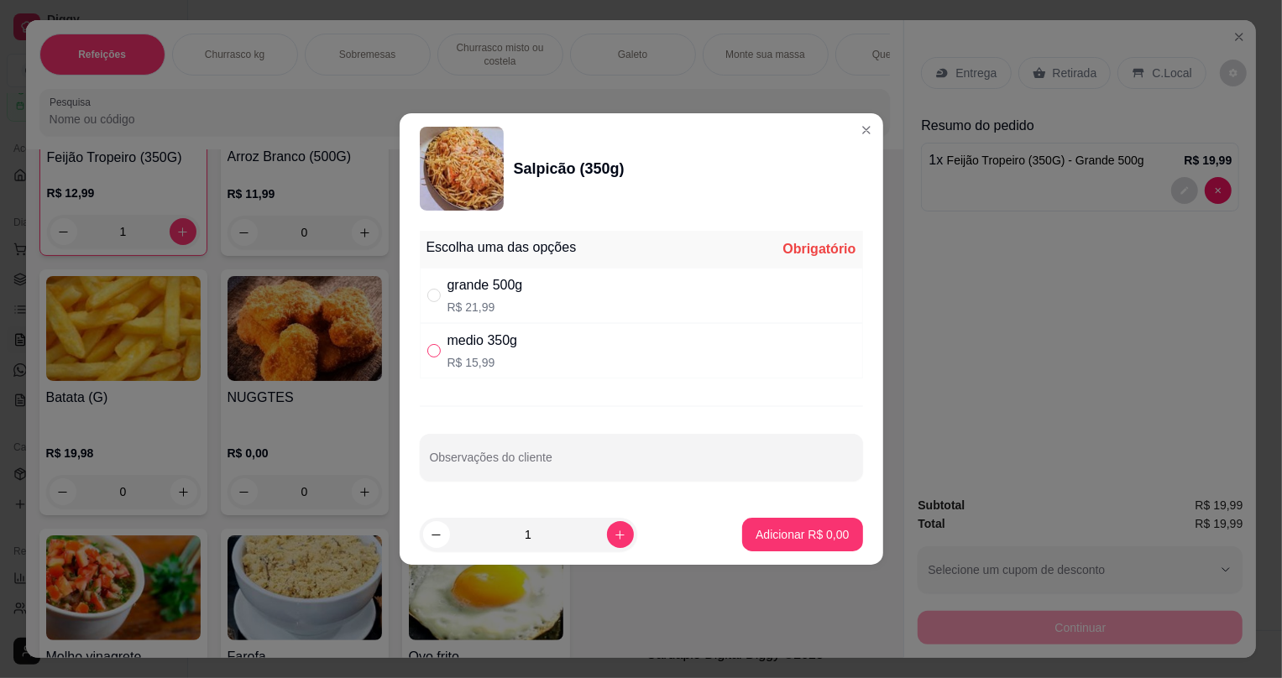
click at [432, 348] on input "" at bounding box center [433, 350] width 13 height 13
radio input "true"
click at [814, 534] on p "Adicionar R$ 15,99" at bounding box center [799, 534] width 97 height 16
type input "1"
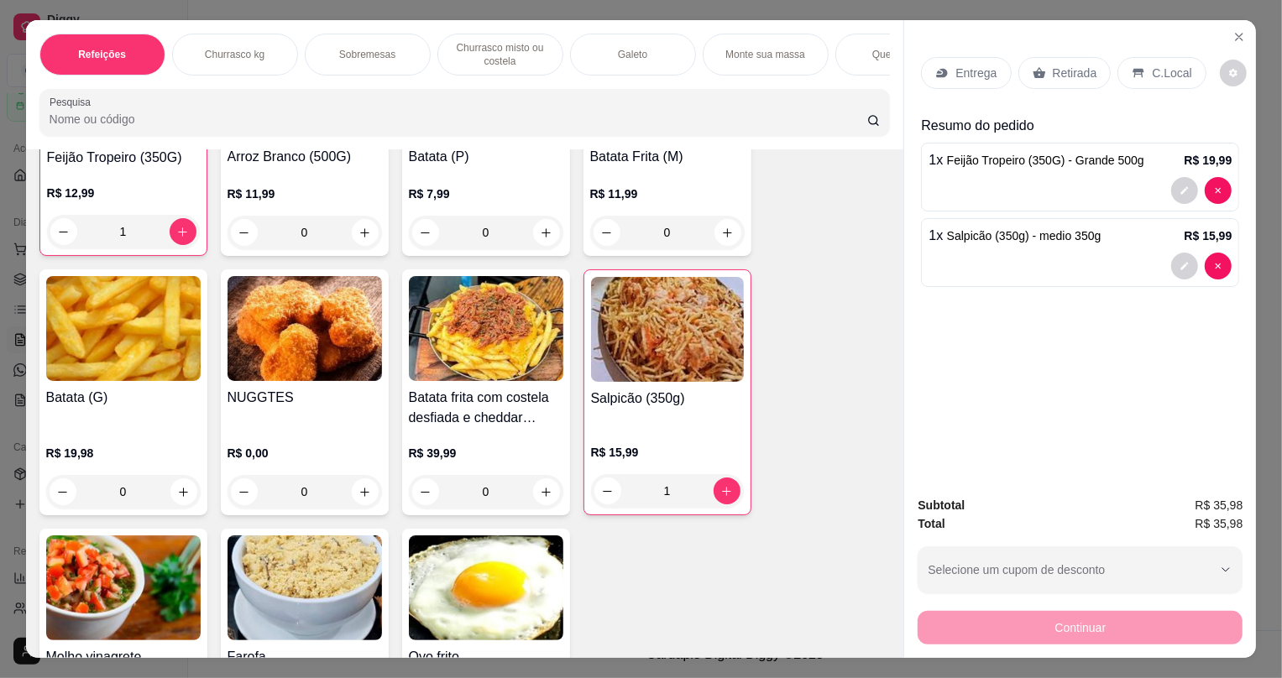
click at [1033, 75] on icon at bounding box center [1039, 72] width 13 height 13
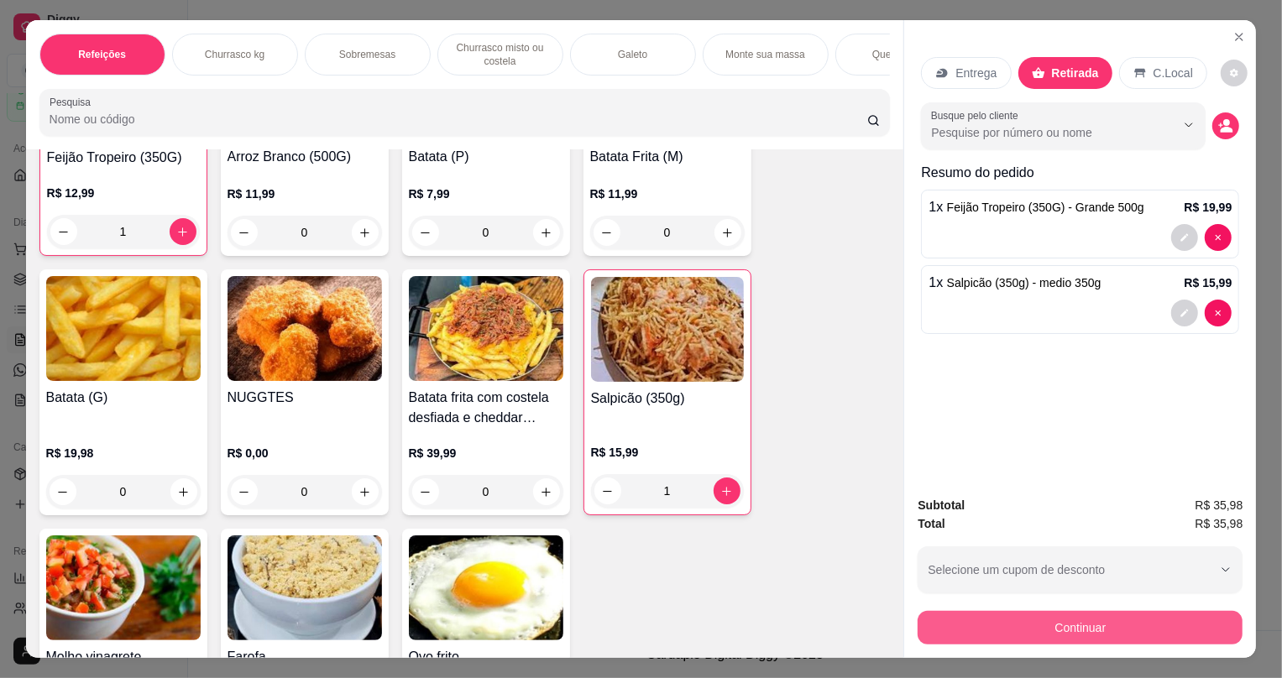
click at [954, 629] on button "Continuar" at bounding box center [1080, 628] width 325 height 34
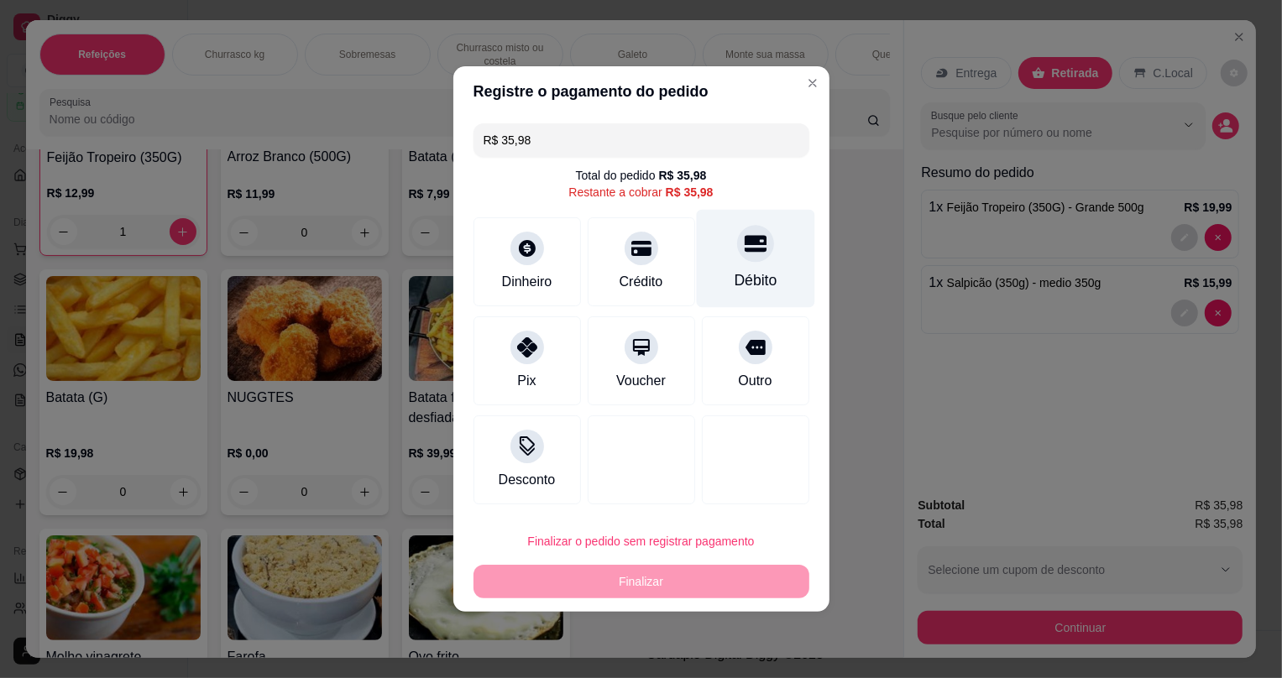
click at [721, 246] on div "Débito" at bounding box center [755, 259] width 118 height 98
type input "R$ 0,00"
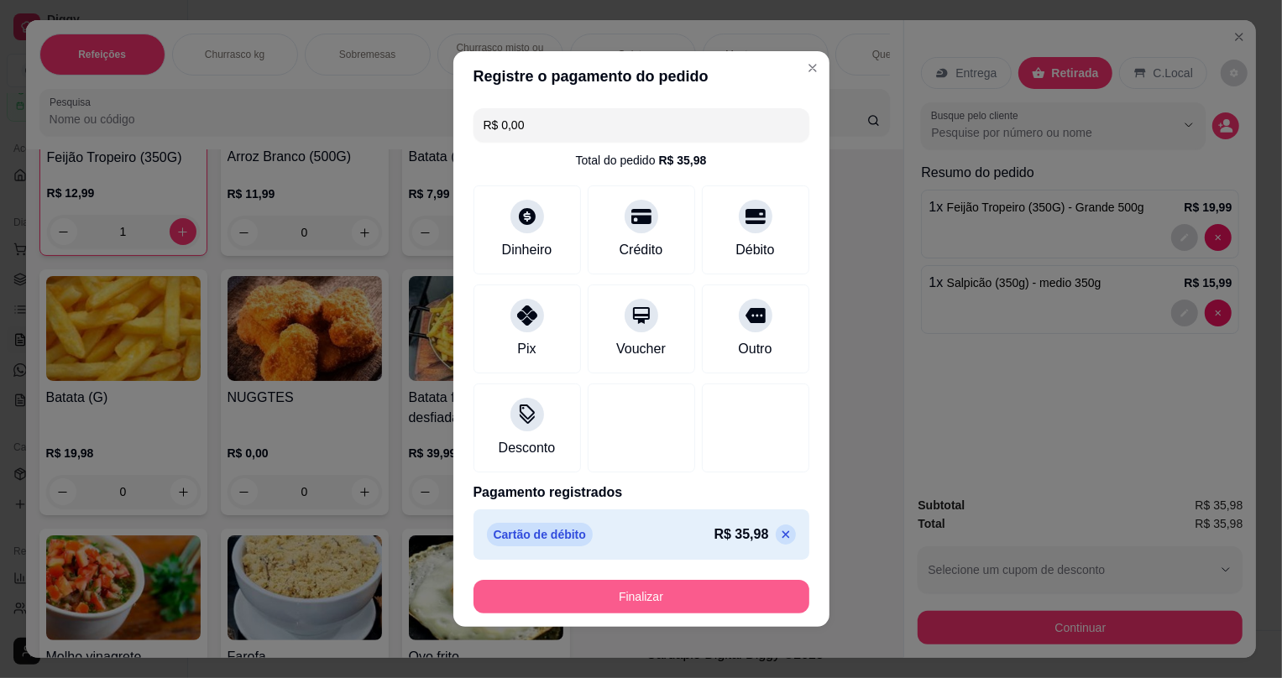
click at [610, 589] on button "Finalizar" at bounding box center [642, 597] width 336 height 34
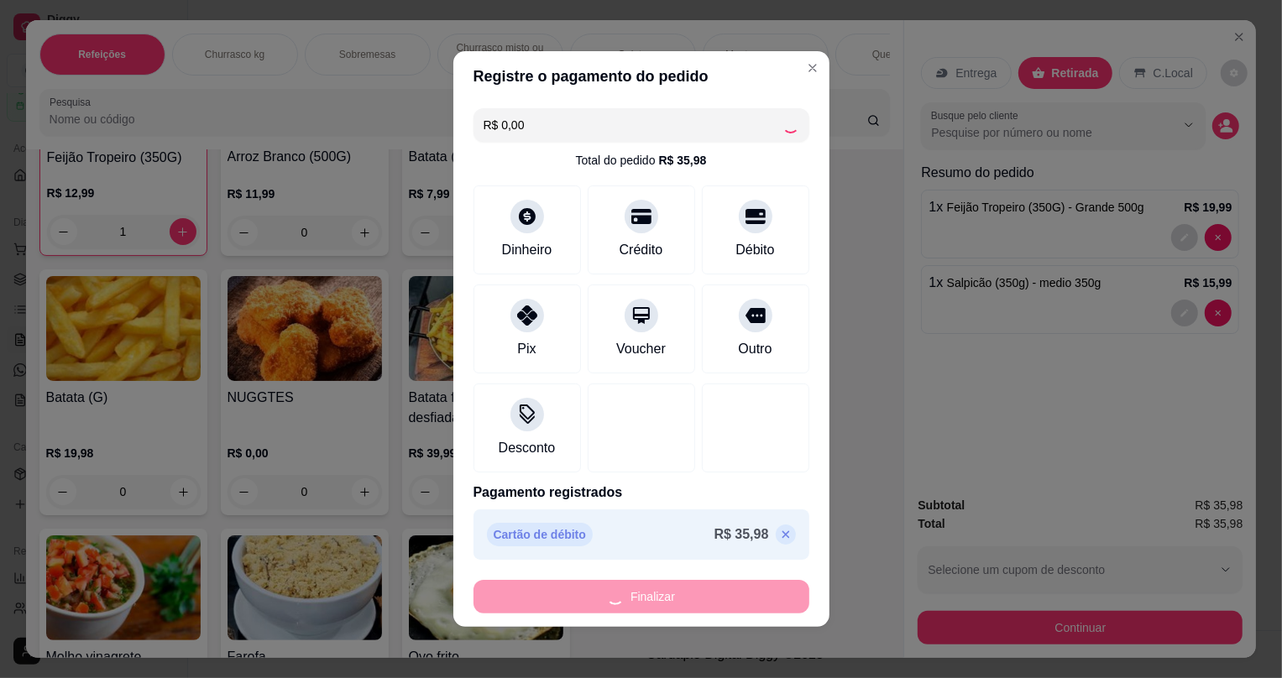
type input "0"
type input "-R$ 35,98"
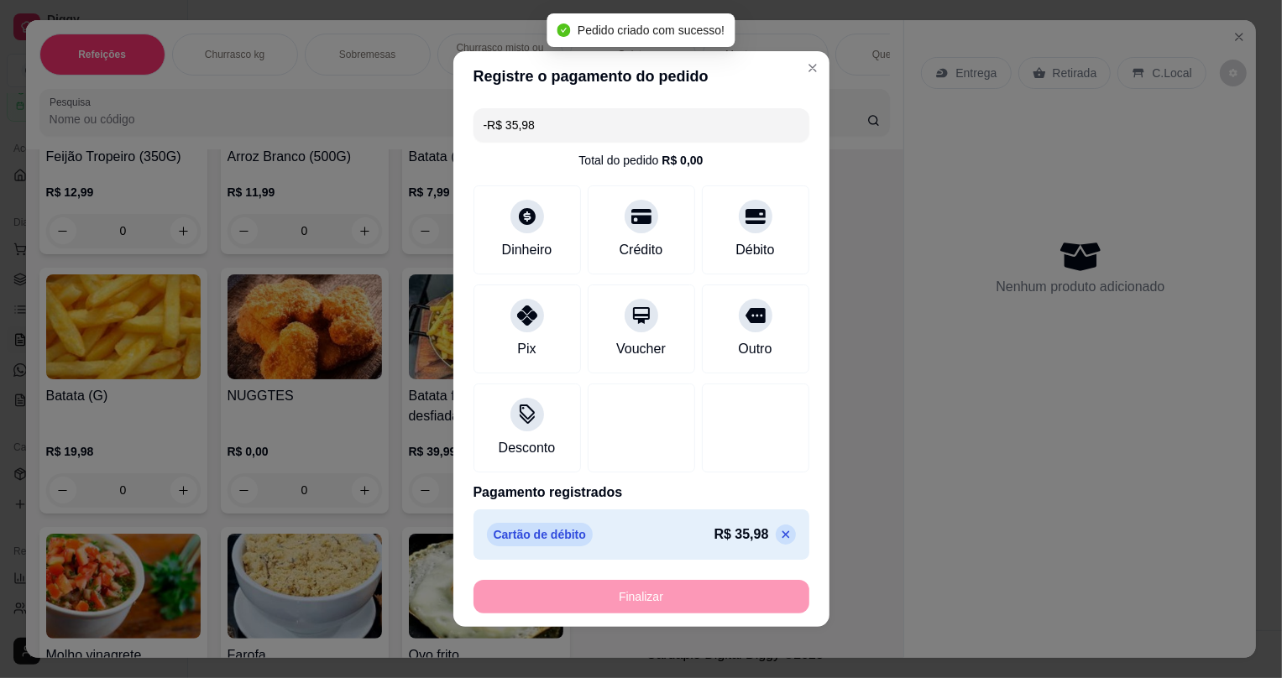
scroll to position [3663, 0]
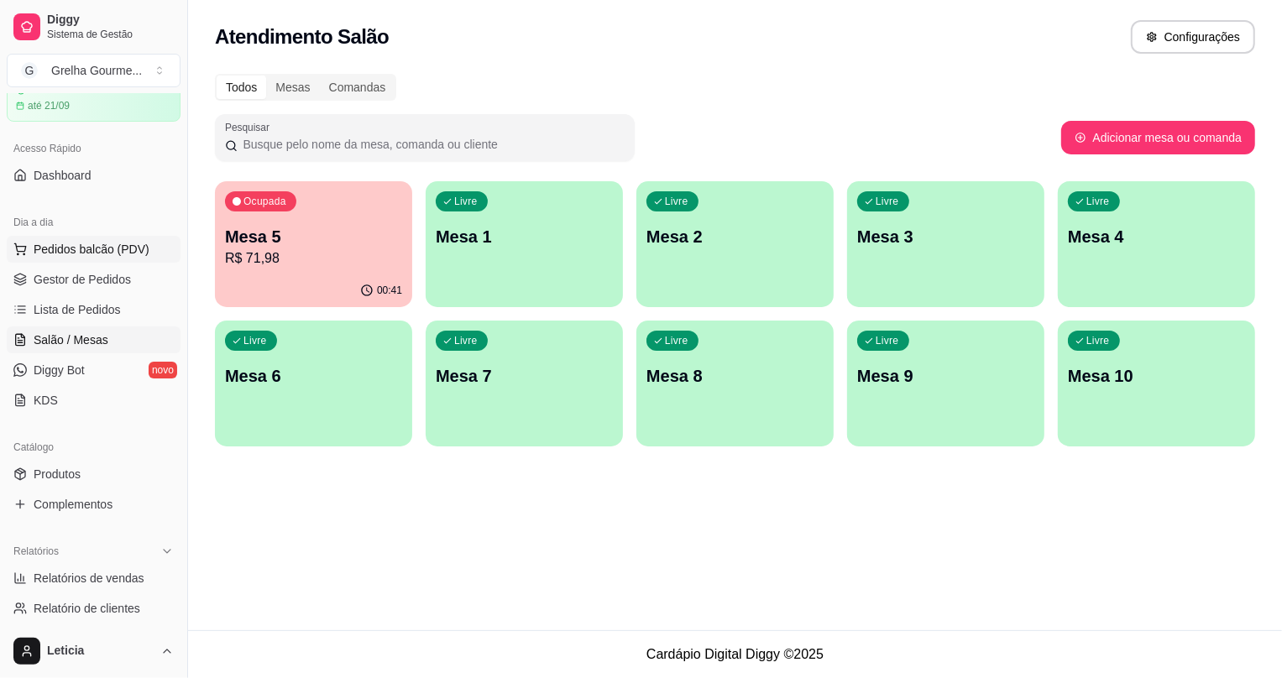
click at [51, 241] on span "Pedidos balcão (PDV)" at bounding box center [92, 249] width 116 height 17
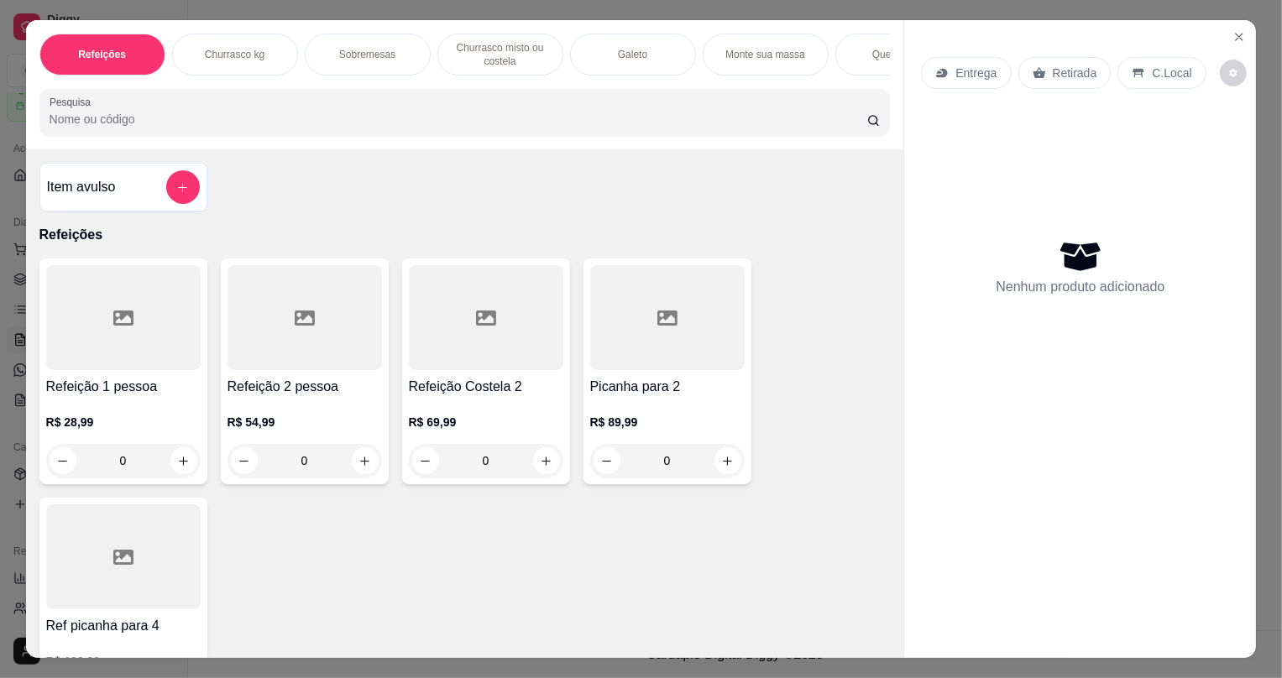
scroll to position [305, 0]
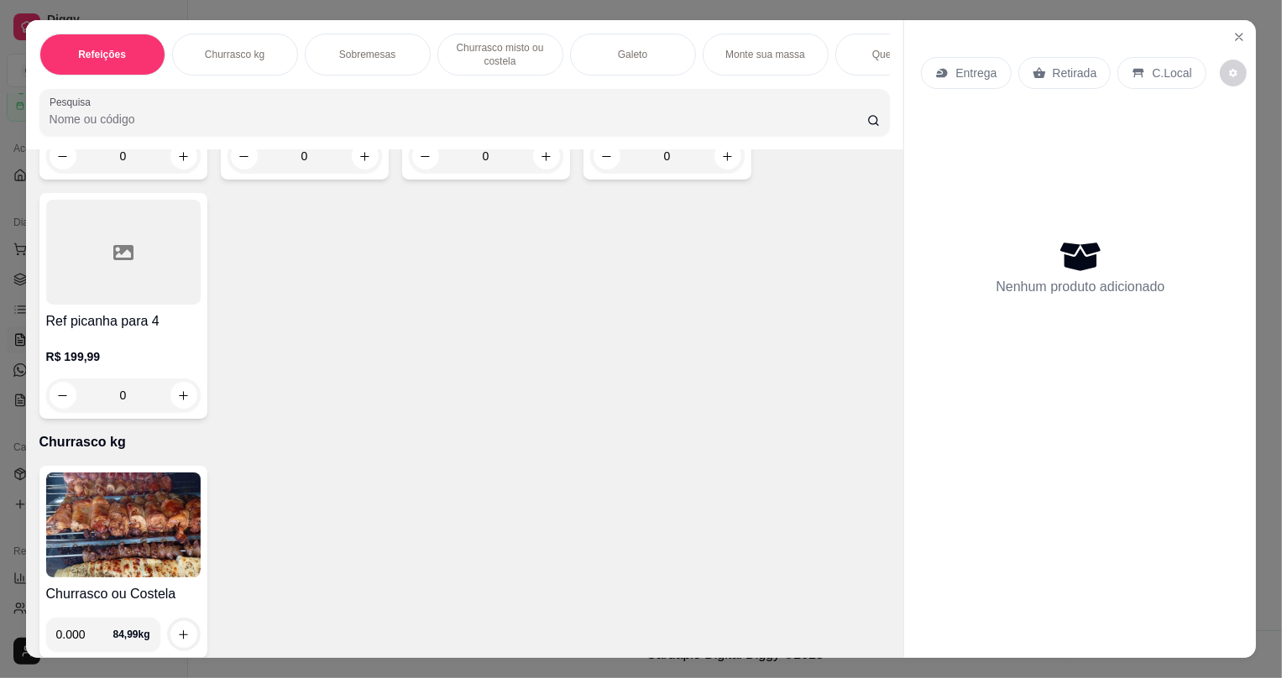
click at [143, 553] on img at bounding box center [123, 525] width 155 height 105
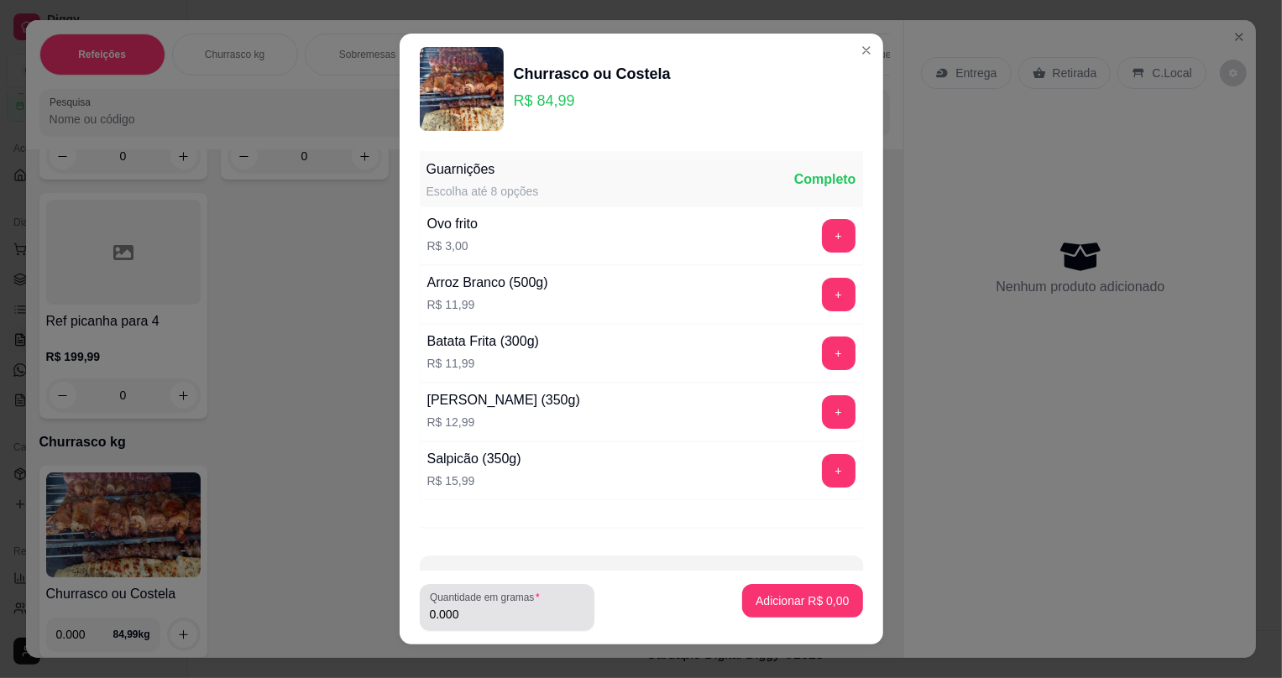
click at [506, 614] on input "0.000" at bounding box center [507, 614] width 155 height 17
type input "0.236"
click at [793, 600] on p "Adicionar R$ 20,06" at bounding box center [799, 601] width 100 height 17
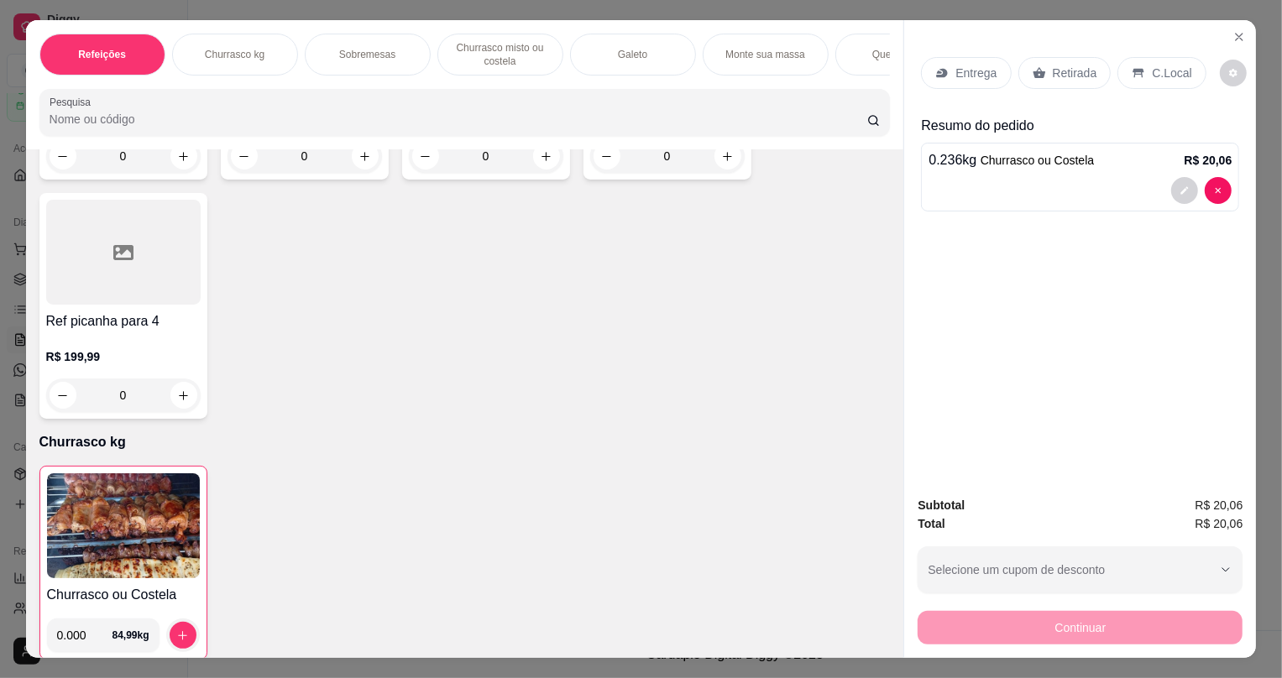
click at [1053, 78] on p "Retirada" at bounding box center [1075, 73] width 45 height 17
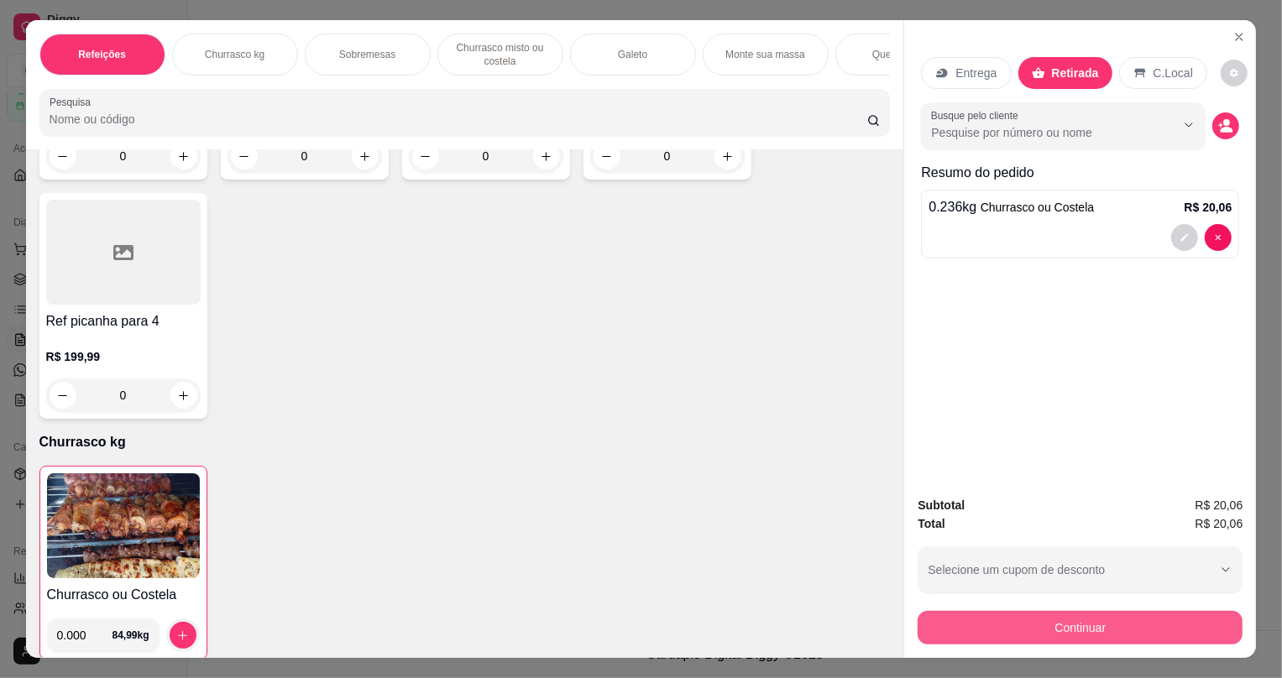
click at [1058, 627] on button "Continuar" at bounding box center [1080, 628] width 325 height 34
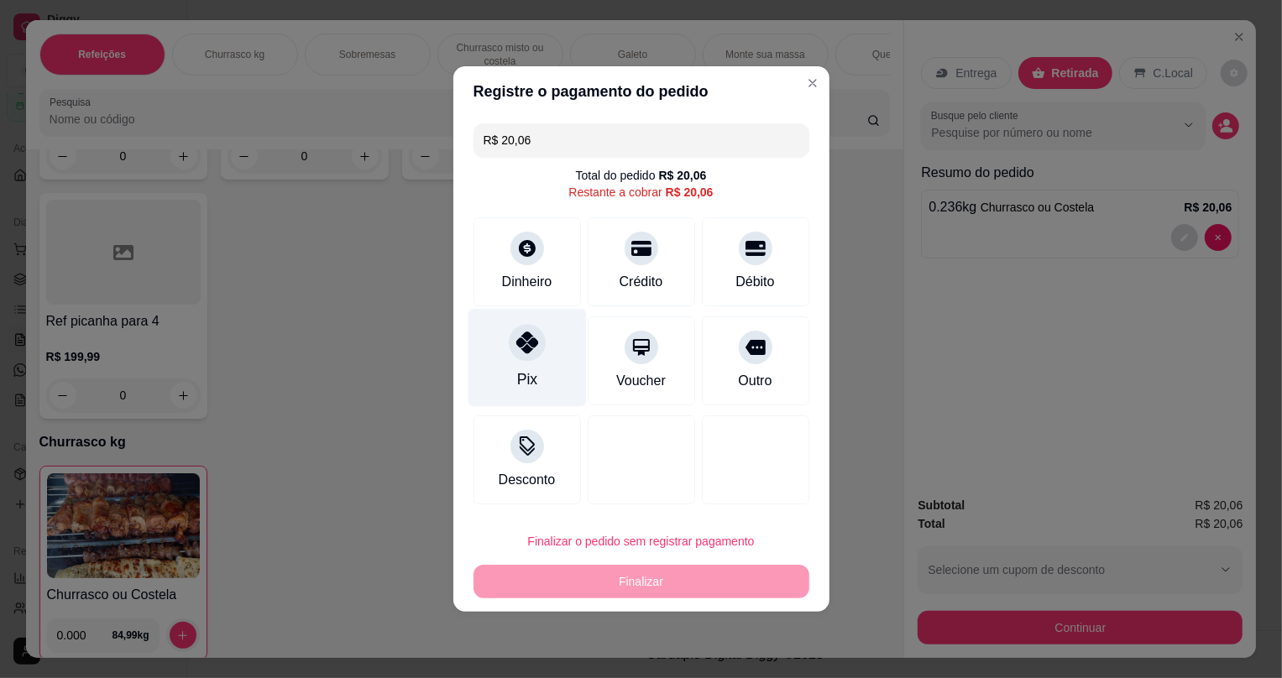
click at [526, 339] on icon at bounding box center [527, 343] width 22 height 22
type input "R$ 0,00"
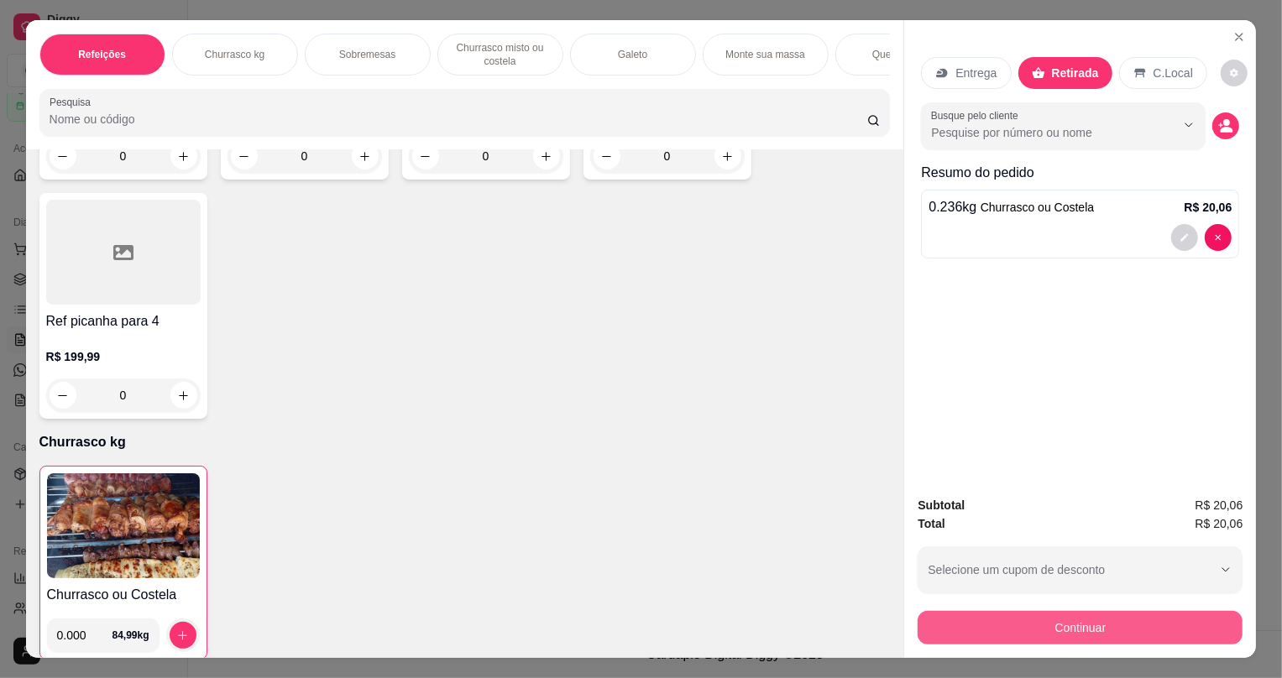
drag, startPoint x: 1100, startPoint y: 608, endPoint x: 1099, endPoint y: 618, distance: 10.1
click at [1099, 618] on div "Continuar" at bounding box center [1080, 626] width 325 height 38
click at [1096, 621] on button "Continuar" at bounding box center [1080, 628] width 325 height 34
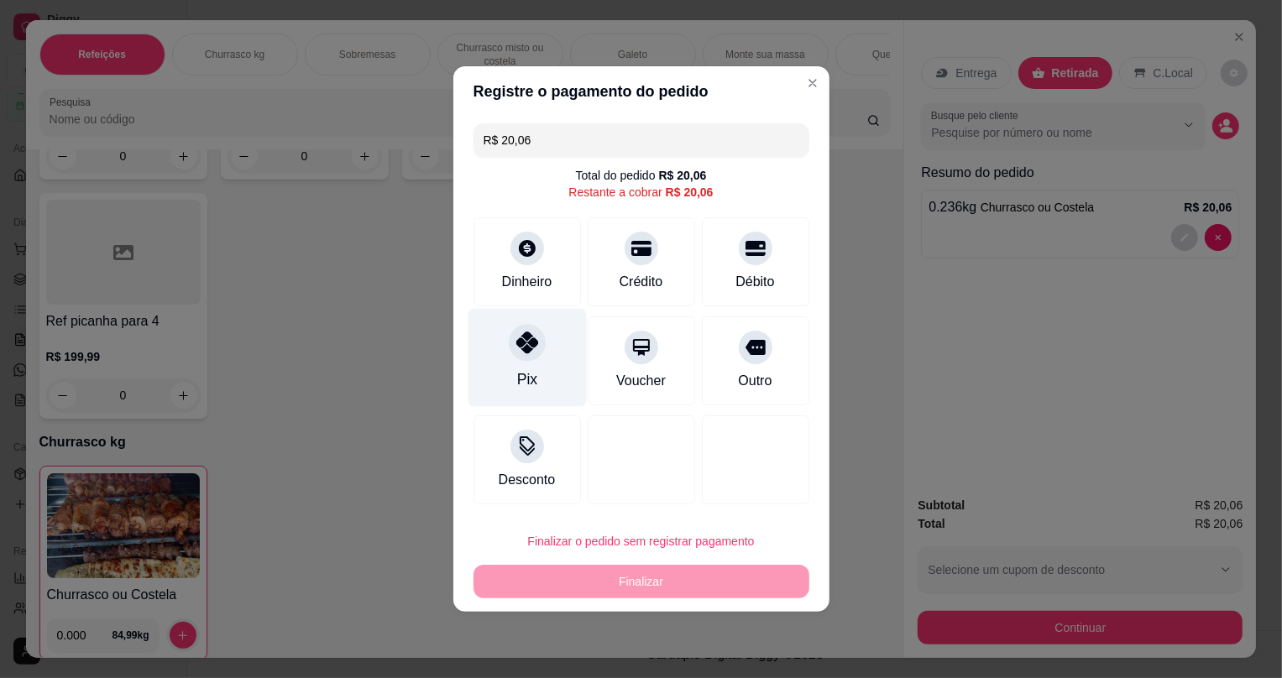
click at [521, 351] on icon at bounding box center [527, 343] width 22 height 22
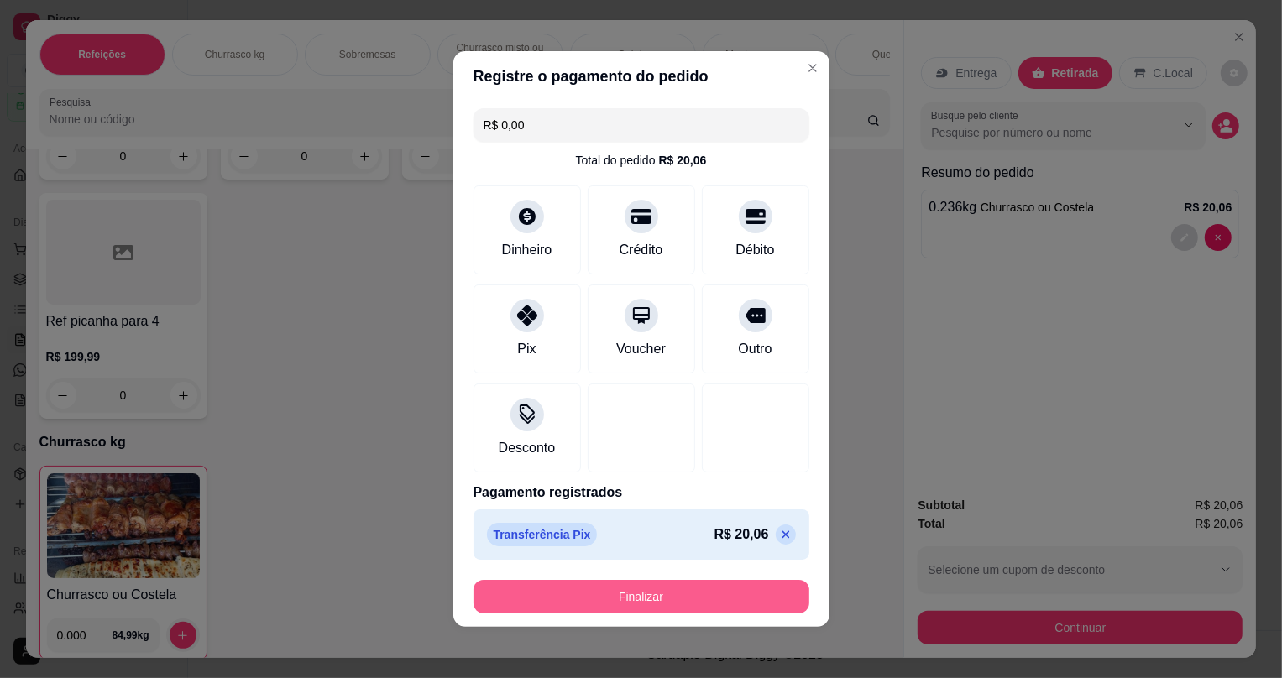
click at [635, 596] on button "Finalizar" at bounding box center [642, 597] width 336 height 34
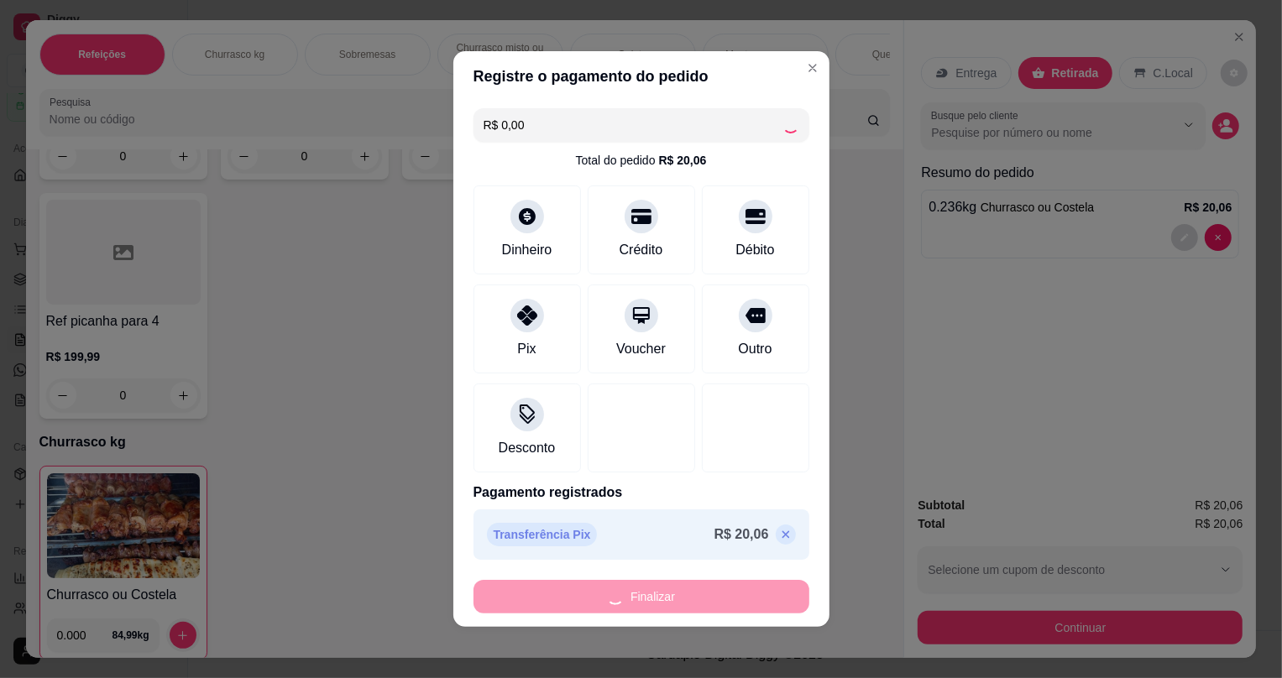
type input "-R$ 20,06"
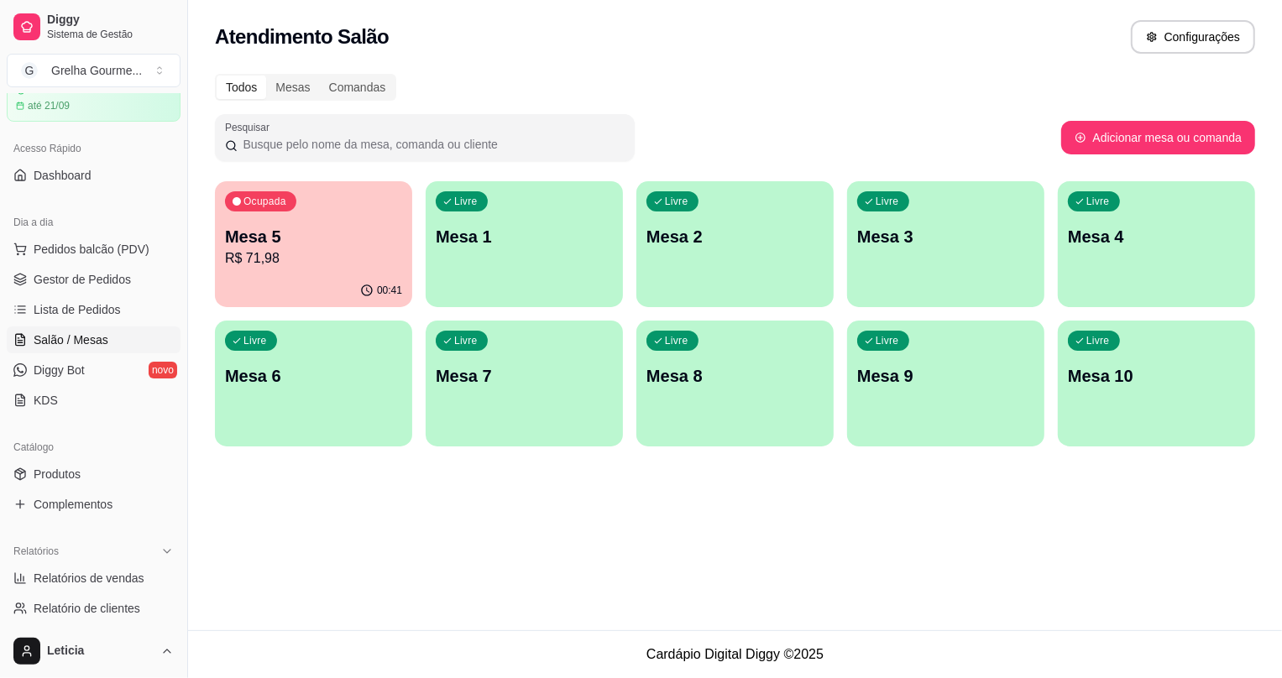
click at [301, 232] on p "Mesa 5" at bounding box center [313, 237] width 177 height 24
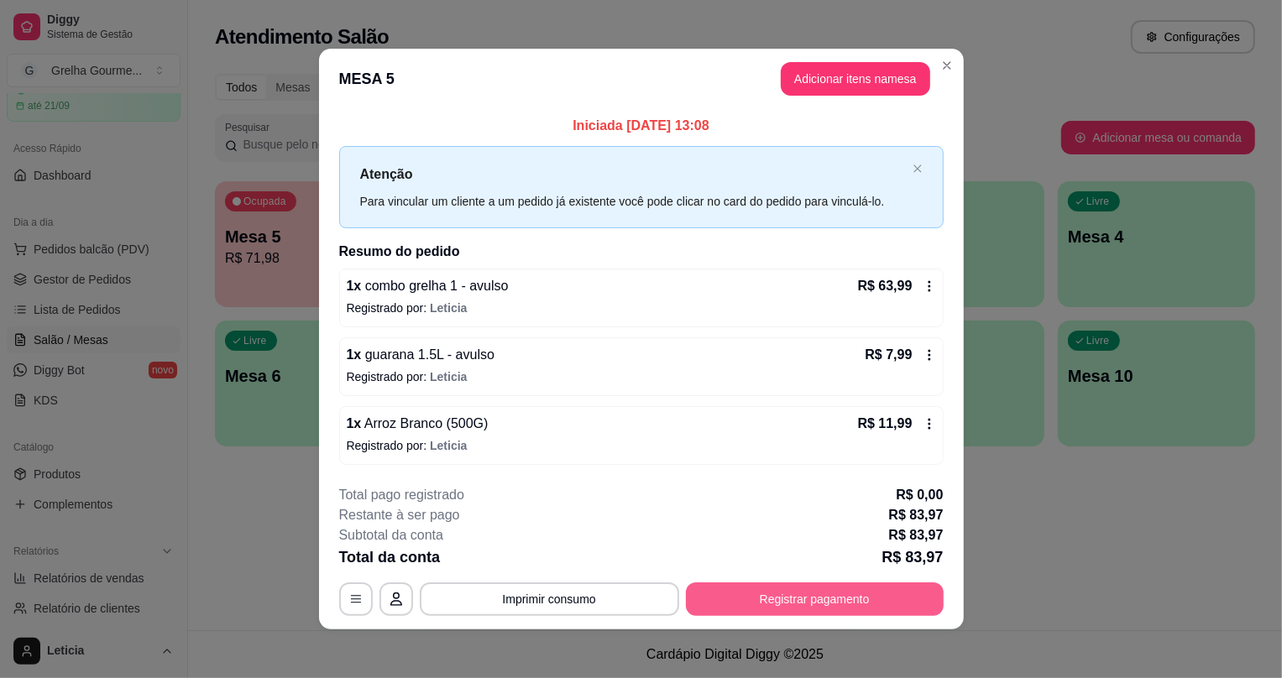
click at [768, 603] on button "Registrar pagamento" at bounding box center [815, 600] width 258 height 34
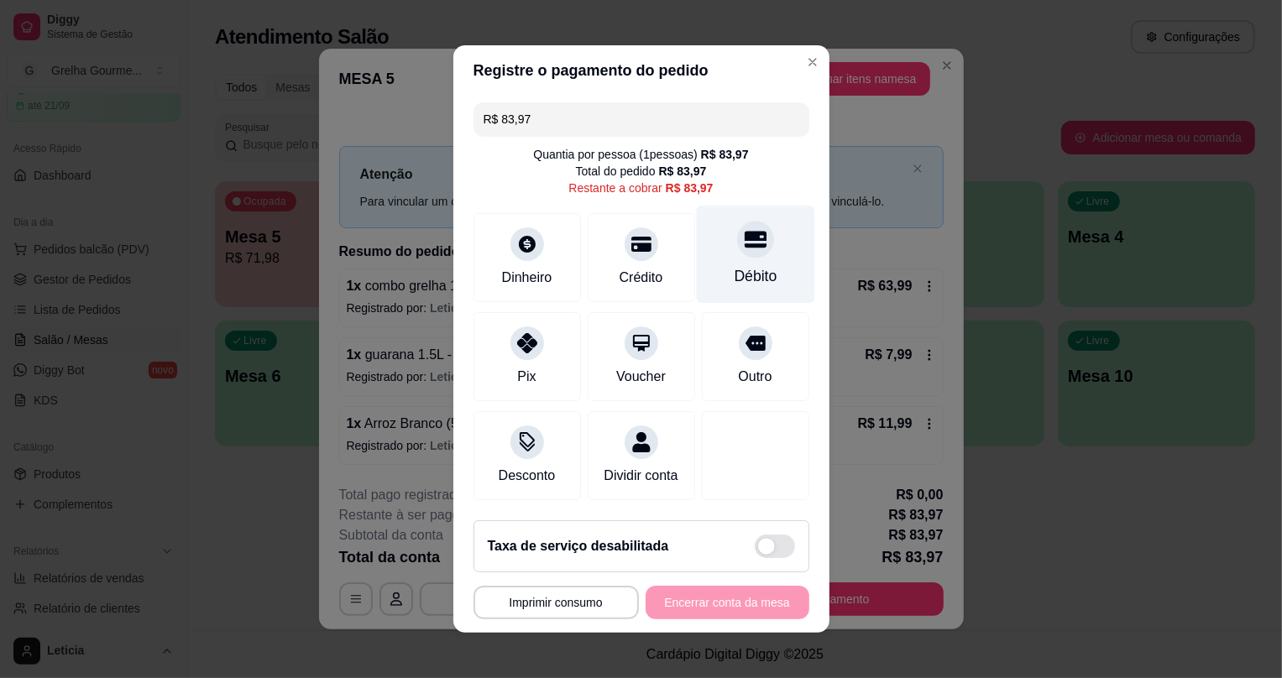
click at [696, 252] on div "Débito" at bounding box center [755, 255] width 118 height 98
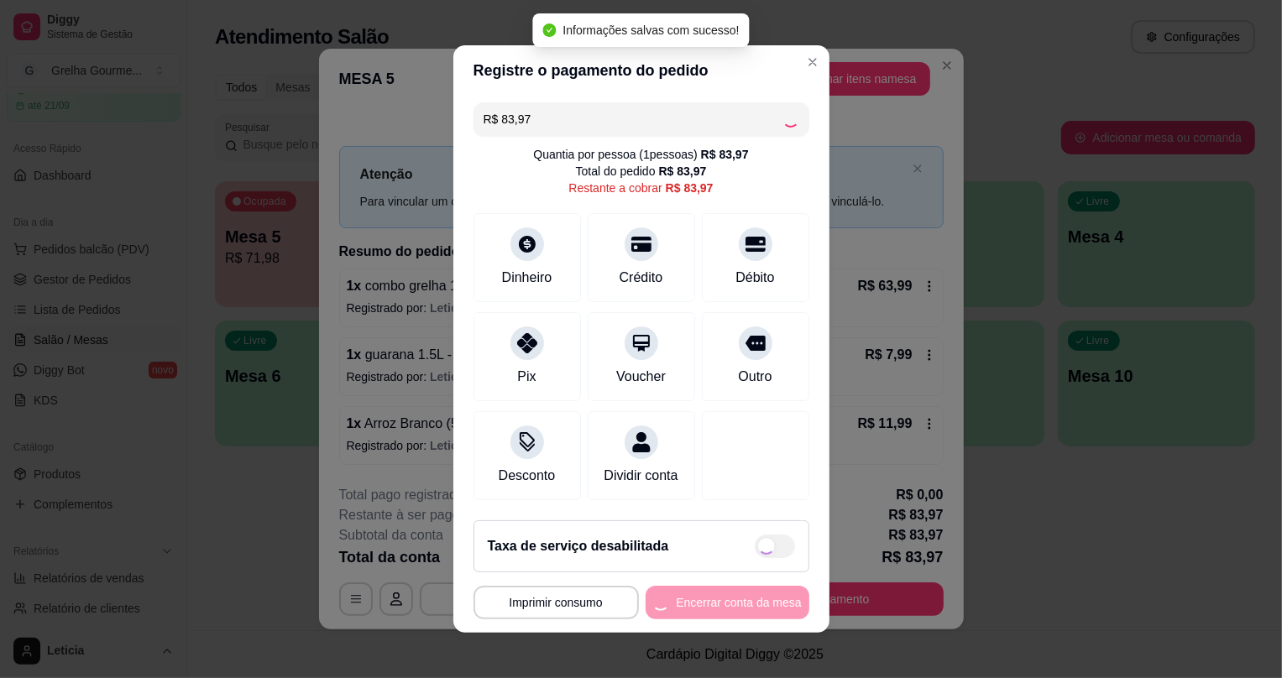
type input "R$ 0,00"
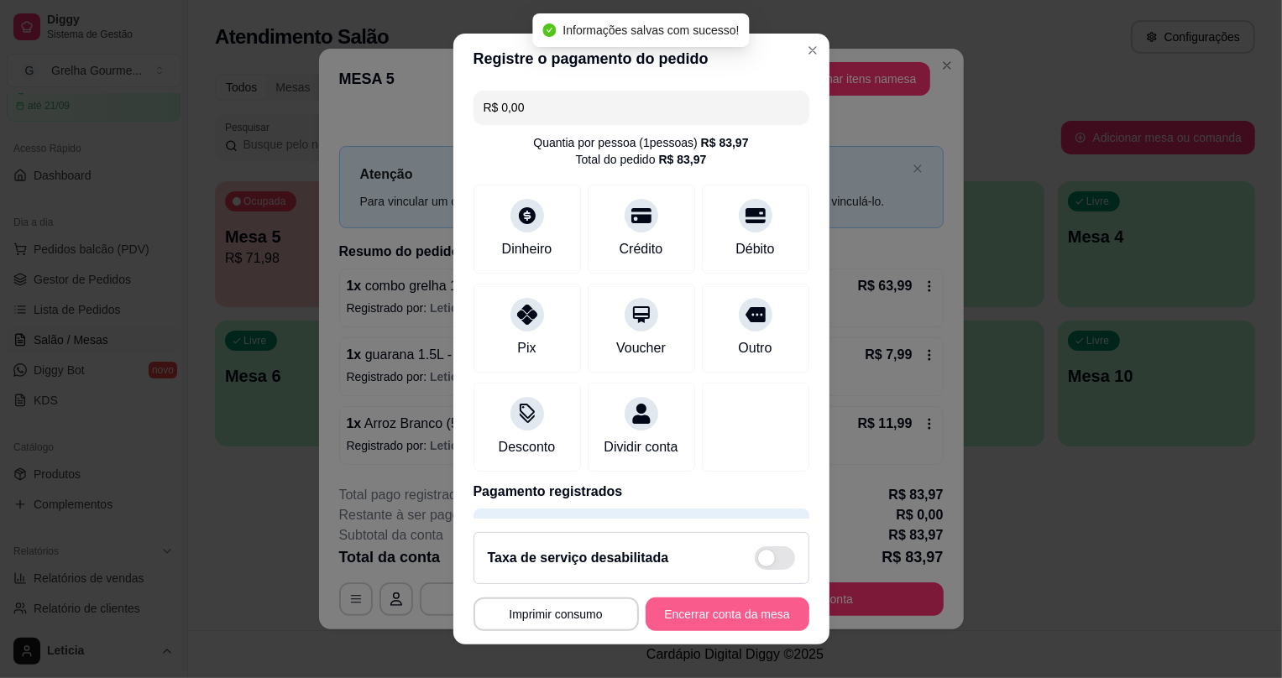
click at [692, 620] on button "Encerrar conta da mesa" at bounding box center [728, 615] width 164 height 34
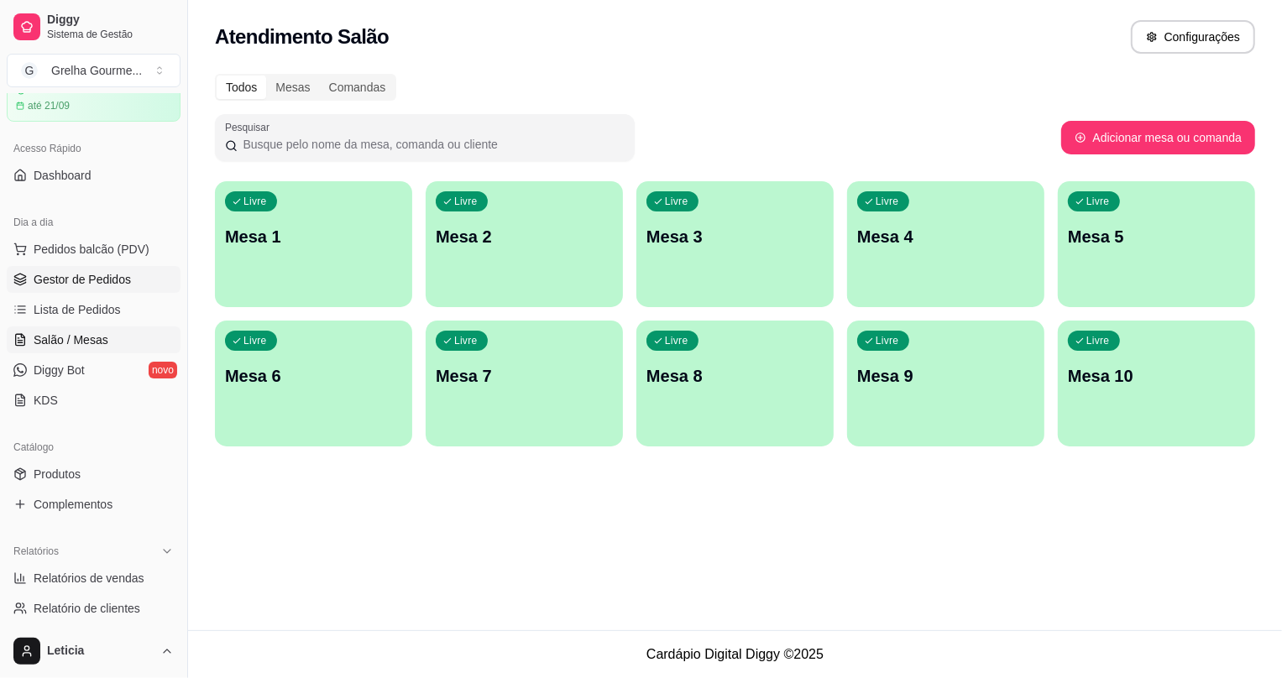
click at [112, 285] on span "Gestor de Pedidos" at bounding box center [82, 279] width 97 height 17
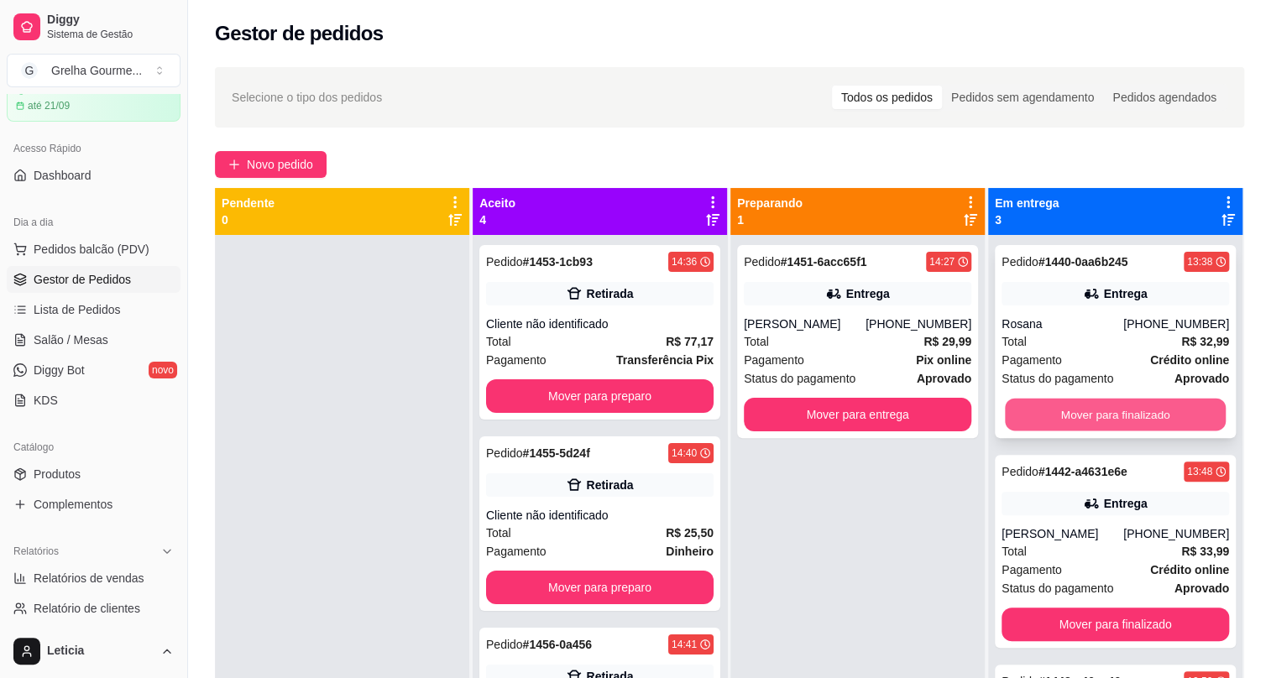
click at [1134, 411] on button "Mover para finalizado" at bounding box center [1115, 415] width 221 height 33
click at [1134, 411] on div "Mover para finalizado" at bounding box center [1116, 415] width 228 height 34
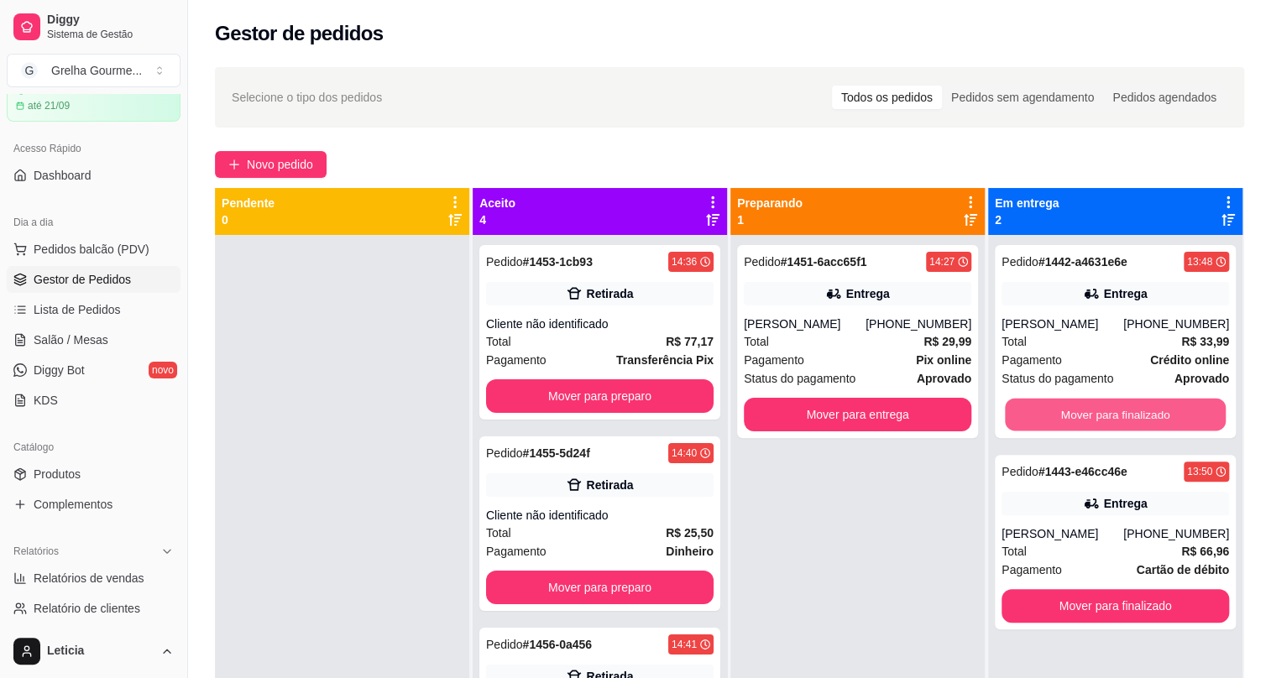
click at [1134, 411] on button "Mover para finalizado" at bounding box center [1115, 415] width 221 height 33
click at [1134, 411] on div "Mover para finalizado" at bounding box center [1116, 415] width 228 height 34
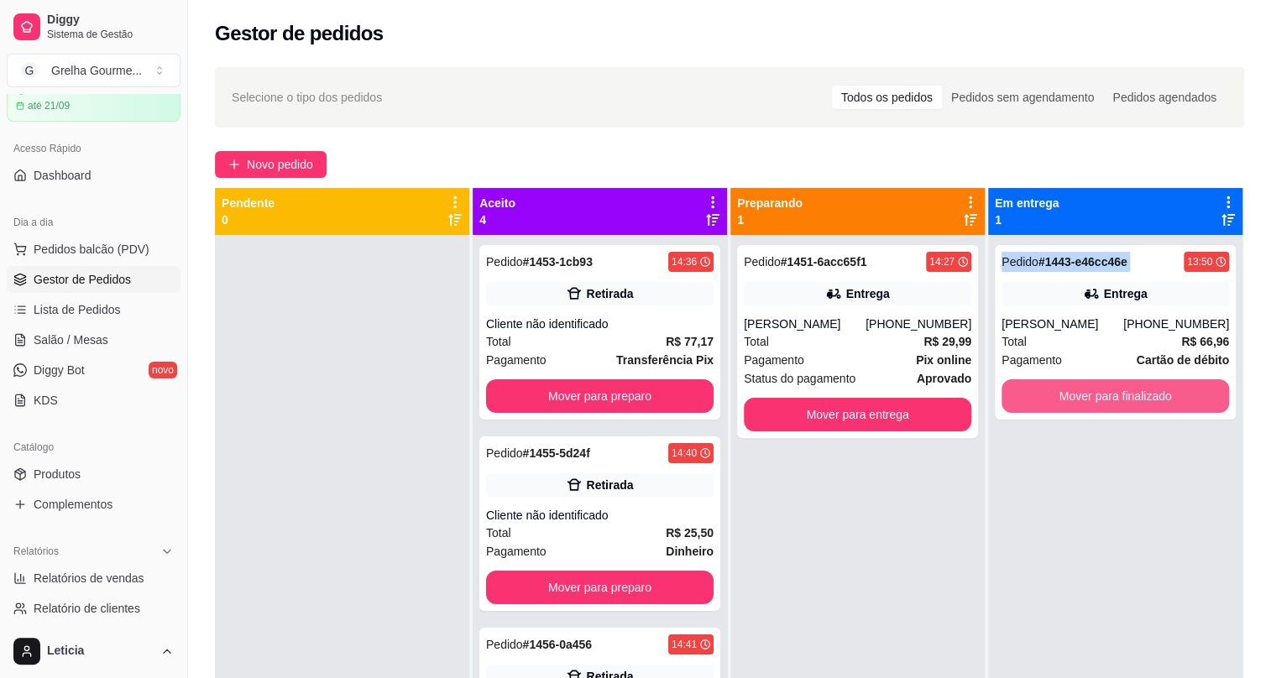
click at [1134, 411] on button "Mover para finalizado" at bounding box center [1116, 397] width 228 height 34
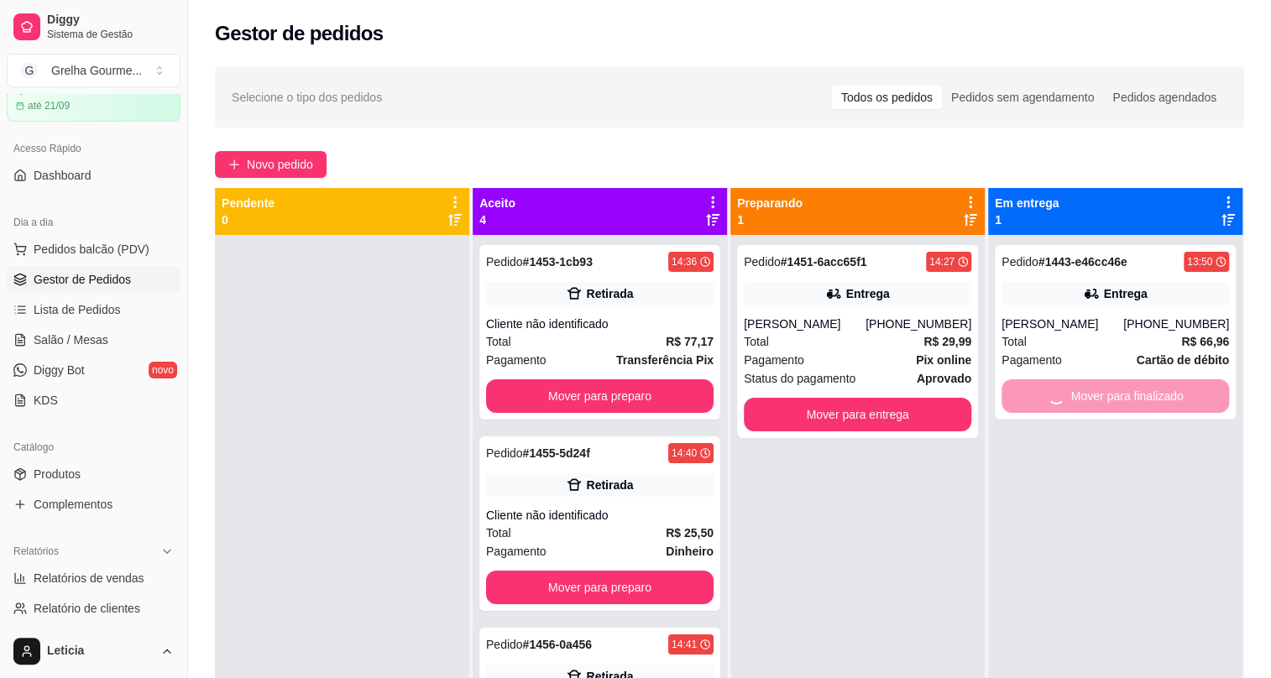
click at [1134, 411] on div "Mover para finalizado" at bounding box center [1116, 397] width 228 height 34
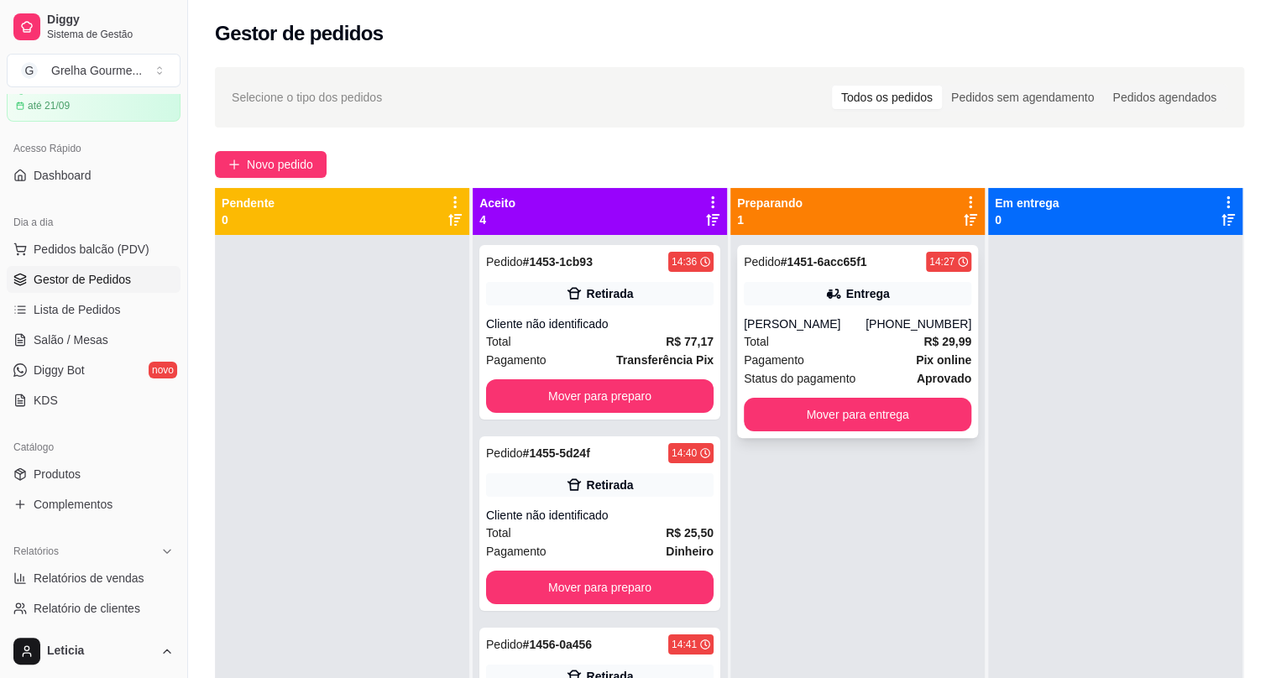
click at [873, 344] on div "Total R$ 29,99" at bounding box center [858, 342] width 228 height 18
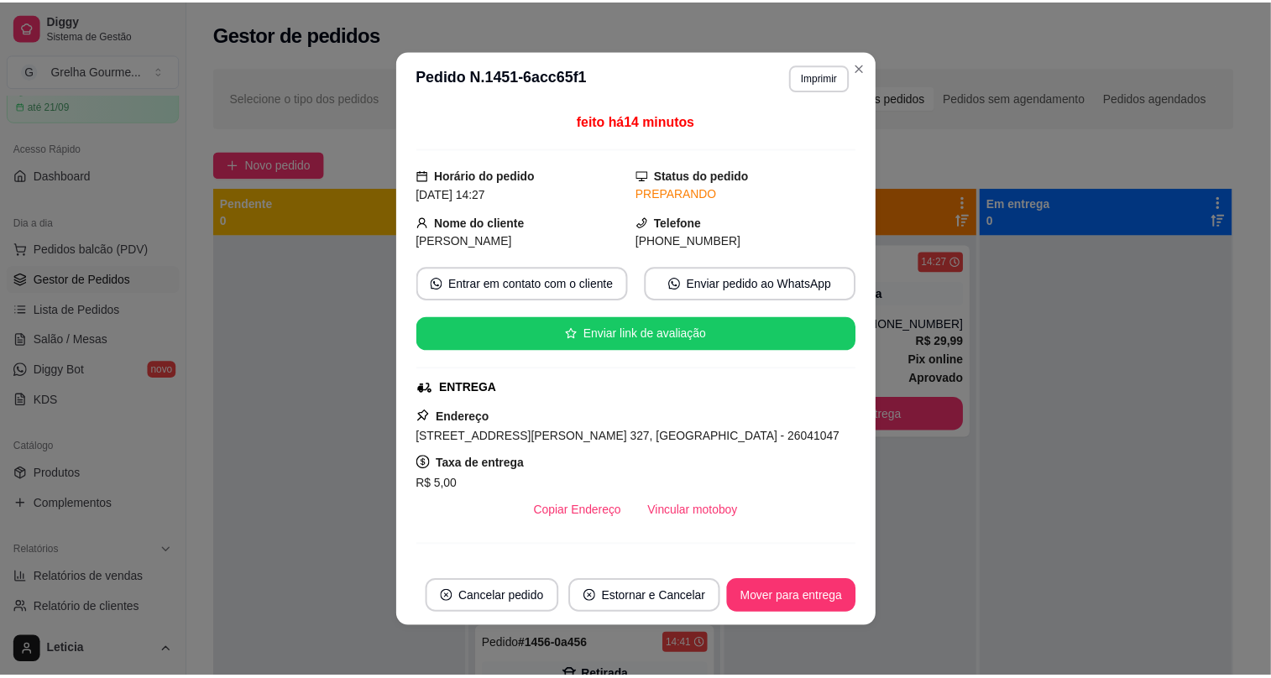
scroll to position [3, 0]
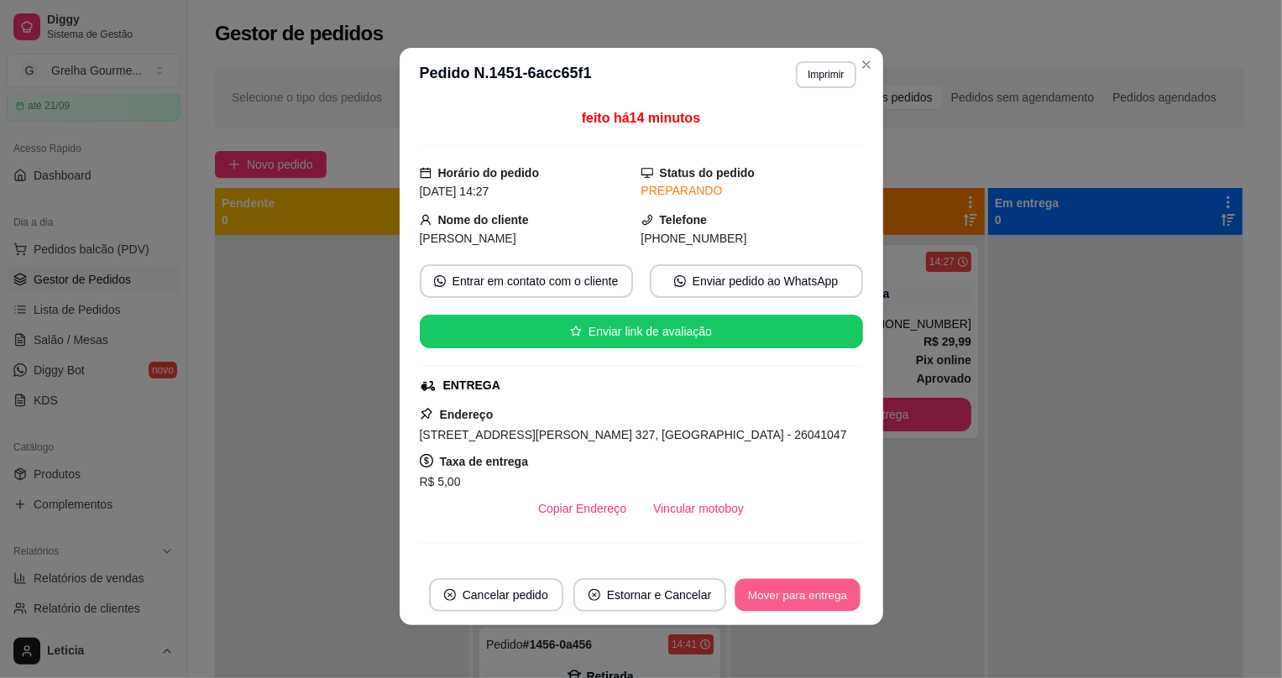
click at [837, 583] on button "Mover para entrega" at bounding box center [799, 595] width 126 height 33
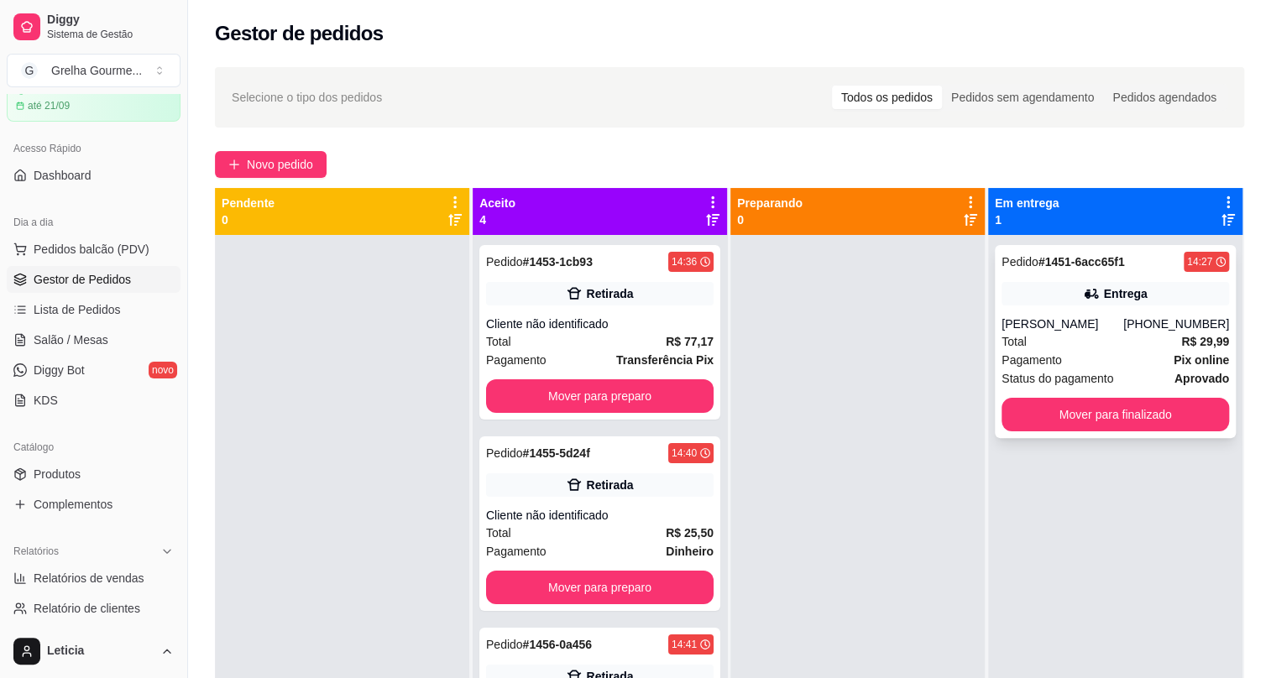
click at [1031, 437] on div "Pedido # 1451-6acc65f1 14:27 Entrega [PERSON_NAME] [PHONE_NUMBER] Total R$ 29,9…" at bounding box center [1115, 341] width 241 height 193
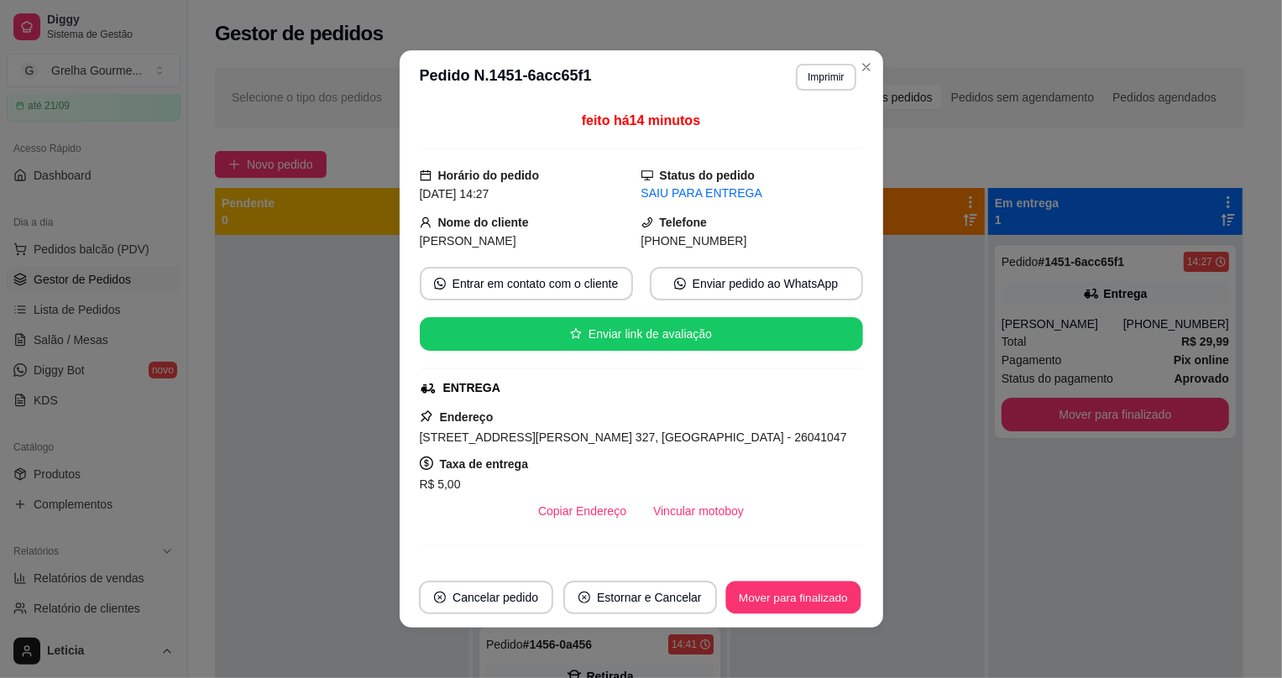
click at [825, 614] on div "Mover para finalizado" at bounding box center [793, 598] width 139 height 34
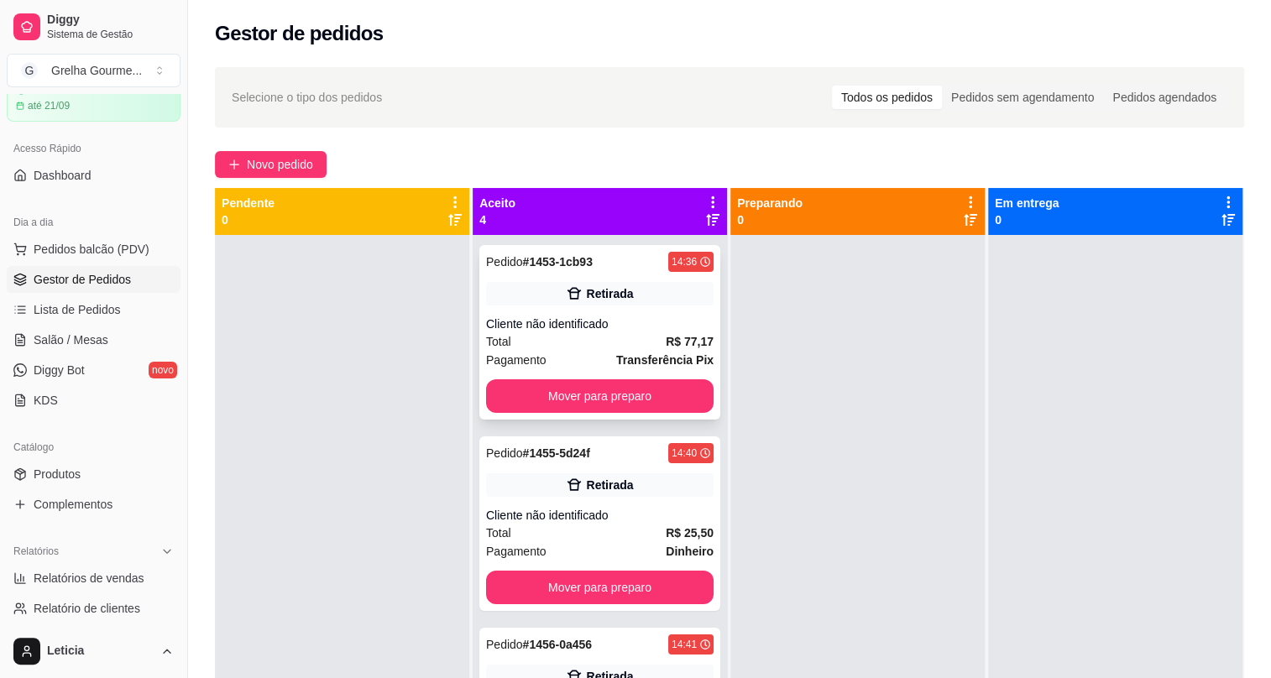
click at [575, 332] on div "Cliente não identificado" at bounding box center [600, 324] width 228 height 17
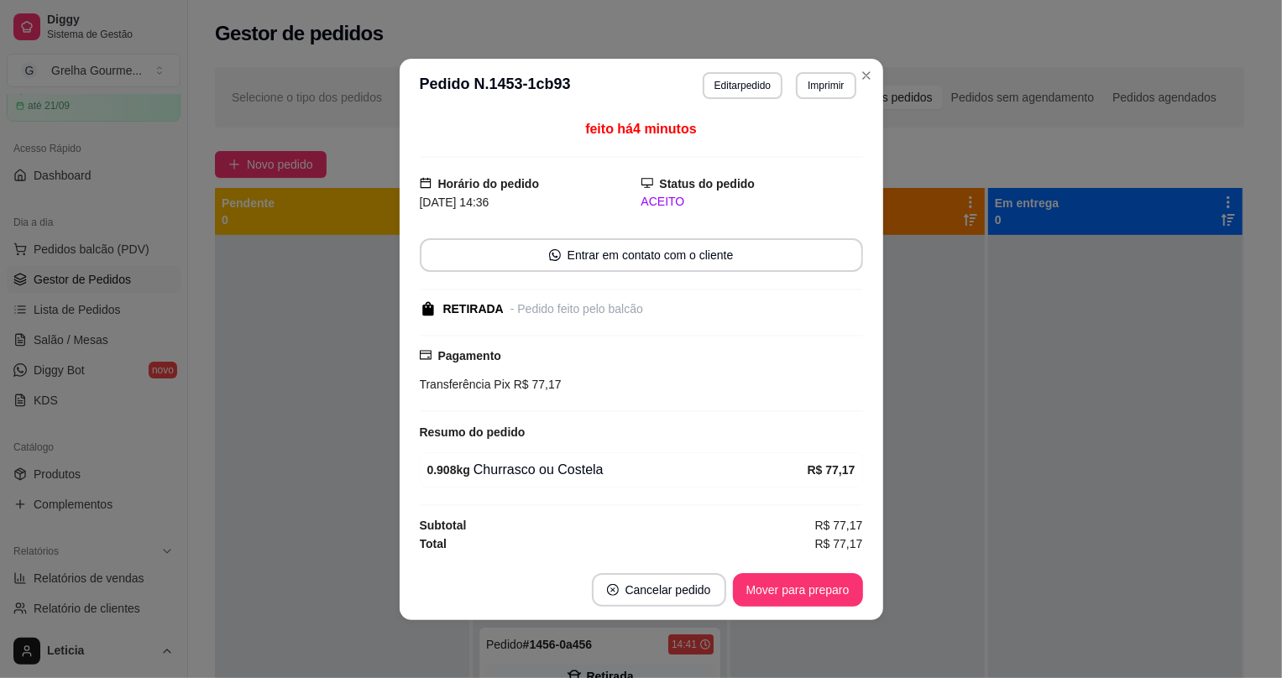
click at [824, 607] on footer "Cancelar pedido Mover para preparo" at bounding box center [642, 590] width 484 height 60
click at [825, 605] on button "Mover para preparo" at bounding box center [798, 591] width 130 height 34
click at [825, 605] on div "Mover para preparo" at bounding box center [787, 591] width 154 height 34
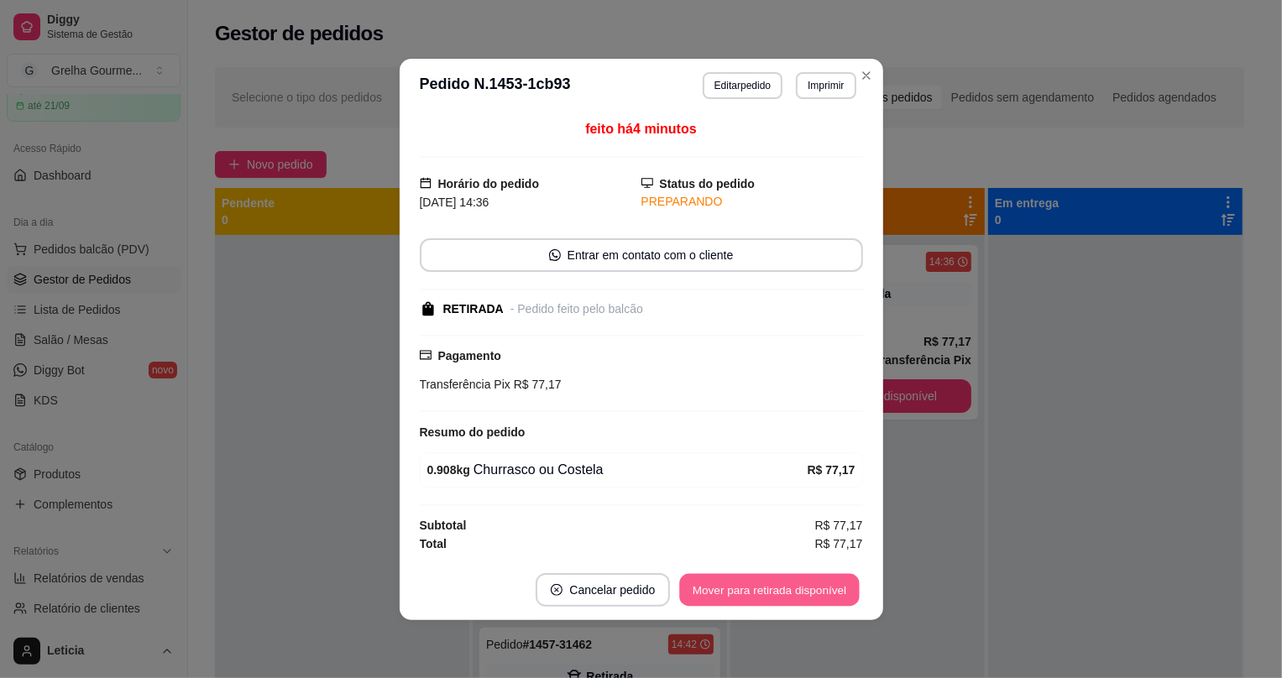
click at [830, 600] on button "Mover para retirada disponível" at bounding box center [770, 590] width 180 height 33
click at [830, 600] on div "Mover para retirada disponível" at bounding box center [757, 591] width 209 height 34
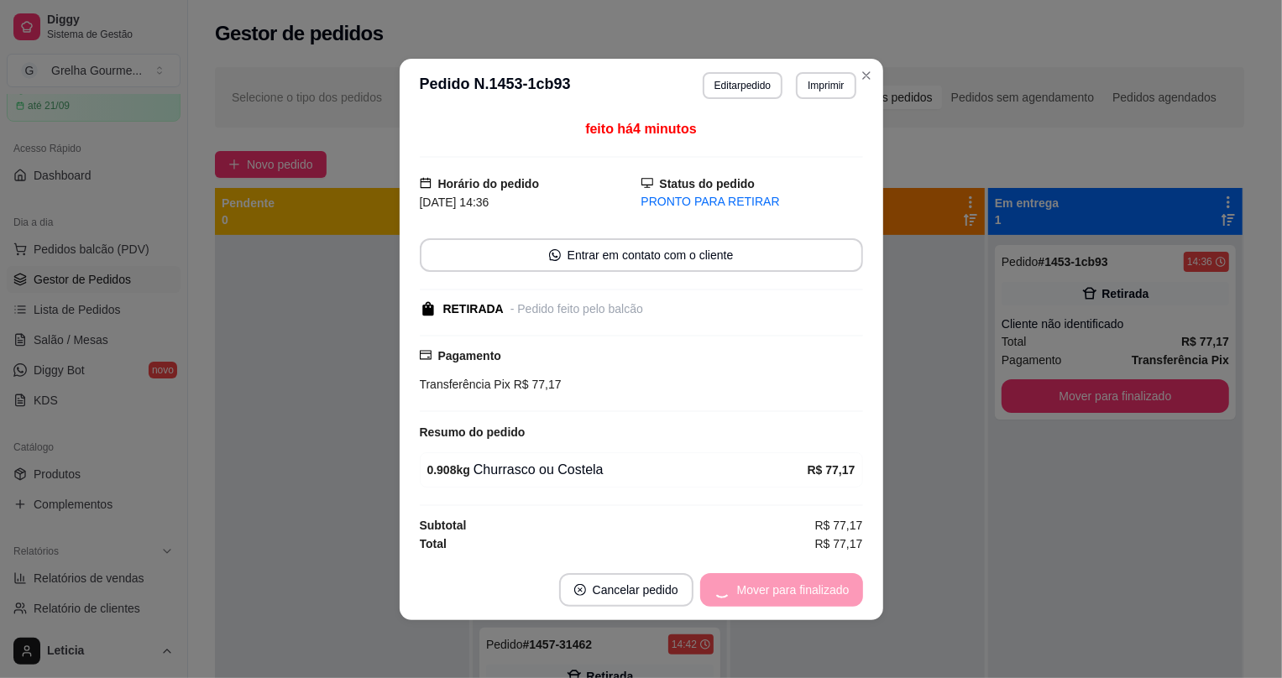
click at [830, 600] on div "Mover para finalizado" at bounding box center [781, 591] width 163 height 34
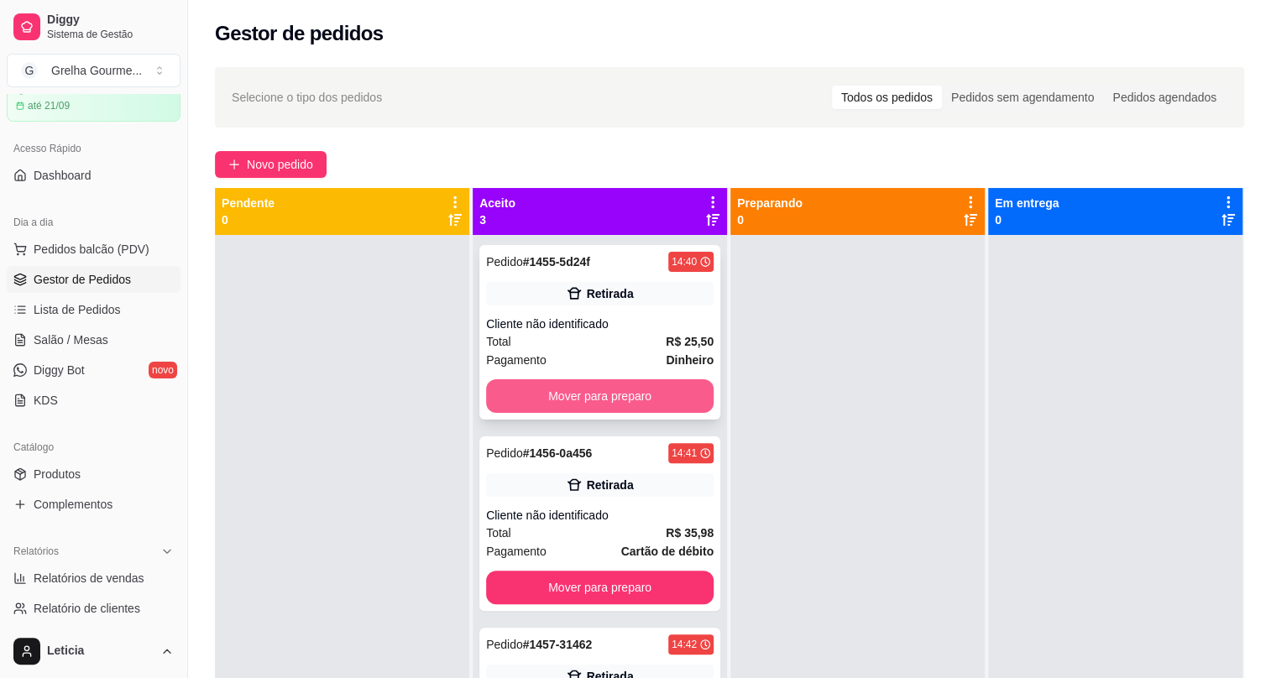
click at [581, 399] on button "Mover para preparo" at bounding box center [600, 397] width 228 height 34
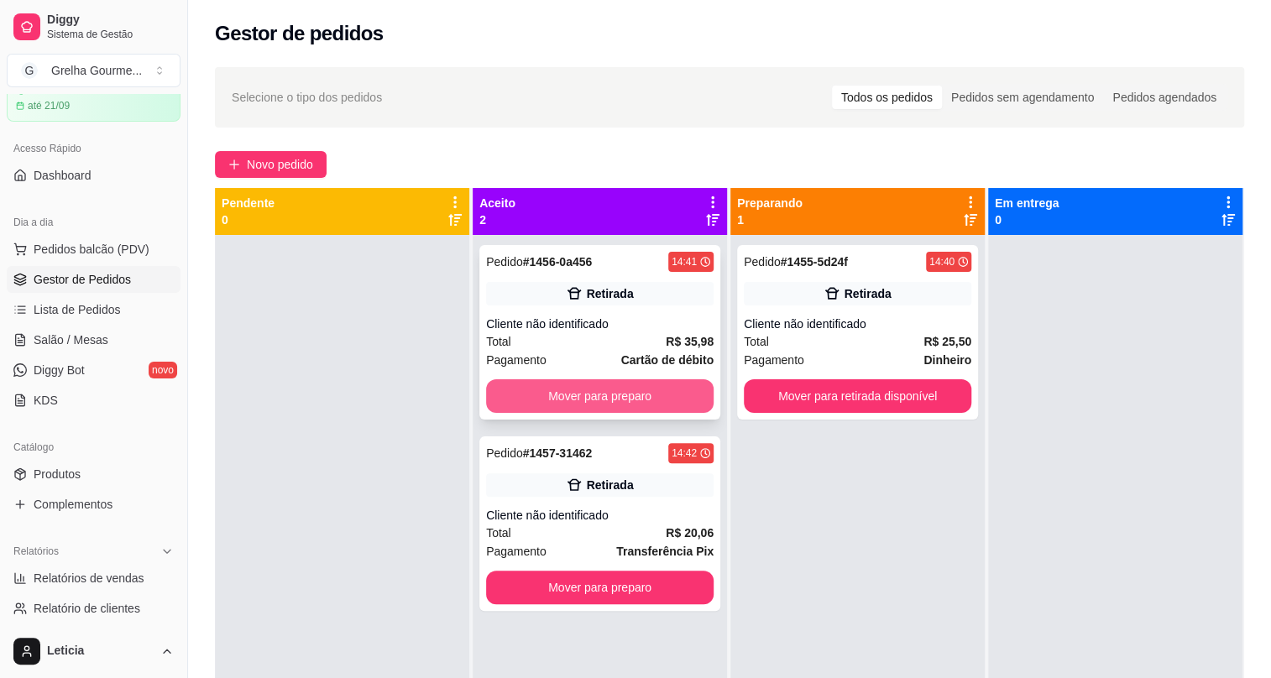
click at [611, 407] on button "Mover para preparo" at bounding box center [600, 397] width 228 height 34
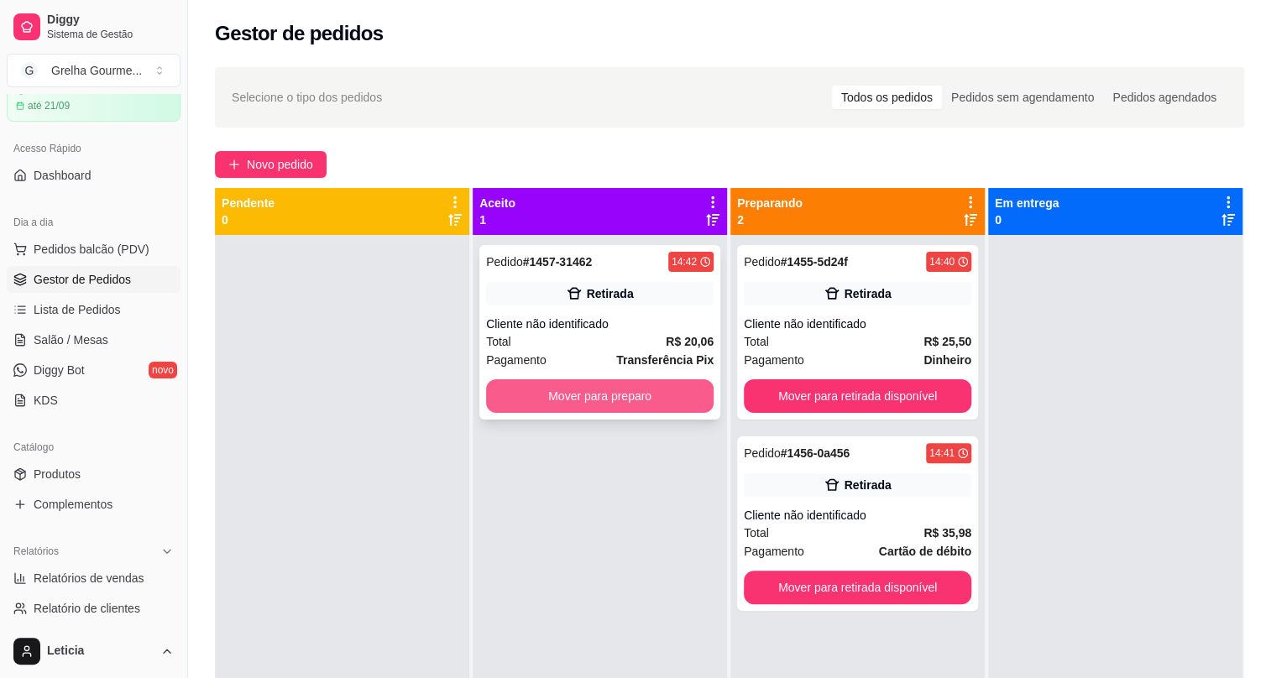
click at [615, 406] on button "Mover para preparo" at bounding box center [600, 397] width 228 height 34
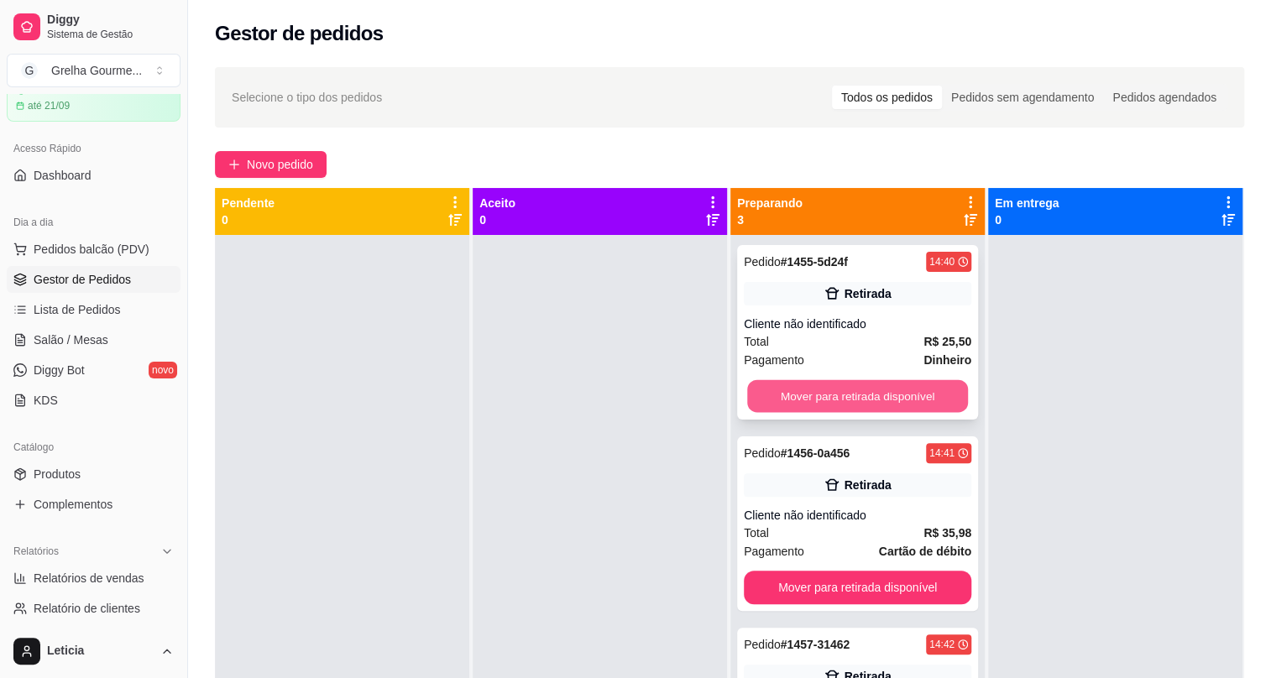
click at [764, 406] on button "Mover para retirada disponível" at bounding box center [857, 396] width 221 height 33
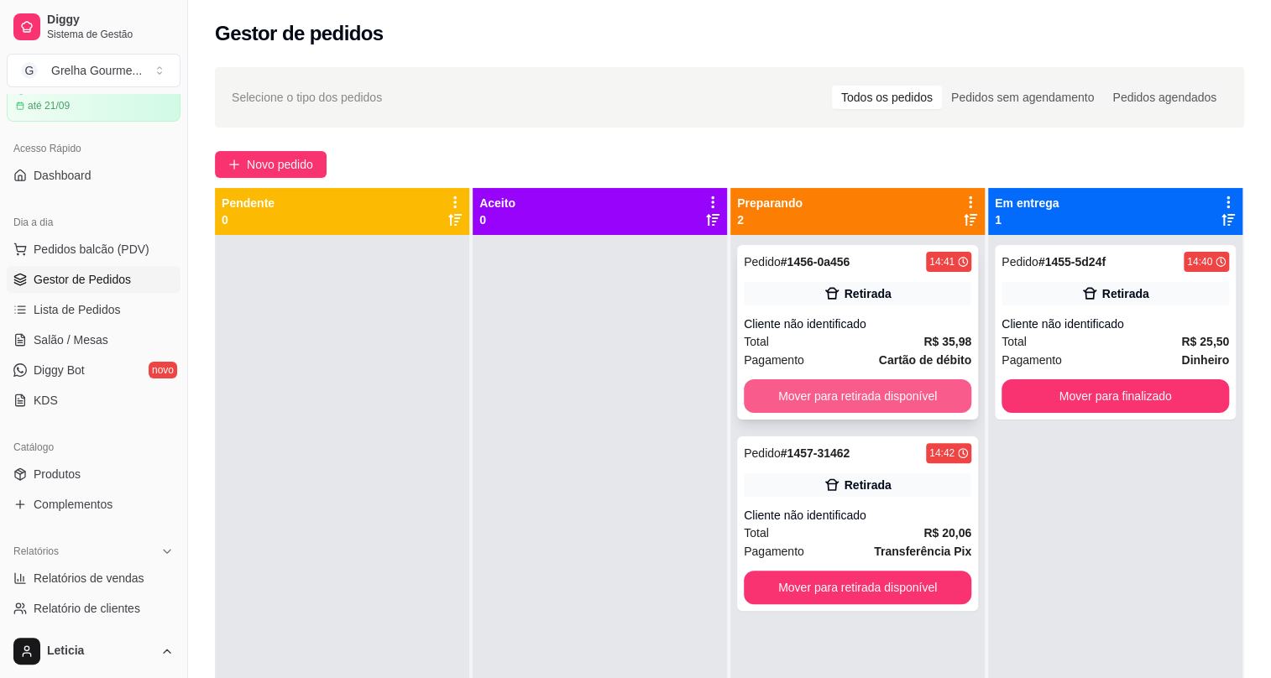
click at [805, 394] on button "Mover para retirada disponível" at bounding box center [858, 397] width 228 height 34
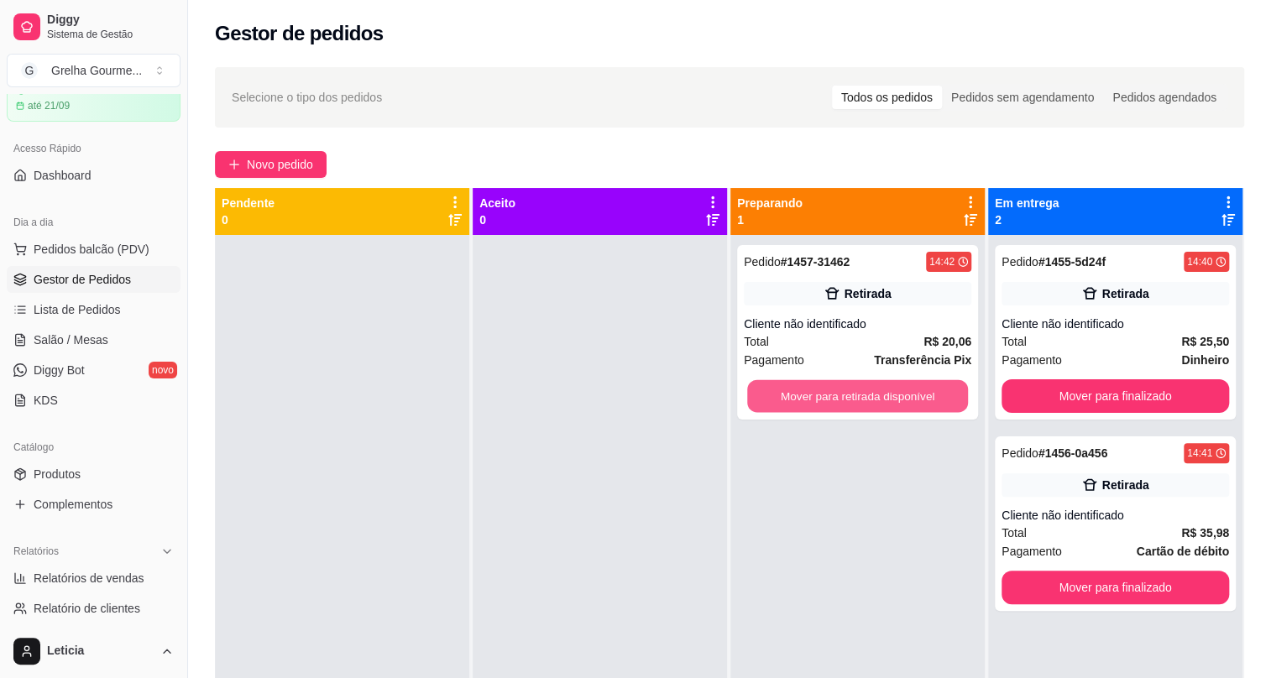
click at [805, 394] on button "Mover para retirada disponível" at bounding box center [857, 396] width 221 height 33
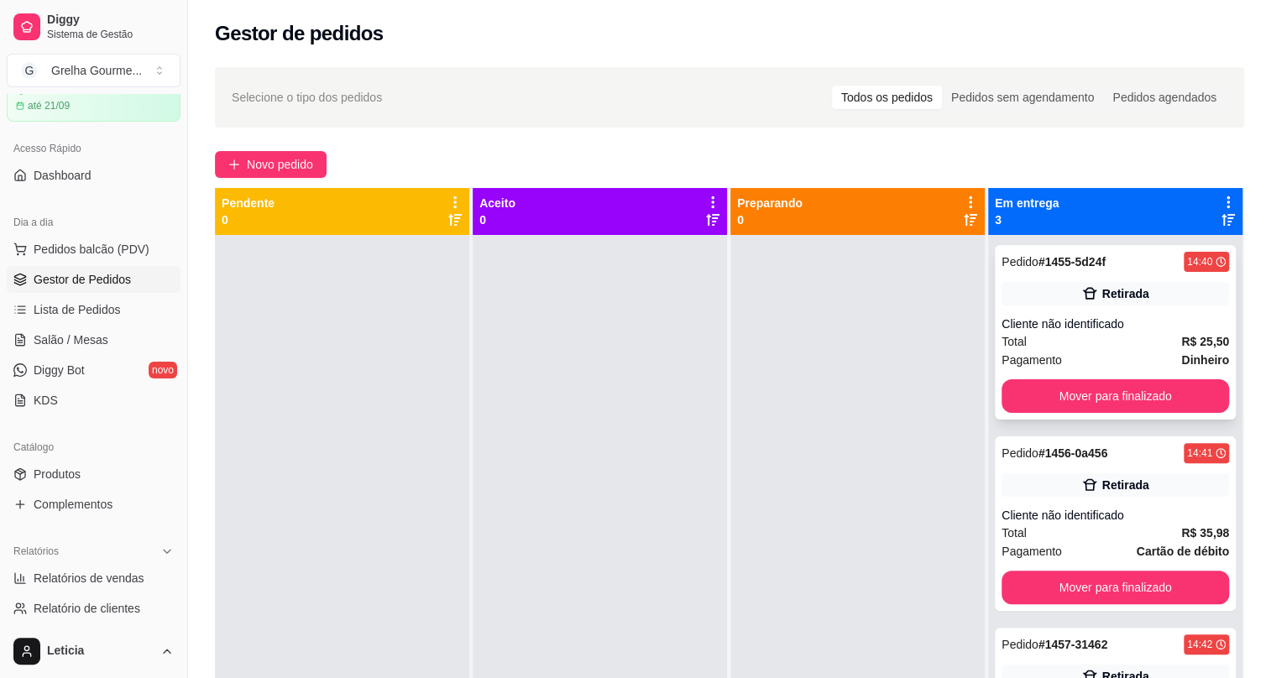
click at [1030, 377] on div "Pedido # 1455-5d24f 14:40 Retirada Cliente não identificado Total R$ 25,50 Paga…" at bounding box center [1115, 332] width 241 height 175
click at [1029, 395] on button "Mover para finalizado" at bounding box center [1115, 396] width 221 height 33
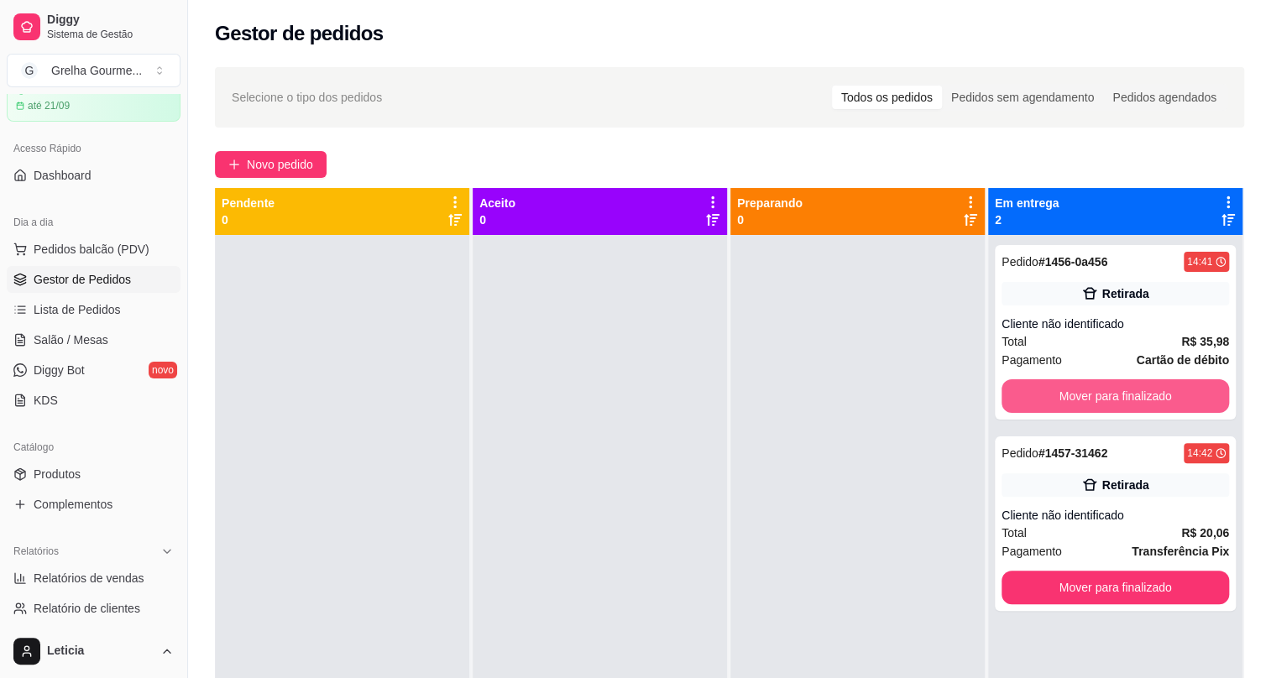
click at [1029, 395] on button "Mover para finalizado" at bounding box center [1116, 397] width 228 height 34
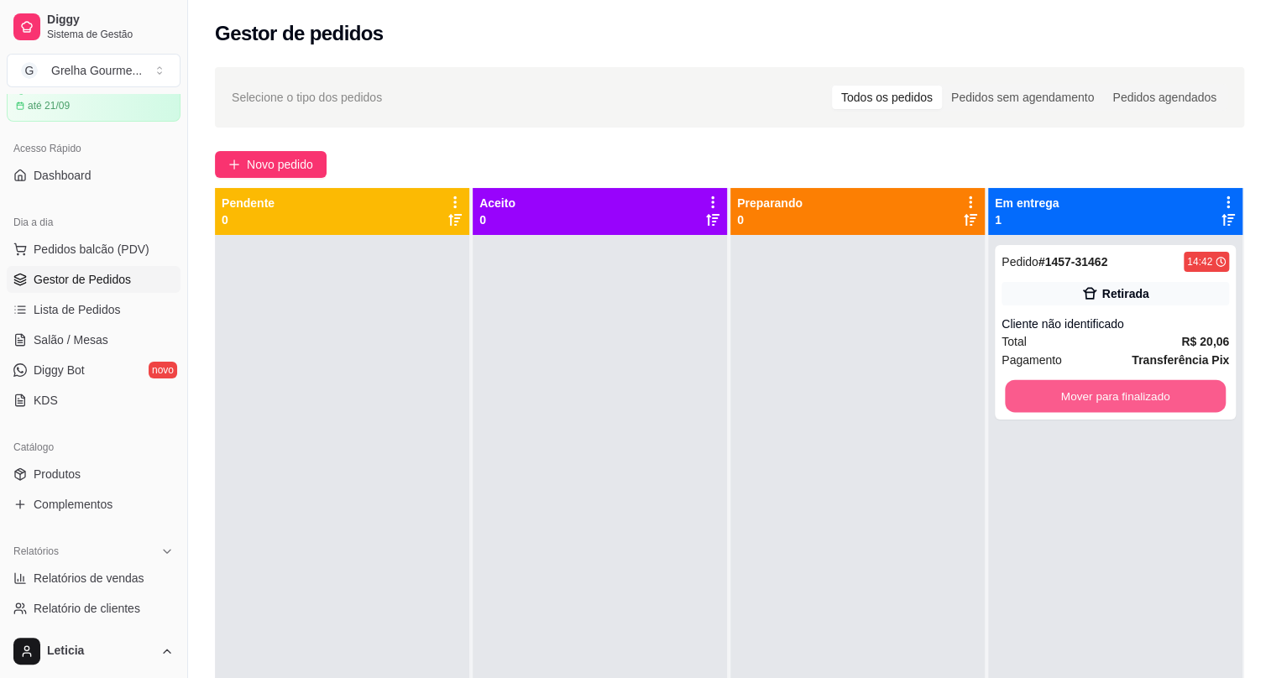
click at [1029, 395] on button "Mover para finalizado" at bounding box center [1115, 396] width 221 height 33
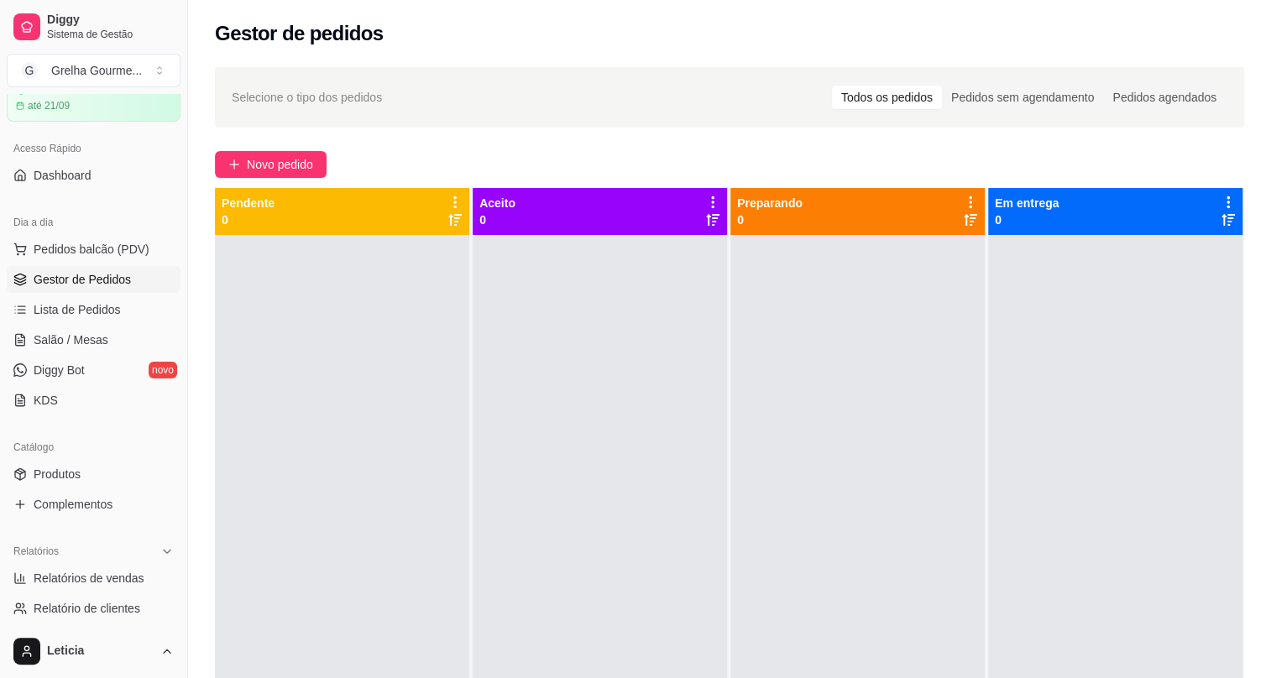
click at [494, 149] on div "Selecione o tipo dos pedidos Todos os pedidos Pedidos sem agendamento Pedidos a…" at bounding box center [729, 472] width 1083 height 830
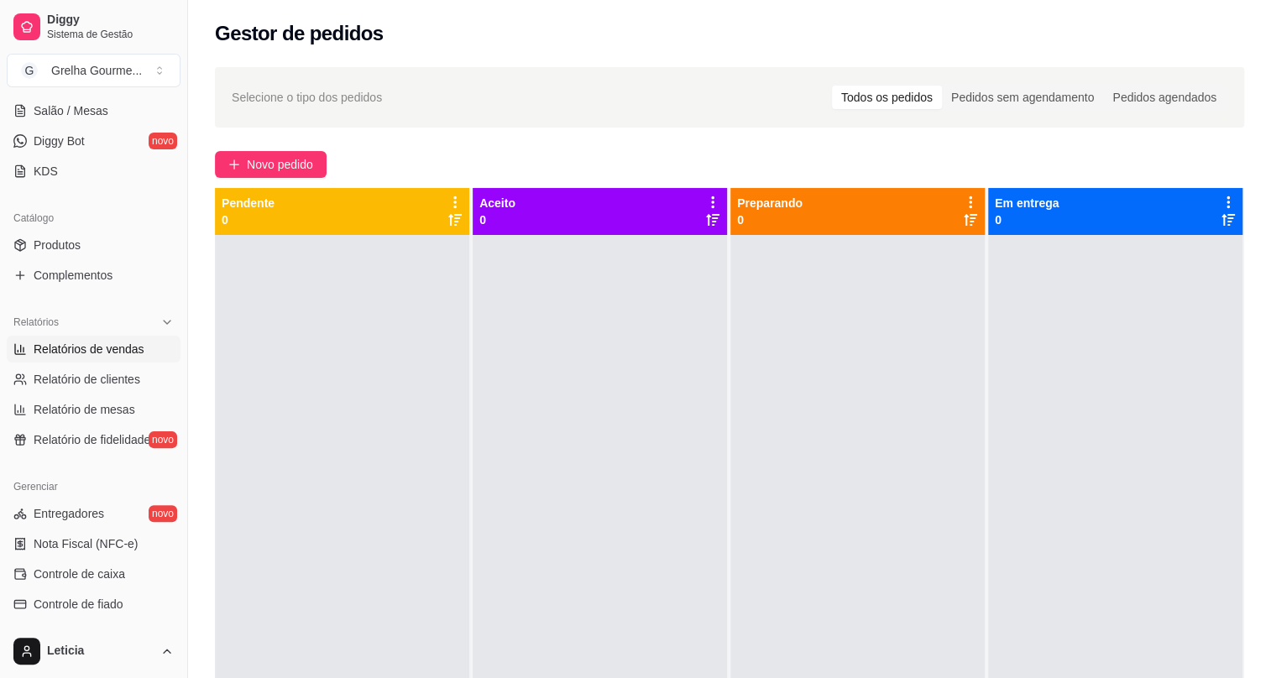
scroll to position [0, 0]
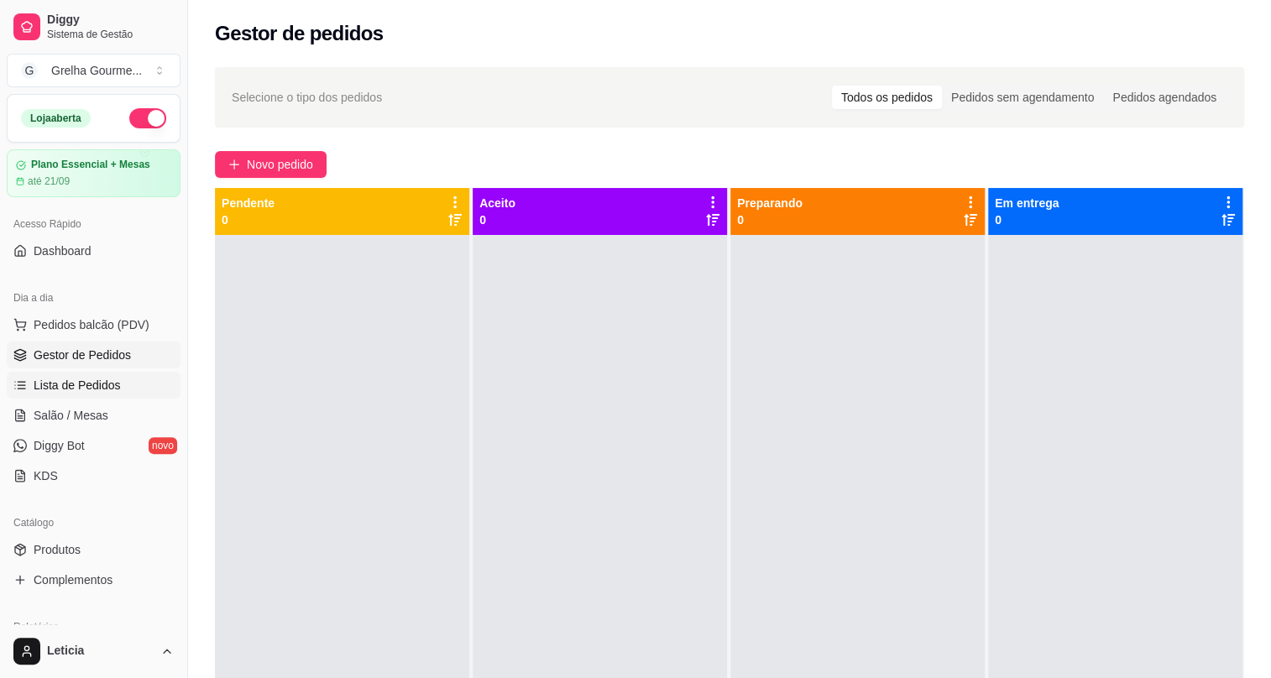
click at [50, 385] on span "Lista de Pedidos" at bounding box center [77, 385] width 87 height 17
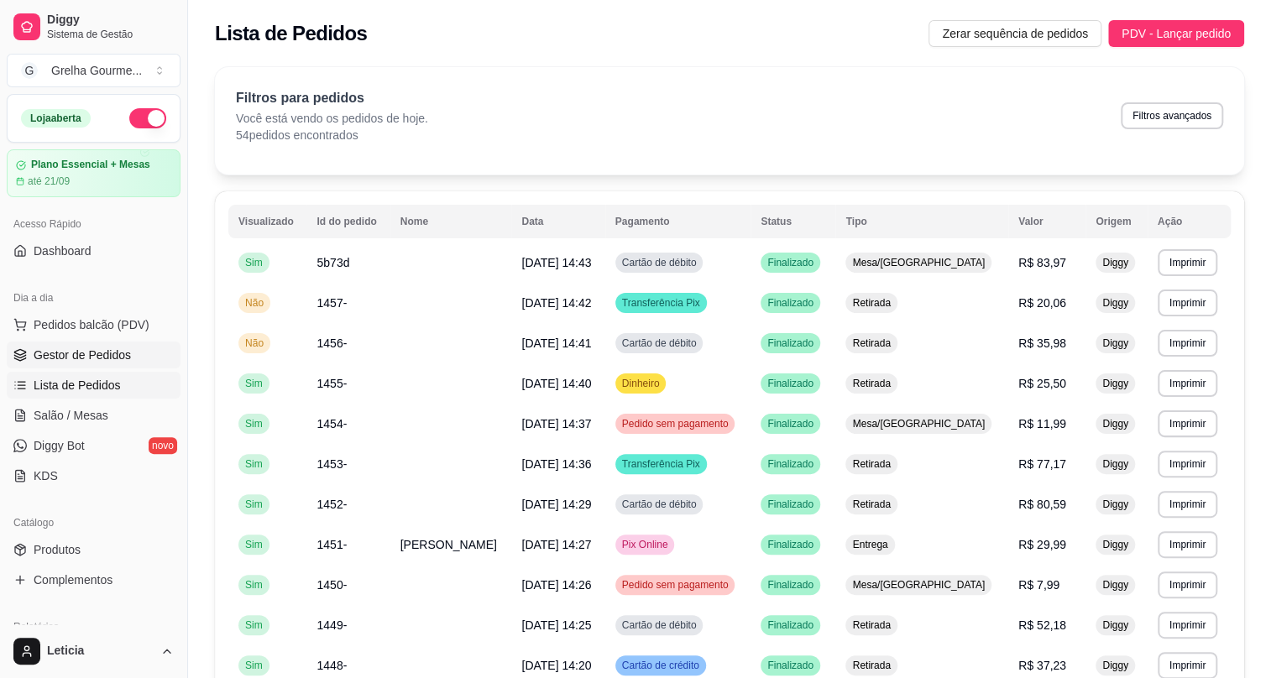
click at [109, 344] on link "Gestor de Pedidos" at bounding box center [94, 355] width 174 height 27
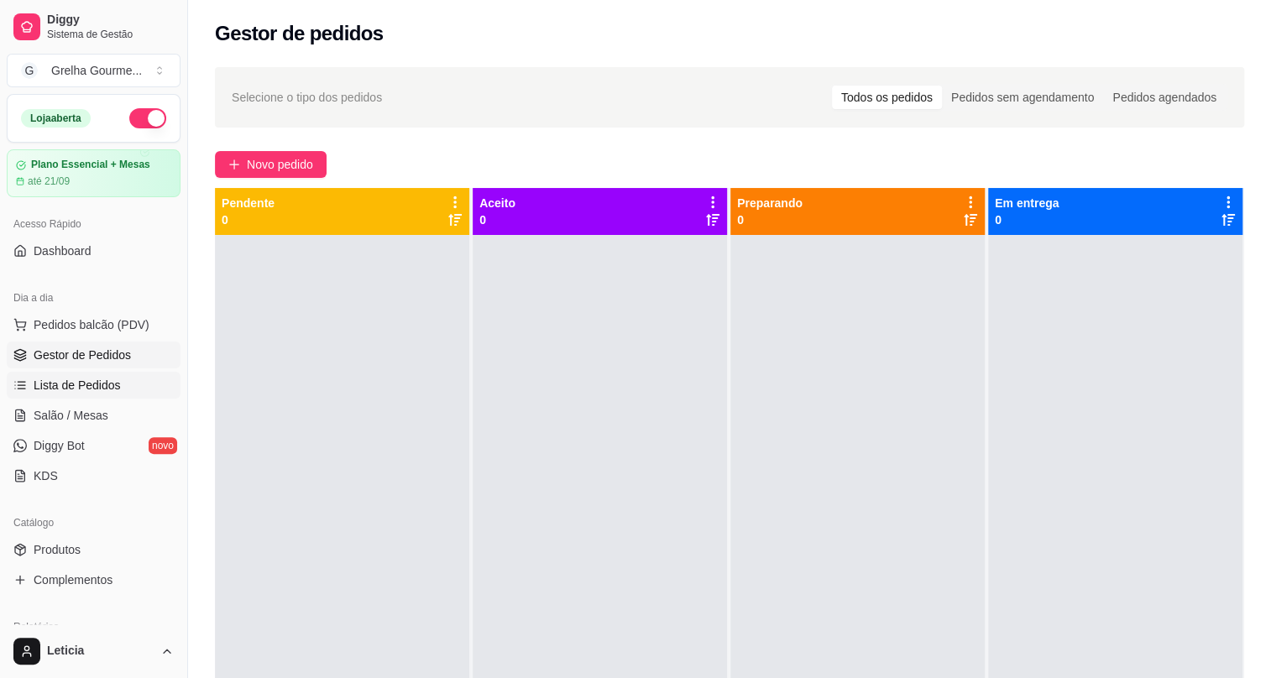
click at [54, 390] on span "Lista de Pedidos" at bounding box center [77, 385] width 87 height 17
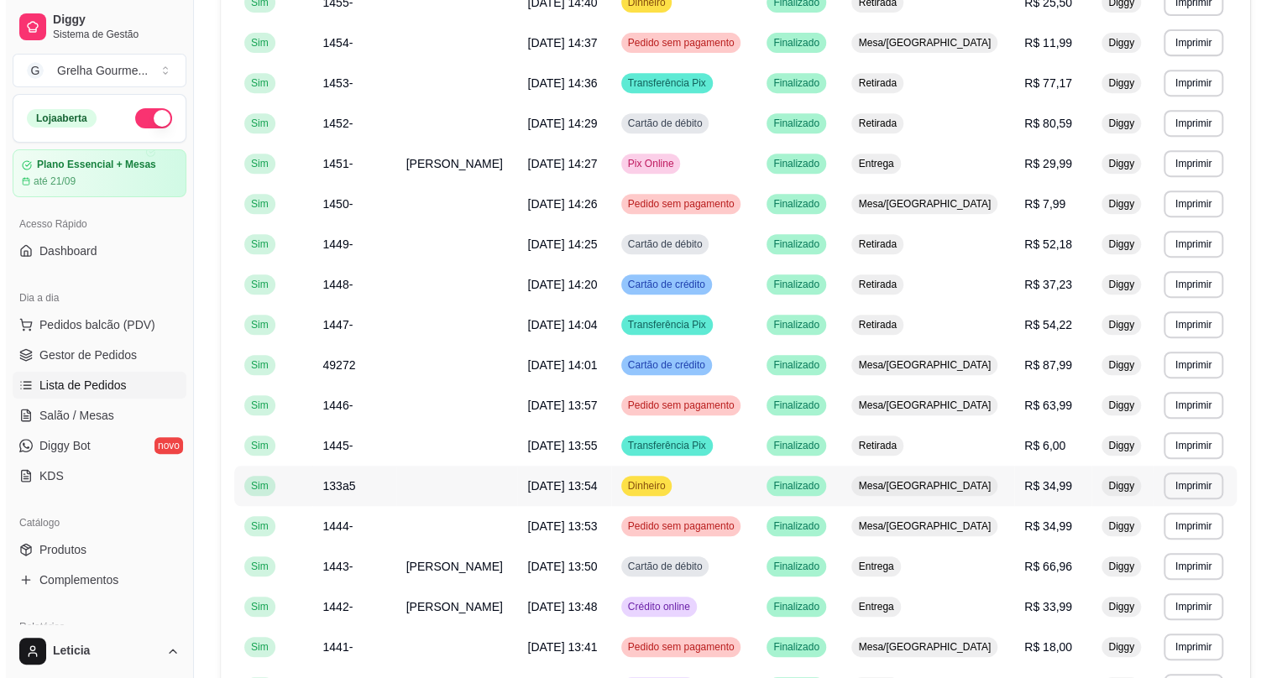
scroll to position [458, 0]
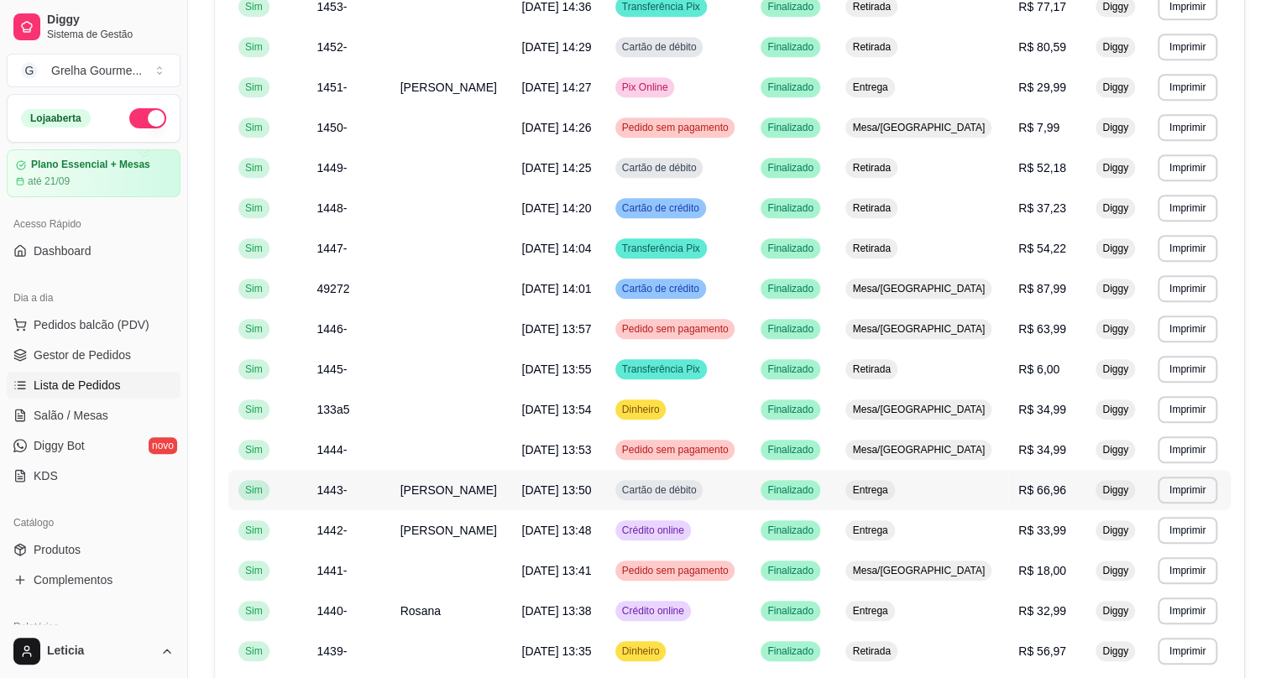
click at [477, 486] on td "[PERSON_NAME]" at bounding box center [451, 490] width 122 height 40
drag, startPoint x: 89, startPoint y: 322, endPoint x: 102, endPoint y: 319, distance: 12.8
click at [99, 320] on span "Pedidos balcão (PDV)" at bounding box center [92, 325] width 116 height 17
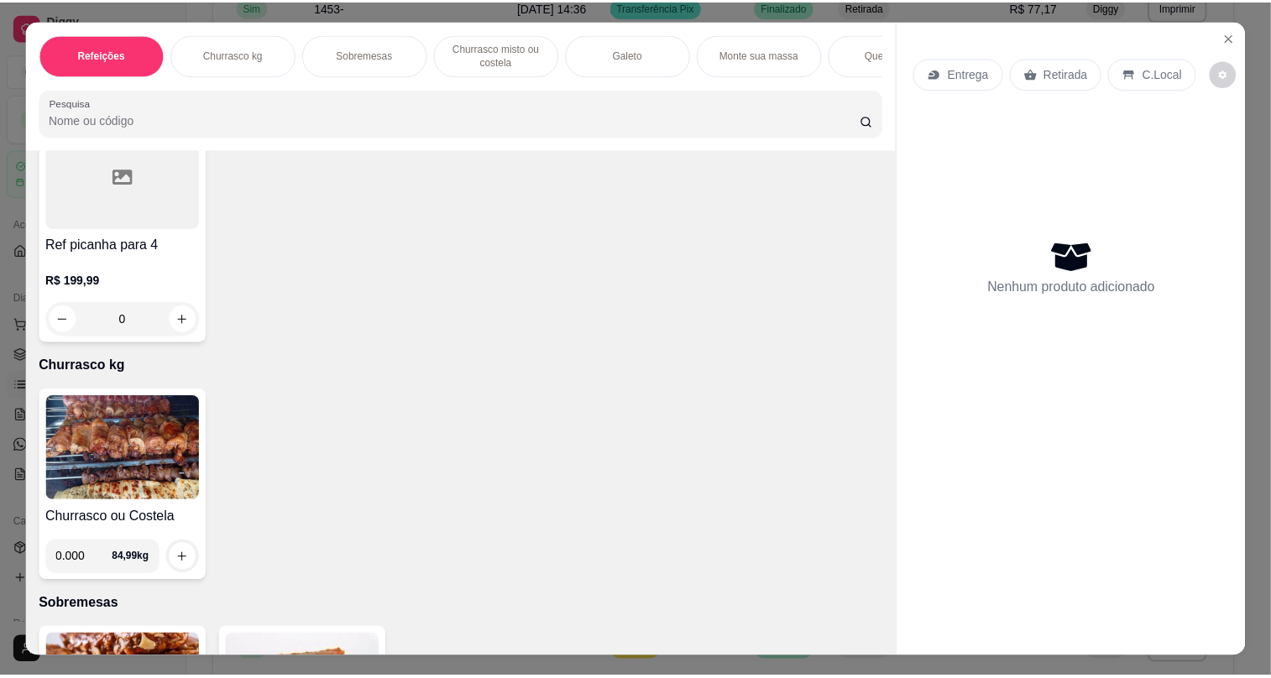
scroll to position [610, 0]
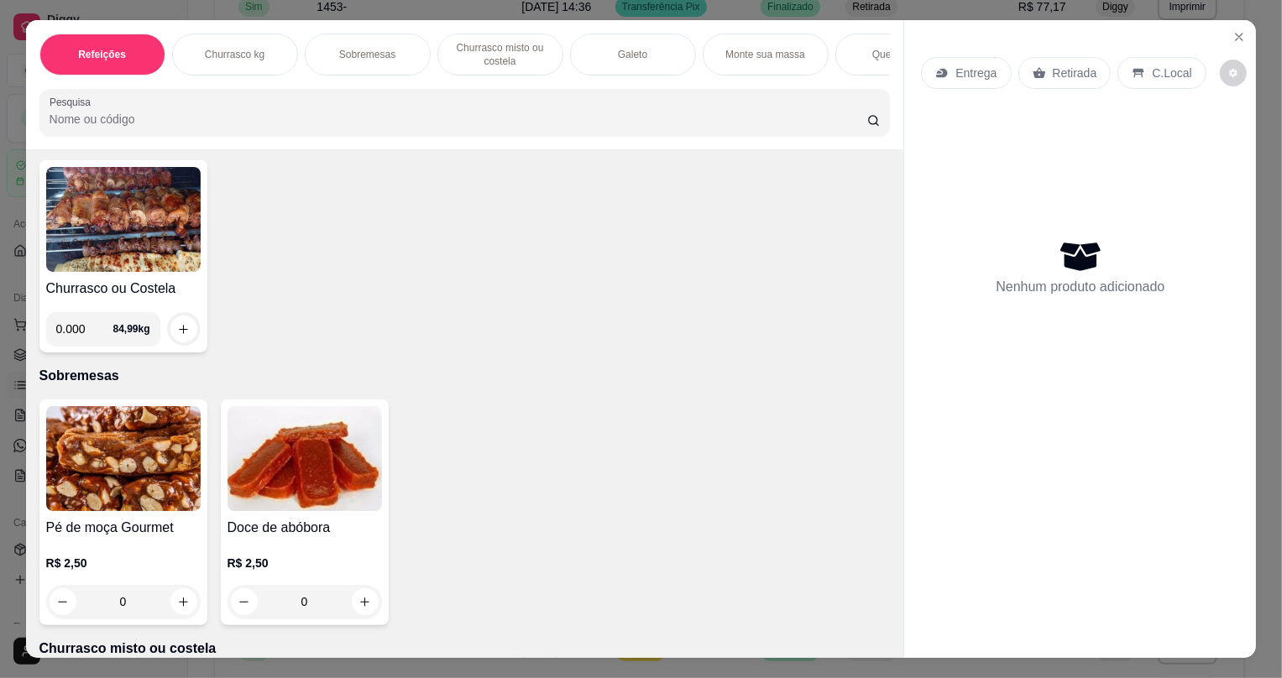
click at [122, 261] on img at bounding box center [123, 219] width 155 height 105
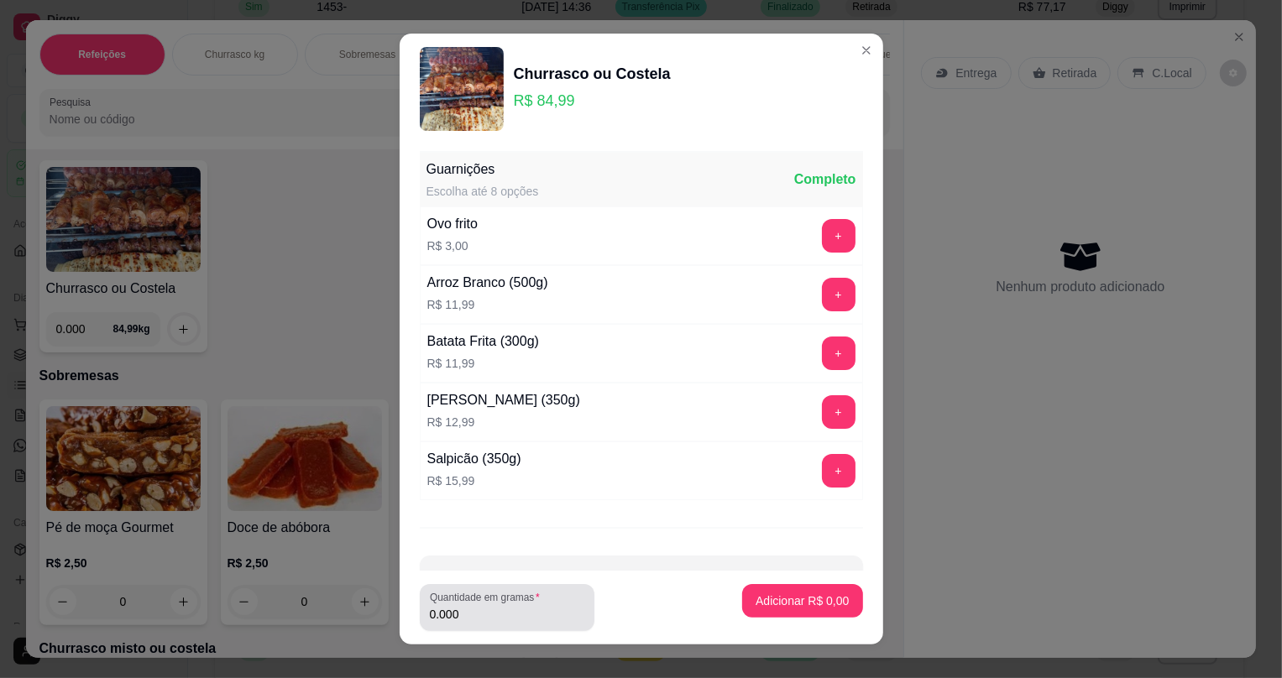
click at [490, 605] on div "0.000" at bounding box center [507, 608] width 155 height 34
type input "0.285"
click at [822, 420] on button "+" at bounding box center [839, 412] width 34 height 34
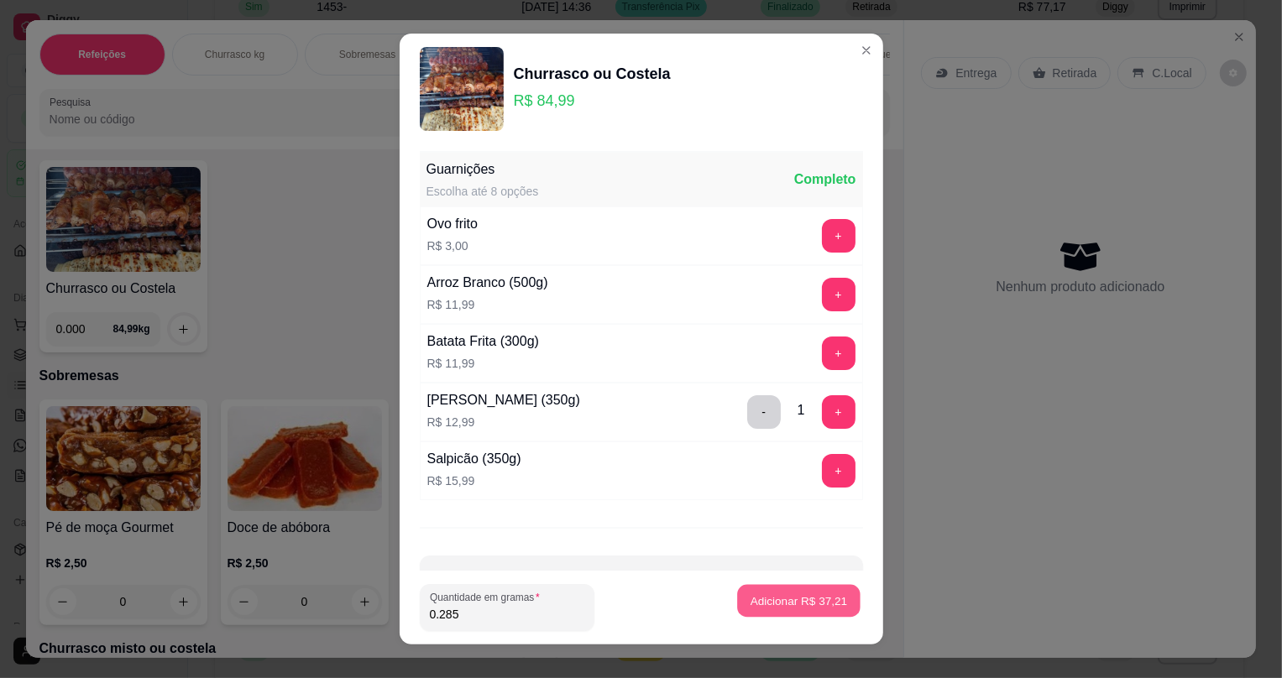
click at [813, 603] on p "Adicionar R$ 37,21" at bounding box center [799, 601] width 97 height 16
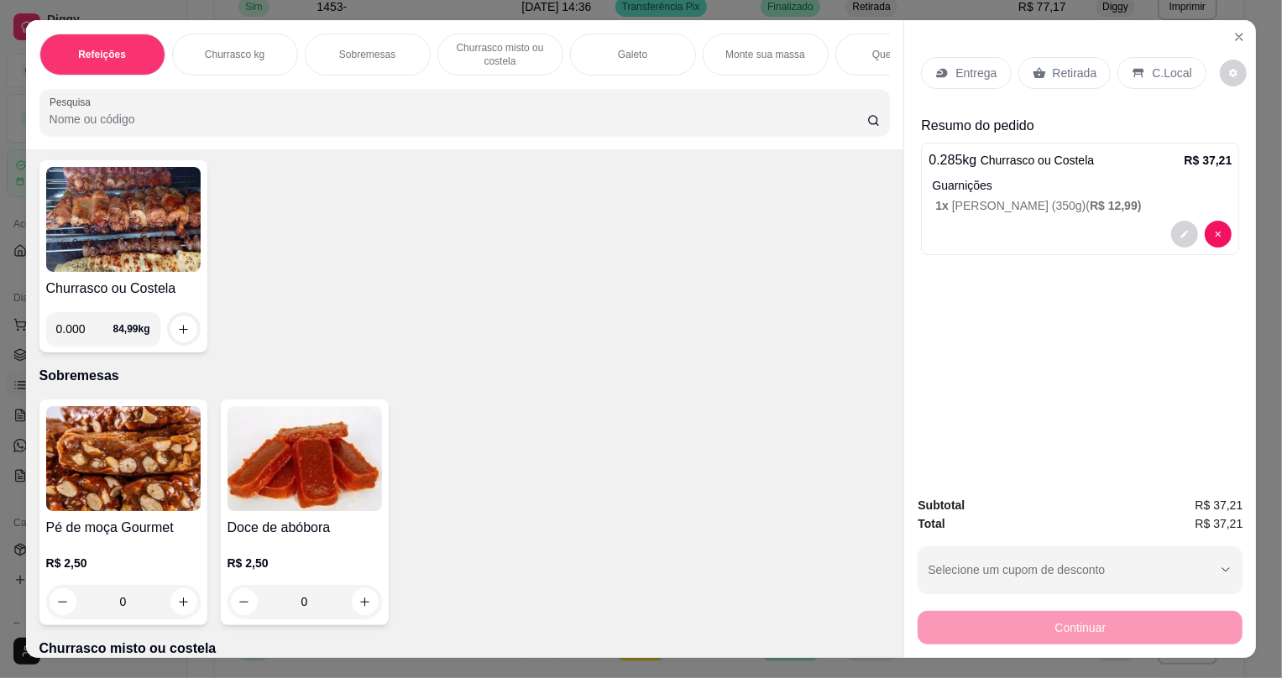
click at [1058, 75] on p "Retirada" at bounding box center [1075, 73] width 45 height 17
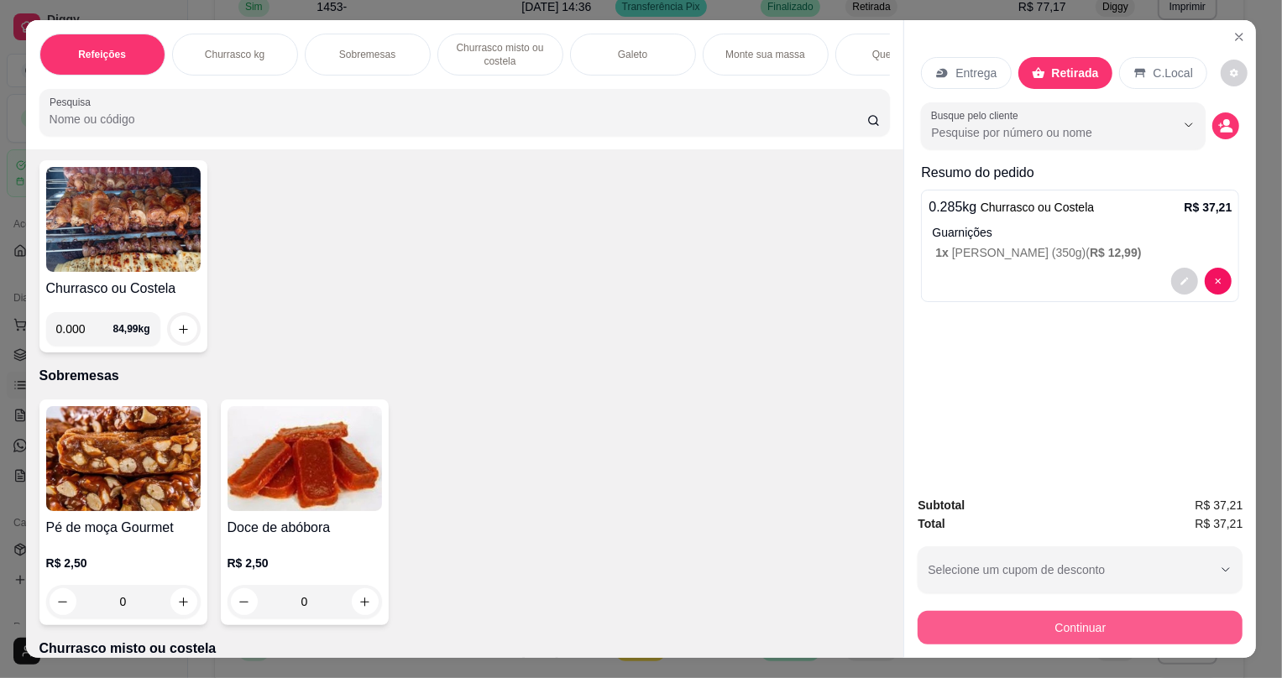
click at [1056, 631] on button "Continuar" at bounding box center [1080, 628] width 325 height 34
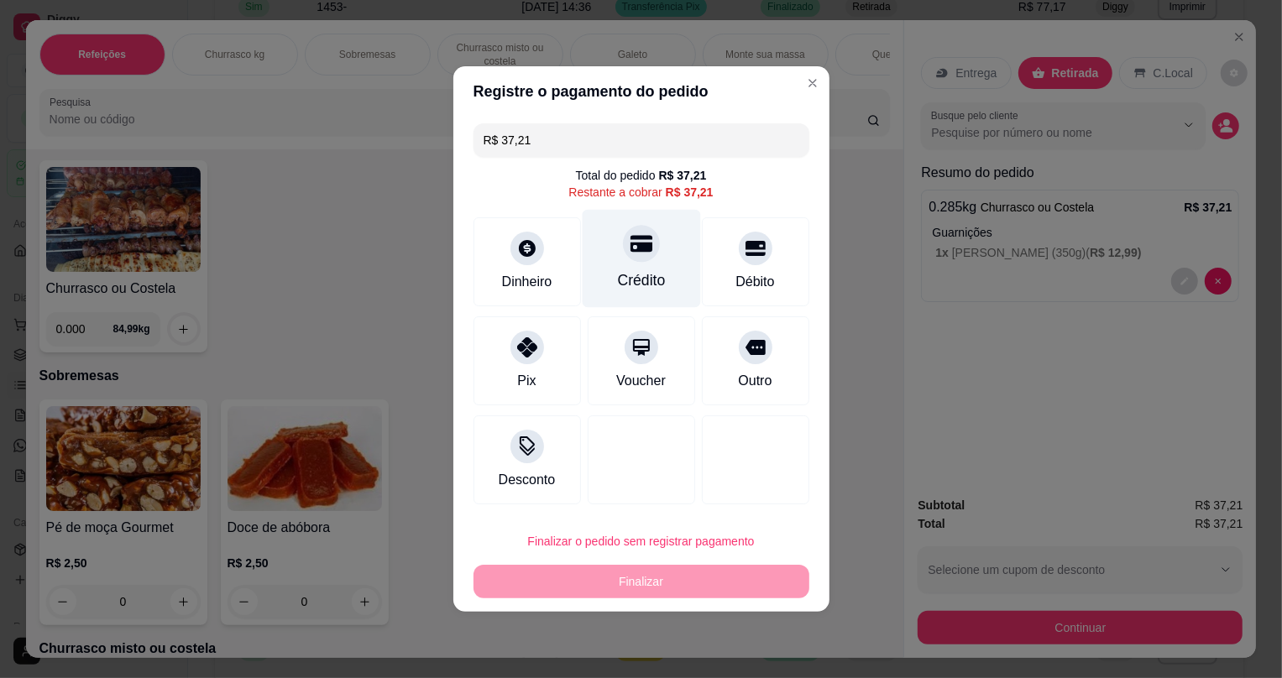
click at [647, 264] on div "Crédito" at bounding box center [641, 259] width 118 height 98
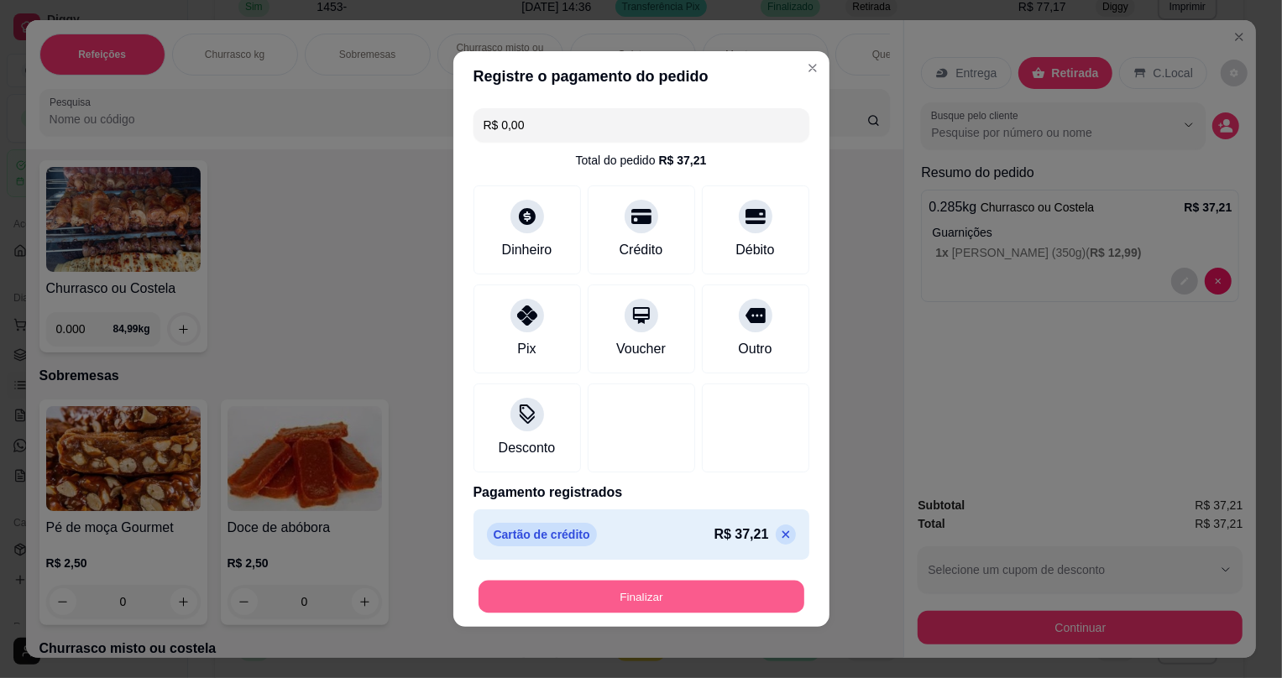
click at [703, 591] on button "Finalizar" at bounding box center [642, 597] width 326 height 33
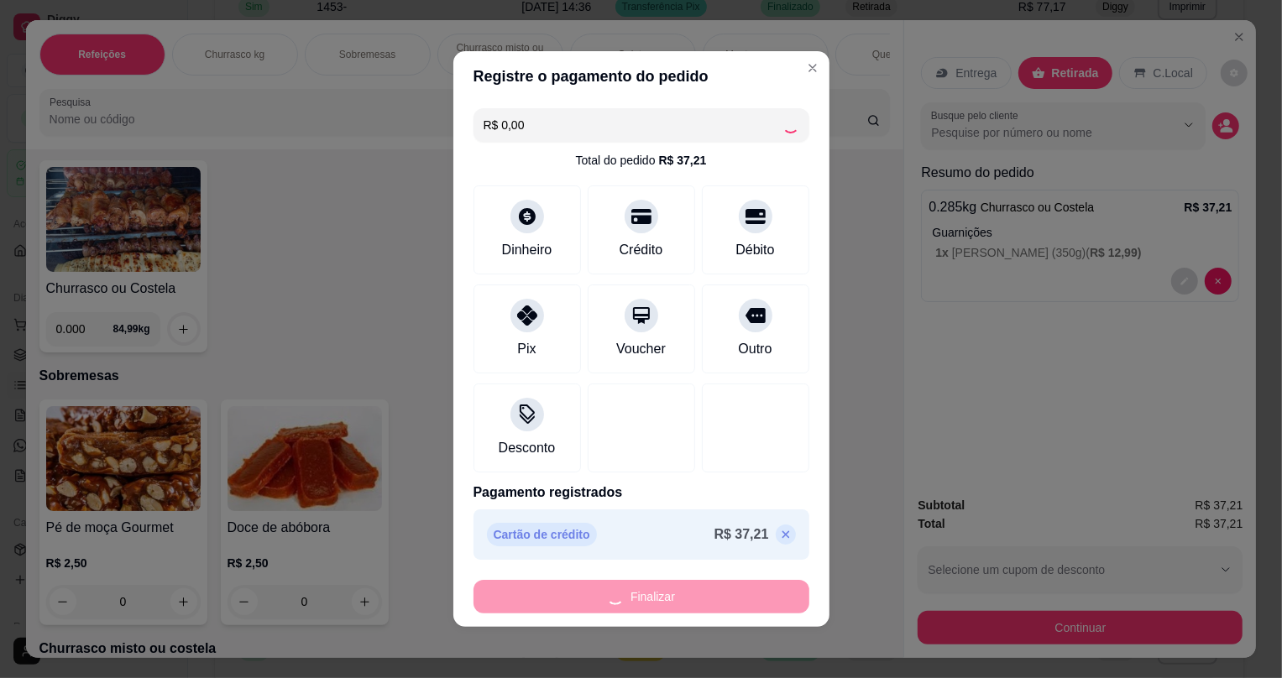
type input "-R$ 37,21"
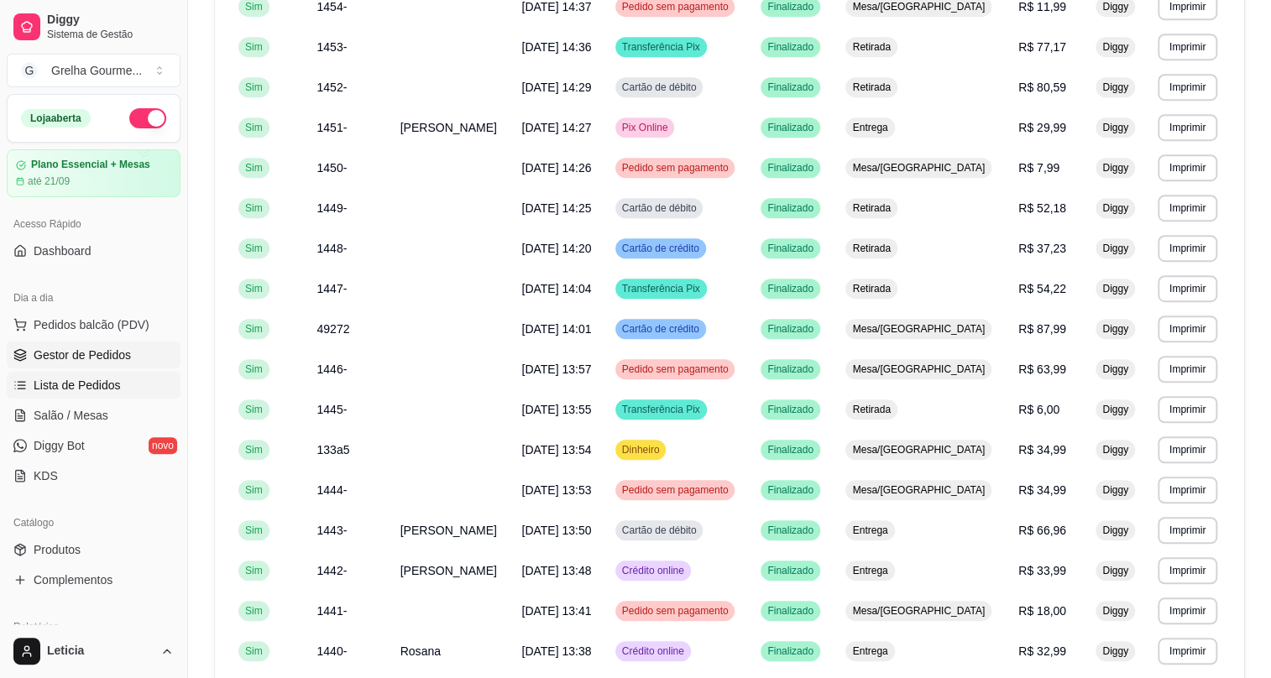
click at [98, 353] on span "Gestor de Pedidos" at bounding box center [82, 355] width 97 height 17
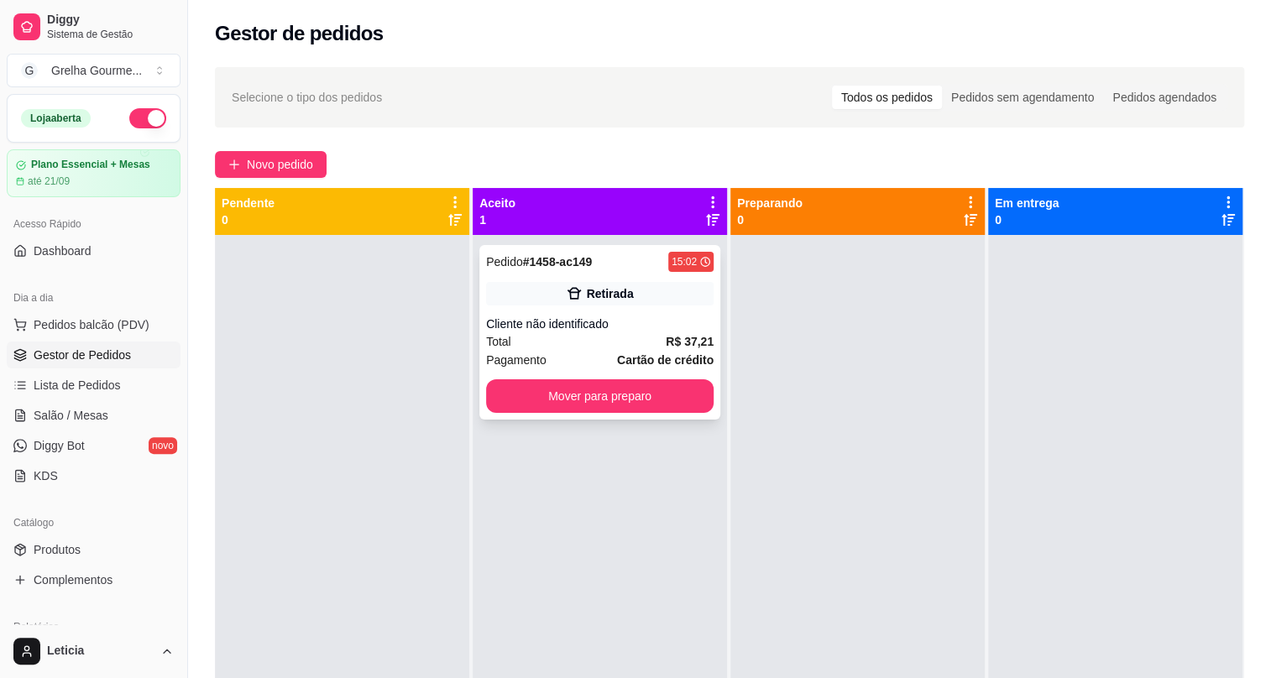
click at [490, 330] on div "Cliente não identificado" at bounding box center [600, 324] width 228 height 17
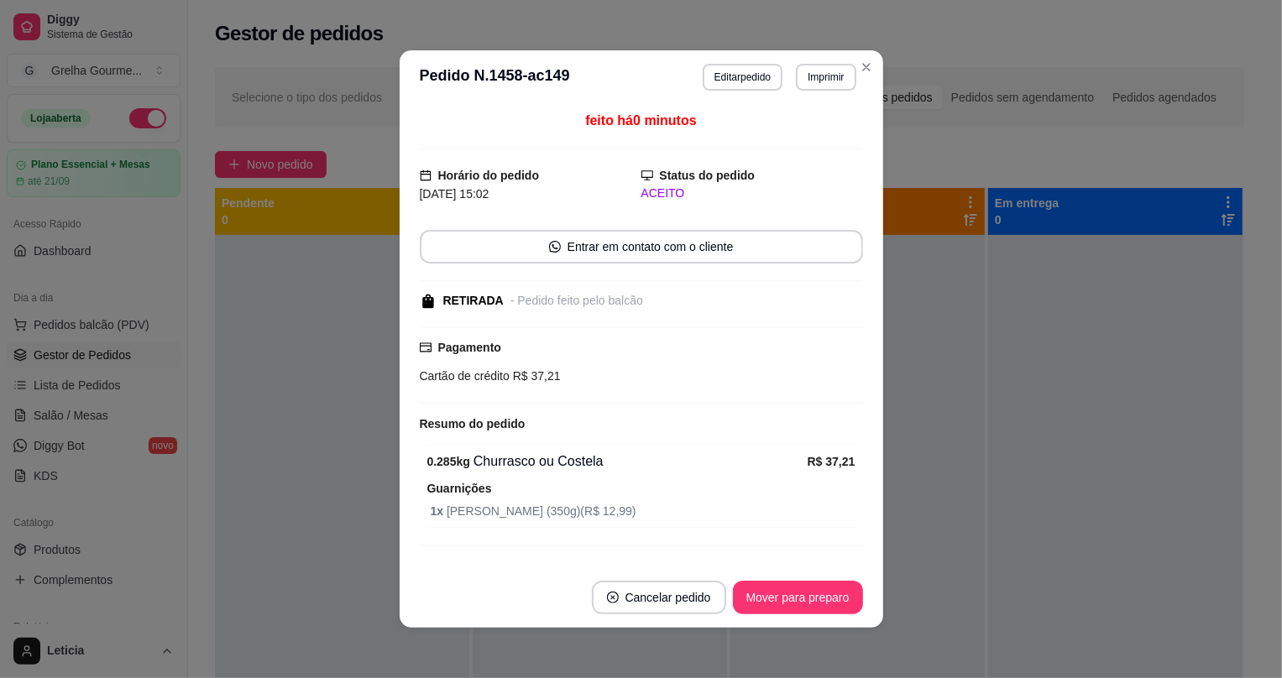
scroll to position [32, 0]
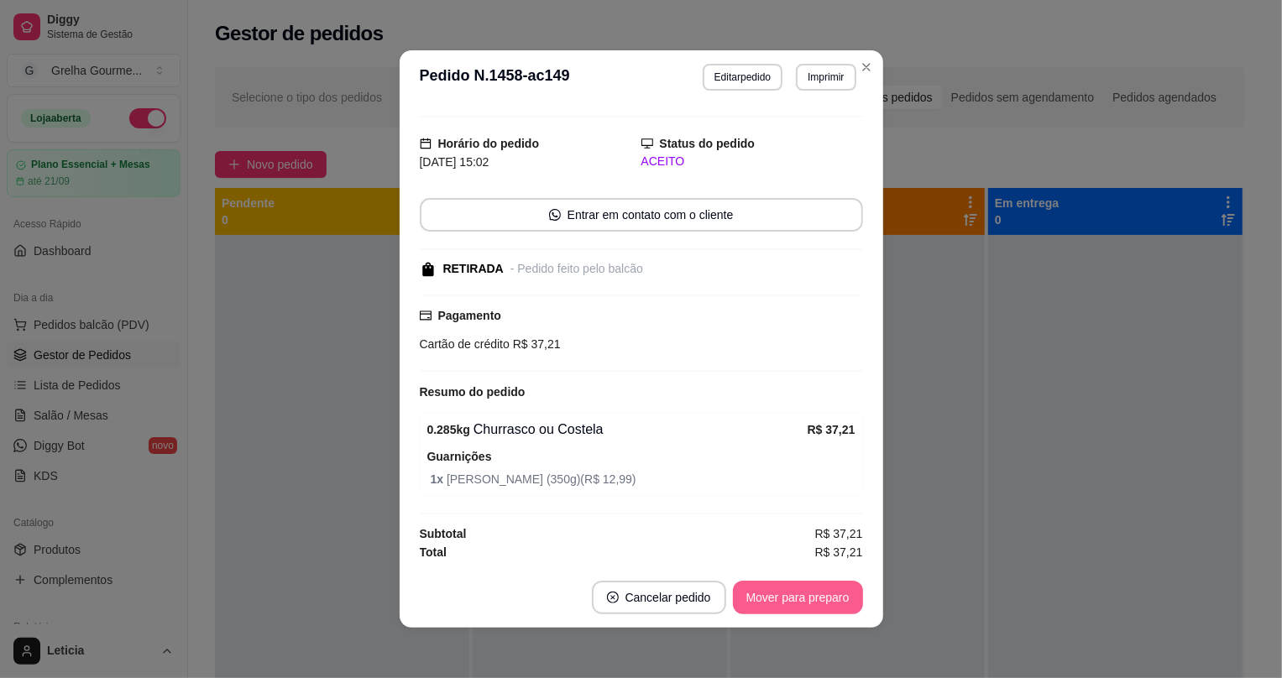
click at [762, 585] on button "Mover para preparo" at bounding box center [798, 598] width 130 height 34
click at [762, 585] on div "Mover para preparo" at bounding box center [787, 598] width 154 height 34
click at [762, 586] on div "Mover para preparo" at bounding box center [787, 598] width 154 height 34
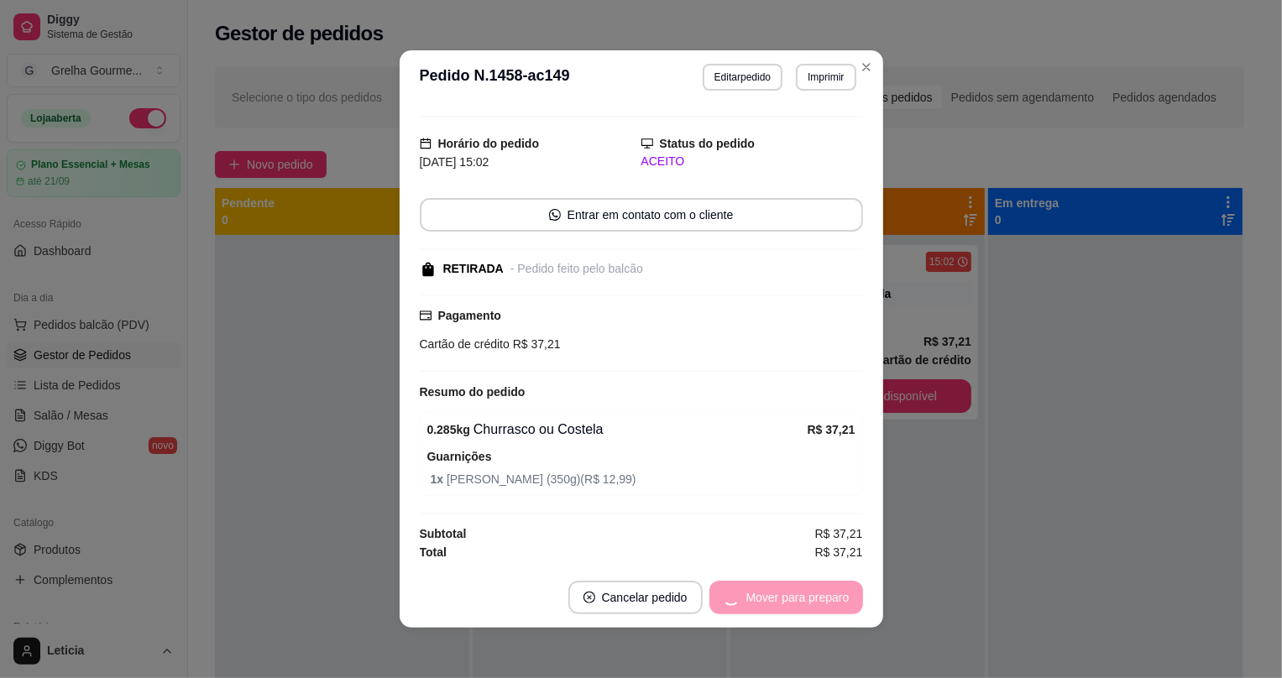
click at [762, 585] on div "Mover para preparo" at bounding box center [787, 598] width 154 height 34
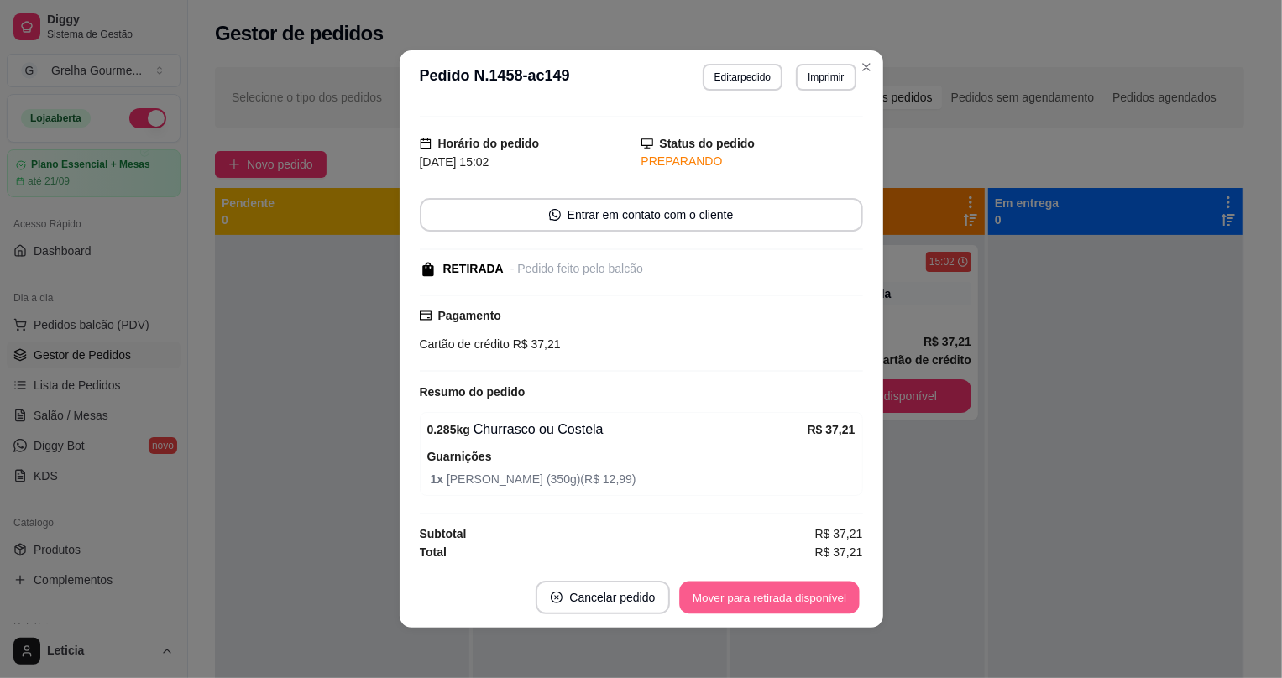
click at [762, 585] on button "Mover para retirada disponível" at bounding box center [770, 598] width 180 height 33
click at [762, 586] on div "Mover para retirada disponível" at bounding box center [757, 598] width 209 height 34
click at [762, 589] on div "Mover para retirada disponível" at bounding box center [757, 598] width 209 height 34
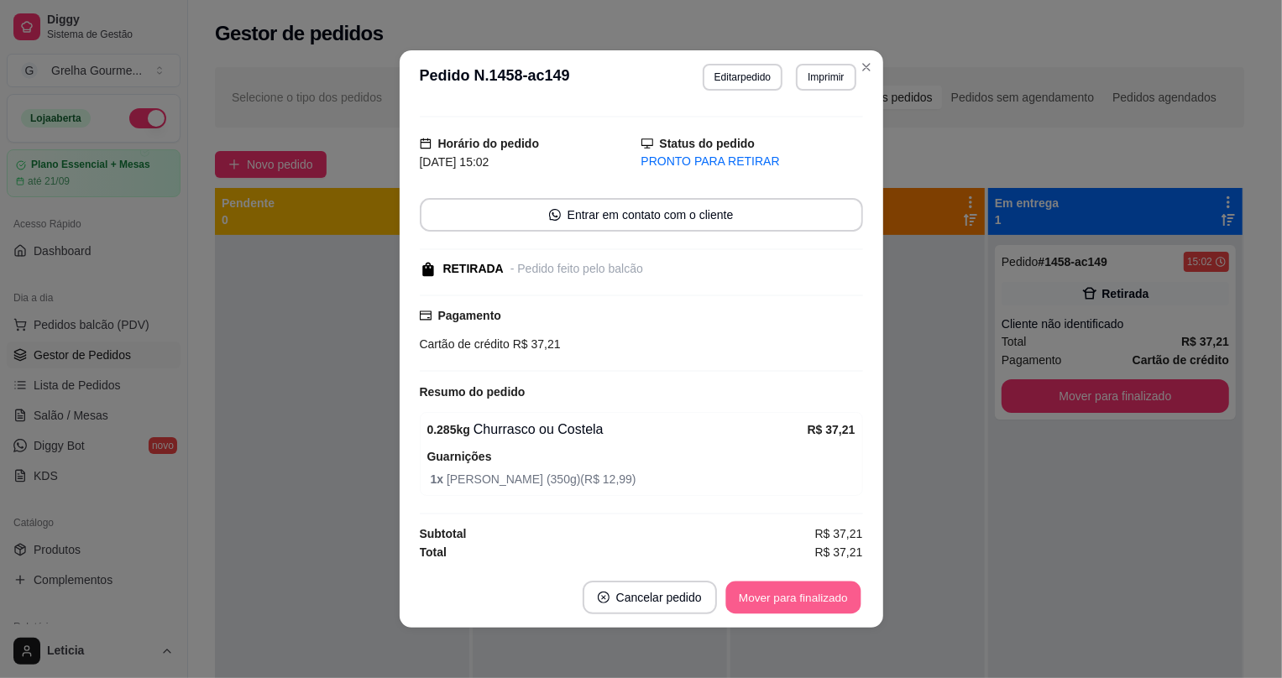
click at [763, 593] on button "Mover para finalizado" at bounding box center [792, 598] width 135 height 33
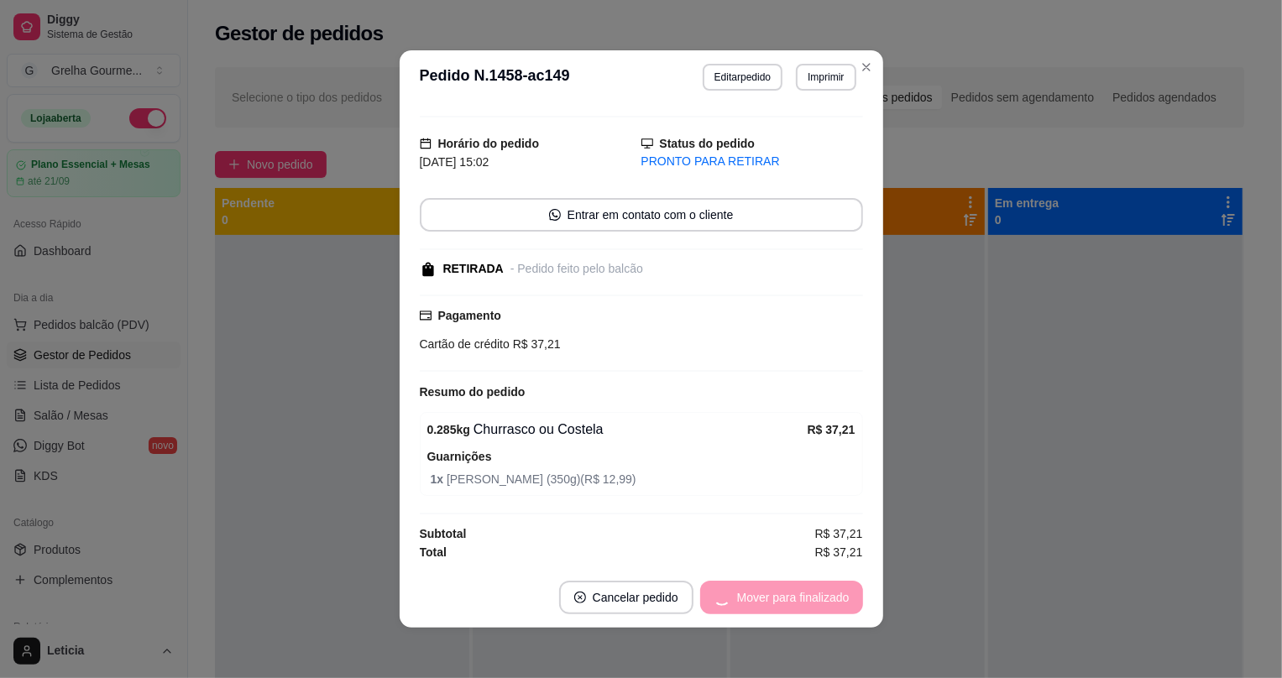
scroll to position [0, 0]
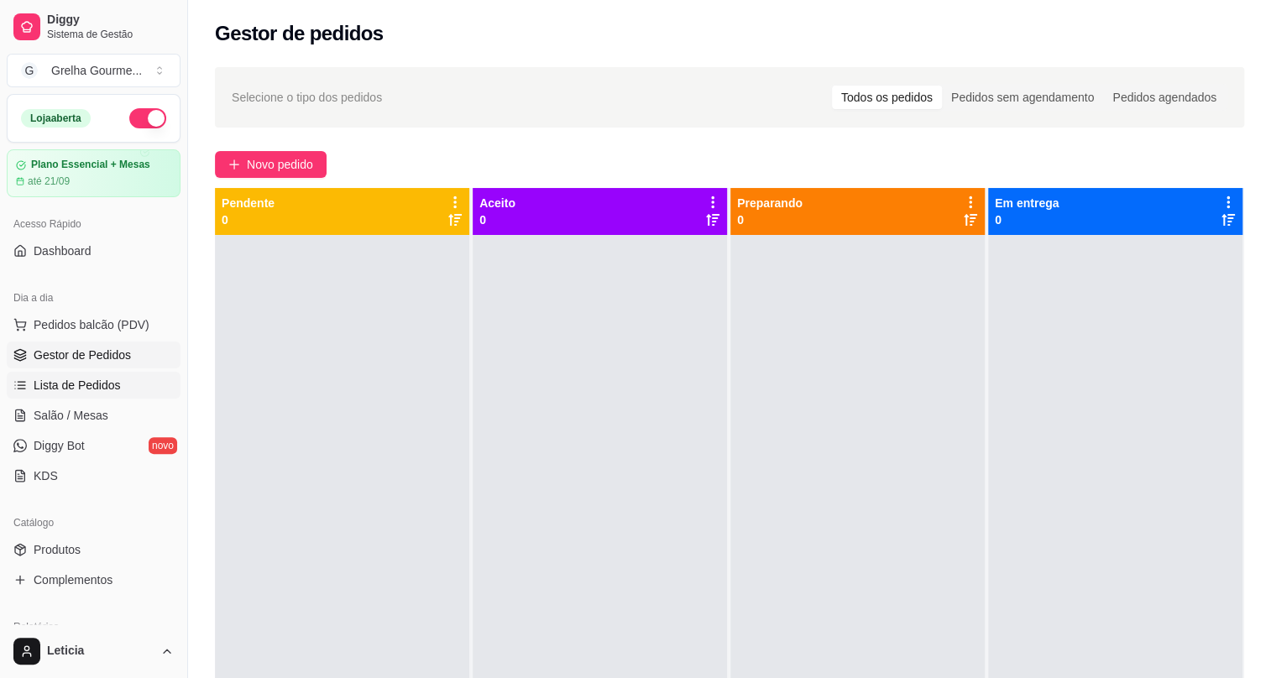
click at [109, 383] on span "Lista de Pedidos" at bounding box center [77, 385] width 87 height 17
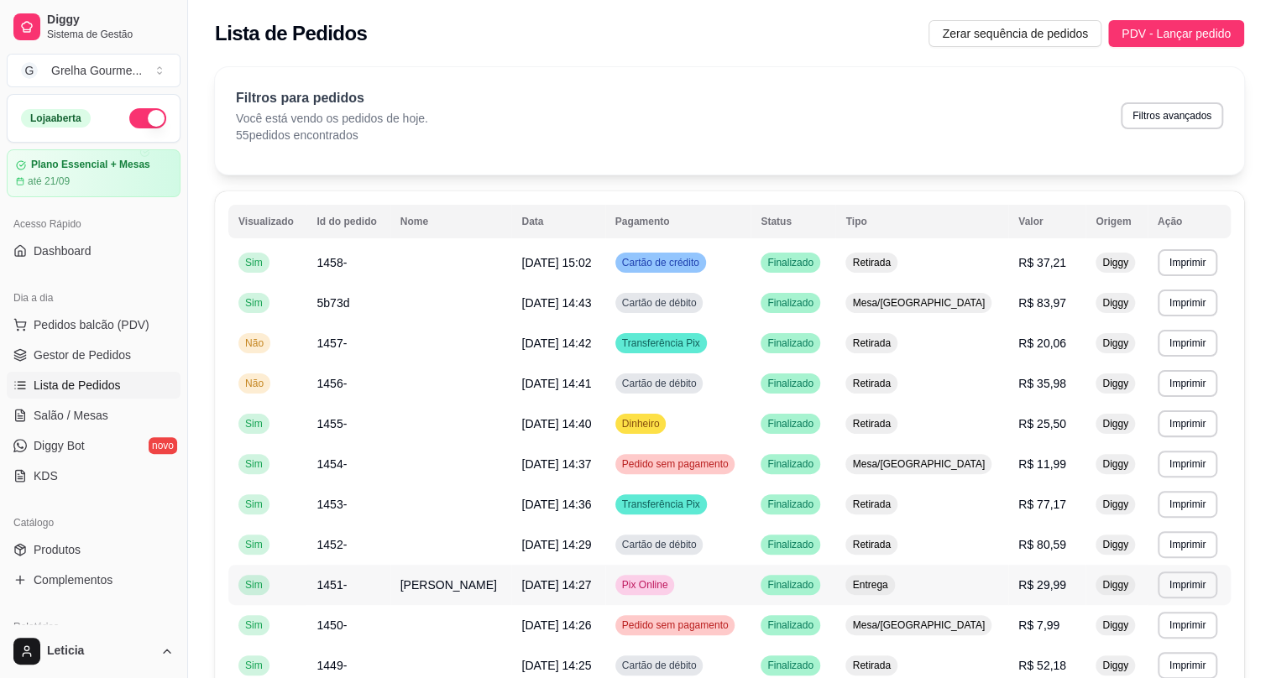
click at [416, 589] on span "[PERSON_NAME]" at bounding box center [449, 585] width 97 height 13
click at [103, 326] on span "Pedidos balcão (PDV)" at bounding box center [92, 325] width 116 height 17
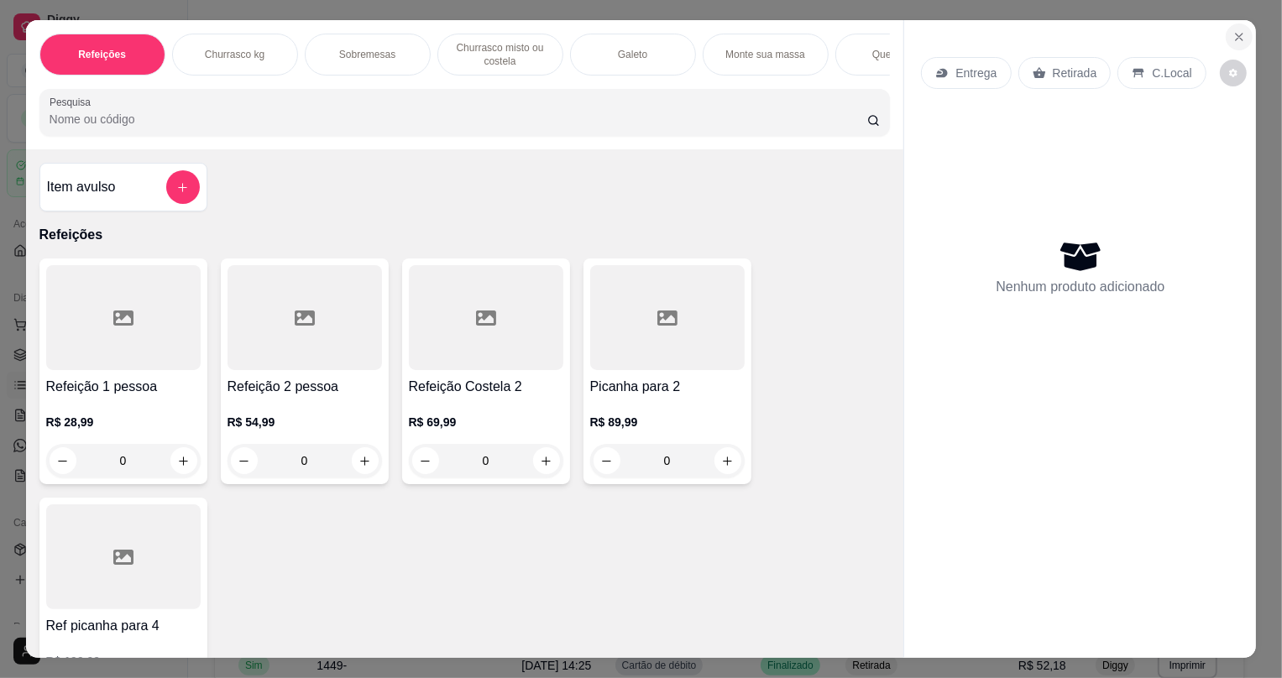
click at [1244, 40] on button "Close" at bounding box center [1239, 37] width 27 height 27
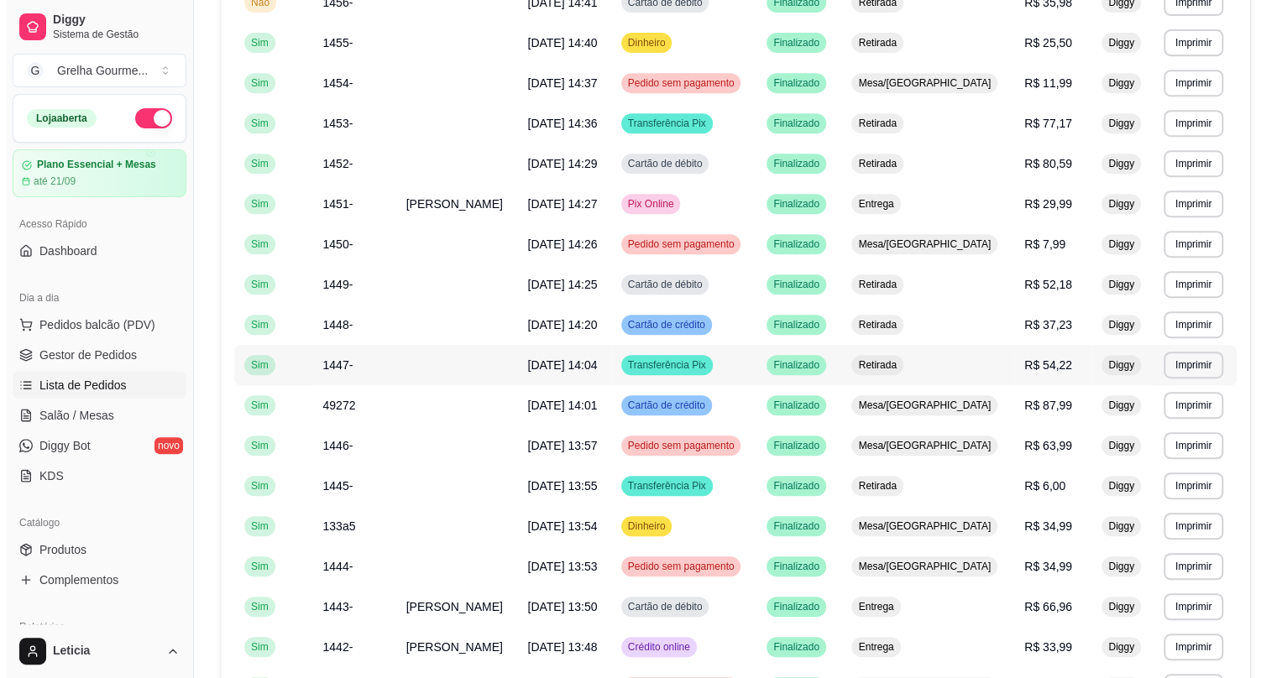
scroll to position [534, 0]
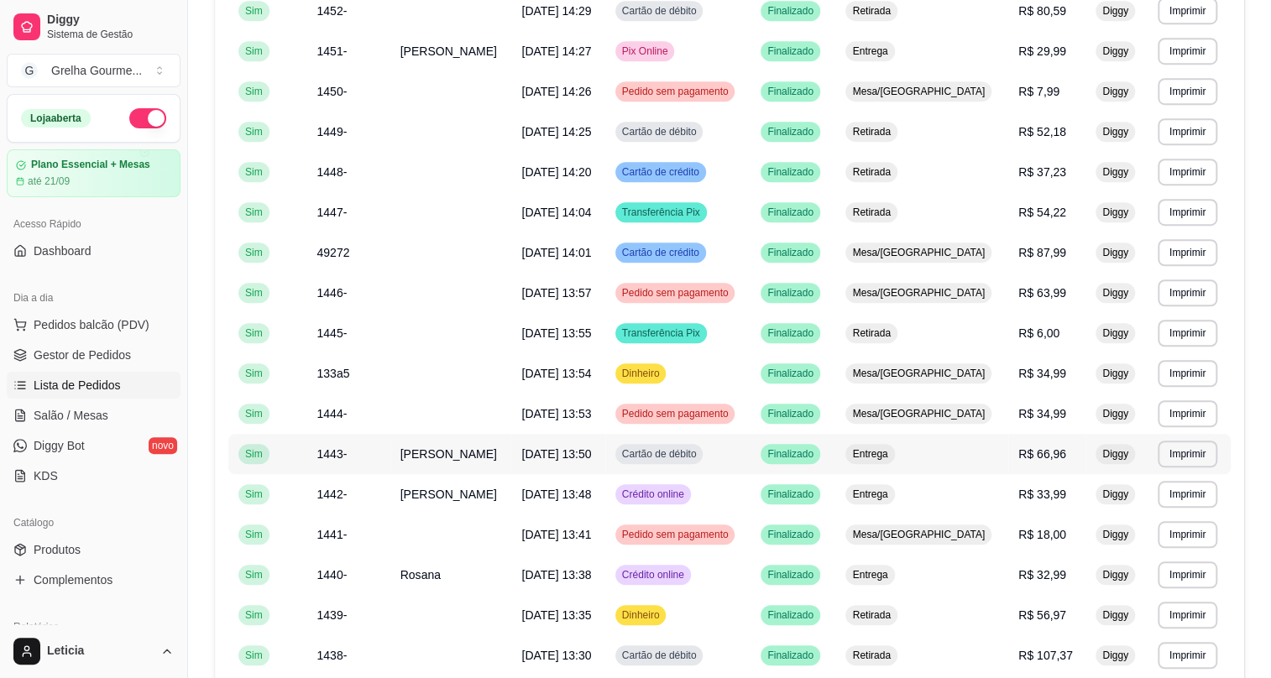
click at [514, 448] on td "[DATE] 13:50" at bounding box center [557, 454] width 93 height 40
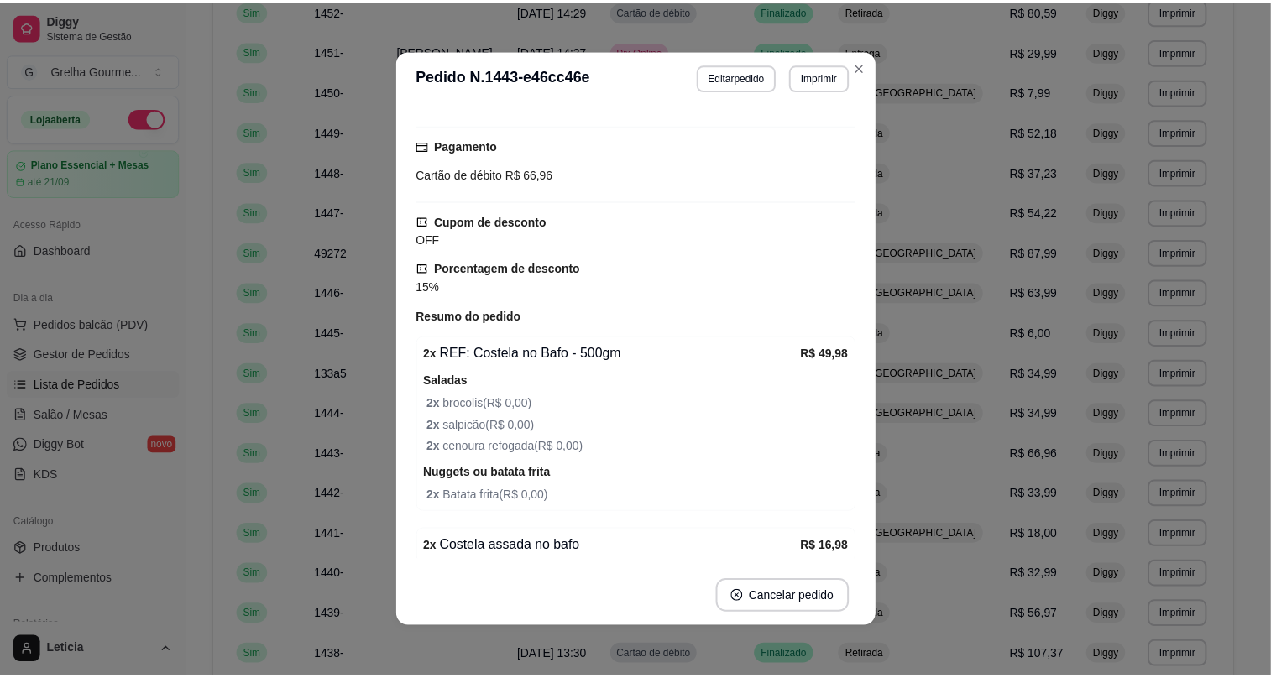
scroll to position [458, 0]
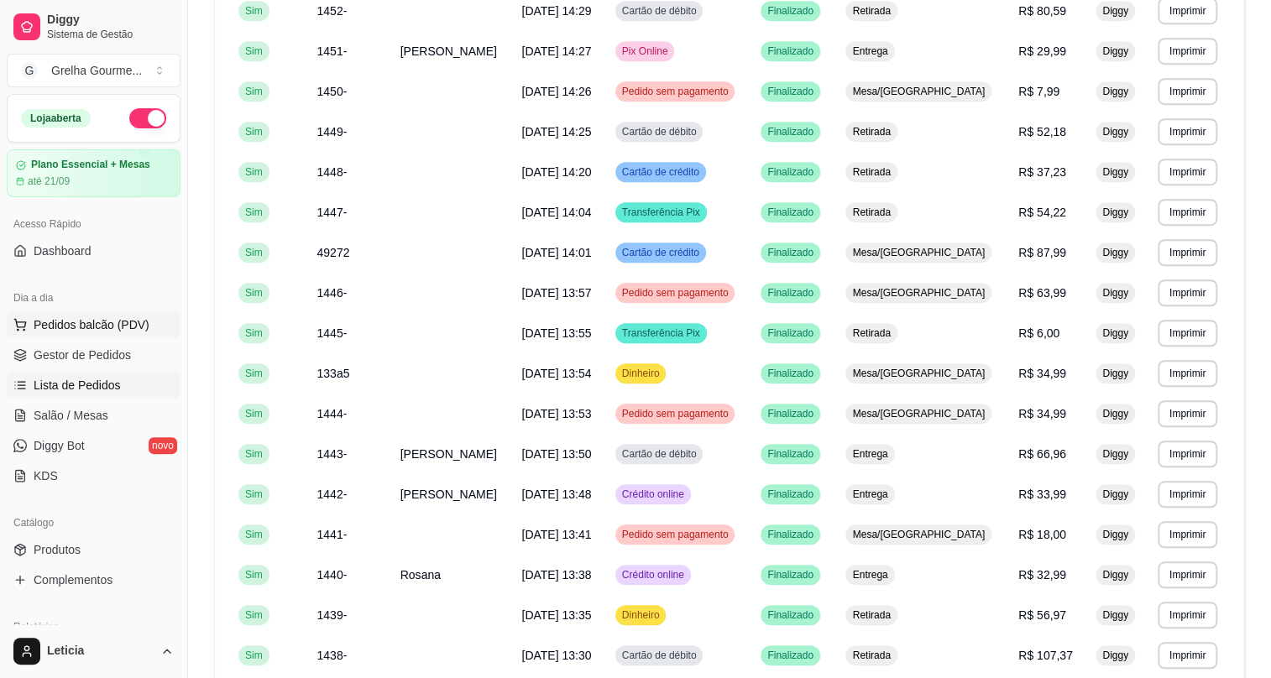
click at [89, 328] on span "Pedidos balcão (PDV)" at bounding box center [92, 325] width 116 height 17
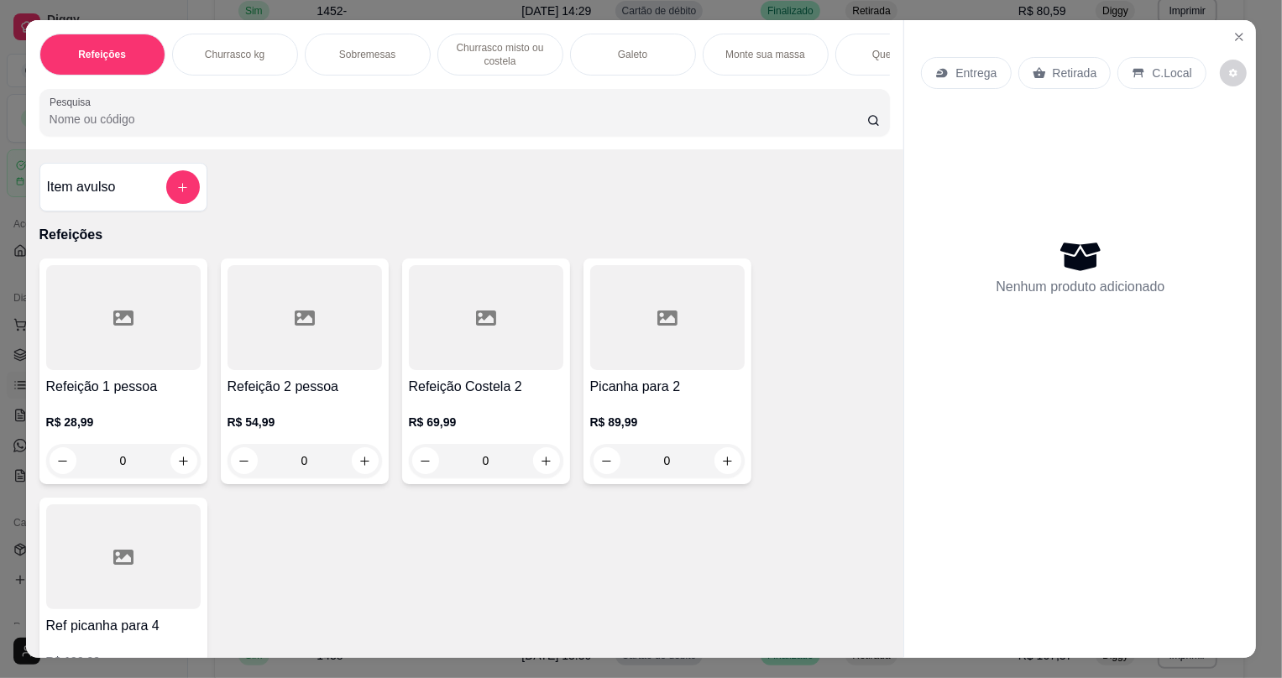
click at [607, 9] on div "Refeições Churrasco kg Sobremesas Churrasco misto ou costela Galeto Monte sua m…" at bounding box center [641, 339] width 1282 height 678
click at [1226, 34] on button "Close" at bounding box center [1239, 37] width 27 height 27
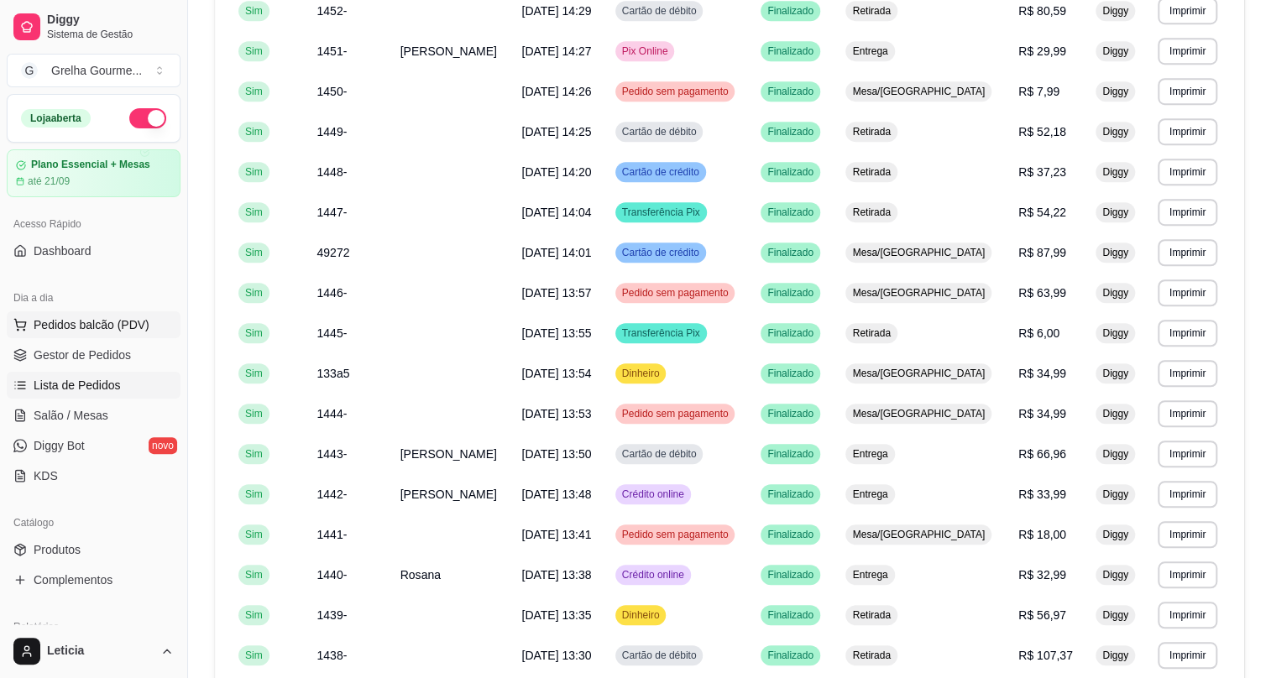
click at [86, 332] on span "Pedidos balcão (PDV)" at bounding box center [92, 325] width 116 height 17
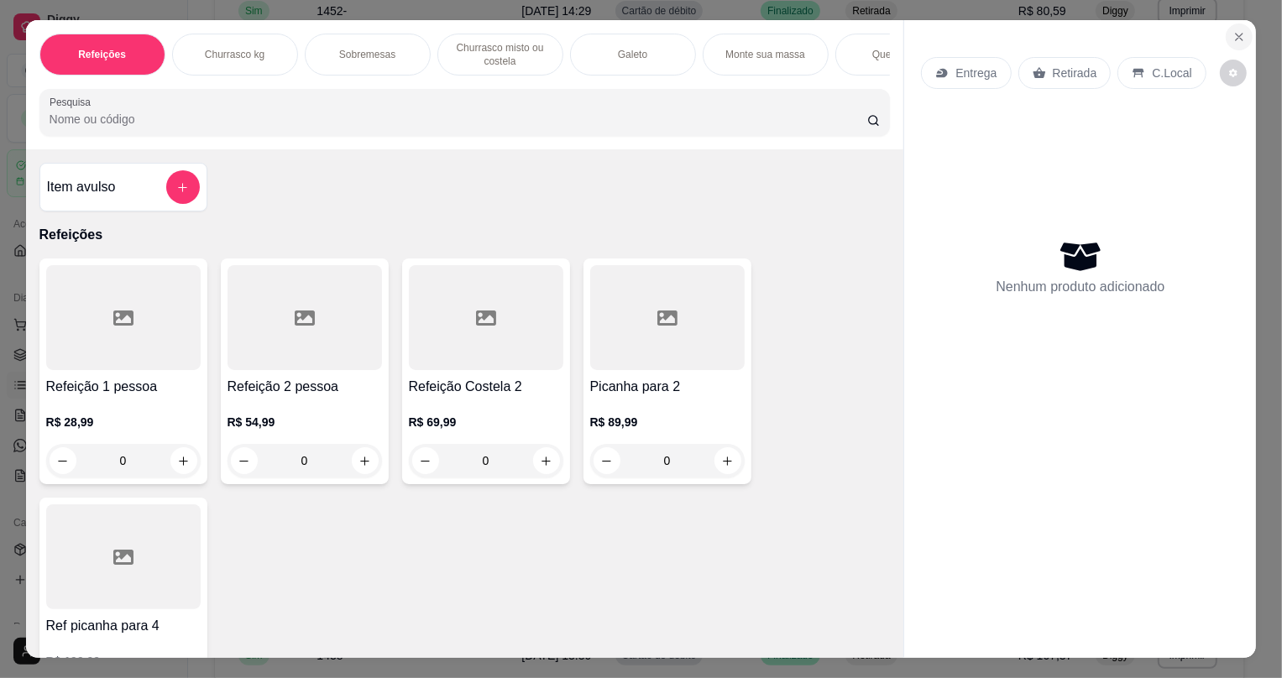
click at [1233, 38] on icon "Close" at bounding box center [1239, 36] width 13 height 13
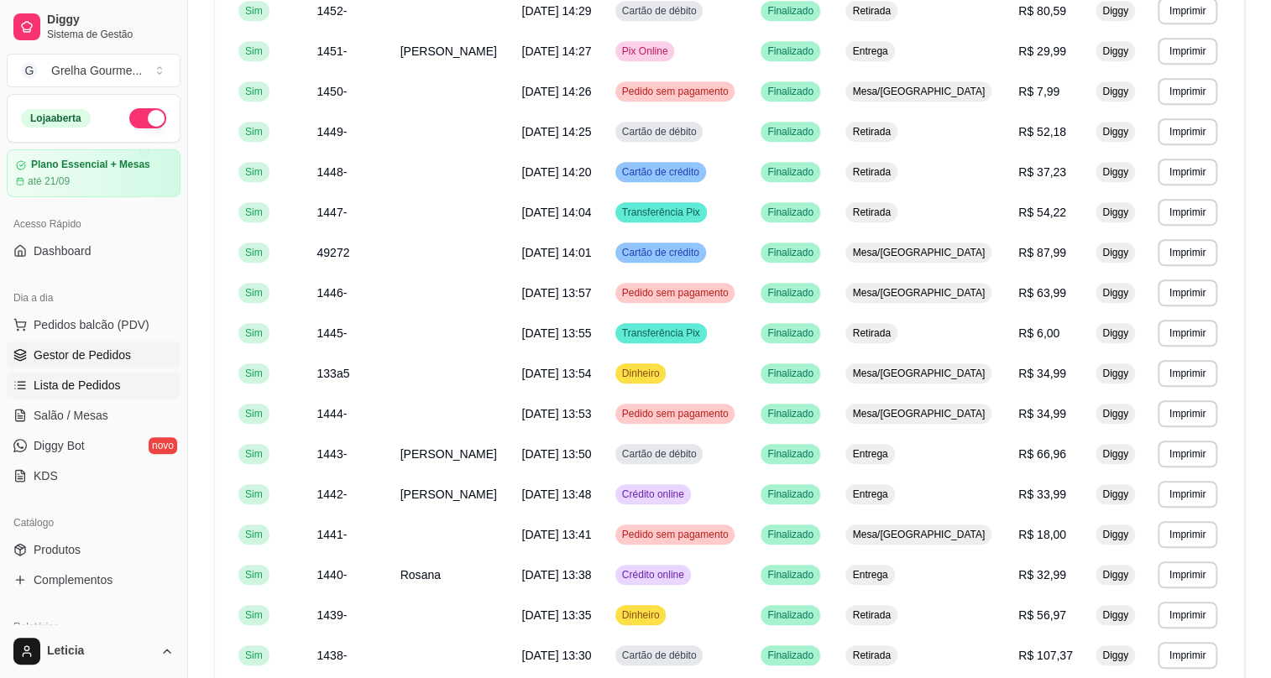
click at [133, 364] on link "Gestor de Pedidos" at bounding box center [94, 355] width 174 height 27
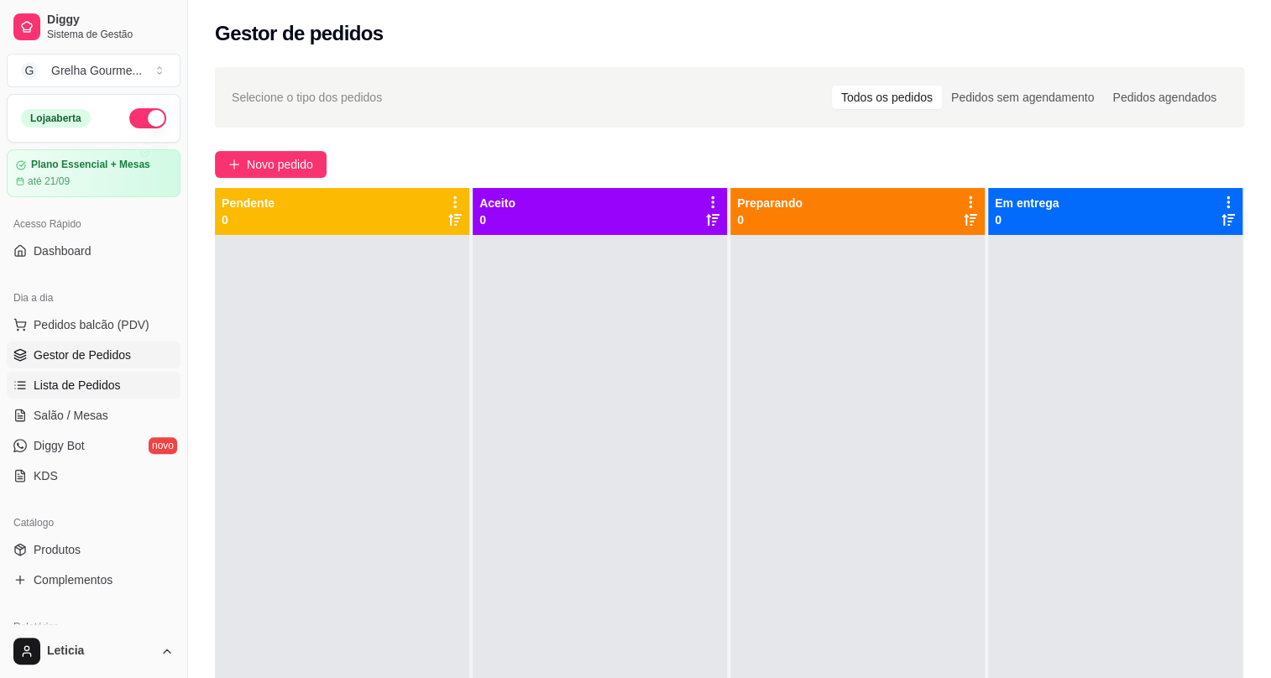
click at [100, 383] on span "Lista de Pedidos" at bounding box center [77, 385] width 87 height 17
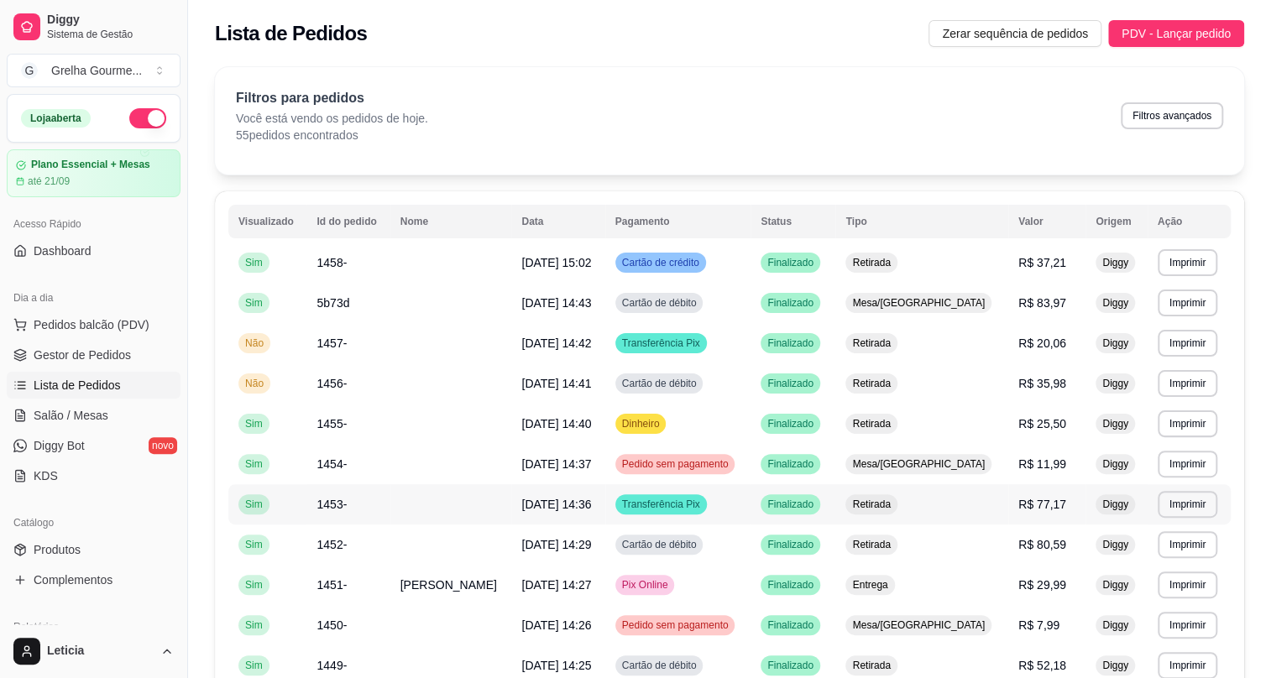
scroll to position [152, 0]
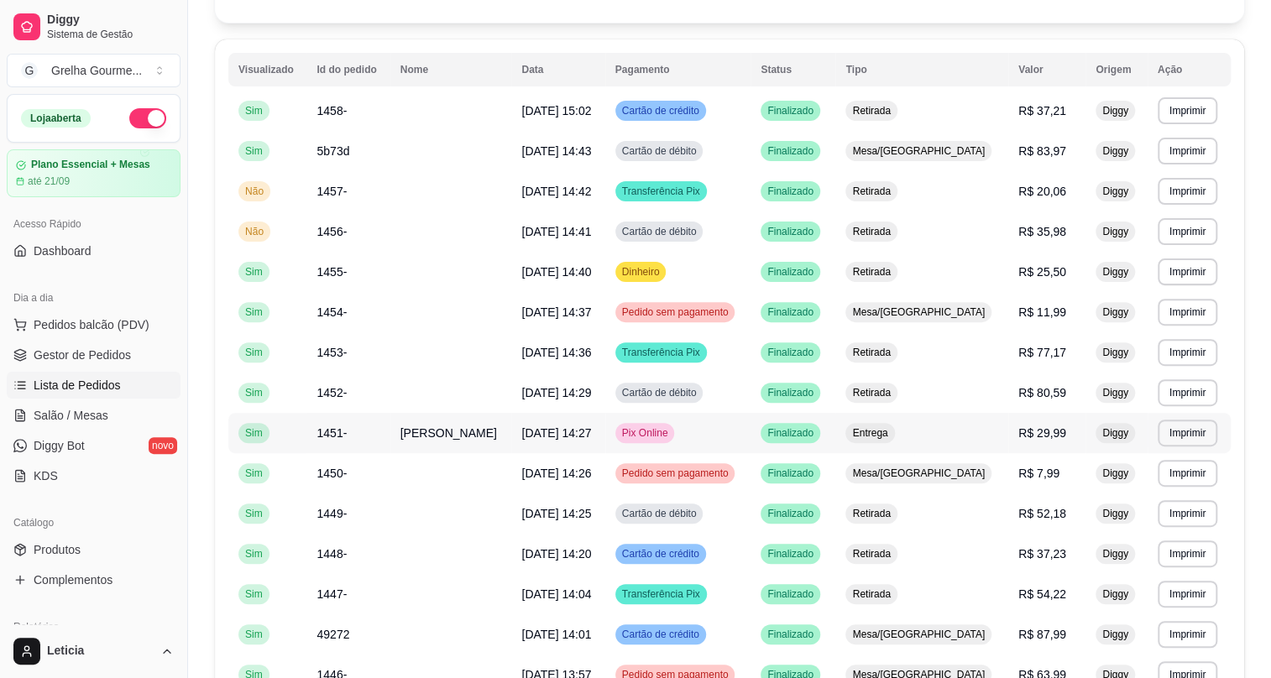
click at [481, 432] on span "[PERSON_NAME]" at bounding box center [449, 433] width 97 height 13
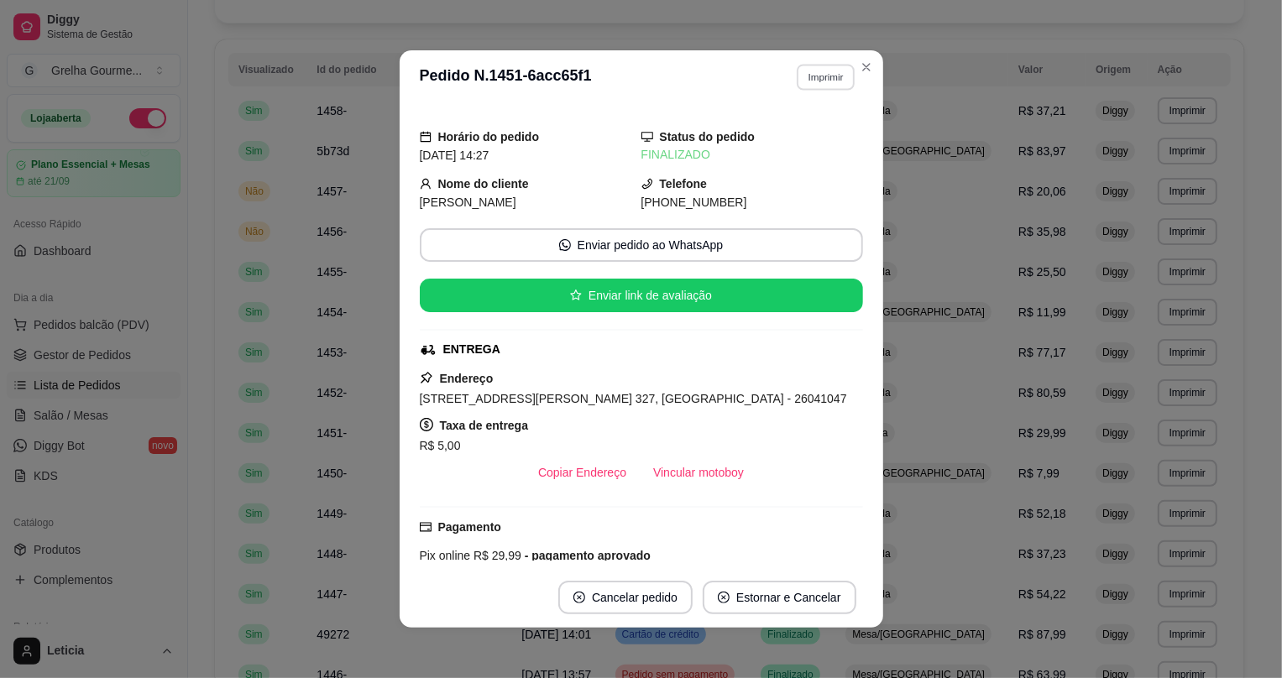
click at [827, 76] on button "Imprimir" at bounding box center [826, 77] width 58 height 26
click at [820, 180] on button "IMPRESSORA" at bounding box center [794, 171] width 118 height 26
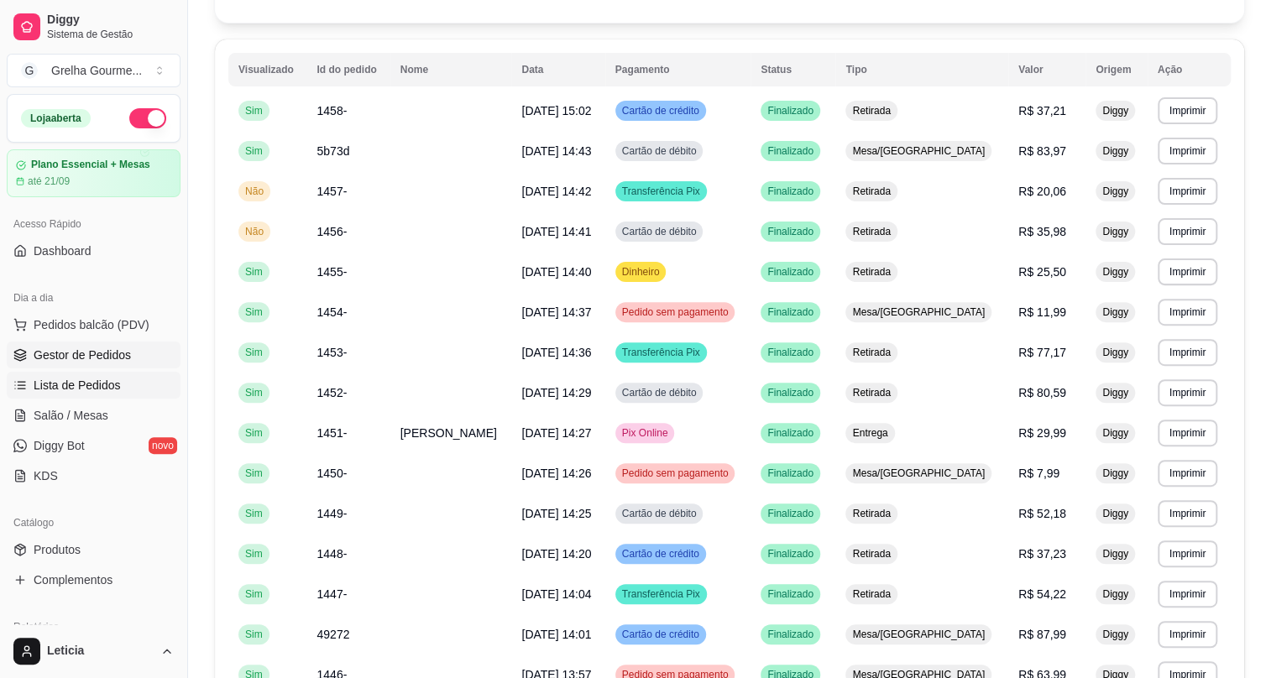
click at [79, 354] on span "Gestor de Pedidos" at bounding box center [82, 355] width 97 height 17
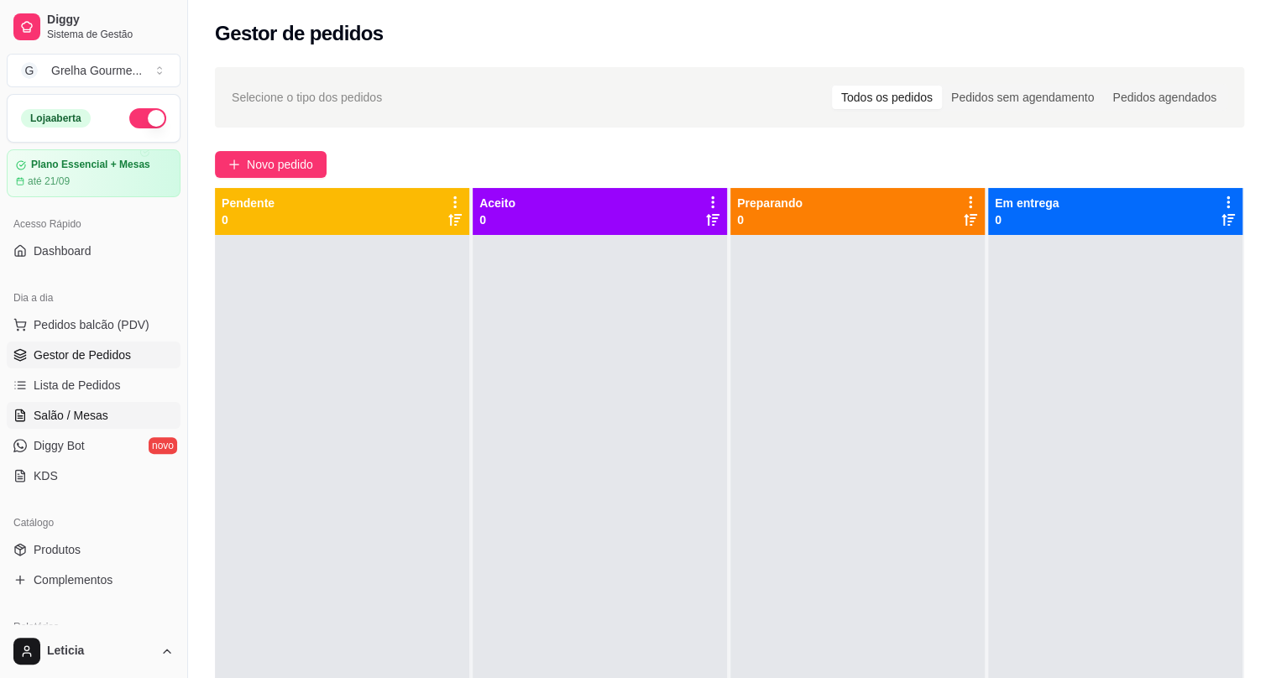
click at [54, 413] on span "Salão / Mesas" at bounding box center [71, 415] width 75 height 17
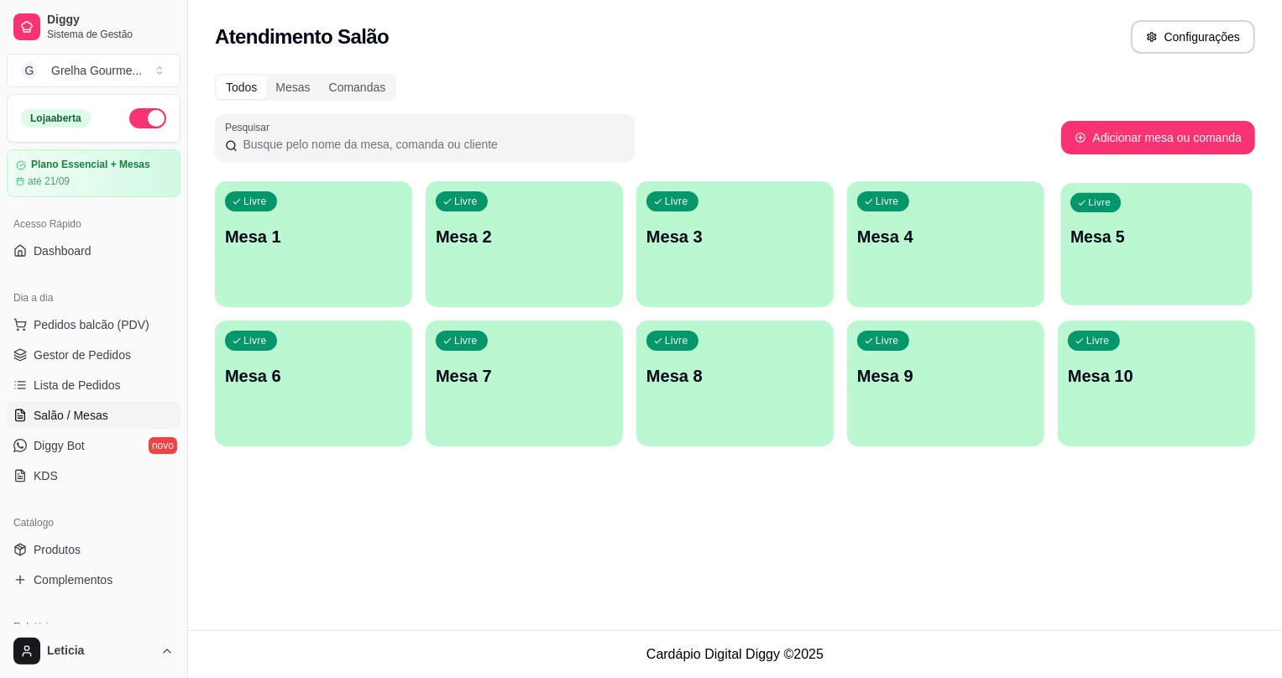
click at [1078, 276] on div "Livre Mesa 5" at bounding box center [1156, 234] width 191 height 102
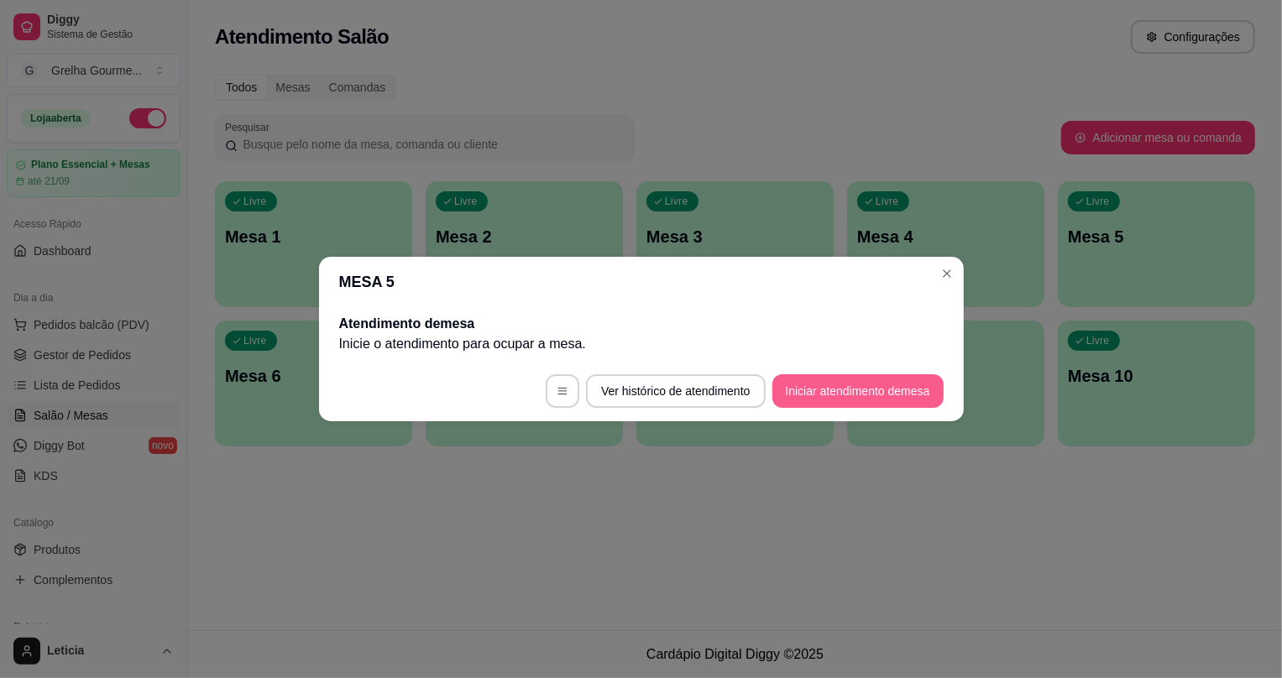
click at [904, 398] on button "Iniciar atendimento de mesa" at bounding box center [858, 392] width 171 height 34
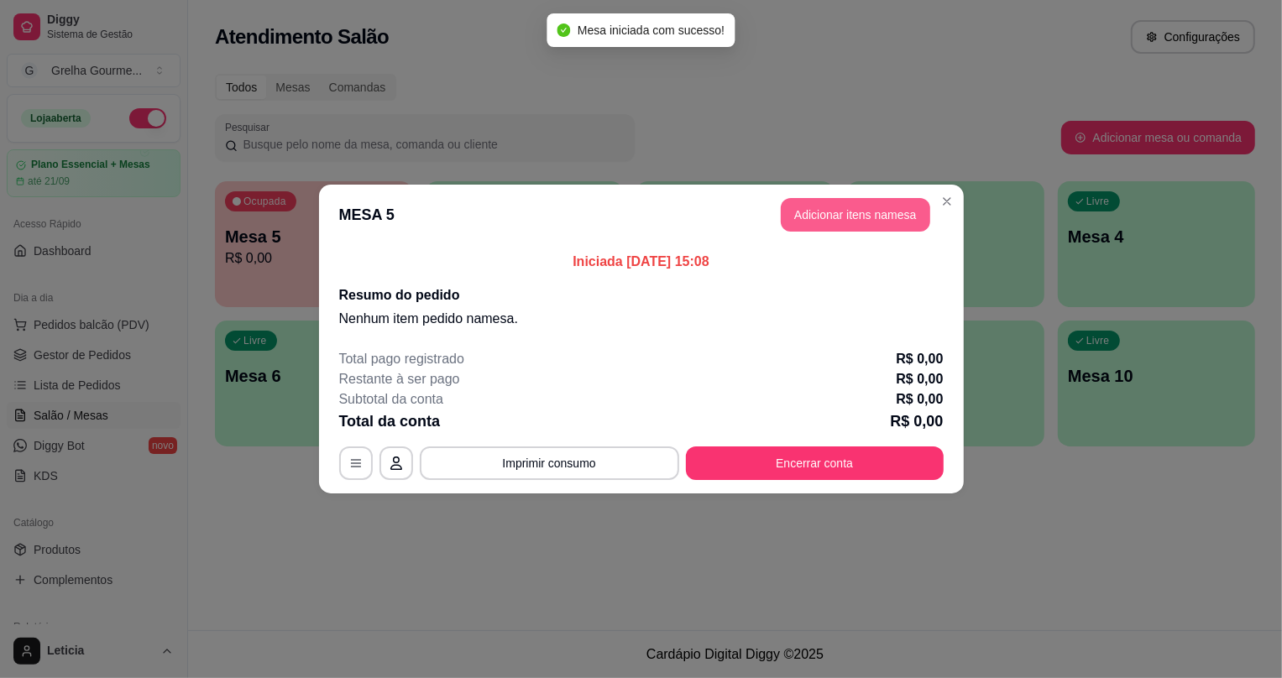
click at [869, 208] on button "Adicionar itens na mesa" at bounding box center [855, 215] width 149 height 34
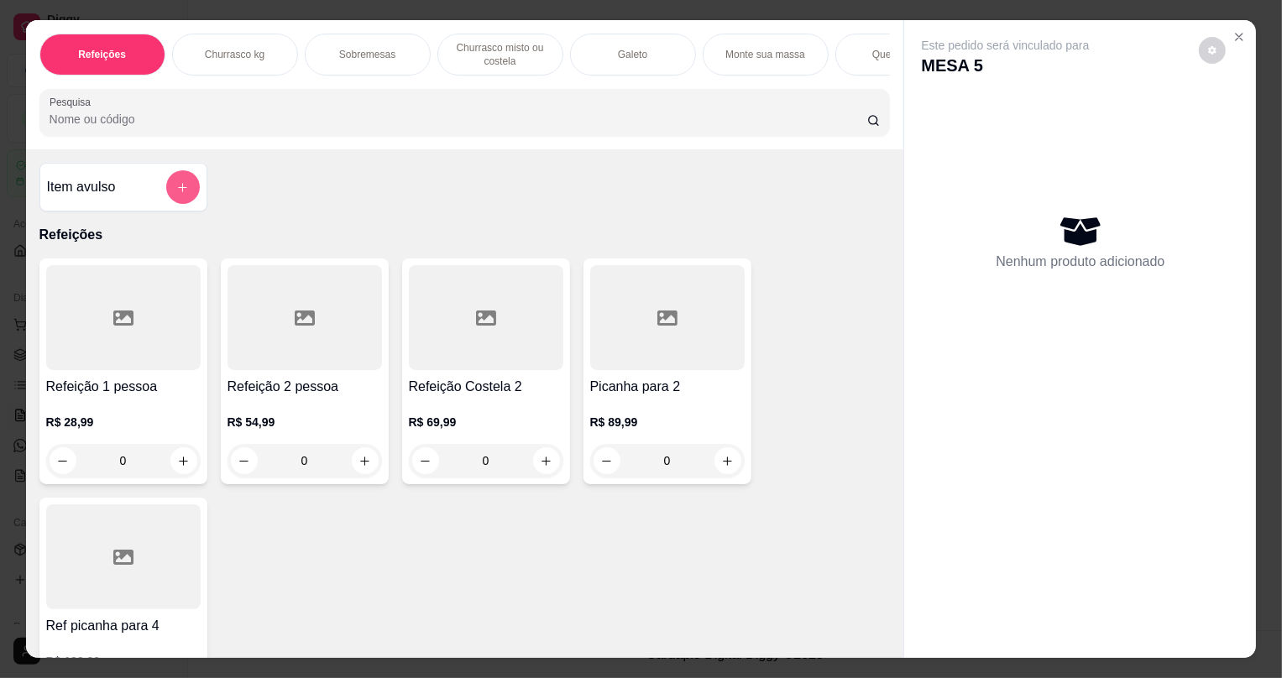
click at [166, 194] on button "add-separate-item" at bounding box center [183, 187] width 34 height 34
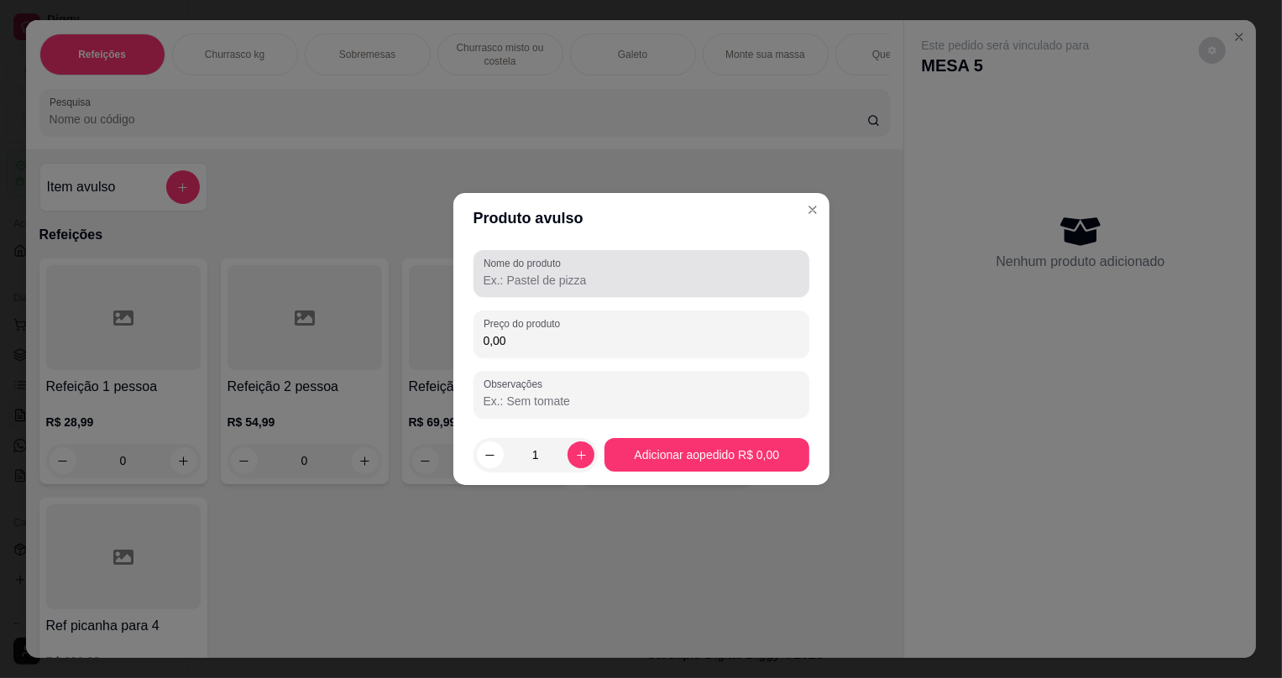
click at [561, 277] on input "Nome do produto" at bounding box center [642, 280] width 316 height 17
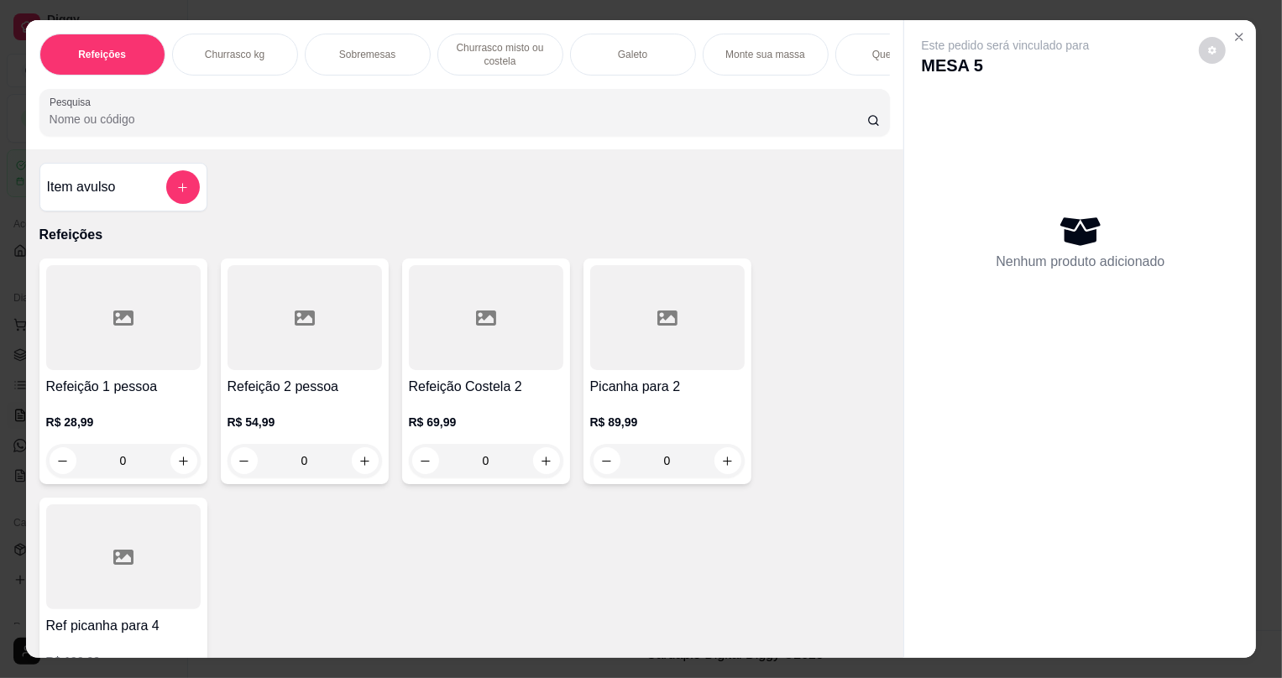
click at [166, 204] on div at bounding box center [183, 187] width 34 height 34
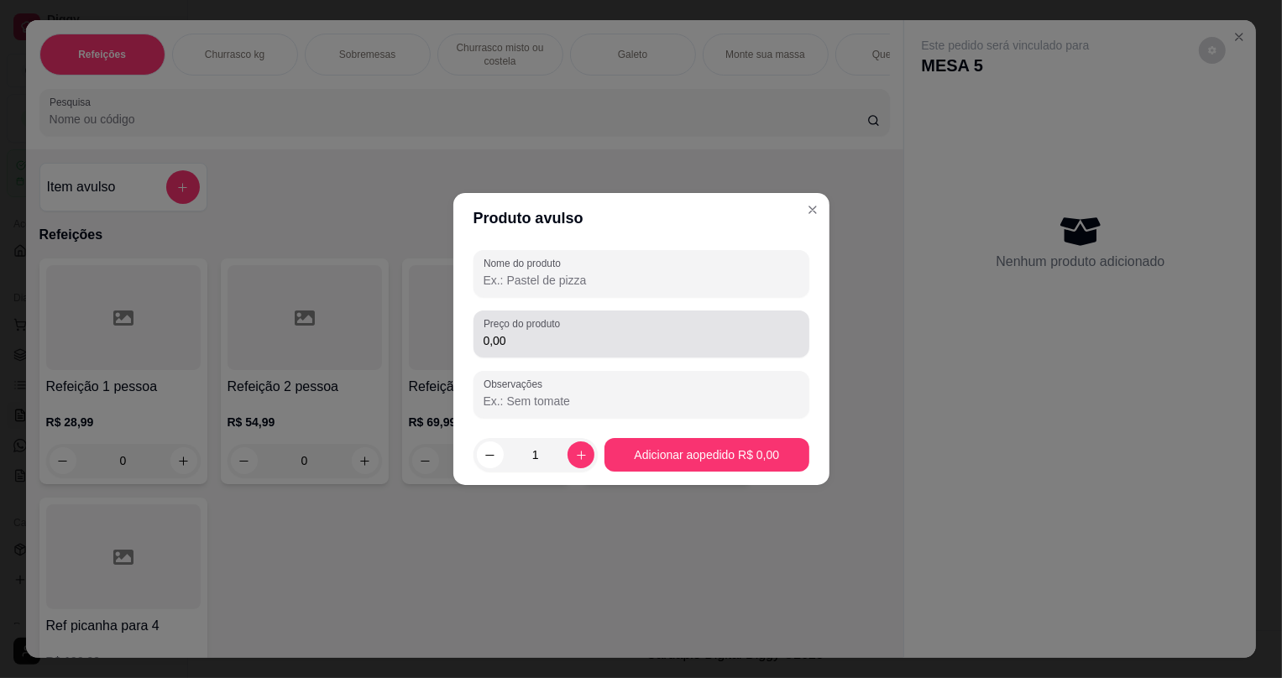
click at [531, 347] on input "0,00" at bounding box center [642, 341] width 316 height 17
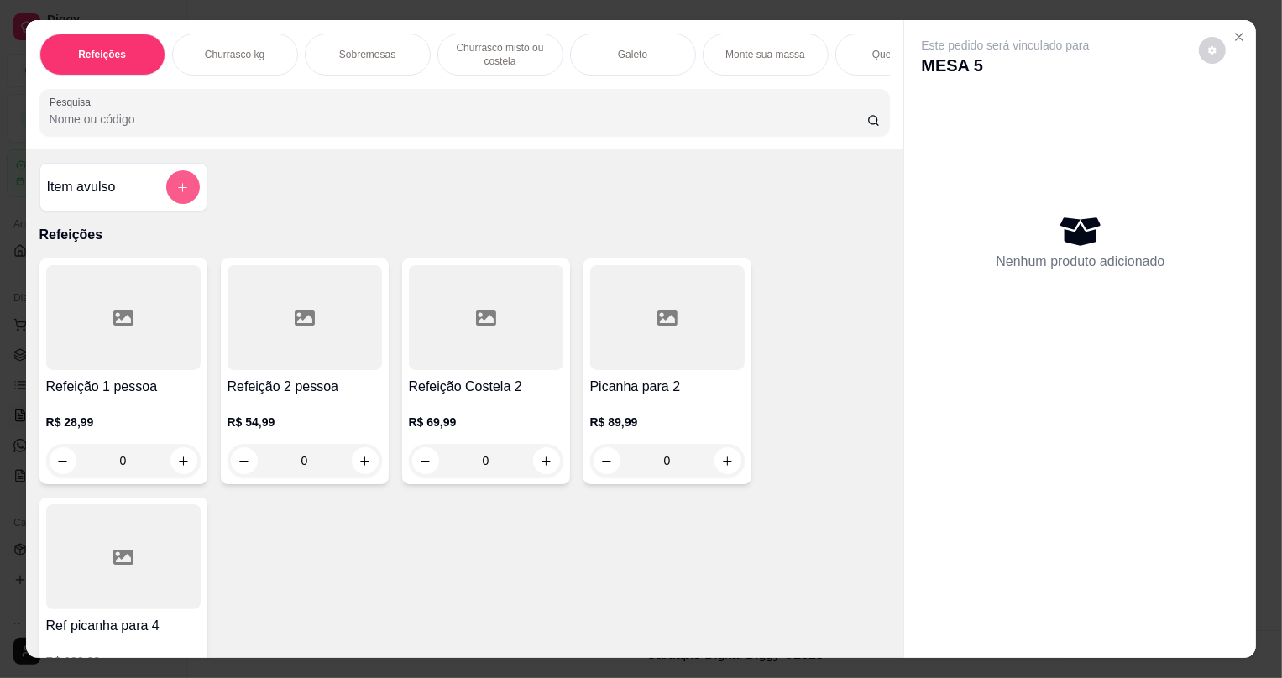
click at [175, 204] on button "add-separate-item" at bounding box center [183, 187] width 34 height 34
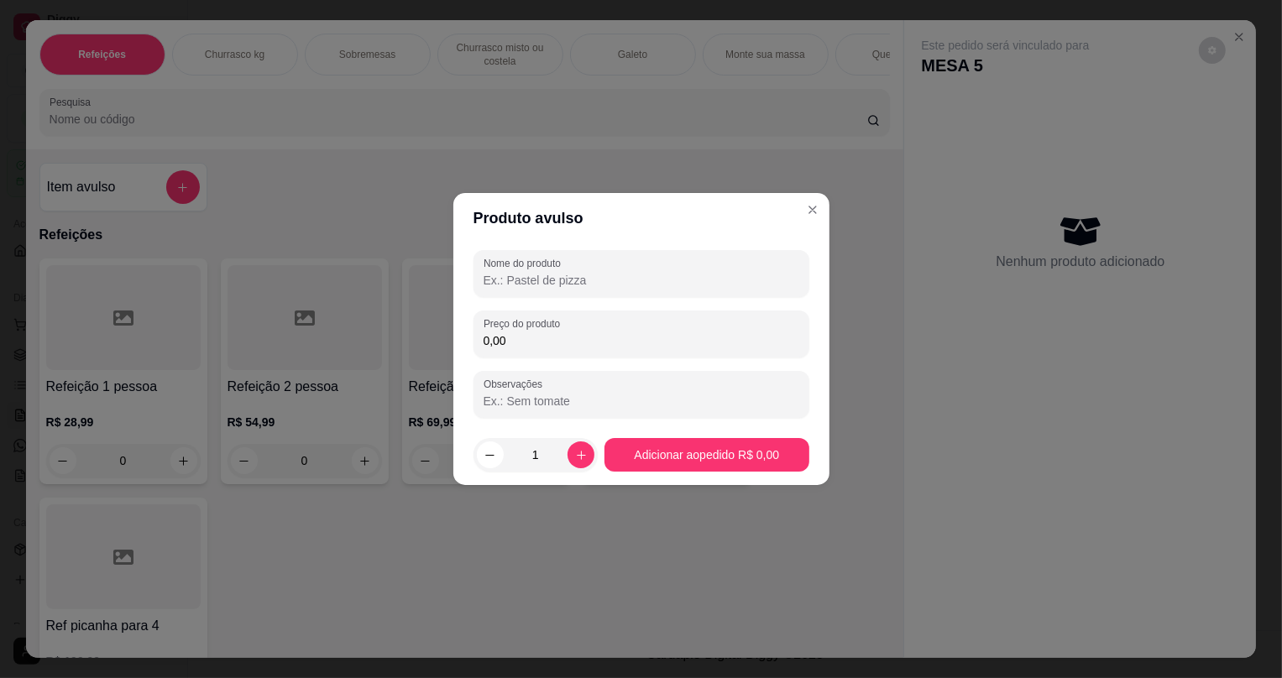
click at [579, 333] on input "0,00" at bounding box center [642, 341] width 316 height 17
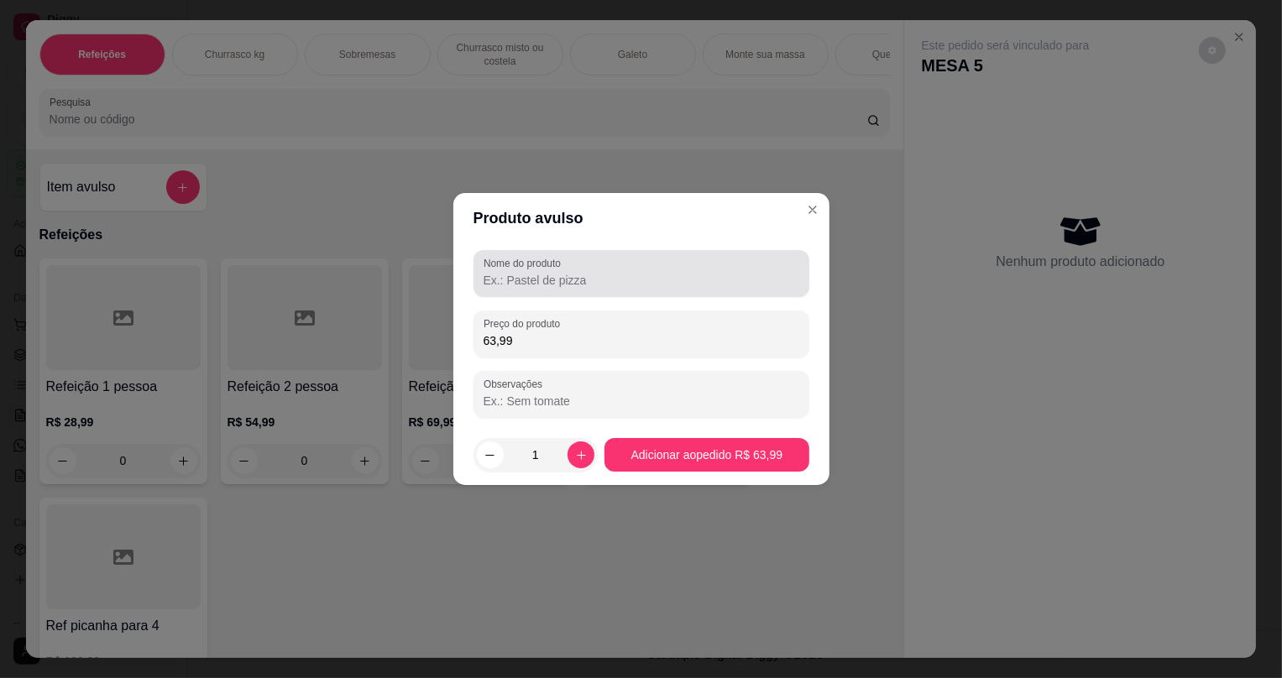
type input "63,99"
click at [594, 277] on input "Nome do produto" at bounding box center [642, 280] width 316 height 17
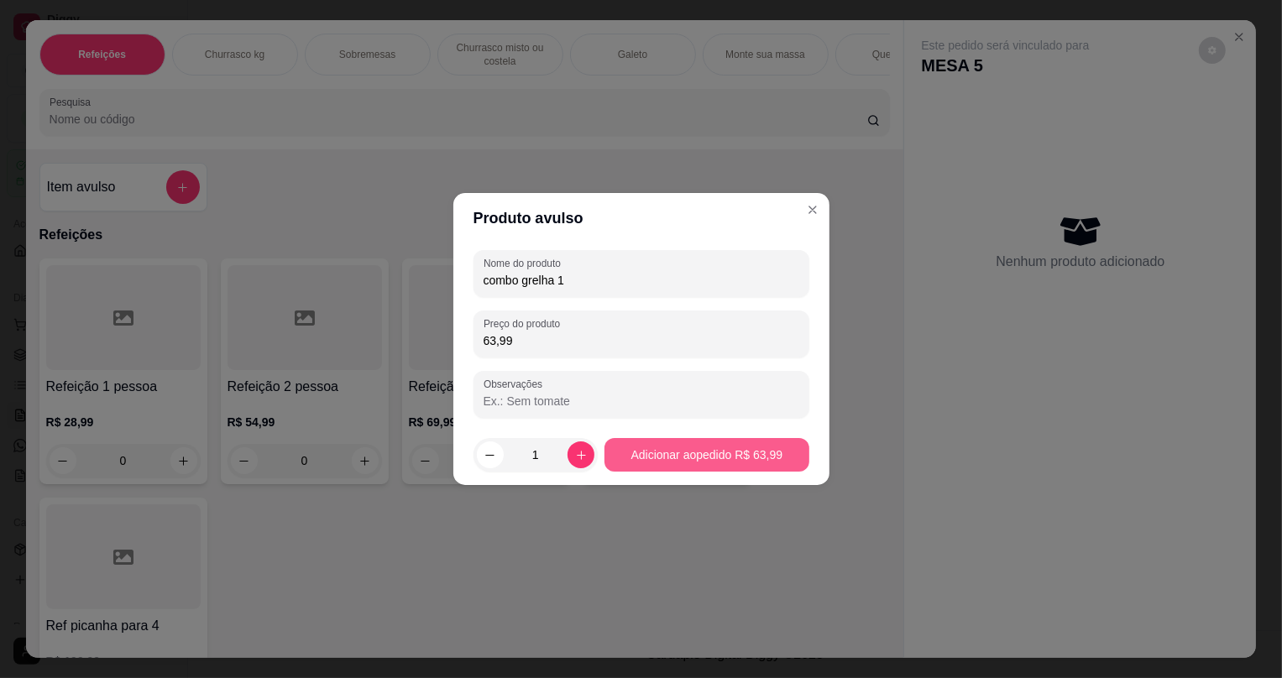
type input "combo grelha 1"
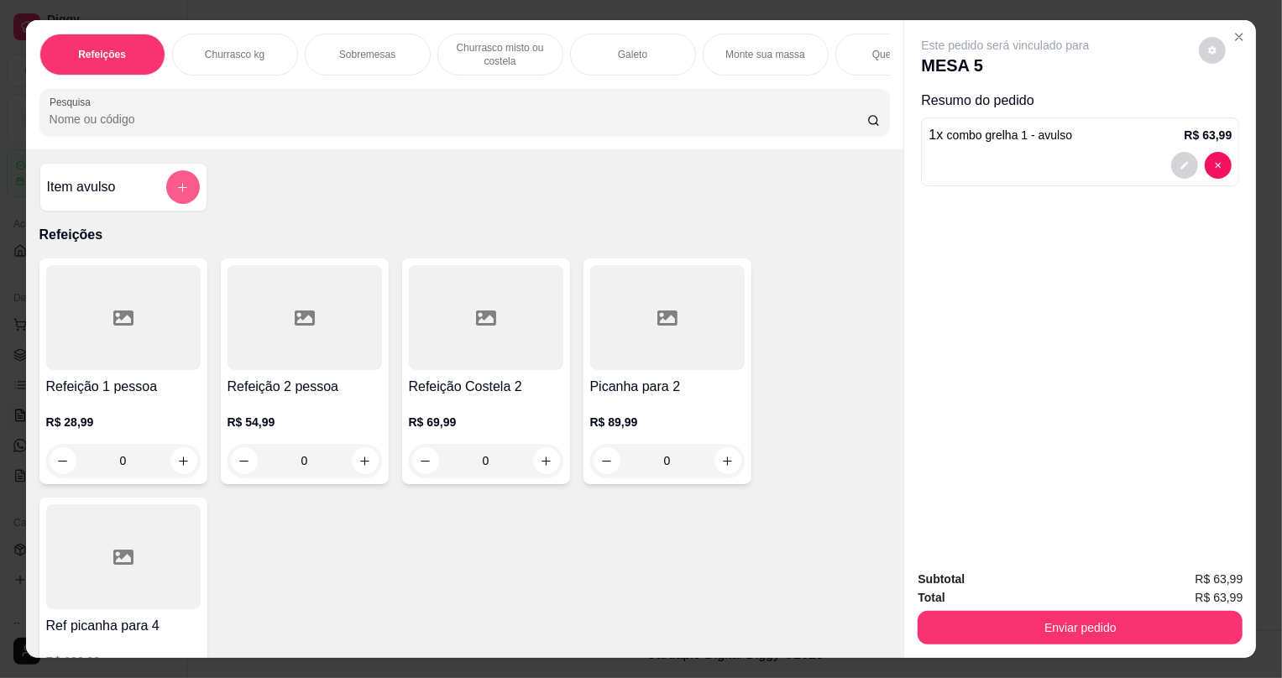
click at [166, 187] on button "add-separate-item" at bounding box center [183, 187] width 34 height 34
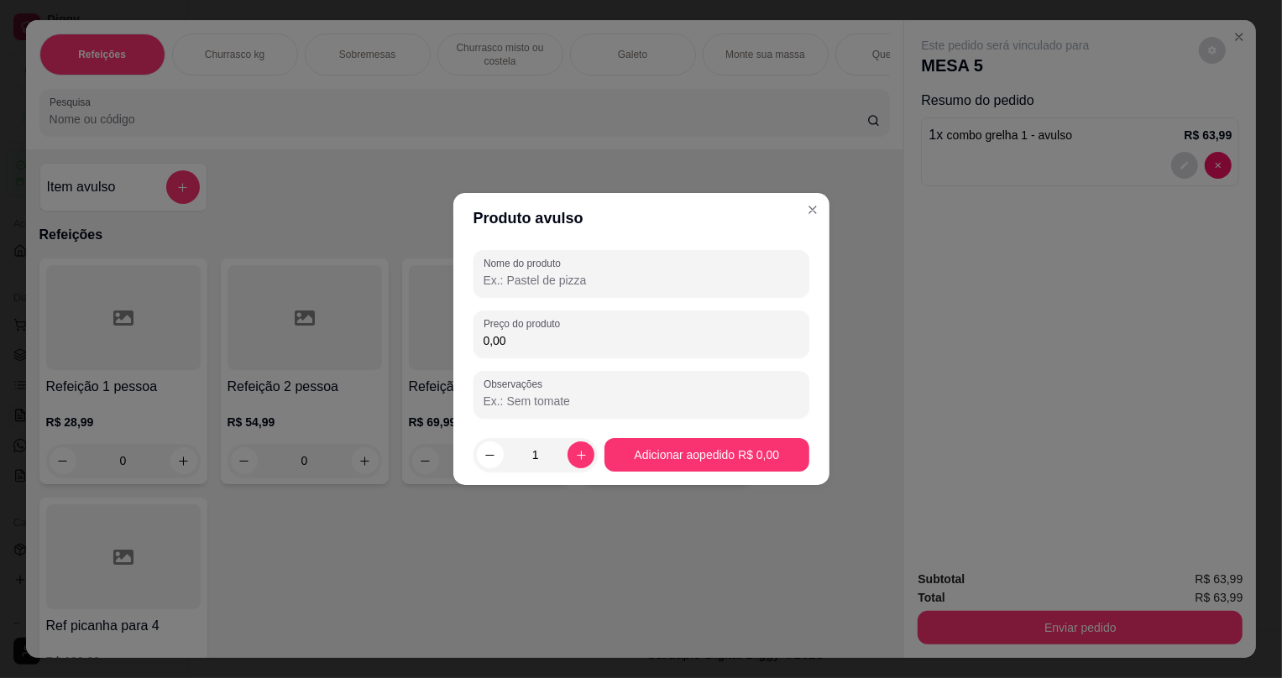
click at [501, 285] on input "Nome do produto" at bounding box center [642, 280] width 316 height 17
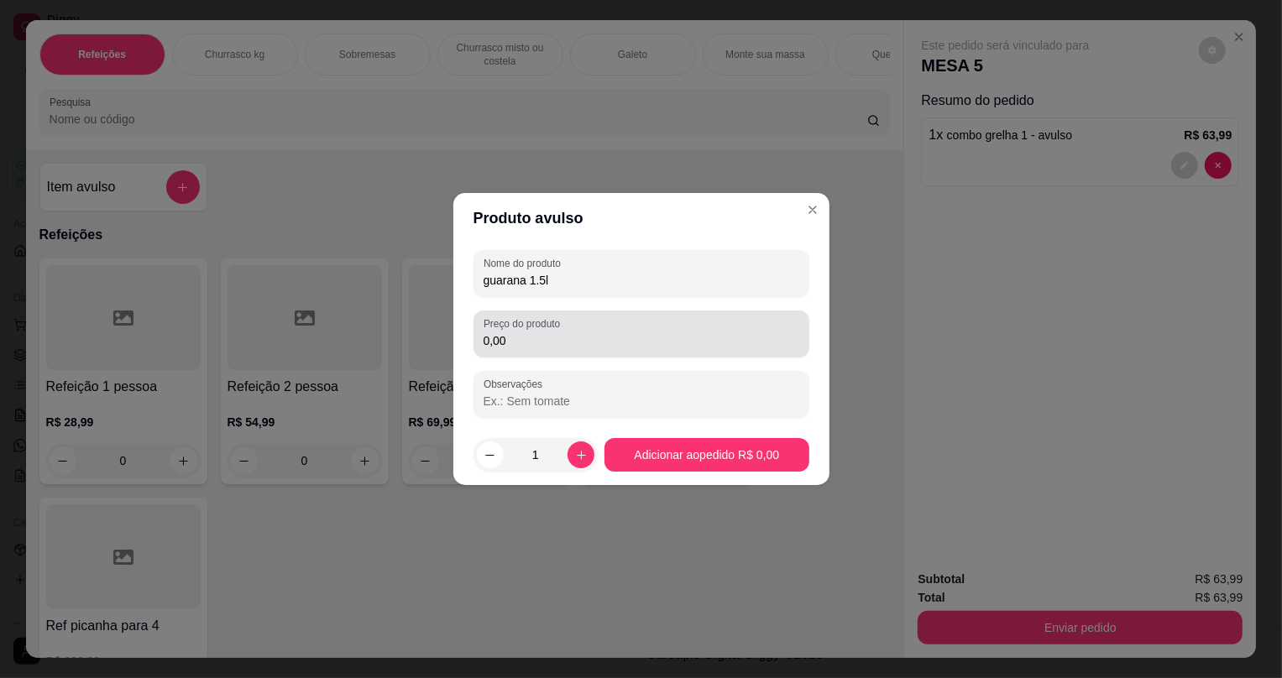
type input "guarana 1.5l"
click at [523, 350] on div "0,00" at bounding box center [642, 334] width 316 height 34
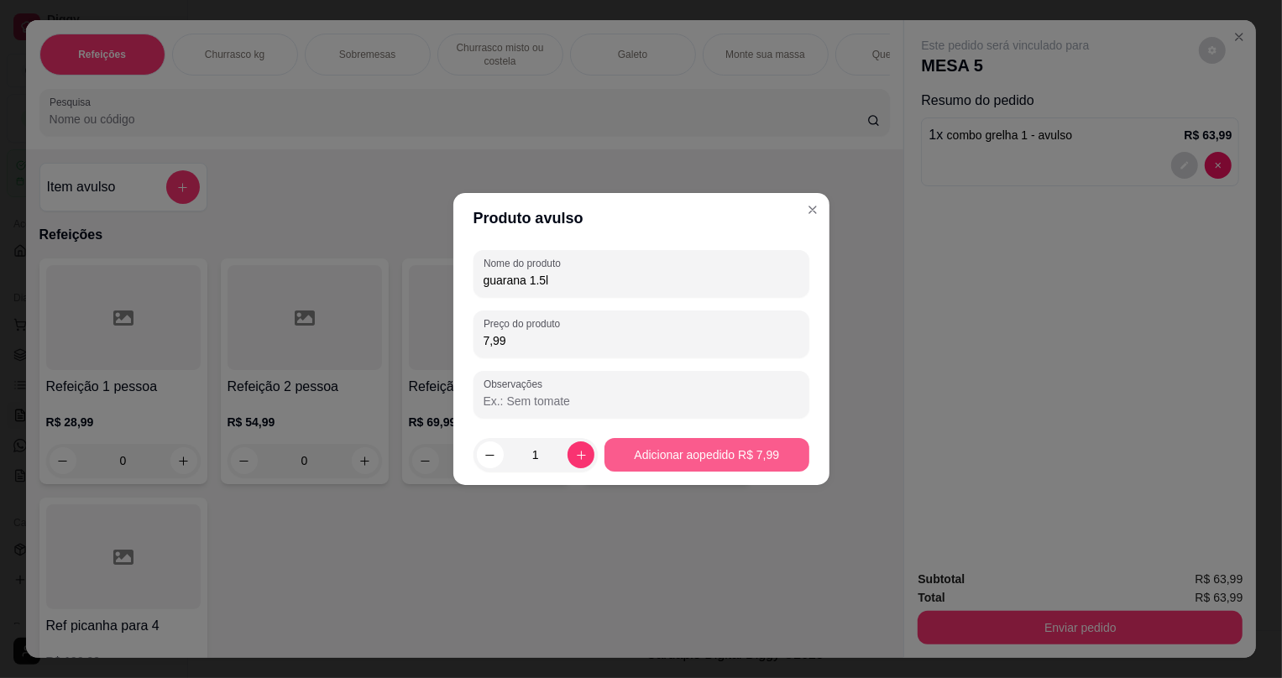
type input "7,99"
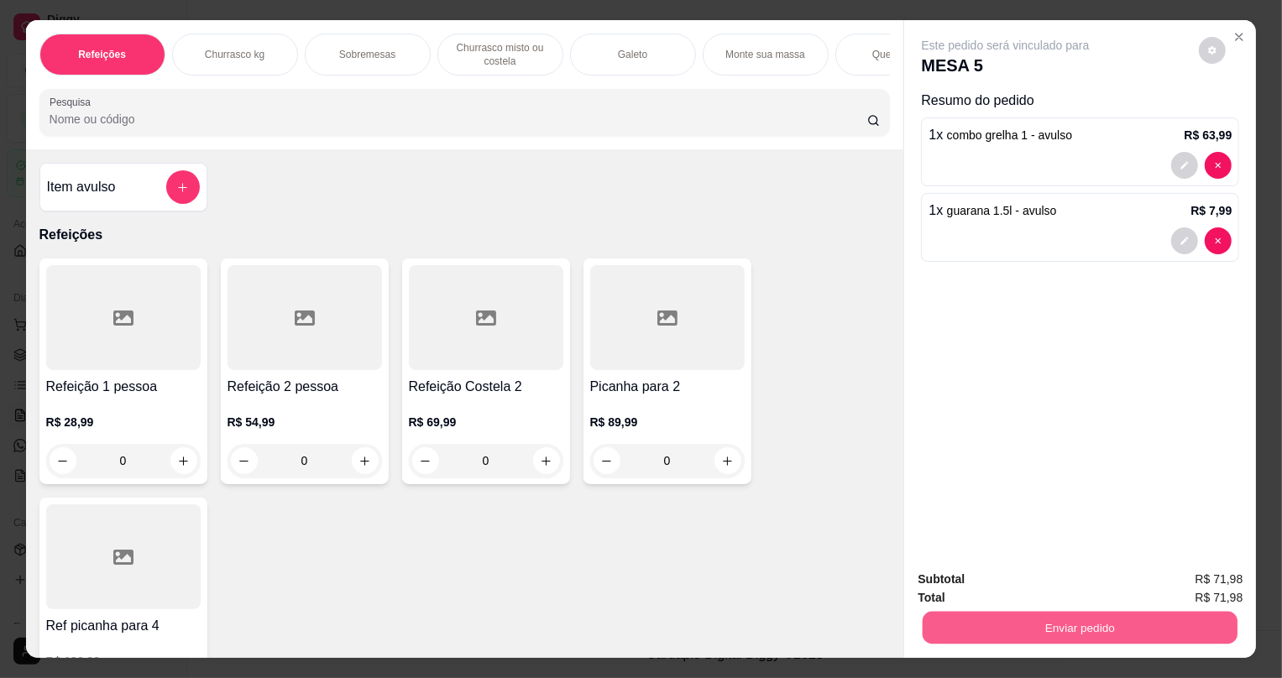
click at [1056, 627] on button "Enviar pedido" at bounding box center [1080, 627] width 315 height 33
click at [1042, 589] on button "Não registrar e enviar pedido" at bounding box center [1026, 587] width 175 height 32
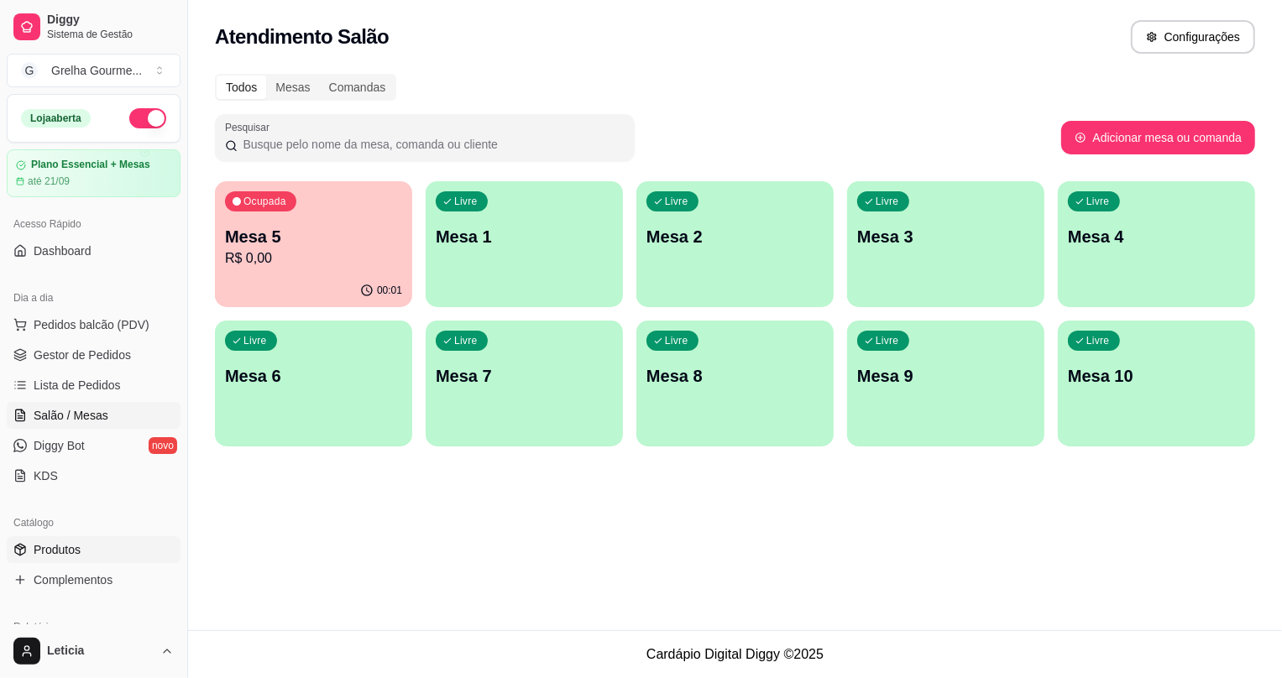
click at [118, 550] on link "Produtos" at bounding box center [94, 550] width 174 height 27
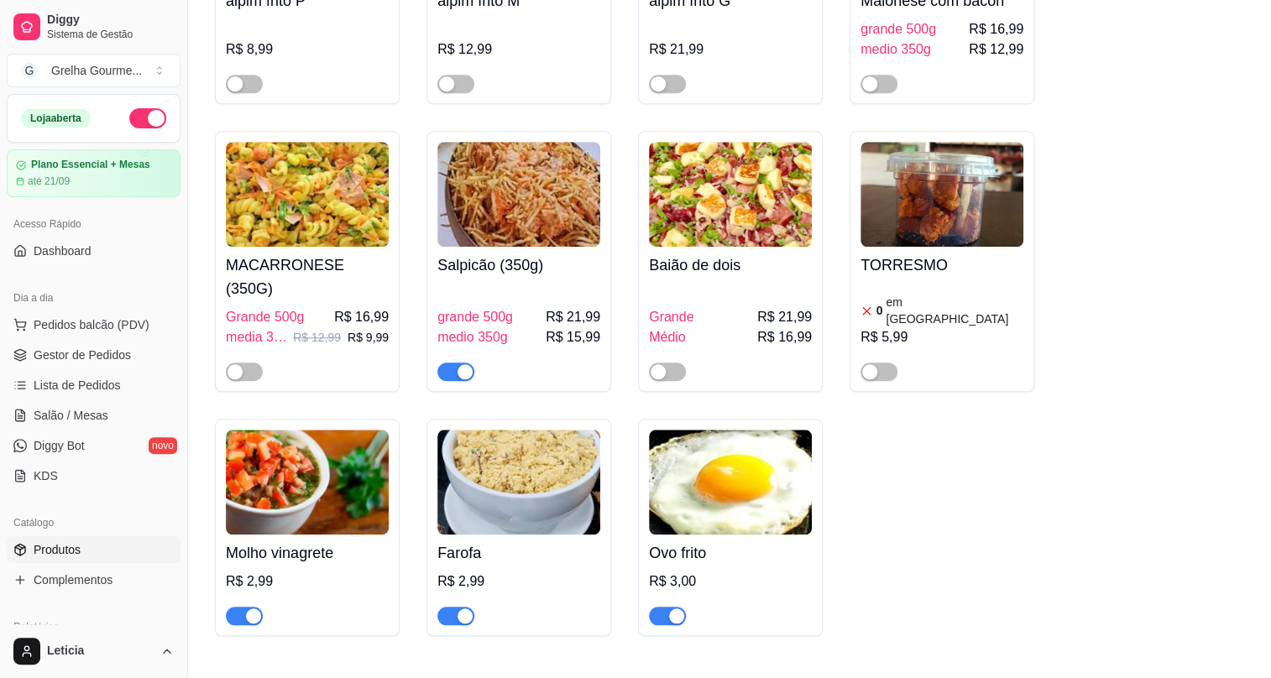
scroll to position [7709, 0]
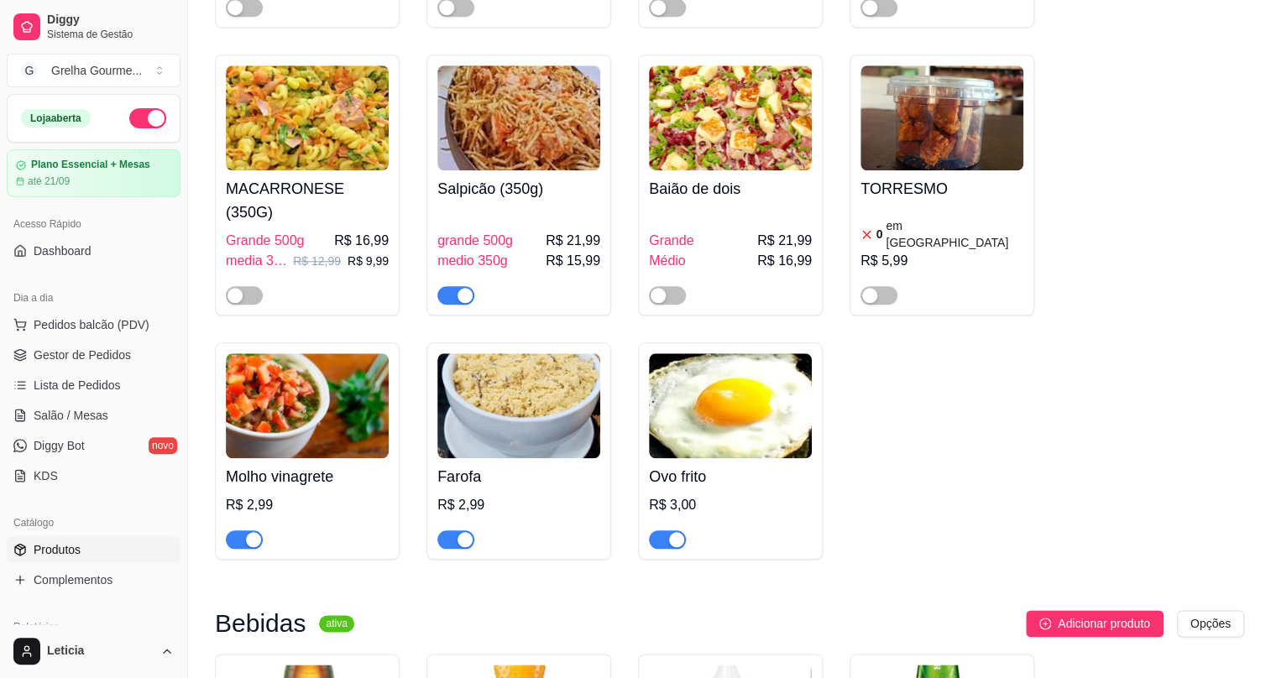
click at [239, 531] on span "button" at bounding box center [244, 540] width 37 height 18
click at [52, 576] on span "Complementos" at bounding box center [73, 580] width 79 height 17
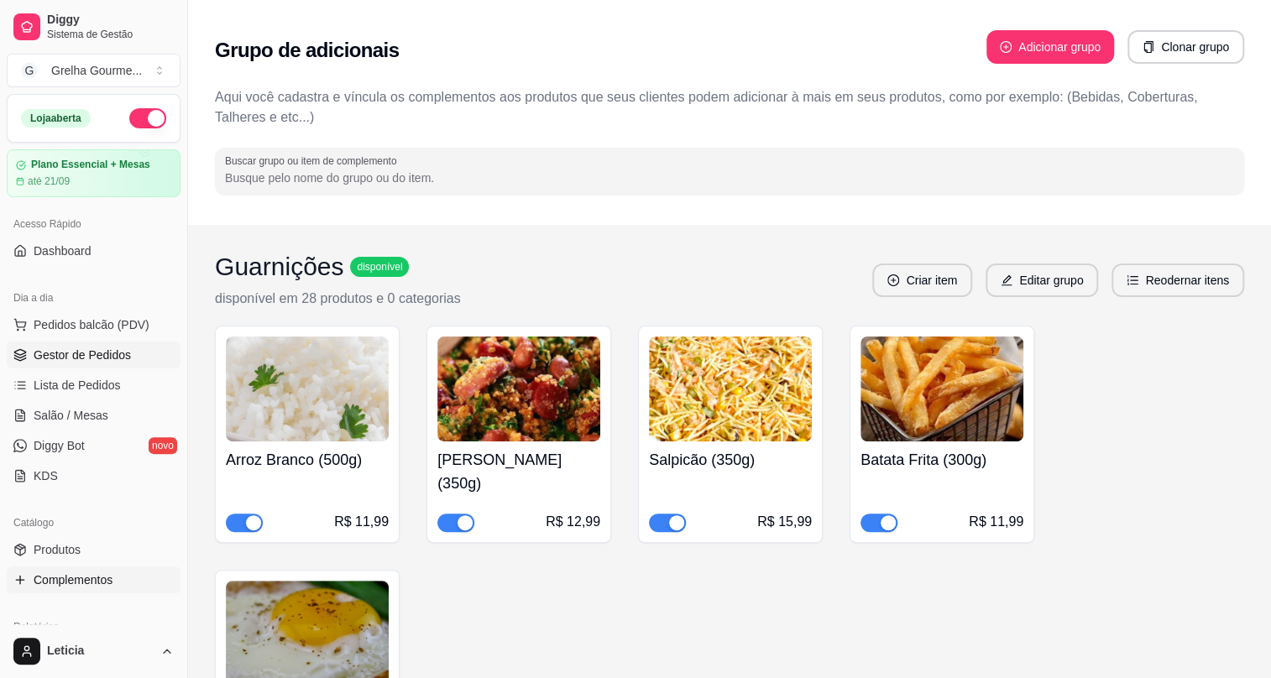
click at [71, 360] on span "Gestor de Pedidos" at bounding box center [82, 355] width 97 height 17
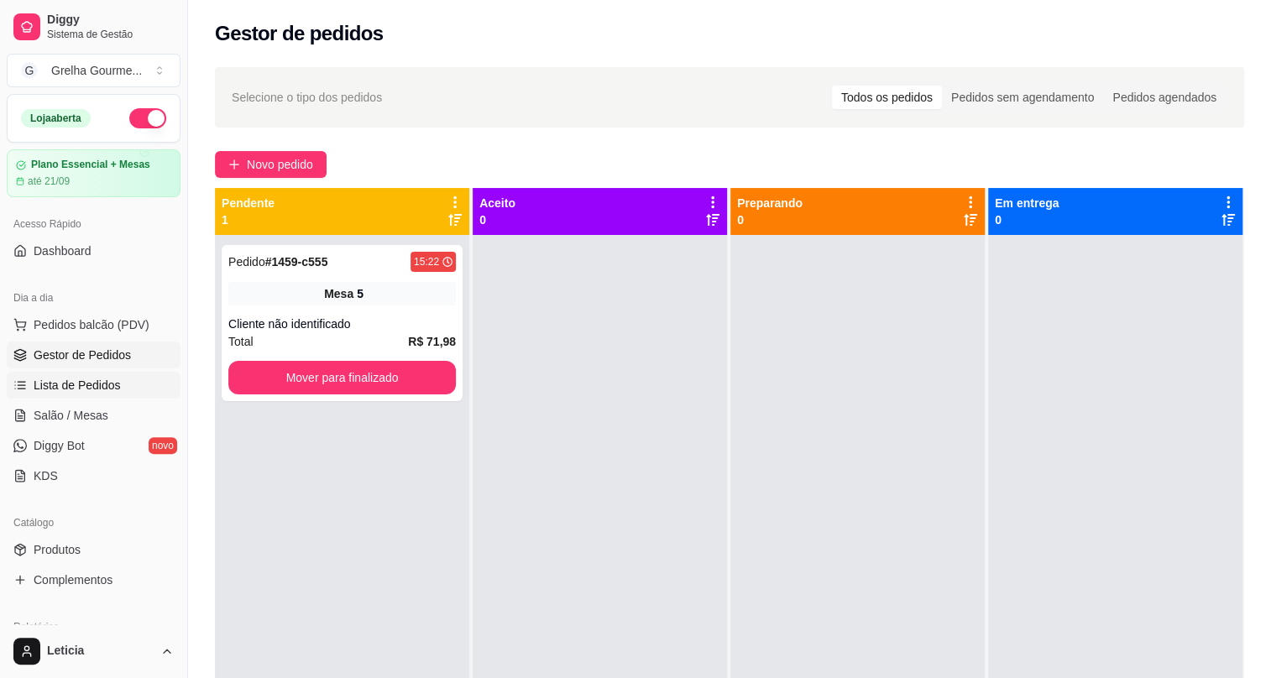
click at [37, 387] on span "Lista de Pedidos" at bounding box center [77, 385] width 87 height 17
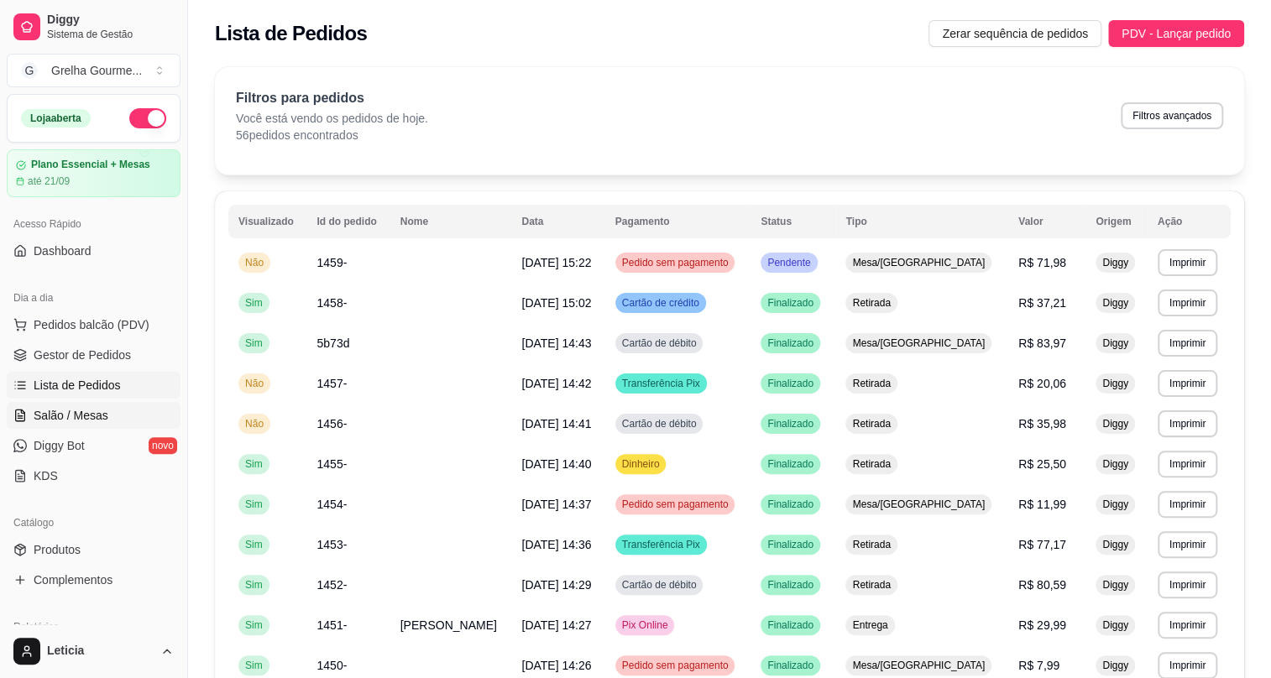
click at [55, 408] on span "Salão / Mesas" at bounding box center [71, 415] width 75 height 17
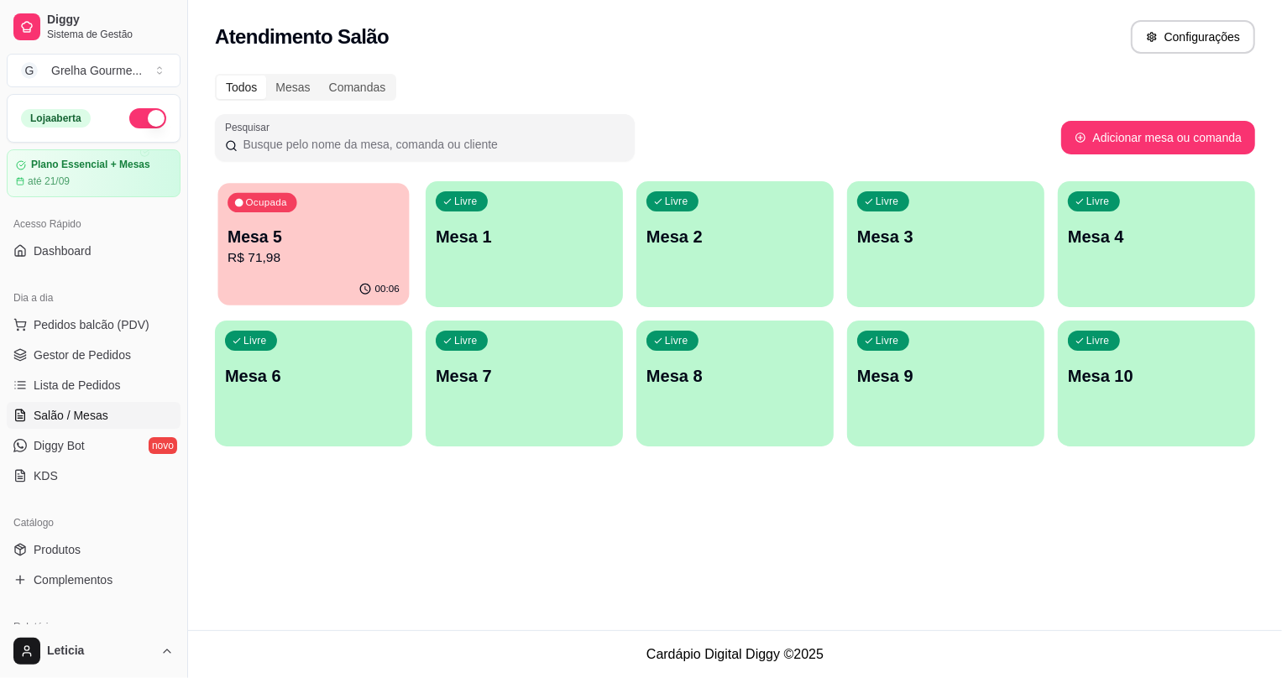
click at [323, 287] on div "00:06" at bounding box center [313, 290] width 191 height 32
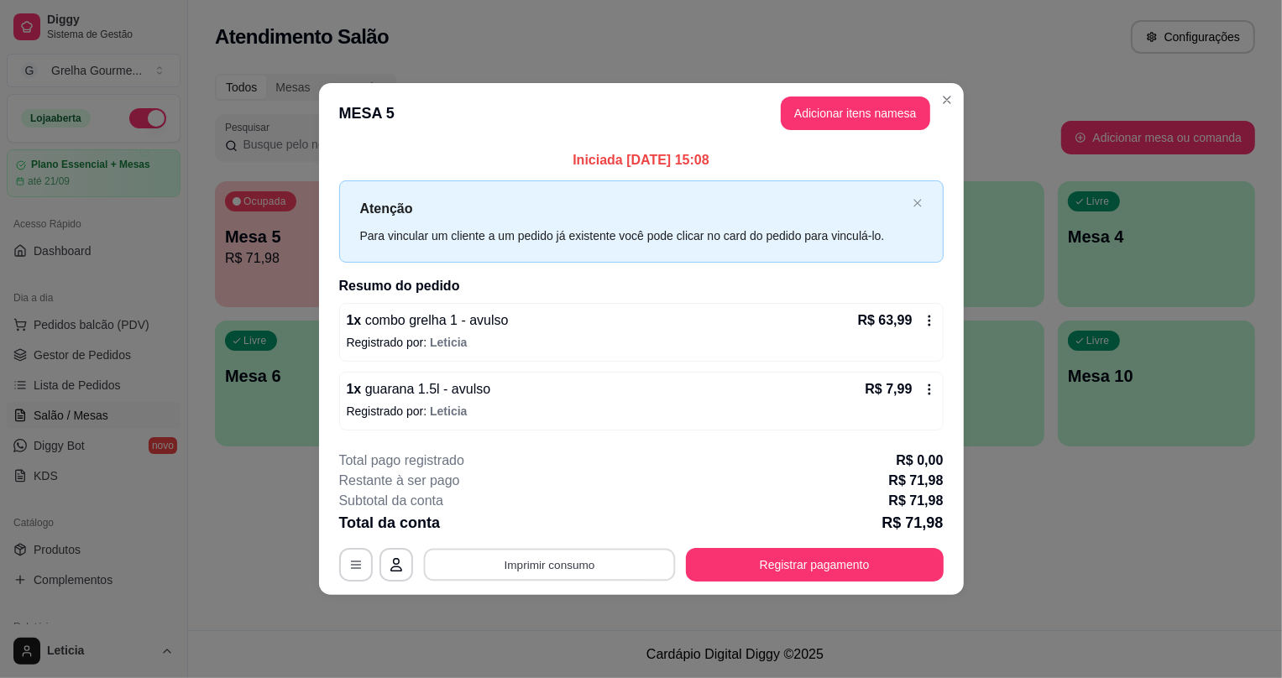
click at [568, 558] on button "Imprimir consumo" at bounding box center [549, 564] width 252 height 33
click at [574, 521] on button "IMPRESSORA" at bounding box center [556, 525] width 118 height 26
click at [705, 562] on button "Registrar pagamento" at bounding box center [814, 564] width 250 height 33
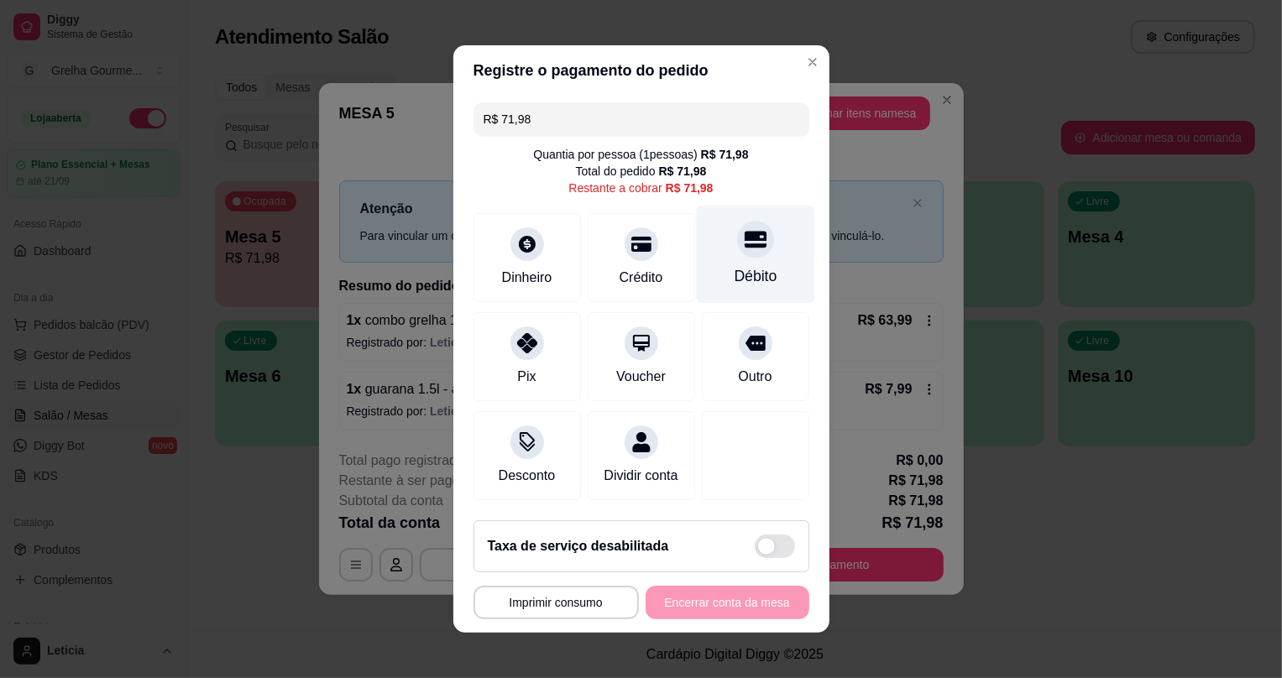
click at [756, 252] on div "Débito" at bounding box center [755, 255] width 118 height 98
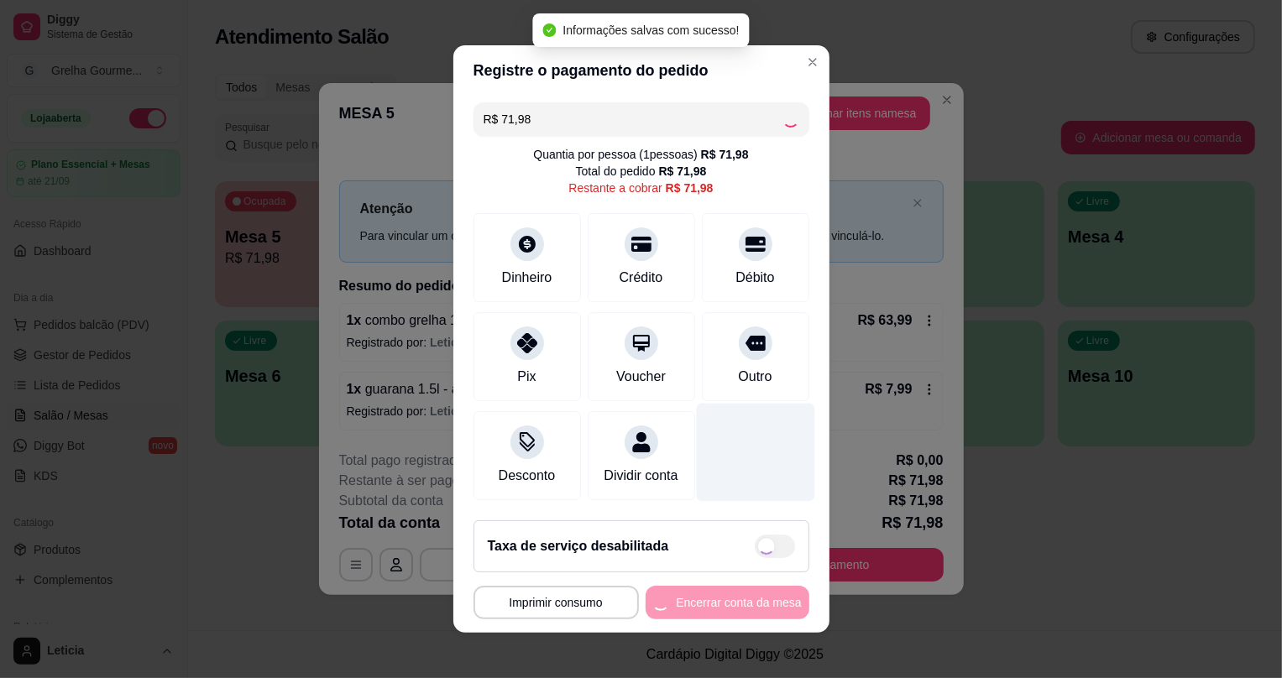
type input "R$ 0,00"
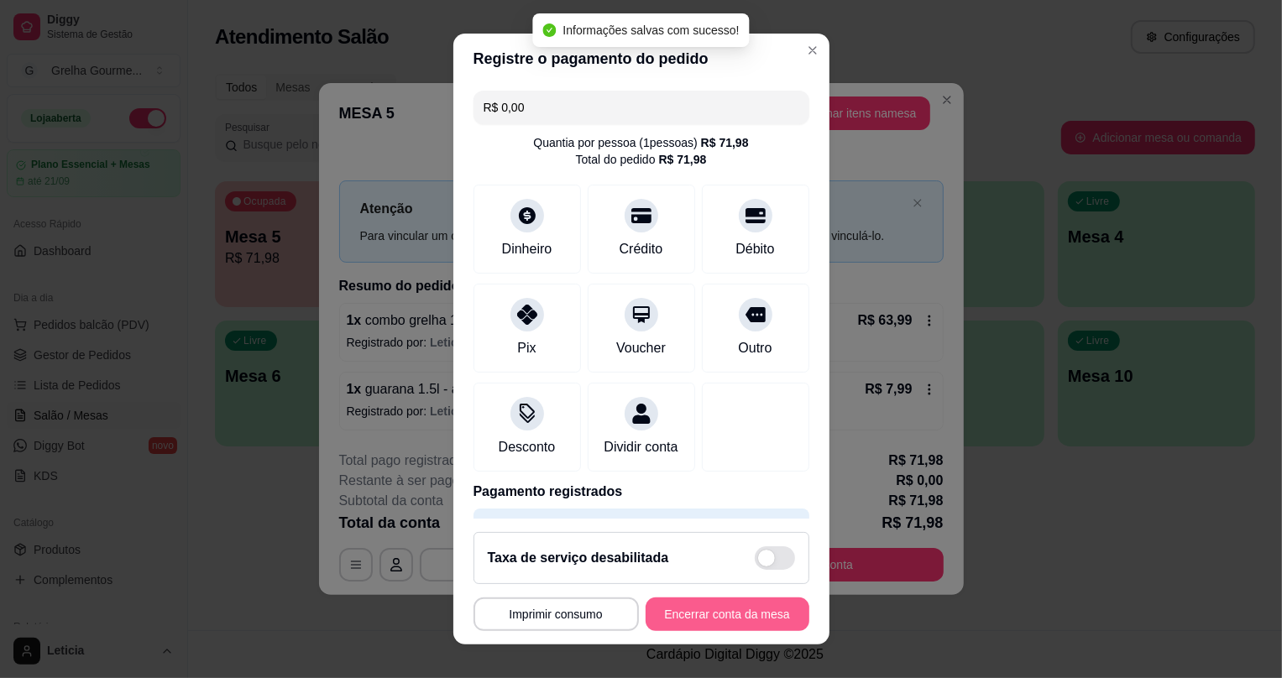
click at [723, 615] on button "Encerrar conta da mesa" at bounding box center [728, 615] width 164 height 34
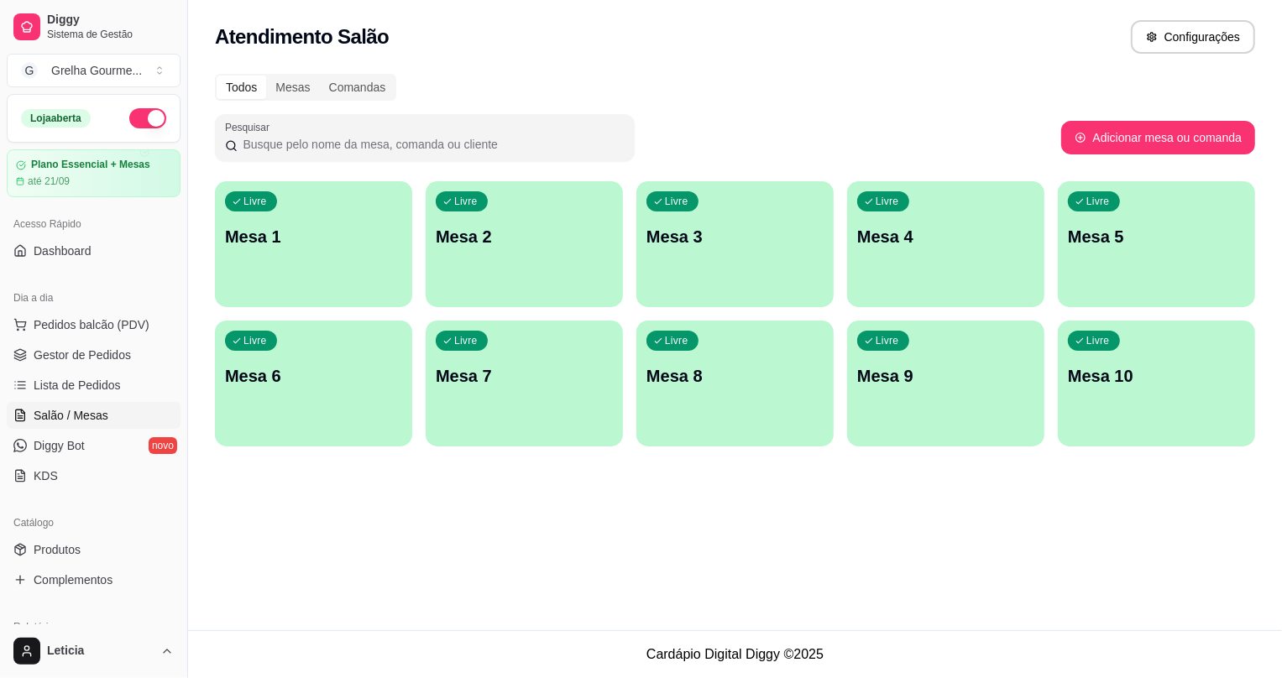
click at [668, 563] on div "Atendimento Salão Configurações Todos Mesas Comandas Pesquisar Adicionar mesa o…" at bounding box center [735, 315] width 1094 height 631
click at [55, 323] on span "Pedidos balcão (PDV)" at bounding box center [92, 325] width 116 height 17
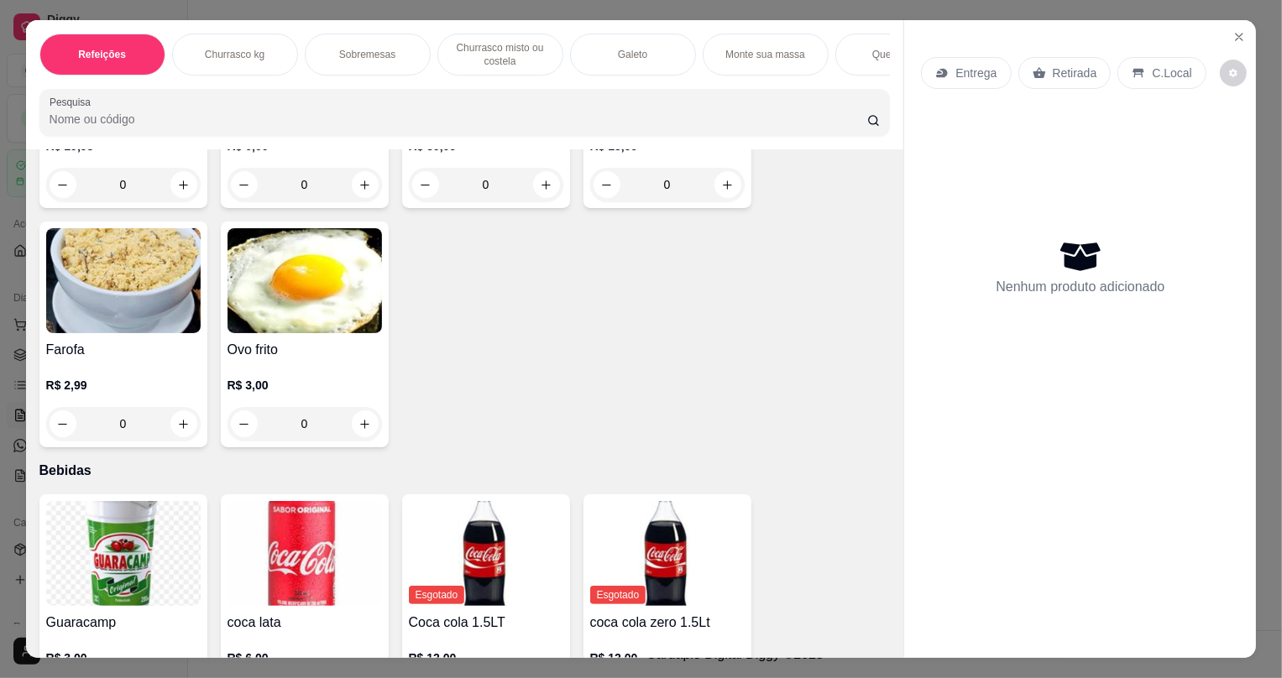
scroll to position [4294, 0]
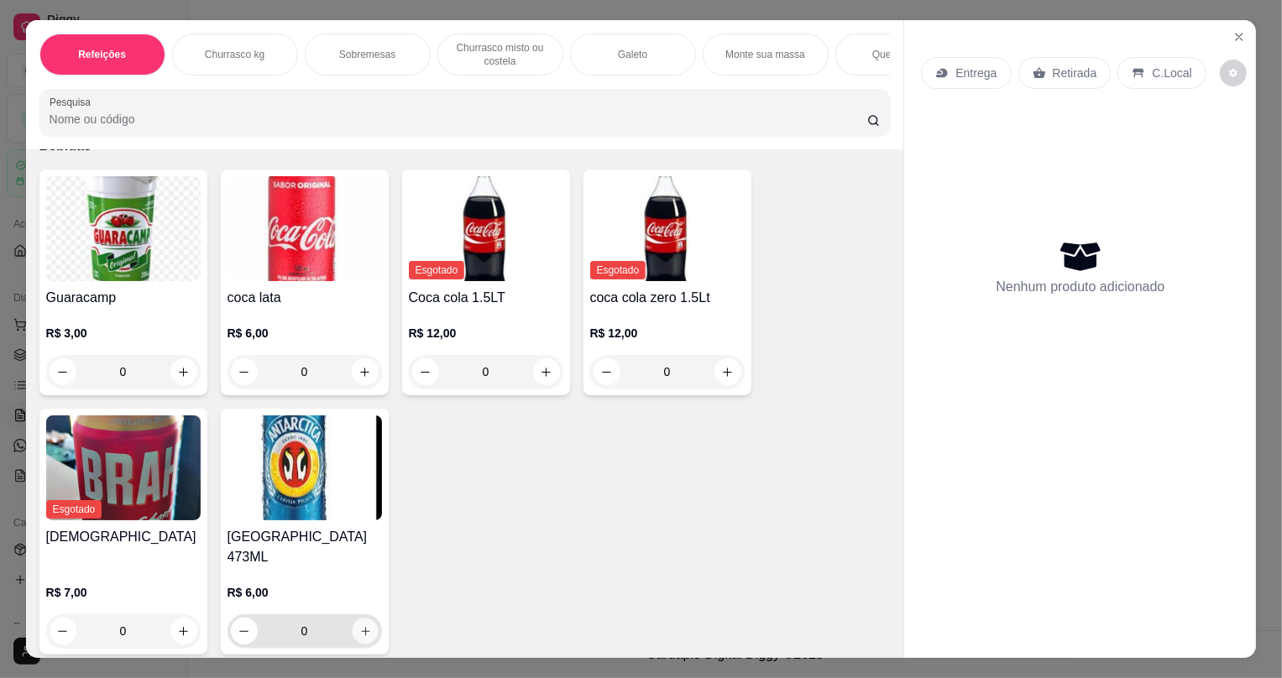
click at [359, 627] on icon "increase-product-quantity" at bounding box center [365, 632] width 13 height 13
type input "1"
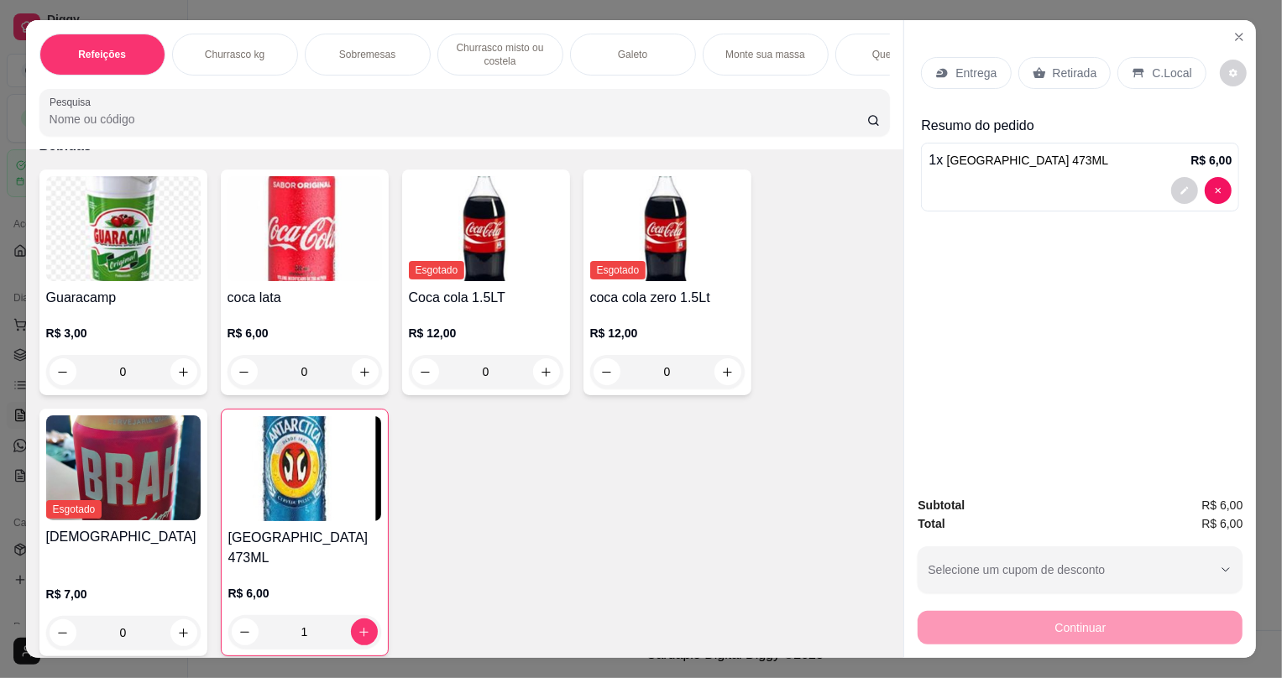
drag, startPoint x: 1033, startPoint y: 61, endPoint x: 1040, endPoint y: 70, distance: 11.3
click at [1035, 60] on div "Retirada" at bounding box center [1065, 73] width 93 height 32
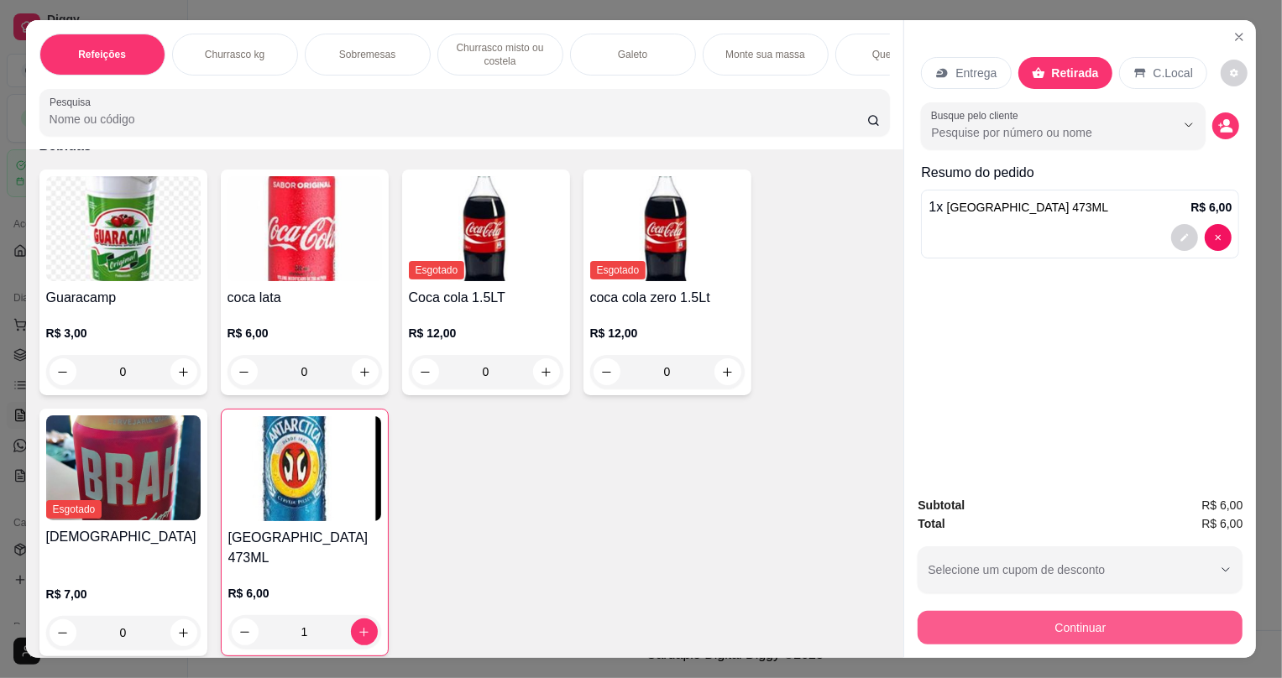
click at [975, 630] on button "Continuar" at bounding box center [1080, 628] width 325 height 34
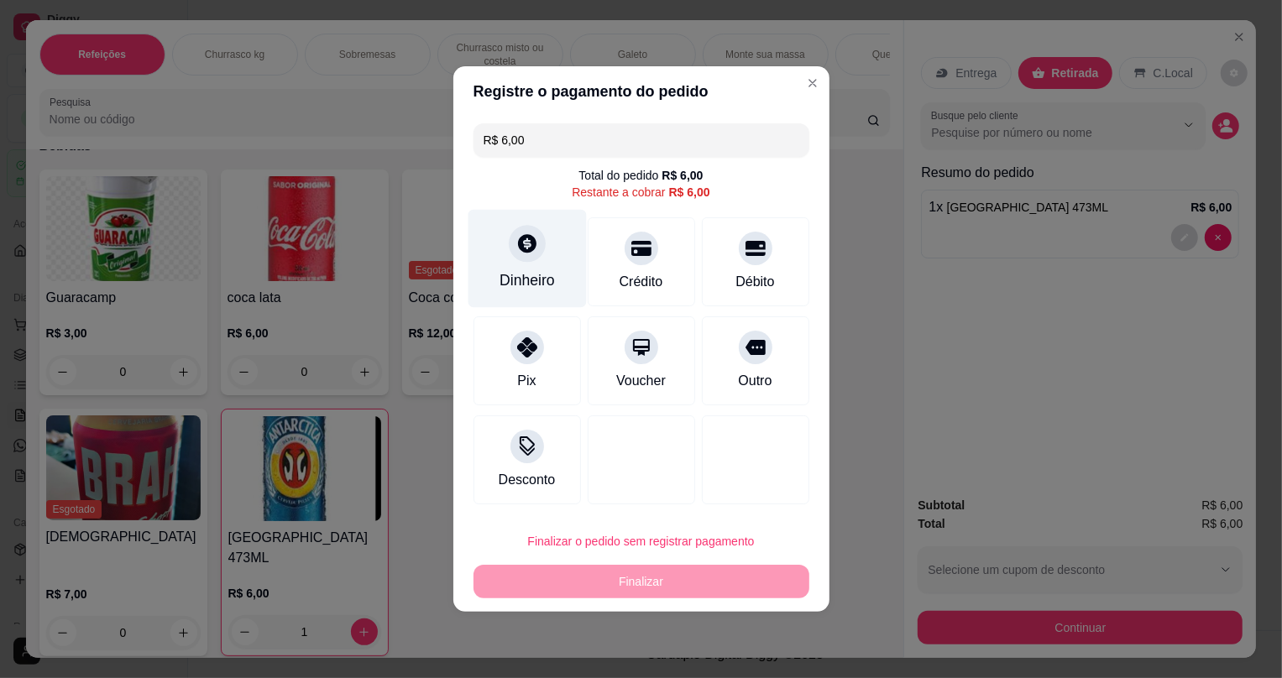
click at [518, 244] on icon at bounding box center [527, 243] width 18 height 18
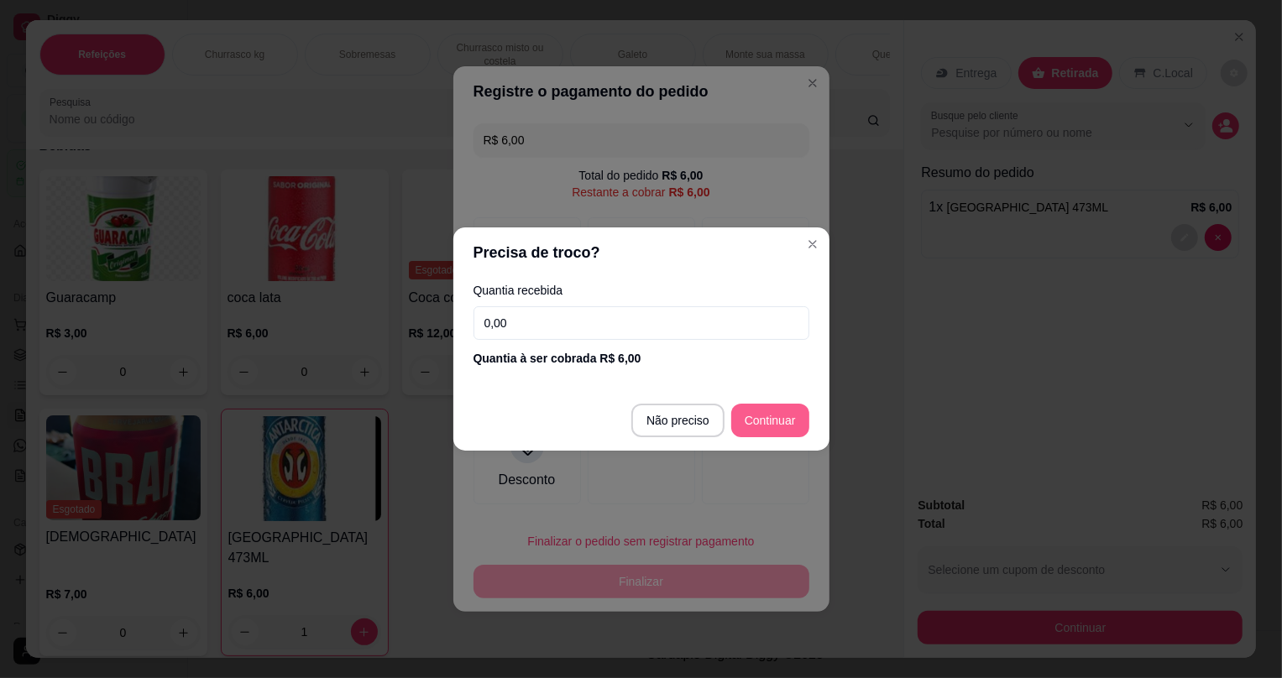
type input "R$ 0,00"
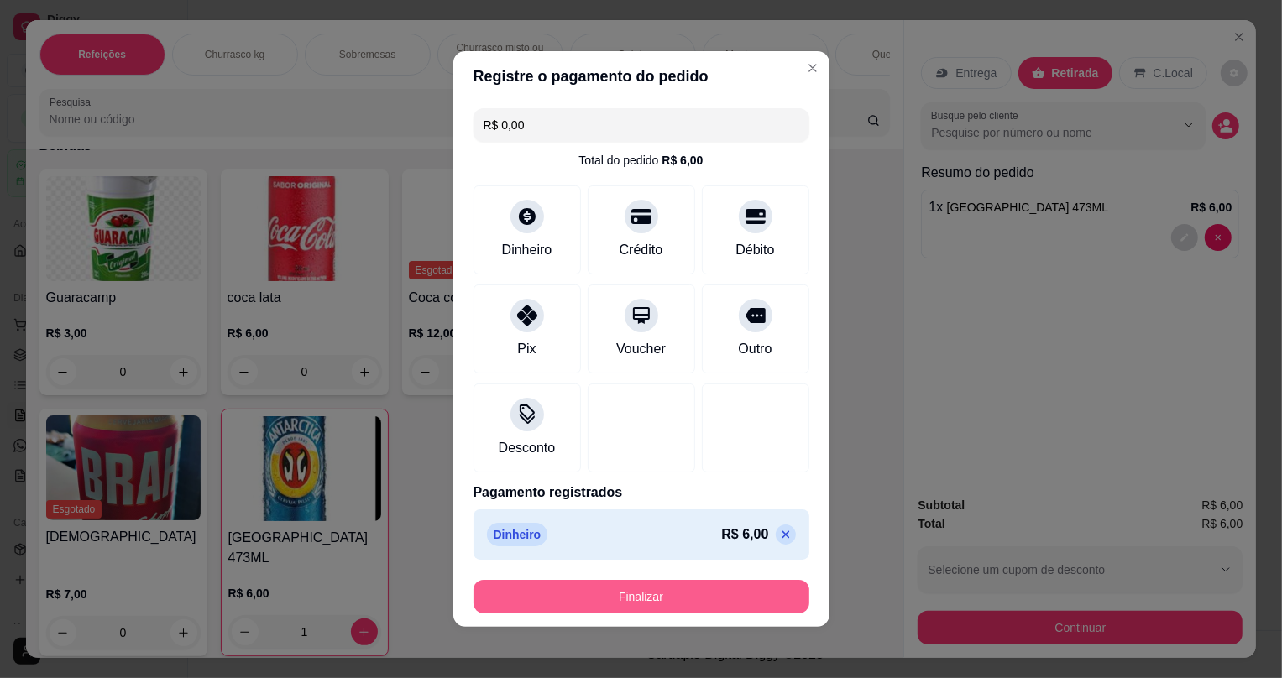
click at [693, 594] on button "Finalizar" at bounding box center [642, 597] width 336 height 34
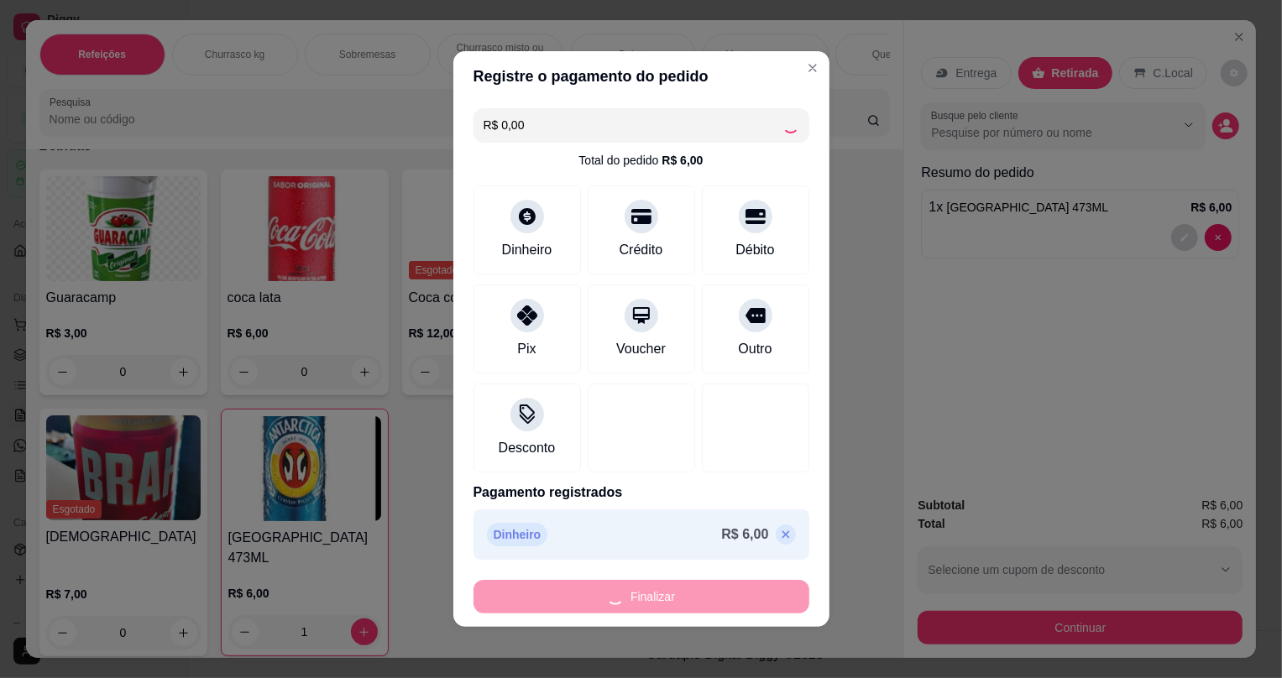
type input "0"
type input "-R$ 6,00"
